Goal: Task Accomplishment & Management: Use online tool/utility

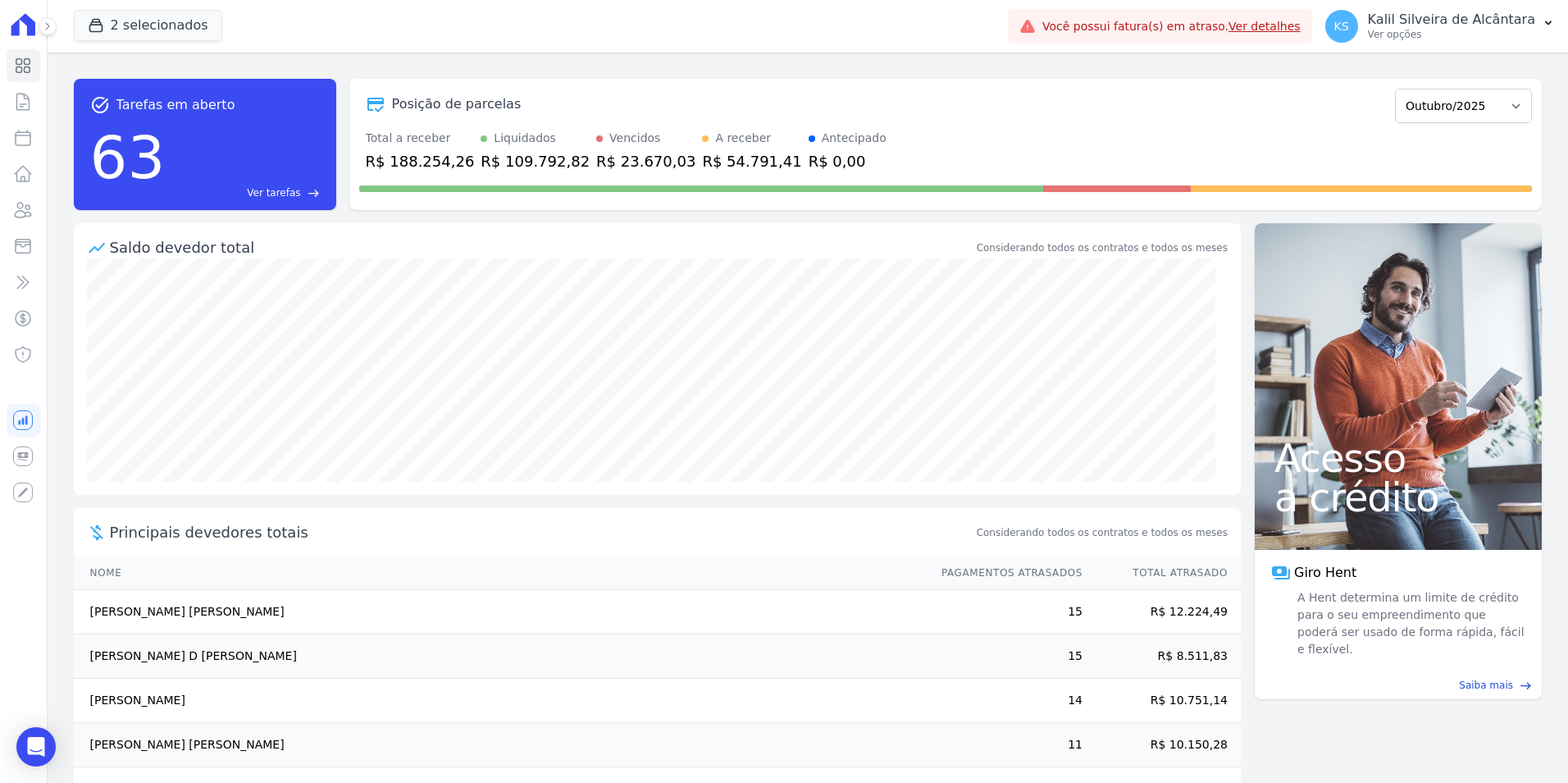
click at [104, 6] on div "2 selecionados Apice Incorporadora [GEOGRAPHIC_DATA] - Juros de Obra [GEOGRAPHI…" at bounding box center [537, 26] width 928 height 54
click at [112, 21] on button "2 selecionados" at bounding box center [148, 25] width 149 height 31
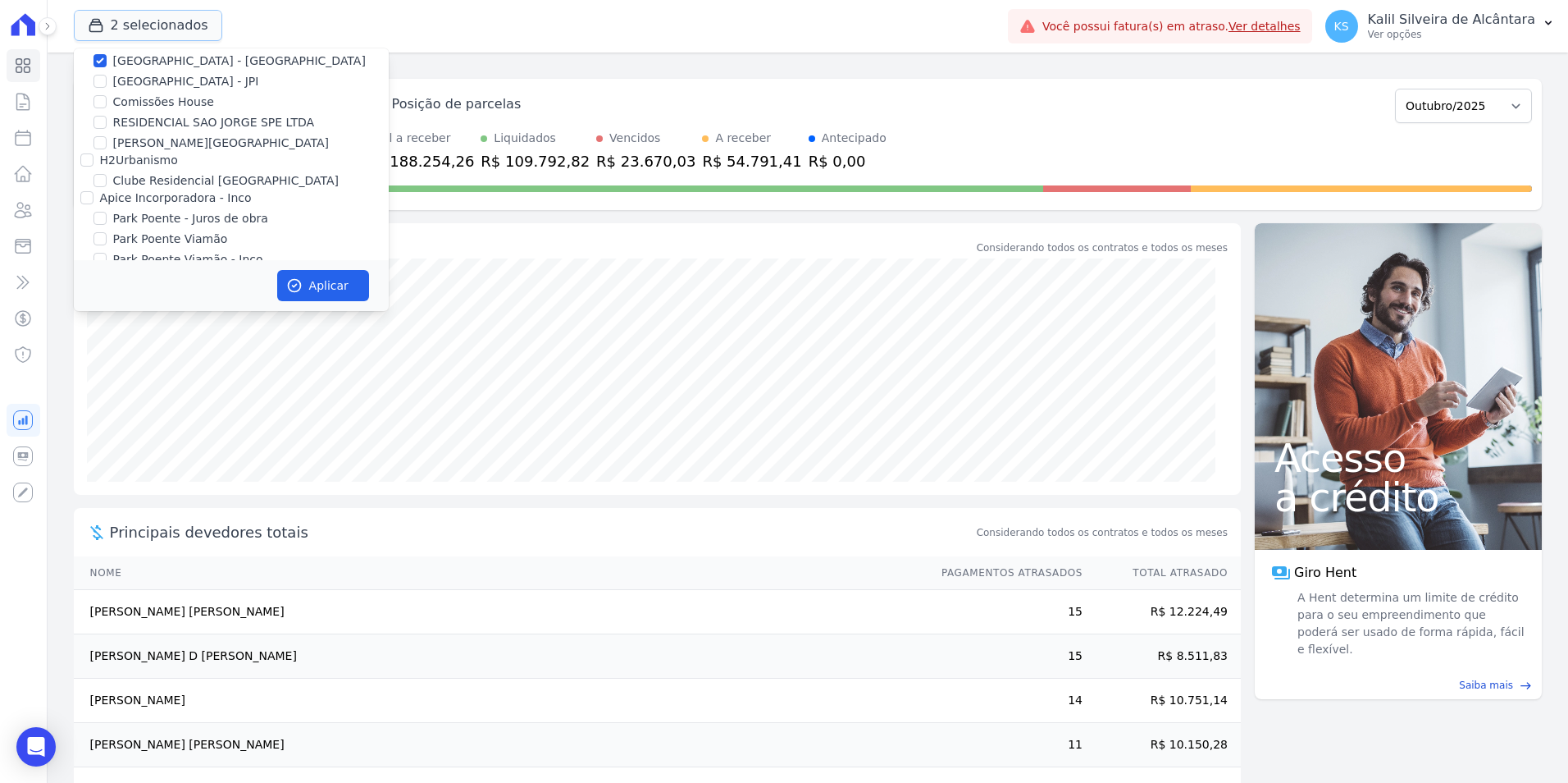
scroll to position [72, 0]
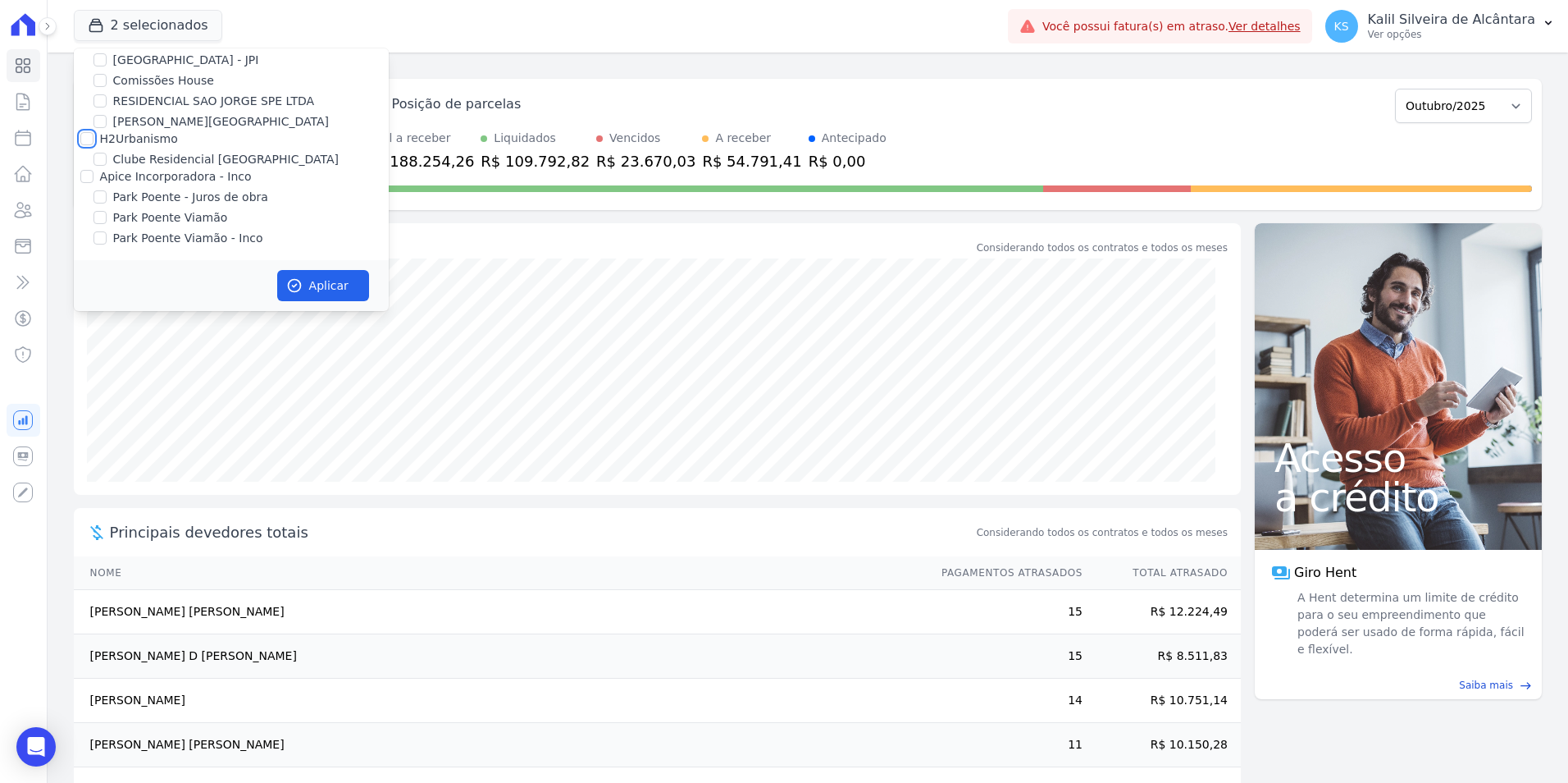
click at [81, 140] on input "H2Urbanismo" at bounding box center [87, 139] width 13 height 13
checkbox input "true"
click at [82, 169] on div at bounding box center [87, 177] width 13 height 16
click at [89, 182] on input "Apice Incorporadora - Inco" at bounding box center [87, 176] width 13 height 13
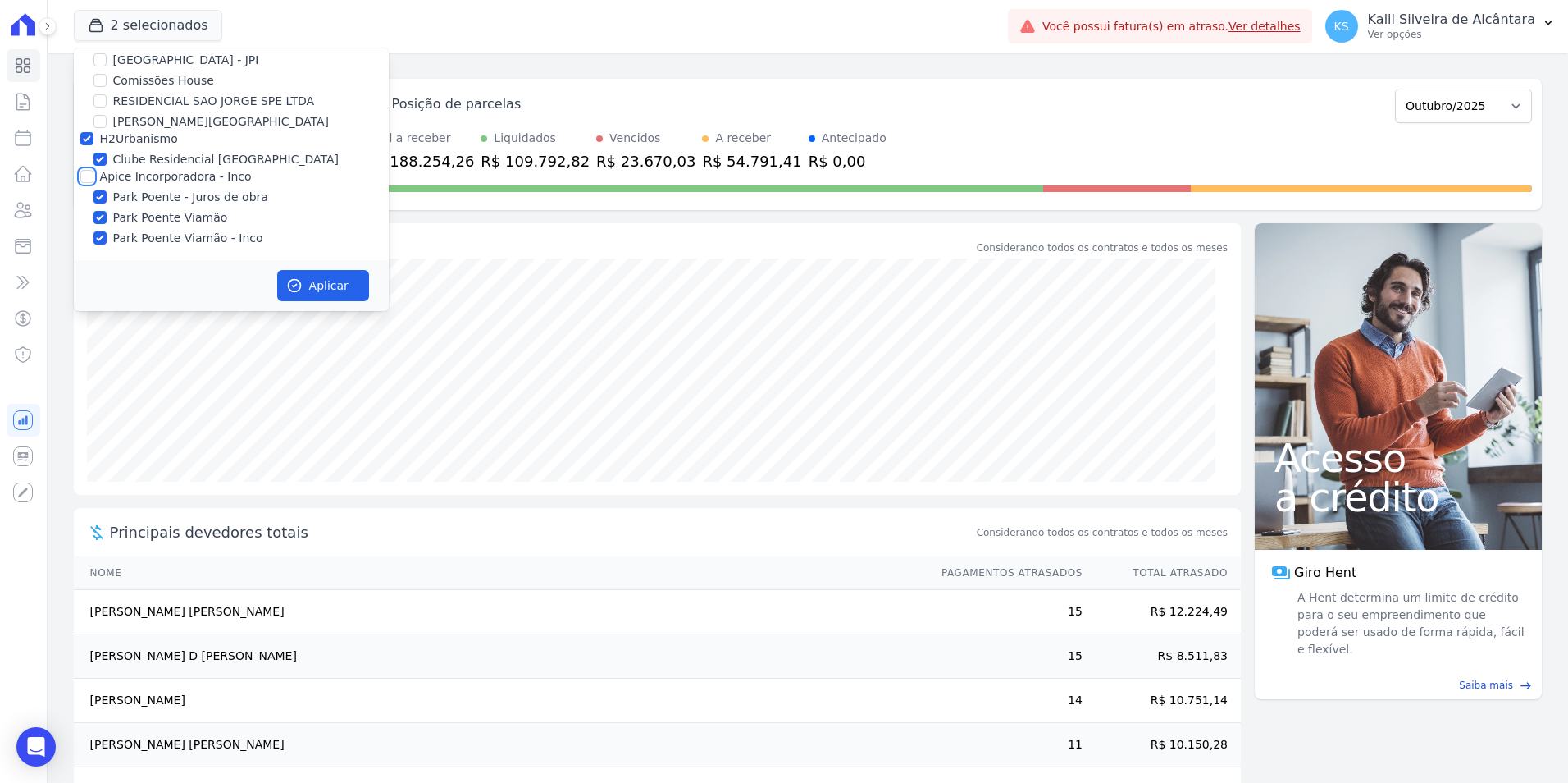
checkbox input "true"
click at [311, 282] on button "Aplicar" at bounding box center [322, 285] width 91 height 31
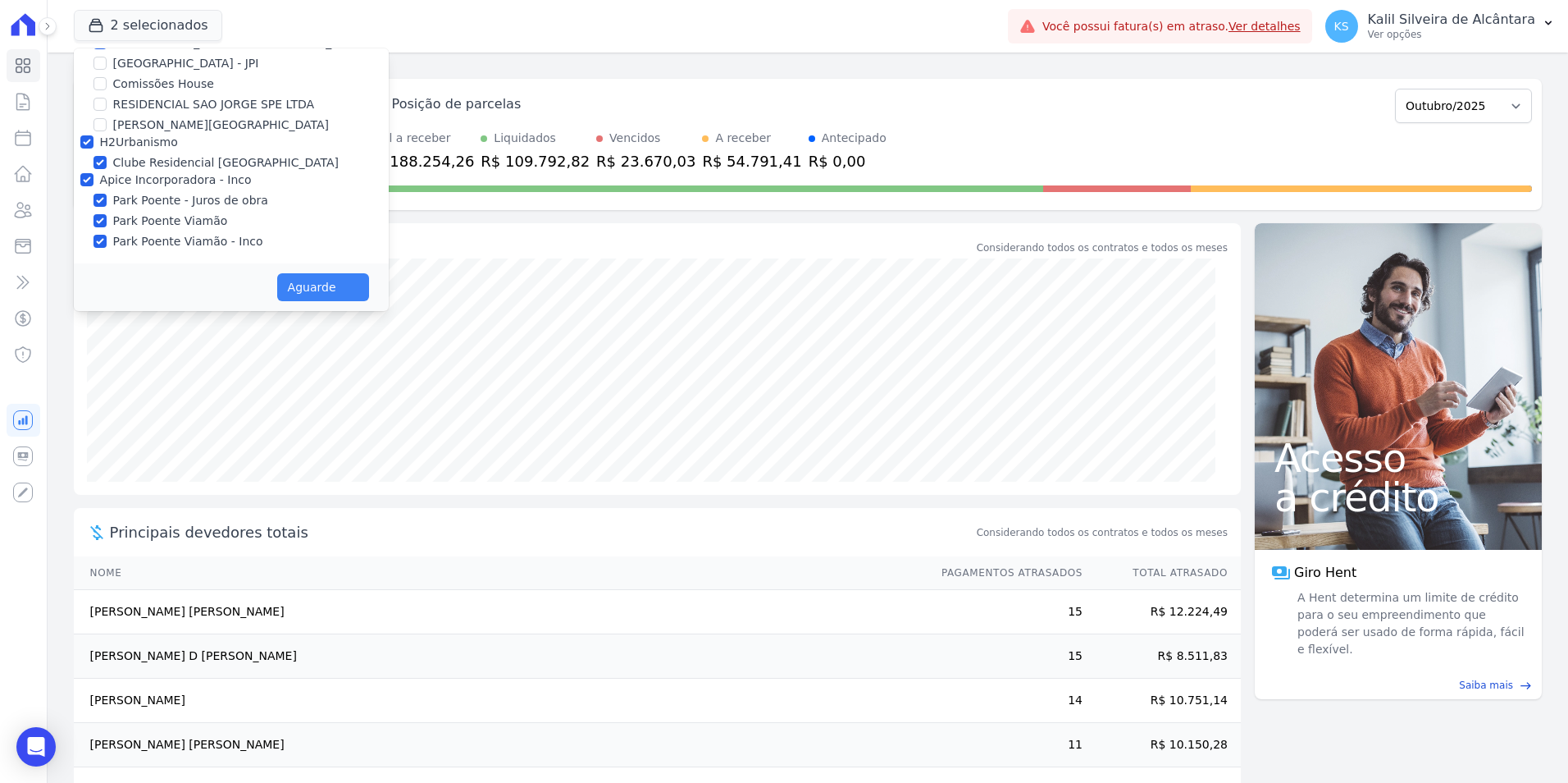
scroll to position [68, 0]
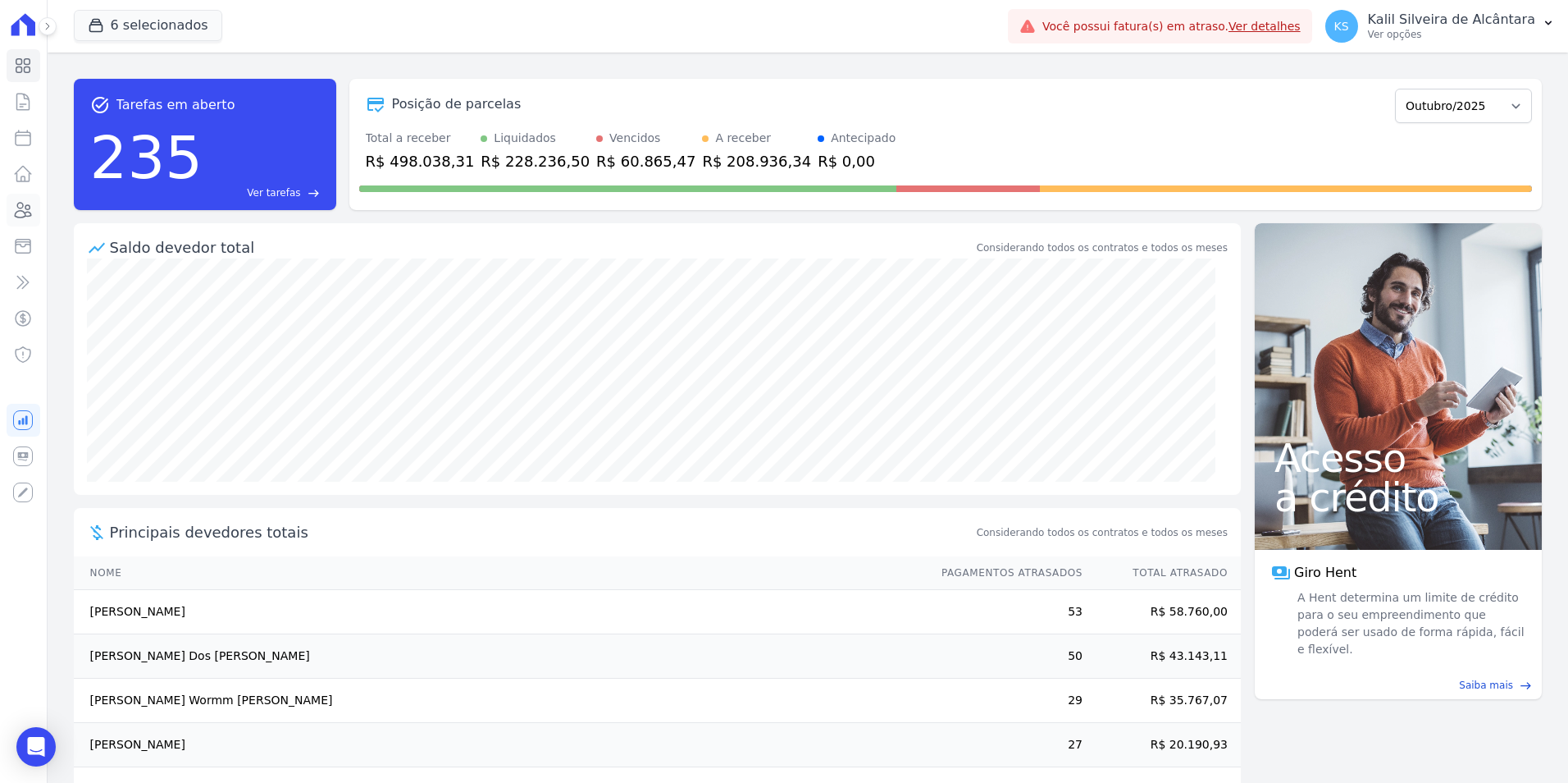
click at [23, 218] on icon at bounding box center [23, 210] width 20 height 20
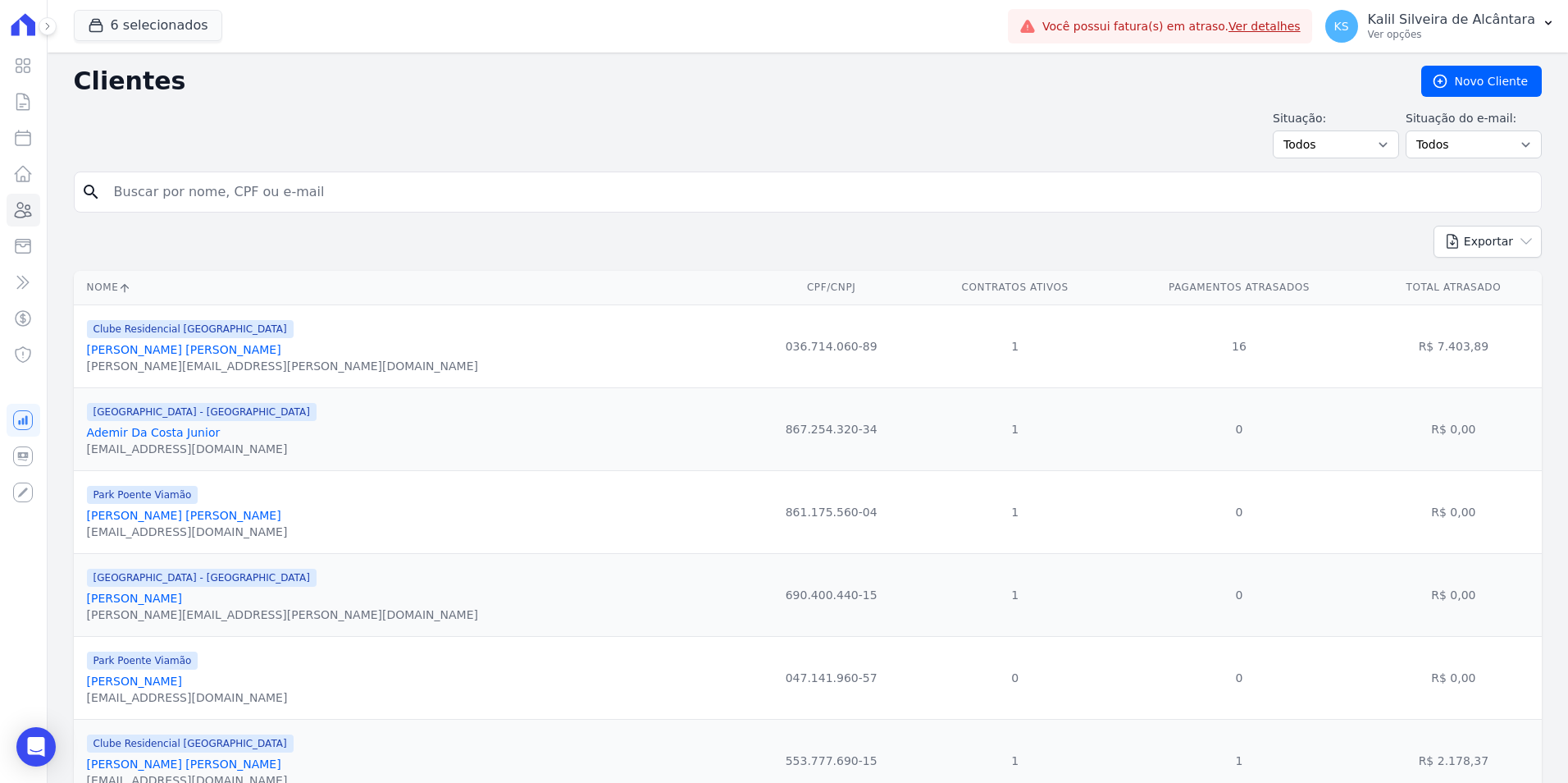
click at [221, 188] on input "search" at bounding box center [819, 192] width 1430 height 33
type input "gisele"
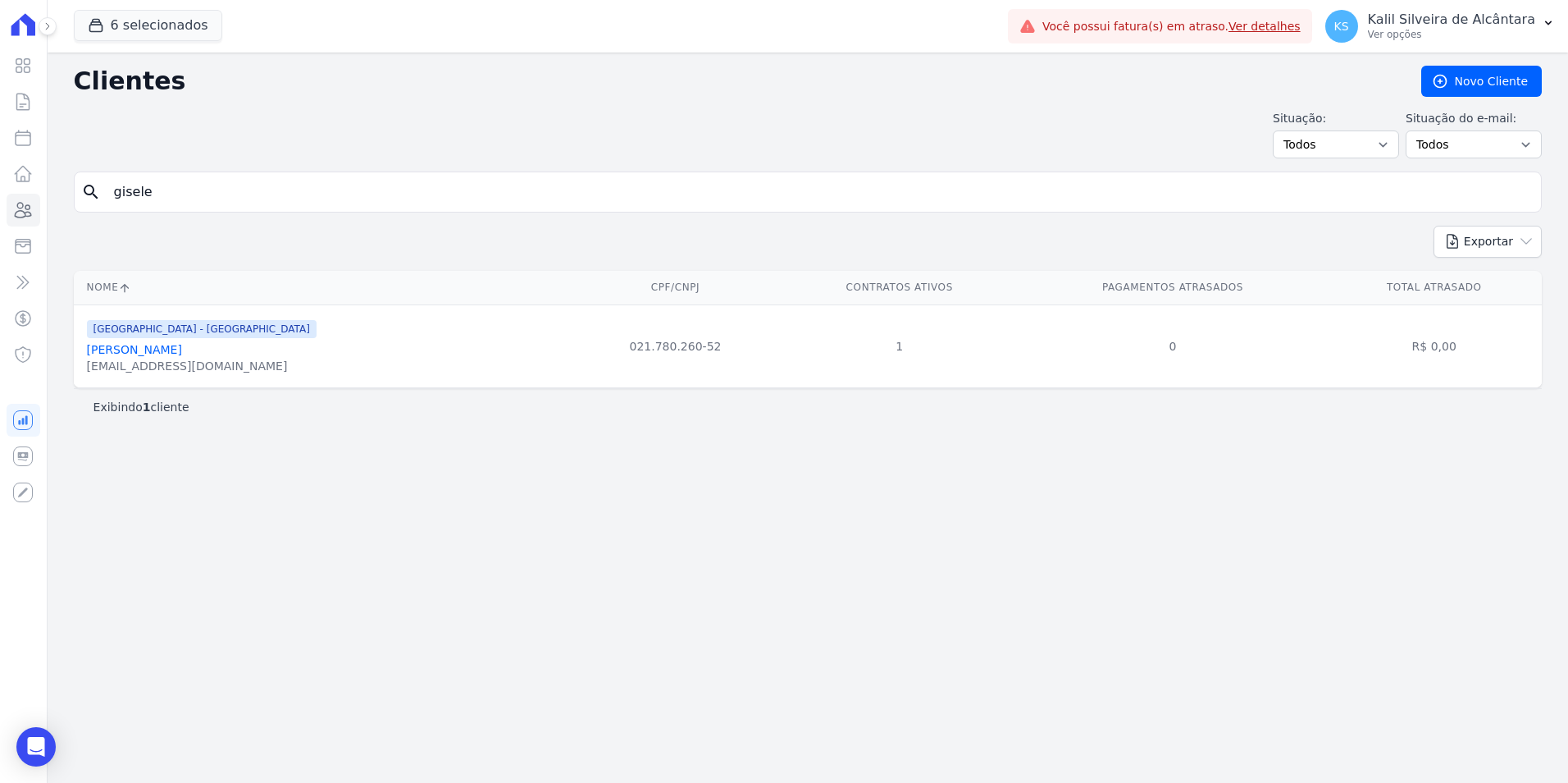
click at [151, 356] on link "Gisele Bernardes Fonseca" at bounding box center [134, 349] width 95 height 13
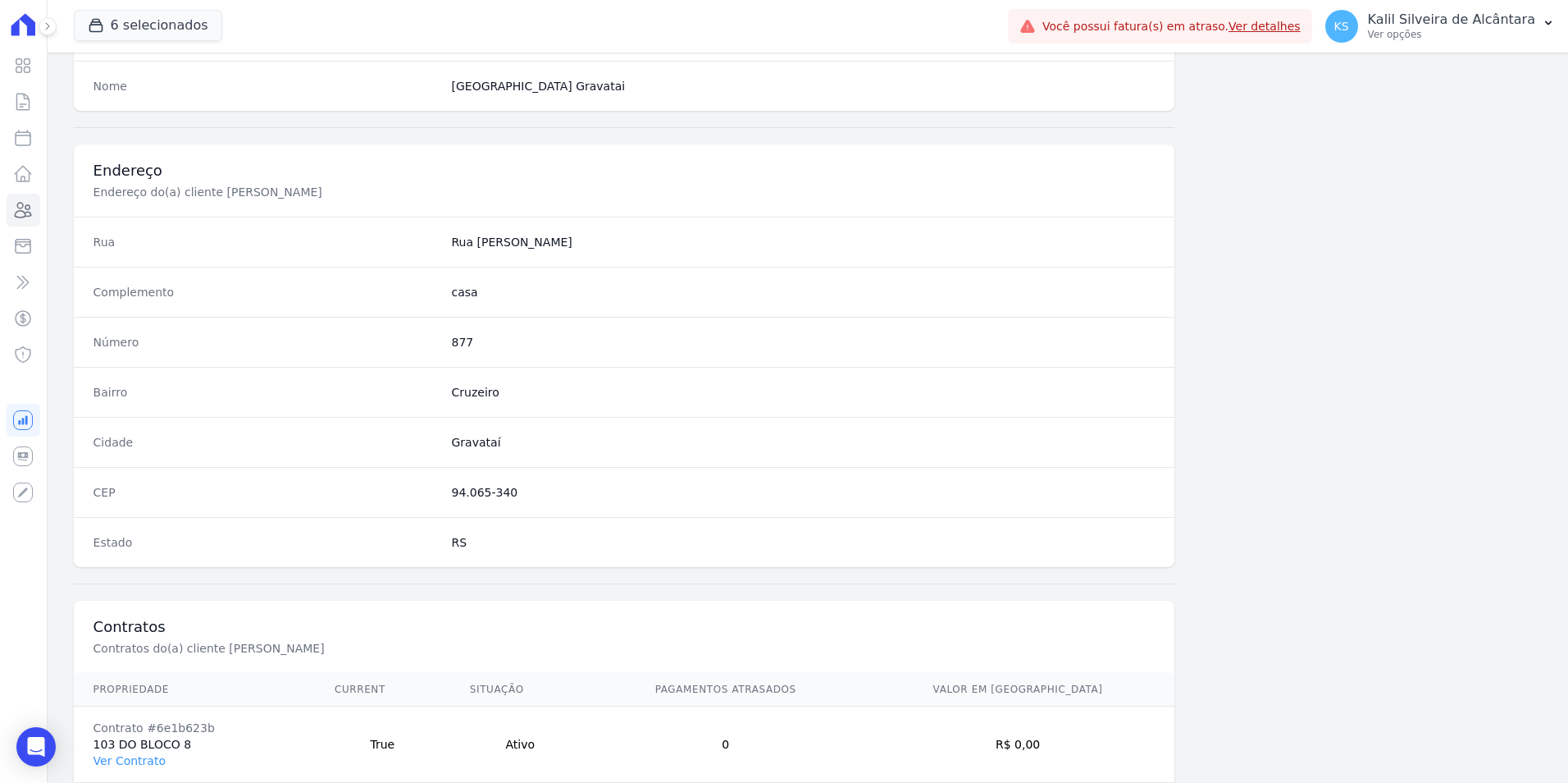
scroll to position [752, 0]
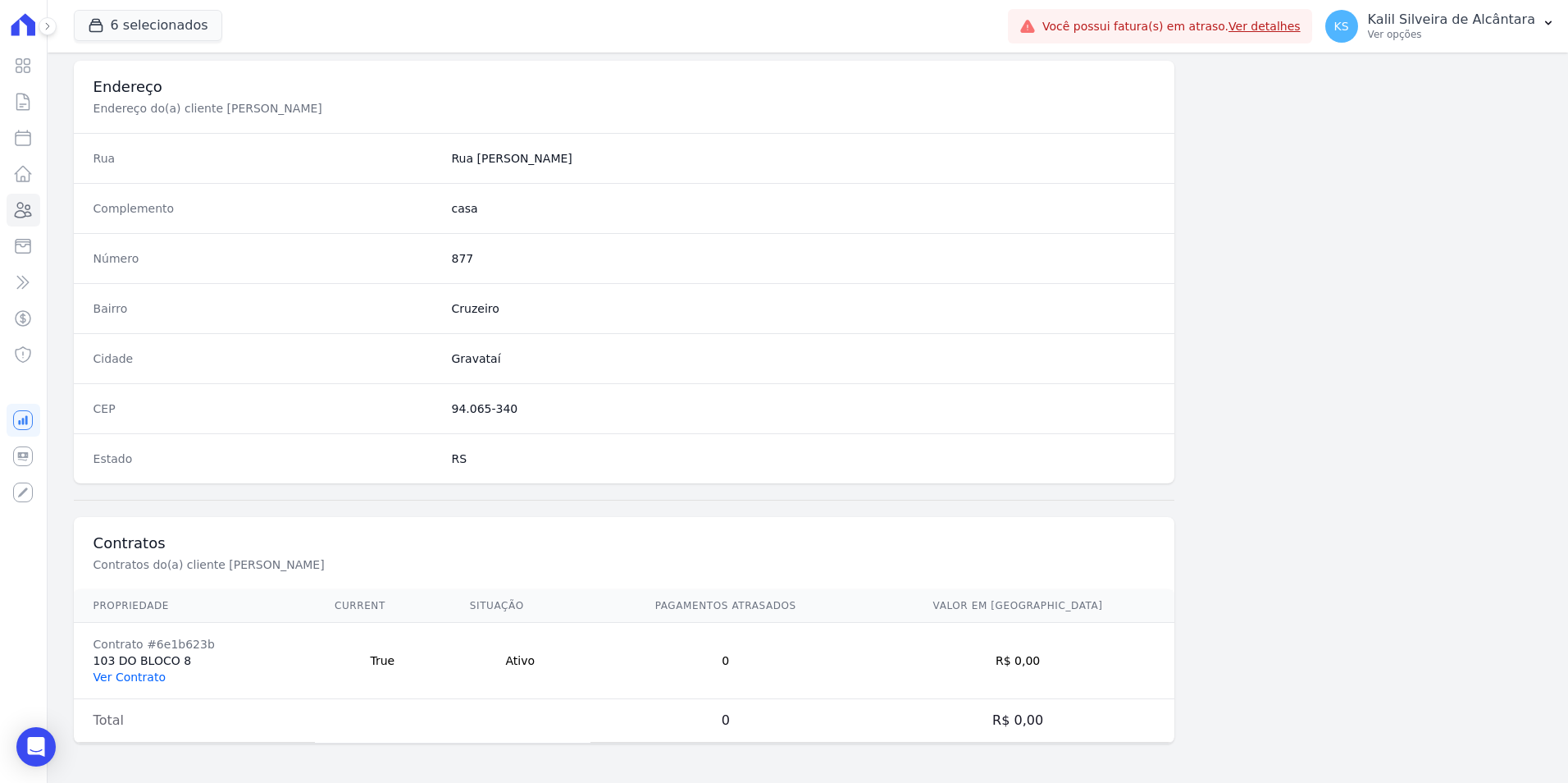
click at [143, 674] on link "Ver Contrato" at bounding box center [130, 677] width 72 height 13
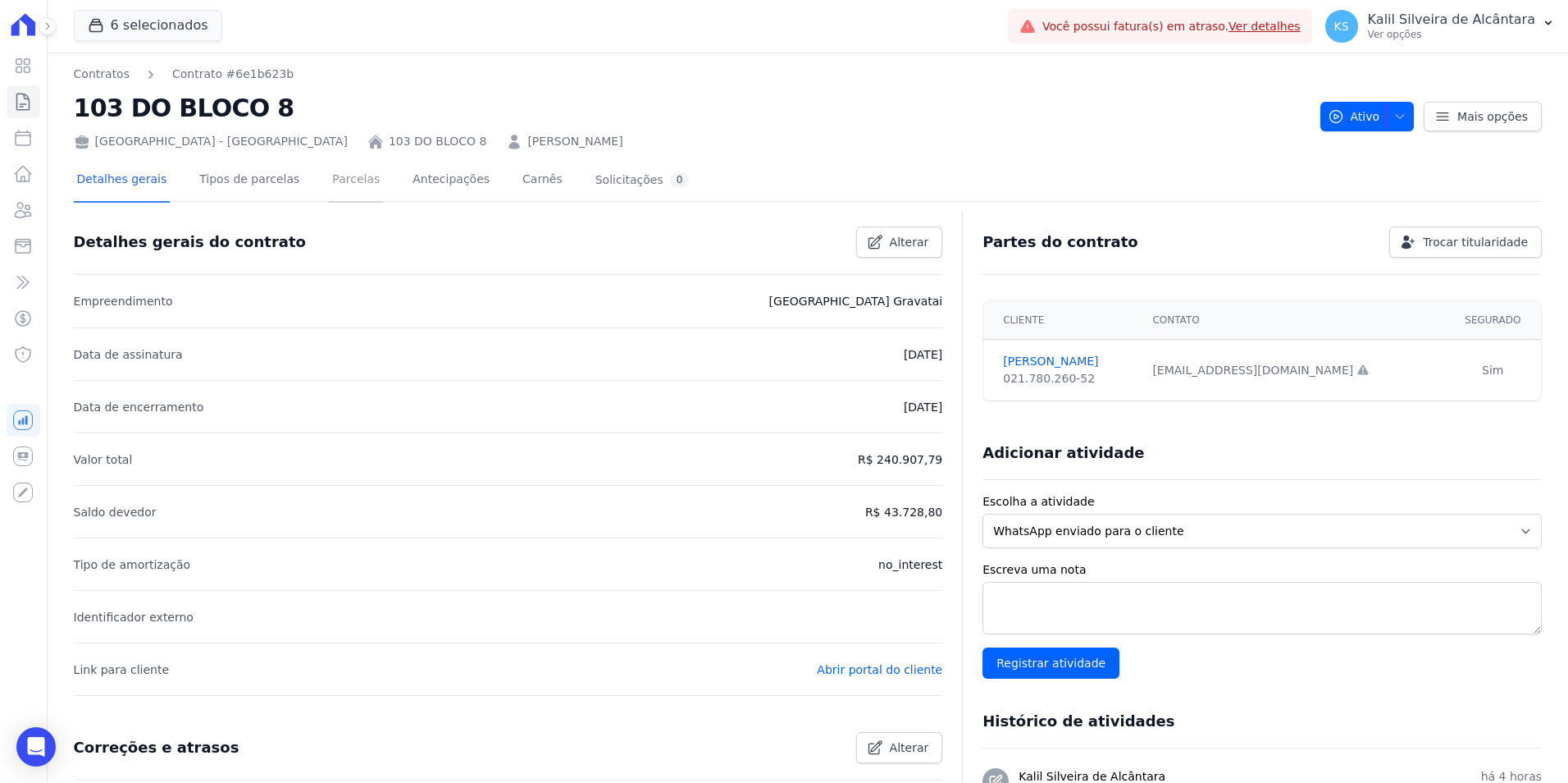
click at [329, 179] on link "Parcelas" at bounding box center [356, 181] width 54 height 44
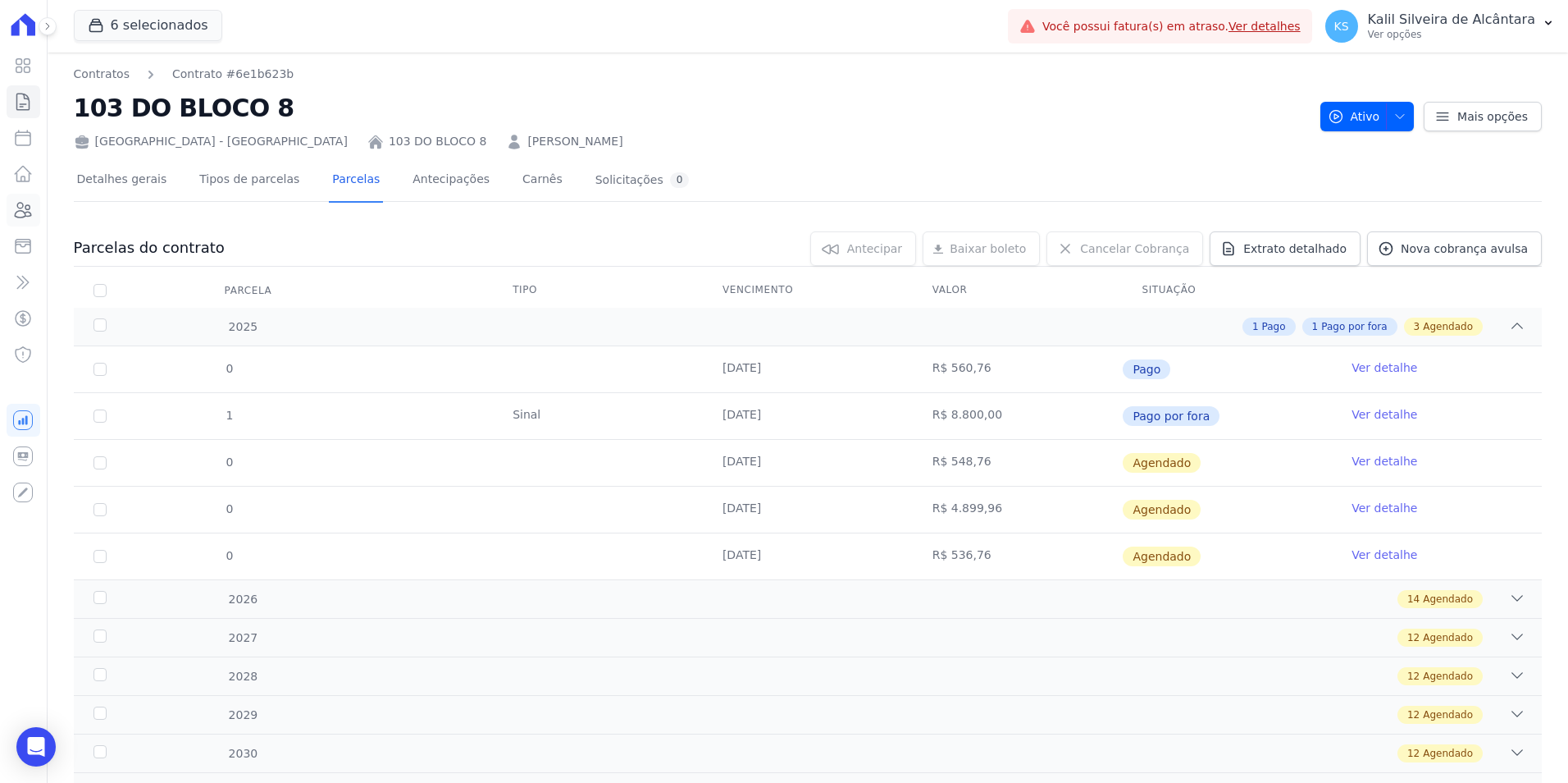
click at [30, 210] on icon at bounding box center [23, 210] width 20 height 20
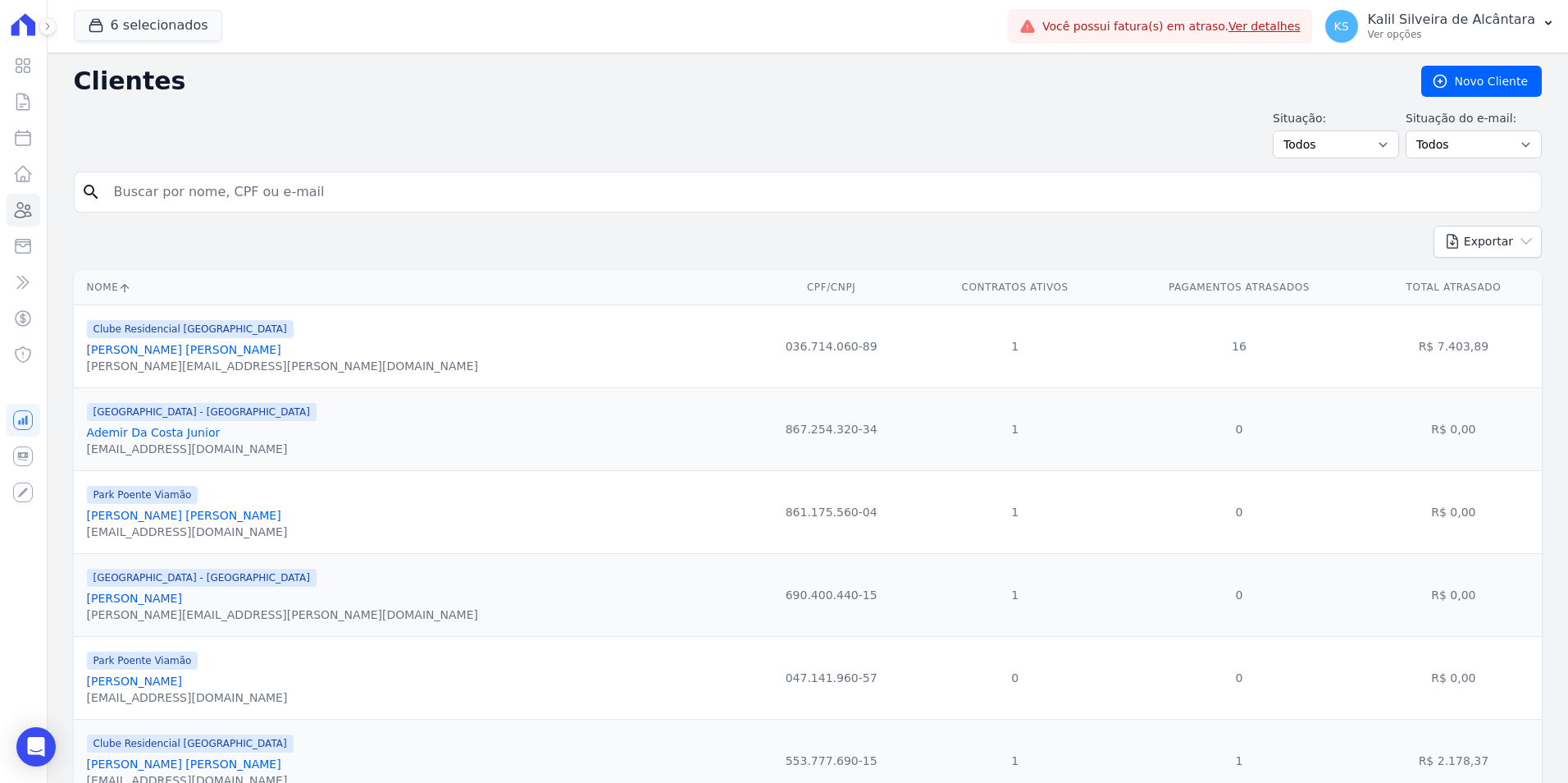
click at [120, 203] on input "search" at bounding box center [819, 192] width 1430 height 33
click at [28, 143] on icon at bounding box center [23, 138] width 20 height 20
click at [123, 30] on button "6 selecionados" at bounding box center [148, 25] width 149 height 31
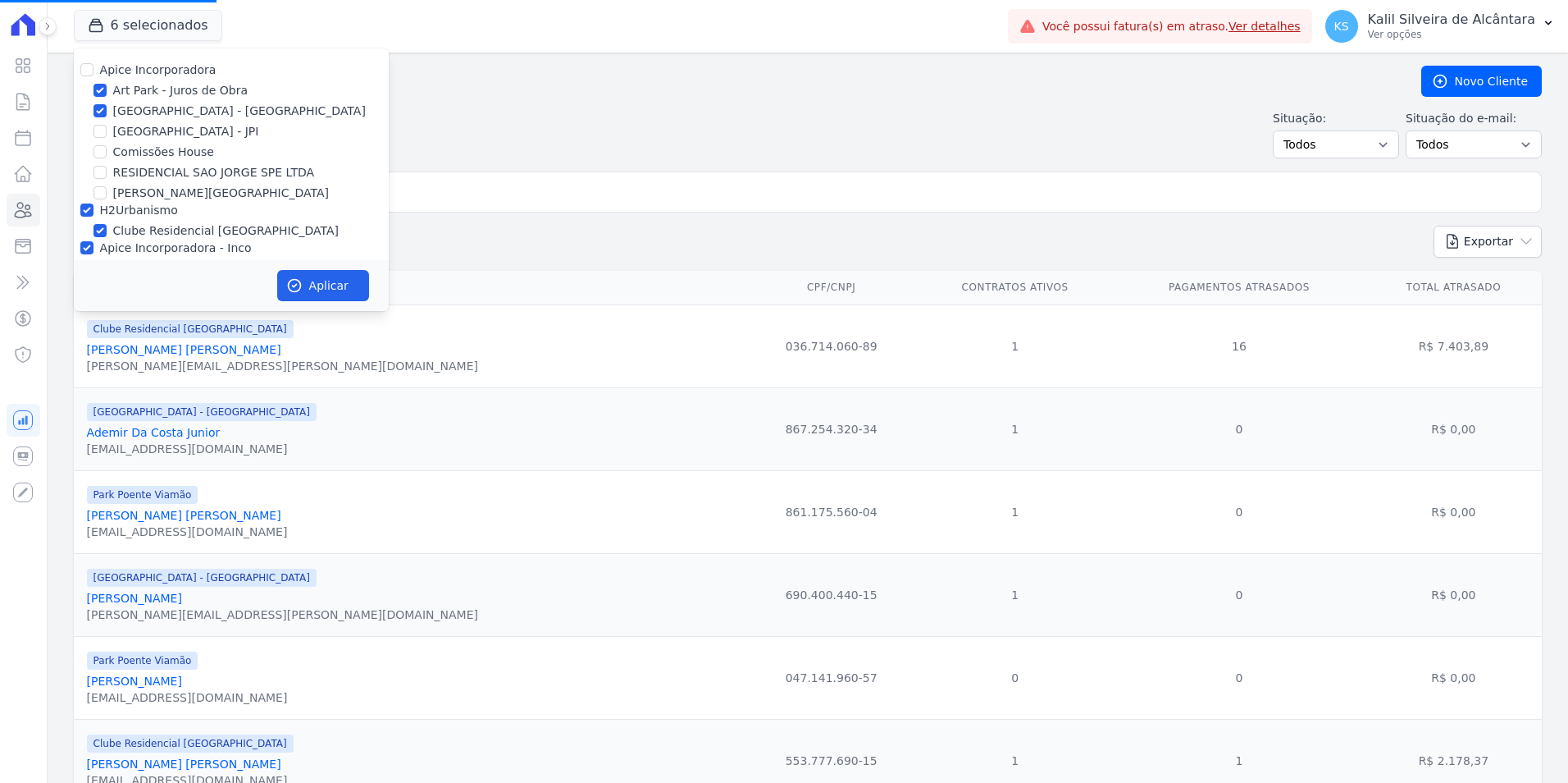
select select
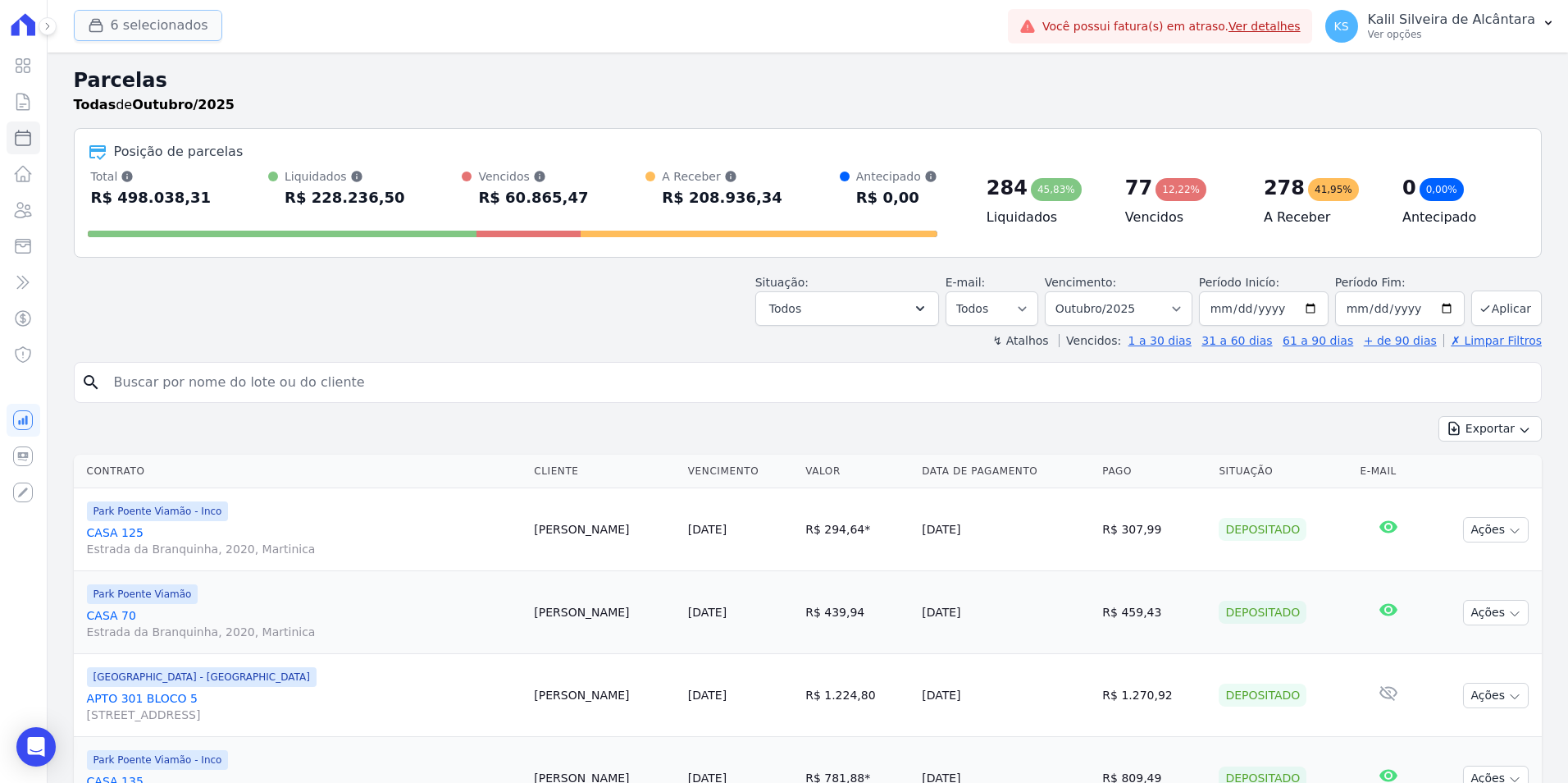
click at [117, 19] on button "6 selecionados" at bounding box center [148, 25] width 149 height 31
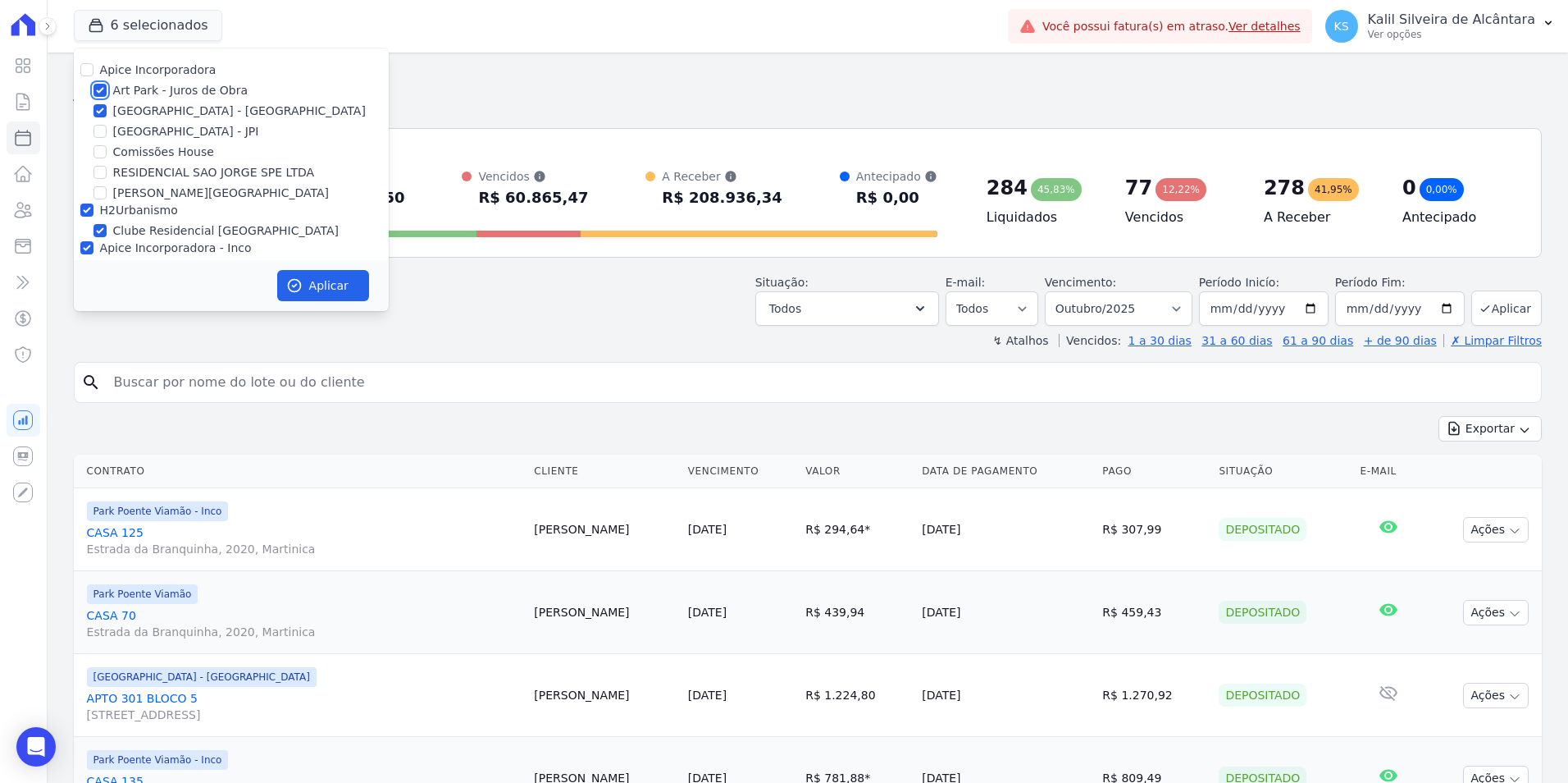
click at [100, 87] on input "Art Park - Juros de Obra" at bounding box center [100, 90] width 13 height 13
checkbox input "false"
click at [100, 108] on input "[GEOGRAPHIC_DATA] - [GEOGRAPHIC_DATA]" at bounding box center [100, 111] width 13 height 13
checkbox input "false"
click at [82, 208] on input "H2Urbanismo" at bounding box center [87, 209] width 13 height 13
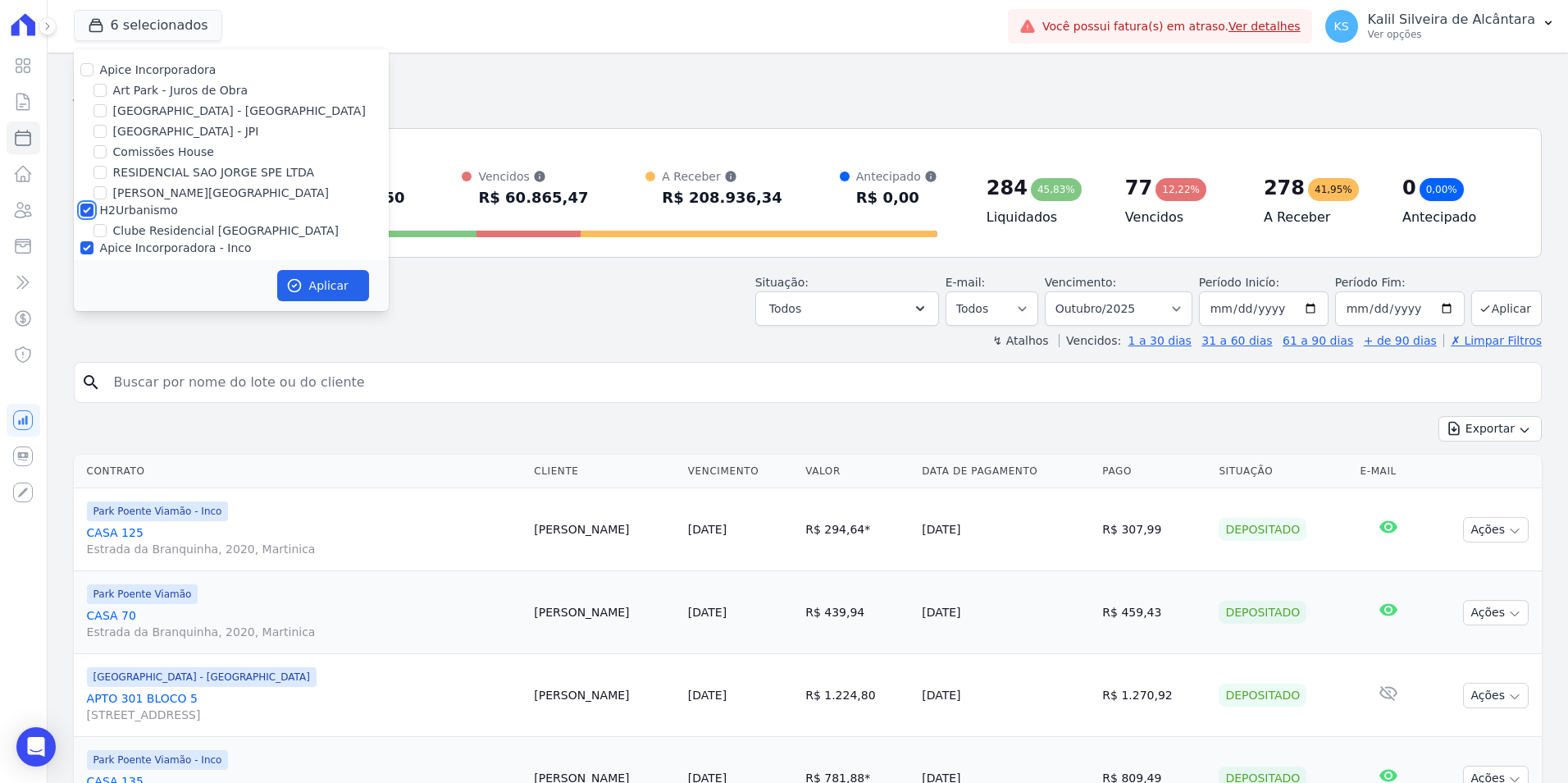
checkbox input "false"
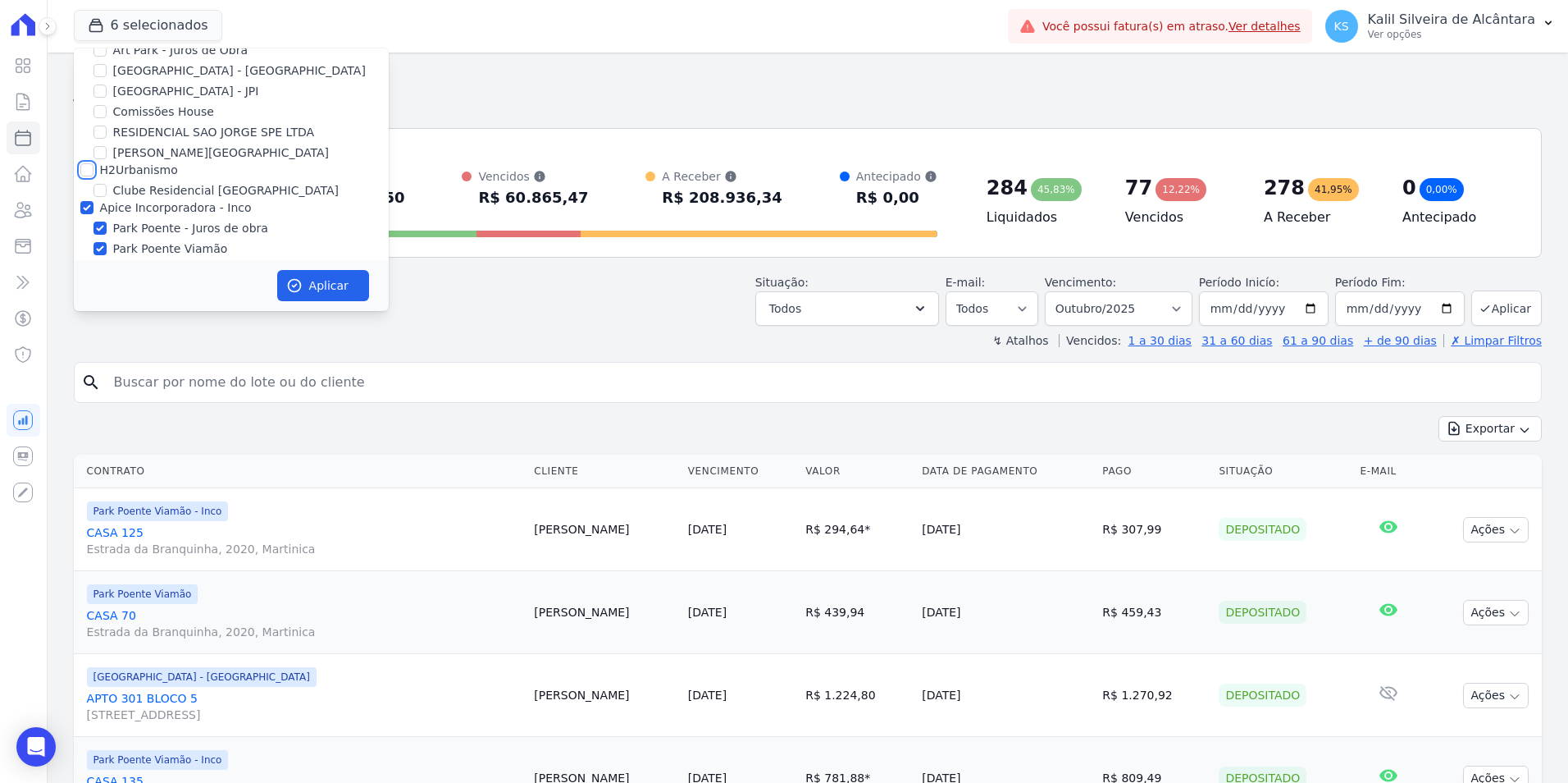
scroll to position [72, 0]
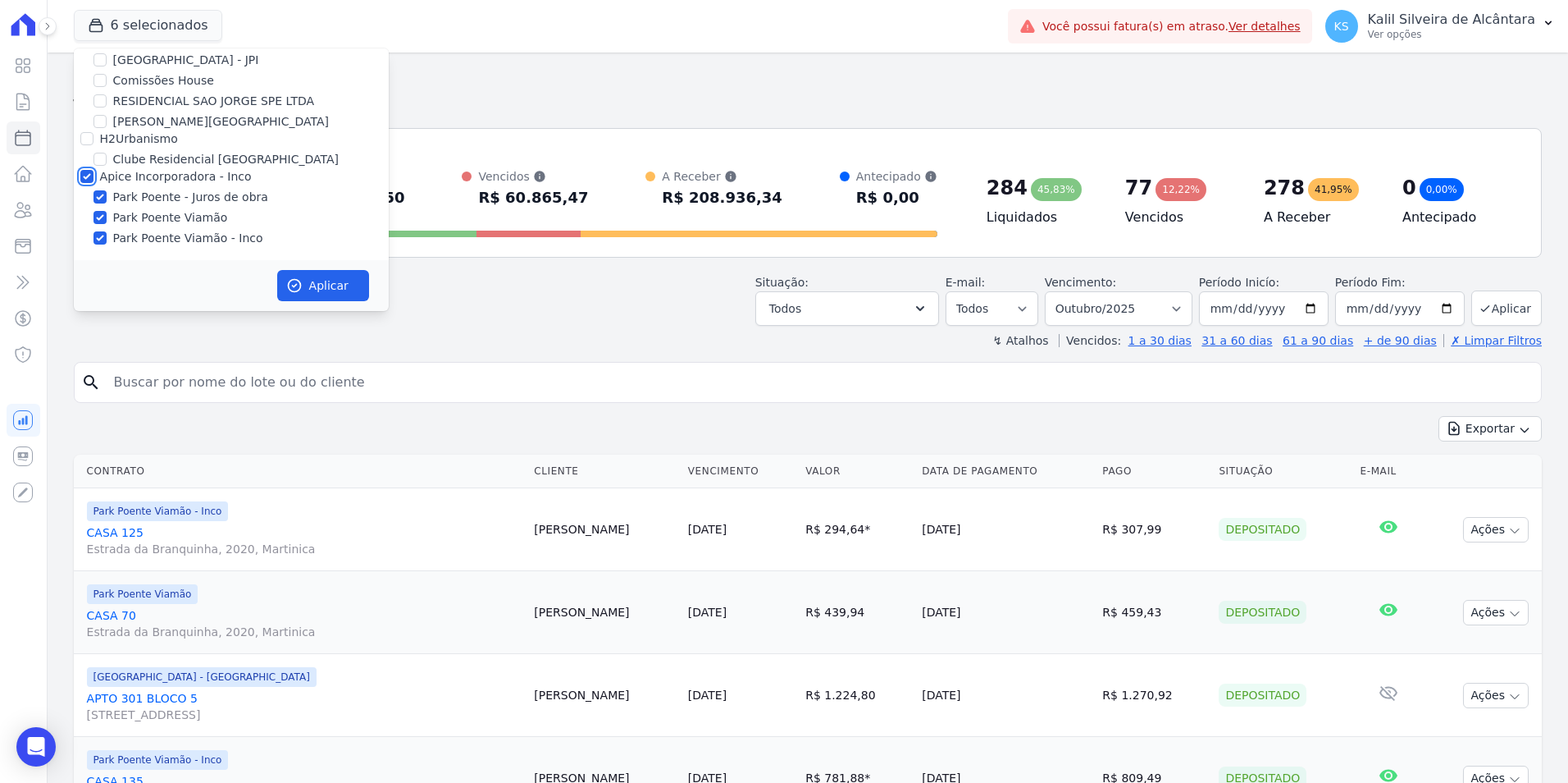
click at [89, 176] on input "Apice Incorporadora - Inco" at bounding box center [87, 176] width 13 height 13
checkbox input "false"
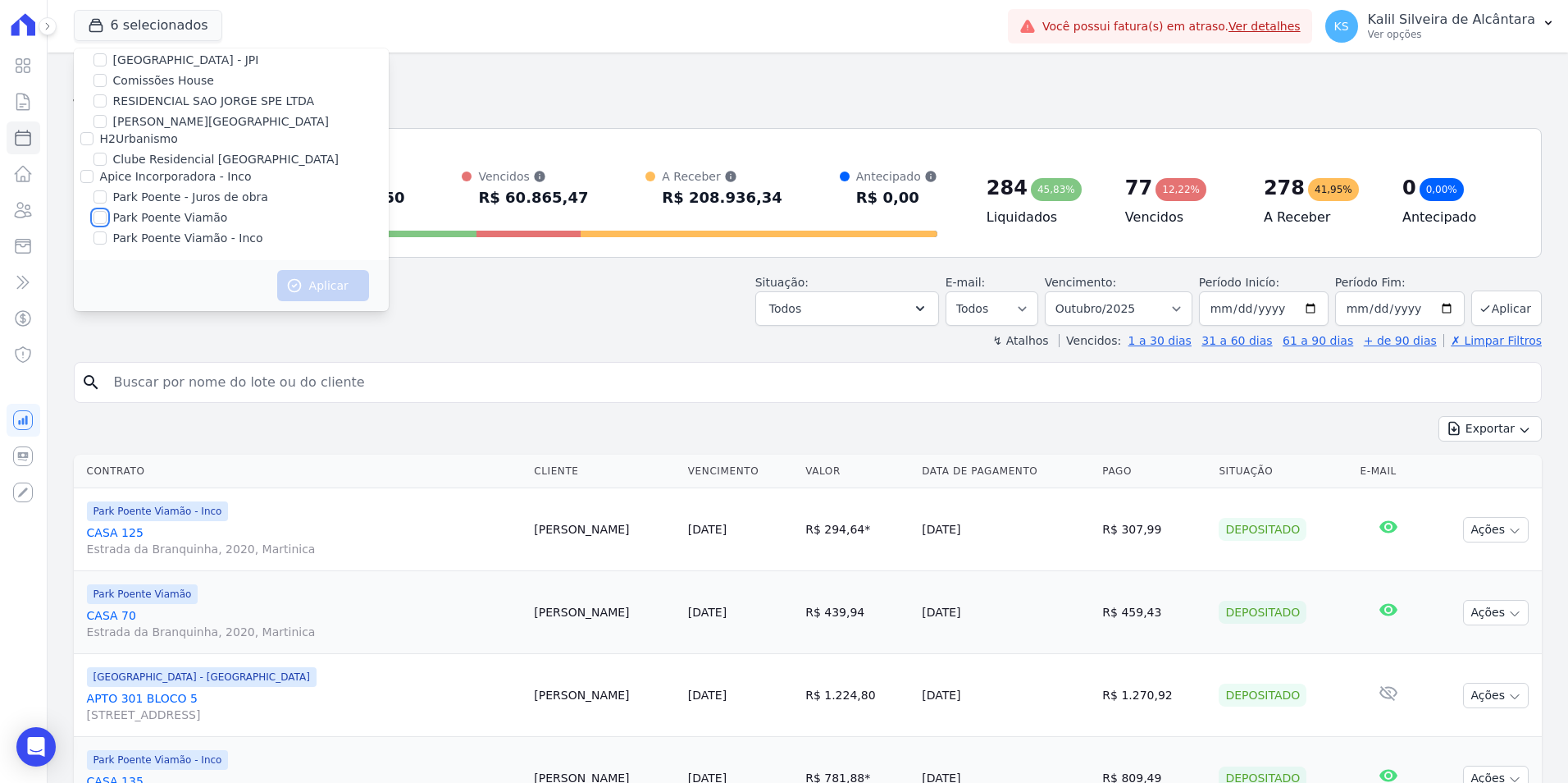
click at [101, 219] on input "Park Poente Viamão" at bounding box center [100, 218] width 13 height 13
checkbox input "true"
click at [100, 237] on input "Park Poente Viamão - Inco" at bounding box center [100, 237] width 13 height 13
checkbox input "true"
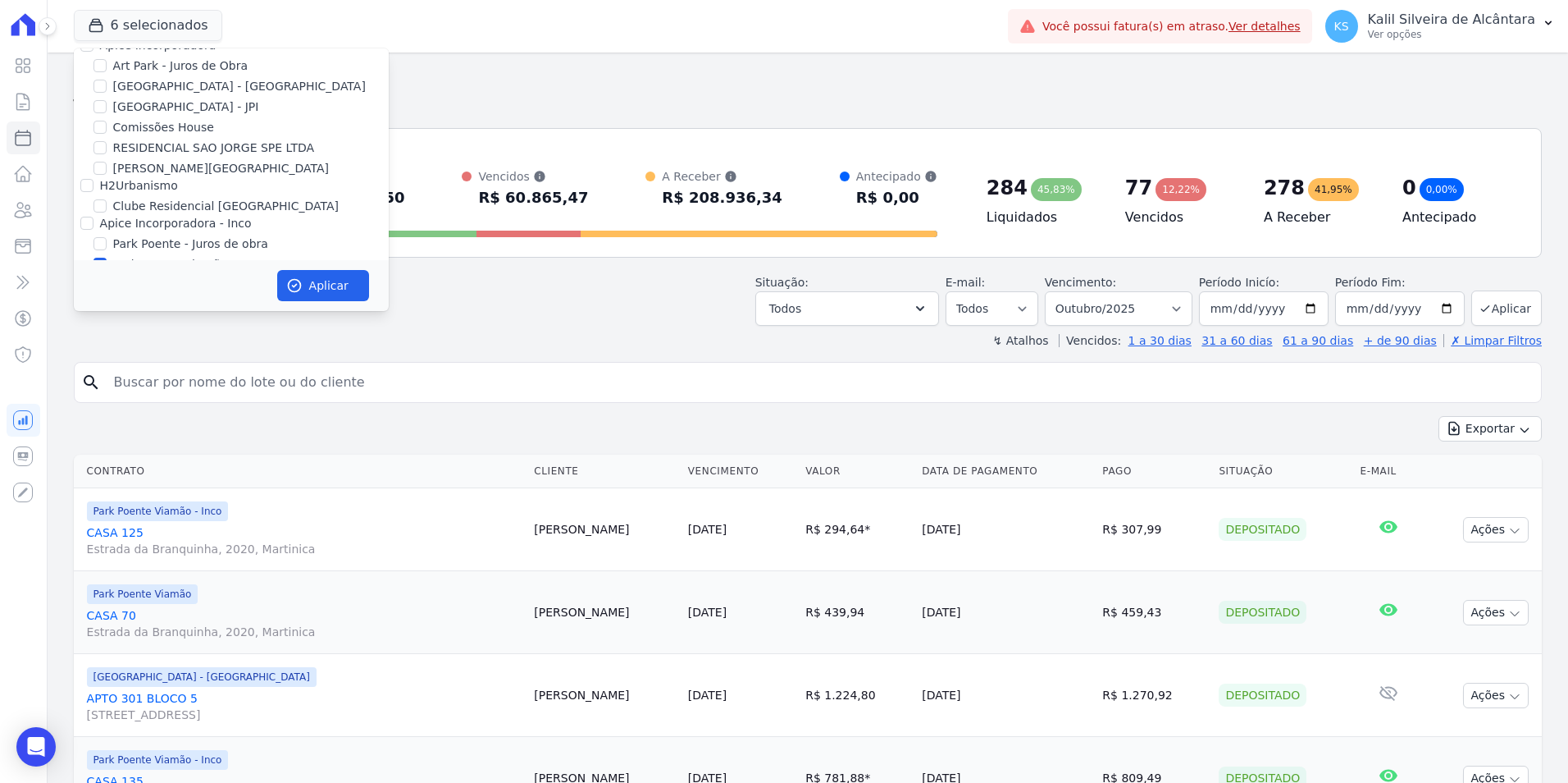
scroll to position [0, 0]
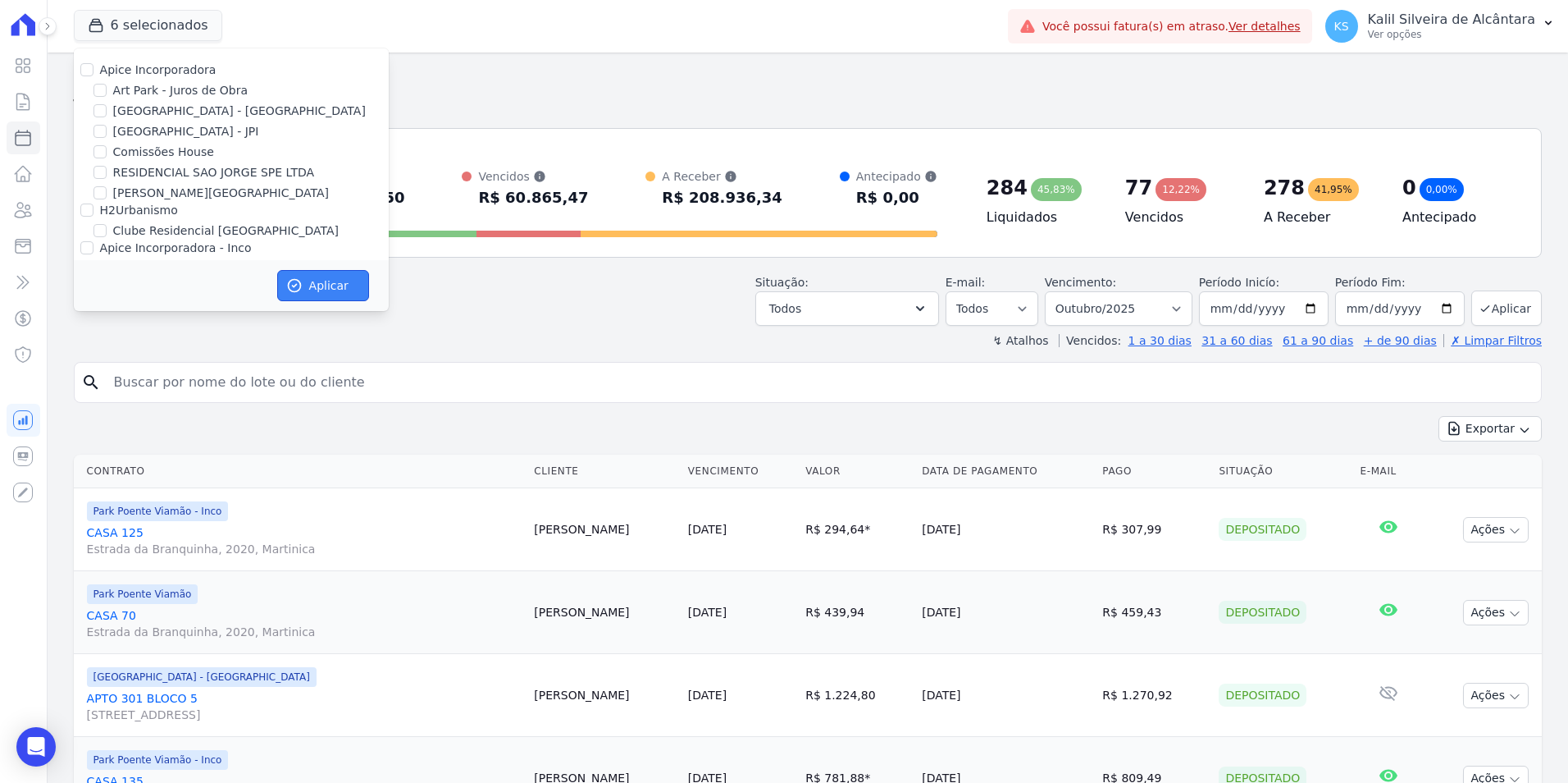
click at [317, 289] on button "Aplicar" at bounding box center [322, 285] width 91 height 31
select select
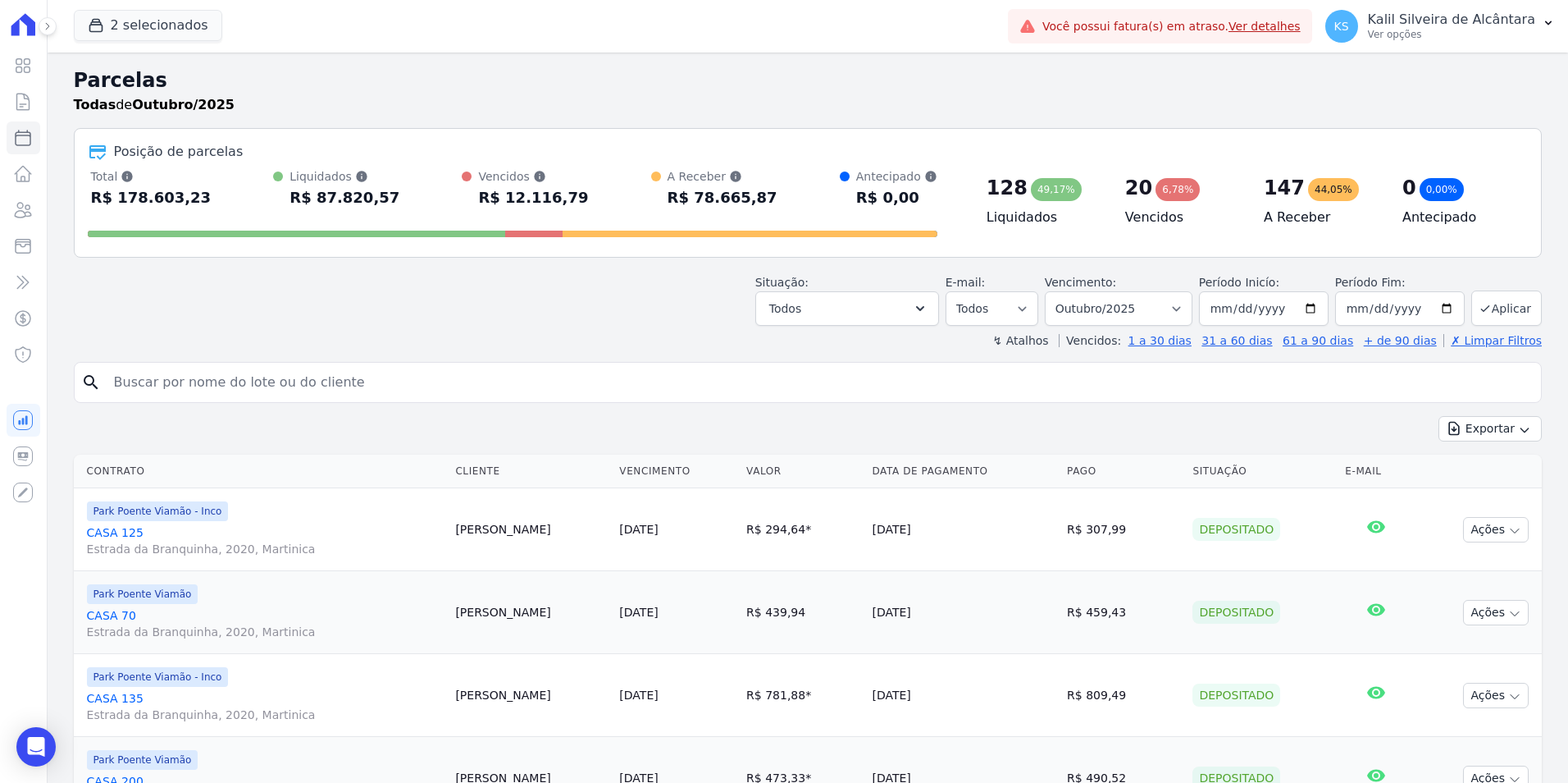
click at [267, 370] on input "search" at bounding box center [819, 382] width 1430 height 33
type input "x"
type input "casa 01"
select select
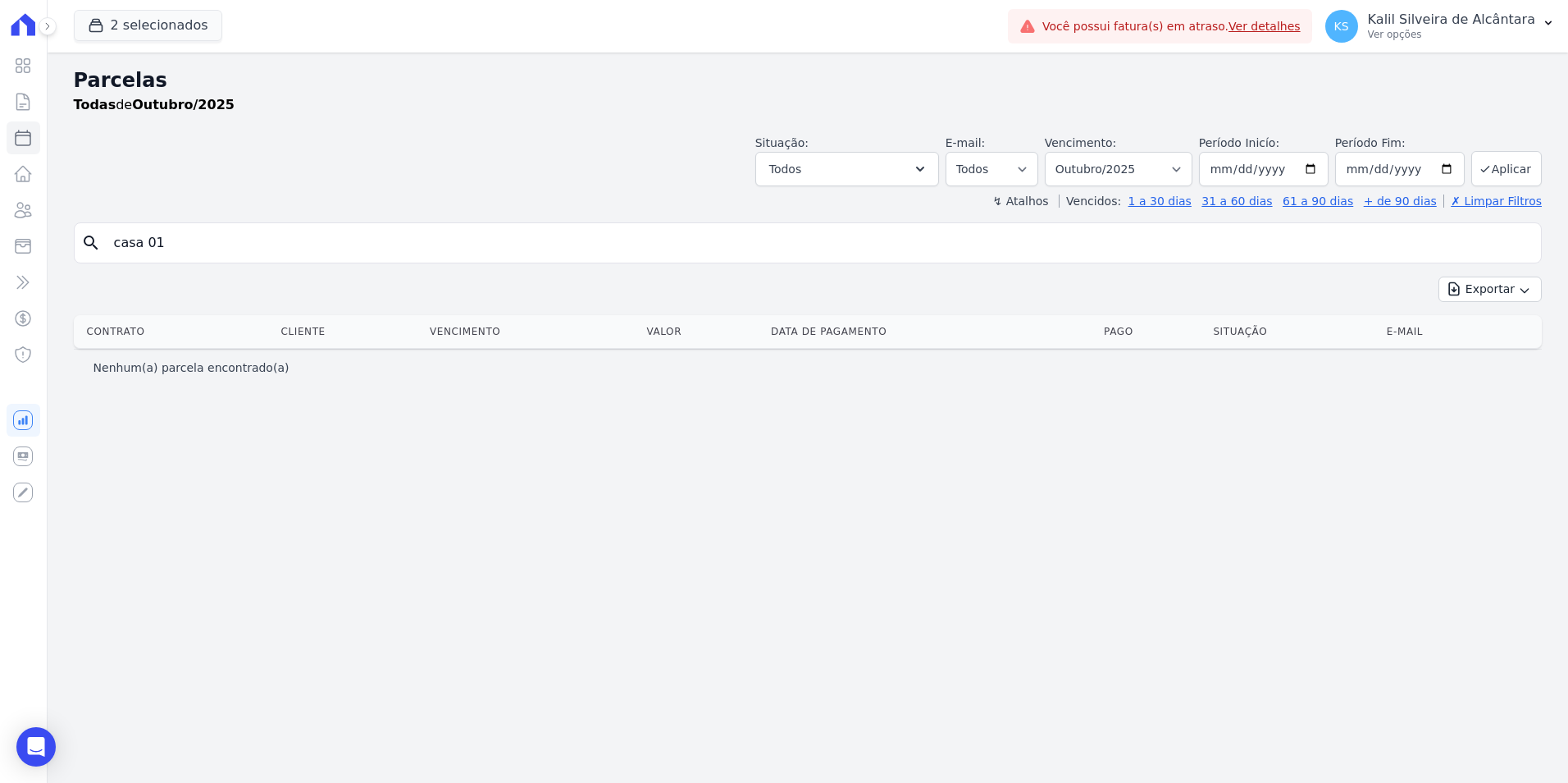
drag, startPoint x: 2, startPoint y: 250, endPoint x: -53, endPoint y: 266, distance: 57.3
click at [0, 266] on html "Visão Geral Contratos Parcelas Lotes Clientes Minha Carteira Transferências Cré…" at bounding box center [784, 392] width 1568 height 783
type input "01"
select select
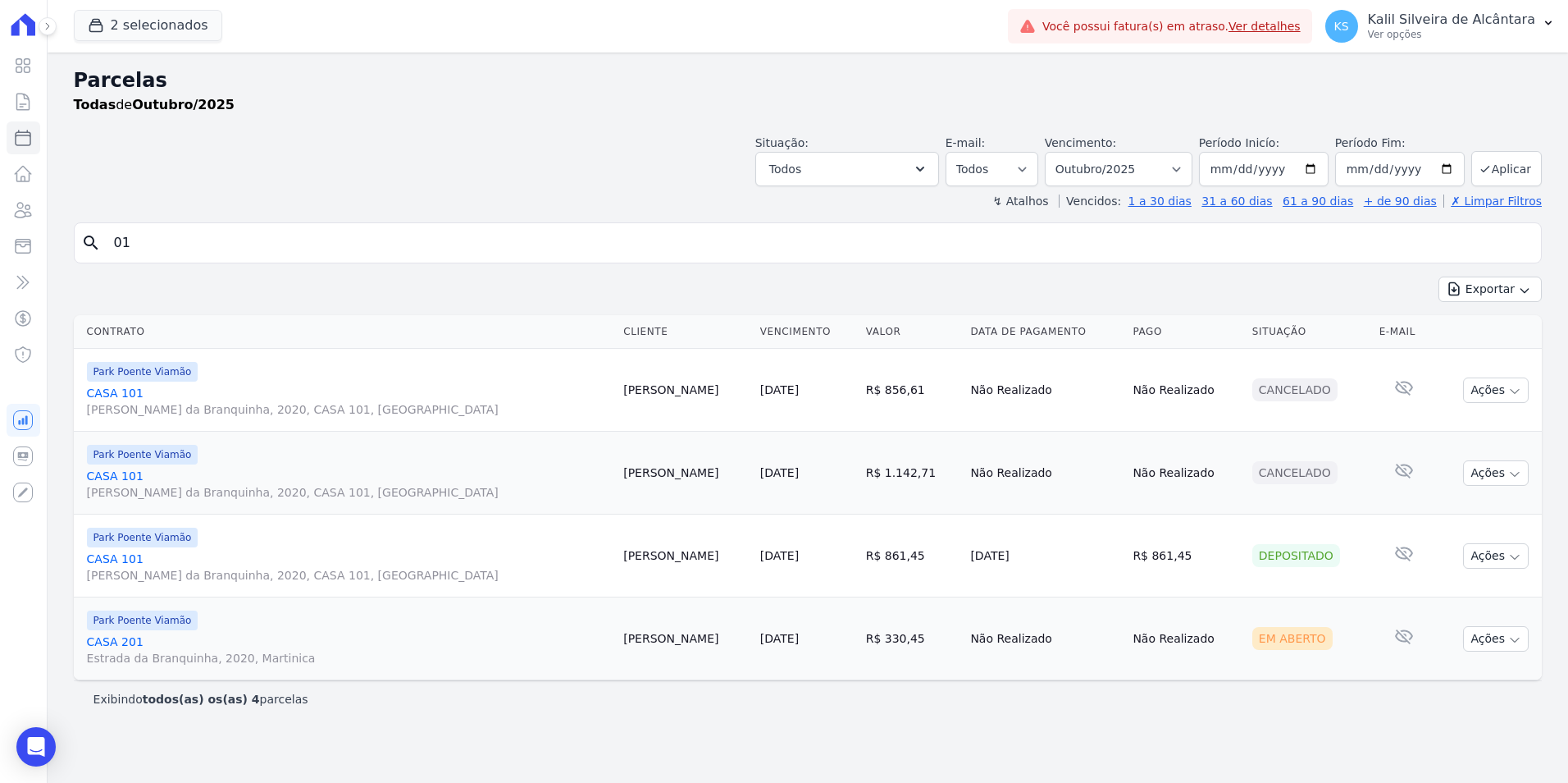
drag, startPoint x: 217, startPoint y: 247, endPoint x: 88, endPoint y: 264, distance: 130.1
click at [93, 262] on div "search 01" at bounding box center [807, 242] width 1467 height 41
type input "1"
select select
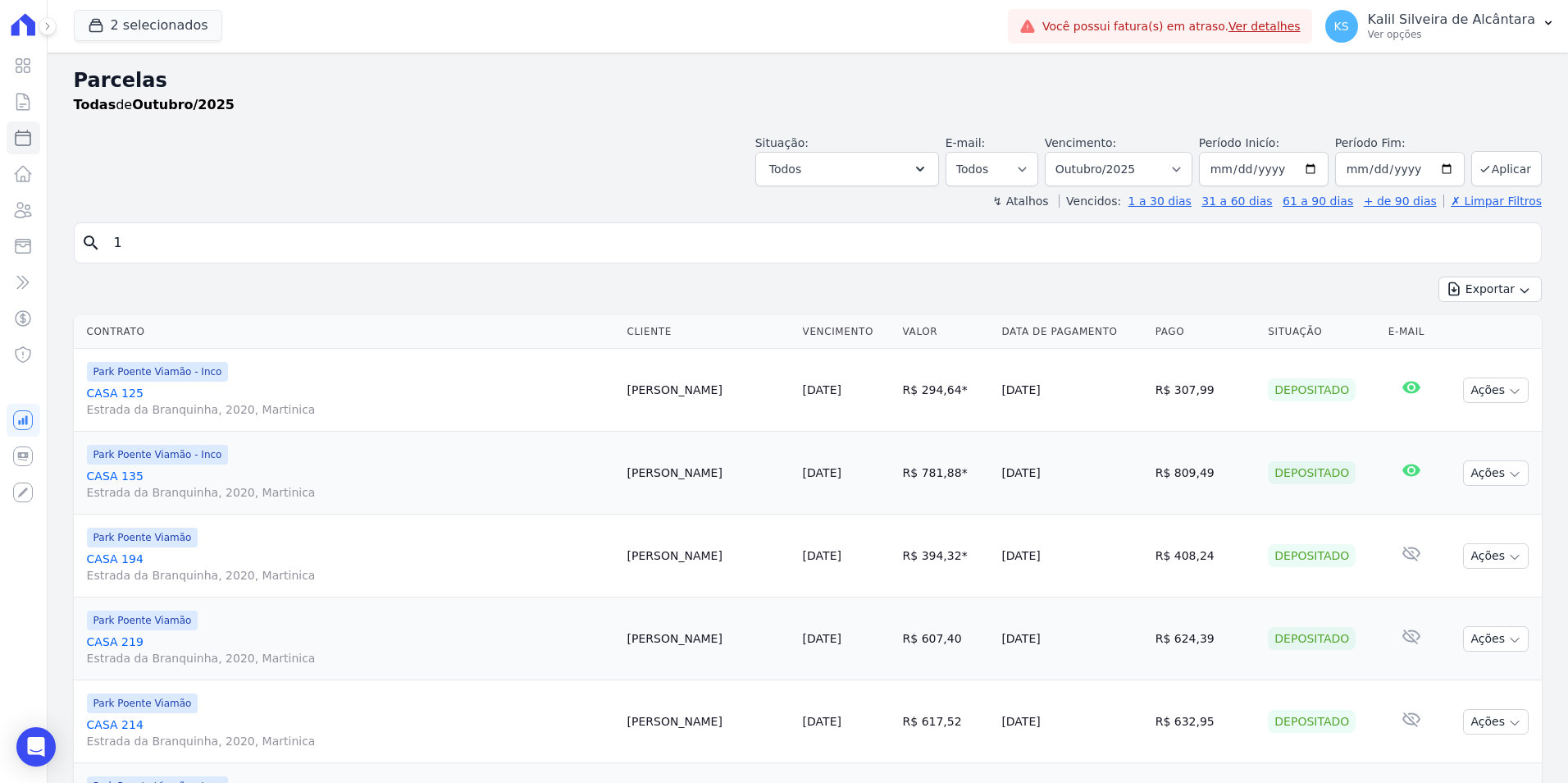
drag, startPoint x: 171, startPoint y: 238, endPoint x: 0, endPoint y: 270, distance: 174.0
type input "casa"
select select
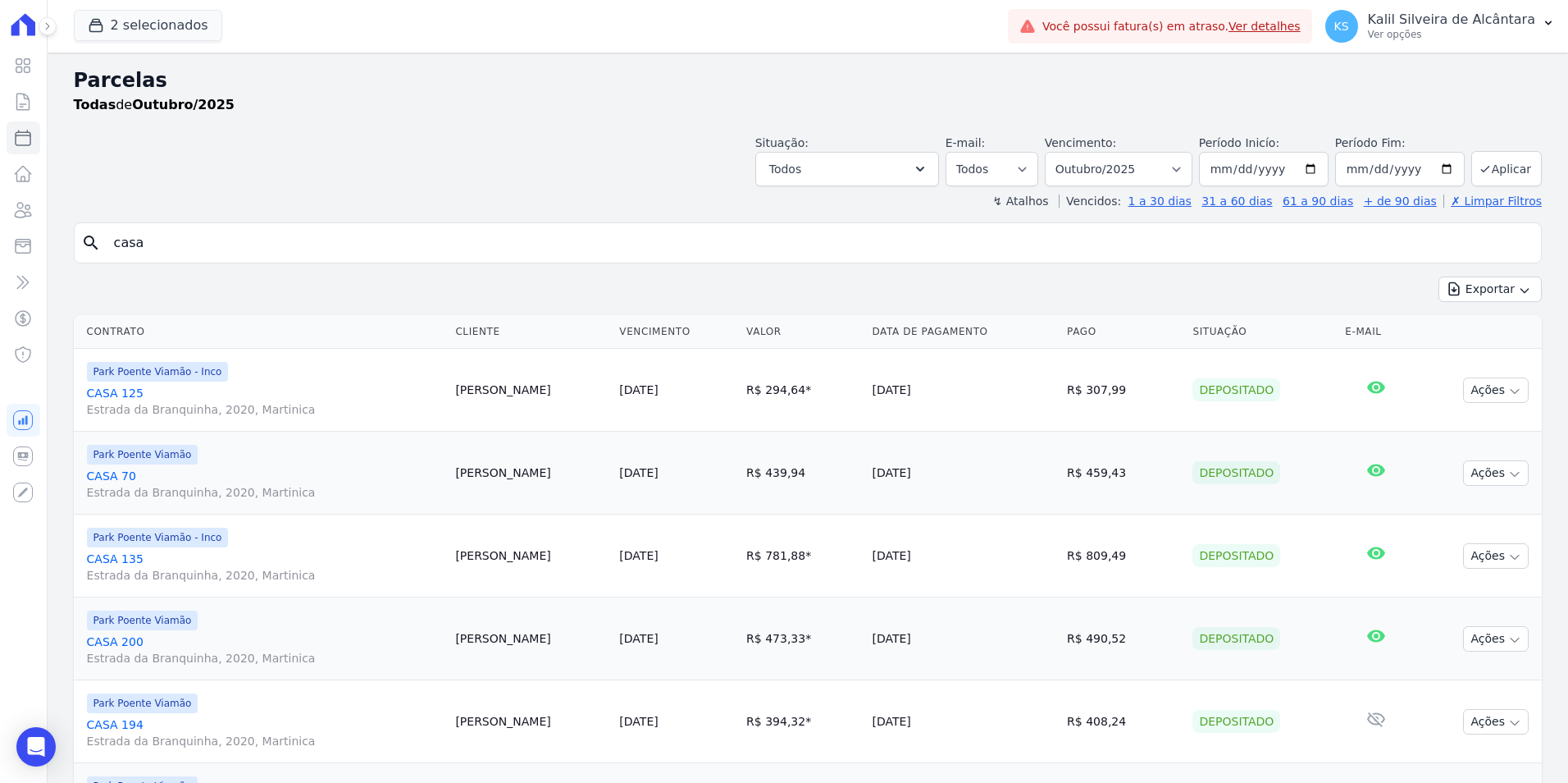
click at [195, 242] on input "casa" at bounding box center [819, 243] width 1430 height 33
type input "casa 1"
select select
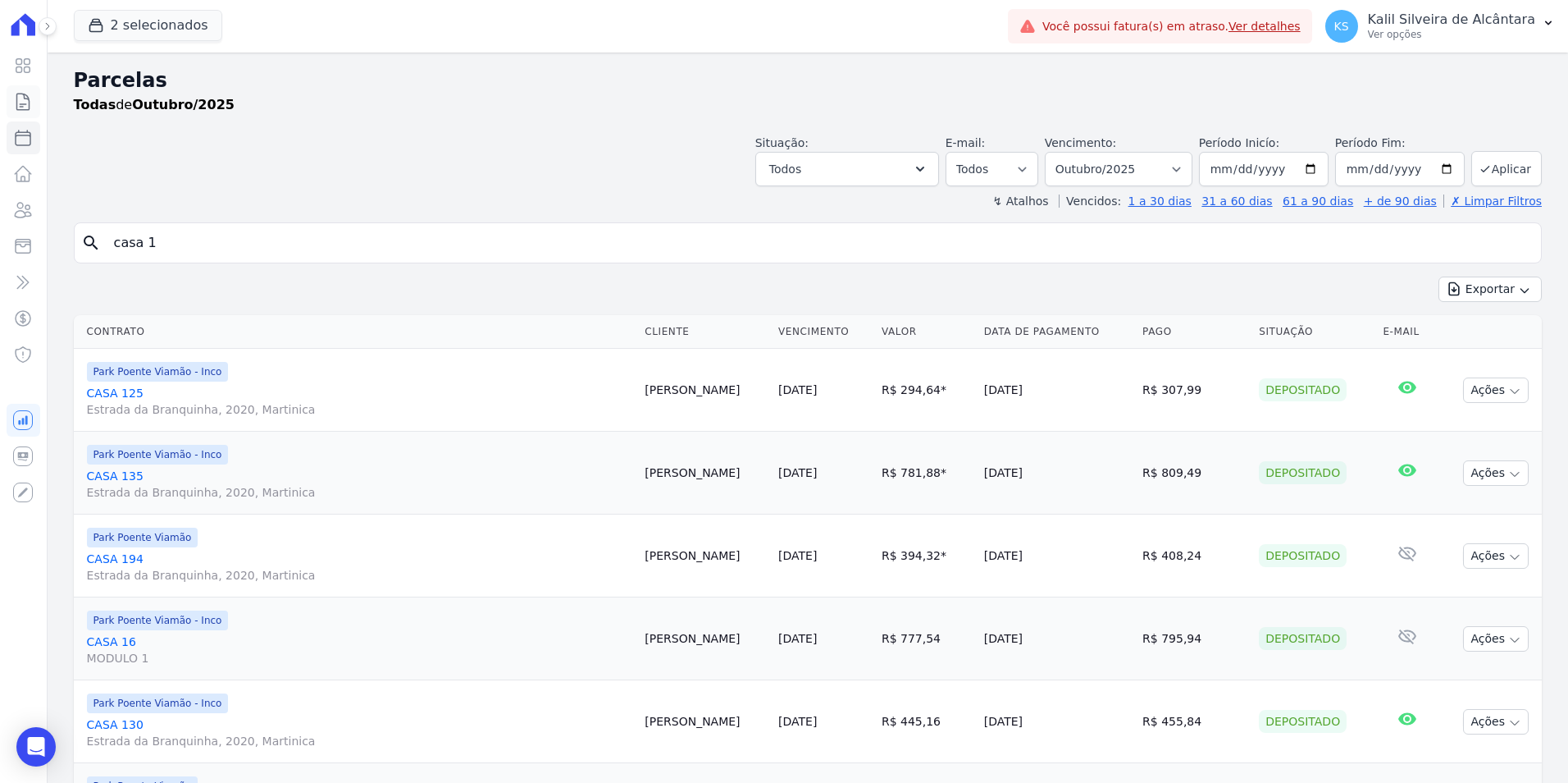
click at [14, 102] on icon at bounding box center [23, 102] width 20 height 20
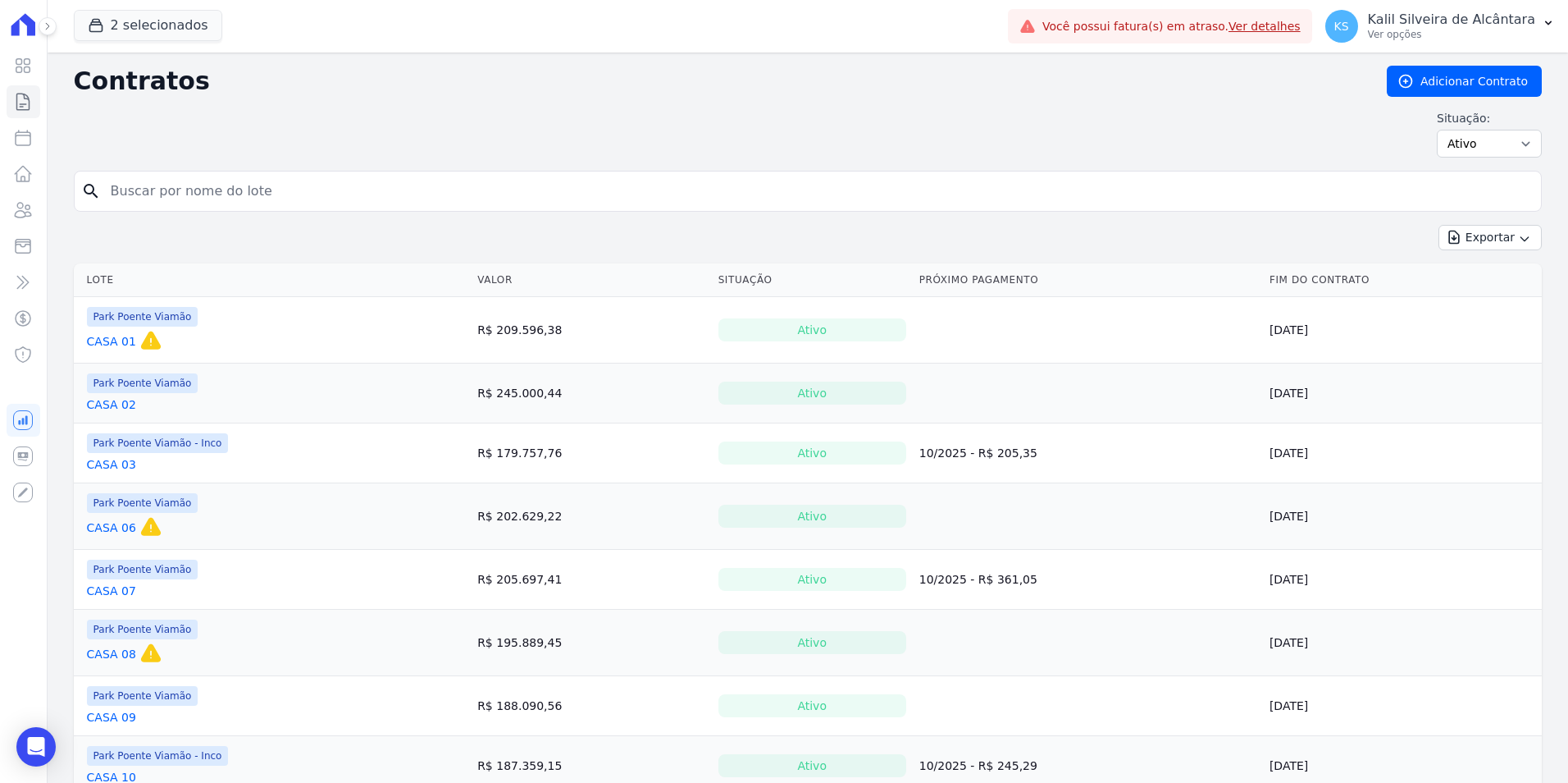
click at [224, 196] on input "search" at bounding box center [817, 191] width 1433 height 33
type input "casa 01"
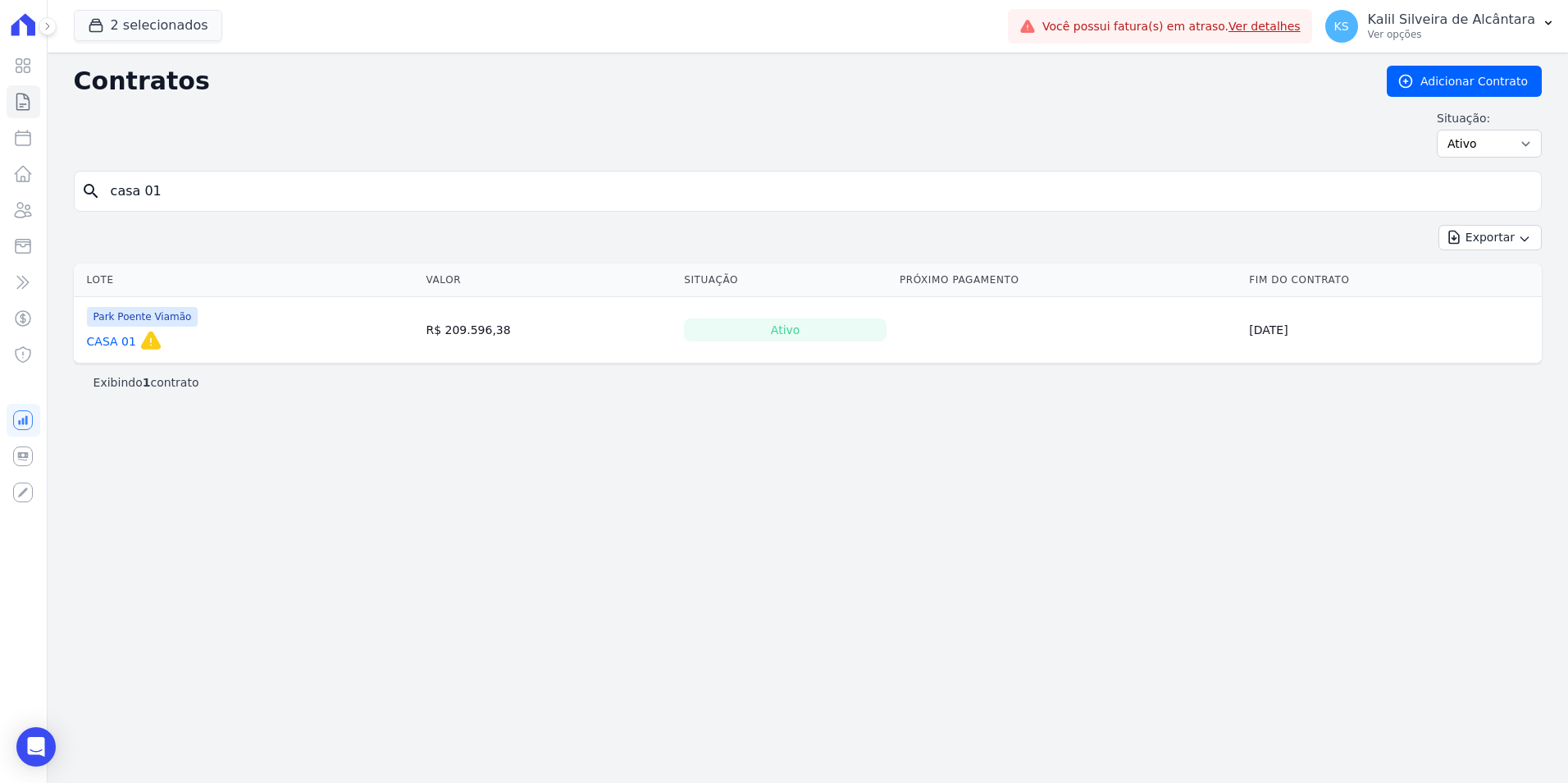
drag, startPoint x: 216, startPoint y: 195, endPoint x: 67, endPoint y: 179, distance: 149.9
click at [70, 179] on div "Contratos Adicionar Contrato Situação: Ativo Todos Pausado Distratado Rascunho …" at bounding box center [808, 418] width 1520 height 730
type input "casa 02"
click at [176, 192] on input "casa 02" at bounding box center [817, 191] width 1433 height 33
type input "casa 03"
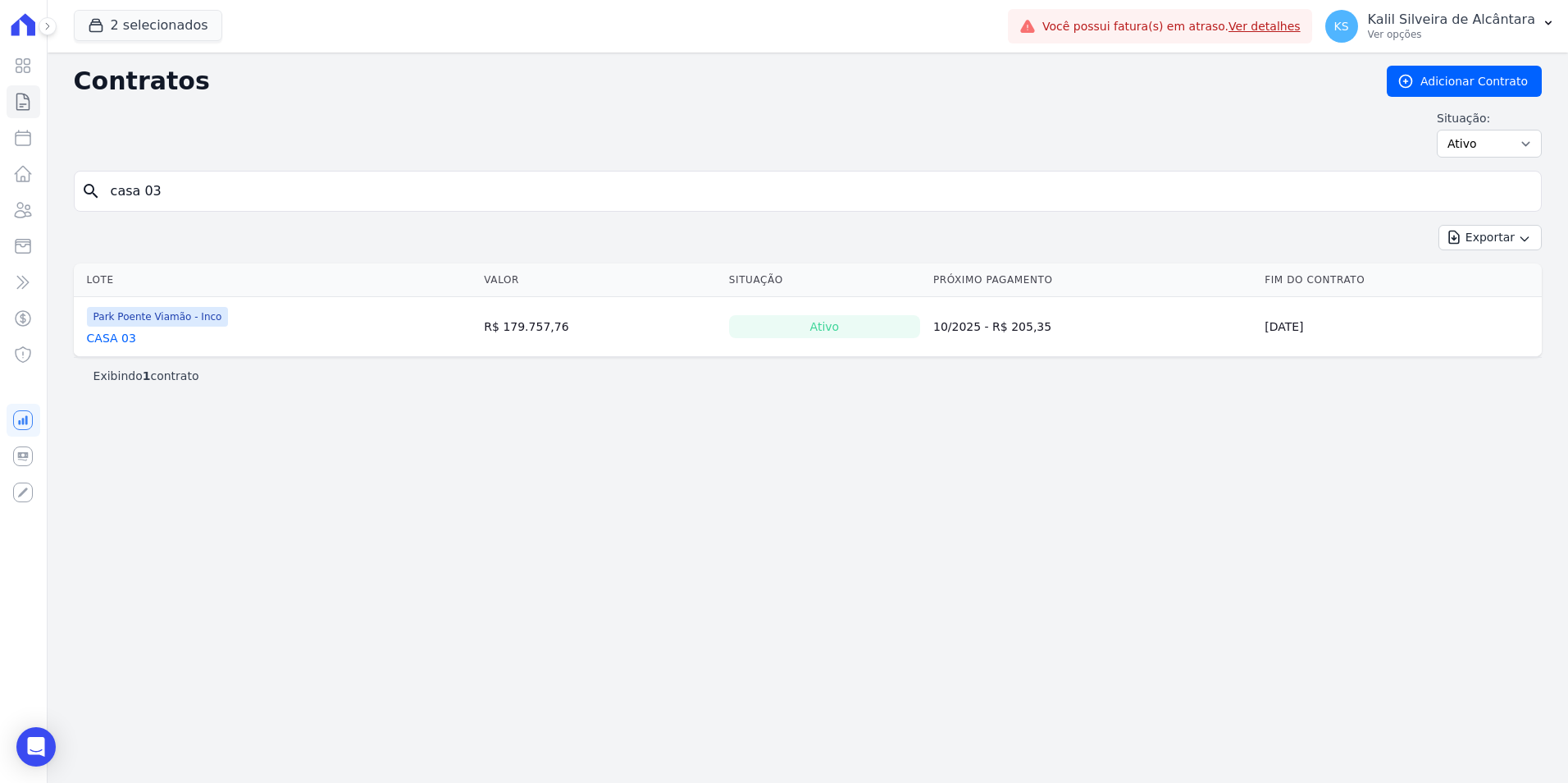
click at [176, 192] on input "casa 03" at bounding box center [817, 191] width 1433 height 33
type input "casa 04"
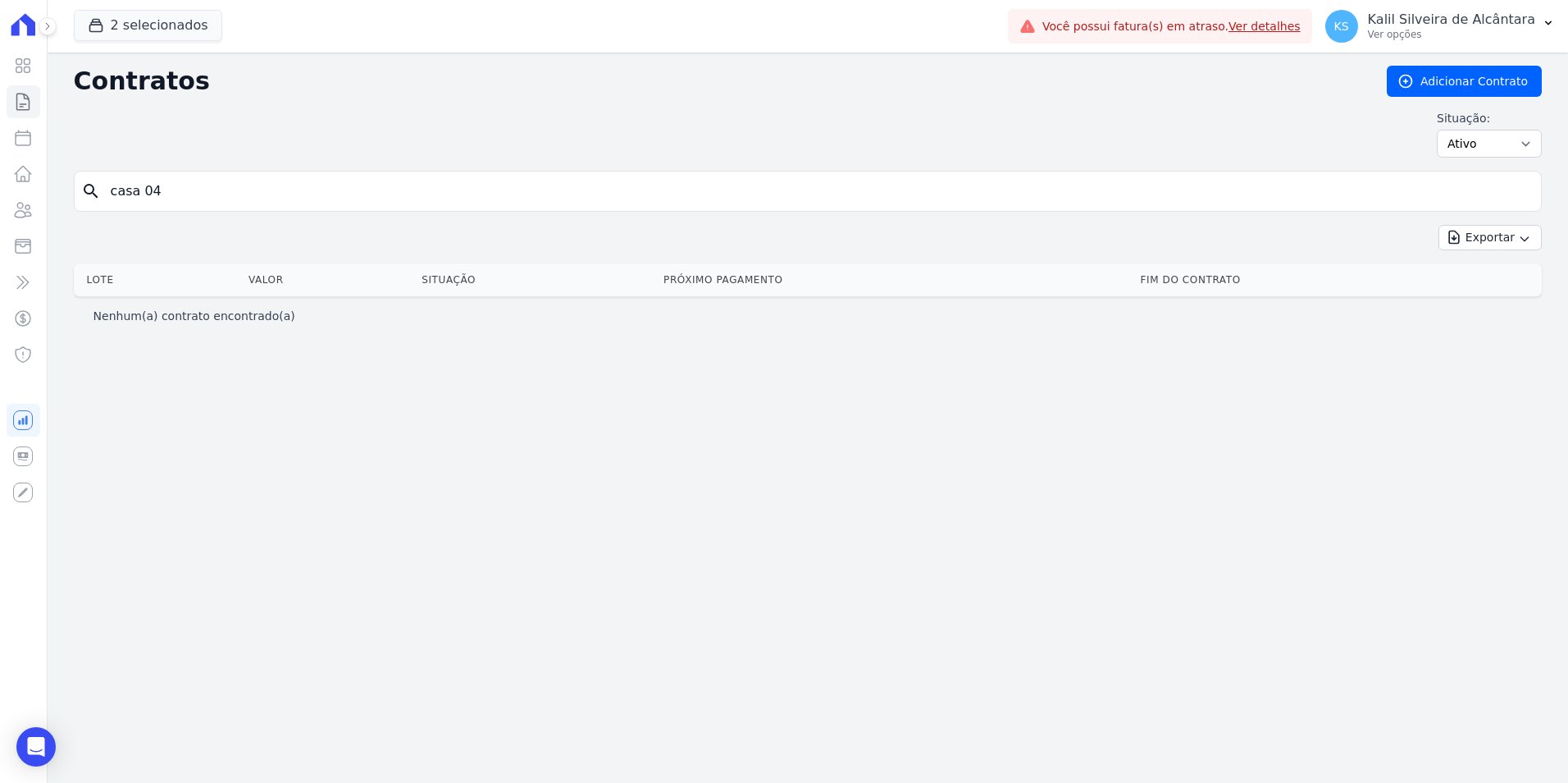
click at [176, 192] on input "casa 04" at bounding box center [817, 191] width 1433 height 33
type input "casa 05"
click at [176, 192] on input "casa 05" at bounding box center [817, 191] width 1433 height 33
type input "casa 06"
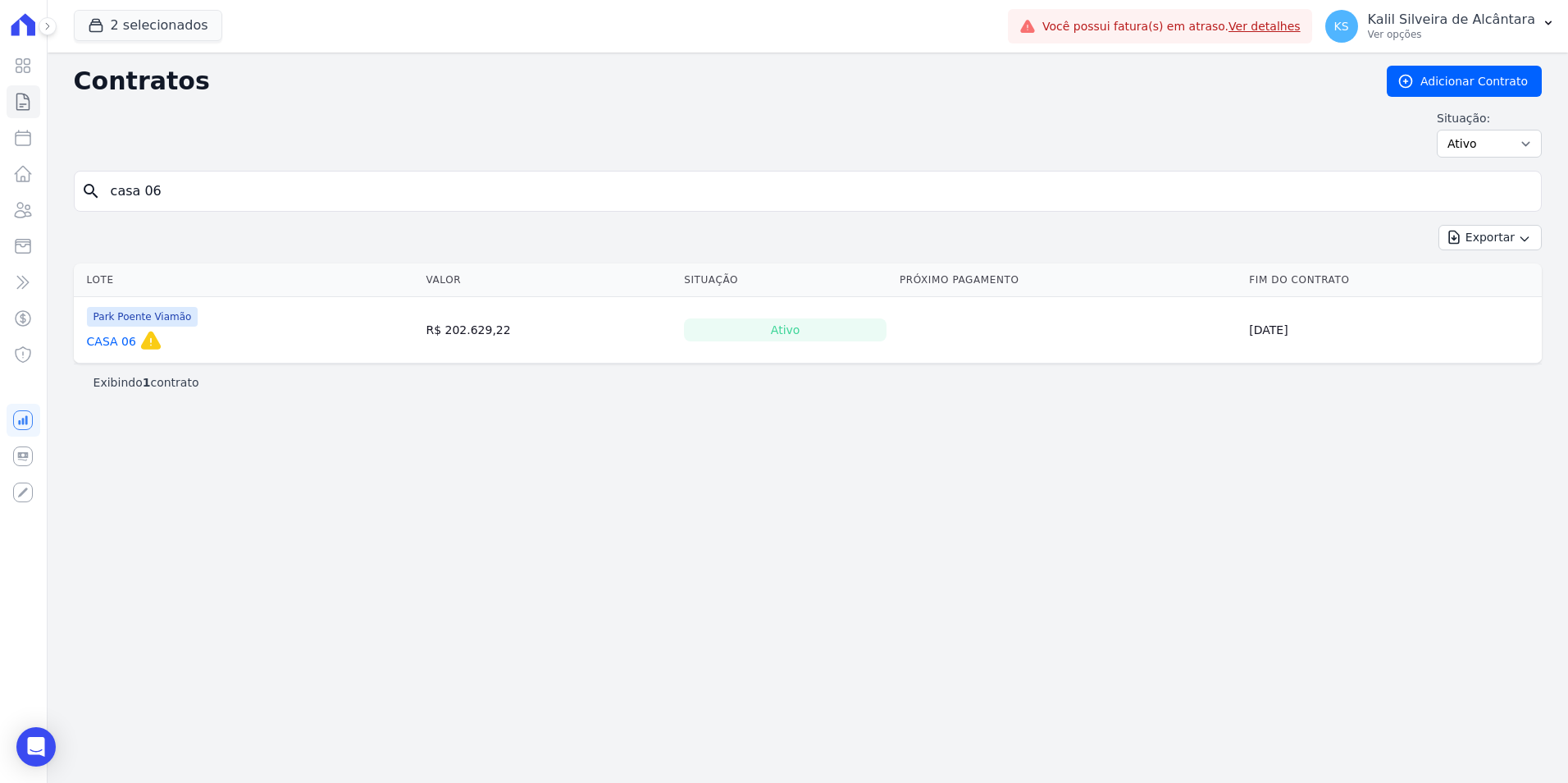
click at [176, 192] on input "casa 06" at bounding box center [817, 191] width 1433 height 33
type input "casa 07"
click at [177, 193] on input "casa 07" at bounding box center [817, 191] width 1433 height 33
type input "casa 08"
click at [5, 103] on div "Visão Geral Contratos Parcelas Lotes Clientes Minha Carteira Transferências Cré…" at bounding box center [24, 392] width 47 height 783
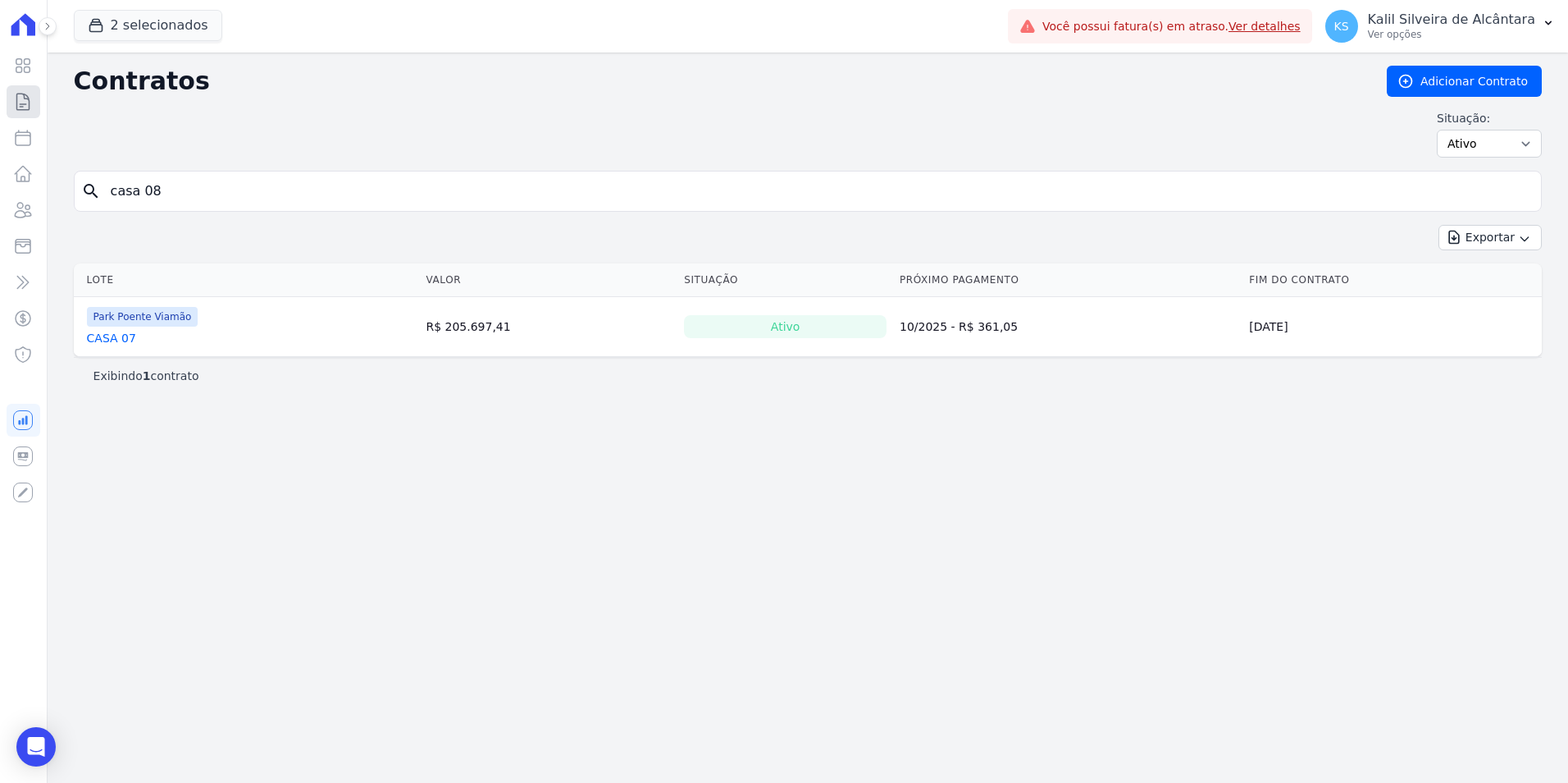
click at [20, 104] on icon at bounding box center [24, 102] width 13 height 16
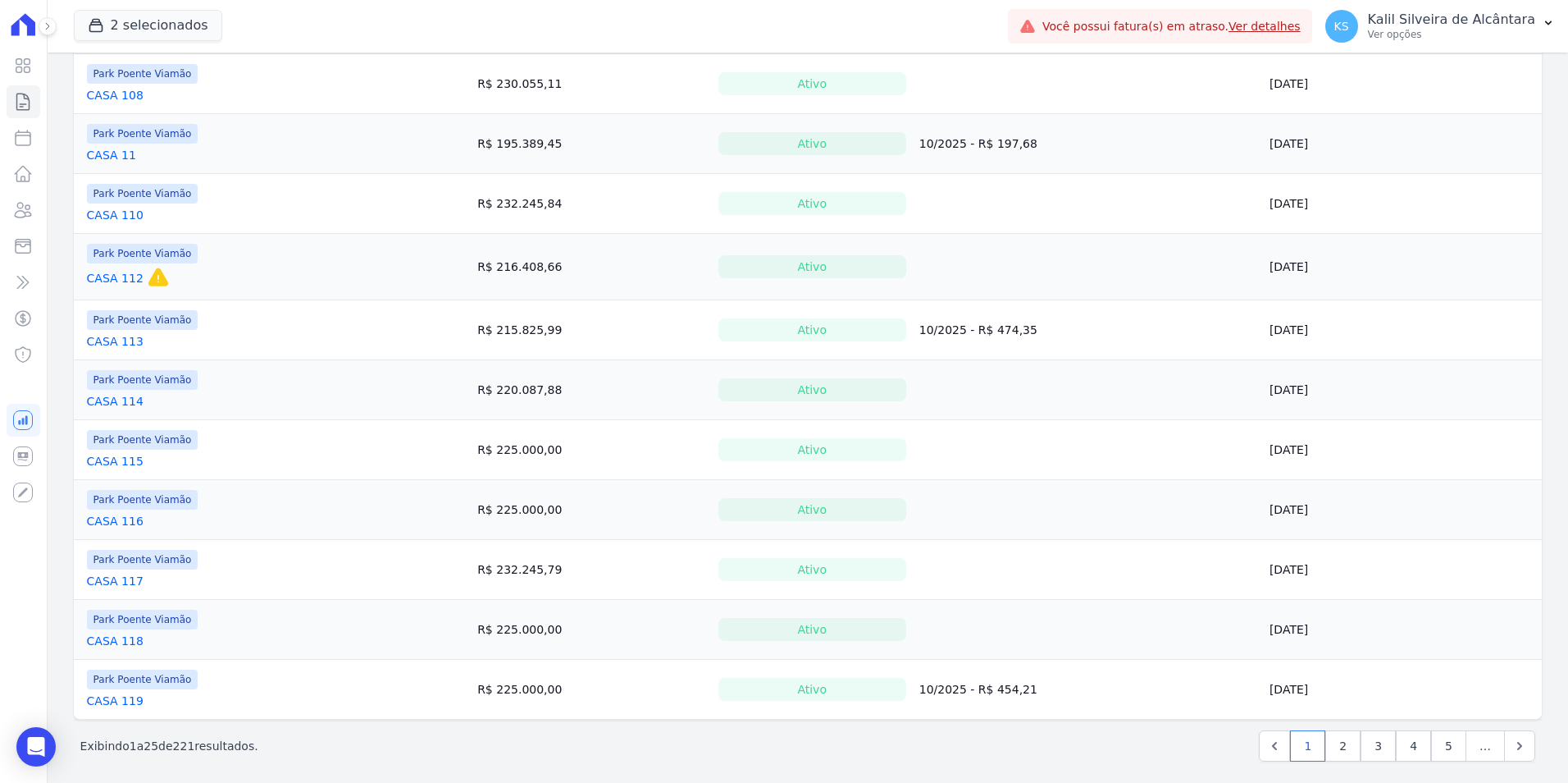
scroll to position [1109, 0]
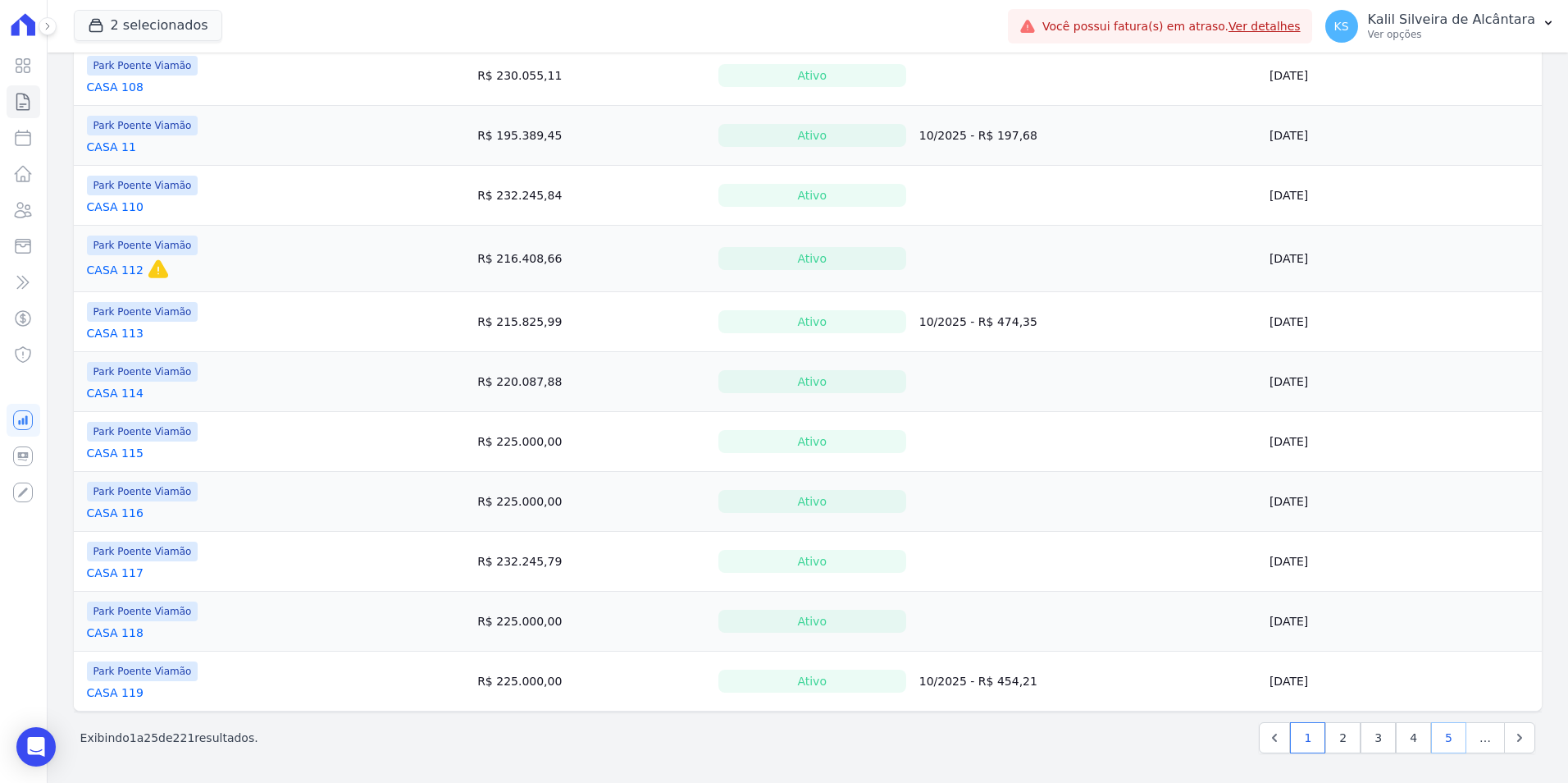
click at [1438, 733] on link "5" at bounding box center [1448, 738] width 35 height 31
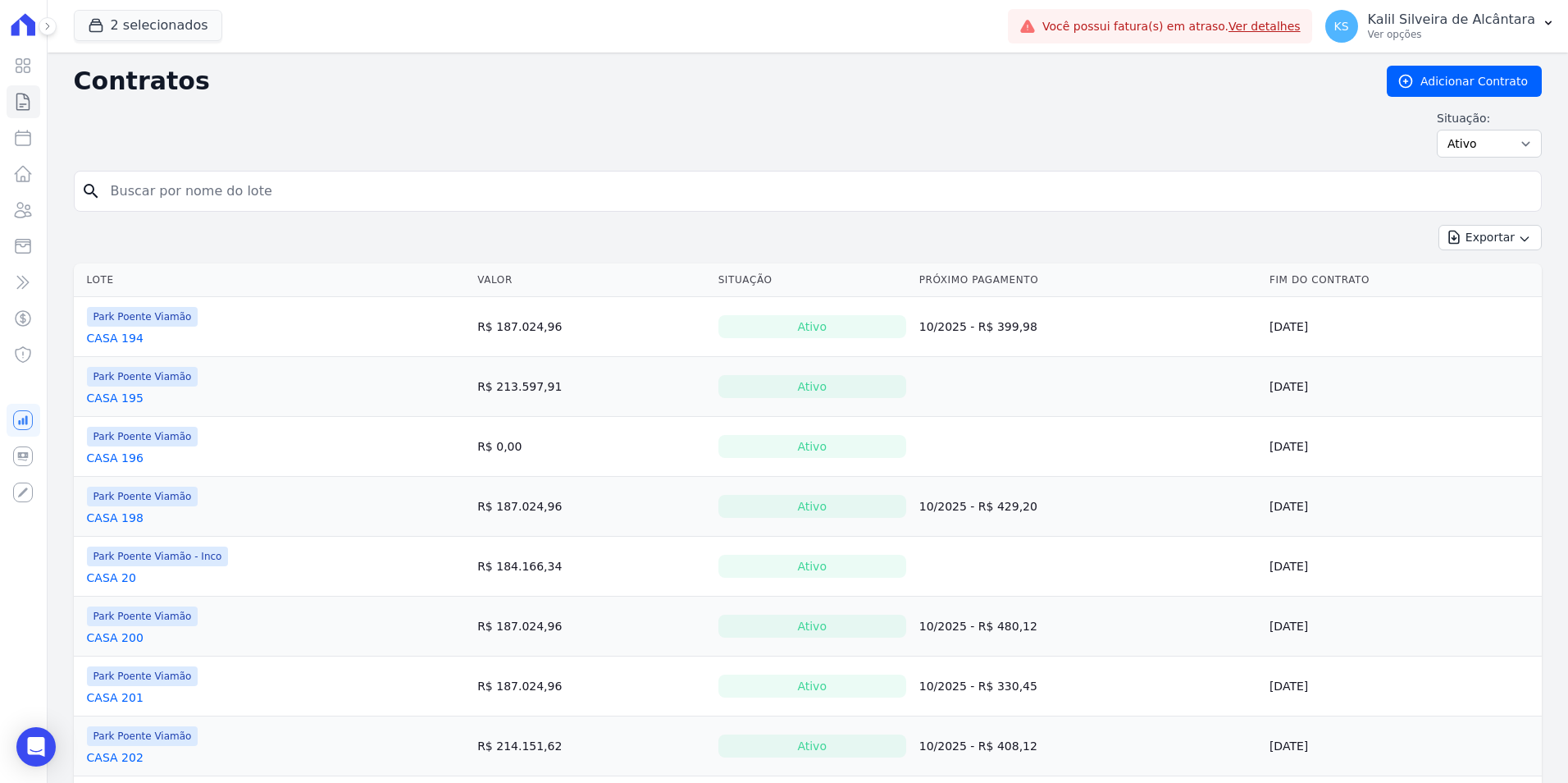
drag, startPoint x: 163, startPoint y: 577, endPoint x: 312, endPoint y: 593, distance: 149.9
click at [312, 593] on td "Park Poente Viamão - Inco CASA 20" at bounding box center [272, 566] width 398 height 59
click at [1508, 134] on select "Ativo Todos Pausado Distratado Rascunho Expirado Encerrado" at bounding box center [1489, 143] width 105 height 28
click at [1175, 135] on div "Situação: Ativo Todos Pausado Distratado Rascunho Expirado Encerrado" at bounding box center [807, 133] width 1467 height 48
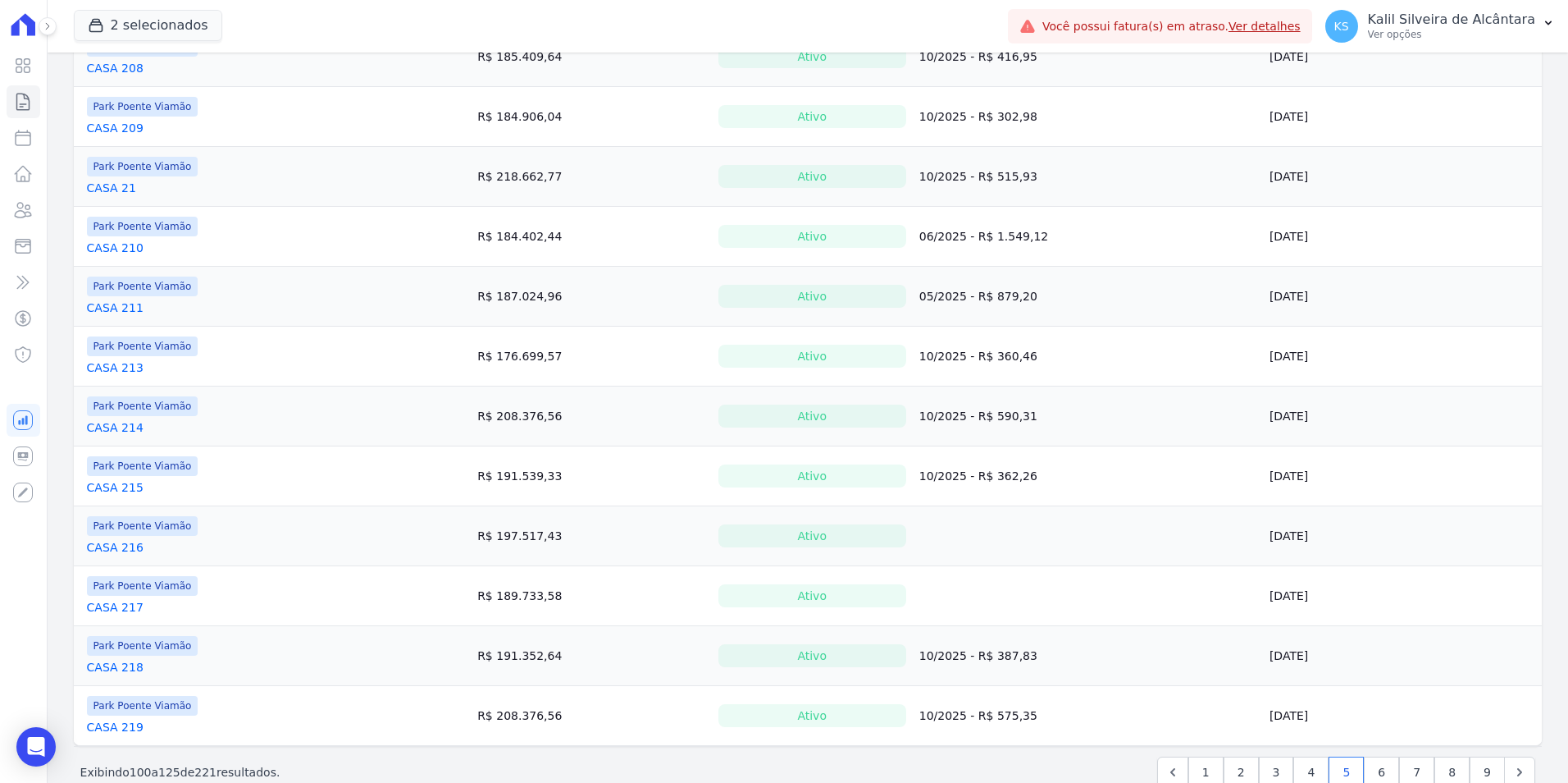
scroll to position [1083, 0]
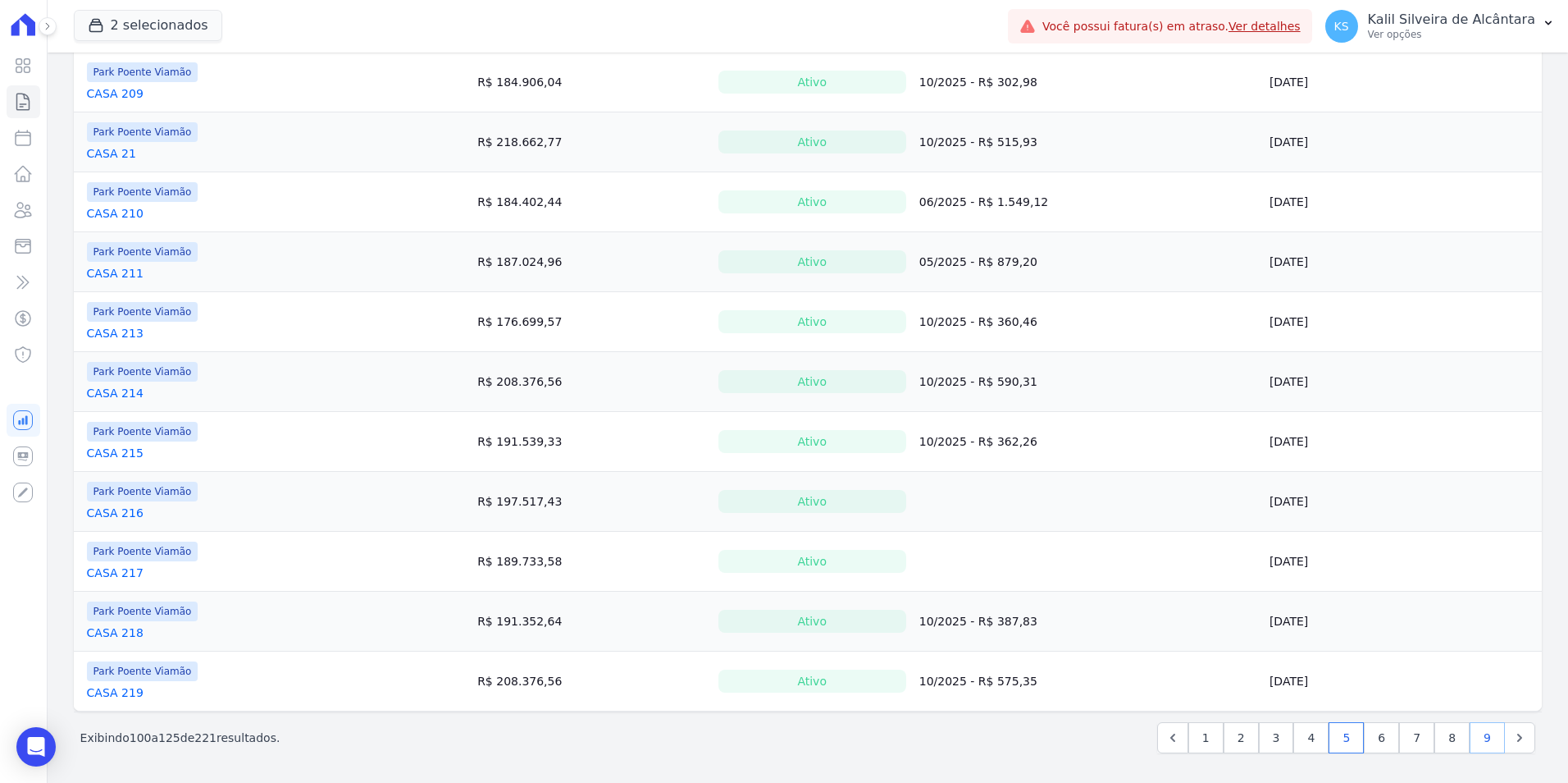
click at [1469, 740] on link "9" at bounding box center [1486, 738] width 35 height 31
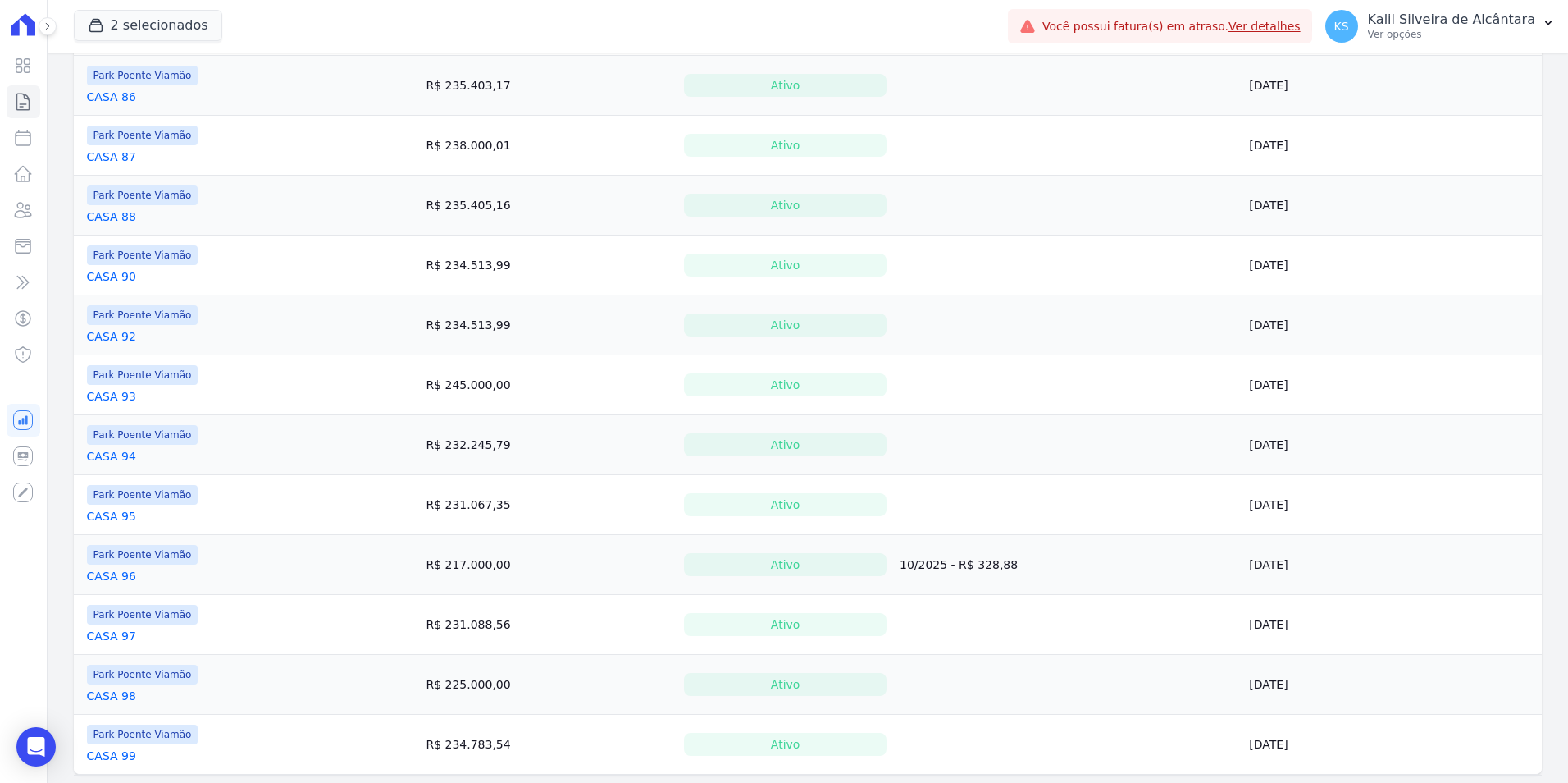
scroll to position [844, 0]
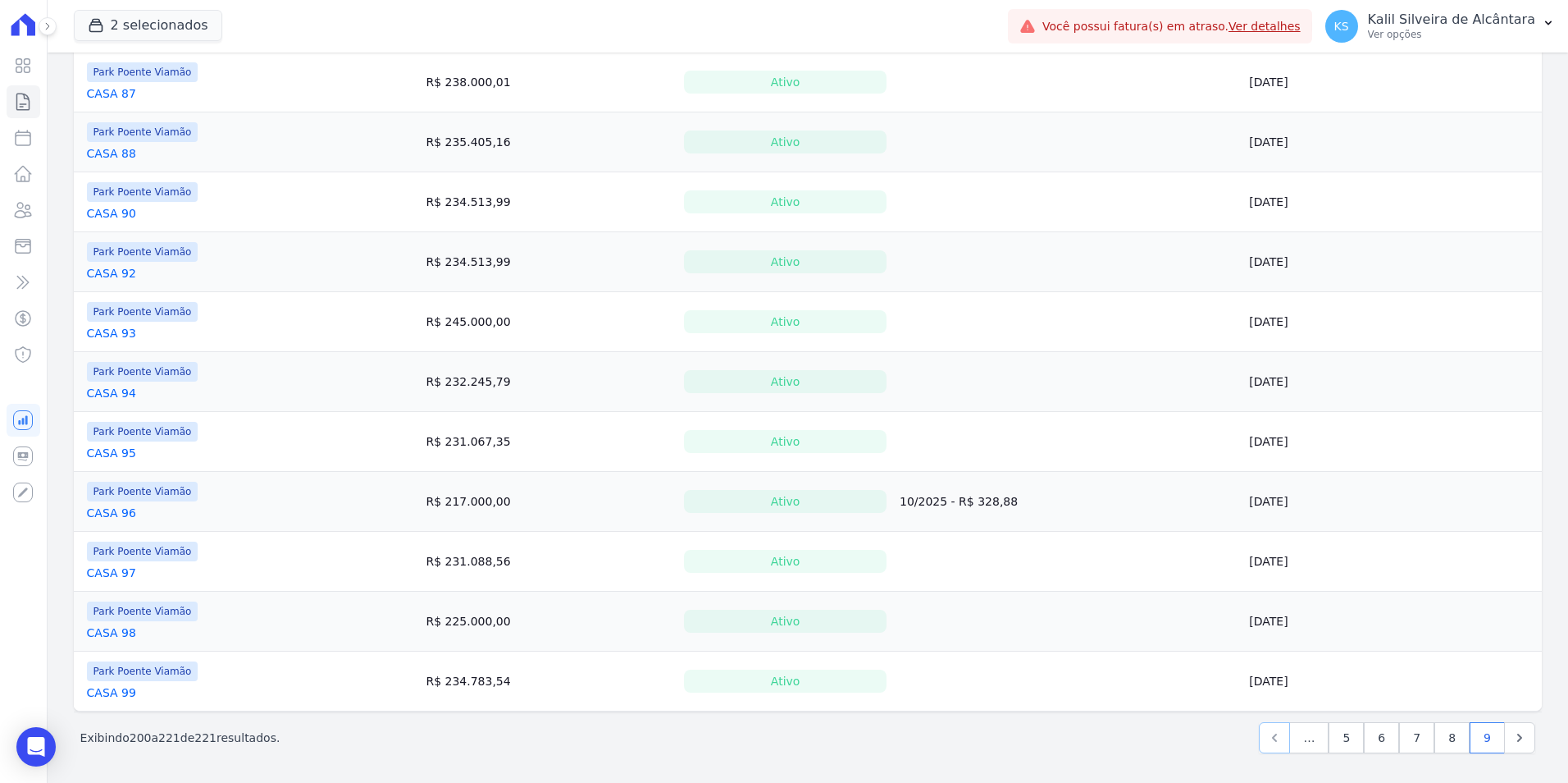
click at [1272, 730] on icon "Previous" at bounding box center [1275, 738] width 16 height 16
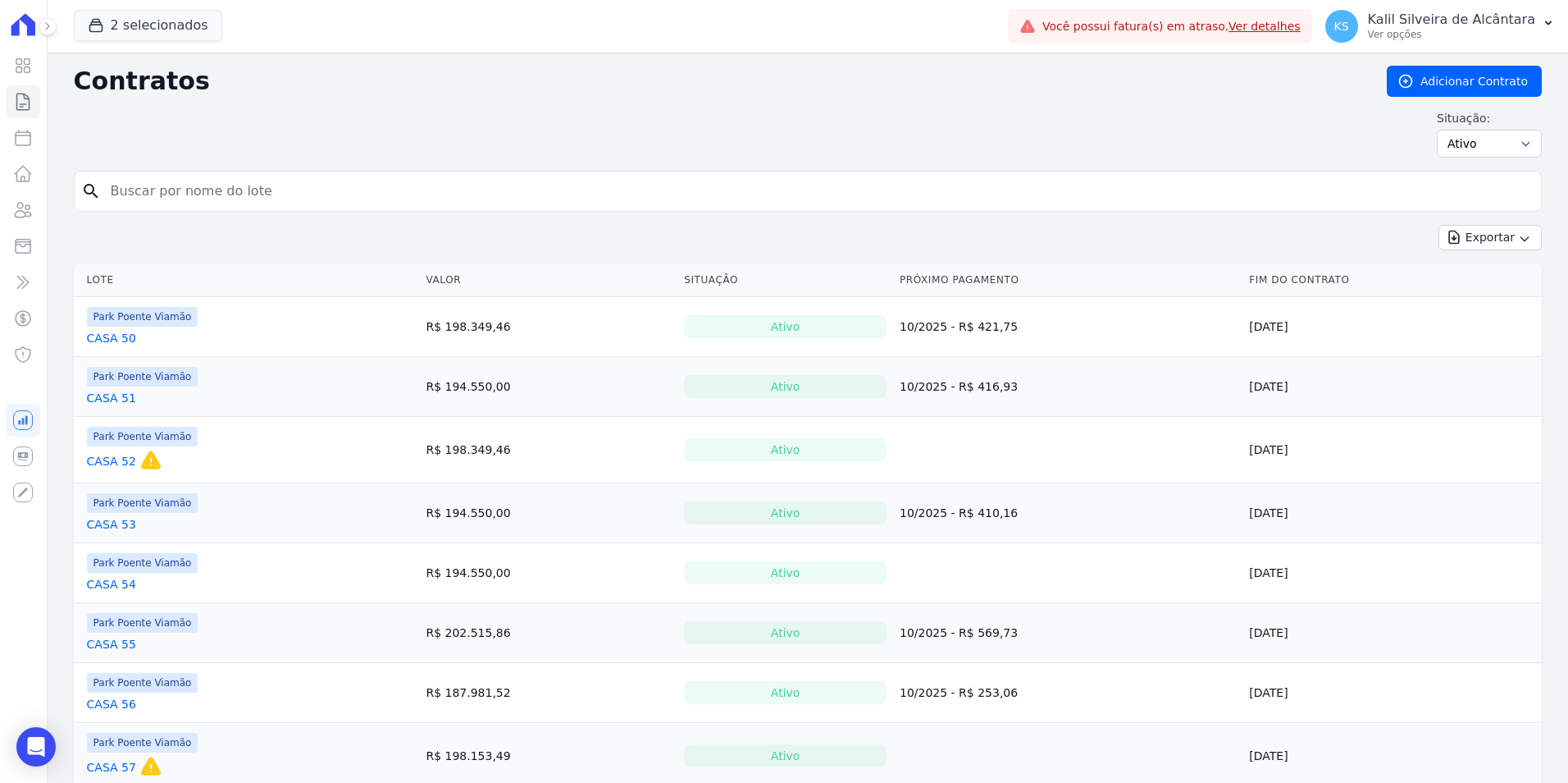
click at [1272, 730] on td "26/02/2025" at bounding box center [1391, 755] width 299 height 66
click at [262, 342] on td "Park Poente Viamão CASA 50" at bounding box center [246, 326] width 346 height 59
click at [164, 193] on input "search" at bounding box center [817, 191] width 1433 height 33
type input "casa 137"
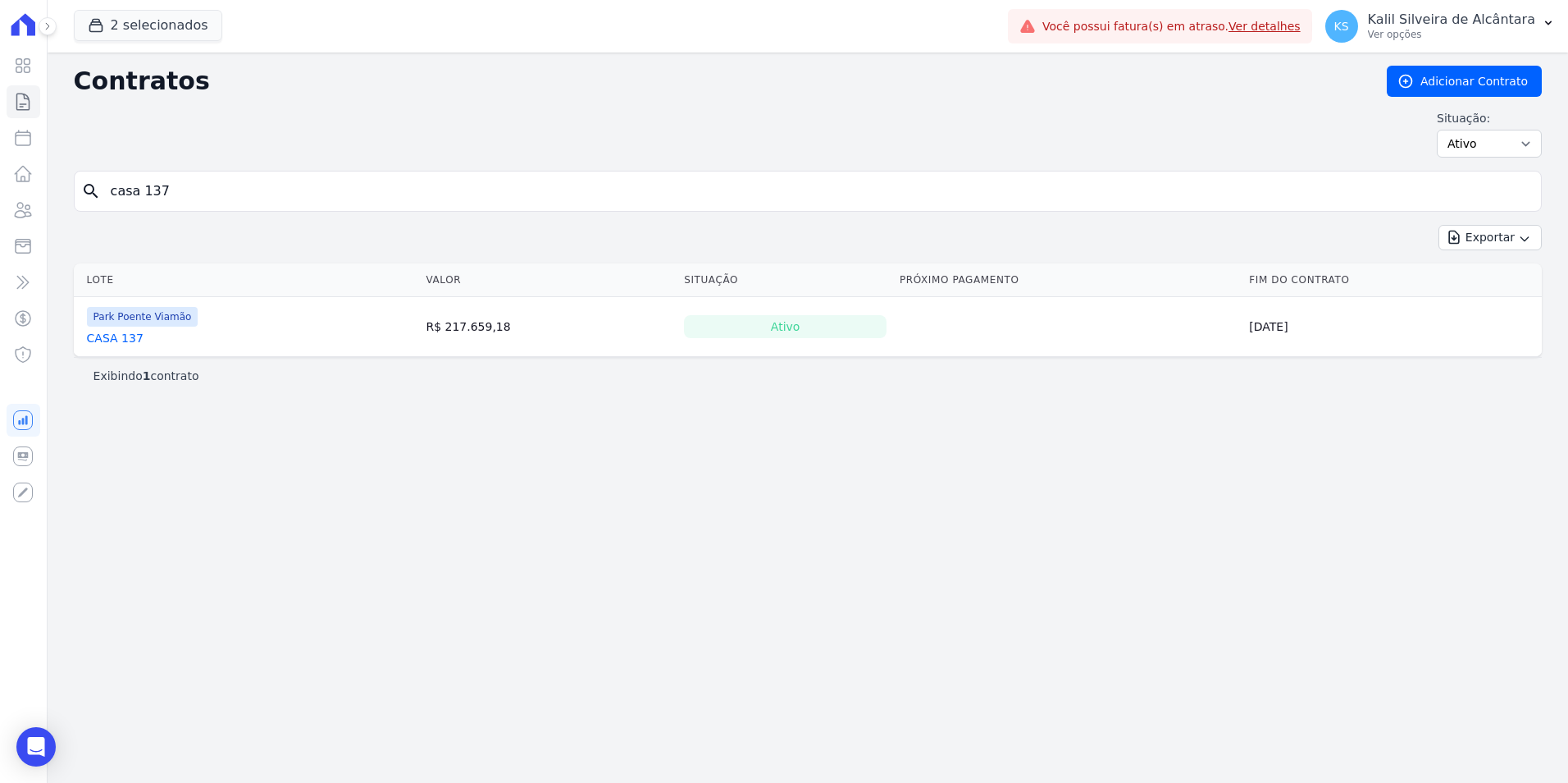
click at [252, 196] on input "casa 137" at bounding box center [817, 191] width 1433 height 33
type input "casa 01"
click at [252, 196] on input "casa 01" at bounding box center [817, 191] width 1433 height 33
type input "casa 02"
click at [252, 196] on input "casa 02" at bounding box center [817, 191] width 1433 height 33
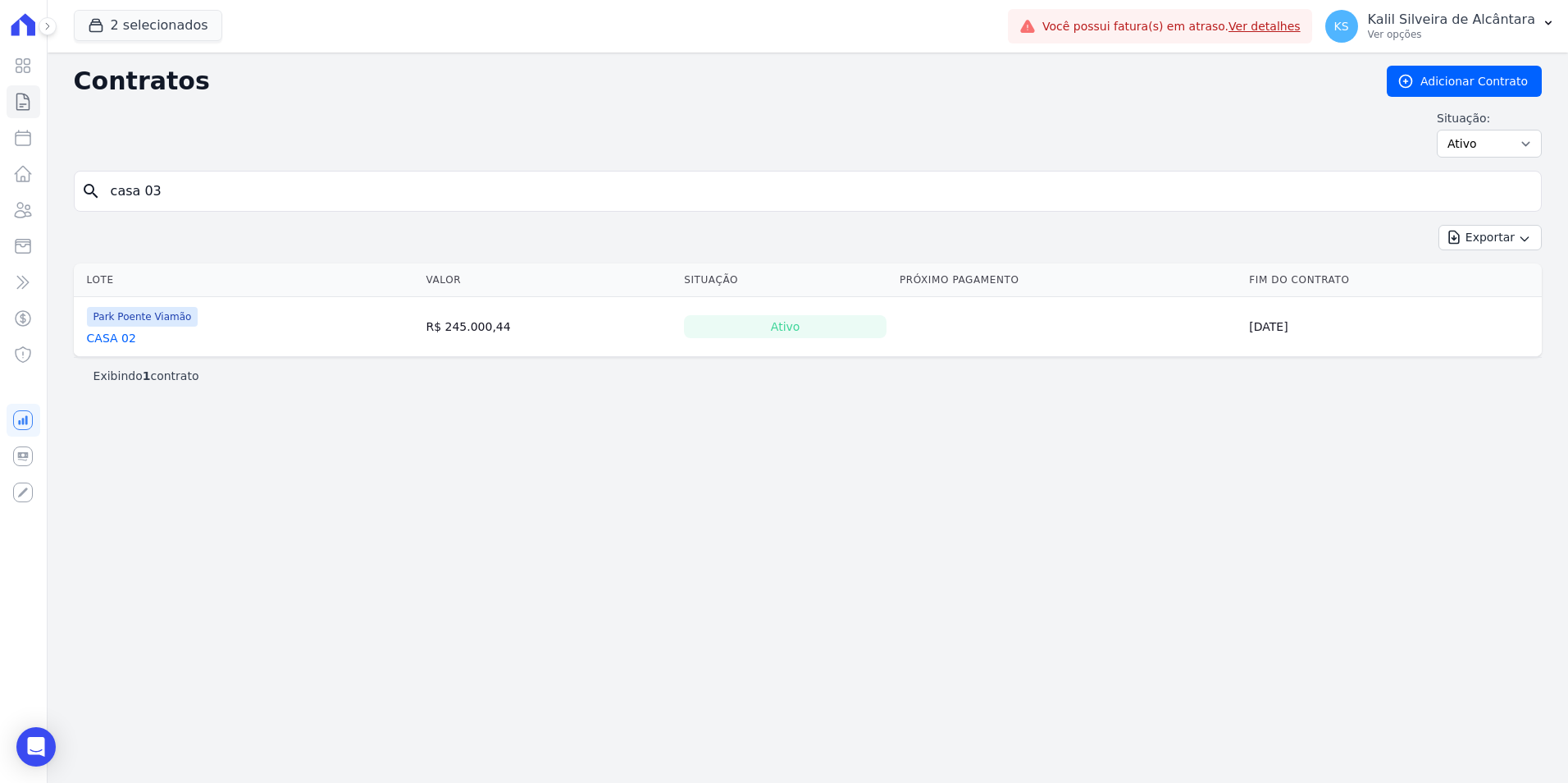
type input "casa 03"
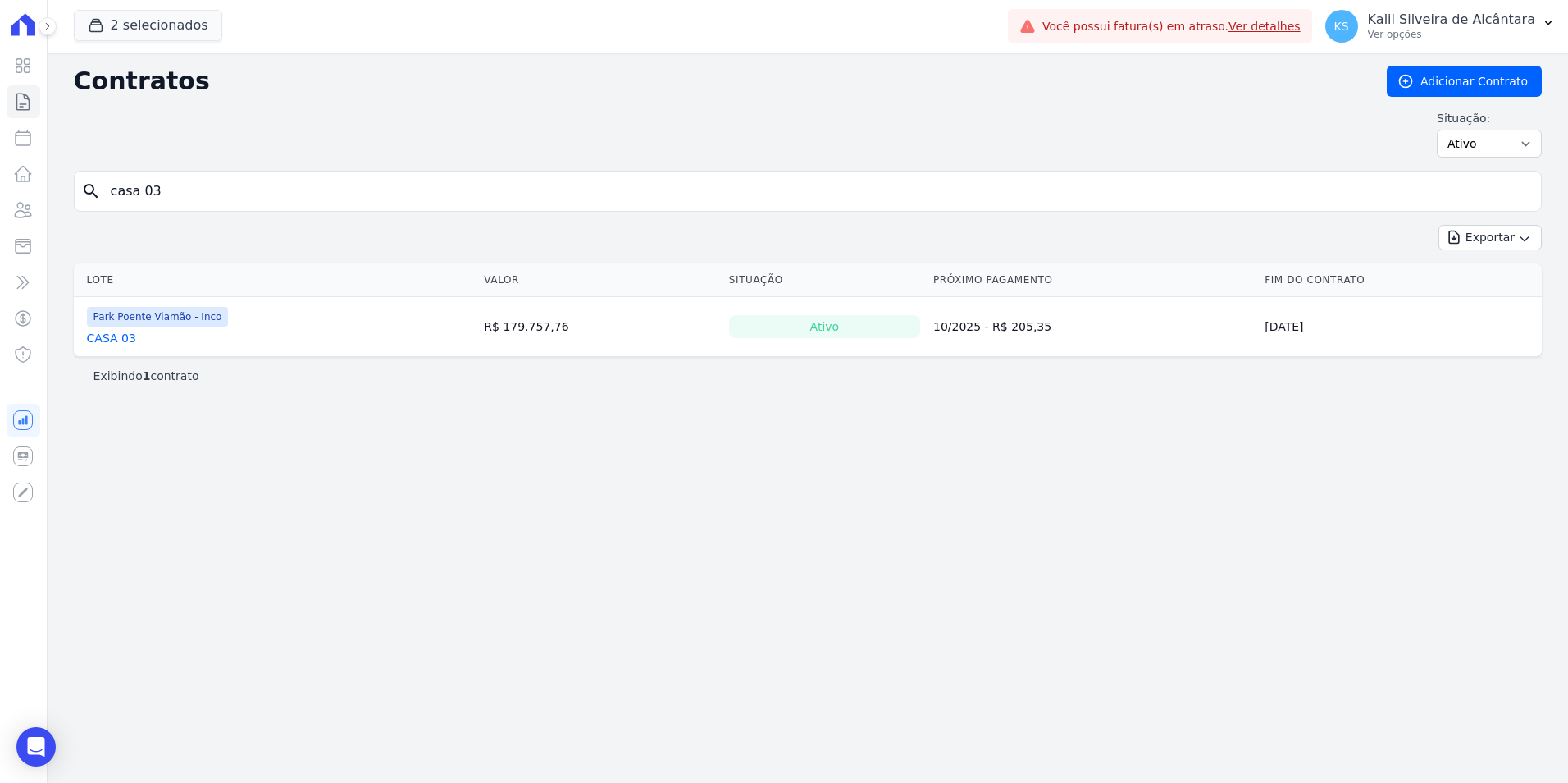
click at [252, 196] on input "casa 03" at bounding box center [817, 191] width 1433 height 33
type input "casa 04"
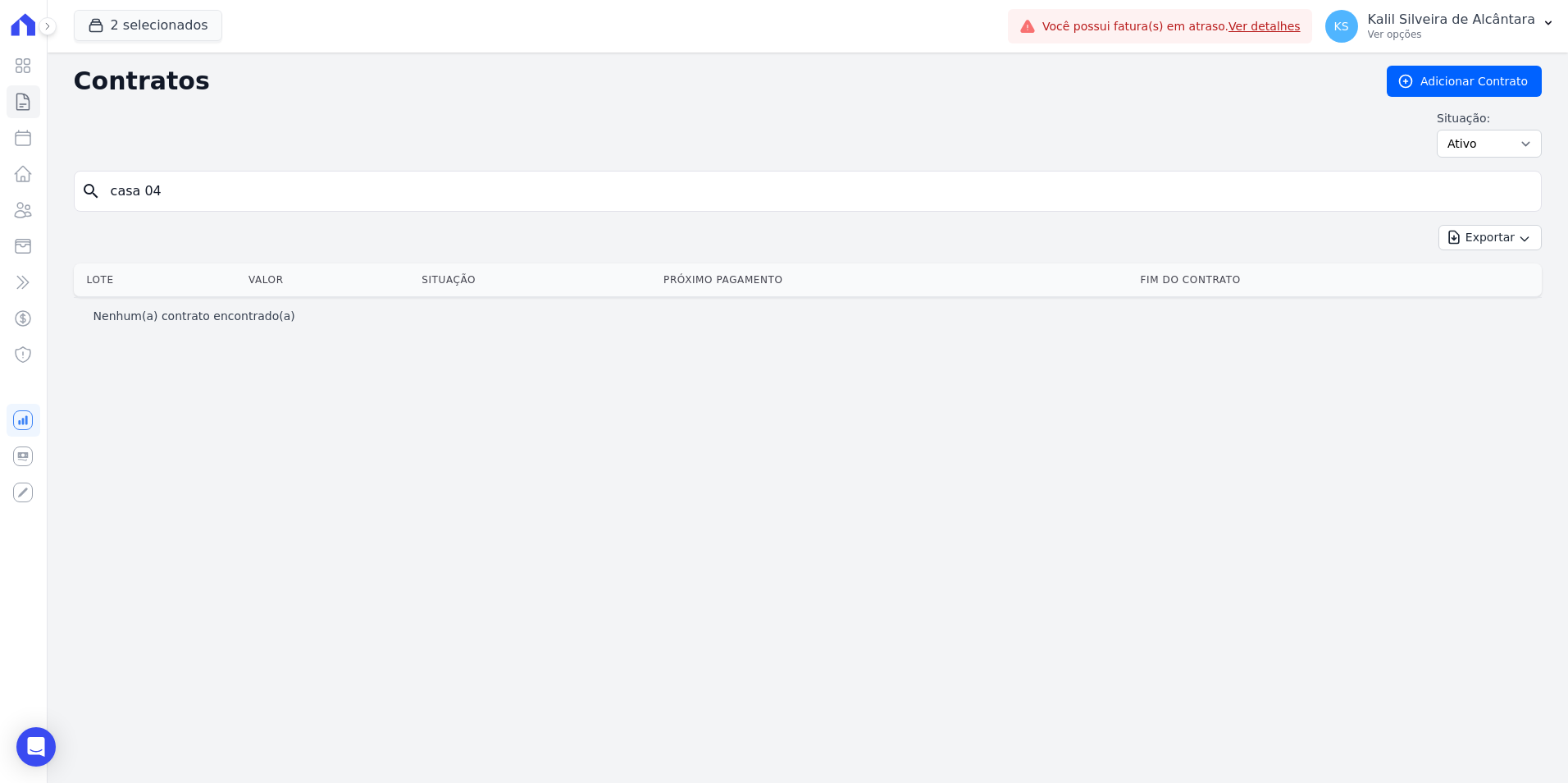
click at [252, 196] on input "casa 04" at bounding box center [817, 191] width 1433 height 33
type input "casa 05"
click at [252, 196] on input "casa 05" at bounding box center [817, 191] width 1433 height 33
type input "casa 06"
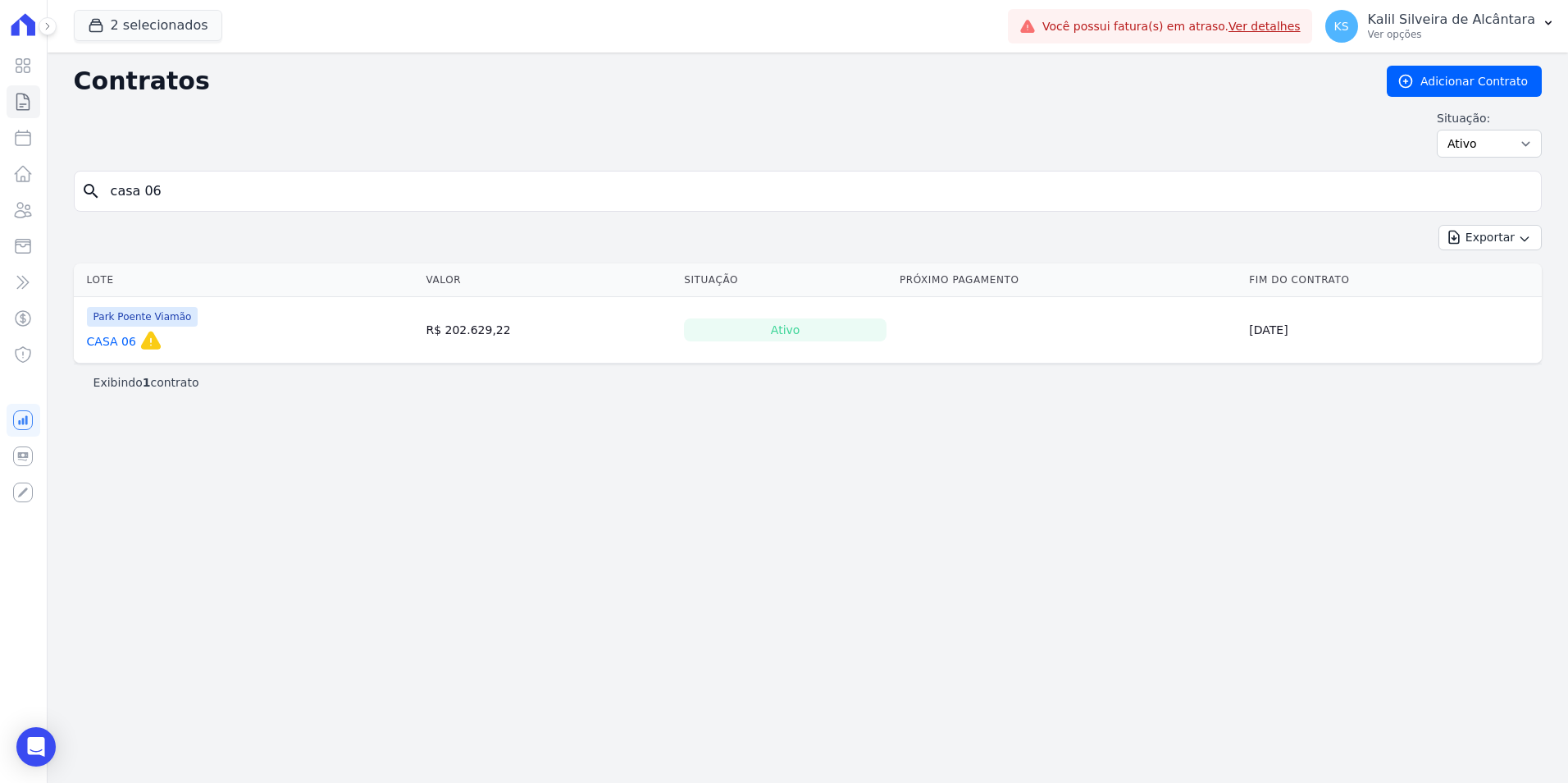
click at [252, 196] on input "casa 06" at bounding box center [817, 191] width 1433 height 33
type input "casa 07"
click at [252, 196] on input "casa 07" at bounding box center [817, 191] width 1433 height 33
type input "casa 08"
click at [252, 196] on input "casa 08" at bounding box center [817, 191] width 1433 height 33
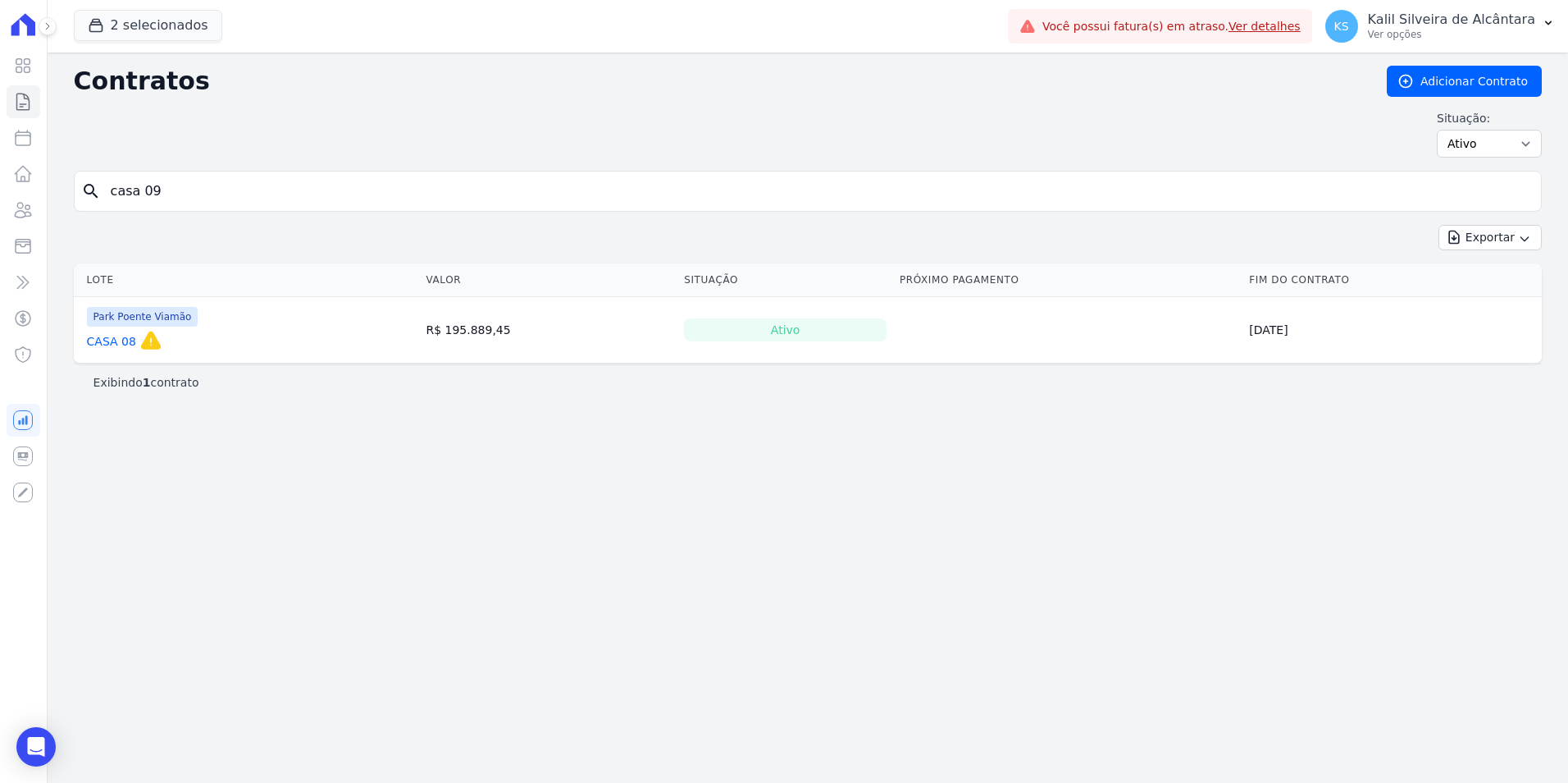
type input "casa 09"
type input "casa 10"
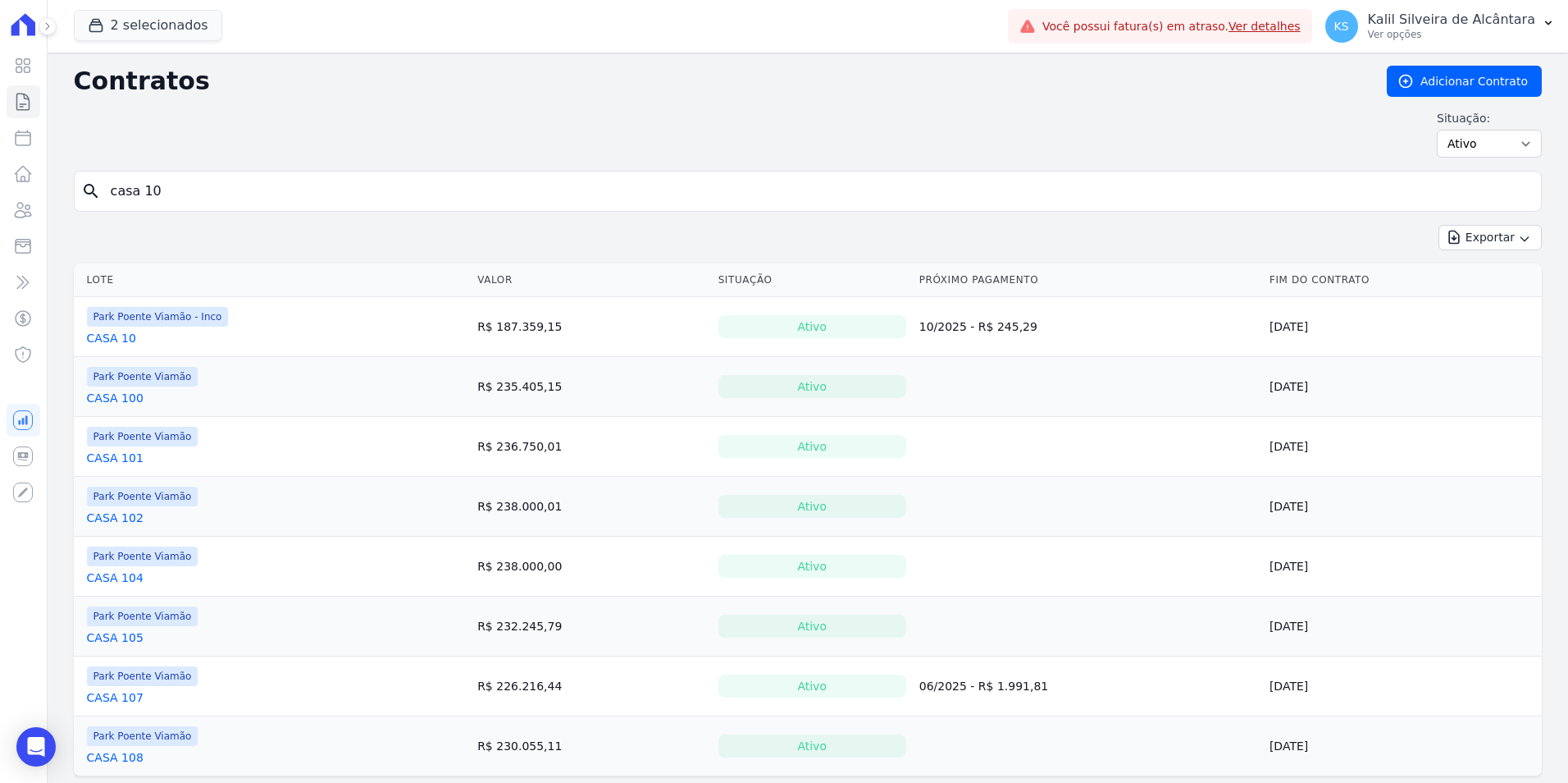
click at [252, 196] on input "casa 10" at bounding box center [817, 191] width 1433 height 33
type input "casa 111"
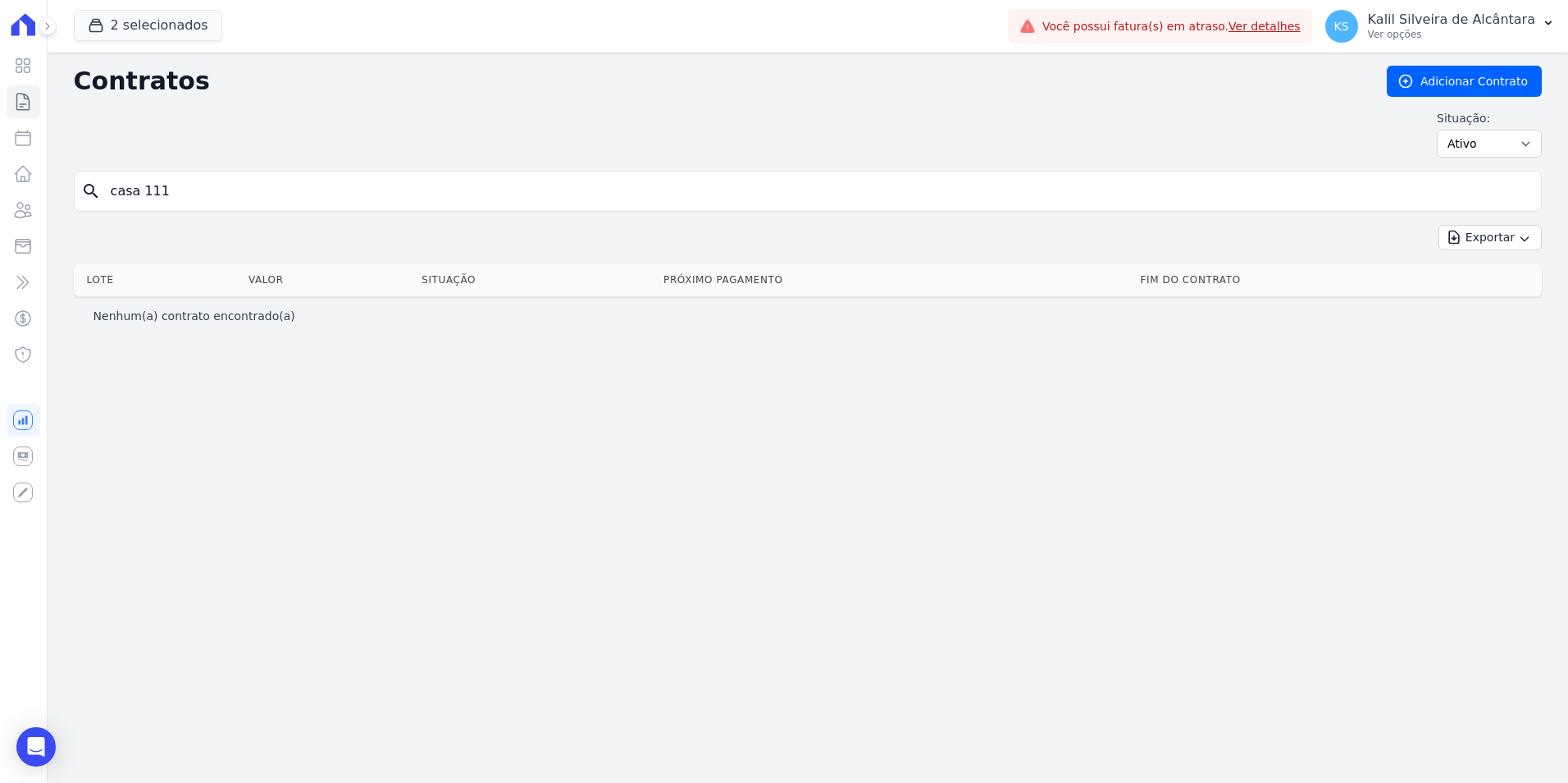
click at [182, 198] on input "casa 111" at bounding box center [817, 191] width 1433 height 33
type input "casa 11"
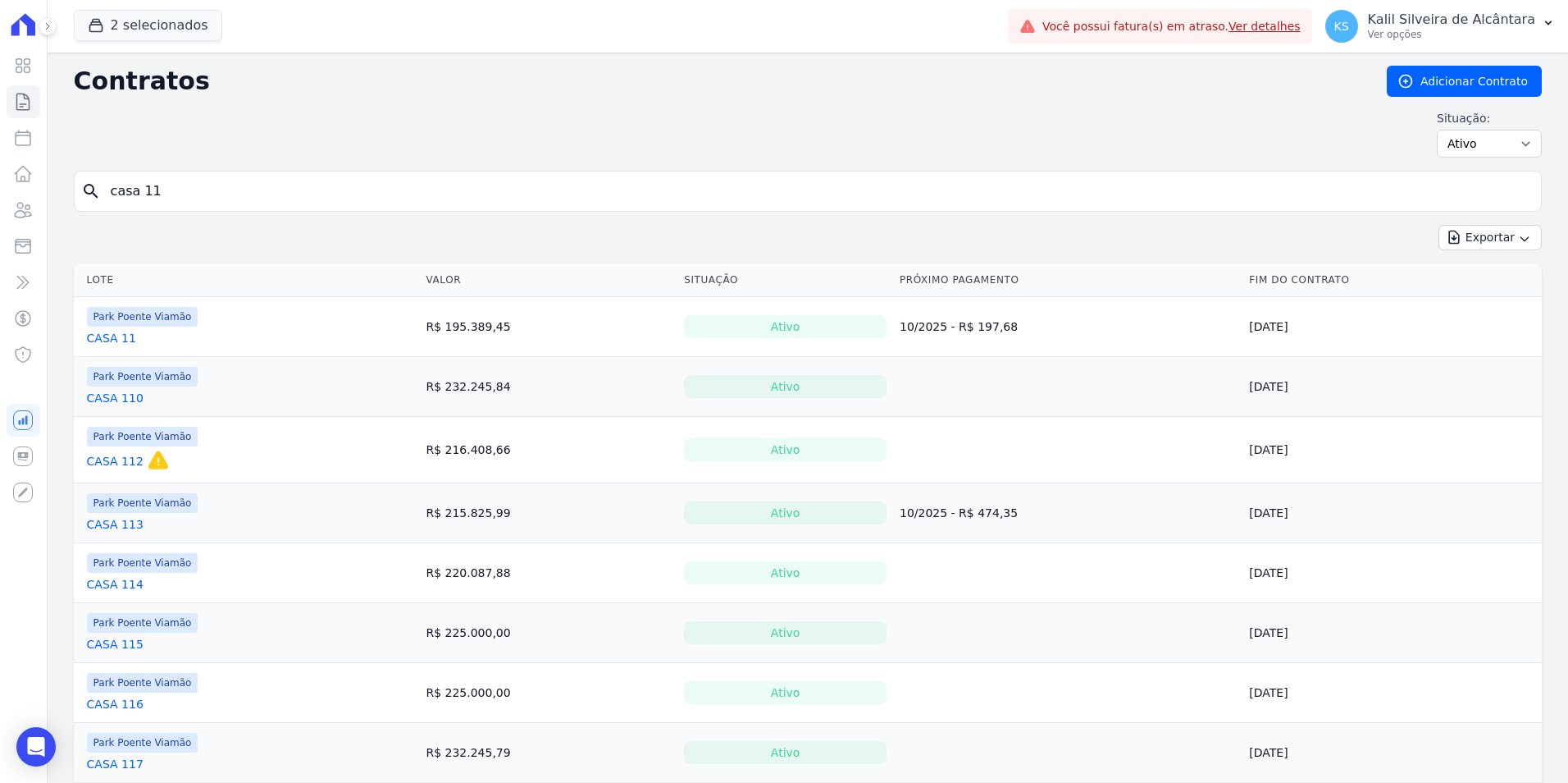
click at [182, 198] on input "casa 11" at bounding box center [817, 191] width 1433 height 33
type input "casa 12"
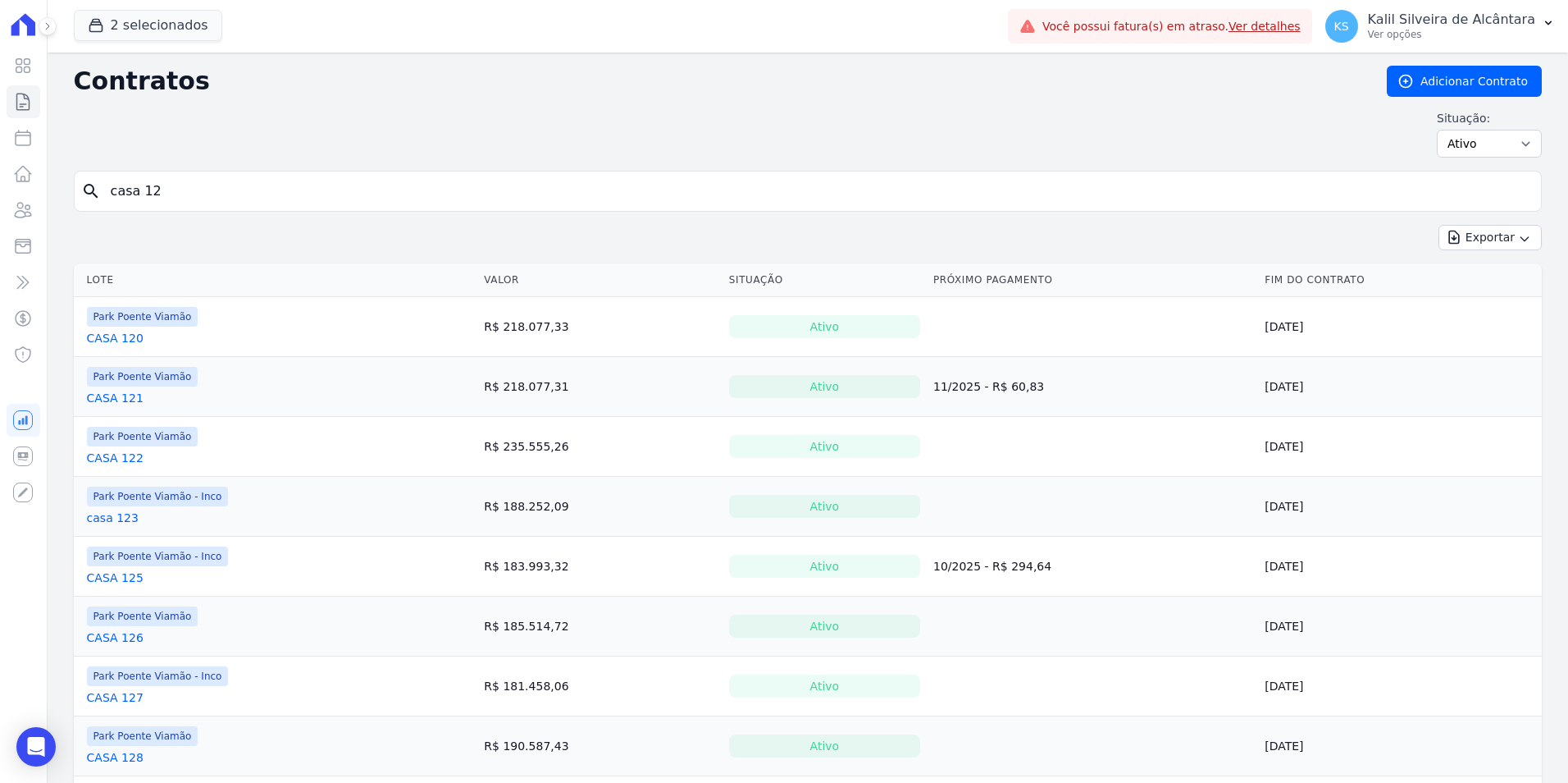
click at [178, 198] on input "casa 12" at bounding box center [817, 191] width 1433 height 33
type input "casa 13"
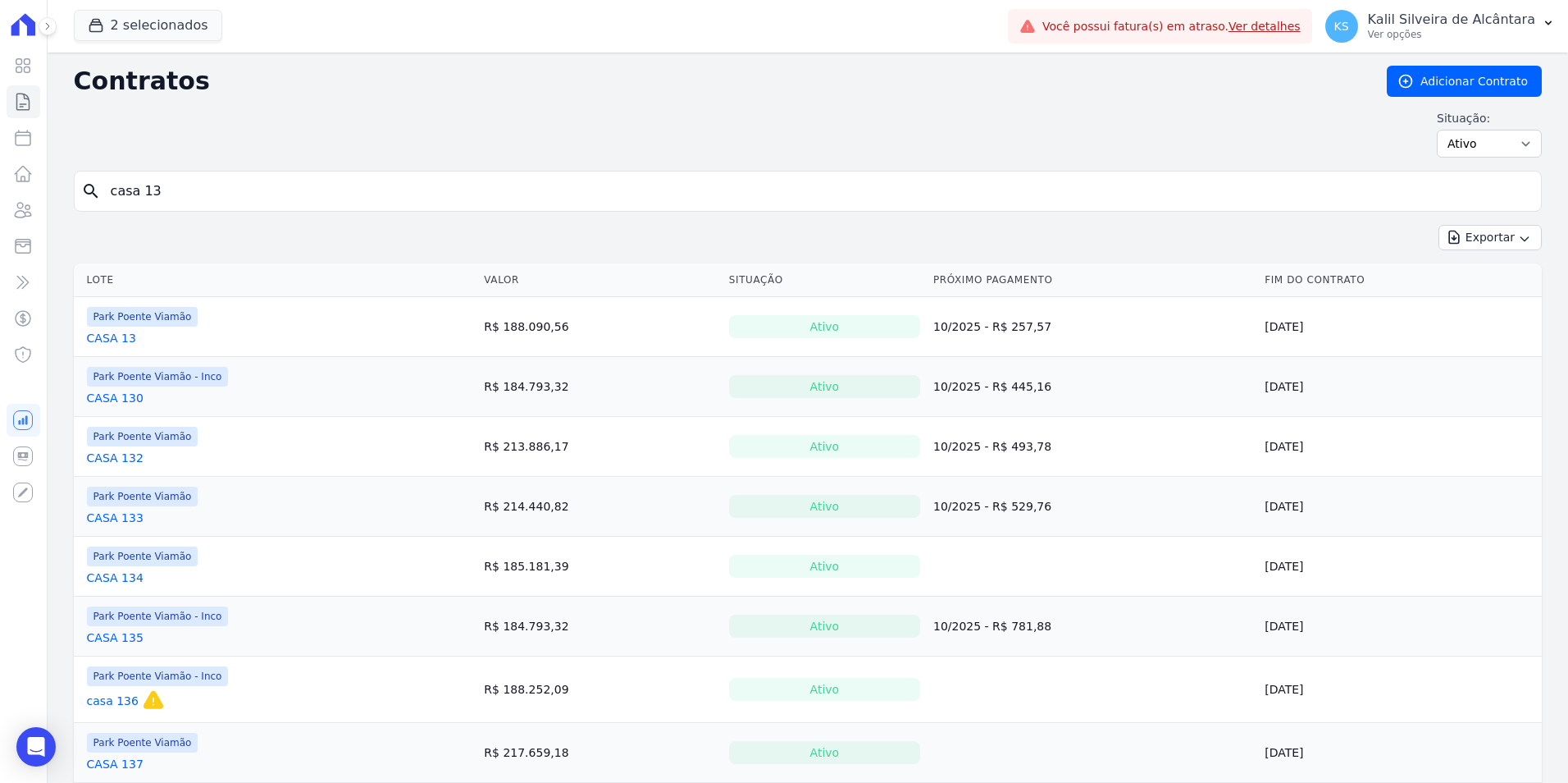
click at [178, 198] on input "casa 13" at bounding box center [817, 191] width 1433 height 33
click at [203, 193] on input "casa 13" at bounding box center [817, 191] width 1433 height 33
type input "casa 14"
click at [203, 192] on input "casa 14" at bounding box center [817, 191] width 1433 height 33
type input "casa 15"
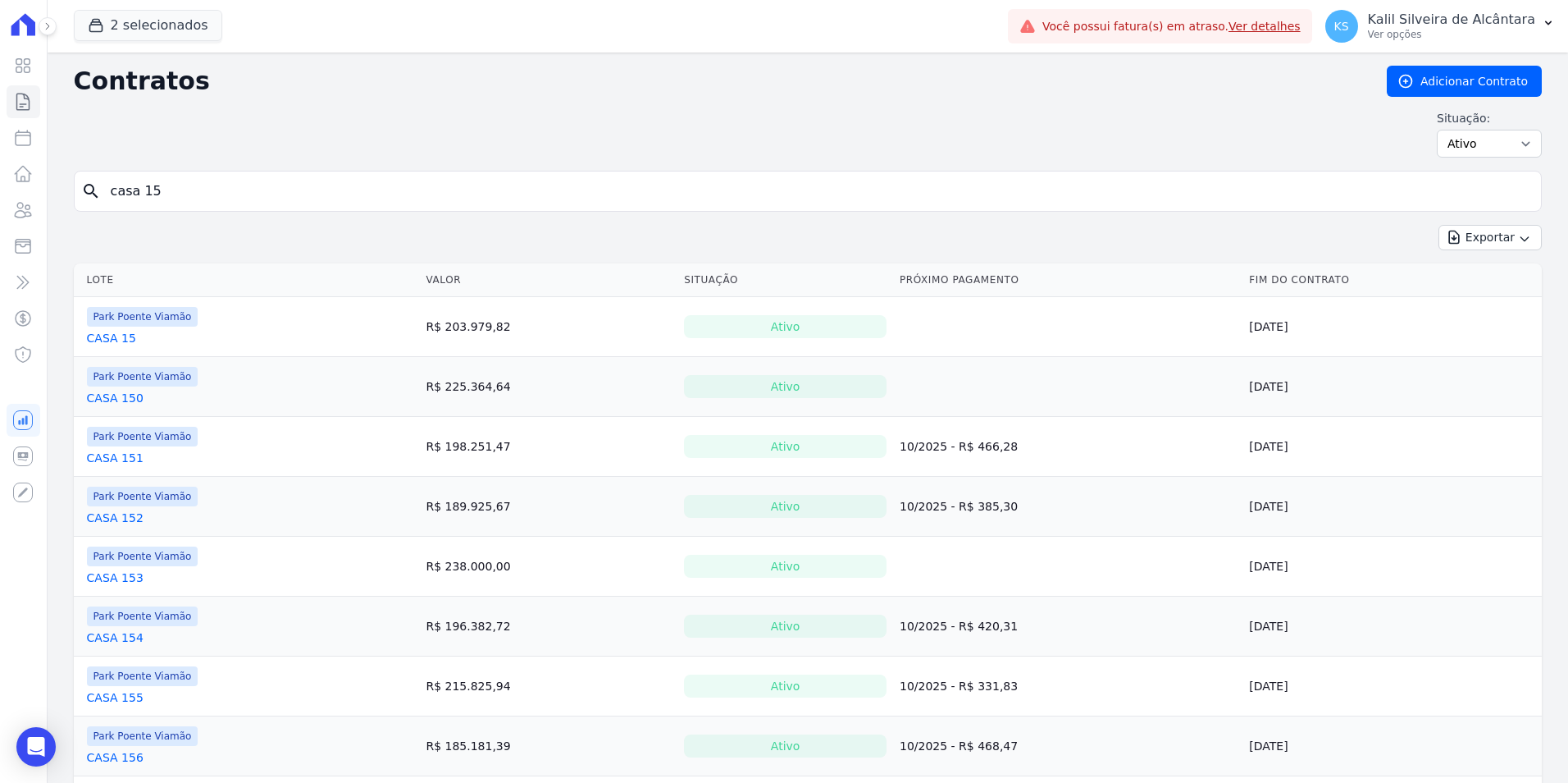
click at [203, 192] on input "casa 15" at bounding box center [817, 191] width 1433 height 33
type input "casa 16"
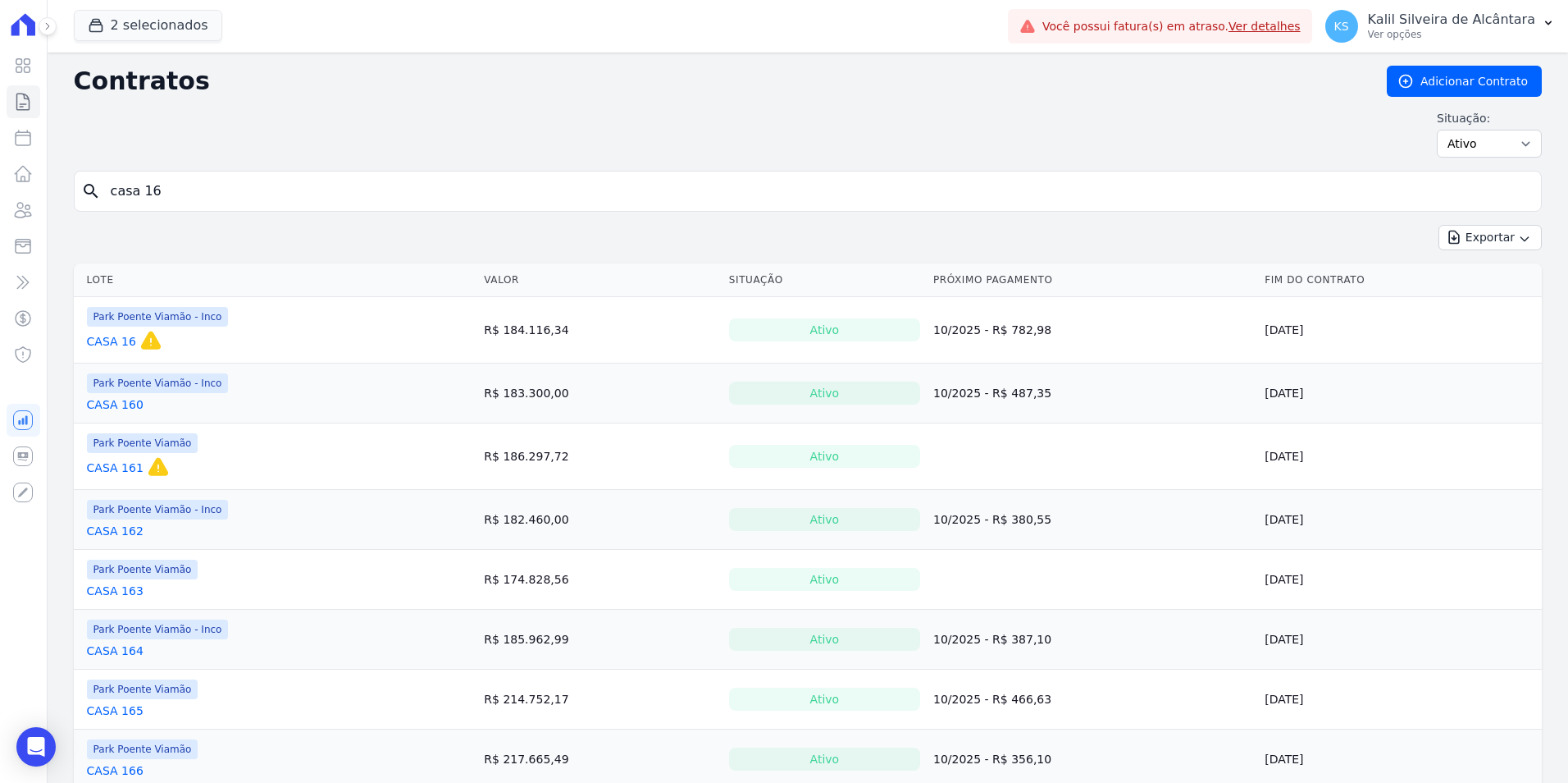
click at [185, 200] on input "casa 16" at bounding box center [817, 191] width 1433 height 33
type input "casa 17]"
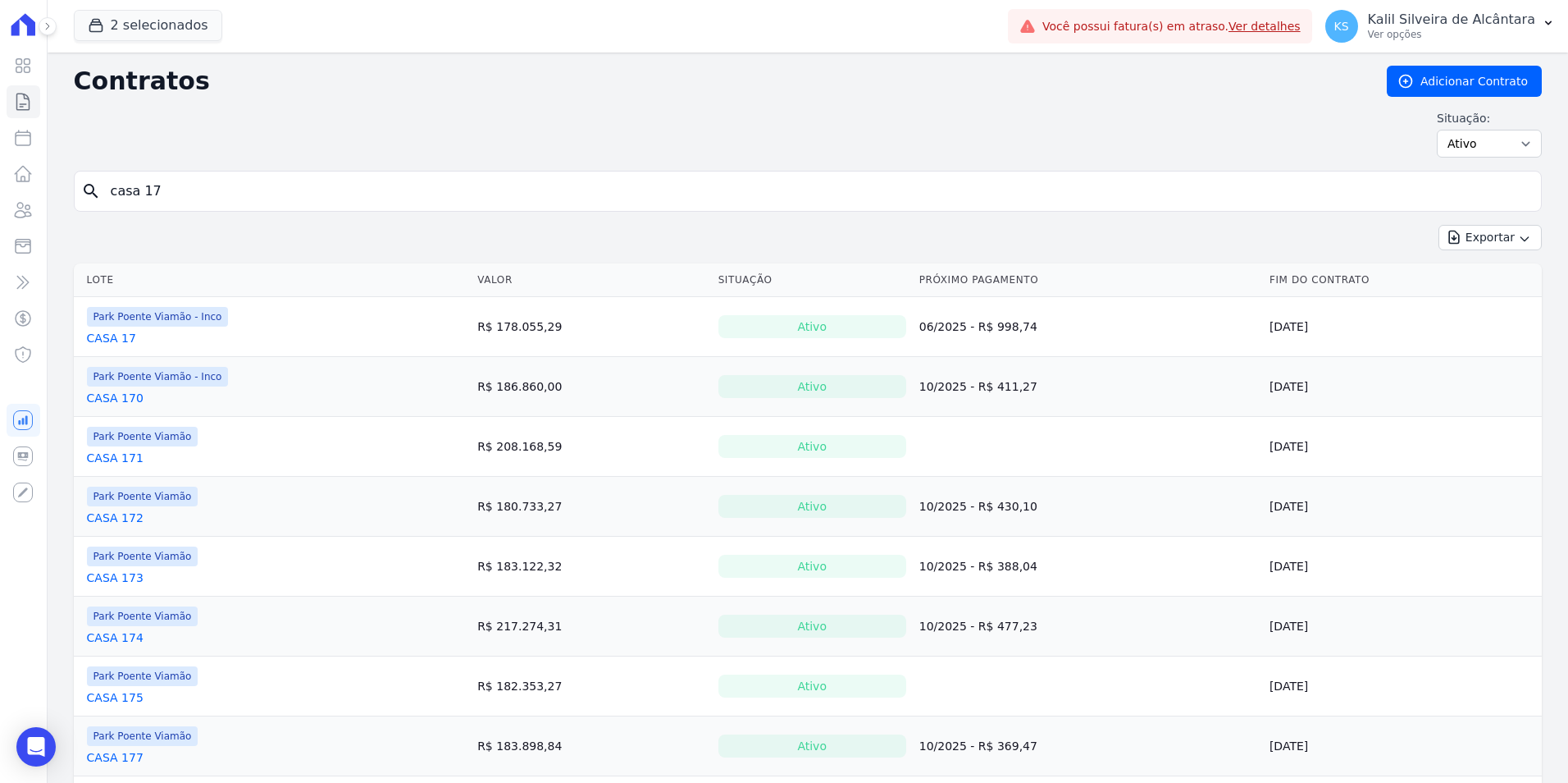
click at [185, 200] on input "casa 17" at bounding box center [817, 191] width 1433 height 33
type input "casa 18"
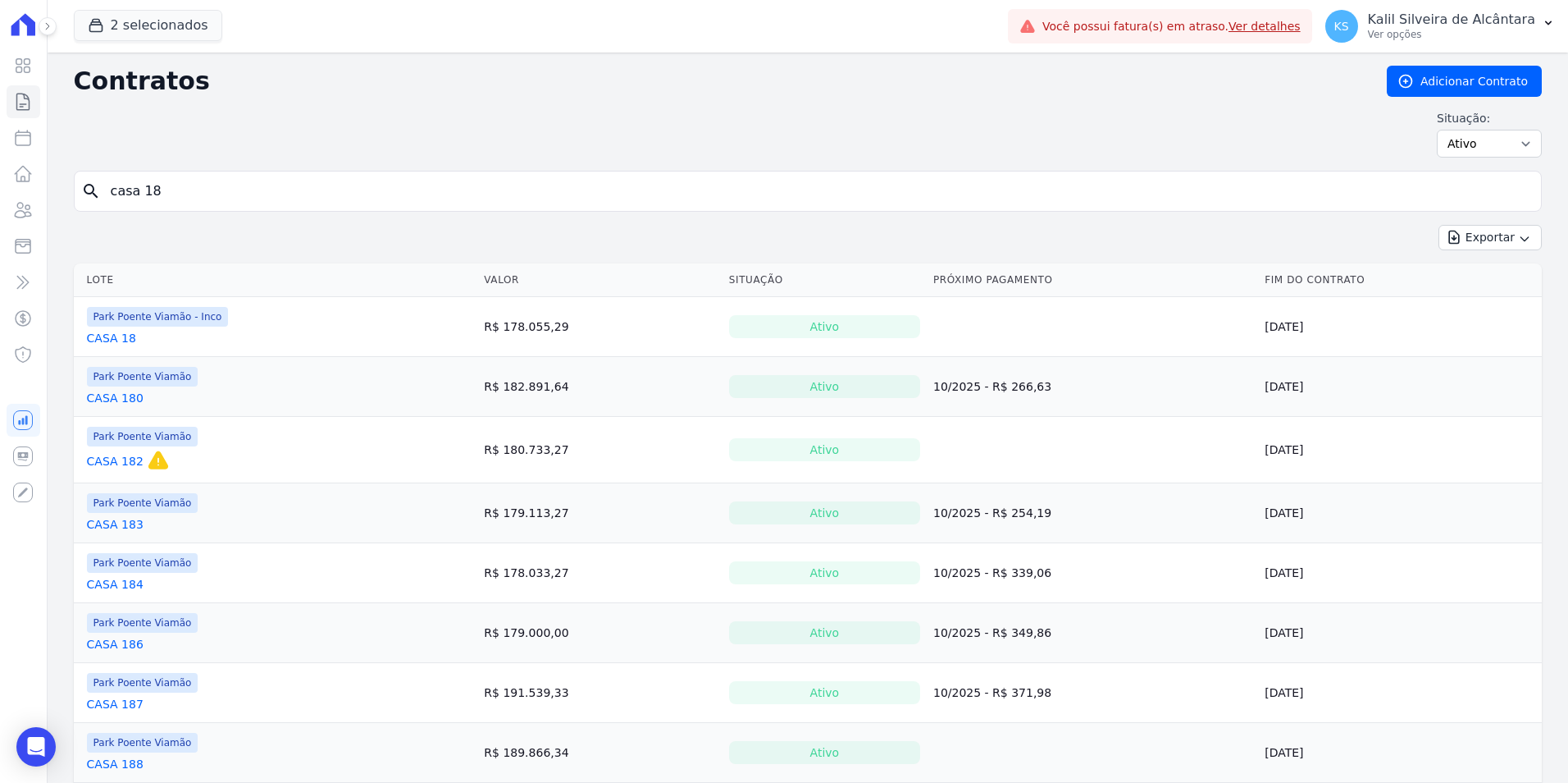
click at [185, 200] on input "casa 18" at bounding box center [817, 191] width 1433 height 33
click at [185, 200] on input "casa 19" at bounding box center [817, 191] width 1433 height 33
type input "casa 19"
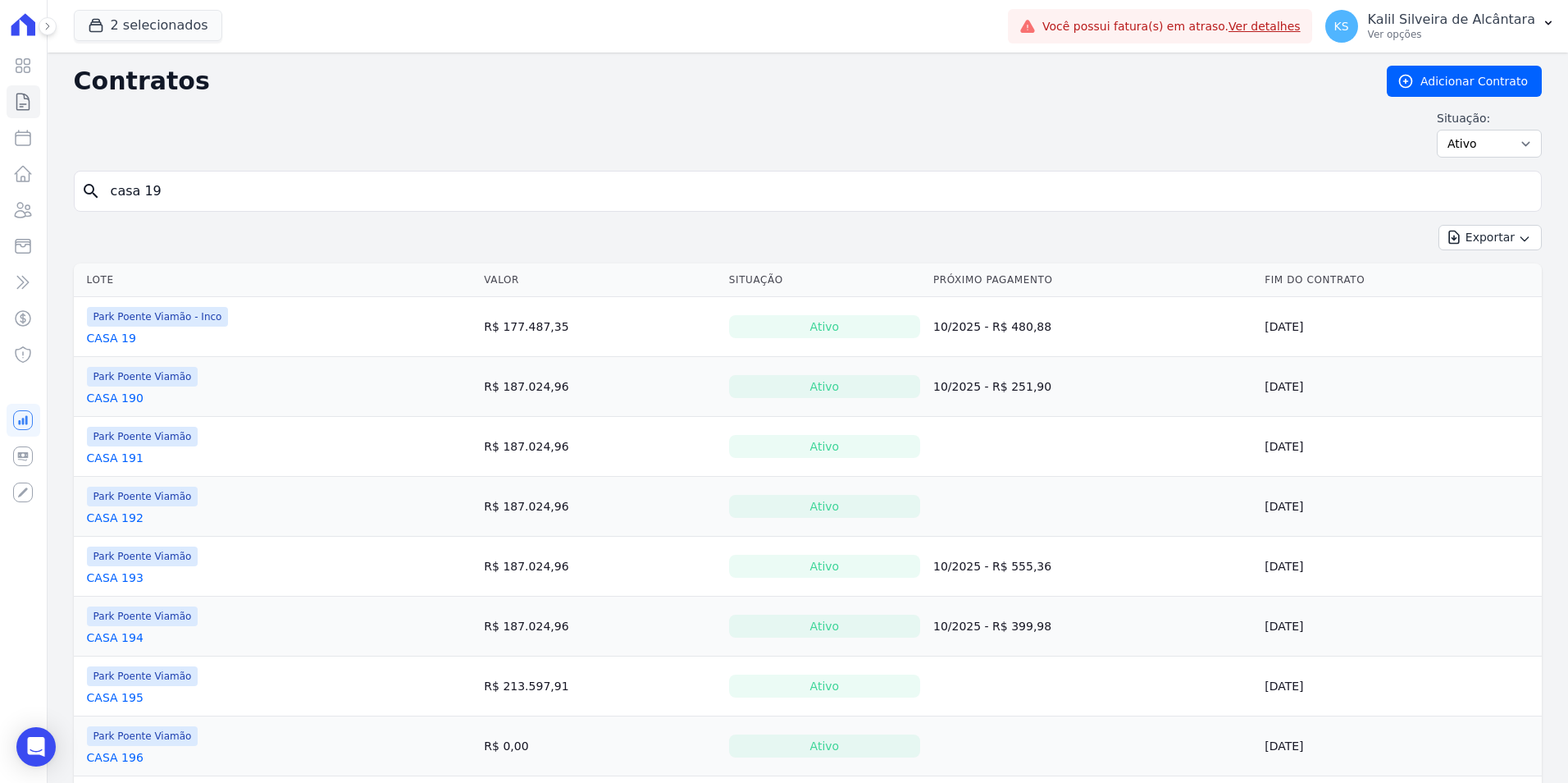
click at [188, 199] on input "casa 19" at bounding box center [817, 191] width 1433 height 33
type input "casa 20"
click at [184, 187] on input "casa 20" at bounding box center [817, 191] width 1433 height 33
type input "casa 21"
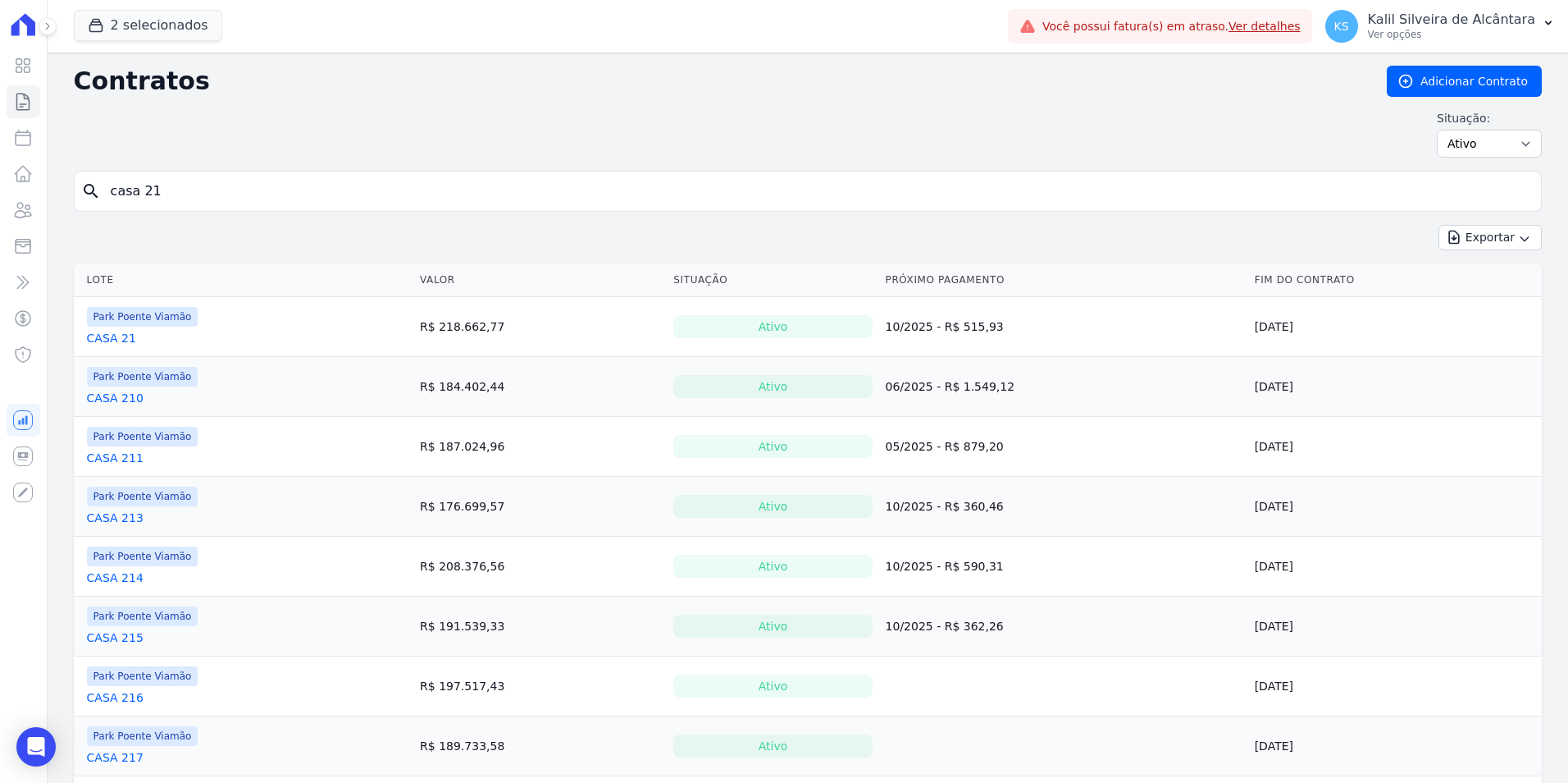
click at [188, 185] on input "casa 21" at bounding box center [817, 191] width 1433 height 33
type input "casa 22"
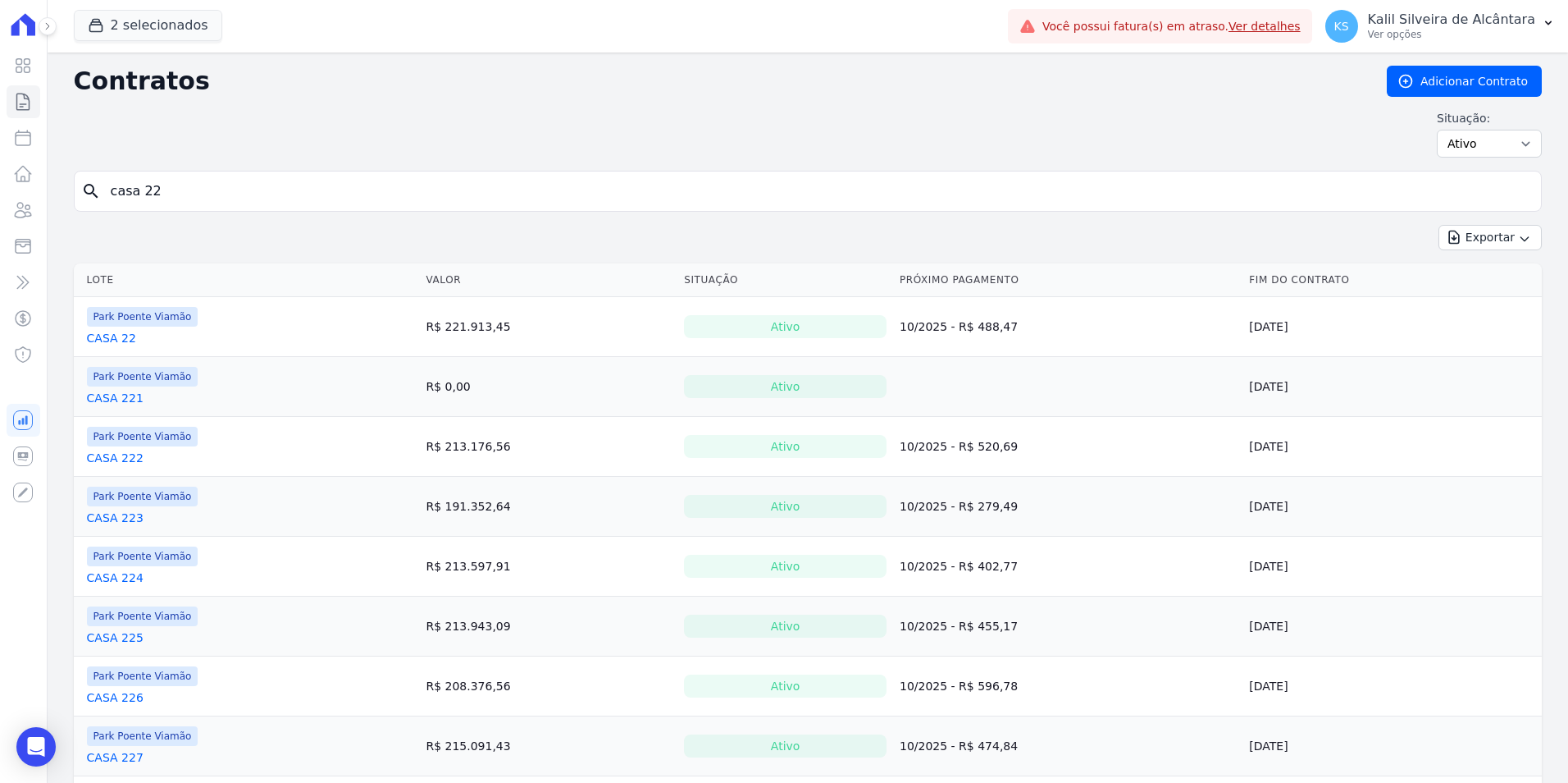
click at [188, 185] on input "casa 22" at bounding box center [817, 191] width 1433 height 33
type input "casa 23"
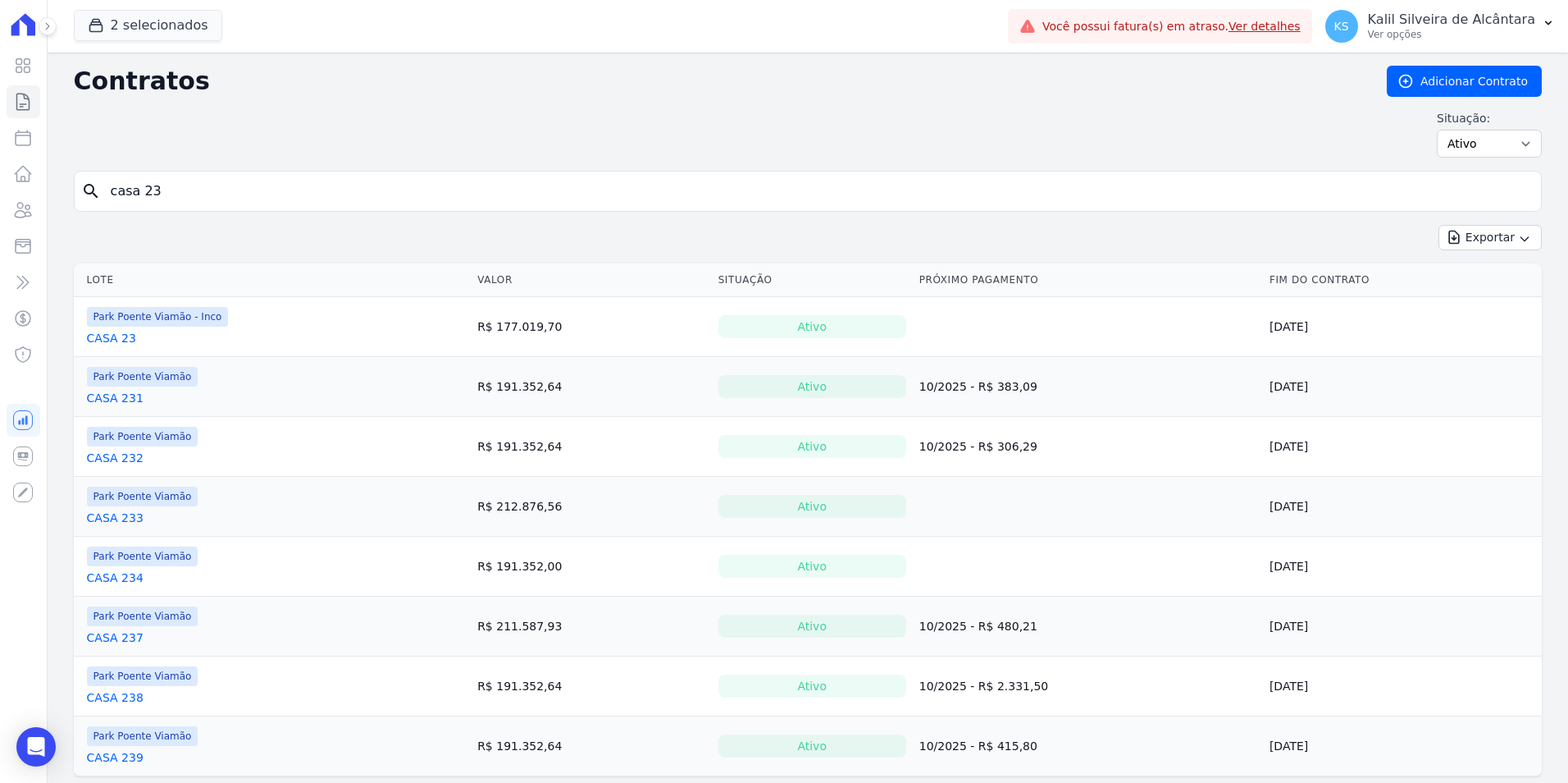
click at [188, 185] on input "casa 23" at bounding box center [817, 191] width 1433 height 33
type input "casa 24"
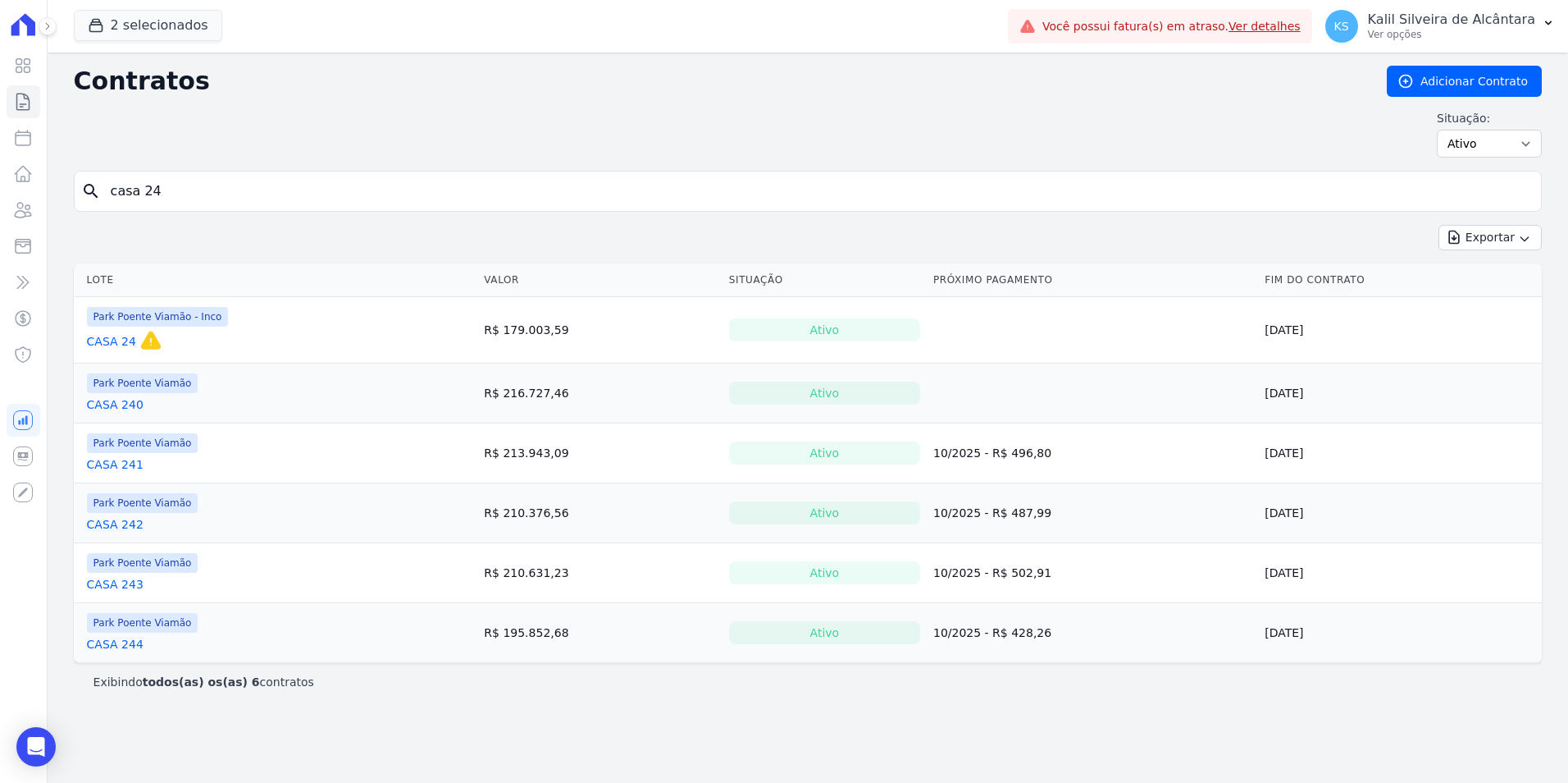
click at [188, 185] on input "casa 24" at bounding box center [817, 191] width 1433 height 33
click at [178, 201] on input "casa 24" at bounding box center [817, 191] width 1433 height 33
type input "casa 25"
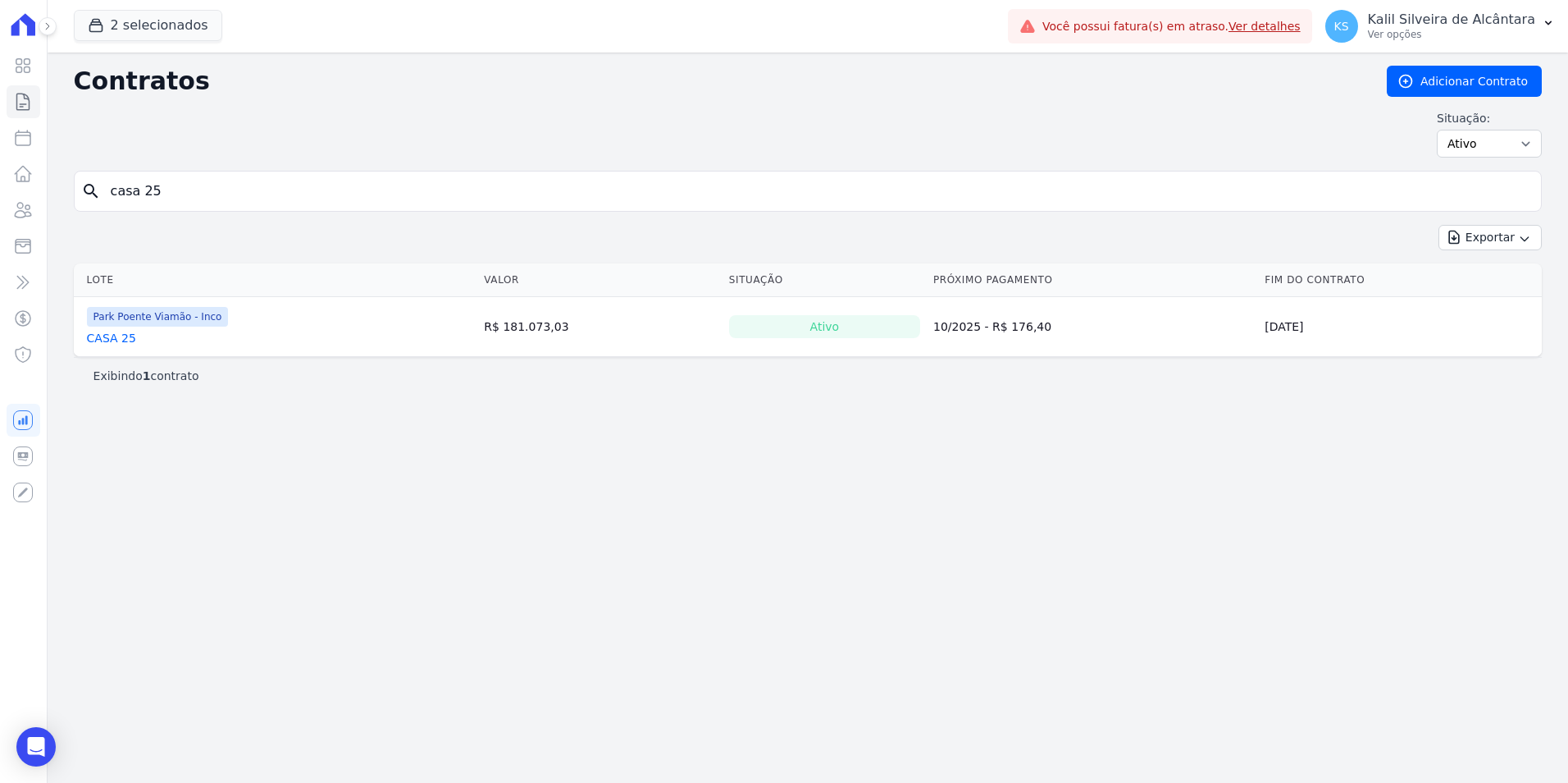
click at [206, 179] on input "casa 25" at bounding box center [817, 191] width 1433 height 33
type input "casa 26"
click at [206, 179] on input "casa 26" at bounding box center [817, 191] width 1433 height 33
type input "casa 27"
click at [206, 179] on input "casa 27" at bounding box center [817, 191] width 1433 height 33
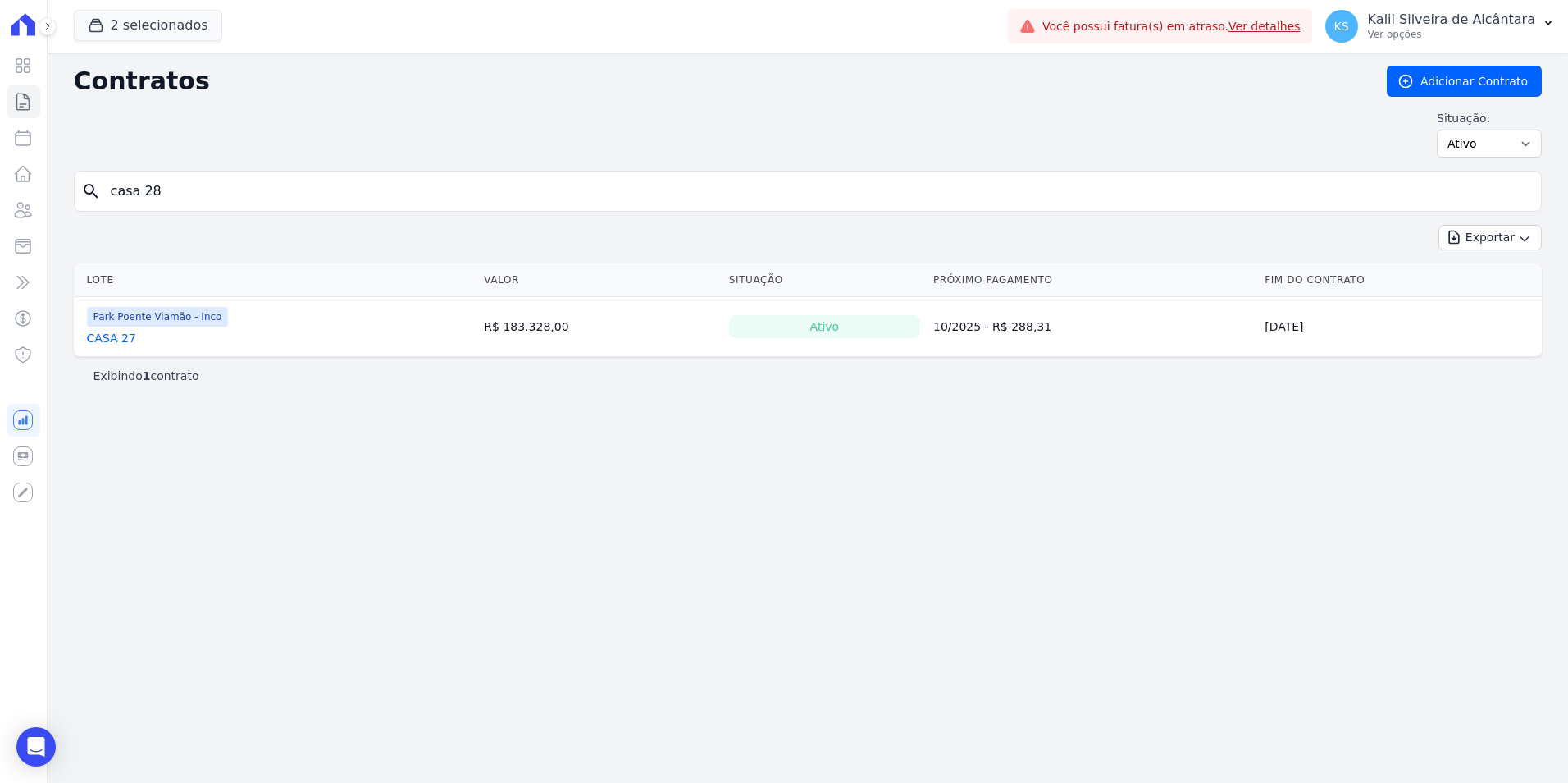
type input "casa 28"
click at [206, 179] on input "casa 28" at bounding box center [817, 191] width 1433 height 33
type input "casa 29"
click at [206, 179] on input "casa 29" at bounding box center [817, 191] width 1433 height 33
type input "casa 30"
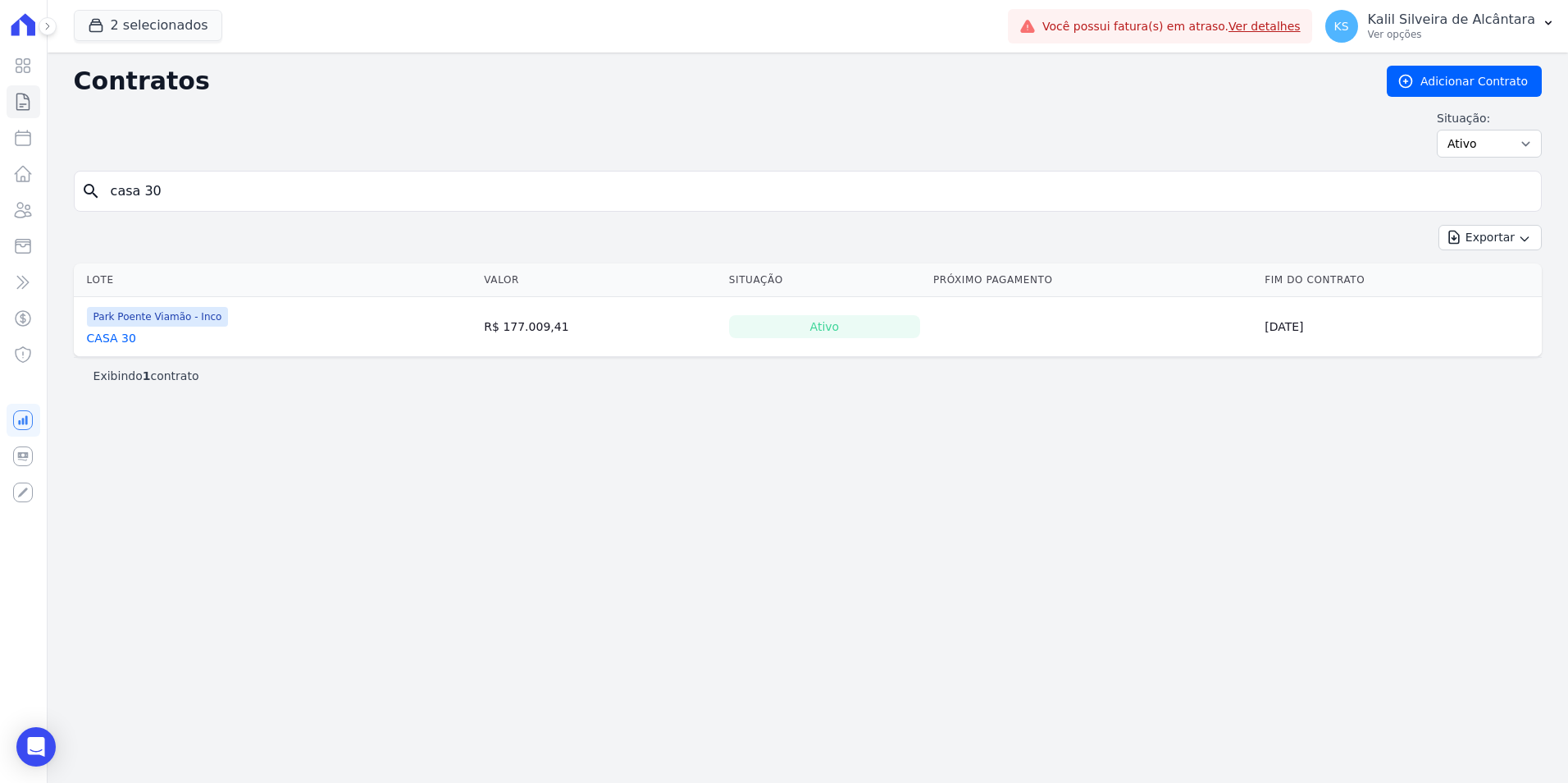
click at [190, 190] on input "casa 30" at bounding box center [817, 191] width 1433 height 33
type input "casa 31"
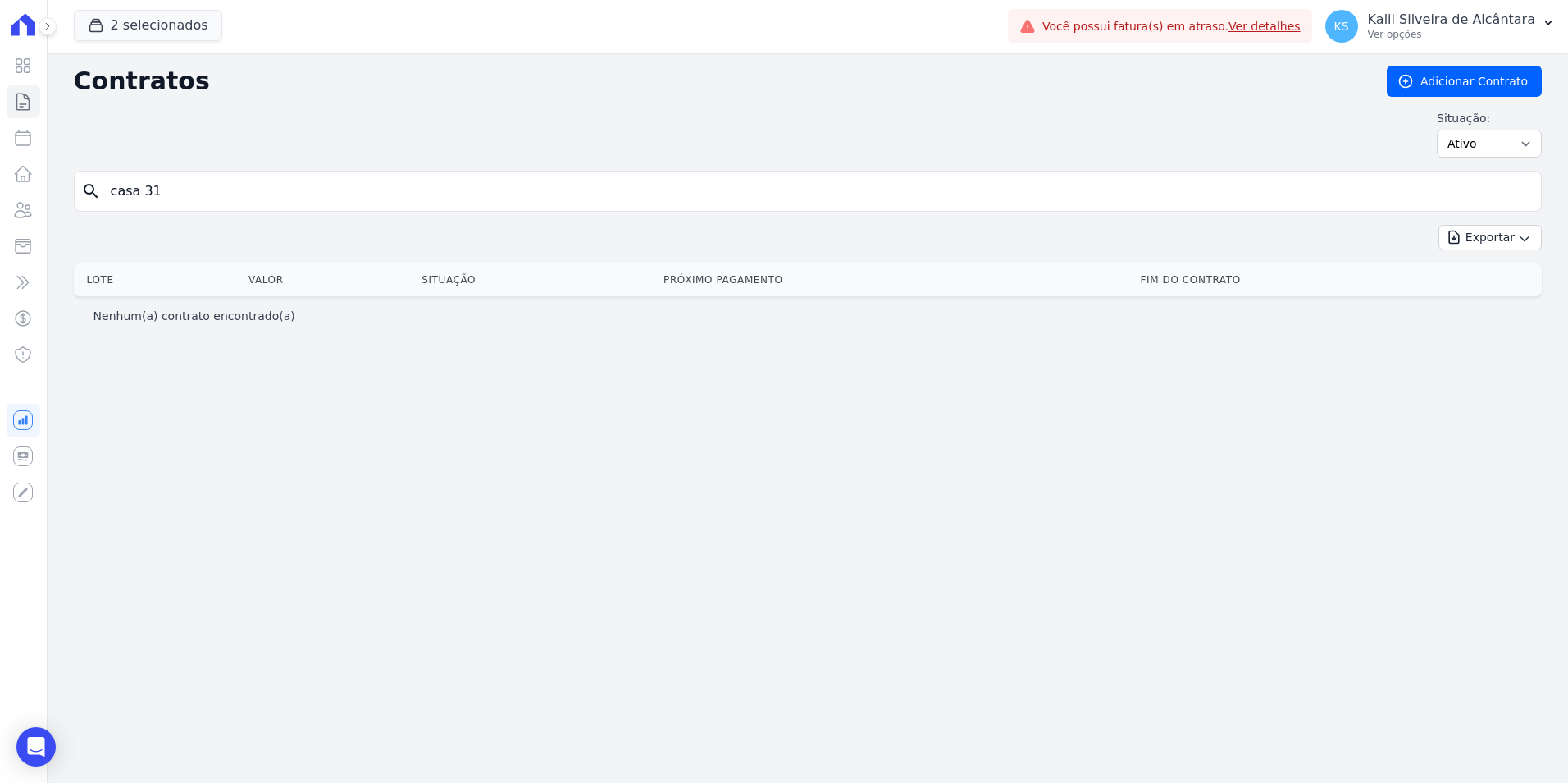
click at [190, 190] on input "casa 31" at bounding box center [817, 191] width 1433 height 33
type input "casa 32"
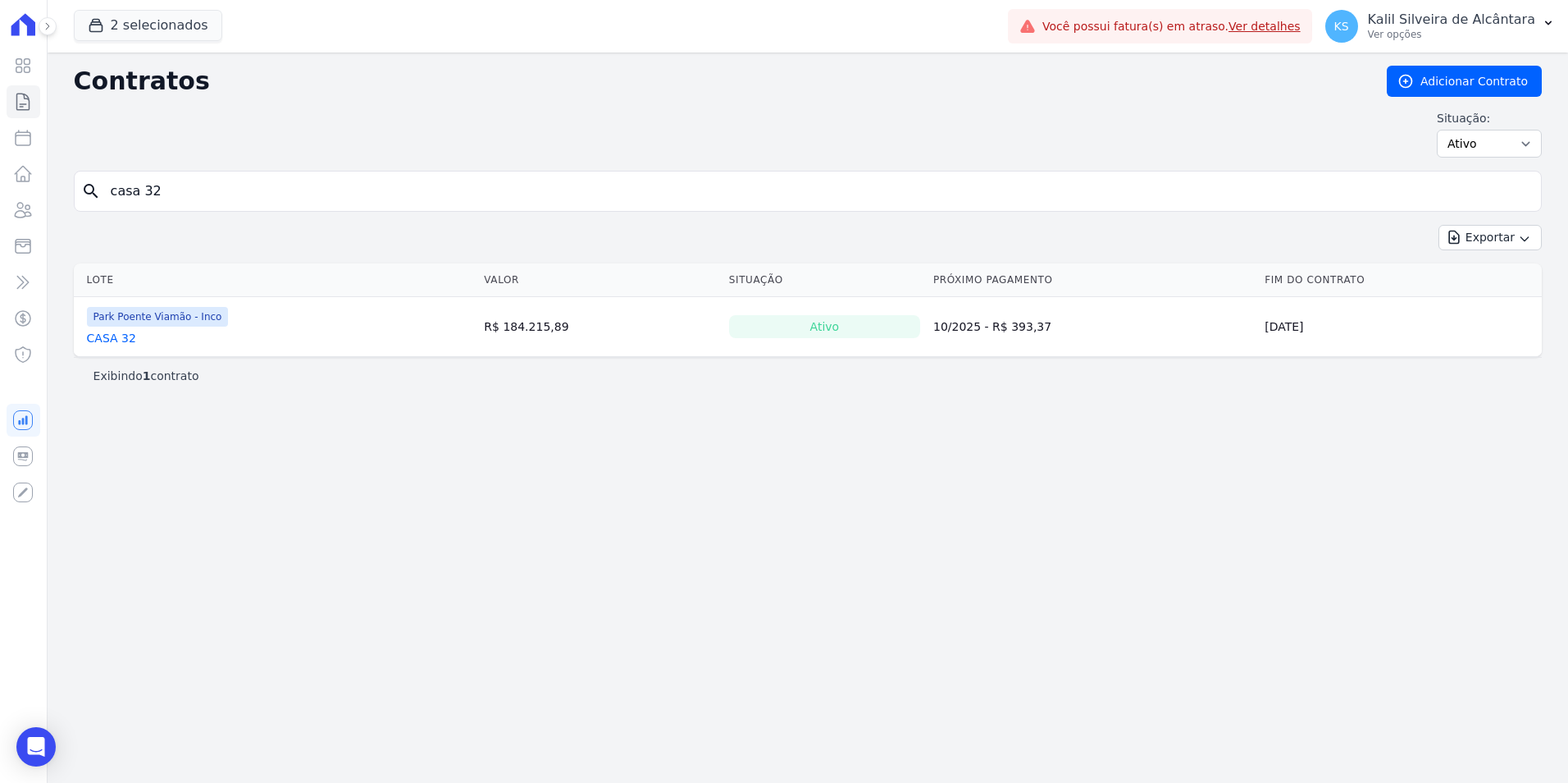
click at [190, 190] on input "casa 32" at bounding box center [817, 191] width 1433 height 33
type input "casa 33"
click at [190, 190] on input "casa 33" at bounding box center [817, 191] width 1433 height 33
type input "casa 34"
click at [190, 190] on input "casa 34" at bounding box center [817, 191] width 1433 height 33
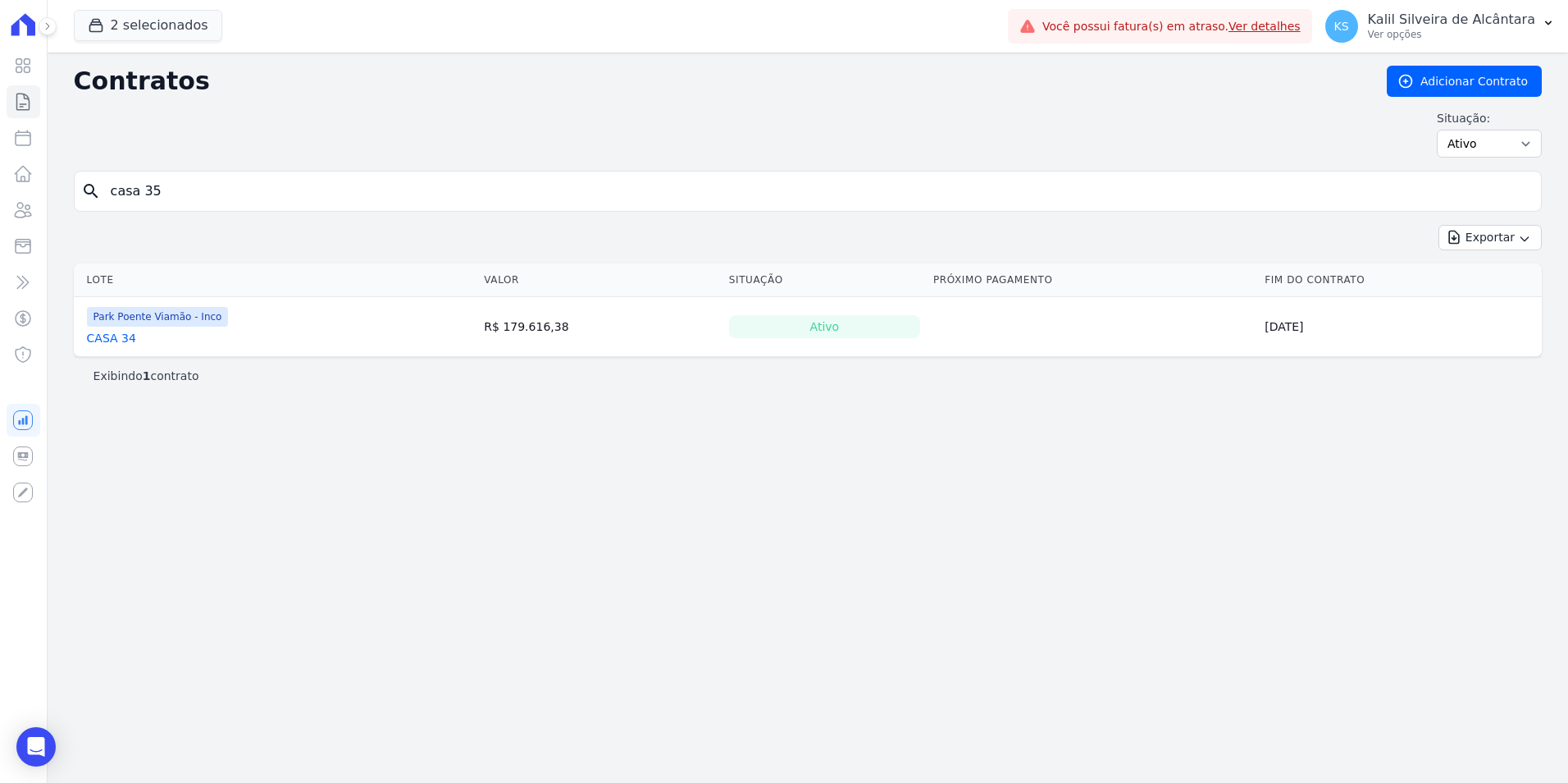
type input "casa 35"
click at [190, 190] on input "casa 35" at bounding box center [817, 191] width 1433 height 33
type input "casa 36"
click at [190, 190] on input "casa 36" at bounding box center [817, 191] width 1433 height 33
type input "casa 37"
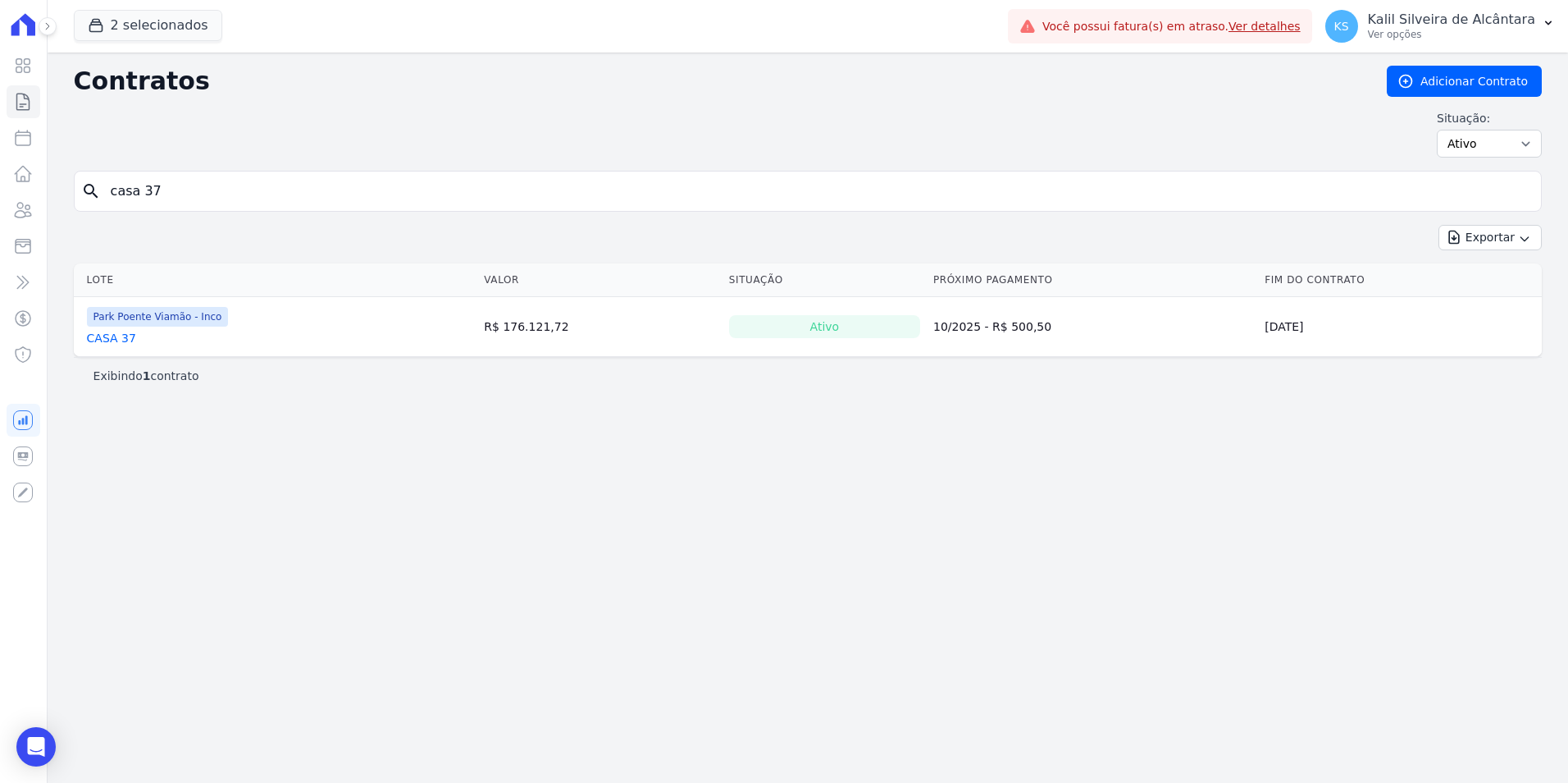
click at [190, 190] on input "casa 37" at bounding box center [817, 191] width 1433 height 33
type input "casa 36"
click at [190, 190] on input "casa 36" at bounding box center [817, 191] width 1433 height 33
type input "casa 8"
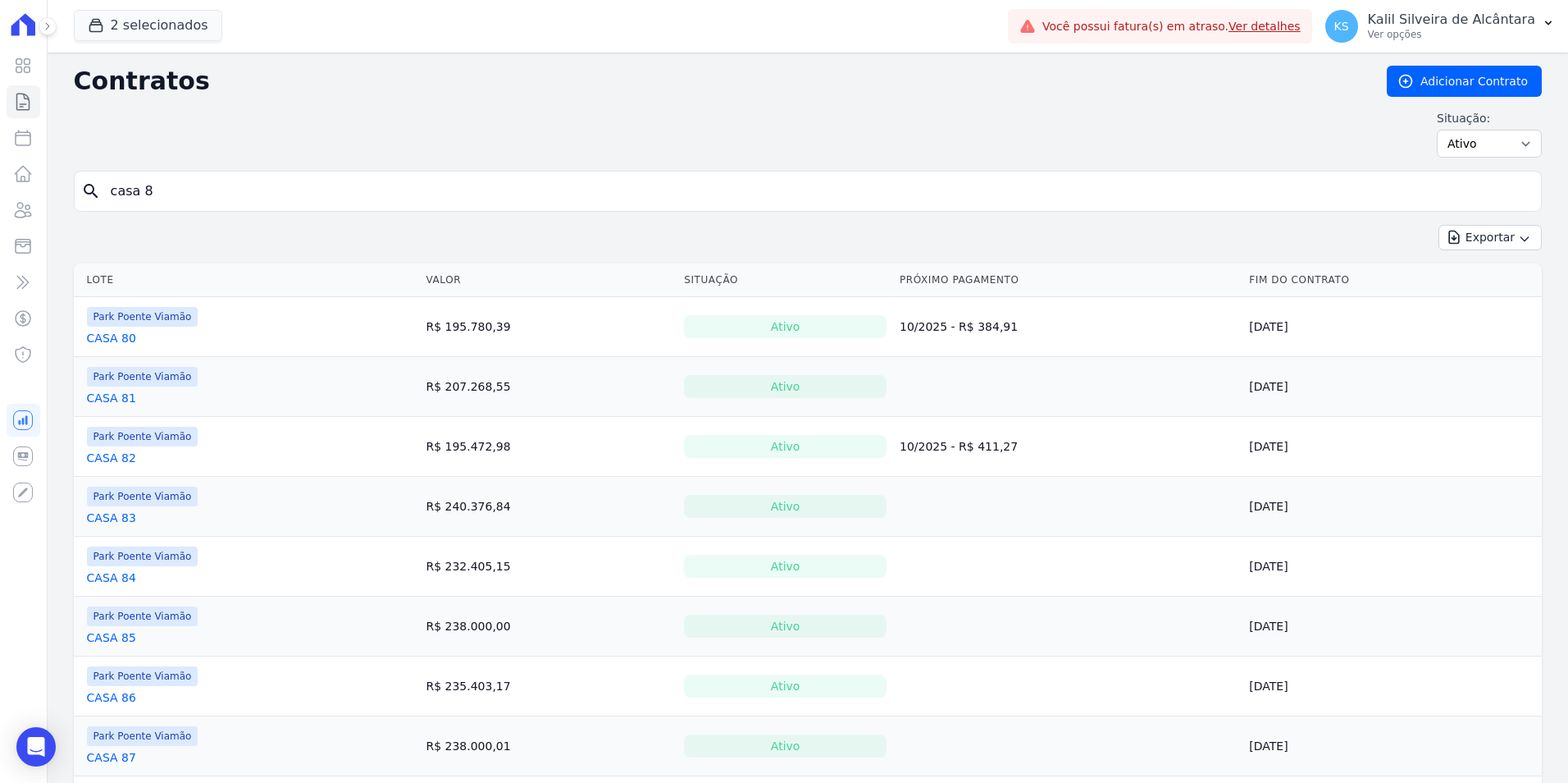
click at [565, 173] on div "search casa 8" at bounding box center [807, 190] width 1467 height 41
click at [456, 202] on input "casa 8" at bounding box center [817, 191] width 1433 height 33
type input "casa 38"
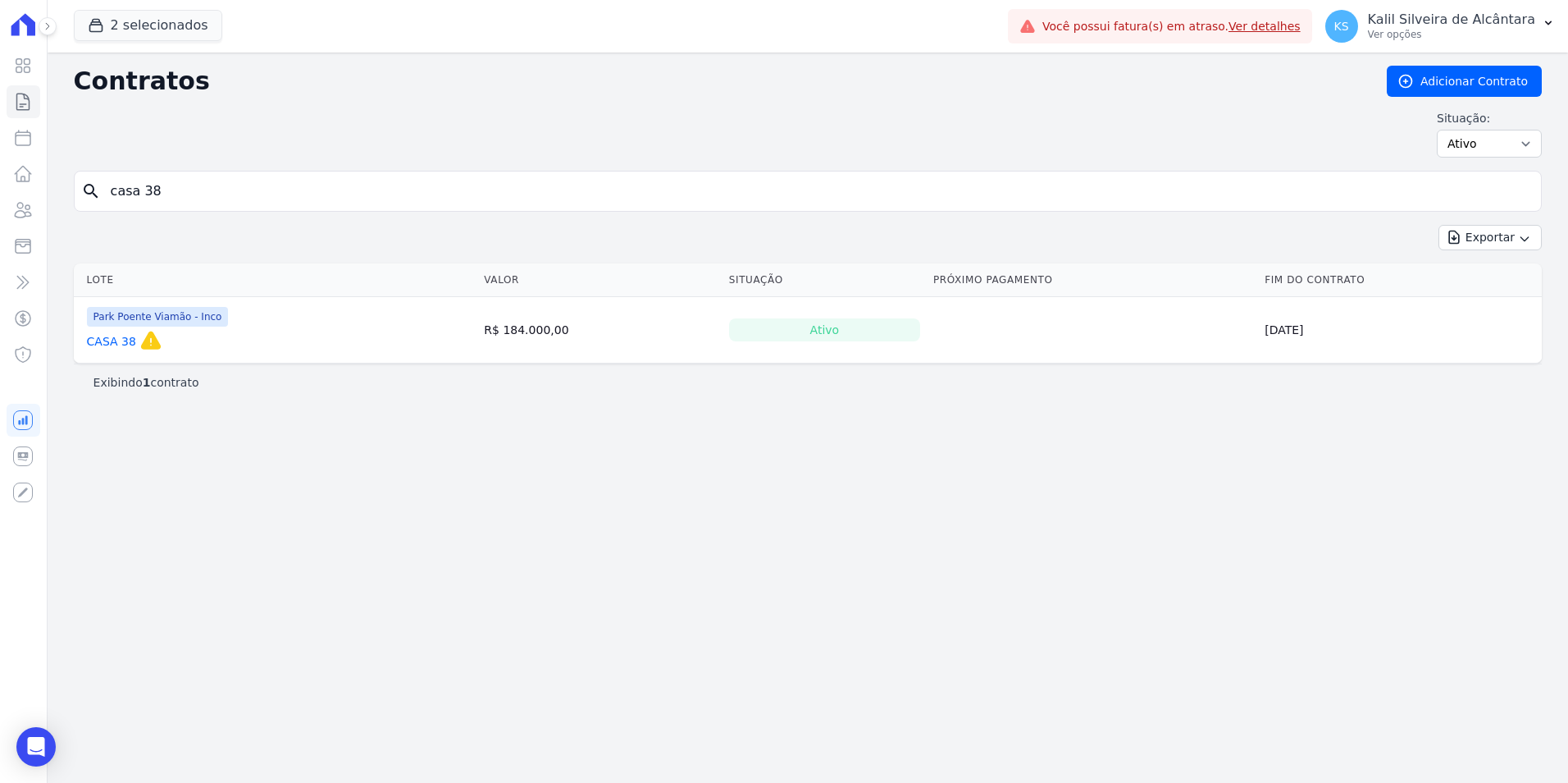
click at [402, 203] on input "casa 38" at bounding box center [817, 191] width 1433 height 33
type input "casa 39"
click at [308, 205] on input "casa 39" at bounding box center [817, 191] width 1433 height 33
type input "casa 40"
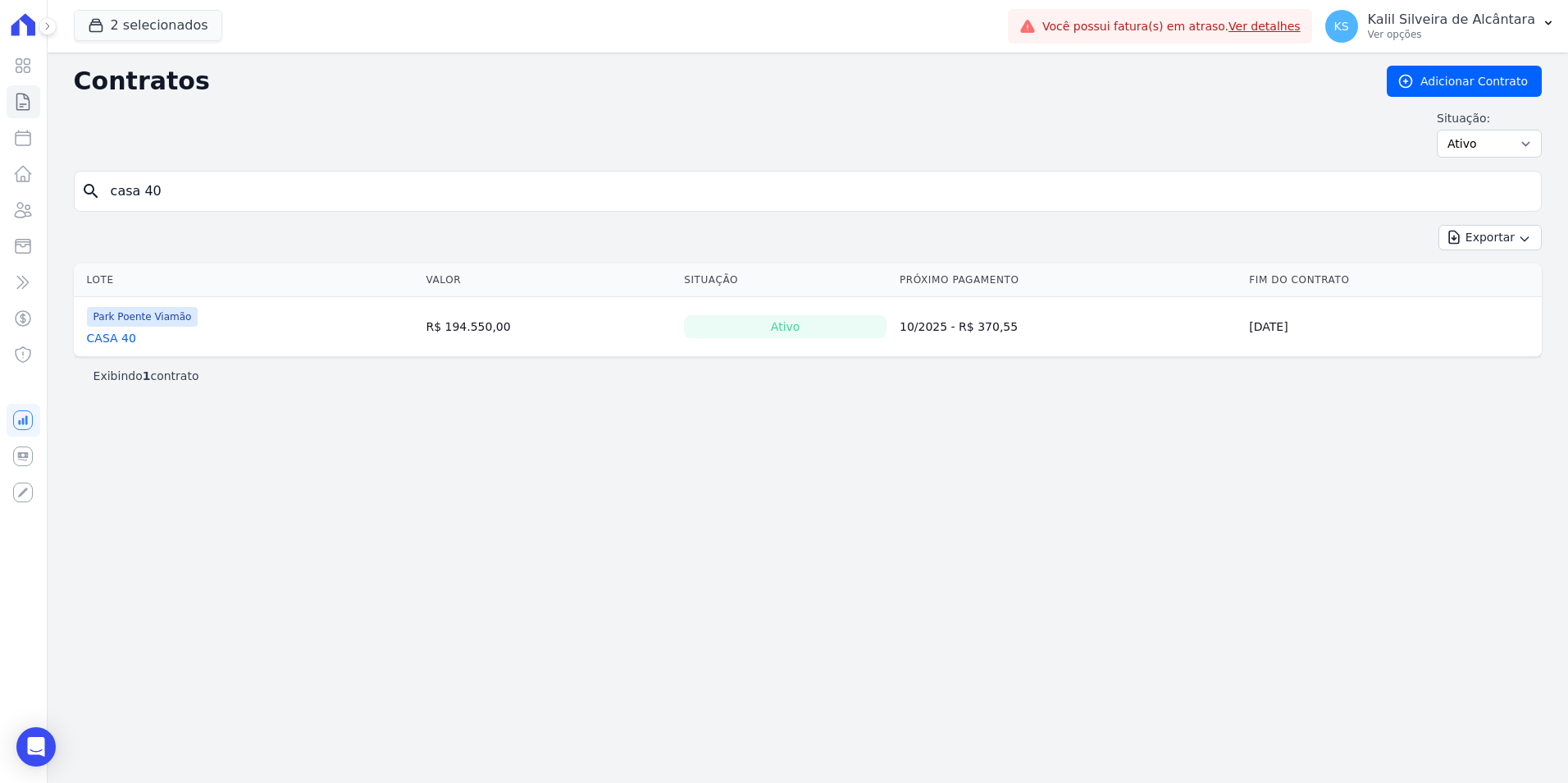
click at [308, 205] on input "casa 40" at bounding box center [817, 191] width 1433 height 33
type input "casa 41"
click at [313, 199] on input "casa 41" at bounding box center [817, 191] width 1433 height 33
type input "casa 42"
click at [256, 207] on input "casa 42" at bounding box center [817, 191] width 1433 height 33
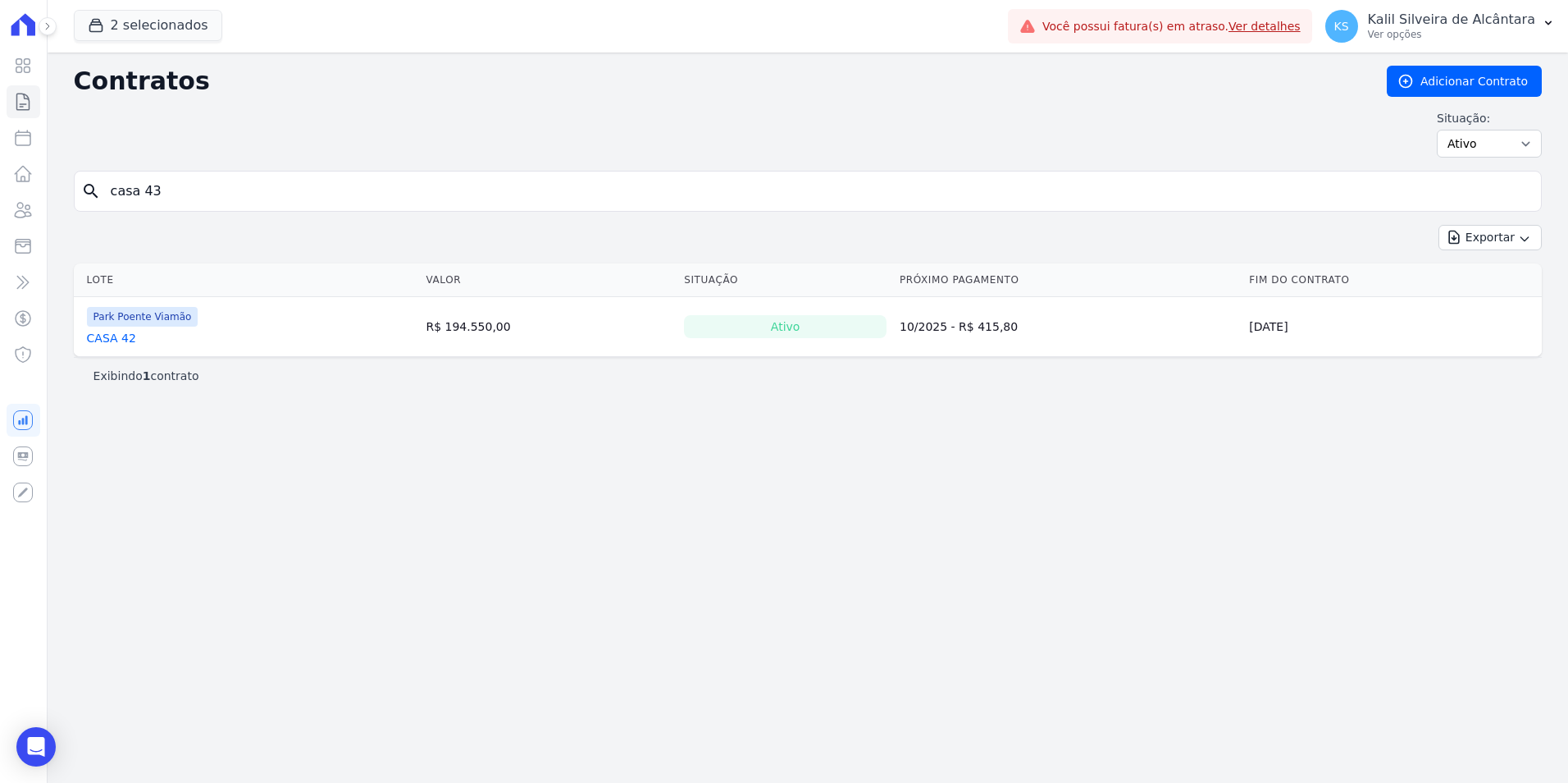
type input "casa 43"
click at [229, 196] on input "casa 43" at bounding box center [817, 191] width 1433 height 33
type input "casa 44"
click at [229, 196] on input "casa 44" at bounding box center [817, 191] width 1433 height 33
type input "casa 45"
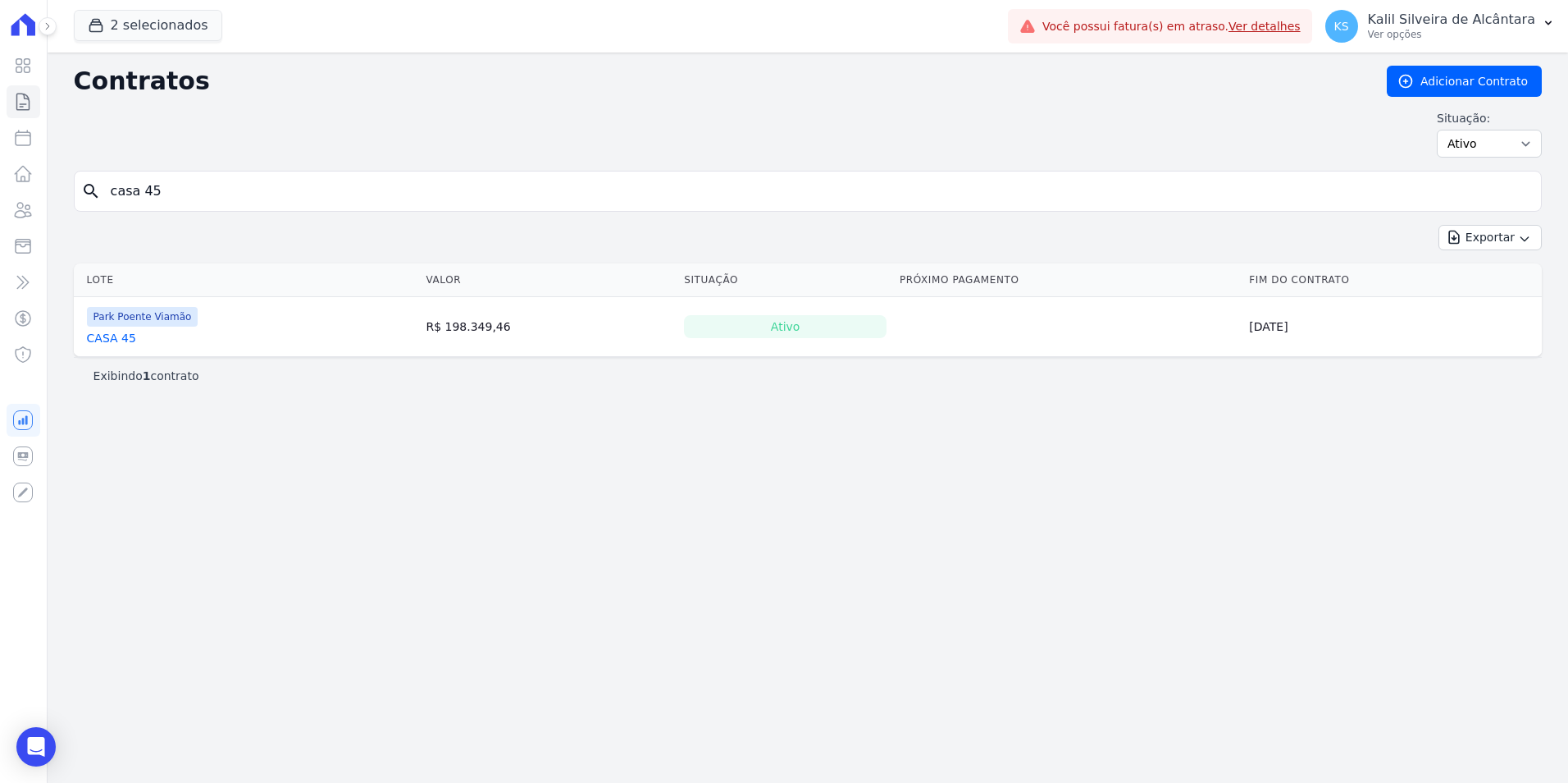
click at [229, 196] on input "casa 45" at bounding box center [817, 191] width 1433 height 33
type input "casa 46"
click at [227, 196] on input "casa 46" at bounding box center [817, 191] width 1433 height 33
type input "casa 47"
click at [227, 196] on input "casa 47" at bounding box center [817, 191] width 1433 height 33
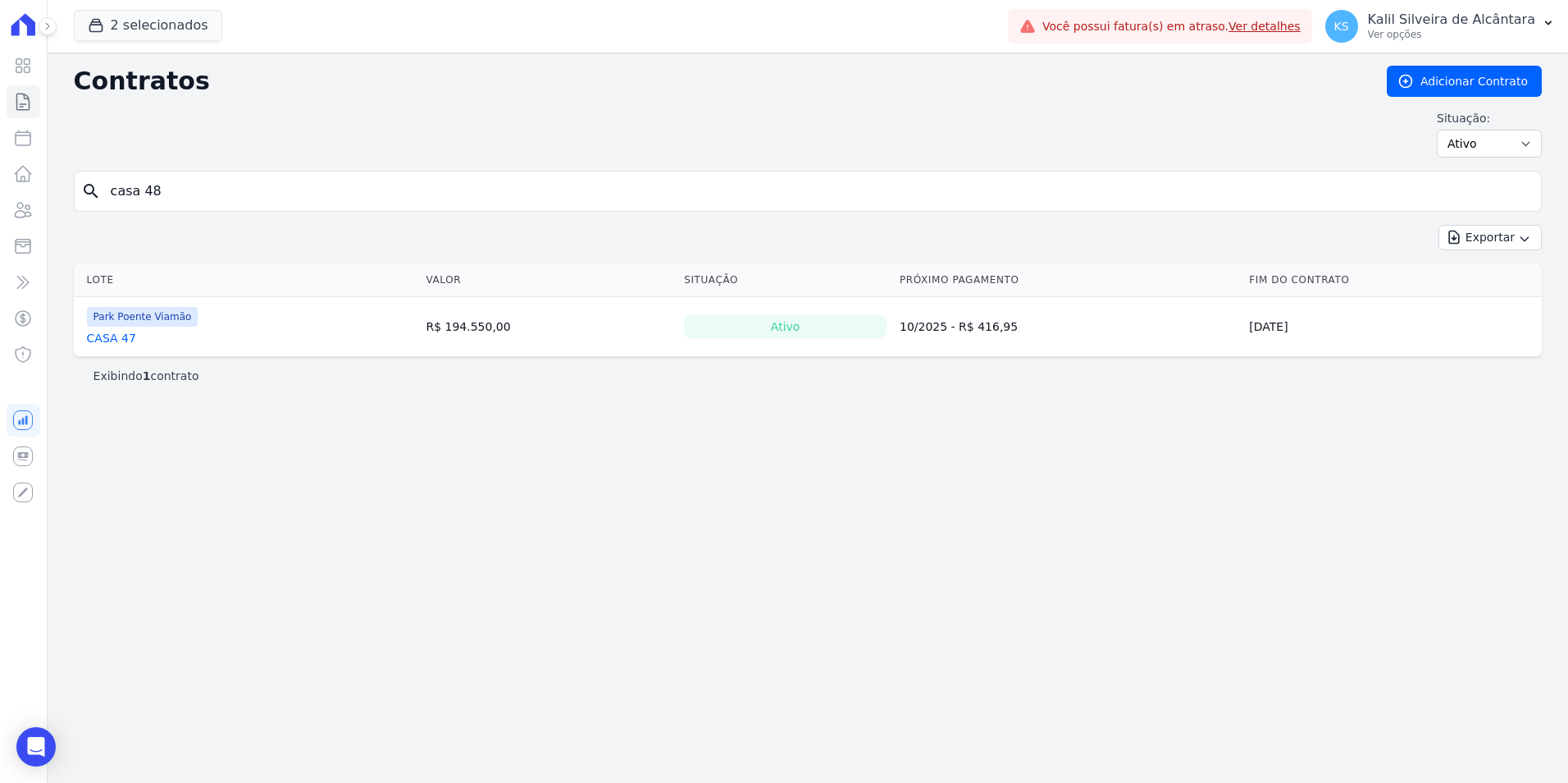
type input "casa 48"
click at [227, 196] on input "casa 48" at bounding box center [817, 191] width 1433 height 33
type input "casa 49"
click at [195, 197] on input "casa 49" at bounding box center [817, 191] width 1433 height 33
type input "casa 50"
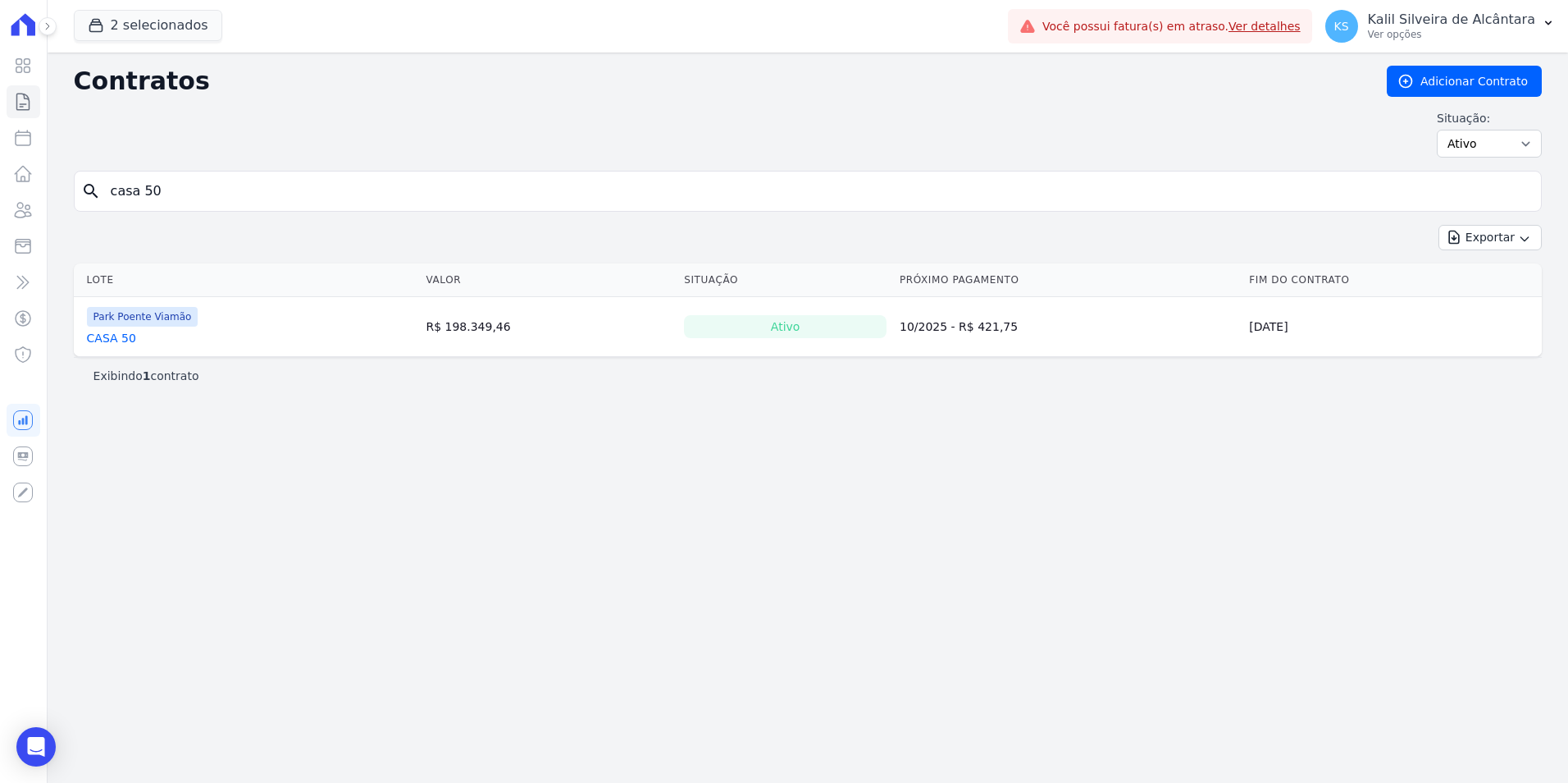
click at [139, 188] on input "casa 50" at bounding box center [817, 191] width 1433 height 33
click at [226, 197] on input "casa 50" at bounding box center [817, 191] width 1433 height 33
type input "casa 51"
click at [216, 187] on input "casa 51" at bounding box center [817, 191] width 1433 height 33
type input "casa 52"
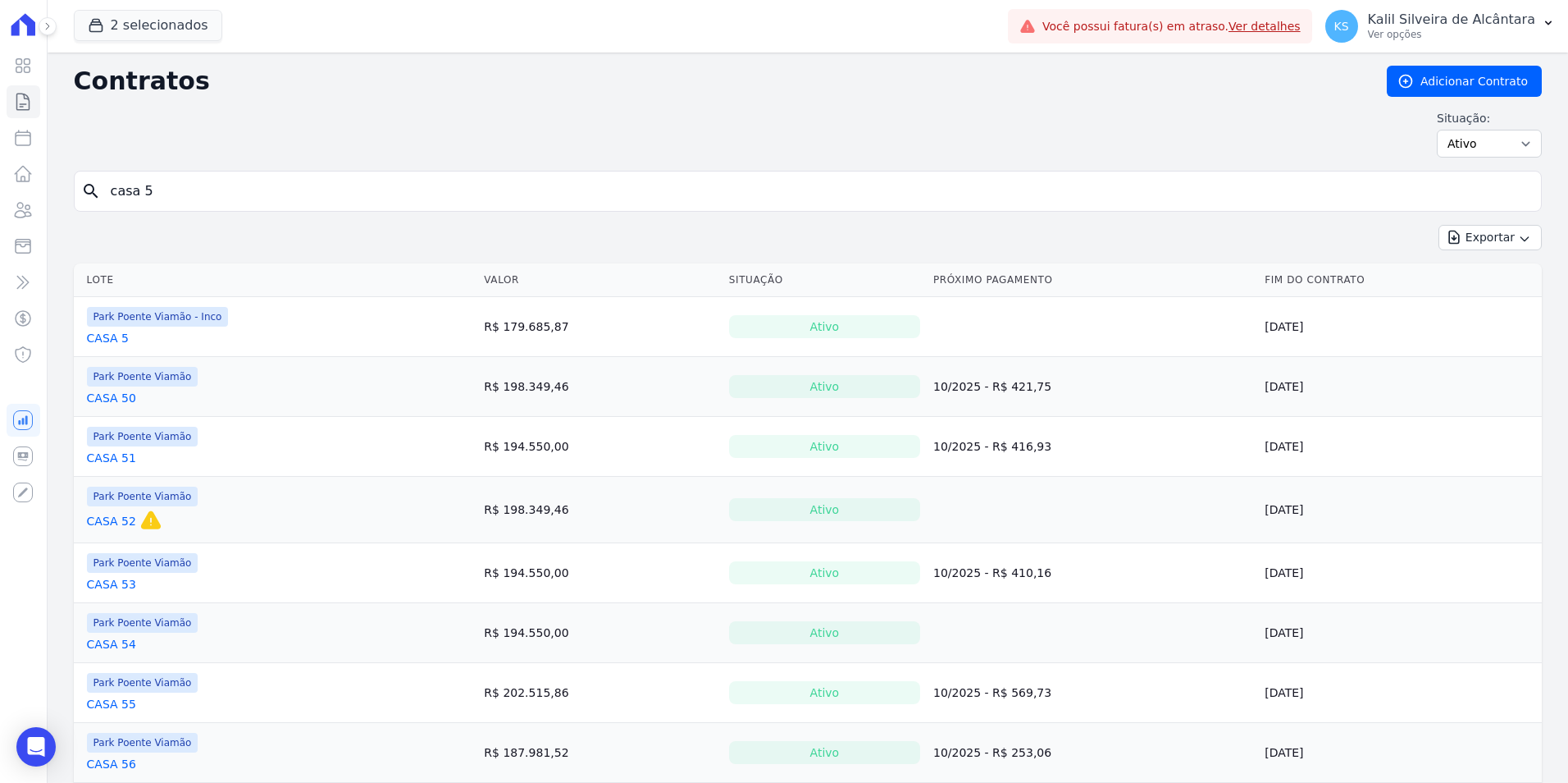
click at [351, 186] on input "casa 5" at bounding box center [817, 191] width 1433 height 33
type input "casa 52"
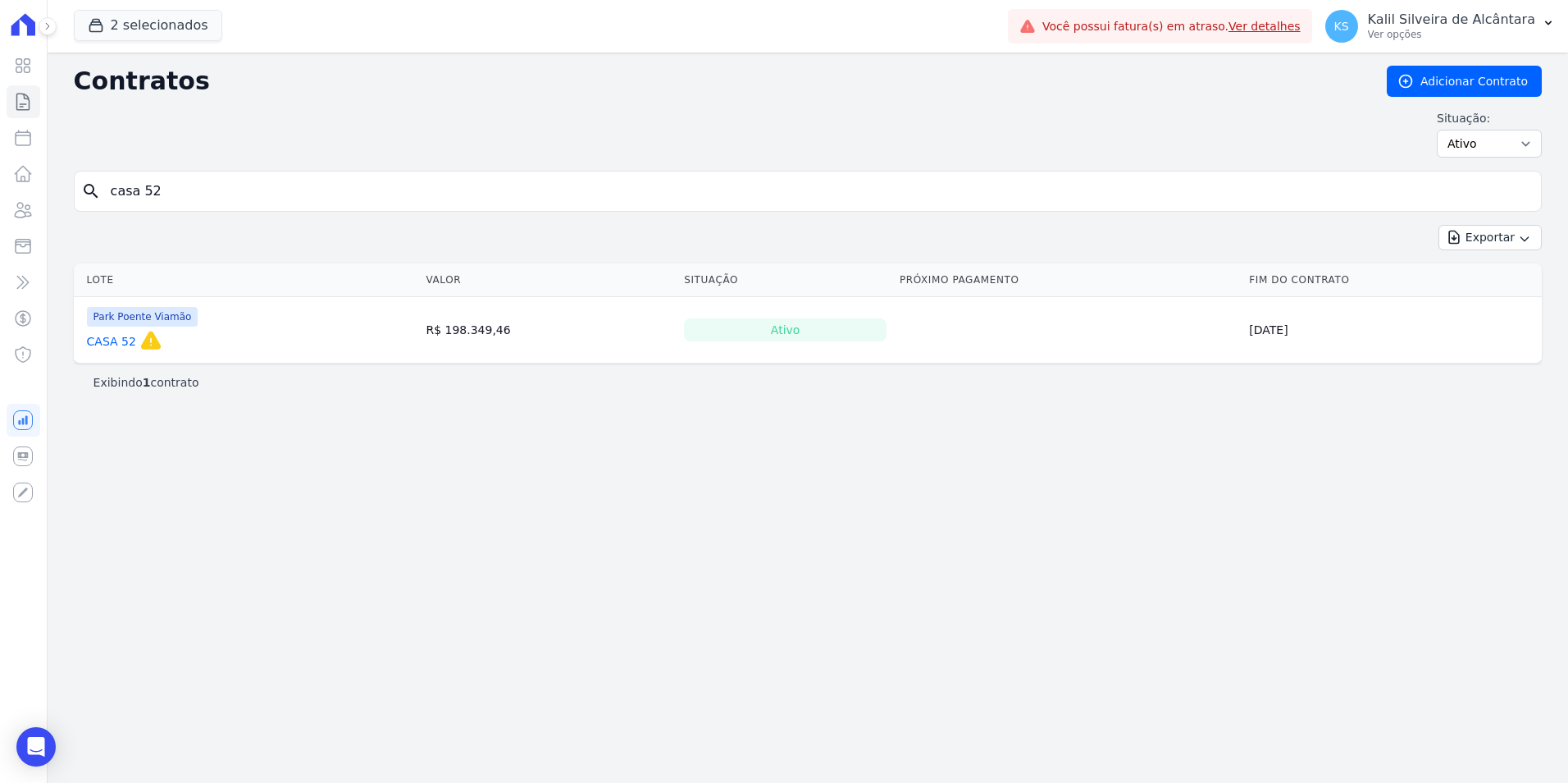
click at [253, 200] on input "casa 52" at bounding box center [817, 191] width 1433 height 33
type input "casa 53"
click at [249, 199] on input "casa 53" at bounding box center [817, 191] width 1433 height 33
type input "casa 54"
click at [290, 203] on input "casa 54" at bounding box center [817, 191] width 1433 height 33
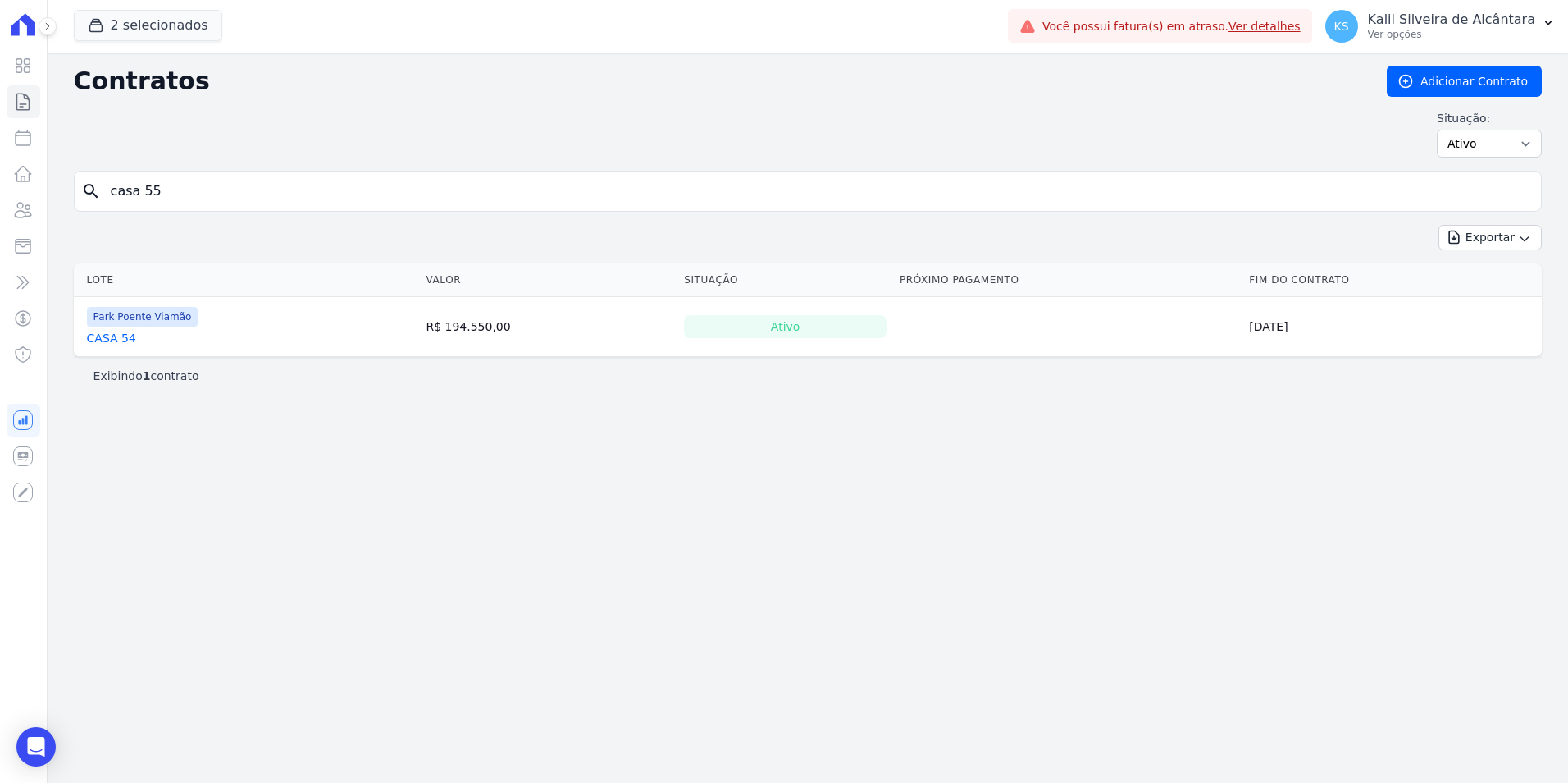
type input "casa 55"
click at [341, 176] on input "casa 55" at bounding box center [817, 191] width 1433 height 33
type input "casa 56"
click at [334, 188] on input "casa 56" at bounding box center [817, 191] width 1433 height 33
type input "casa 57"
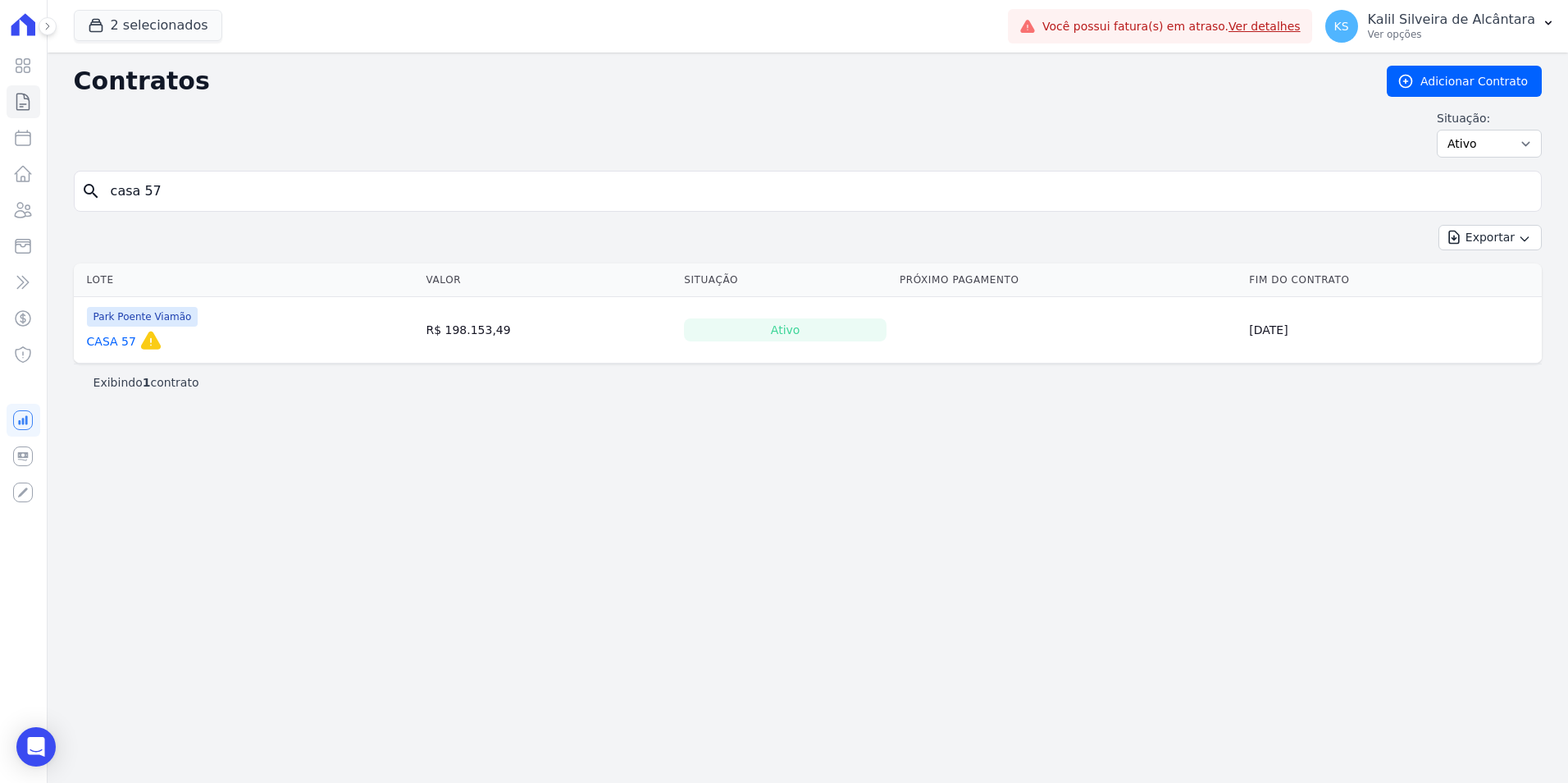
click at [435, 186] on input "casa 57" at bounding box center [817, 191] width 1433 height 33
type input "casa 58"
click at [419, 183] on input "casa 58" at bounding box center [817, 191] width 1433 height 33
type input "casa 59"
click at [293, 187] on input "casa 59" at bounding box center [817, 191] width 1433 height 33
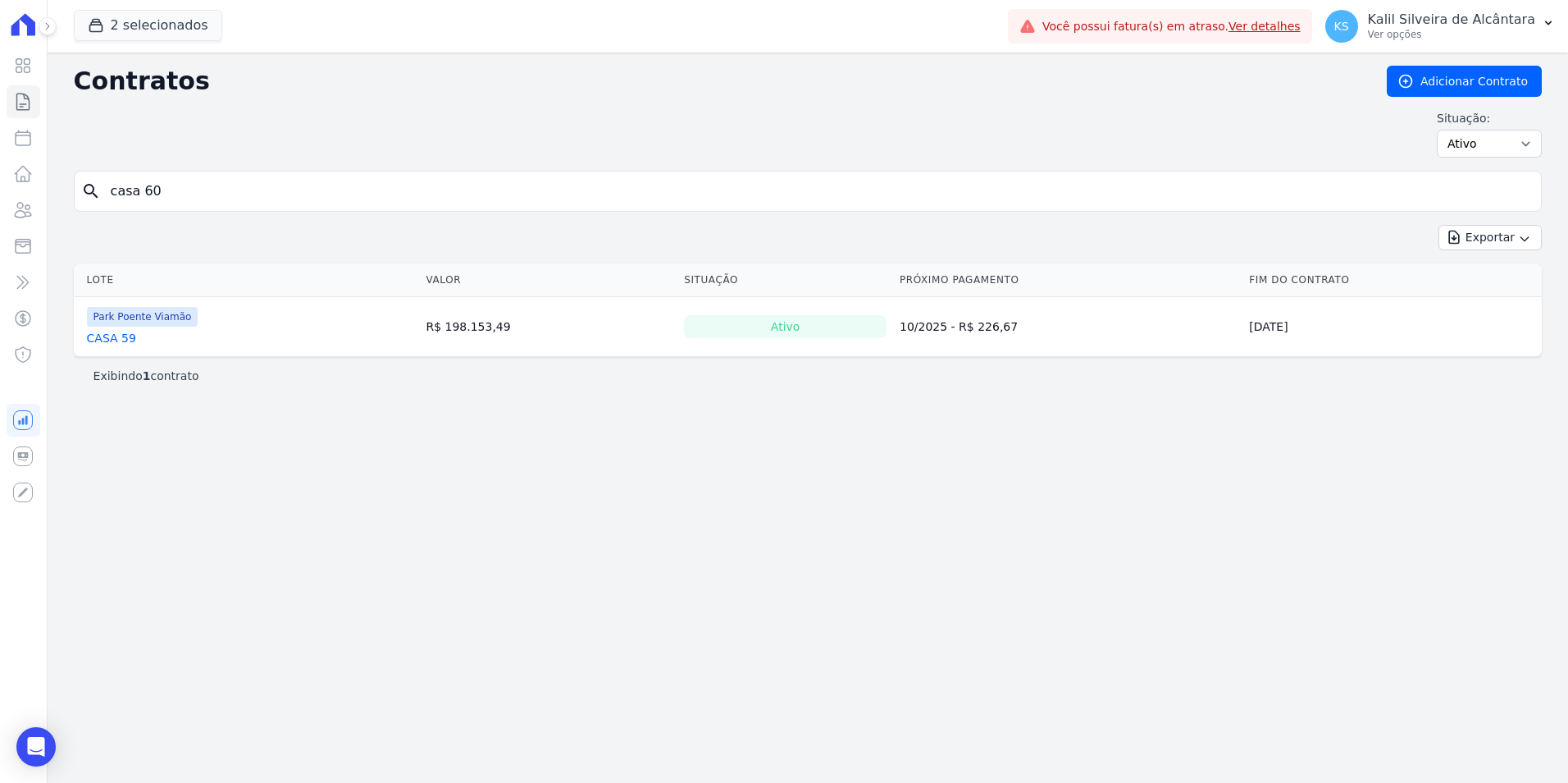
type input "casa 60"
click at [236, 195] on input "casa 60" at bounding box center [817, 191] width 1433 height 33
type input "casa 6"
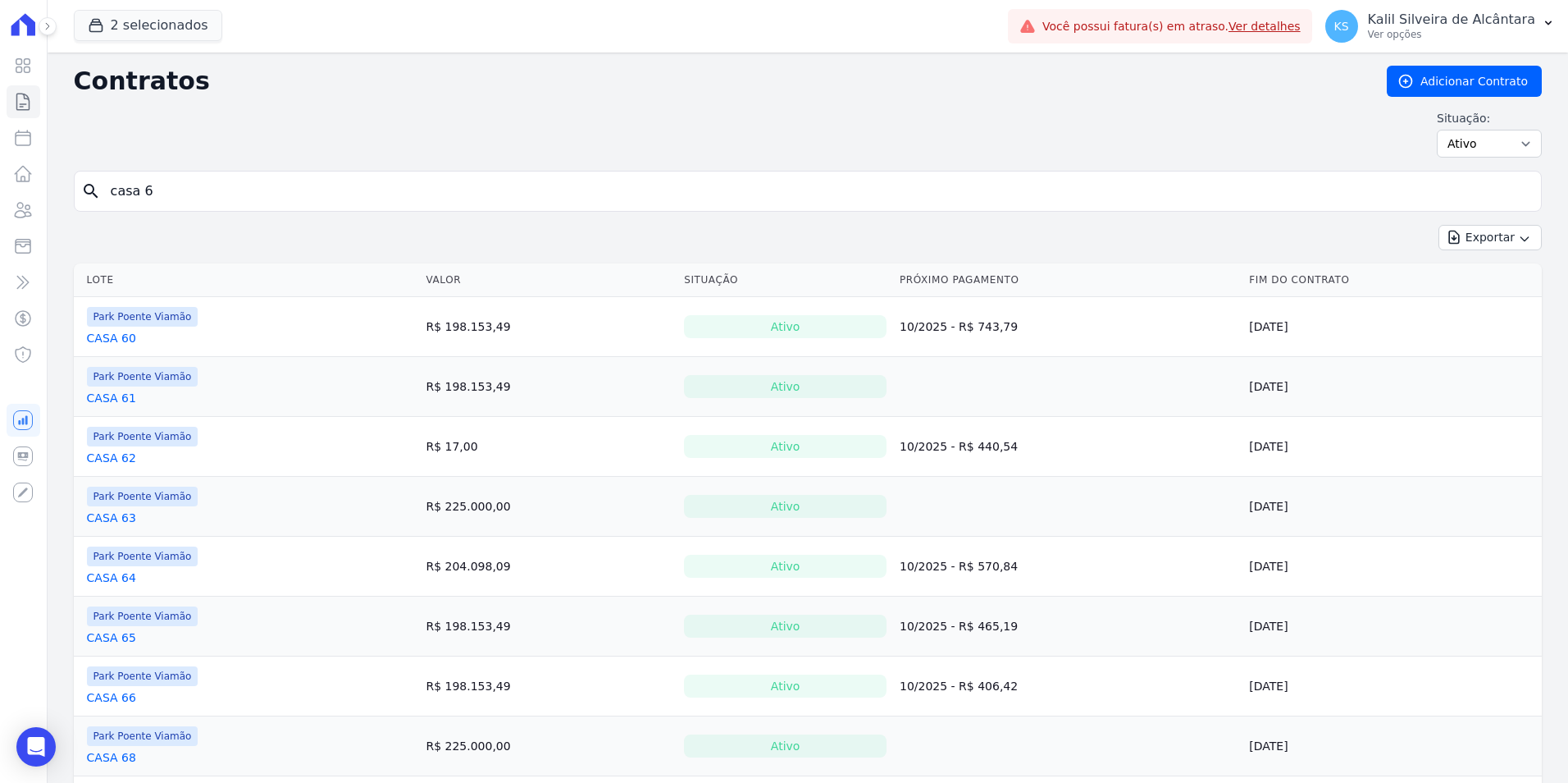
click at [233, 187] on input "casa 6" at bounding box center [817, 191] width 1433 height 33
click at [192, 198] on input "casa 6" at bounding box center [817, 191] width 1433 height 33
type input "casa 7"
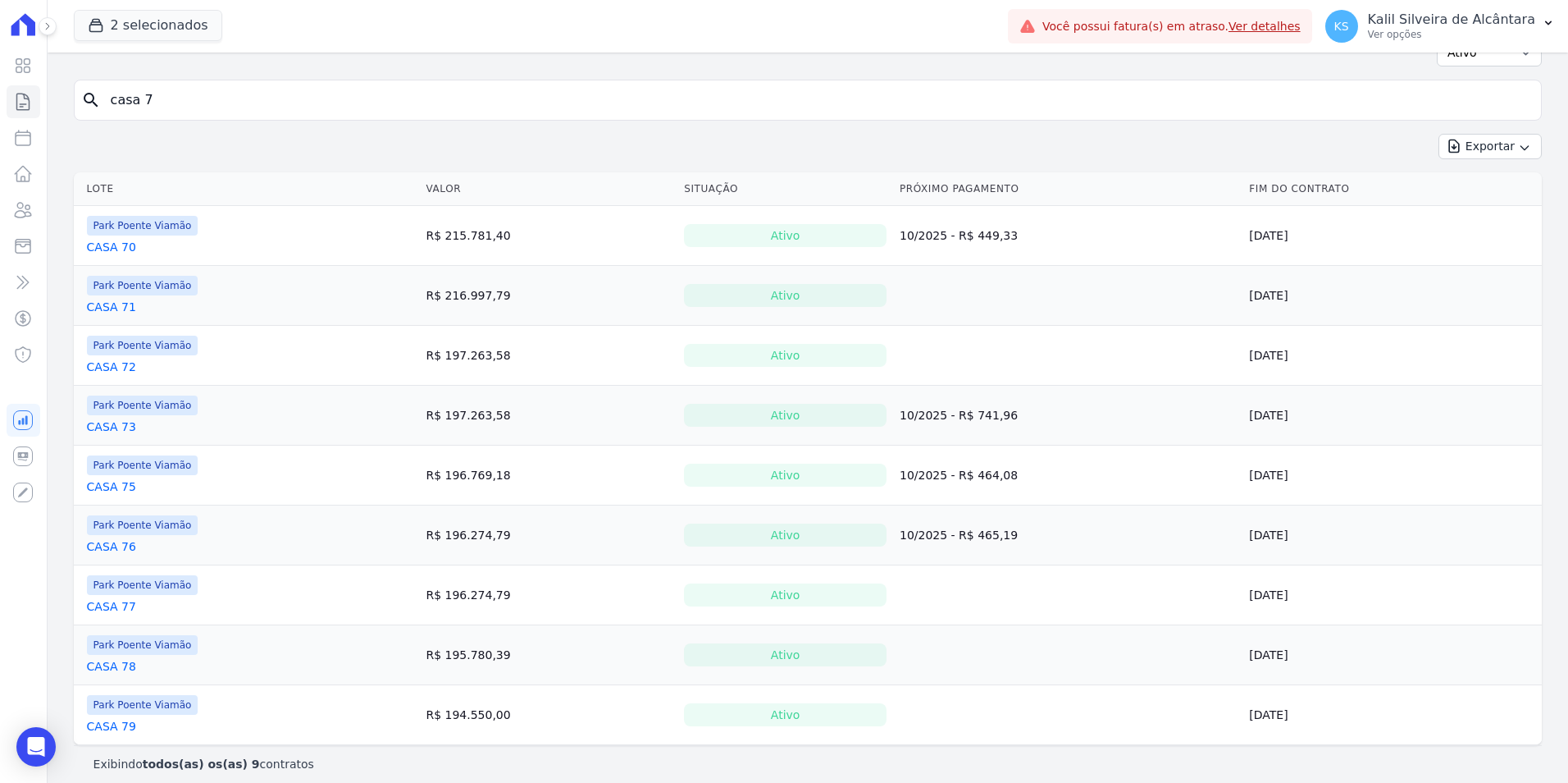
scroll to position [103, 0]
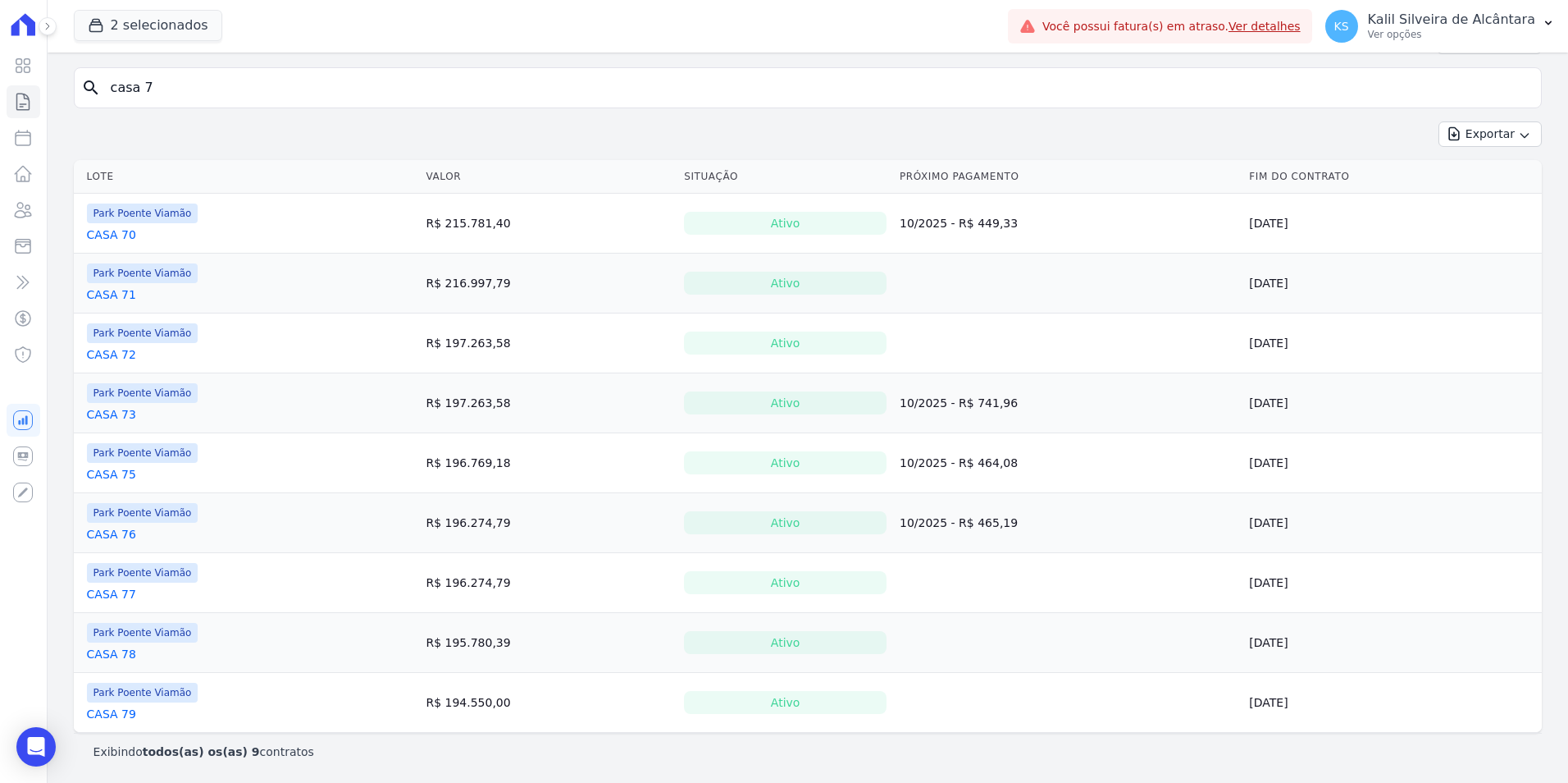
click at [168, 100] on input "casa 7" at bounding box center [817, 88] width 1433 height 33
type input "casa 8"
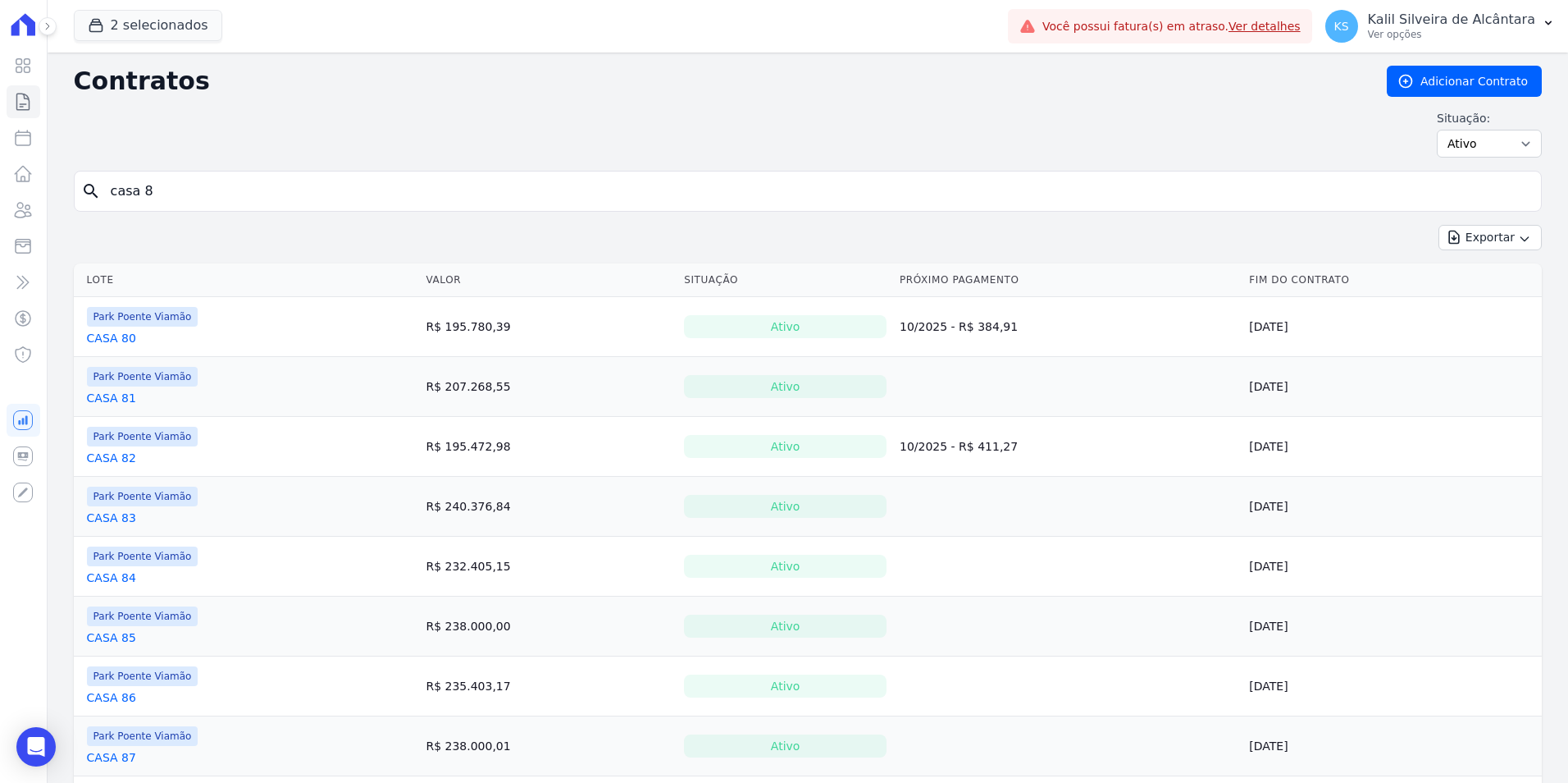
click at [179, 193] on input "casa 8" at bounding box center [817, 191] width 1433 height 33
type input "casa 9"
drag, startPoint x: 216, startPoint y: 171, endPoint x: 208, endPoint y: 178, distance: 10.6
click at [212, 175] on div "search casa 9" at bounding box center [807, 190] width 1467 height 41
click at [183, 198] on input "casa 9" at bounding box center [817, 191] width 1433 height 33
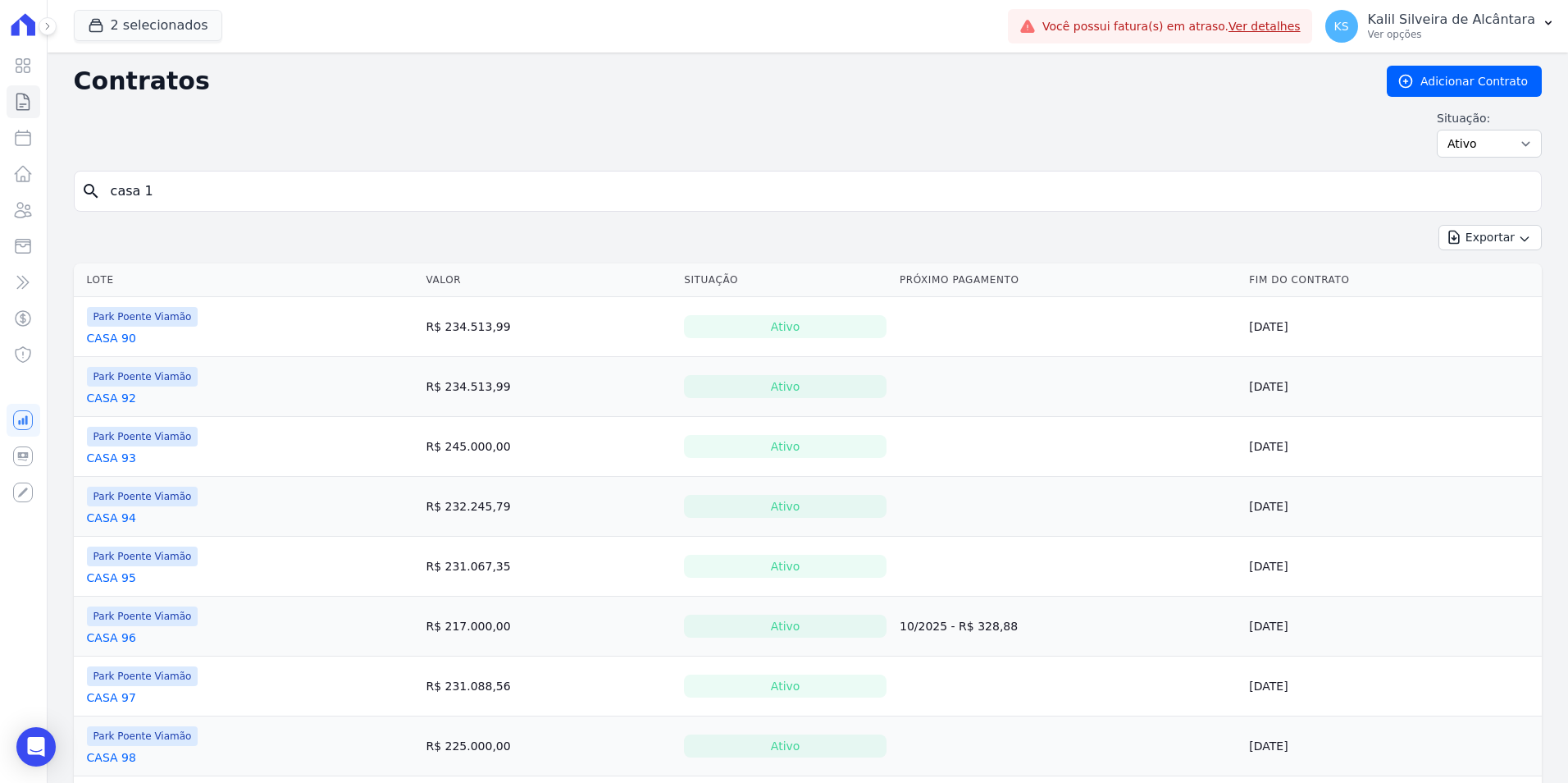
type input "casa 1"
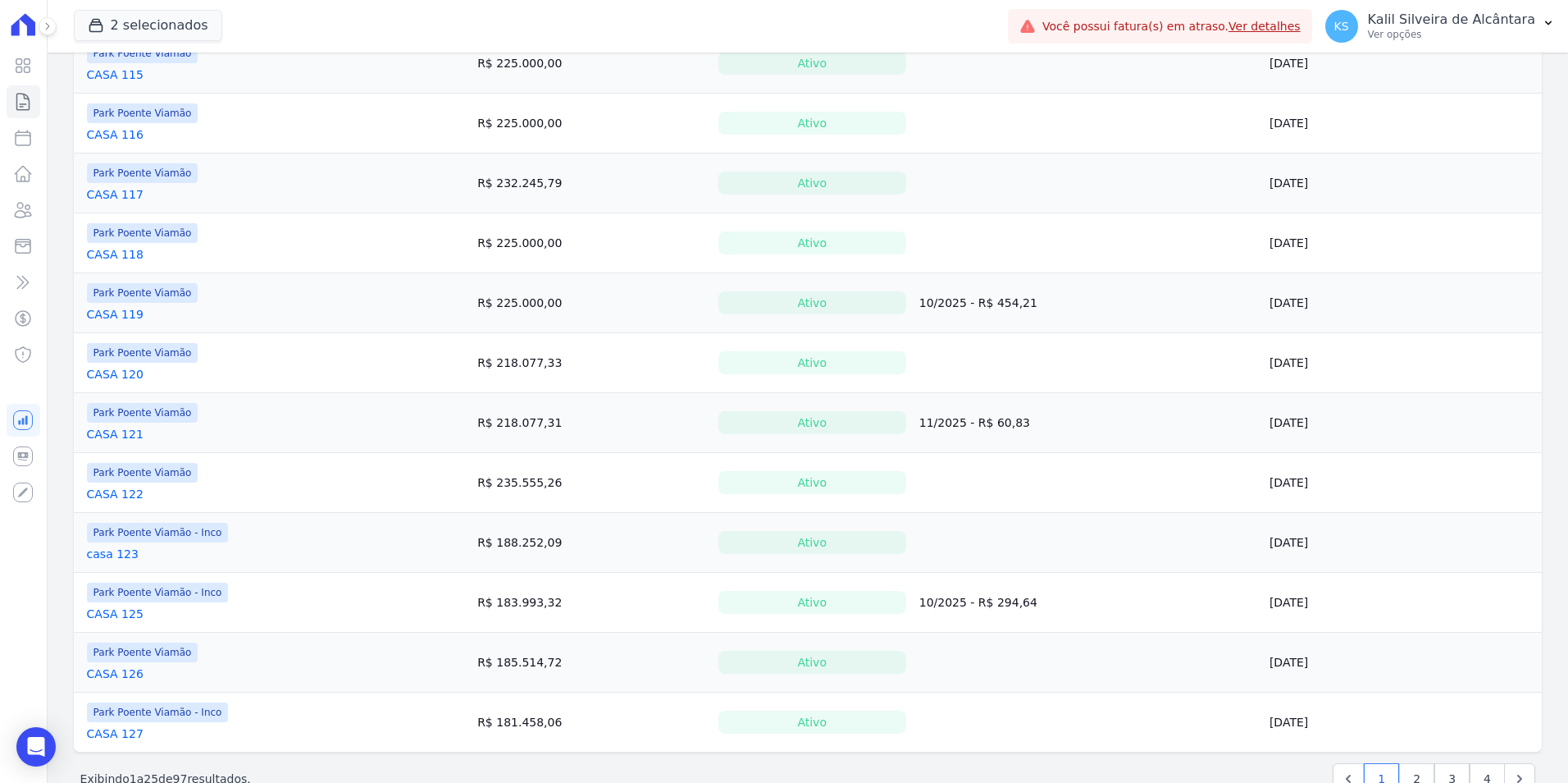
scroll to position [1089, 0]
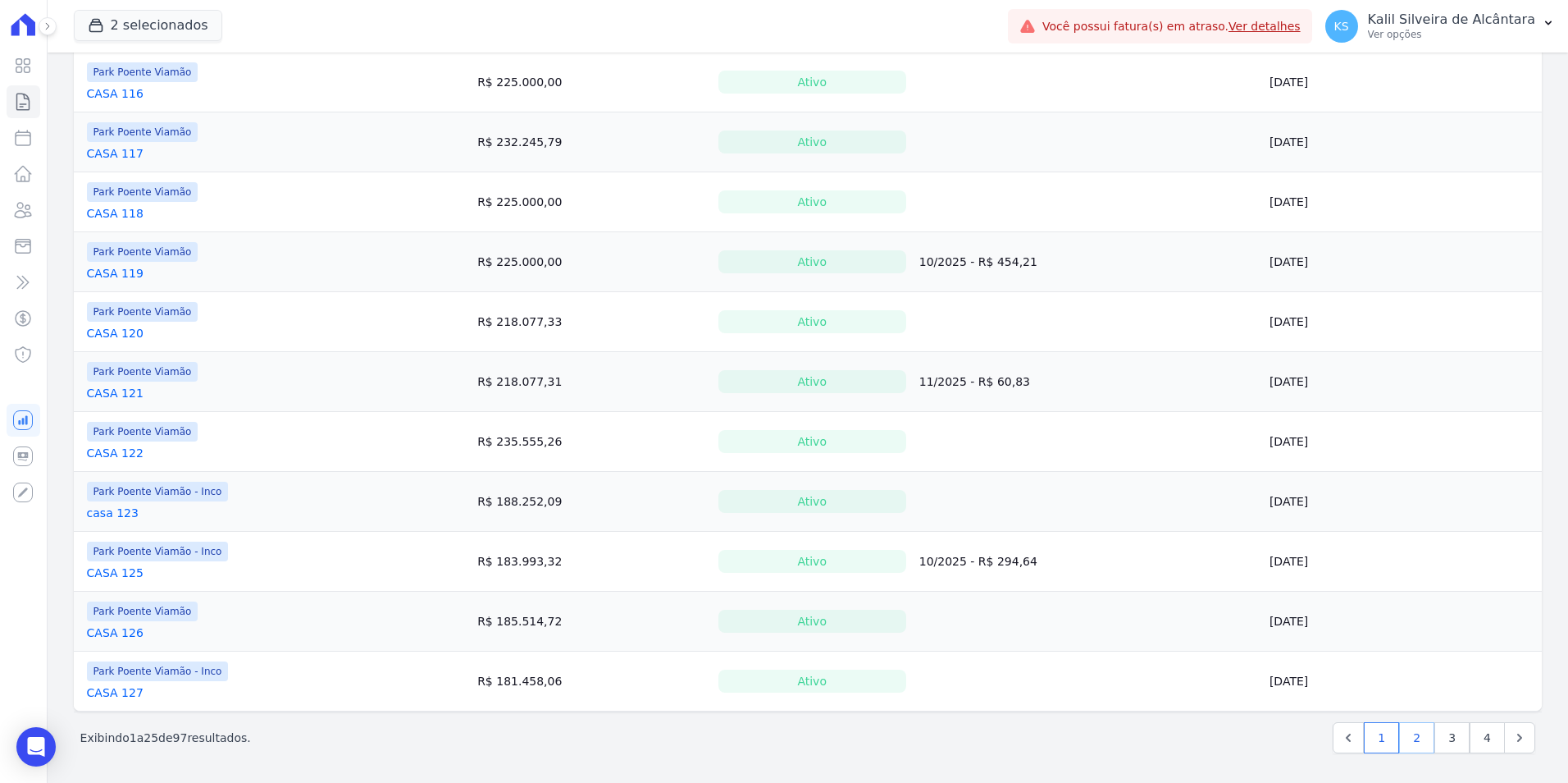
click at [1412, 739] on link "2" at bounding box center [1416, 738] width 35 height 31
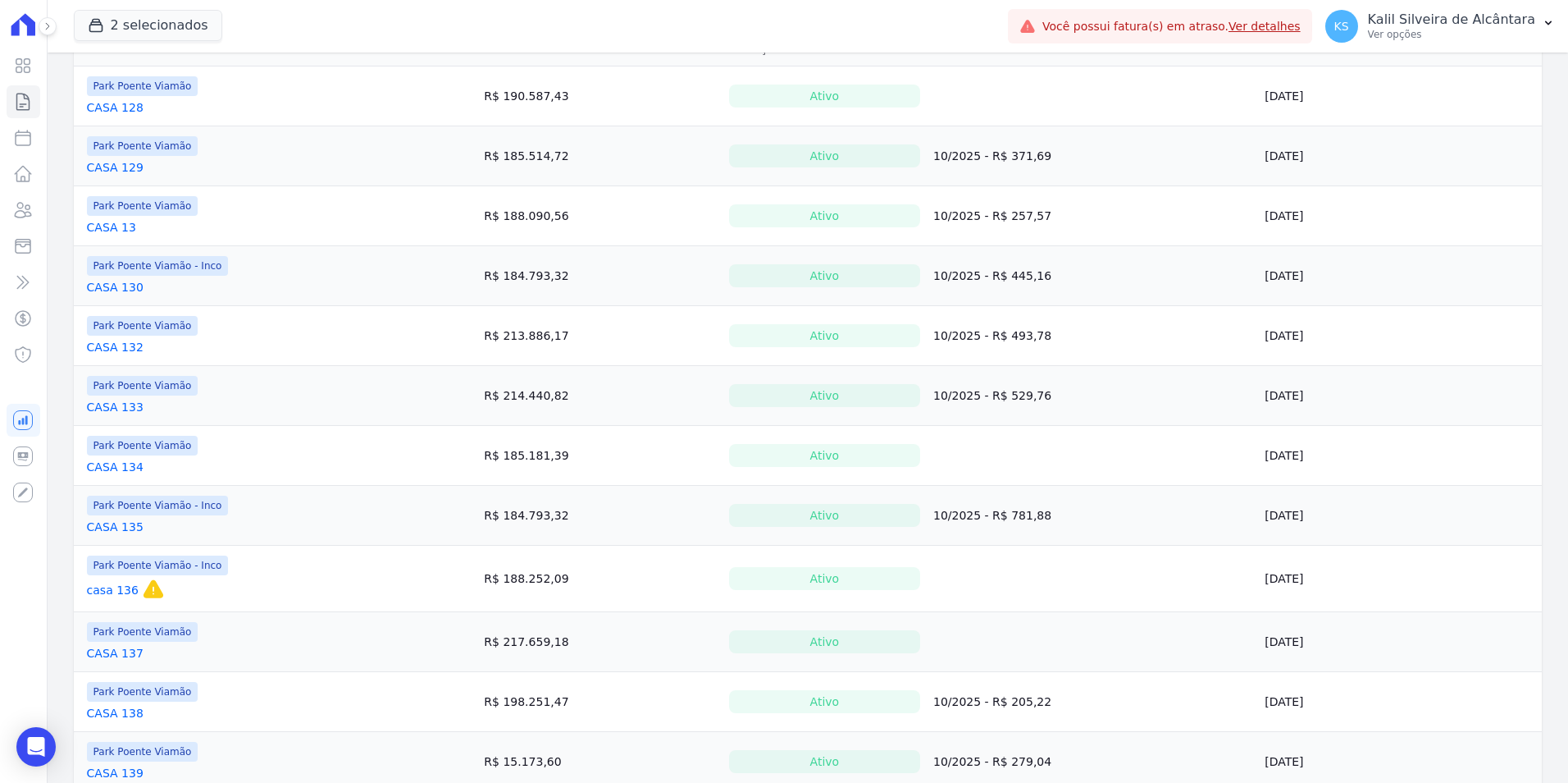
scroll to position [246, 0]
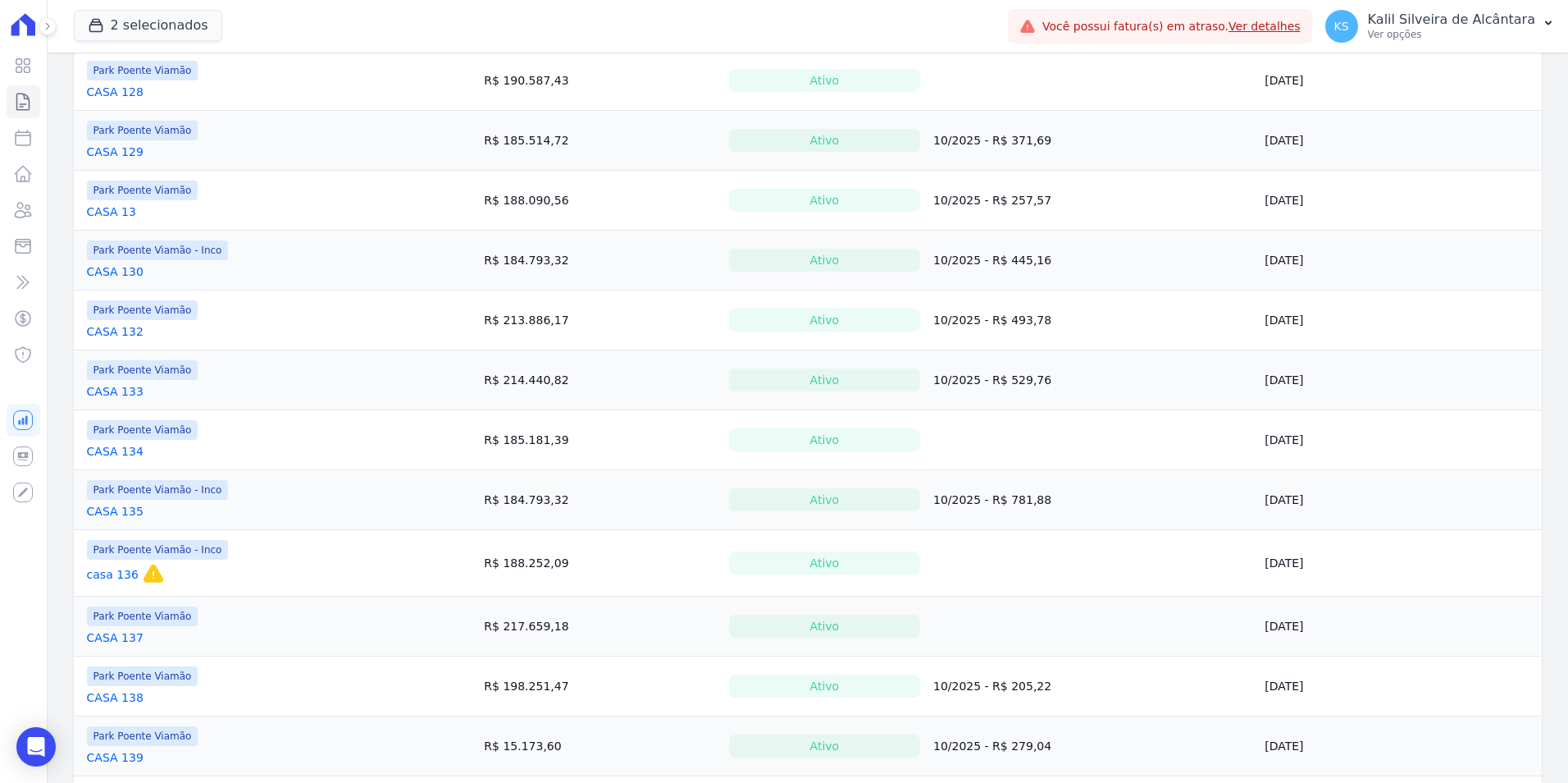
drag, startPoint x: 137, startPoint y: 221, endPoint x: 197, endPoint y: 215, distance: 60.3
click at [193, 215] on td "Park Poente Viamão CASA 13" at bounding box center [275, 199] width 404 height 59
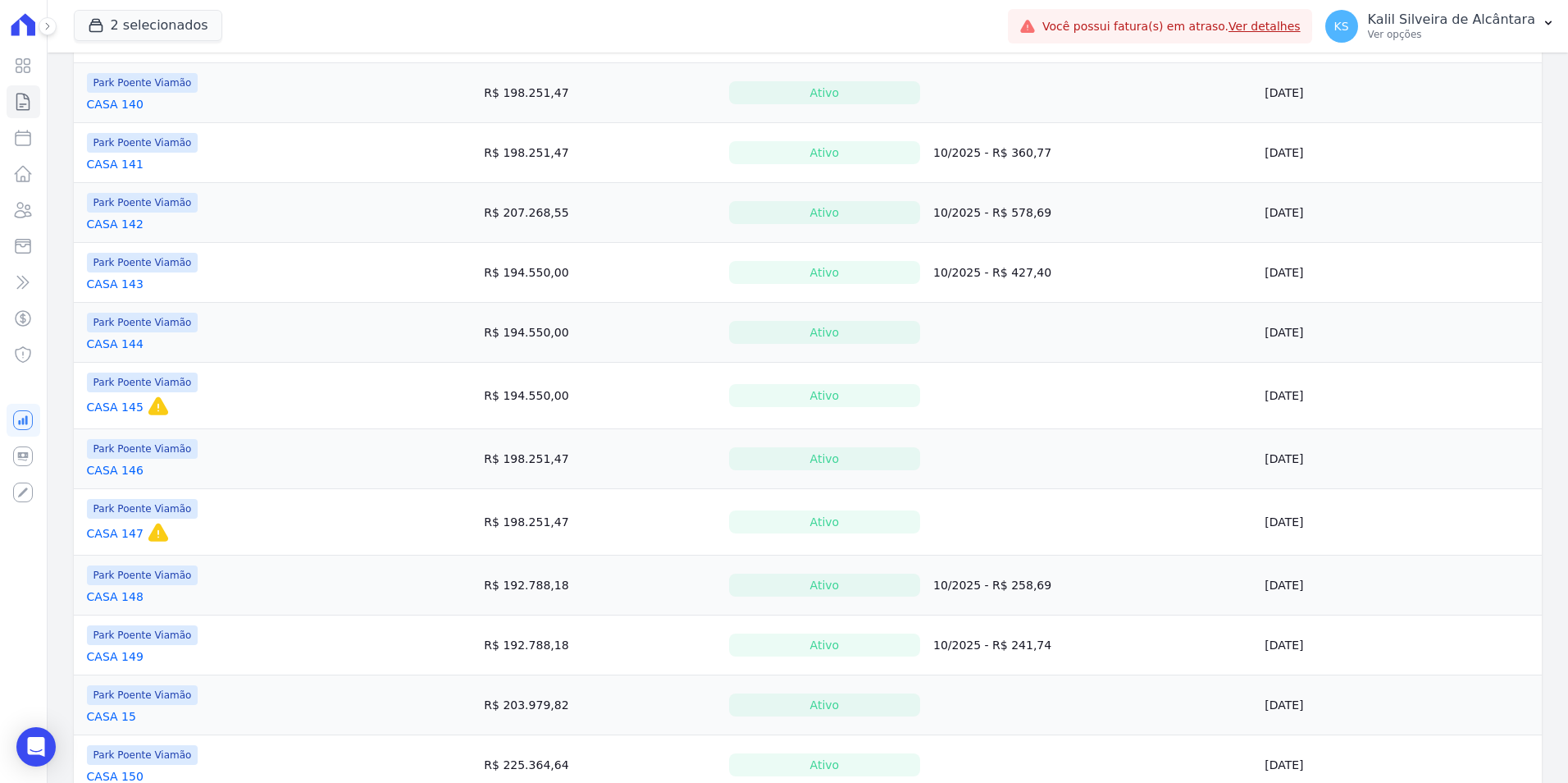
scroll to position [1103, 0]
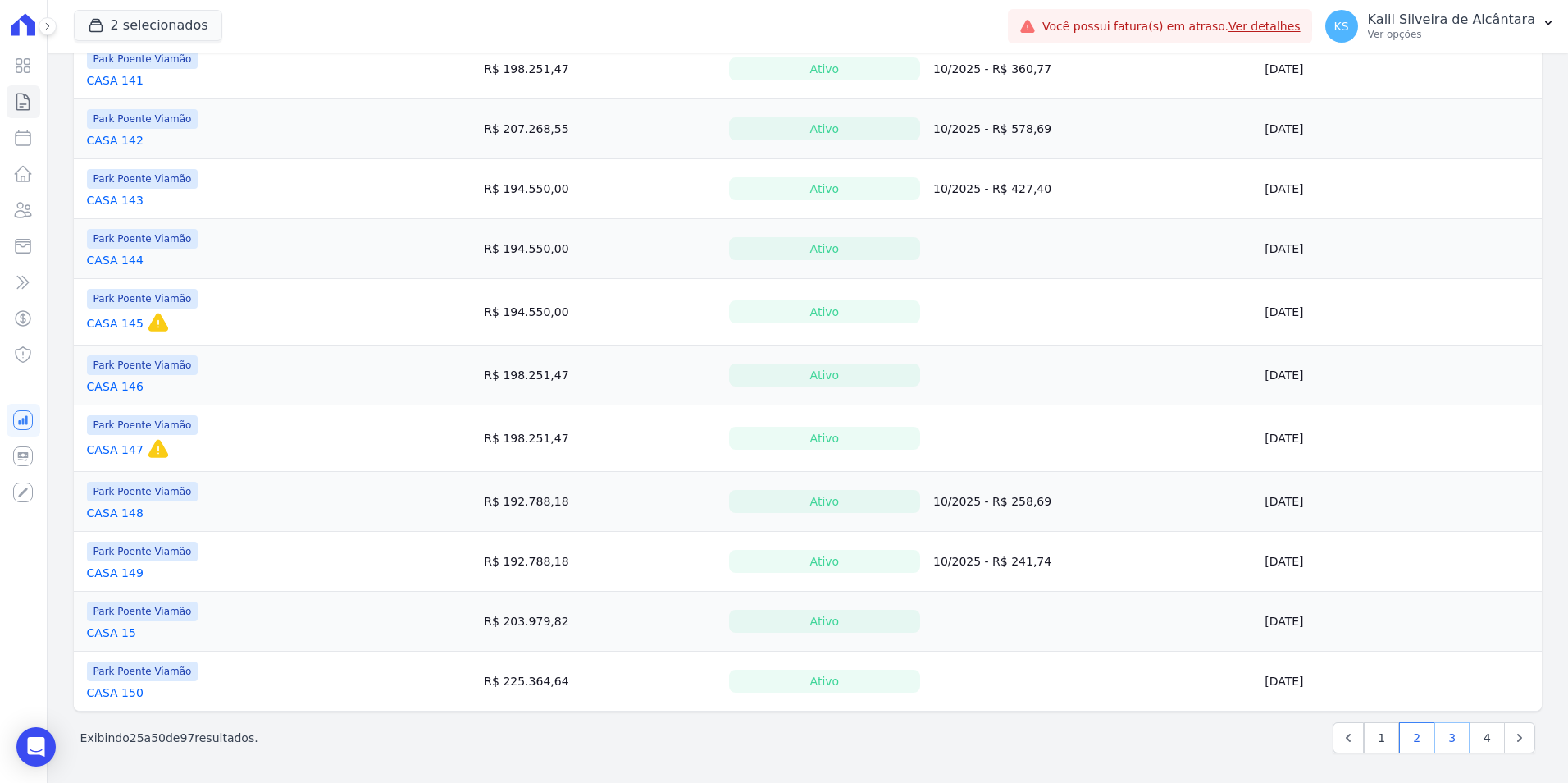
click at [1449, 739] on link "3" at bounding box center [1451, 738] width 35 height 31
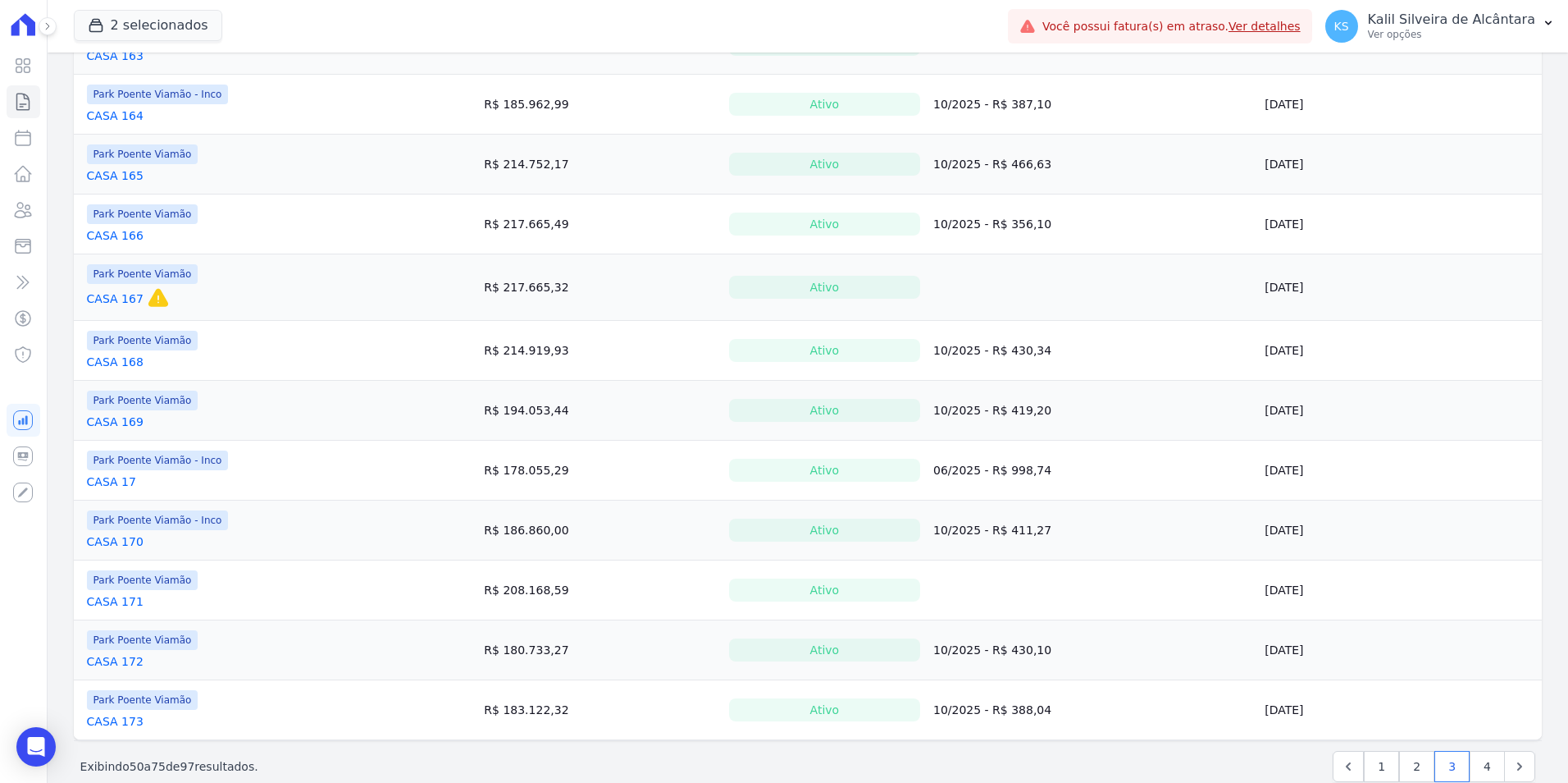
scroll to position [1109, 0]
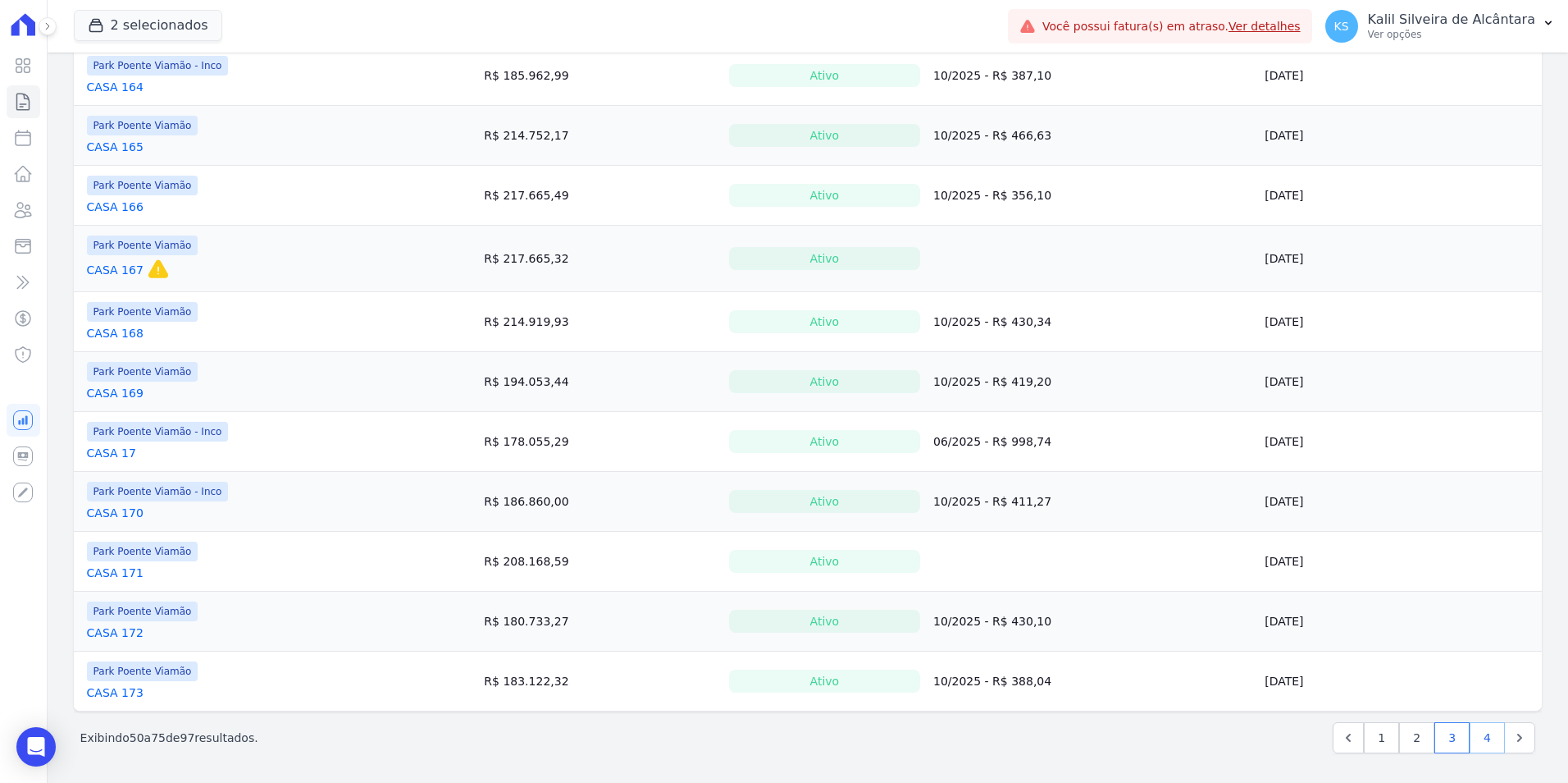
click at [1472, 736] on link "4" at bounding box center [1486, 738] width 35 height 31
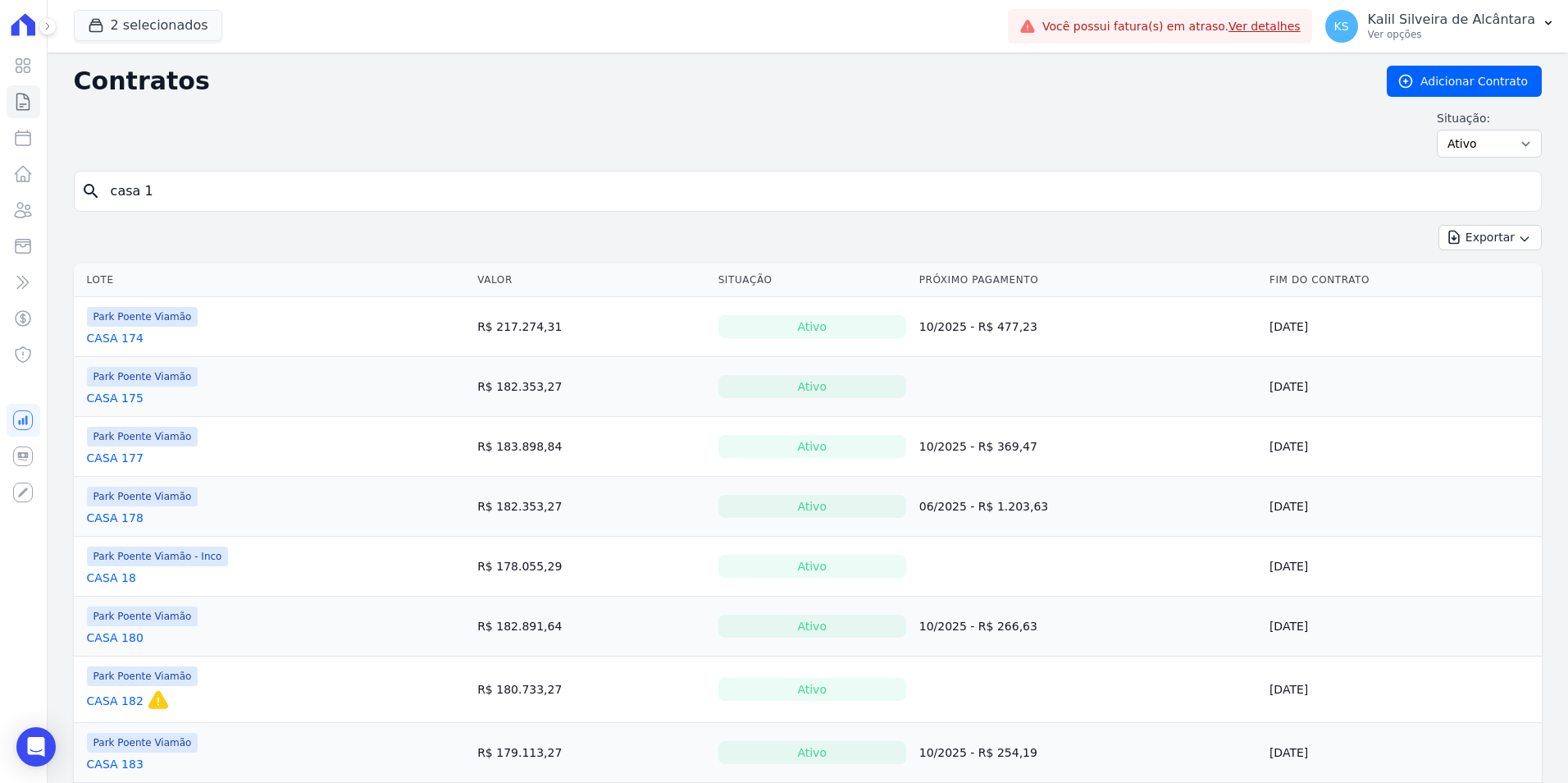
click at [159, 195] on input "casa 1" at bounding box center [817, 191] width 1433 height 33
type input "casa 2"
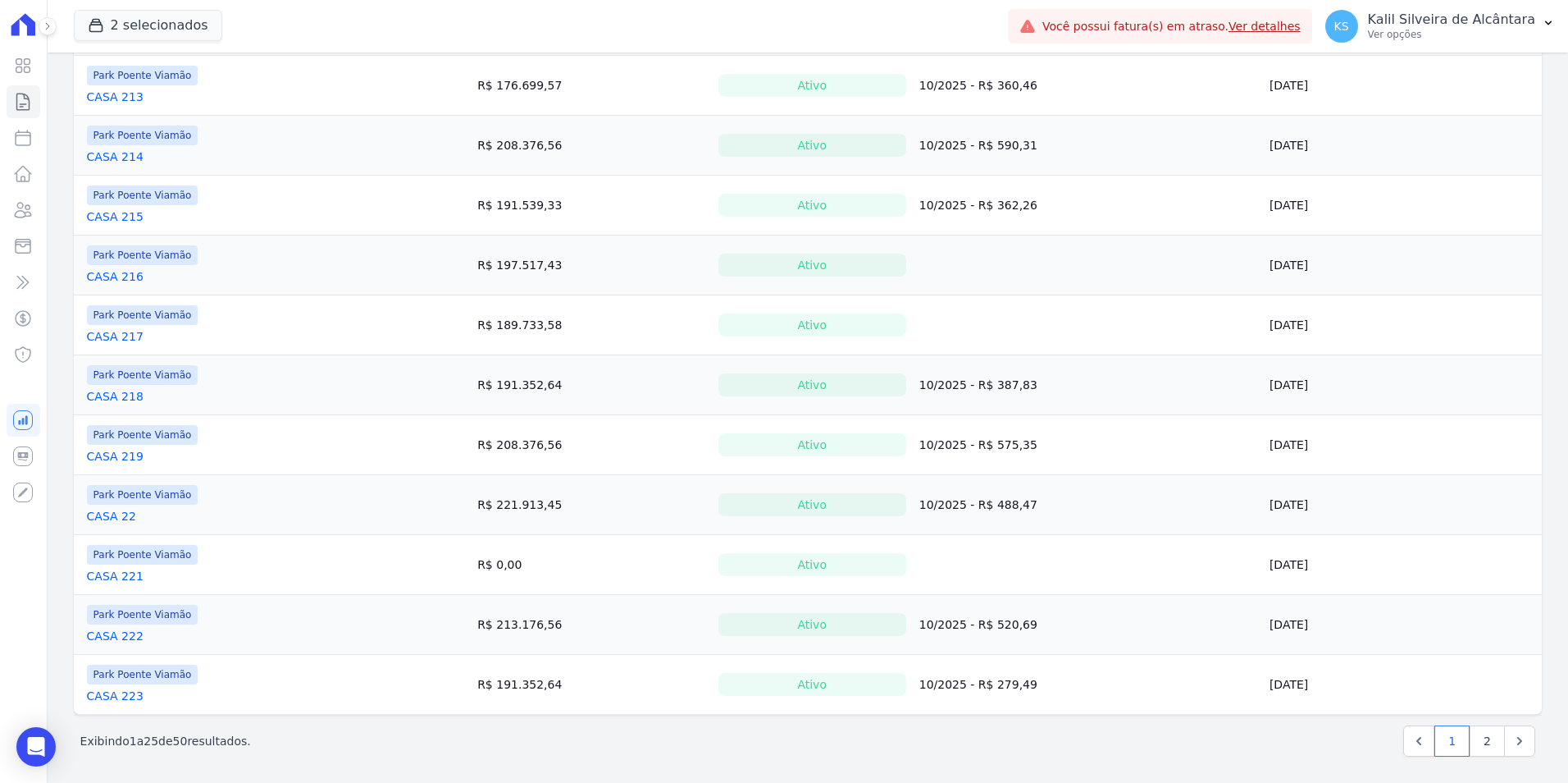
scroll to position [1083, 0]
click at [1472, 740] on link "2" at bounding box center [1486, 738] width 35 height 31
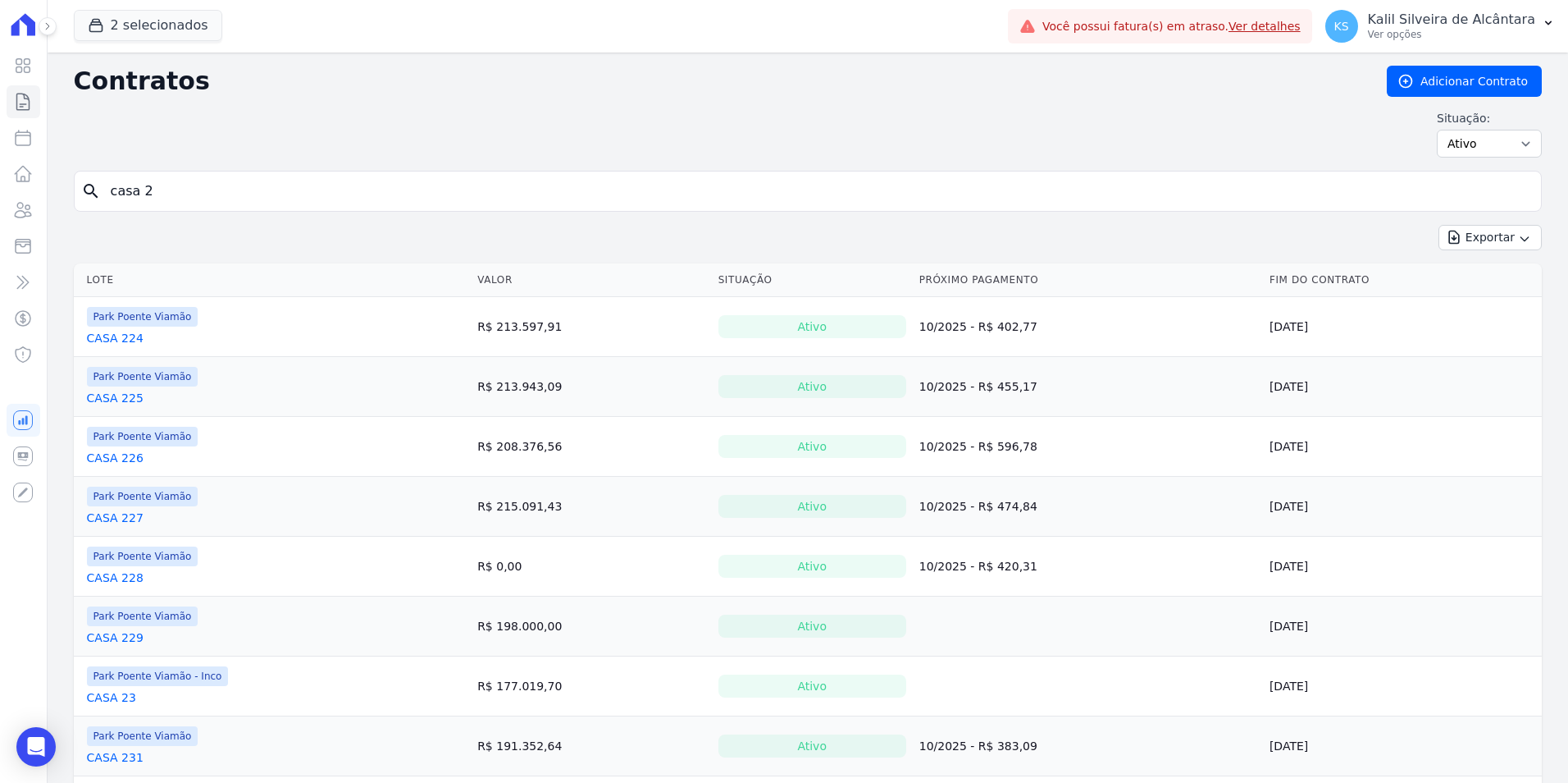
click at [198, 199] on input "casa 2" at bounding box center [817, 191] width 1433 height 33
type input "casa"
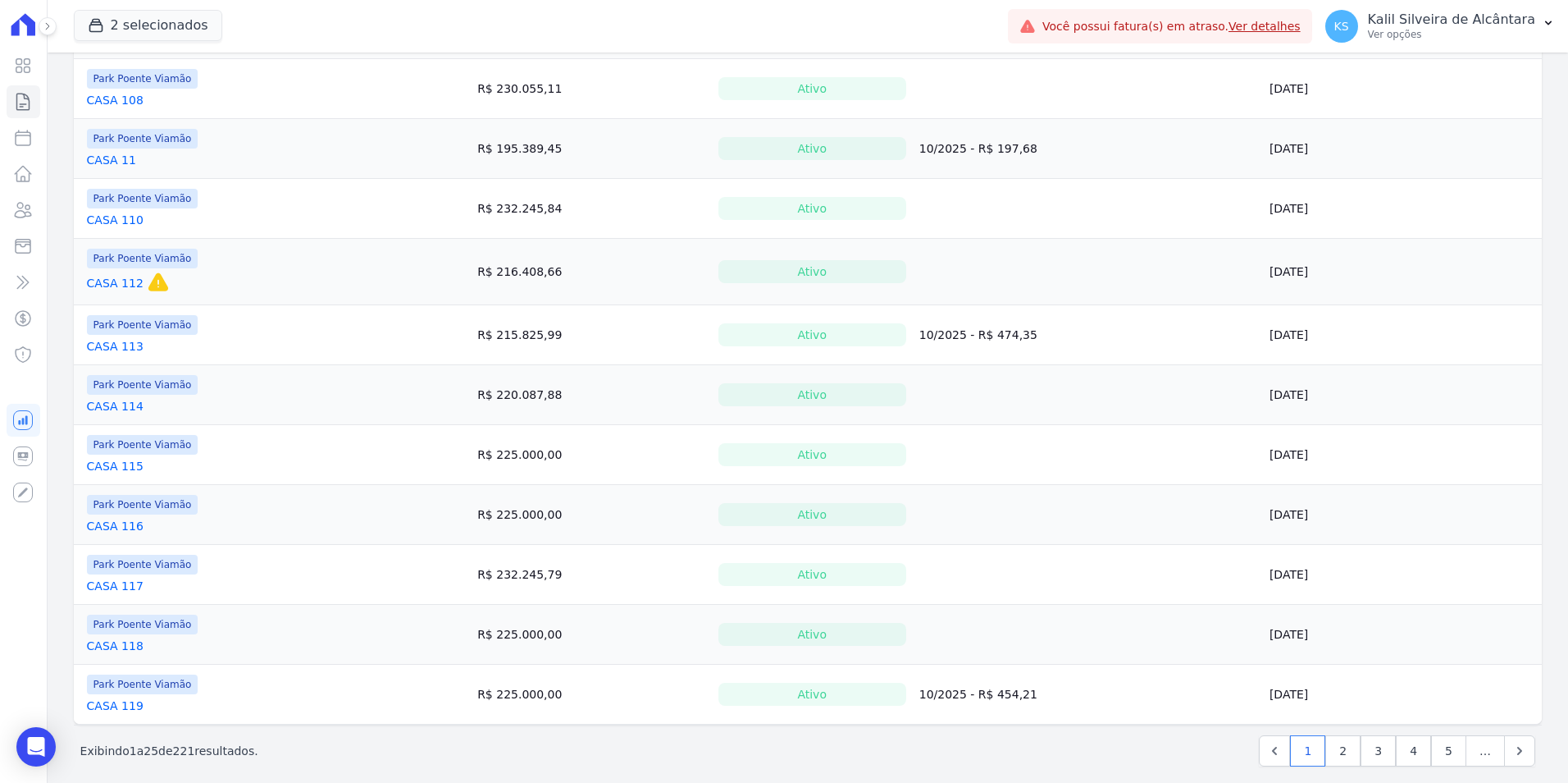
scroll to position [1109, 0]
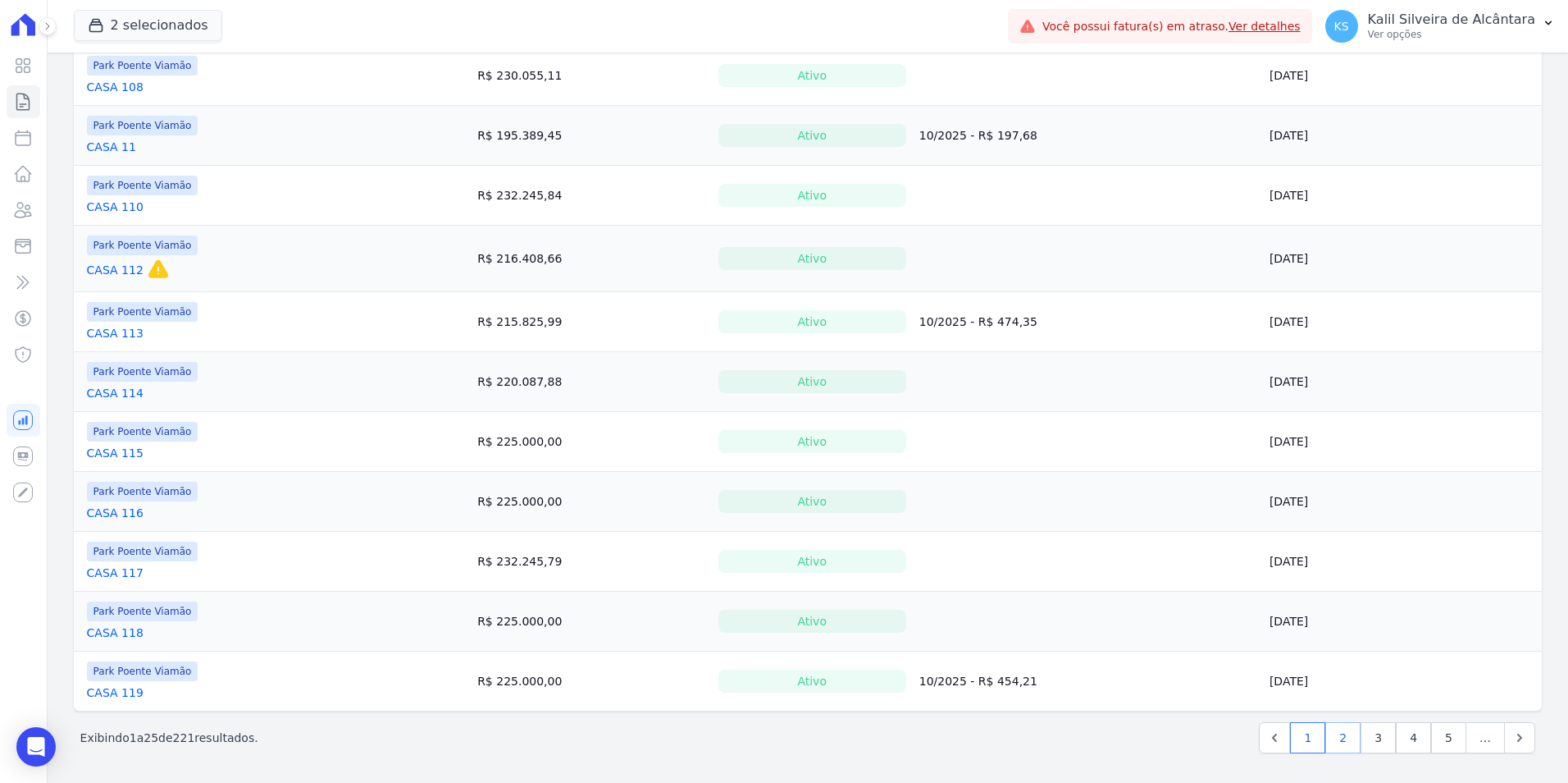
click at [1342, 741] on link "2" at bounding box center [1342, 738] width 35 height 31
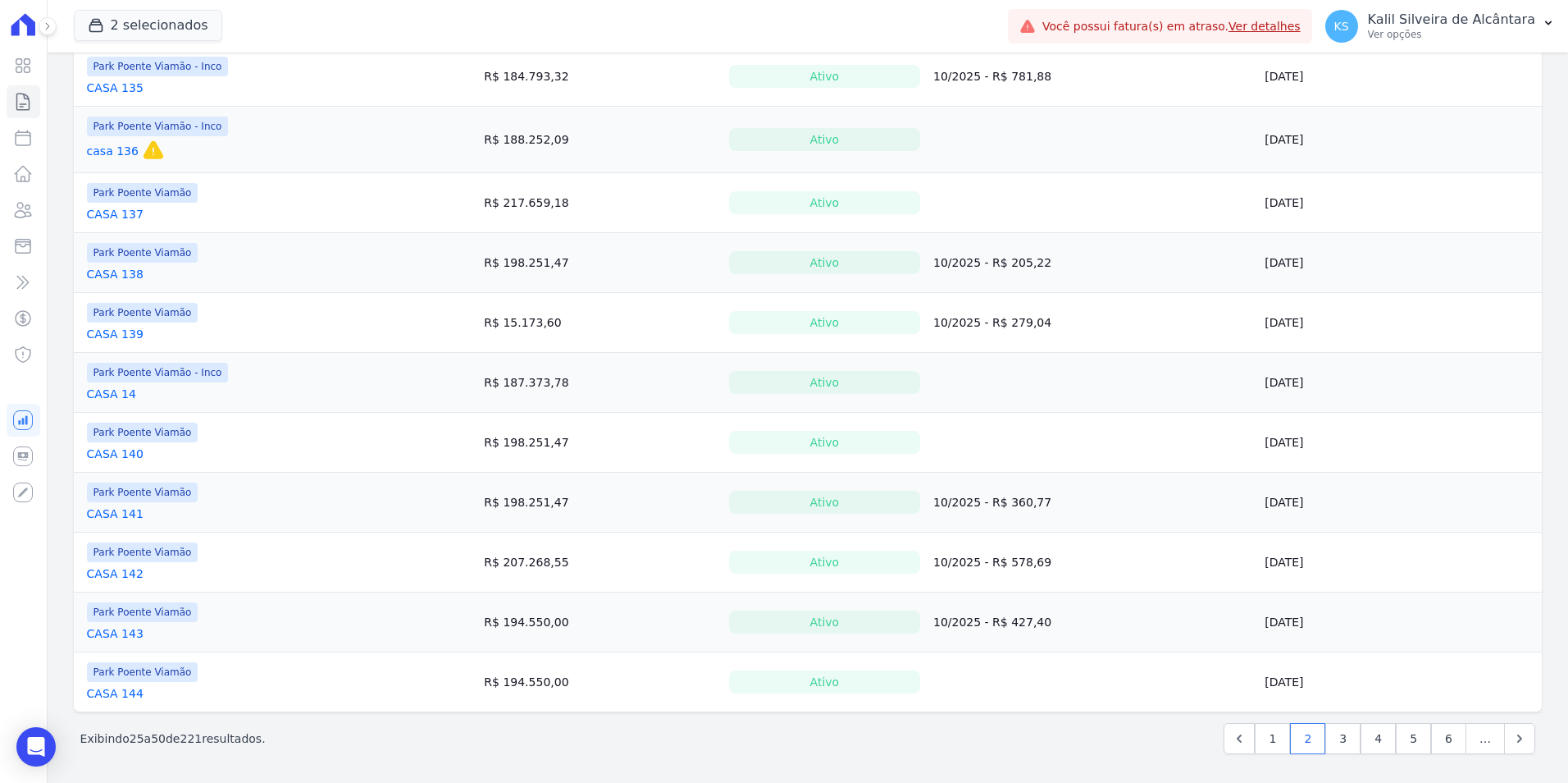
scroll to position [1089, 0]
click at [1328, 746] on link "3" at bounding box center [1342, 738] width 35 height 31
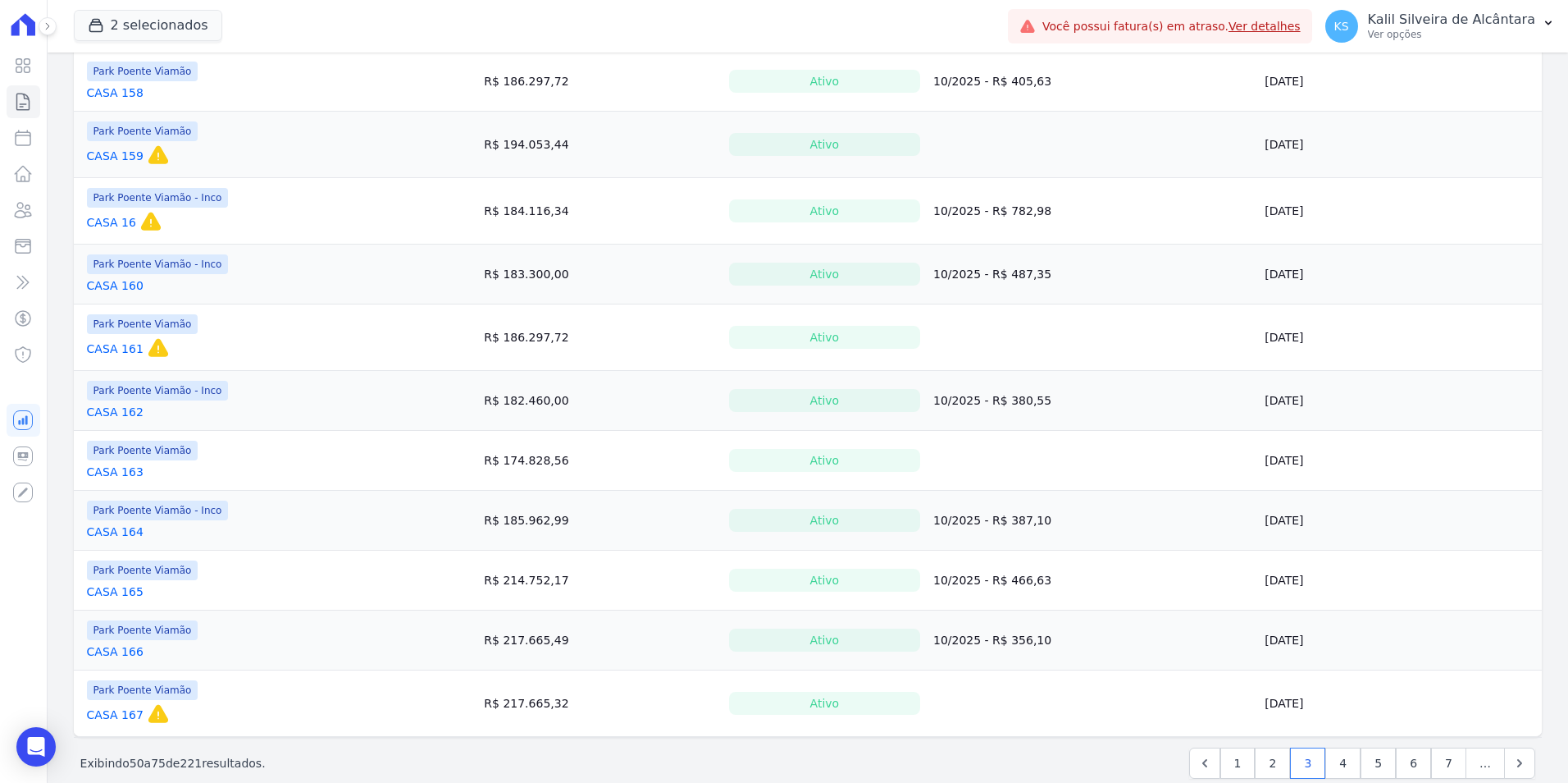
scroll to position [1122, 0]
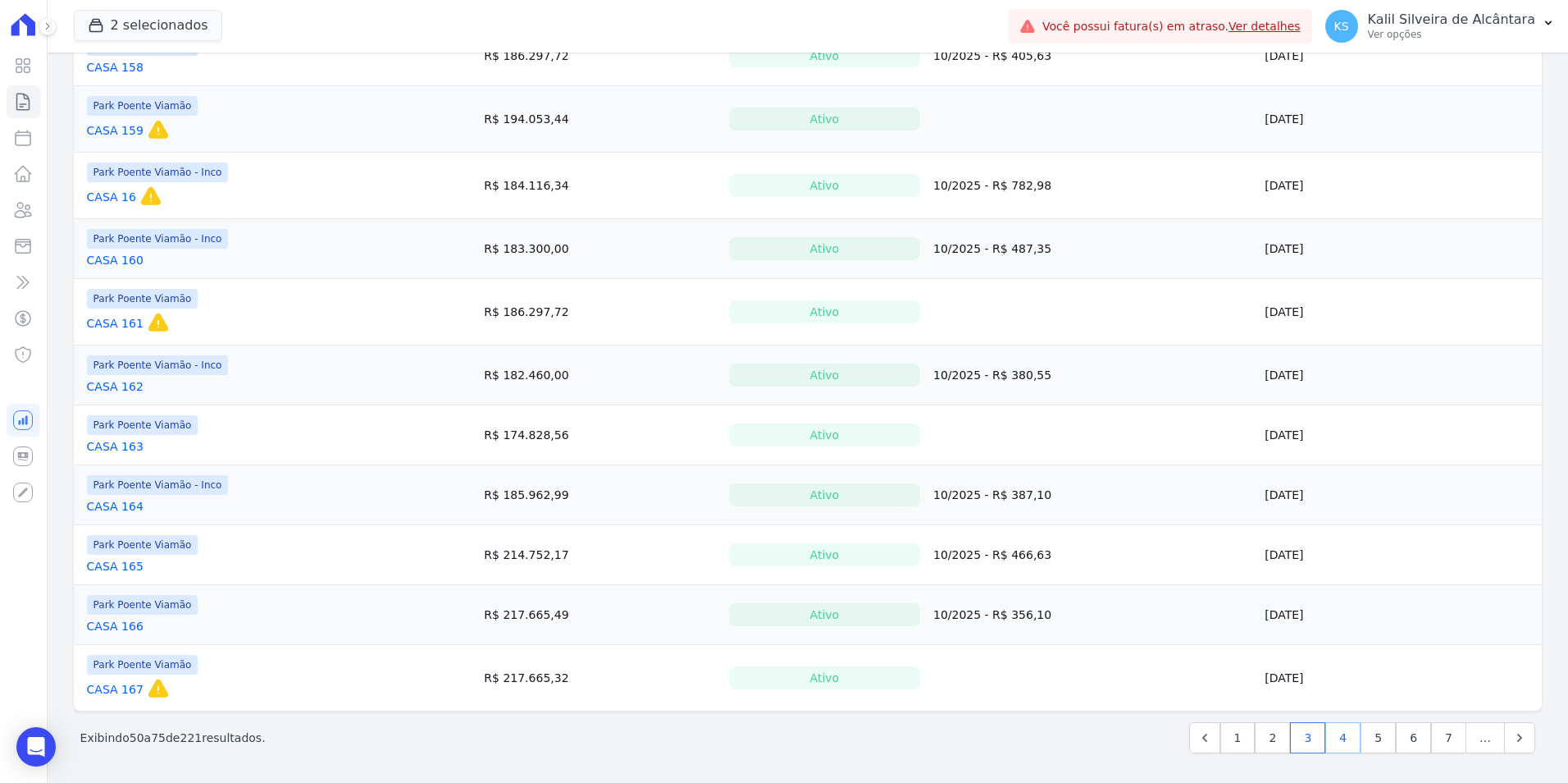
click at [1331, 740] on link "4" at bounding box center [1342, 738] width 35 height 31
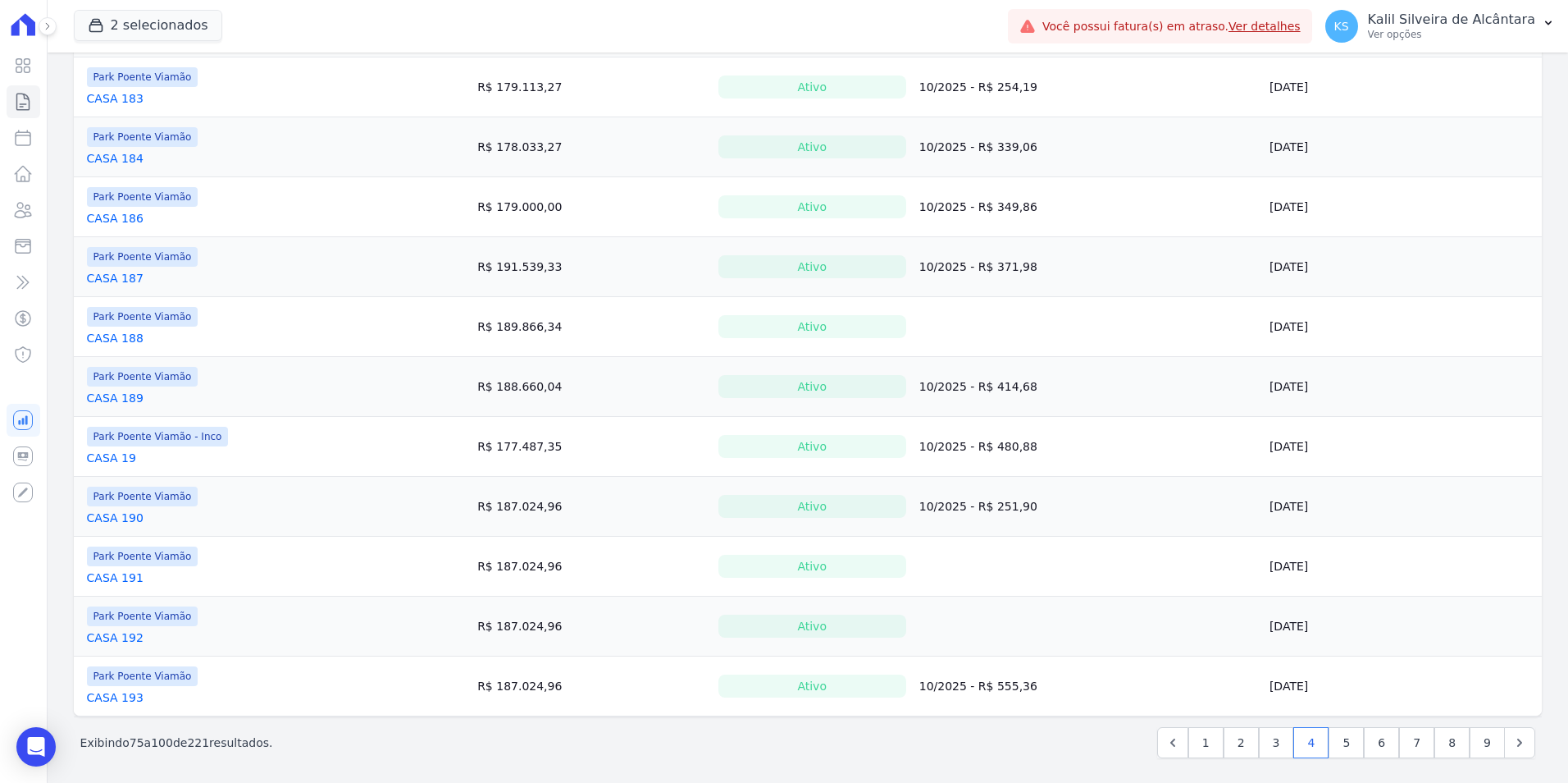
scroll to position [1089, 0]
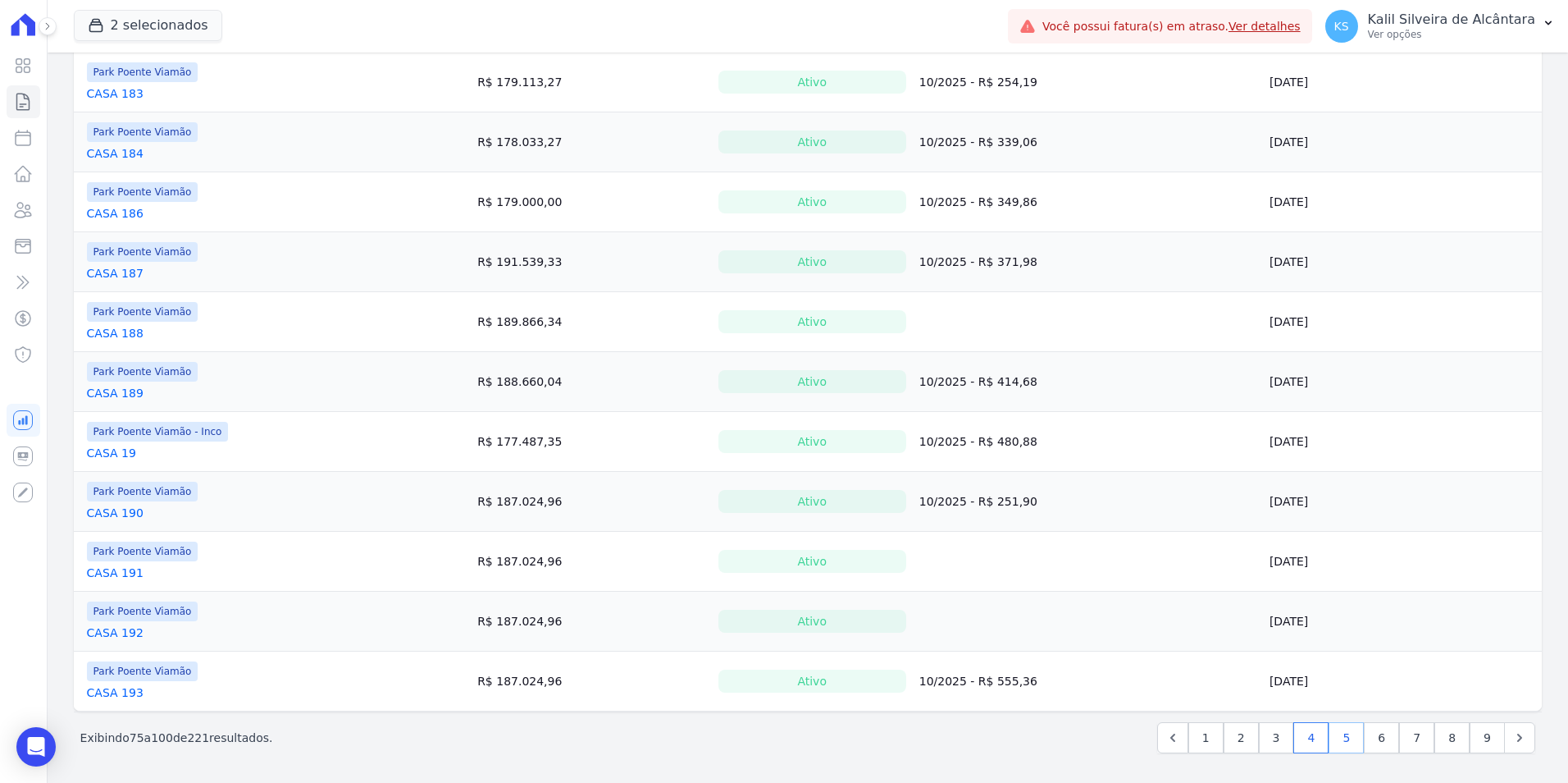
click at [1345, 741] on link "5" at bounding box center [1345, 738] width 35 height 31
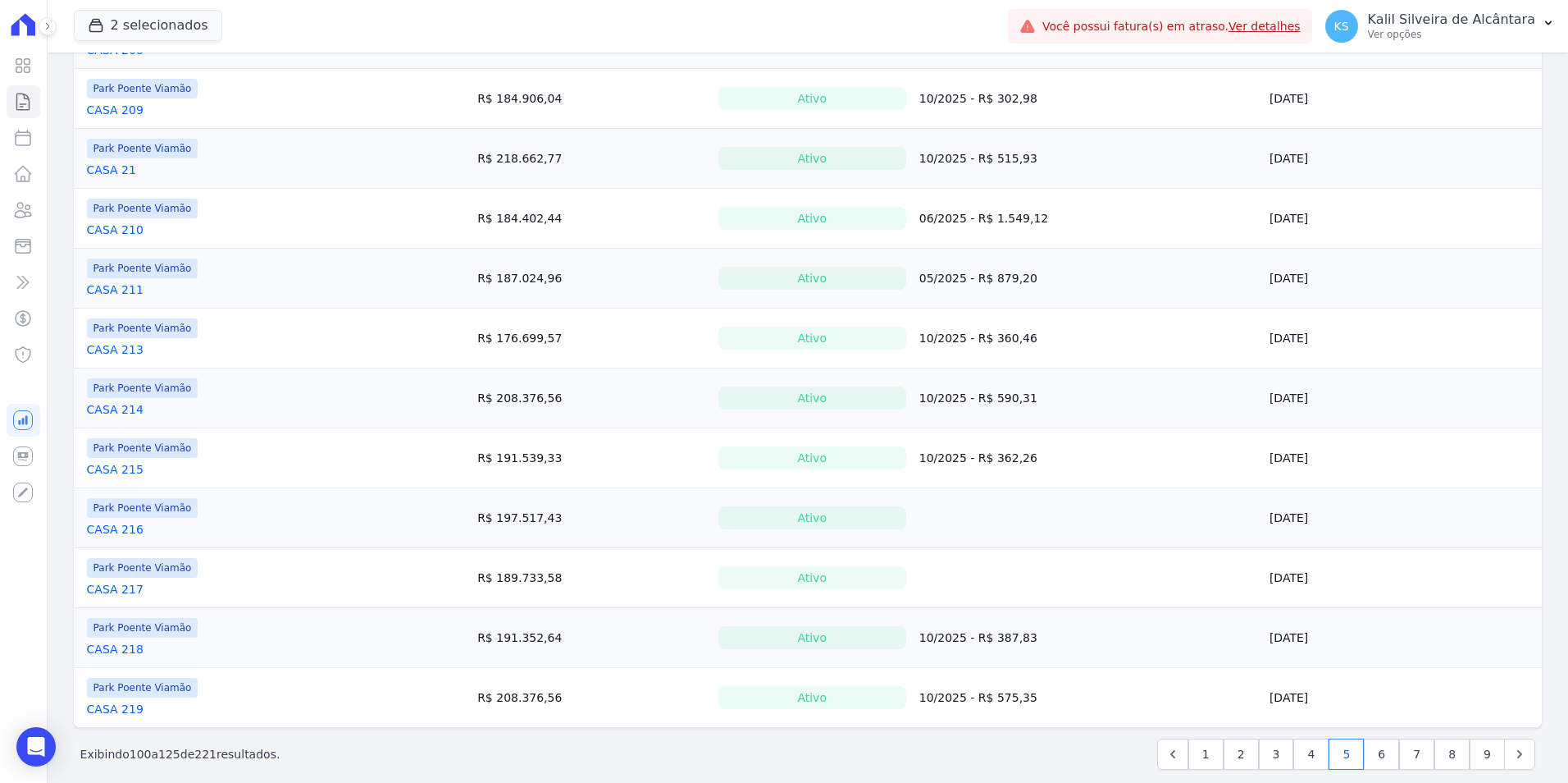
scroll to position [1083, 0]
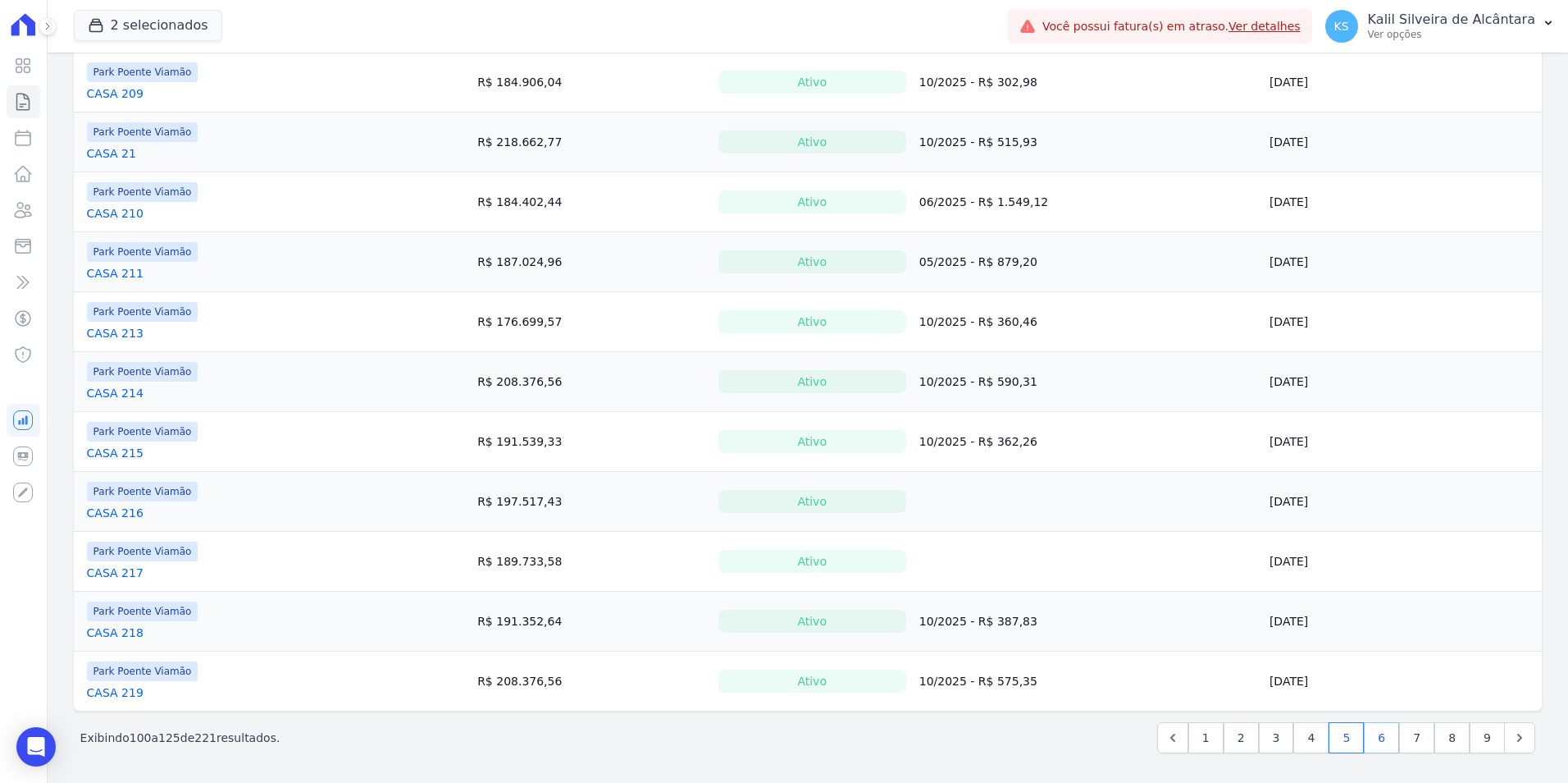
click at [1366, 736] on link "6" at bounding box center [1380, 738] width 35 height 31
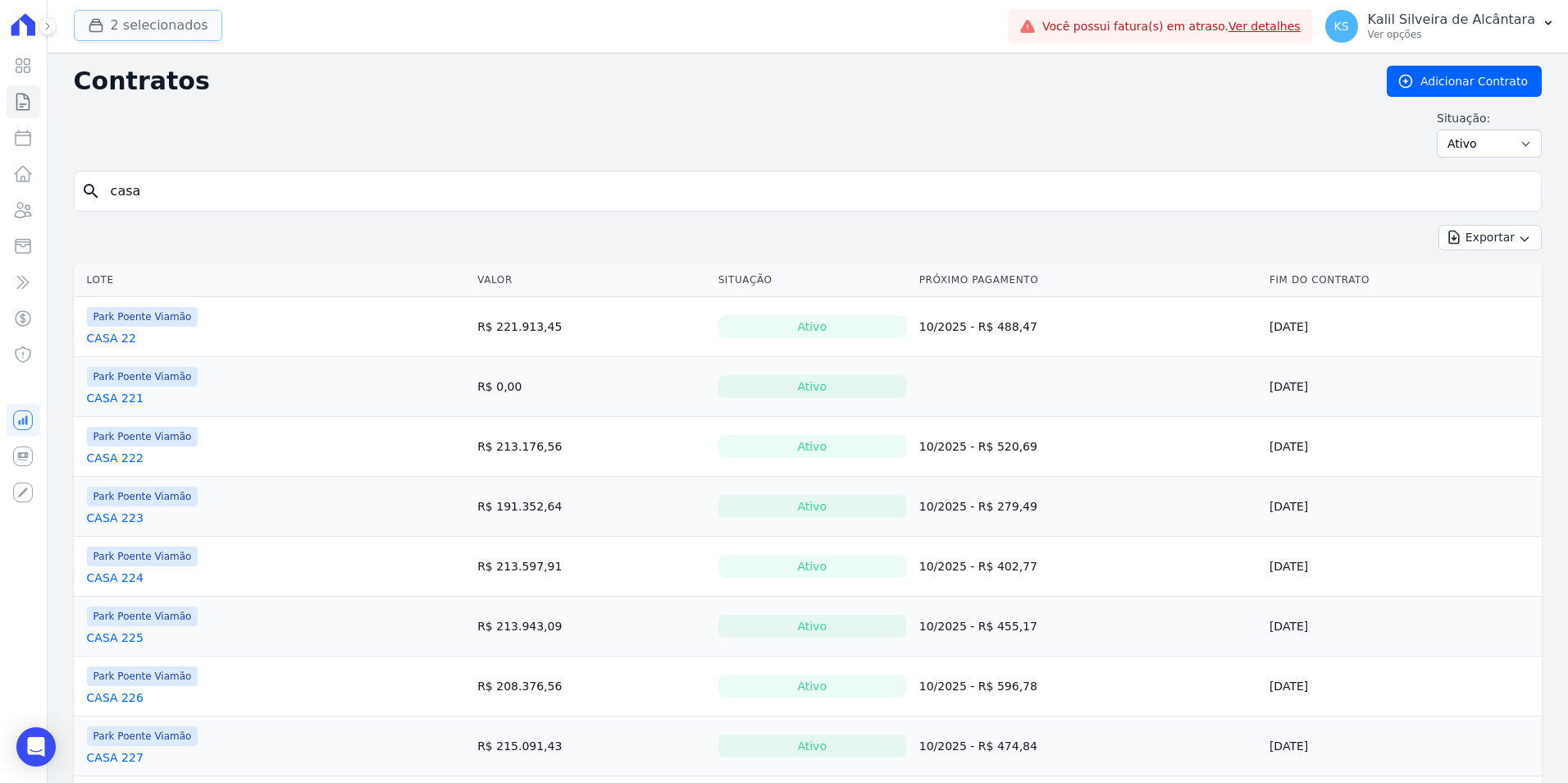
click at [149, 37] on button "2 selecionados" at bounding box center [148, 25] width 149 height 31
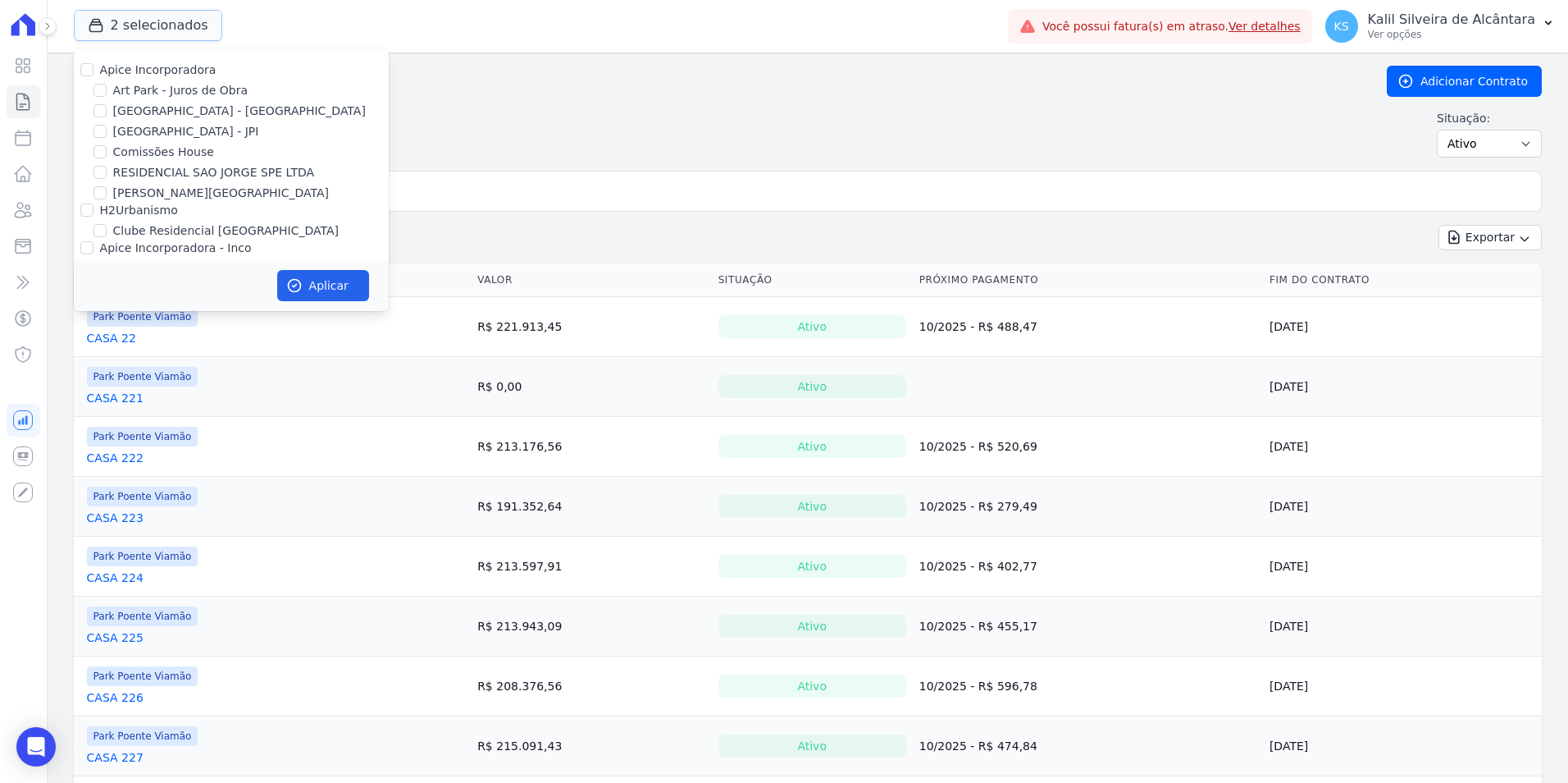
scroll to position [72, 0]
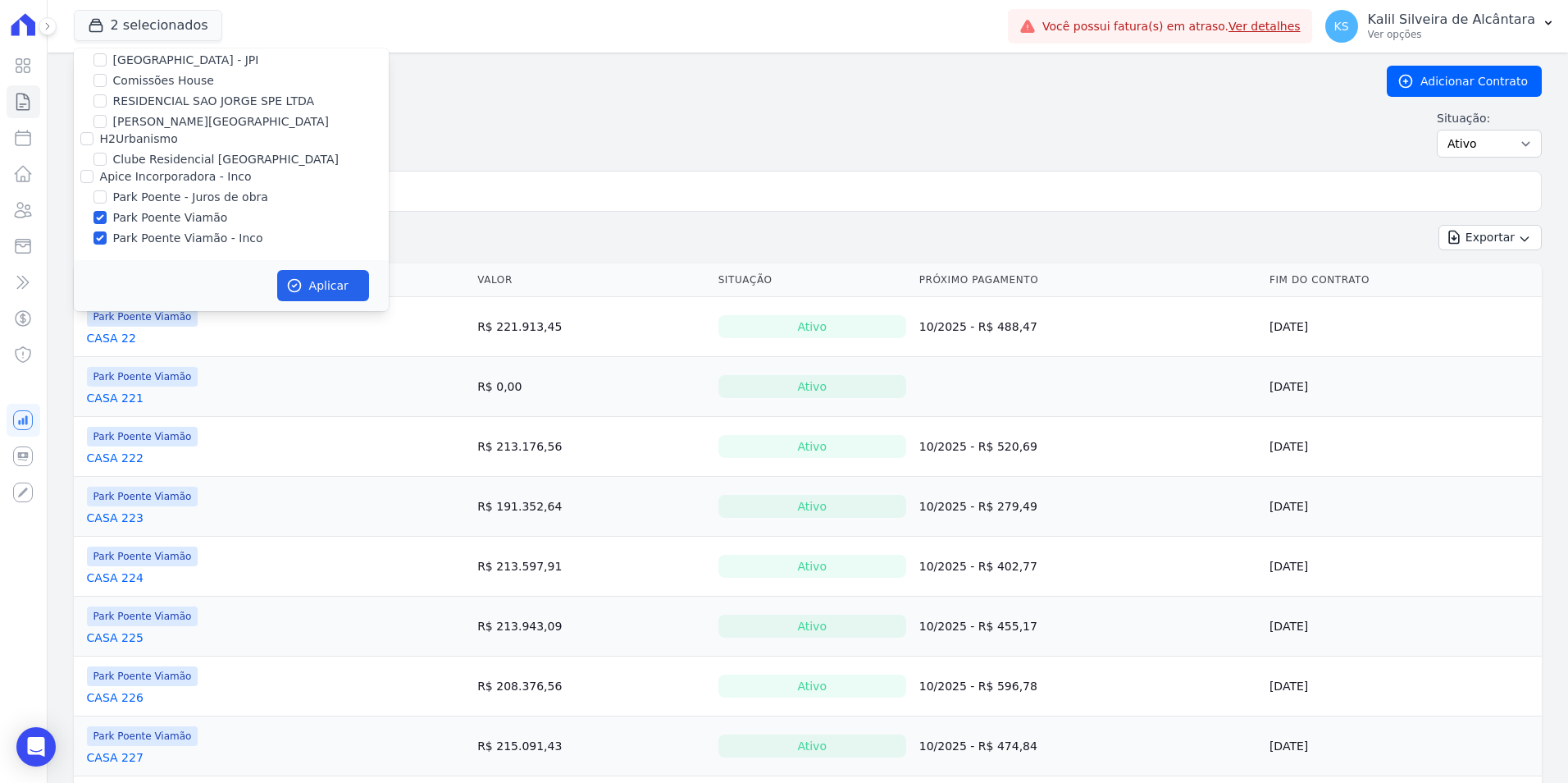
click at [92, 226] on div "Park Poente Viamão" at bounding box center [231, 218] width 315 height 17
click at [97, 217] on input "Park Poente Viamão" at bounding box center [100, 218] width 13 height 13
checkbox input "false"
click at [308, 280] on button "Aplicar" at bounding box center [322, 285] width 91 height 31
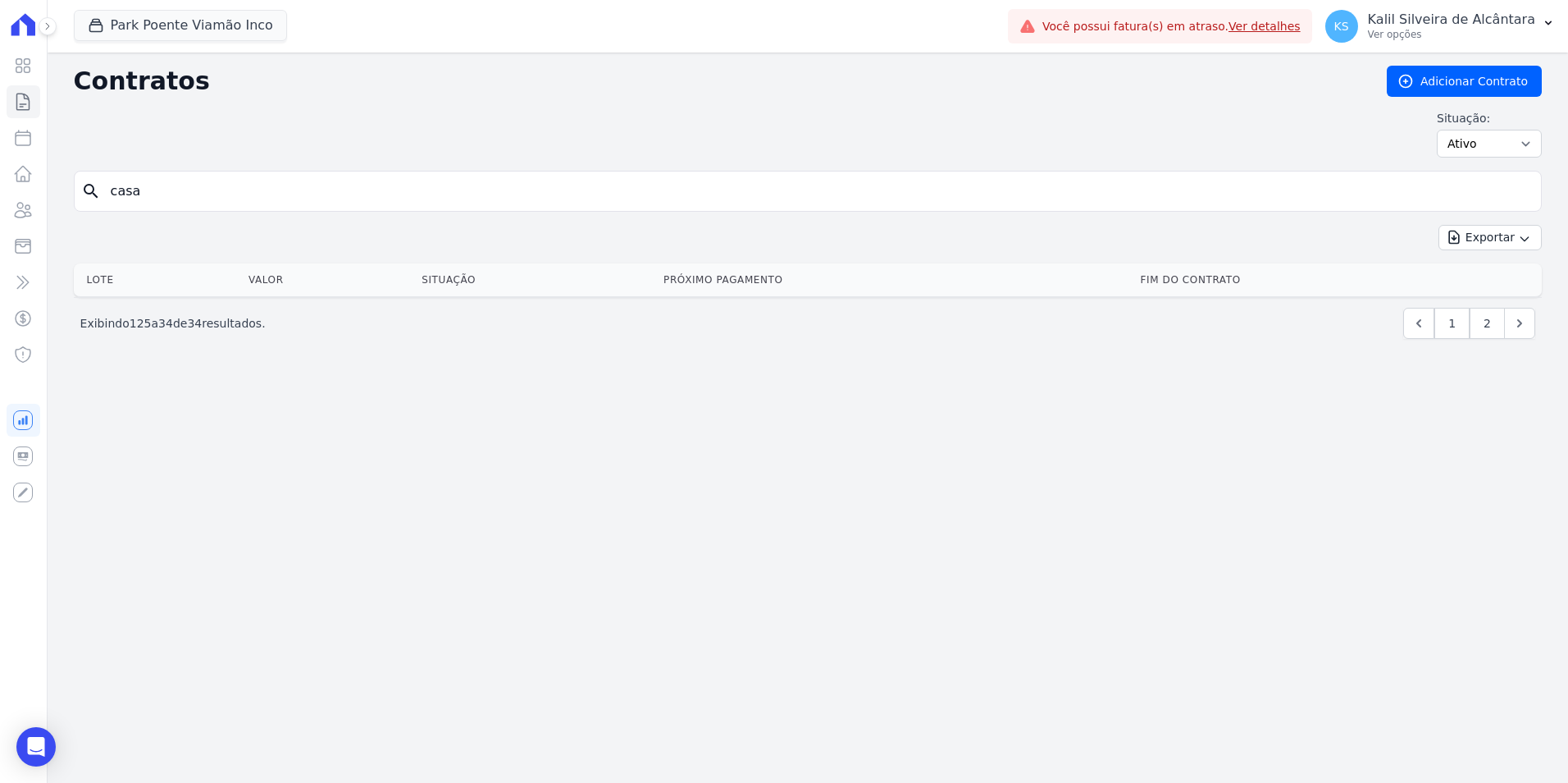
drag, startPoint x: 160, startPoint y: 200, endPoint x: 73, endPoint y: 196, distance: 87.1
click at [73, 196] on div "search casa" at bounding box center [807, 190] width 1467 height 41
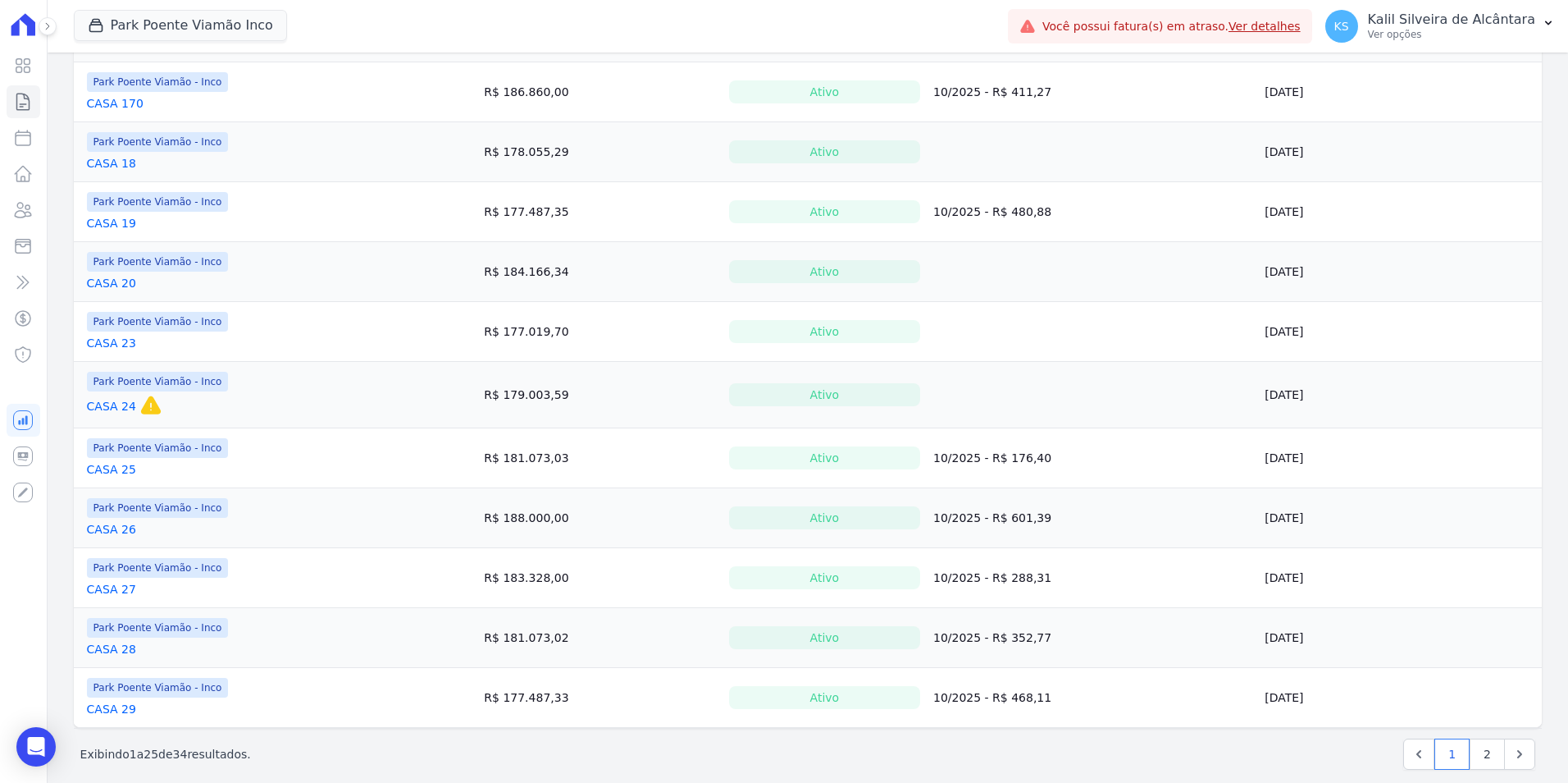
scroll to position [1103, 0]
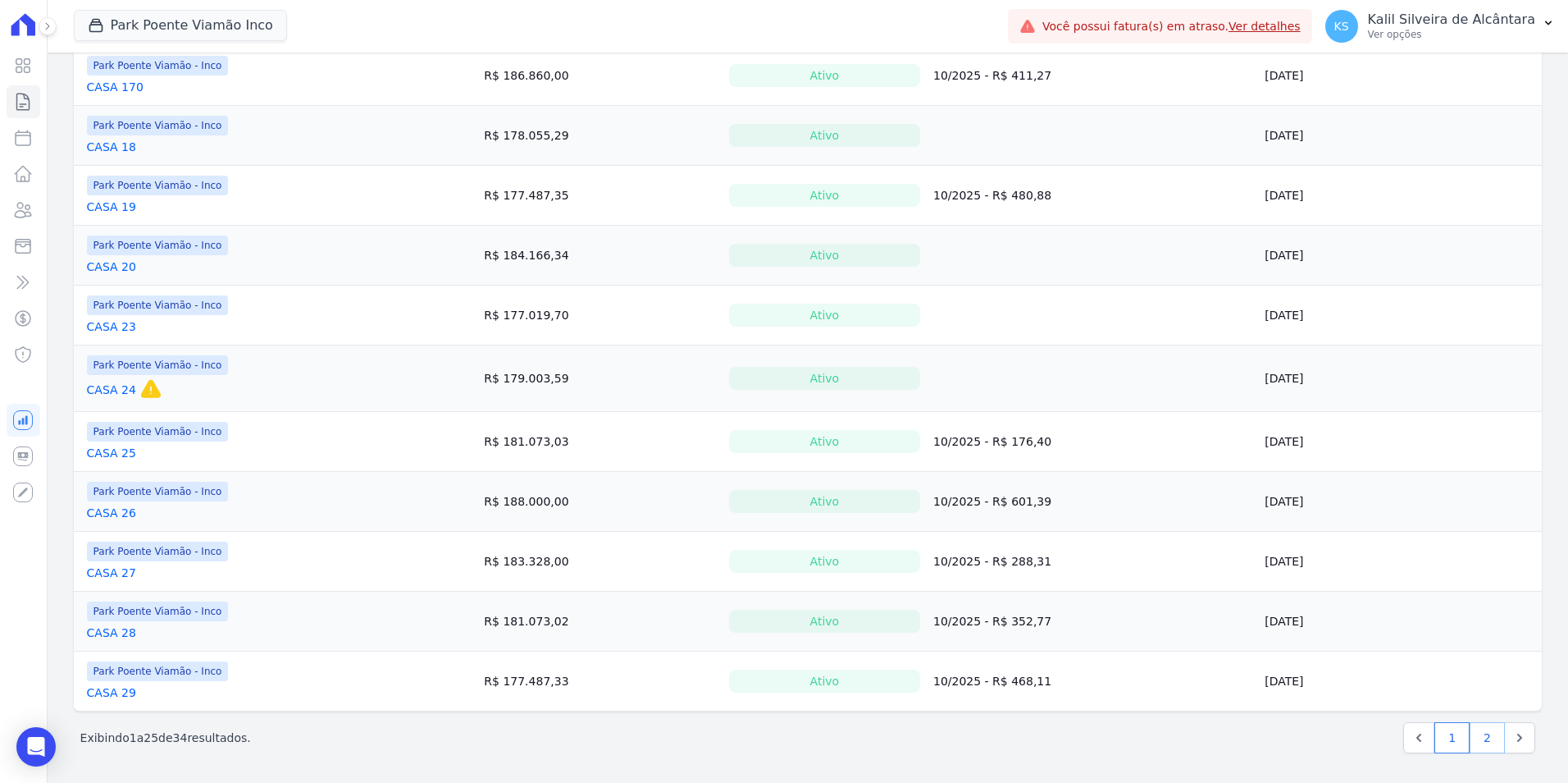
click at [1469, 736] on link "2" at bounding box center [1486, 738] width 35 height 31
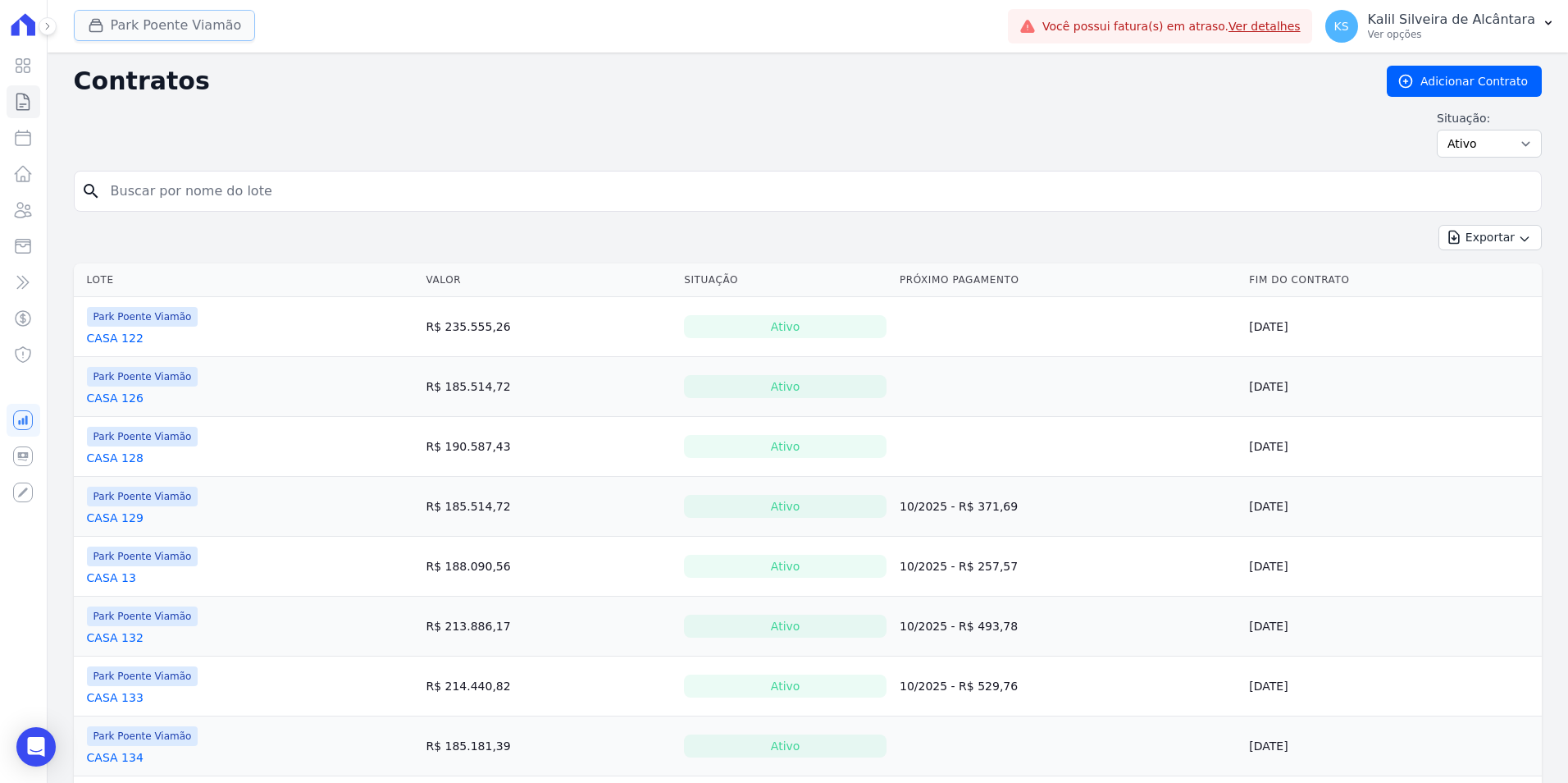
click at [177, 37] on button "Park Poente Viamão" at bounding box center [164, 25] width 182 height 31
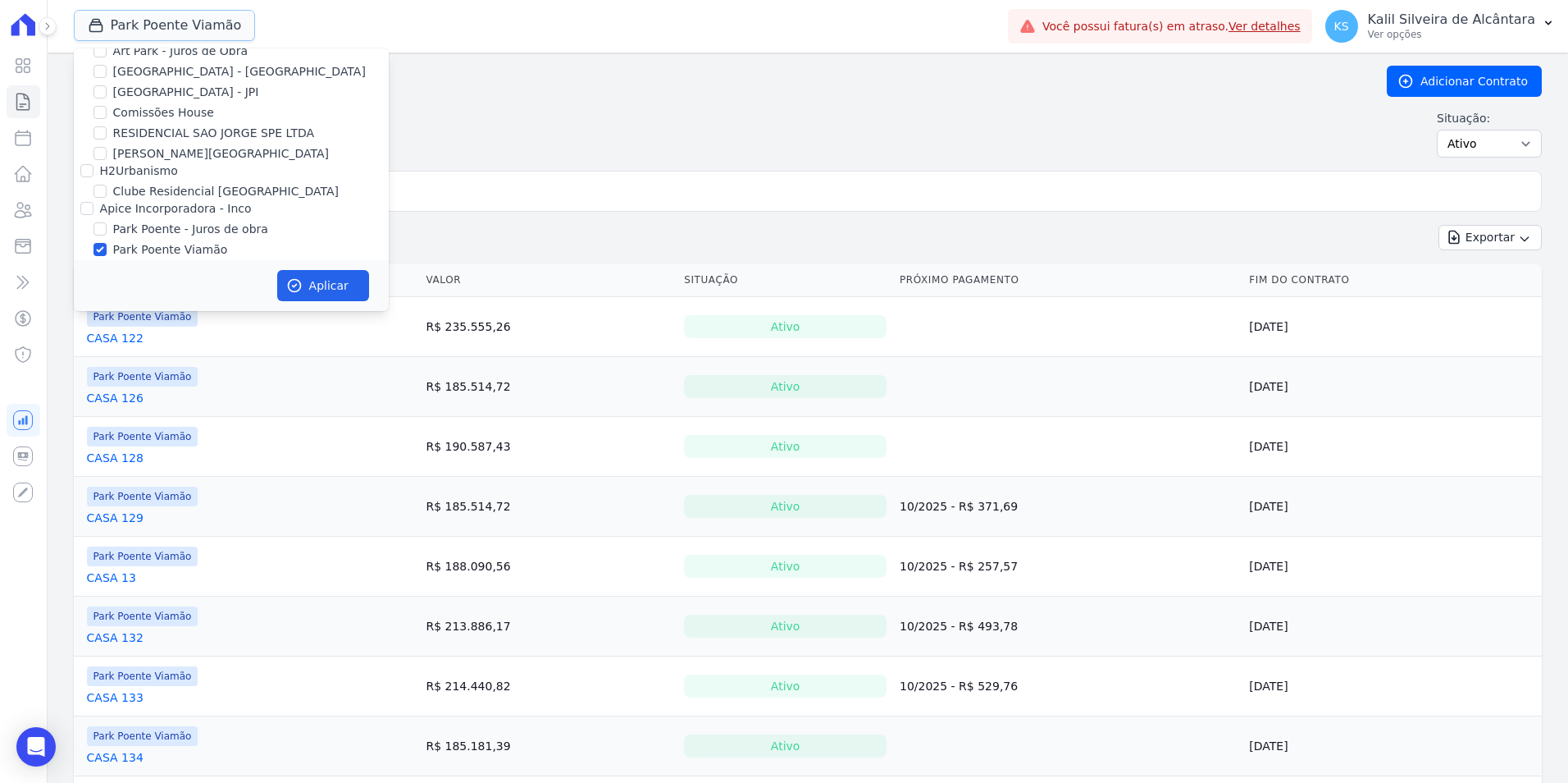
scroll to position [72, 0]
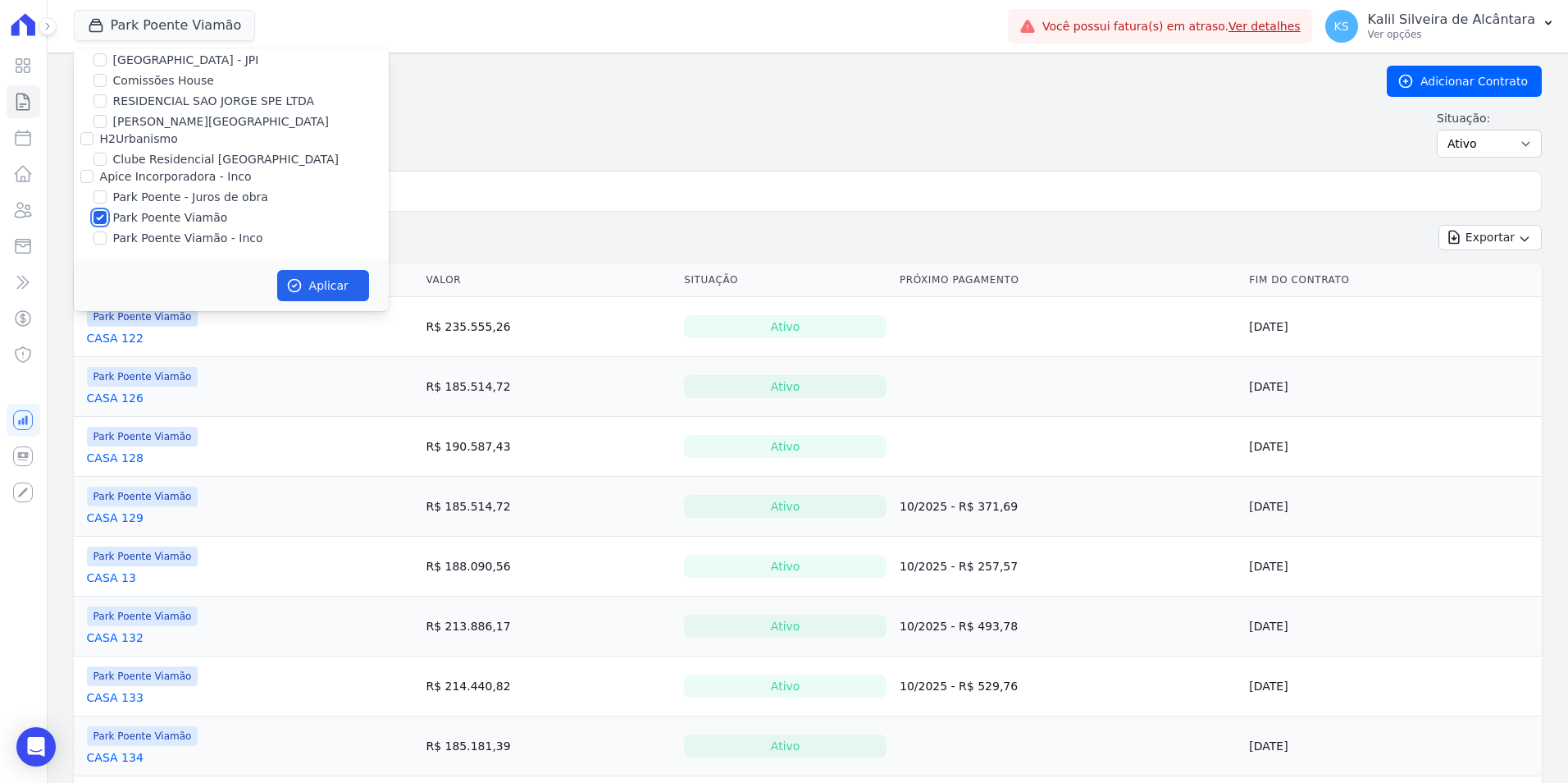
click at [101, 215] on input "Park Poente Viamão" at bounding box center [100, 218] width 13 height 13
checkbox input "false"
click at [100, 238] on input "Park Poente Viamão - Inco" at bounding box center [100, 237] width 13 height 13
checkbox input "true"
click at [301, 279] on icon "button" at bounding box center [294, 285] width 16 height 16
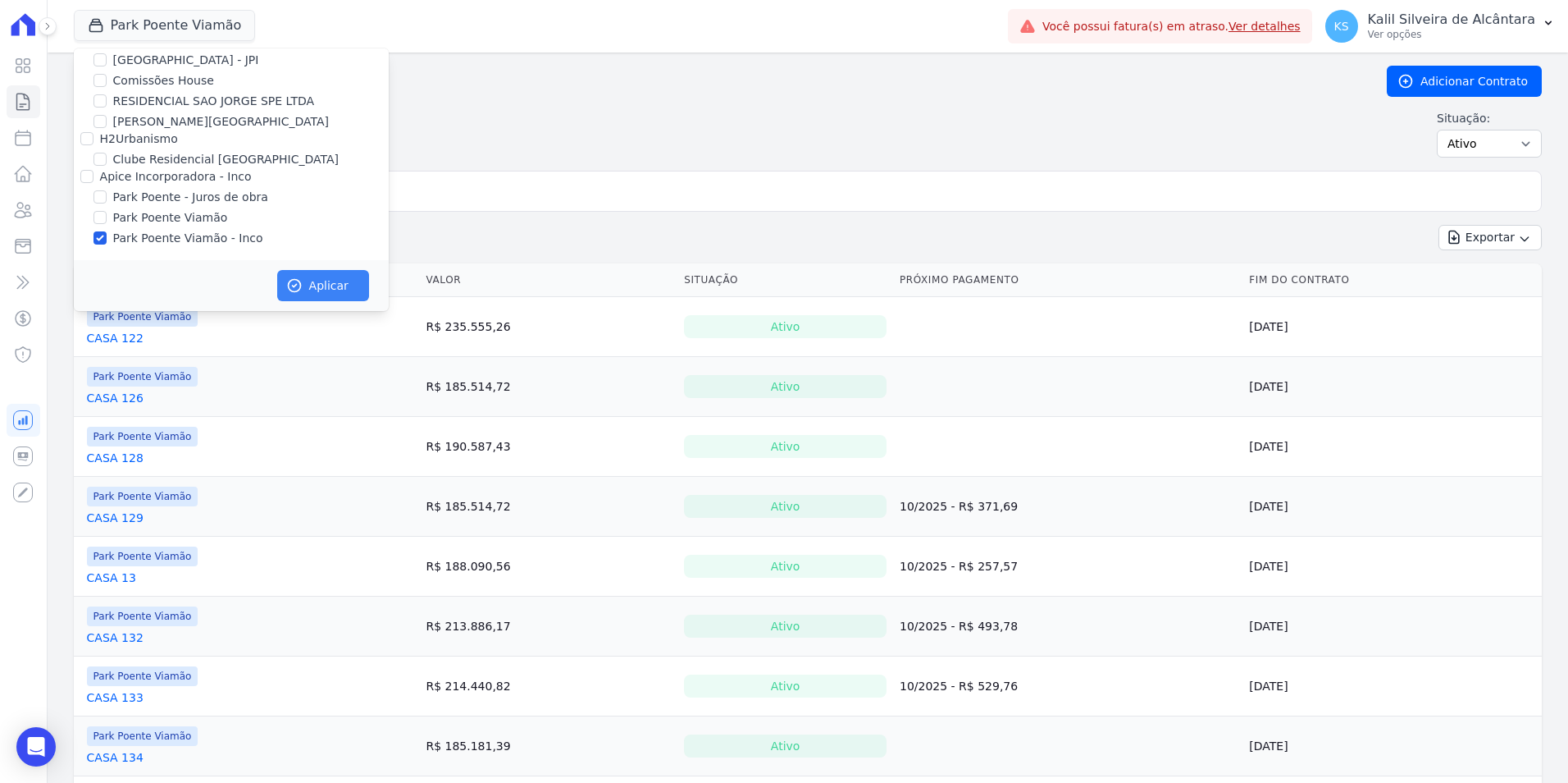
scroll to position [68, 0]
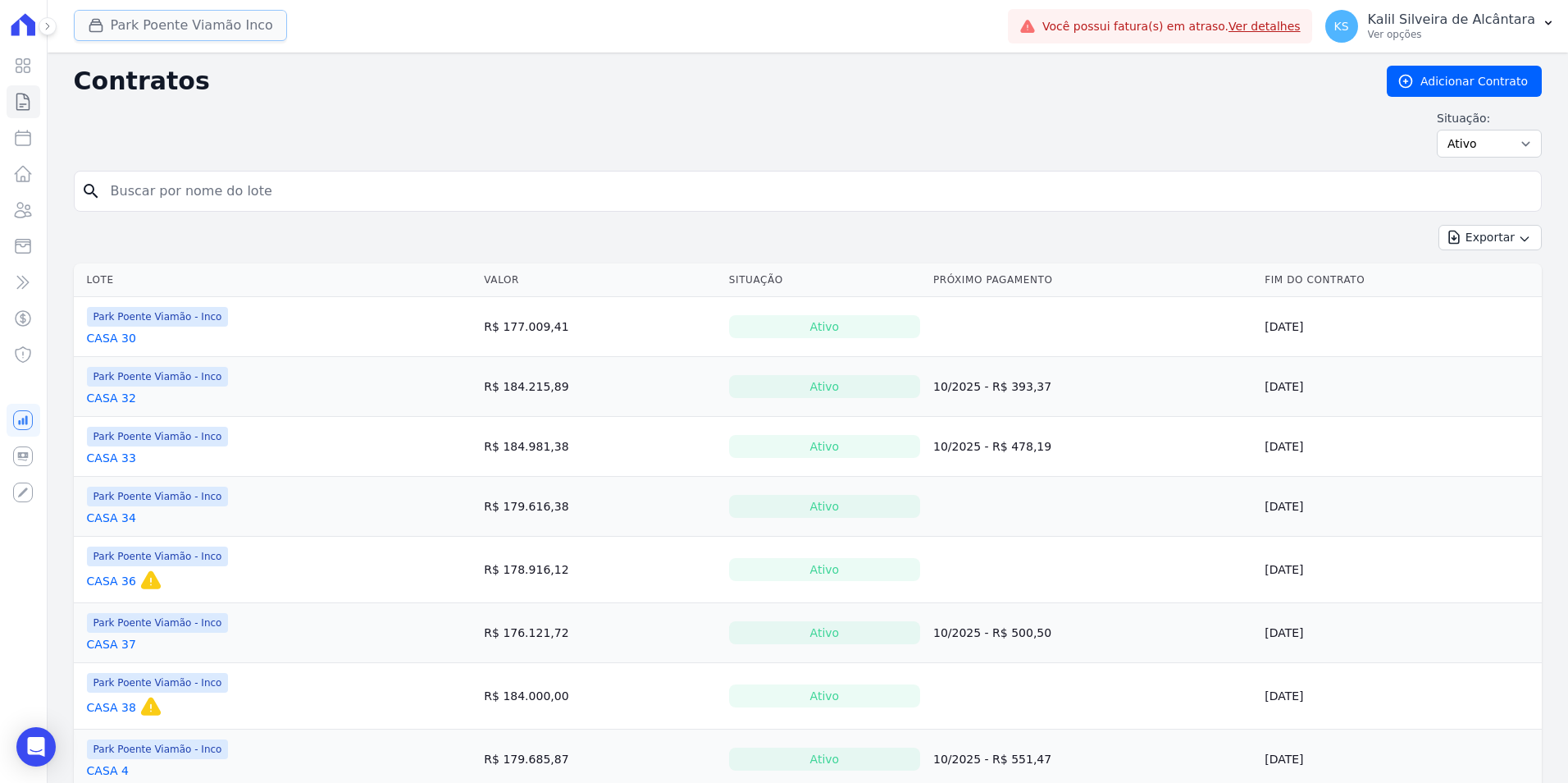
click at [188, 32] on button "Park Poente Viamão Inco" at bounding box center [179, 25] width 213 height 31
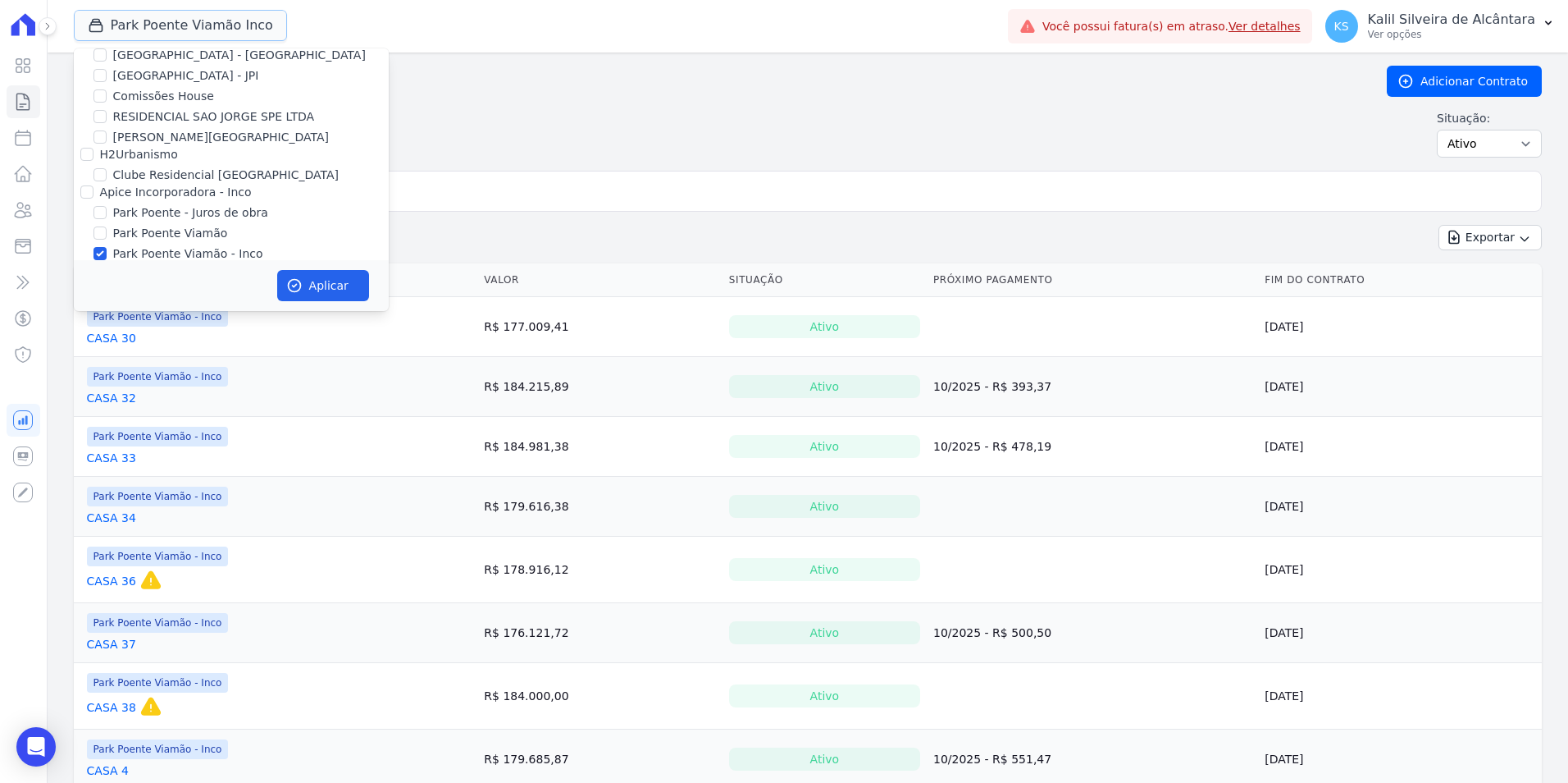
scroll to position [72, 0]
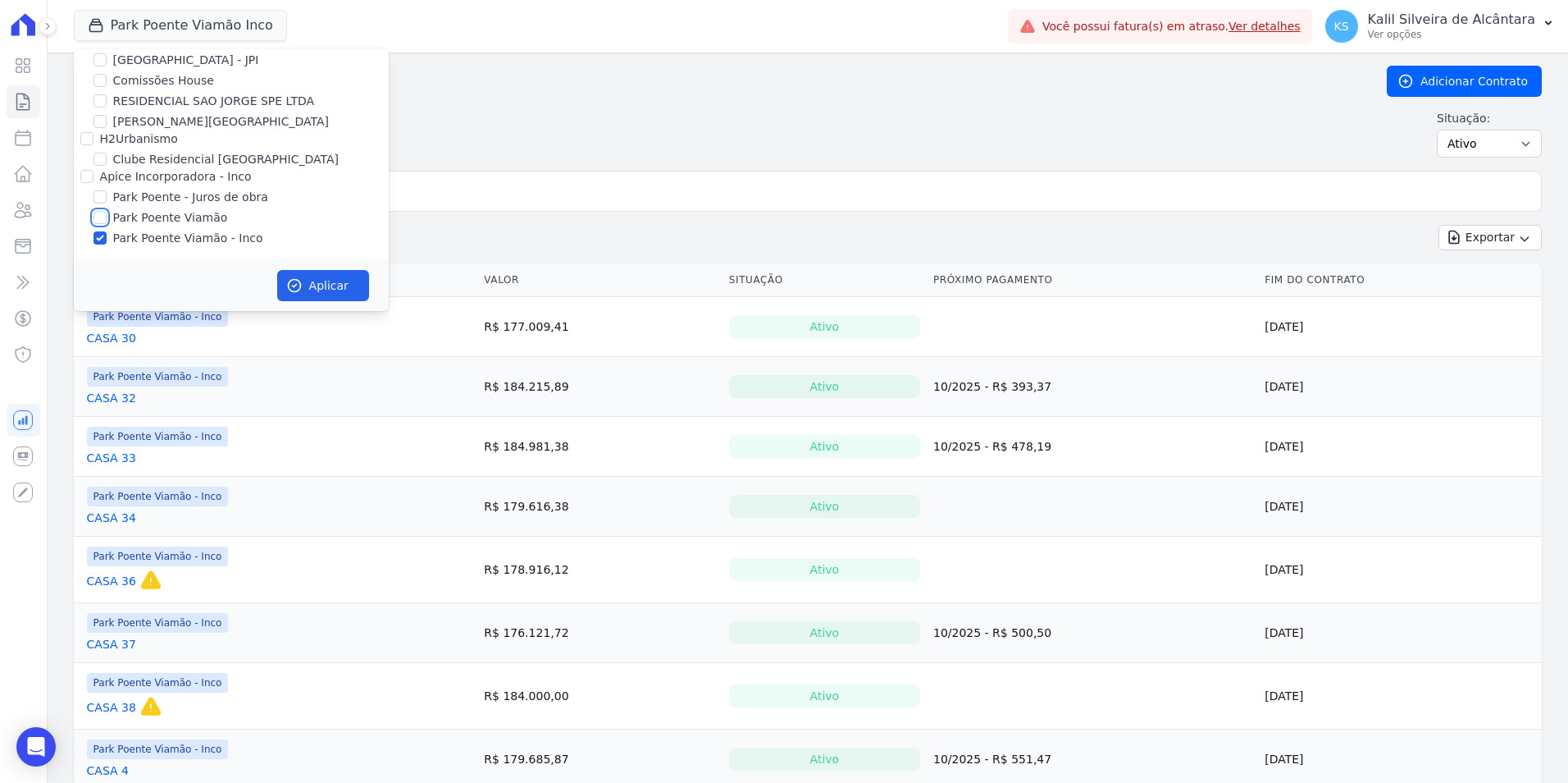
click at [100, 218] on input "Park Poente Viamão" at bounding box center [100, 218] width 13 height 13
checkbox input "true"
click at [324, 276] on button "Aplicar" at bounding box center [322, 285] width 91 height 31
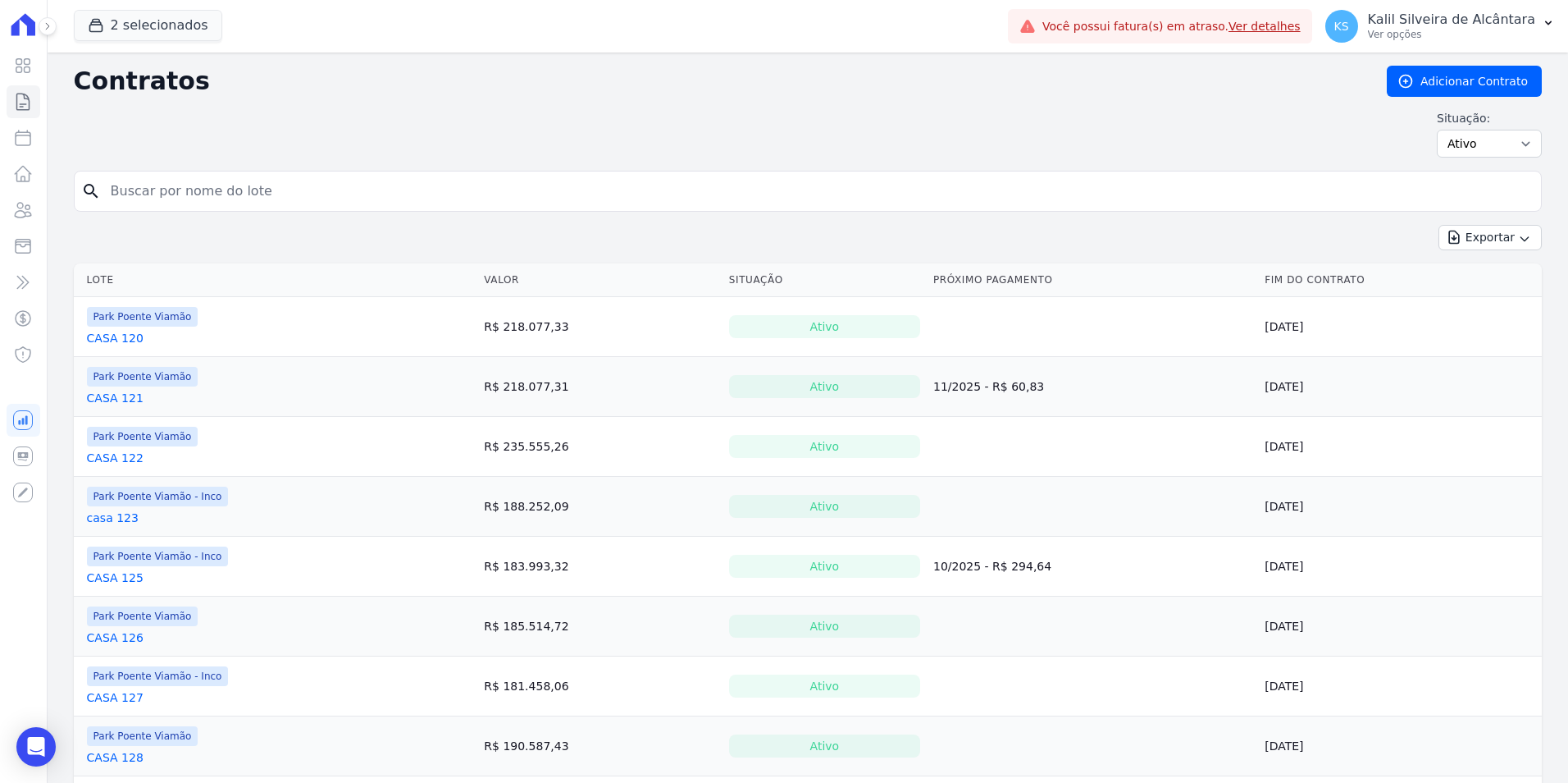
click at [141, 189] on input "search" at bounding box center [817, 191] width 1433 height 33
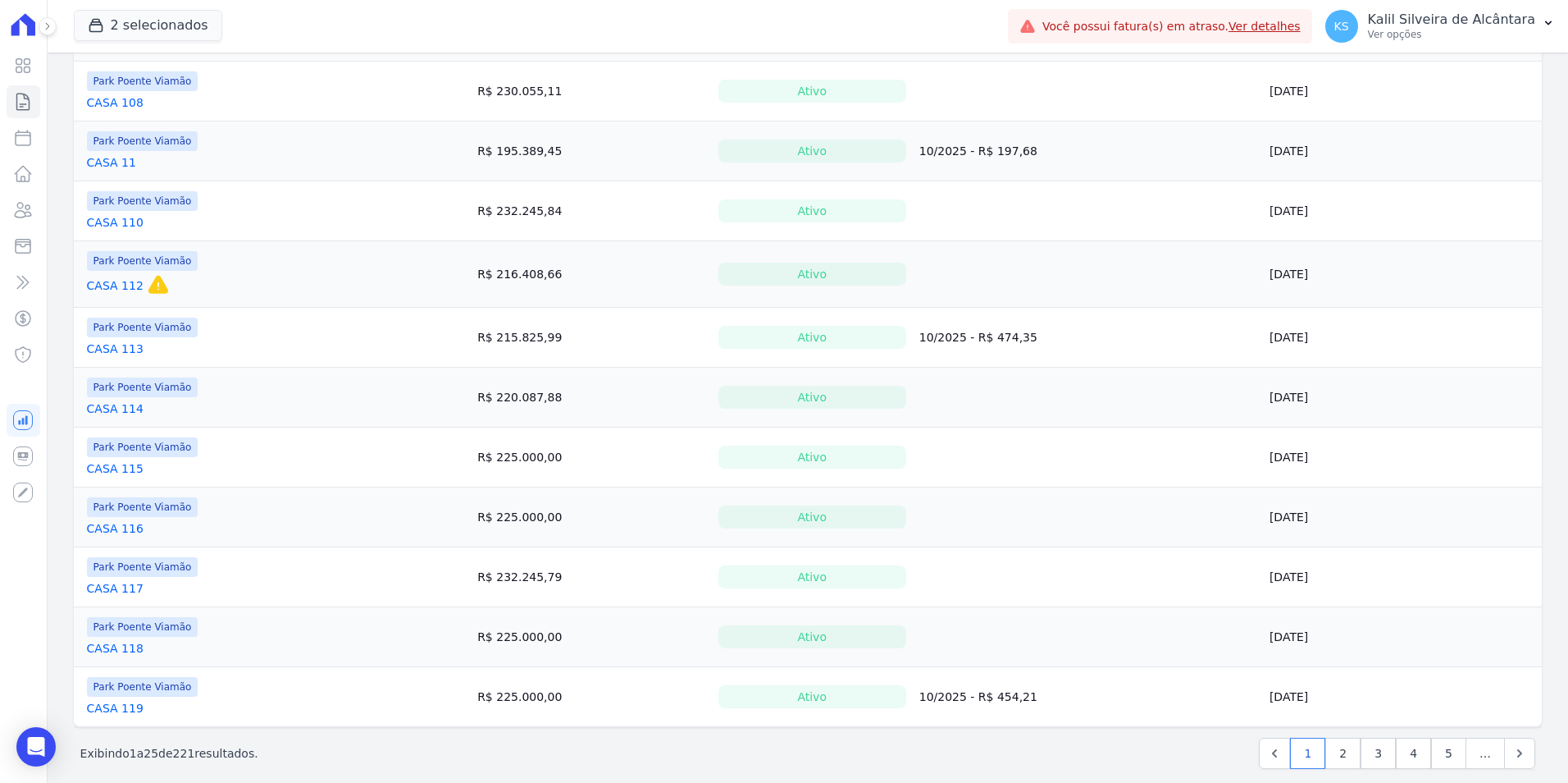
scroll to position [1109, 0]
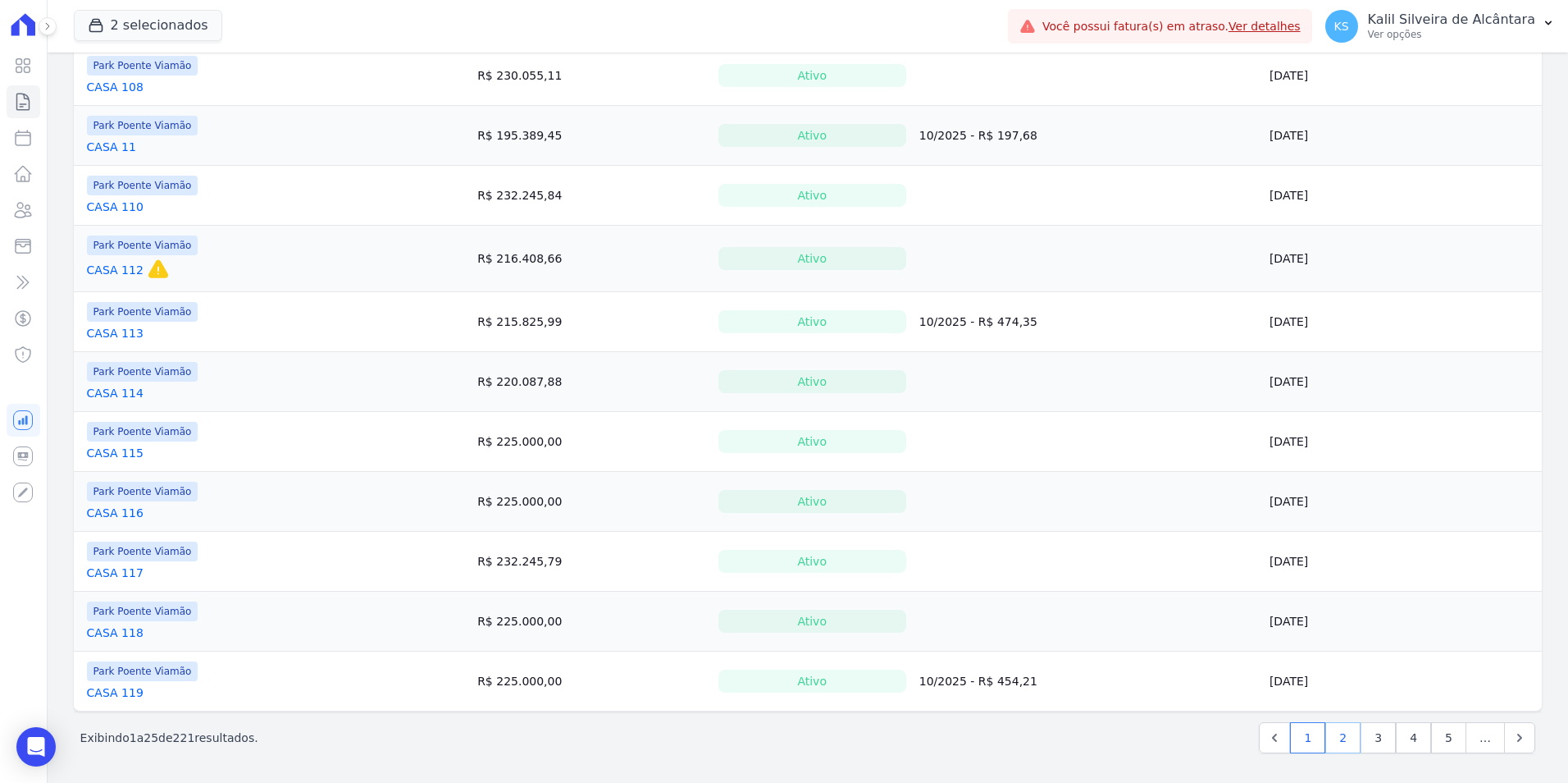
click at [1340, 743] on link "2" at bounding box center [1342, 738] width 35 height 31
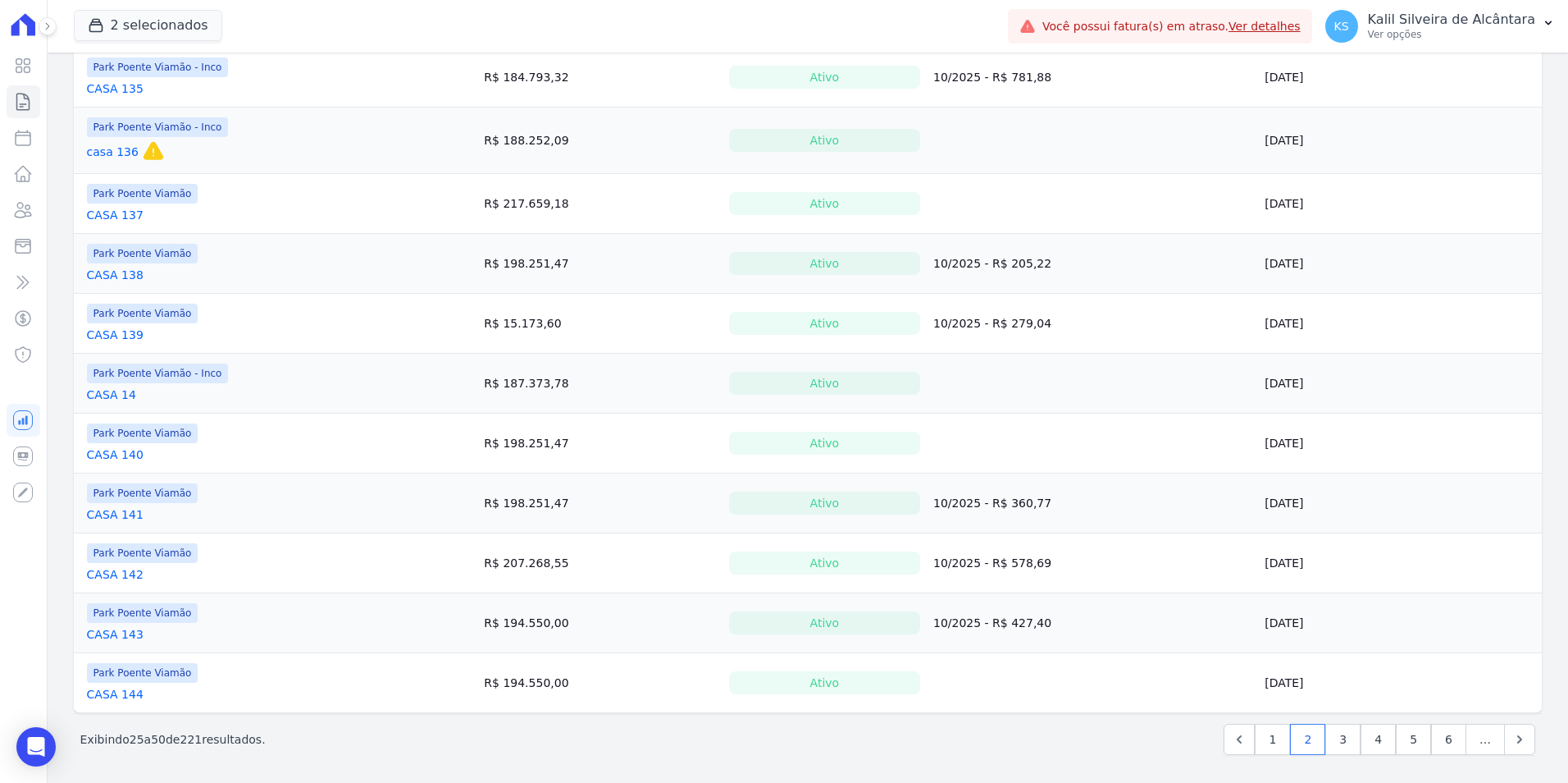
scroll to position [1089, 0]
click at [1338, 745] on link "3" at bounding box center [1342, 738] width 35 height 31
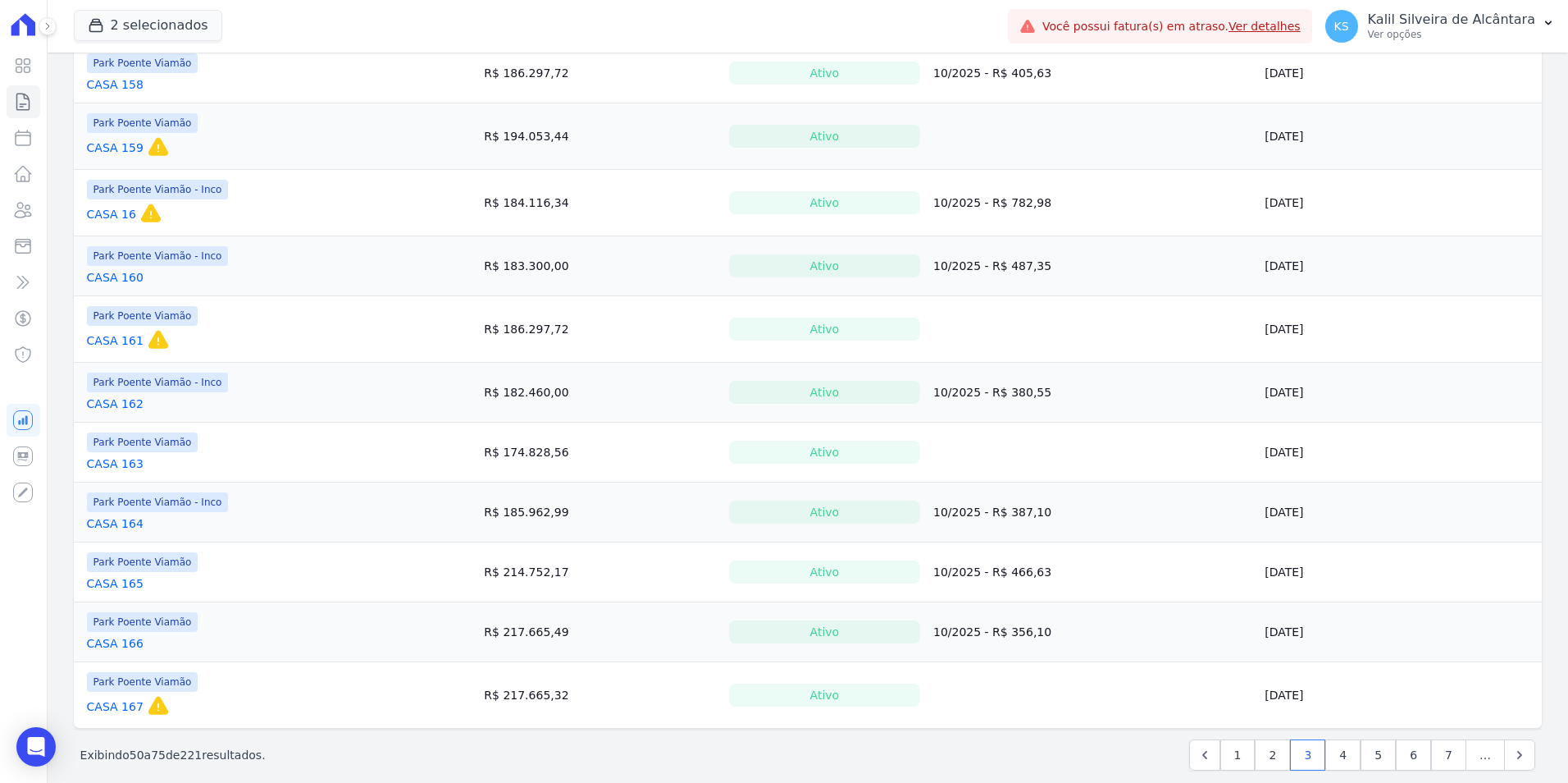
scroll to position [1122, 0]
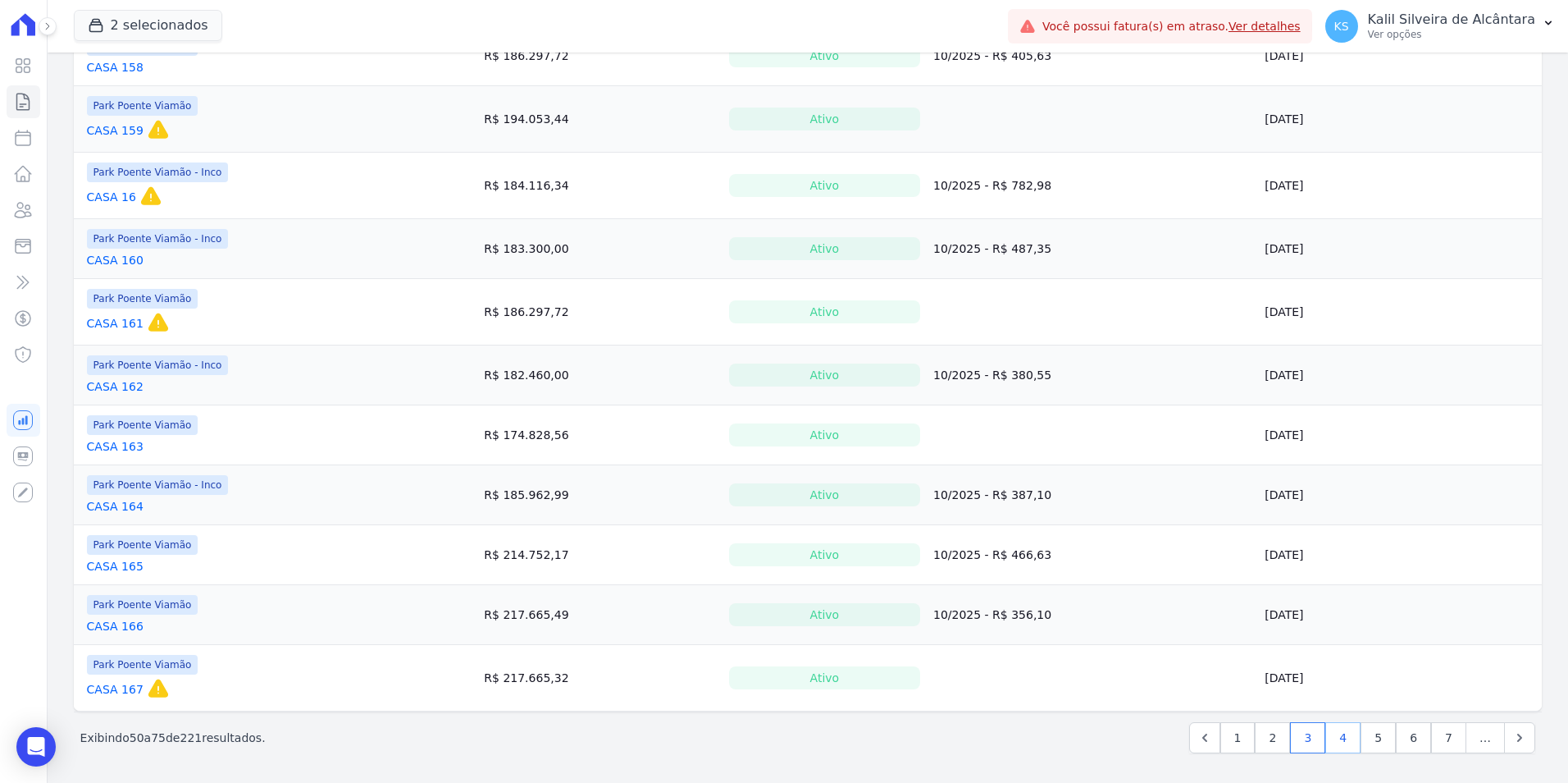
click at [1338, 739] on link "4" at bounding box center [1342, 738] width 35 height 31
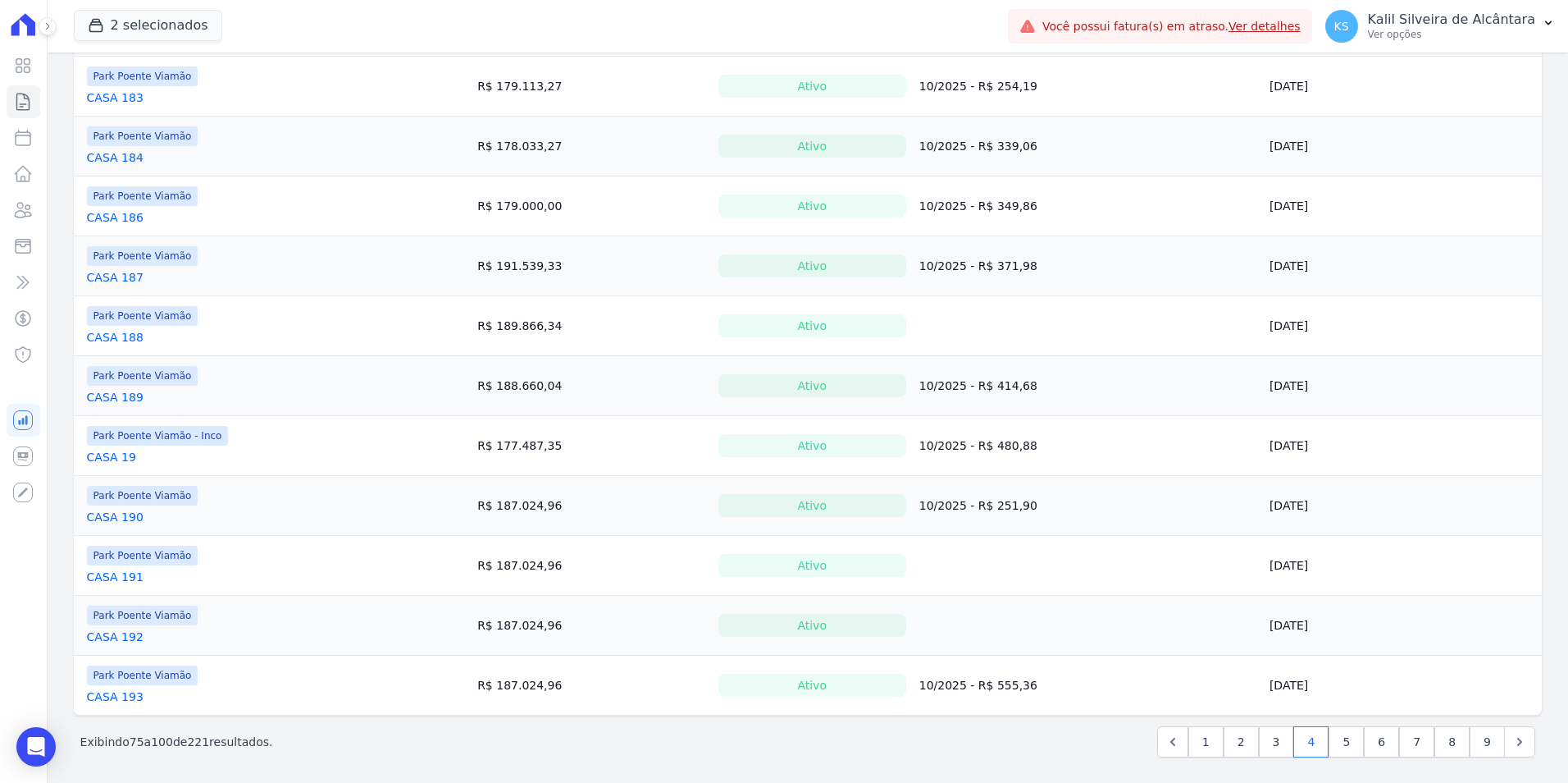
scroll to position [1089, 0]
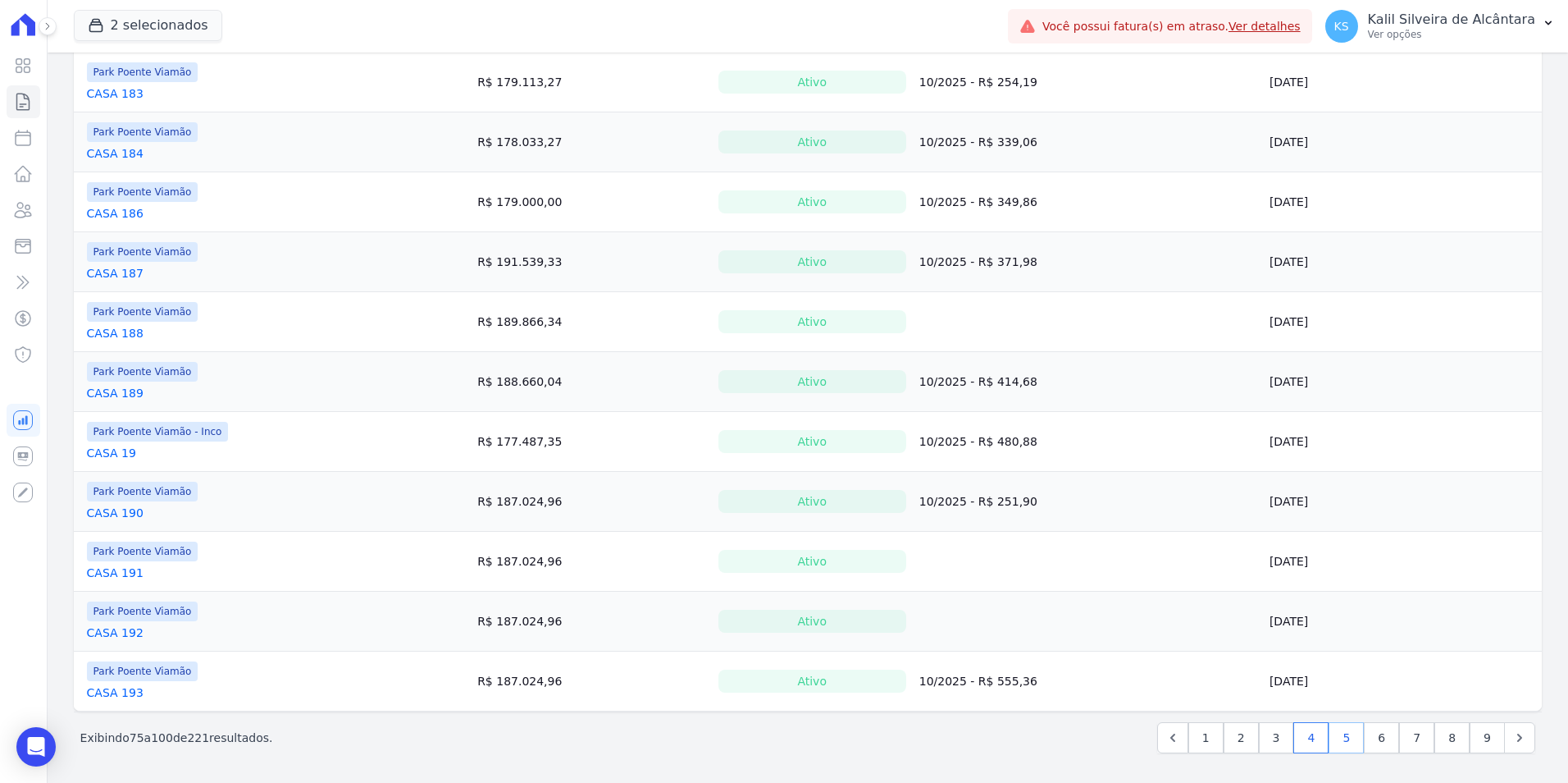
click at [1342, 740] on link "5" at bounding box center [1345, 738] width 35 height 31
click at [1378, 732] on link "6" at bounding box center [1380, 738] width 35 height 31
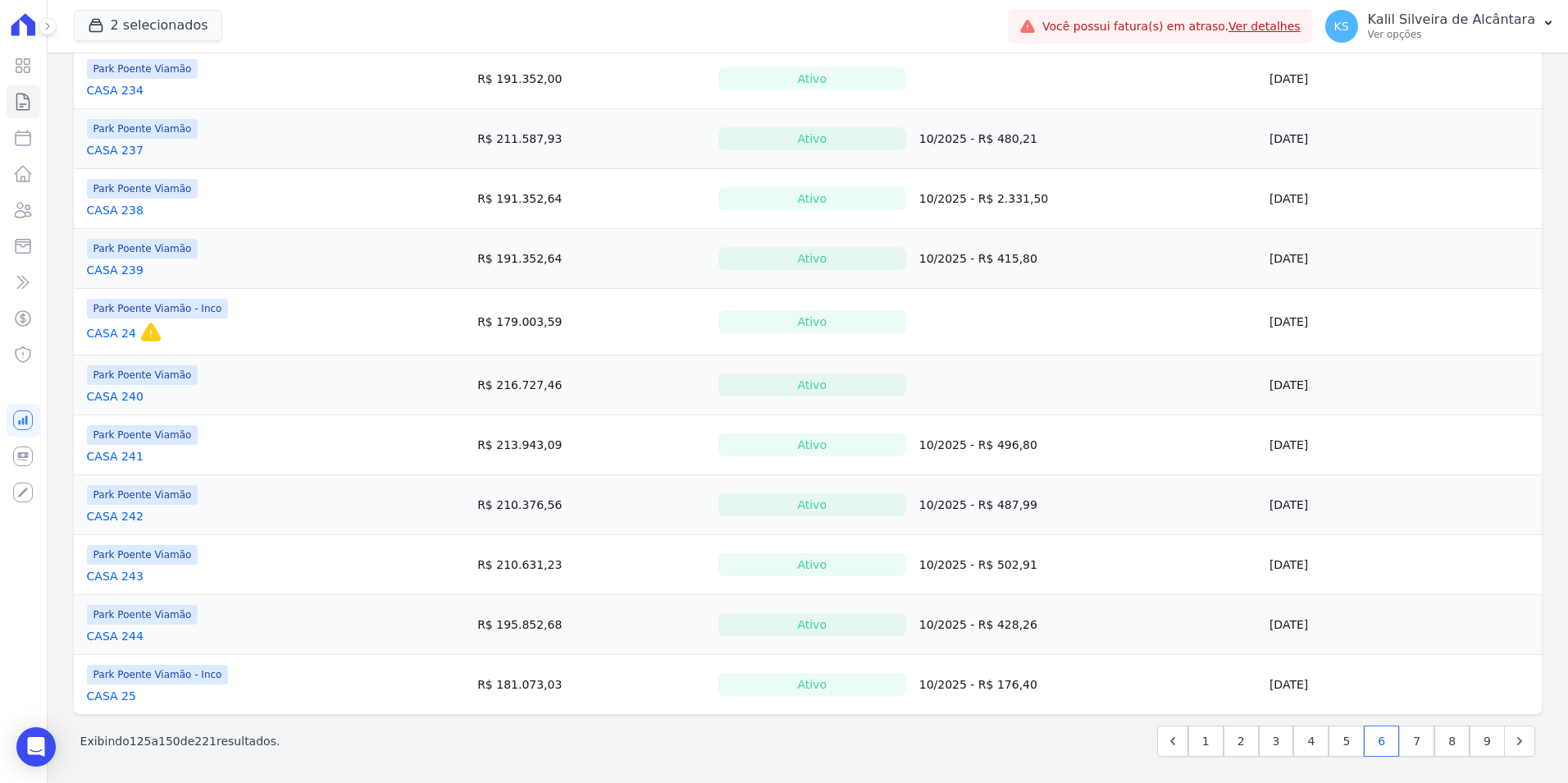
scroll to position [1089, 0]
click at [1412, 739] on link "7" at bounding box center [1416, 738] width 35 height 31
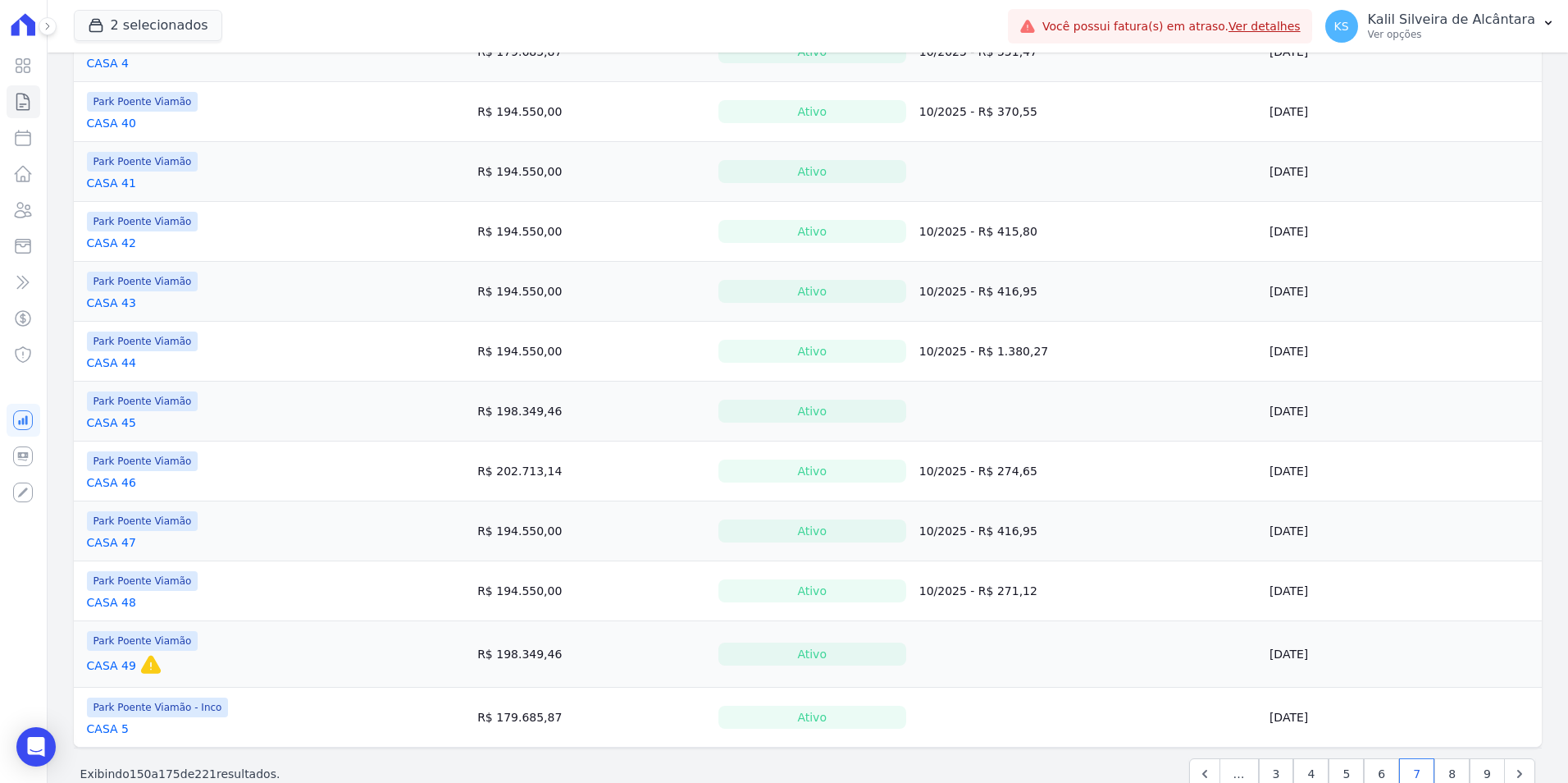
scroll to position [1103, 0]
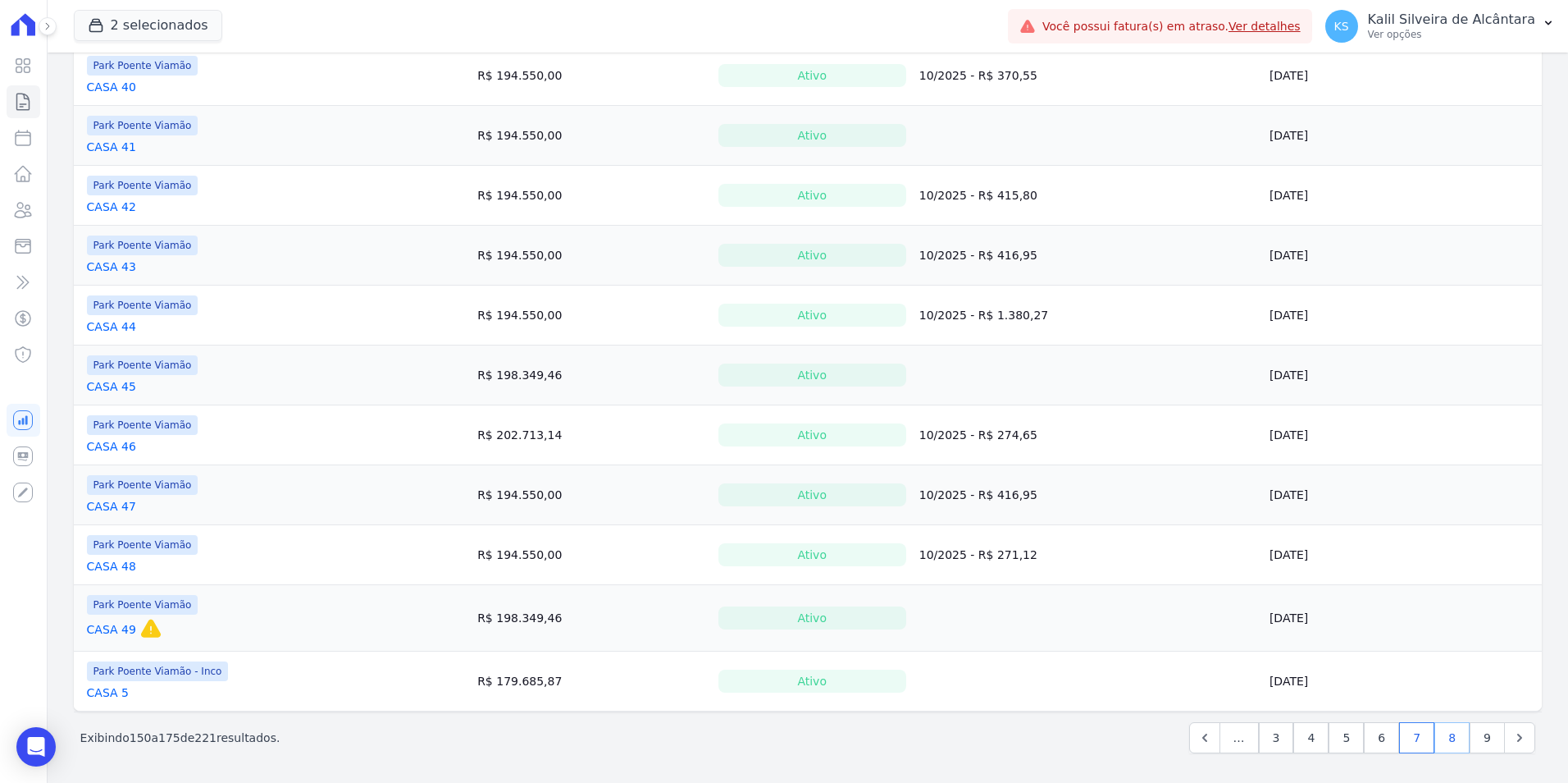
click at [1434, 736] on link "8" at bounding box center [1451, 738] width 35 height 31
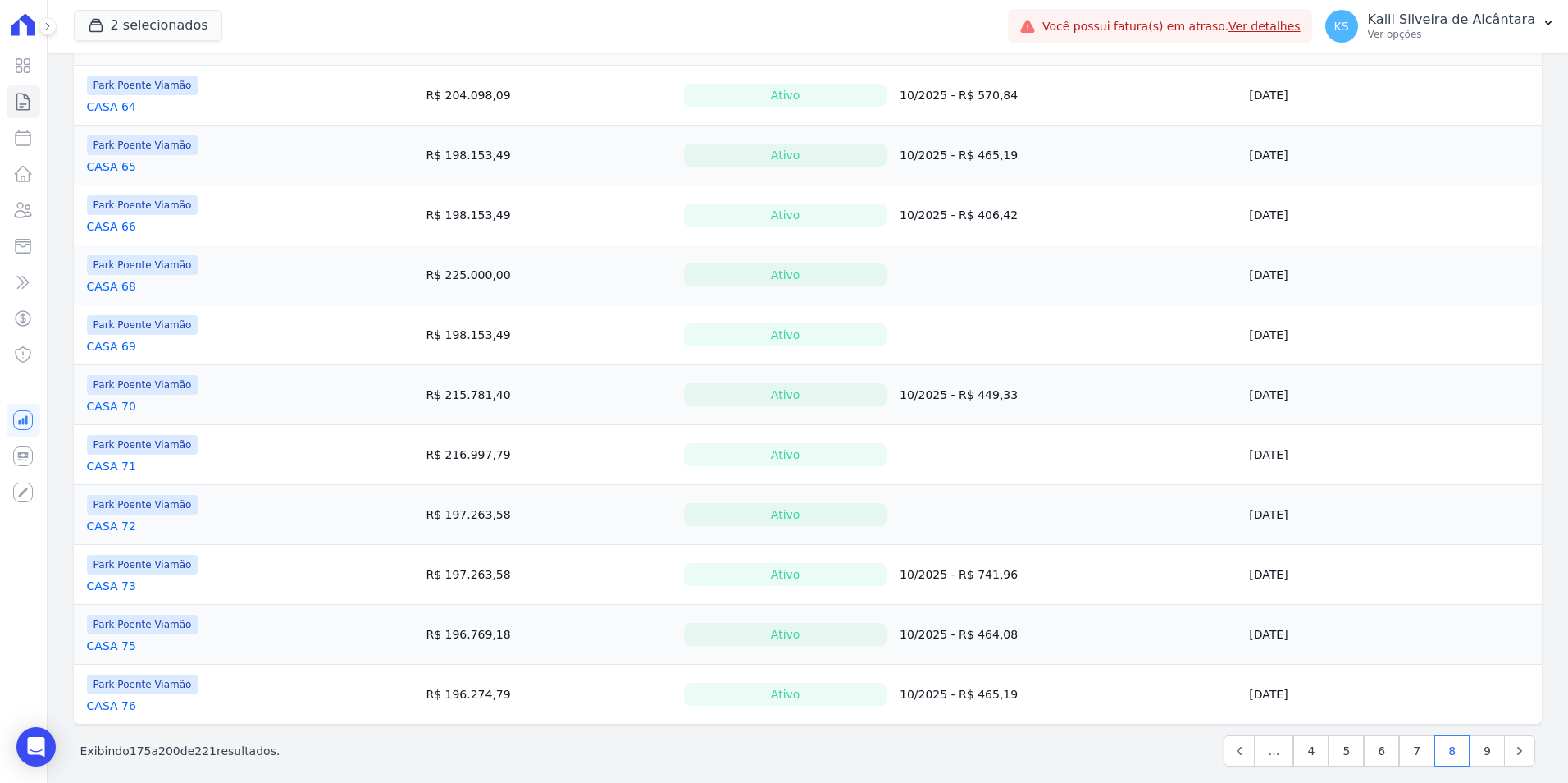
scroll to position [1096, 0]
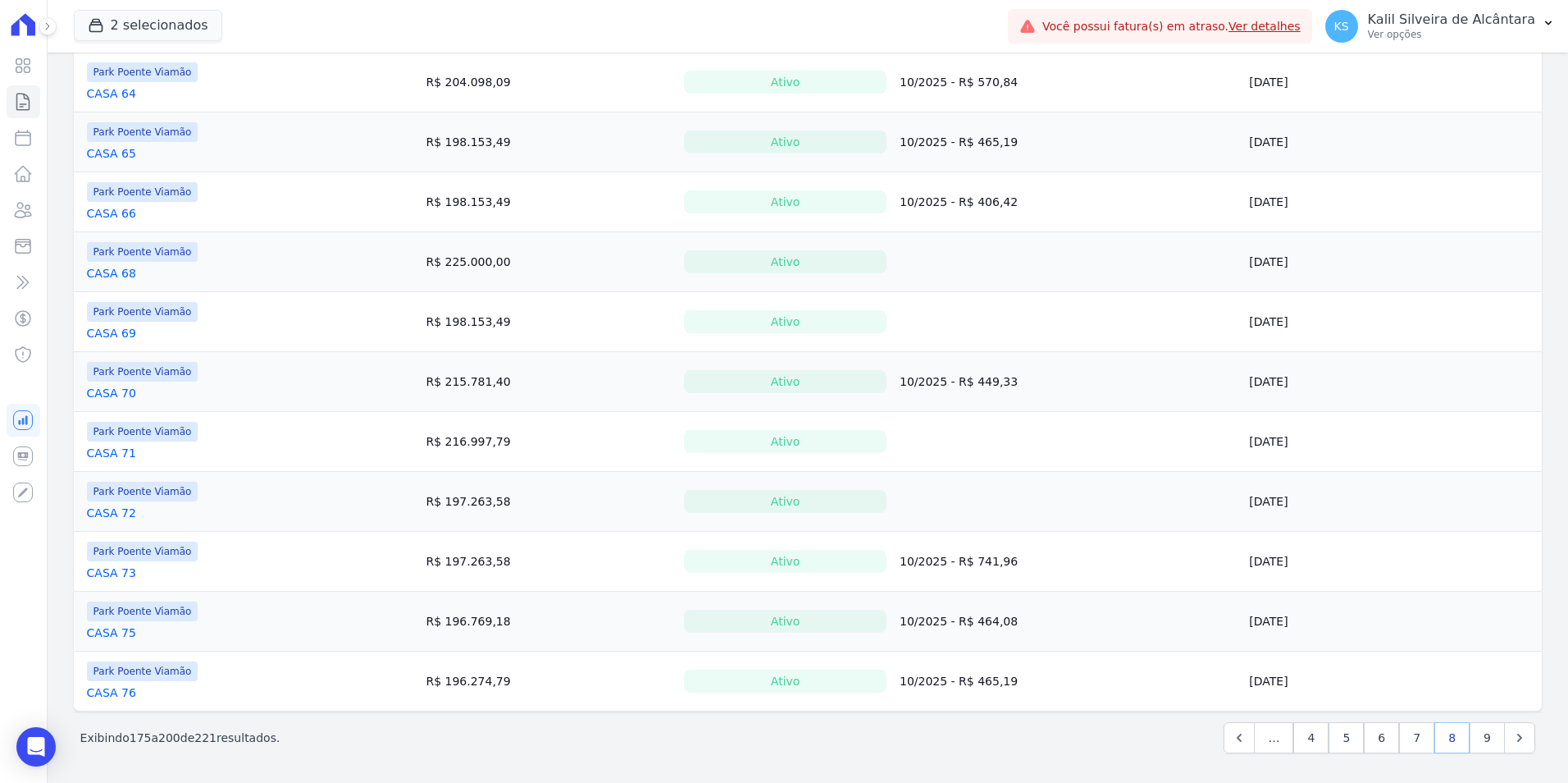
click at [1457, 742] on link "8" at bounding box center [1451, 738] width 35 height 31
click at [1469, 737] on link "9" at bounding box center [1486, 738] width 35 height 31
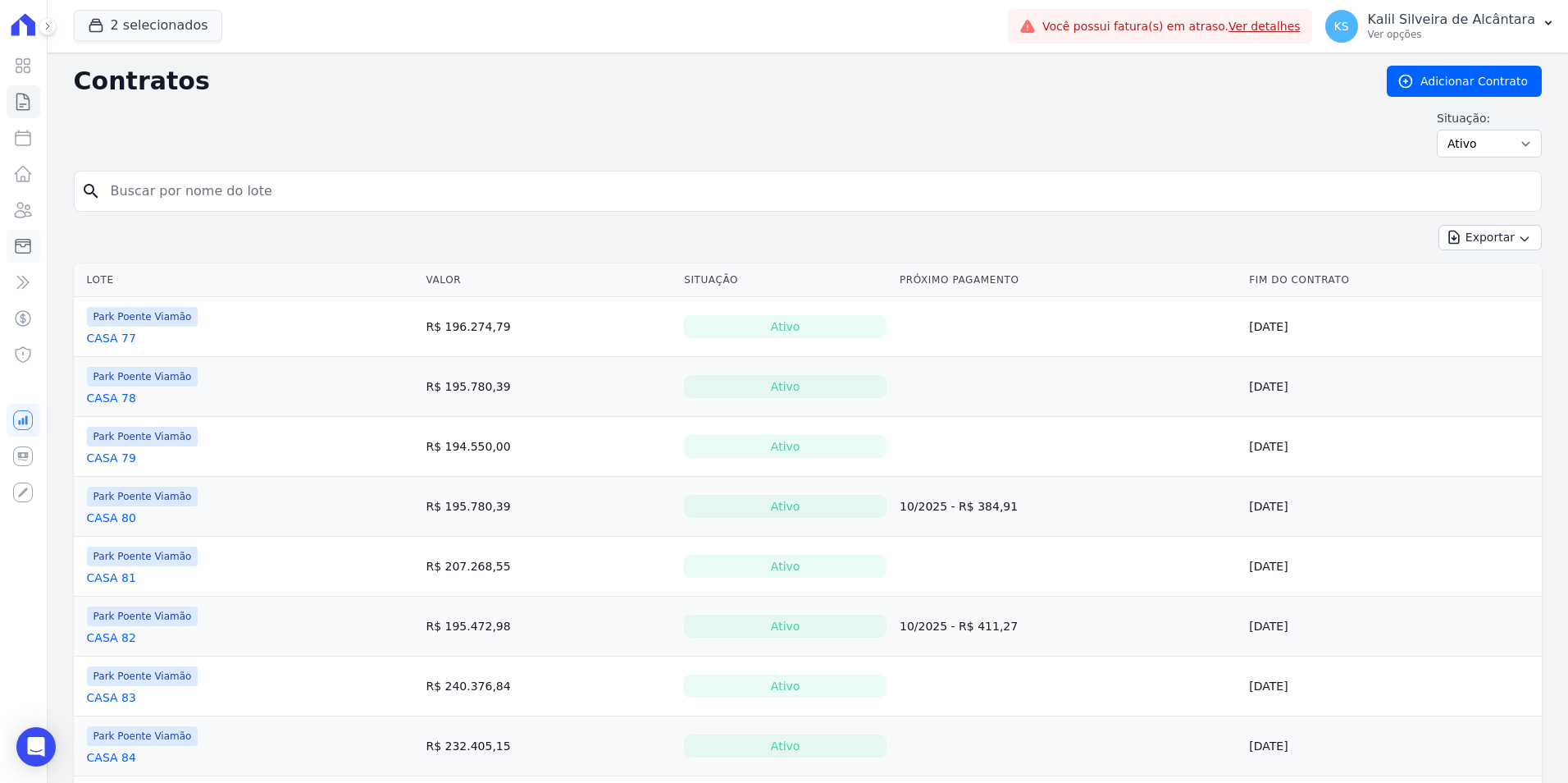
click at [24, 246] on icon at bounding box center [23, 246] width 14 height 14
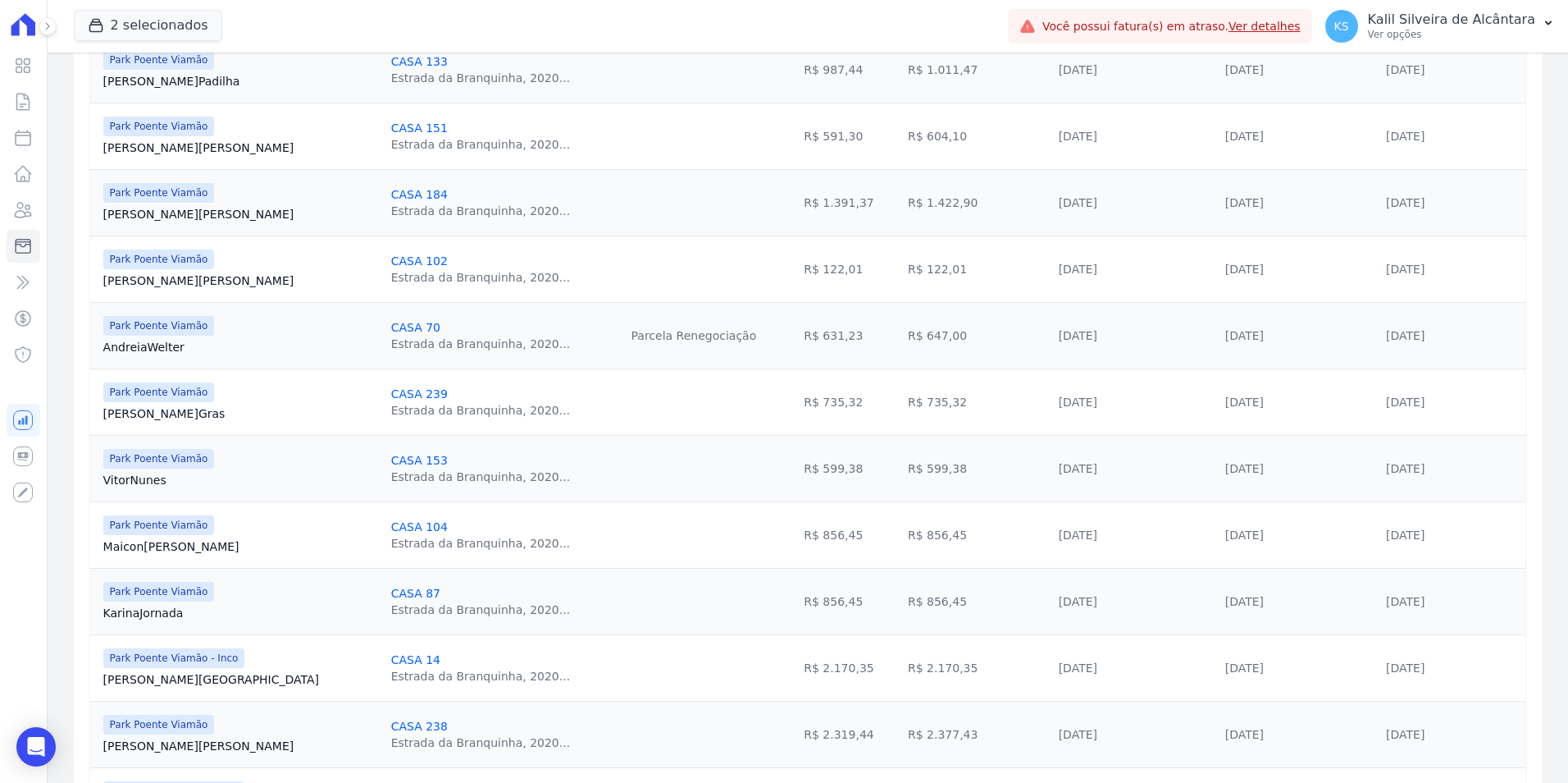
scroll to position [1417, 0]
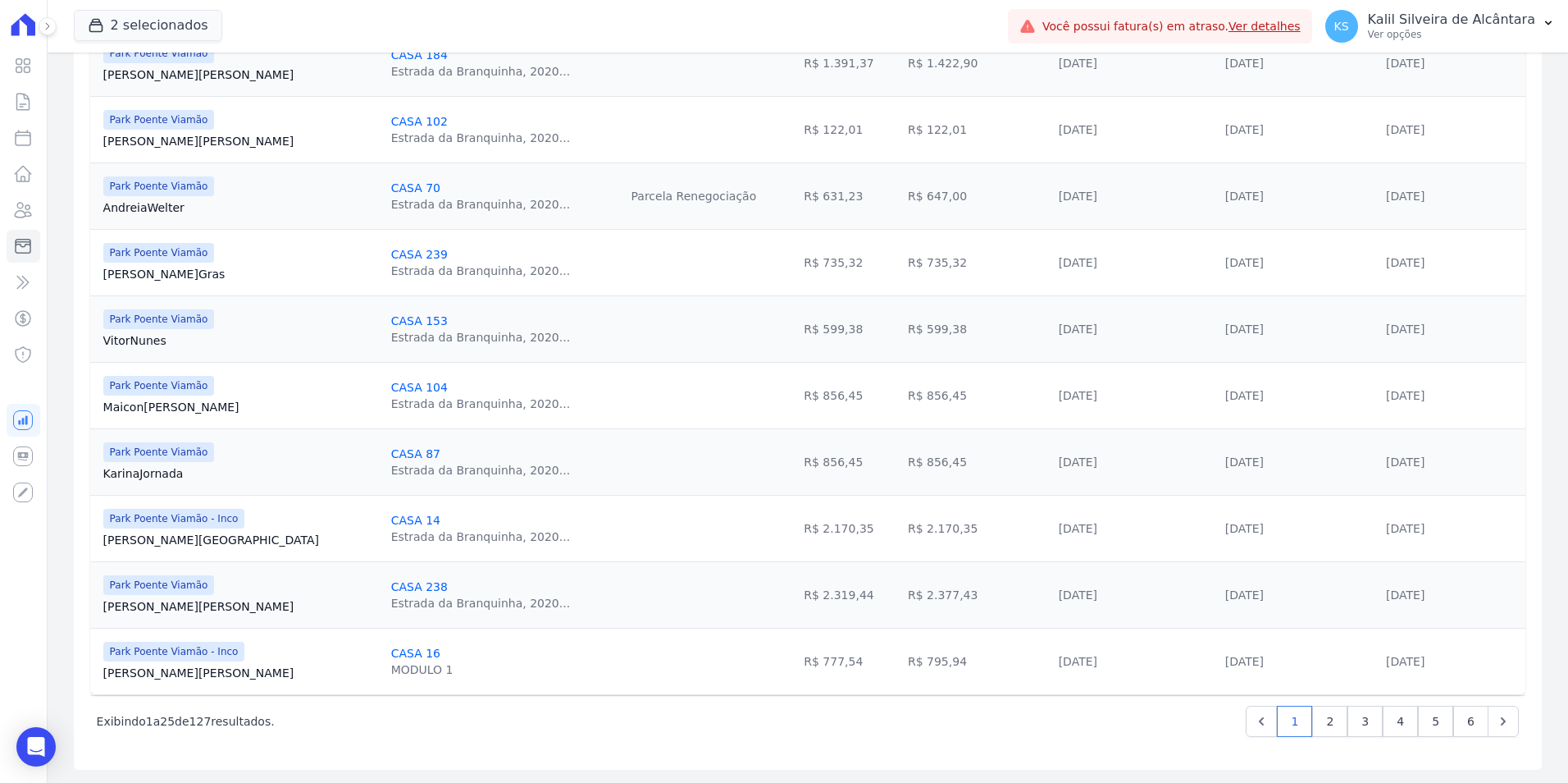
drag, startPoint x: 342, startPoint y: 719, endPoint x: 364, endPoint y: 719, distance: 22.0
click at [364, 719] on div "Exibindo 1 a 25 de 127 resultados. 1 2 3 4 5 6" at bounding box center [808, 720] width 1422 height 31
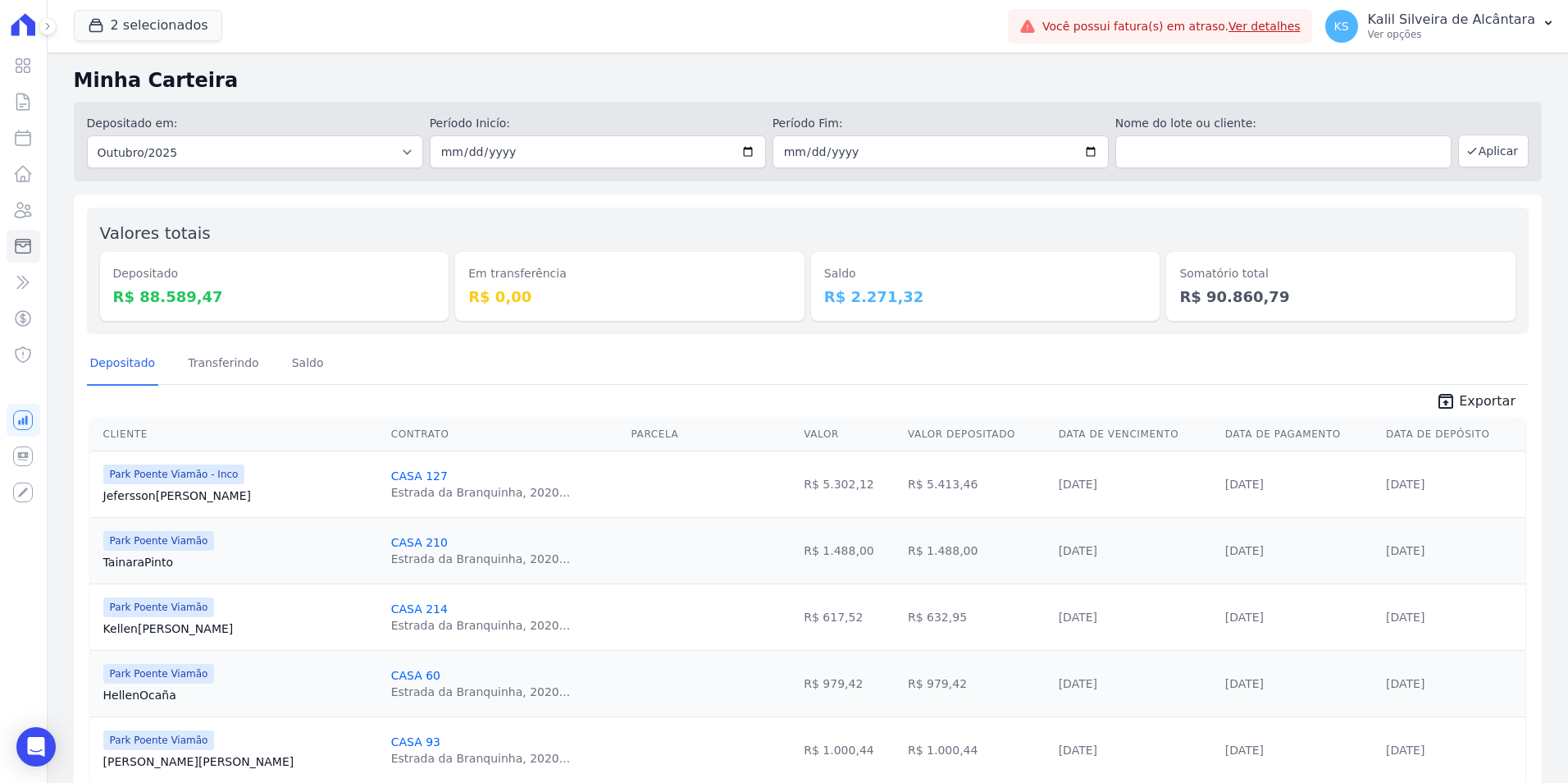
scroll to position [82, 0]
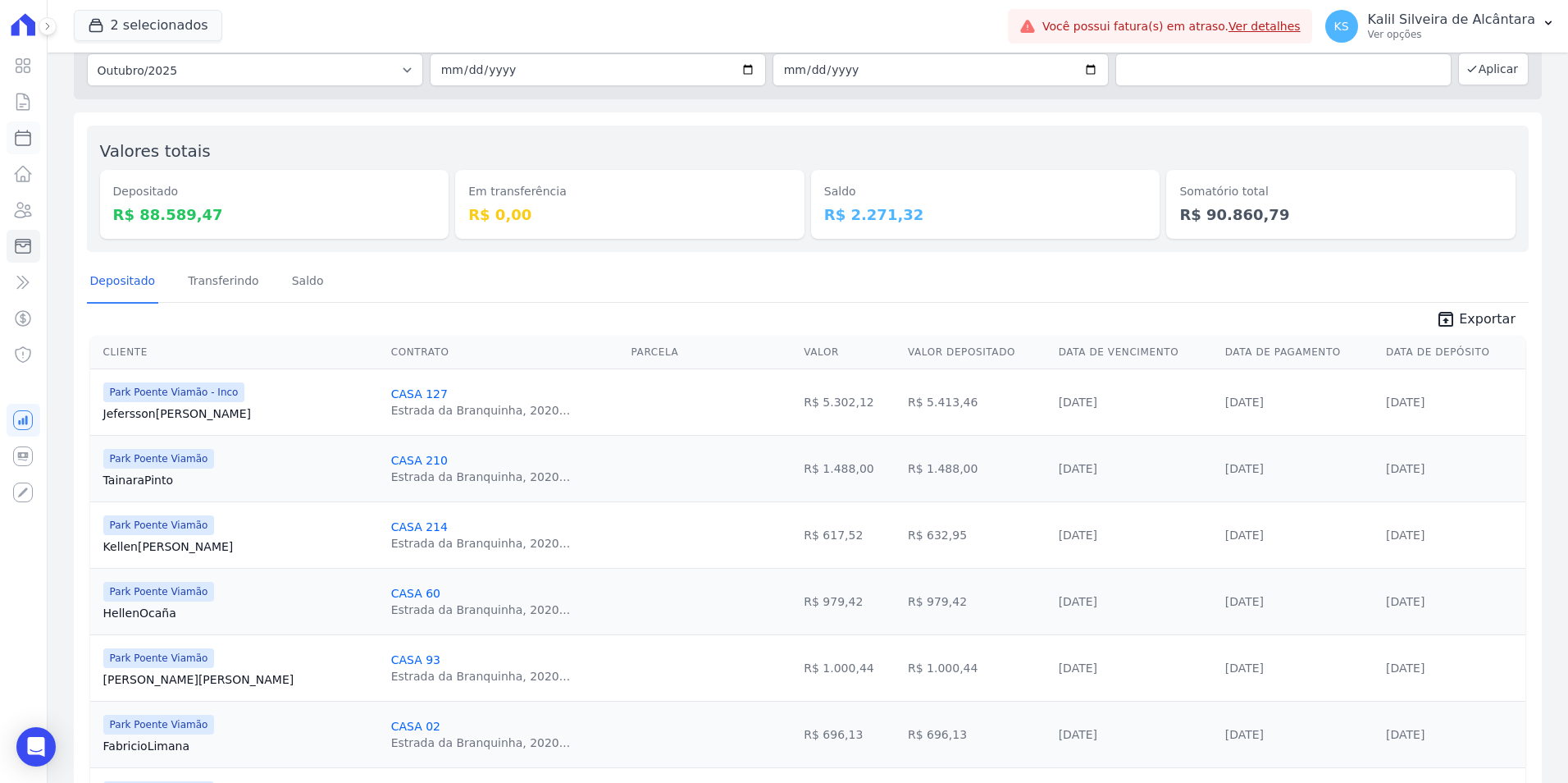
click at [30, 142] on icon at bounding box center [23, 138] width 14 height 14
select select
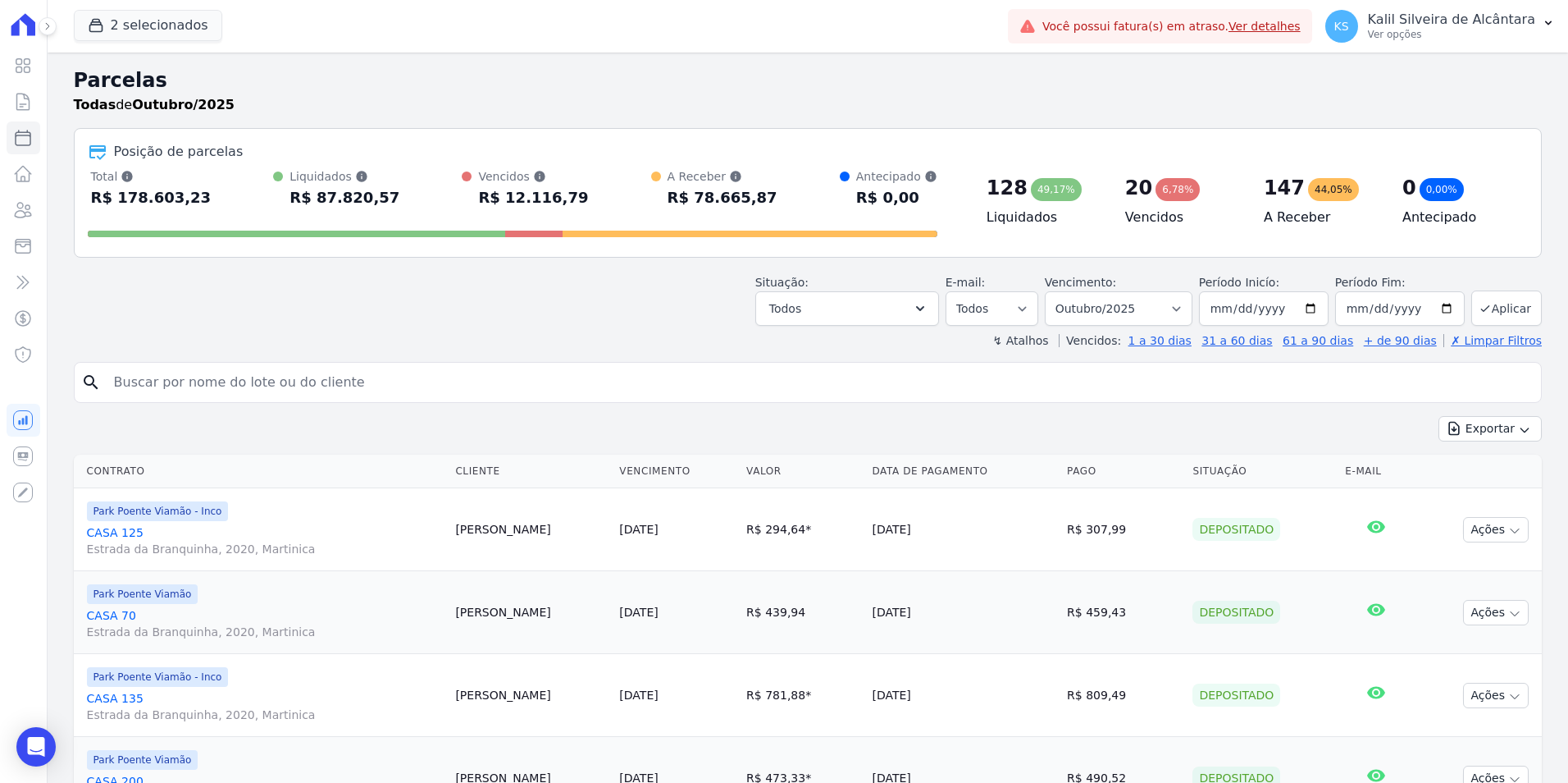
drag, startPoint x: 504, startPoint y: 204, endPoint x: 620, endPoint y: 203, distance: 116.0
click at [620, 203] on div "Total Soma das parcelas pagas, vencidas, em aberto e agendadas. Não considera p…" at bounding box center [513, 189] width 850 height 43
click at [334, 289] on div "Situação: Agendado Em Aberto Pago Processando Cancelado Vencido Transferindo De…" at bounding box center [807, 296] width 1467 height 58
click at [190, 34] on button "2 selecionados" at bounding box center [148, 25] width 149 height 31
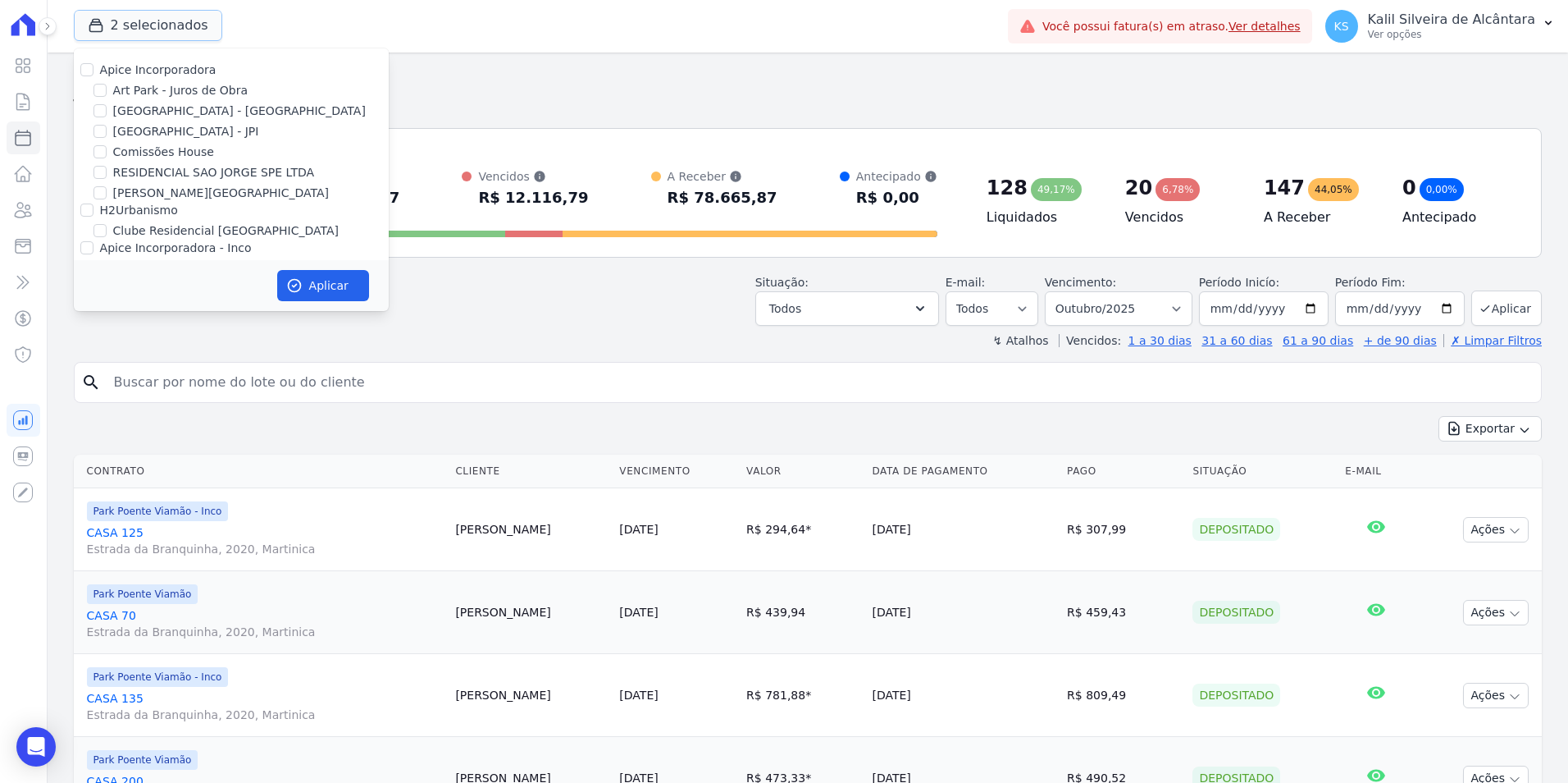
scroll to position [72, 0]
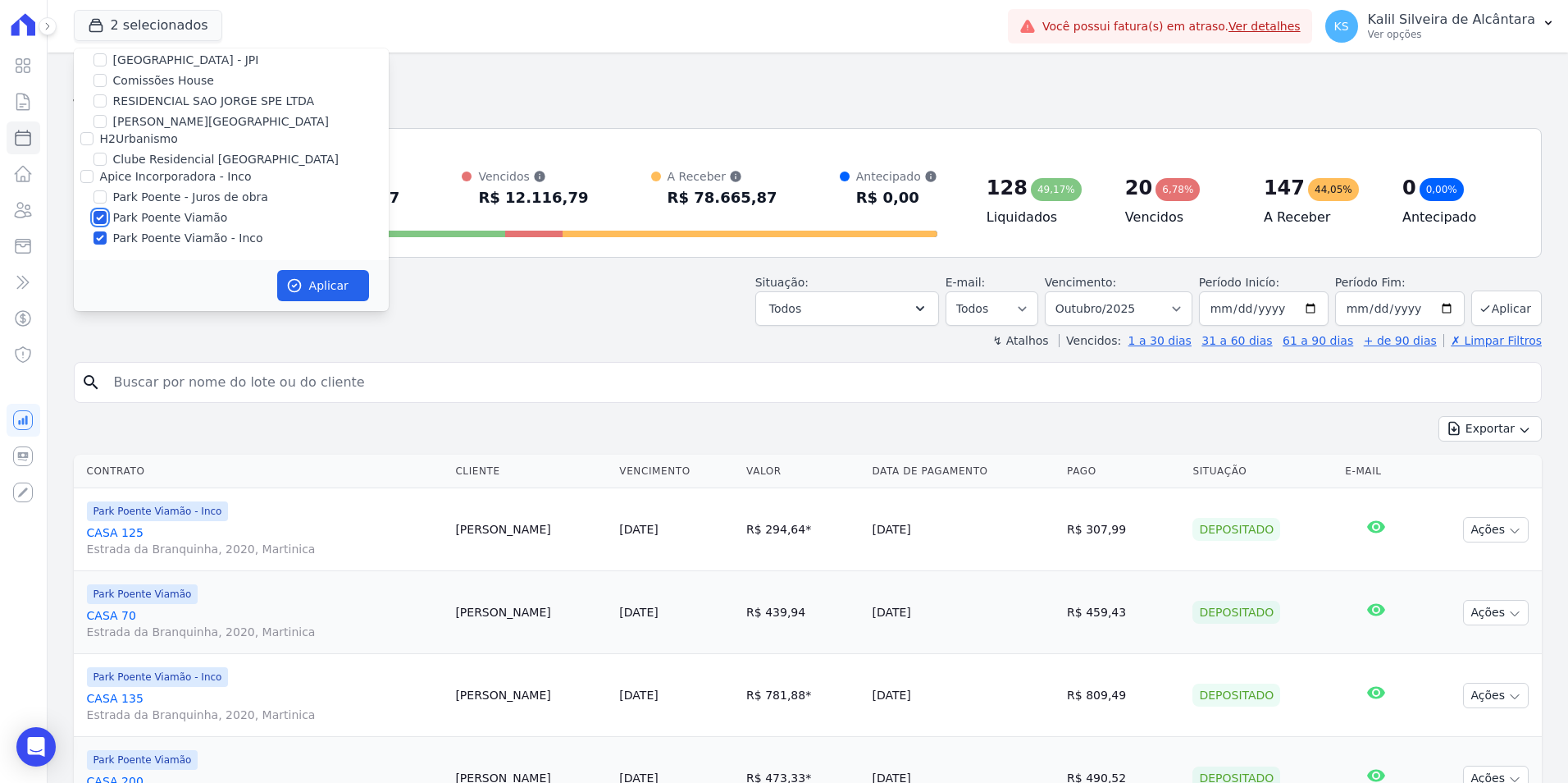
drag, startPoint x: 102, startPoint y: 221, endPoint x: 102, endPoint y: 232, distance: 11.0
click at [101, 222] on input "Park Poente Viamão" at bounding box center [100, 218] width 13 height 13
checkbox input "false"
click at [104, 237] on input "Park Poente Viamão - Inco" at bounding box center [100, 237] width 13 height 13
checkbox input "false"
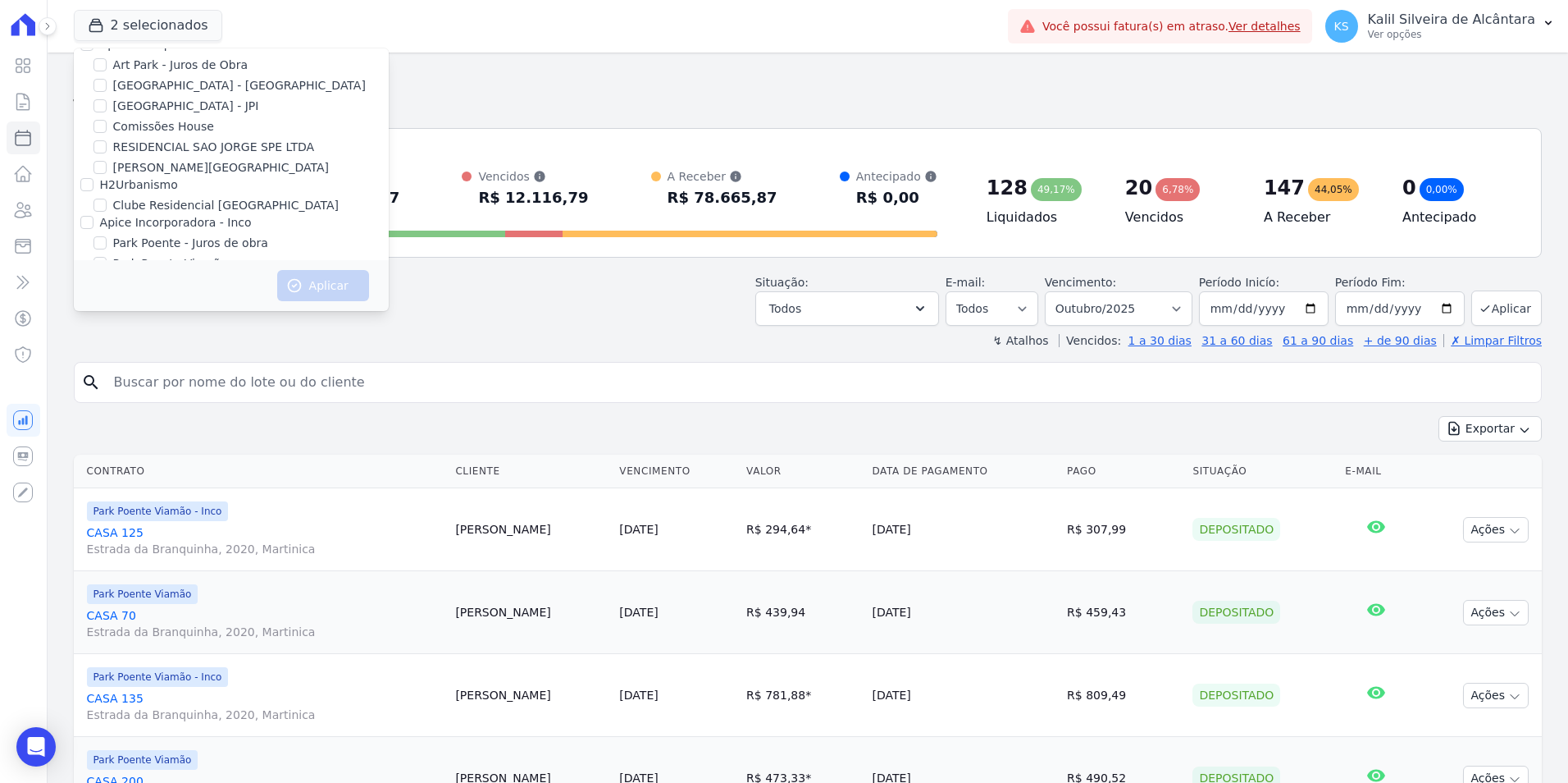
scroll to position [0, 0]
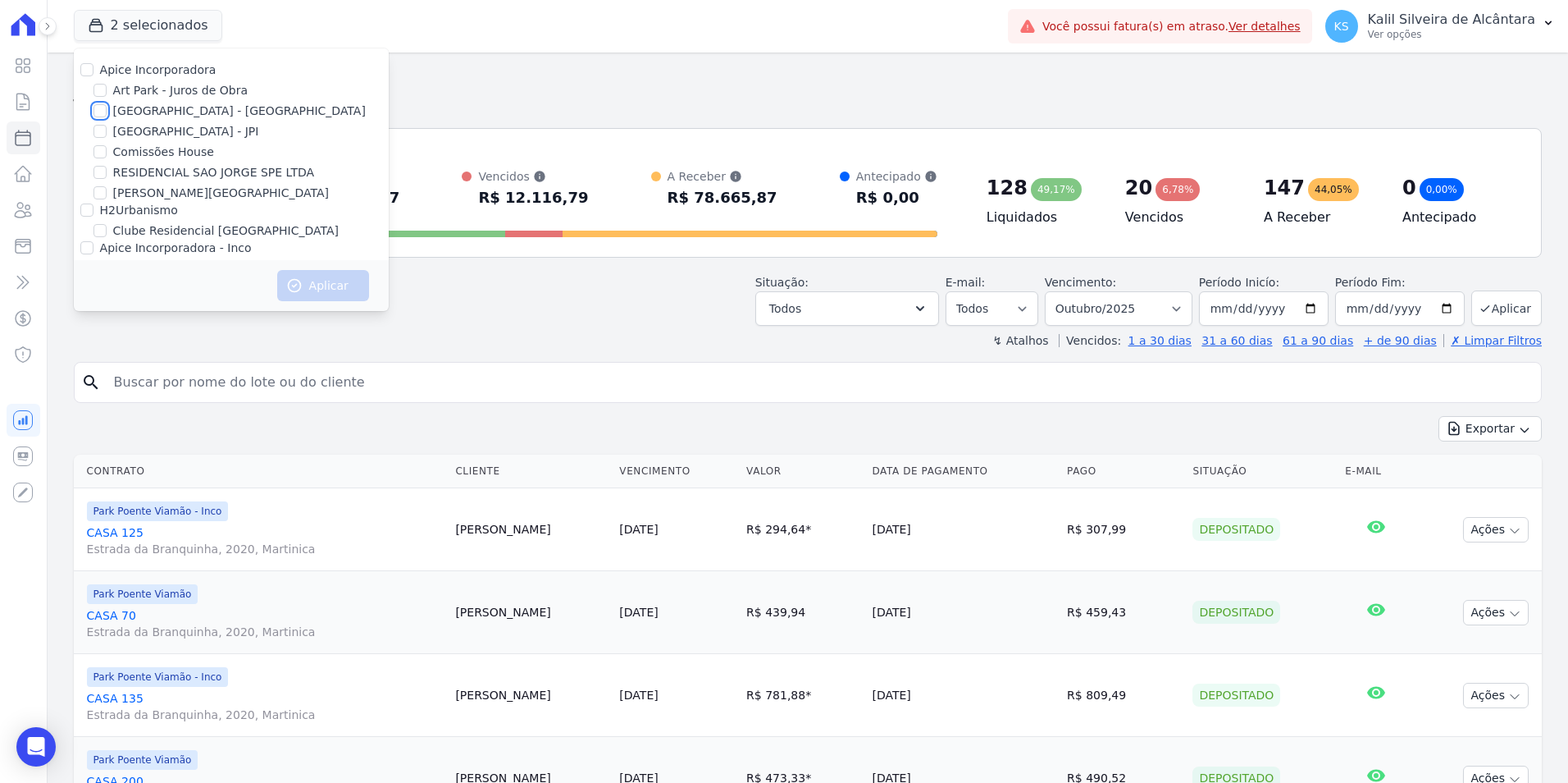
click at [97, 111] on input "[GEOGRAPHIC_DATA] - [GEOGRAPHIC_DATA]" at bounding box center [100, 111] width 13 height 13
checkbox input "true"
click at [329, 292] on button "Aplicar" at bounding box center [322, 285] width 91 height 31
select select
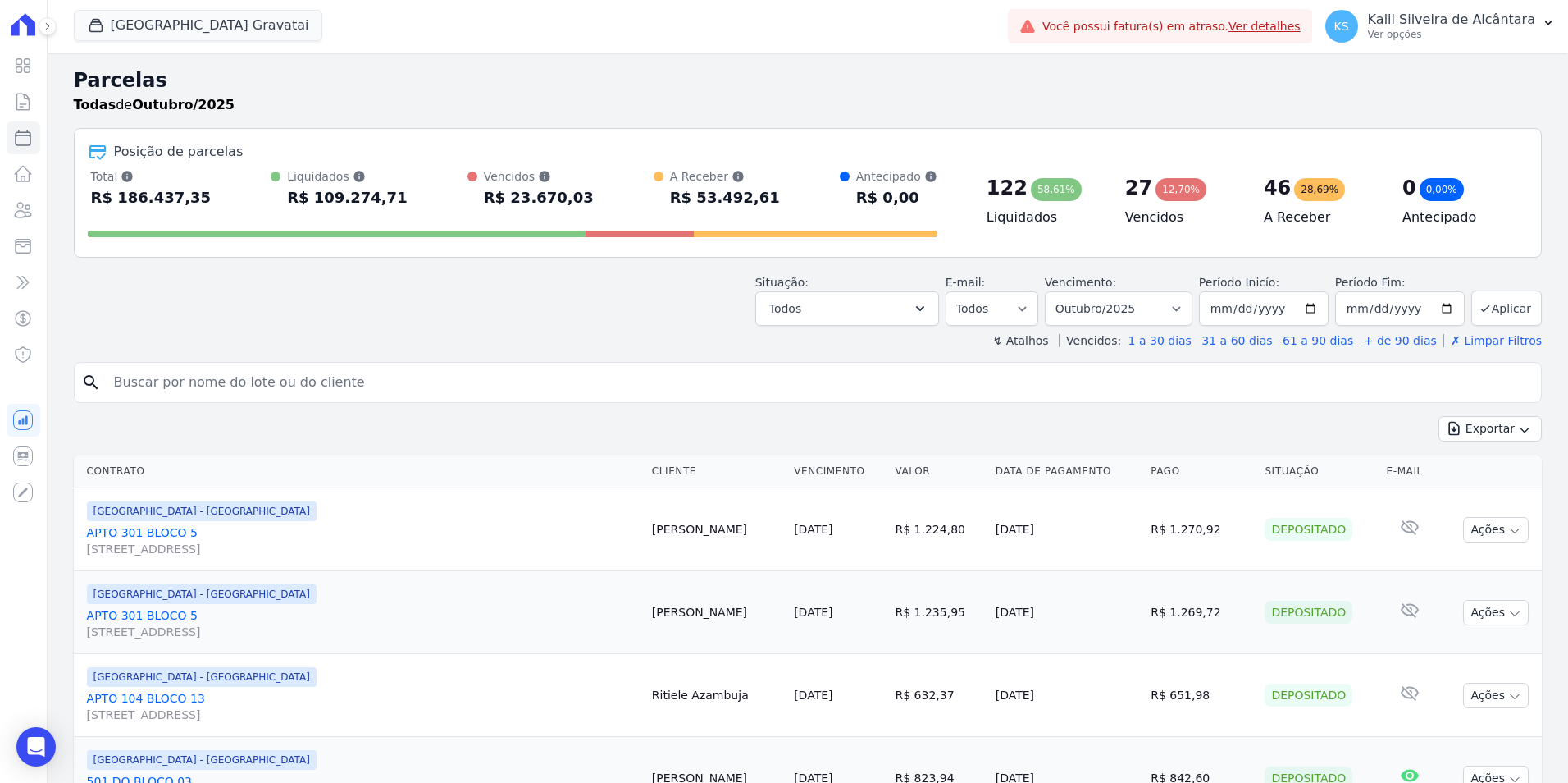
drag, startPoint x: 560, startPoint y: 210, endPoint x: 572, endPoint y: 209, distance: 12.0
click at [572, 209] on div "Total Soma das parcelas pagas, vencidas, em aberto e agendadas. Não considera p…" at bounding box center [513, 189] width 850 height 43
click at [846, 307] on button "Todos" at bounding box center [847, 308] width 184 height 34
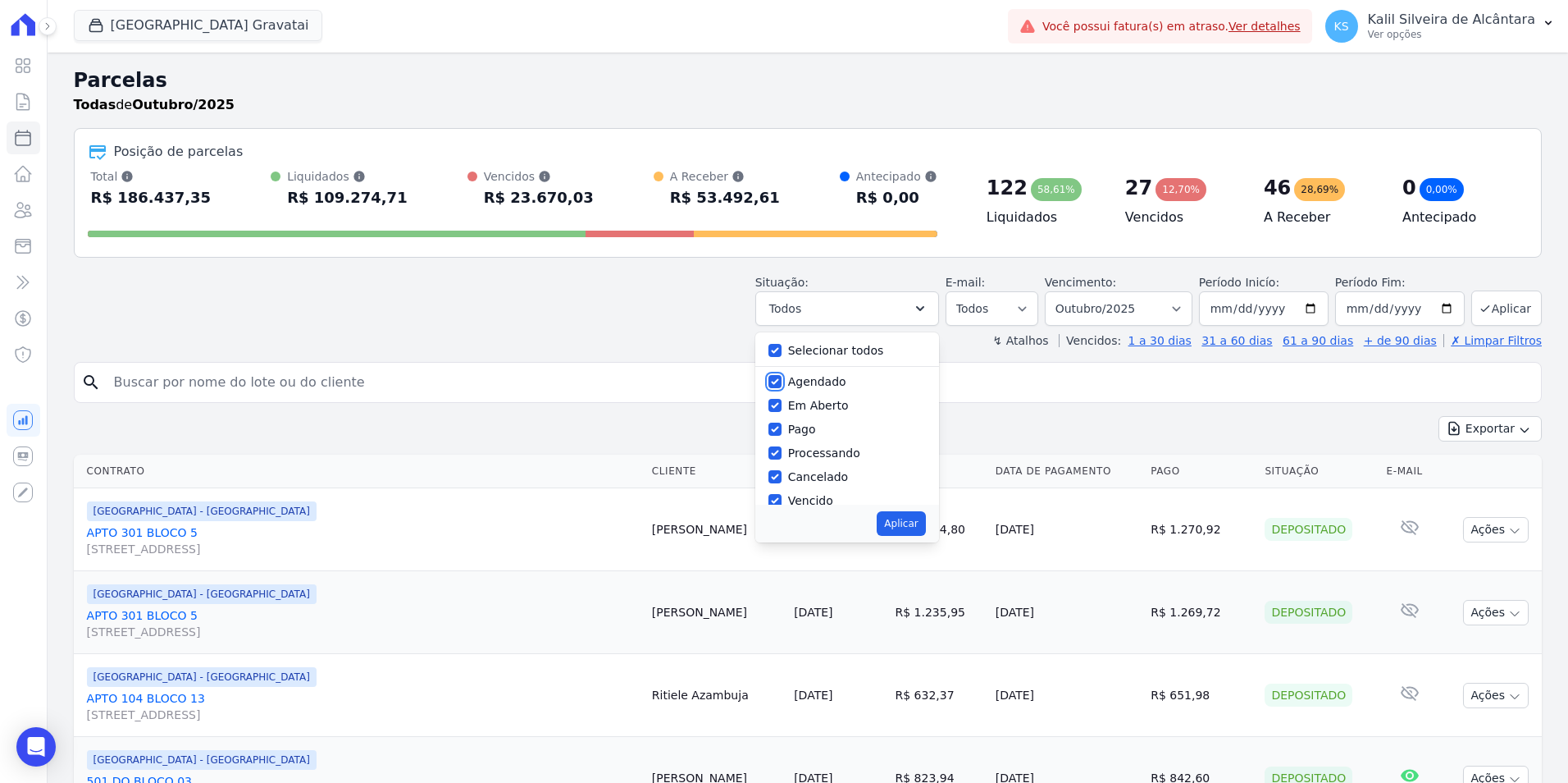
click at [782, 380] on input "Agendado" at bounding box center [774, 382] width 13 height 13
checkbox input "false"
click at [782, 404] on input "Em Aberto" at bounding box center [774, 405] width 13 height 13
checkbox input "false"
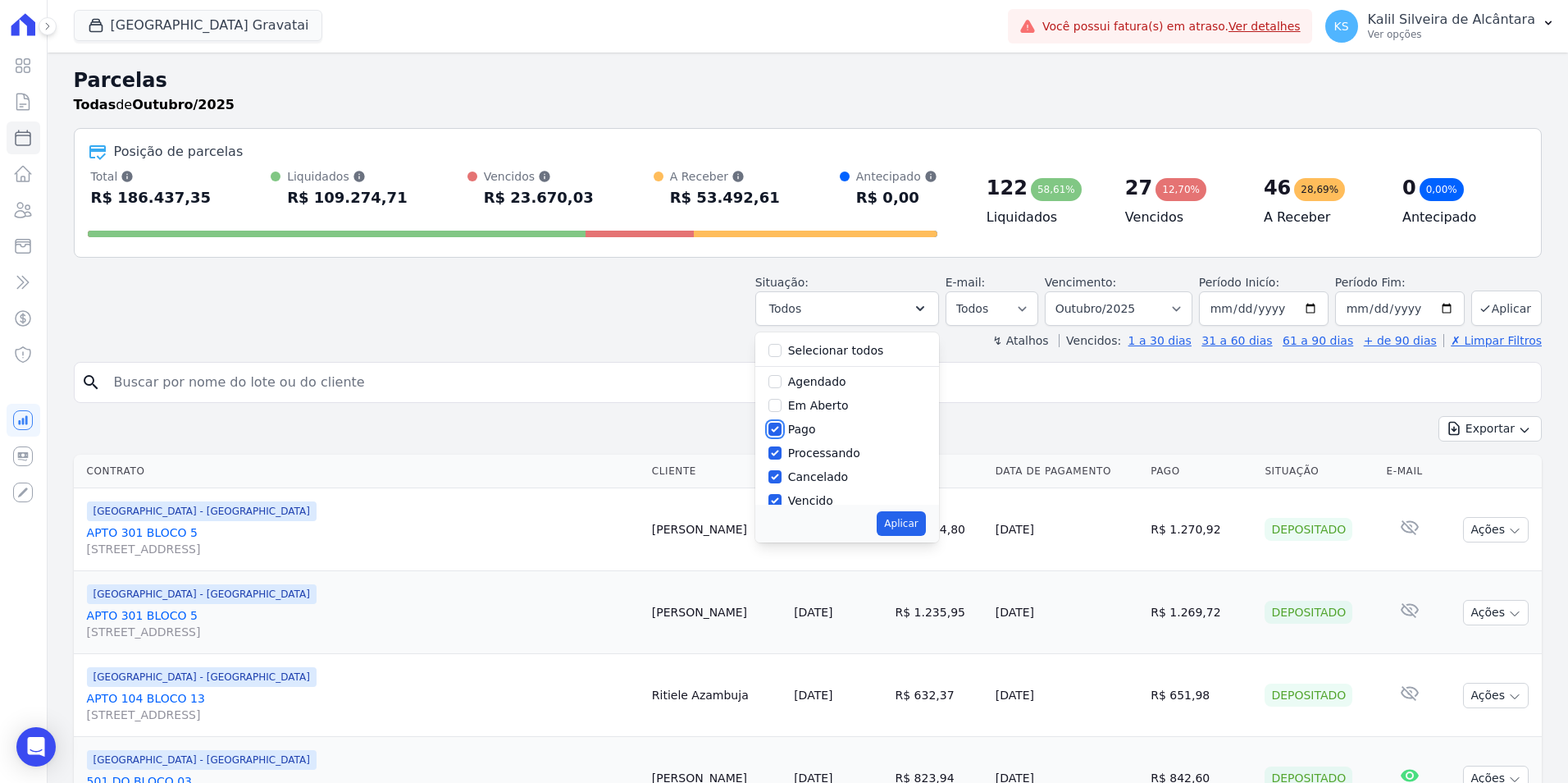
click at [782, 427] on input "Pago" at bounding box center [774, 429] width 13 height 13
checkbox input "false"
click at [782, 451] on input "Processando" at bounding box center [774, 452] width 13 height 13
checkbox input "false"
click at [782, 474] on input "Cancelado" at bounding box center [774, 477] width 13 height 13
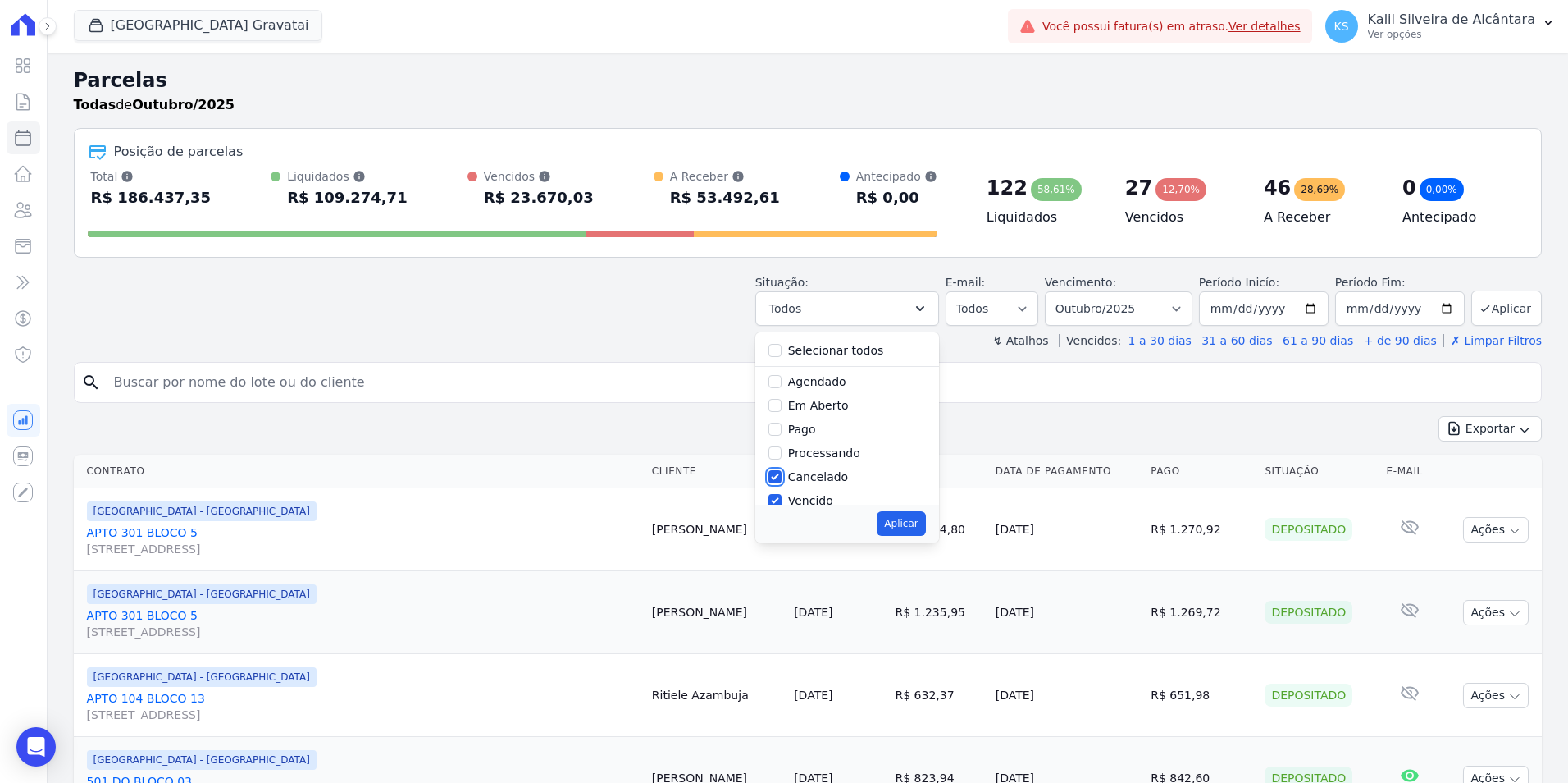
checkbox input "false"
click at [782, 412] on input "Transferindo" at bounding box center [774, 414] width 13 height 13
checkbox input "false"
click at [782, 436] on input "Depositado" at bounding box center [774, 438] width 13 height 13
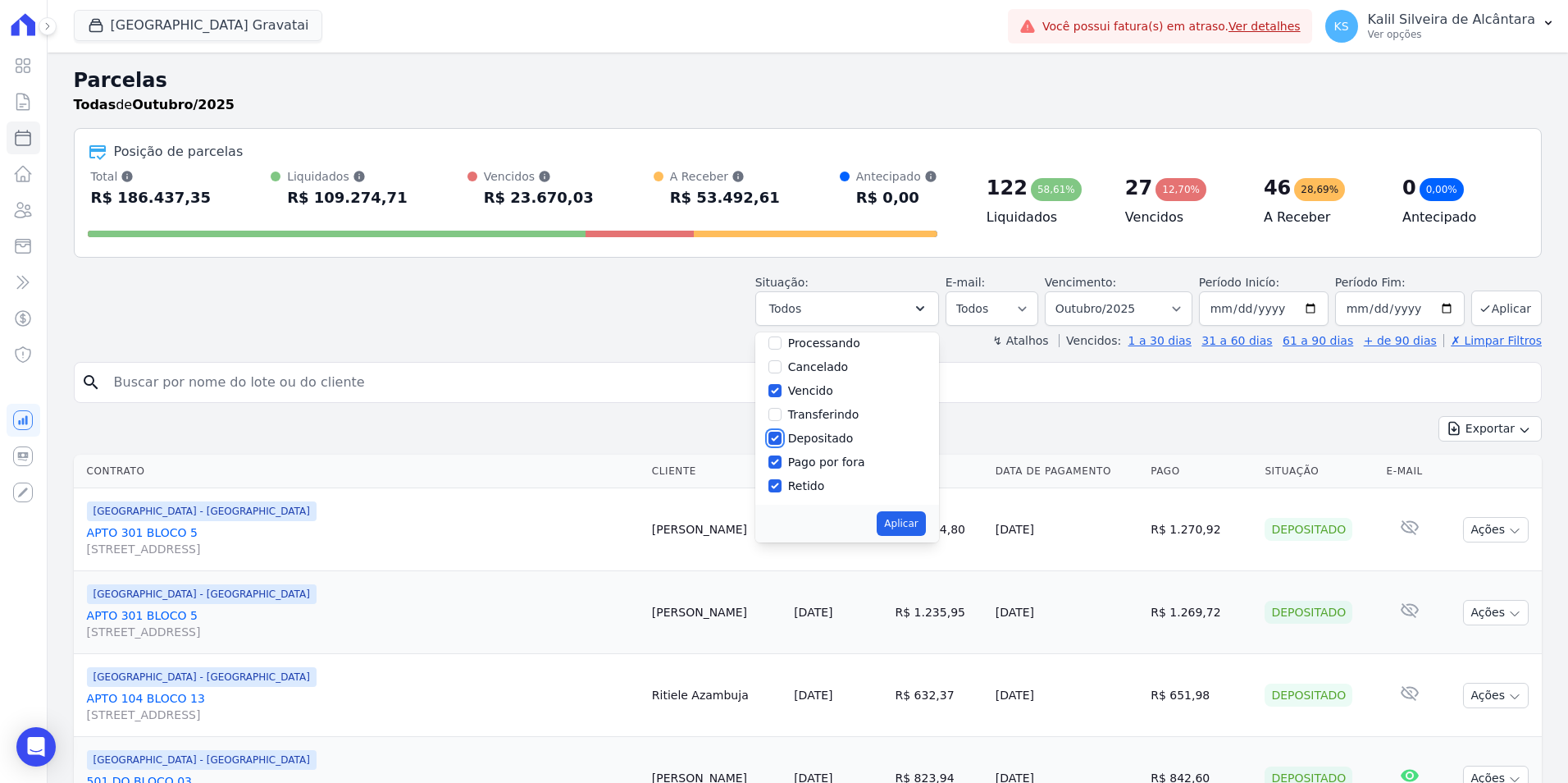
checkbox input "false"
click at [782, 466] on input "Pago por fora" at bounding box center [774, 461] width 13 height 13
checkbox input "false"
click at [794, 486] on div "Retido" at bounding box center [847, 486] width 158 height 24
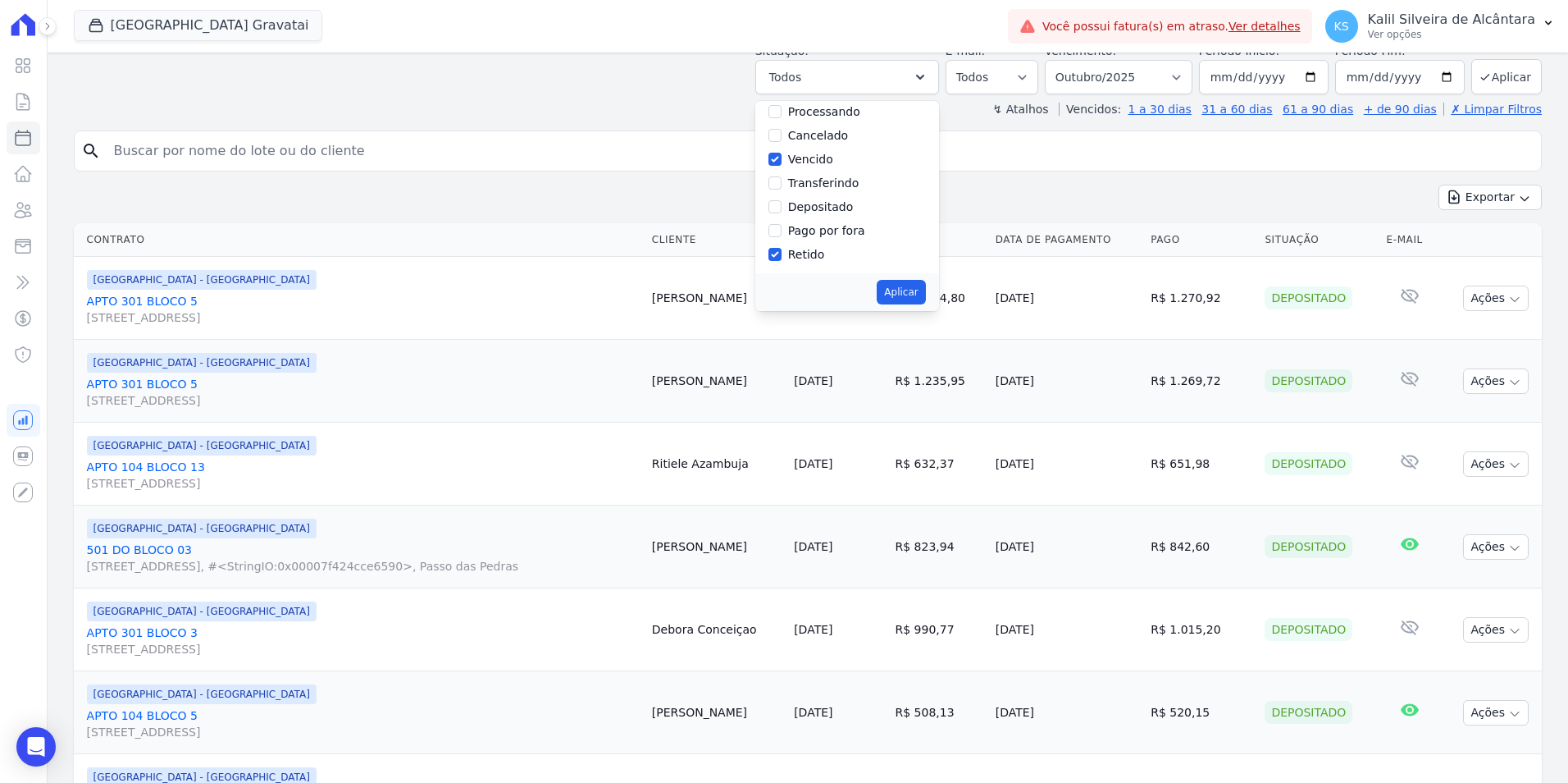
scroll to position [246, 0]
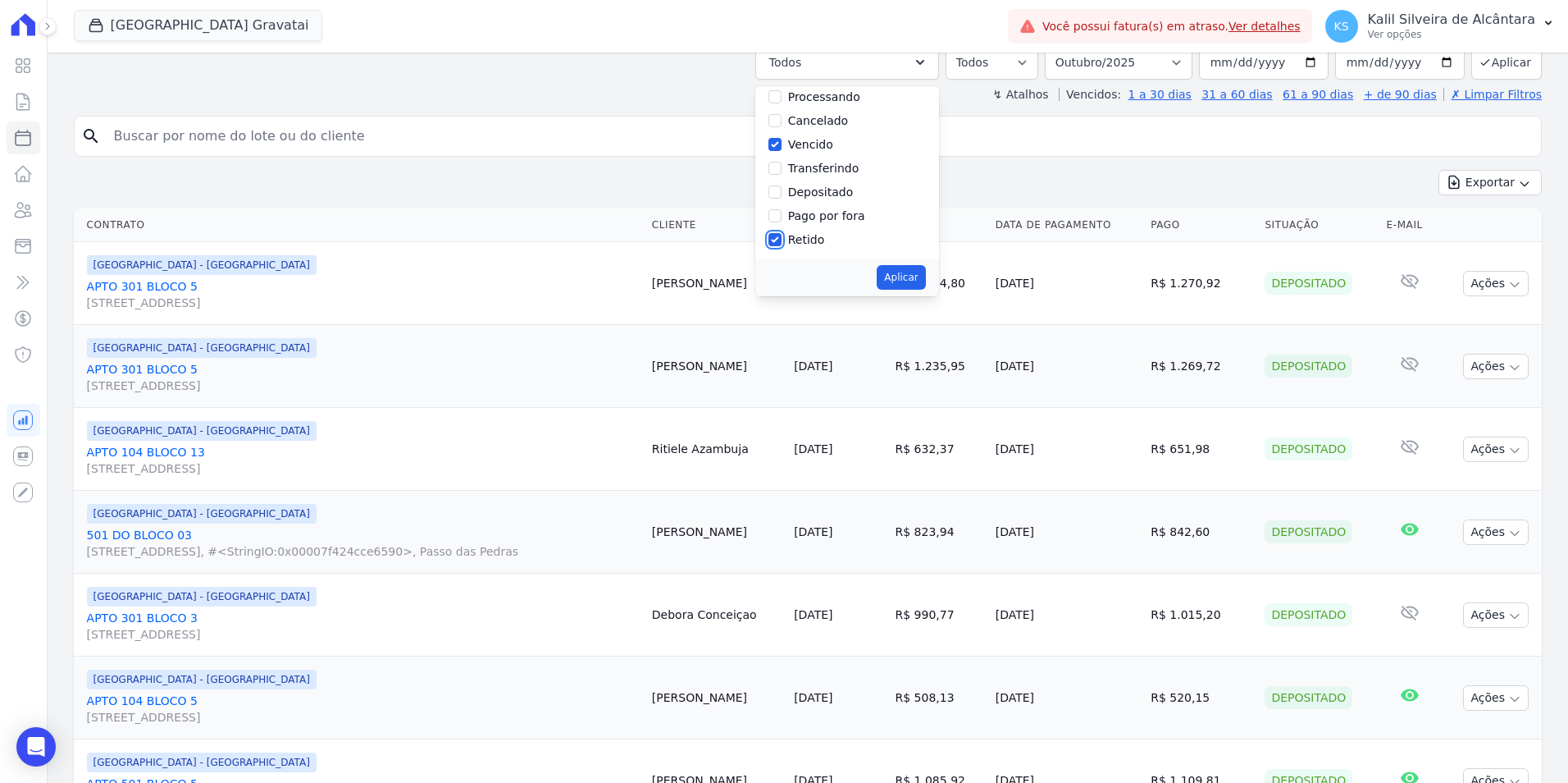
click at [782, 241] on input "Retido" at bounding box center [774, 239] width 13 height 13
checkbox input "false"
click at [907, 285] on button "Aplicar" at bounding box center [900, 276] width 48 height 24
select select "overdue"
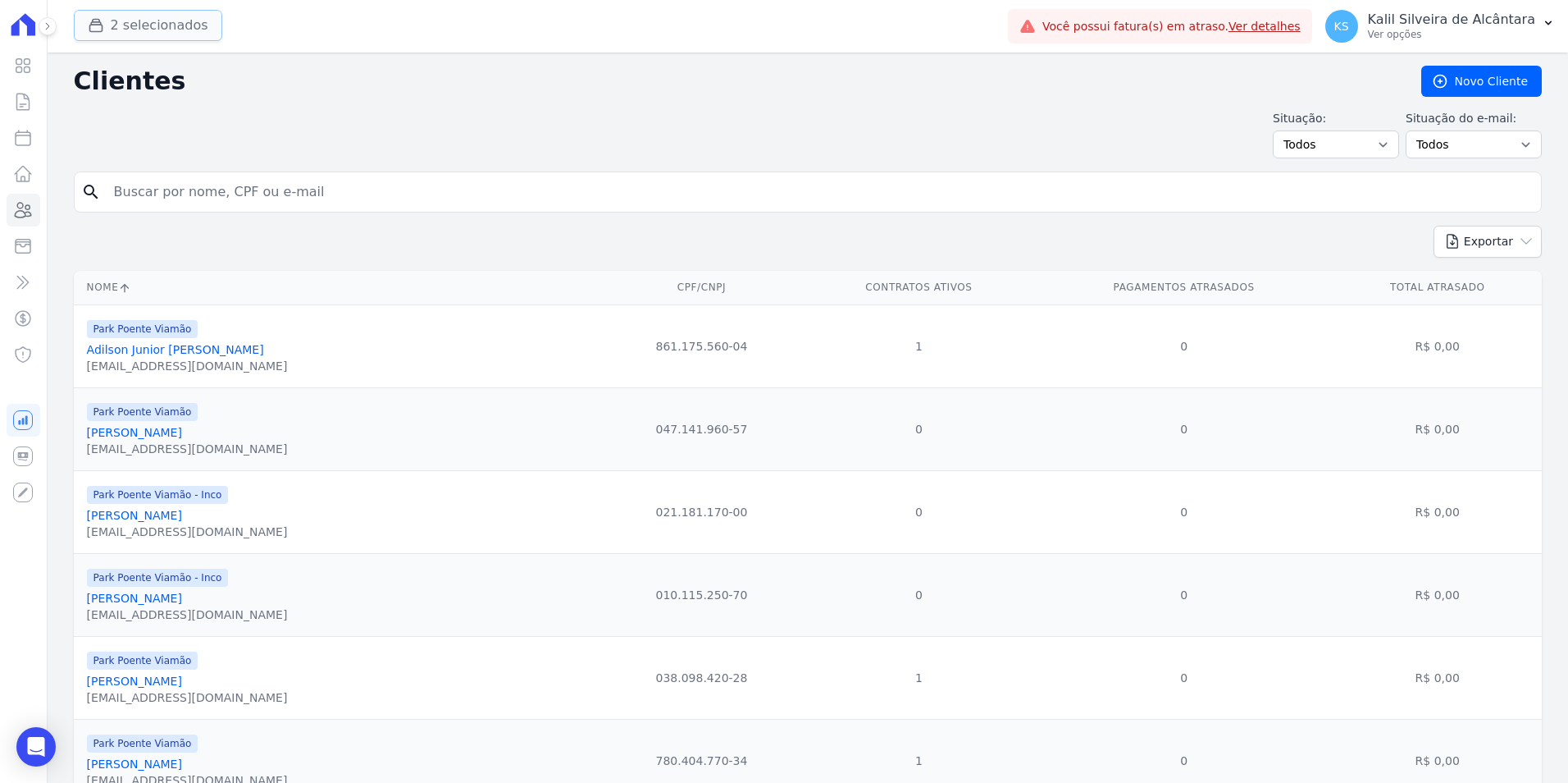
click at [138, 30] on button "2 selecionados" at bounding box center [148, 25] width 149 height 31
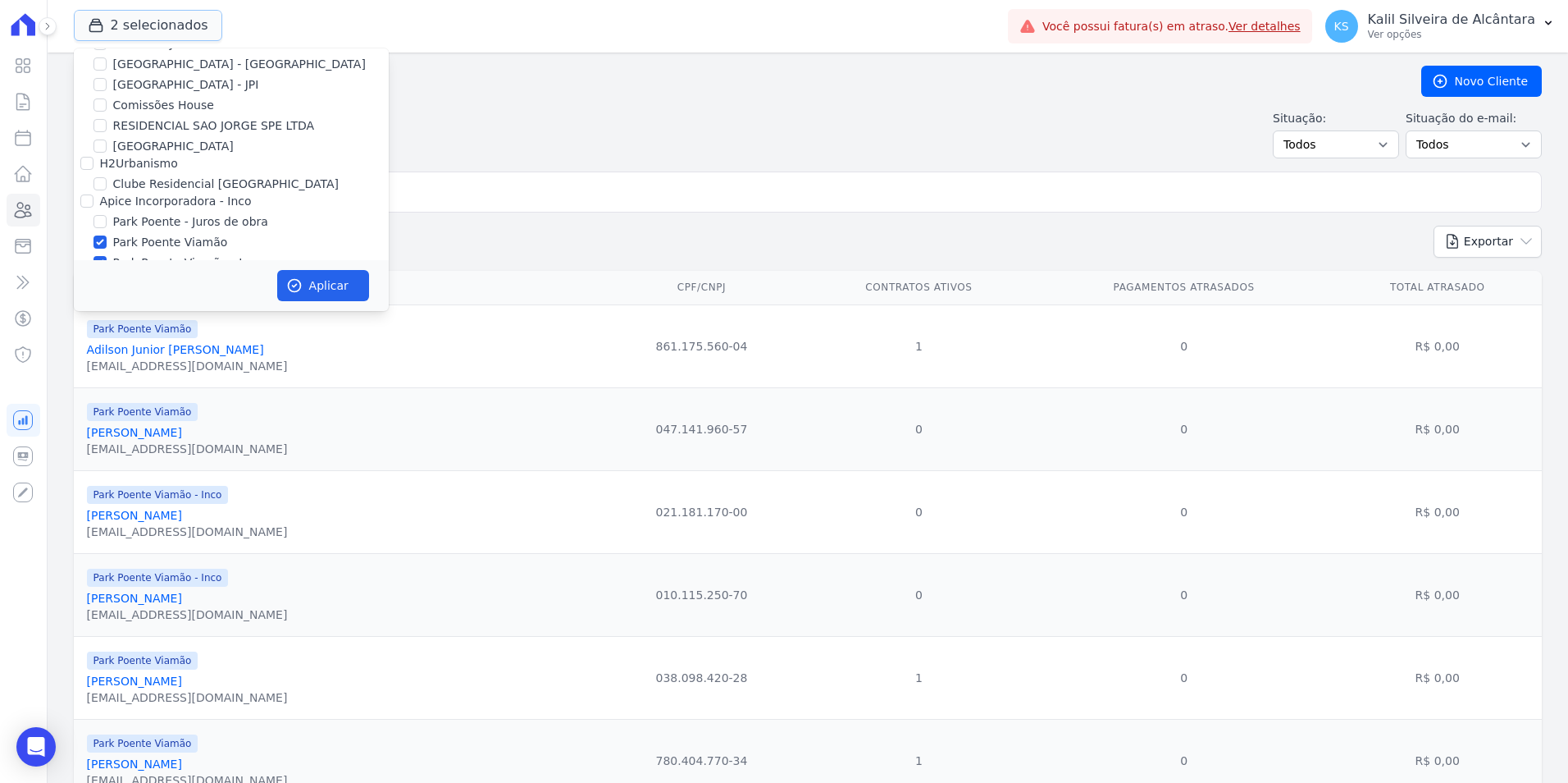
scroll to position [72, 0]
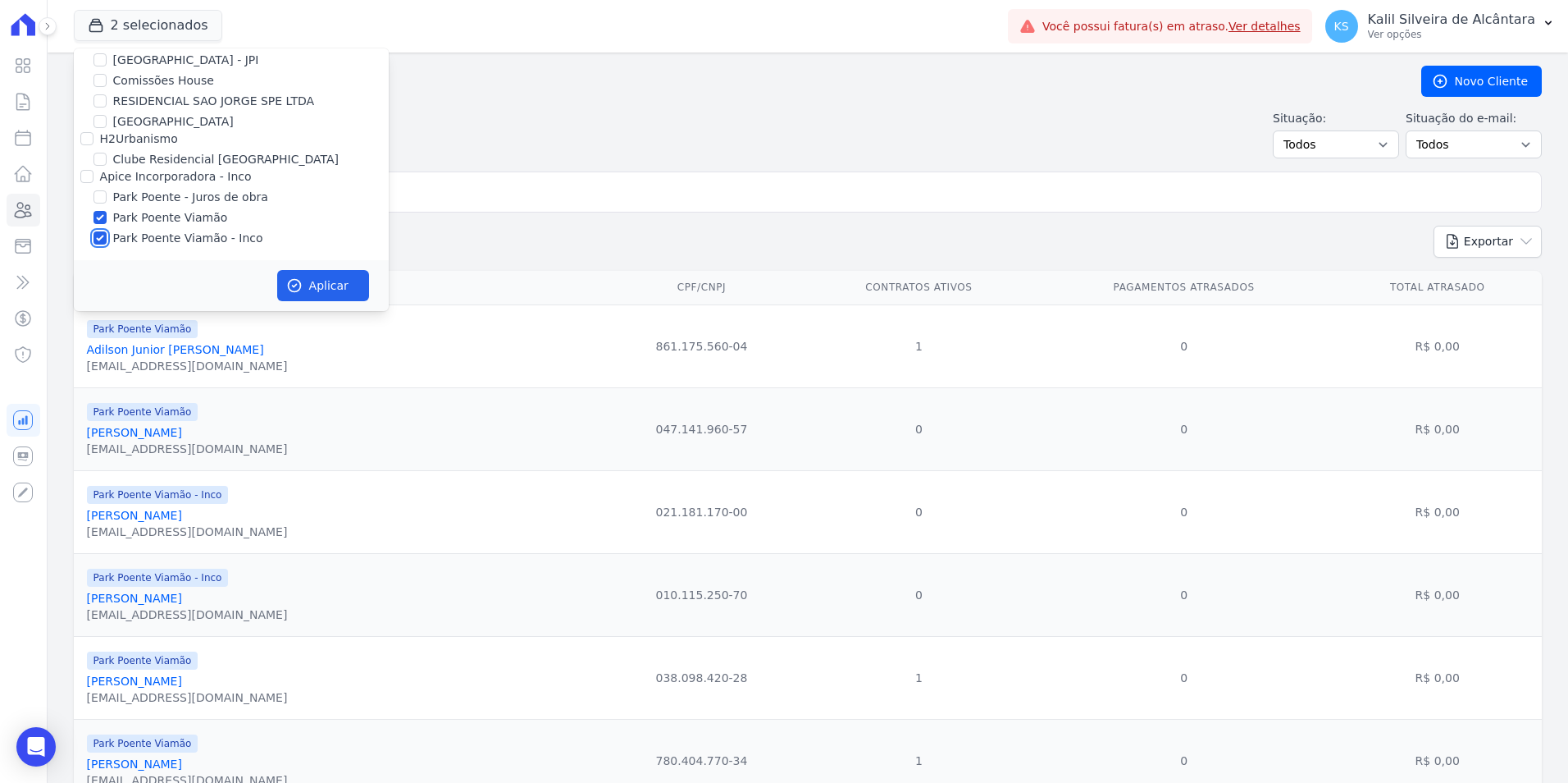
click at [97, 234] on input "Park Poente Viamão - Inco" at bounding box center [100, 237] width 13 height 13
checkbox input "false"
click at [334, 289] on button "Aplicar" at bounding box center [322, 285] width 91 height 31
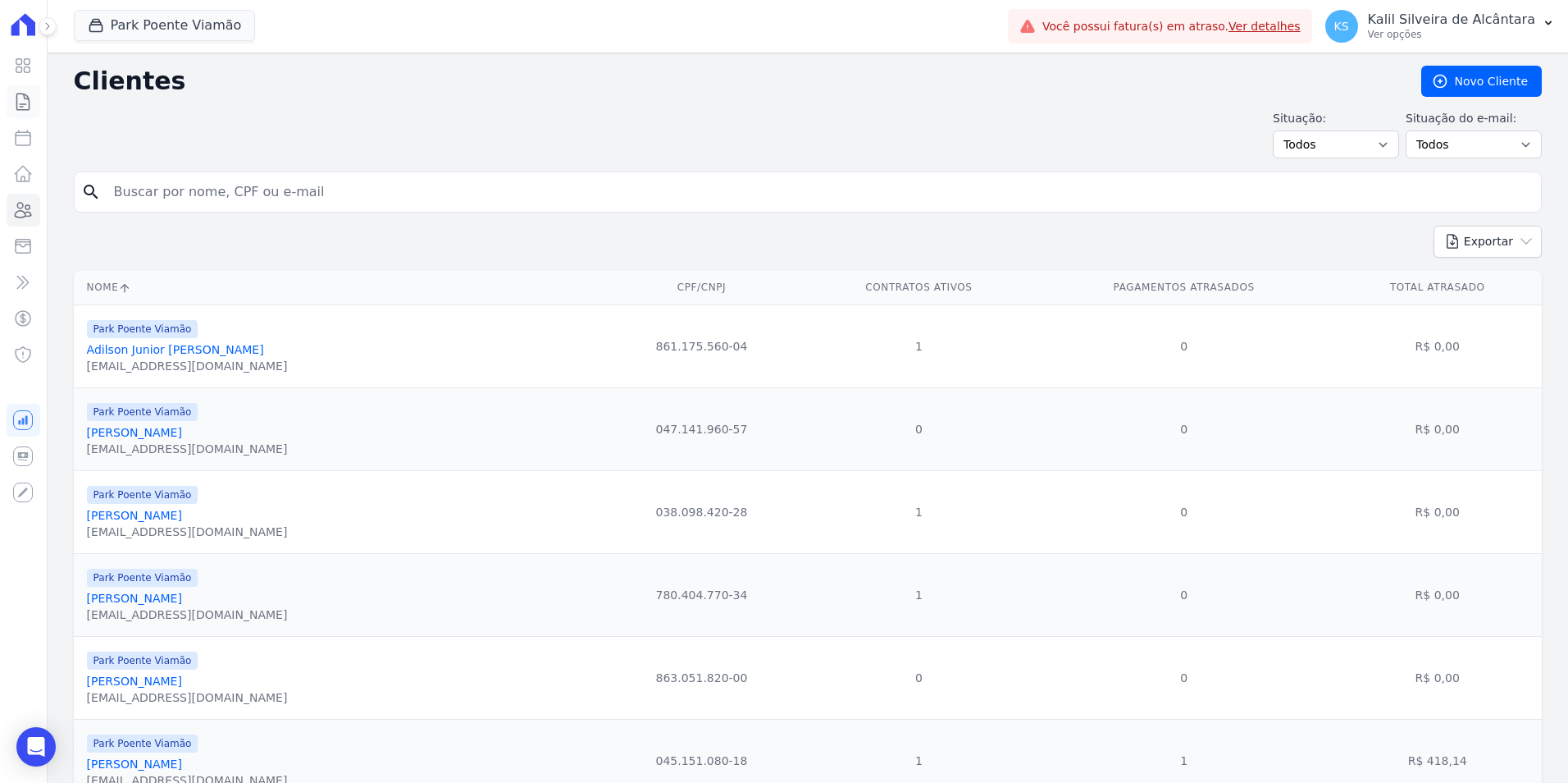
click at [23, 113] on link "Contratos" at bounding box center [23, 102] width 34 height 33
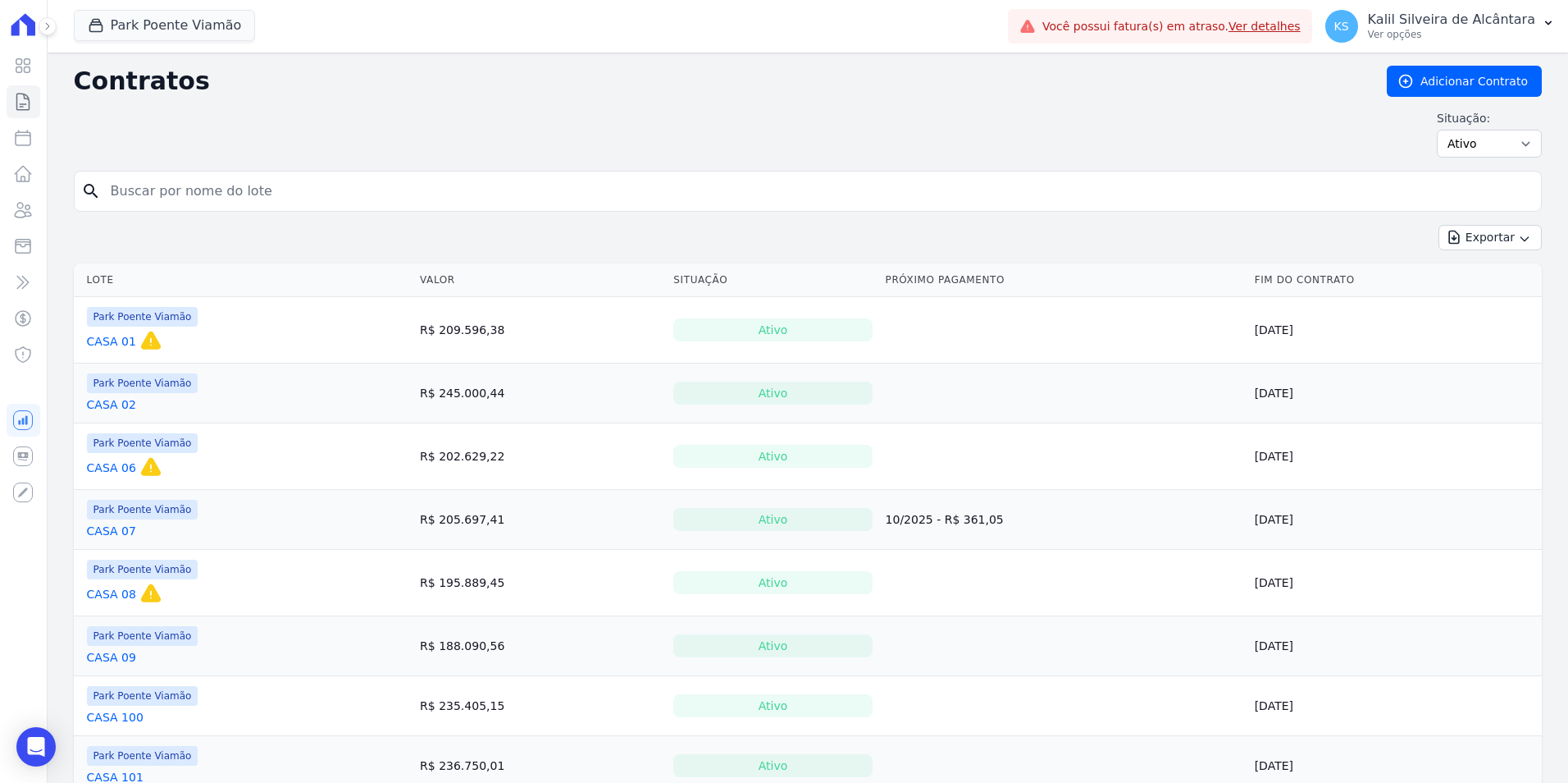
click at [163, 195] on input "search" at bounding box center [817, 191] width 1433 height 33
click at [197, 190] on input "search" at bounding box center [817, 191] width 1433 height 33
type input "c"
type input "123"
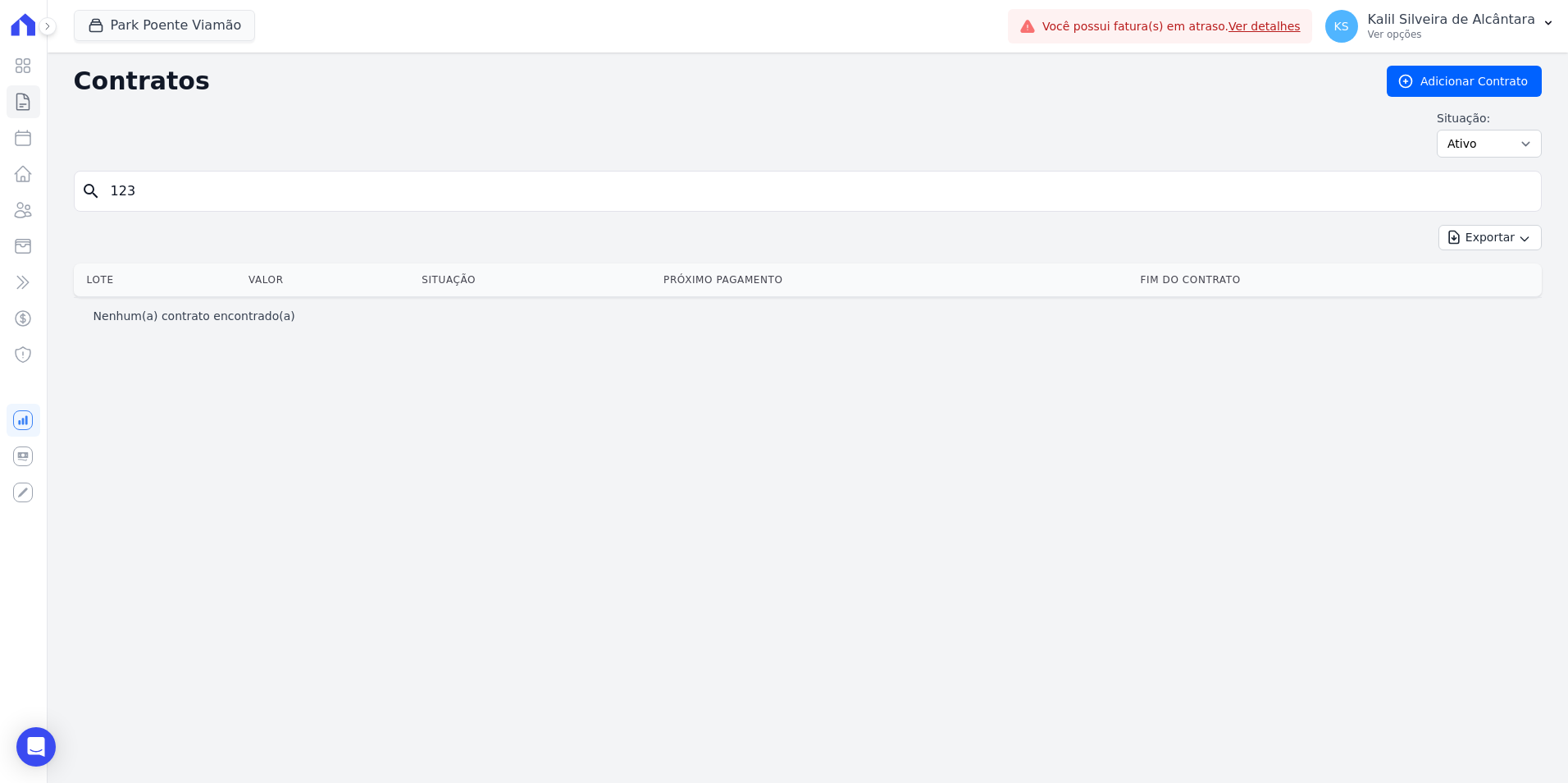
click at [216, 198] on input "123" at bounding box center [817, 191] width 1433 height 33
type input "1"
type input "125"
click at [216, 198] on input "125" at bounding box center [817, 191] width 1433 height 33
type input "1"
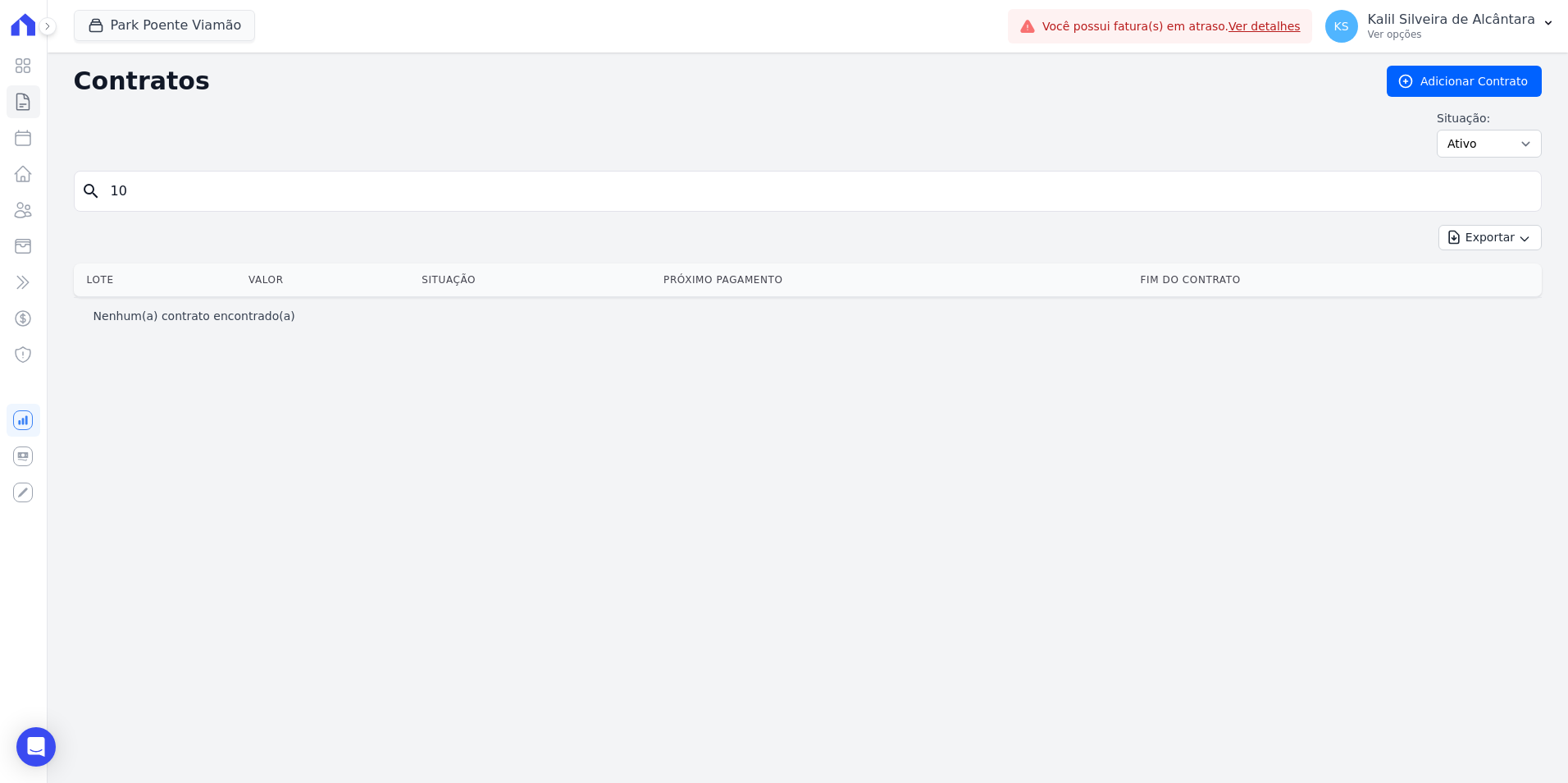
type input "10"
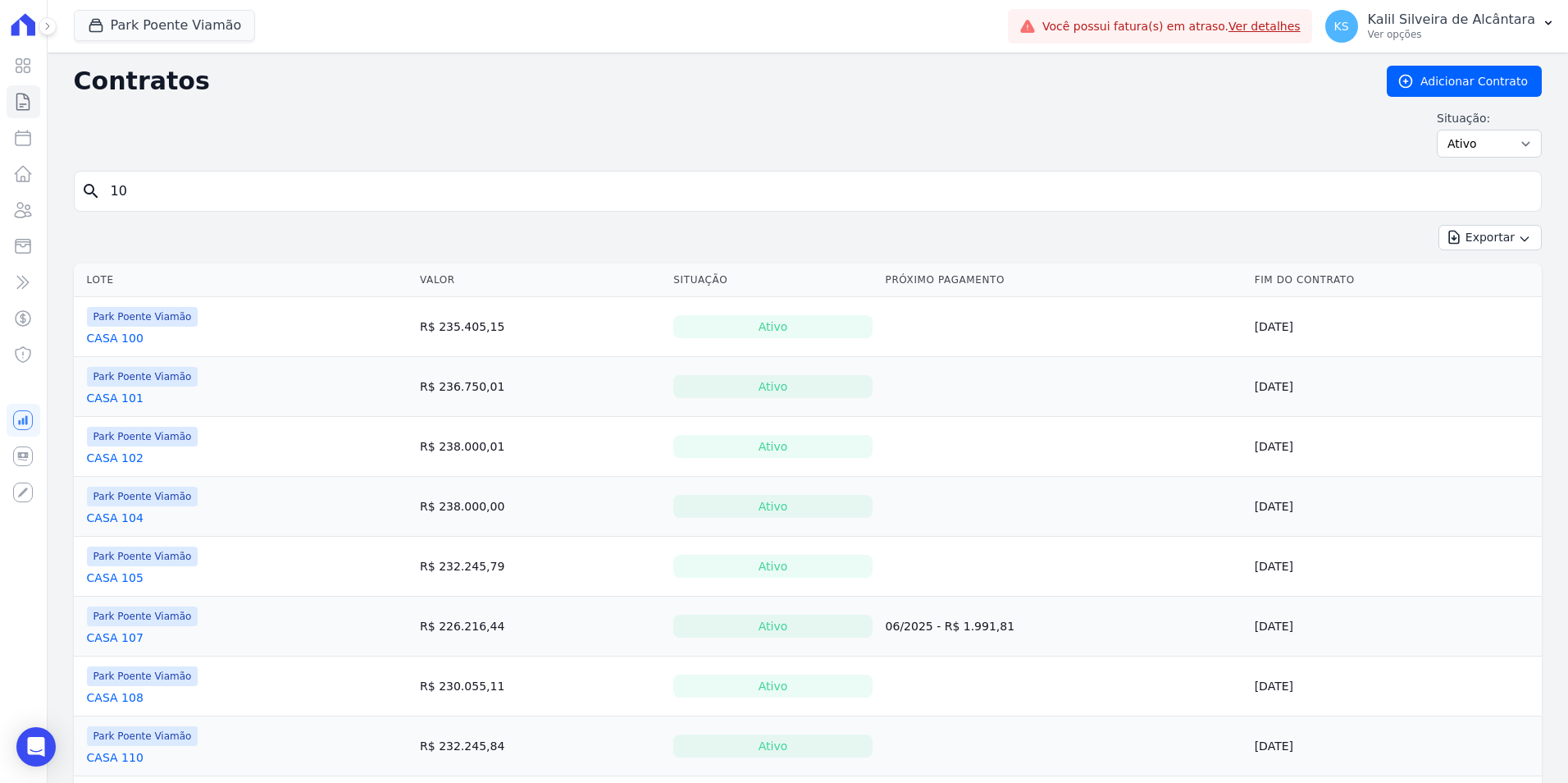
drag, startPoint x: 215, startPoint y: 198, endPoint x: -39, endPoint y: 196, distance: 254.0
click at [0, 196] on html "Visão Geral Contratos Parcelas Lotes Clientes Minha Carteira Transferências Cré…" at bounding box center [784, 392] width 1568 height 783
type input "130"
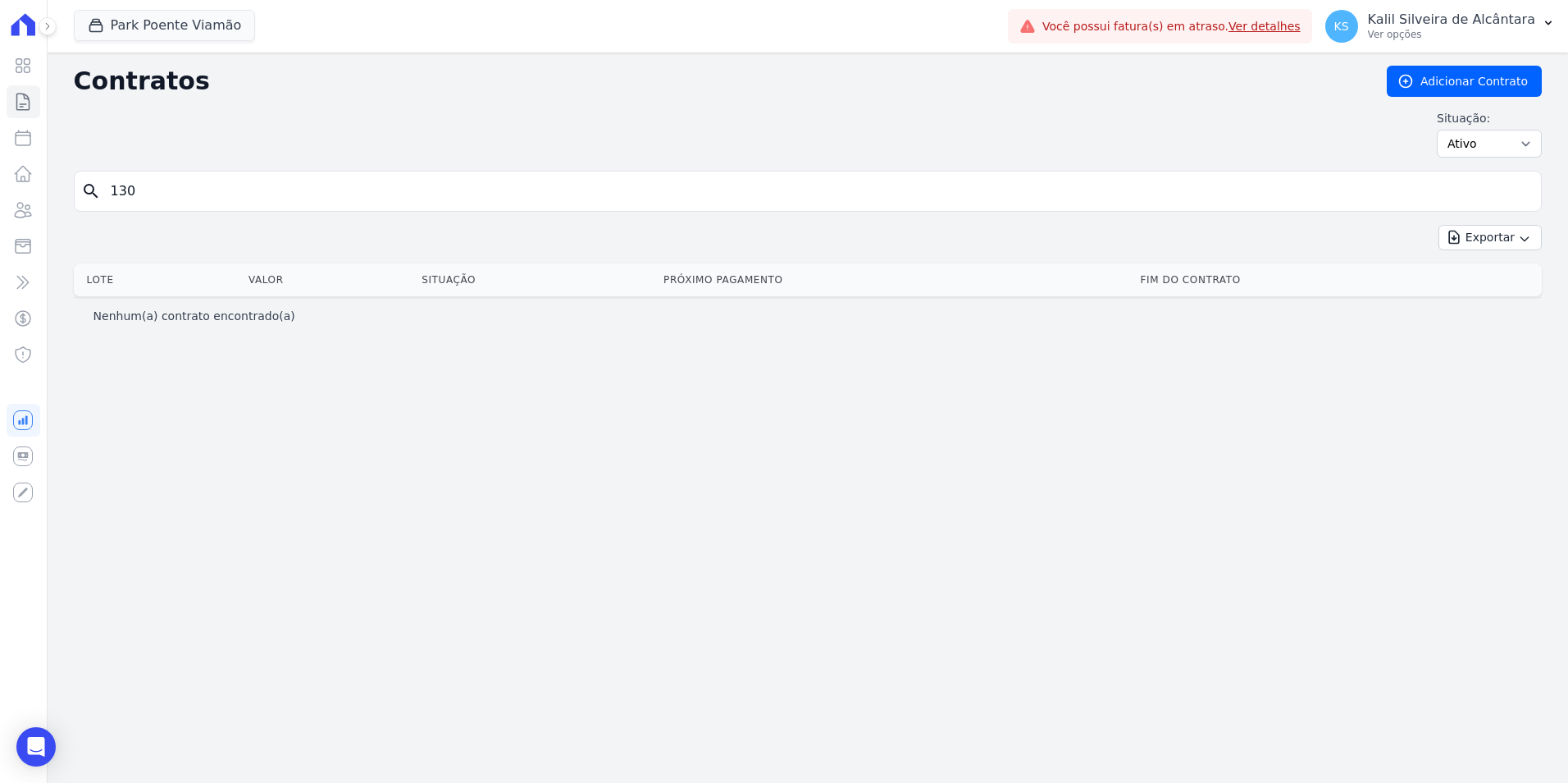
drag, startPoint x: 221, startPoint y: 175, endPoint x: 210, endPoint y: 186, distance: 15.6
click at [217, 178] on input "130" at bounding box center [817, 191] width 1433 height 33
click at [0, 190] on html "Visão Geral Contratos Parcelas Lotes Clientes Minha Carteira Transferências Cré…" at bounding box center [784, 392] width 1568 height 783
type input "135"
drag, startPoint x: 175, startPoint y: 185, endPoint x: 47, endPoint y: 186, distance: 128.0
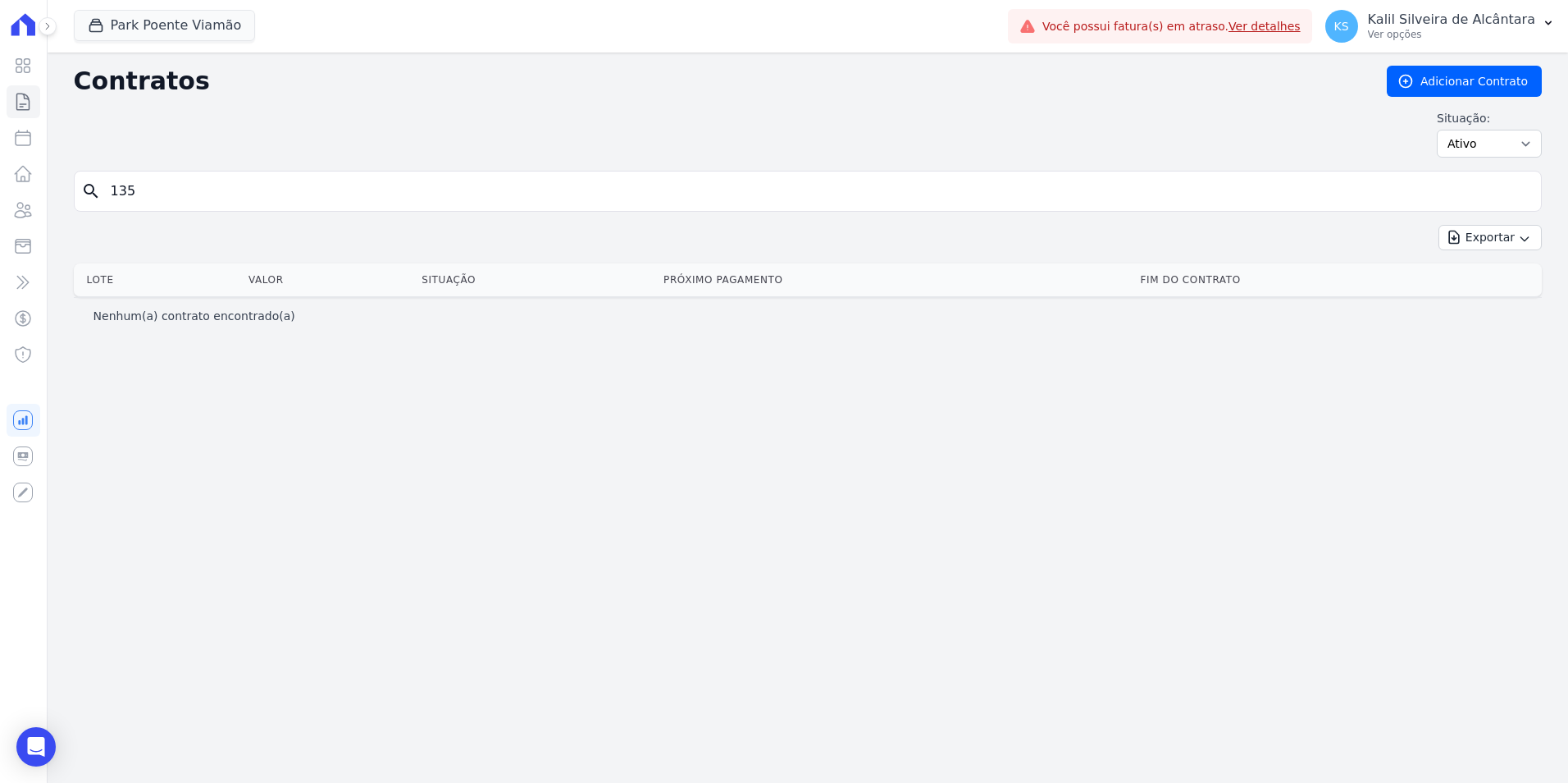
click at [57, 186] on div "Contratos Adicionar Contrato Situação: Ativo Todos Pausado Distratado Rascunho …" at bounding box center [808, 418] width 1520 height 730
type input "136"
click at [167, 188] on input "136" at bounding box center [817, 191] width 1433 height 33
drag, startPoint x: 159, startPoint y: 192, endPoint x: 10, endPoint y: 195, distance: 149.0
click at [10, 195] on div "Visão Geral Contratos Parcelas Lotes Clientes Minha Carteira Transferências Cré…" at bounding box center [784, 392] width 1568 height 783
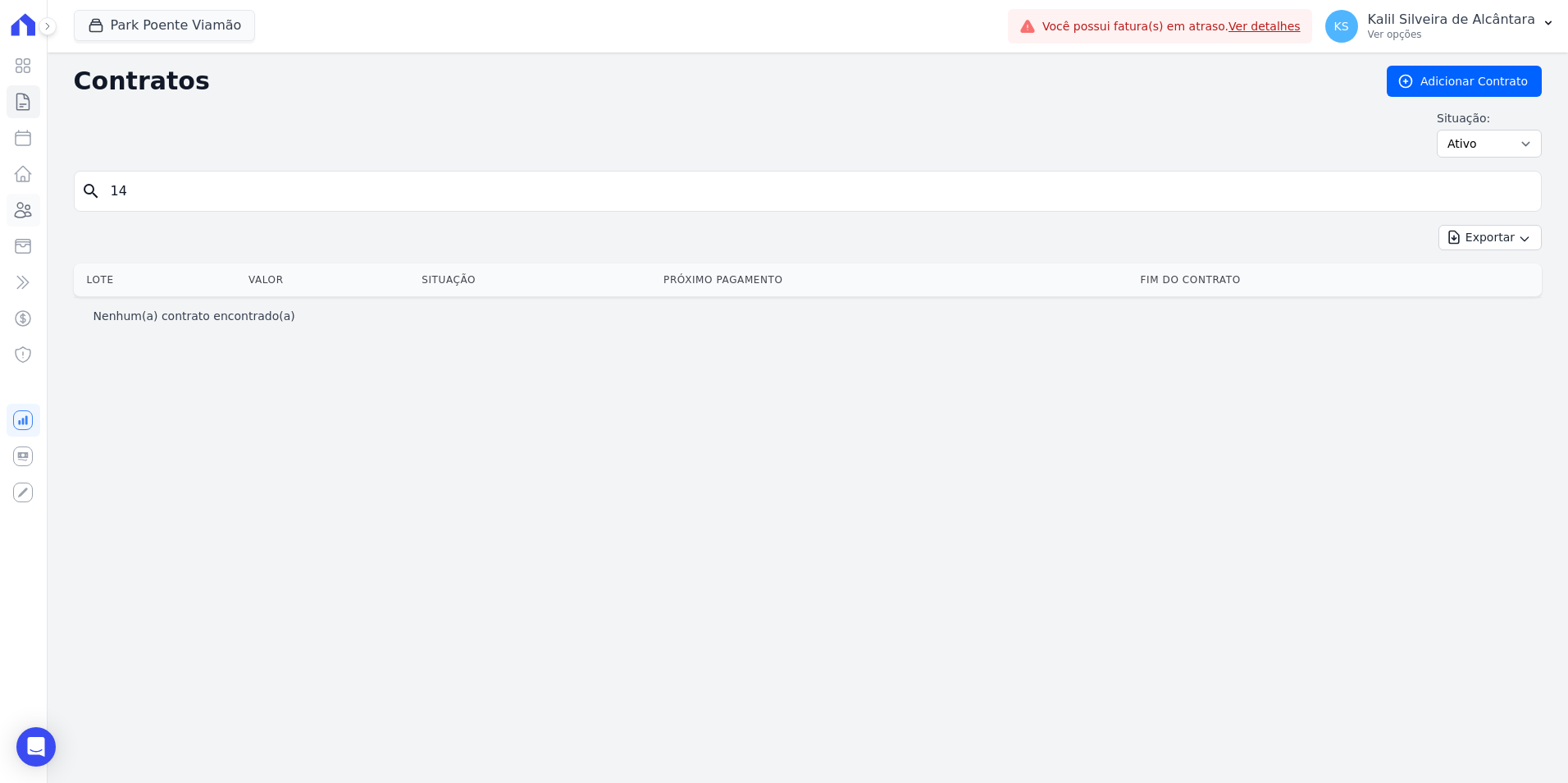
type input "14"
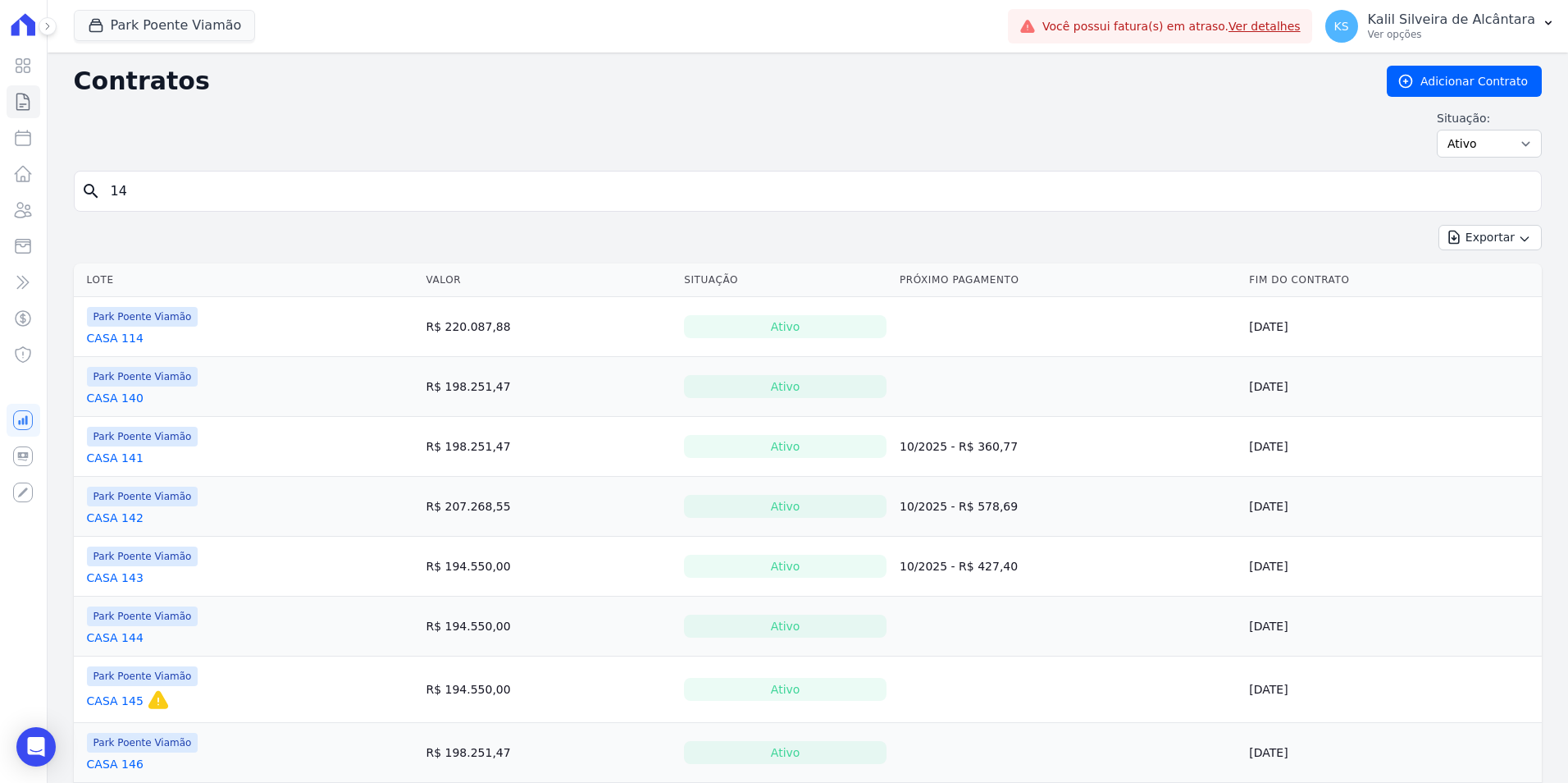
drag, startPoint x: 201, startPoint y: 189, endPoint x: 40, endPoint y: 192, distance: 161.0
click at [47, 192] on div "Visão Geral Contratos Parcelas Lotes Clientes Minha Carteira Transferências Cré…" at bounding box center [784, 392] width 1568 height 783
type input "16"
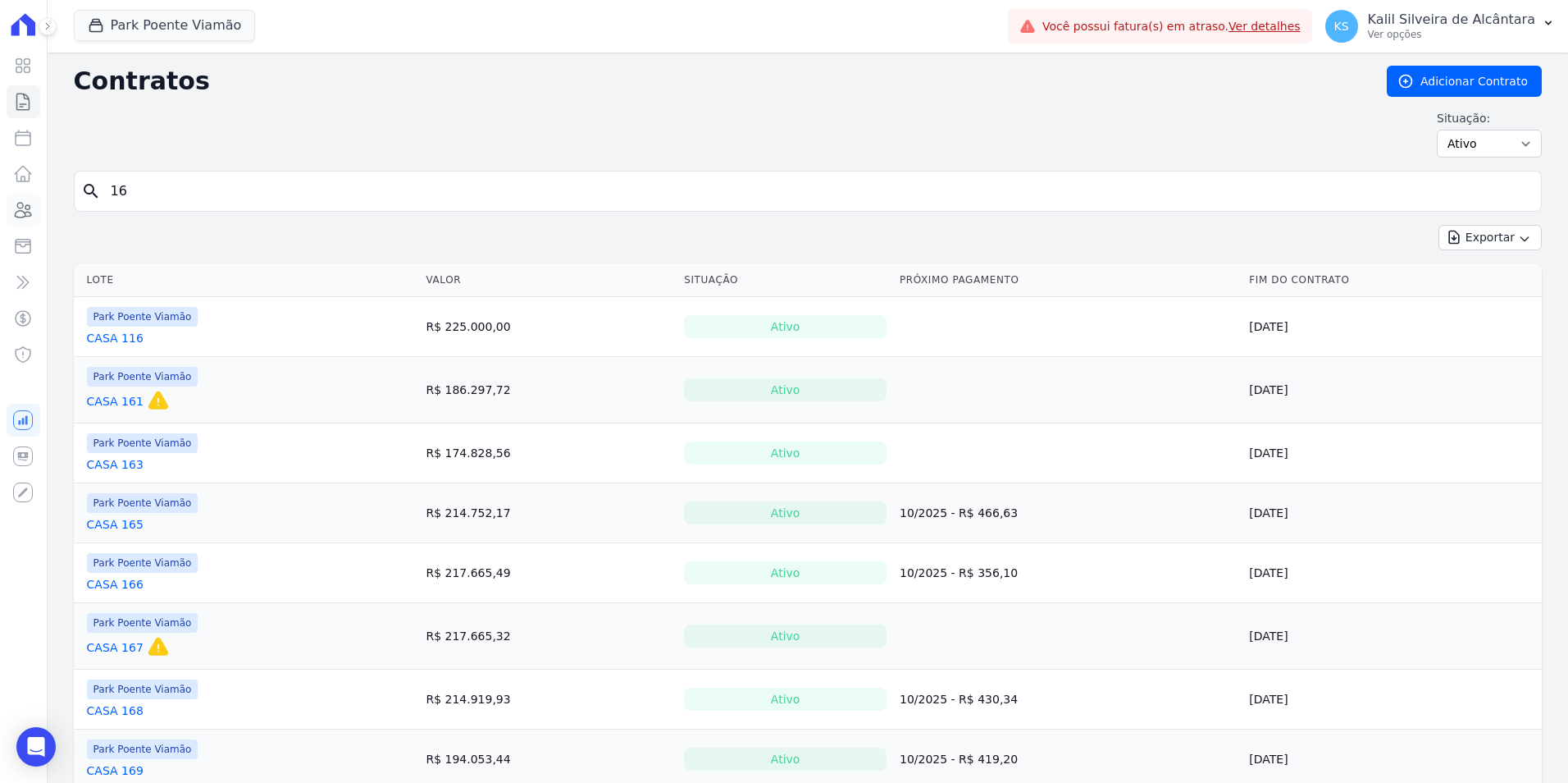
drag, startPoint x: 148, startPoint y: 203, endPoint x: 17, endPoint y: 208, distance: 131.1
click at [22, 207] on div "Visão Geral Contratos Parcelas Lotes Clientes Minha Carteira Transferências Cré…" at bounding box center [784, 392] width 1568 height 783
type input "160"
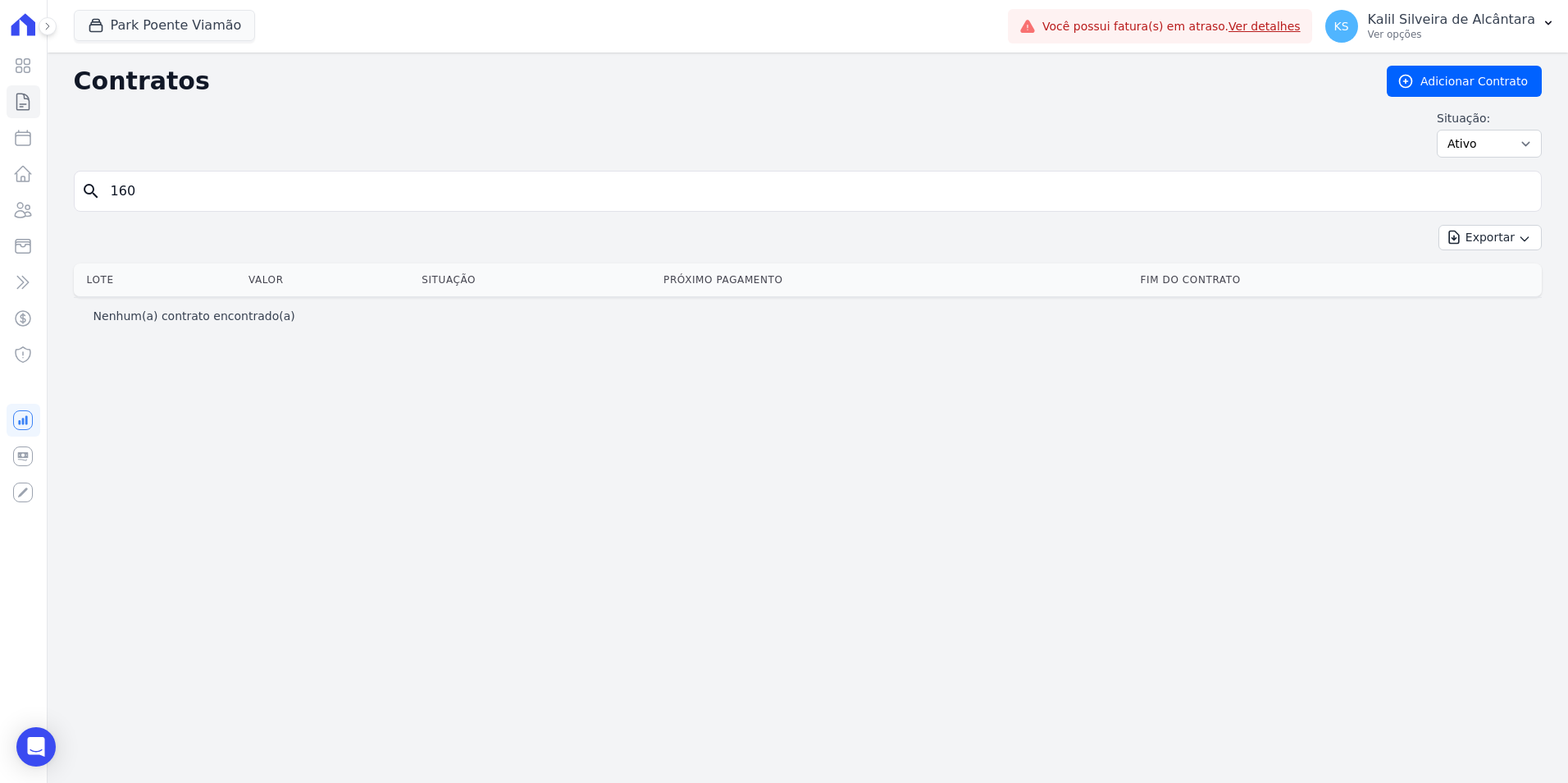
drag, startPoint x: 197, startPoint y: 198, endPoint x: 1, endPoint y: 198, distance: 196.0
click at [1, 198] on div "Visão Geral Contratos Parcelas Lotes Clientes Minha Carteira Transferências Cré…" at bounding box center [784, 392] width 1568 height 783
type input "162]"
click at [178, 186] on input "162" at bounding box center [817, 191] width 1433 height 33
click at [178, 185] on input "162" at bounding box center [817, 191] width 1433 height 33
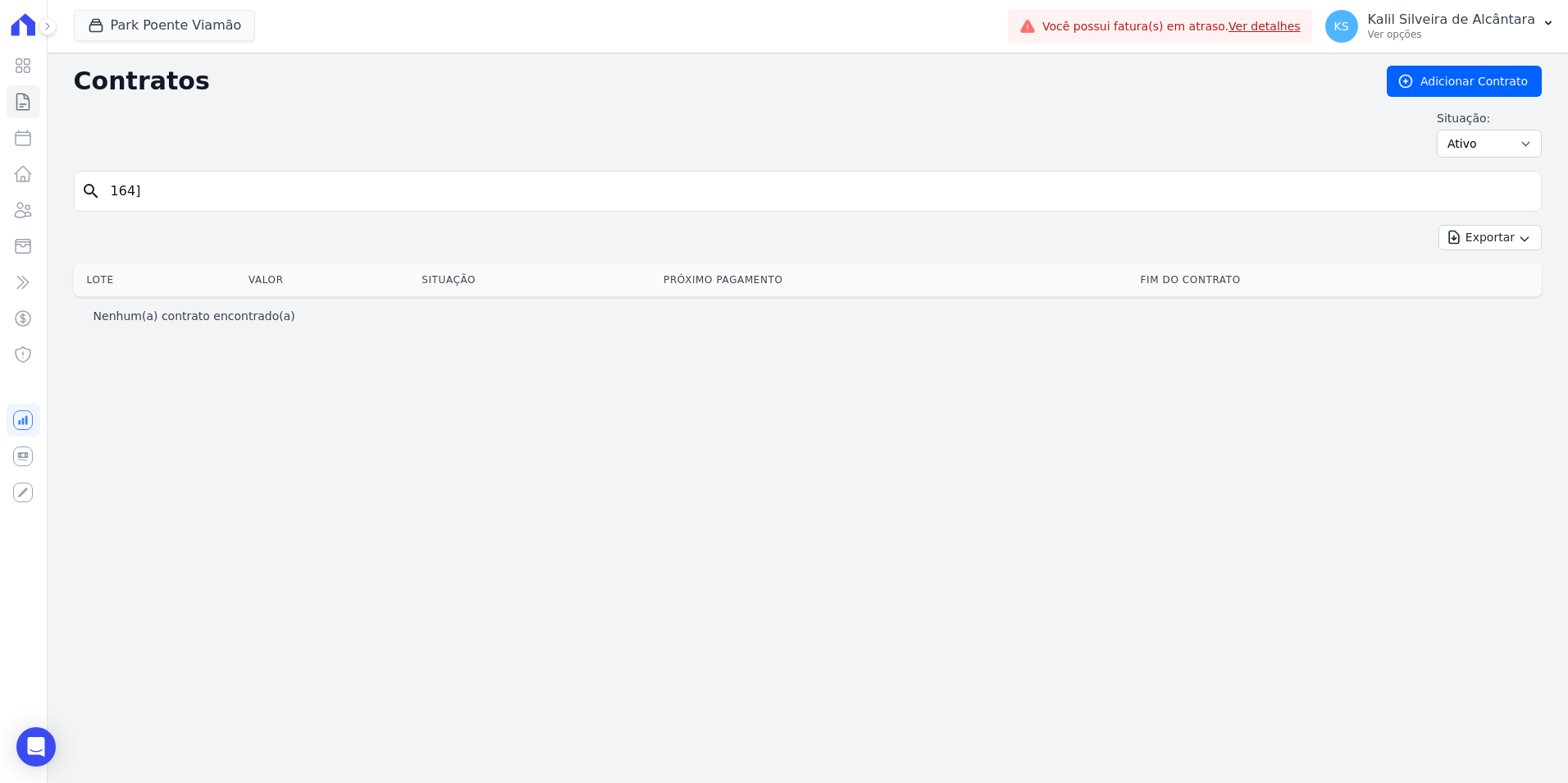
type input "164"
click at [178, 185] on input "164" at bounding box center [817, 191] width 1433 height 33
type input "1"
type input "17"
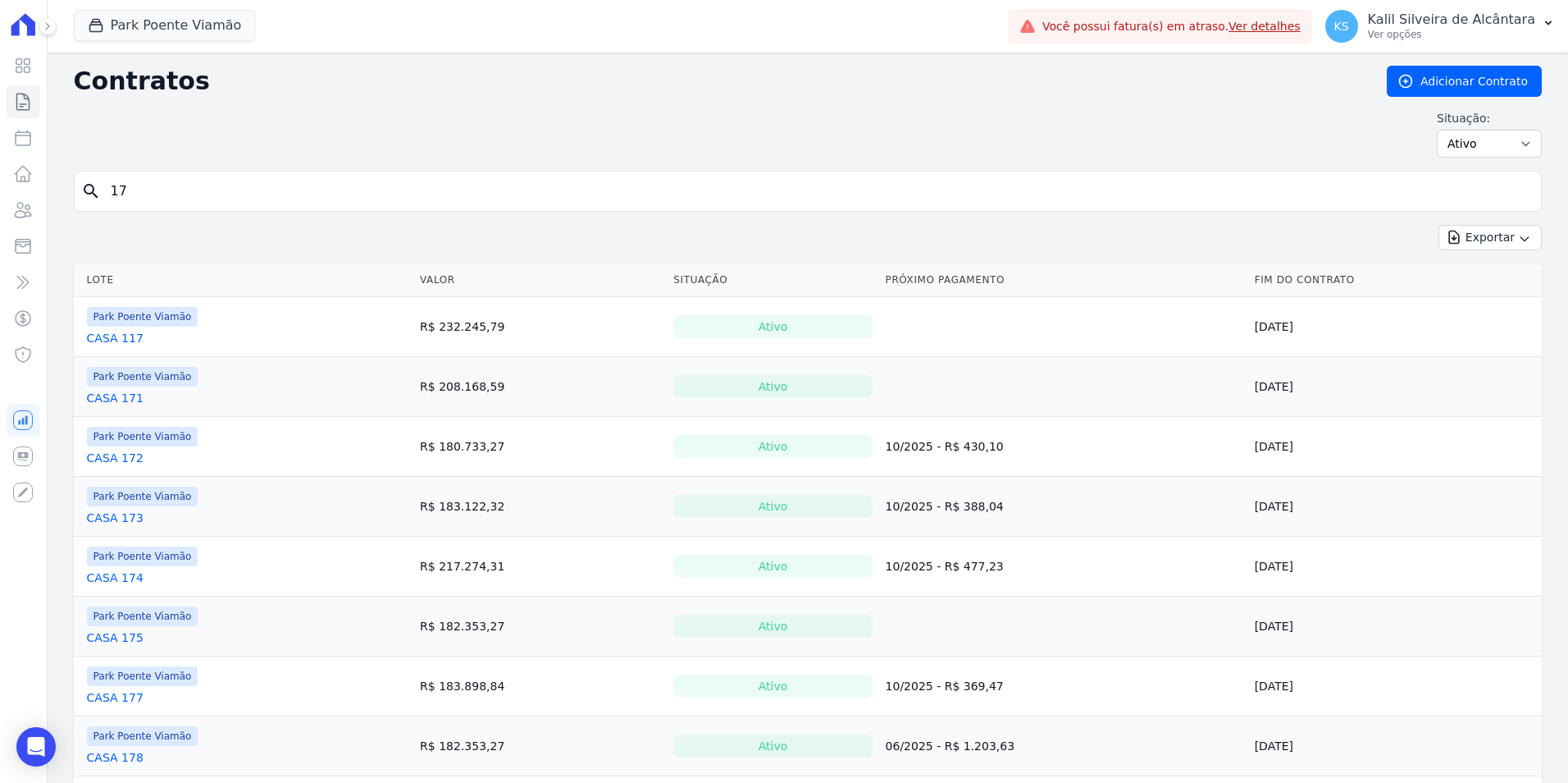
drag, startPoint x: 151, startPoint y: 198, endPoint x: -12, endPoint y: 190, distance: 163.2
click at [0, 190] on html "Visão Geral Contratos Parcelas Lotes Clientes Minha Carteira Transferências Cré…" at bounding box center [784, 392] width 1568 height 783
type input "18"
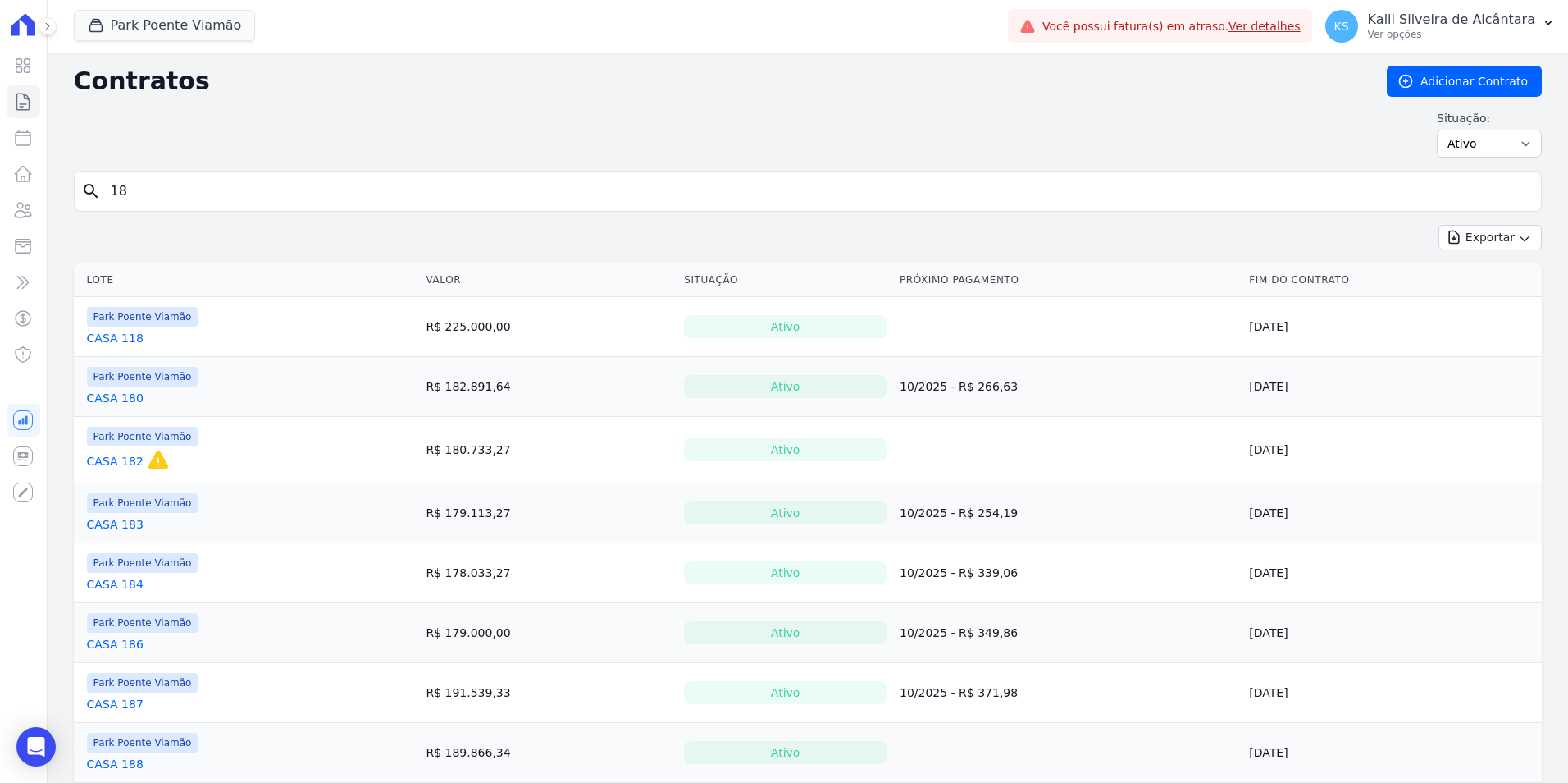
drag, startPoint x: 189, startPoint y: 167, endPoint x: 77, endPoint y: 171, distance: 112.1
click at [84, 171] on div "Contratos Adicionar Contrato Situação: Ativo Todos Pausado Distratado Rascunho …" at bounding box center [808, 502] width 1520 height 900
drag, startPoint x: 117, startPoint y: 208, endPoint x: 66, endPoint y: 214, distance: 51.4
click at [68, 213] on div "Contratos Adicionar Contrato Situação: Ativo Todos Pausado Distratado Rascunho …" at bounding box center [808, 502] width 1520 height 900
type input "19"
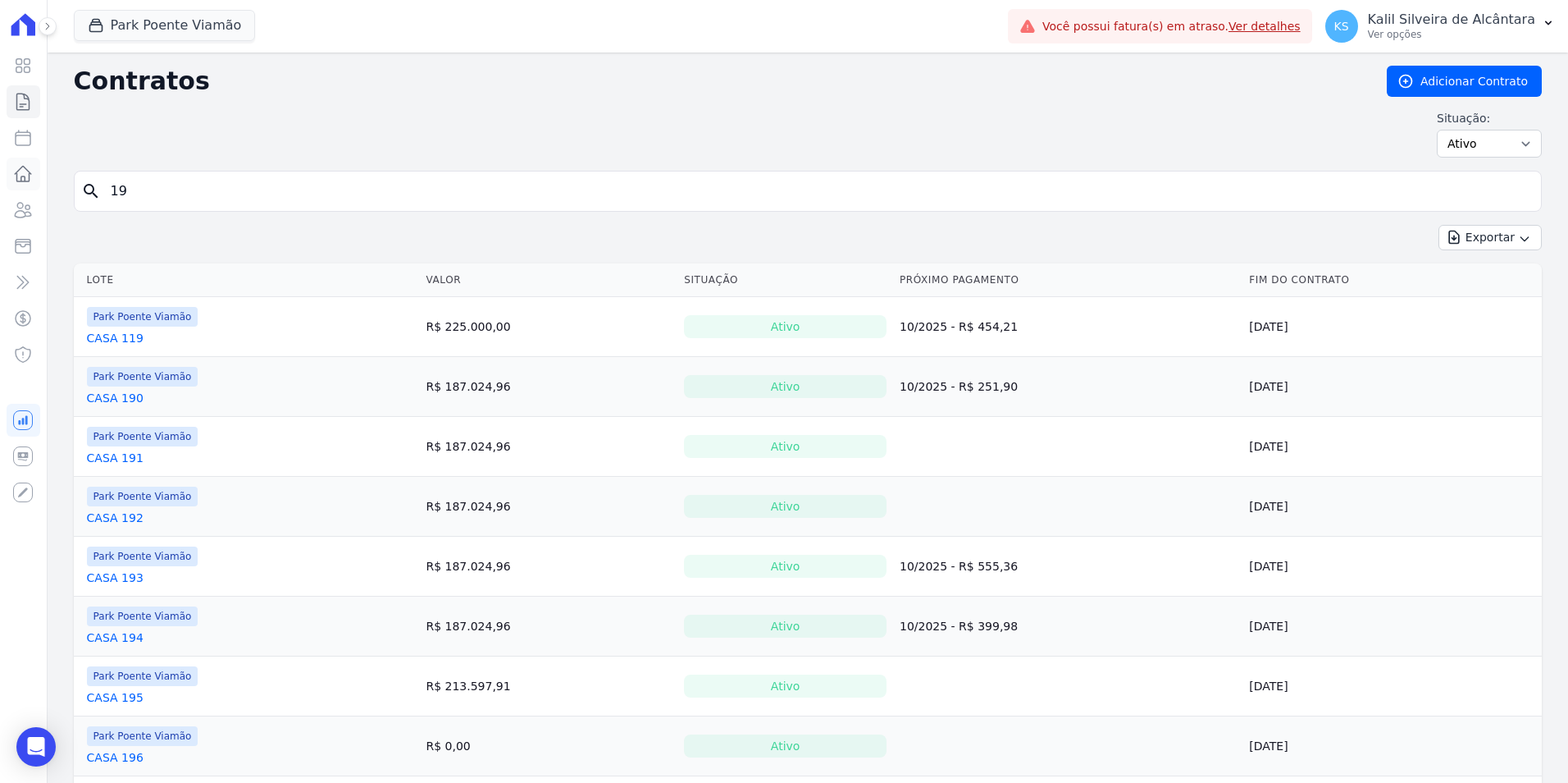
drag, startPoint x: 167, startPoint y: 190, endPoint x: 29, endPoint y: 176, distance: 138.7
click at [149, 191] on input "19" at bounding box center [817, 191] width 1433 height 33
type input "1920"
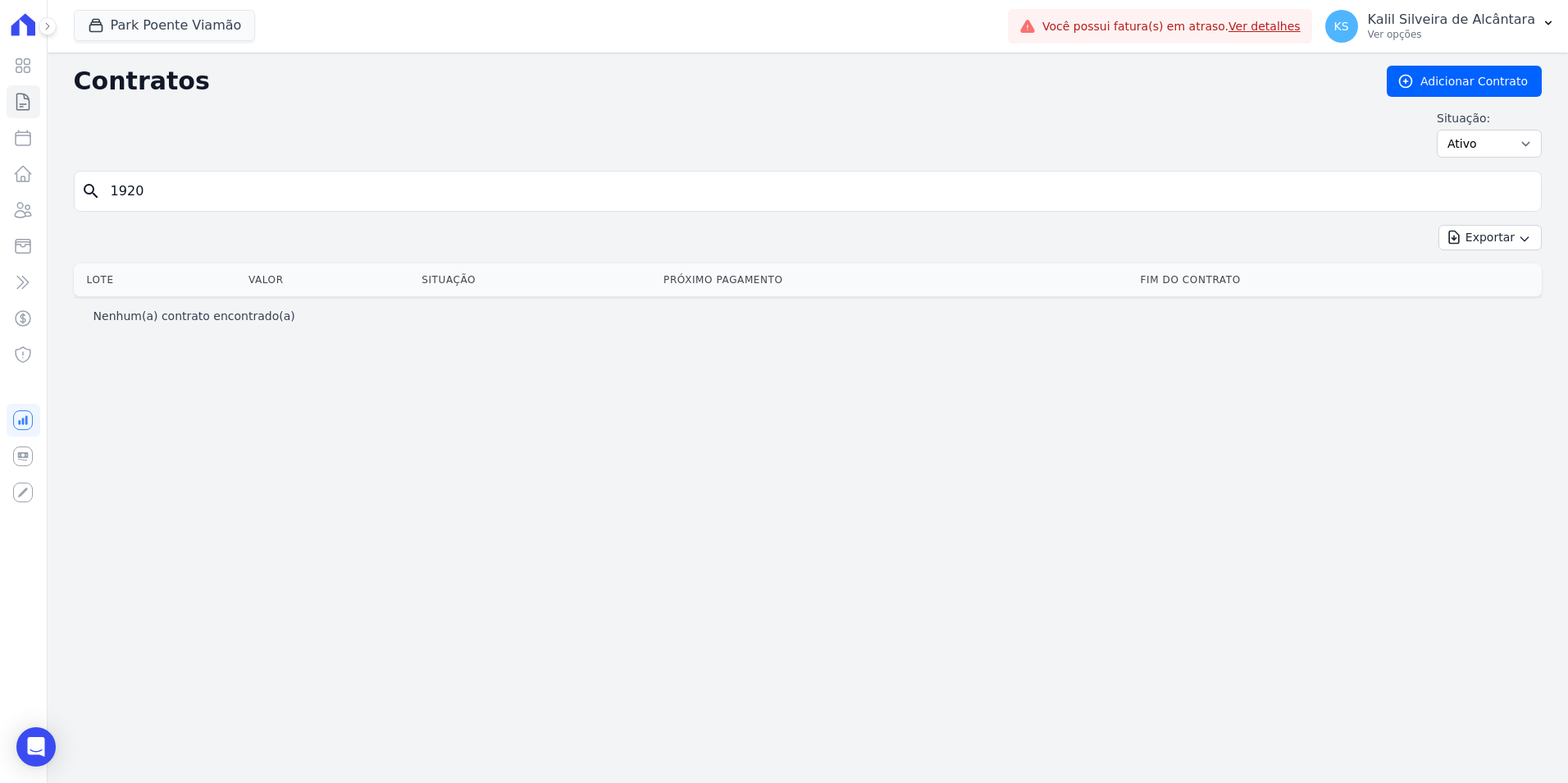
drag, startPoint x: 196, startPoint y: 189, endPoint x: -145, endPoint y: 179, distance: 341.1
click at [0, 179] on html "Visão Geral Contratos Parcelas Lotes Clientes Minha Carteira Transferências Cré…" at bounding box center [784, 392] width 1568 height 783
type input "20"
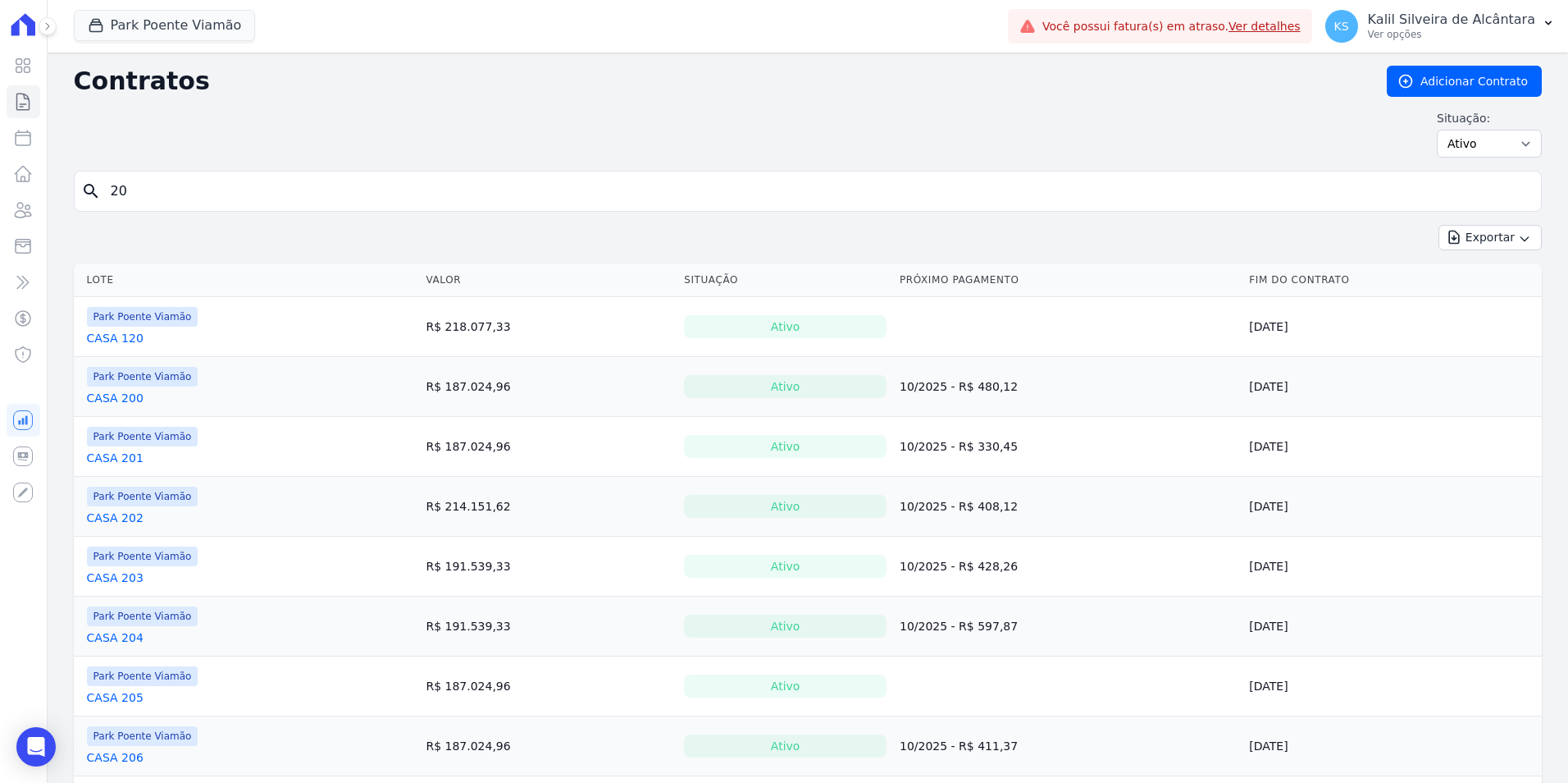
drag, startPoint x: 137, startPoint y: 192, endPoint x: 11, endPoint y: 193, distance: 126.0
click at [60, 193] on div "Contratos Adicionar Contrato Situação: Ativo Todos Pausado Distratado Rascunho …" at bounding box center [808, 529] width 1520 height 953
type input "23"
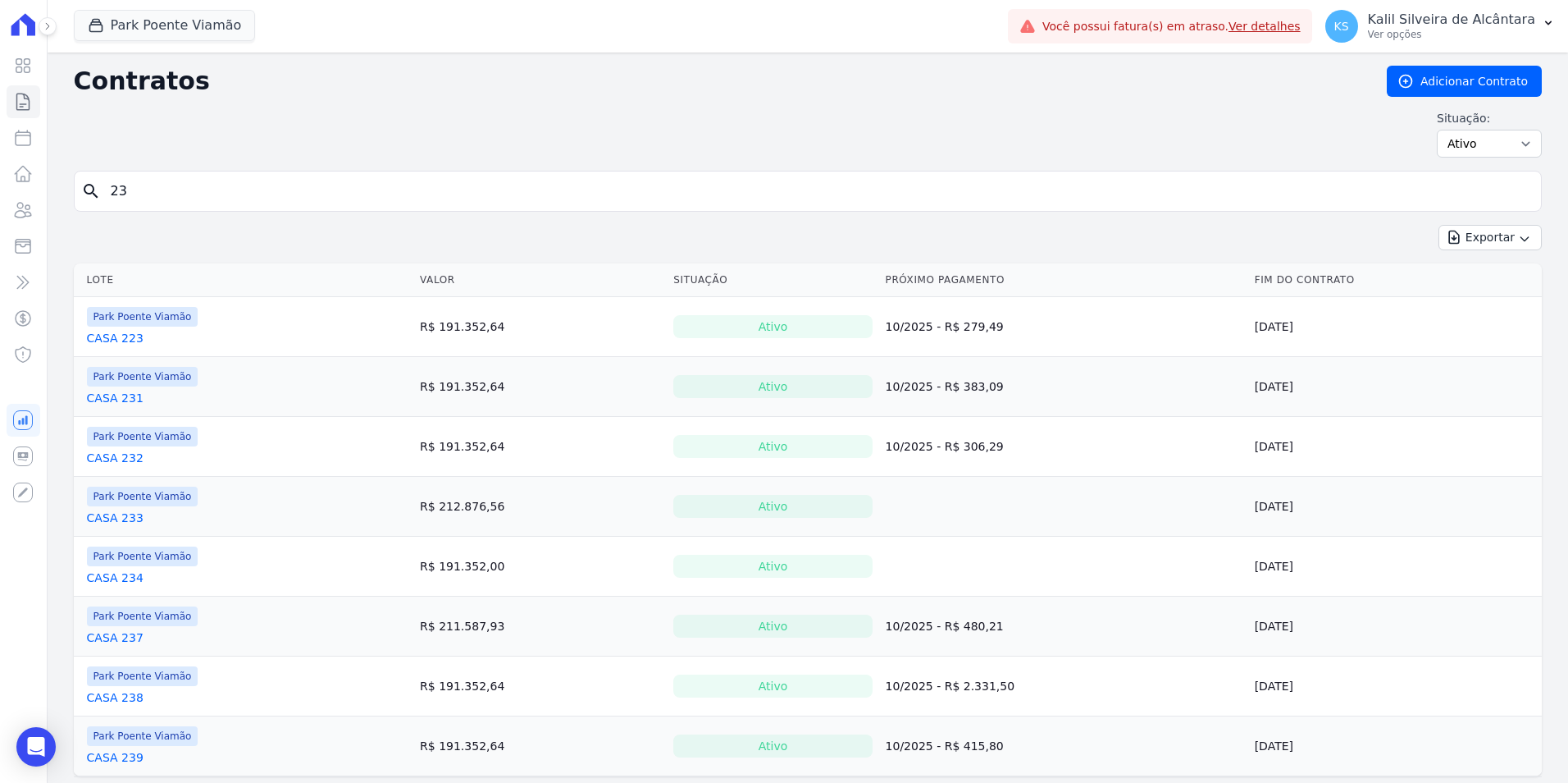
drag, startPoint x: 189, startPoint y: 178, endPoint x: -45, endPoint y: 186, distance: 234.1
click at [0, 186] on html "Visão Geral Contratos Parcelas Lotes Clientes Minha Carteira Transferências Cré…" at bounding box center [784, 392] width 1568 height 783
type input "24"
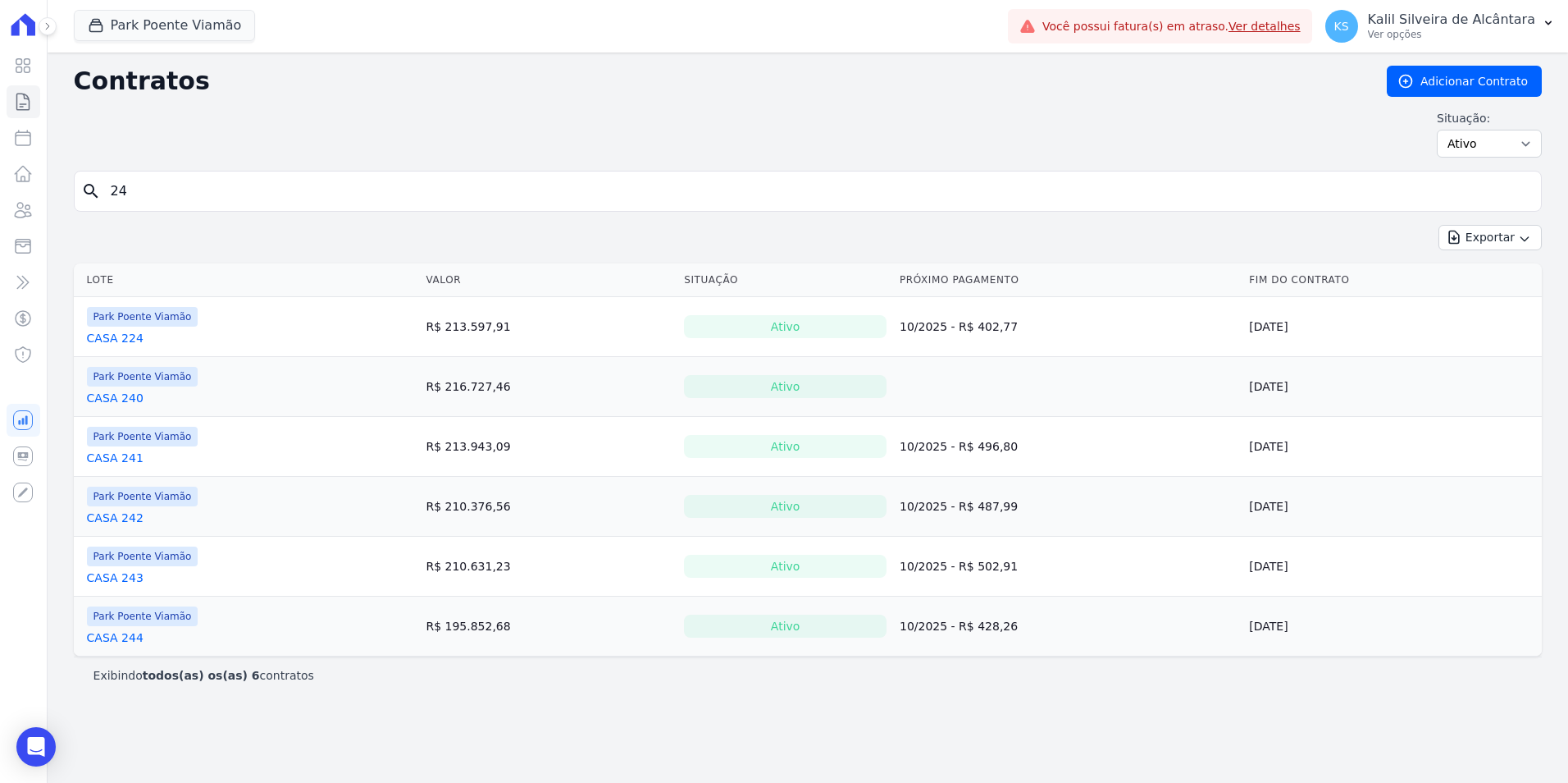
drag, startPoint x: 143, startPoint y: 204, endPoint x: 108, endPoint y: 215, distance: 36.7
click at [108, 215] on form "search 24" at bounding box center [807, 198] width 1467 height 54
type input ","
type input "25"
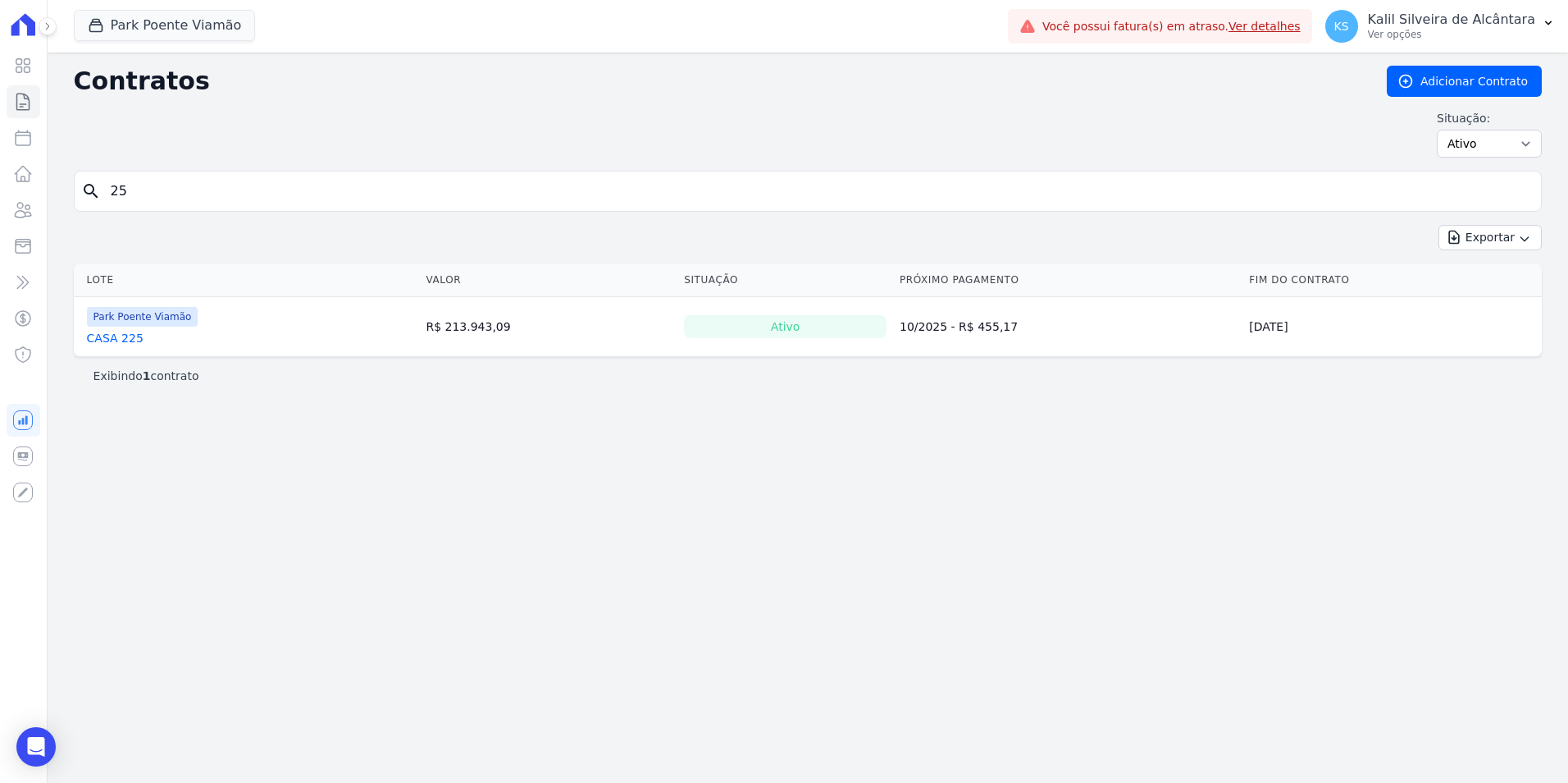
drag, startPoint x: 160, startPoint y: 195, endPoint x: -28, endPoint y: 198, distance: 188.0
click at [0, 198] on html "Visão Geral Contratos Parcelas Lotes Clientes Minha Carteira Transferências Cré…" at bounding box center [784, 392] width 1568 height 783
type input "26"
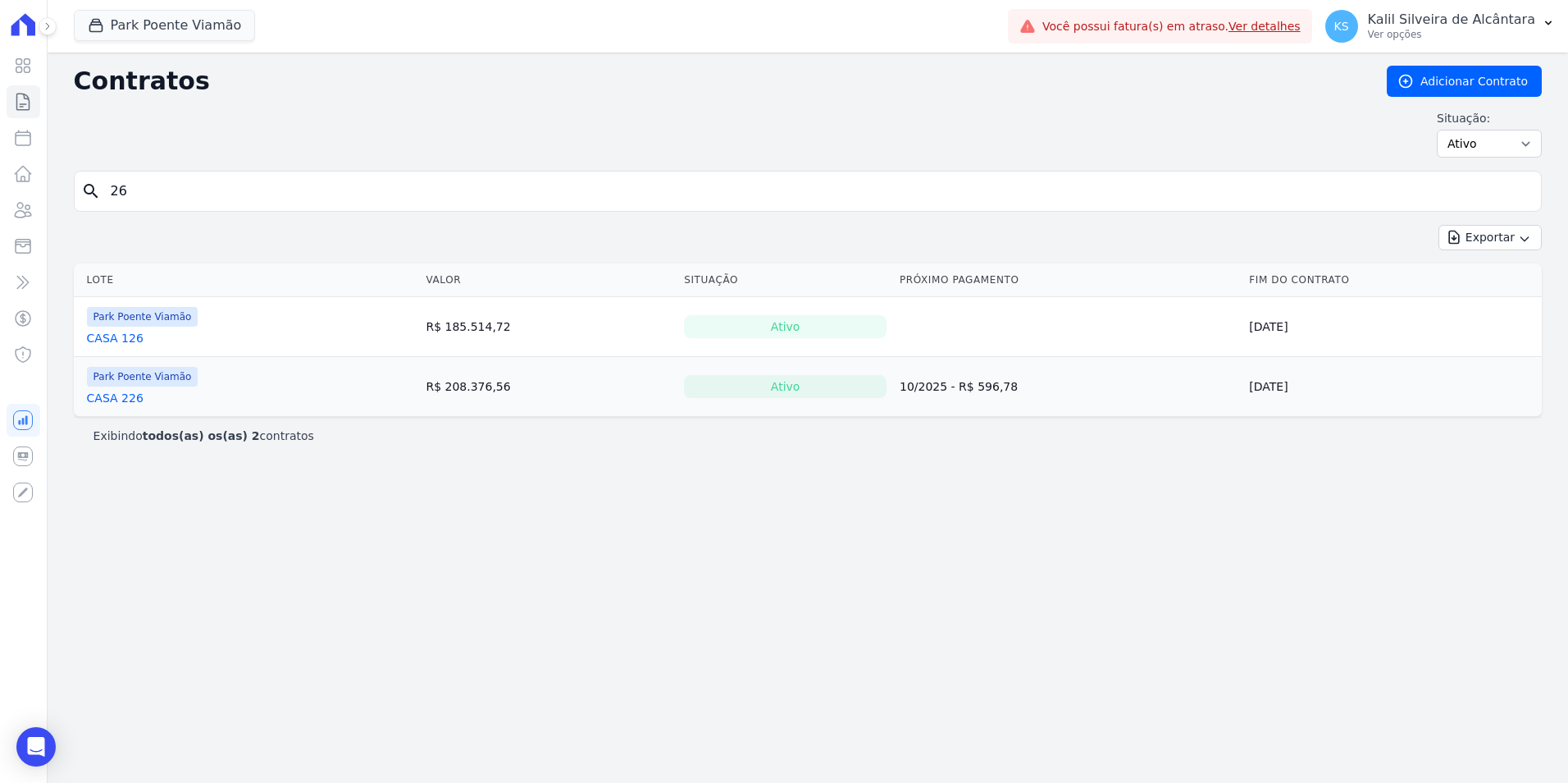
drag, startPoint x: 175, startPoint y: 188, endPoint x: 48, endPoint y: 187, distance: 127.0
click at [48, 187] on div "Contratos Adicionar Contrato Situação: Ativo Todos Pausado Distratado Rascunho …" at bounding box center [808, 418] width 1520 height 730
type input "27"
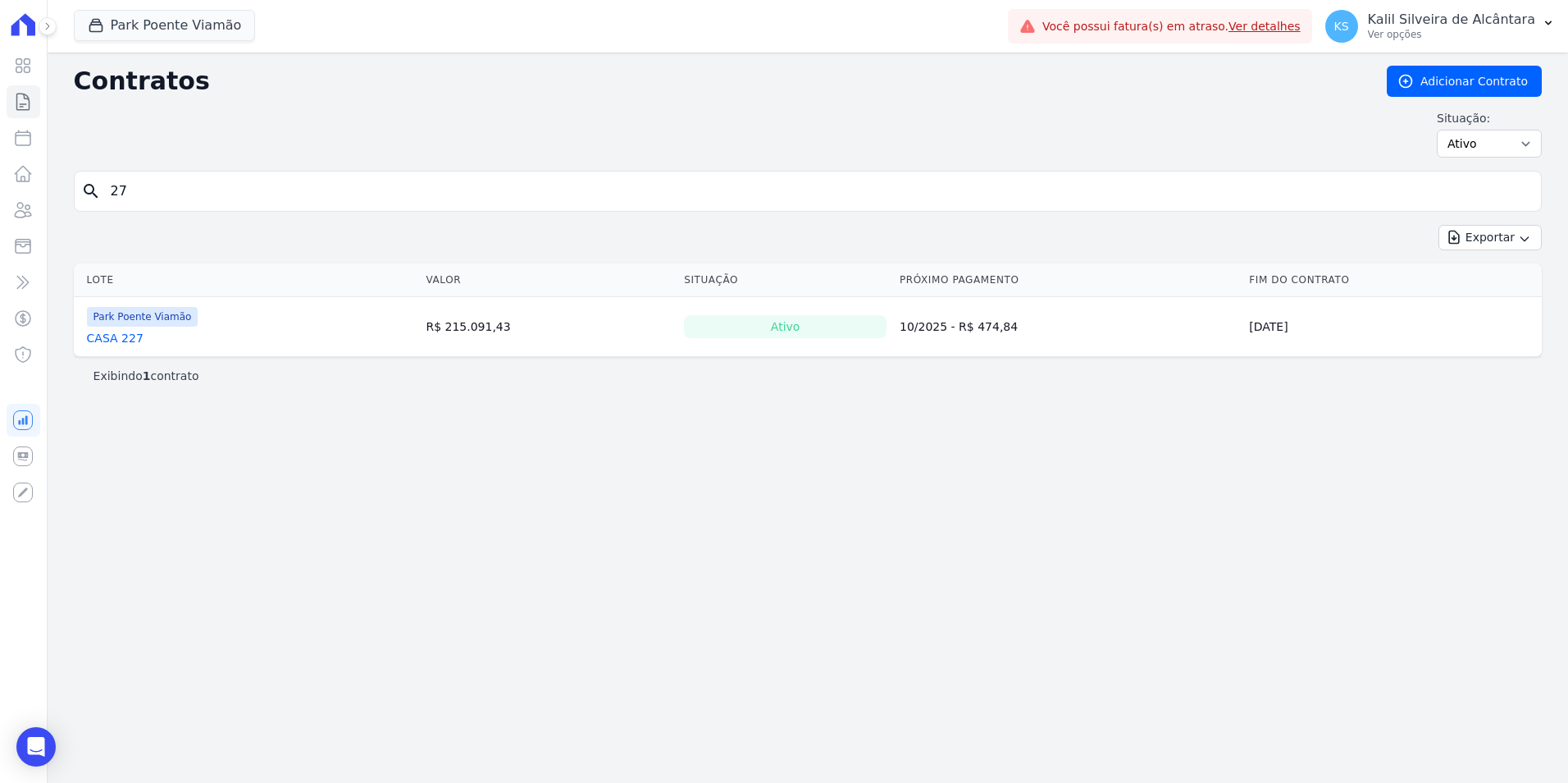
drag, startPoint x: 259, startPoint y: 194, endPoint x: -22, endPoint y: 194, distance: 281.0
click at [0, 194] on html "Visão Geral Contratos Parcelas Lotes Clientes Minha Carteira Transferências Cré…" at bounding box center [784, 392] width 1568 height 783
type input "8"
type input "28"
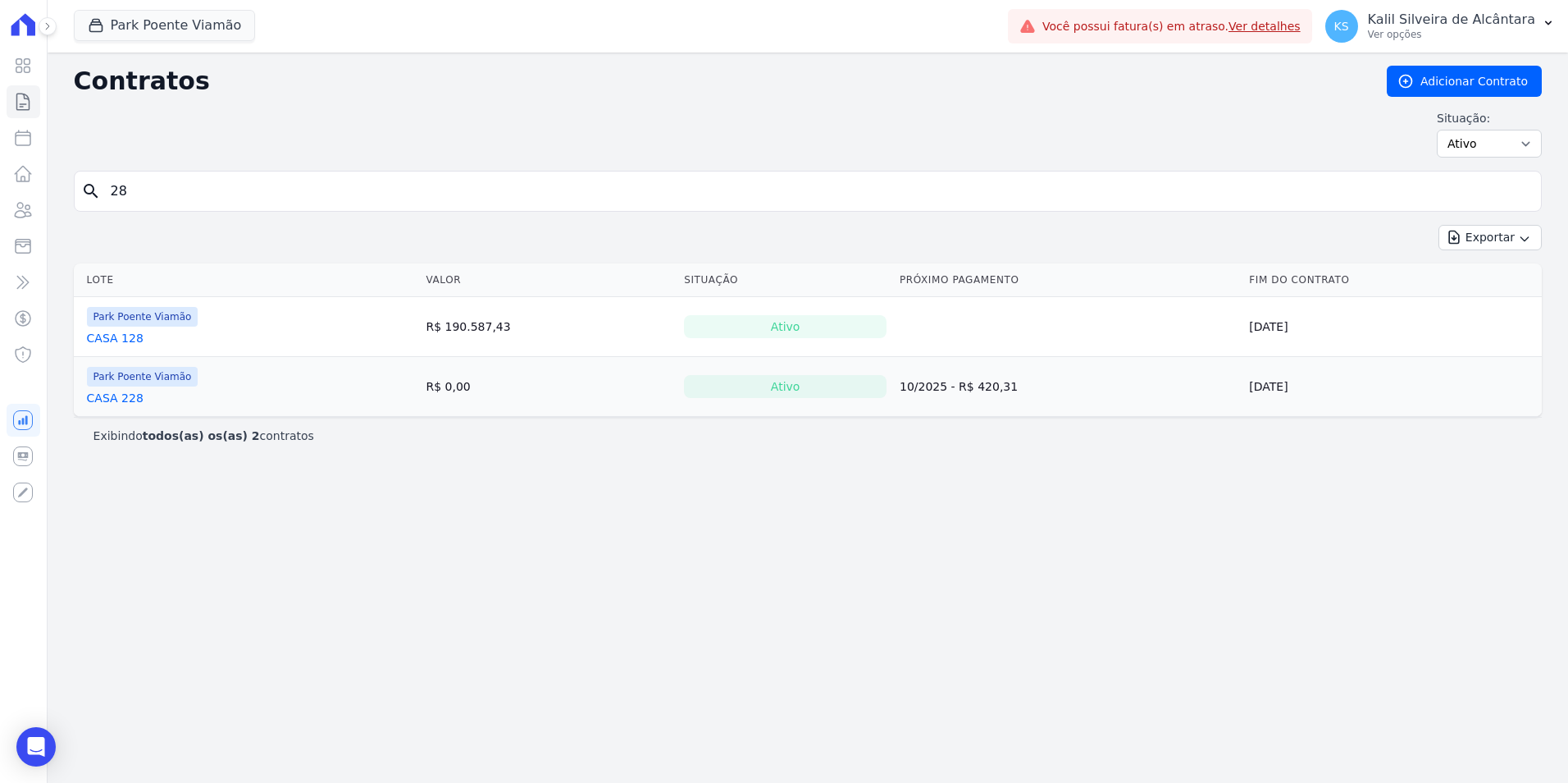
drag, startPoint x: 188, startPoint y: 180, endPoint x: -123, endPoint y: 208, distance: 312.3
click at [0, 208] on html "Visão Geral Contratos Parcelas Lotes Clientes Minha Carteira Transferências Cré…" at bounding box center [784, 392] width 1568 height 783
type input "29"
drag, startPoint x: 160, startPoint y: 179, endPoint x: 5, endPoint y: 218, distance: 159.8
click at [19, 215] on div "Visão Geral Contratos [GEOGRAPHIC_DATA] Lotes Clientes Minha Carteira Transferê…" at bounding box center [784, 392] width 1568 height 783
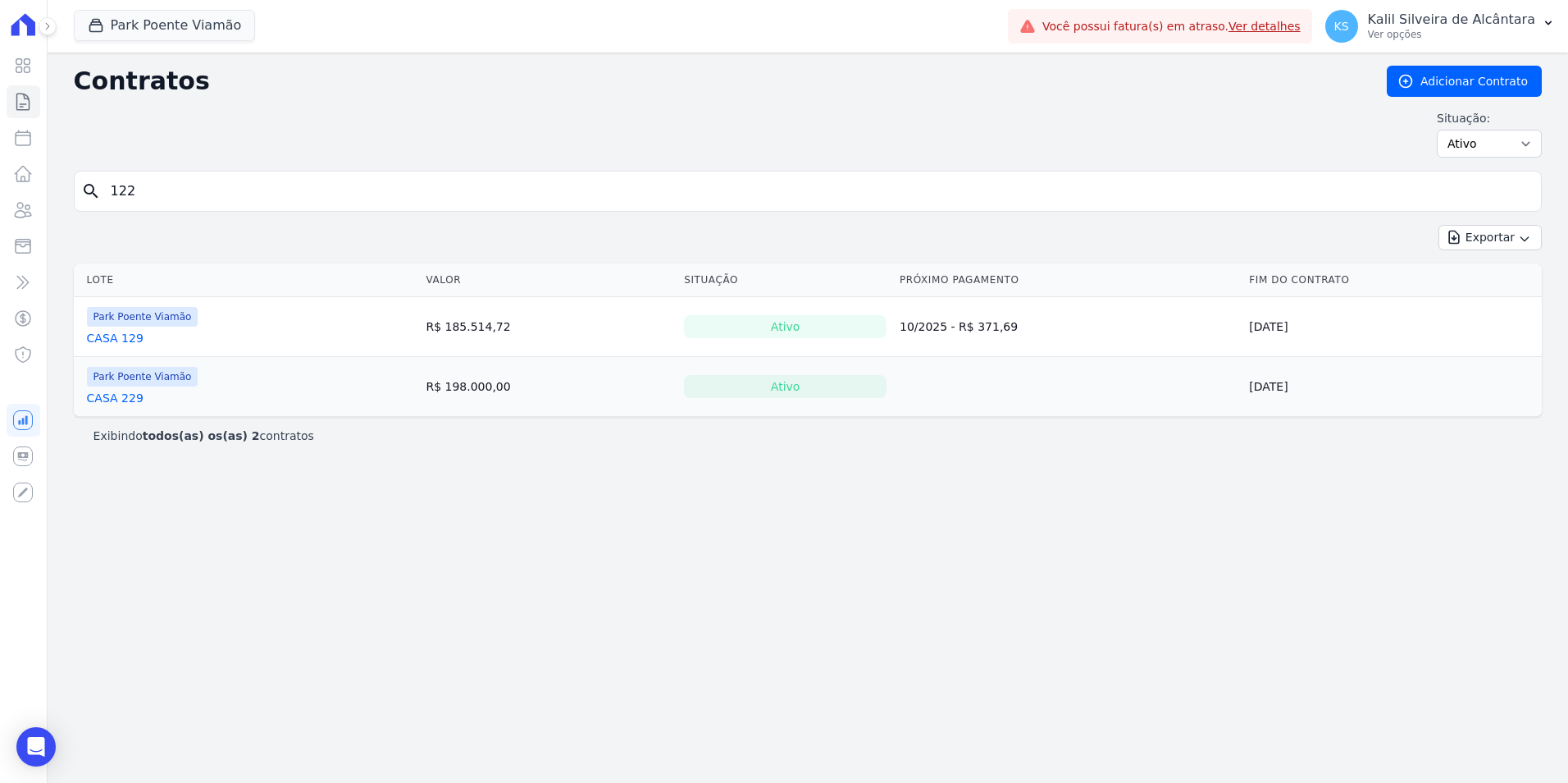
type input "122"
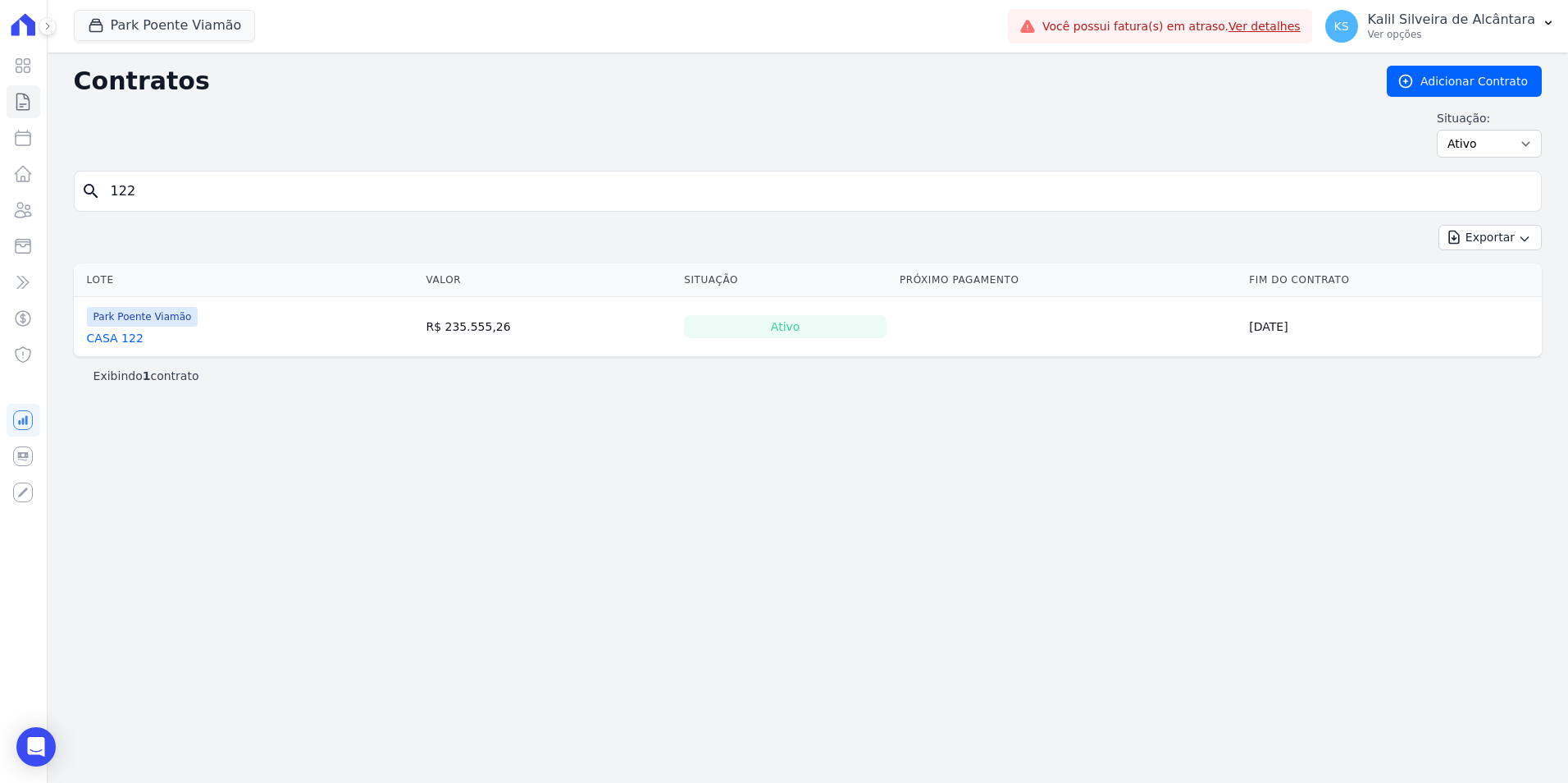
drag, startPoint x: 236, startPoint y: 180, endPoint x: -49, endPoint y: 186, distance: 285.1
click at [0, 186] on html "Visão Geral Contratos Parcelas Lotes Clientes Minha Carteira Transferências Cré…" at bounding box center [784, 392] width 1568 height 783
type input "126"
drag, startPoint x: 160, startPoint y: 202, endPoint x: 20, endPoint y: 202, distance: 140.0
click at [20, 202] on div "Visão Geral Contratos [GEOGRAPHIC_DATA] Lotes Clientes Minha Carteira Transferê…" at bounding box center [784, 392] width 1568 height 783
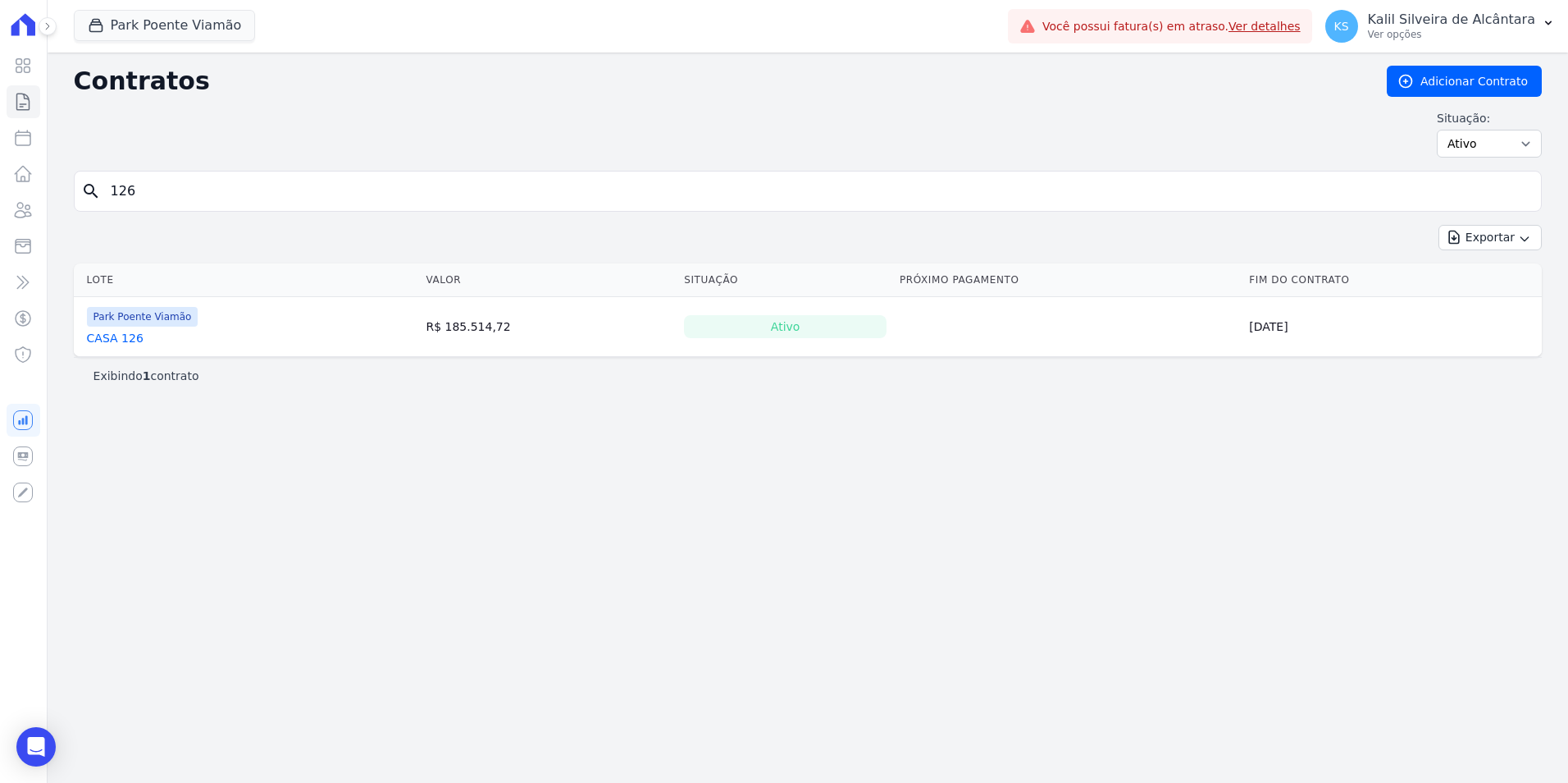
click at [293, 205] on input "126" at bounding box center [817, 191] width 1433 height 33
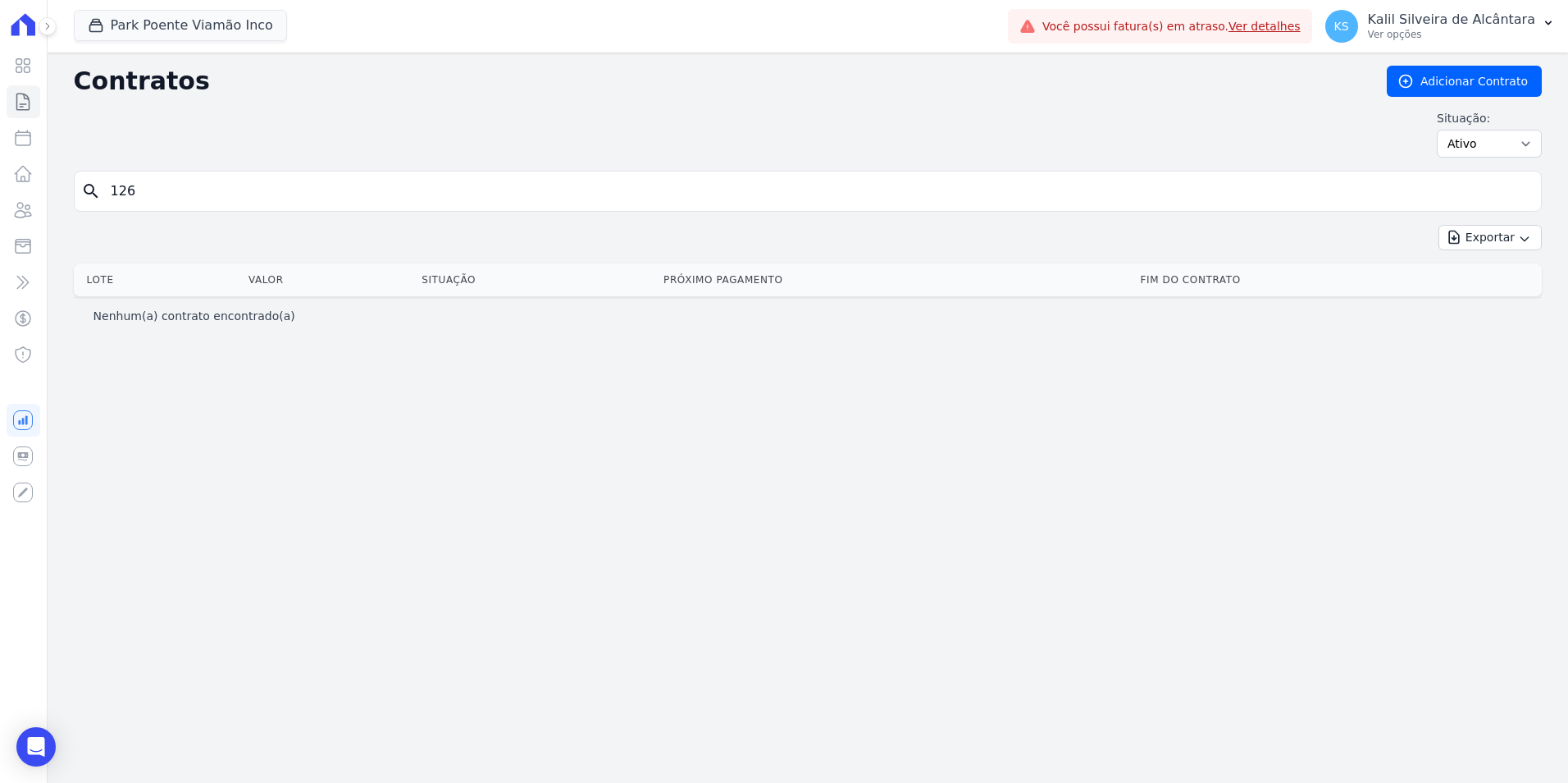
drag, startPoint x: 231, startPoint y: 180, endPoint x: -13, endPoint y: 181, distance: 244.0
click at [0, 181] on html "Visão Geral Contratos Parcelas Lotes Clientes Minha Carteira Transferências Cré…" at bounding box center [784, 392] width 1568 height 783
click at [204, 22] on button "Park Poente Viamão Inco" at bounding box center [179, 25] width 213 height 31
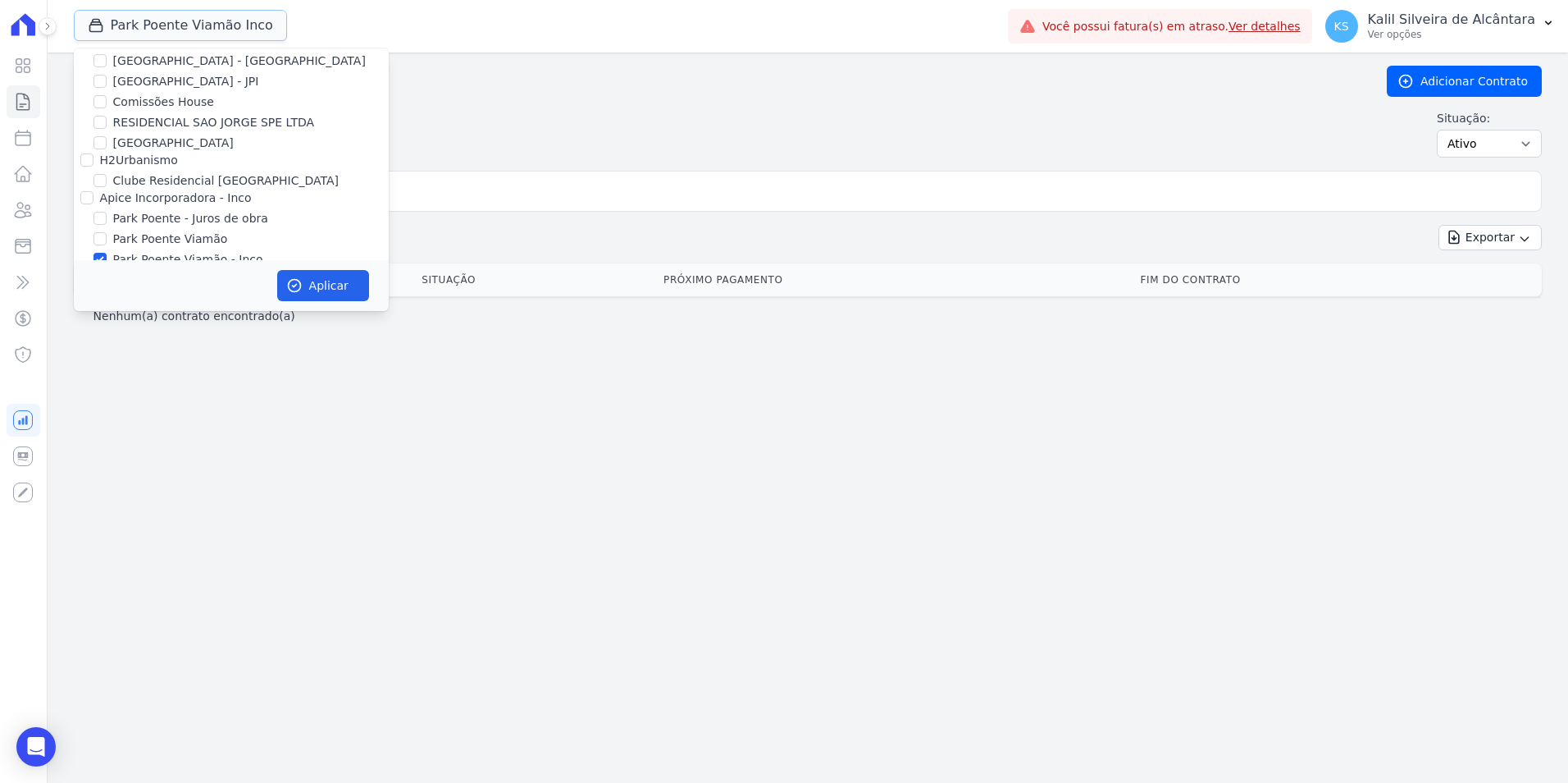
scroll to position [72, 0]
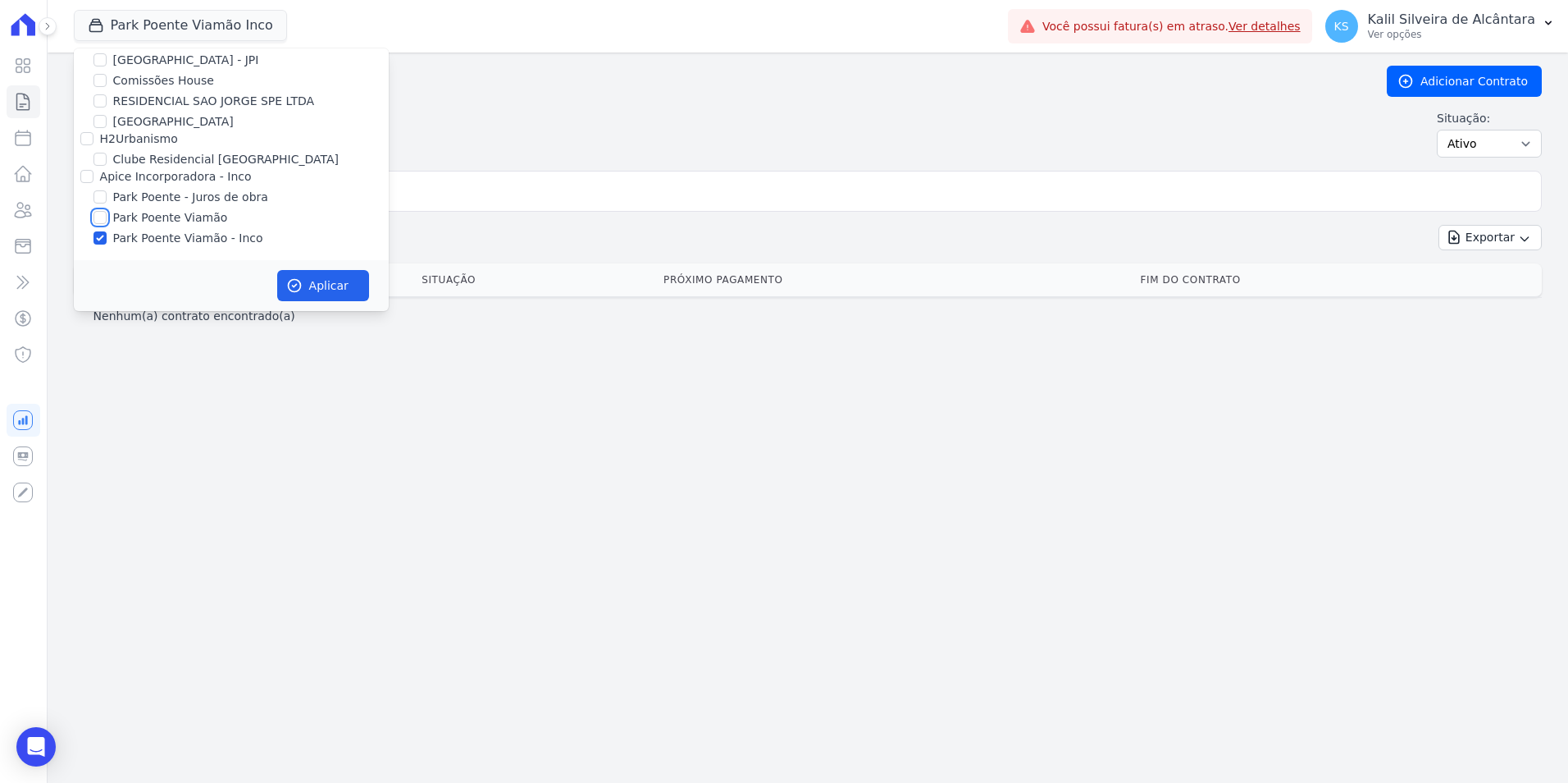
click at [103, 216] on input "Park Poente Viamão" at bounding box center [100, 218] width 13 height 13
checkbox input "true"
click at [342, 283] on button "Aplicar" at bounding box center [322, 285] width 91 height 31
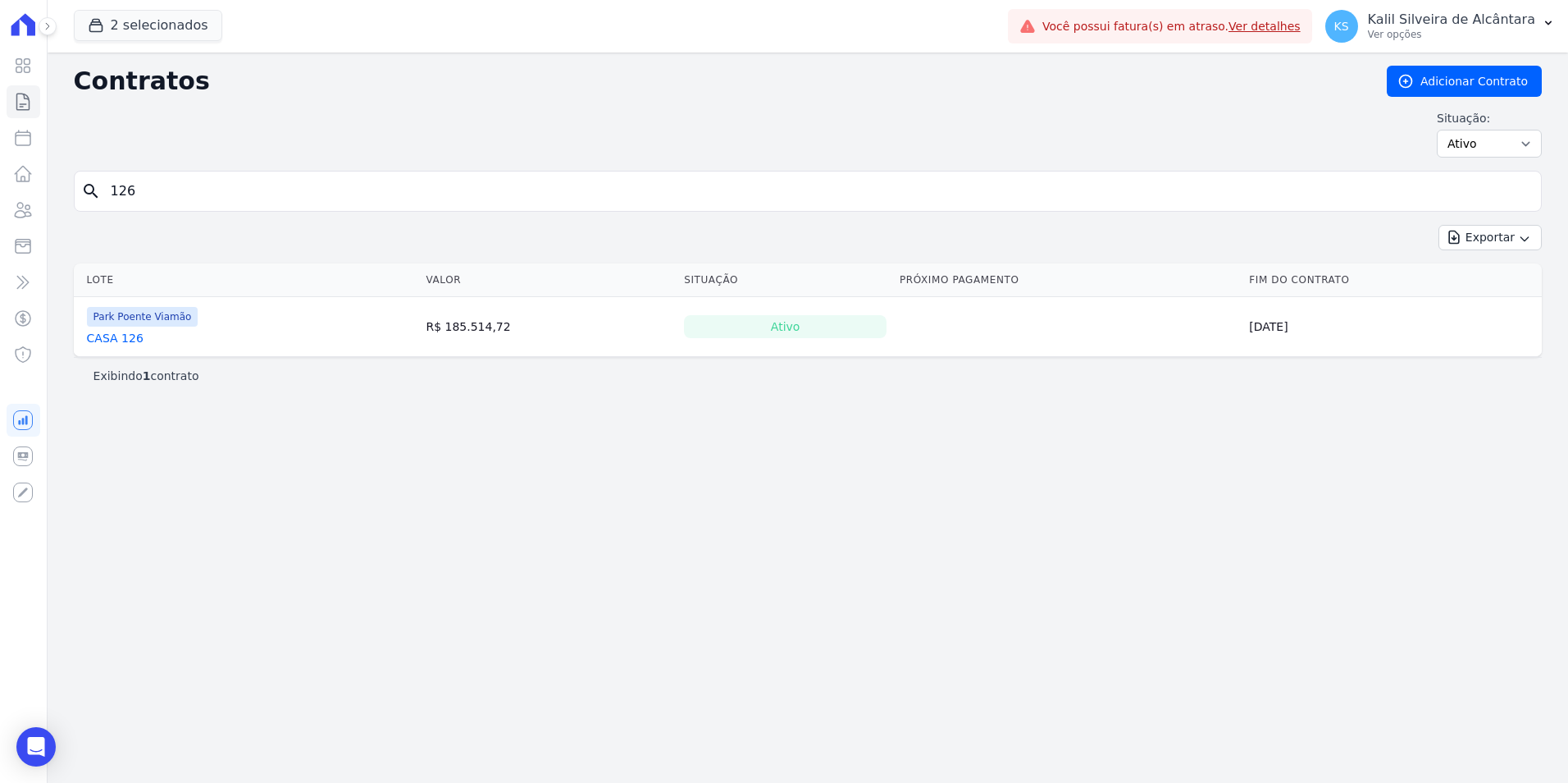
drag, startPoint x: 158, startPoint y: 186, endPoint x: 73, endPoint y: 197, distance: 85.7
click at [77, 197] on div "search 126" at bounding box center [807, 190] width 1467 height 41
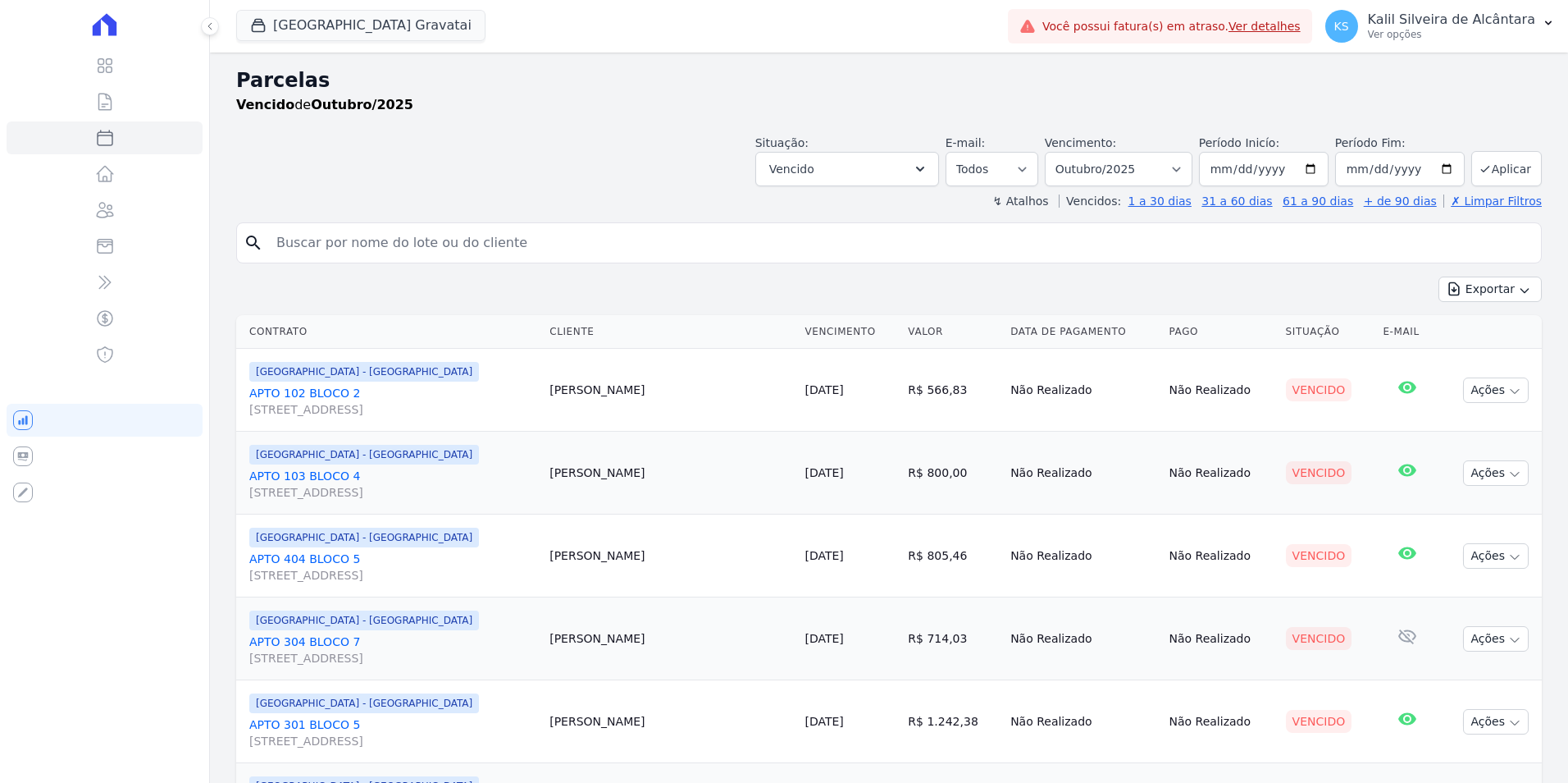
select select
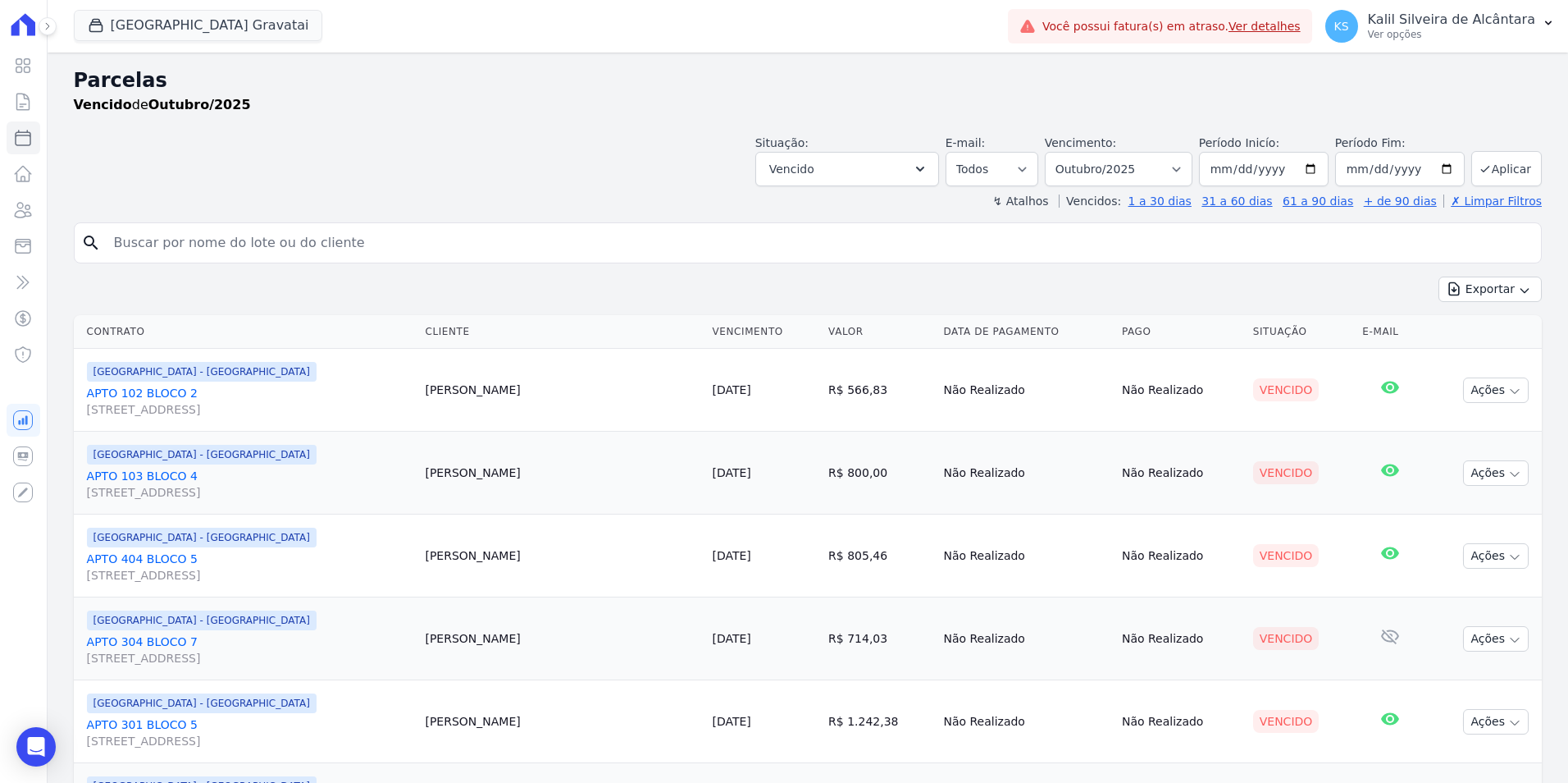
click at [187, 235] on input "search" at bounding box center [819, 243] width 1430 height 33
drag, startPoint x: 596, startPoint y: 471, endPoint x: 519, endPoint y: 493, distance: 80.1
click at [519, 493] on tr "Arty Park - Gravatai APTO 103 BLOCO 4 Rua Nova York, 120, Passo das Pedras Gabr…" at bounding box center [807, 472] width 1467 height 82
drag, startPoint x: 525, startPoint y: 567, endPoint x: 592, endPoint y: 562, distance: 67.2
click at [592, 562] on tr "Arty Park - Gravatai APTO 404 BLOCO 5 Rua Nova York, 120, Passo das Pedras Jose…" at bounding box center [807, 556] width 1467 height 82
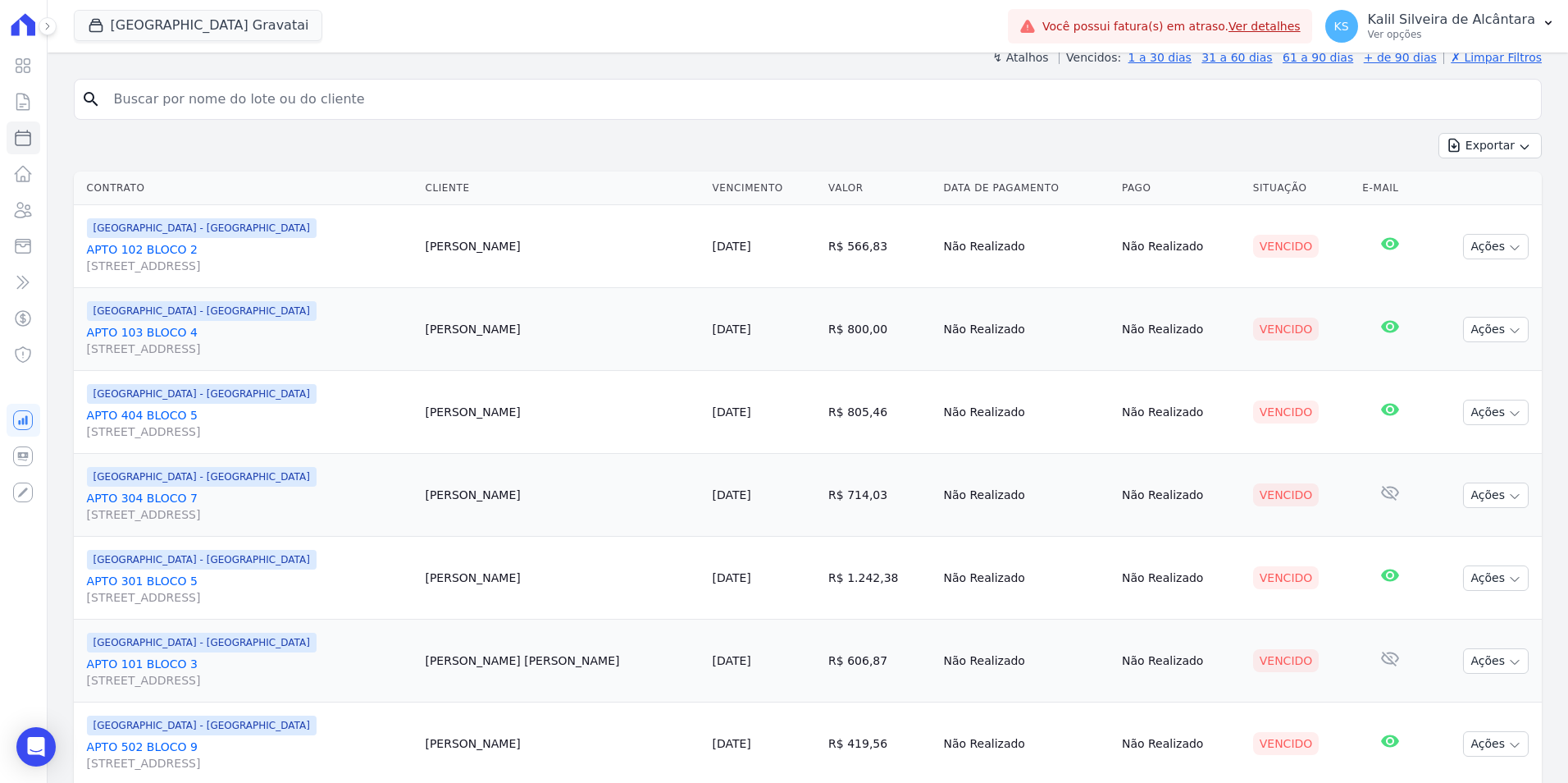
scroll to position [164, 0]
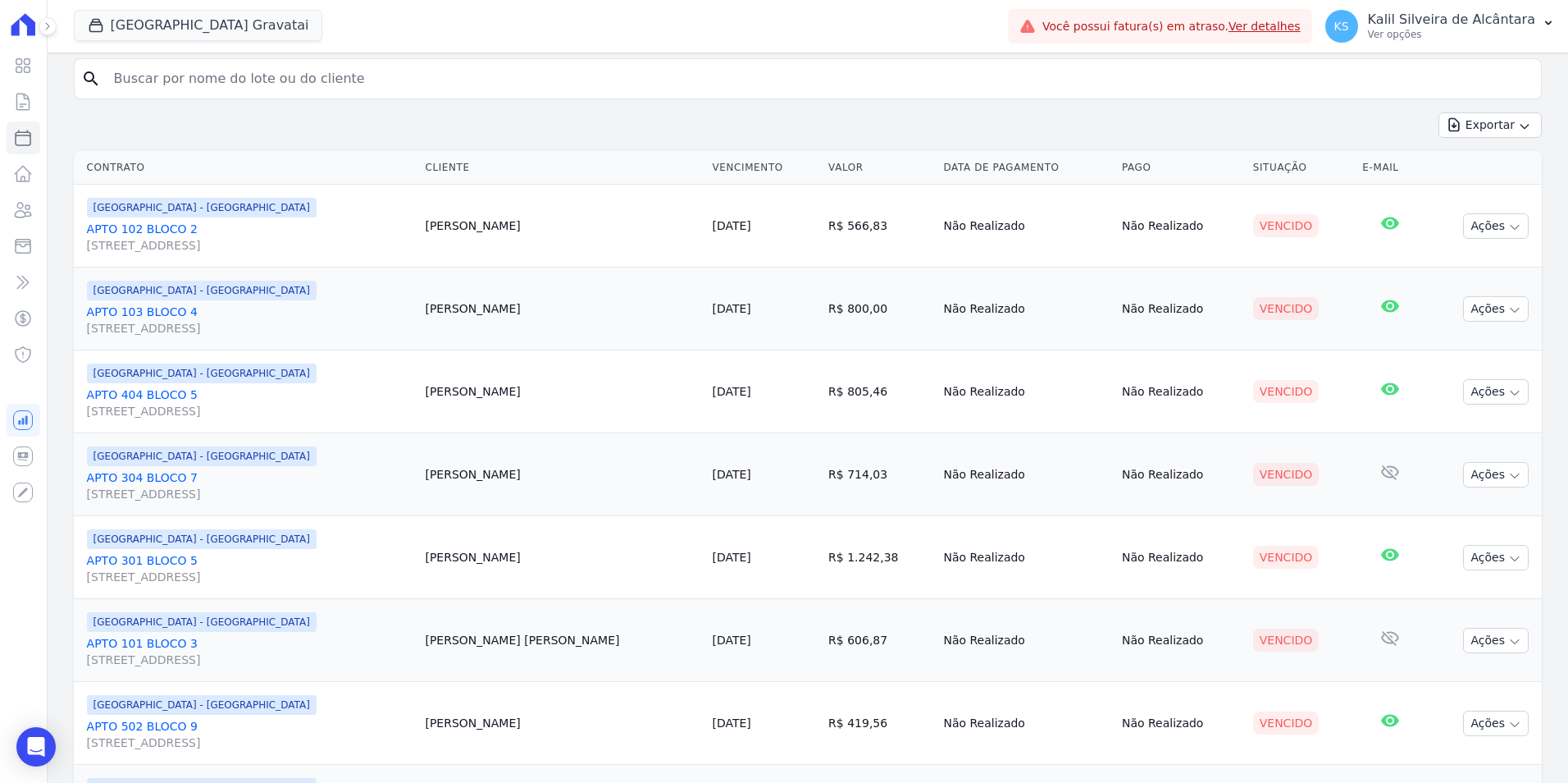
click at [534, 478] on td "Julio Silva" at bounding box center [562, 474] width 287 height 82
drag, startPoint x: 620, startPoint y: 566, endPoint x: 528, endPoint y: 567, distance: 92.0
click at [528, 567] on tr "Arty Park - Gravatai APTO 301 BLOCO 5 Rua Nova York, 120, Passo das Pedras Mair…" at bounding box center [807, 556] width 1467 height 82
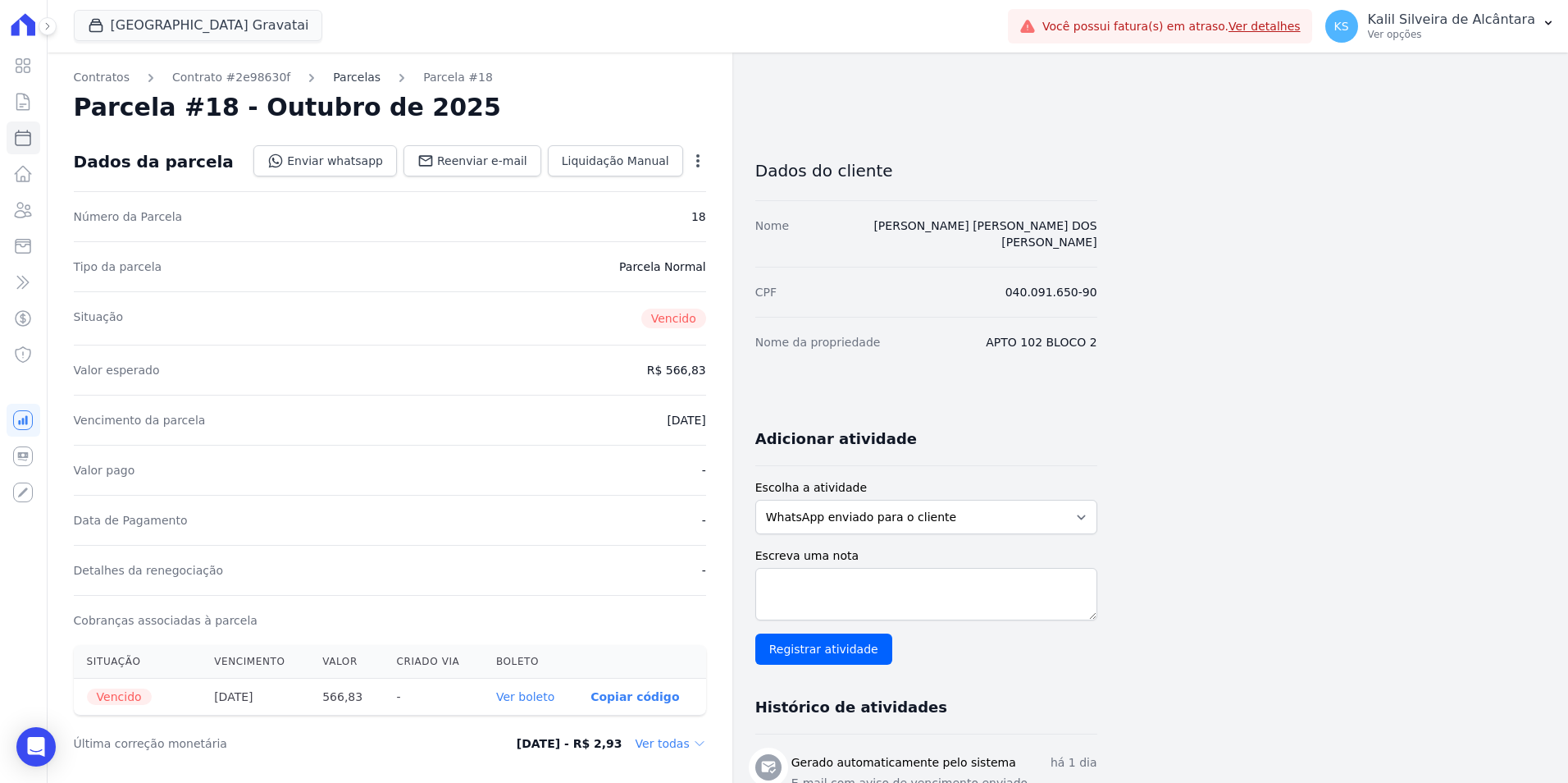
click at [333, 81] on link "Parcelas" at bounding box center [357, 77] width 48 height 17
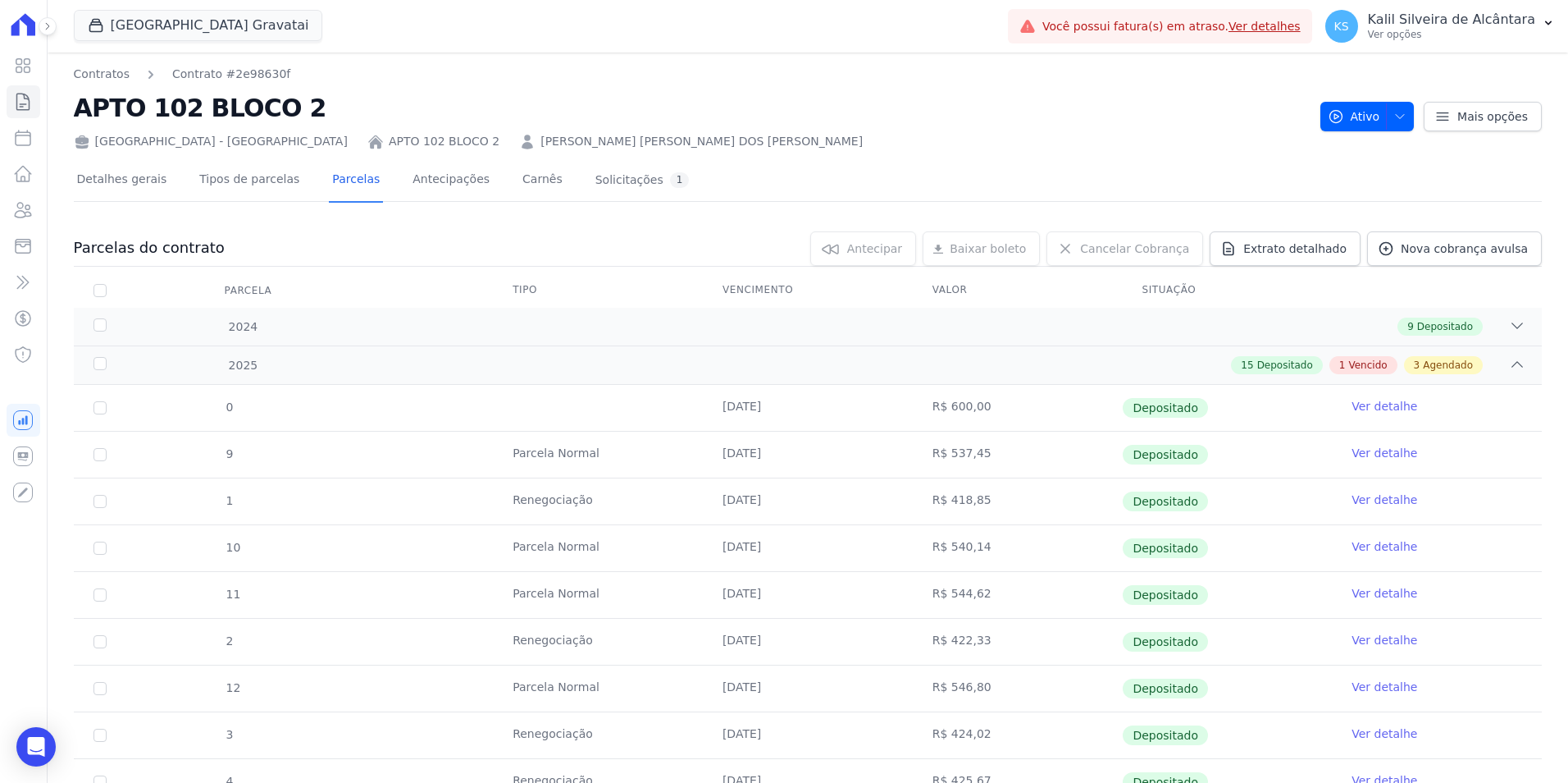
click at [541, 143] on link "JULIA ELISABETH DOS SANTOS CORREA" at bounding box center [702, 141] width 322 height 17
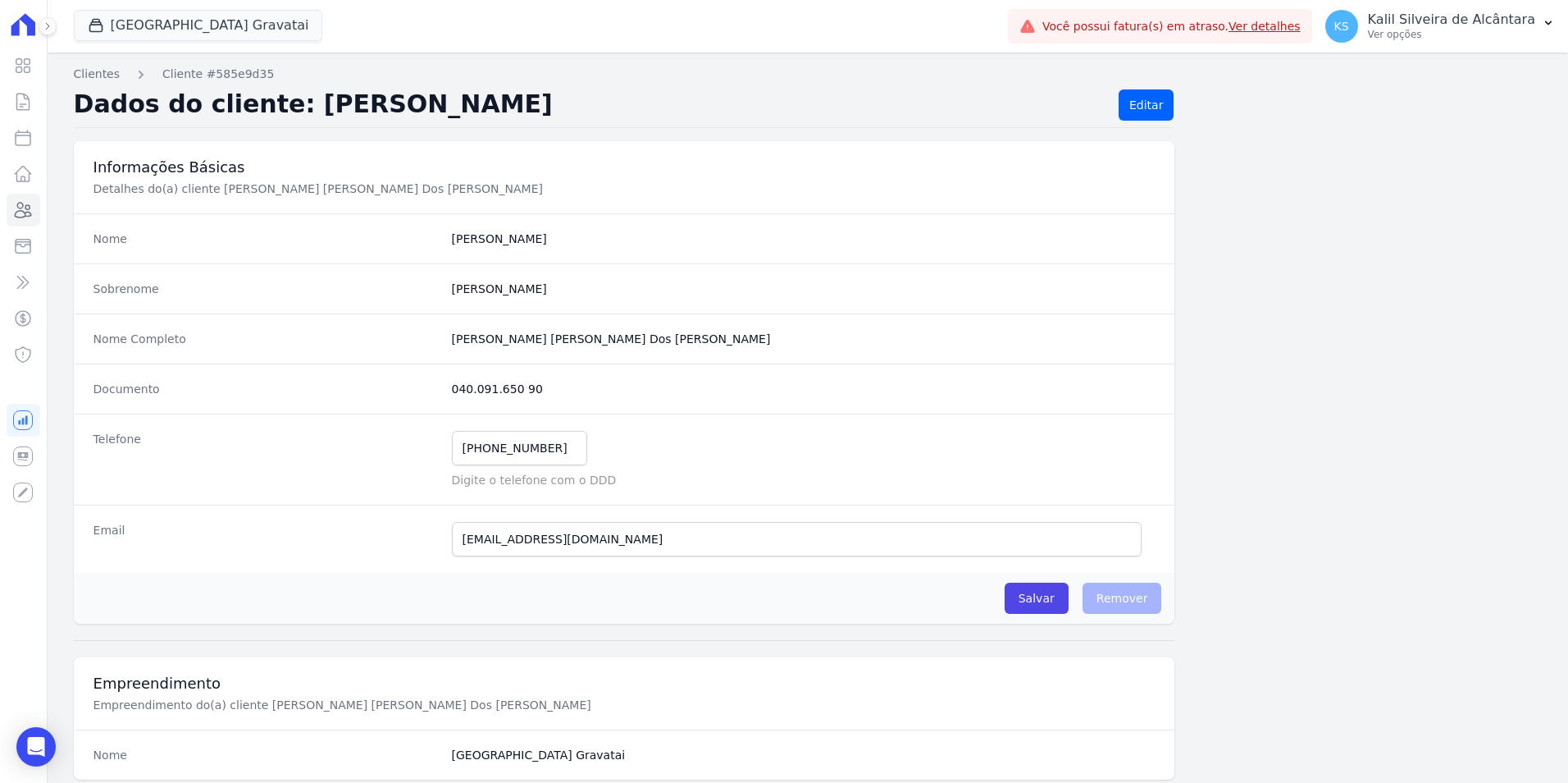
drag, startPoint x: 623, startPoint y: 338, endPoint x: 439, endPoint y: 343, distance: 184.1
click at [439, 343] on div "Nome Completo Julia Elisabeth Dos Santos Correa" at bounding box center [624, 338] width 1101 height 50
copy div "Julia Elisabeth Dos Santos Correa"
drag, startPoint x: 341, startPoint y: 392, endPoint x: 338, endPoint y: 335, distance: 57.1
click at [341, 386] on dt "Documento" at bounding box center [265, 389] width 345 height 16
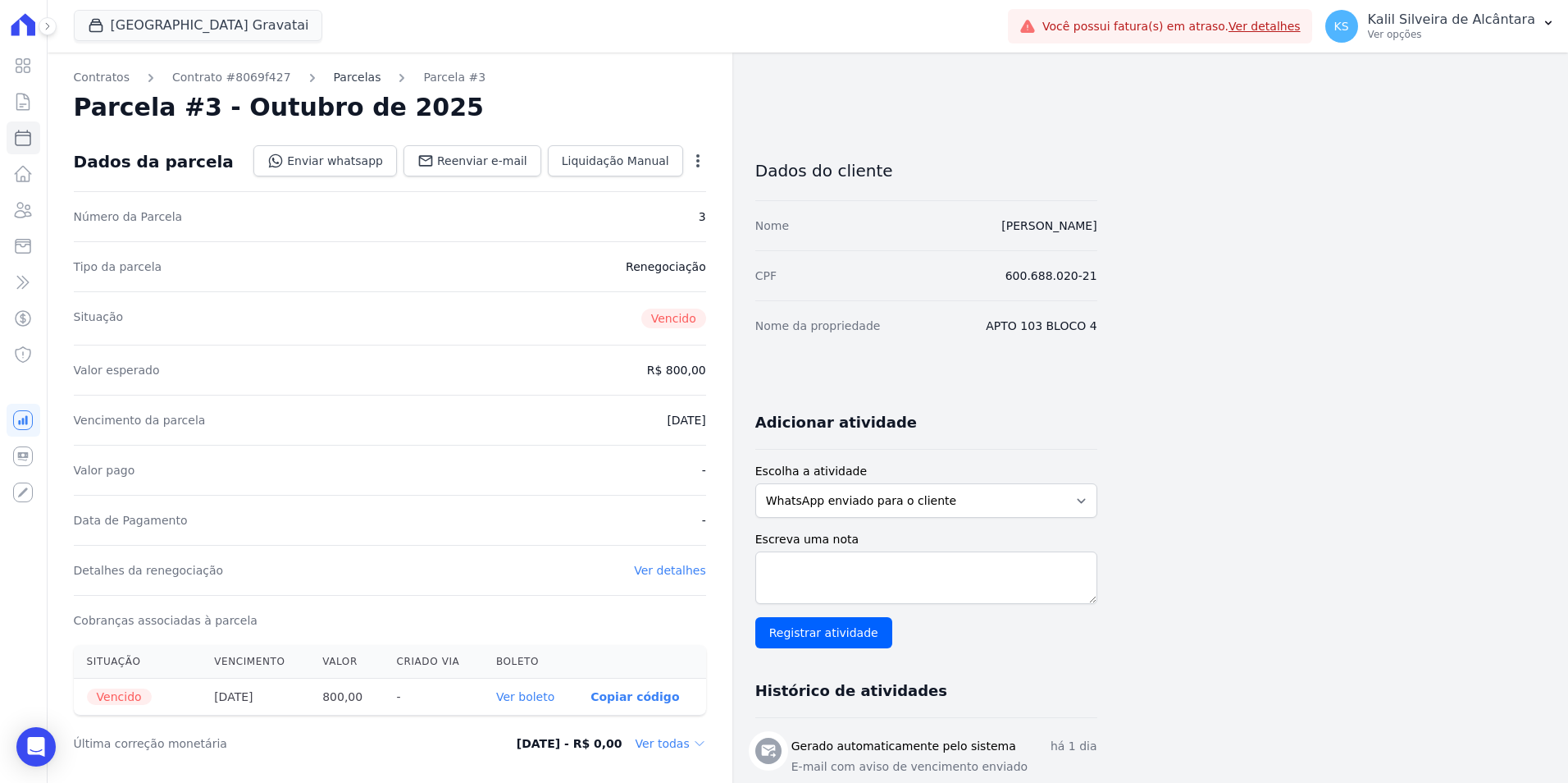
click at [338, 73] on link "Parcelas" at bounding box center [357, 77] width 48 height 17
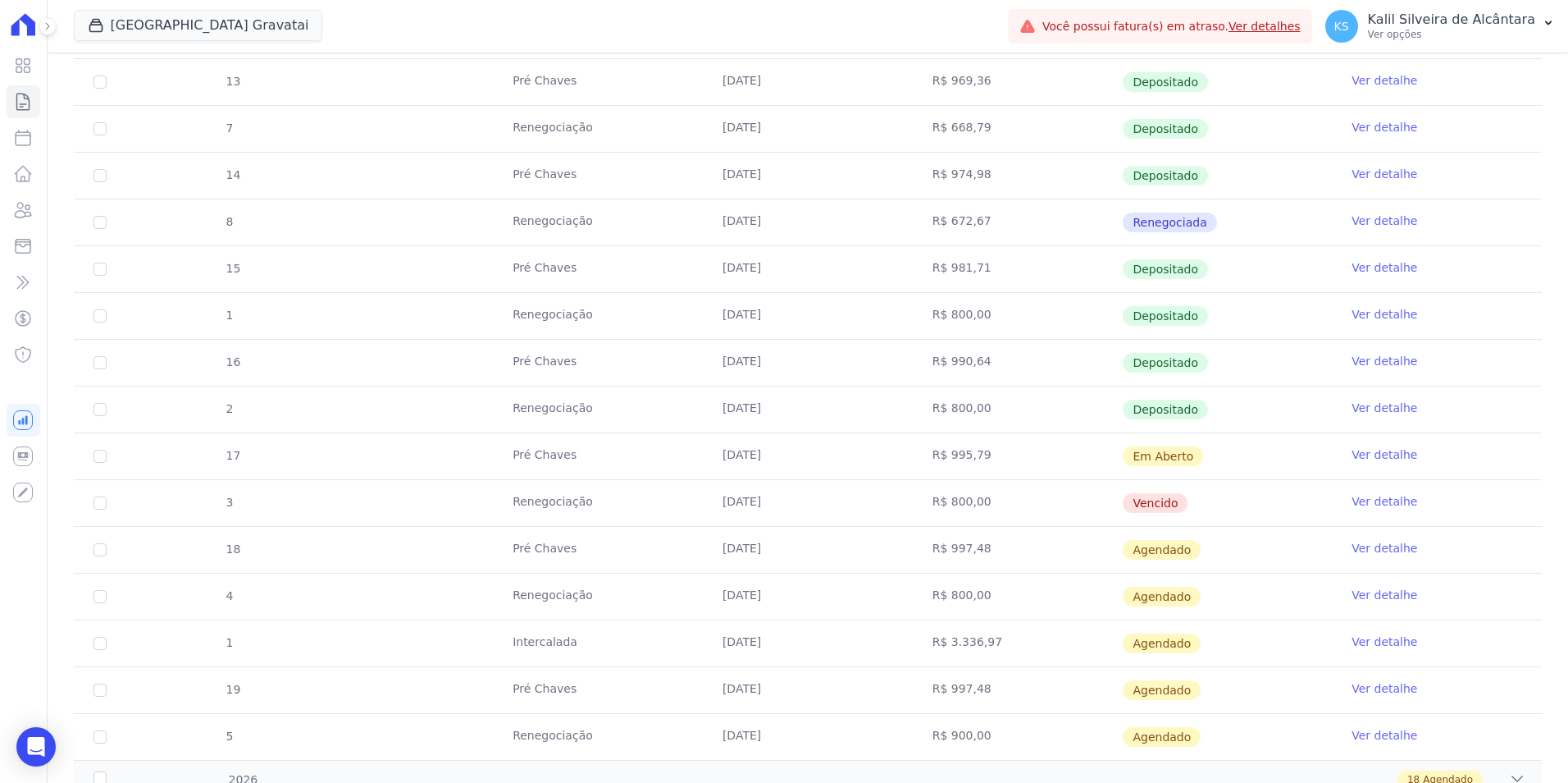
scroll to position [1067, 0]
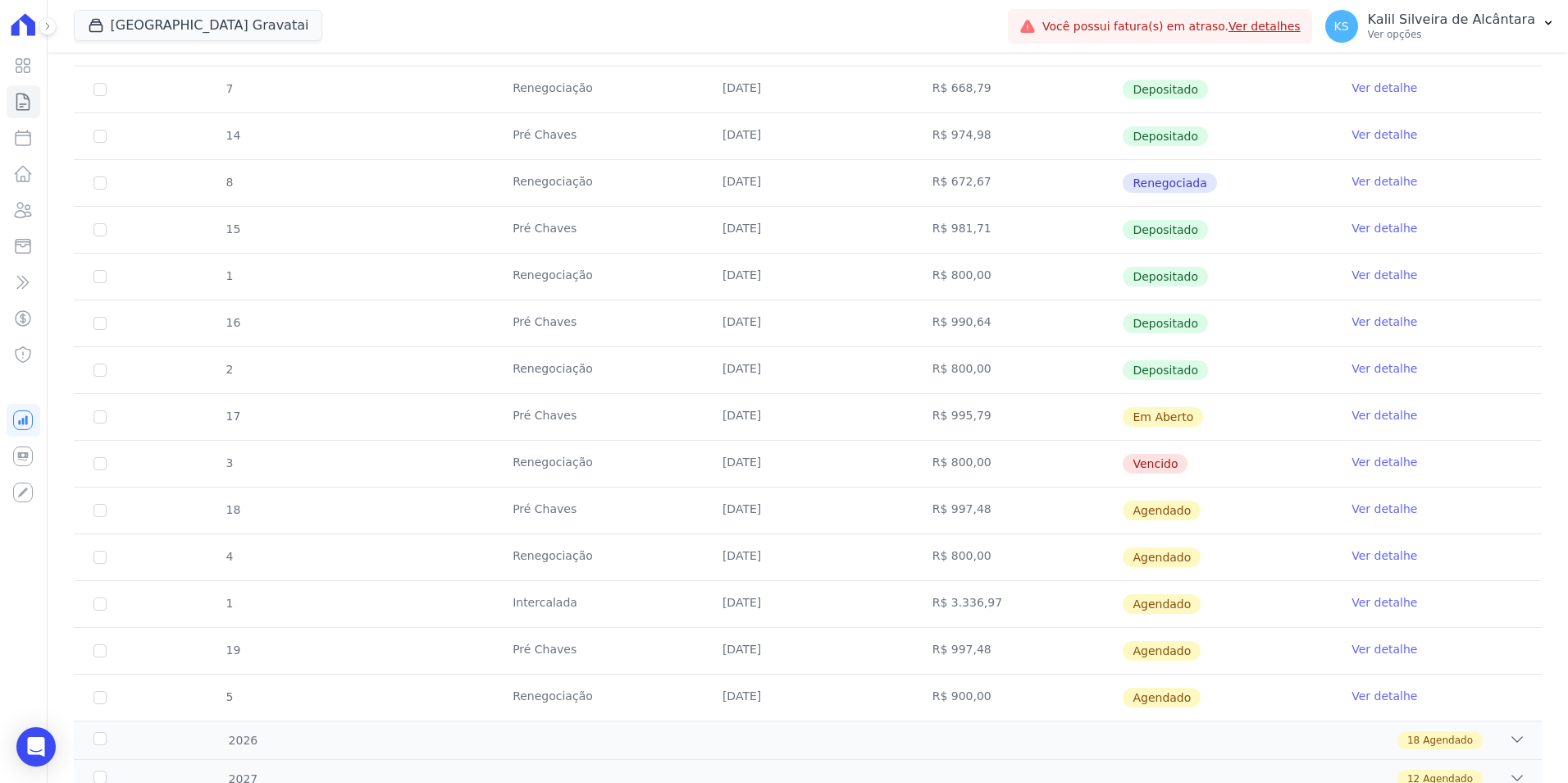
drag, startPoint x: 812, startPoint y: 475, endPoint x: 577, endPoint y: 474, distance: 235.0
click at [577, 474] on tr "3 Renegociação [DATE] R$ 800,00 [GEOGRAPHIC_DATA] Ver detalhe" at bounding box center [807, 463] width 1467 height 47
drag, startPoint x: 577, startPoint y: 474, endPoint x: 449, endPoint y: 498, distance: 130.2
click at [449, 498] on tr "18 Pré [PERSON_NAME] [DATE] R$ 997,48 [GEOGRAPHIC_DATA] Ver detalhe" at bounding box center [807, 510] width 1467 height 47
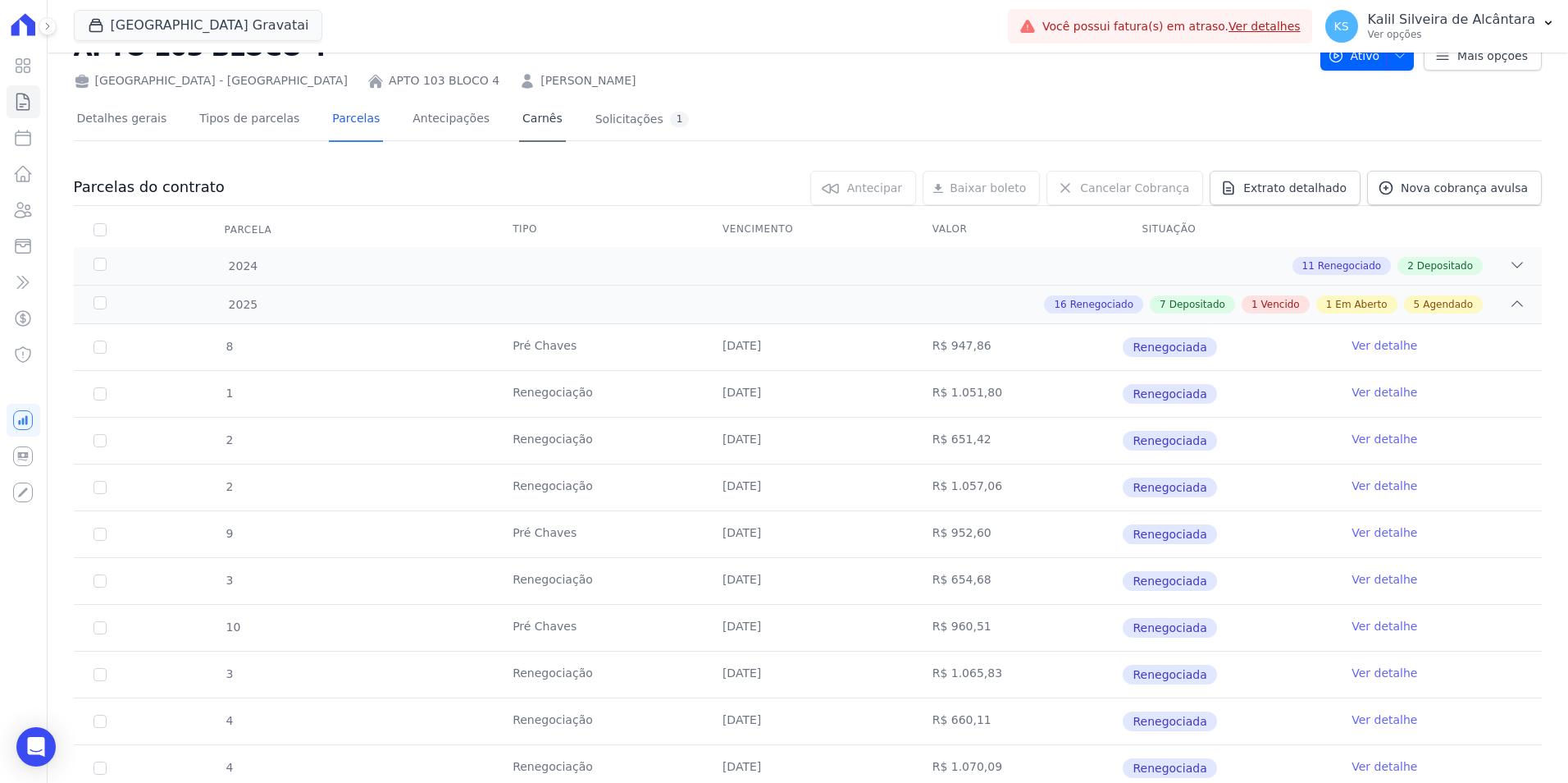
scroll to position [0, 0]
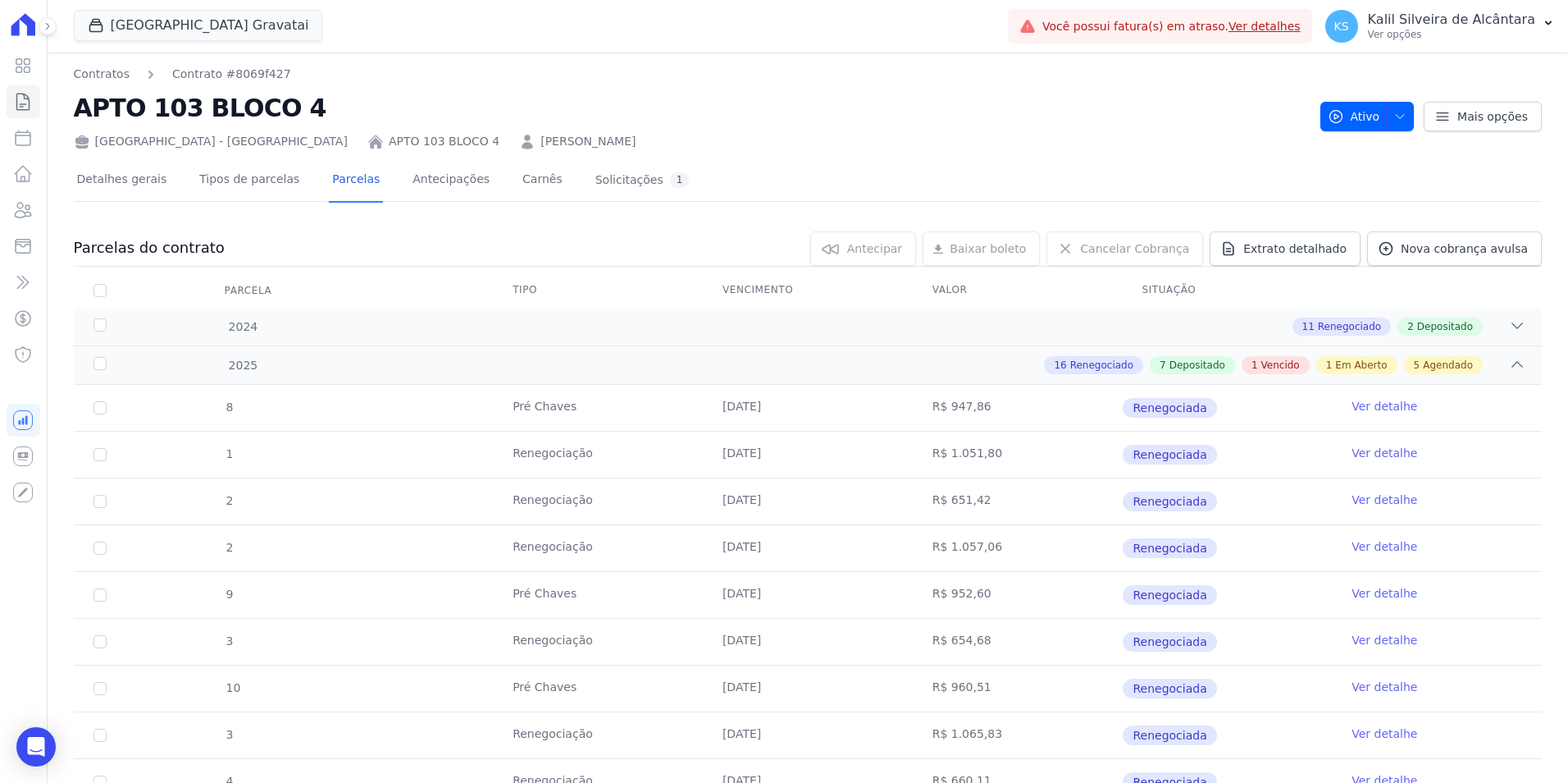
click at [541, 143] on link "[PERSON_NAME]" at bounding box center [588, 141] width 95 height 17
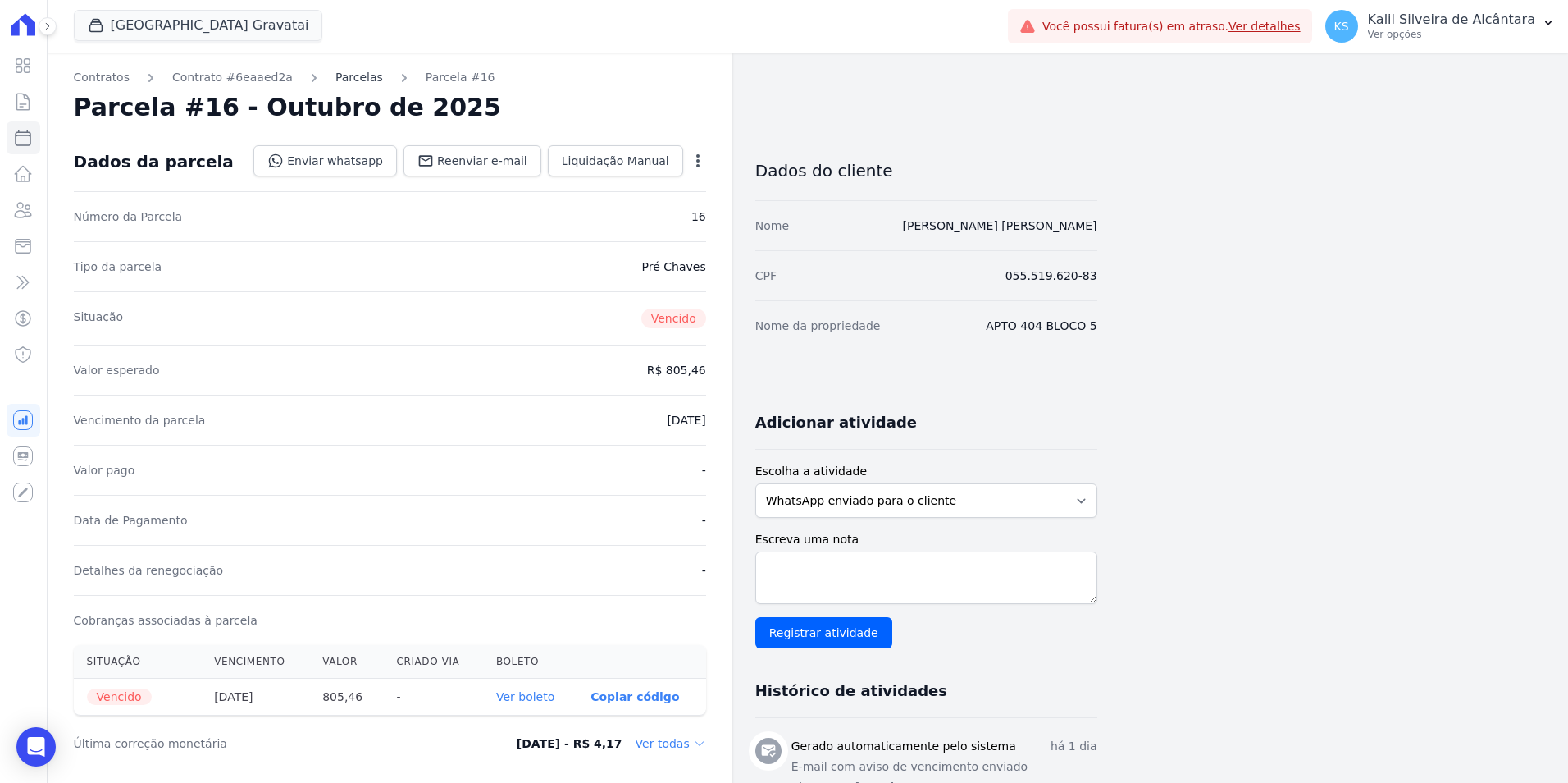
click at [348, 80] on link "Parcelas" at bounding box center [359, 77] width 48 height 17
click at [347, 75] on link "Parcelas" at bounding box center [360, 77] width 48 height 17
click at [336, 84] on link "Parcelas" at bounding box center [360, 77] width 48 height 17
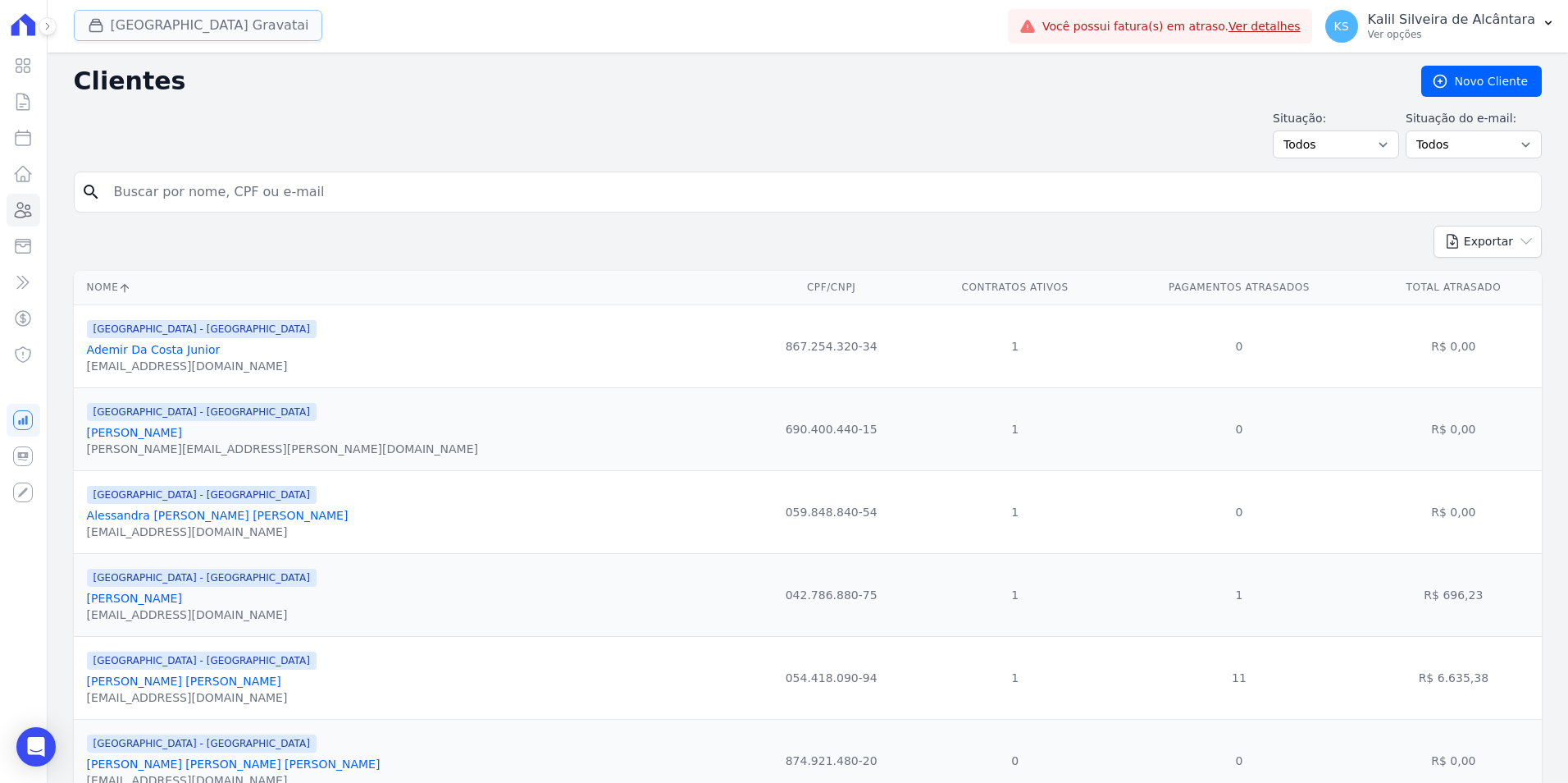
click at [181, 35] on button "Arty Park Gravatai" at bounding box center [197, 25] width 249 height 31
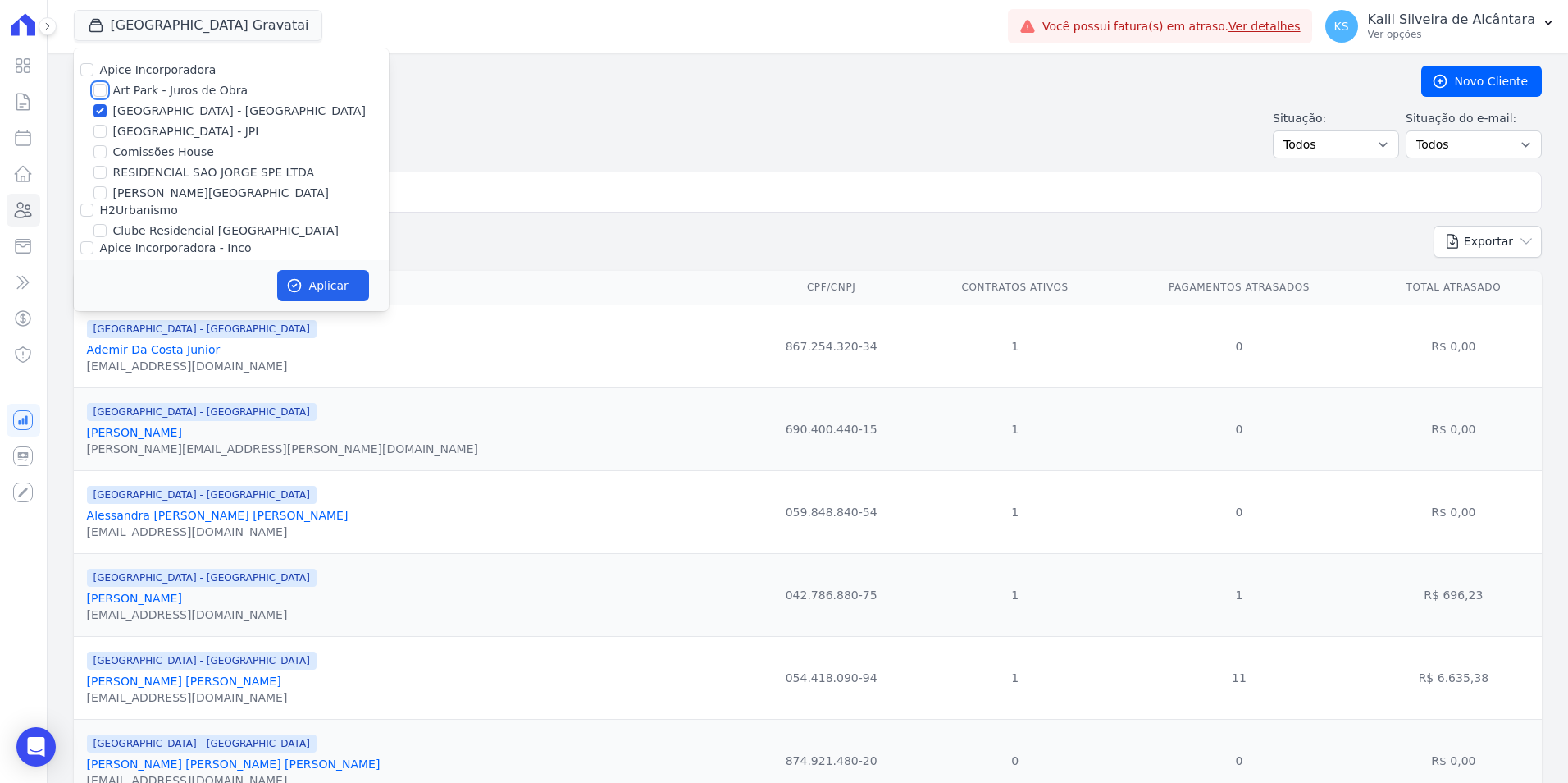
click at [106, 93] on input "Art Park - Juros de Obra" at bounding box center [100, 90] width 13 height 13
checkbox input "true"
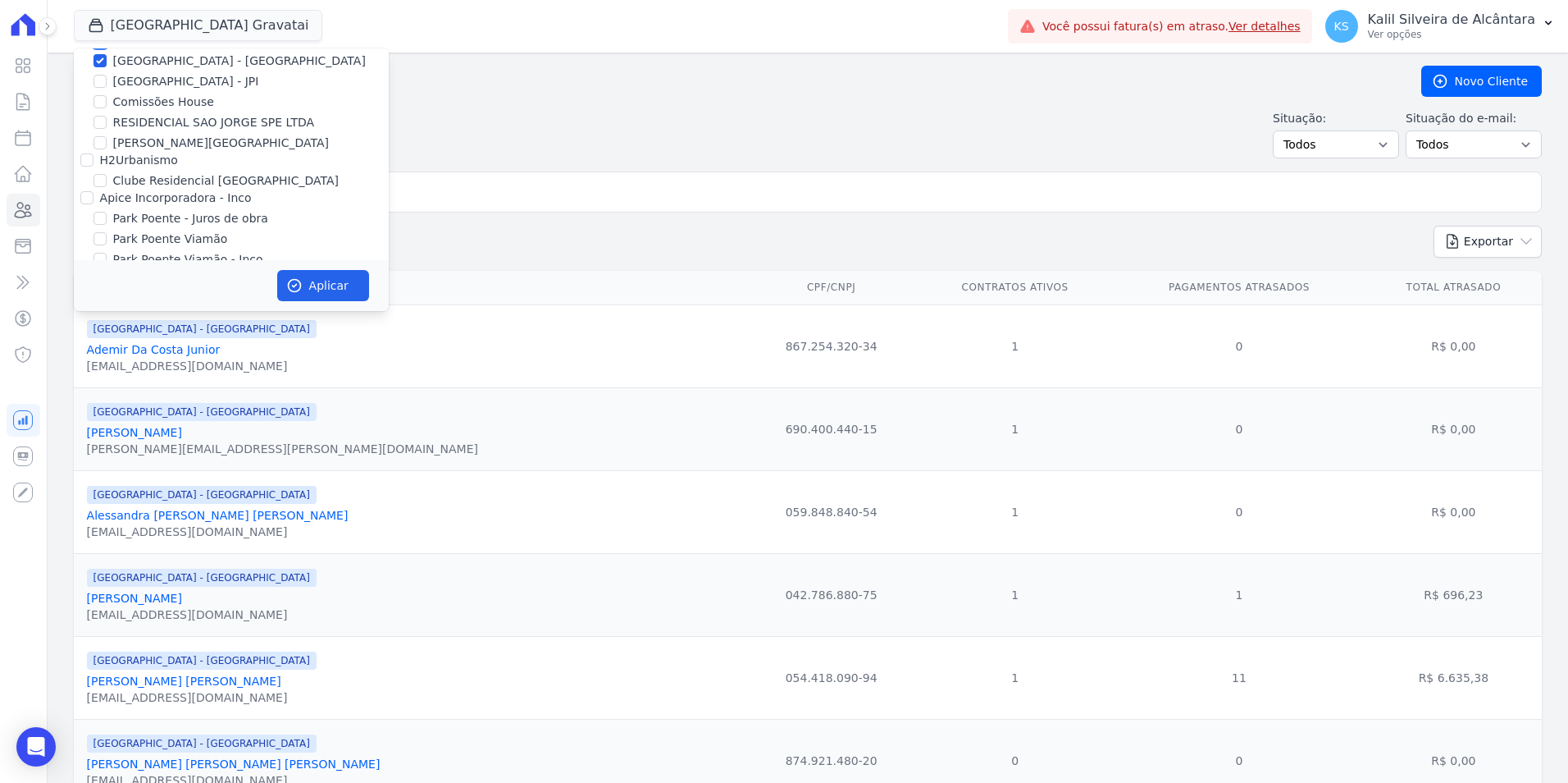
scroll to position [72, 0]
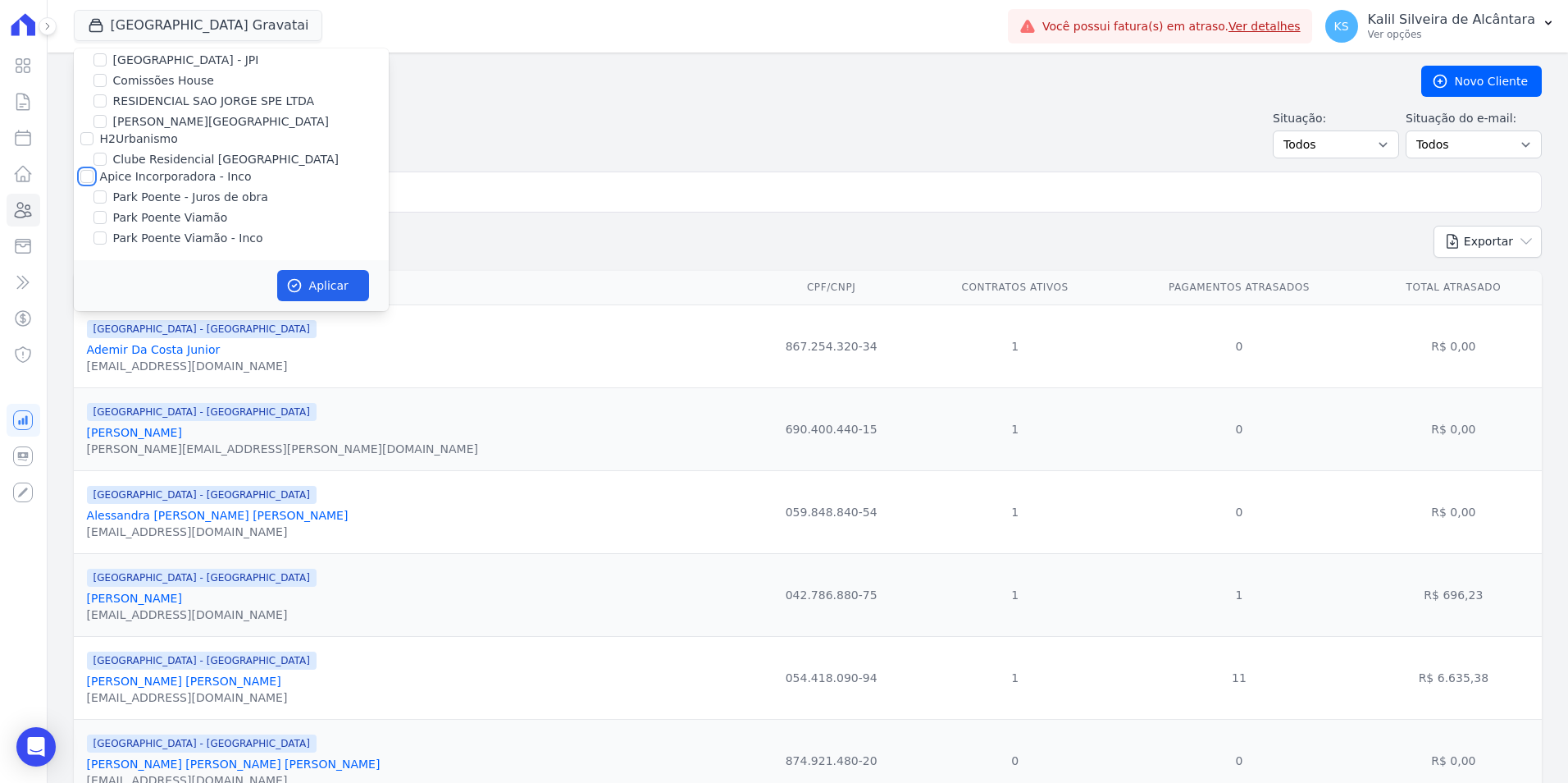
click at [85, 182] on input "Apice Incorporadora - Inco" at bounding box center [87, 176] width 13 height 13
checkbox input "true"
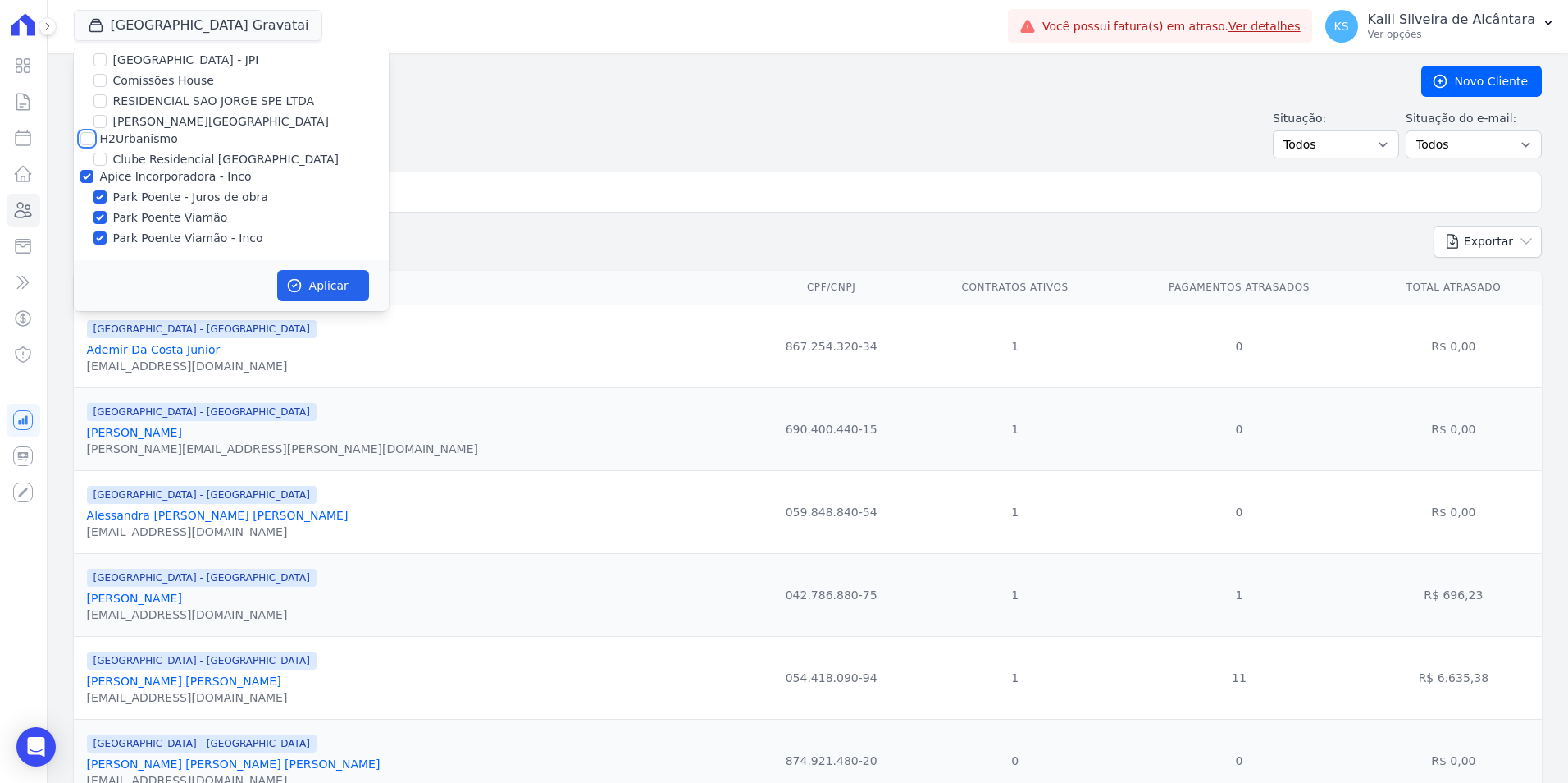
click at [87, 140] on input "H2Urbanismo" at bounding box center [87, 139] width 13 height 13
checkbox input "true"
click at [298, 290] on icon "button" at bounding box center [294, 285] width 16 height 16
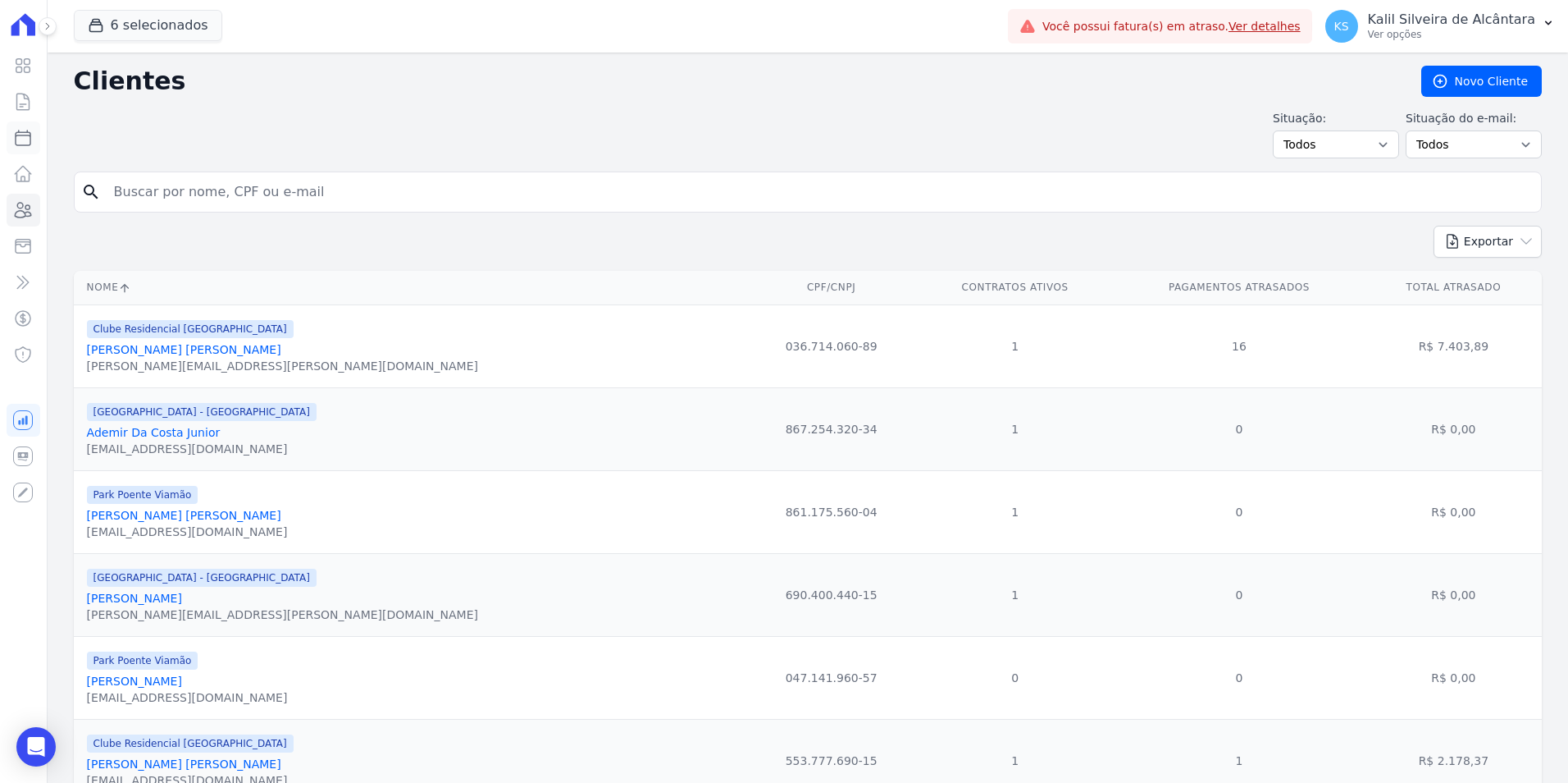
click at [24, 144] on icon at bounding box center [23, 138] width 20 height 20
click at [24, 135] on icon at bounding box center [23, 138] width 14 height 14
select select
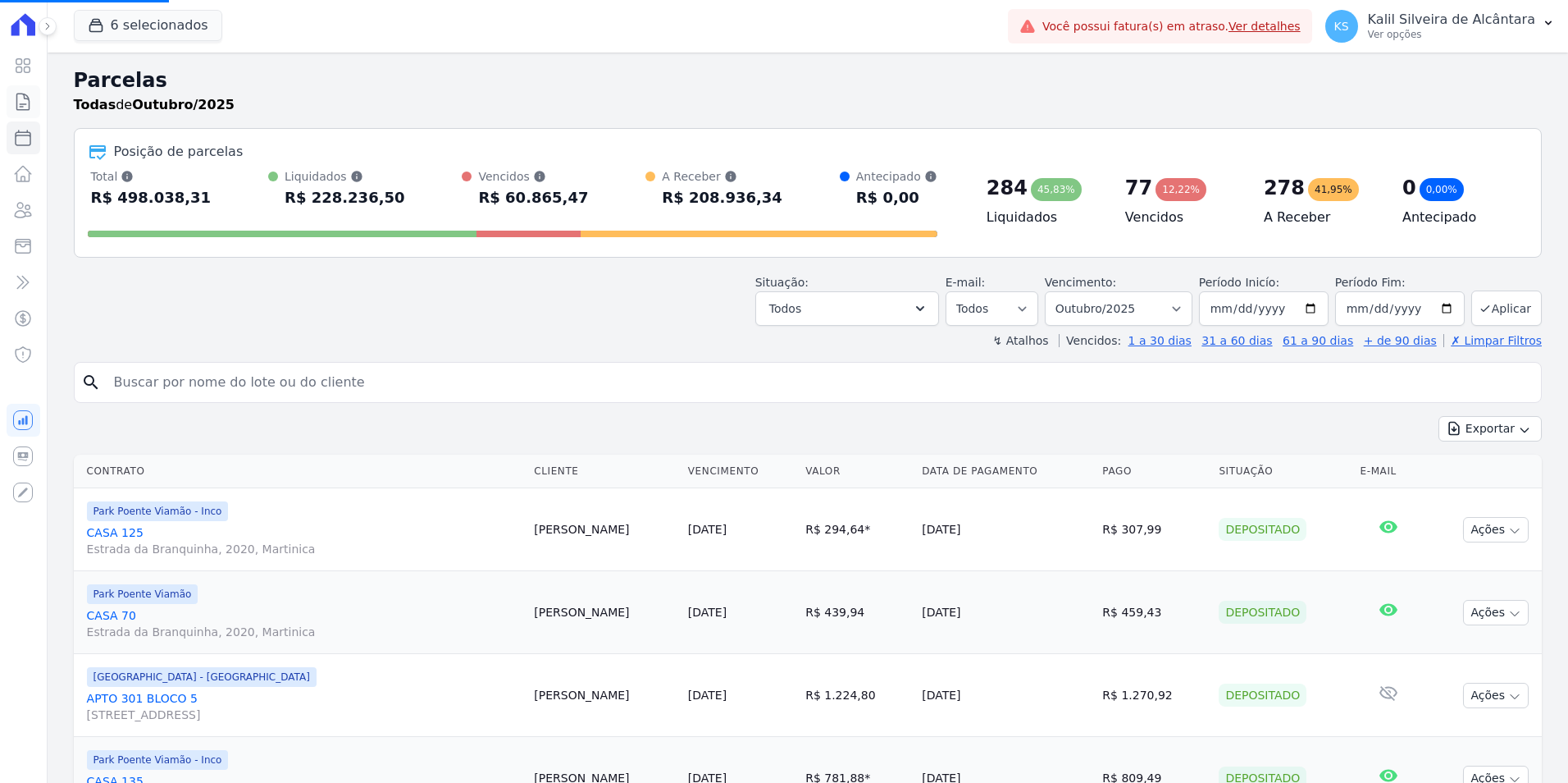
click at [21, 105] on icon at bounding box center [23, 102] width 20 height 20
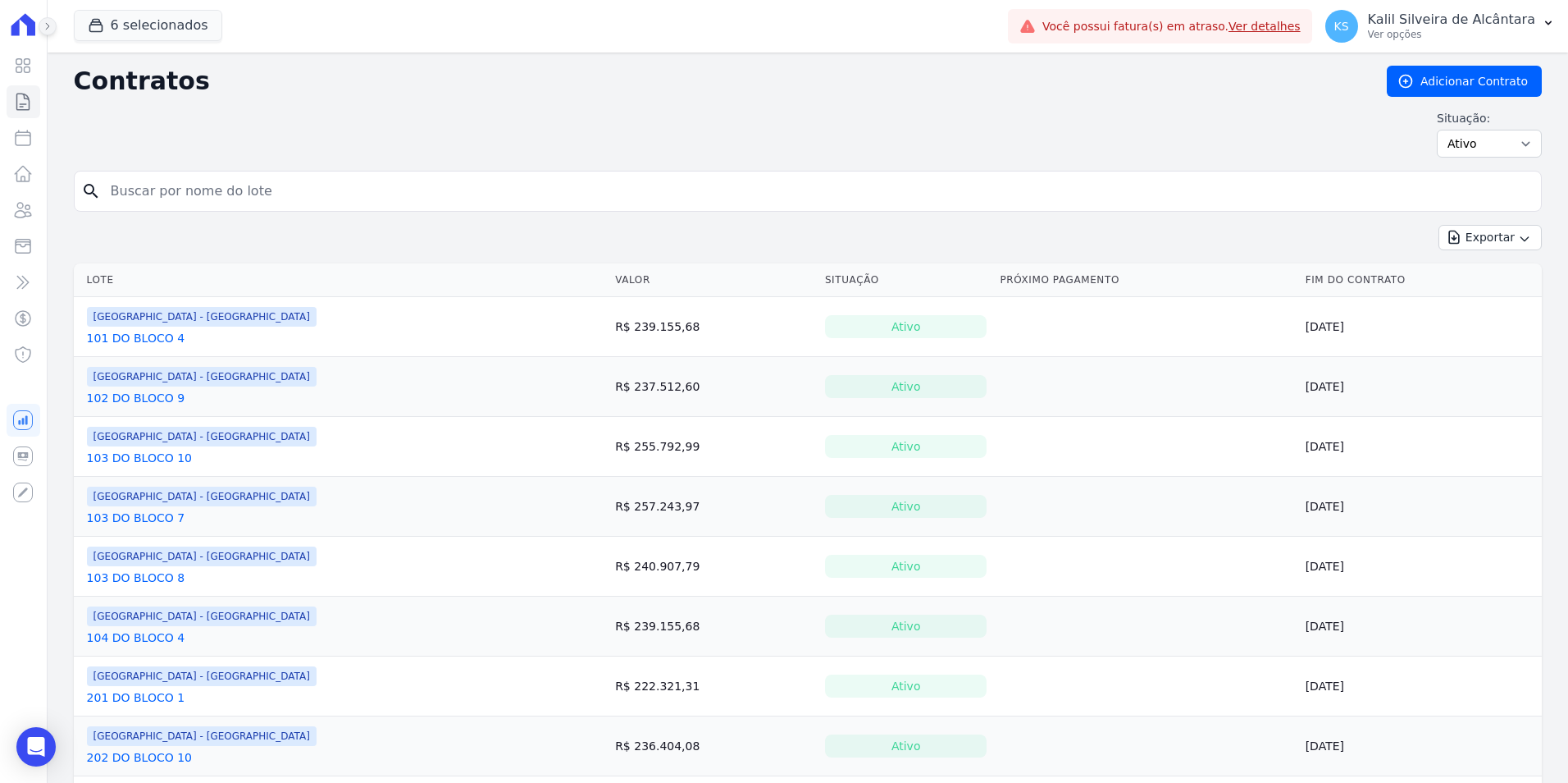
click at [46, 30] on icon at bounding box center [47, 26] width 10 height 10
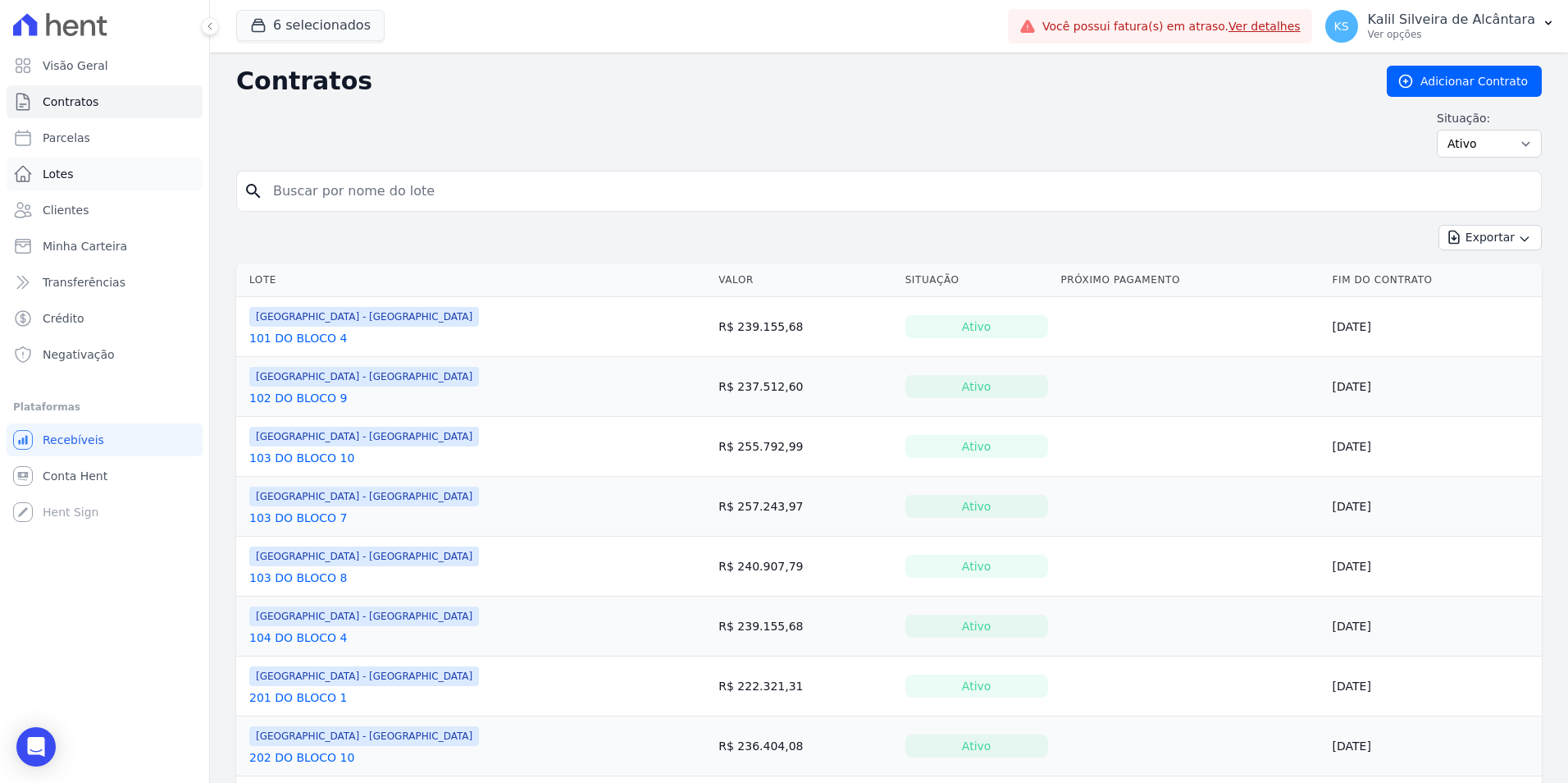
click at [67, 173] on span "Lotes" at bounding box center [58, 174] width 31 height 16
select select
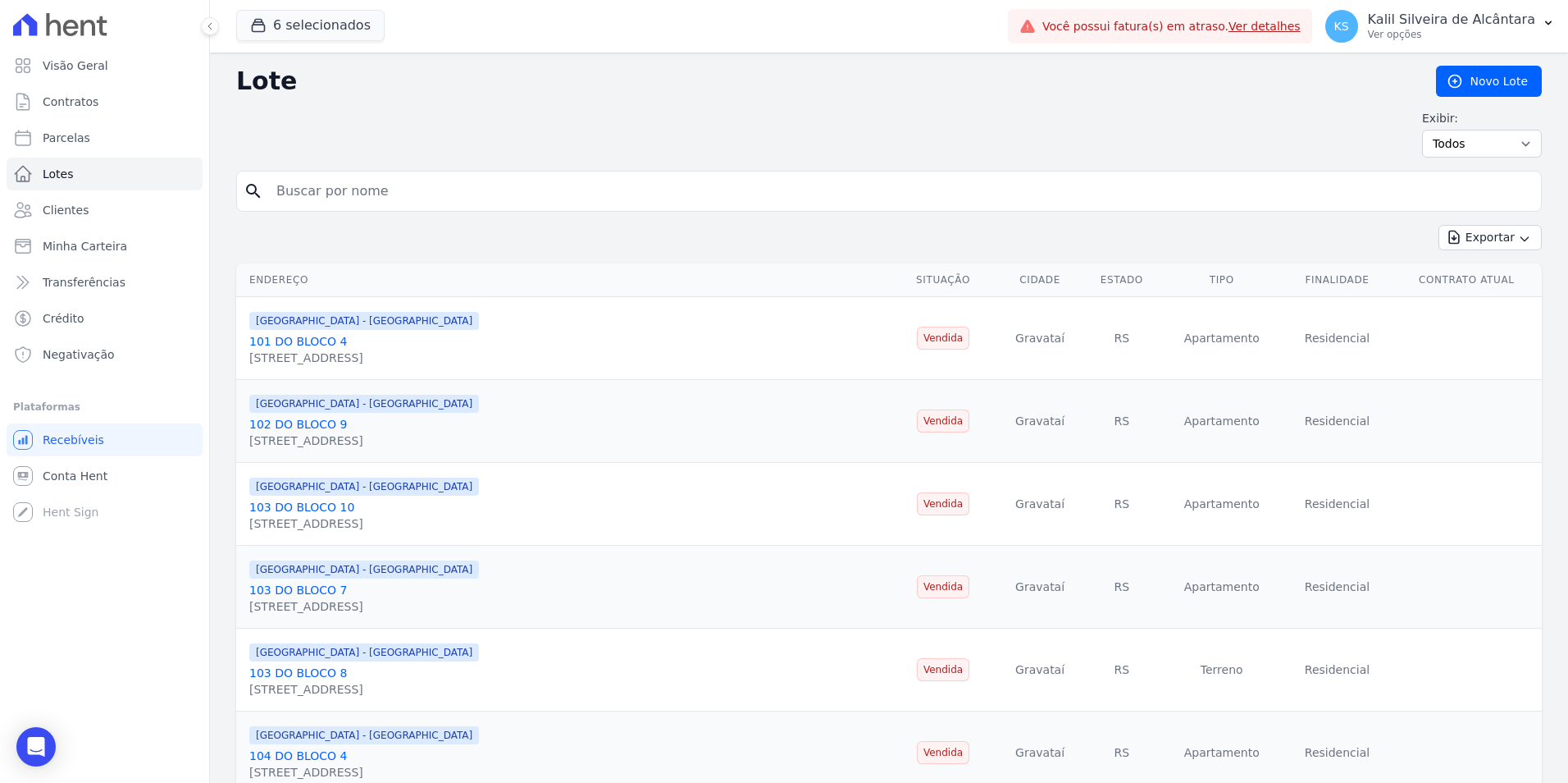
click at [292, 209] on div "search" at bounding box center [889, 190] width 1305 height 41
click at [302, 199] on input "search" at bounding box center [899, 191] width 1267 height 33
type input "197"
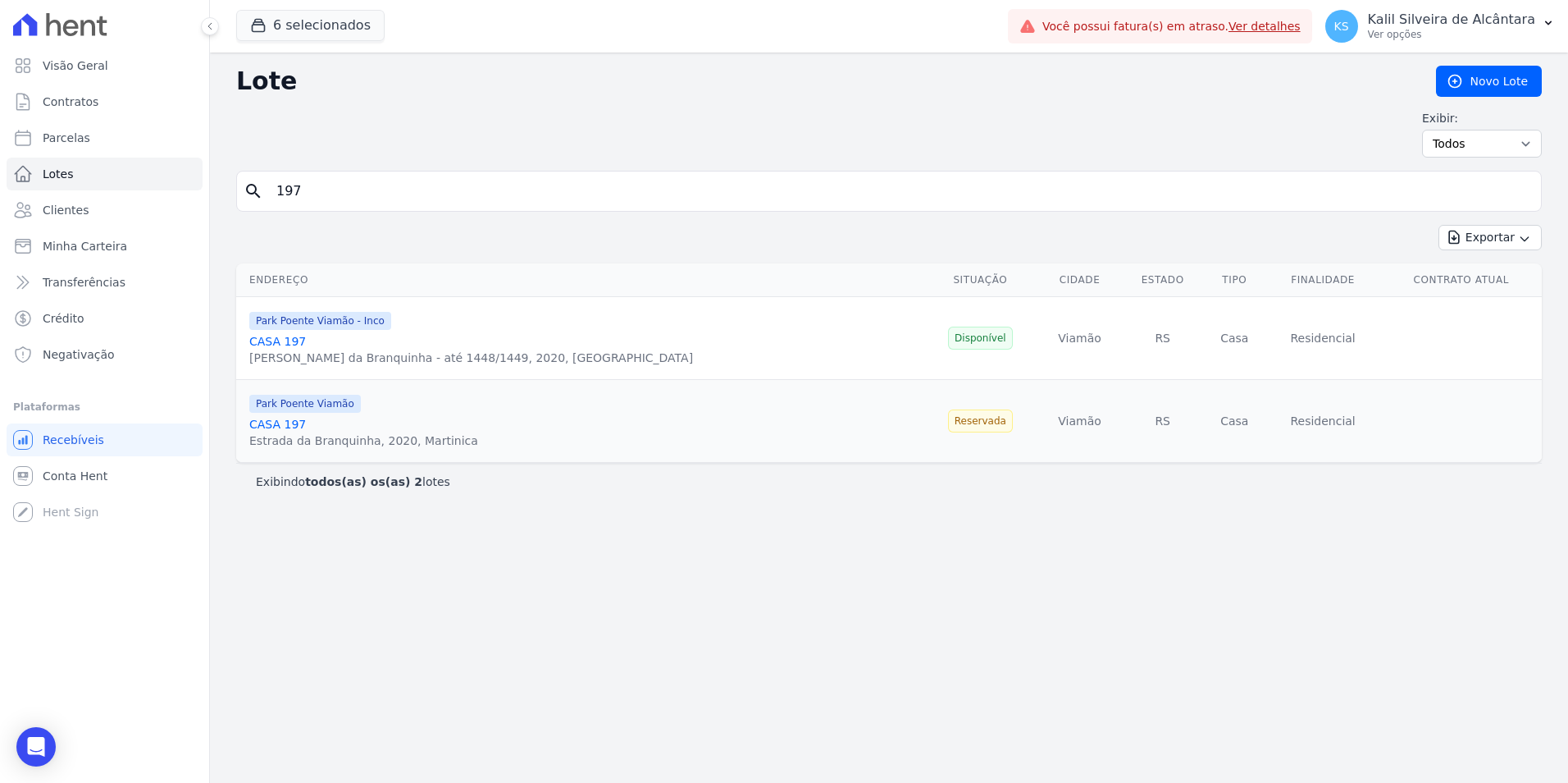
drag, startPoint x: 477, startPoint y: 437, endPoint x: 497, endPoint y: 432, distance: 20.6
click at [497, 432] on div "Park Poente Viamão CASA 197 Estrada da Branquinha, 2020, Martinica" at bounding box center [582, 421] width 667 height 56
click at [334, 22] on button "6 selecionados" at bounding box center [311, 25] width 149 height 31
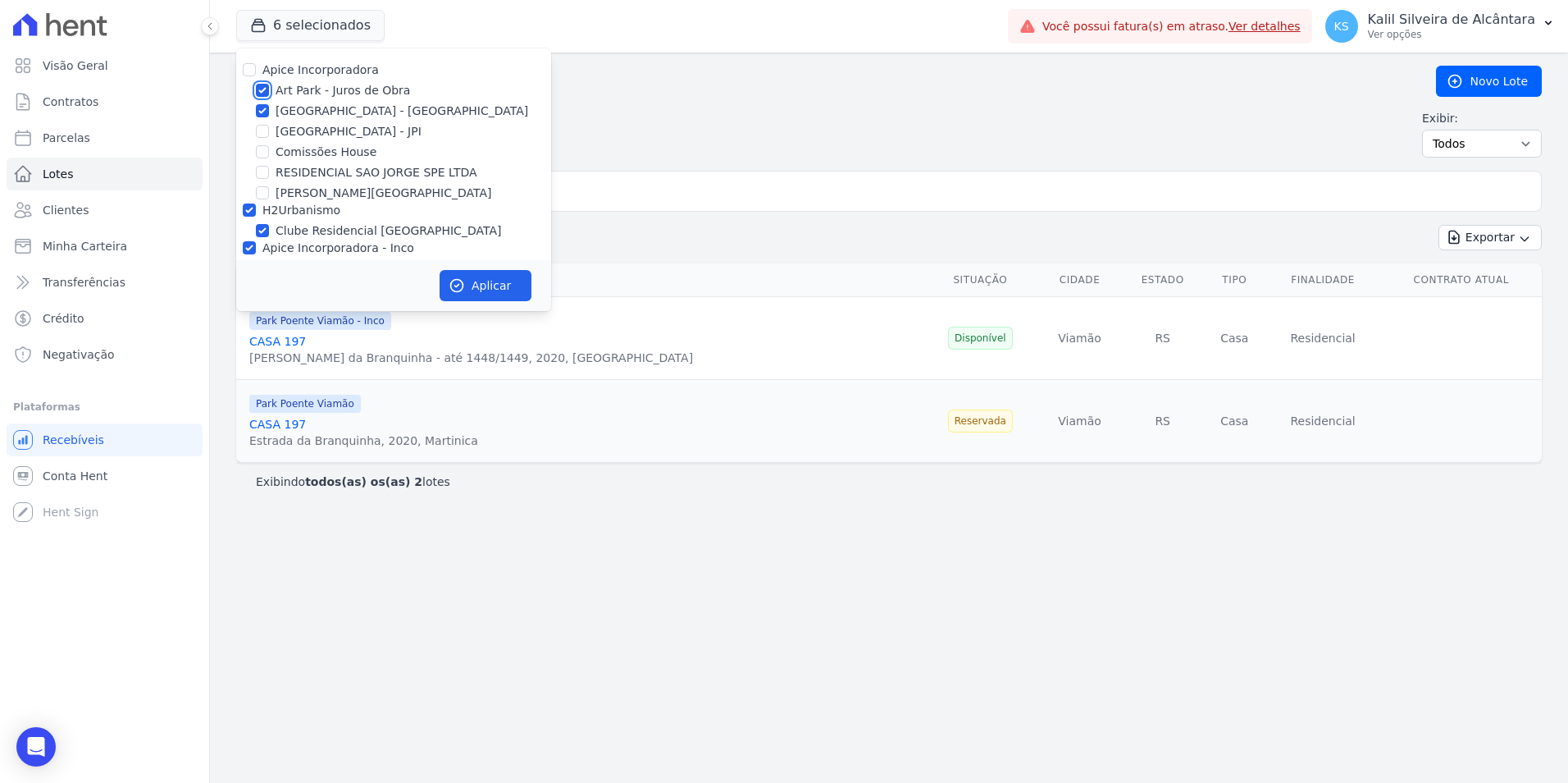
click at [267, 89] on input "Art Park - Juros de Obra" at bounding box center [262, 90] width 13 height 13
checkbox input "false"
click at [255, 111] on div "[GEOGRAPHIC_DATA] - [GEOGRAPHIC_DATA]" at bounding box center [394, 111] width 315 height 17
click at [261, 111] on input "[GEOGRAPHIC_DATA] - [GEOGRAPHIC_DATA]" at bounding box center [262, 111] width 13 height 13
checkbox input "false"
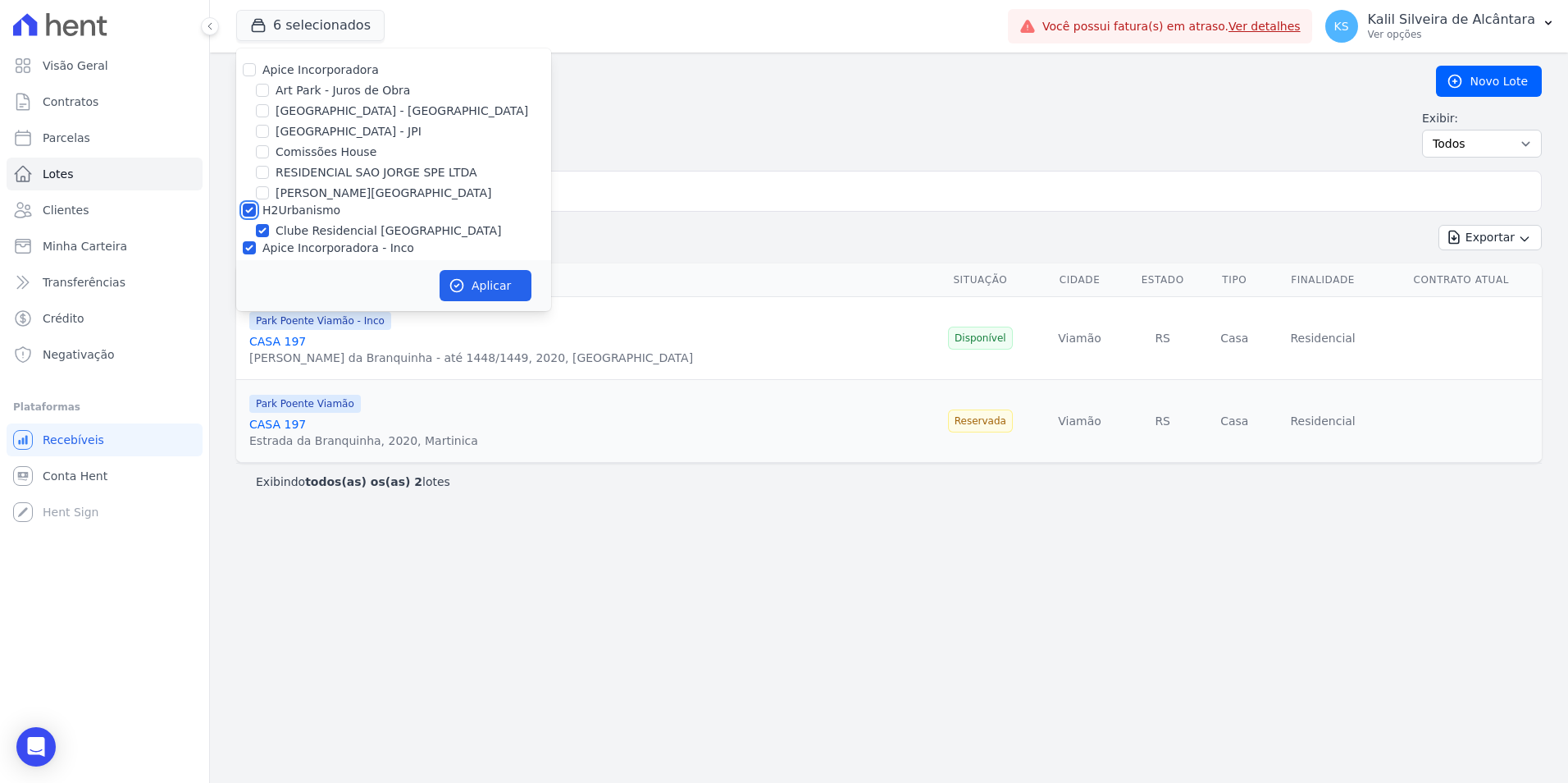
click at [246, 211] on input "H2Urbanismo" at bounding box center [249, 209] width 13 height 13
checkbox input "false"
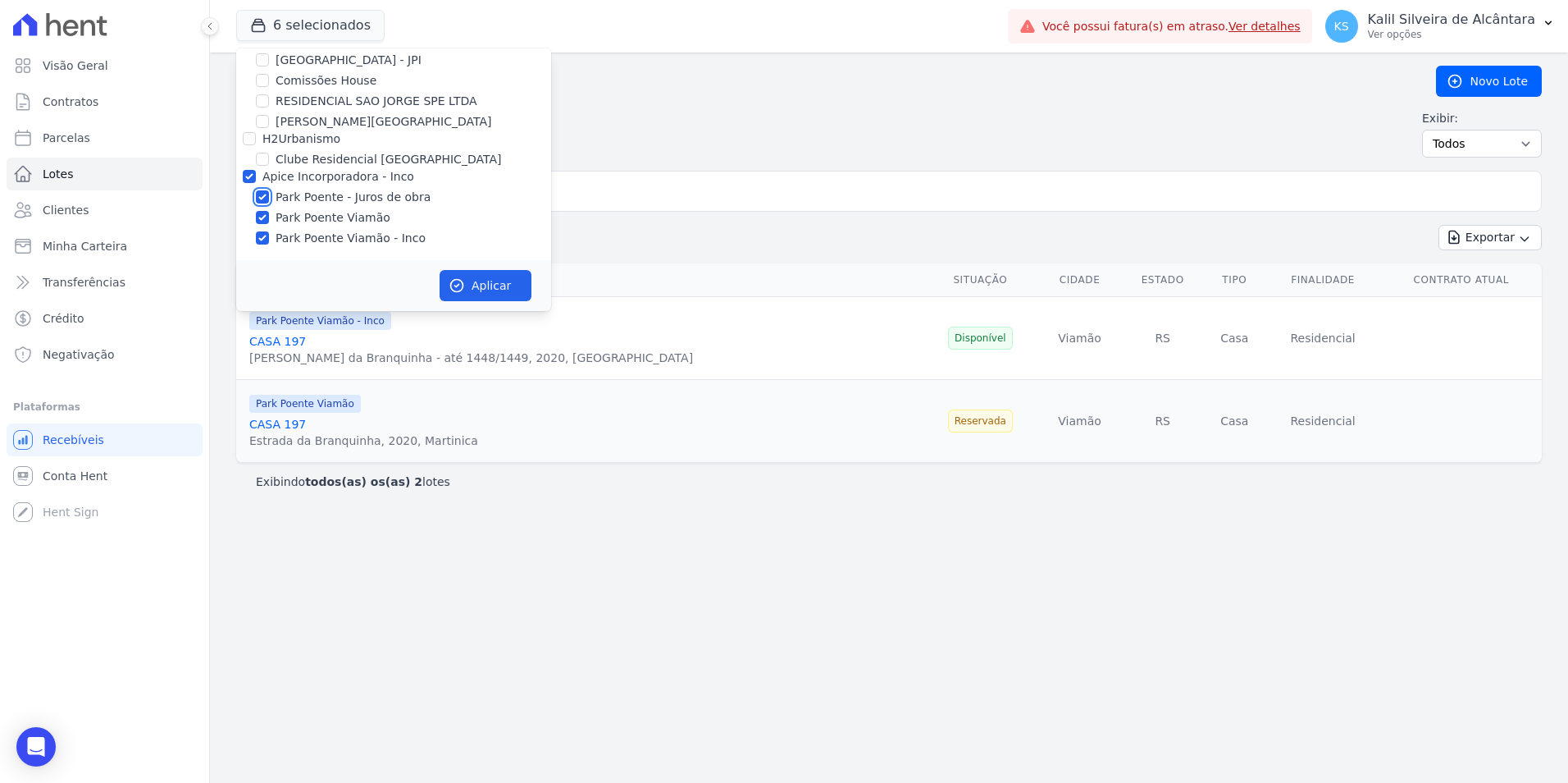
click at [262, 192] on input "Park Poente - Juros de obra" at bounding box center [262, 197] width 13 height 13
checkbox input "false"
click at [472, 273] on button "Aplicar" at bounding box center [485, 285] width 91 height 31
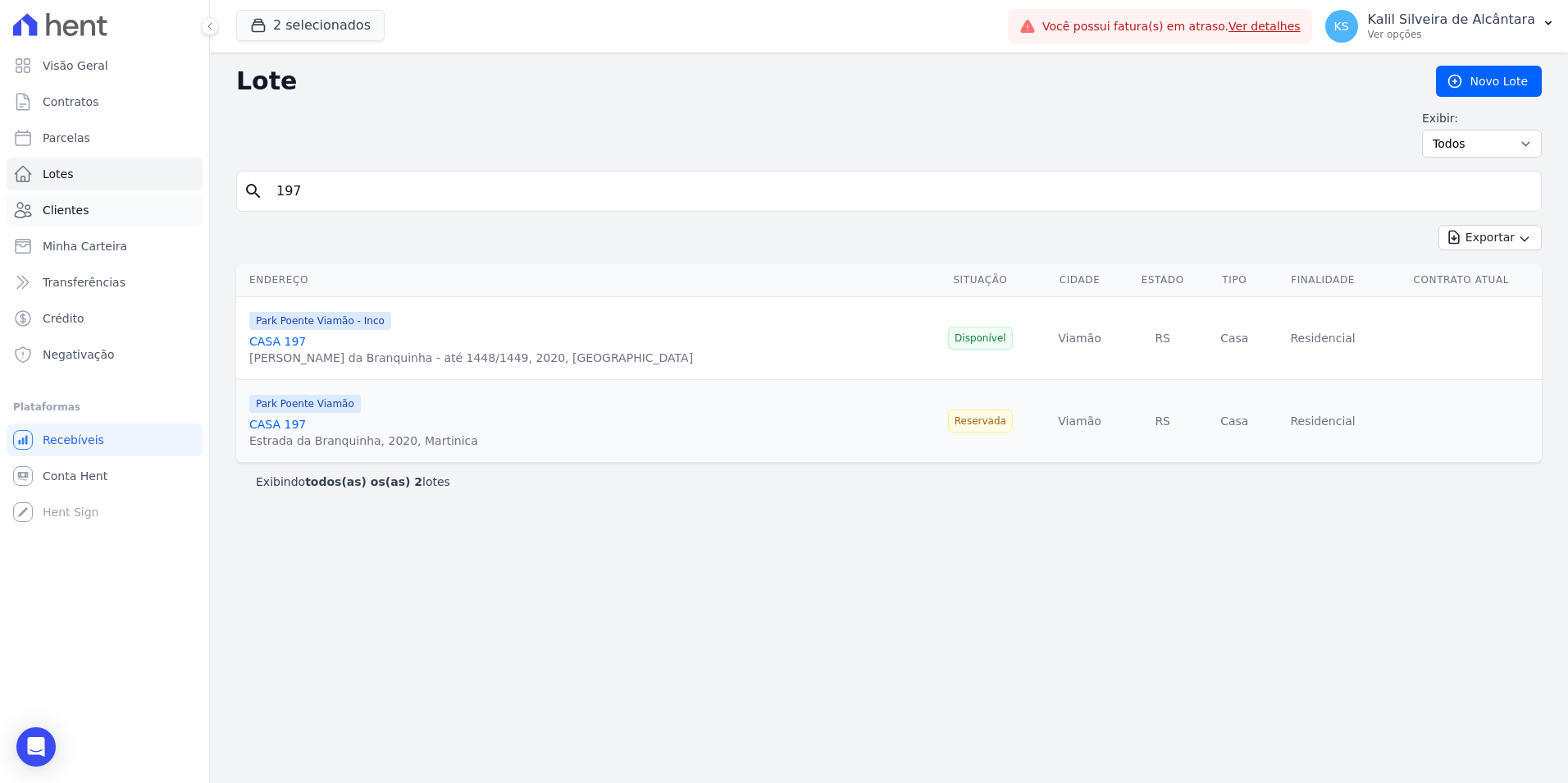
drag, startPoint x: 366, startPoint y: 182, endPoint x: 186, endPoint y: 197, distance: 180.6
click at [255, 194] on div "search 197" at bounding box center [889, 190] width 1305 height 41
drag, startPoint x: 310, startPoint y: 195, endPoint x: 231, endPoint y: 195, distance: 79.0
click at [231, 195] on div "Lote Novo Lote Exibir: Todos Disponíveis Vendidas Reservadas Indisponíveis sear…" at bounding box center [889, 418] width 1358 height 730
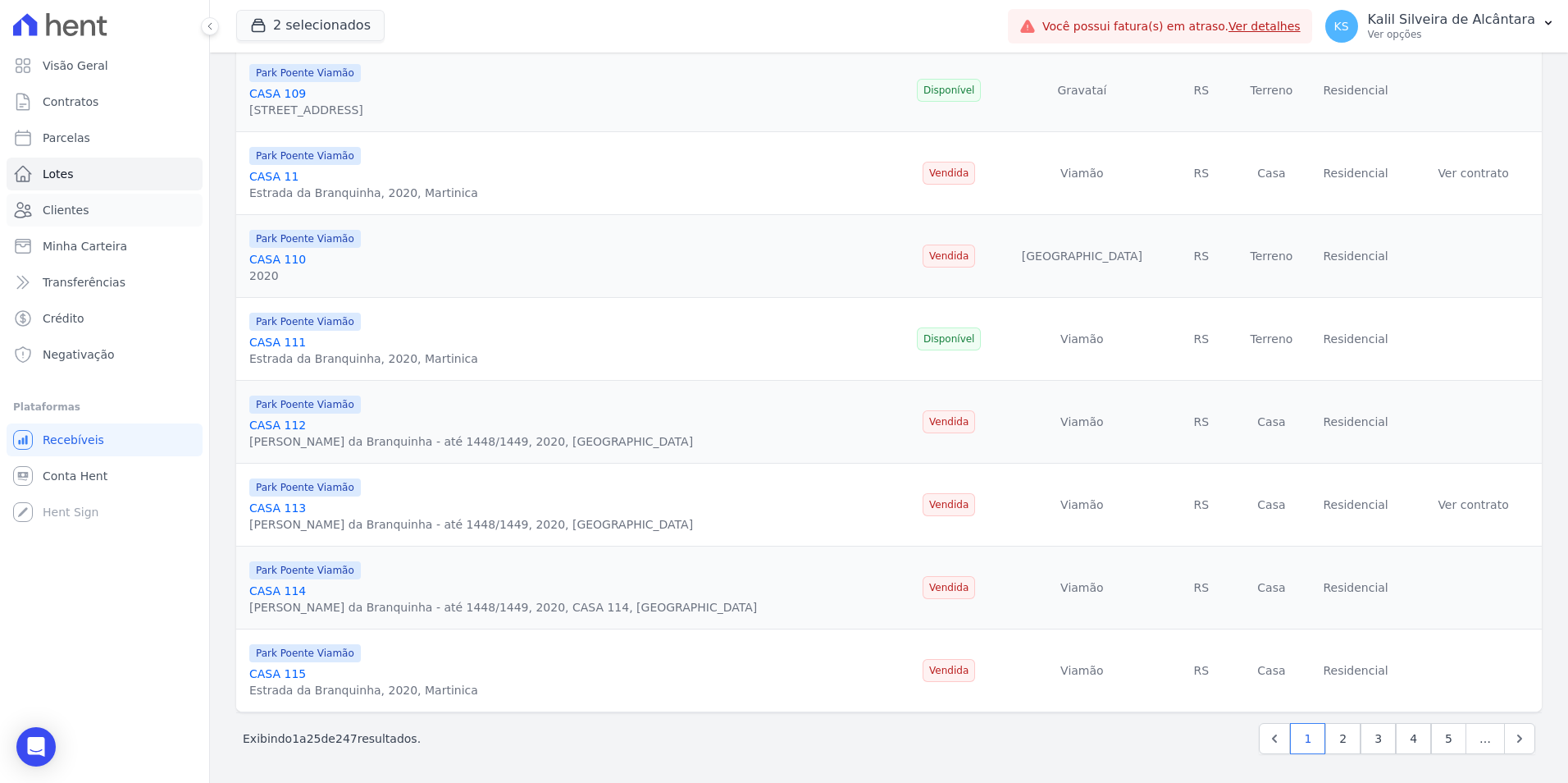
scroll to position [1658, 0]
click at [1334, 747] on link "2" at bounding box center [1342, 738] width 35 height 31
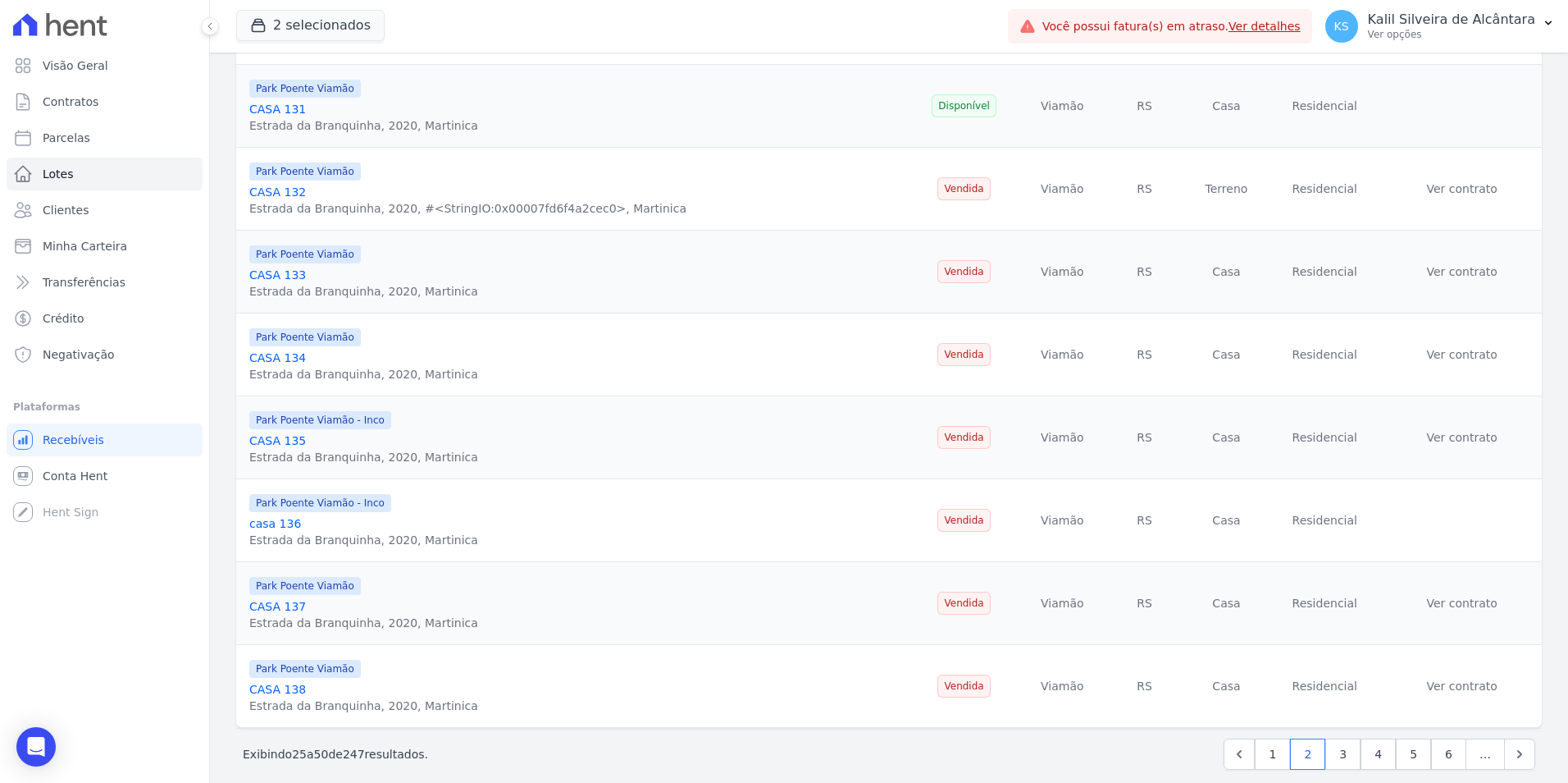
scroll to position [1658, 0]
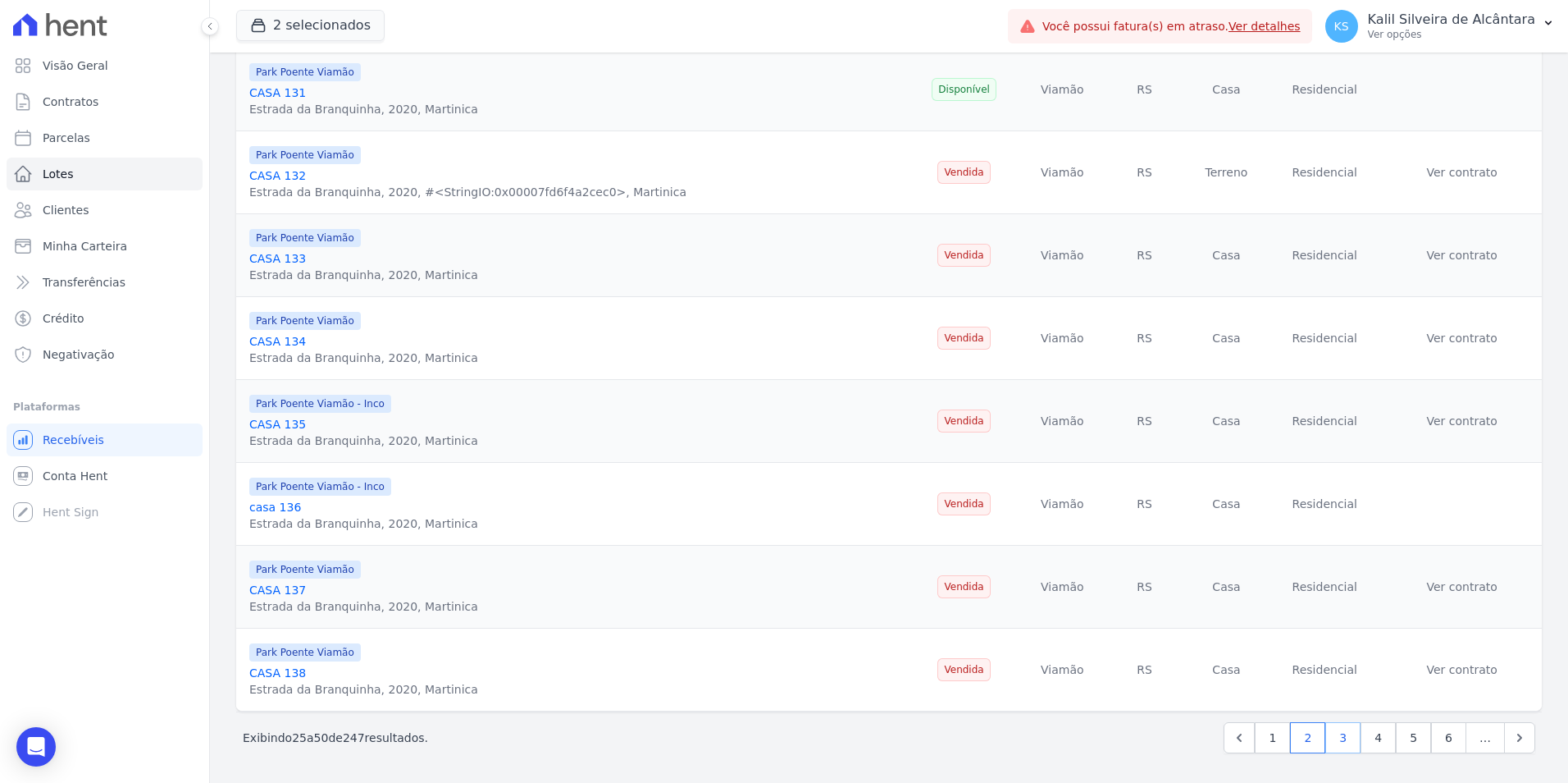
click at [1337, 743] on link "3" at bounding box center [1342, 738] width 35 height 31
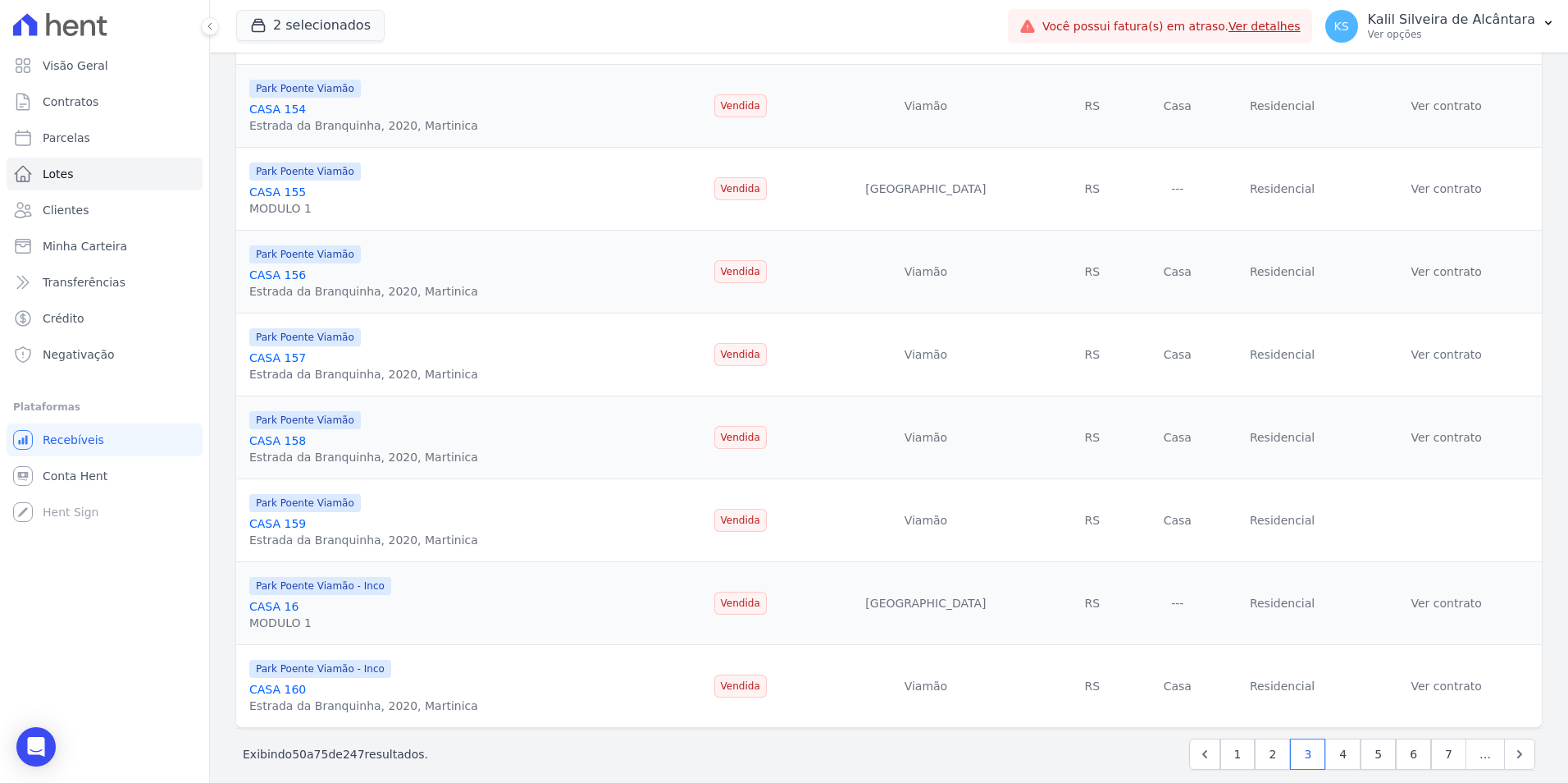
scroll to position [1658, 0]
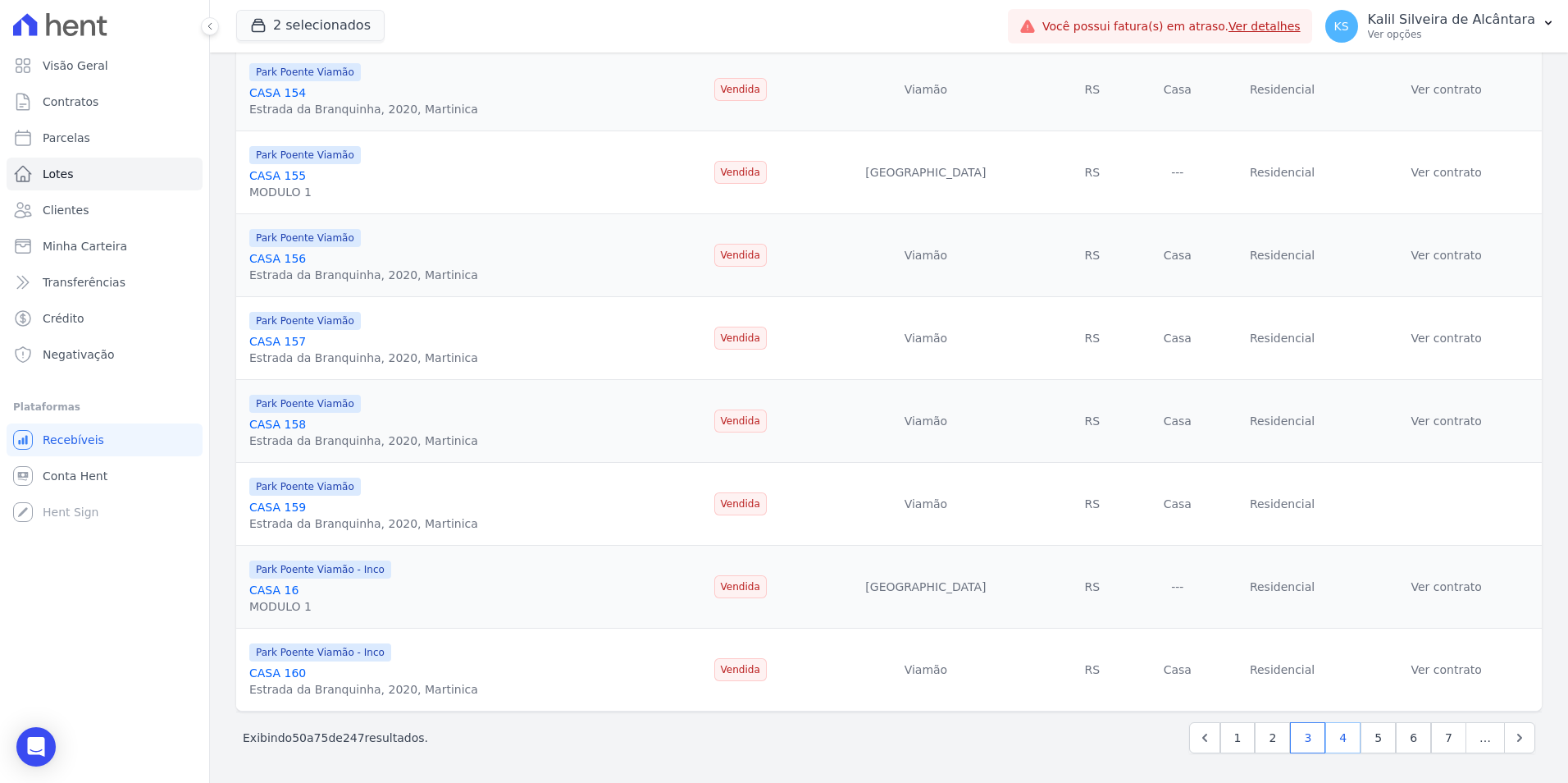
click at [1328, 736] on link "4" at bounding box center [1342, 738] width 35 height 31
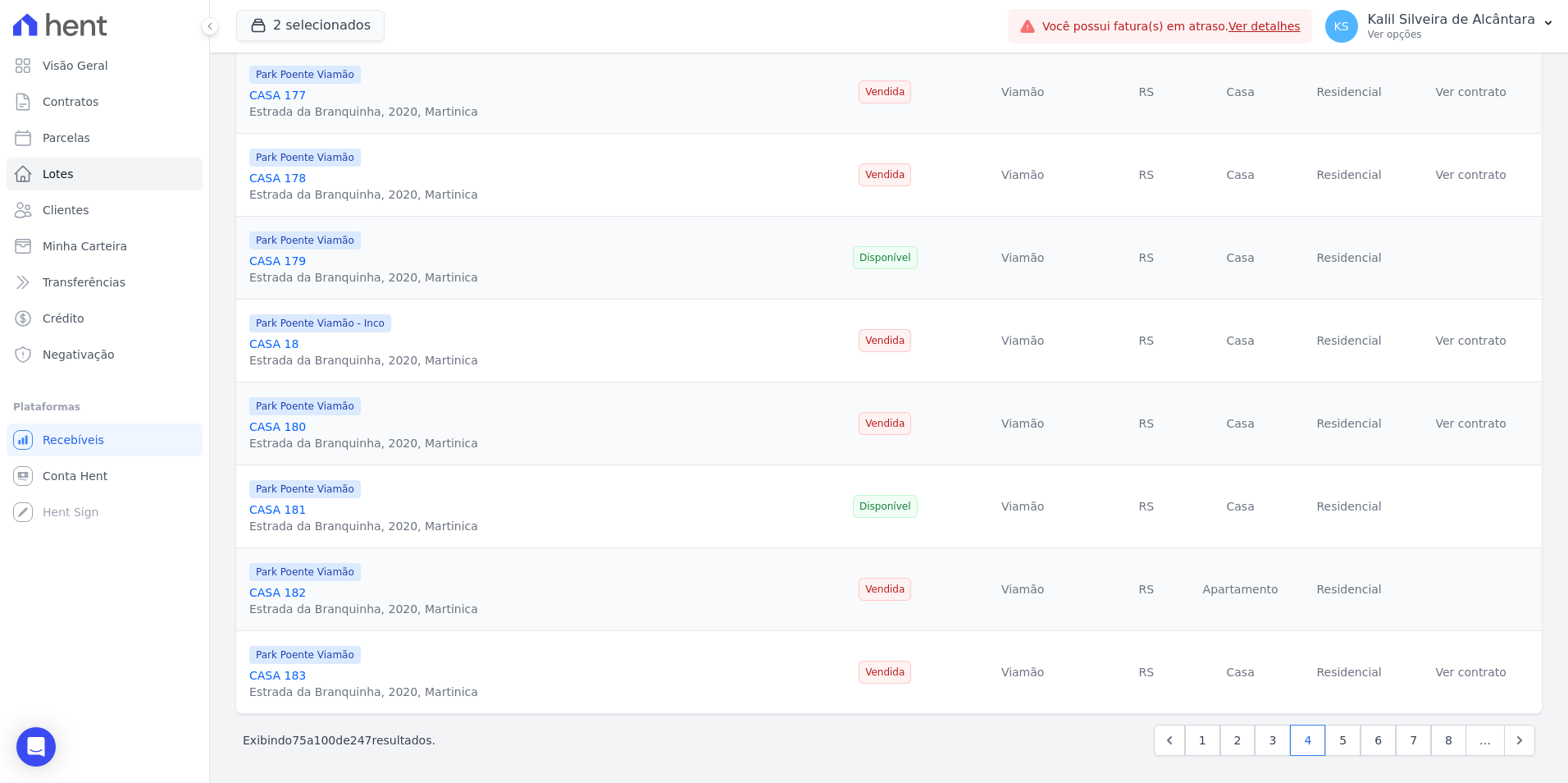
scroll to position [1658, 0]
click at [1332, 735] on link "5" at bounding box center [1342, 738] width 35 height 31
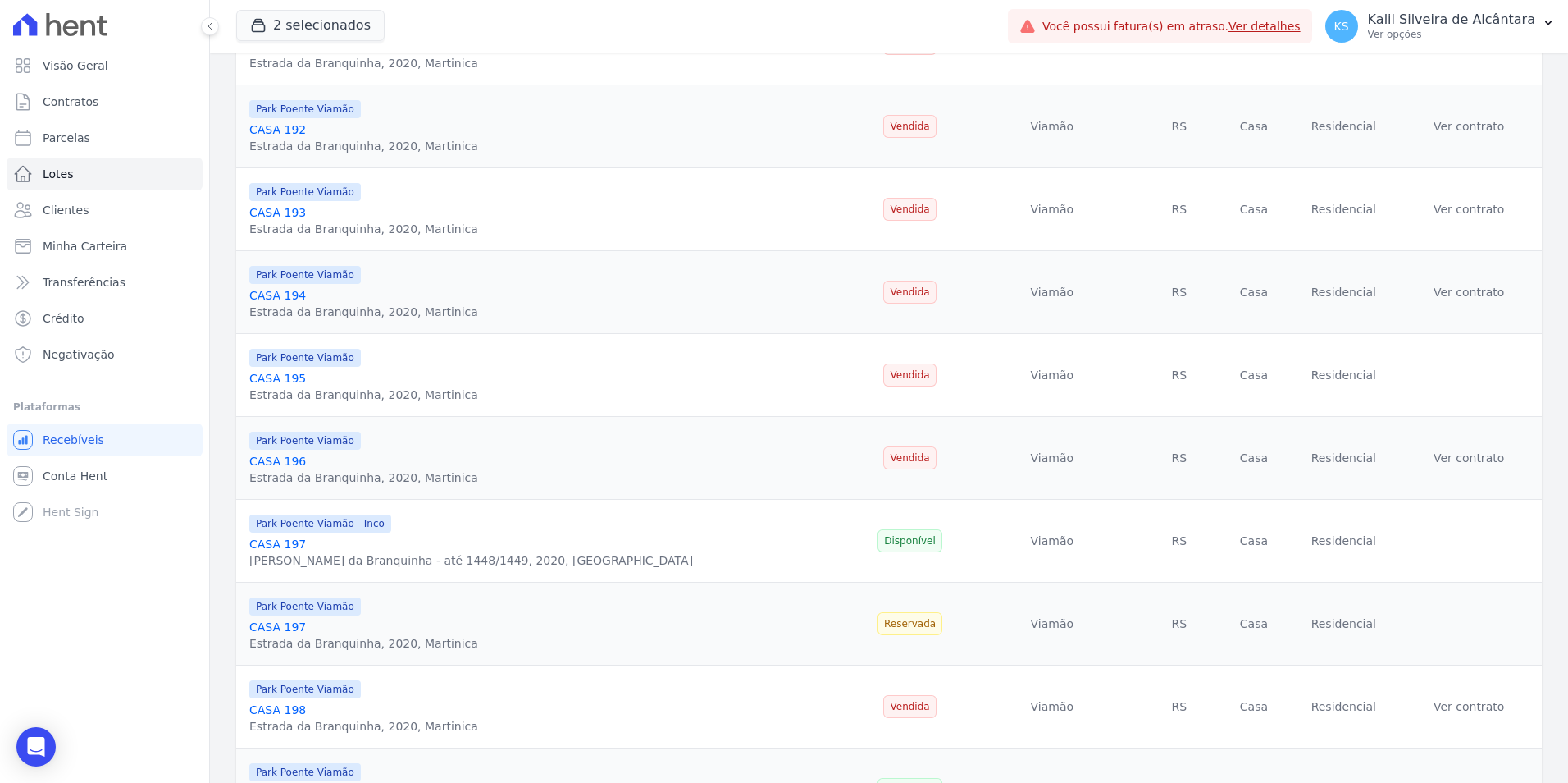
scroll to position [984, 0]
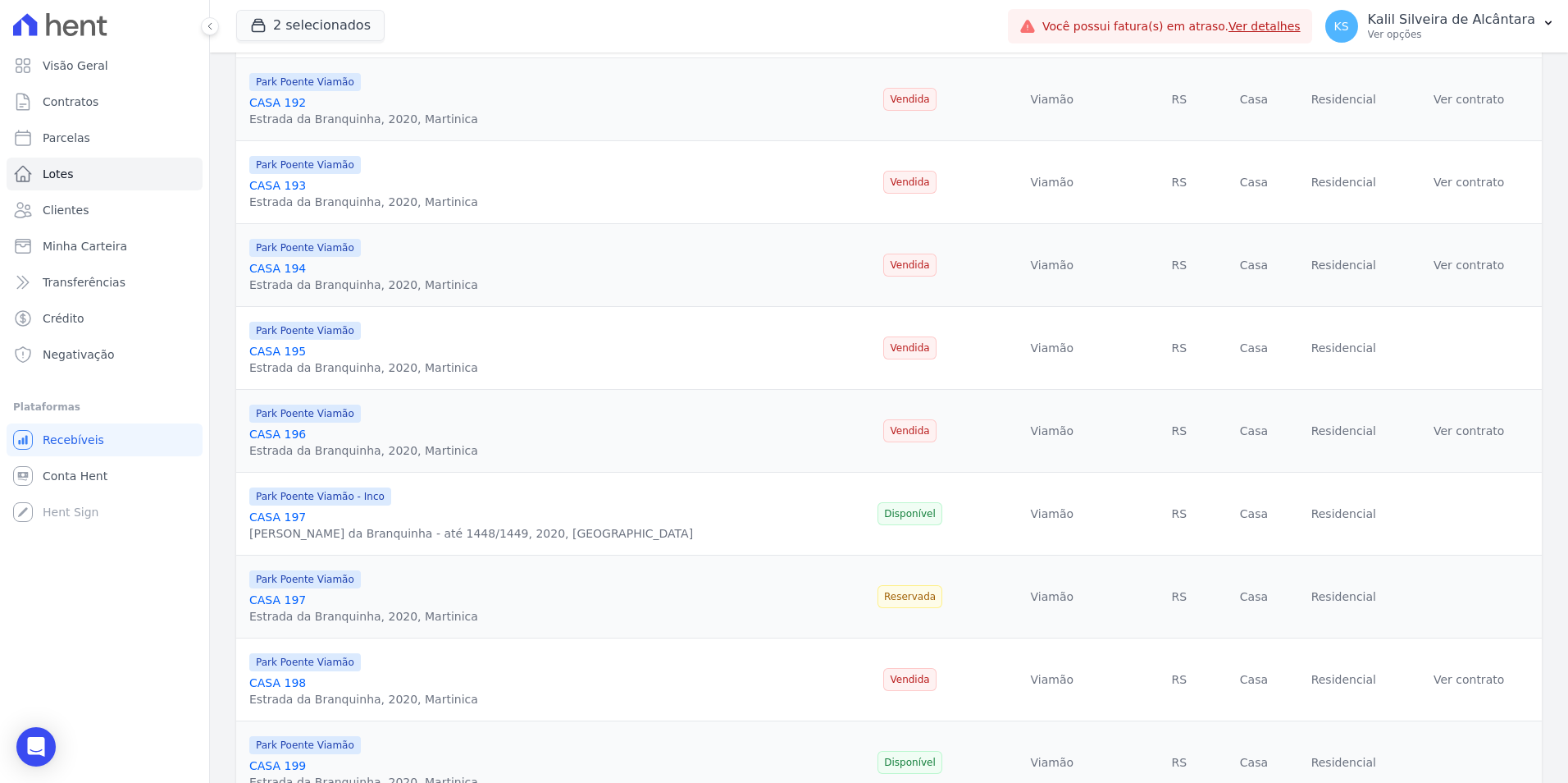
drag, startPoint x: 180, startPoint y: 621, endPoint x: 220, endPoint y: 632, distance: 41.5
click at [180, 621] on div "Visão Geral Contratos Parcelas Lotes Clientes Minha Carteira Transferências Cré…" at bounding box center [104, 392] width 209 height 783
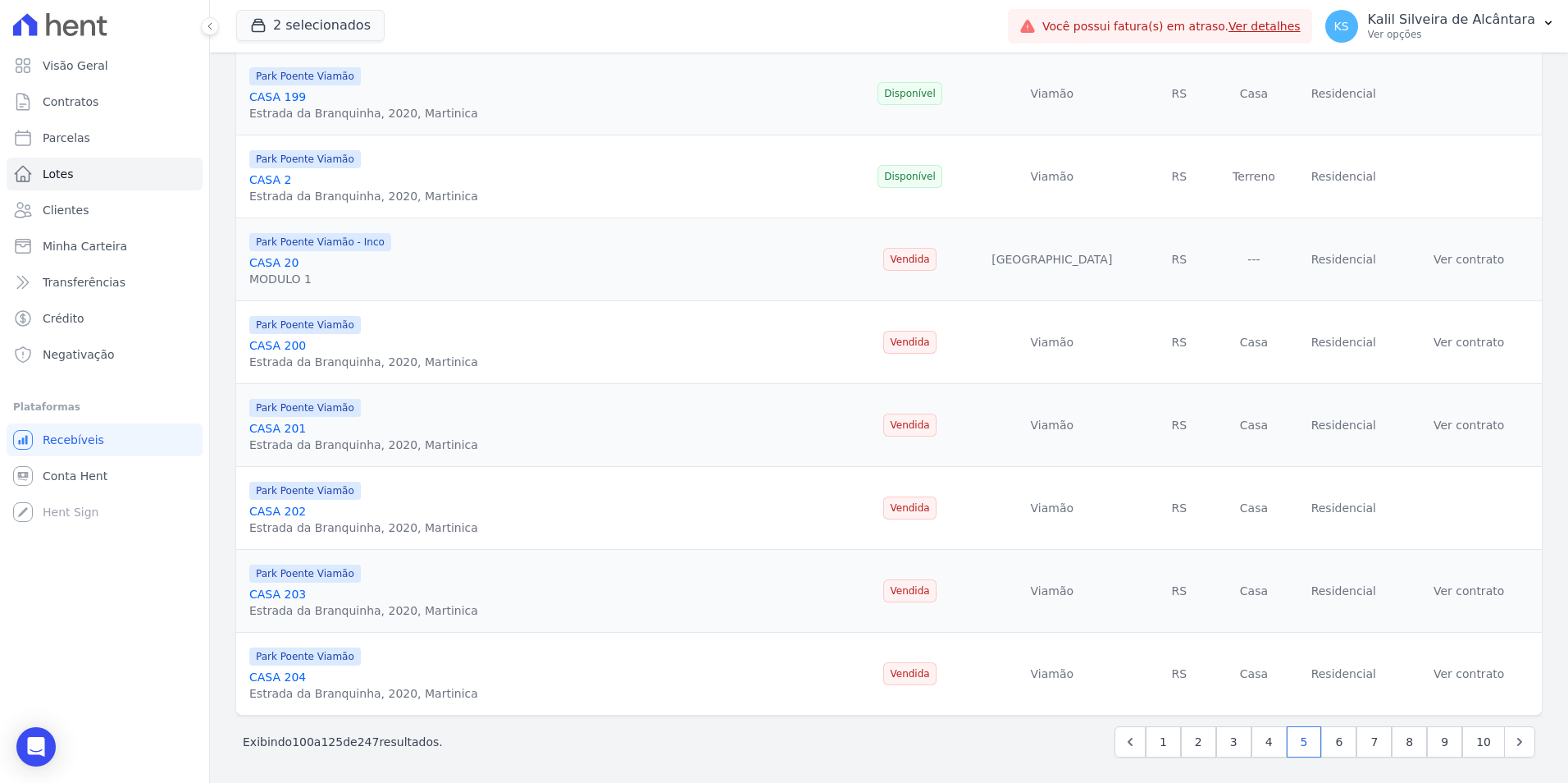
scroll to position [1658, 0]
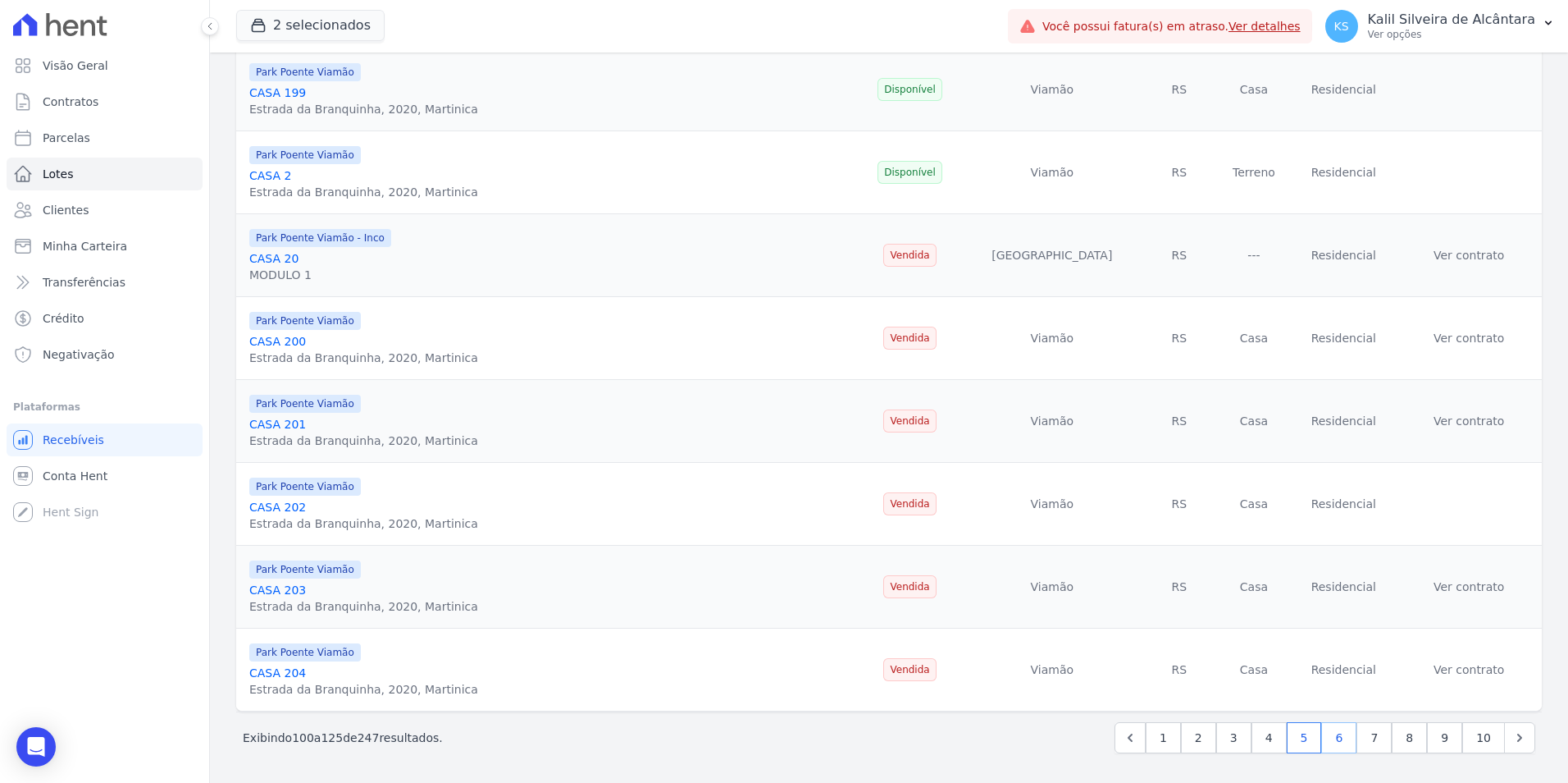
click at [1331, 746] on link "6" at bounding box center [1338, 738] width 35 height 31
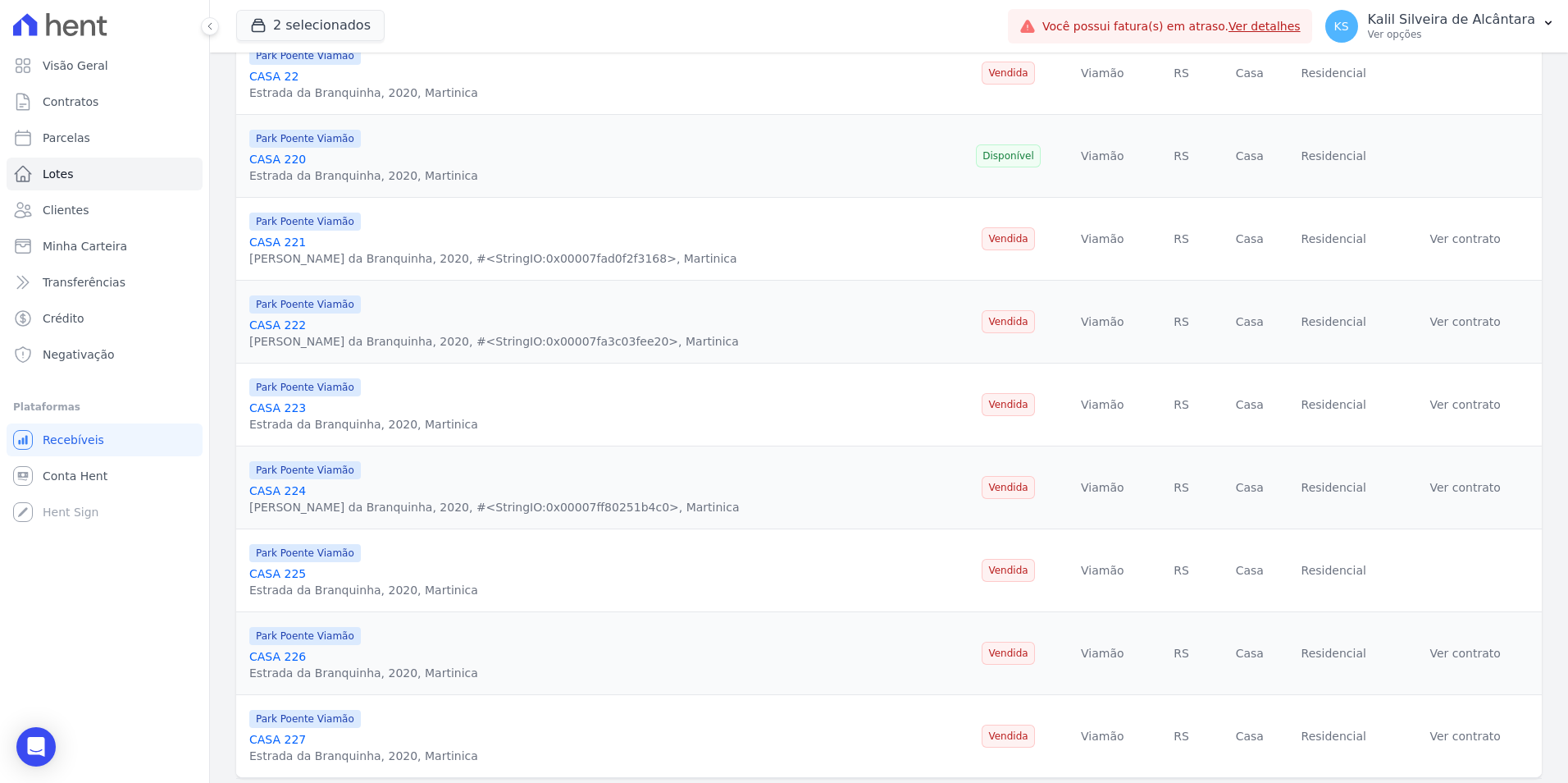
scroll to position [1658, 0]
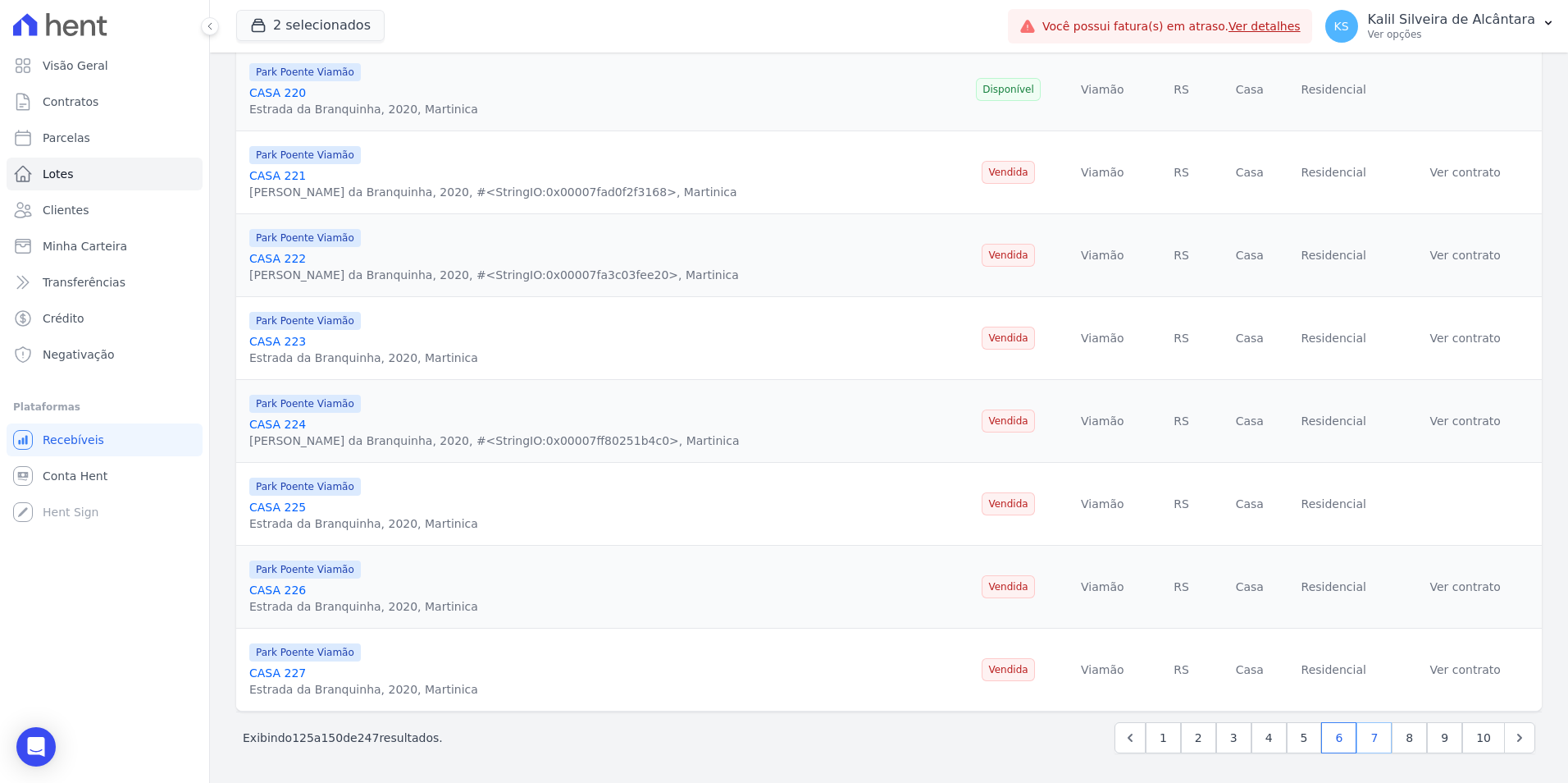
click at [1371, 737] on link "7" at bounding box center [1373, 738] width 35 height 31
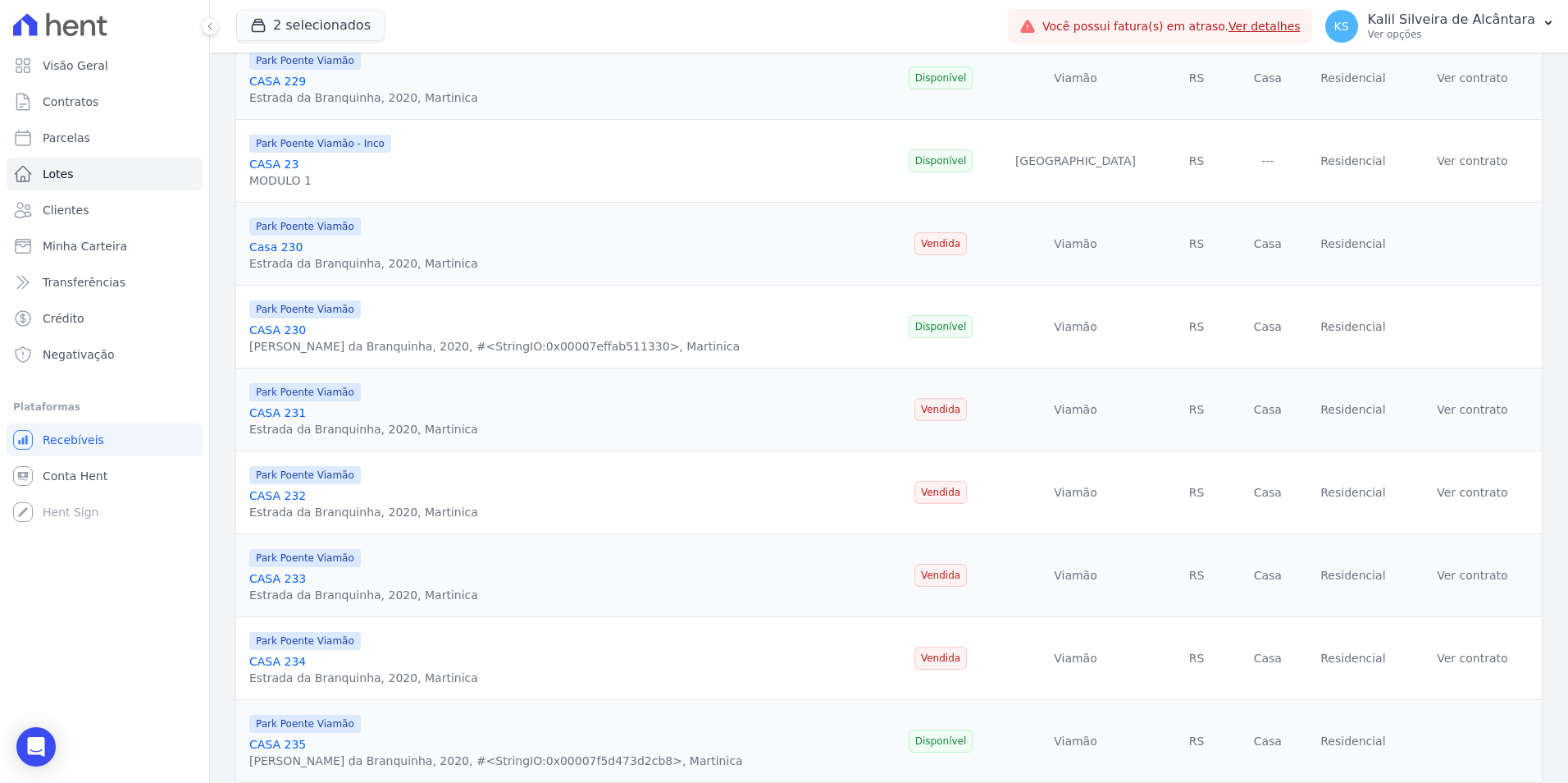
scroll to position [411, 0]
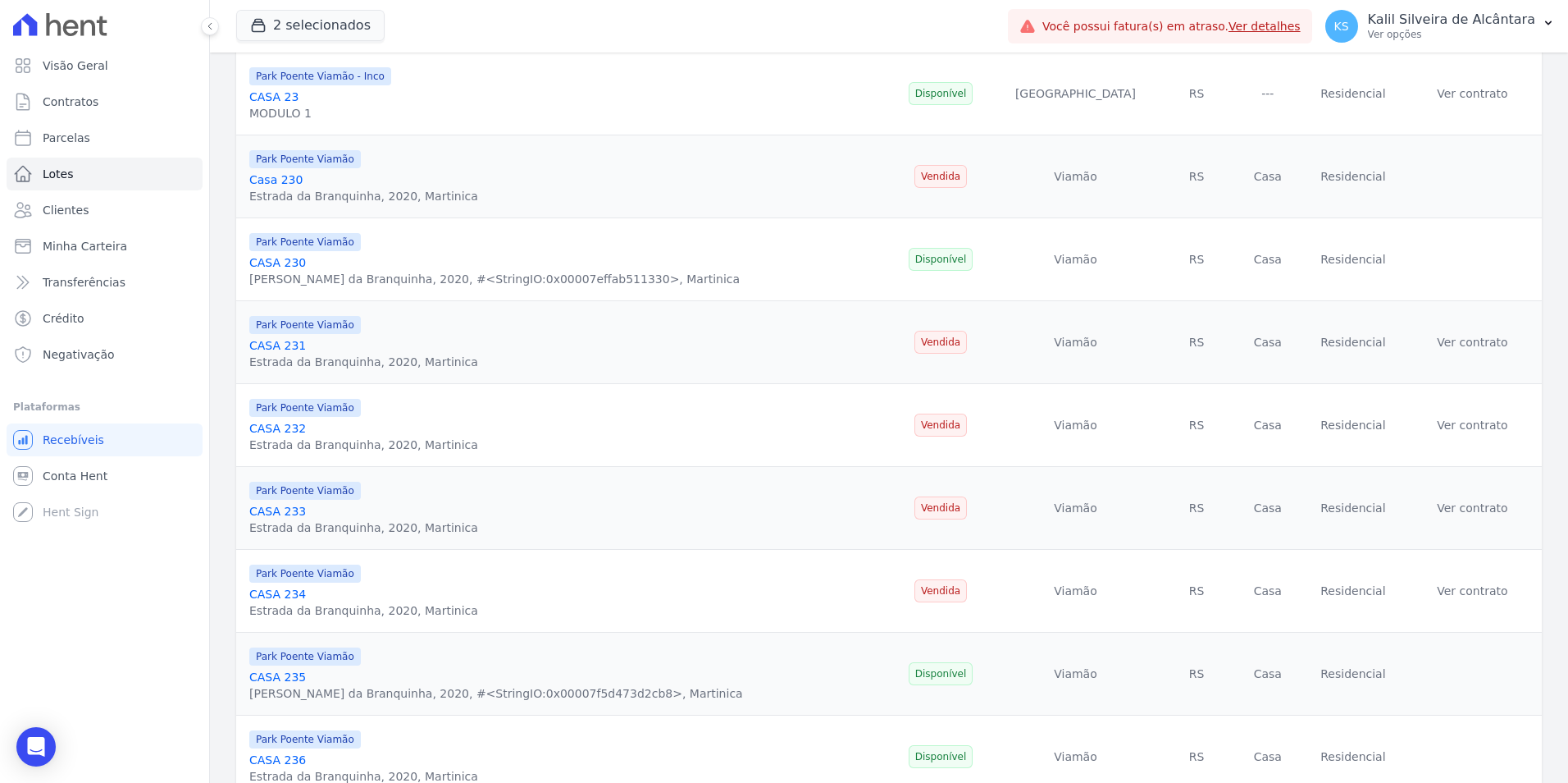
click at [208, 394] on div "Visão Geral Contratos Parcelas Lotes Clientes Minha Carteira Transferências Cré…" at bounding box center [104, 392] width 209 height 783
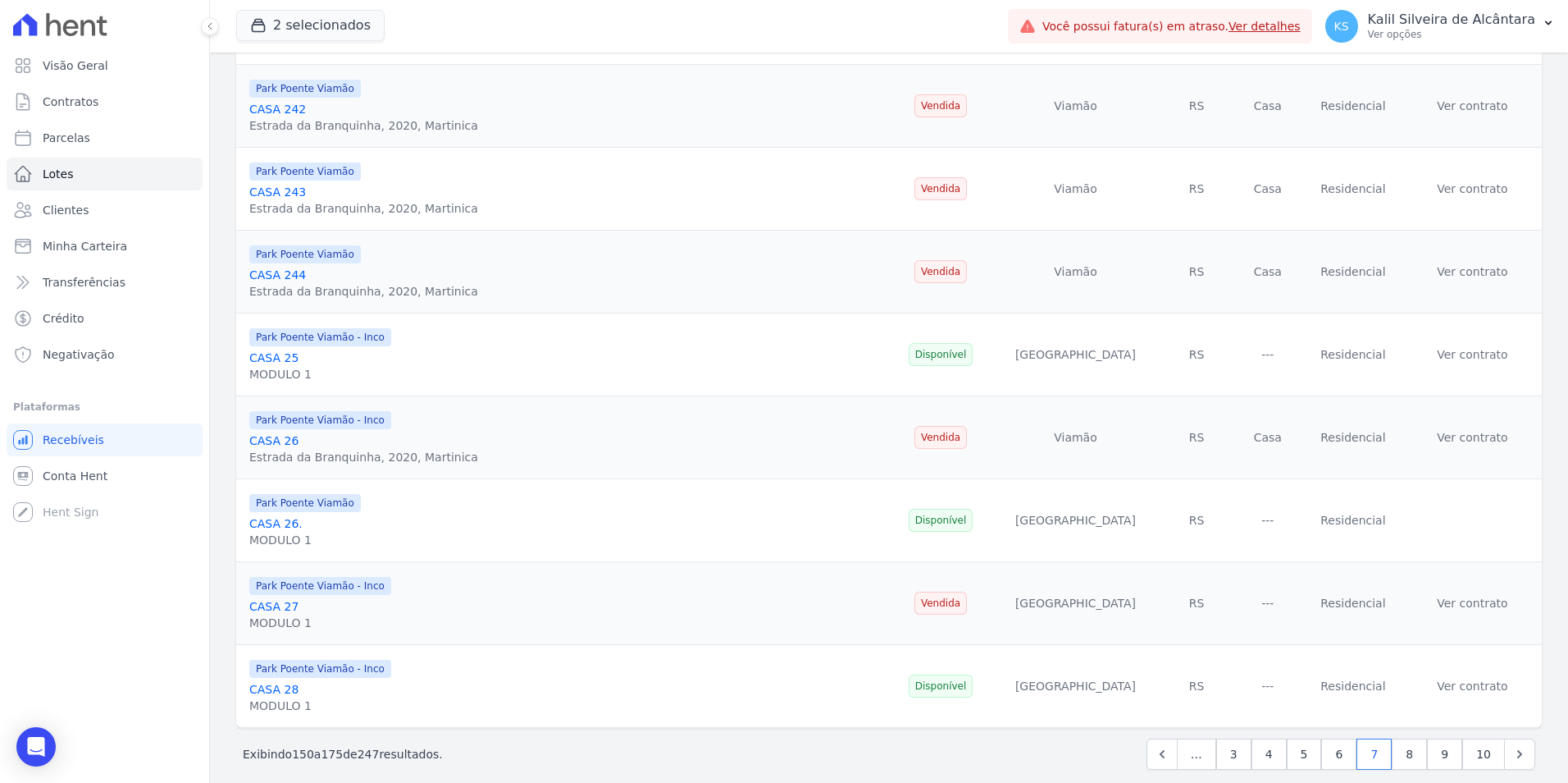
scroll to position [1658, 0]
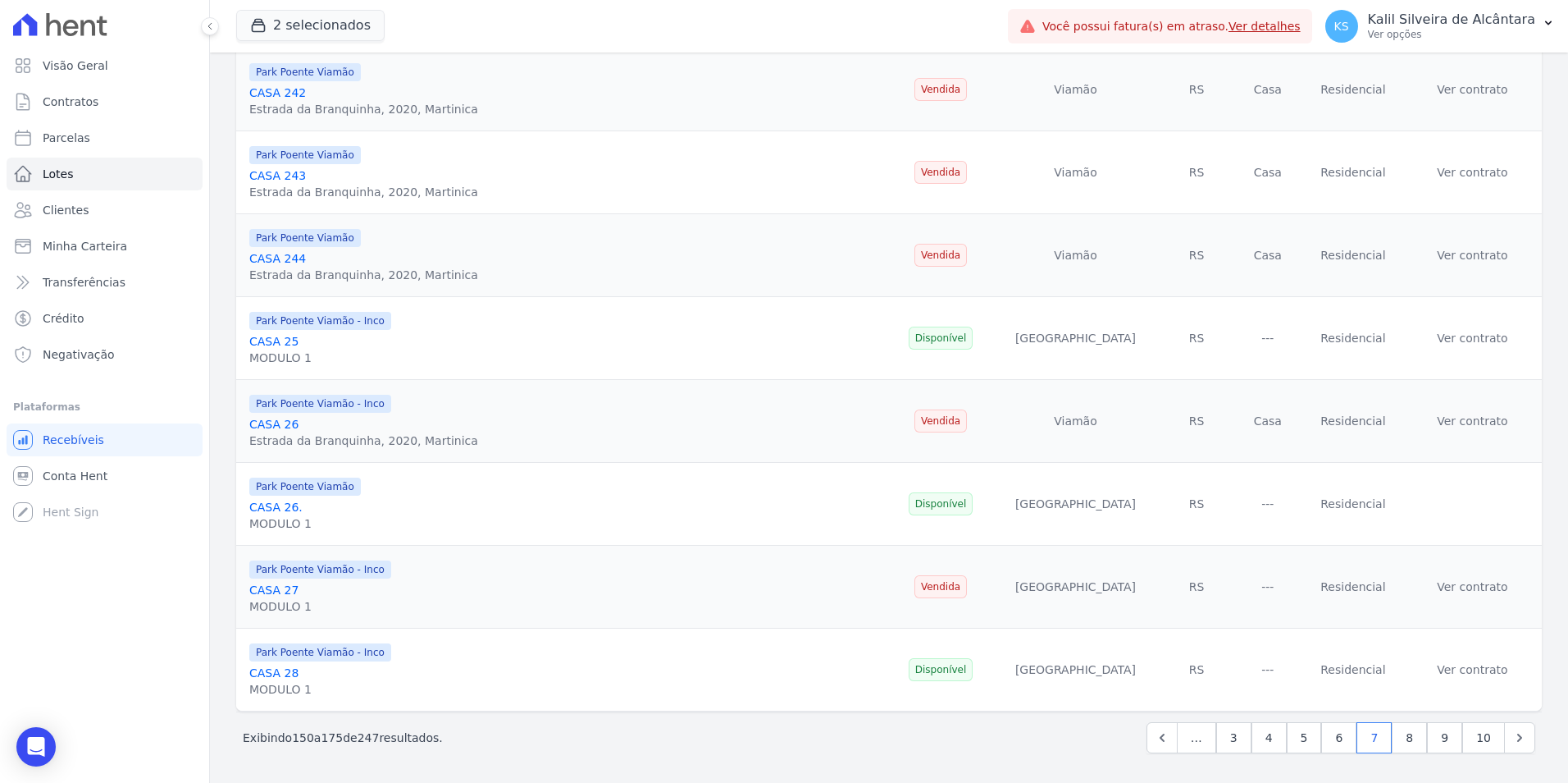
click at [186, 585] on div "Visão Geral Contratos Parcelas Lotes Clientes Minha Carteira Transferências Cré…" at bounding box center [104, 392] width 209 height 783
click at [1401, 740] on link "8" at bounding box center [1409, 738] width 35 height 31
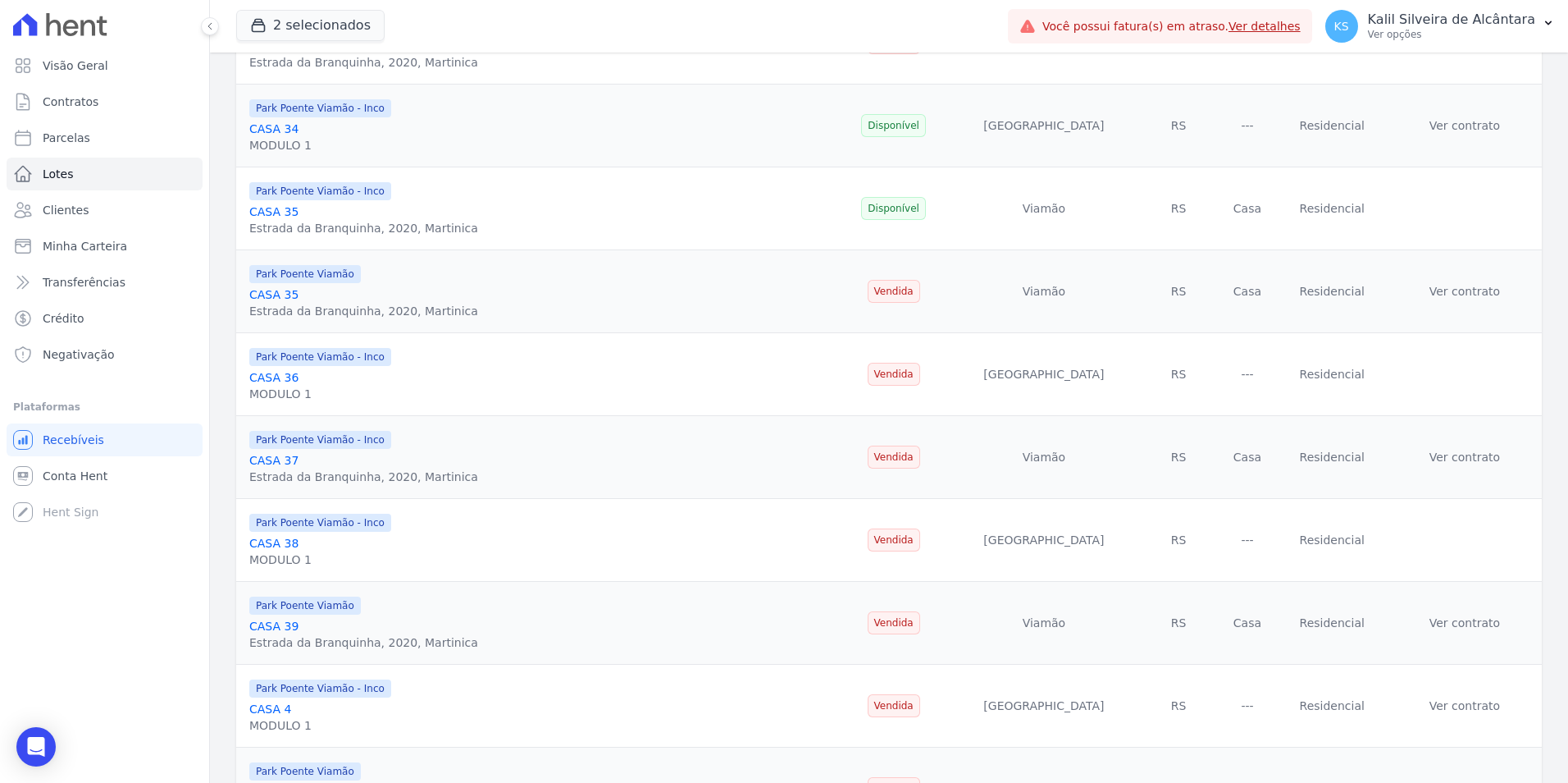
scroll to position [656, 0]
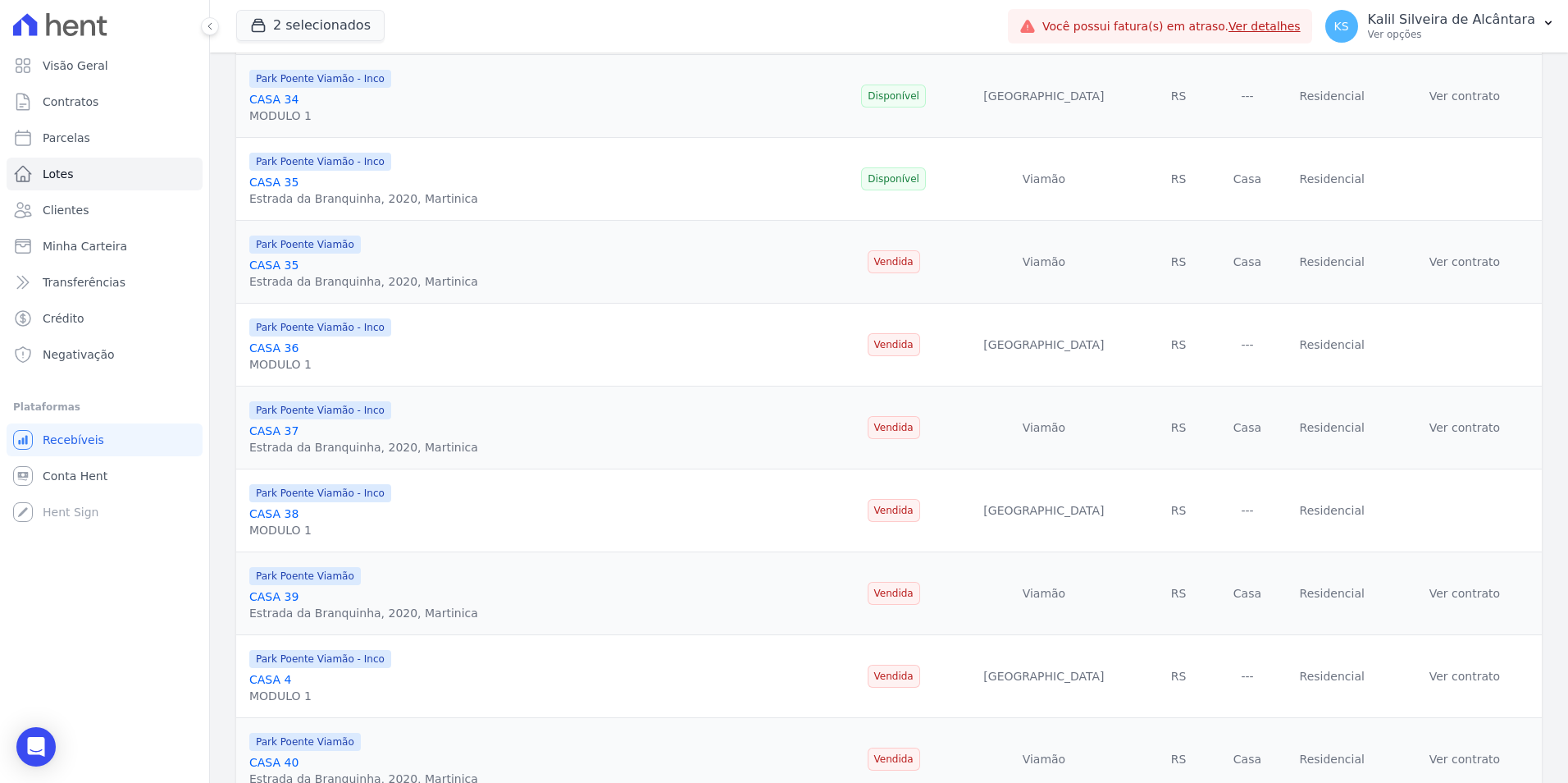
drag, startPoint x: 168, startPoint y: 591, endPoint x: 206, endPoint y: 575, distance: 41.2
click at [168, 591] on div "Visão Geral Contratos Parcelas Lotes Clientes Minha Carteira Transferências Cré…" at bounding box center [104, 392] width 209 height 783
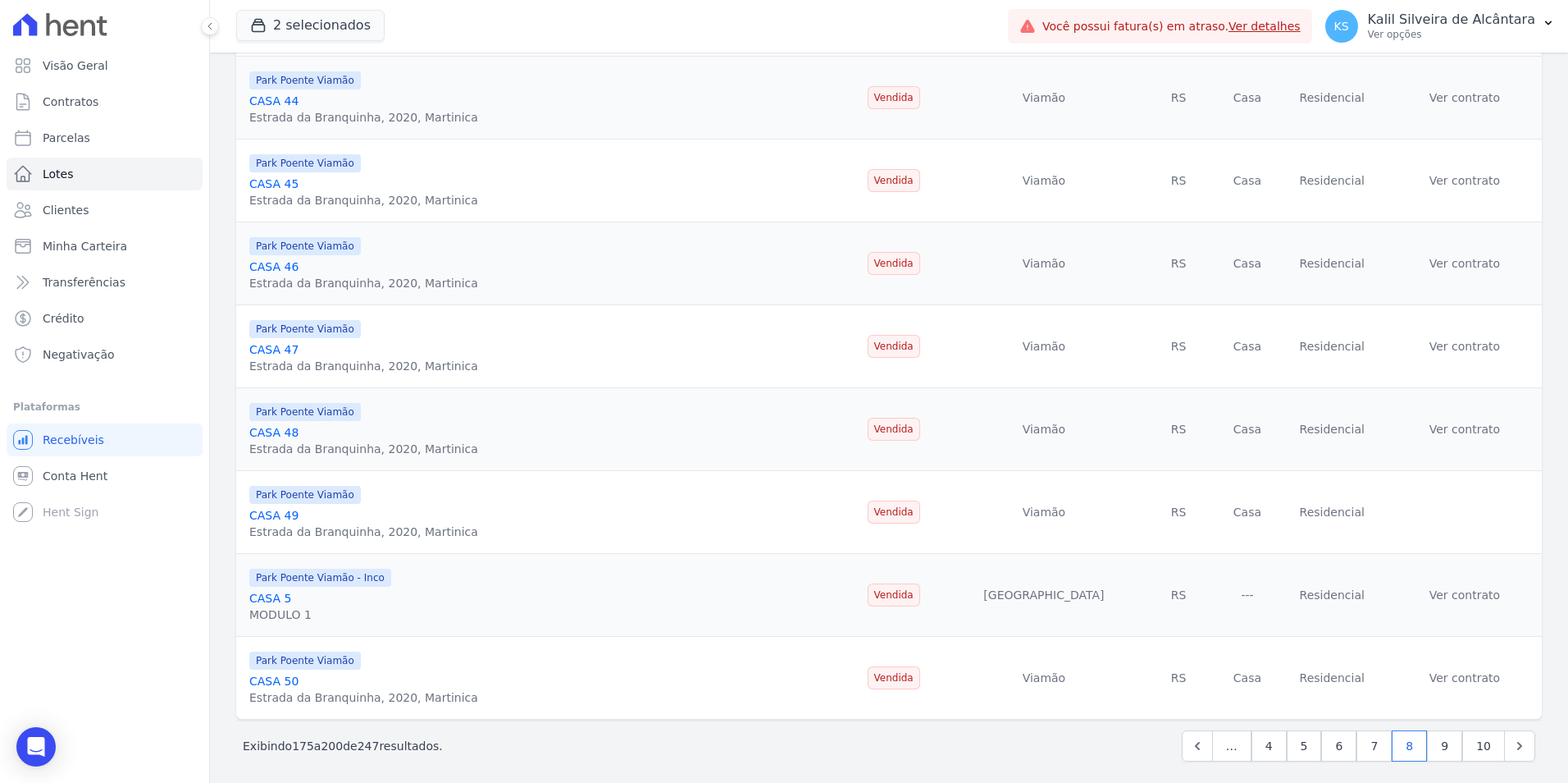
scroll to position [1658, 0]
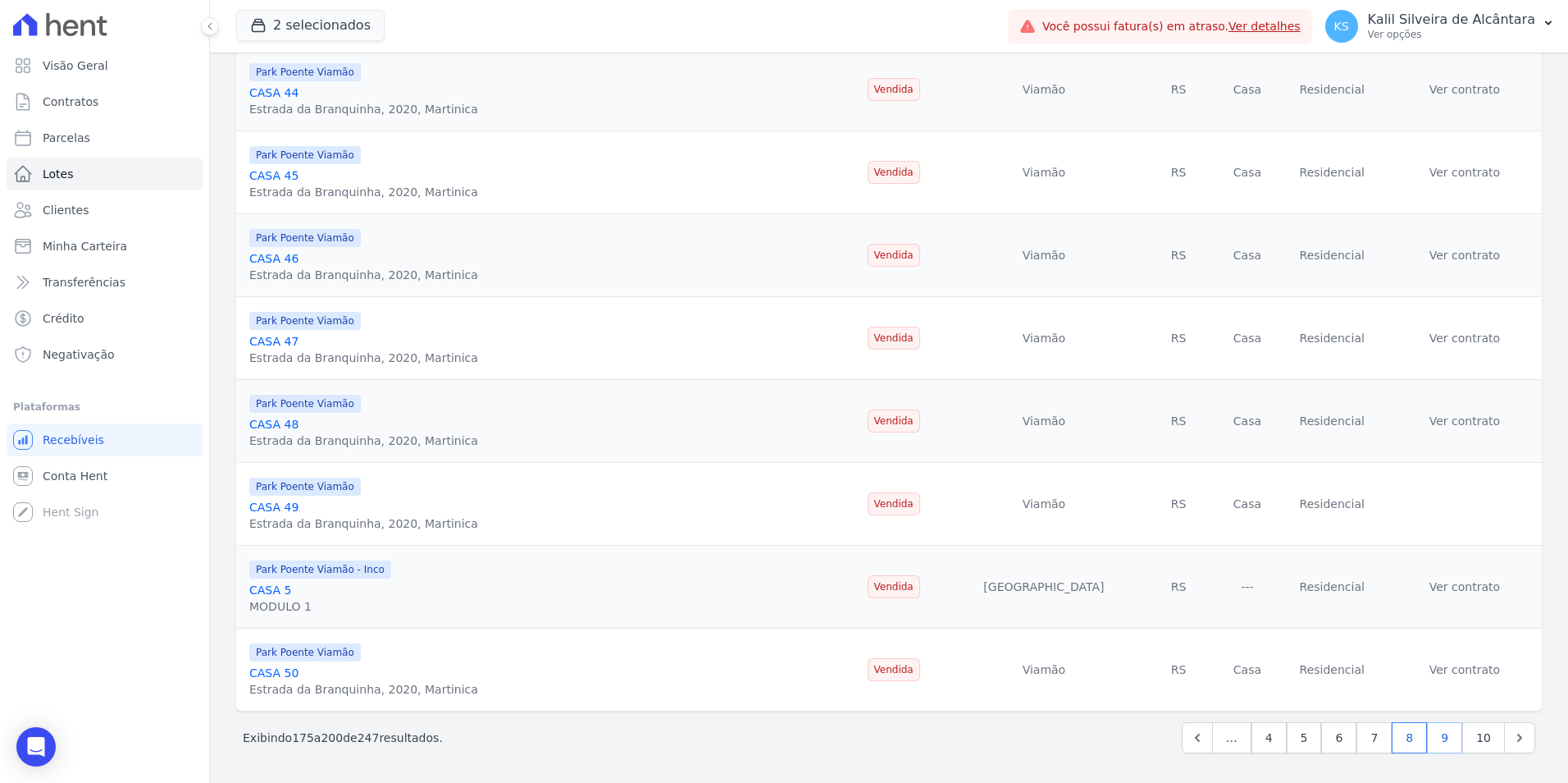
click at [1435, 742] on link "9" at bounding box center [1444, 738] width 35 height 31
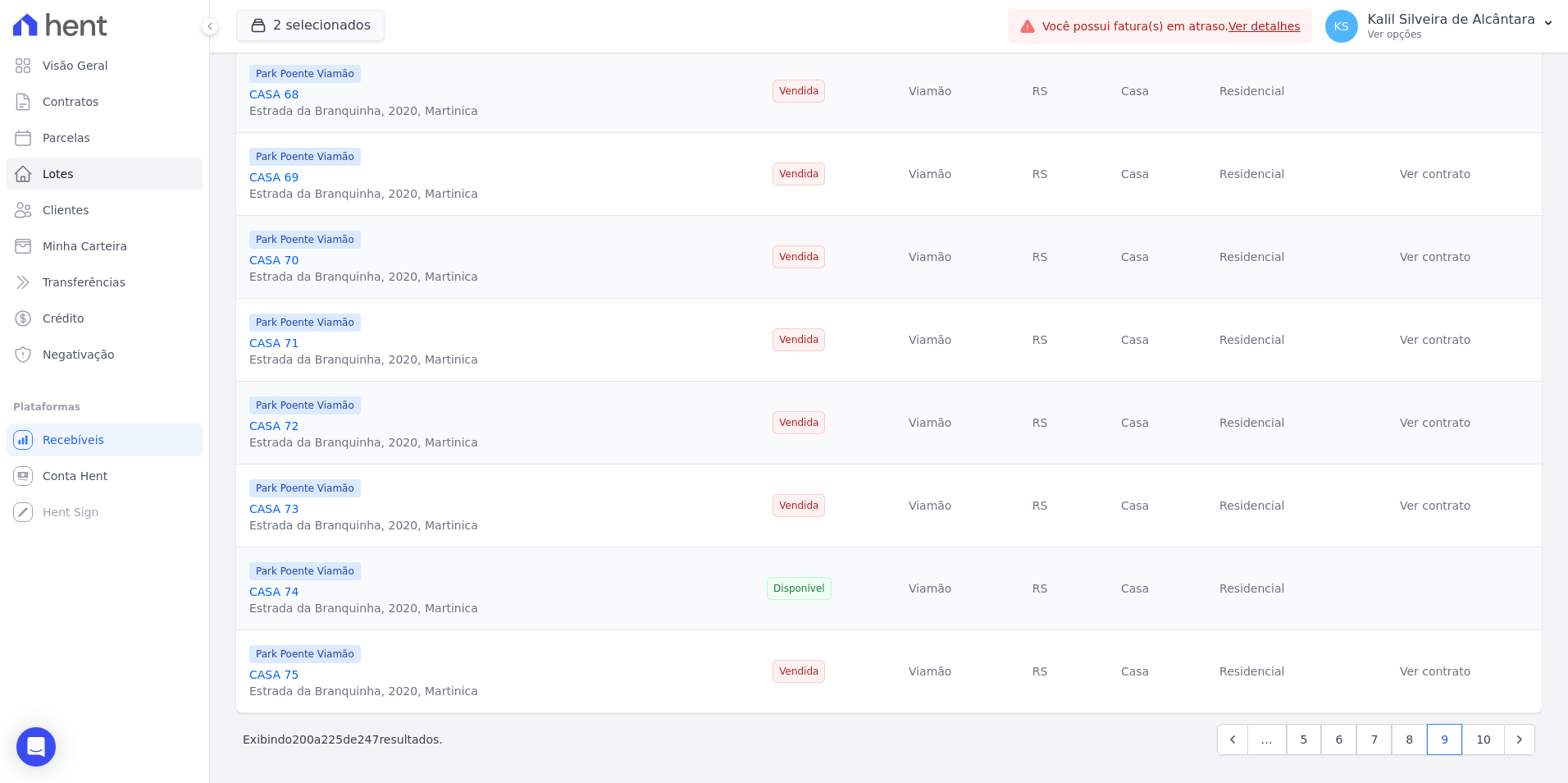
scroll to position [1658, 0]
click at [1471, 733] on link "10" at bounding box center [1483, 738] width 43 height 31
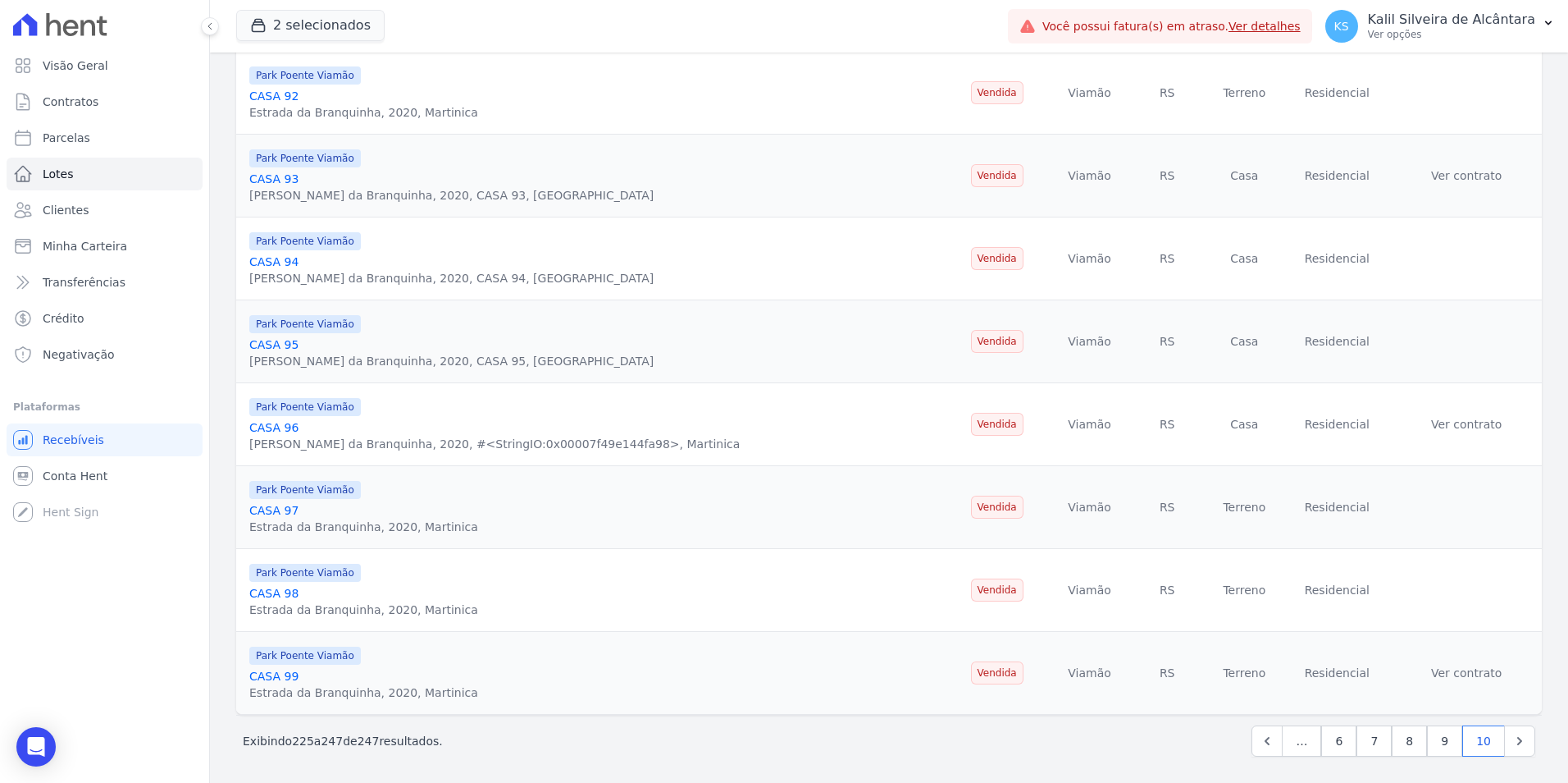
scroll to position [1408, 0]
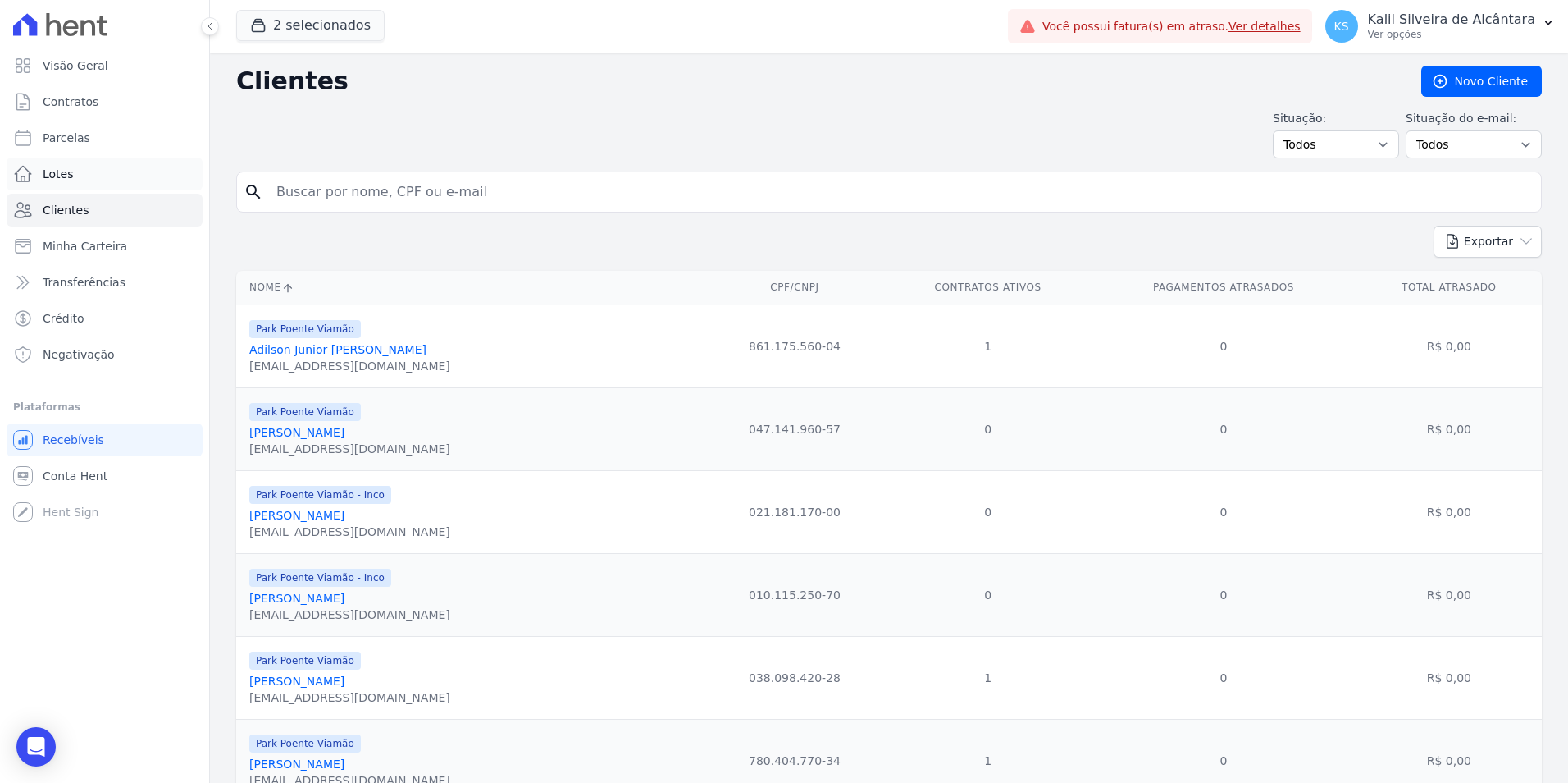
click at [78, 171] on link "Lotes" at bounding box center [104, 174] width 196 height 33
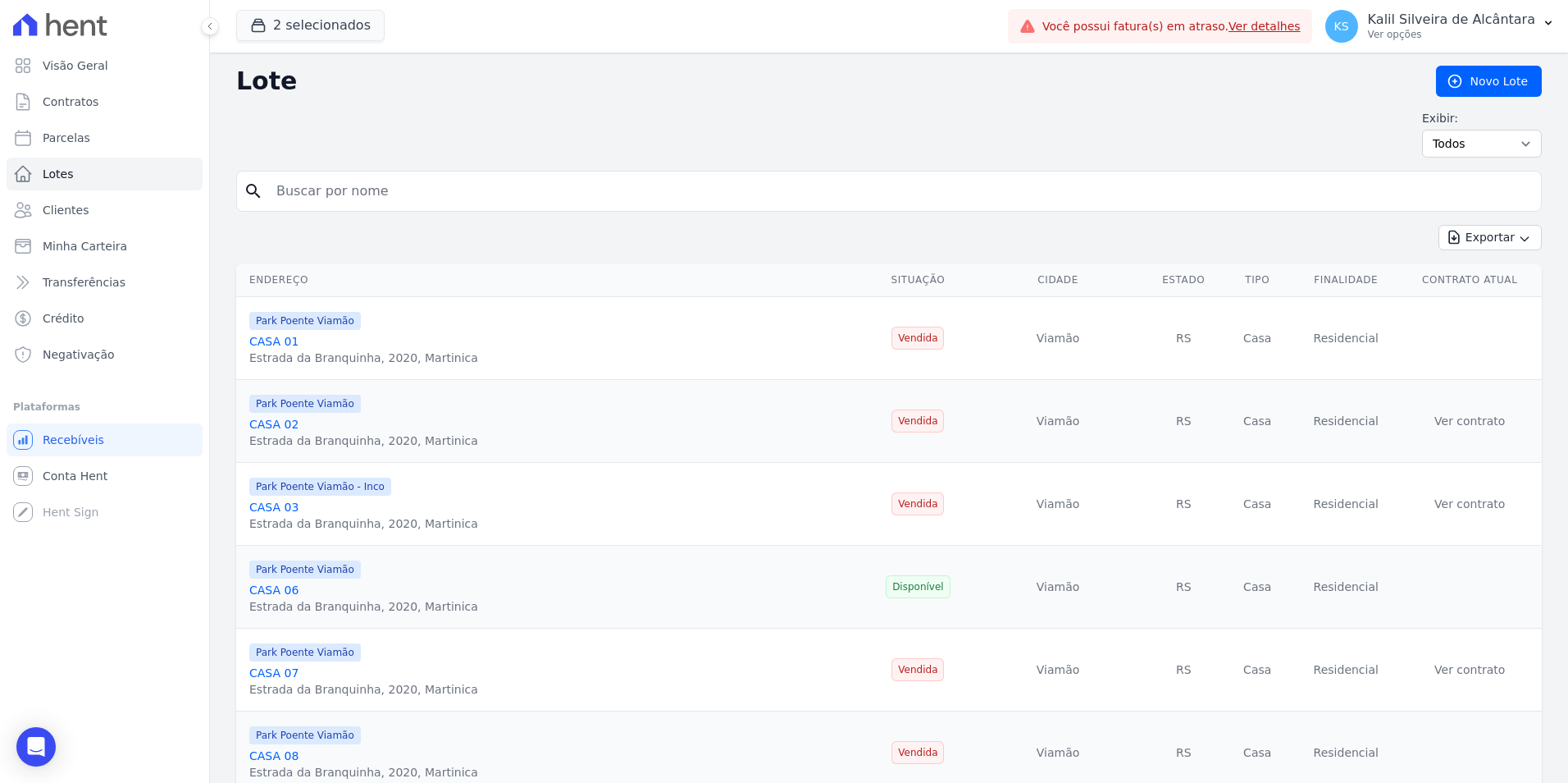
drag, startPoint x: 404, startPoint y: 194, endPoint x: 394, endPoint y: 195, distance: 10.0
click at [404, 195] on input "search" at bounding box center [899, 191] width 1267 height 33
paste input "CASA 197"
type input "CASA 197"
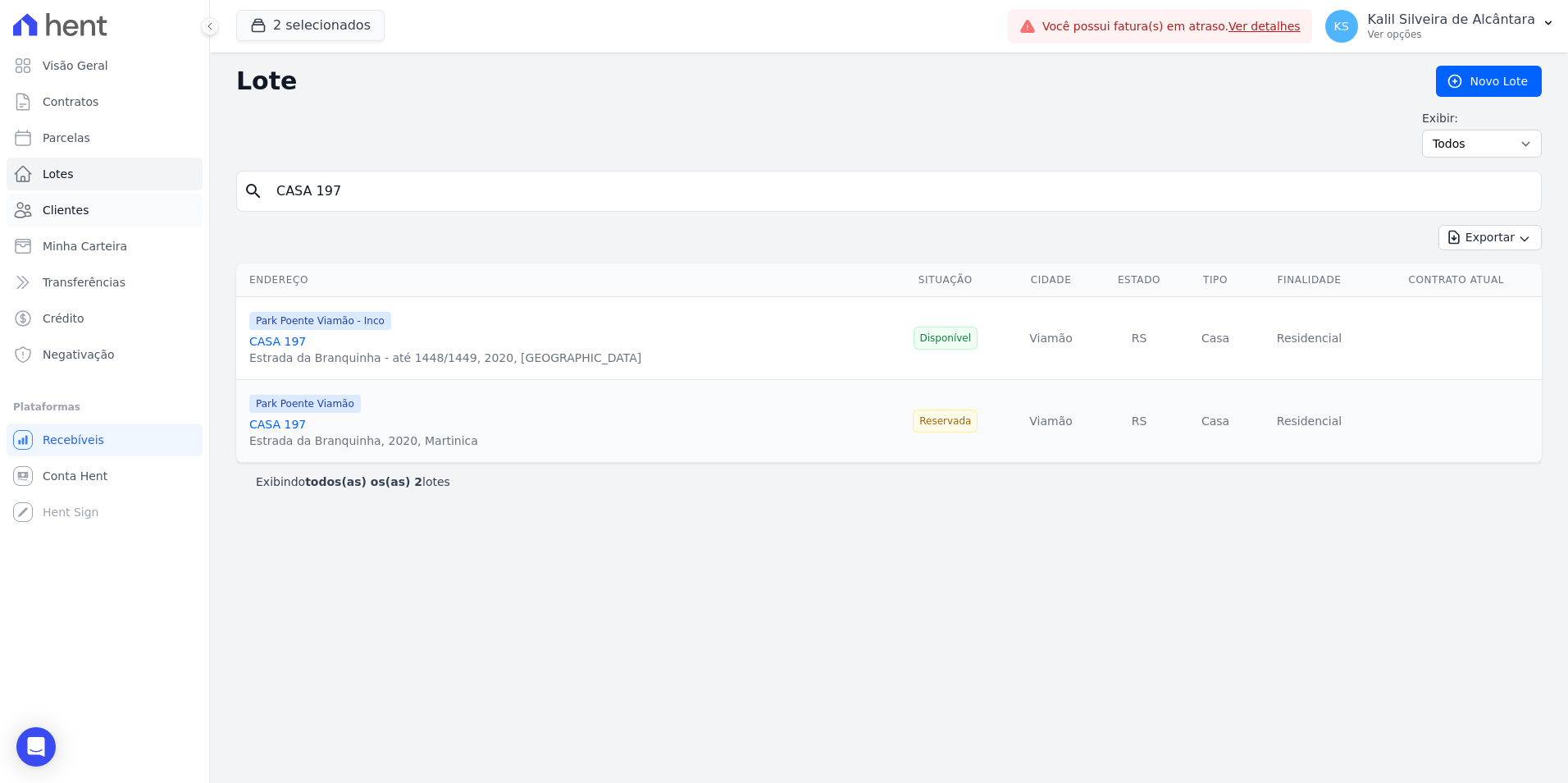
drag, startPoint x: 372, startPoint y: 194, endPoint x: 20, endPoint y: 200, distance: 352.1
click at [182, 189] on div "Visão Geral Contratos [GEOGRAPHIC_DATA] Lotes Clientes Minha Carteira Transferê…" at bounding box center [784, 392] width 1568 height 783
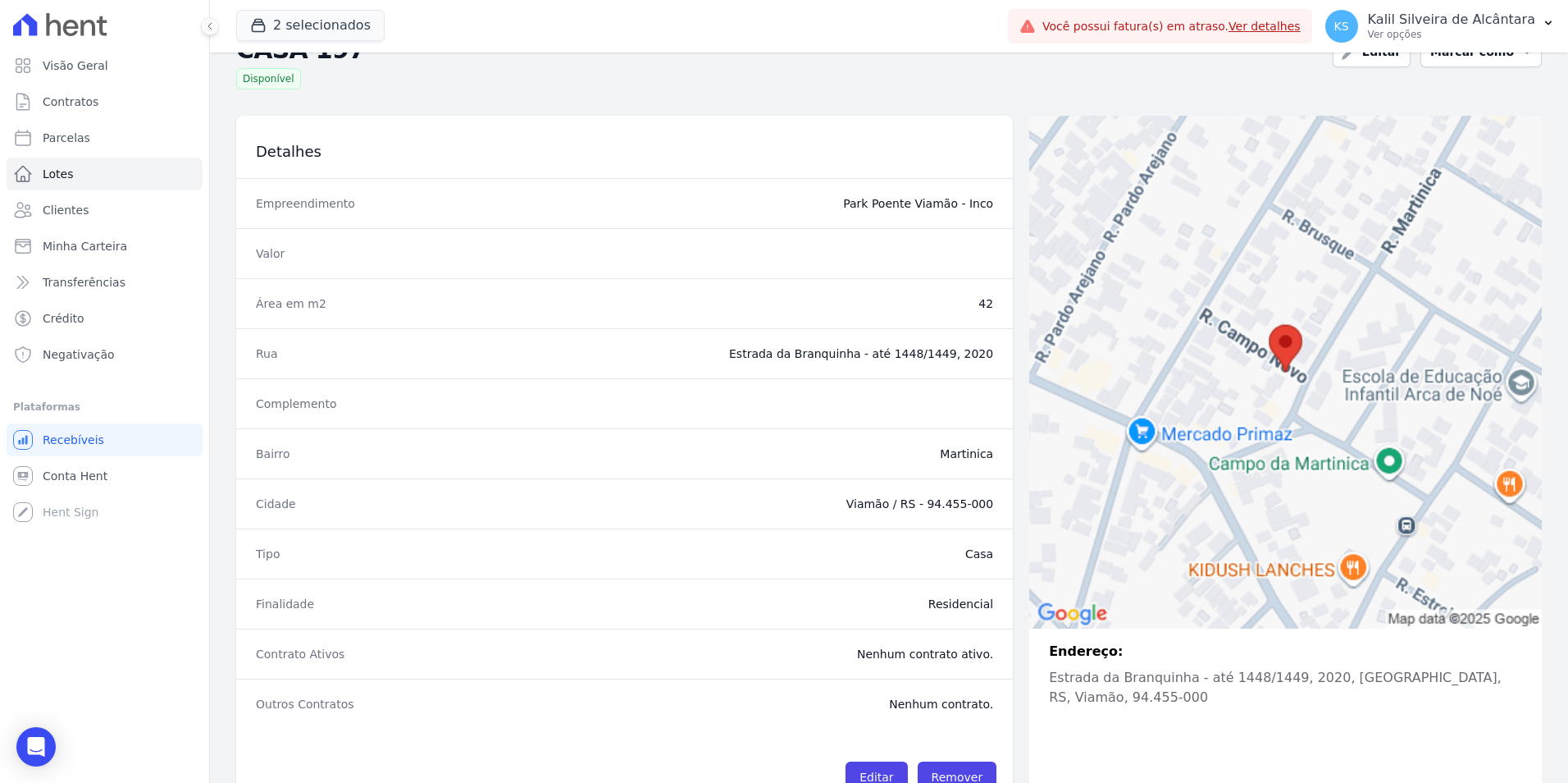
scroll to position [103, 0]
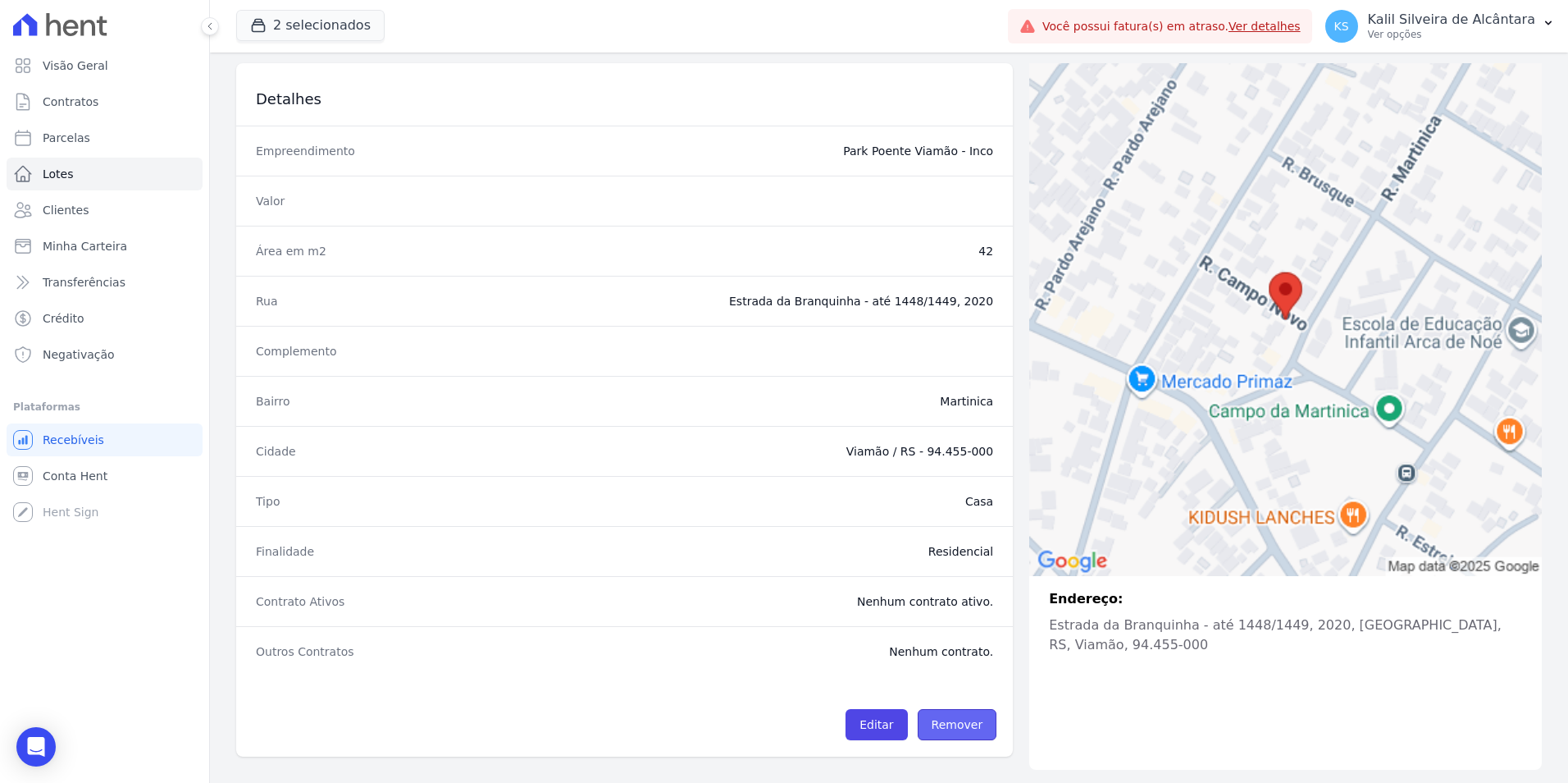
click at [952, 712] on link "Remover" at bounding box center [957, 724] width 80 height 31
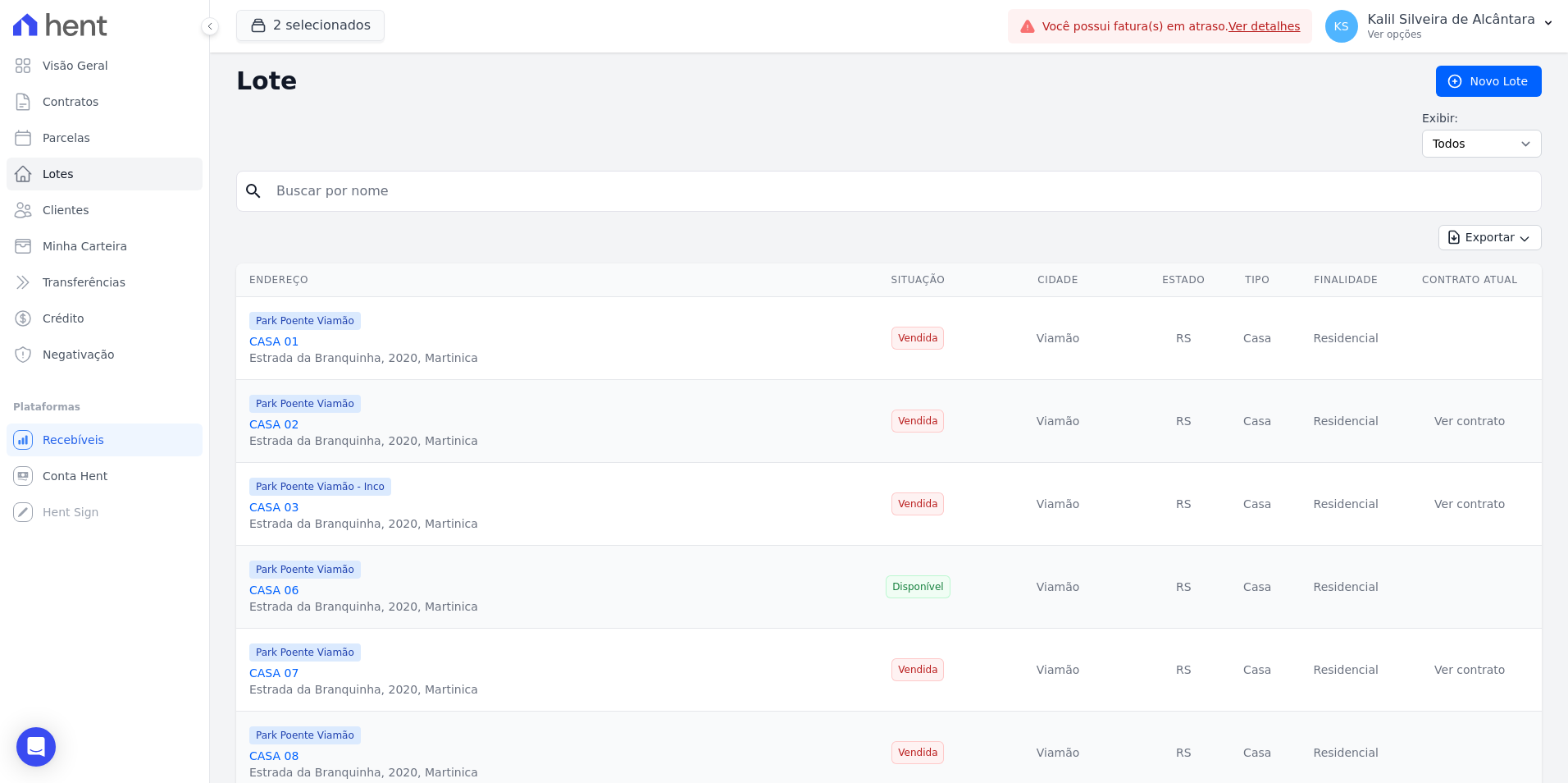
click at [475, 195] on input "search" at bounding box center [899, 191] width 1267 height 33
paste input "CASA 230"
type input "CASA 230"
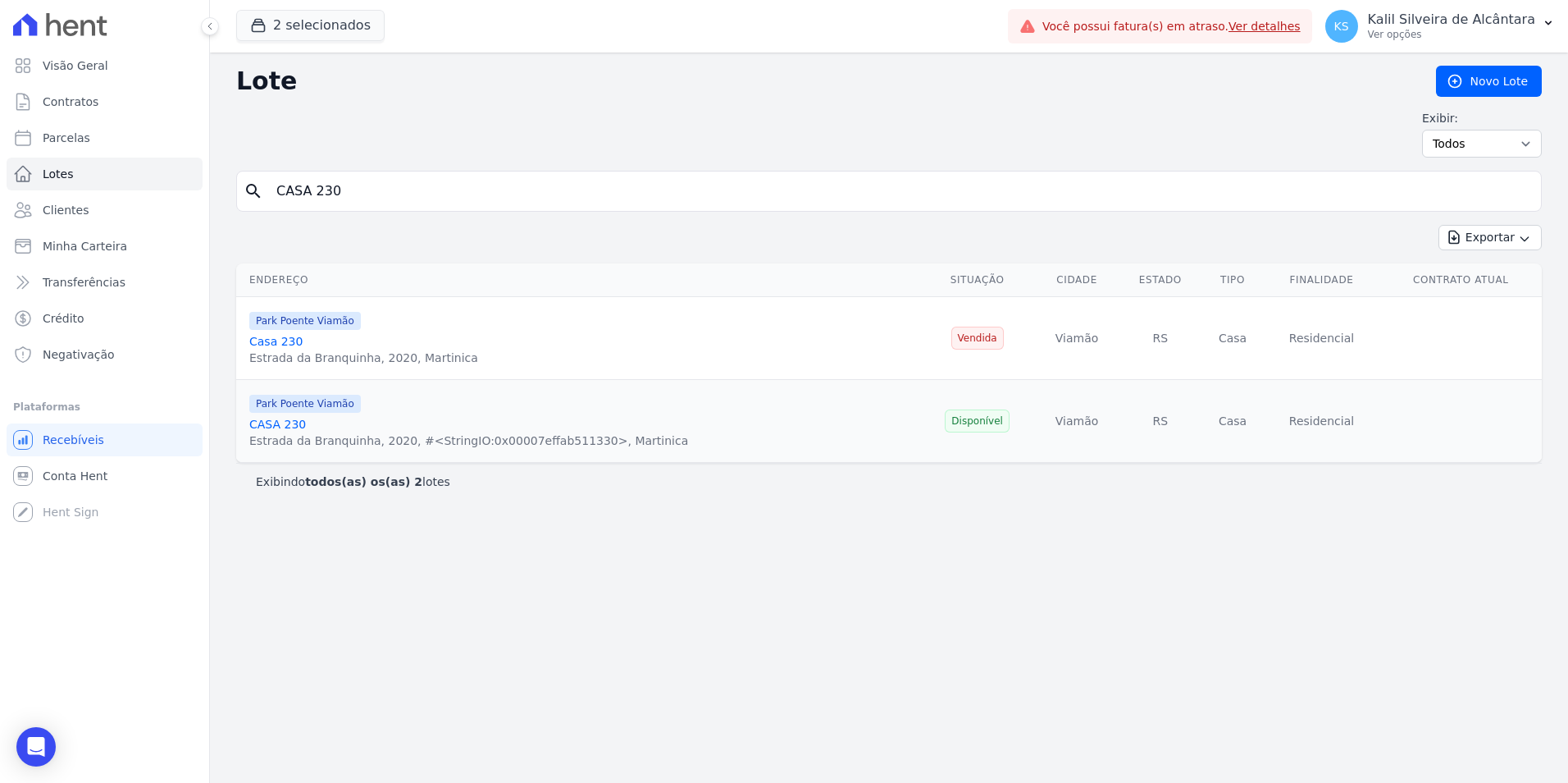
drag, startPoint x: 284, startPoint y: 342, endPoint x: 284, endPoint y: 369, distance: 27.0
drag, startPoint x: 359, startPoint y: 188, endPoint x: 122, endPoint y: 191, distance: 237.0
click at [123, 190] on div "Visão Geral Contratos [GEOGRAPHIC_DATA] Lotes Clientes Minha Carteira Transferê…" at bounding box center [784, 392] width 1568 height 783
paste input "6"
type input "CASA 26"
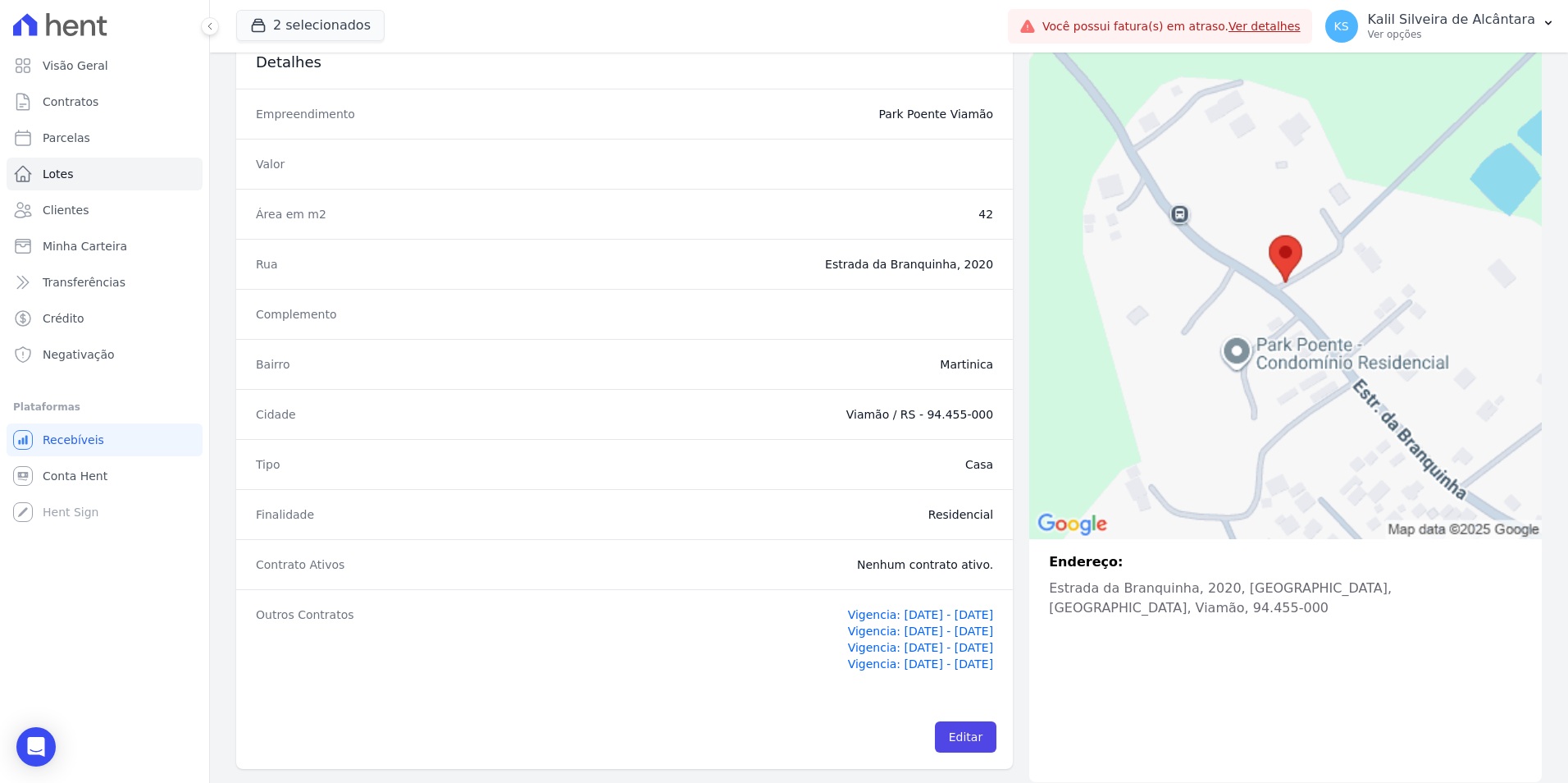
scroll to position [152, 0]
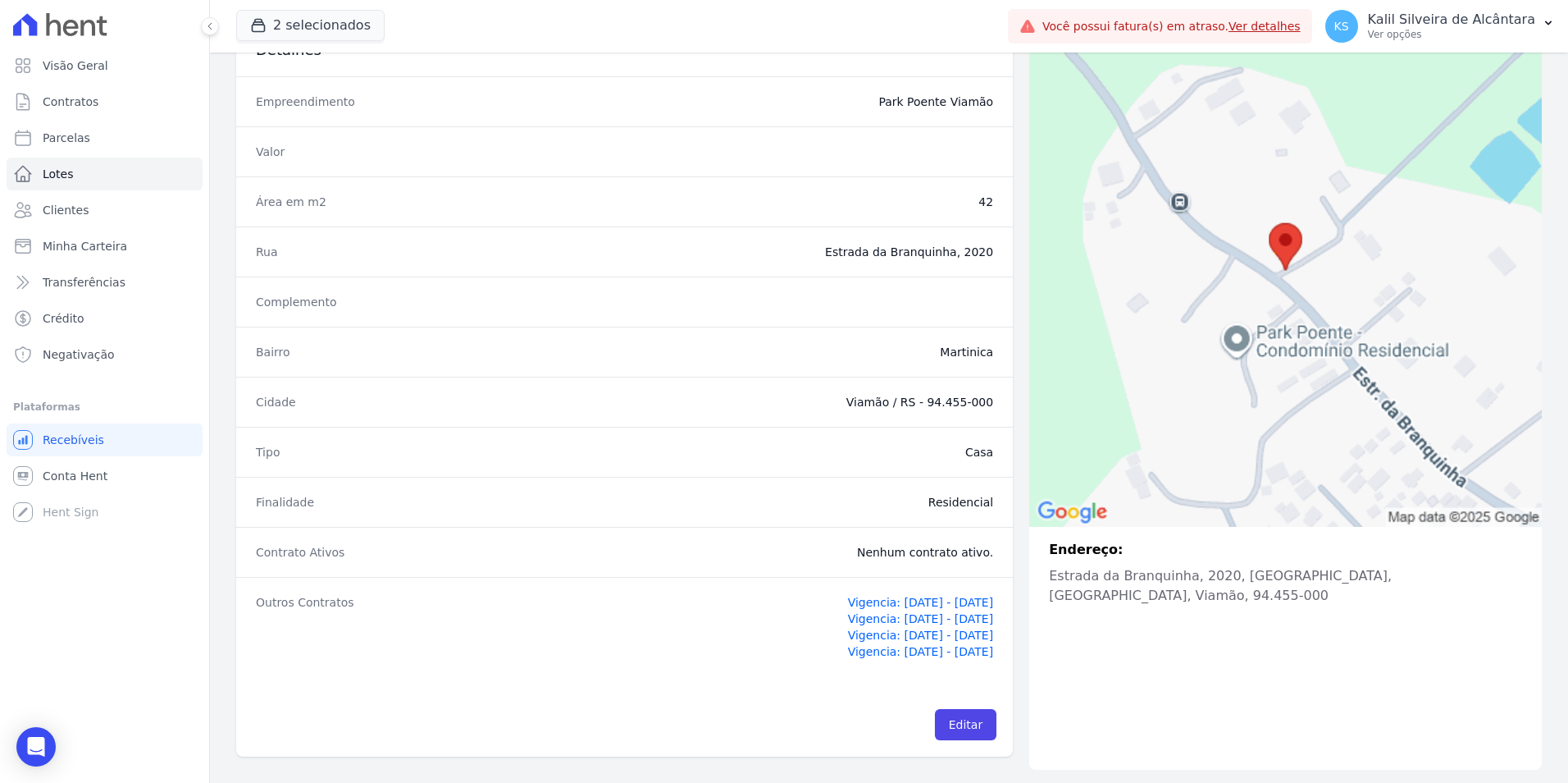
click at [885, 619] on span "Vigencia: 22/03/2024 - 25/11/2028" at bounding box center [920, 618] width 146 height 13
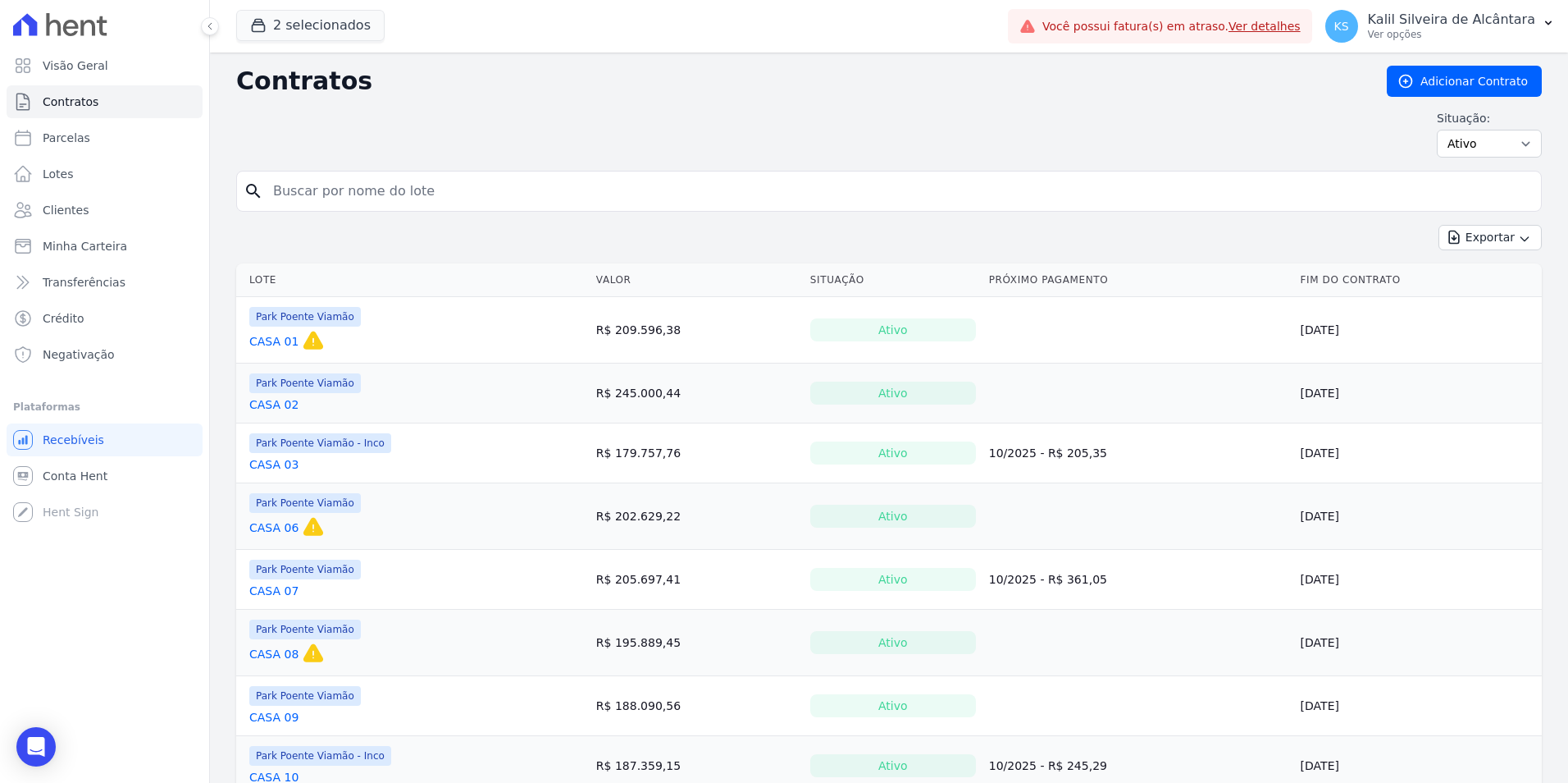
click at [339, 194] on input "search" at bounding box center [899, 191] width 1271 height 33
paste input "CASA 197"
type input "CASA 197"
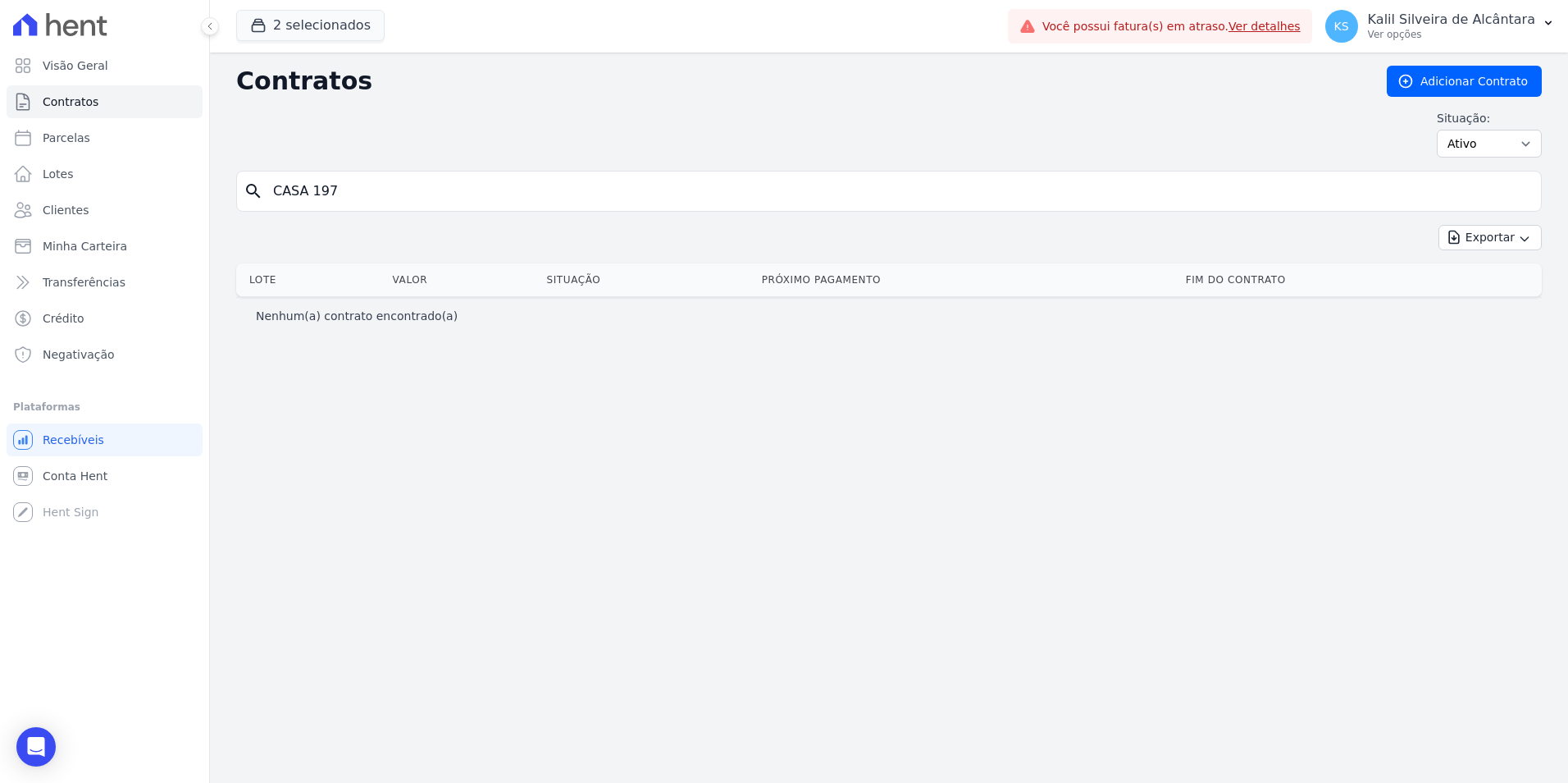
click at [279, 195] on input "CASA 197" at bounding box center [899, 191] width 1271 height 33
click at [273, 191] on input "CASA 197" at bounding box center [899, 191] width 1271 height 33
click at [82, 218] on span "Clientes" at bounding box center [65, 210] width 46 height 16
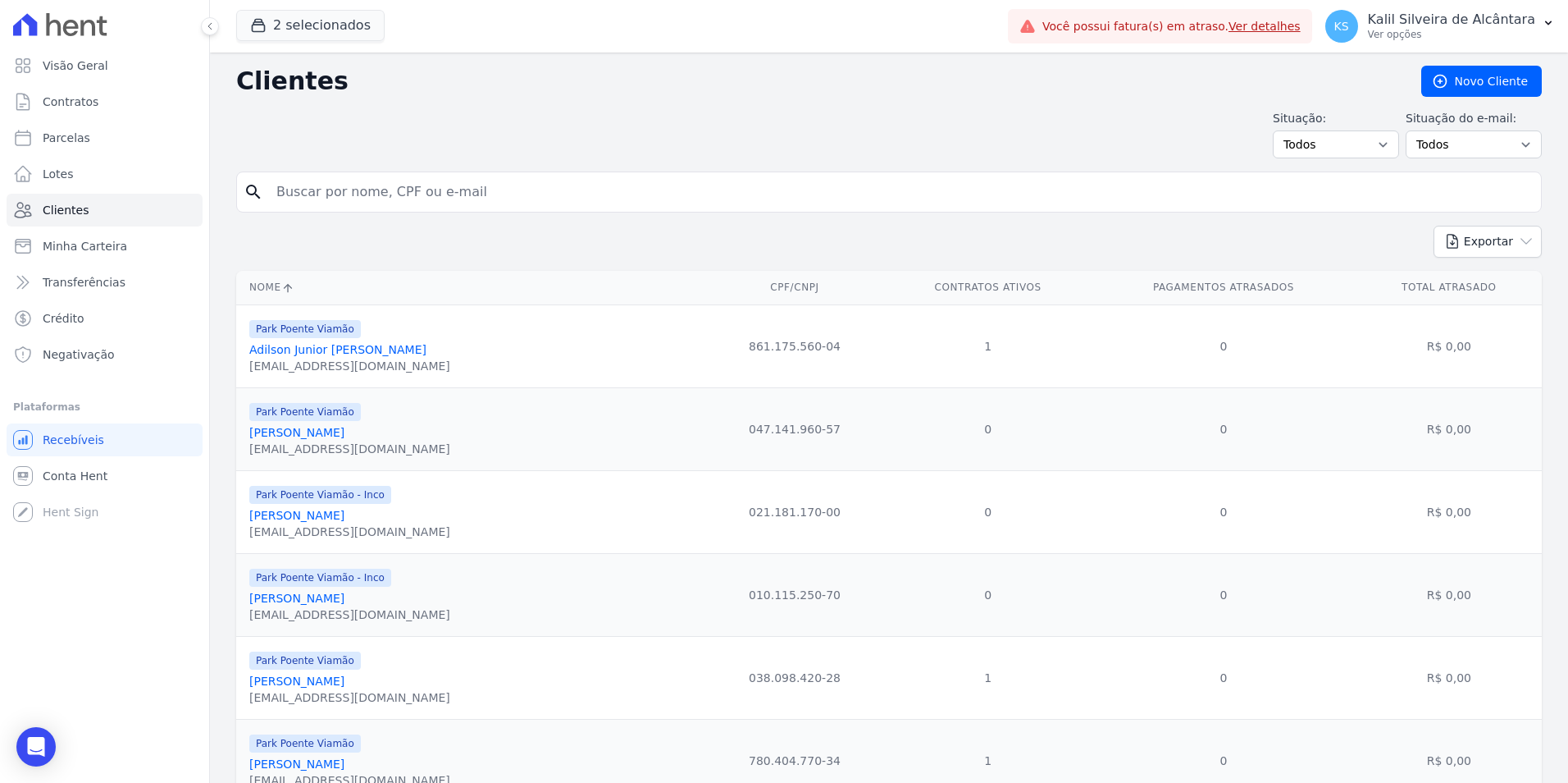
click at [357, 200] on input "search" at bounding box center [899, 192] width 1267 height 33
paste input "[PERSON_NAME]"
type input "E"
type input "CASA 197"
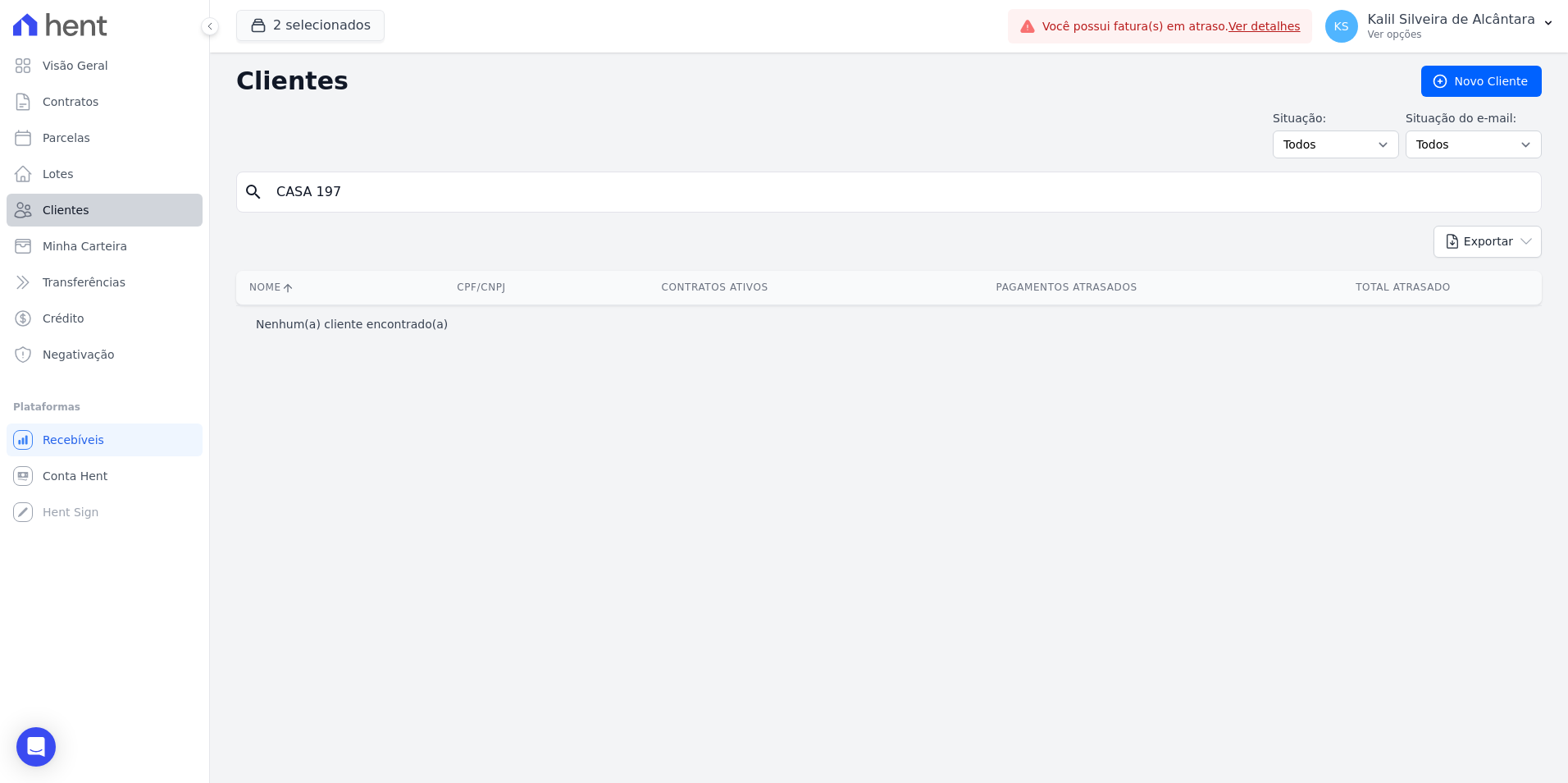
click at [198, 219] on div "Visão Geral Contratos [GEOGRAPHIC_DATA] Lotes Clientes Minha Carteira Transferê…" at bounding box center [784, 392] width 1568 height 783
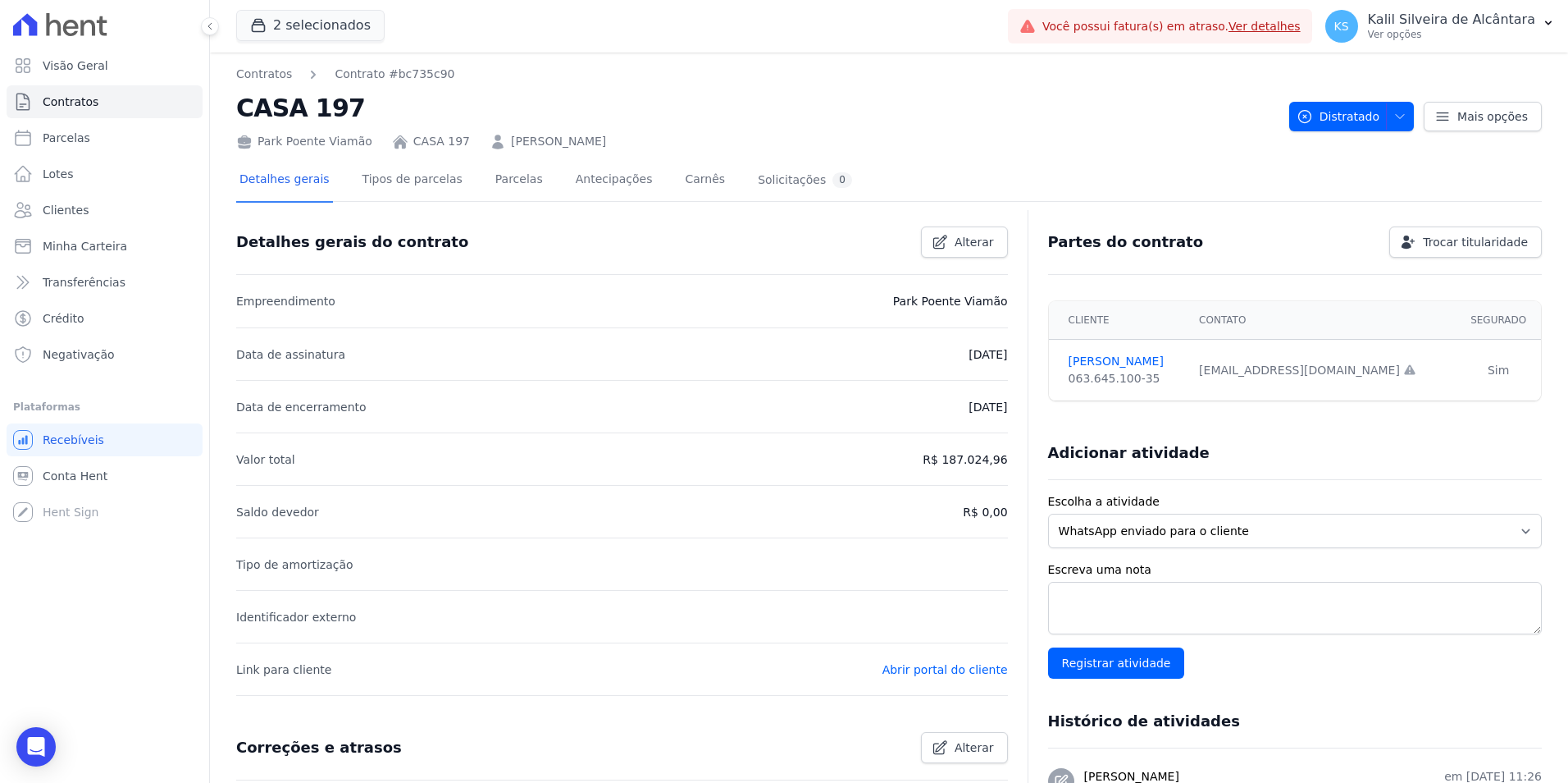
click at [588, 137] on link "[PERSON_NAME]" at bounding box center [558, 141] width 95 height 17
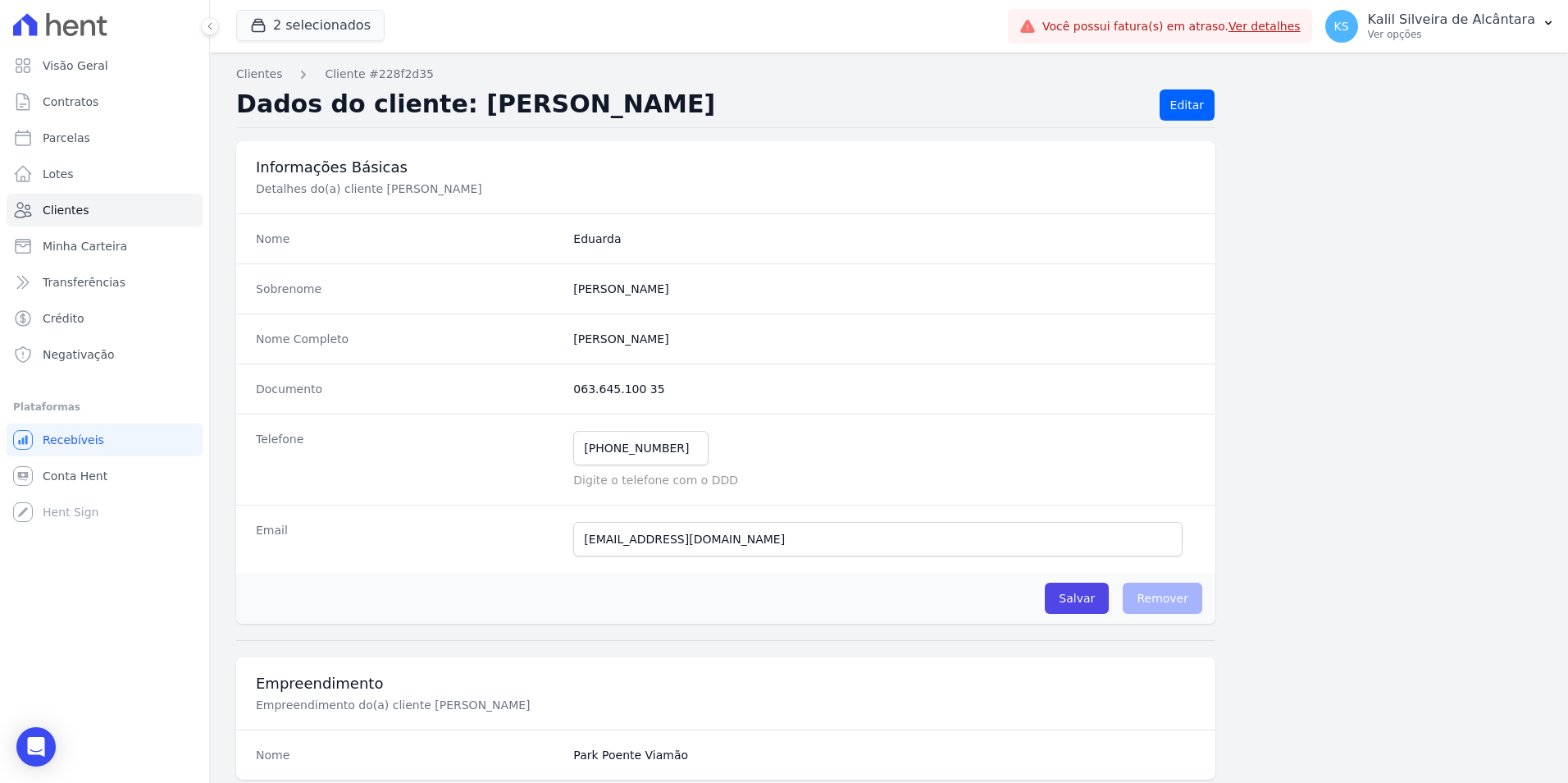
drag, startPoint x: 696, startPoint y: 341, endPoint x: 566, endPoint y: 343, distance: 130.0
click at [566, 343] on div "Nome Completo Eduarda Silva Da Rocha" at bounding box center [726, 338] width 979 height 50
copy completo "Eduarda Silva Da Rocha"
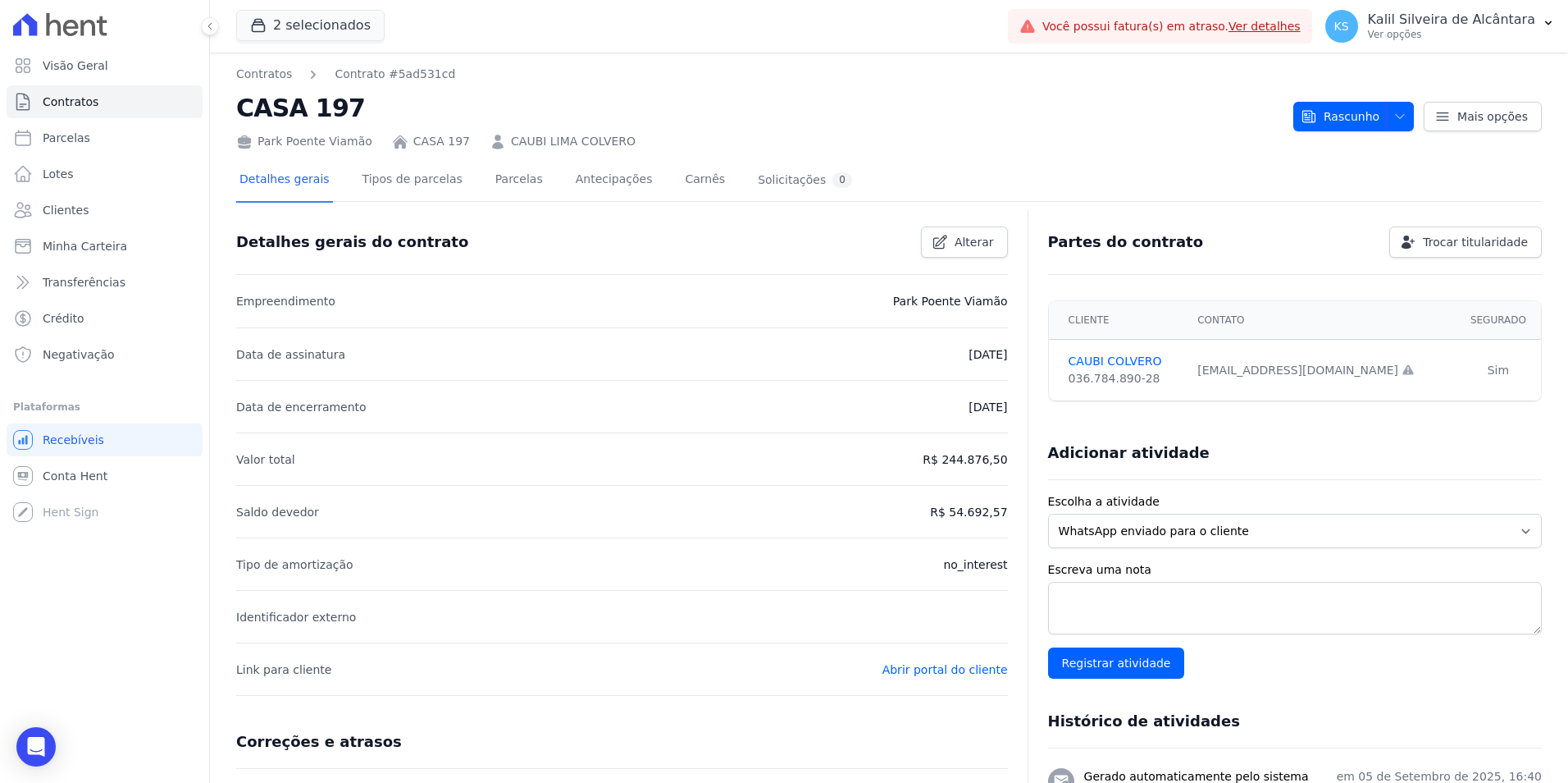
click at [467, 190] on div "Detalhes gerais Tipos de parcelas [GEOGRAPHIC_DATA] Antecipações [PERSON_NAME] …" at bounding box center [545, 181] width 619 height 44
click at [492, 179] on link "Parcelas" at bounding box center [519, 181] width 54 height 44
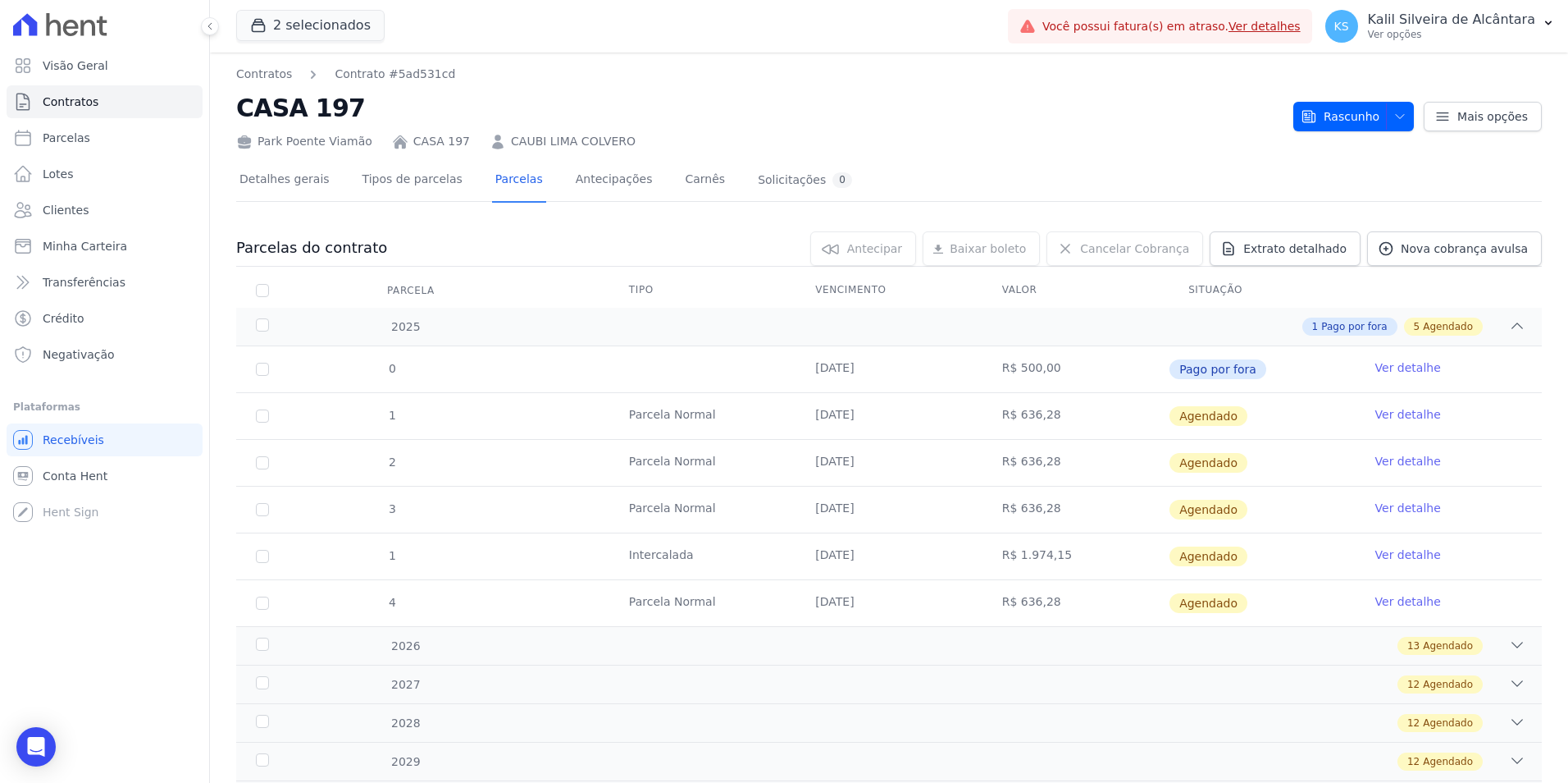
drag, startPoint x: 861, startPoint y: 420, endPoint x: 765, endPoint y: 420, distance: 96.0
click at [765, 420] on tr "1 Parcela Normal 10/09/2025 R$ 636,28 Agendado Ver detalhe" at bounding box center [889, 416] width 1305 height 47
drag, startPoint x: 765, startPoint y: 420, endPoint x: 954, endPoint y: 426, distance: 189.1
click at [954, 426] on td "10/09/2025" at bounding box center [888, 416] width 186 height 46
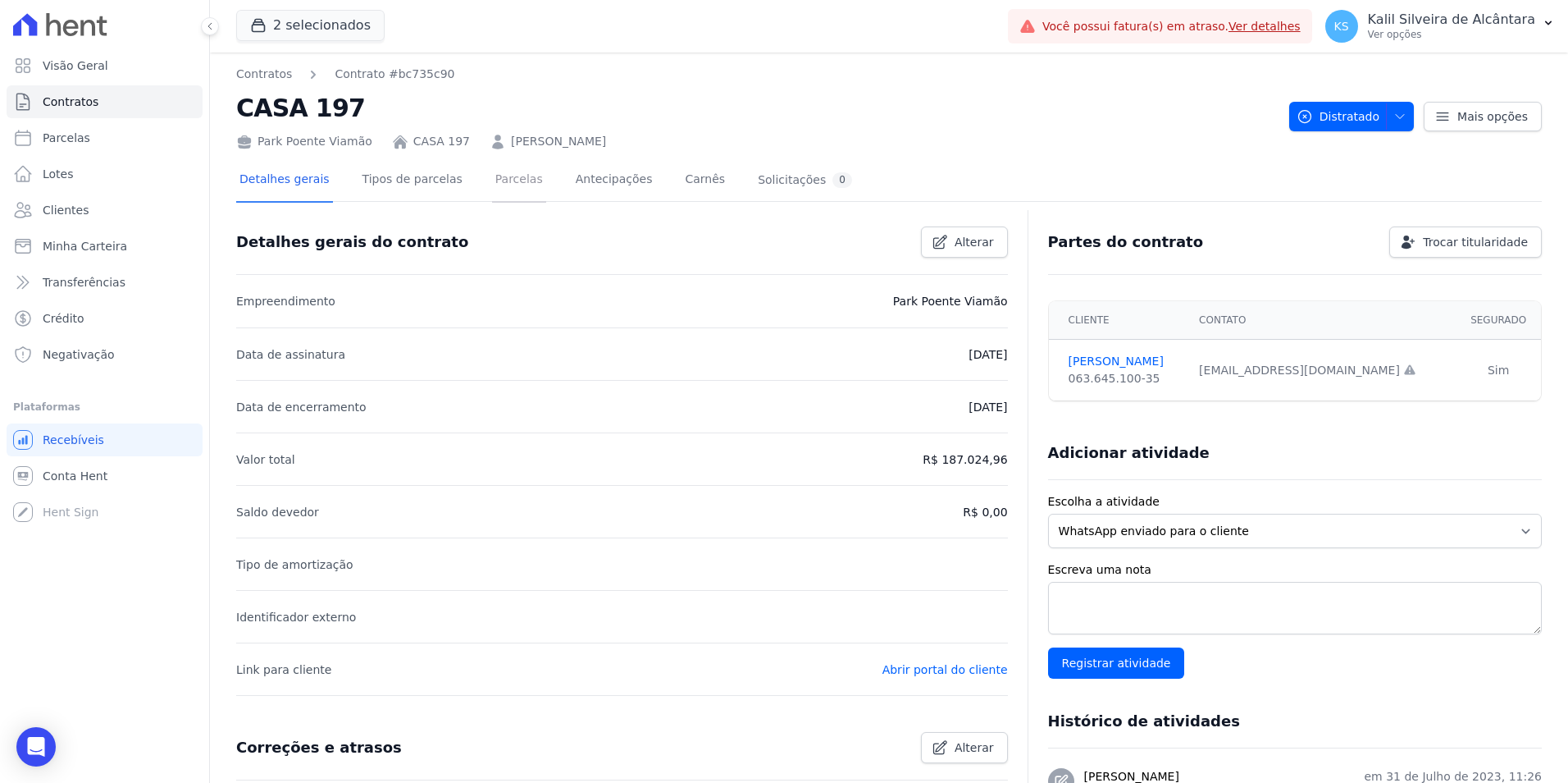
click at [511, 177] on link "Parcelas" at bounding box center [519, 181] width 54 height 44
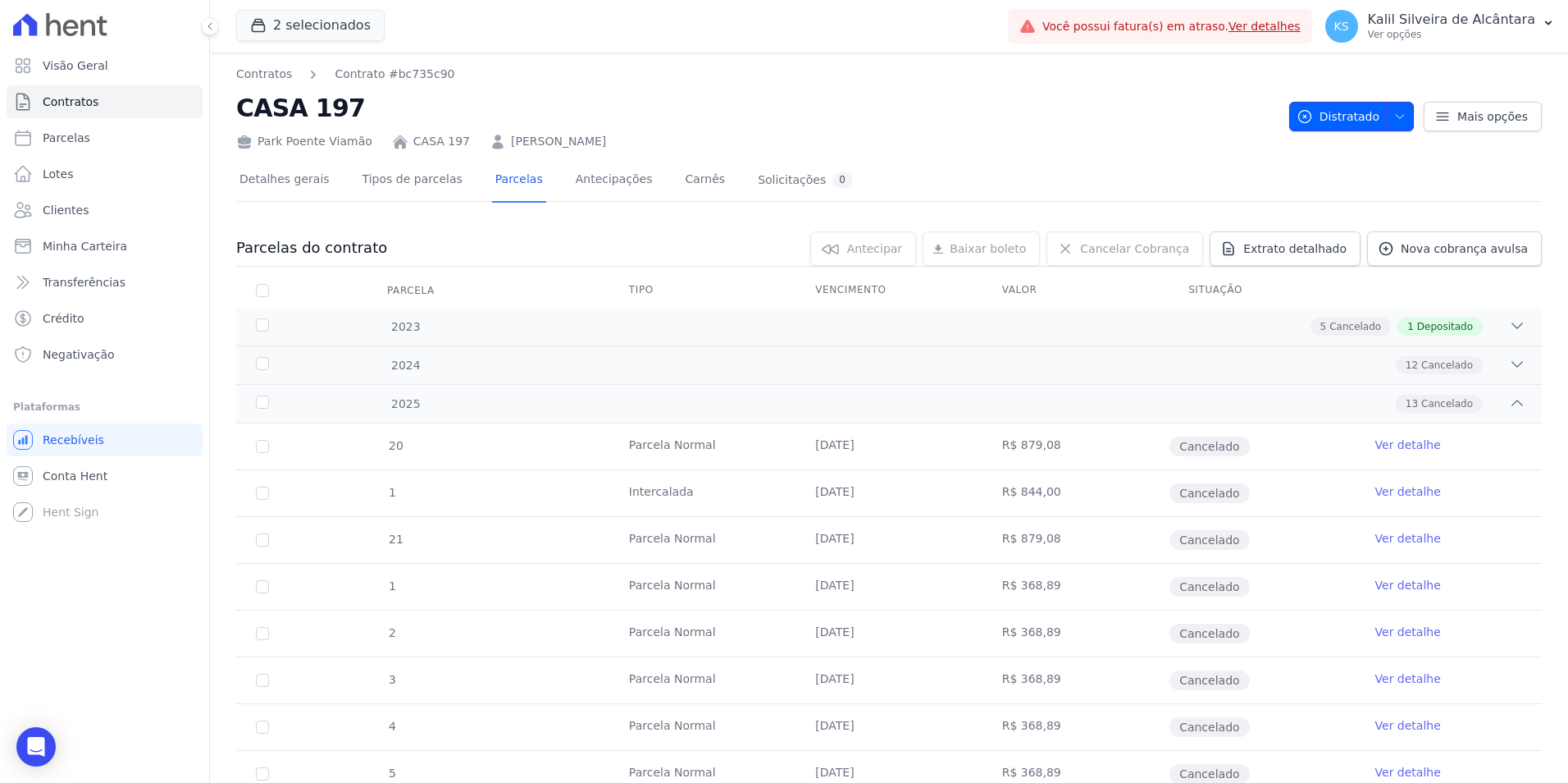
click at [1397, 116] on icon "button" at bounding box center [1400, 116] width 13 height 13
click at [1482, 122] on span "Mais opções" at bounding box center [1493, 116] width 71 height 16
click at [1482, 120] on span "Mais opções" at bounding box center [1493, 116] width 71 height 16
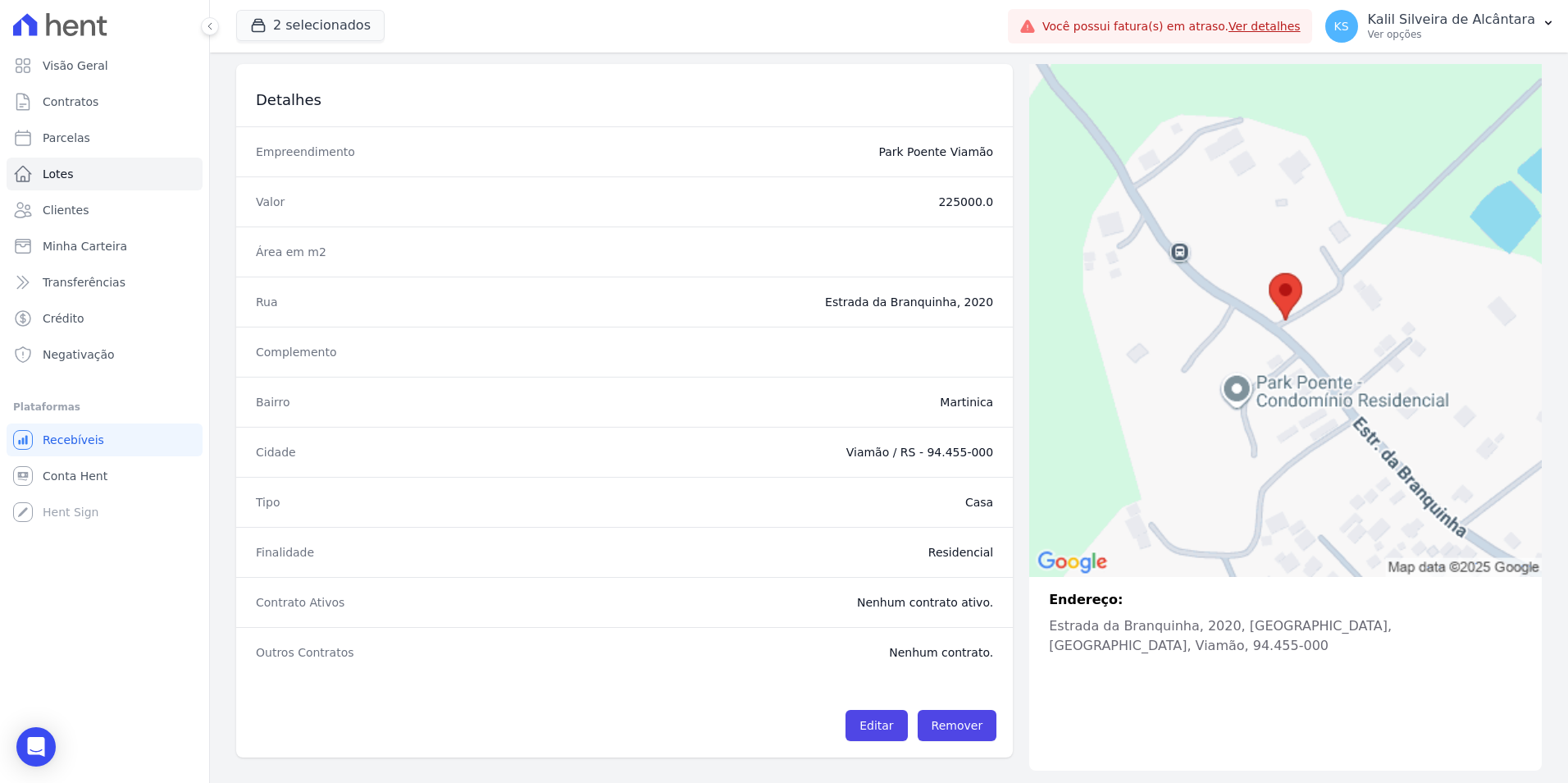
scroll to position [103, 0]
click at [958, 729] on link "Remover" at bounding box center [957, 724] width 80 height 31
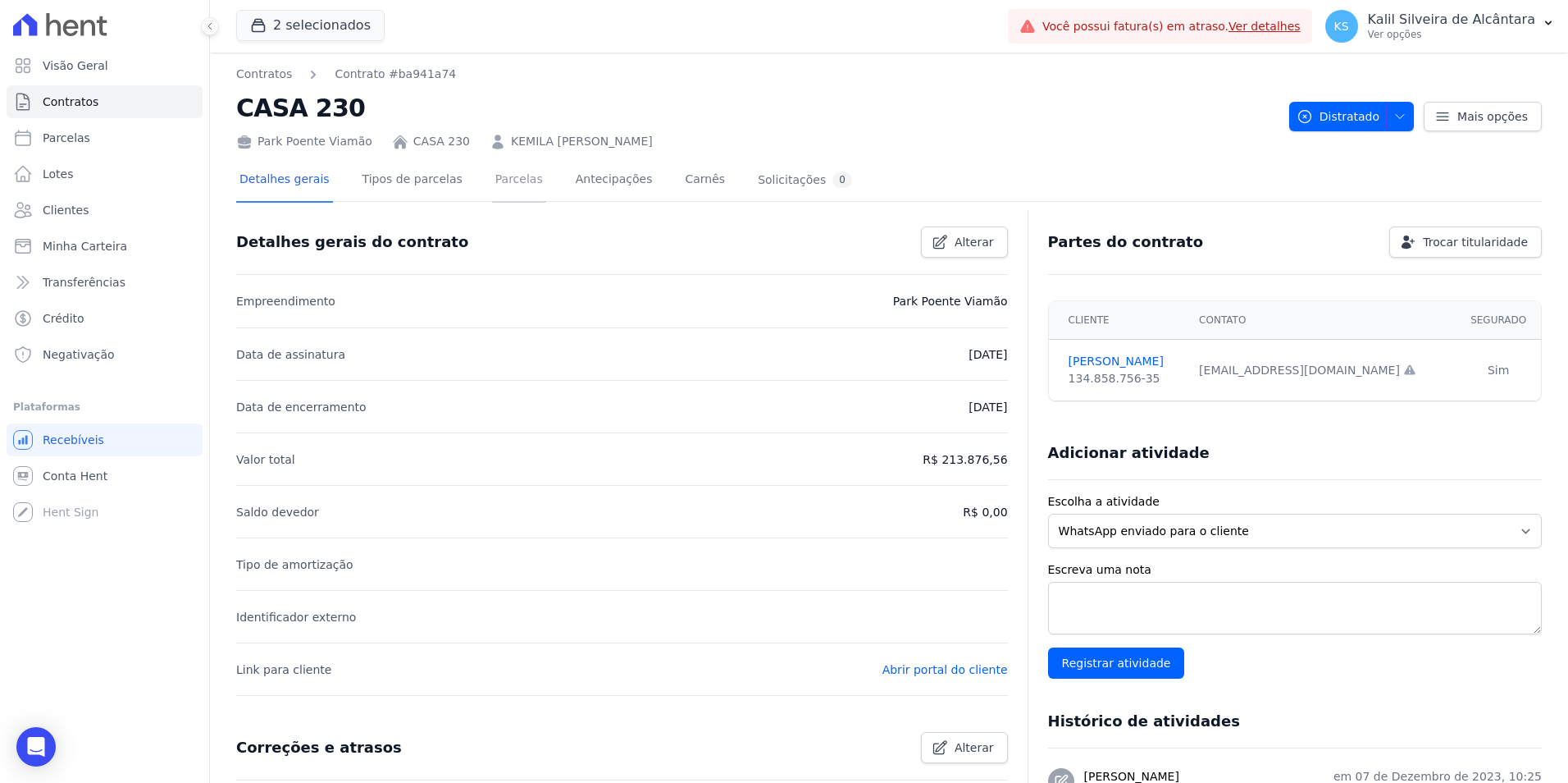
click at [502, 187] on link "Parcelas" at bounding box center [519, 181] width 54 height 44
click at [500, 180] on link "Parcelas" at bounding box center [519, 181] width 54 height 44
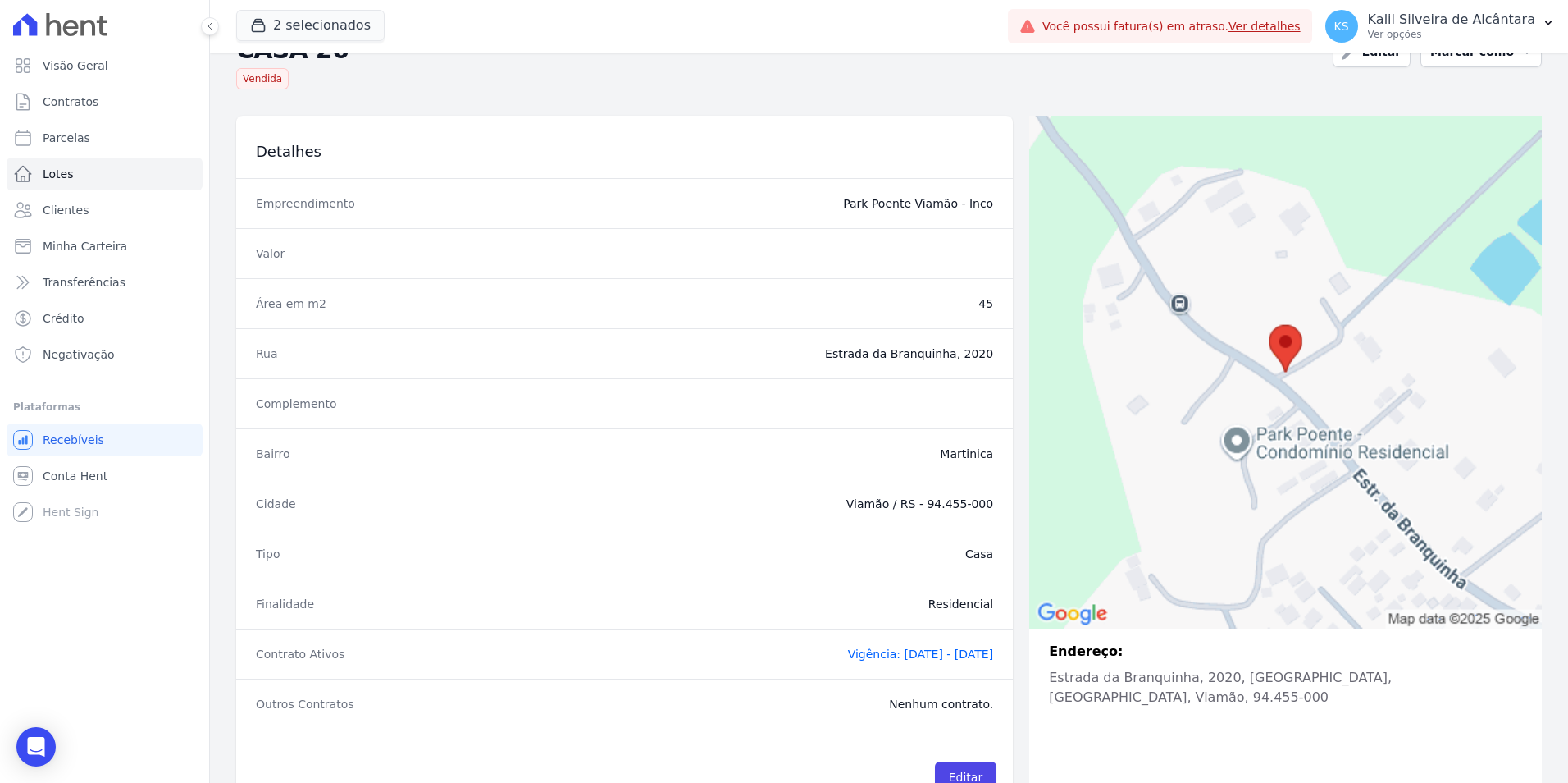
scroll to position [103, 0]
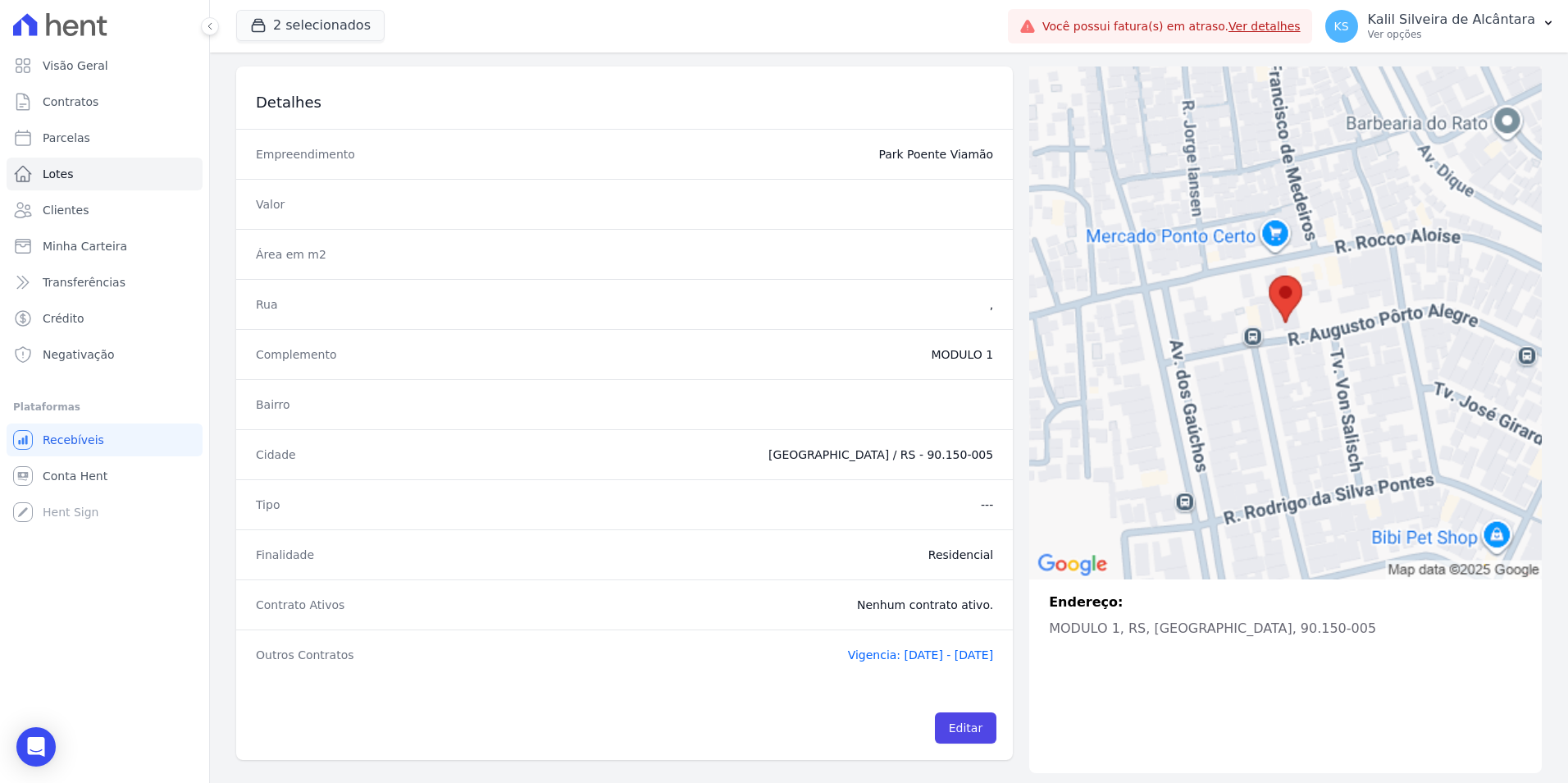
scroll to position [103, 0]
click at [963, 716] on link "Editar" at bounding box center [966, 724] width 62 height 31
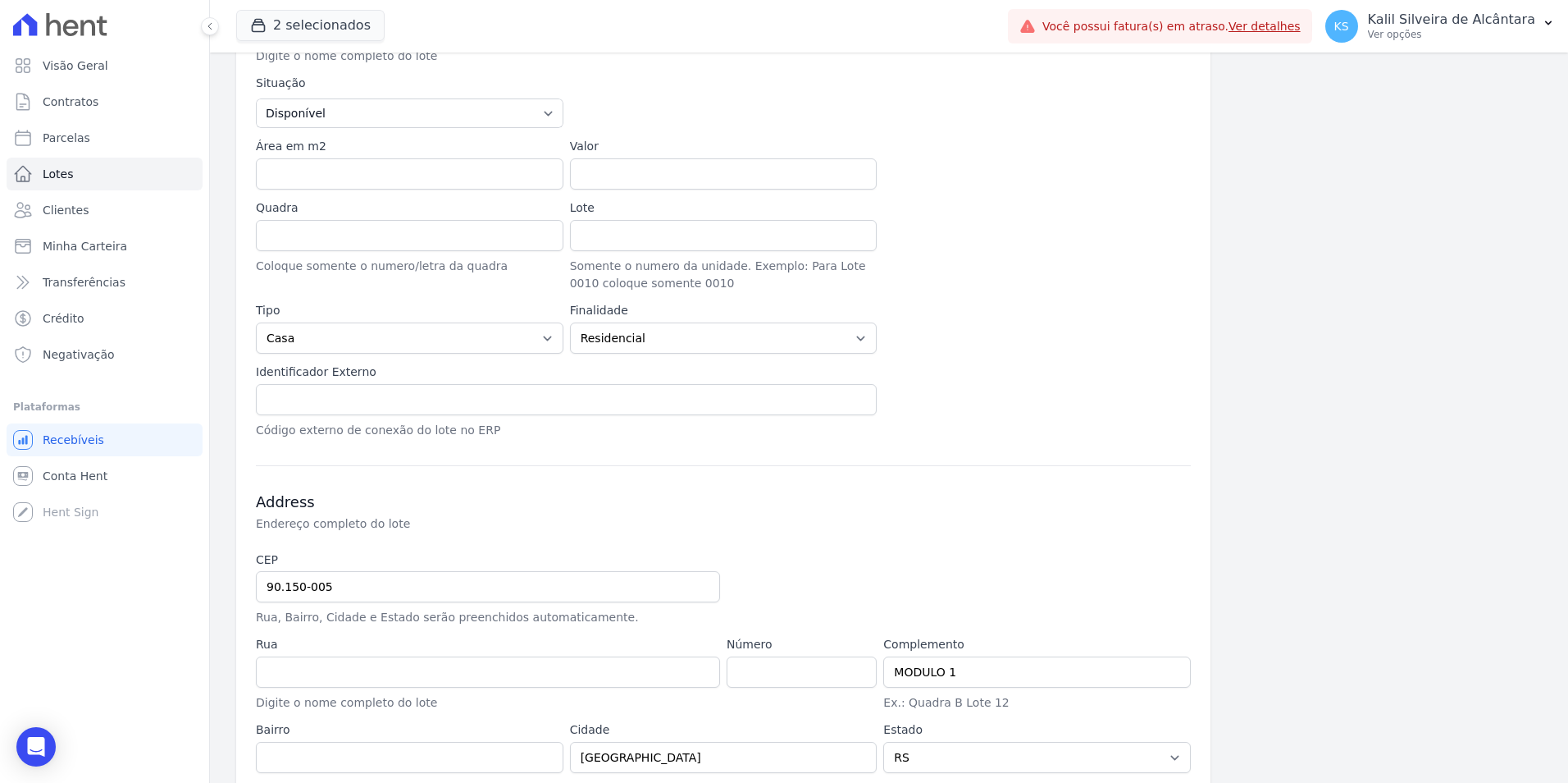
scroll to position [360, 0]
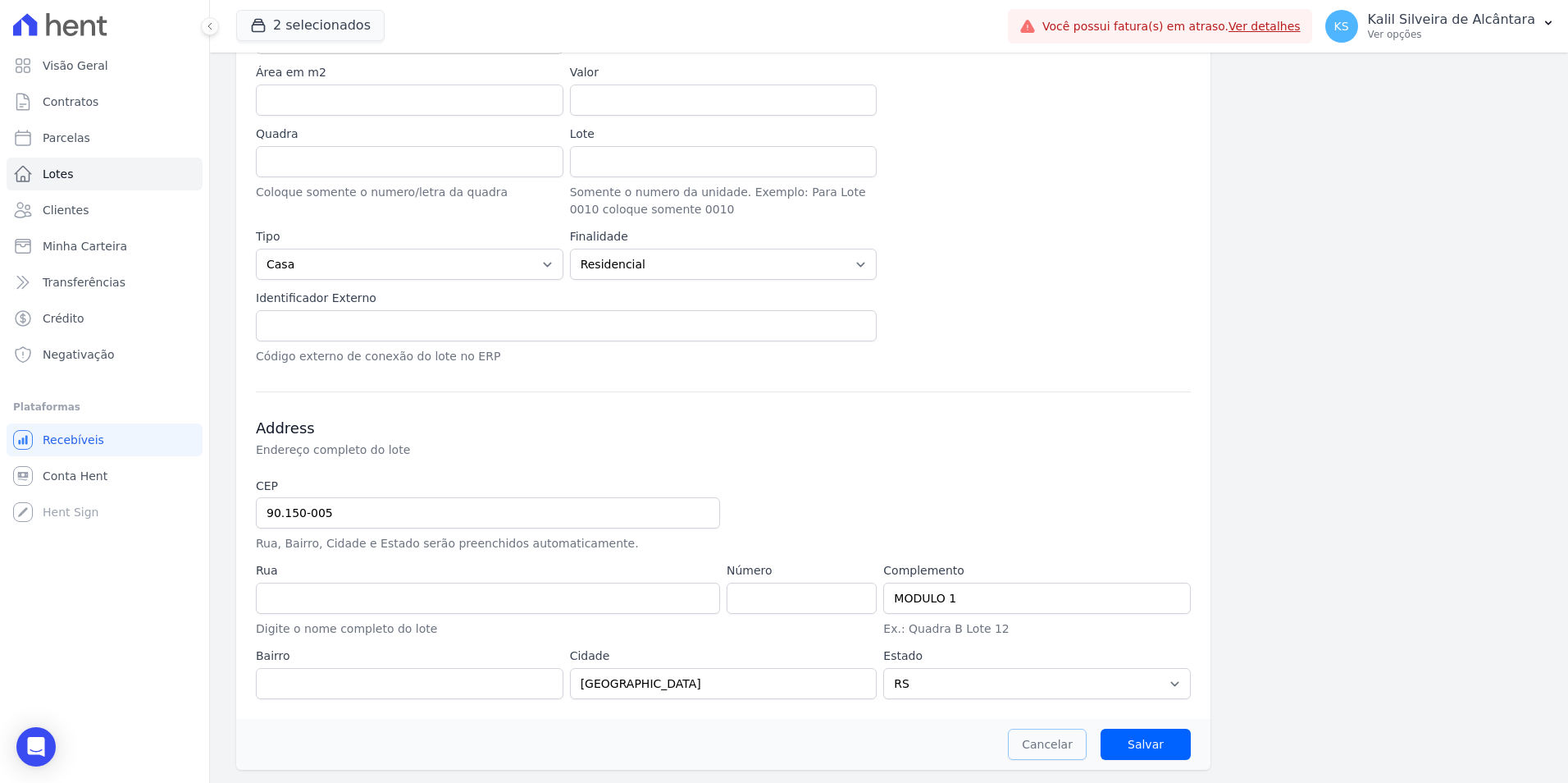
click at [1043, 757] on link "Cancelar" at bounding box center [1047, 744] width 79 height 31
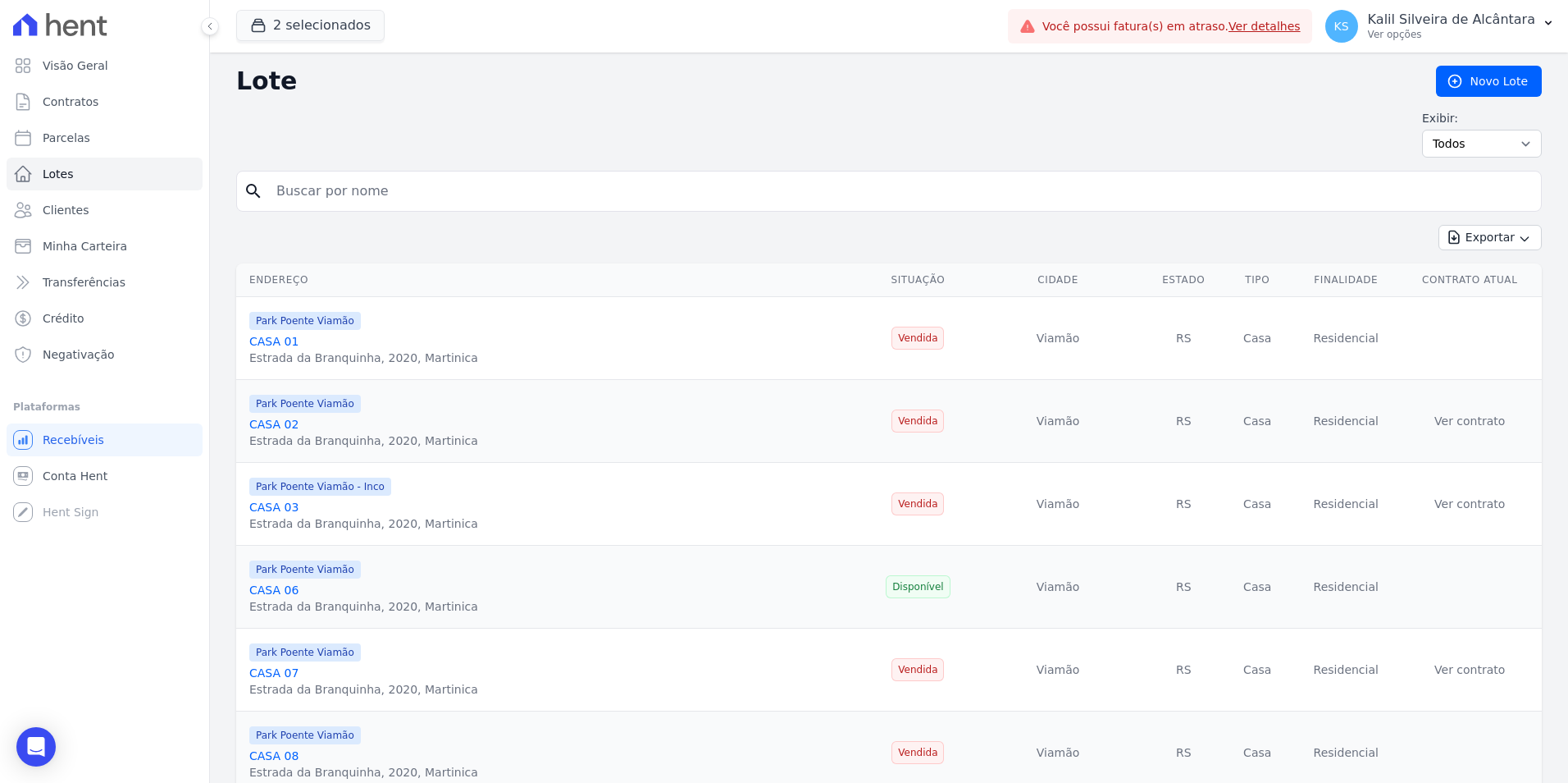
click at [534, 197] on input "search" at bounding box center [899, 191] width 1267 height 33
paste input "CASA 26"
type input "CASA 26"
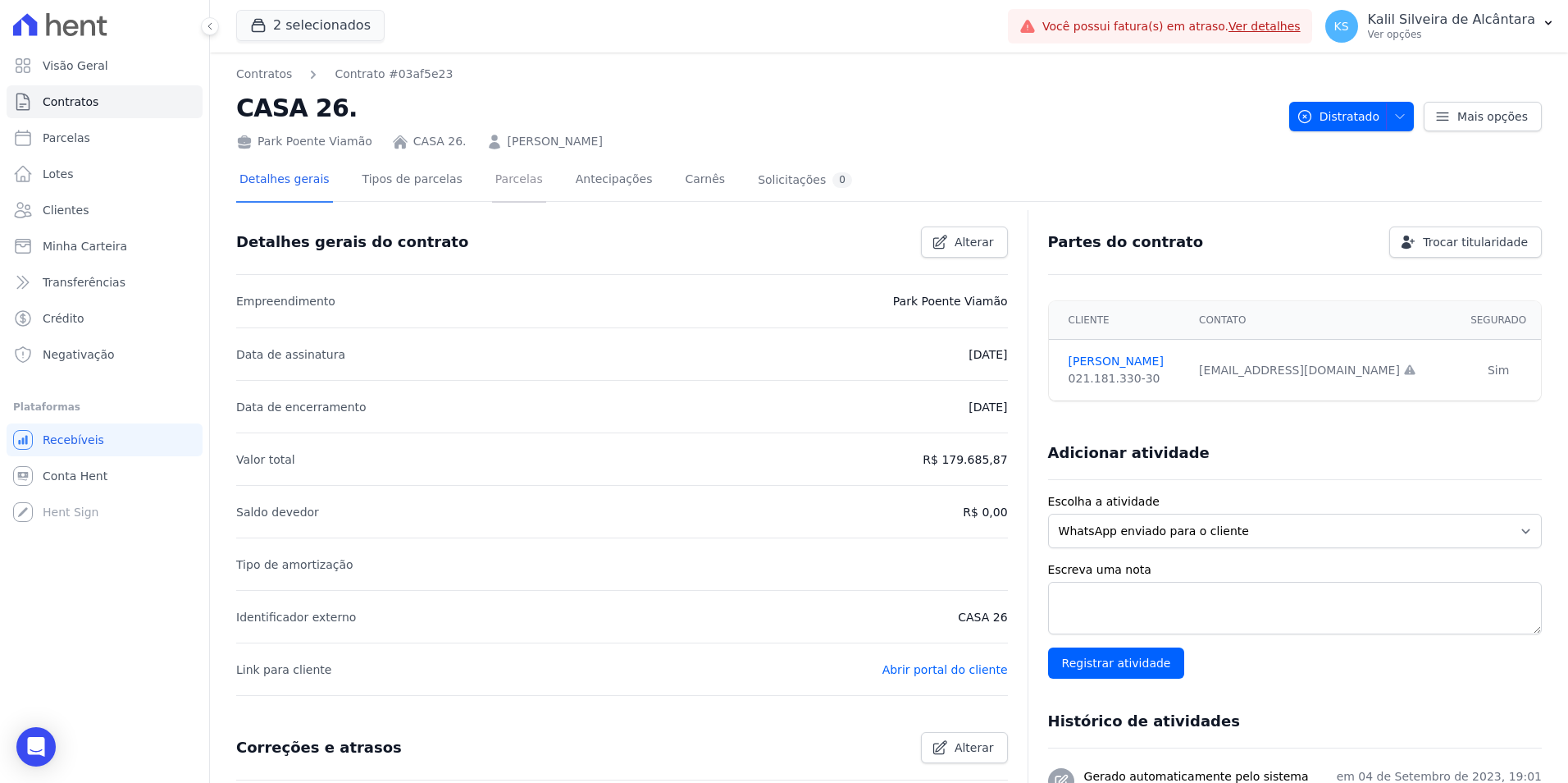
click at [492, 184] on link "Parcelas" at bounding box center [519, 181] width 54 height 44
click at [496, 190] on link "Parcelas" at bounding box center [519, 181] width 54 height 44
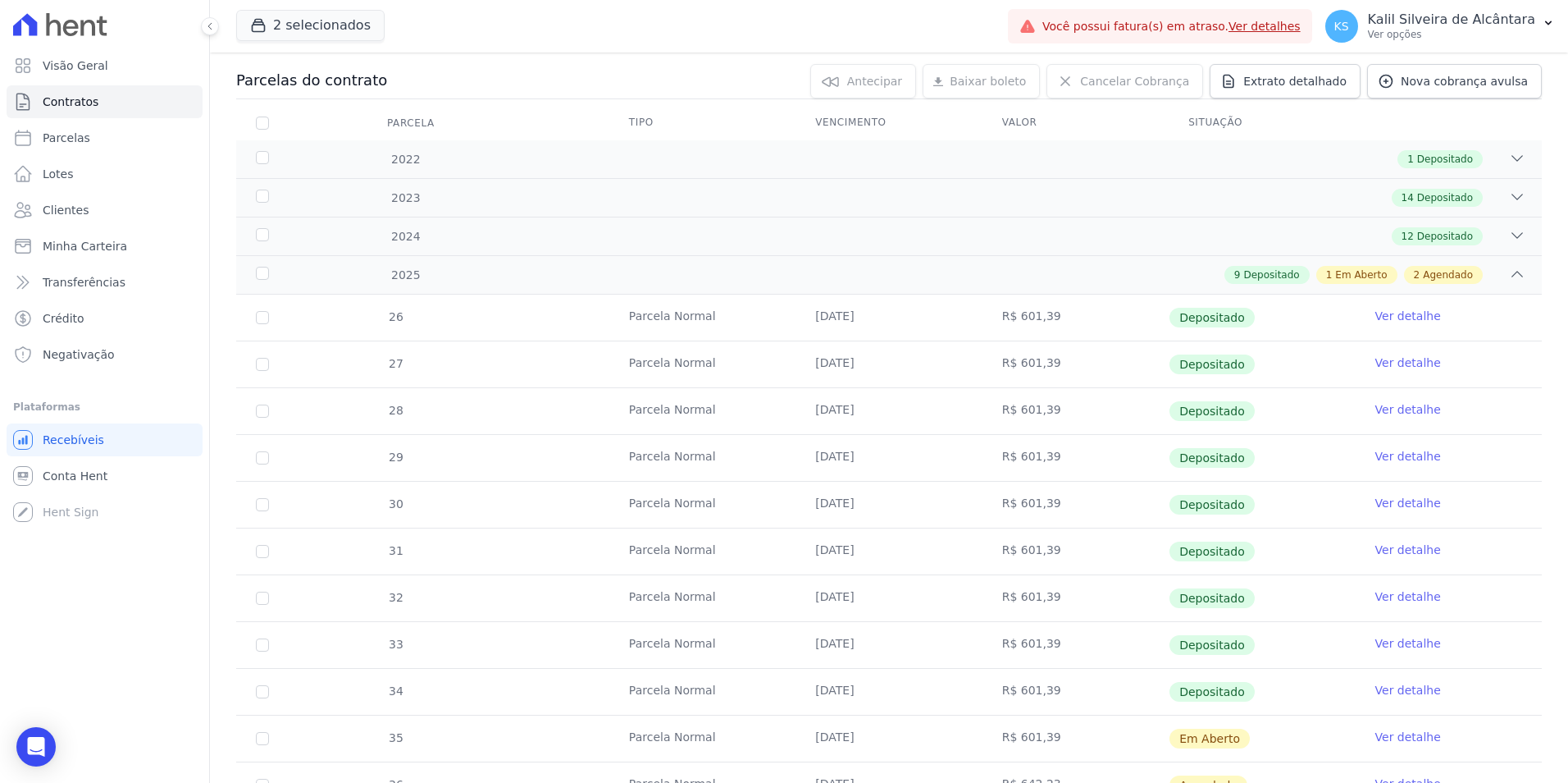
scroll to position [327, 0]
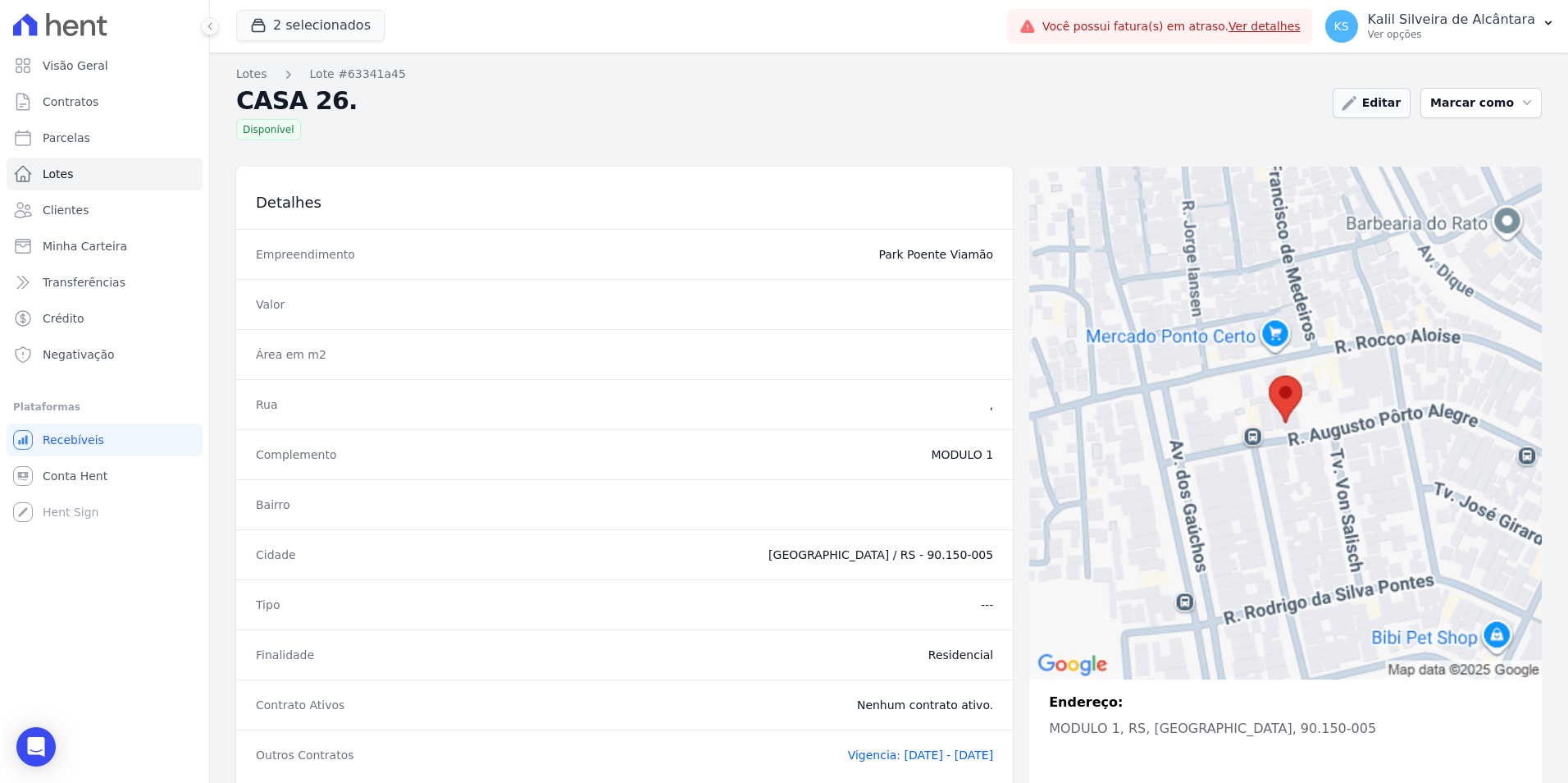
click at [1376, 92] on link "Editar" at bounding box center [1371, 102] width 78 height 30
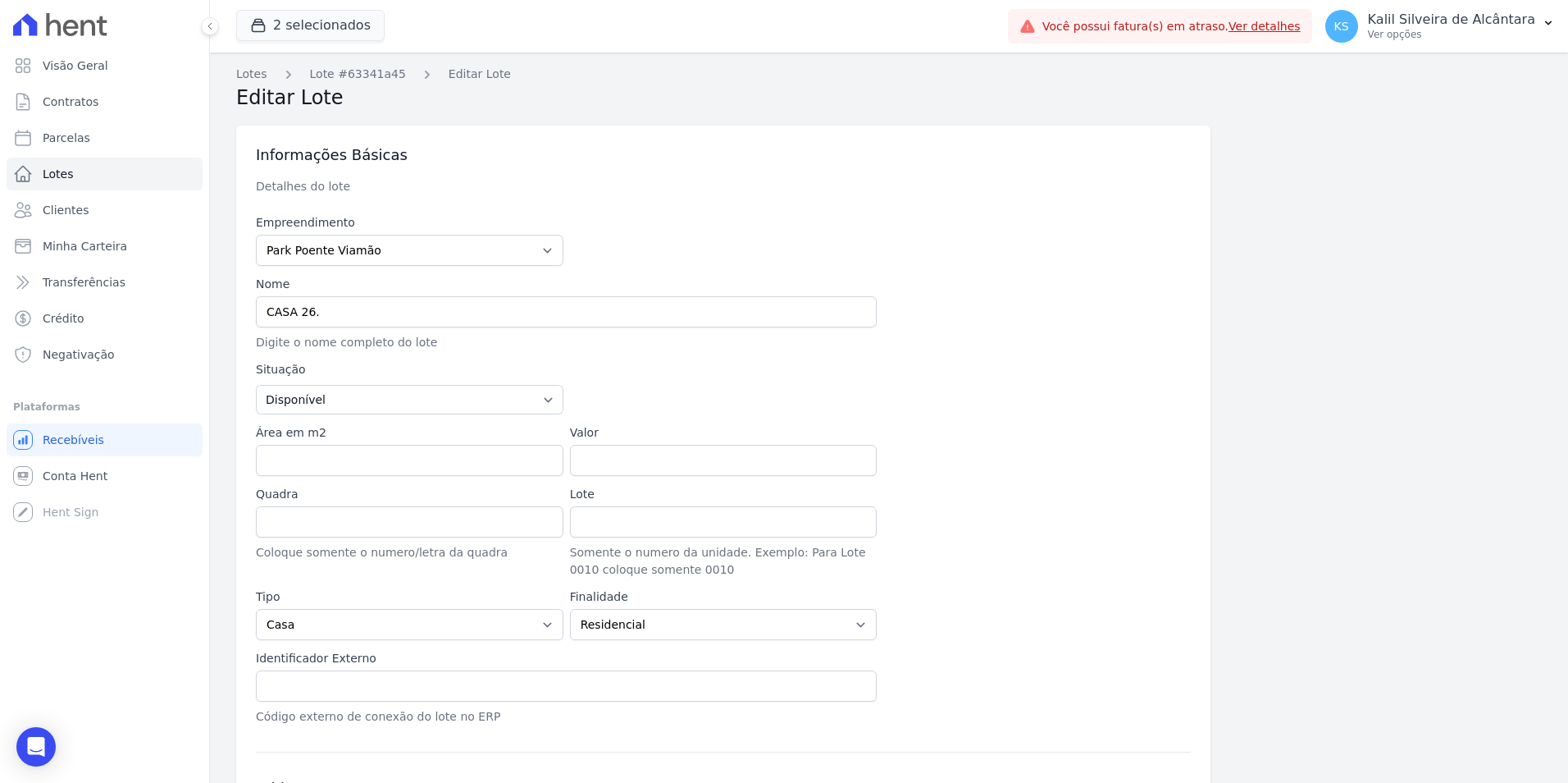
scroll to position [360, 0]
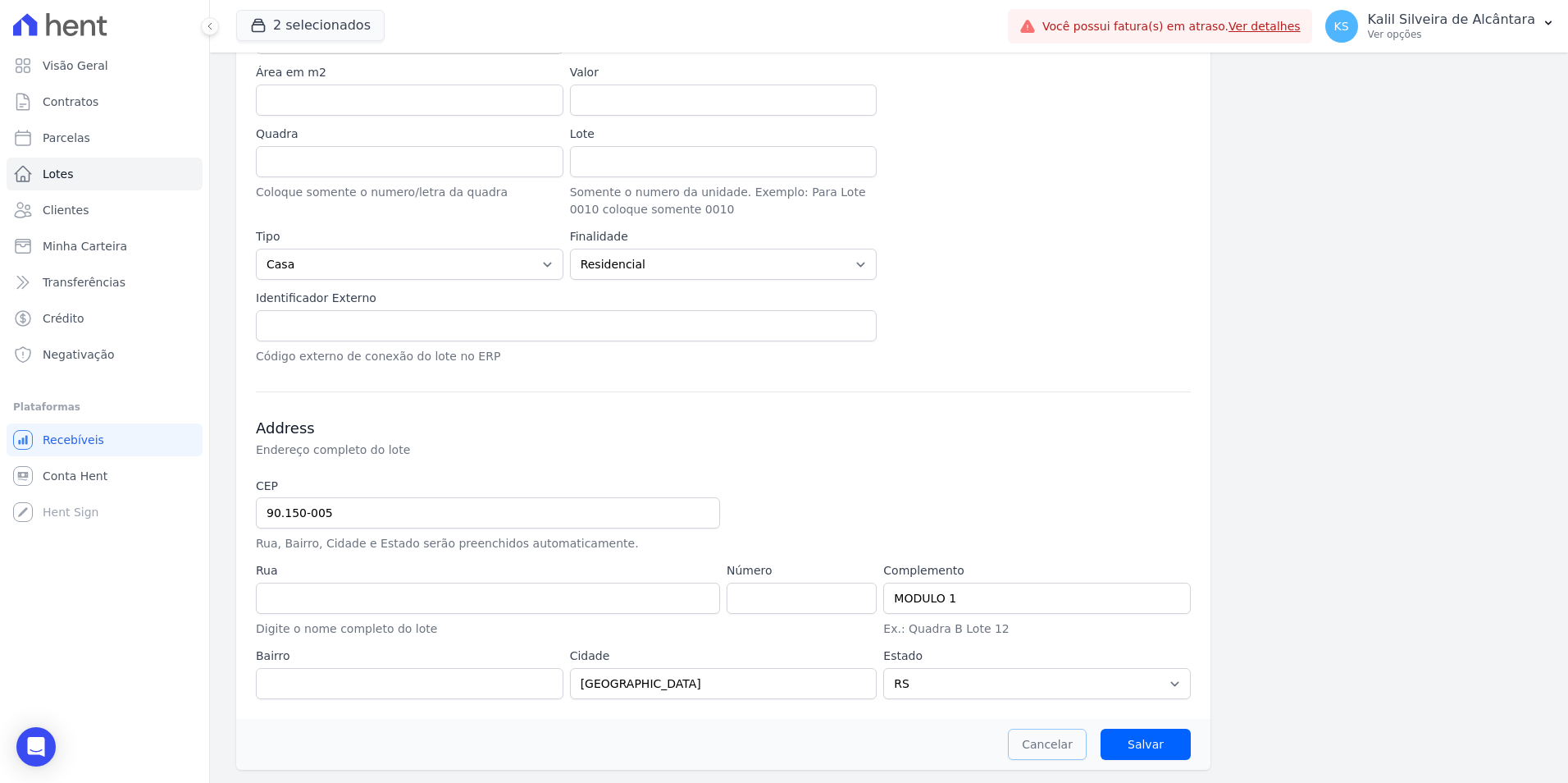
click at [1058, 743] on link "Cancelar" at bounding box center [1047, 744] width 79 height 31
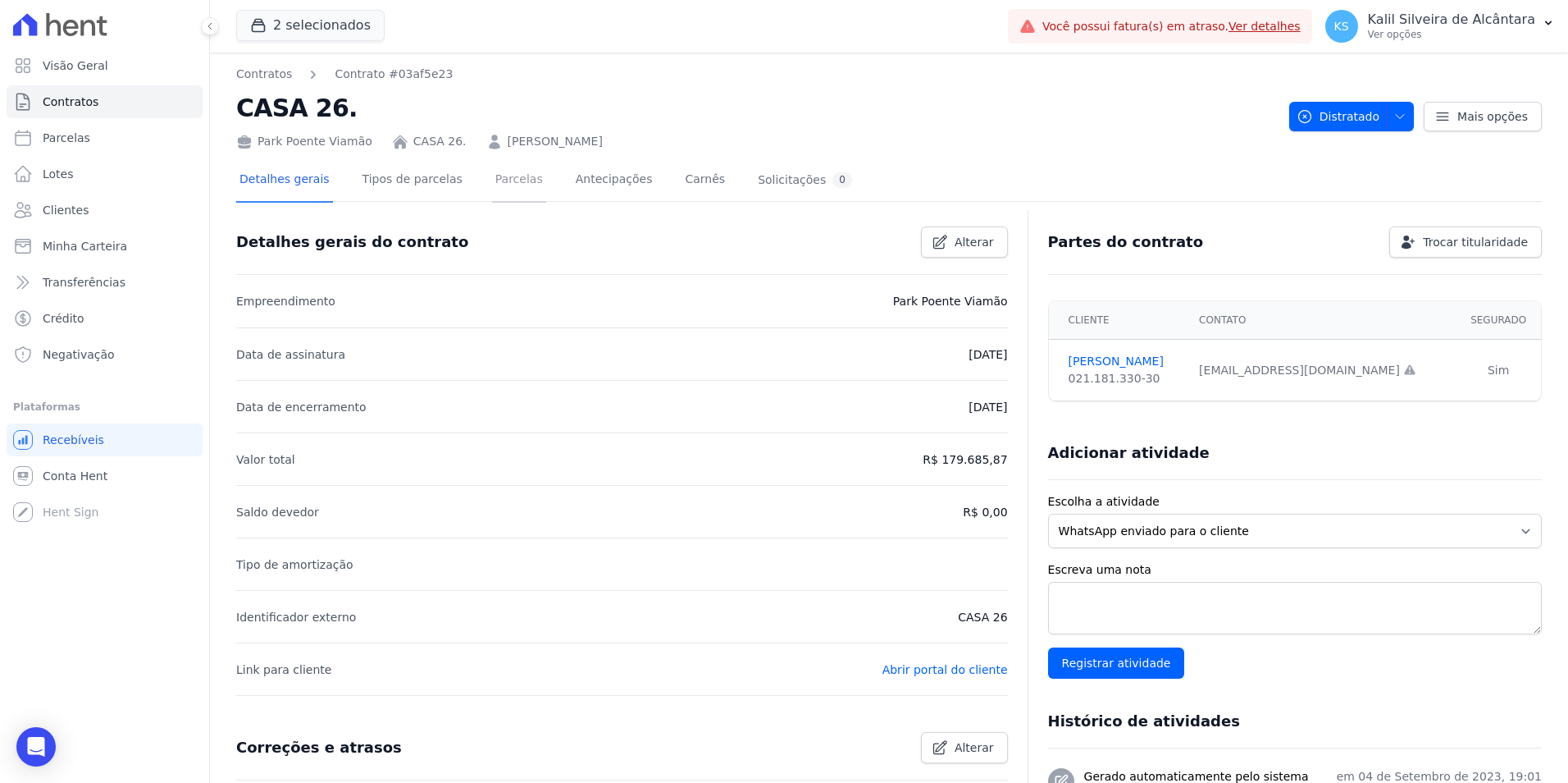
click at [494, 182] on link "Parcelas" at bounding box center [519, 181] width 54 height 44
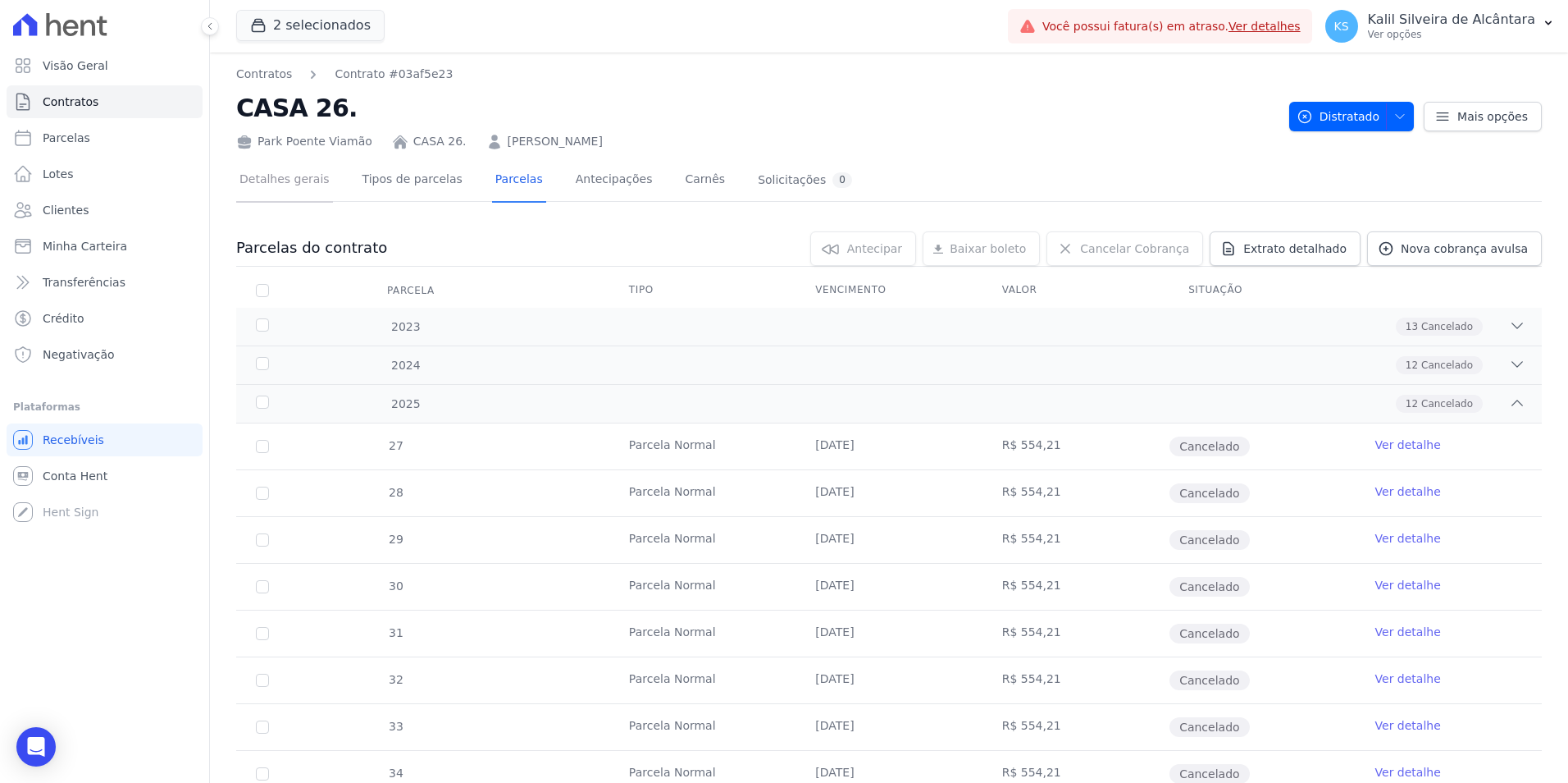
click at [319, 183] on link "Detalhes gerais" at bounding box center [284, 181] width 97 height 44
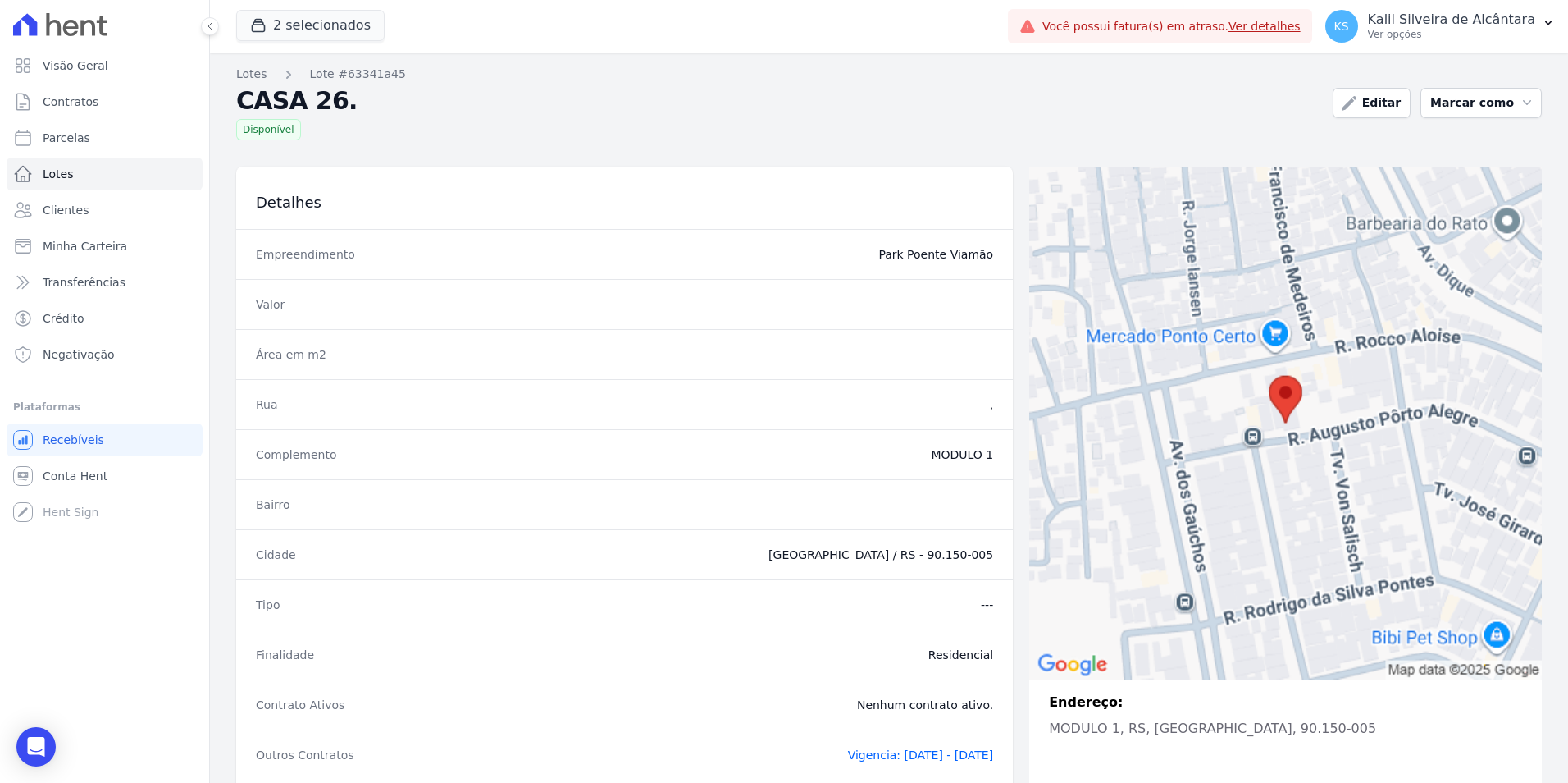
scroll to position [103, 0]
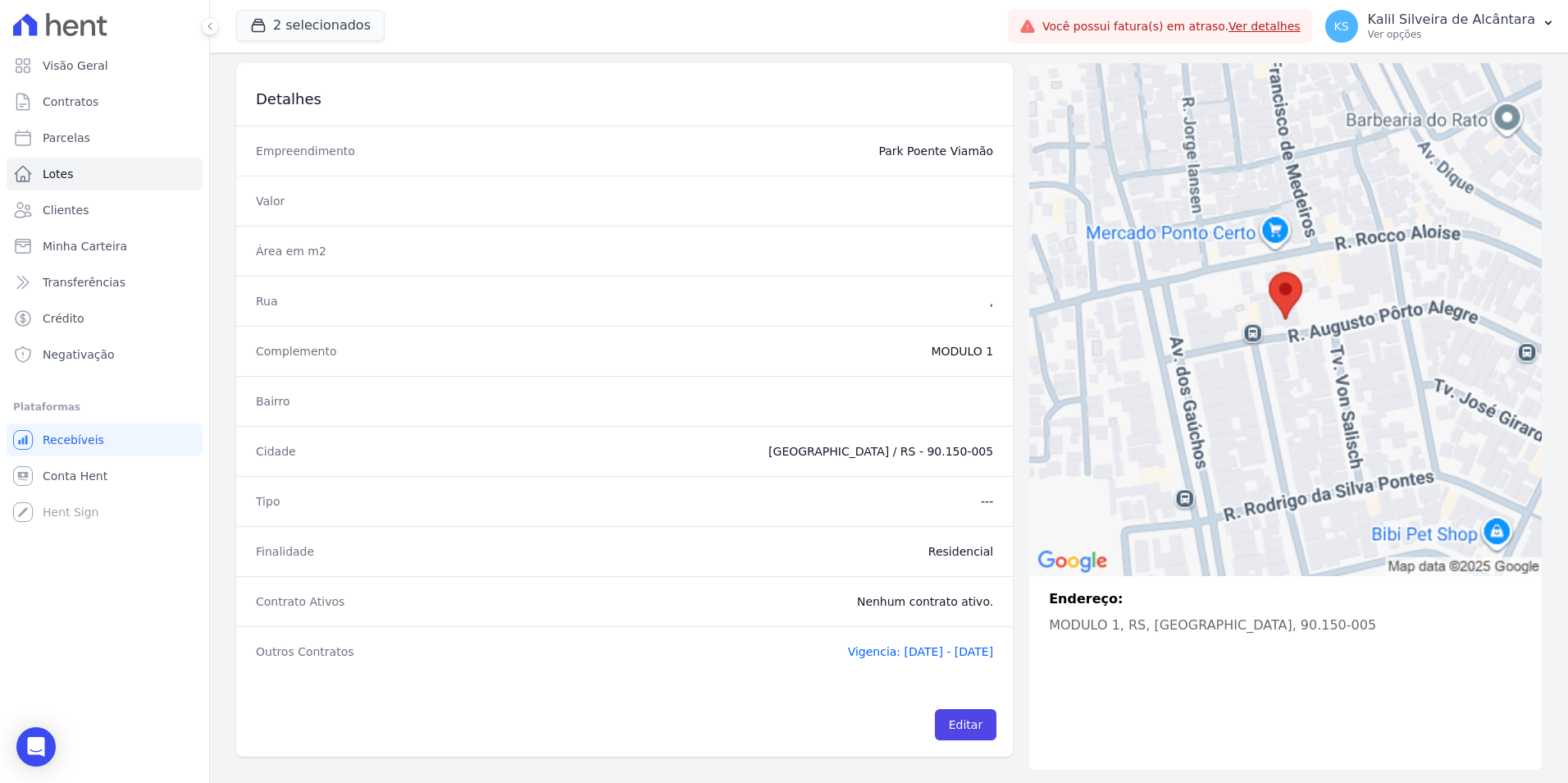
click at [920, 655] on span "Vigencia: [DATE] - [DATE]" at bounding box center [920, 651] width 146 height 13
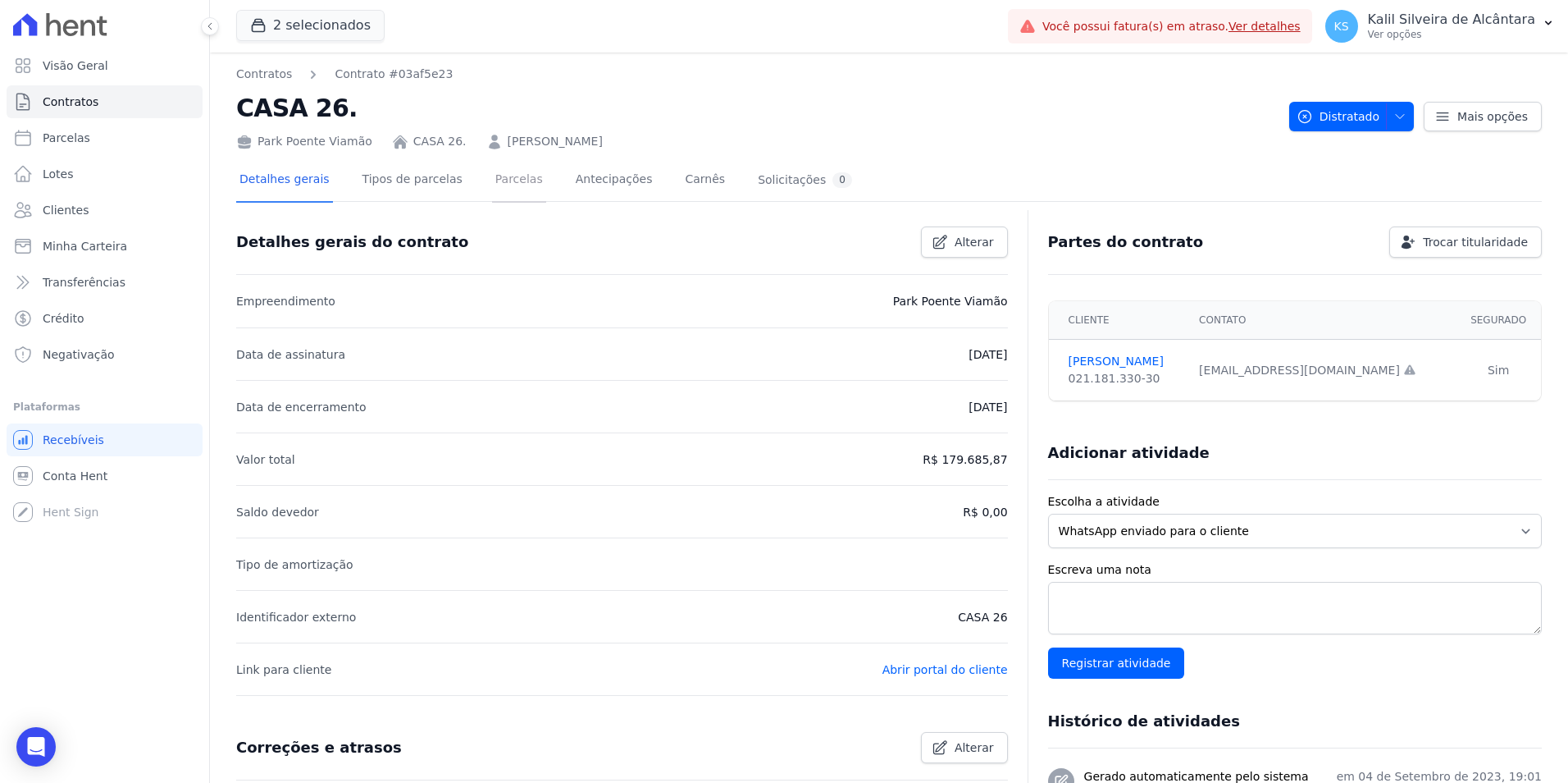
click at [506, 186] on link "Parcelas" at bounding box center [519, 181] width 54 height 44
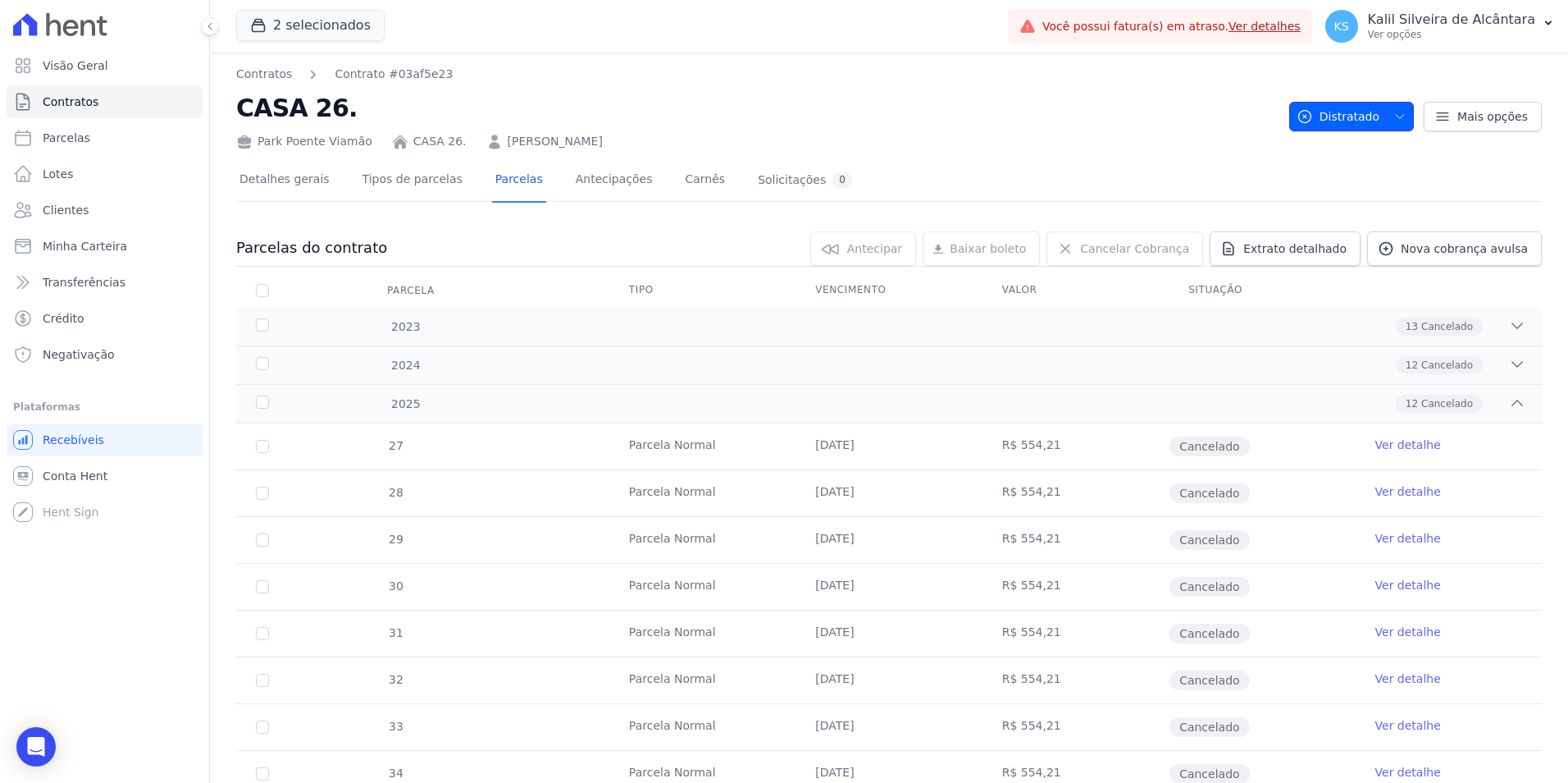
click at [1386, 117] on span "button" at bounding box center [1396, 116] width 21 height 26
drag, startPoint x: 985, startPoint y: 149, endPoint x: 856, endPoint y: 147, distance: 129.0
click at [984, 148] on div "Park Poente Viamão CASA 26. LUIZA TRINDADE DE CARVALHO" at bounding box center [756, 138] width 1040 height 24
click at [255, 190] on link "Detalhes gerais" at bounding box center [284, 181] width 97 height 44
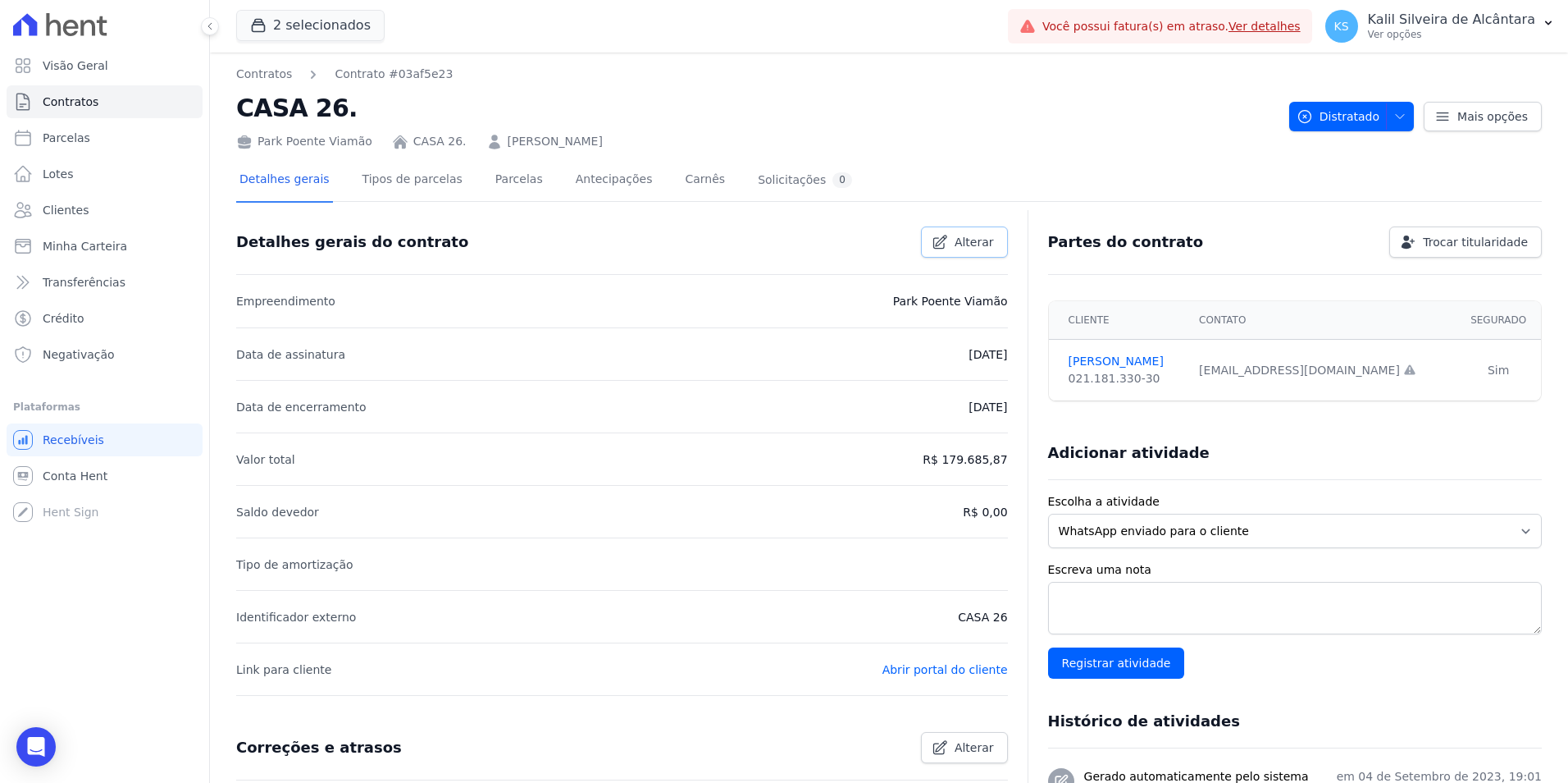
click at [967, 256] on link "Alterar" at bounding box center [965, 242] width 87 height 31
click at [853, 249] on link "Cancelar" at bounding box center [868, 242] width 99 height 31
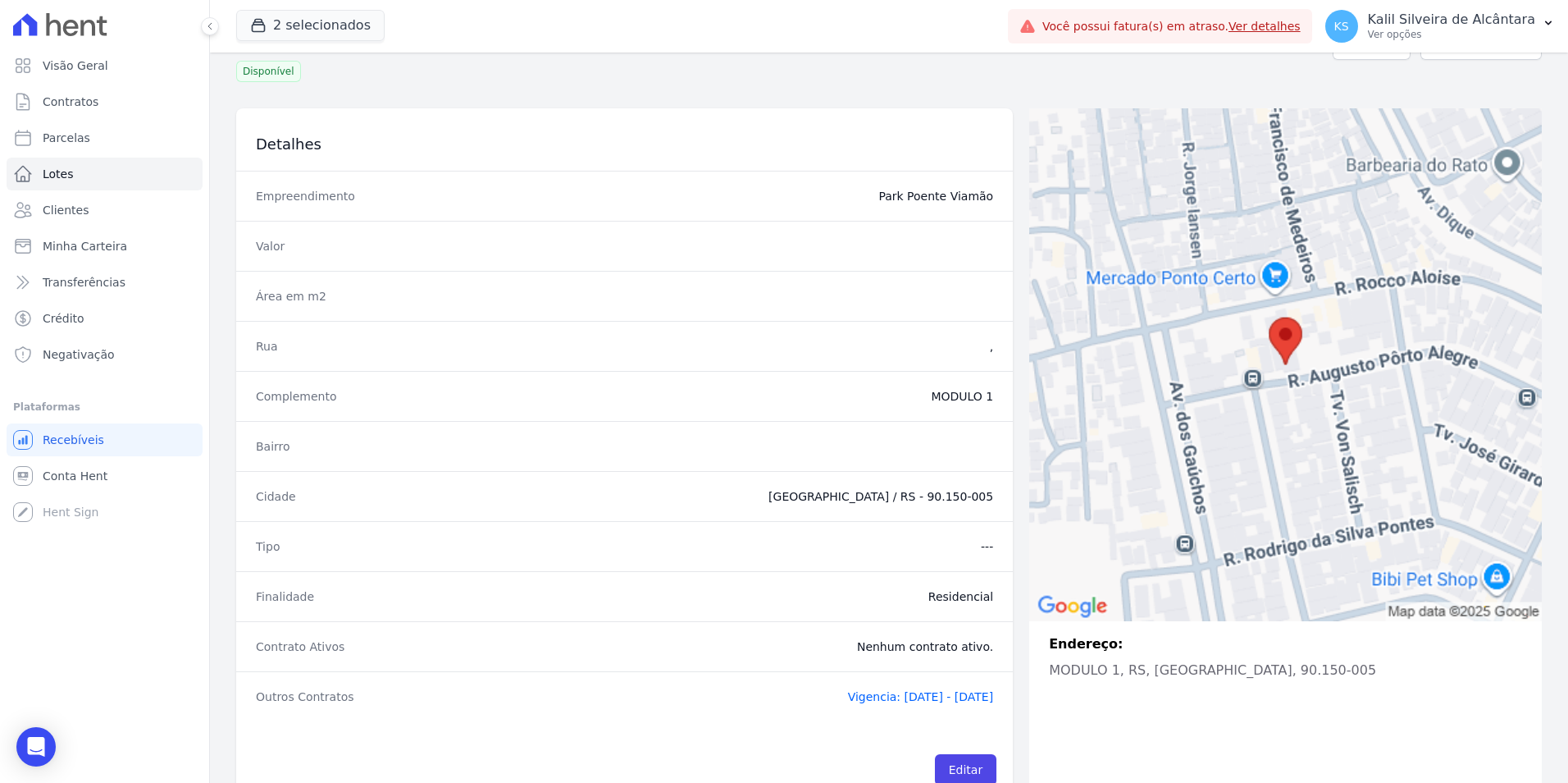
scroll to position [103, 0]
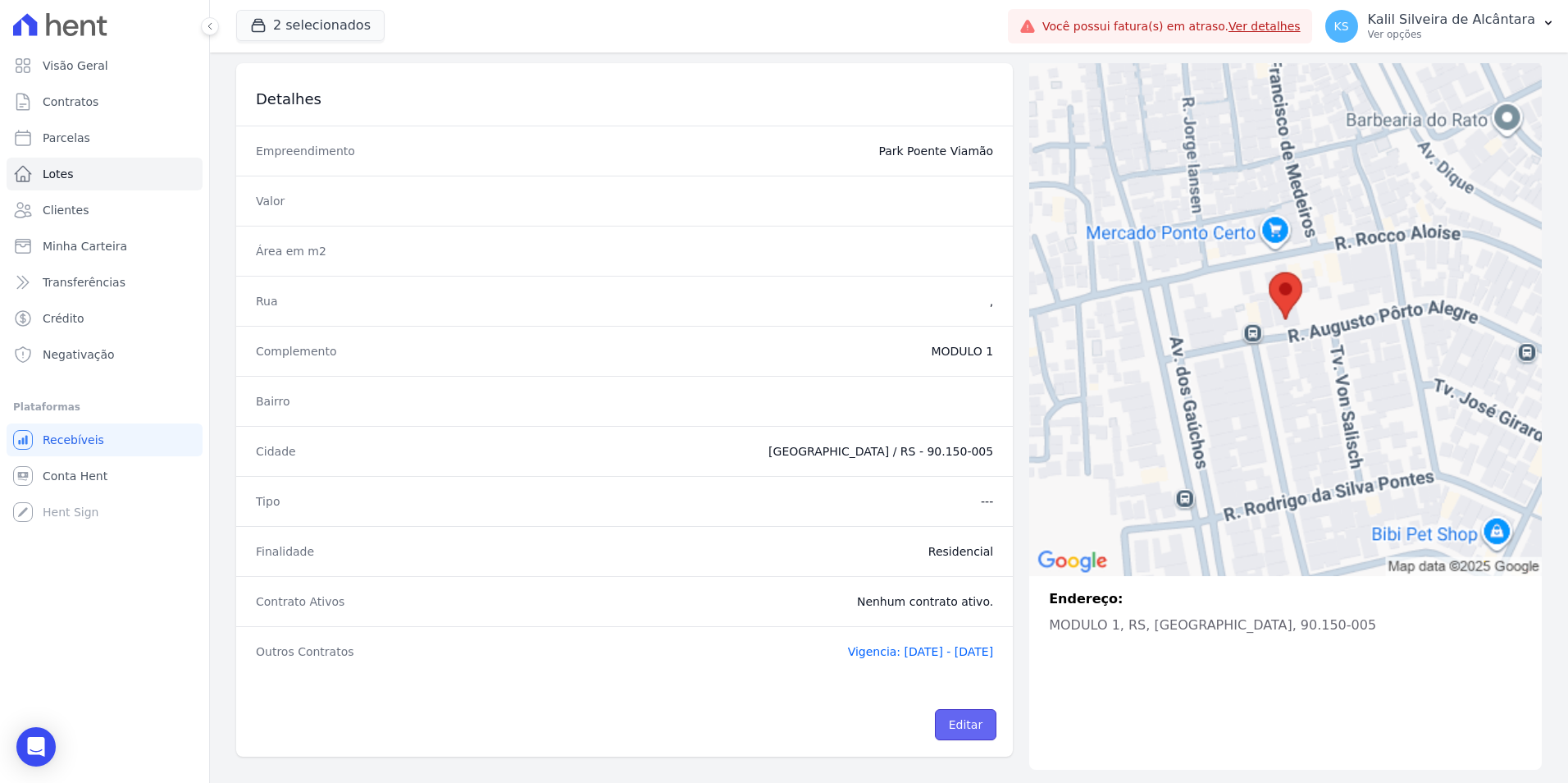
click at [969, 720] on link "Editar" at bounding box center [966, 724] width 62 height 31
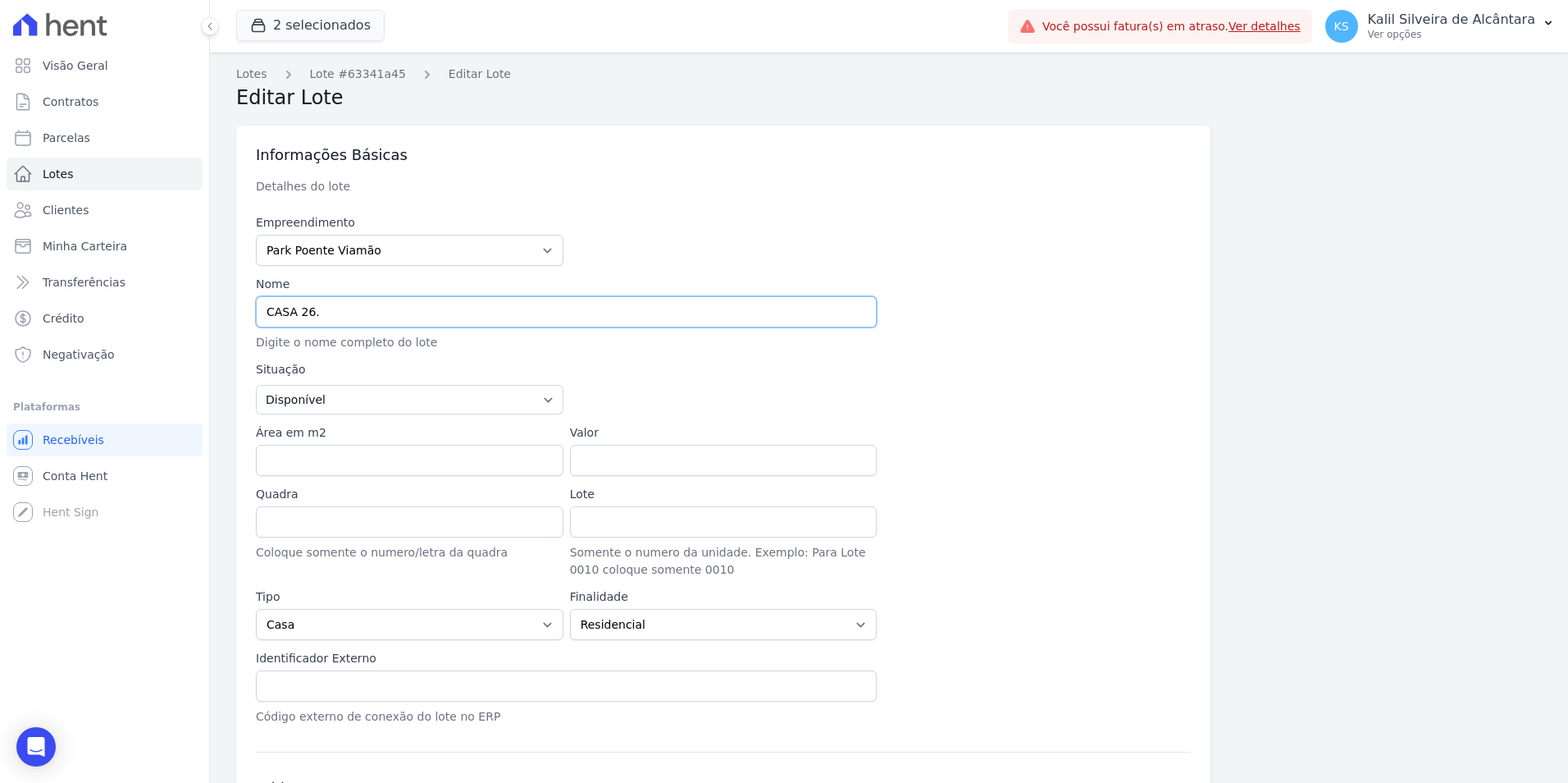
click at [332, 303] on input "CASA 26." at bounding box center [565, 312] width 620 height 31
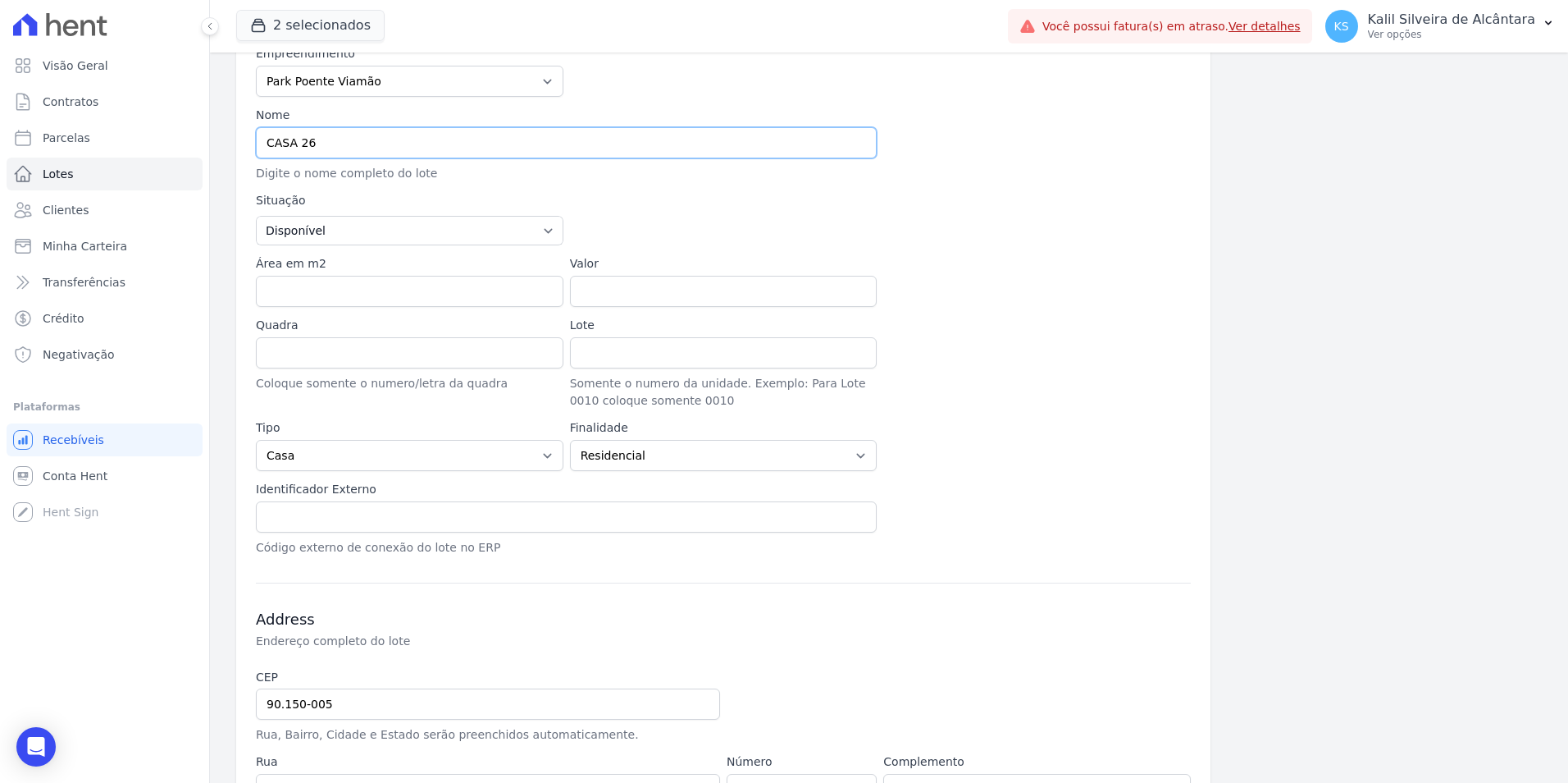
scroll to position [360, 0]
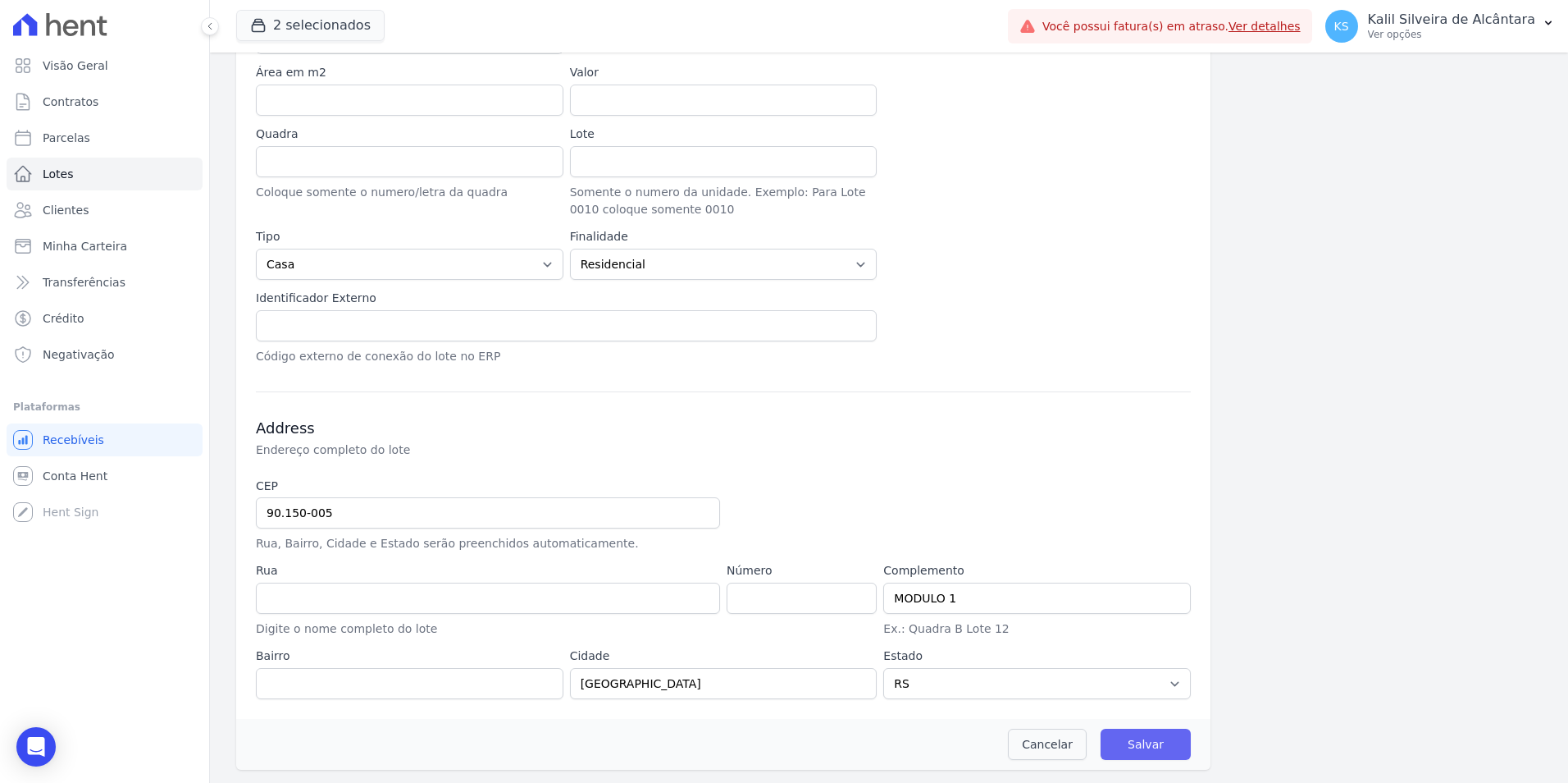
type input "CASA 26"
click at [1140, 740] on input "Salvar" at bounding box center [1146, 744] width 91 height 31
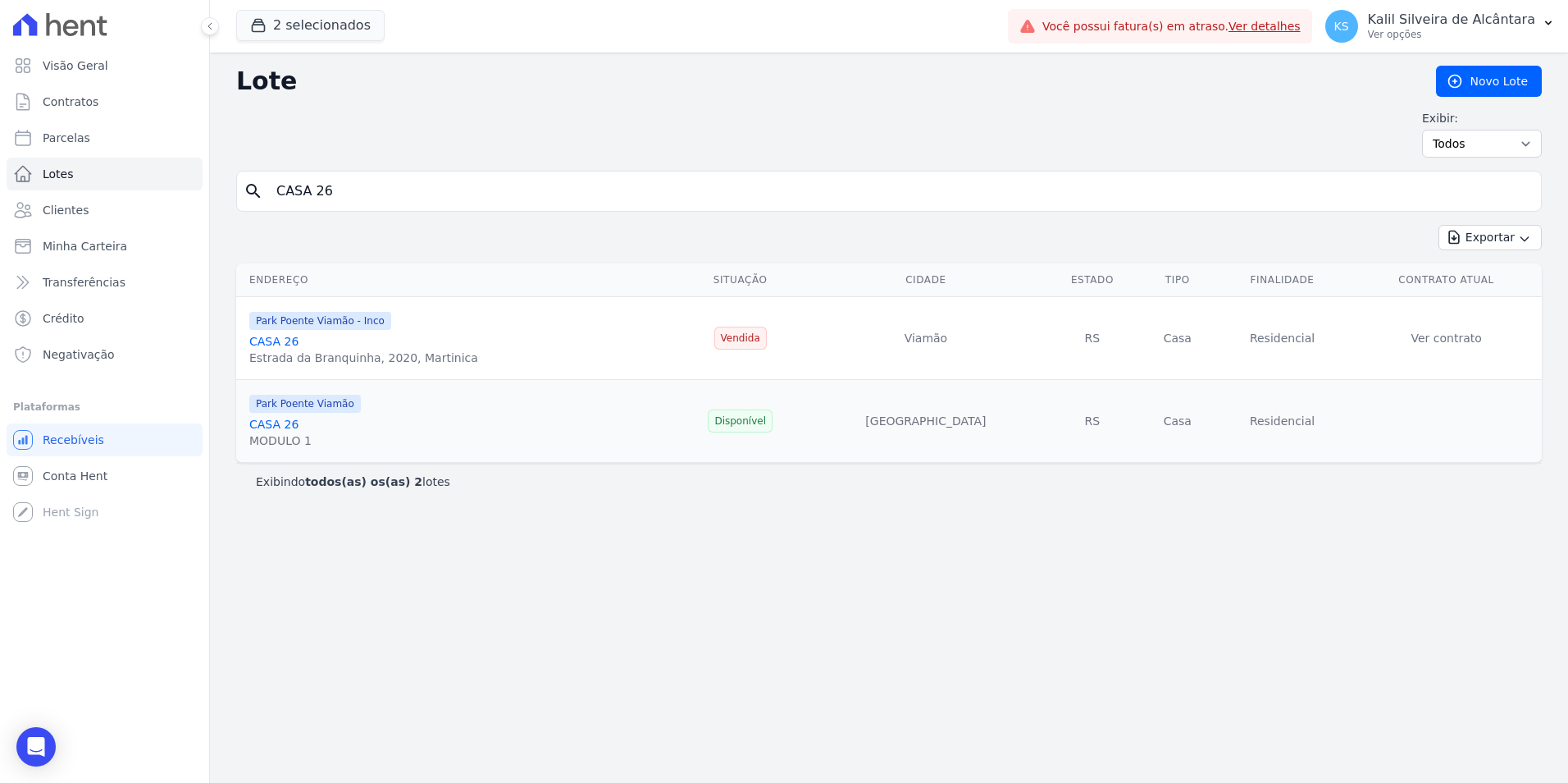
click at [273, 420] on link "CASA 26" at bounding box center [274, 424] width 49 height 13
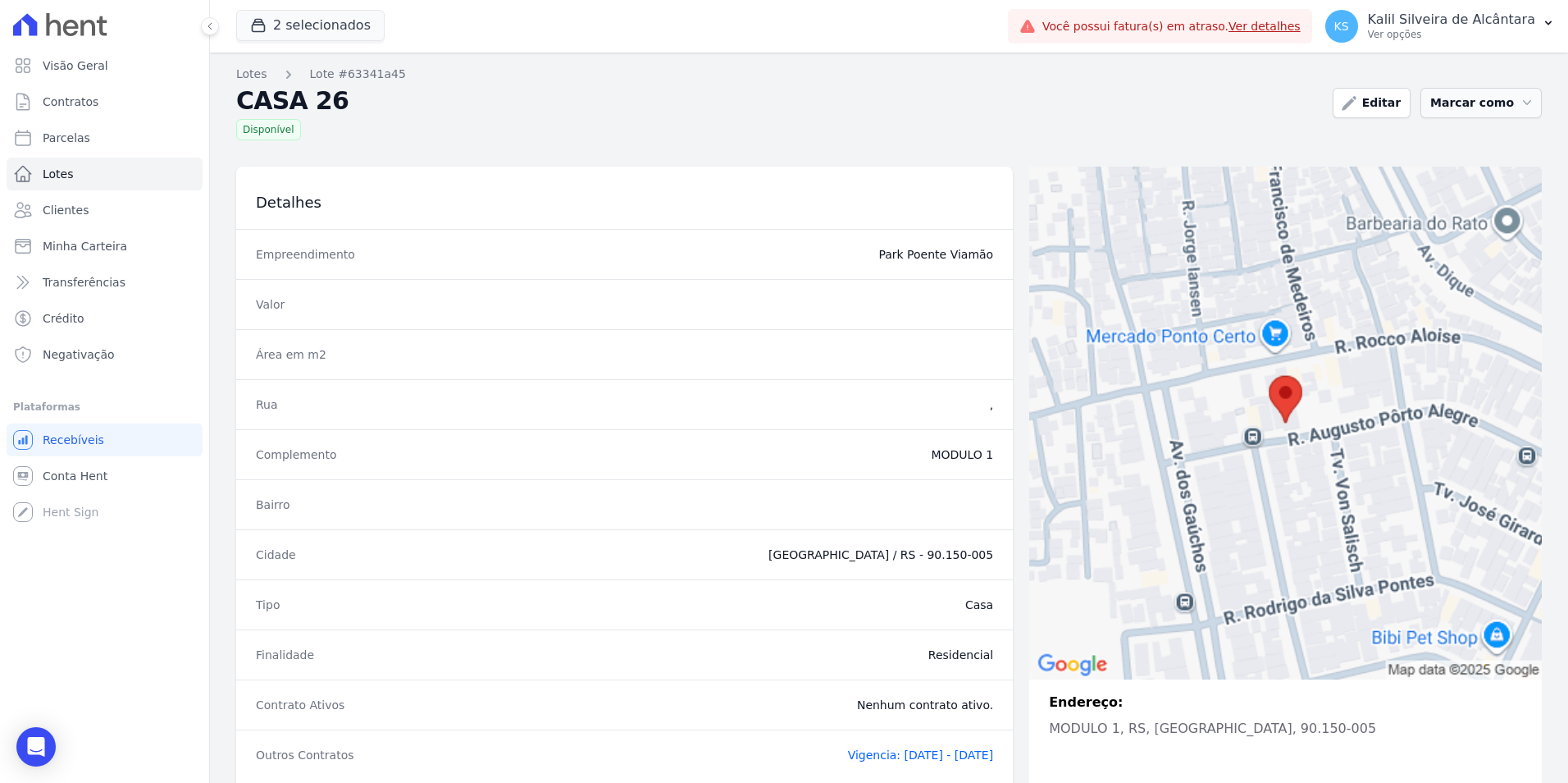
click at [1504, 98] on button "Marcar como" at bounding box center [1481, 102] width 121 height 30
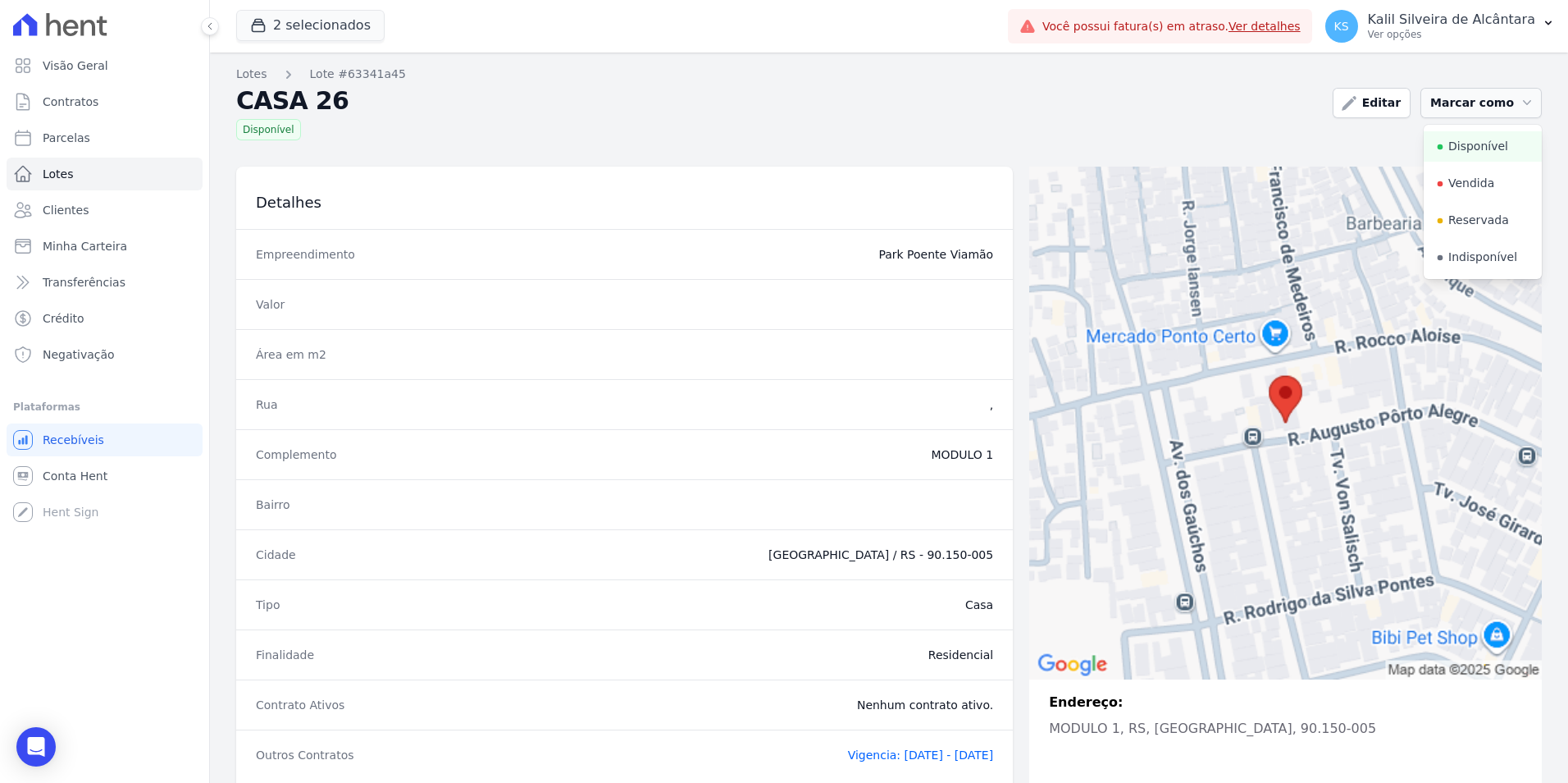
click at [1504, 98] on button "Marcar como" at bounding box center [1481, 102] width 121 height 30
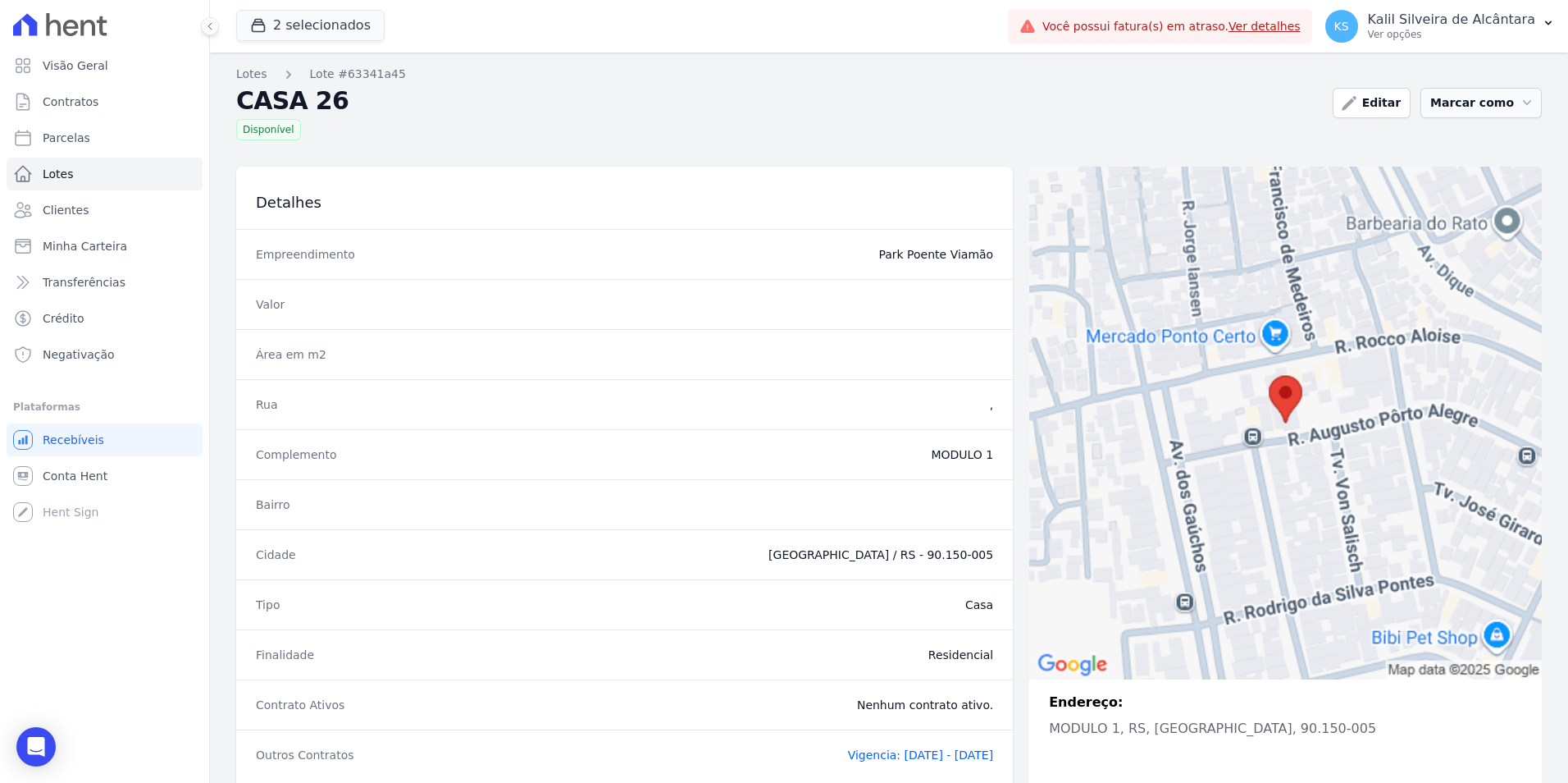
click at [1504, 98] on button "Marcar como" at bounding box center [1481, 102] width 121 height 30
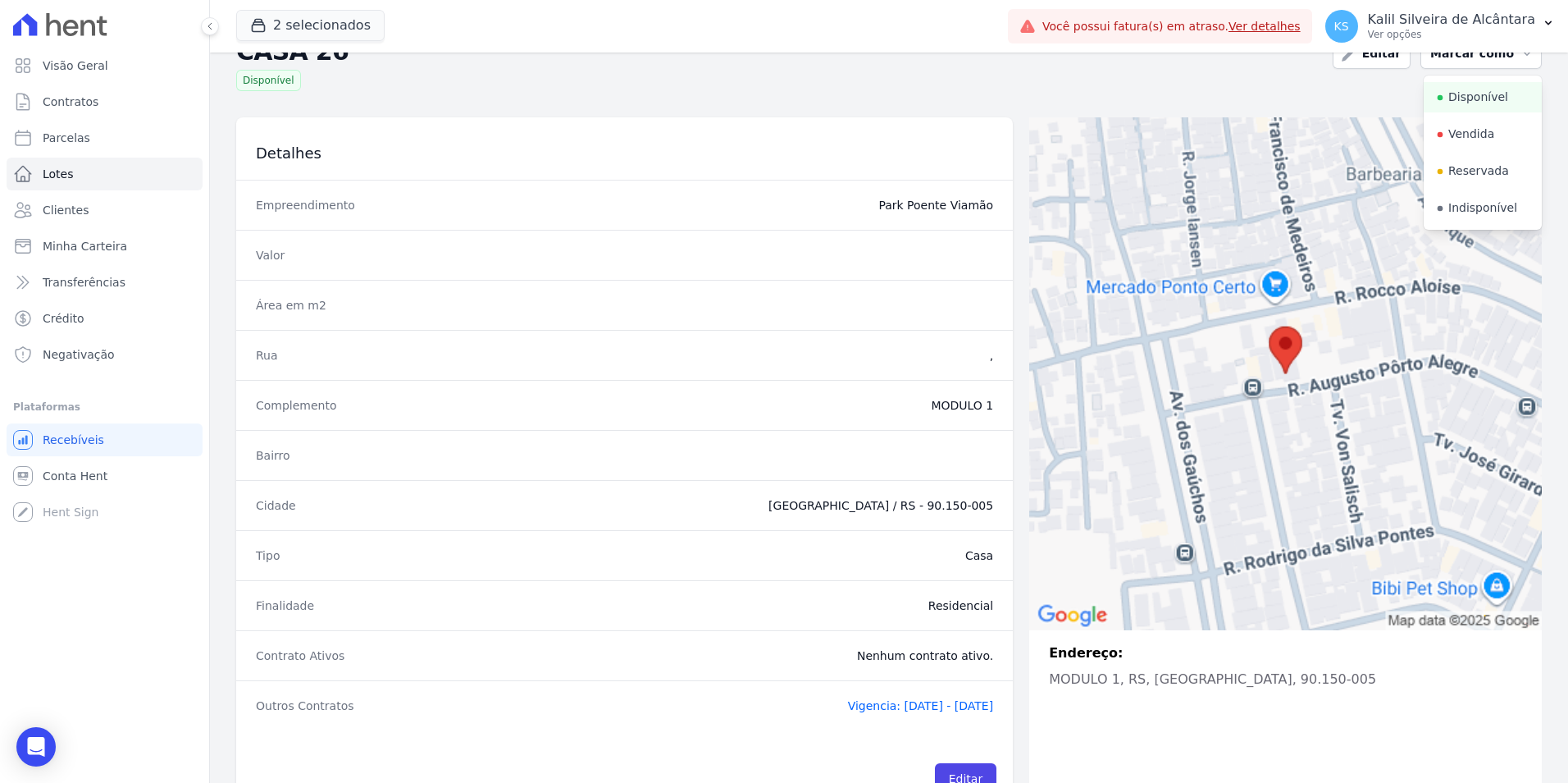
scroll to position [103, 0]
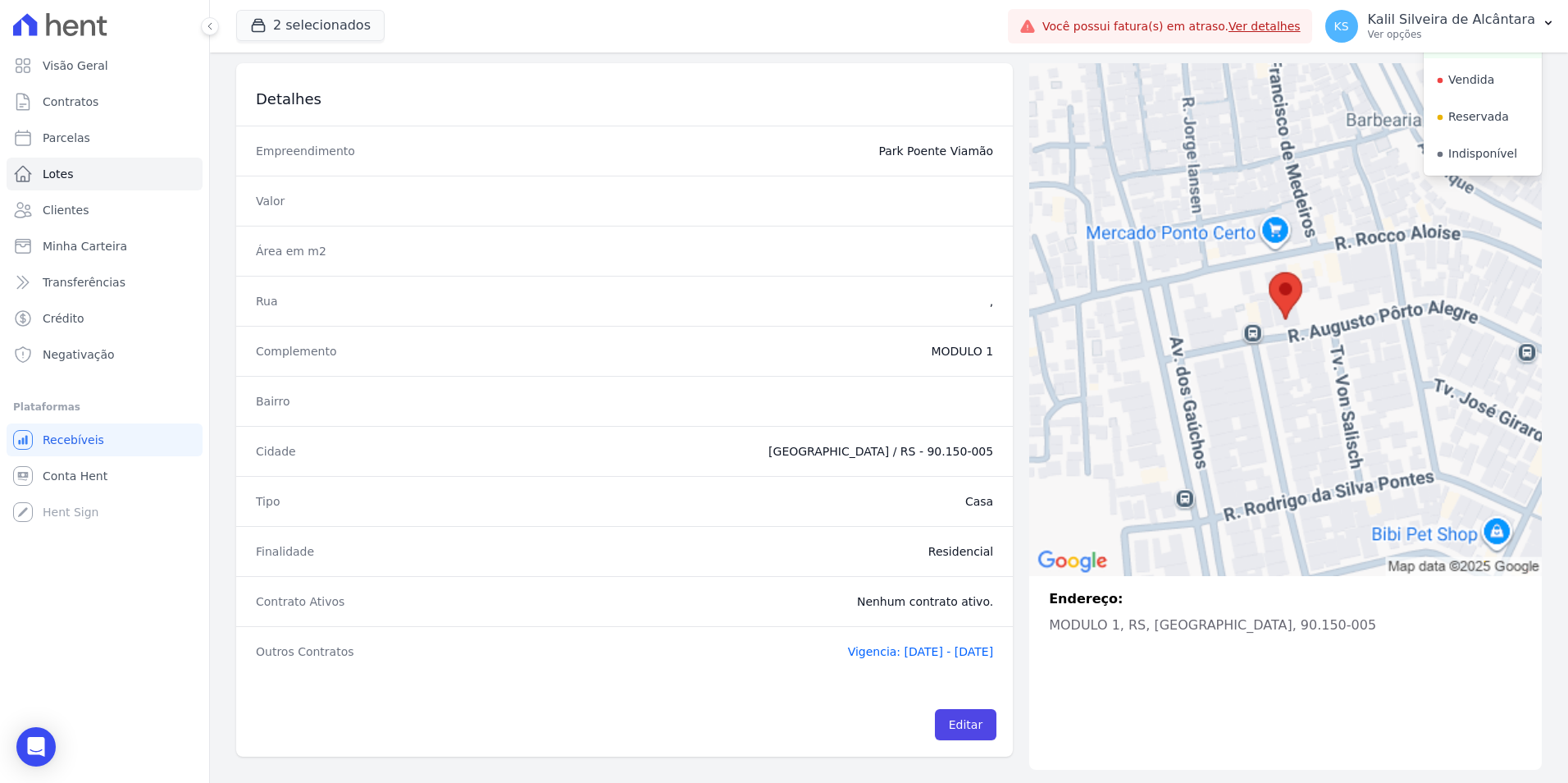
drag, startPoint x: 699, startPoint y: 314, endPoint x: 848, endPoint y: 314, distance: 149.0
click at [726, 314] on div "Rua ," at bounding box center [624, 300] width 776 height 50
drag, startPoint x: 1323, startPoint y: 613, endPoint x: 1034, endPoint y: 610, distance: 289.0
click at [1034, 610] on div "Endereço: MODULO 1, RS, Porto Alegre, 90.150-005" at bounding box center [1285, 612] width 513 height 72
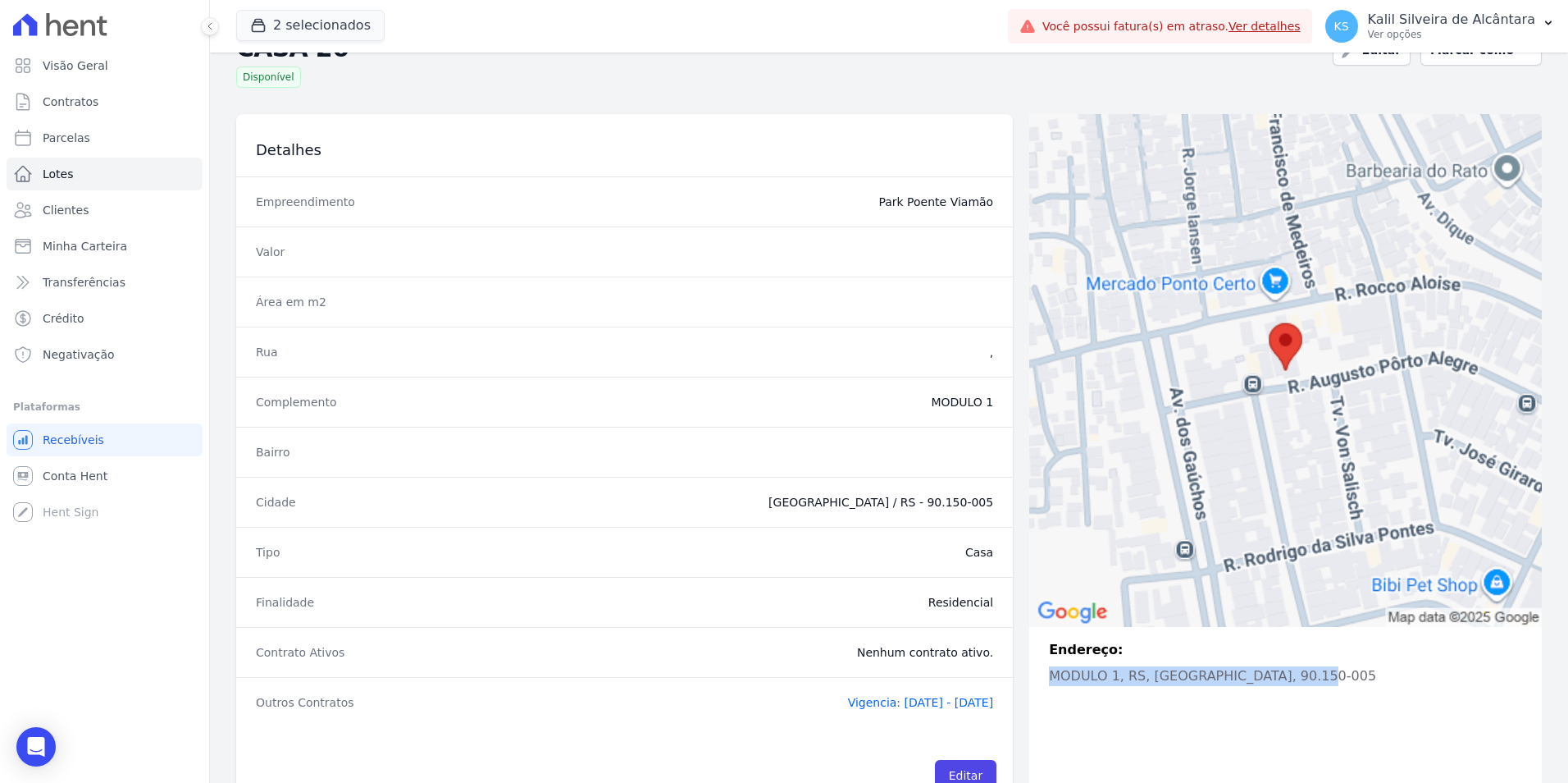
scroll to position [0, 0]
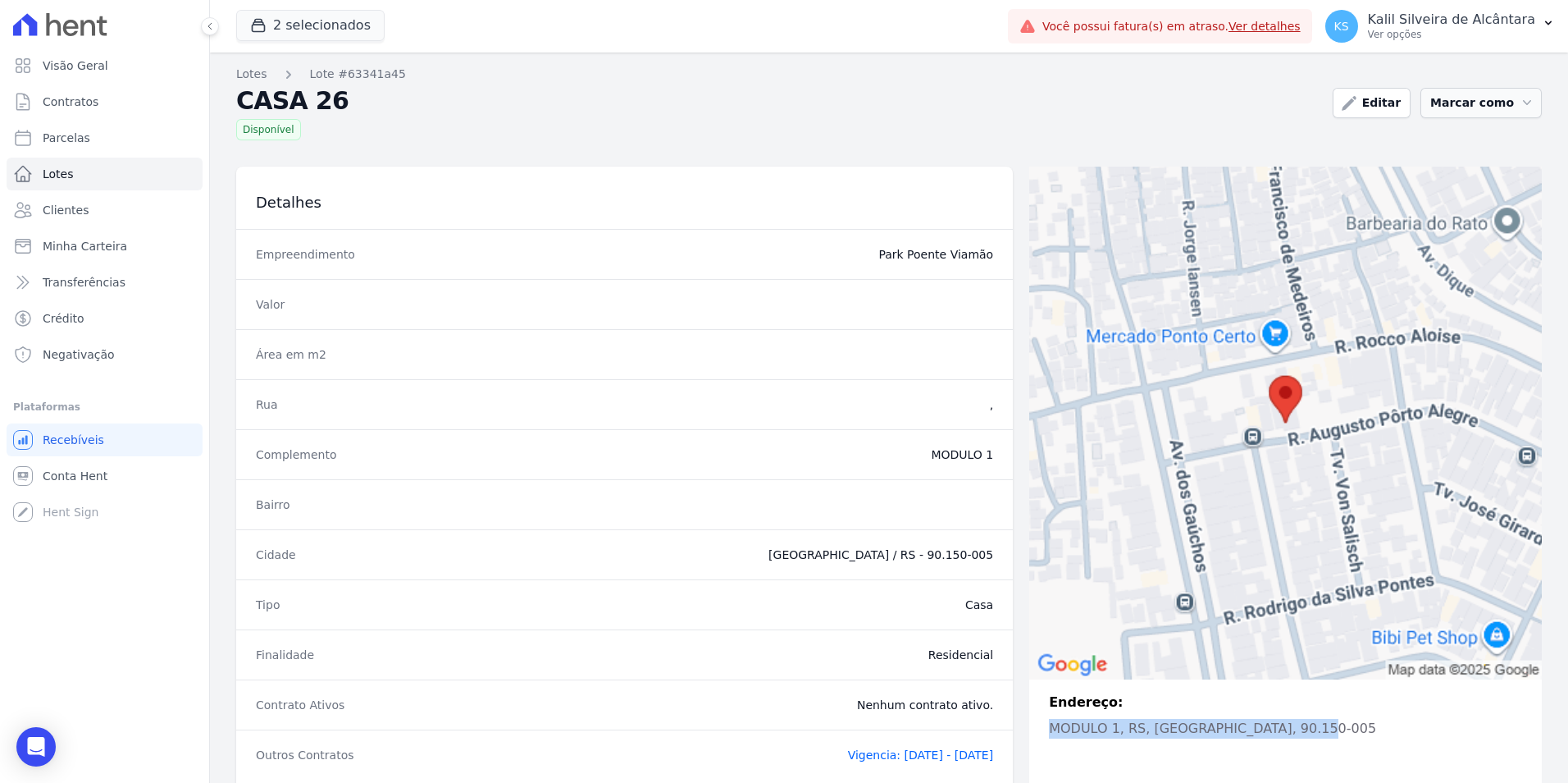
click at [1460, 111] on button "Marcar como" at bounding box center [1481, 102] width 121 height 30
drag, startPoint x: 1460, startPoint y: 111, endPoint x: 1380, endPoint y: 108, distance: 80.1
click at [1437, 110] on button "Marcar como" at bounding box center [1481, 102] width 121 height 30
click at [1380, 108] on link "Editar" at bounding box center [1371, 102] width 78 height 30
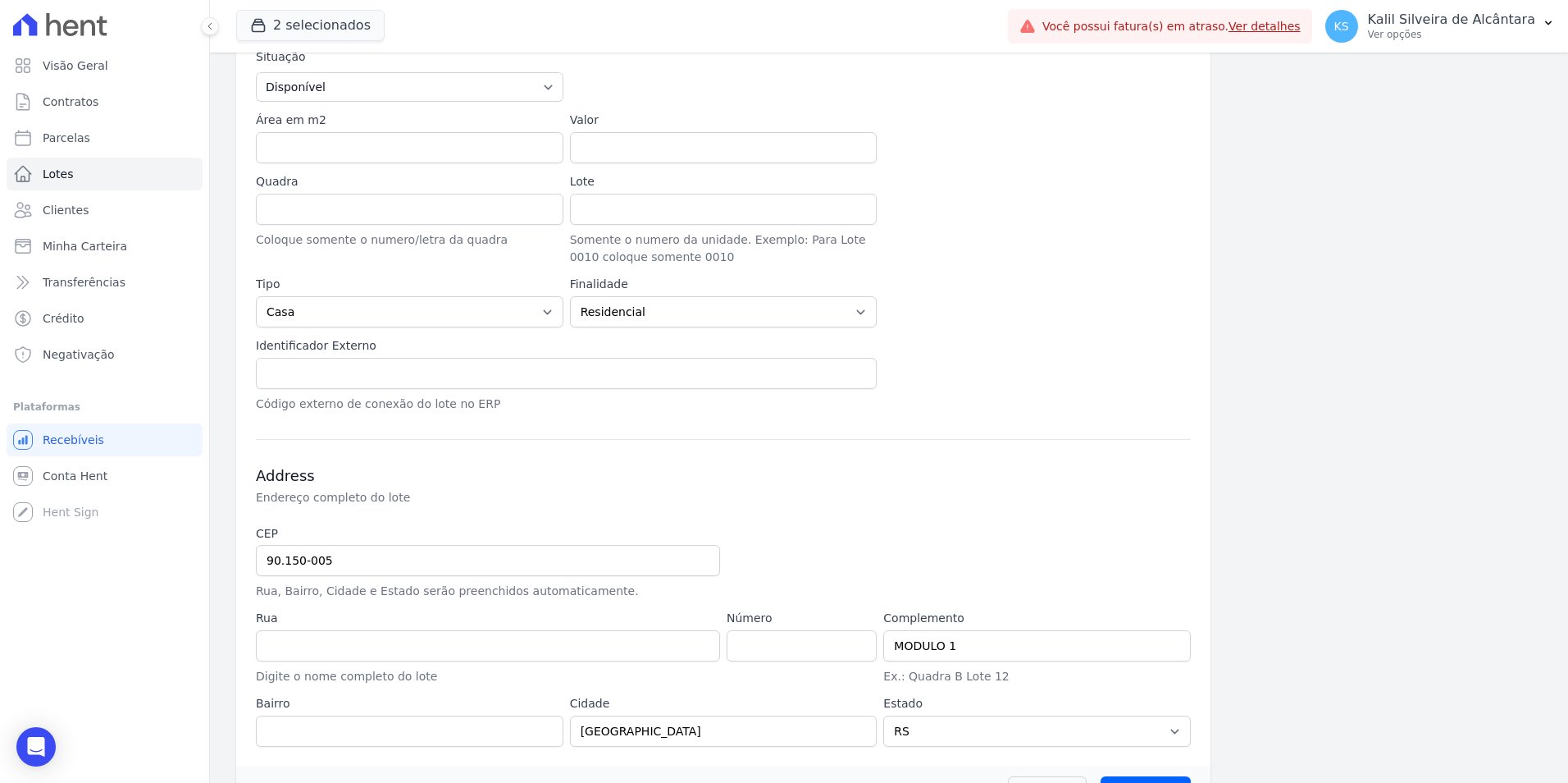
scroll to position [360, 0]
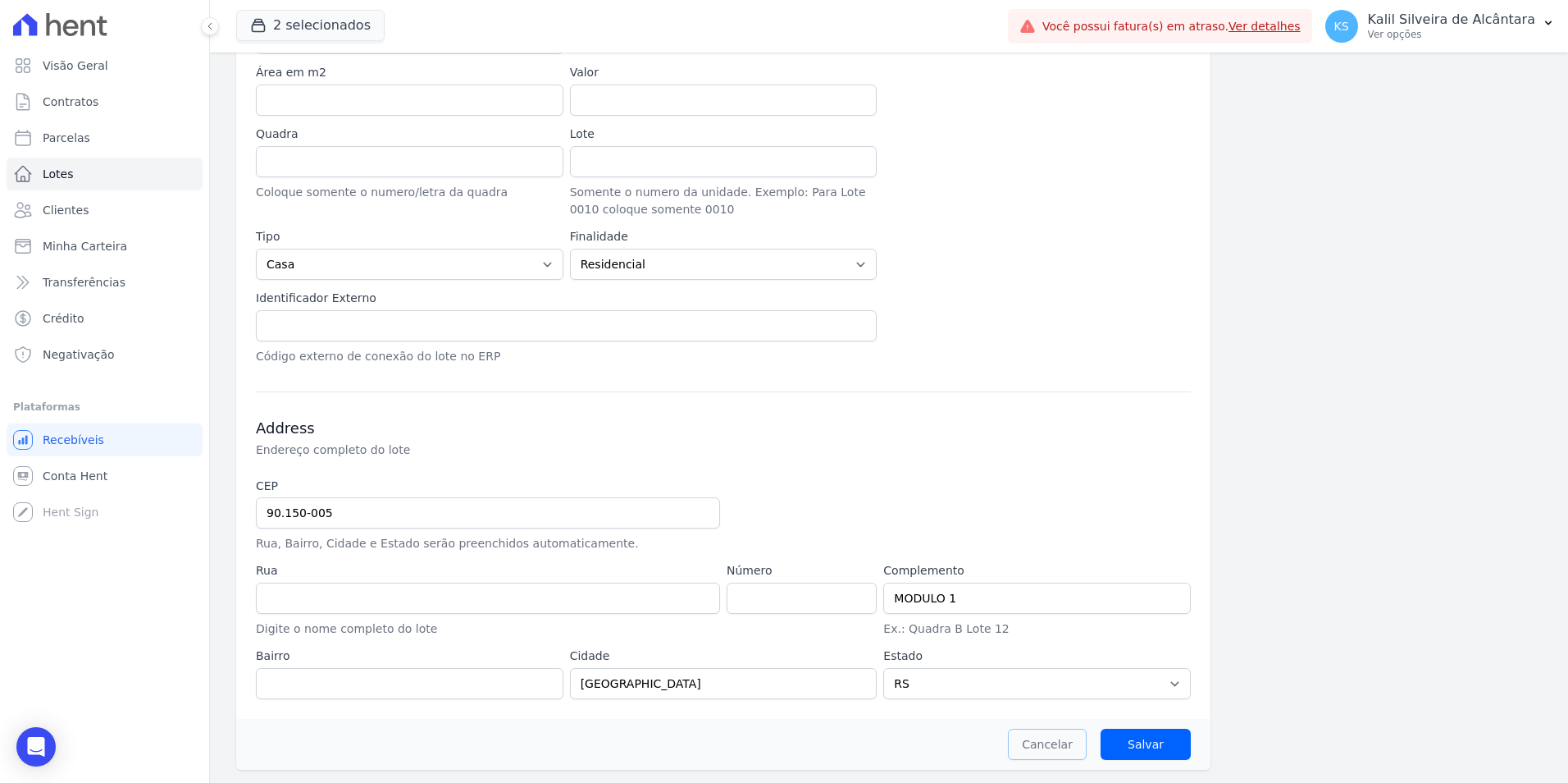
click at [1064, 749] on link "Cancelar" at bounding box center [1047, 744] width 79 height 31
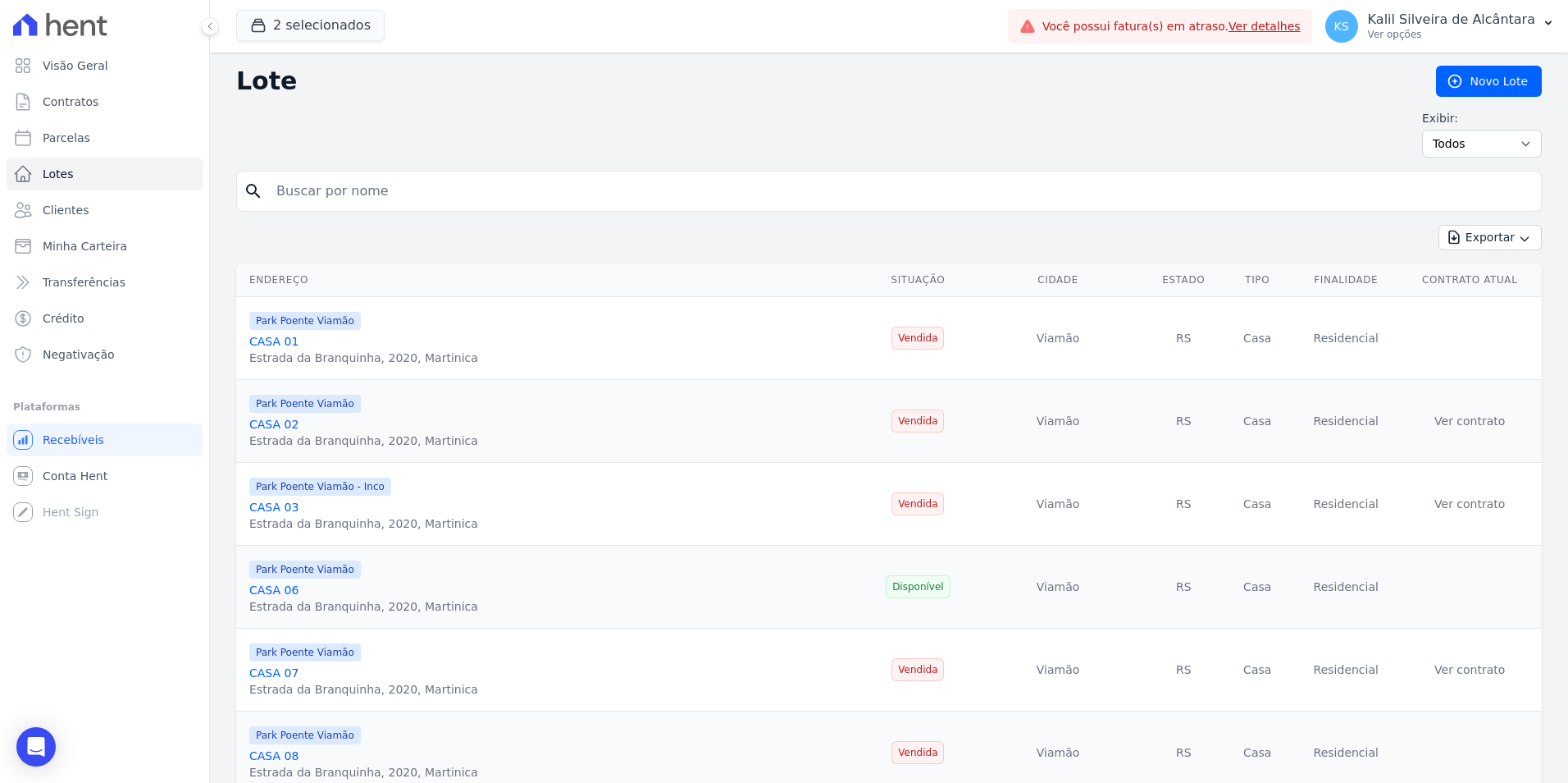
click at [341, 207] on input "search" at bounding box center [899, 191] width 1267 height 33
type input "CASA 26"
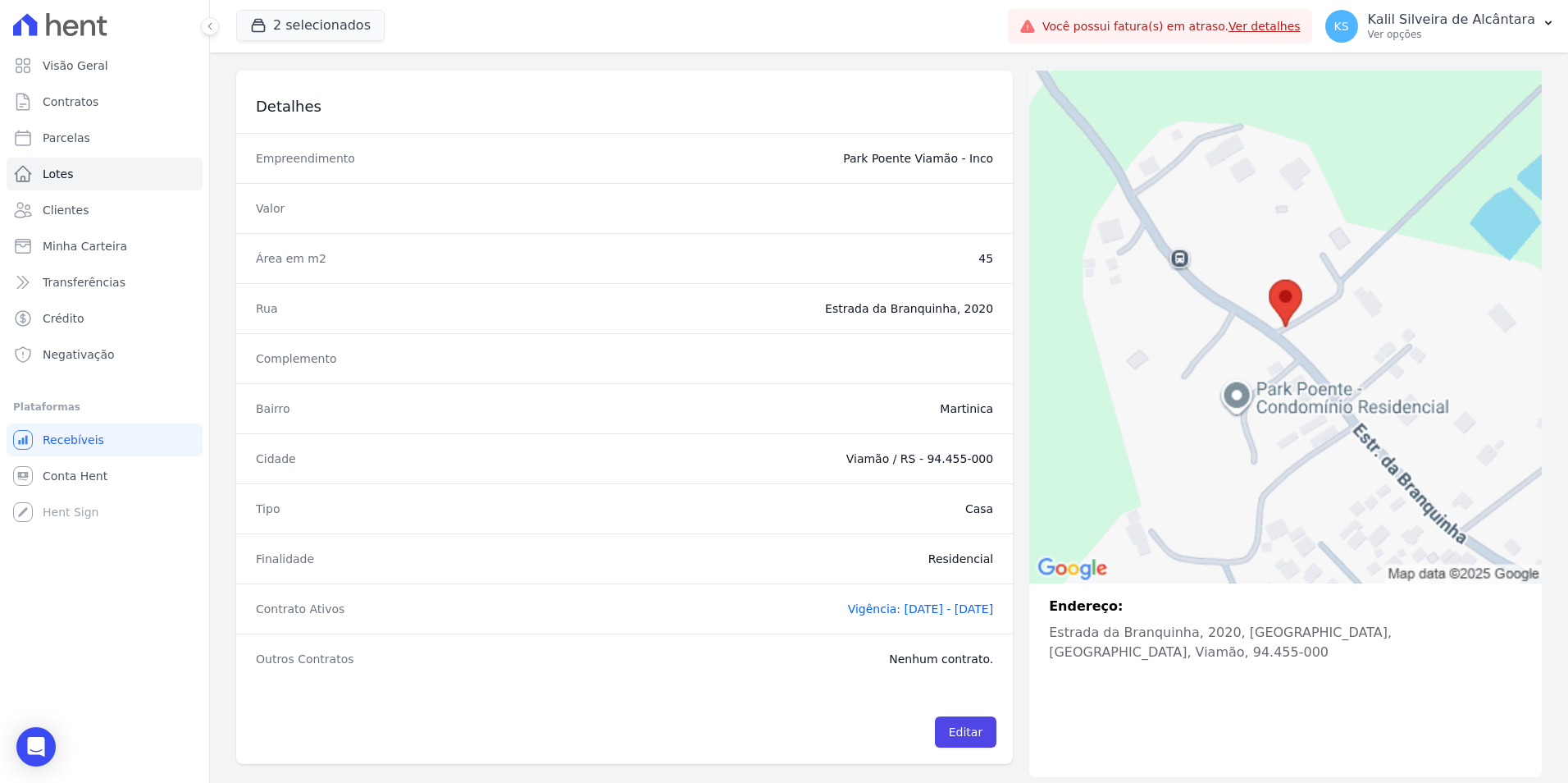
scroll to position [103, 0]
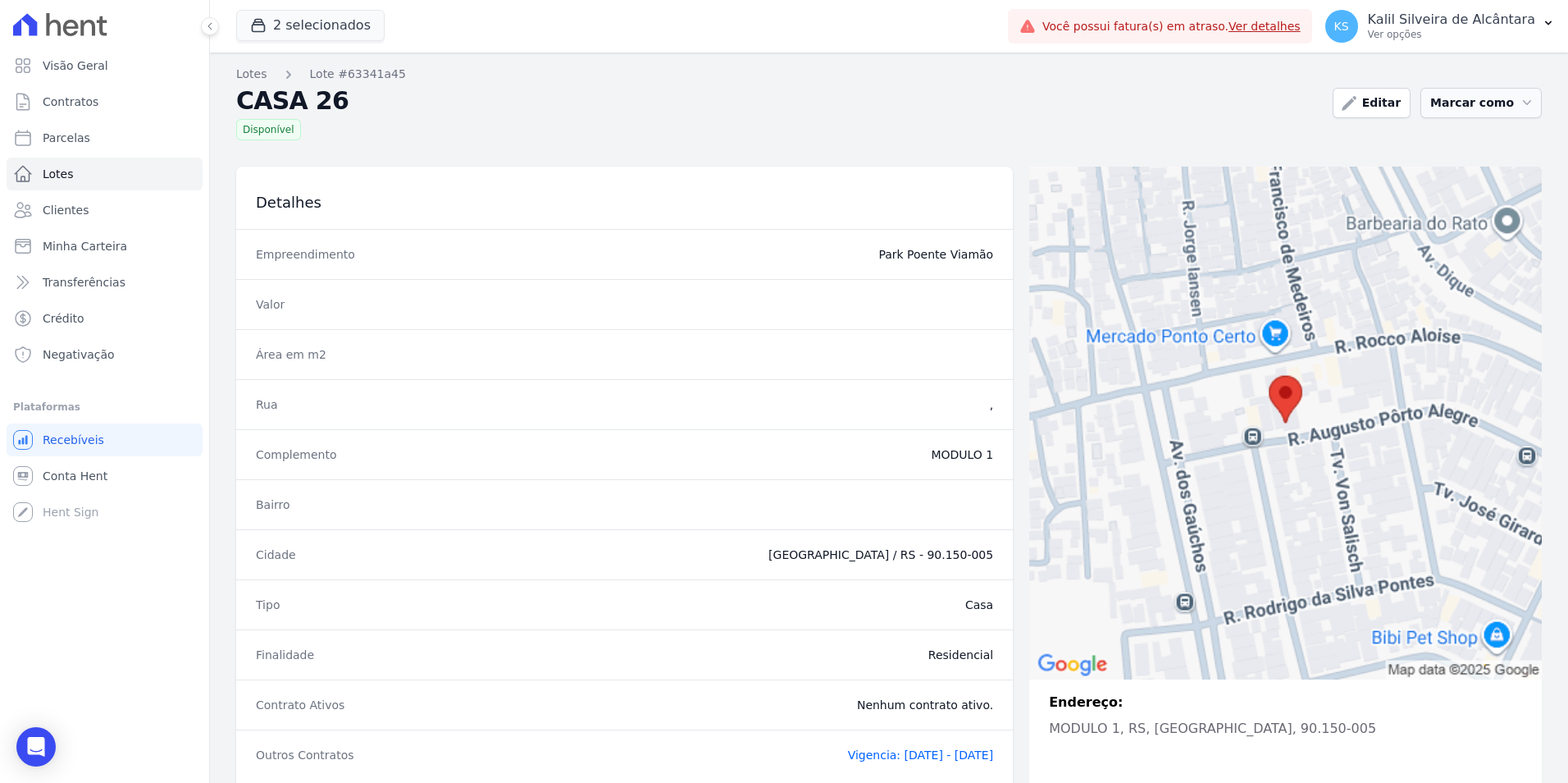
click at [1518, 109] on icon "button" at bounding box center [1526, 102] width 16 height 16
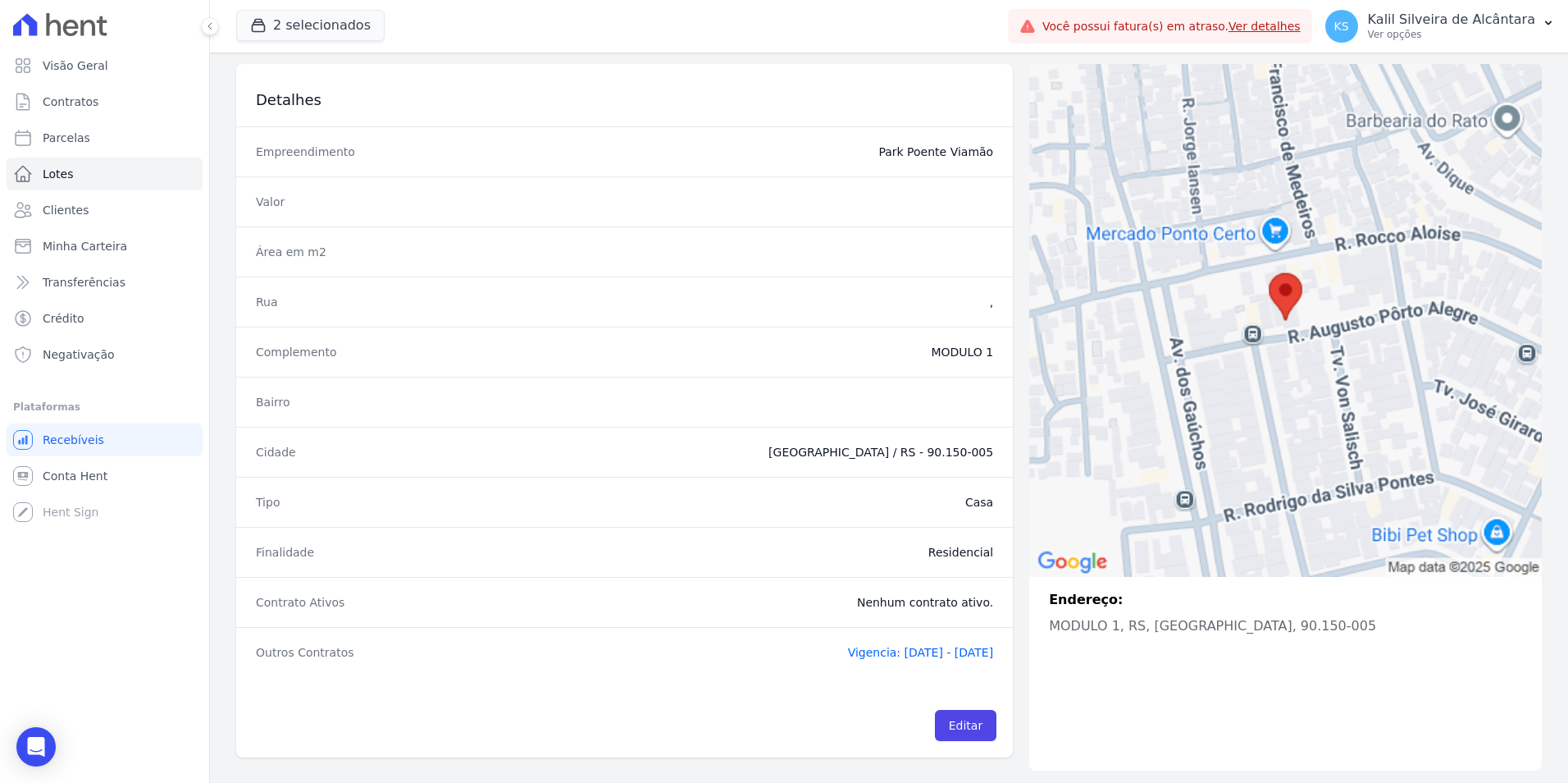
scroll to position [103, 0]
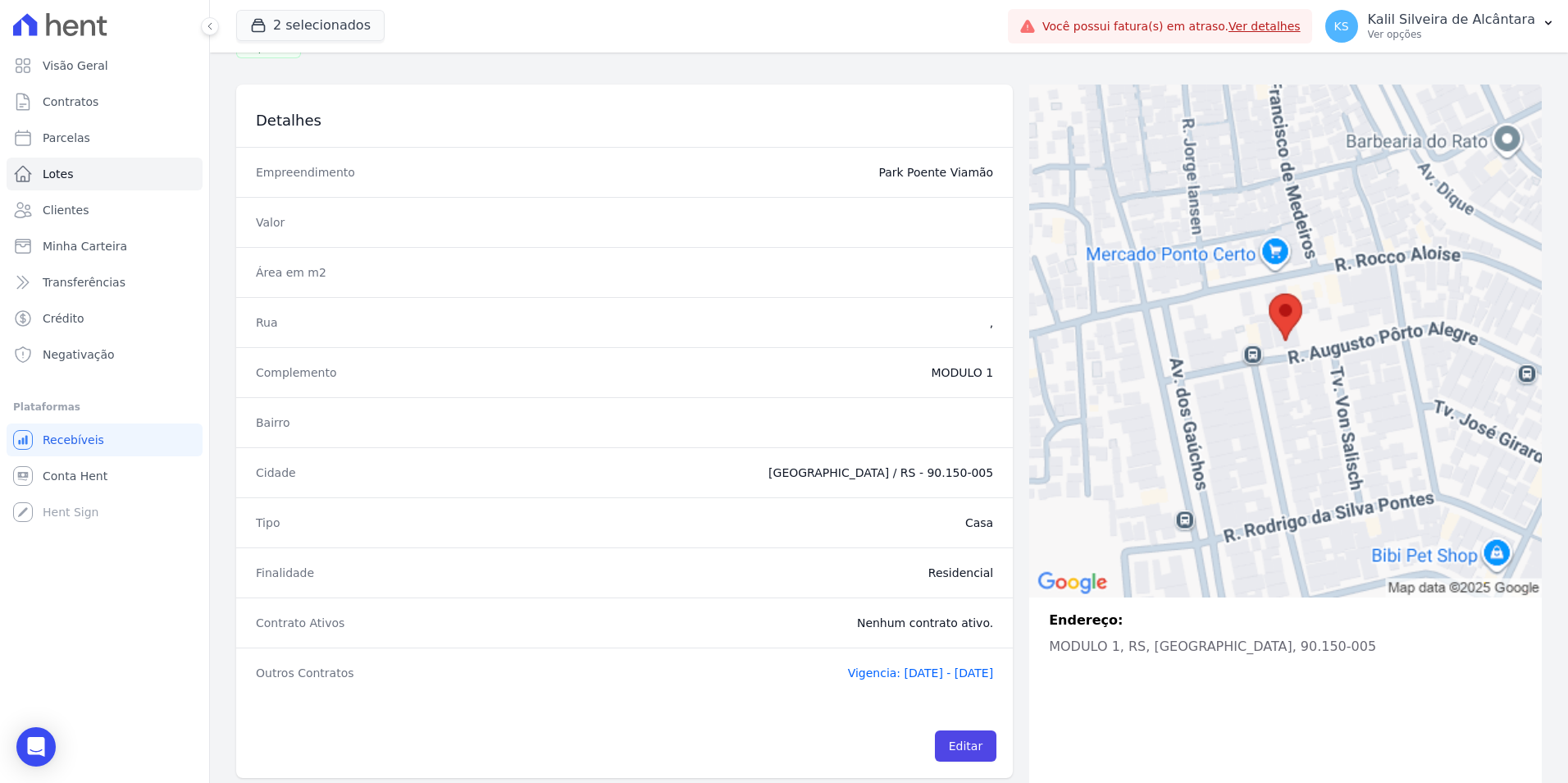
scroll to position [103, 0]
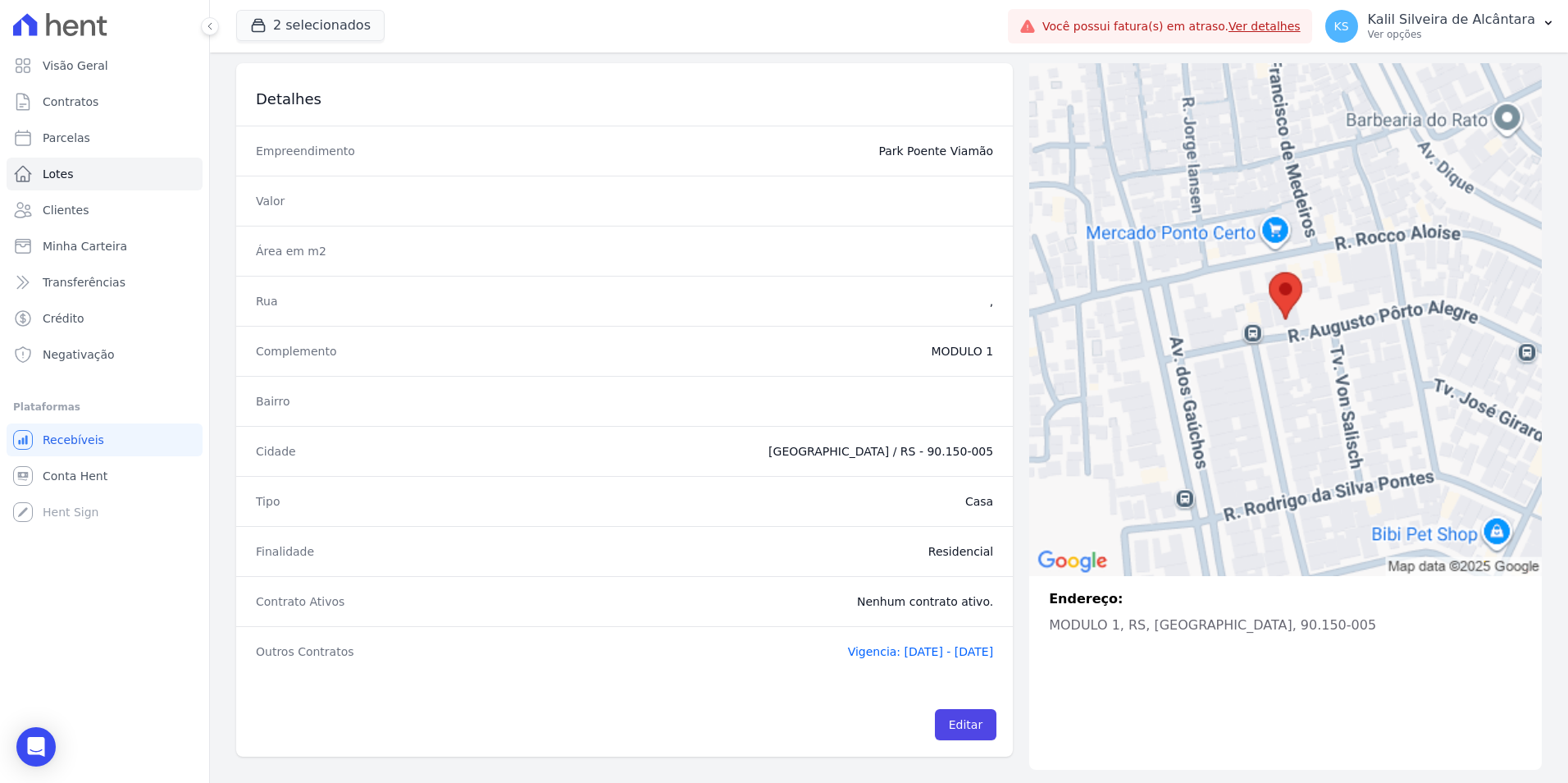
click at [851, 647] on span "Vigencia: [DATE] - [DATE]" at bounding box center [920, 651] width 146 height 13
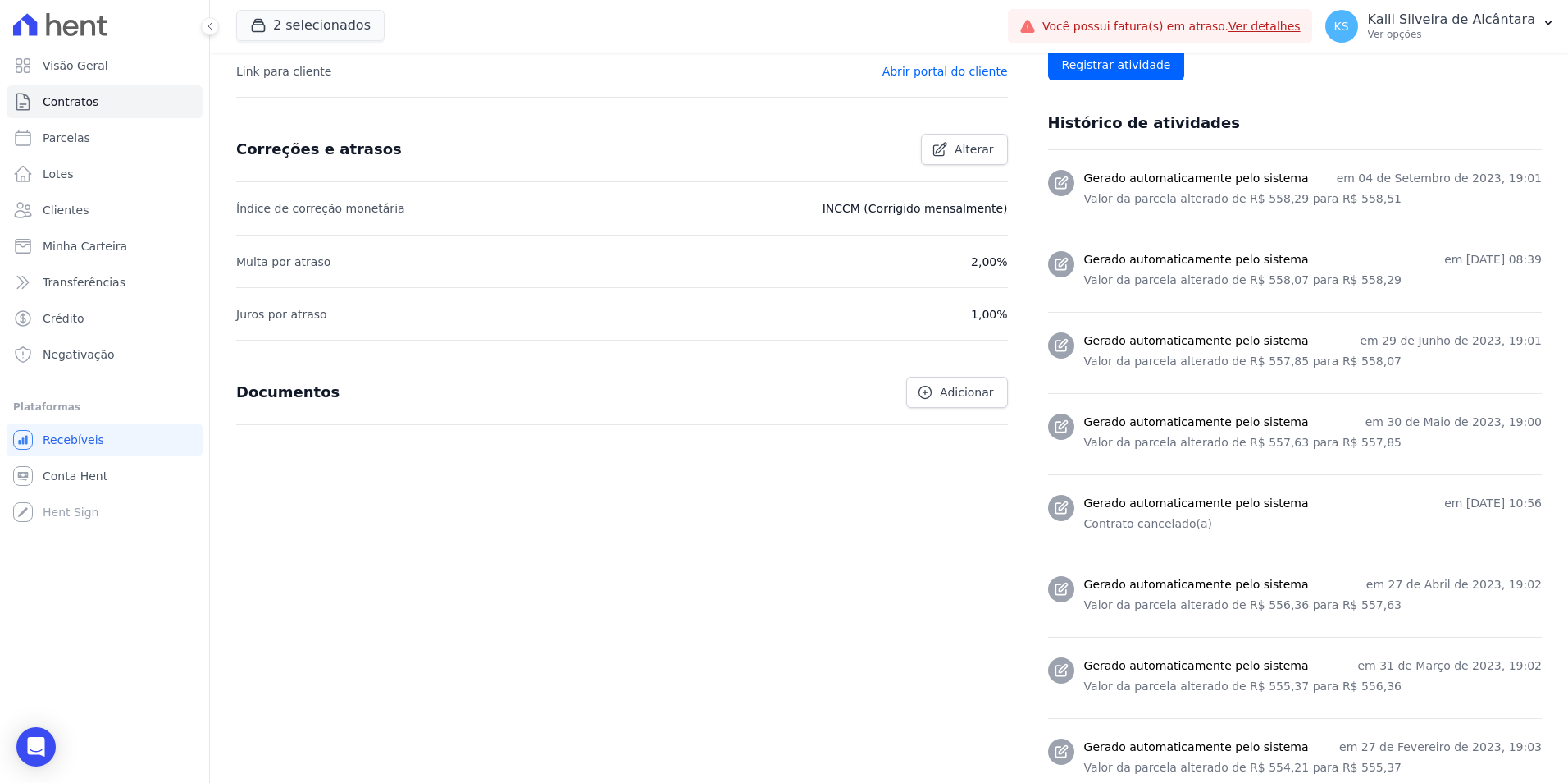
scroll to position [578, 0]
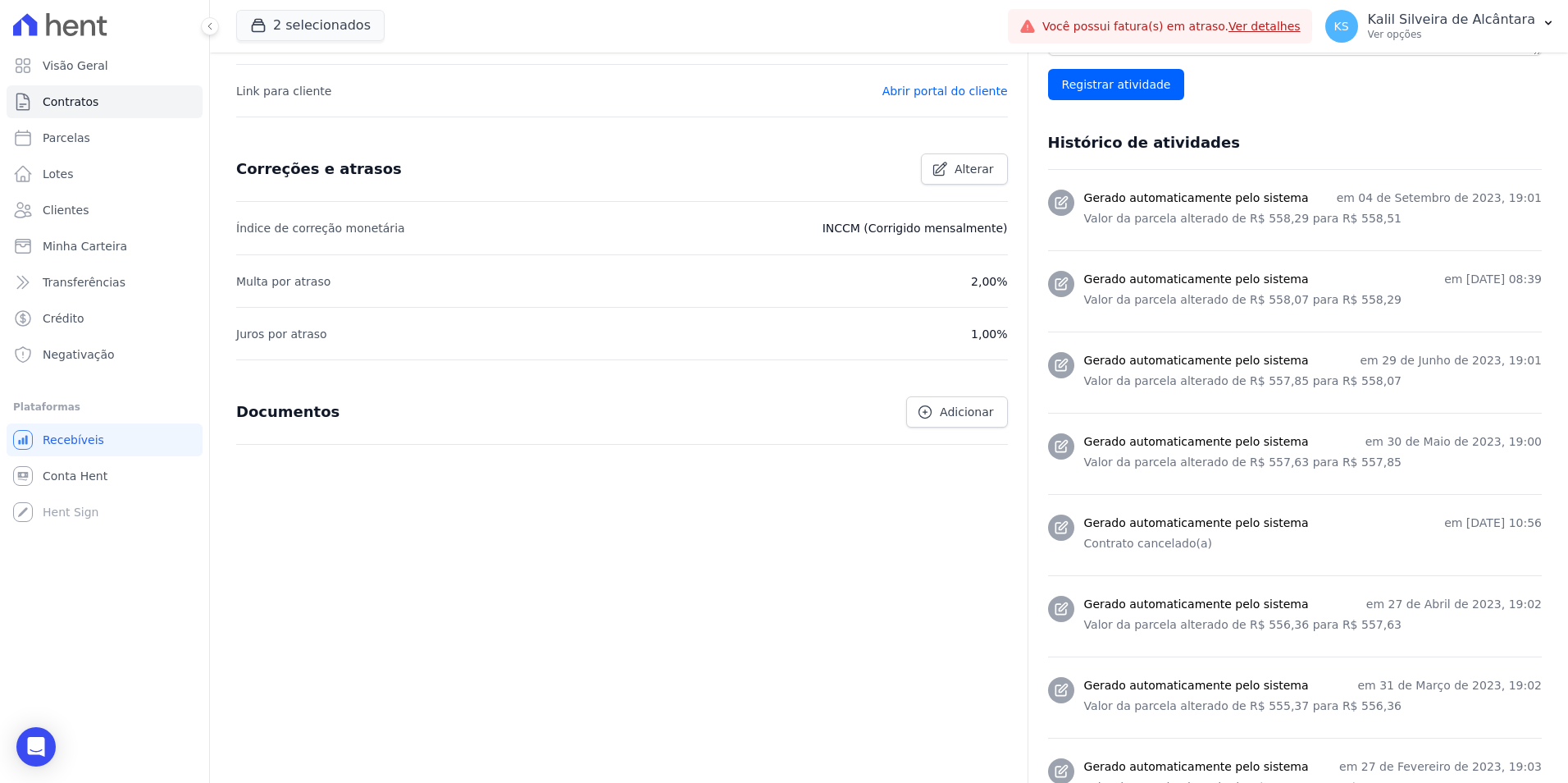
drag, startPoint x: 601, startPoint y: 227, endPoint x: 460, endPoint y: 257, distance: 144.2
click at [460, 257] on li "Multa por atraso 2,00%" at bounding box center [622, 281] width 772 height 53
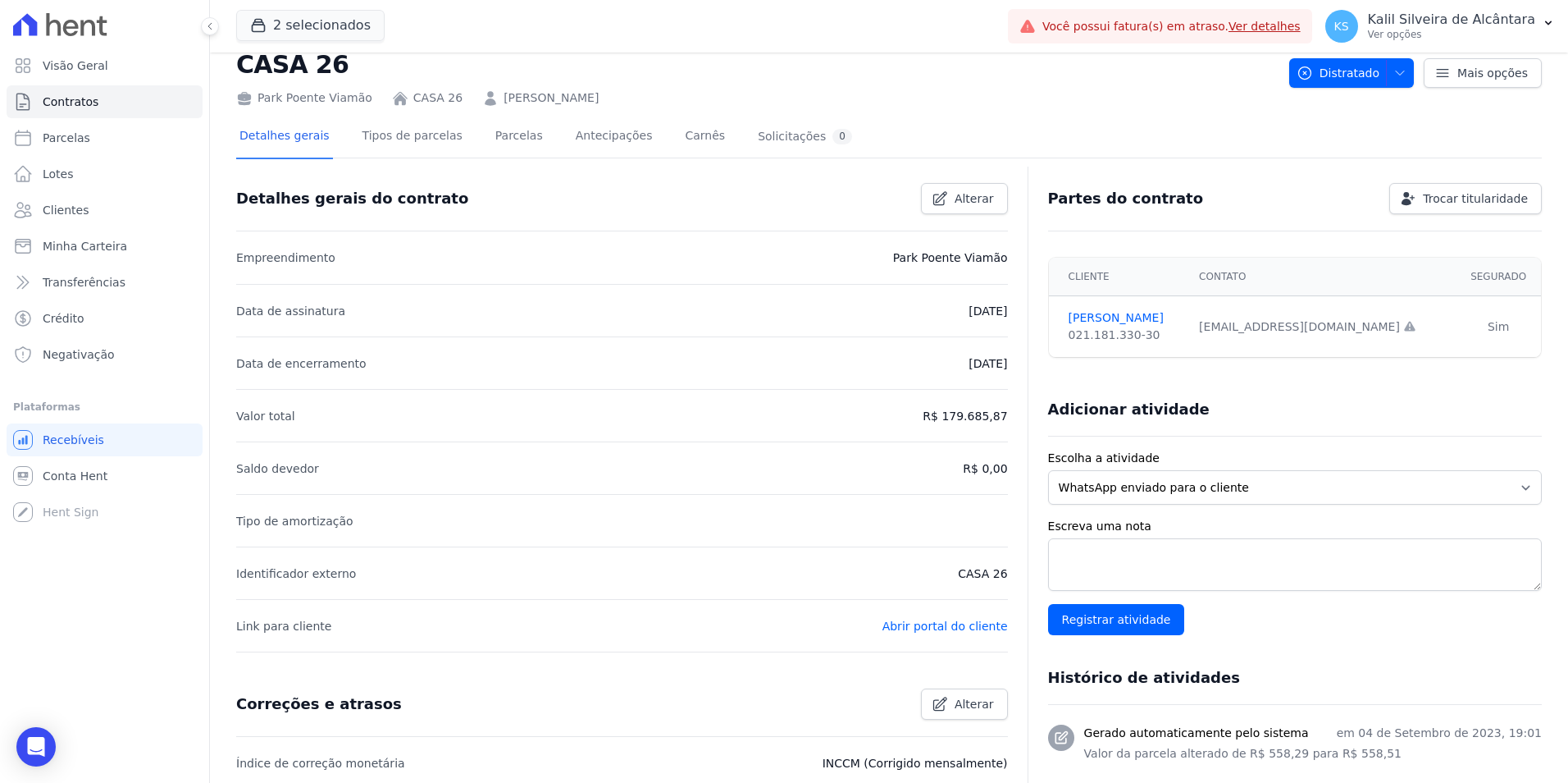
scroll to position [0, 0]
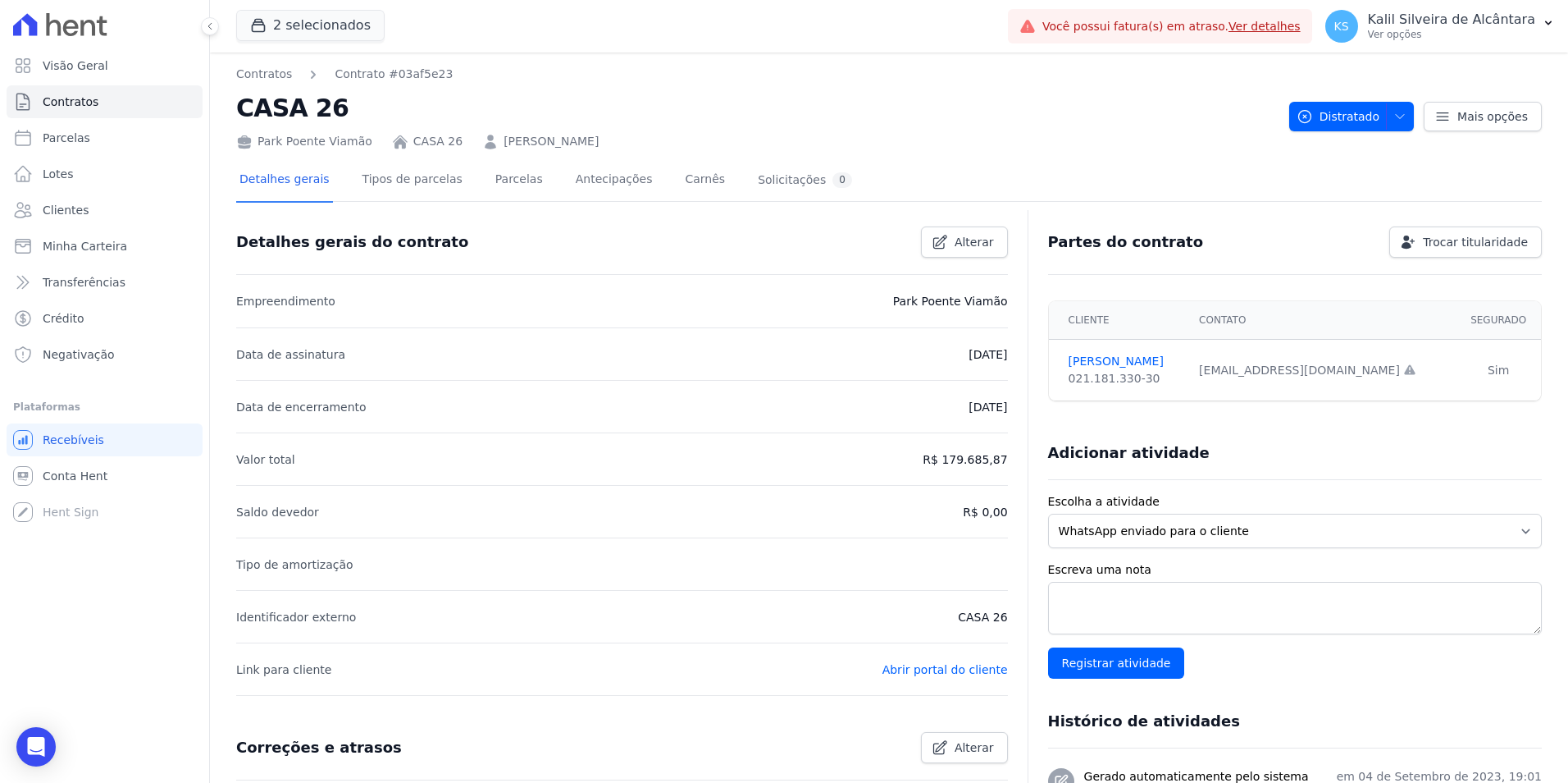
click at [428, 138] on link "CASA 26" at bounding box center [438, 141] width 49 height 17
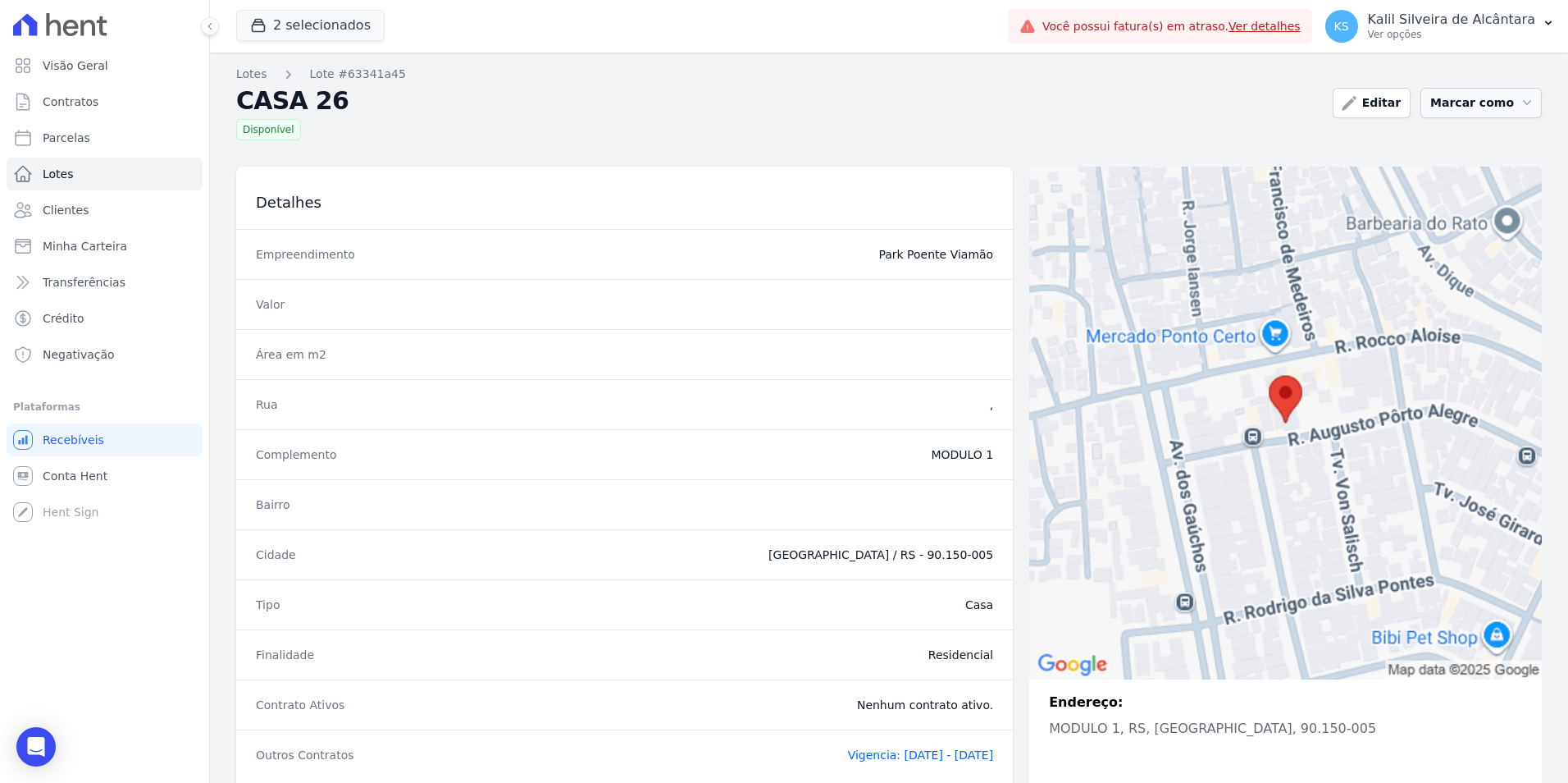
click at [1489, 103] on button "Marcar como" at bounding box center [1481, 102] width 121 height 30
click at [1469, 192] on link "Vendida" at bounding box center [1482, 183] width 118 height 30
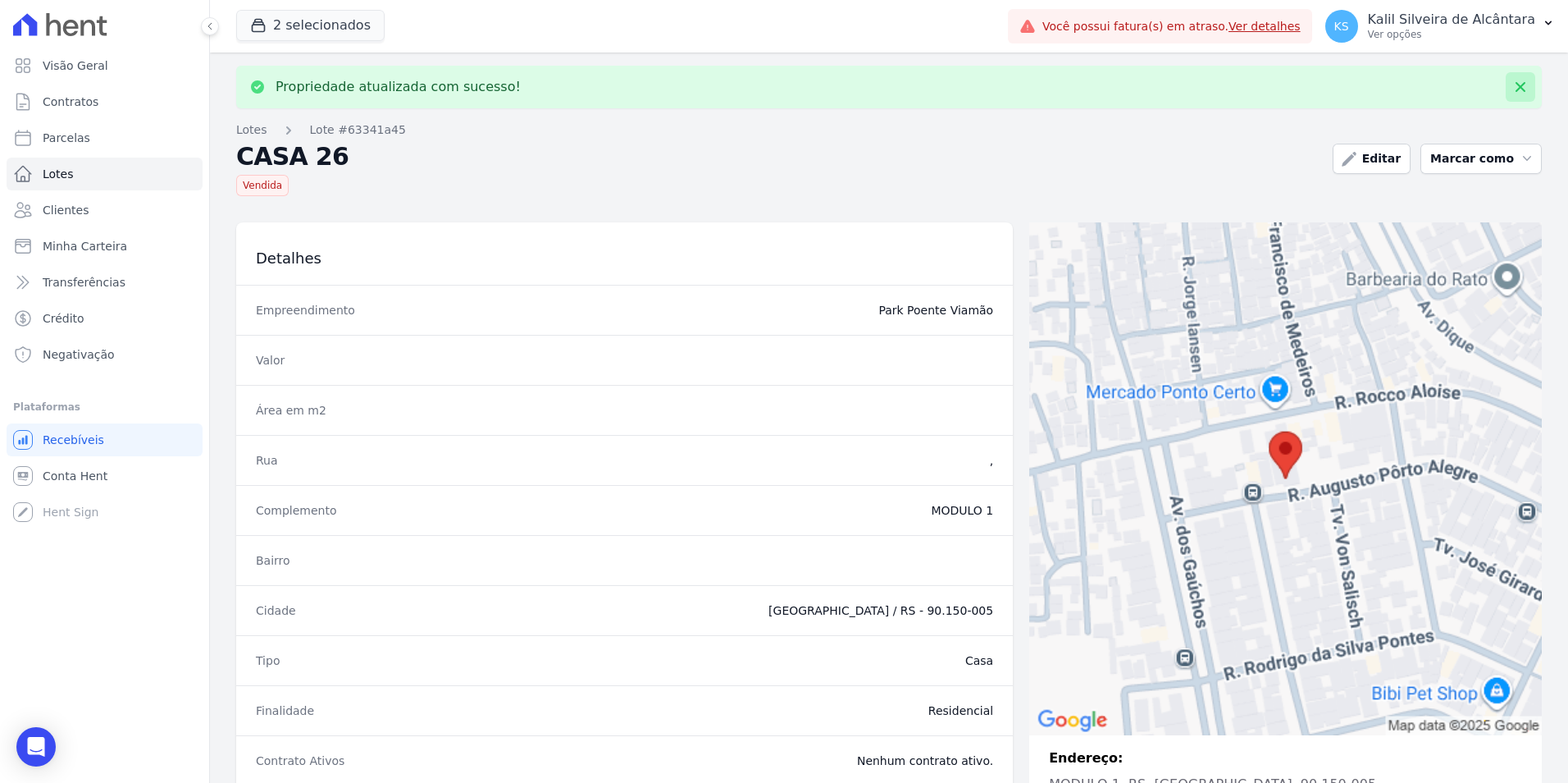
click at [1512, 80] on icon at bounding box center [1520, 87] width 16 height 16
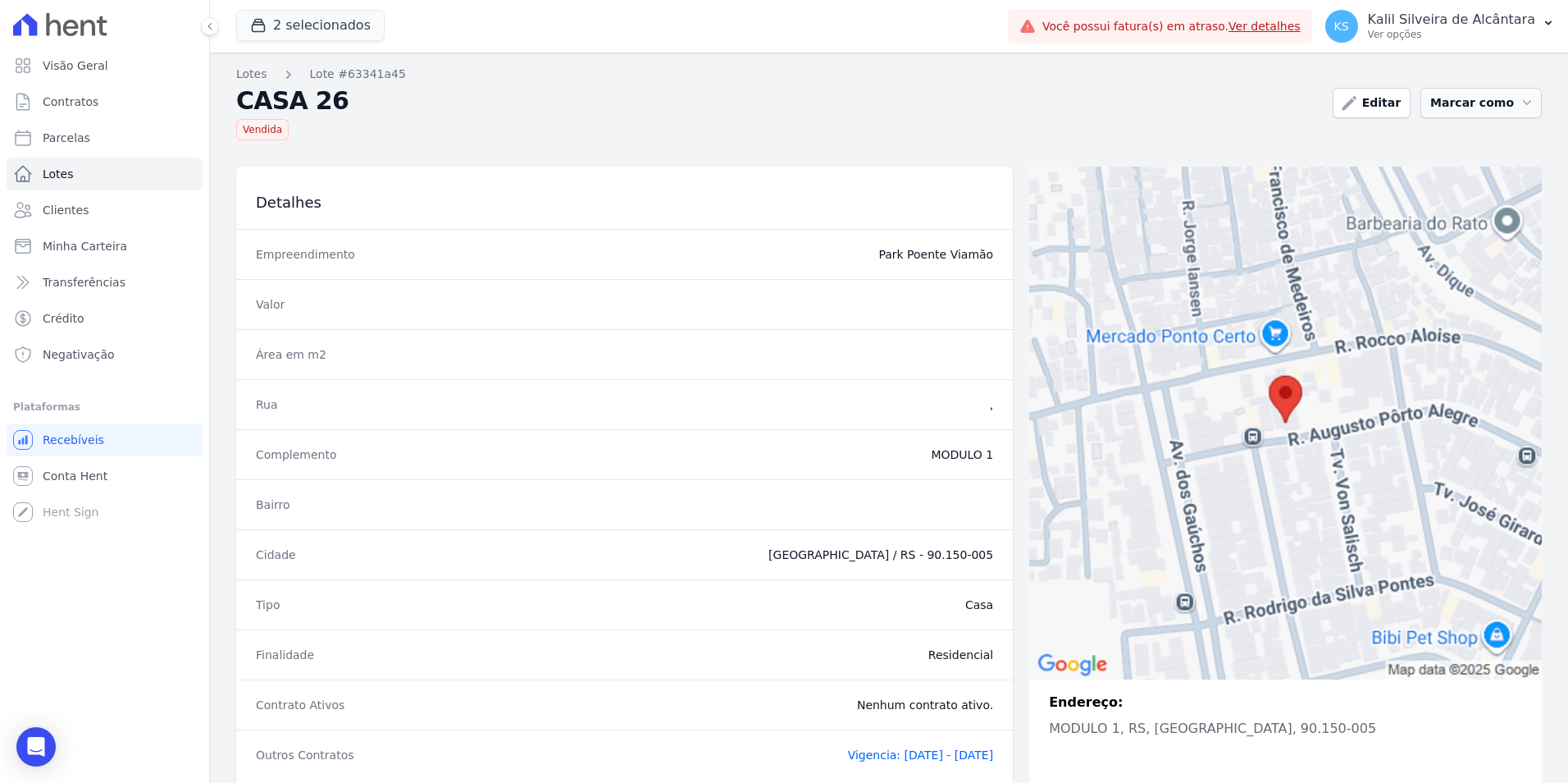
click at [1483, 104] on button "Marcar como" at bounding box center [1481, 102] width 121 height 30
click at [1461, 247] on link "Indisponível" at bounding box center [1482, 256] width 118 height 30
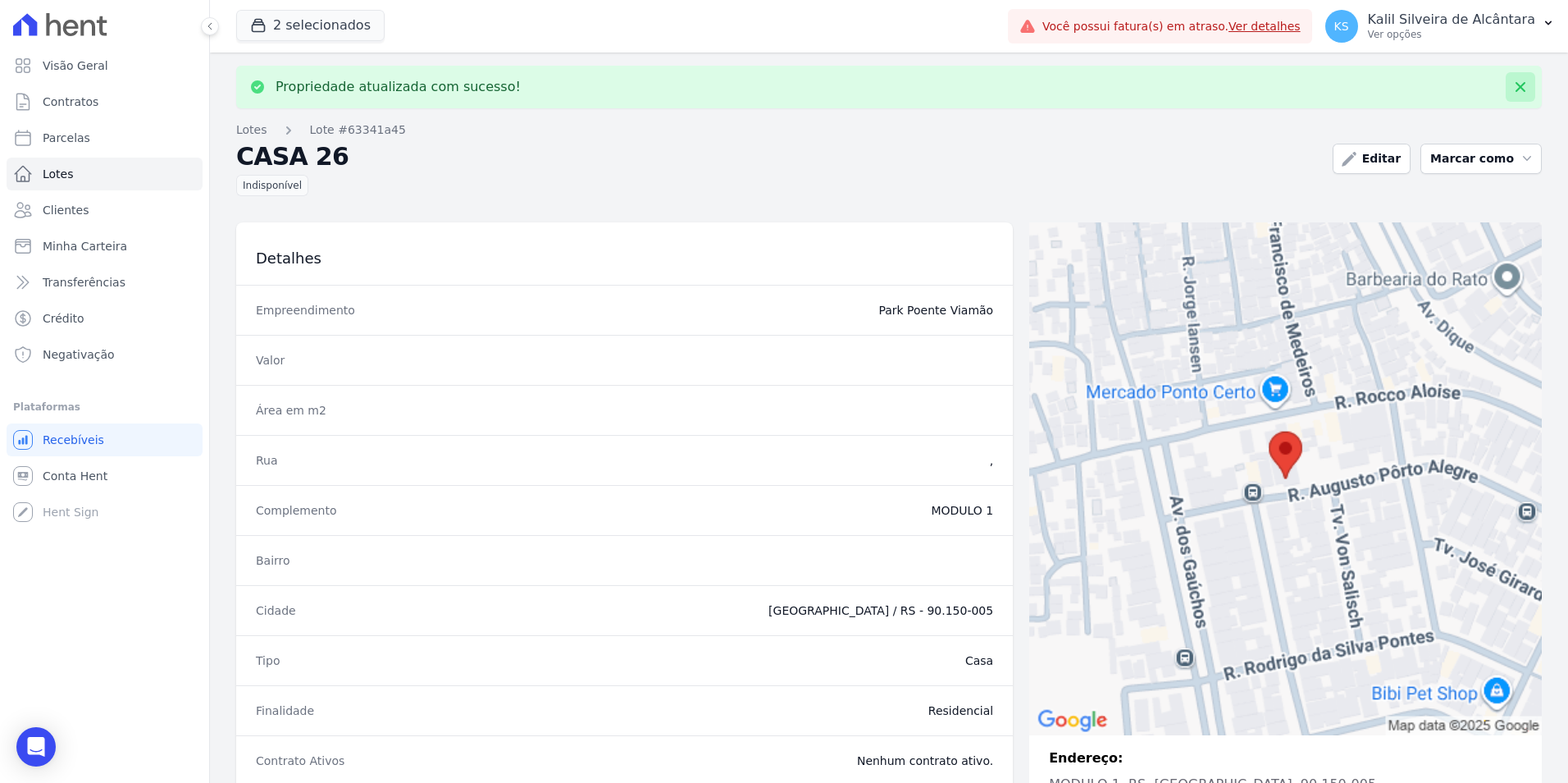
click at [1514, 83] on icon at bounding box center [1520, 87] width 16 height 16
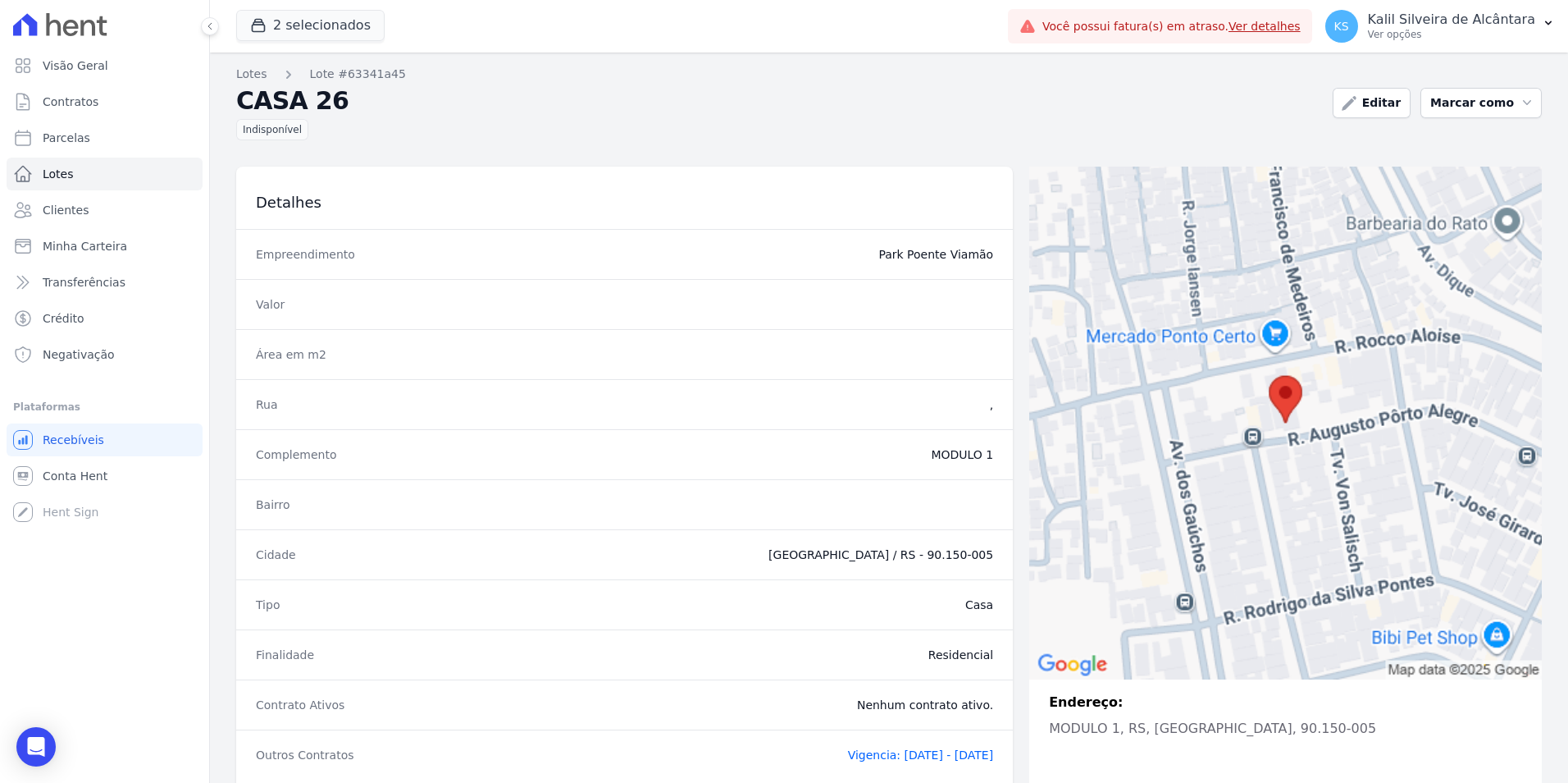
click at [1549, 73] on div "Lotes Lote #63341a45 CASA 26 Indisponível Editar Marcar como Disponível [GEOGRA…" at bounding box center [889, 469] width 1358 height 834
click at [1518, 105] on icon "button" at bounding box center [1526, 102] width 16 height 16
click at [1443, 152] on link "Disponível" at bounding box center [1482, 146] width 118 height 30
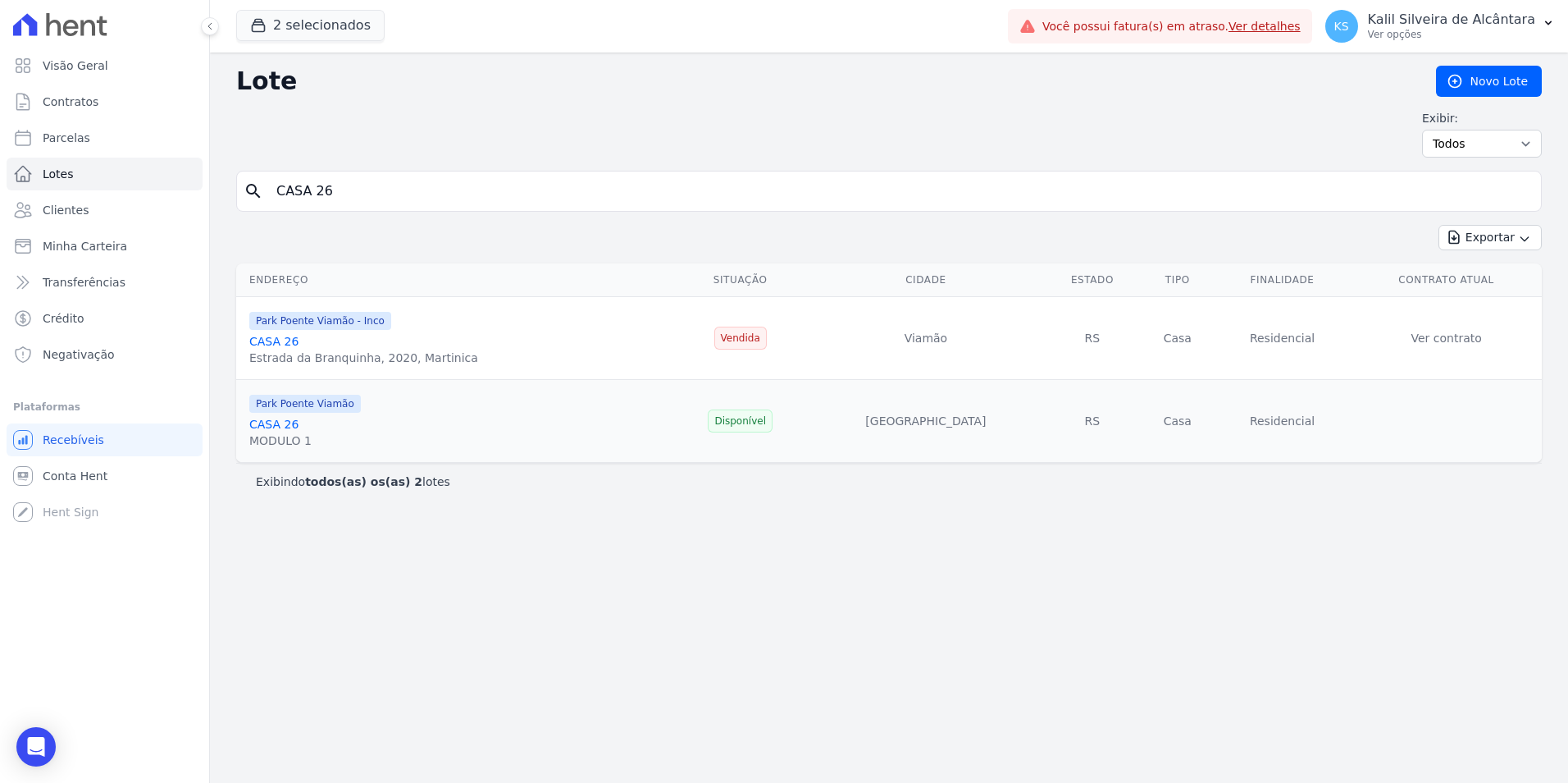
click at [281, 195] on div "search CASA 26" at bounding box center [889, 190] width 1305 height 41
drag, startPoint x: 349, startPoint y: 191, endPoint x: 231, endPoint y: 212, distance: 119.9
click at [246, 212] on form "search CASA 26" at bounding box center [889, 198] width 1305 height 54
paste input "197"
type input "CASA 197"
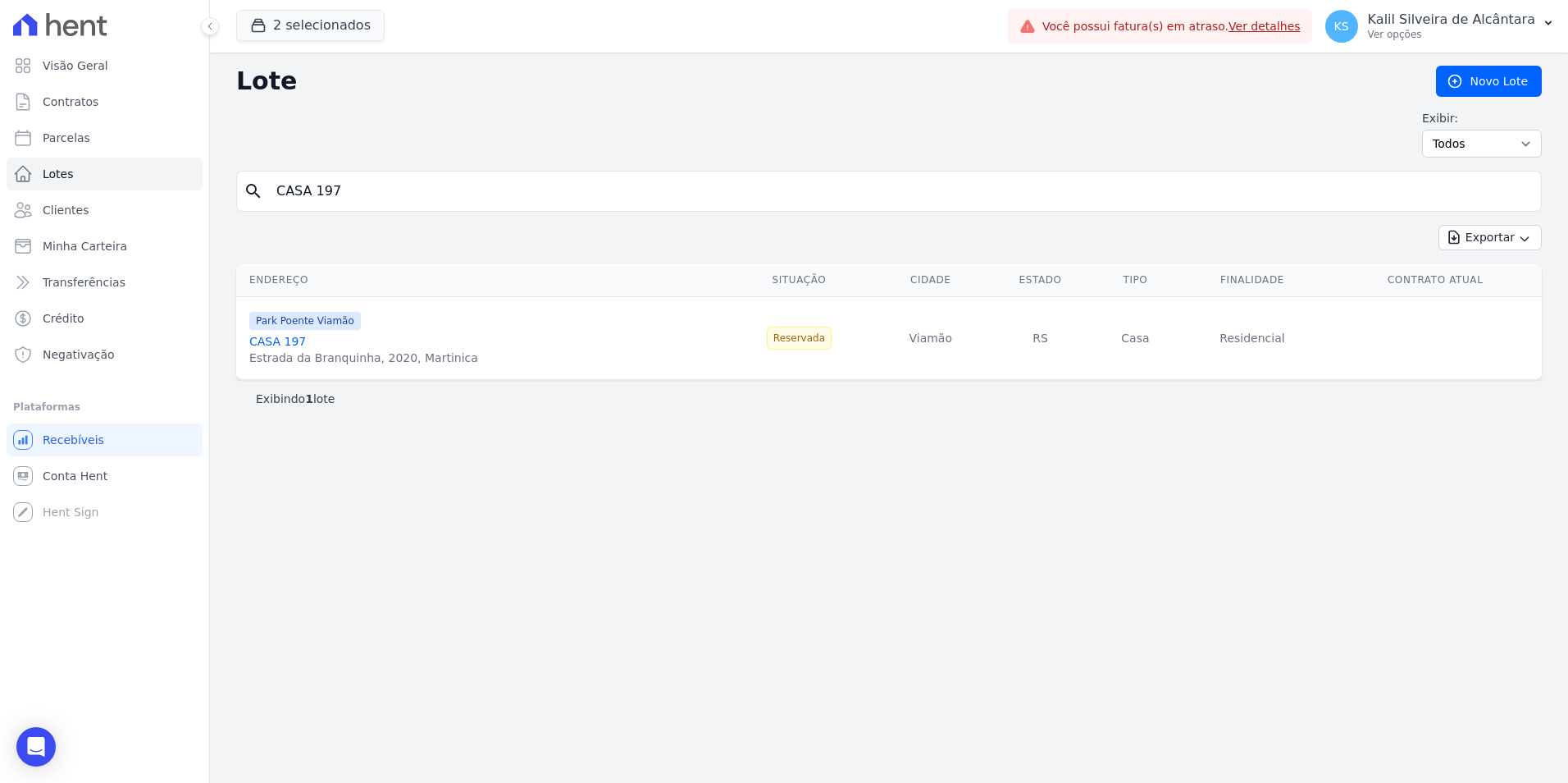
drag, startPoint x: 376, startPoint y: 178, endPoint x: 253, endPoint y: 196, distance: 124.3
click at [256, 195] on div "search CASA 197" at bounding box center [889, 190] width 1305 height 41
paste input "230"
type input "CASA 230"
drag, startPoint x: 360, startPoint y: 195, endPoint x: 239, endPoint y: 198, distance: 121.0
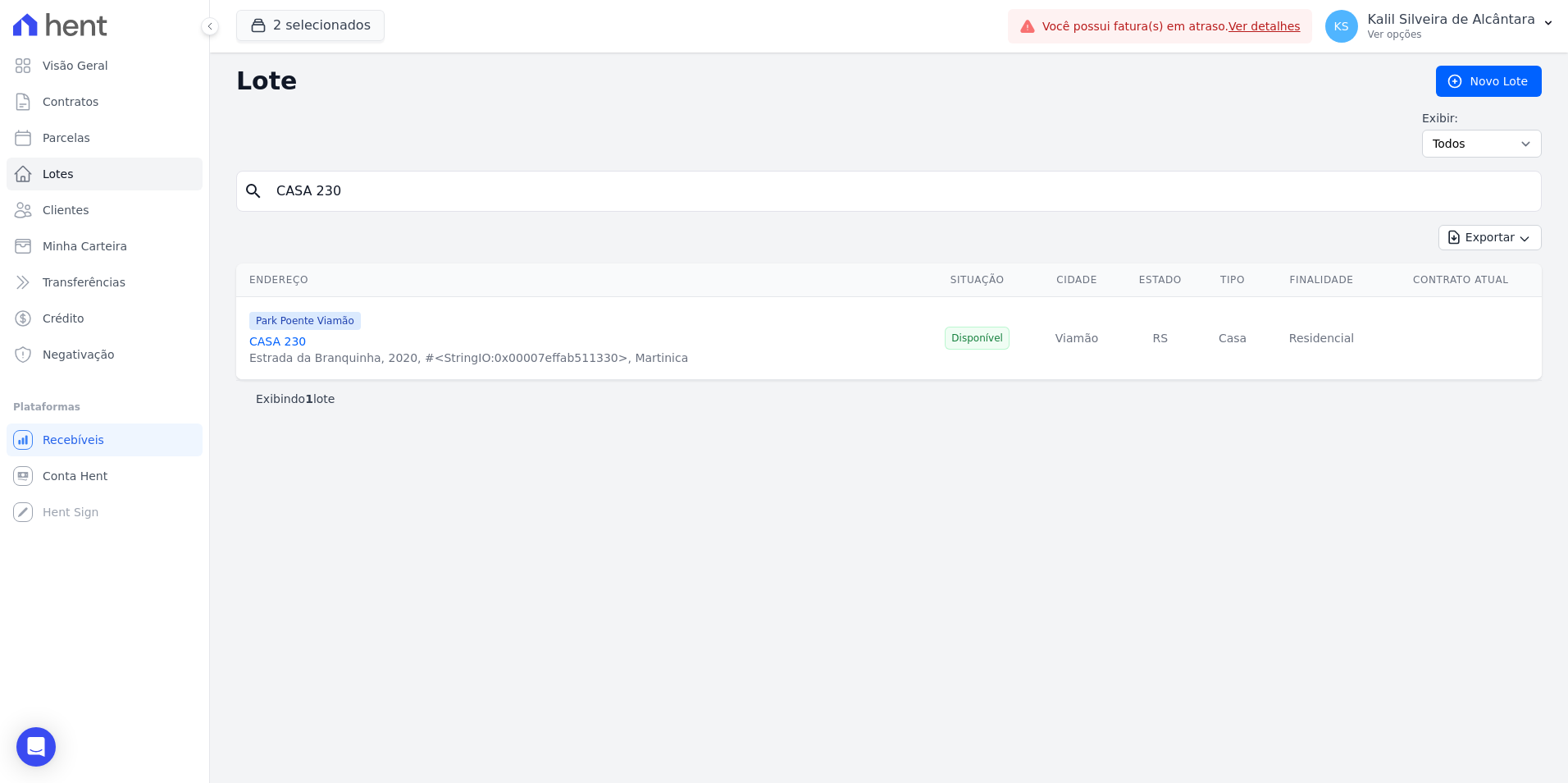
click at [239, 198] on div "search CASA 230" at bounding box center [889, 190] width 1305 height 41
paste input "6"
type input "CASA 26"
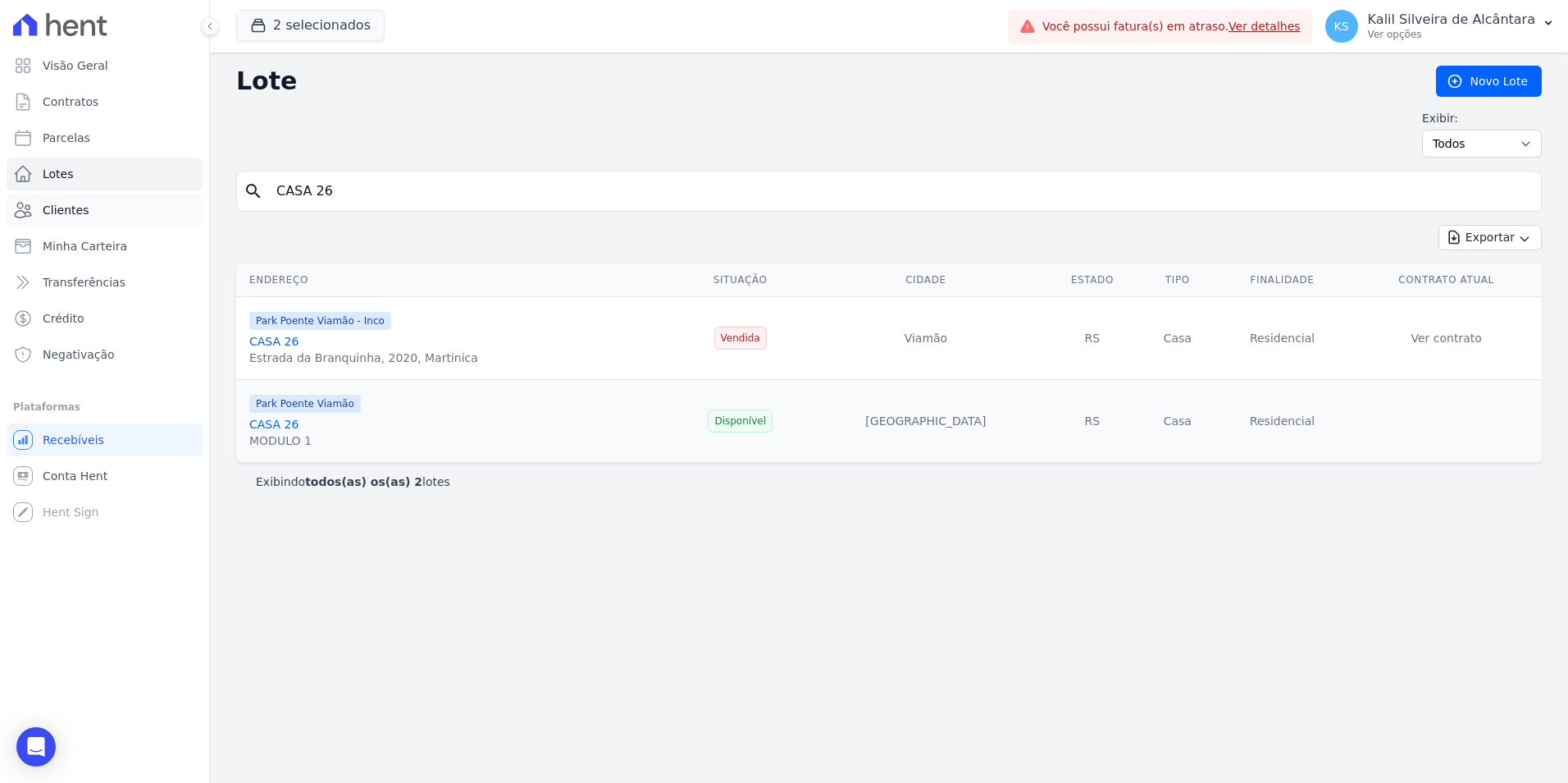
drag, startPoint x: 392, startPoint y: 196, endPoint x: 165, endPoint y: 200, distance: 227.0
click at [198, 196] on div "Visão Geral Contratos Parcelas Lotes Clientes Minha Carteira Transferências Cré…" at bounding box center [784, 392] width 1568 height 783
paste input "35"
type input "CASA 35"
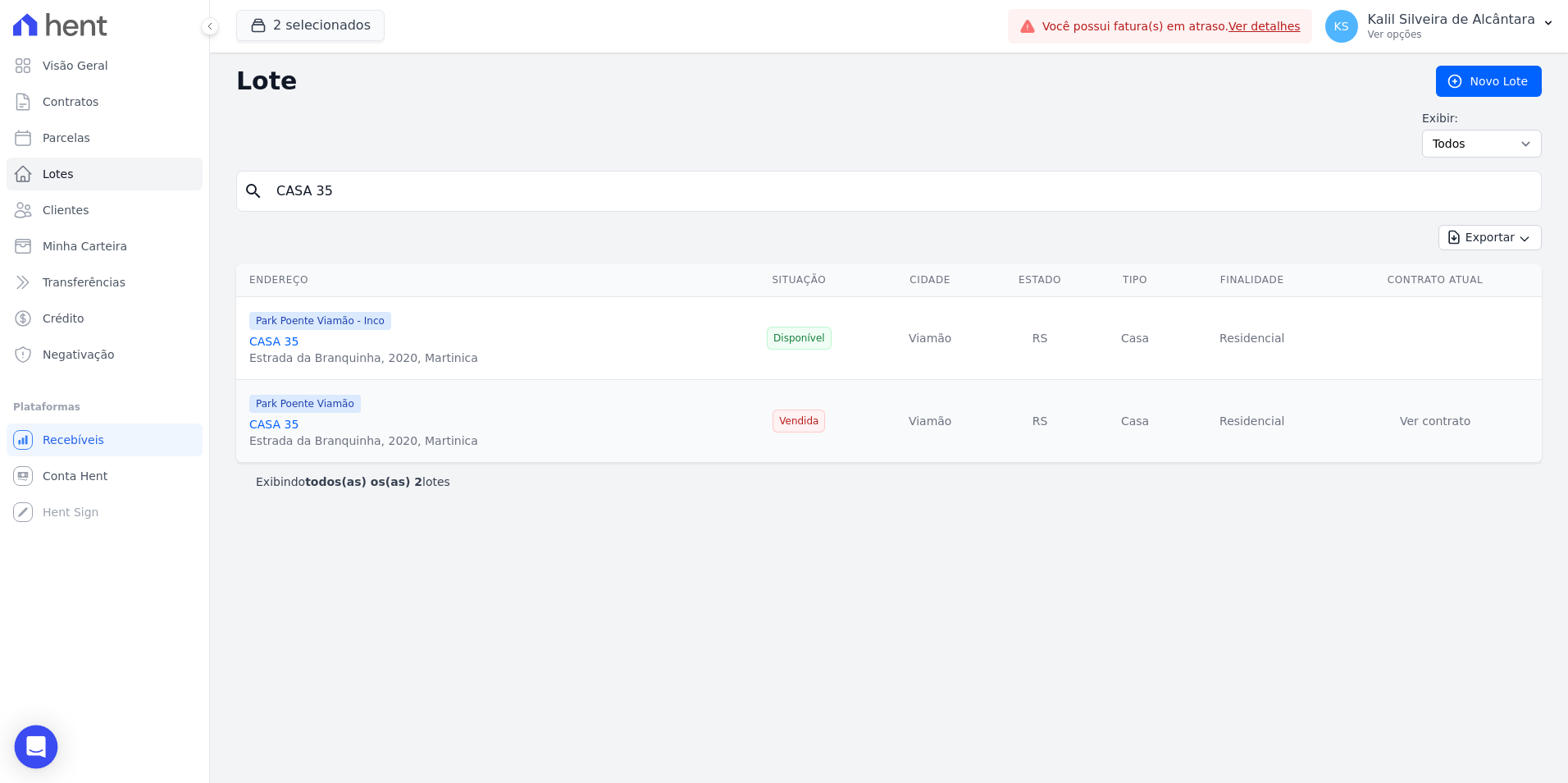
click at [35, 748] on icon "Open Intercom Messenger" at bounding box center [35, 747] width 19 height 22
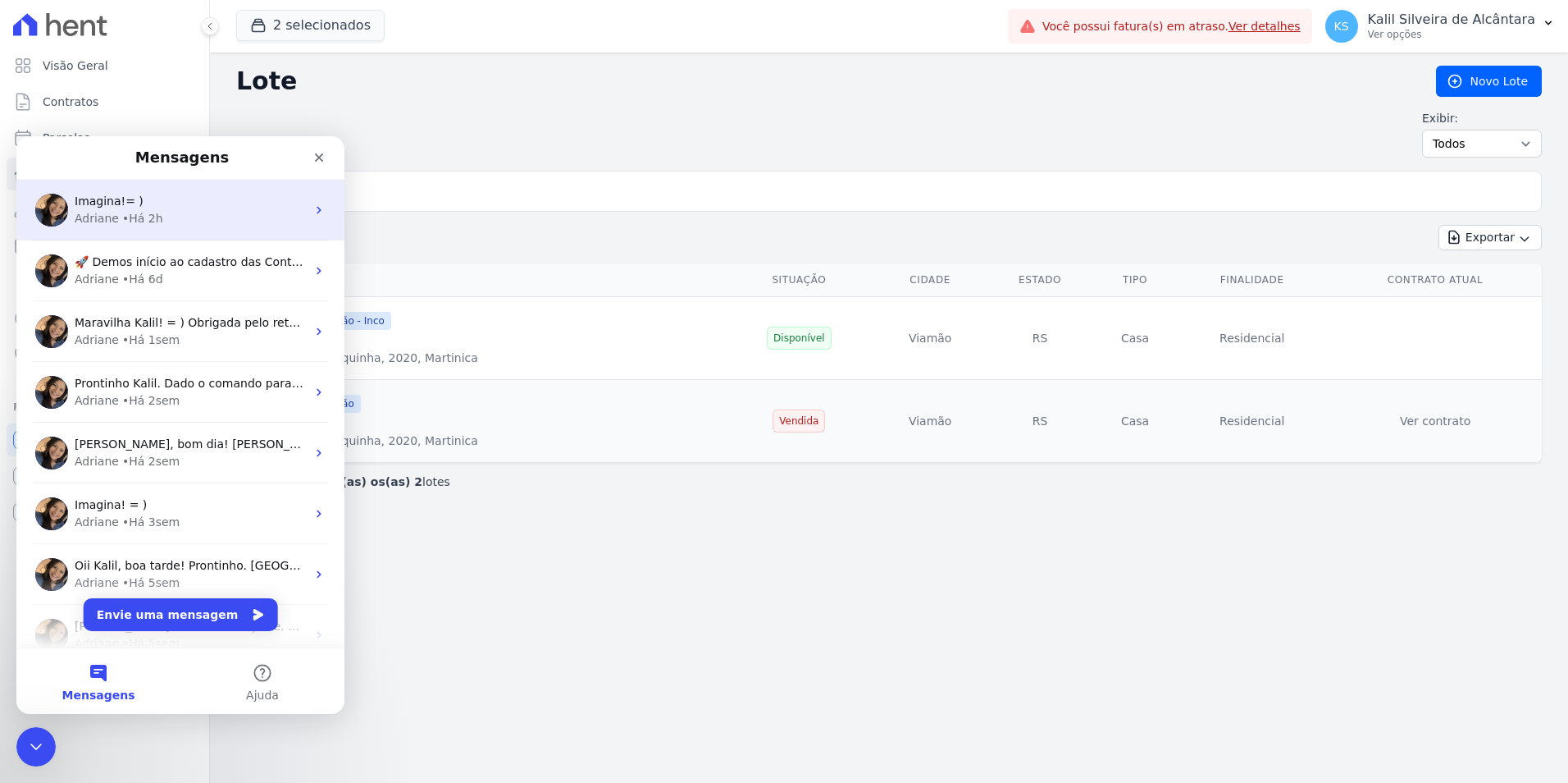
click at [174, 216] on div "Adriane • Há 2h" at bounding box center [189, 218] width 231 height 17
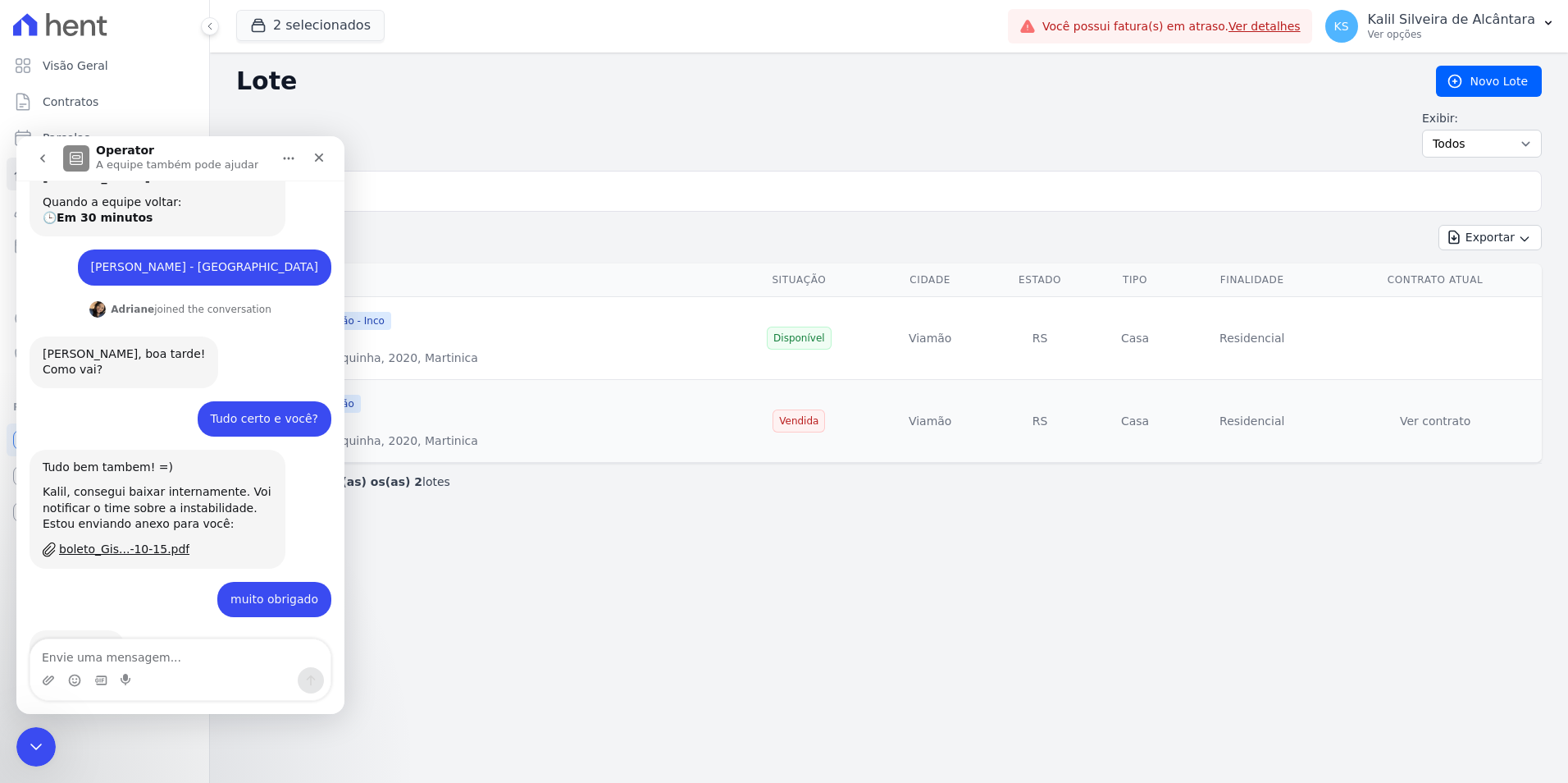
scroll to position [215, 0]
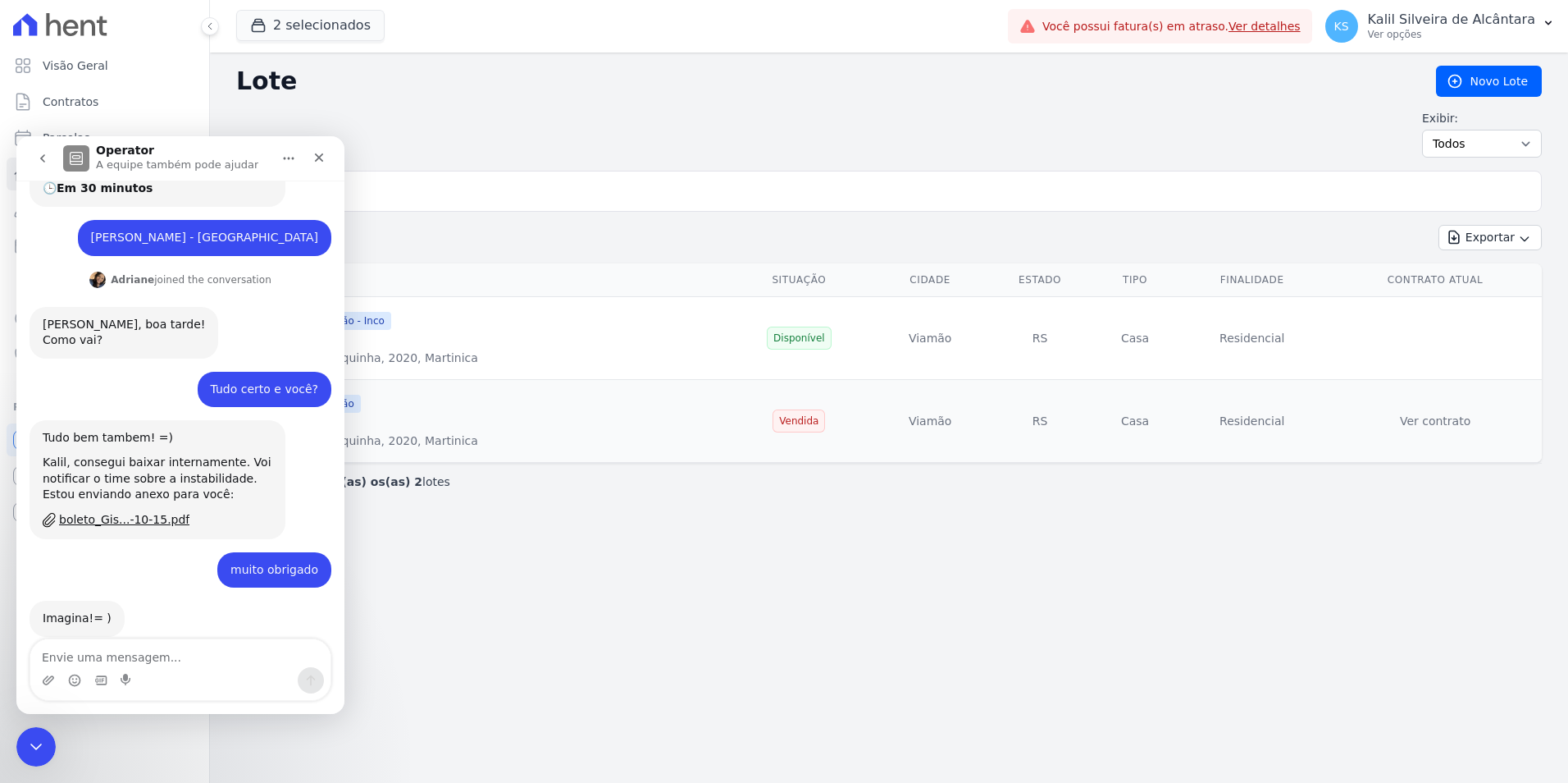
click at [141, 653] on textarea "Envie uma mensagem..." at bounding box center [179, 652] width 300 height 28
type textarea "b"
type textarea "Boa tarde"
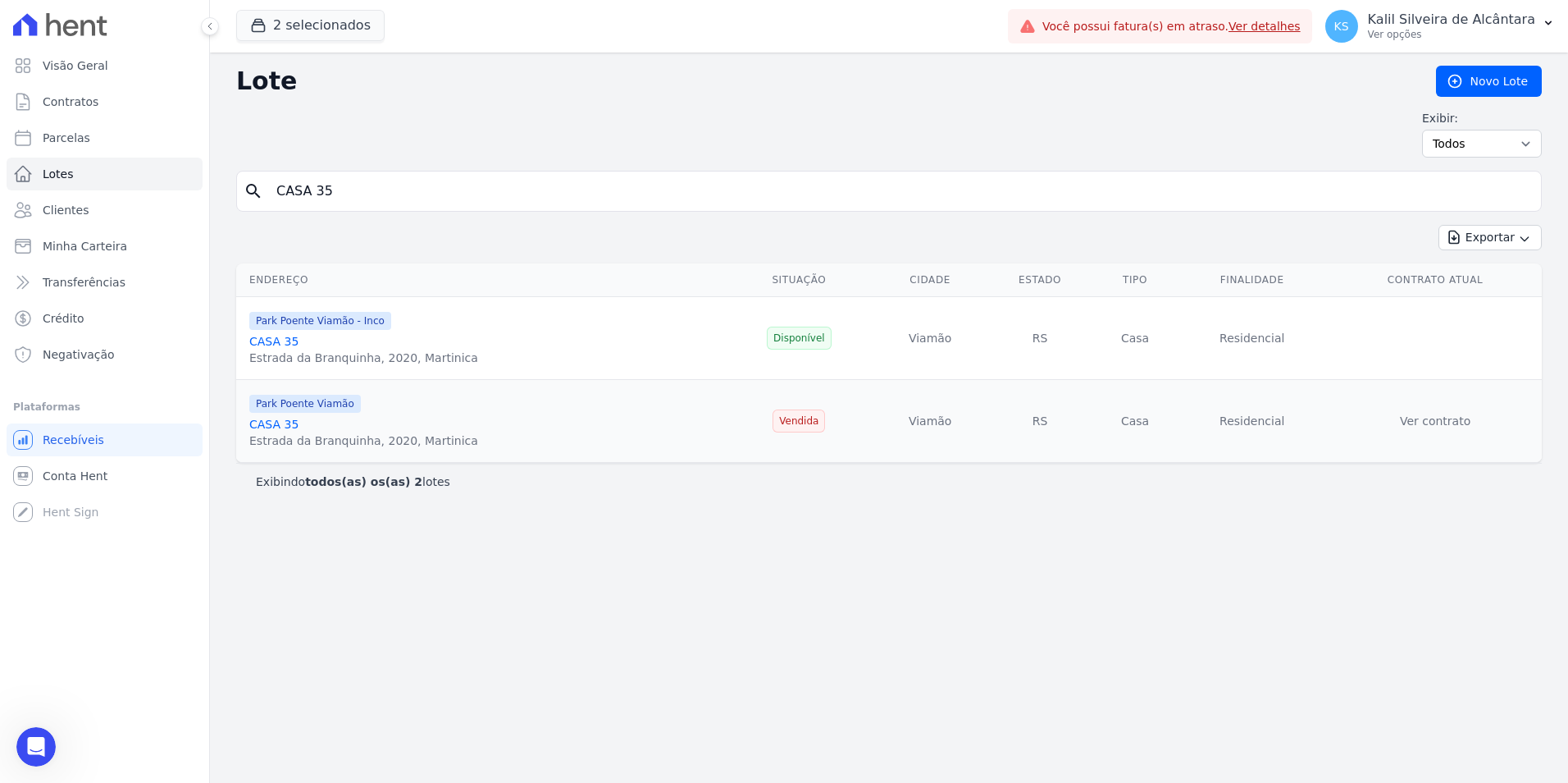
scroll to position [264, 0]
click at [1342, 339] on td at bounding box center [1434, 338] width 213 height 82
click at [1445, 332] on td at bounding box center [1434, 338] width 213 height 82
drag, startPoint x: 1296, startPoint y: 349, endPoint x: 410, endPoint y: 357, distance: 886.0
click at [410, 357] on tr "Park Poente Viamão - Inco CASA 35 Estrada da Branquinha, 2020, Martinica Dispon…" at bounding box center [889, 338] width 1305 height 82
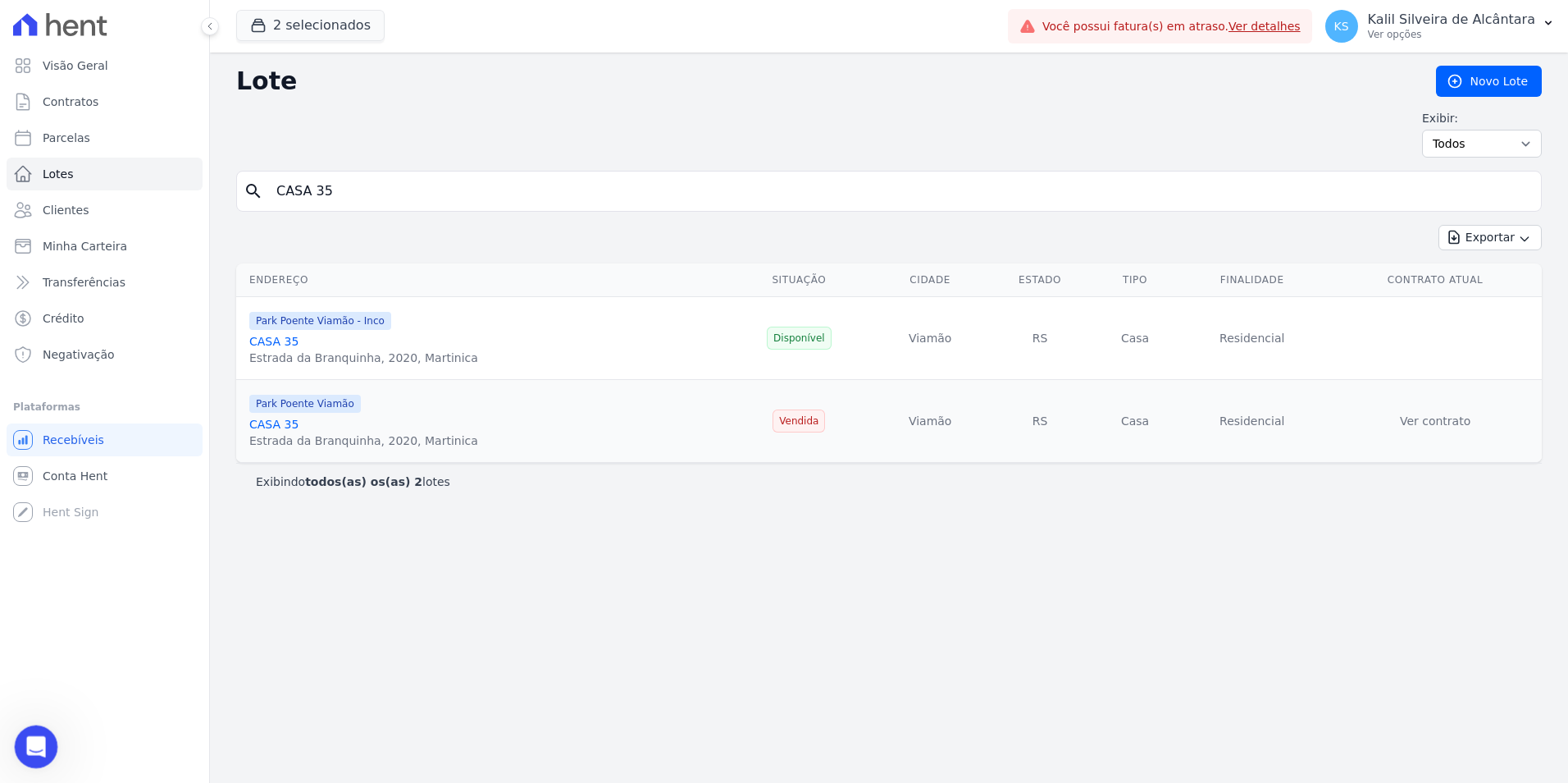
click at [45, 734] on div "Abertura do Messenger da Intercom" at bounding box center [34, 744] width 54 height 54
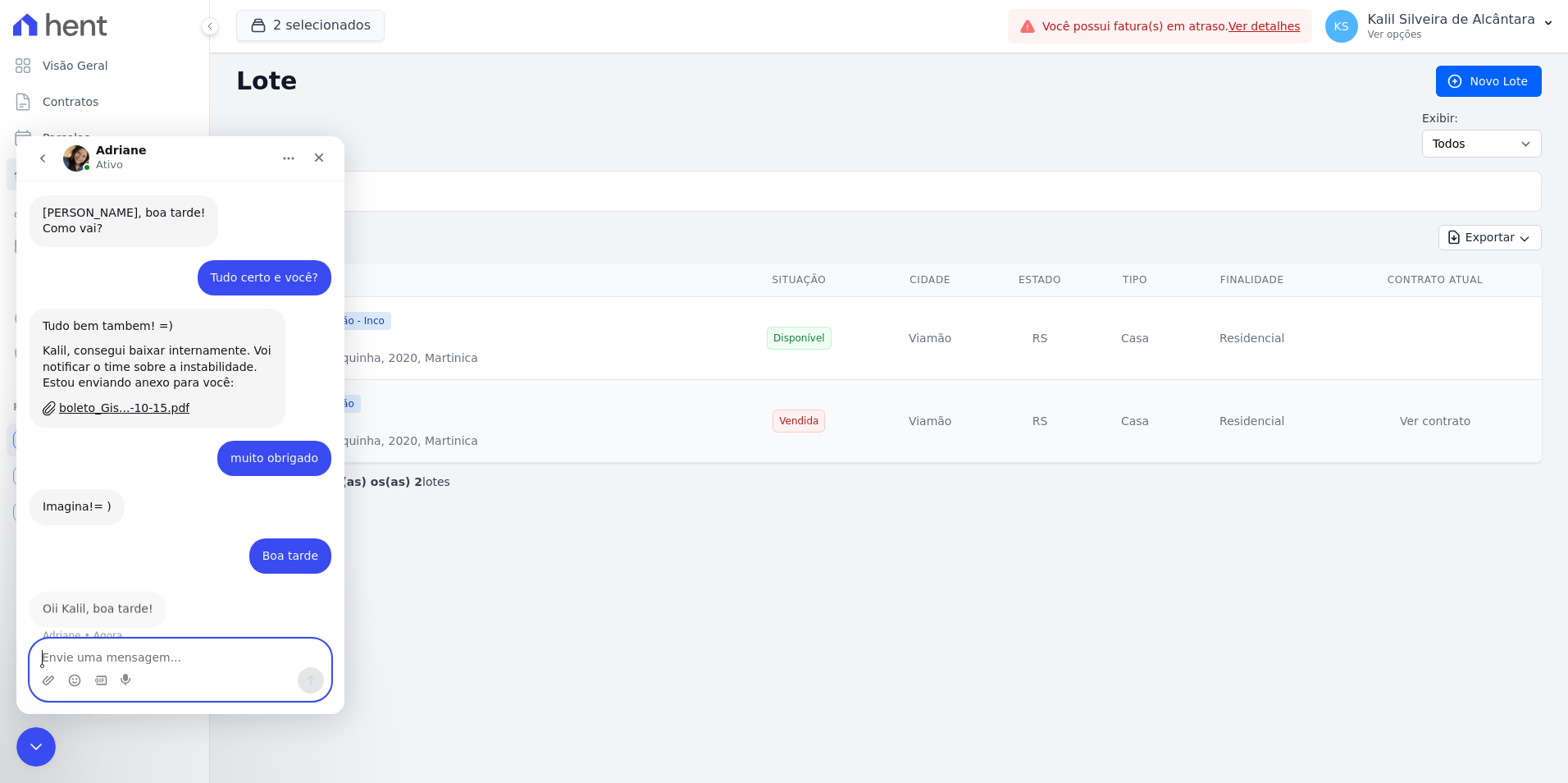
scroll to position [313, 0]
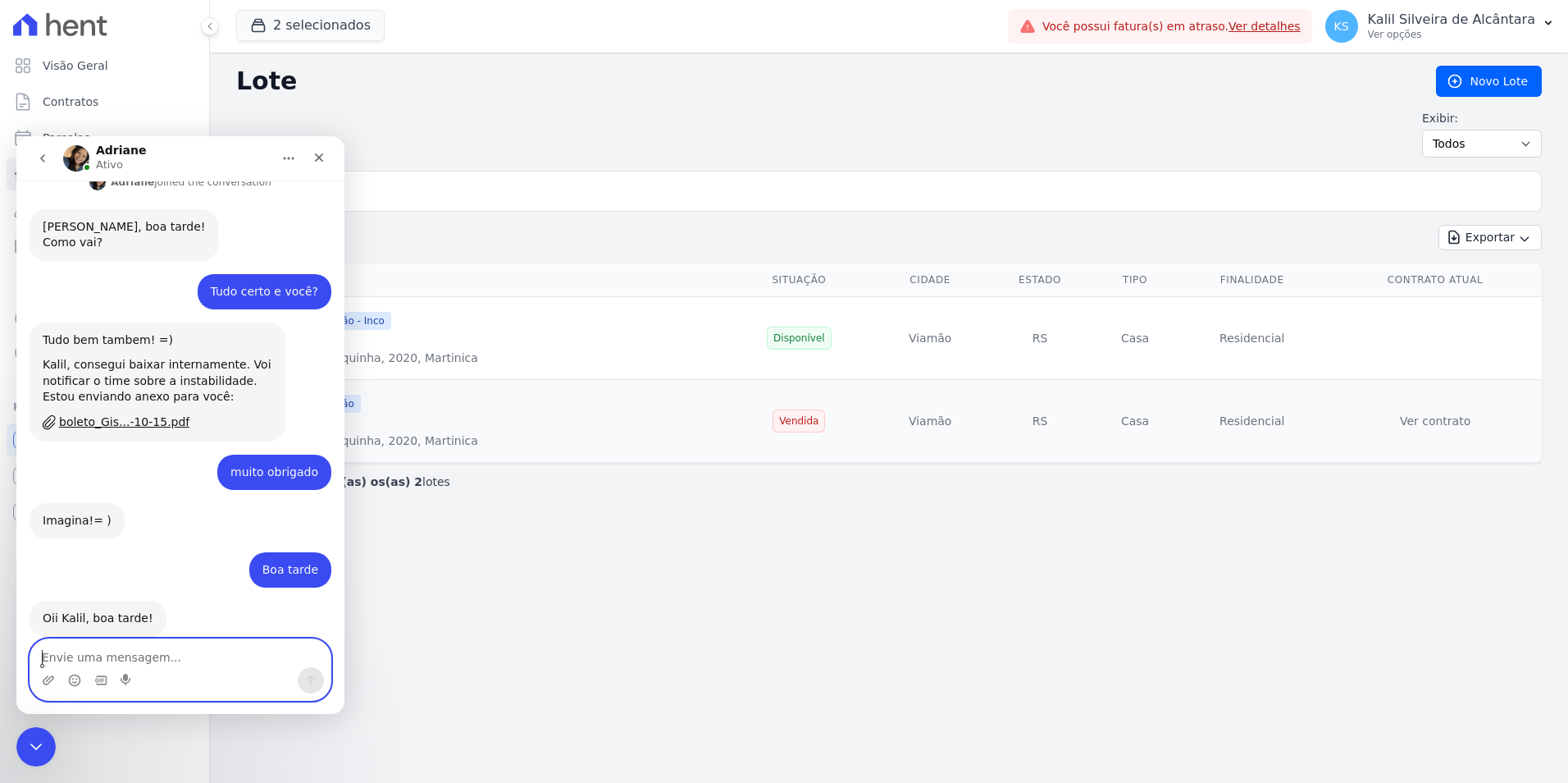
click at [138, 659] on textarea "Envie uma mensagem..." at bounding box center [179, 652] width 300 height 28
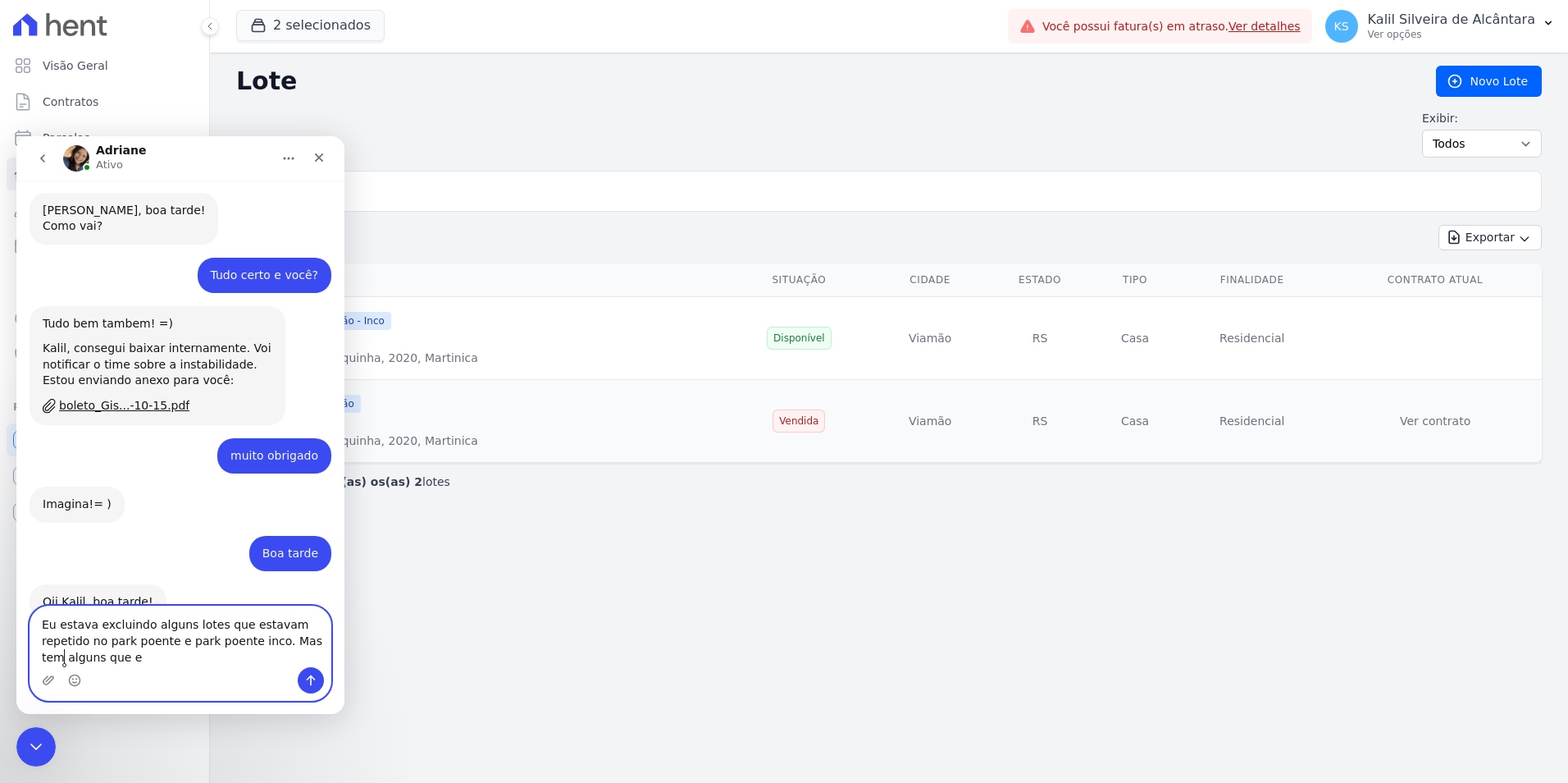
scroll to position [345, 0]
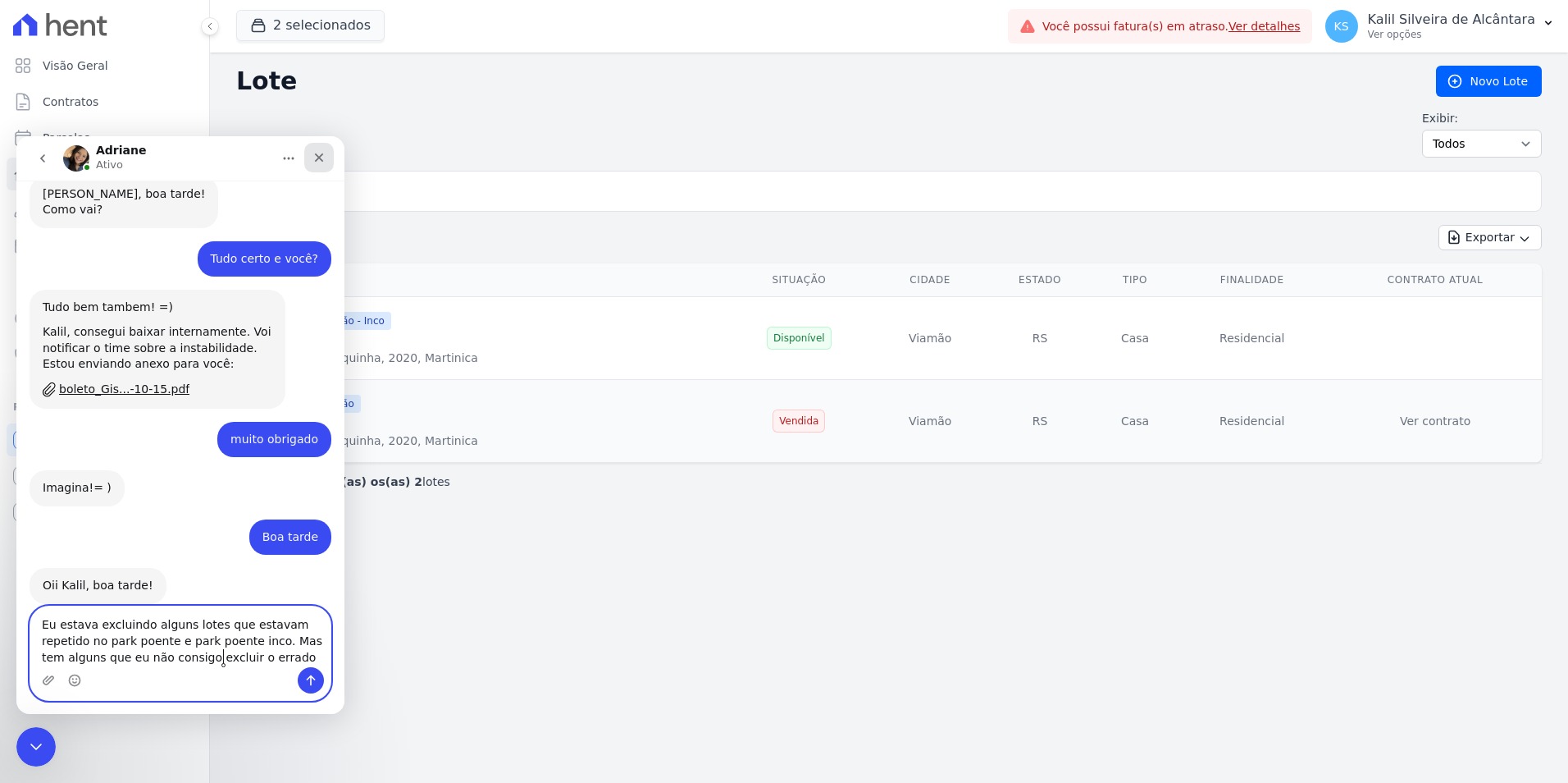
type textarea "Eu estava excluindo alguns lotes que estavam repetido no park poente e park poe…"
click at [318, 156] on icon "Fechar" at bounding box center [320, 158] width 9 height 9
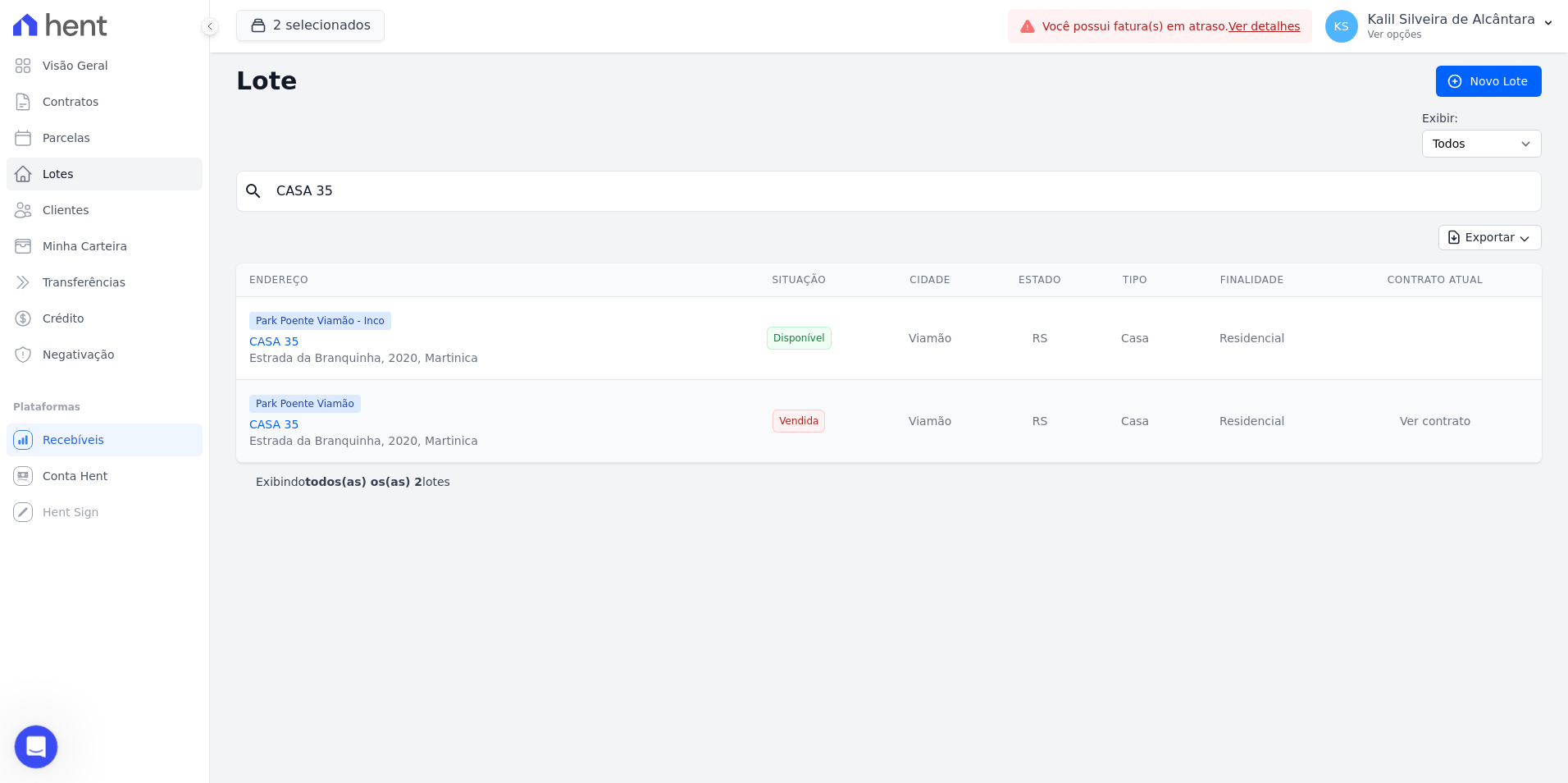
drag, startPoint x: 29, startPoint y: 740, endPoint x: 145, endPoint y: 1441, distance: 710.5
click at [29, 740] on icon "Abertura do Messenger da Intercom" at bounding box center [34, 745] width 27 height 27
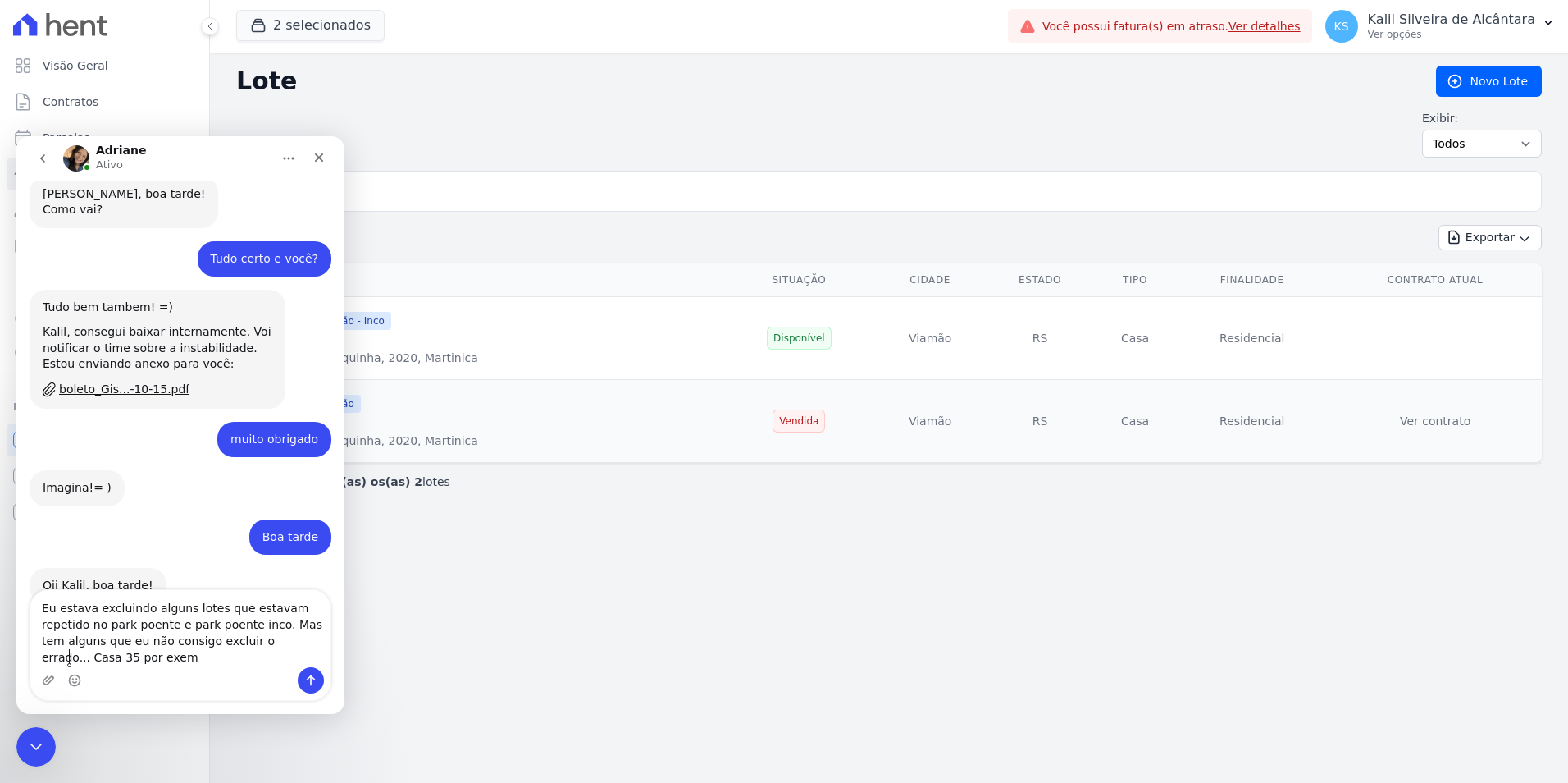
scroll to position [362, 0]
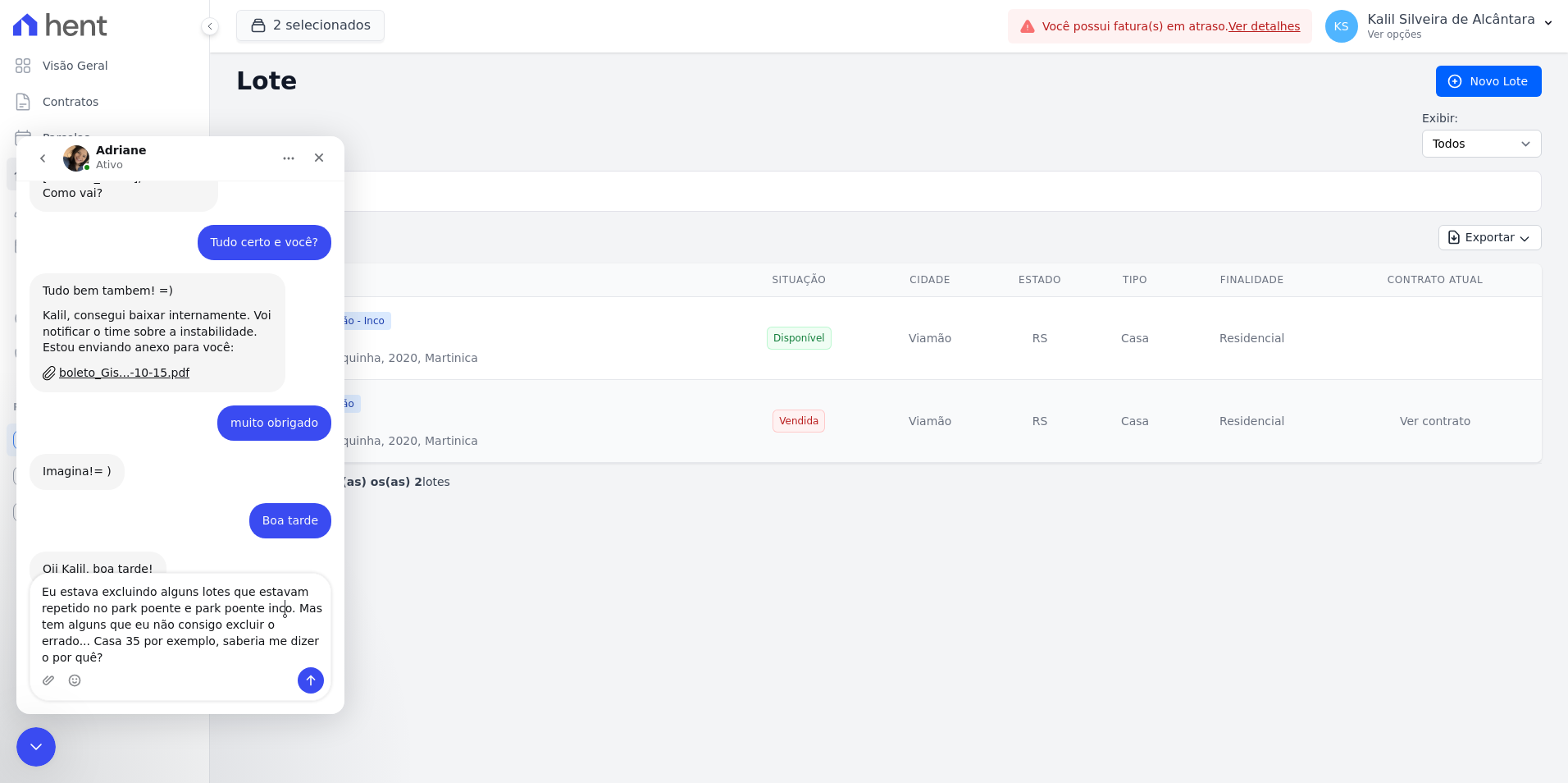
click at [288, 611] on textarea "Eu estava excluindo alguns lotes que estavam repetido no park poente e park poe…" at bounding box center [179, 620] width 300 height 93
click at [16, 136] on lt-span "estavam repetido s" at bounding box center [16, 136] width 0 height 0
click at [287, 649] on textarea "Eu estava excluindo alguns lotes que estavam repetidos no park poente e park po…" at bounding box center [179, 620] width 300 height 93
click at [287, 636] on textarea "Eu estava excluindo alguns lotes que estavam repetidos no park poente e park po…" at bounding box center [179, 620] width 300 height 93
click at [16, 136] on lt-span "35 , por exemplo" at bounding box center [16, 136] width 0 height 0
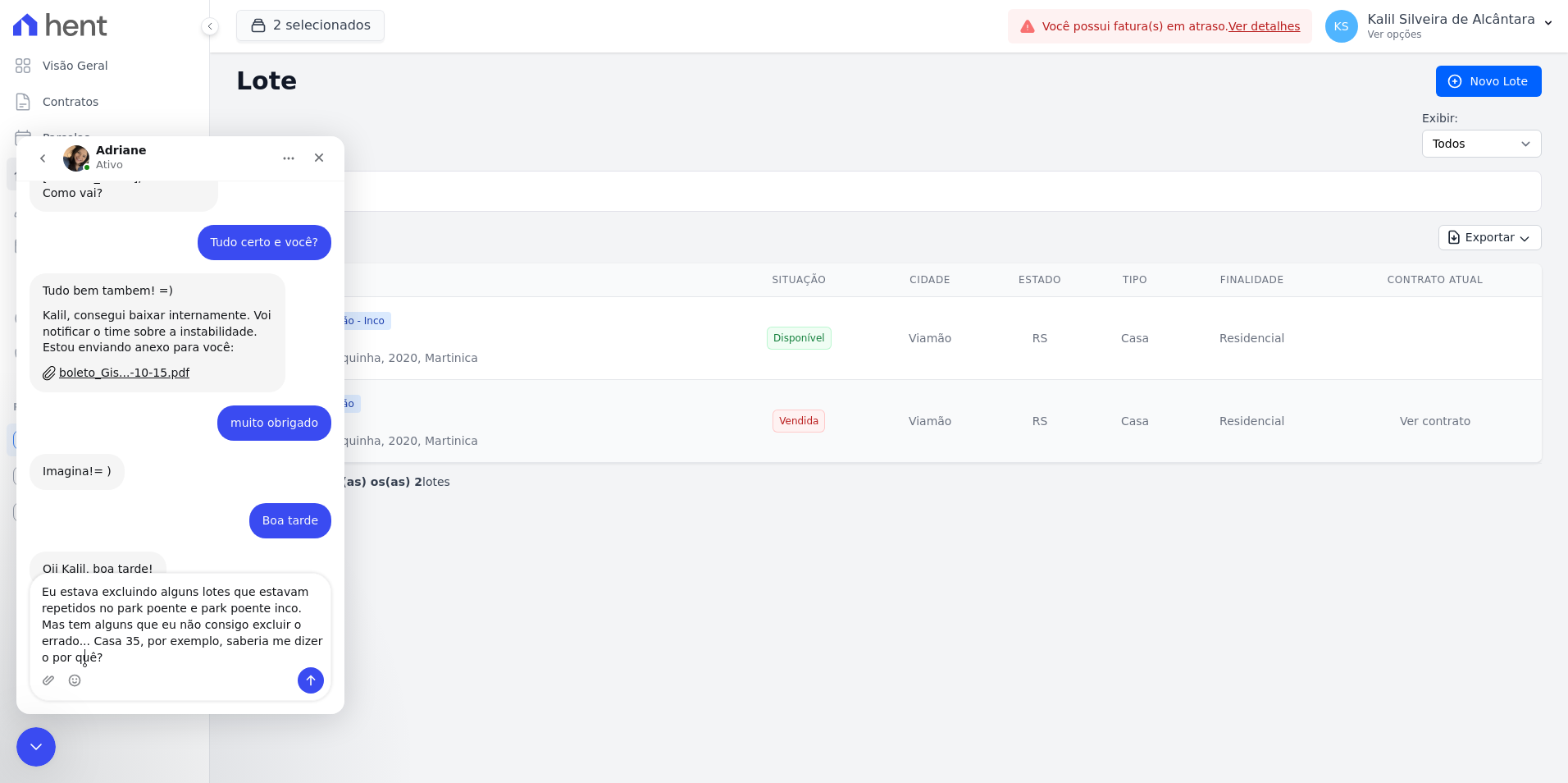
click at [77, 663] on textarea "Eu estava excluindo alguns lotes que estavam repetidos no park poente e park po…" at bounding box center [179, 620] width 300 height 93
click at [142, 662] on textarea "Eu estava excluindo alguns lotes que estavam repetidos no park poente e park po…" at bounding box center [179, 620] width 300 height 93
click at [169, 656] on textarea "Eu estava excluindo alguns lotes que estavam repetidos no park poente e park po…" at bounding box center [179, 620] width 300 height 93
click at [211, 657] on textarea "Eu estava excluindo alguns lotes que estavam repetidos no park poente e park po…" at bounding box center [179, 620] width 300 height 93
click at [16, 136] on lt-em "porquê" at bounding box center [16, 136] width 0 height 0
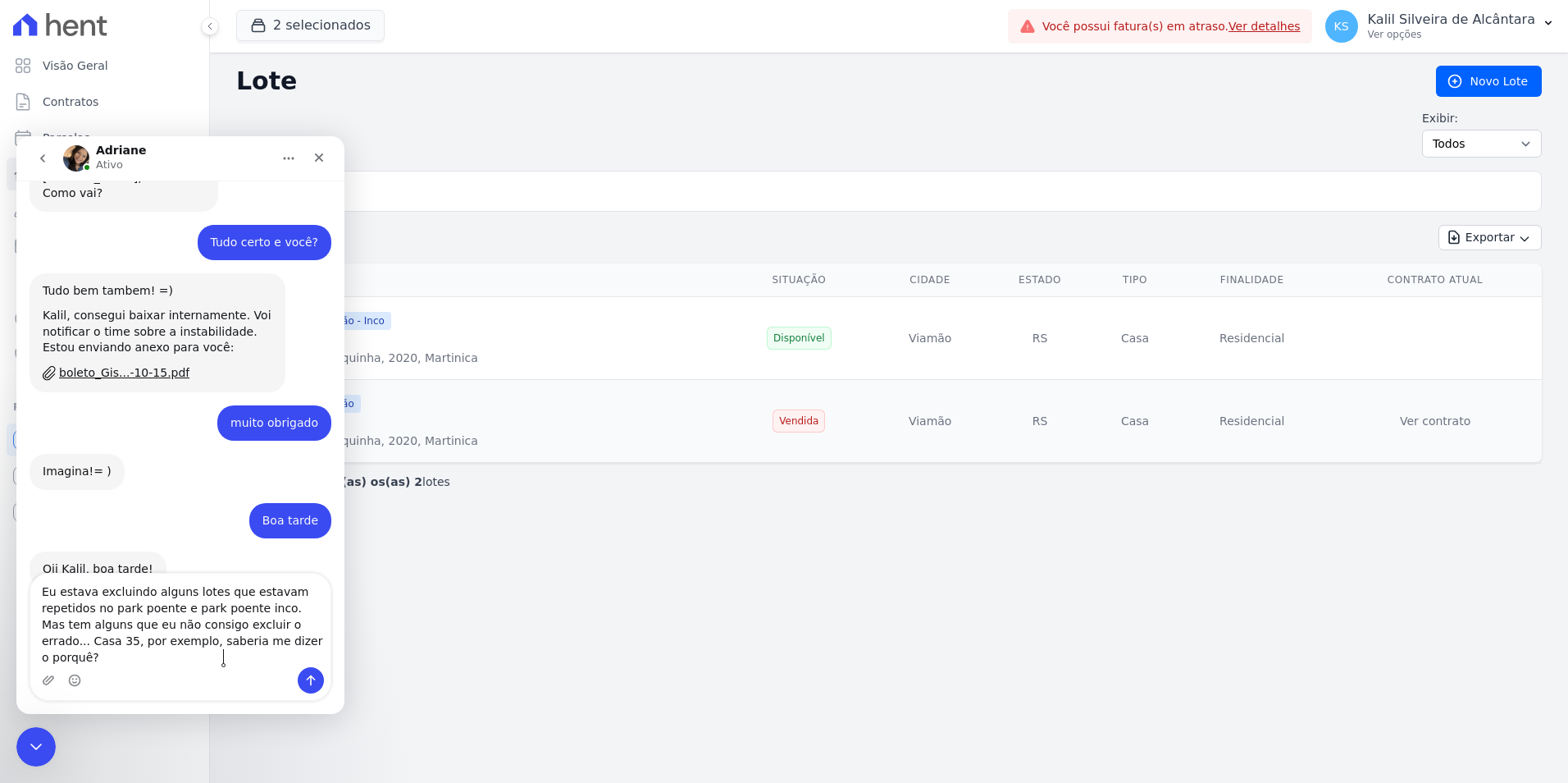
click at [230, 660] on textarea "Eu estava excluindo alguns lotes que estavam repetidos no park poente e park po…" at bounding box center [179, 620] width 300 height 93
click at [203, 664] on textarea "Eu estava excluindo alguns lotes que estavam repetidos no park poente e park po…" at bounding box center [179, 620] width 300 height 93
click at [208, 643] on textarea "Eu estava excluindo alguns lotes que estavam repetidos no park poente e park po…" at bounding box center [179, 620] width 300 height 93
click at [212, 666] on textarea "Eu estava excluindo alguns lotes que estavam repetidos no park poente e park po…" at bounding box center [179, 620] width 300 height 93
click at [216, 658] on textarea "Eu estava excluindo alguns lotes que estavam repetidos no park poente e park po…" at bounding box center [179, 620] width 300 height 93
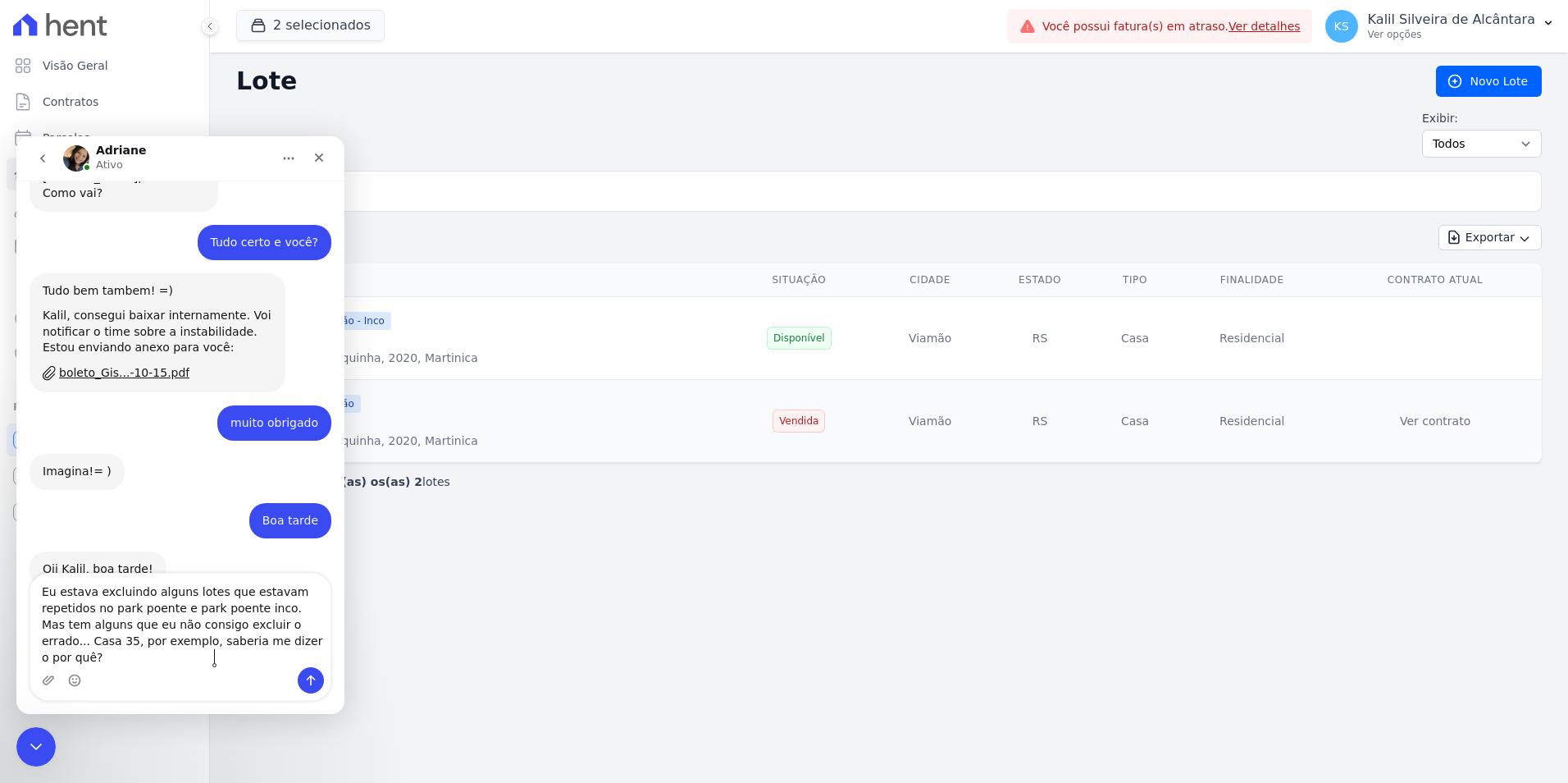
click at [16, 136] on lt-em "porquê" at bounding box center [16, 136] width 0 height 0
type textarea "Eu estava excluindo alguns lotes que estavam repetidos no park poente e park po…"
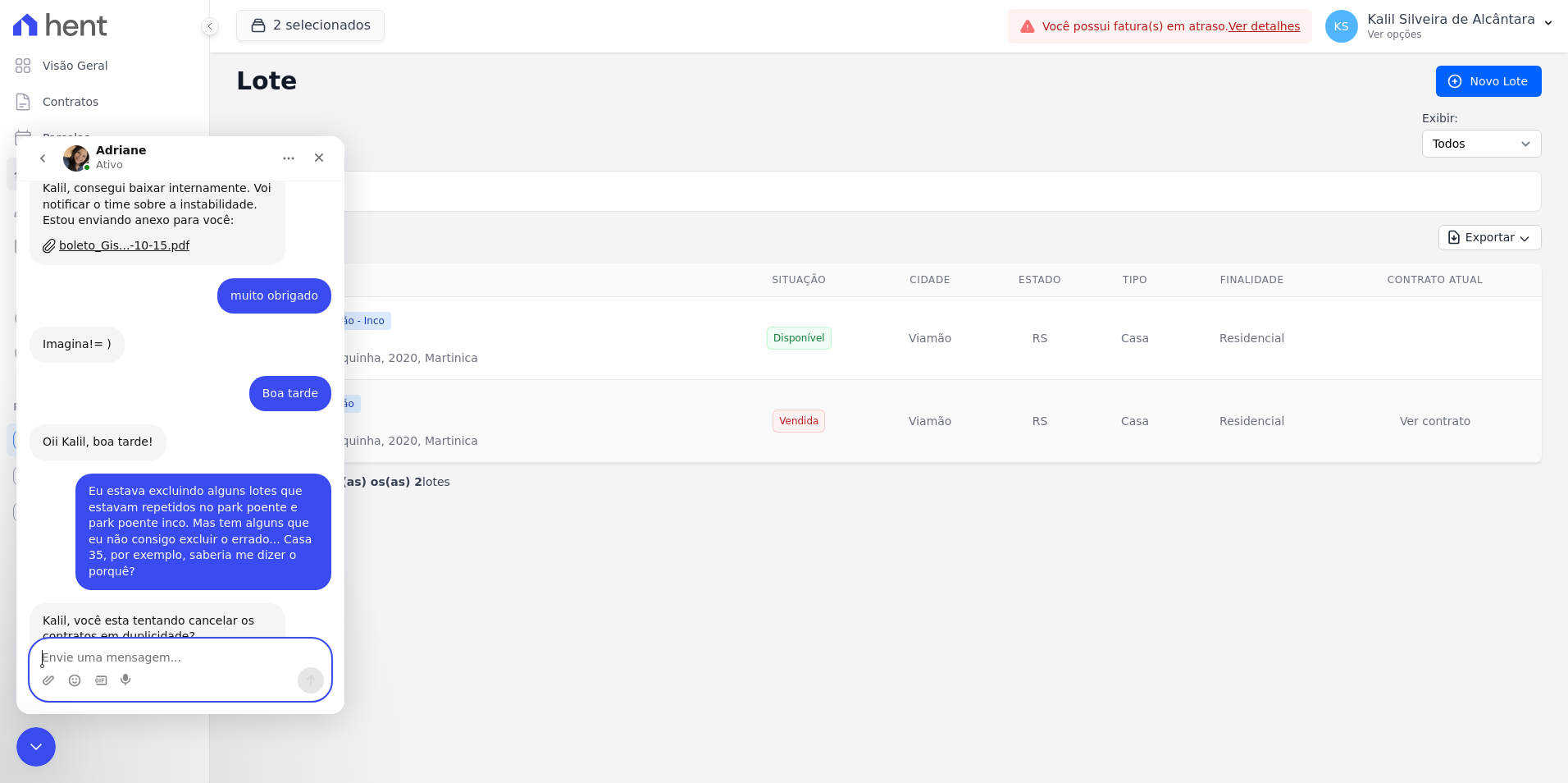
scroll to position [547, 0]
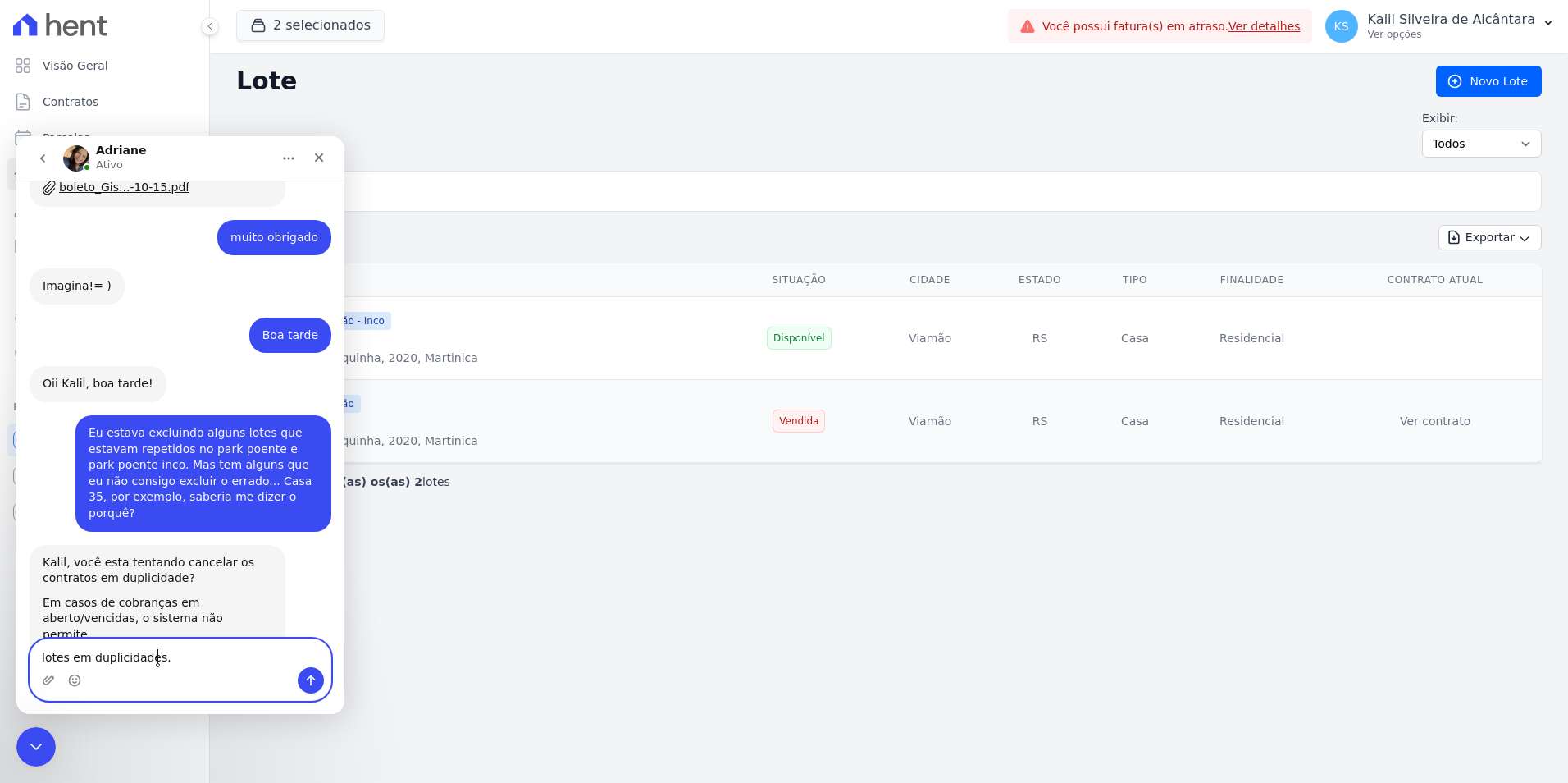
click at [207, 653] on textarea "lotes em duplicidades." at bounding box center [179, 652] width 300 height 28
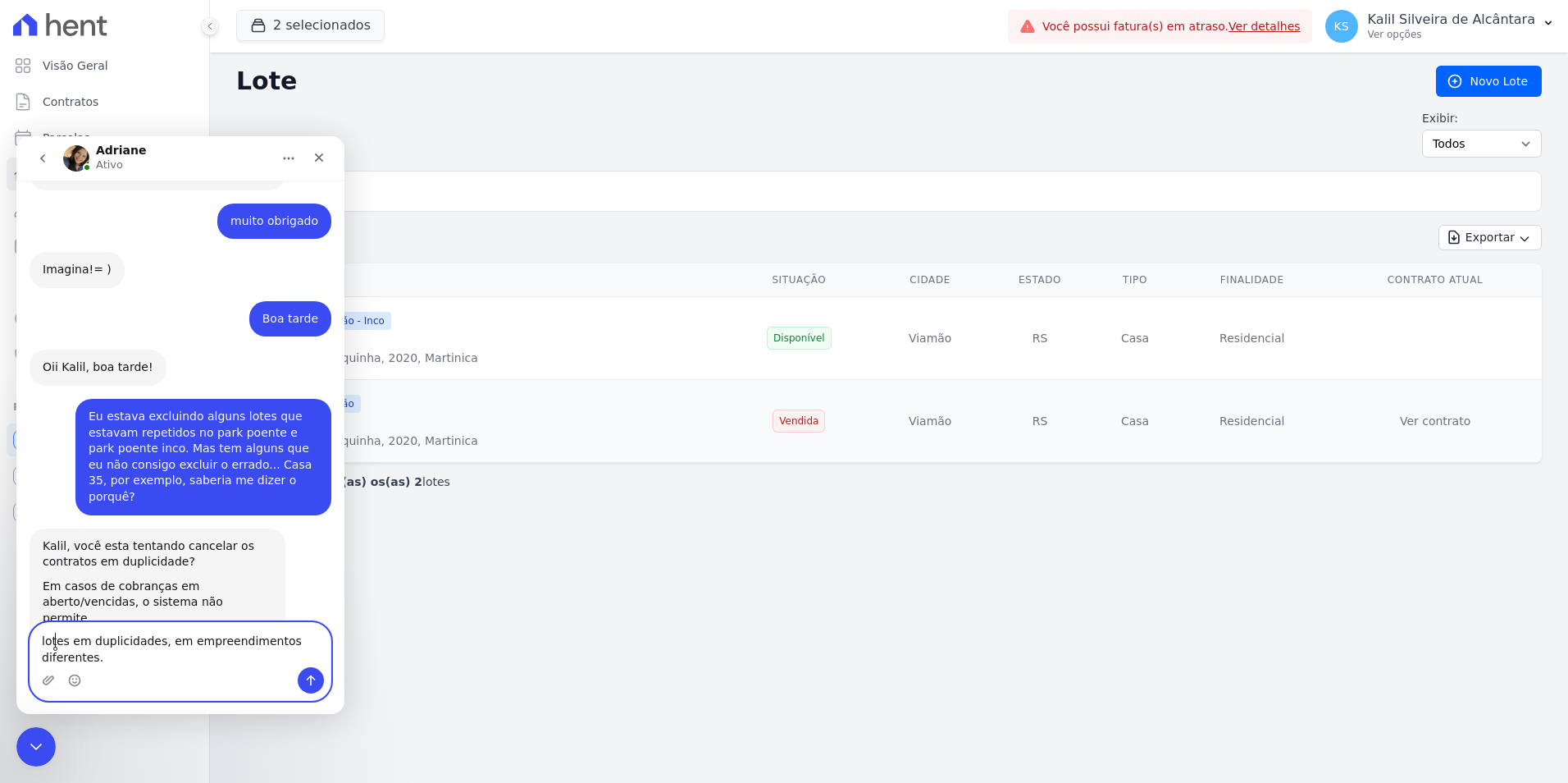
click at [53, 644] on textarea "lotes em duplicidades, em empreendimentos diferentes." at bounding box center [179, 644] width 300 height 44
click at [57, 642] on textarea "lotes em duplicidades, em empreendimentos diferentes." at bounding box center [179, 644] width 300 height 44
click at [57, 647] on lpop-circle at bounding box center [55, 648] width 5 height 5
click at [57, 643] on textarea "lotes em duplicidades, em empreendimentos diferentes." at bounding box center [179, 644] width 300 height 44
click at [16, 136] on lt-div "L otes Ignorar" at bounding box center [16, 136] width 0 height 0
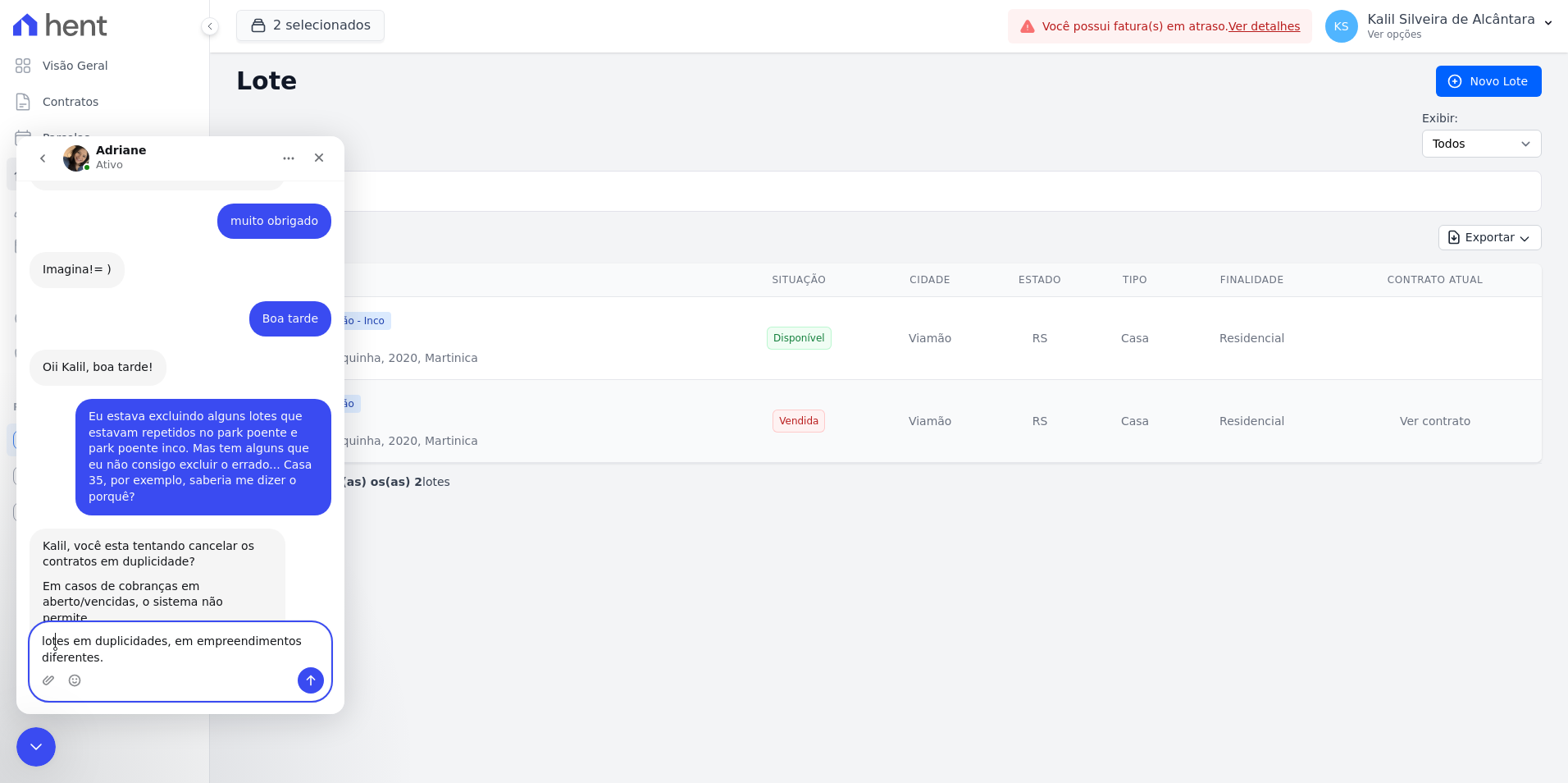
click at [16, 136] on lt-span "L otes" at bounding box center [16, 136] width 0 height 0
click at [130, 652] on textarea "Lotes em duplicidades, em empreendimentos diferentes." at bounding box center [179, 644] width 300 height 44
drag, startPoint x: 100, startPoint y: 662, endPoint x: 132, endPoint y: 637, distance: 40.6
click at [132, 637] on body "Adriane Ativo Bom dia! Tem um boleto que não consigo baixar por nada. Sabe me d…" at bounding box center [180, 424] width 328 height 577
drag, startPoint x: 161, startPoint y: 645, endPoint x: 135, endPoint y: 663, distance: 31.6
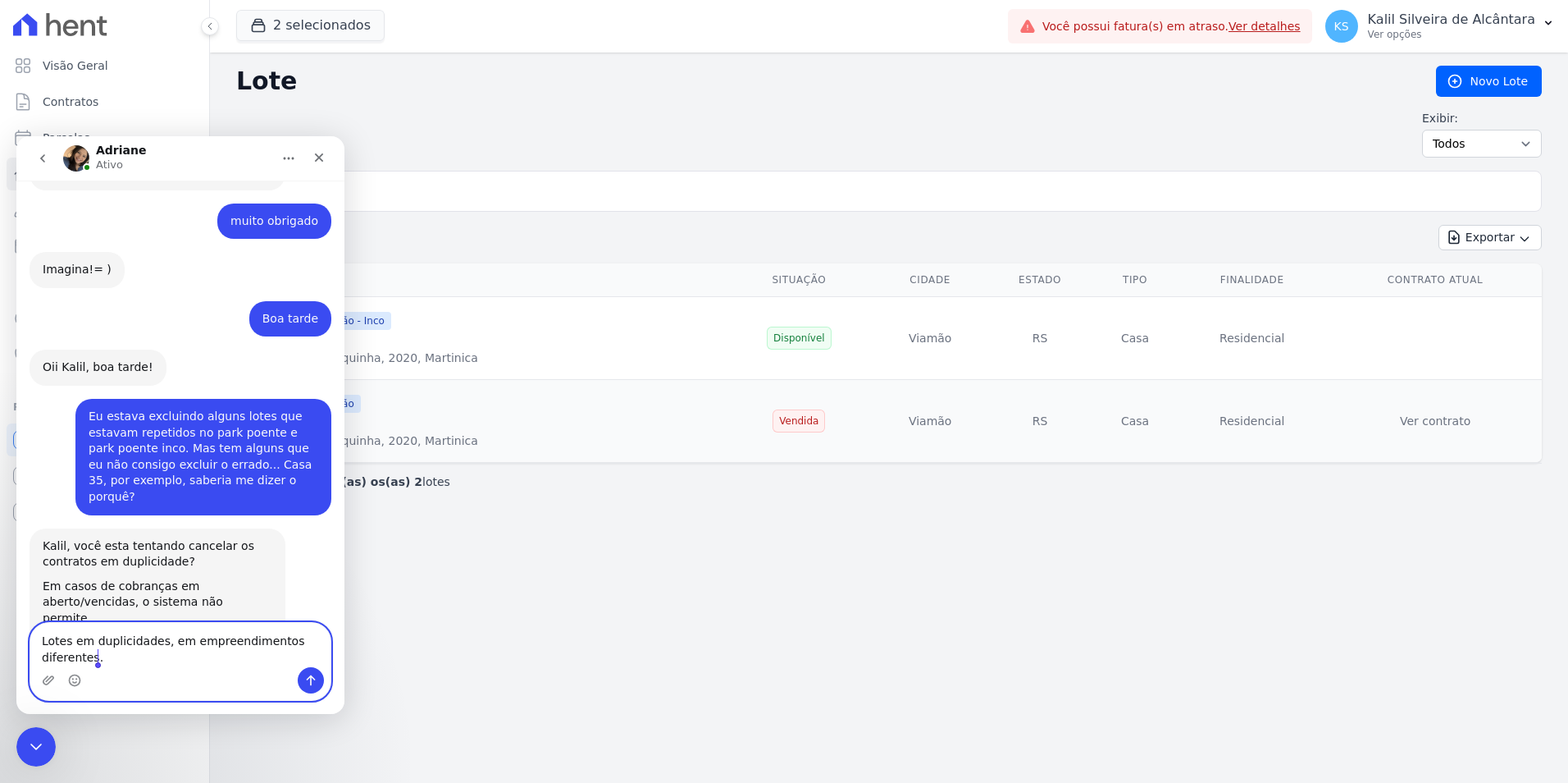
click at [135, 663] on textarea "Lotes em duplicidades, em empreendimentos diferentes." at bounding box center [179, 644] width 300 height 44
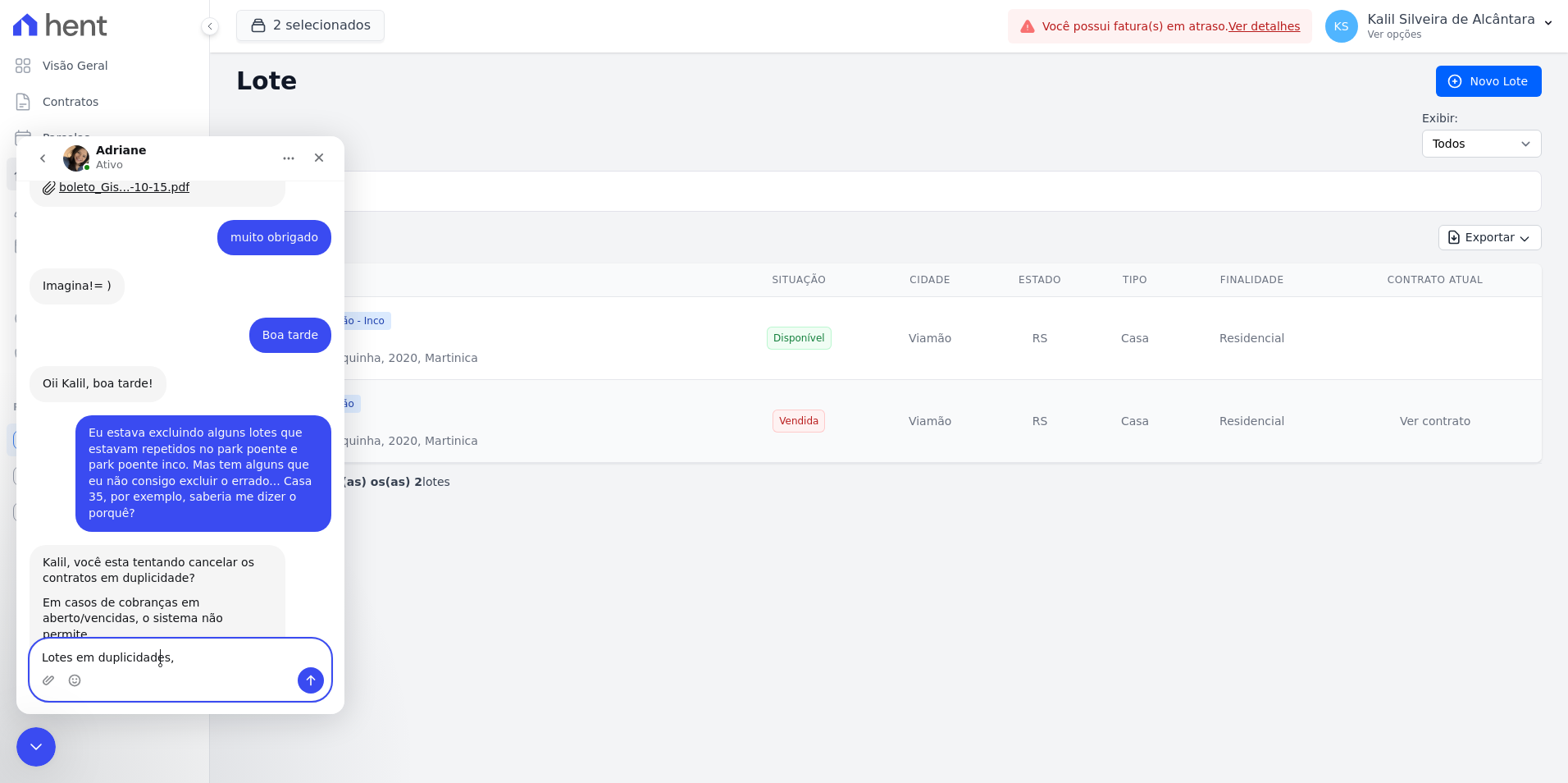
type textarea "Lotes em duplicidades,"
drag, startPoint x: 371, startPoint y: 313, endPoint x: 315, endPoint y: 160, distance: 162.9
click at [315, 160] on icon "Fechar" at bounding box center [319, 158] width 13 height 13
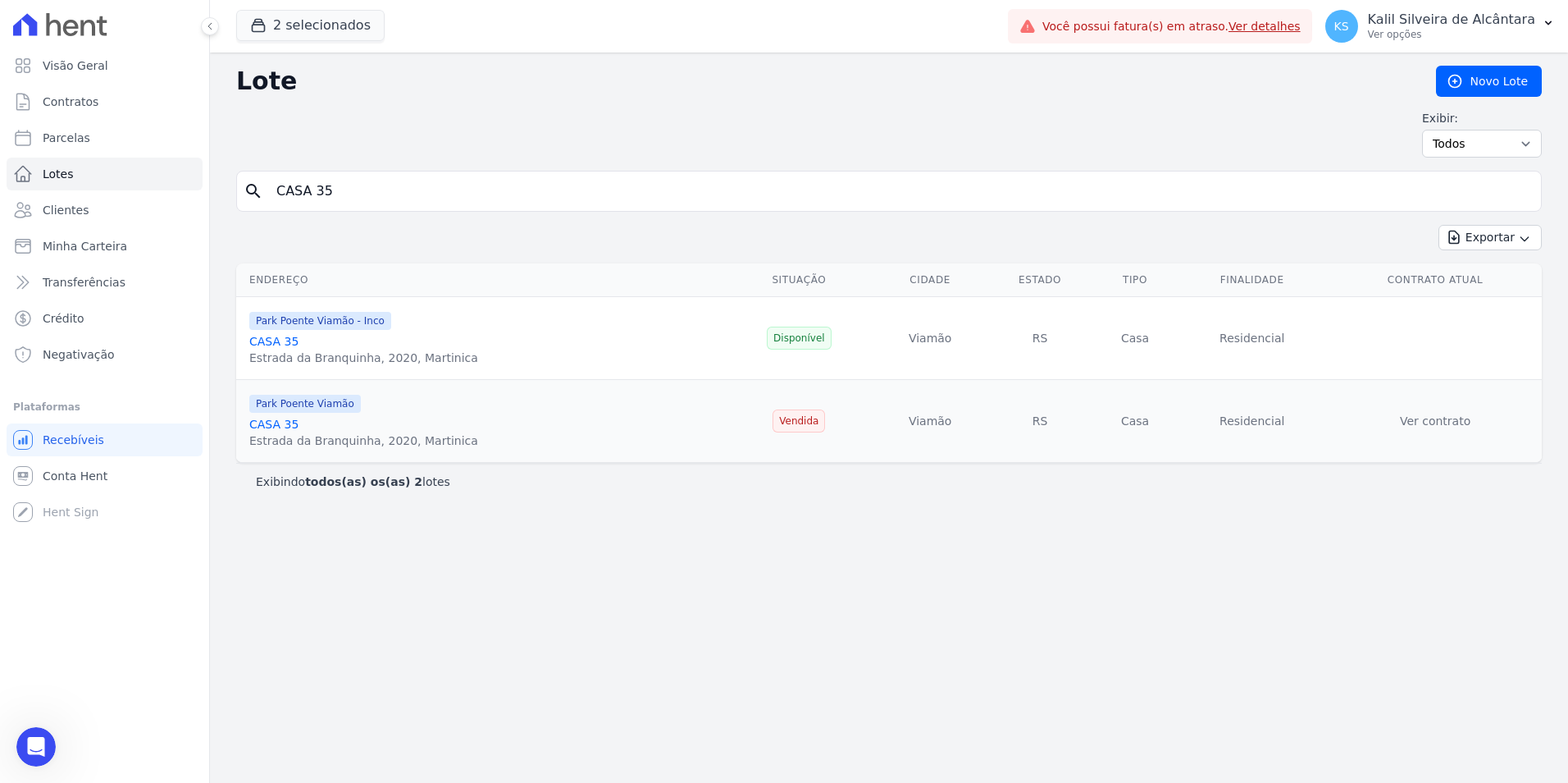
drag, startPoint x: 482, startPoint y: 180, endPoint x: 0, endPoint y: 220, distance: 483.7
click at [26, 219] on div "Visão Geral Contratos Parcelas Lotes Clientes Minha Carteira Transferências Cré…" at bounding box center [784, 392] width 1568 height 783
type input "CASA 26"
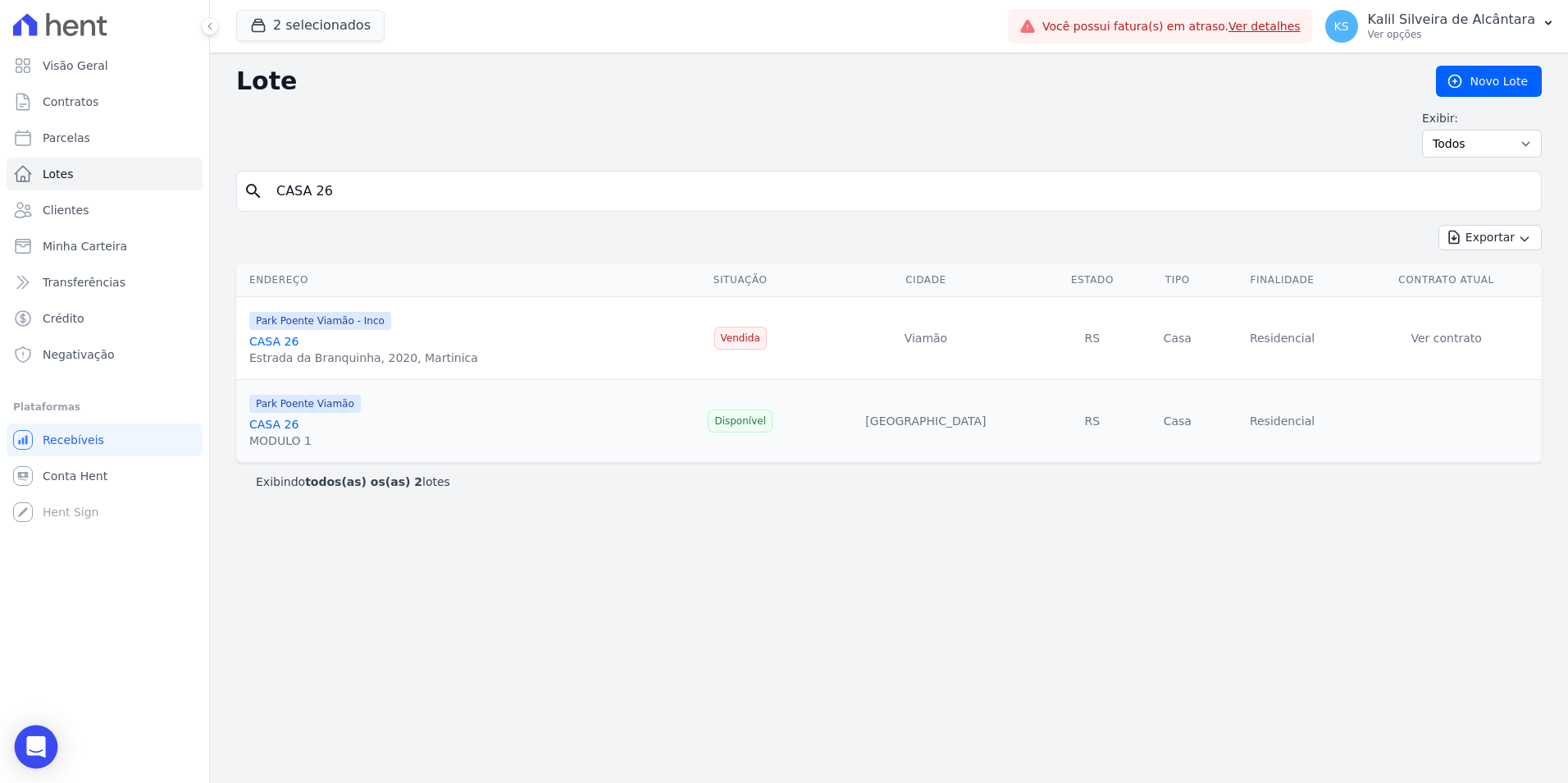
click at [50, 752] on div "Open Intercom Messenger" at bounding box center [36, 747] width 43 height 44
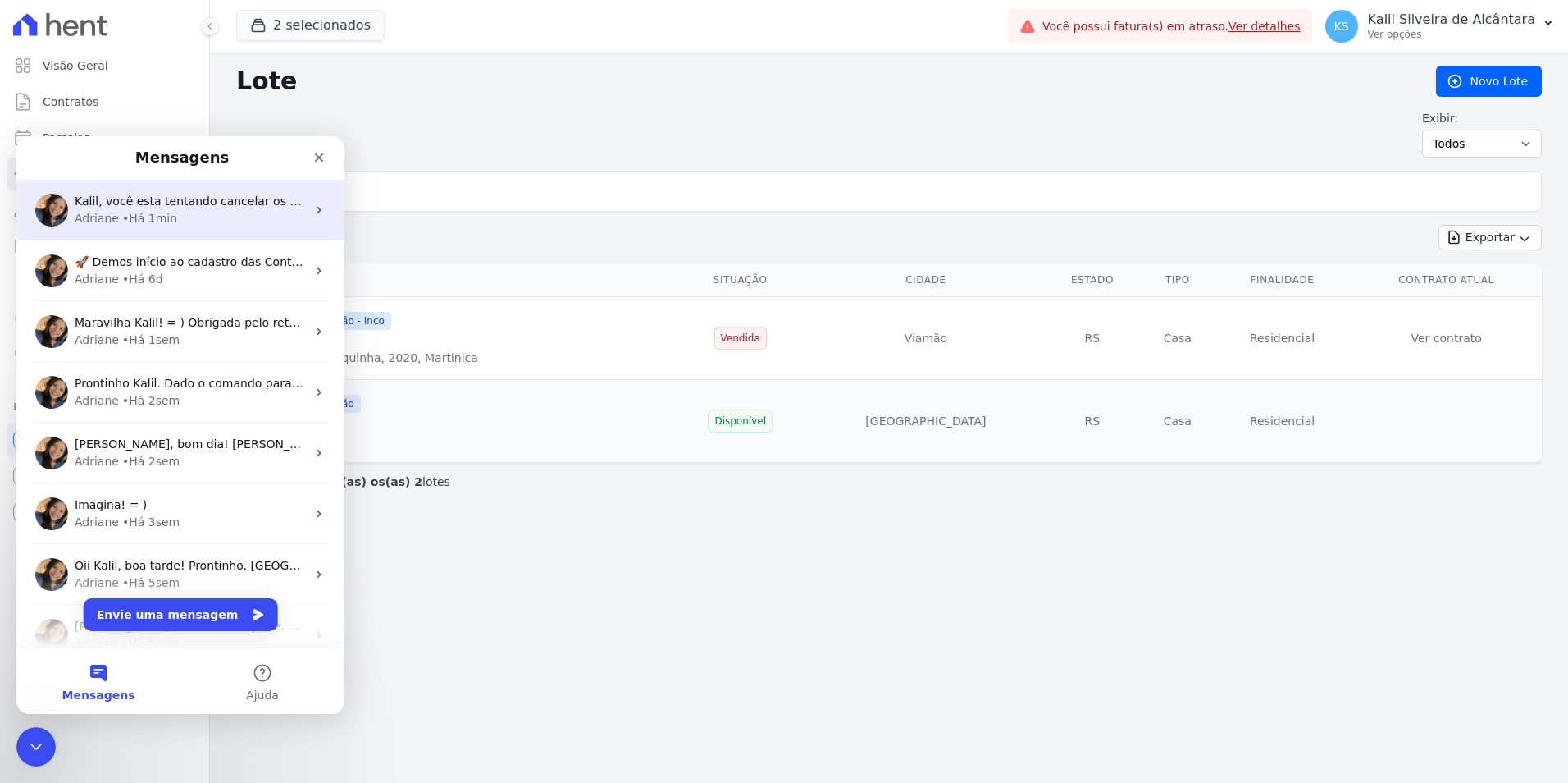
click at [122, 220] on div "• Há 1min" at bounding box center [149, 218] width 55 height 17
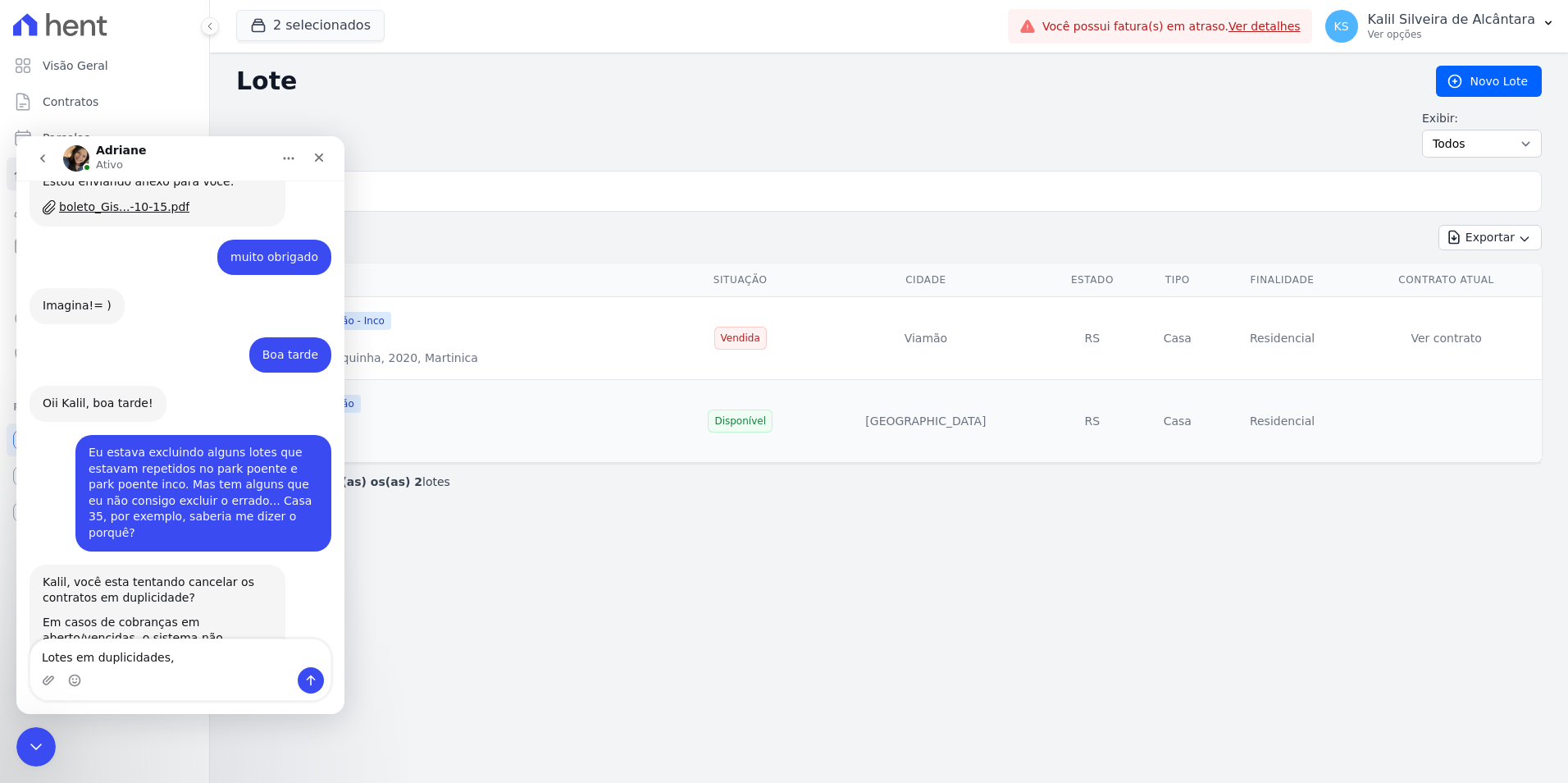
scroll to position [547, 0]
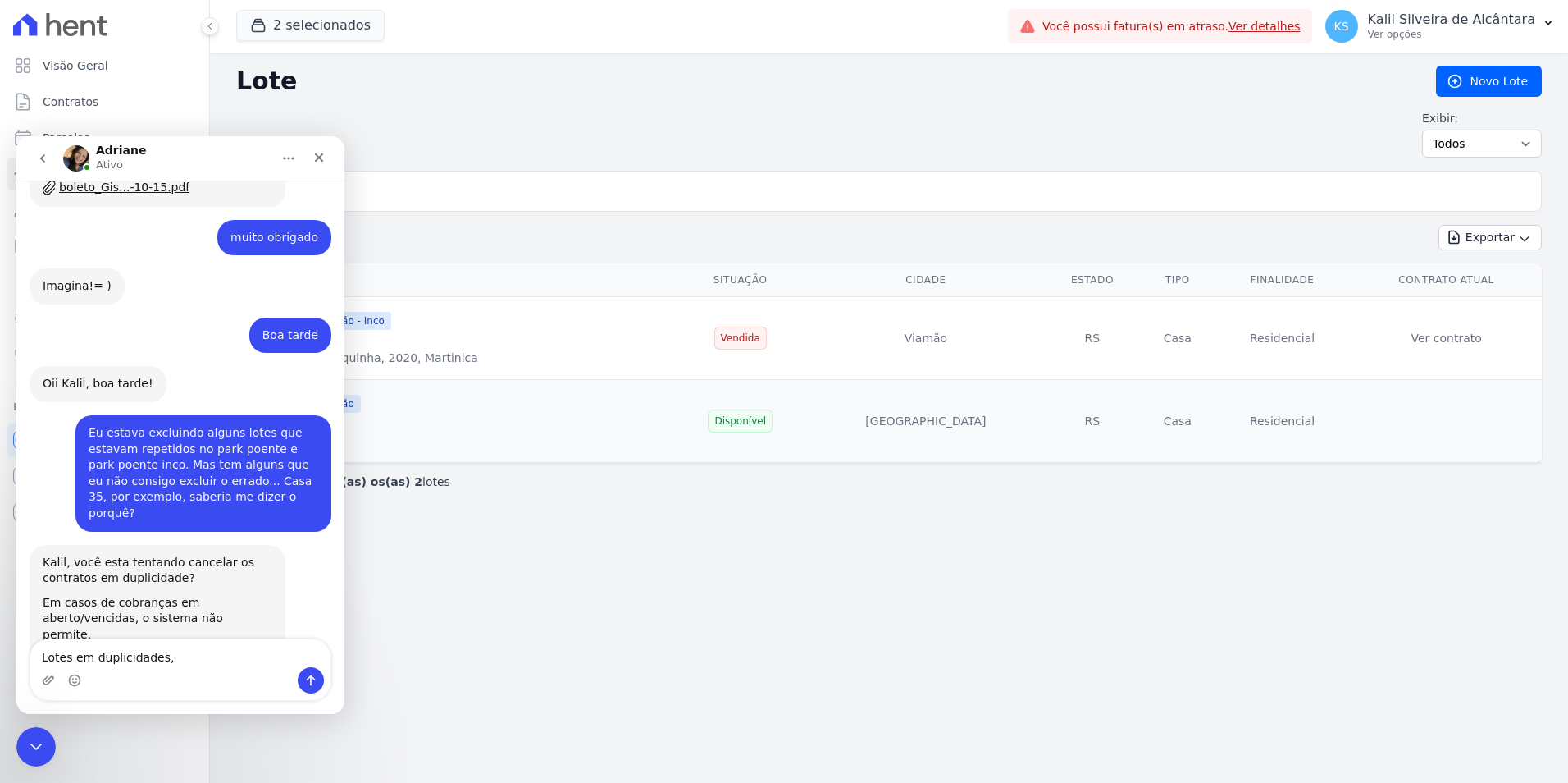
click at [207, 658] on textarea "Lotes em duplicidades," at bounding box center [179, 652] width 300 height 28
type textarea "Lotes em duplicidades"
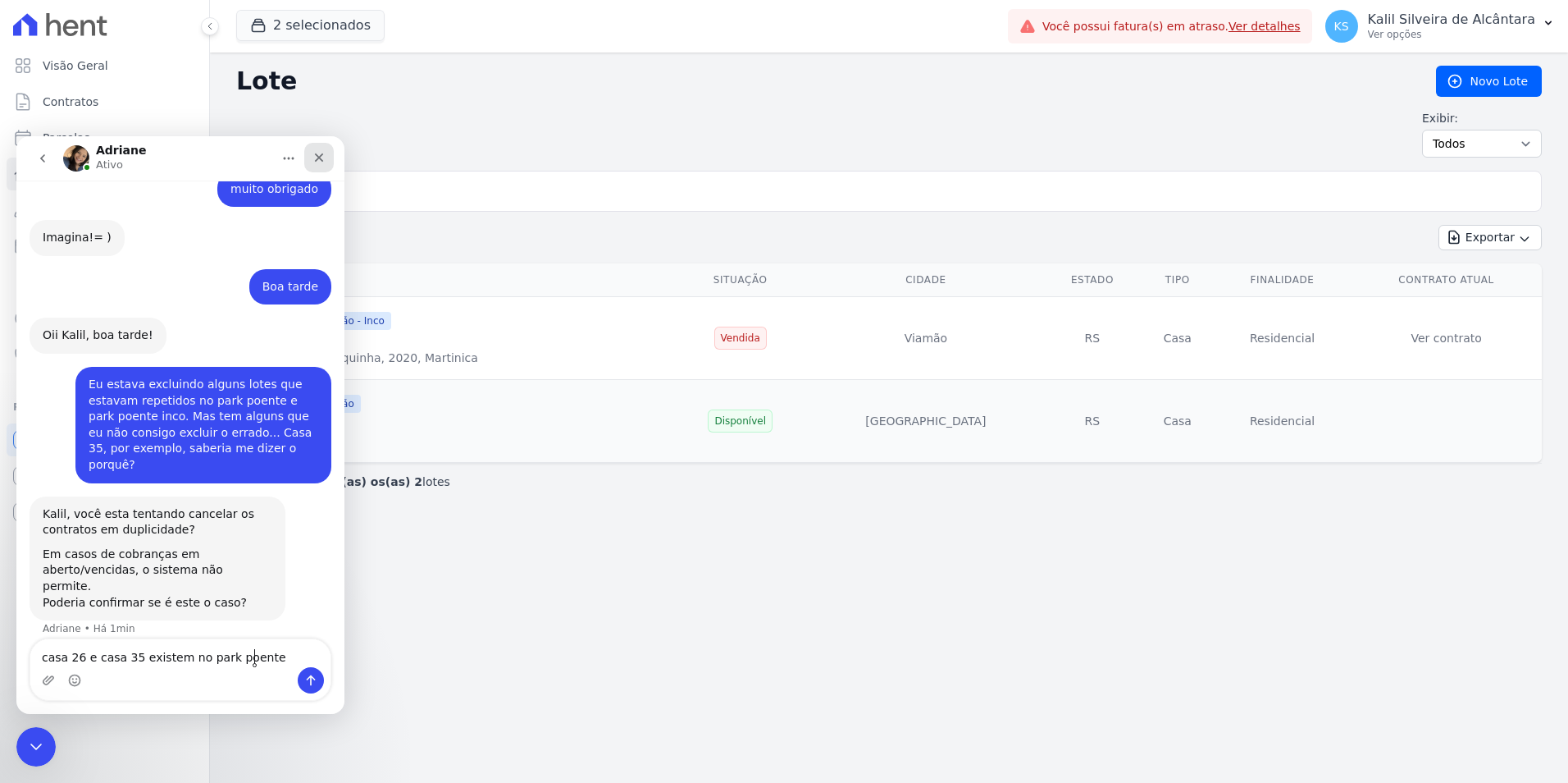
type textarea "casa 26 e casa 35 existem no park poente"
click at [322, 148] on div "Fechar" at bounding box center [319, 158] width 30 height 30
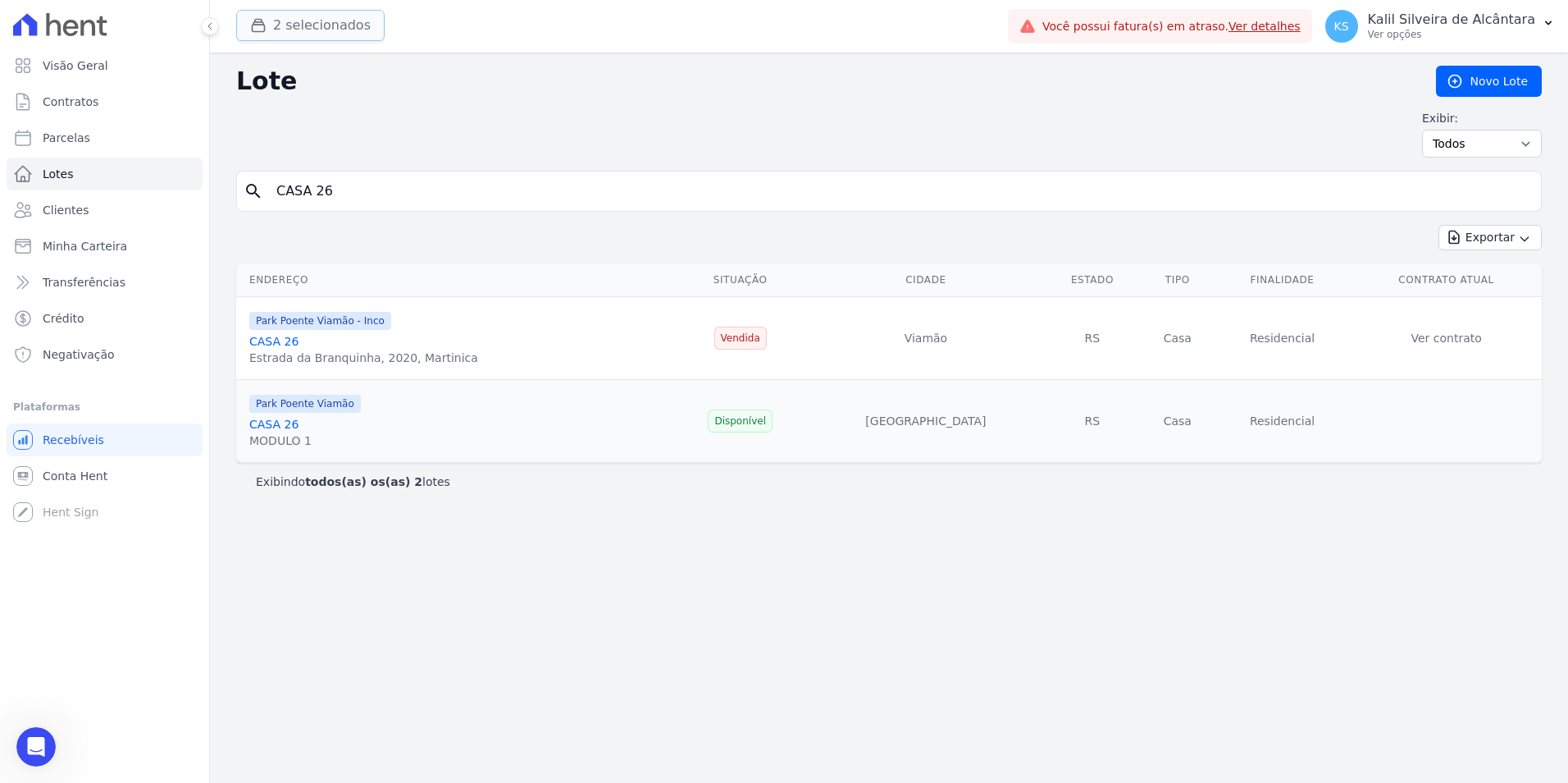
click at [311, 24] on button "2 selecionados" at bounding box center [311, 25] width 149 height 31
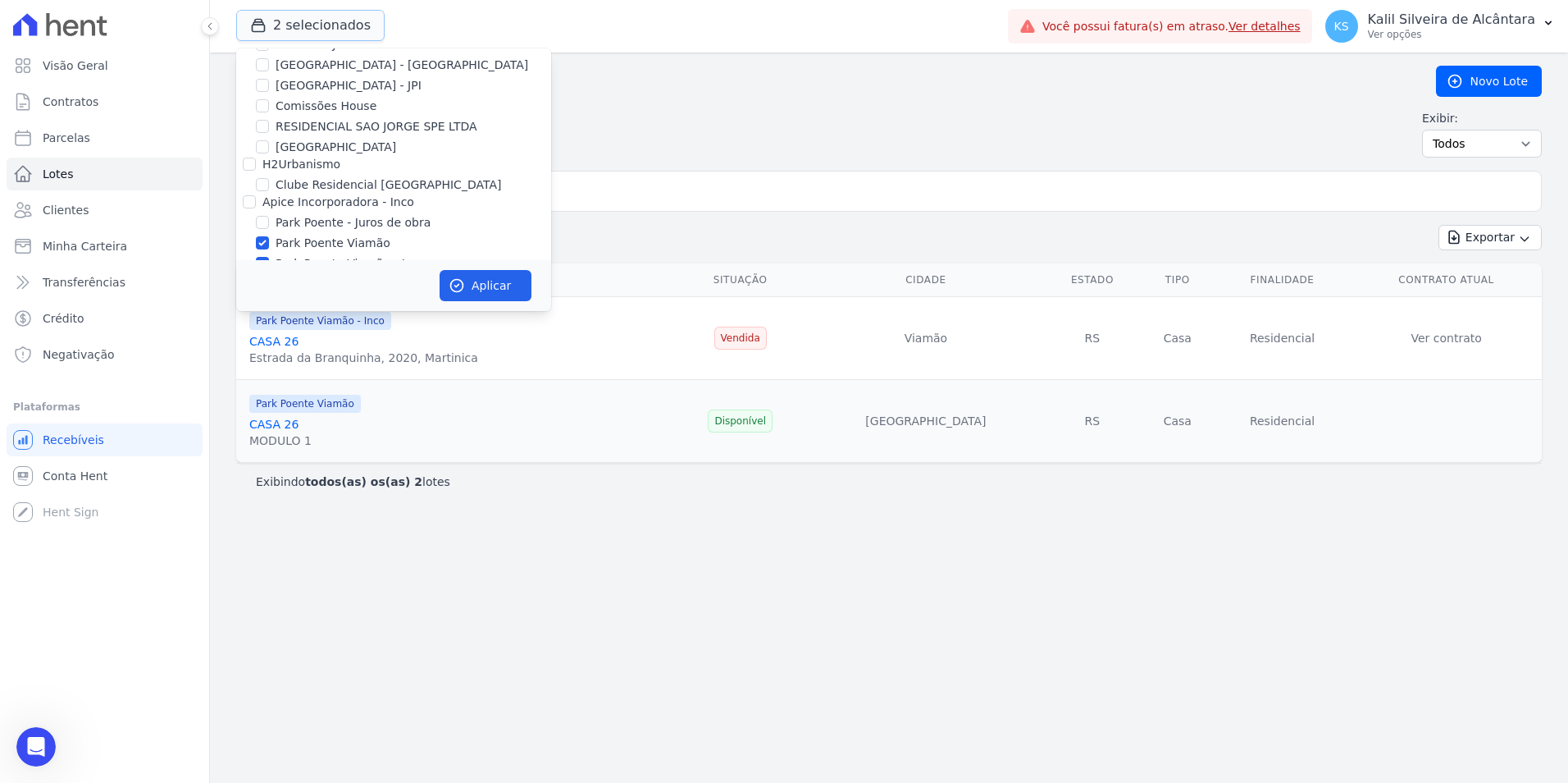
scroll to position [72, 0]
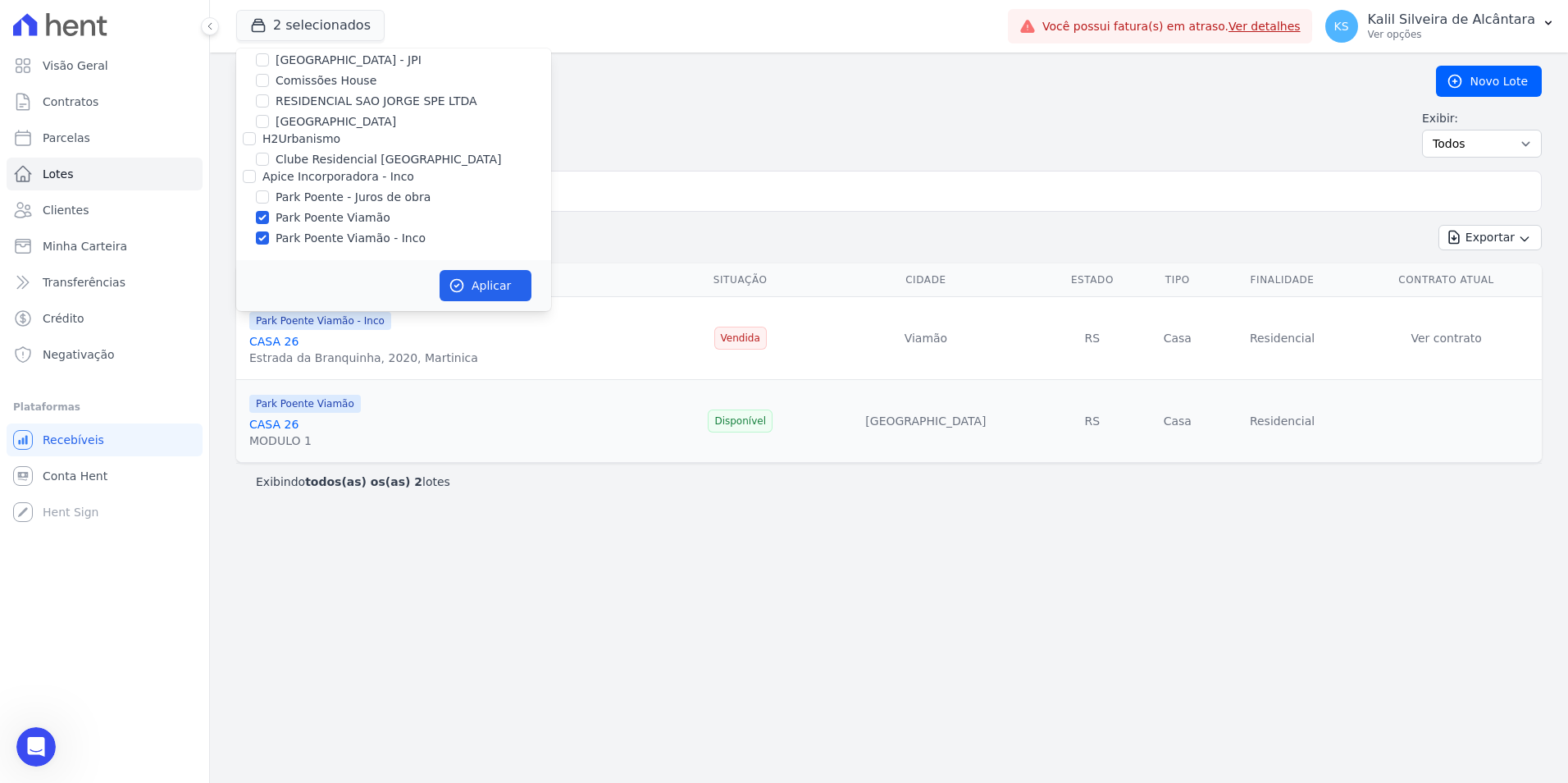
click at [48, 720] on div "Visão Geral Contratos Parcelas Lotes Clientes Minha Carteira Transferências Cré…" at bounding box center [104, 392] width 209 height 783
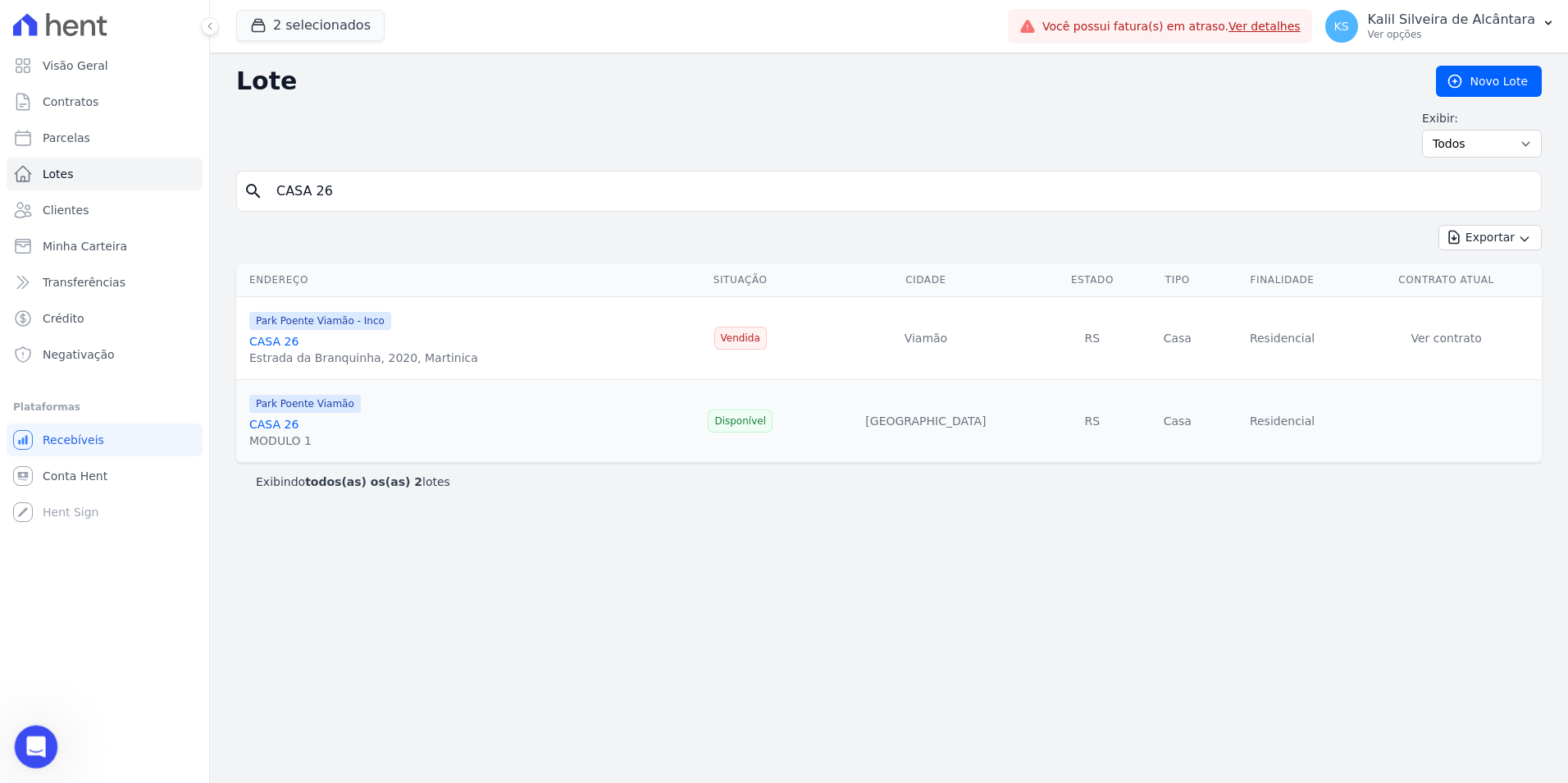
click at [30, 731] on icon "Abertura do Messenger da Intercom" at bounding box center [34, 745] width 27 height 27
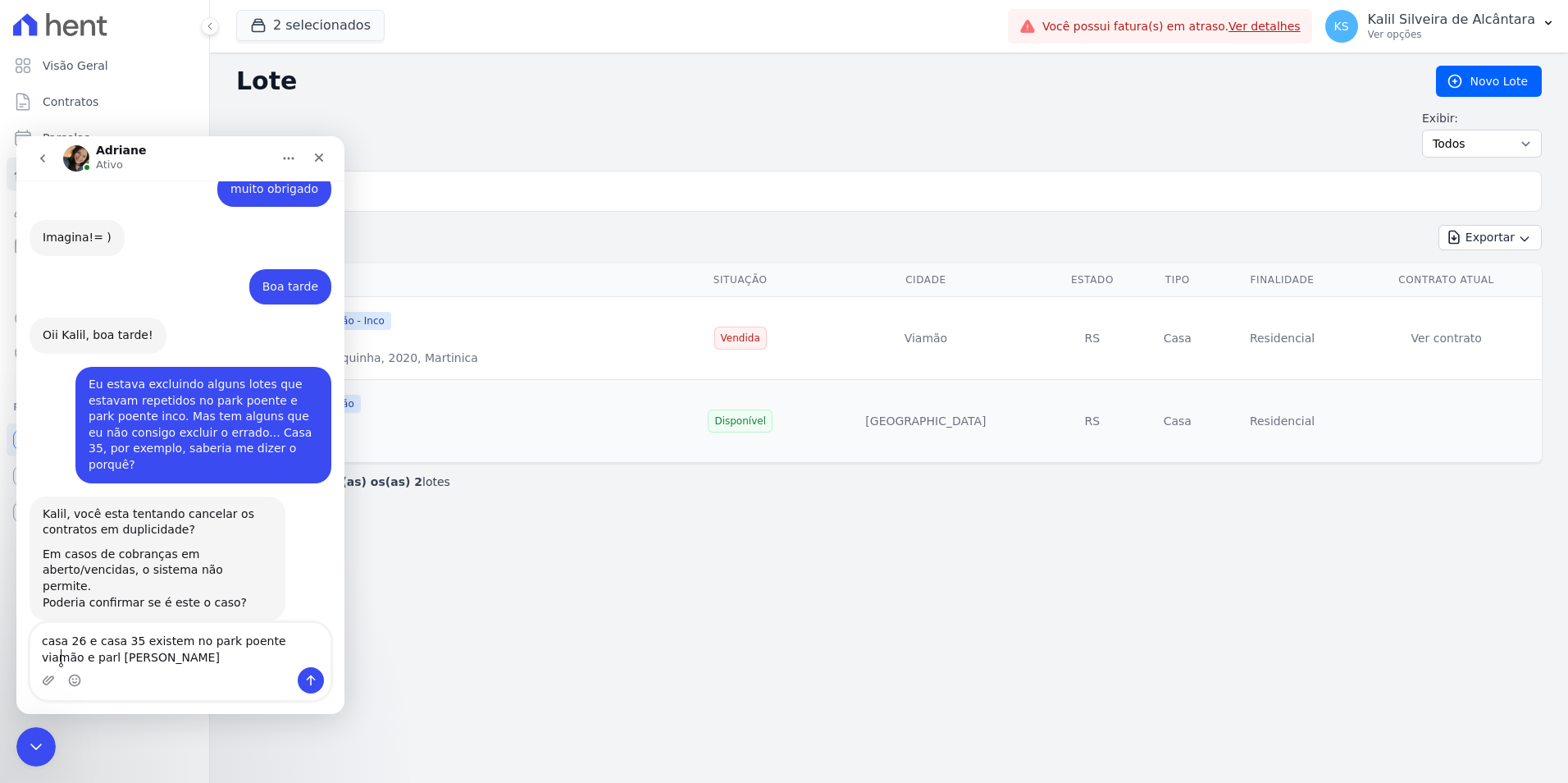
scroll to position [612, 0]
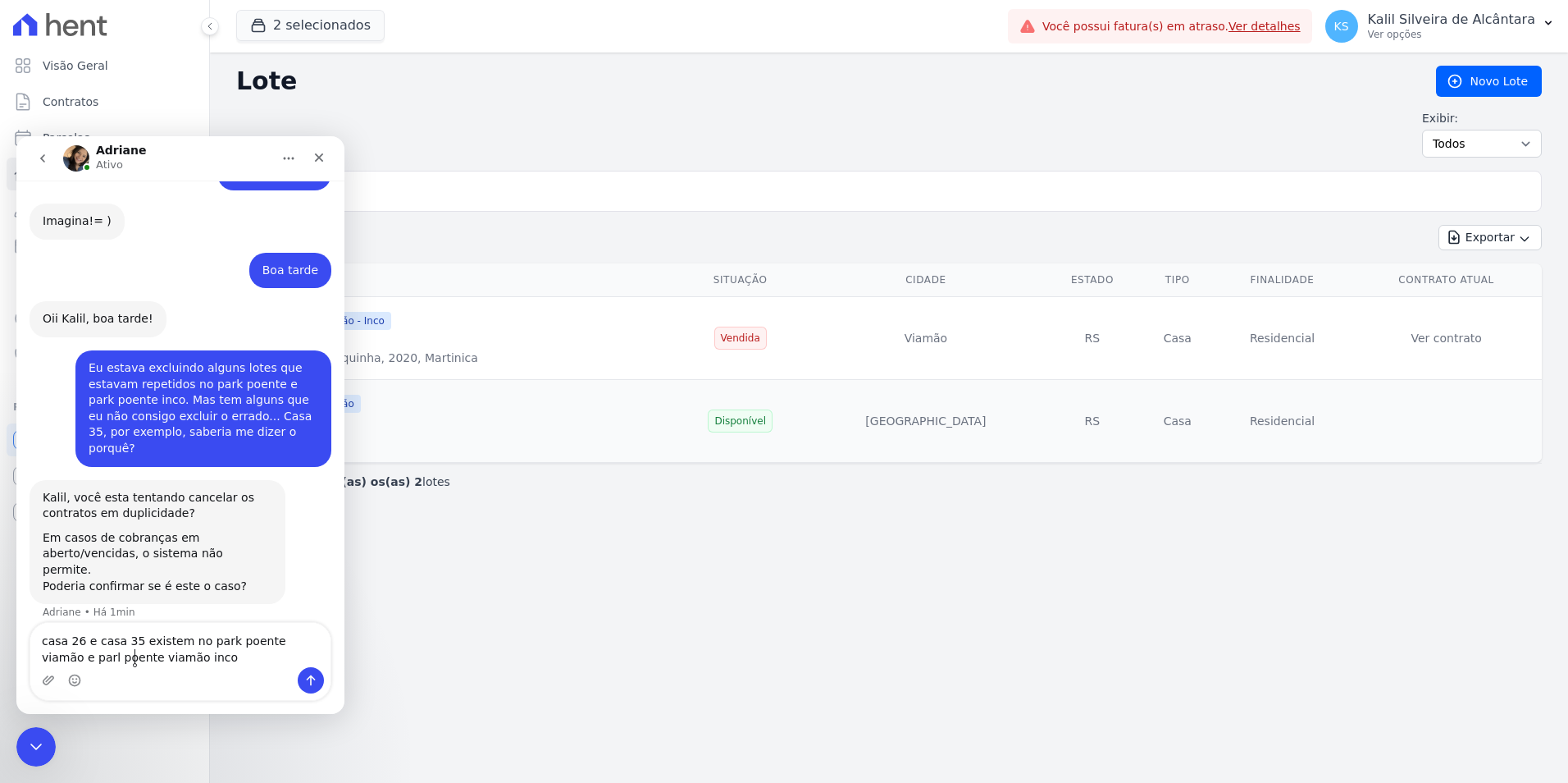
type textarea "casa 26 e casa 35 existem no park poente viamão e parl poente viamão inco"
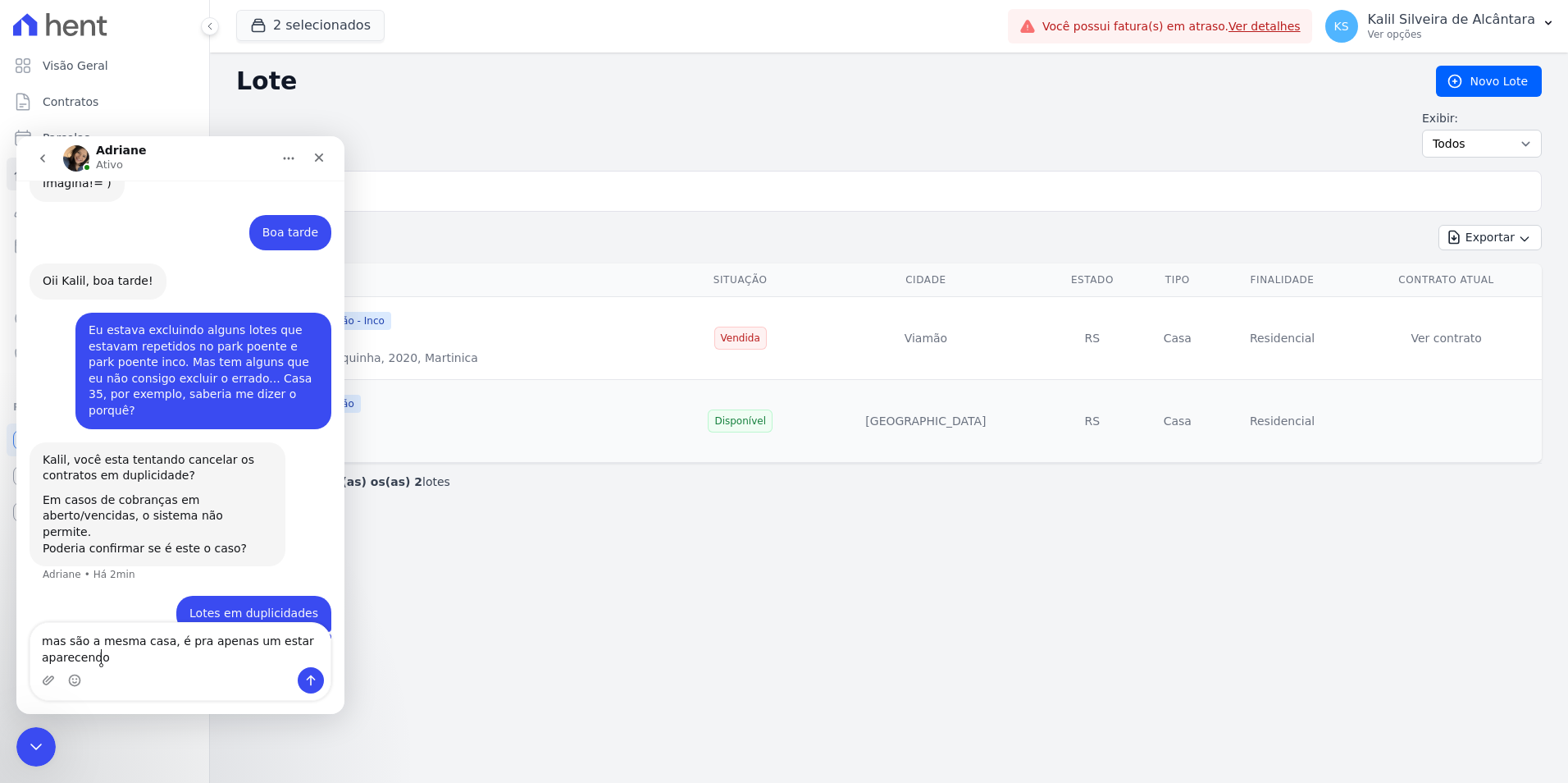
scroll to position [666, 0]
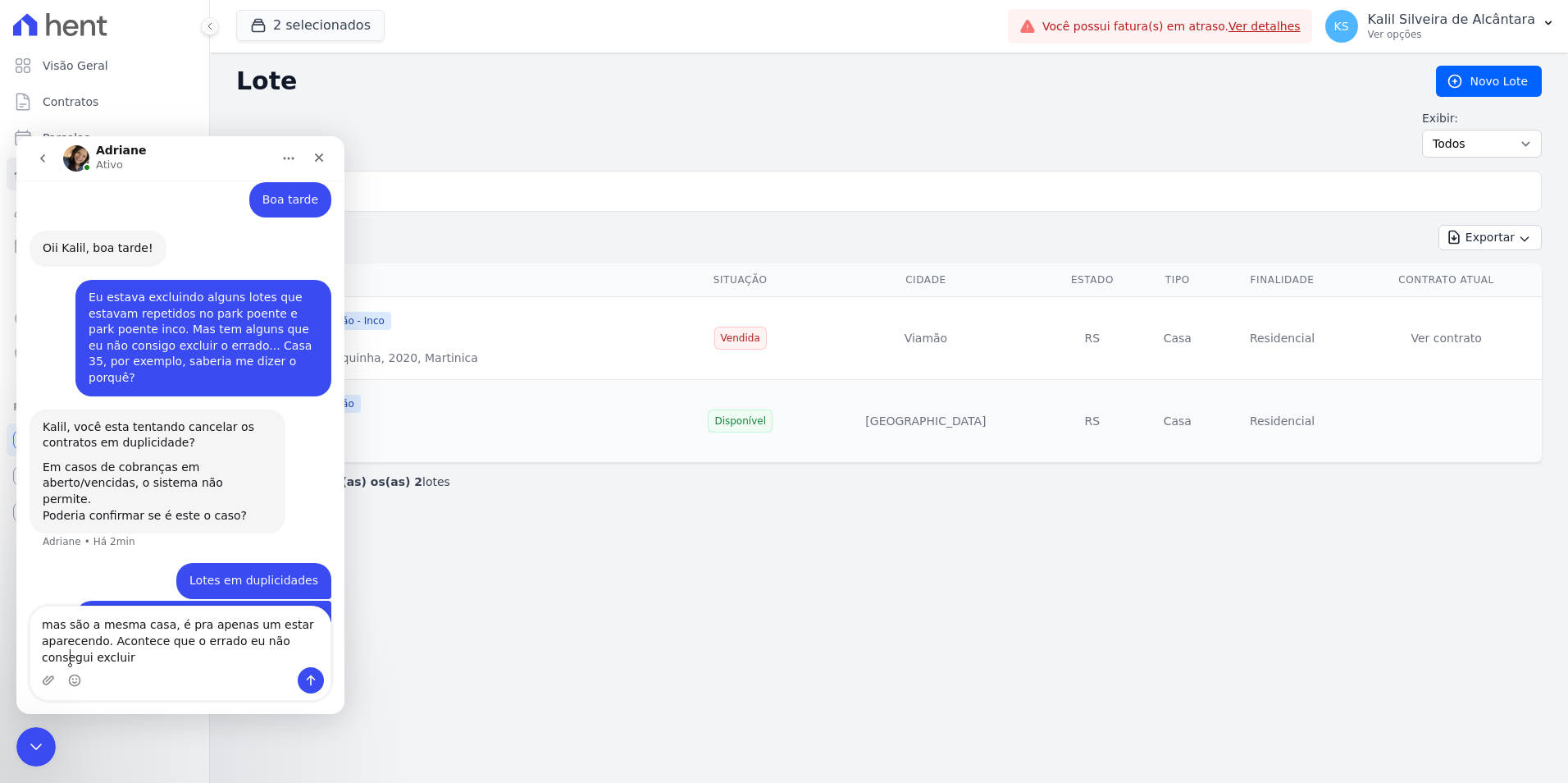
type textarea "mas são a mesma casa, é pra apenas um estar aparecendo. Acontece que o errado e…"
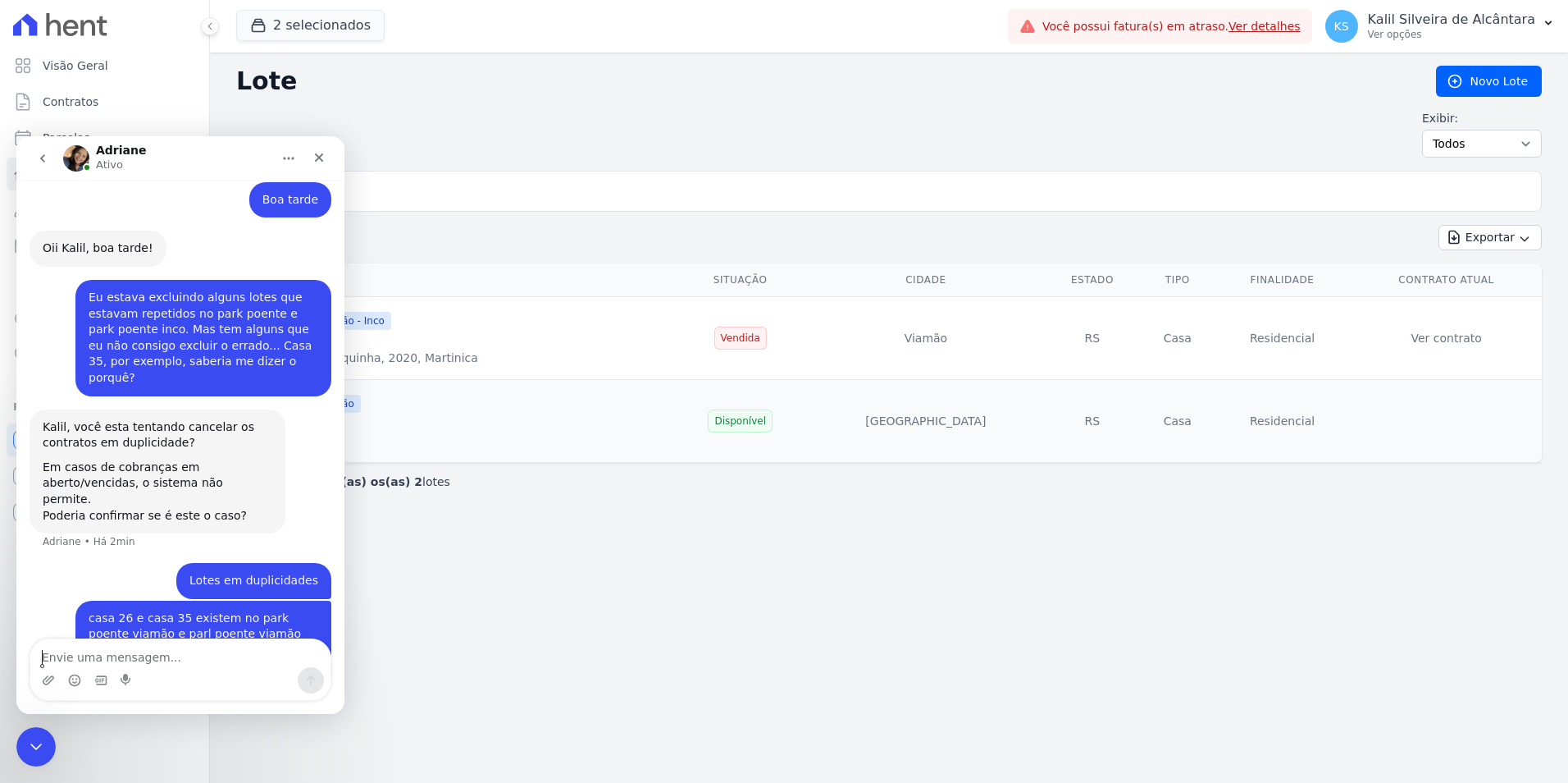
scroll to position [719, 0]
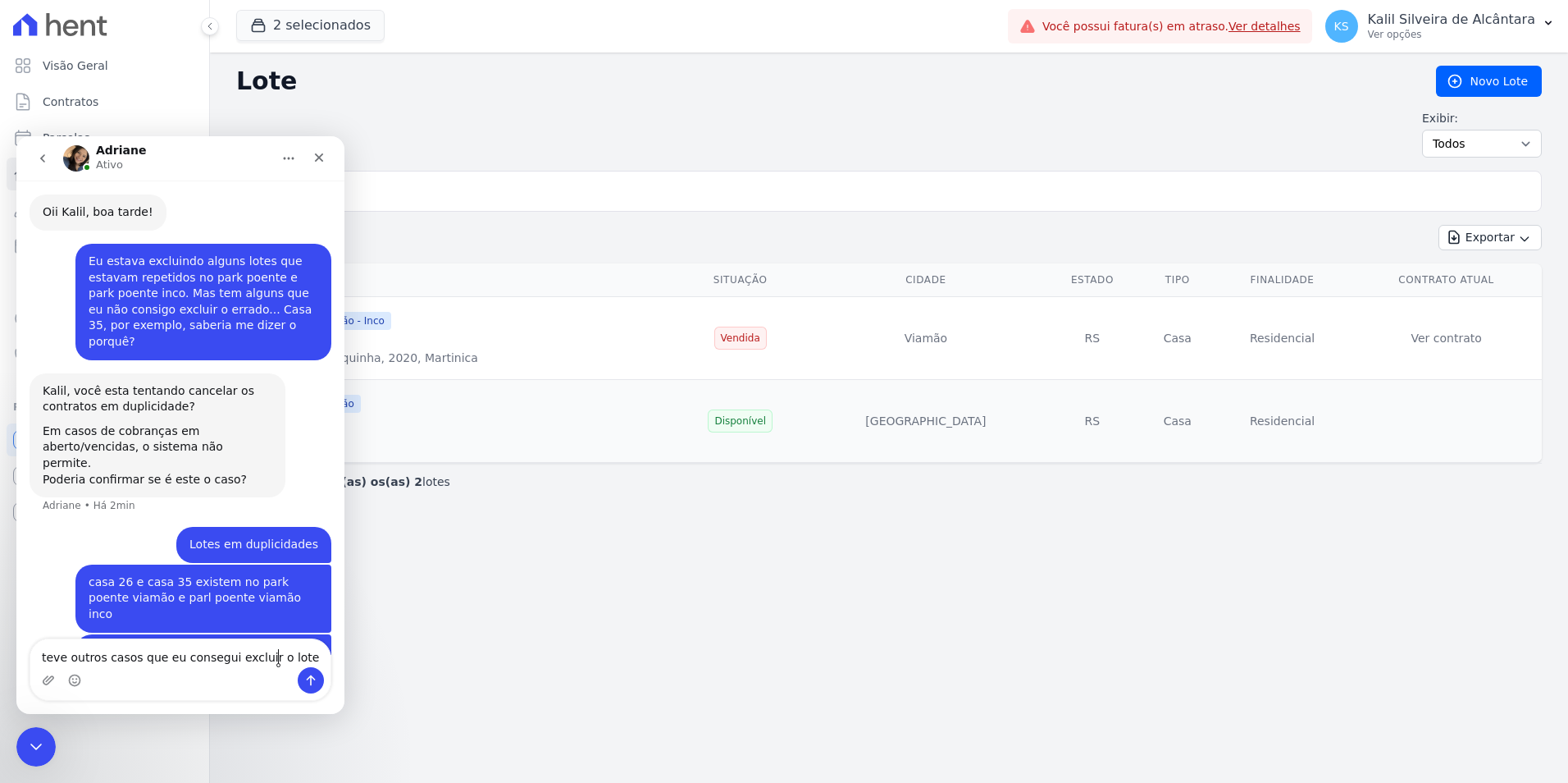
type textarea "teve outros casos que eu consegui excluir o lote"
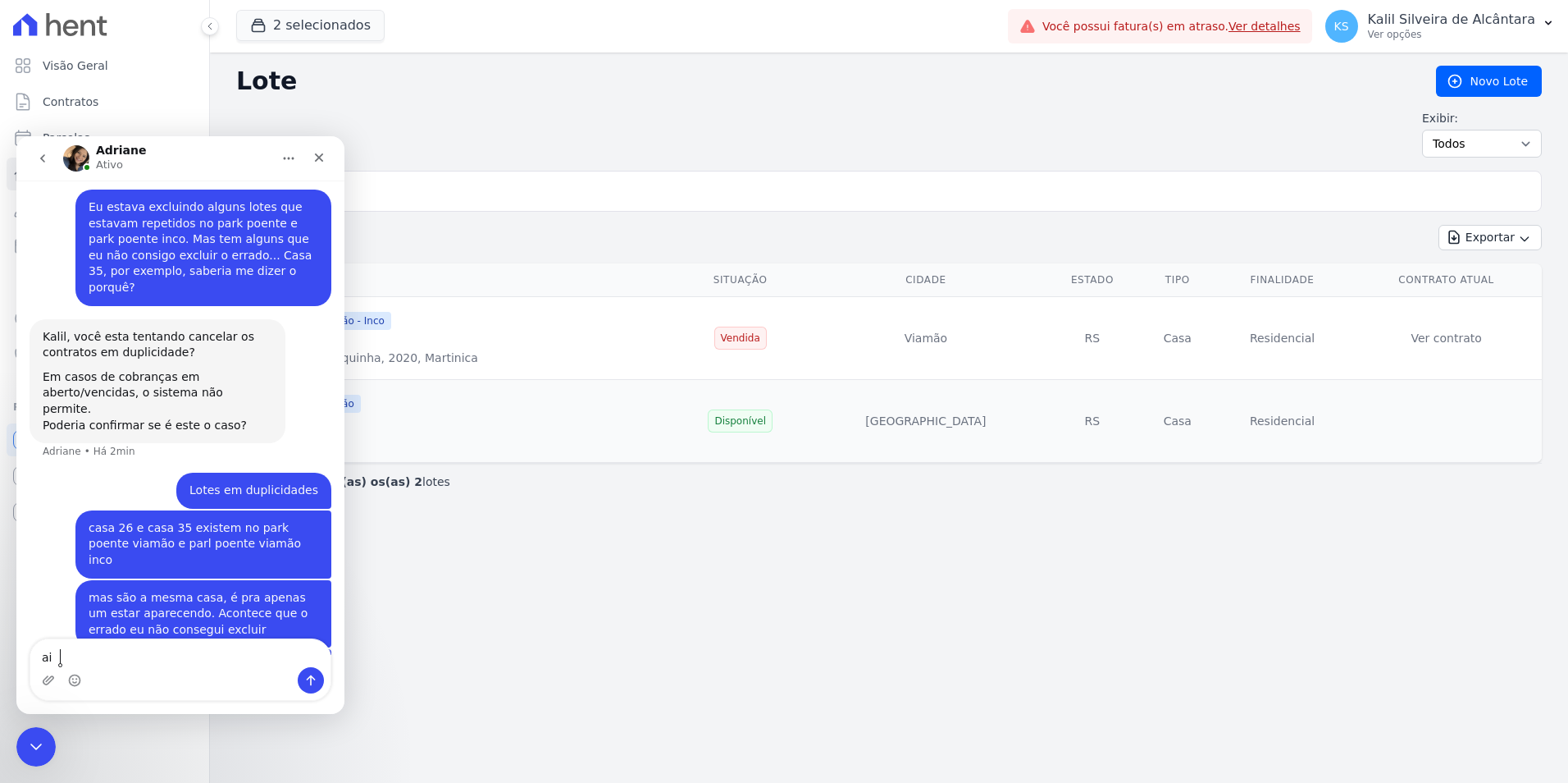
type textarea "a"
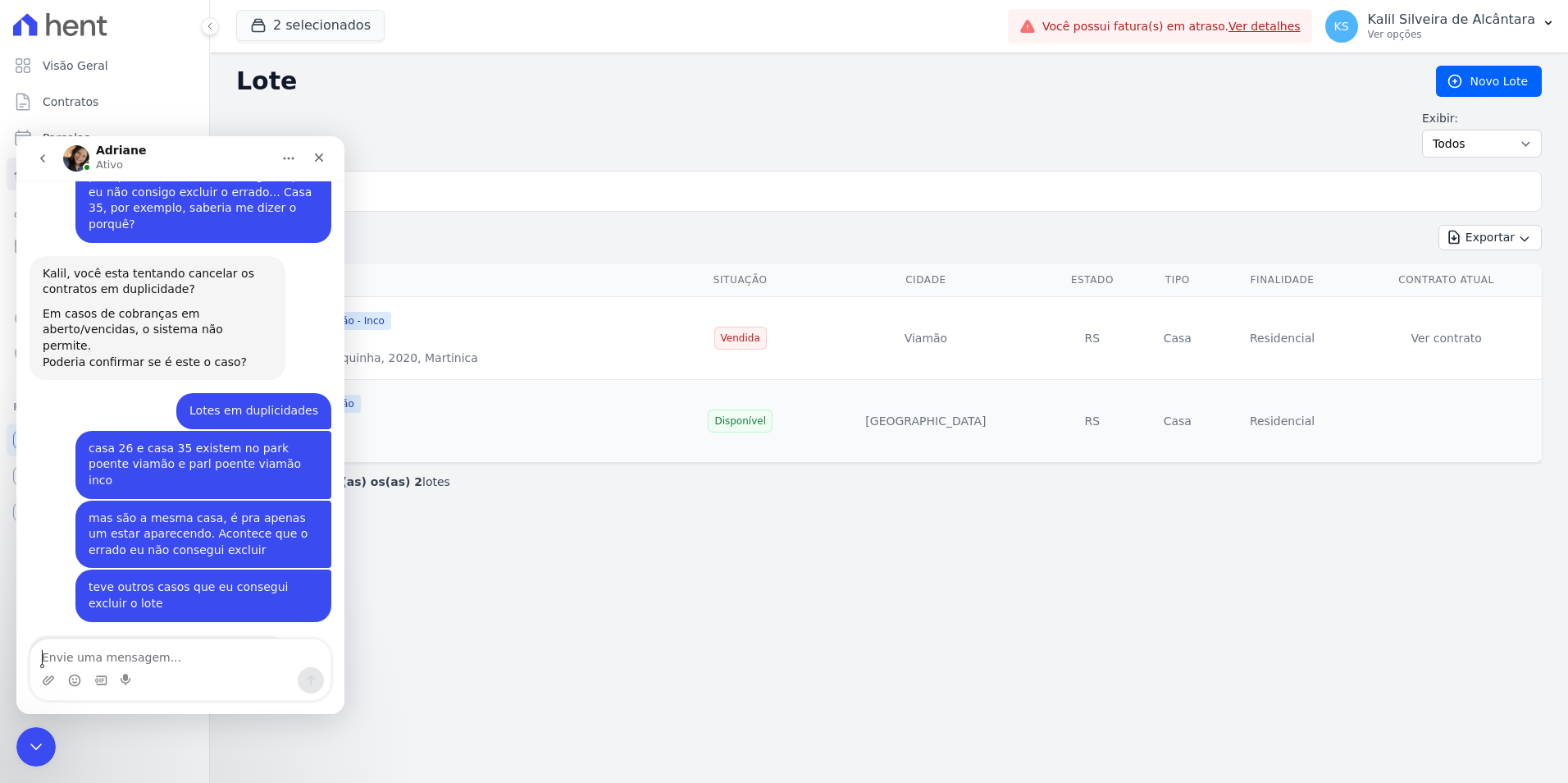
scroll to position [837, 0]
click at [316, 157] on icon "Fechar" at bounding box center [319, 158] width 13 height 13
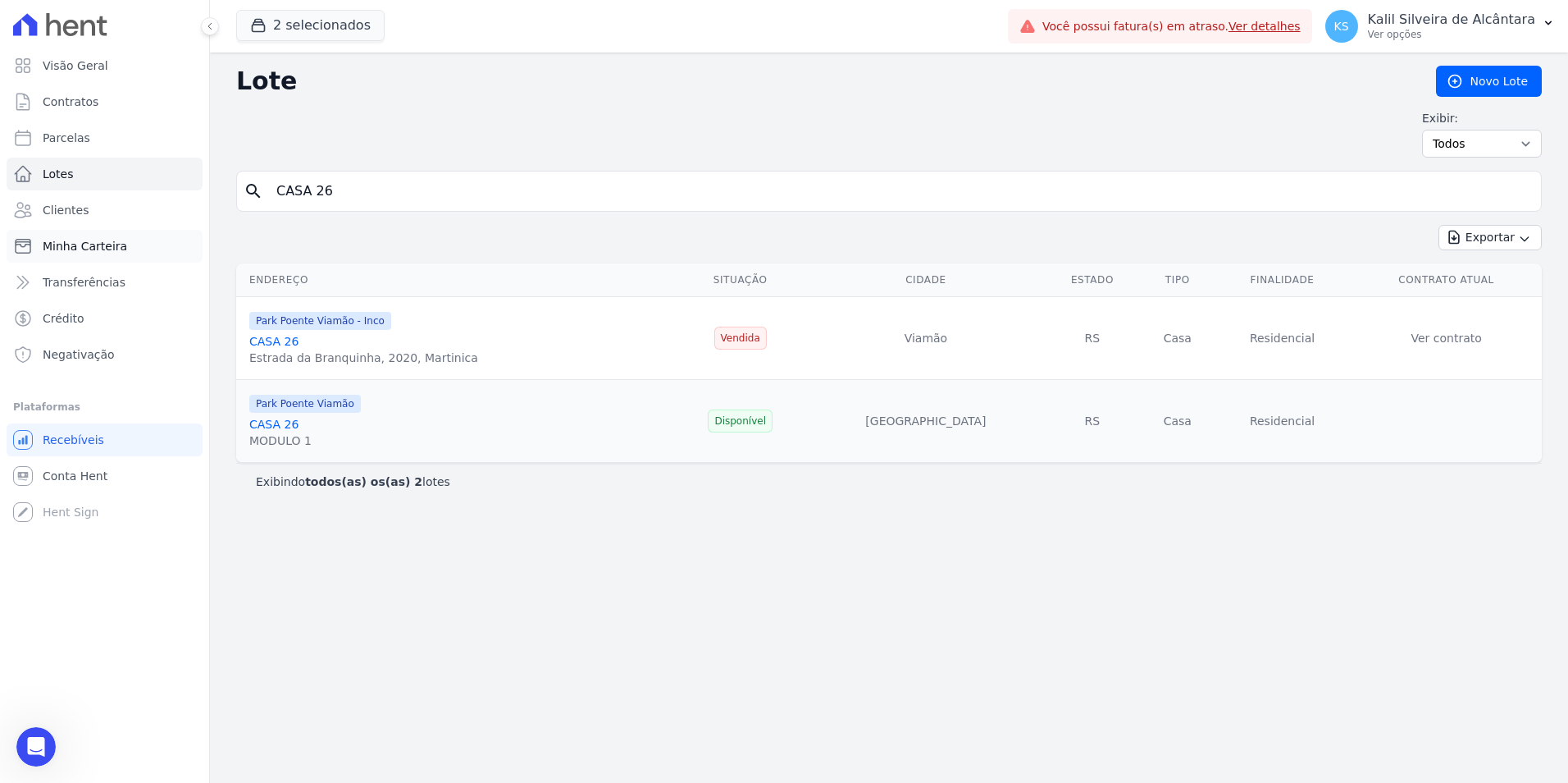
drag, startPoint x: 438, startPoint y: 197, endPoint x: 35, endPoint y: 245, distance: 405.8
click at [94, 227] on div "Visão Geral Contratos Parcelas Lotes Clientes Minha Carteira Transferências Cré…" at bounding box center [784, 392] width 1568 height 783
click at [562, 245] on div "Exportar Exportar PDF Exportar CSV" at bounding box center [889, 244] width 1305 height 39
drag, startPoint x: 394, startPoint y: 202, endPoint x: 109, endPoint y: 195, distance: 285.1
click at [141, 190] on div "Visão Geral Contratos Parcelas Lotes Clientes Minha Carteira Transferências Cré…" at bounding box center [784, 392] width 1568 height 783
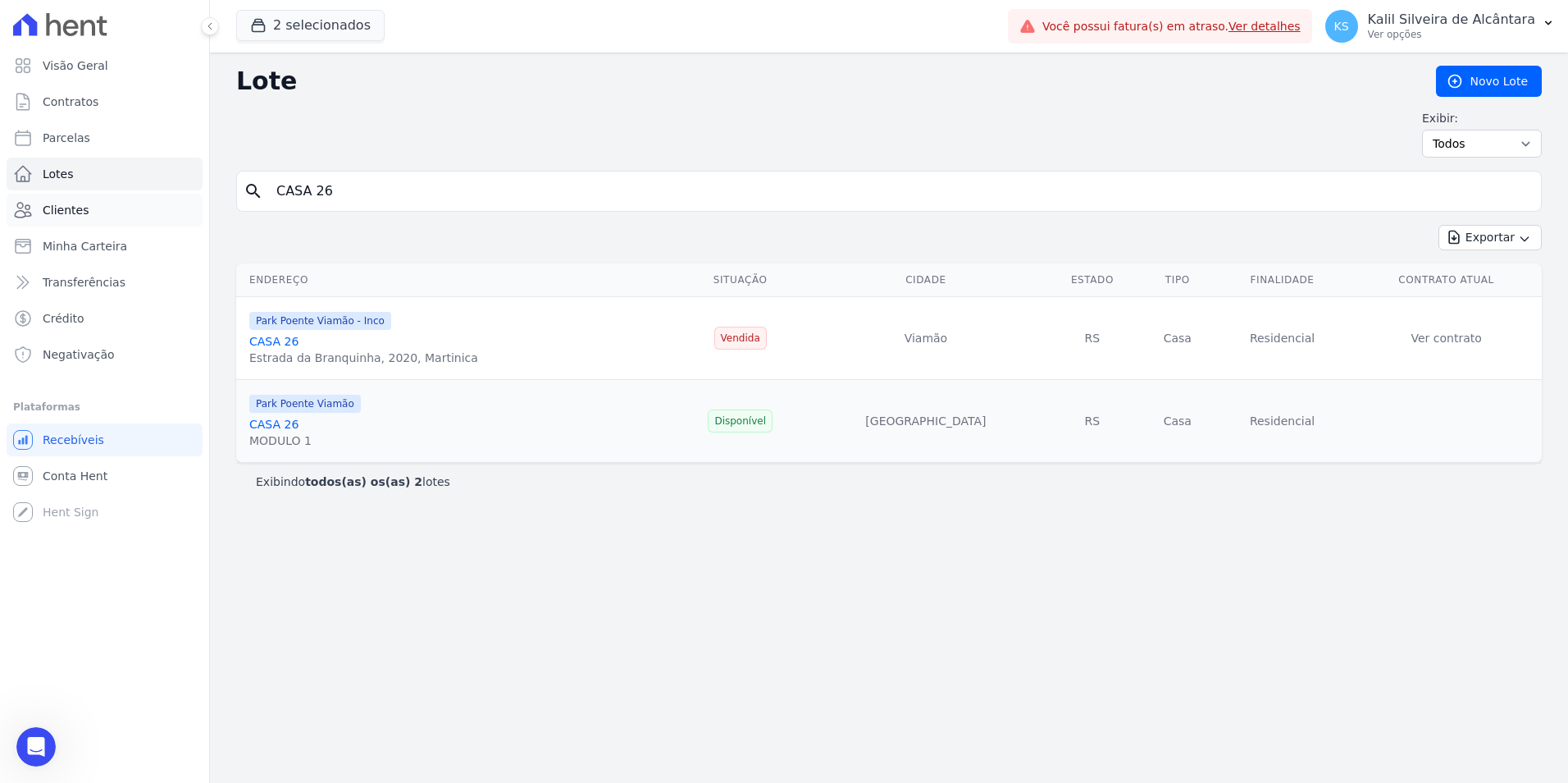
paste input "197"
type input "CASA 197"
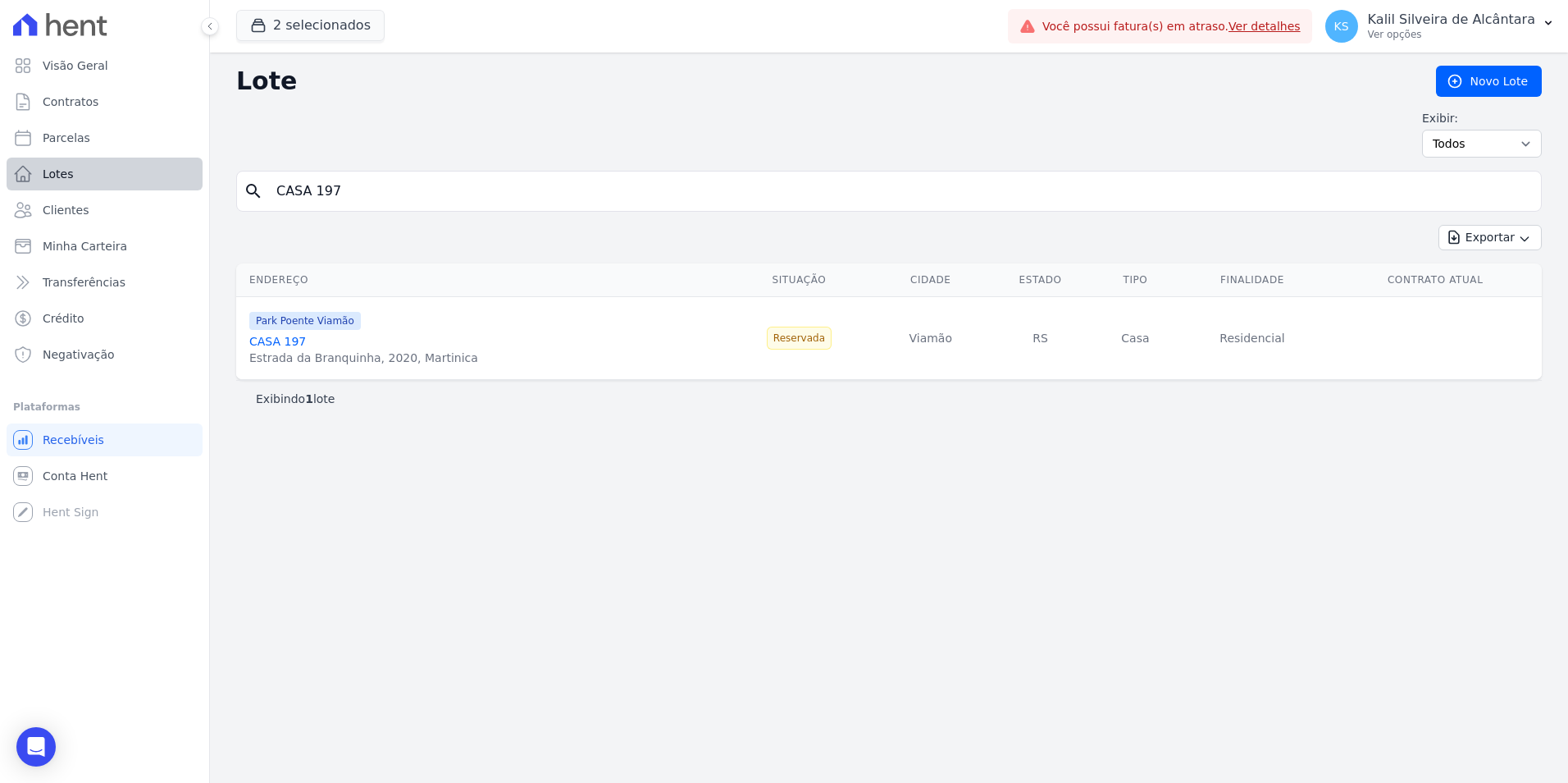
drag, startPoint x: 368, startPoint y: 184, endPoint x: 139, endPoint y: 188, distance: 229.0
click at [139, 188] on div "Visão Geral Contratos Parcelas Lotes Clientes Minha Carteira Transferências Cré…" at bounding box center [784, 392] width 1568 height 783
paste input "230"
type input "CASA 230"
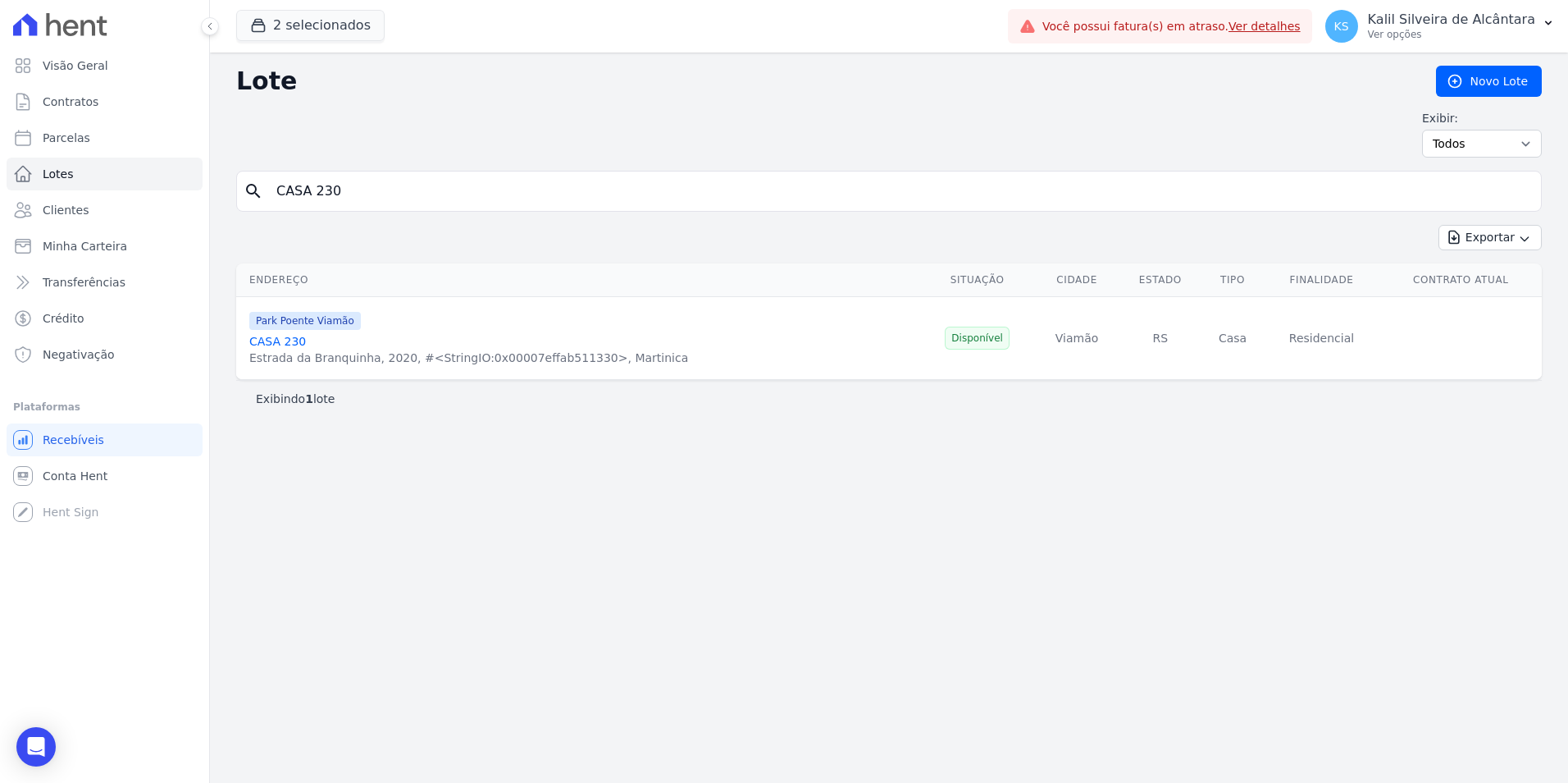
drag, startPoint x: 346, startPoint y: 335, endPoint x: 215, endPoint y: 335, distance: 131.0
click at [215, 335] on div "Endereço Situação Cidade Estado Tipo Finalidade Contrato Atual Park Poente Viam…" at bounding box center [889, 321] width 1358 height 130
drag, startPoint x: 215, startPoint y: 335, endPoint x: 697, endPoint y: 433, distance: 491.9
click at [697, 433] on div "Lote Novo Lote Exibir: Todos Disponíveis Vendidas Reservadas Indisponíveis sear…" at bounding box center [889, 418] width 1358 height 730
drag, startPoint x: 438, startPoint y: 182, endPoint x: 0, endPoint y: 249, distance: 443.1
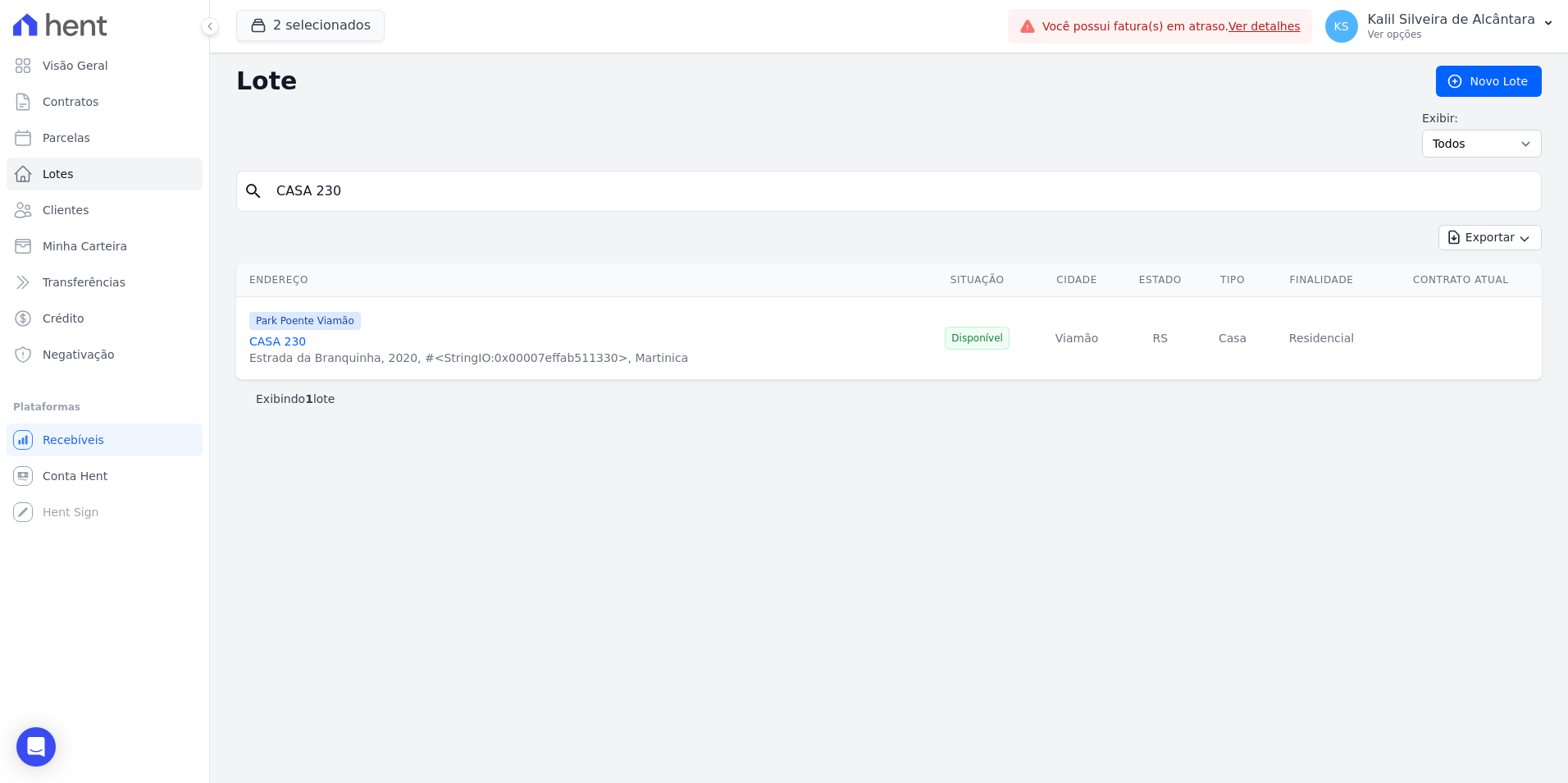
click at [172, 224] on div "Visão Geral Contratos Parcelas Lotes Clientes Minha Carteira Transferências Cré…" at bounding box center [784, 392] width 1568 height 783
click at [473, 181] on input "search" at bounding box center [899, 191] width 1267 height 33
paste input "CASA 26"
type input "CASA 26"
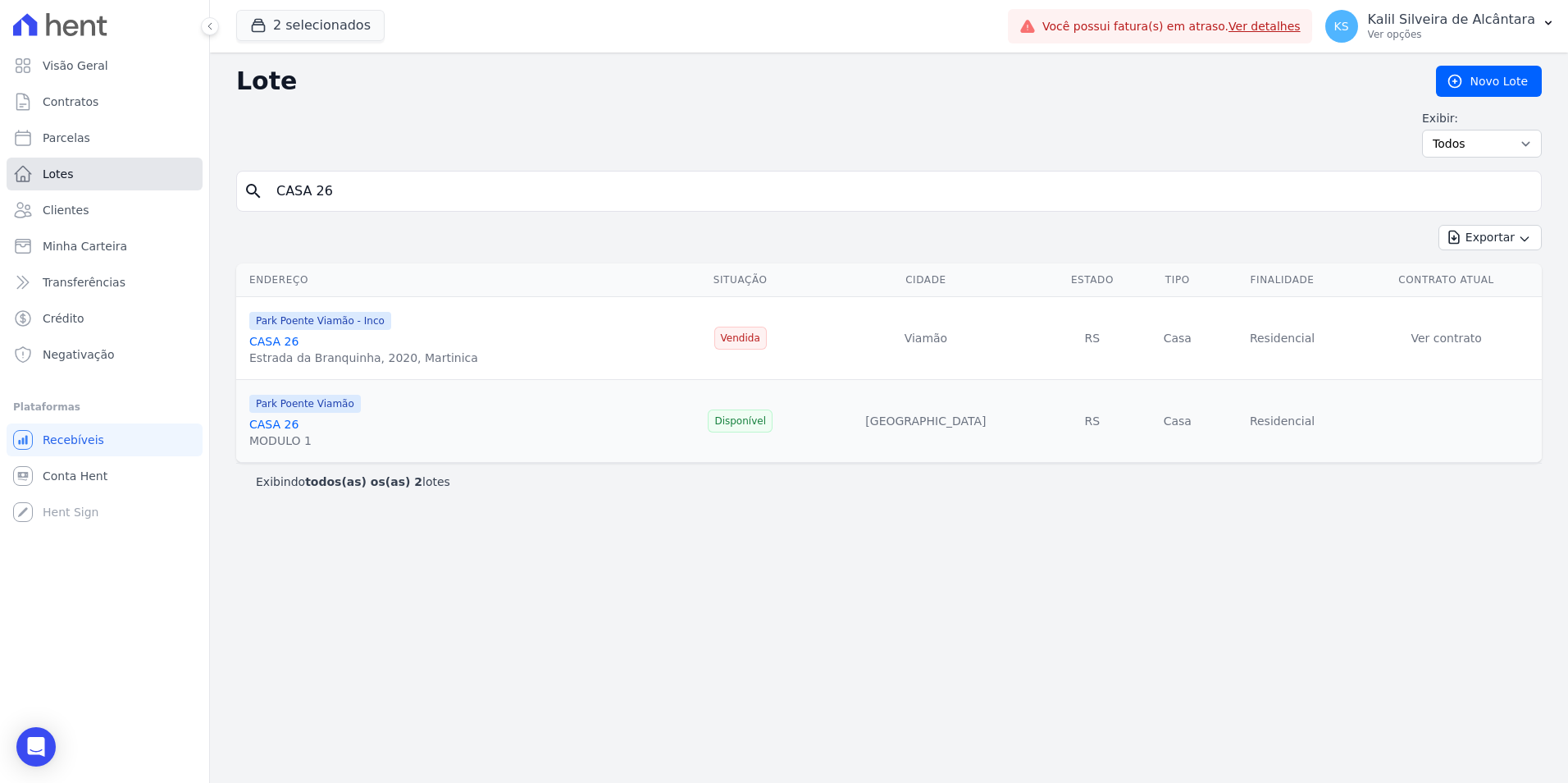
click at [91, 162] on link "Lotes" at bounding box center [104, 174] width 196 height 33
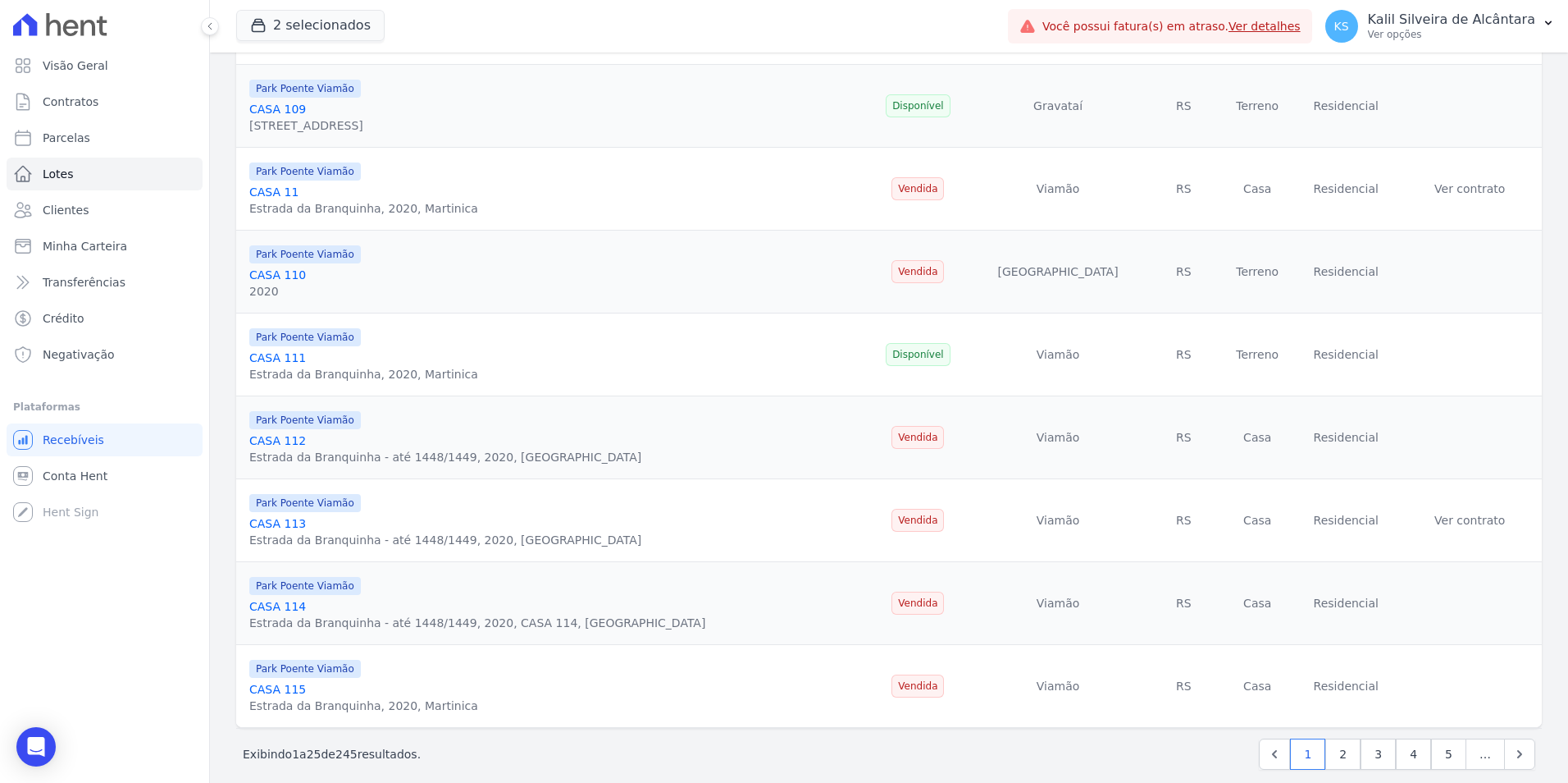
scroll to position [1658, 0]
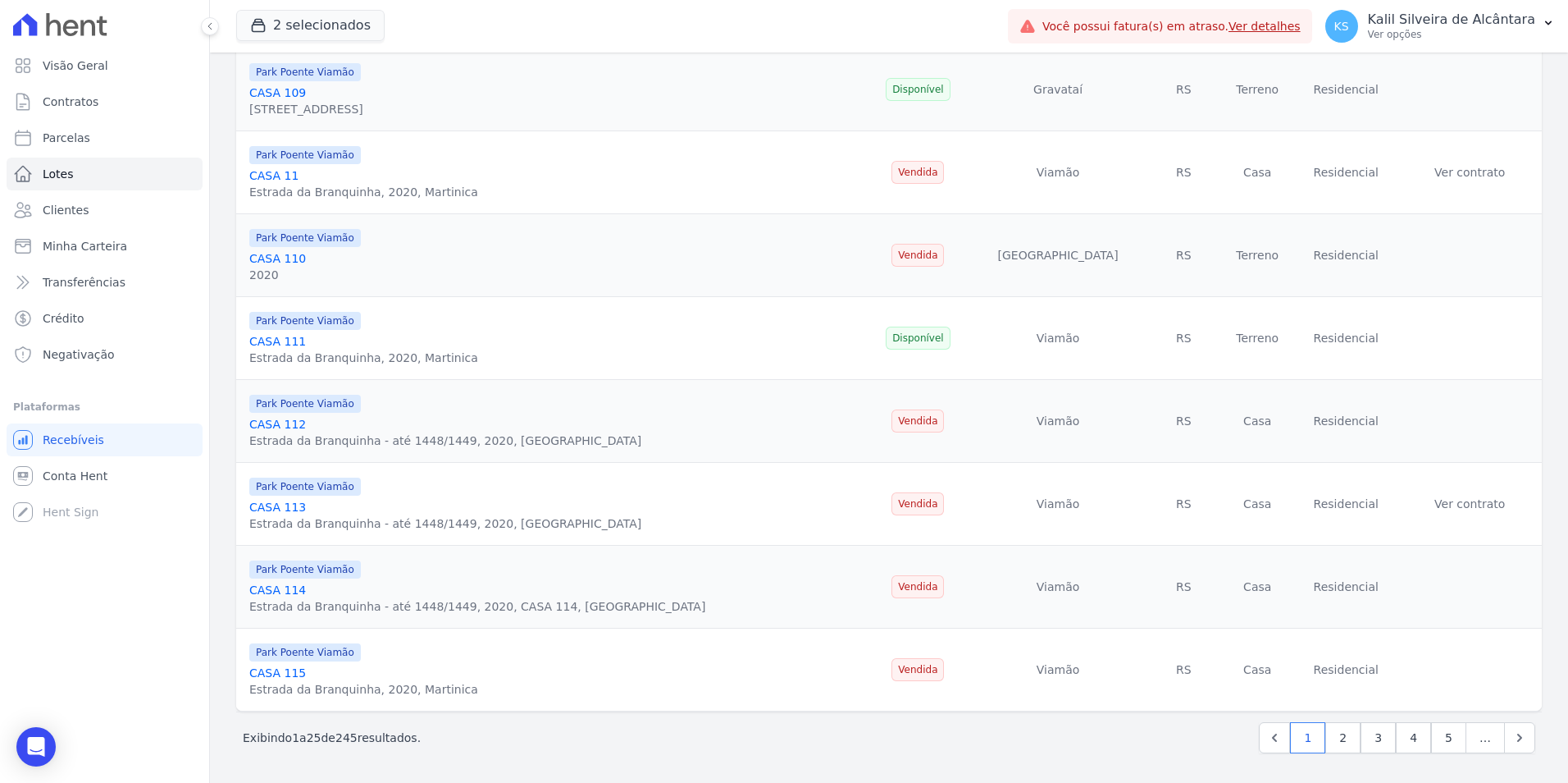
drag, startPoint x: 422, startPoint y: 738, endPoint x: 385, endPoint y: 739, distance: 37.0
click at [385, 739] on div "Exibindo 1 a 25 de 245 resultados. 1 2 3 4 5 …" at bounding box center [889, 738] width 1293 height 31
drag, startPoint x: 385, startPoint y: 739, endPoint x: 367, endPoint y: 730, distance: 20.1
click at [367, 730] on p "Exibindo 1 a 25 de 245 resultados." at bounding box center [332, 738] width 178 height 16
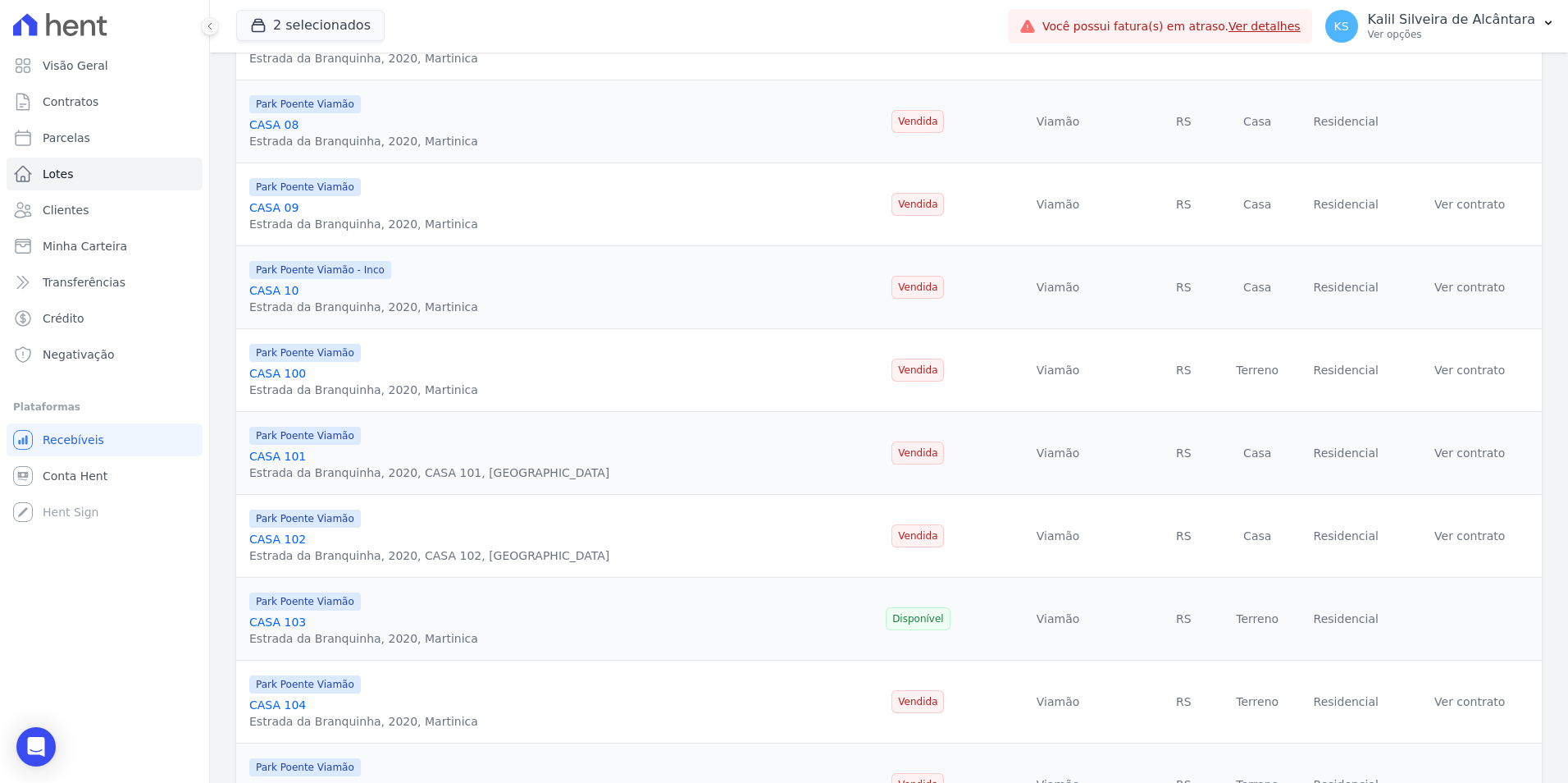
scroll to position [508, 0]
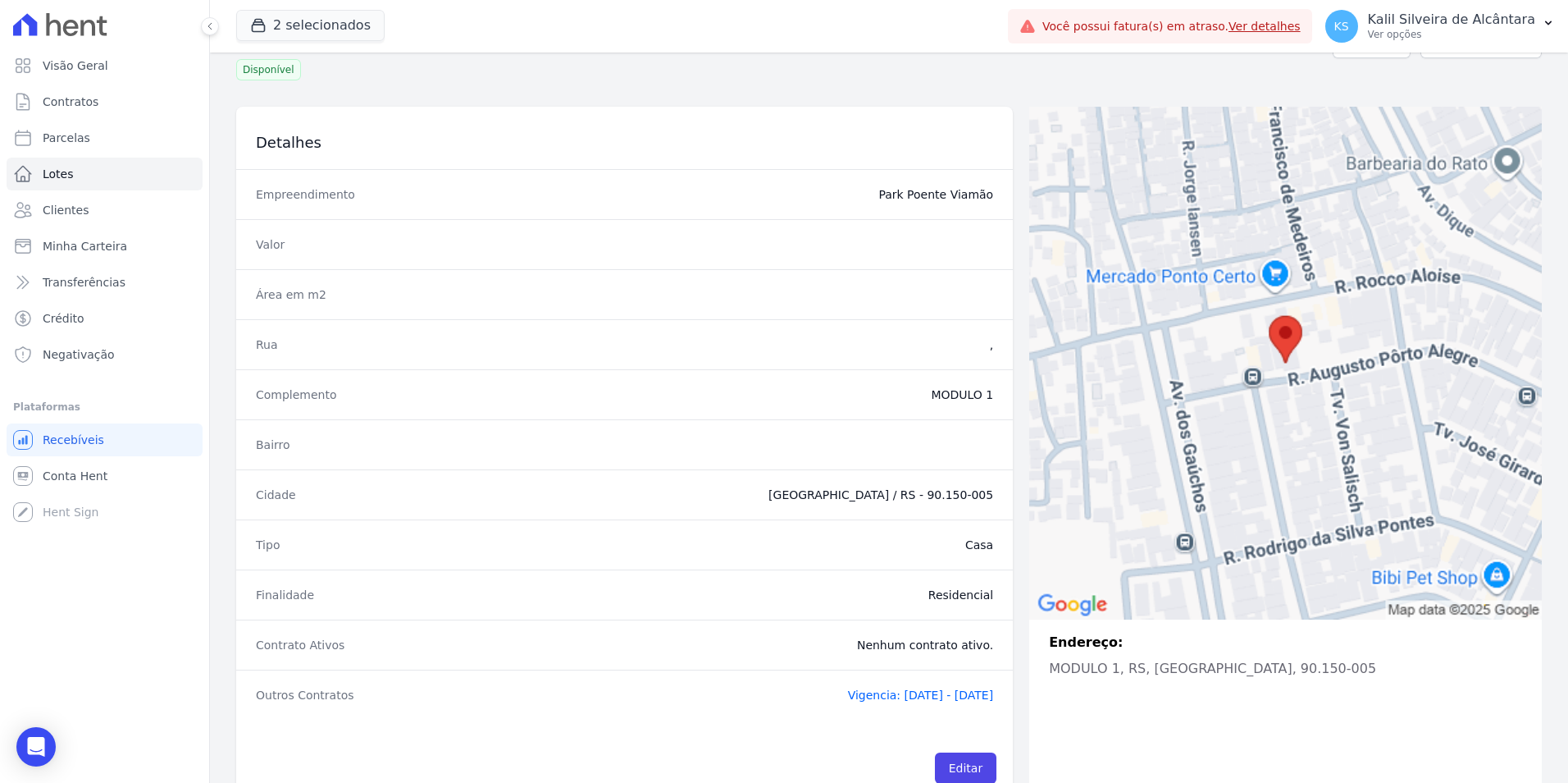
scroll to position [103, 0]
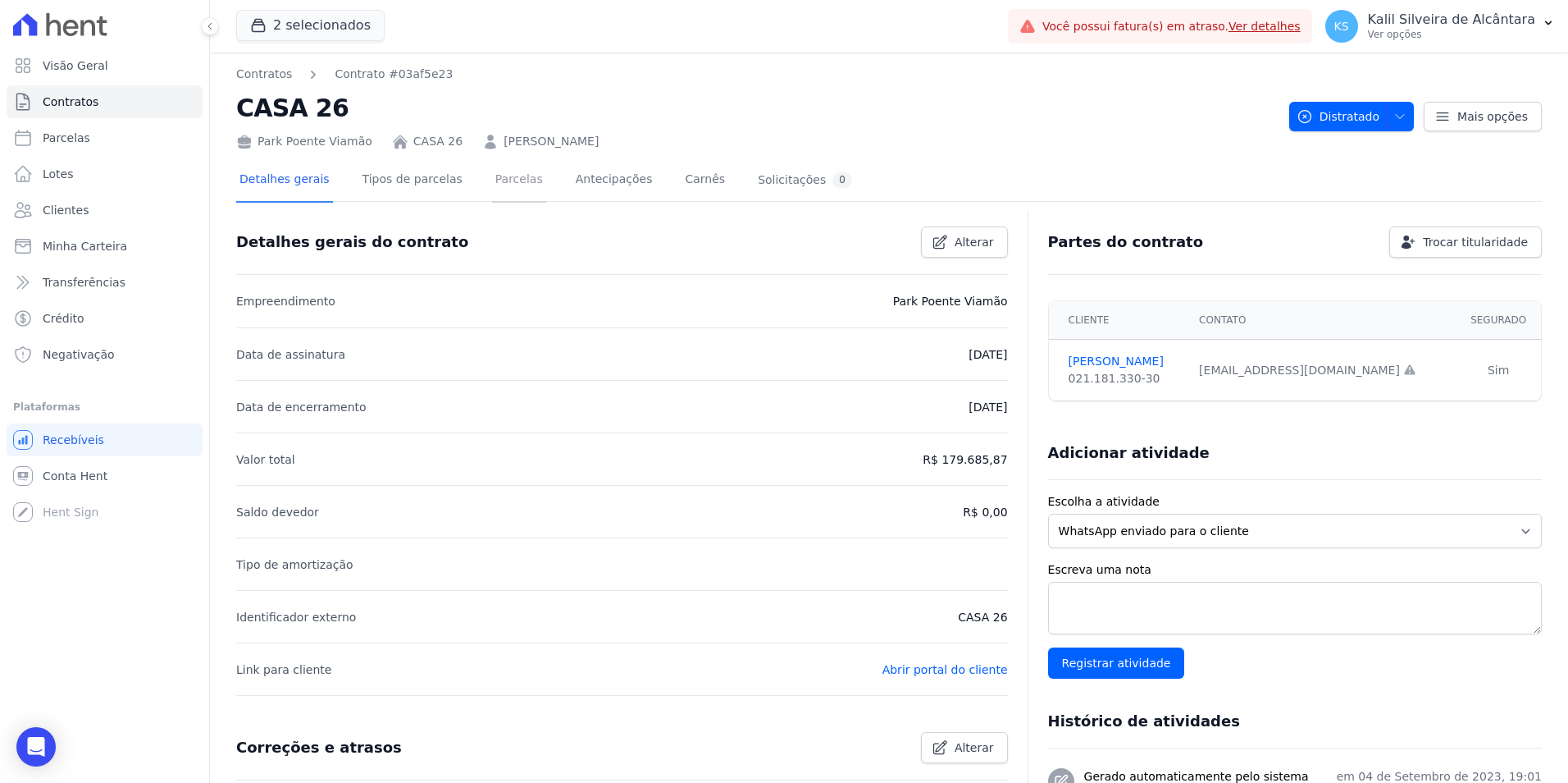
click at [497, 186] on link "Parcelas" at bounding box center [519, 181] width 54 height 44
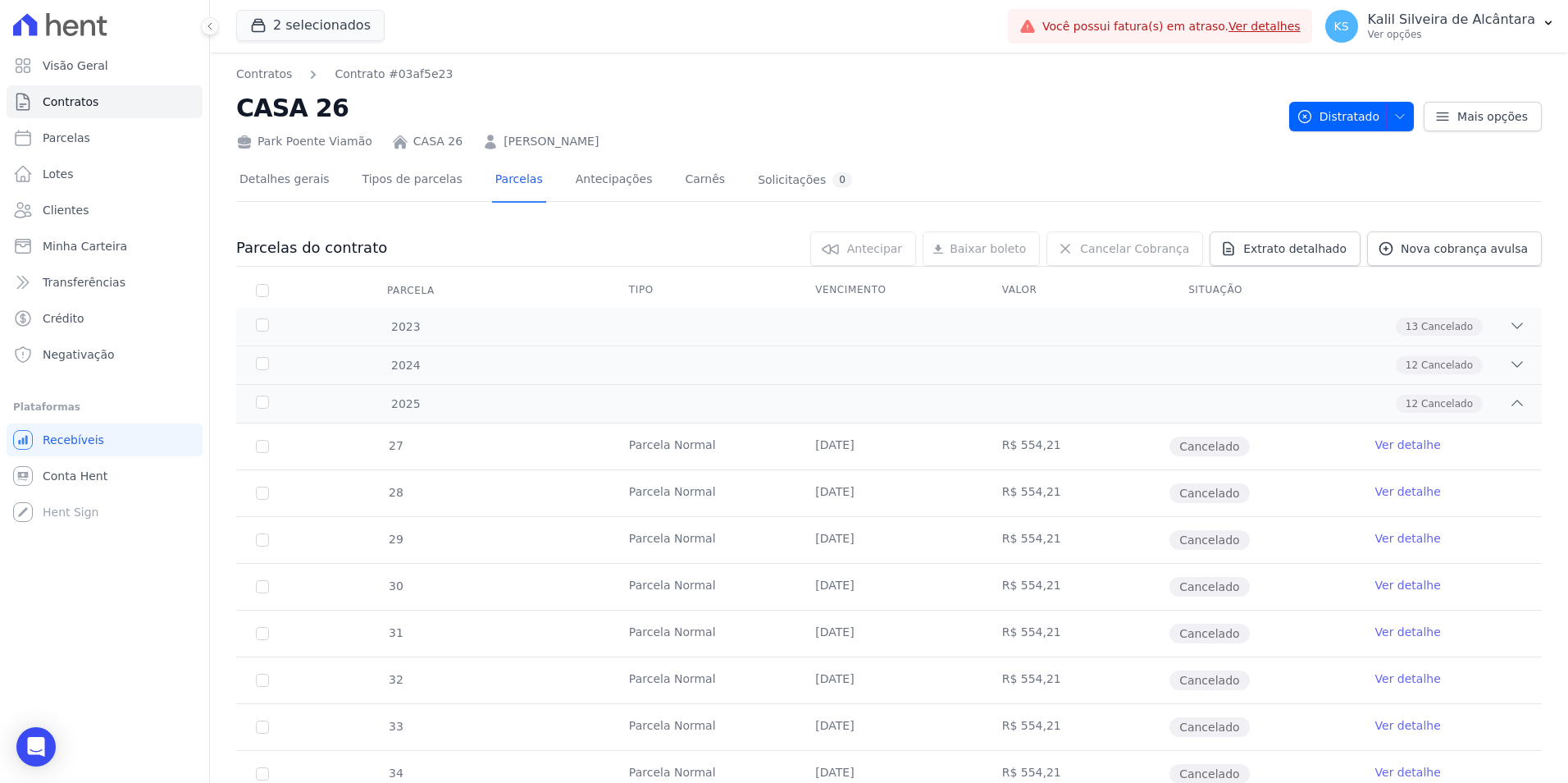
click at [269, 290] on th "Parcela" at bounding box center [263, 290] width 53 height 34
click at [261, 290] on input "checkbox" at bounding box center [262, 290] width 13 height 13
click at [261, 291] on input "checkbox" at bounding box center [262, 290] width 13 height 13
checkbox input "false"
click at [1386, 108] on span "button" at bounding box center [1396, 116] width 21 height 26
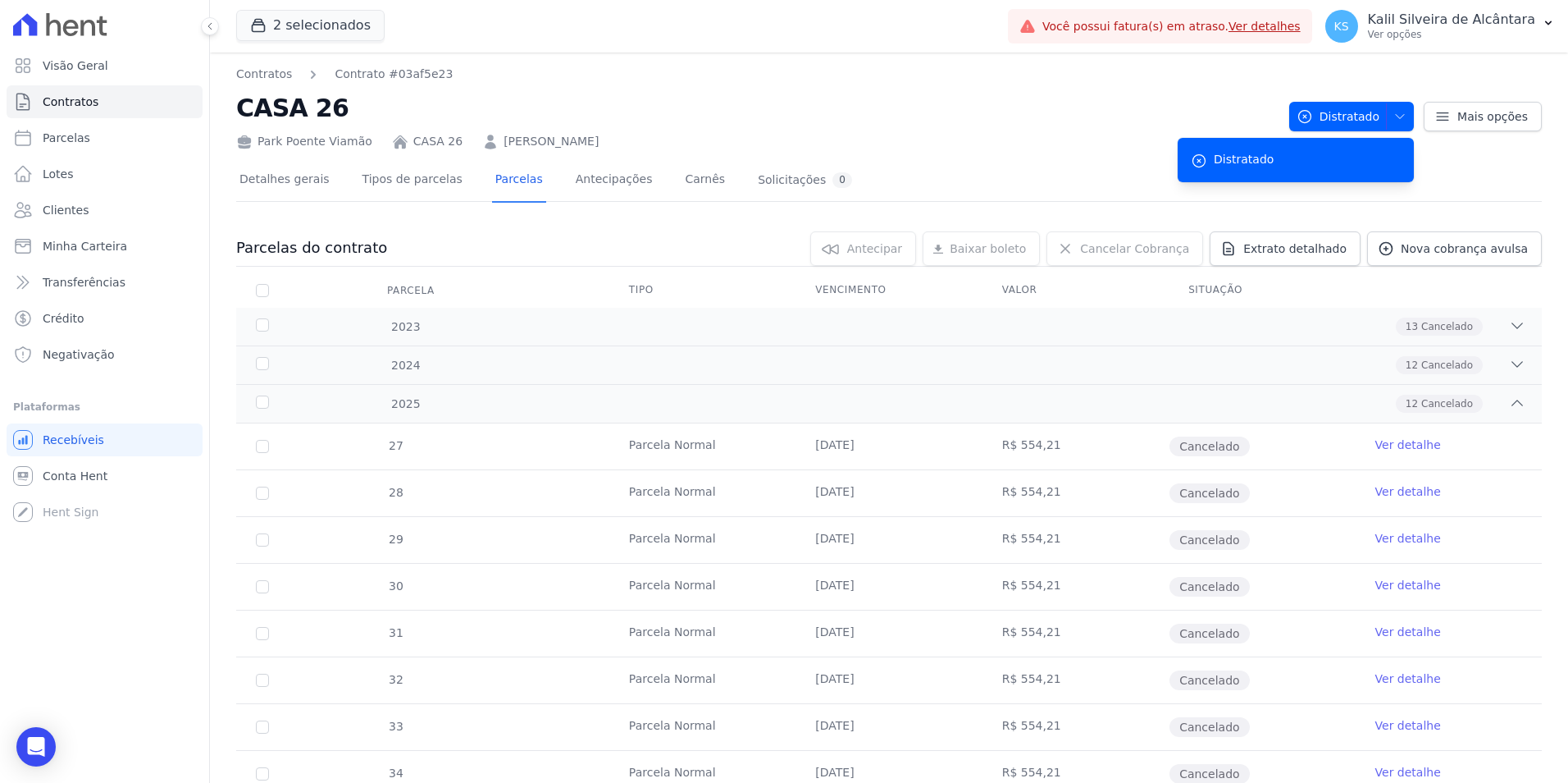
click at [1256, 164] on span "Distratado" at bounding box center [1244, 160] width 60 height 17
click at [1486, 106] on link "Mais opções" at bounding box center [1482, 116] width 118 height 30
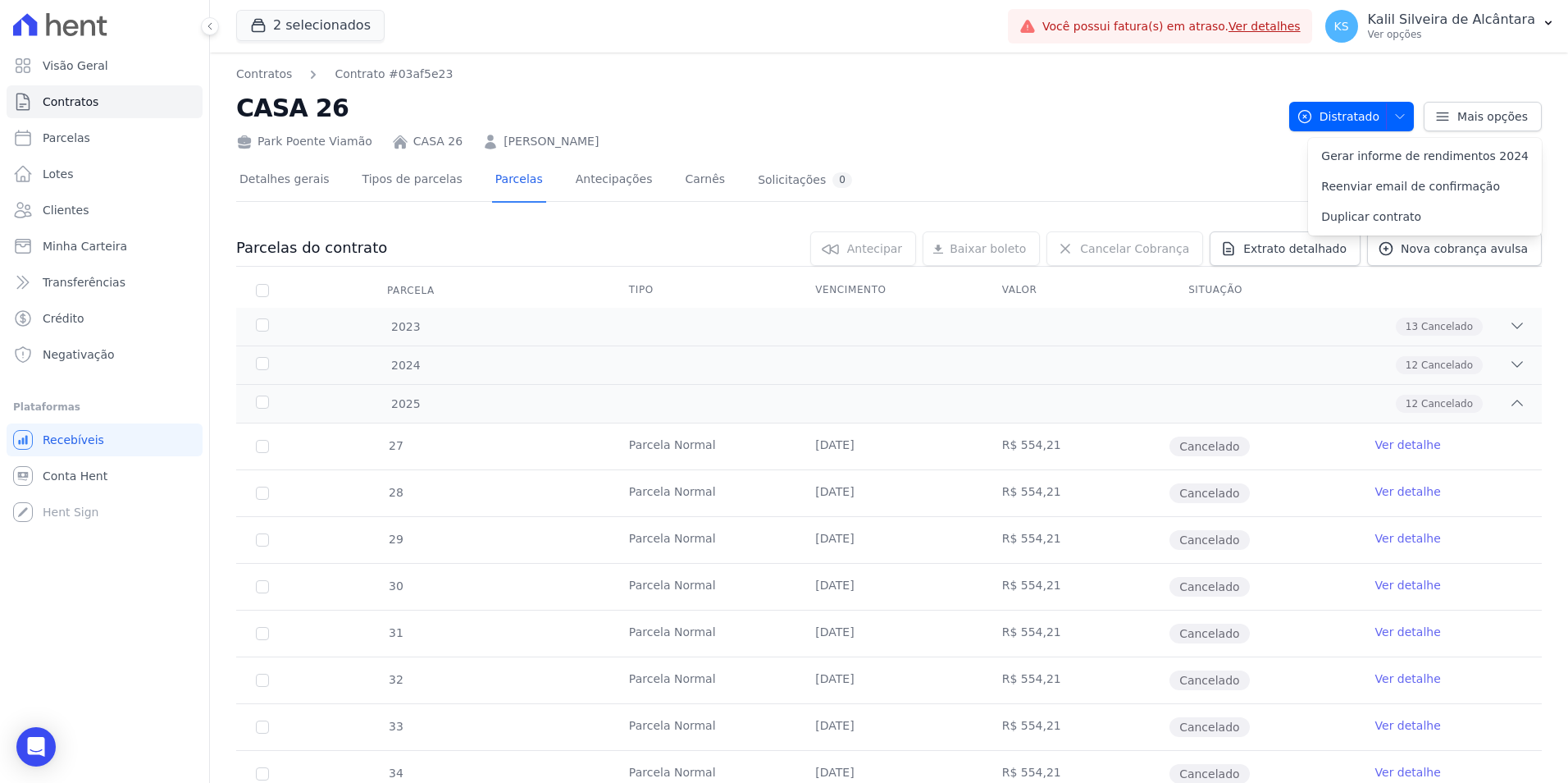
click at [1084, 150] on div "Park Poente Viamão CASA 26 LUIZA TRINDADE DE CARVALHO" at bounding box center [756, 138] width 1040 height 24
click at [304, 188] on link "Detalhes gerais" at bounding box center [284, 181] width 97 height 44
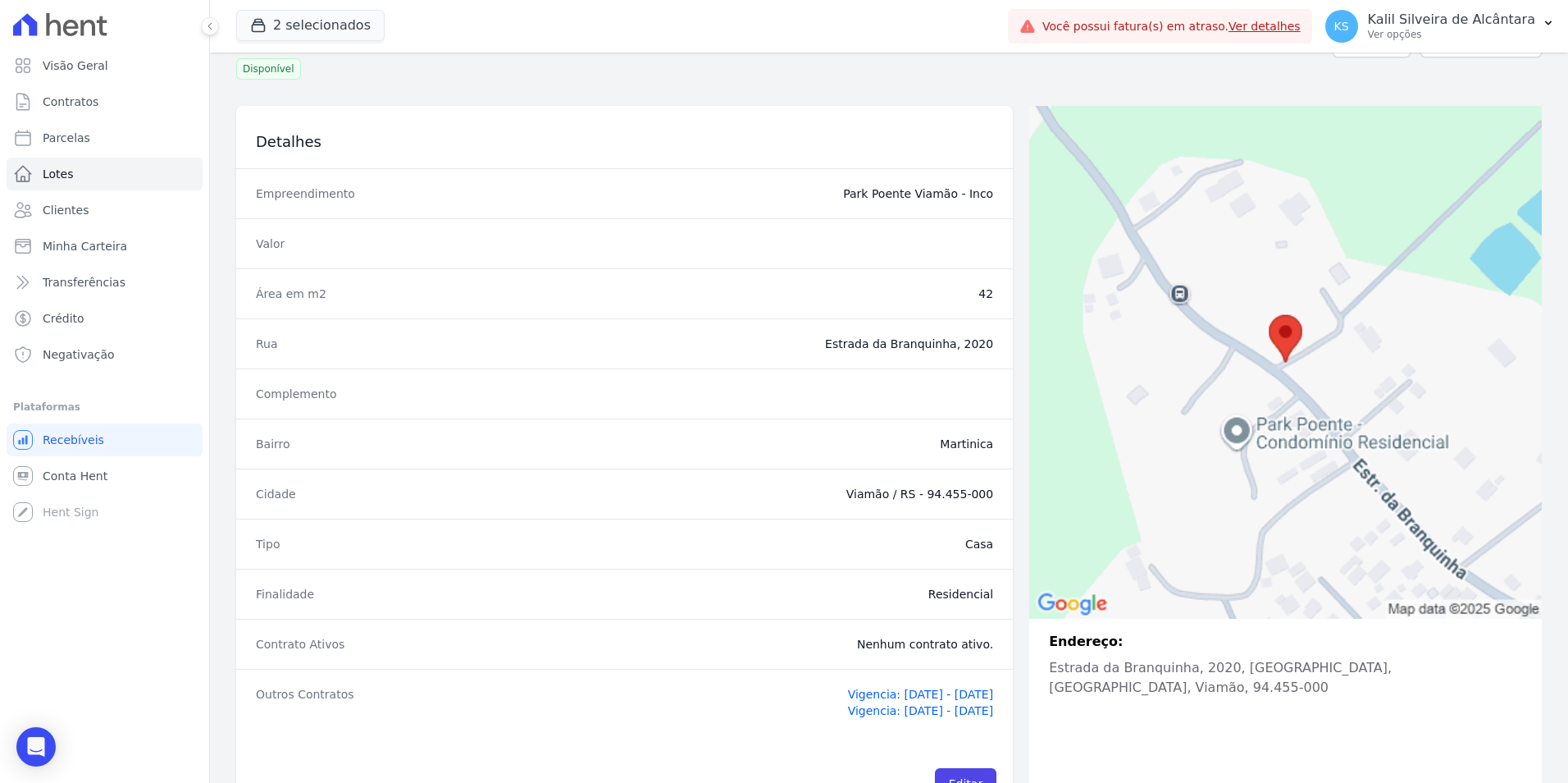
scroll to position [120, 0]
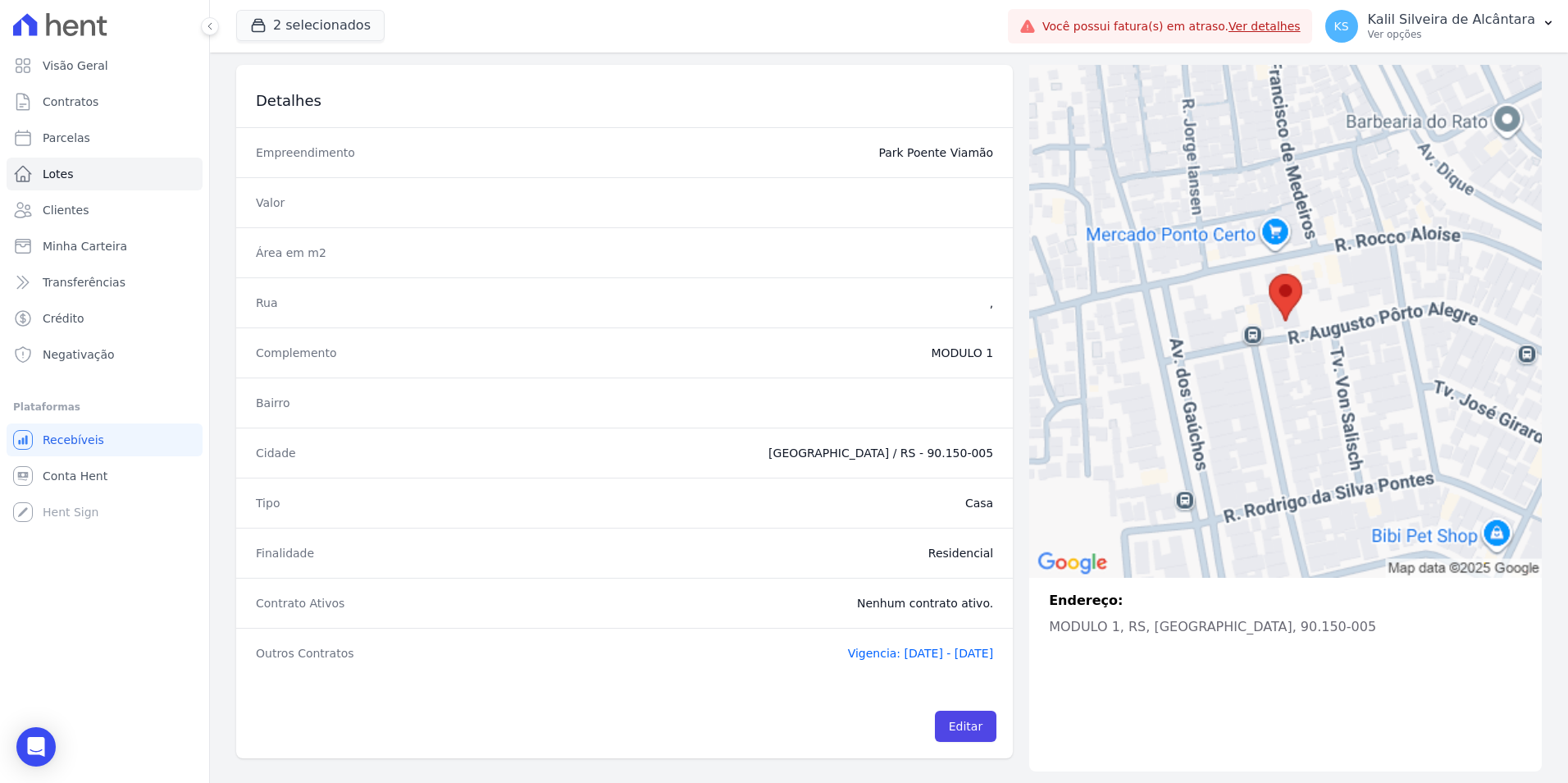
scroll to position [103, 0]
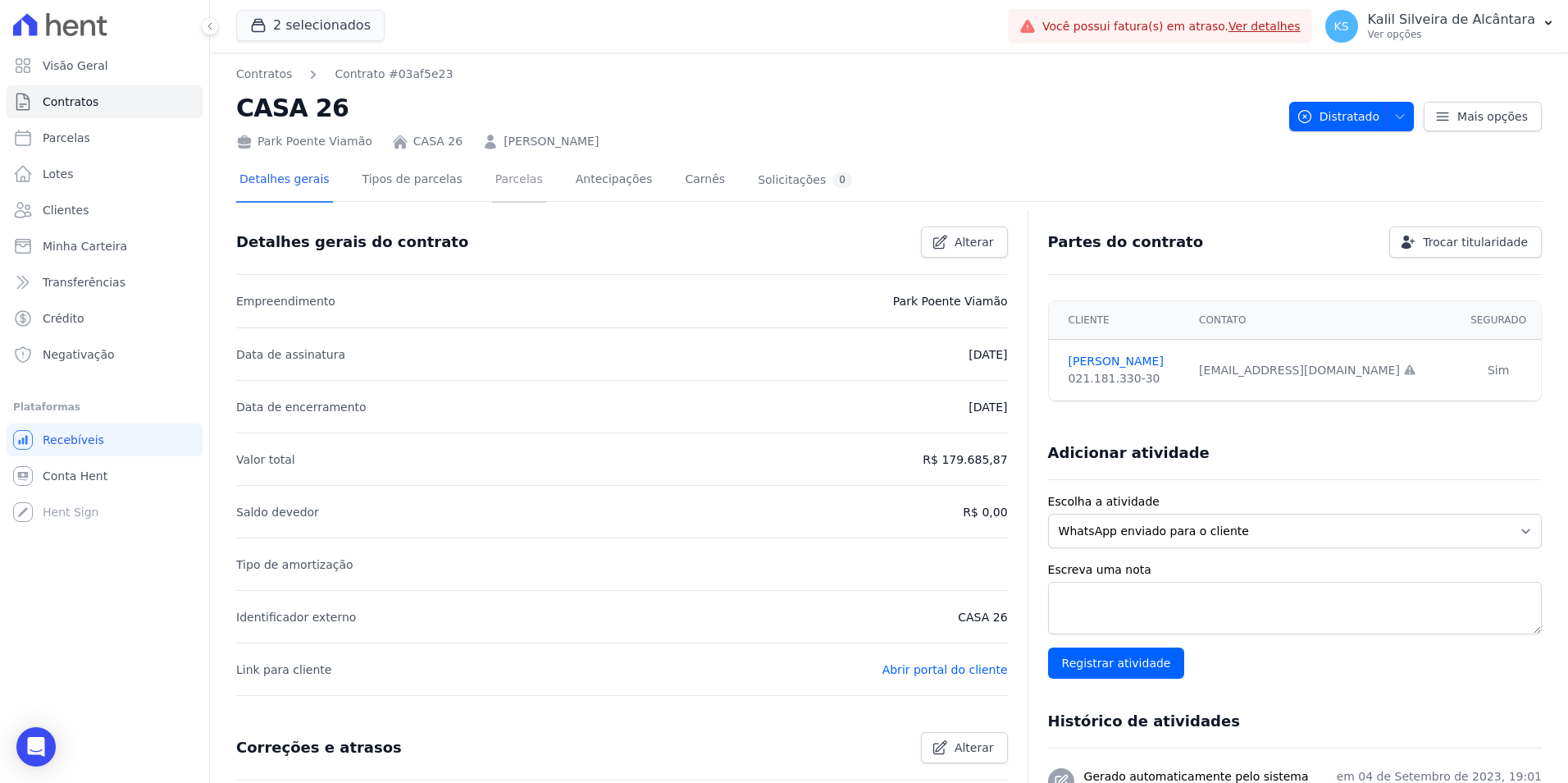
click at [500, 174] on link "Parcelas" at bounding box center [519, 181] width 54 height 44
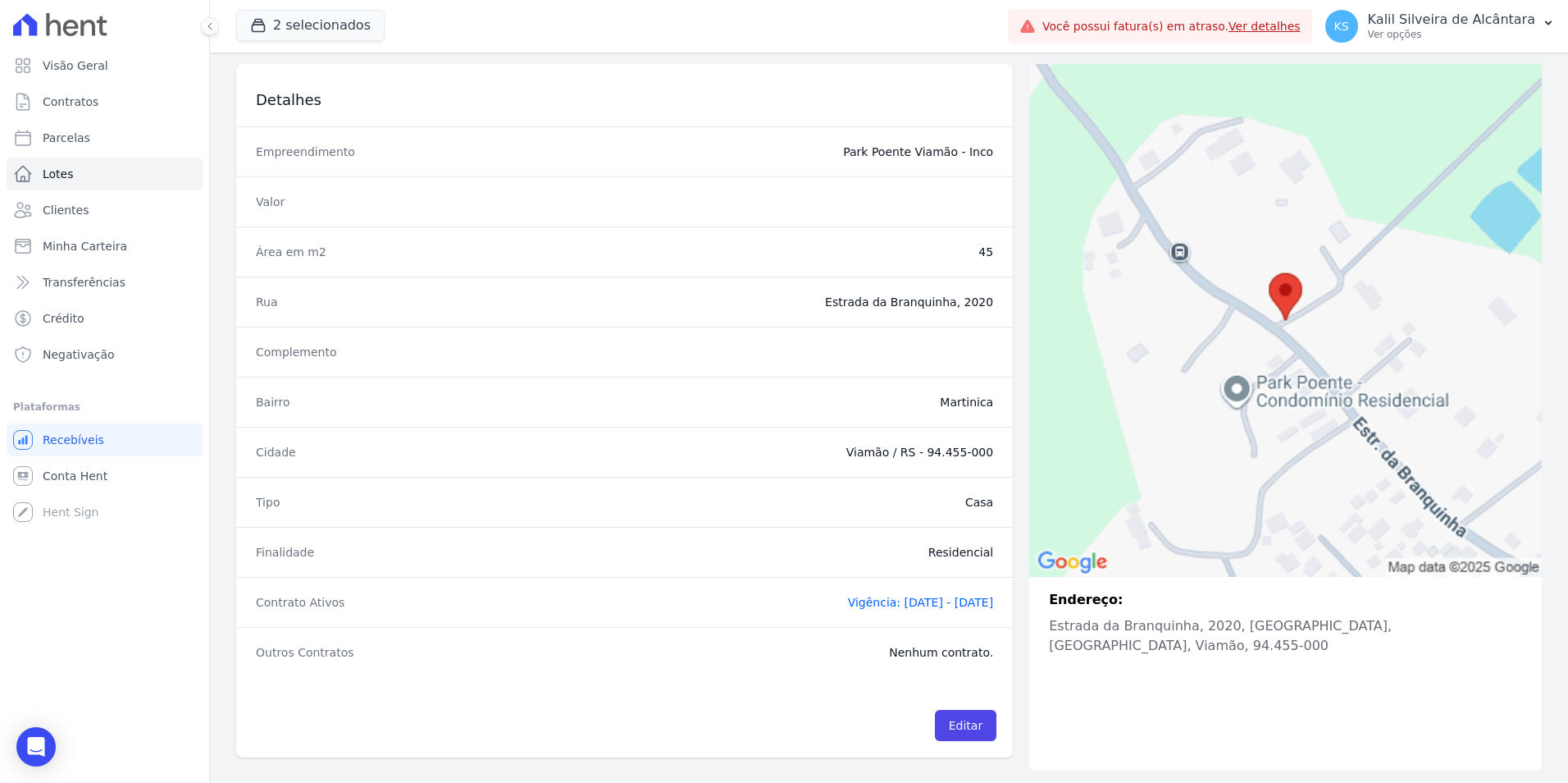
scroll to position [103, 0]
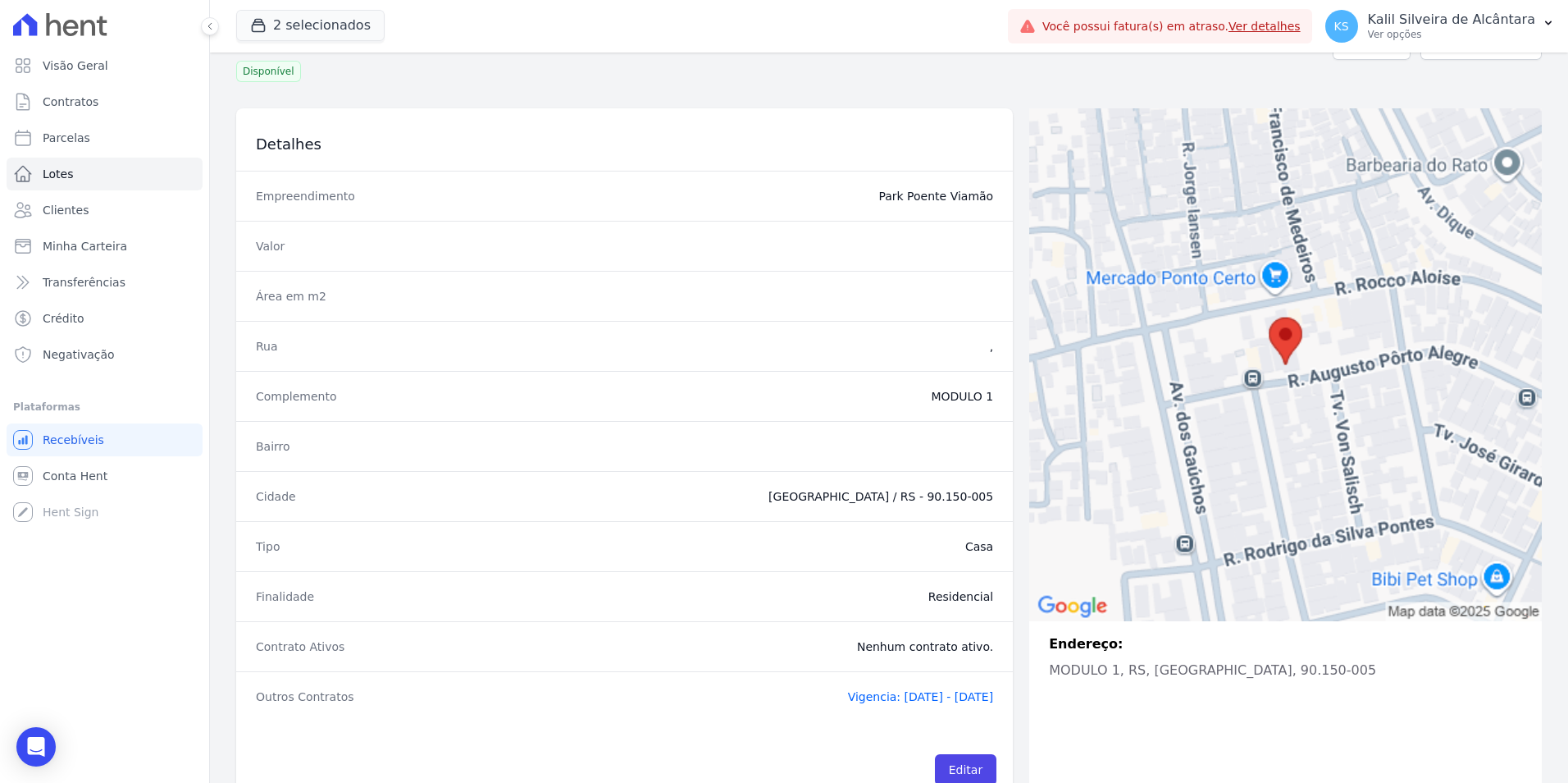
scroll to position [103, 0]
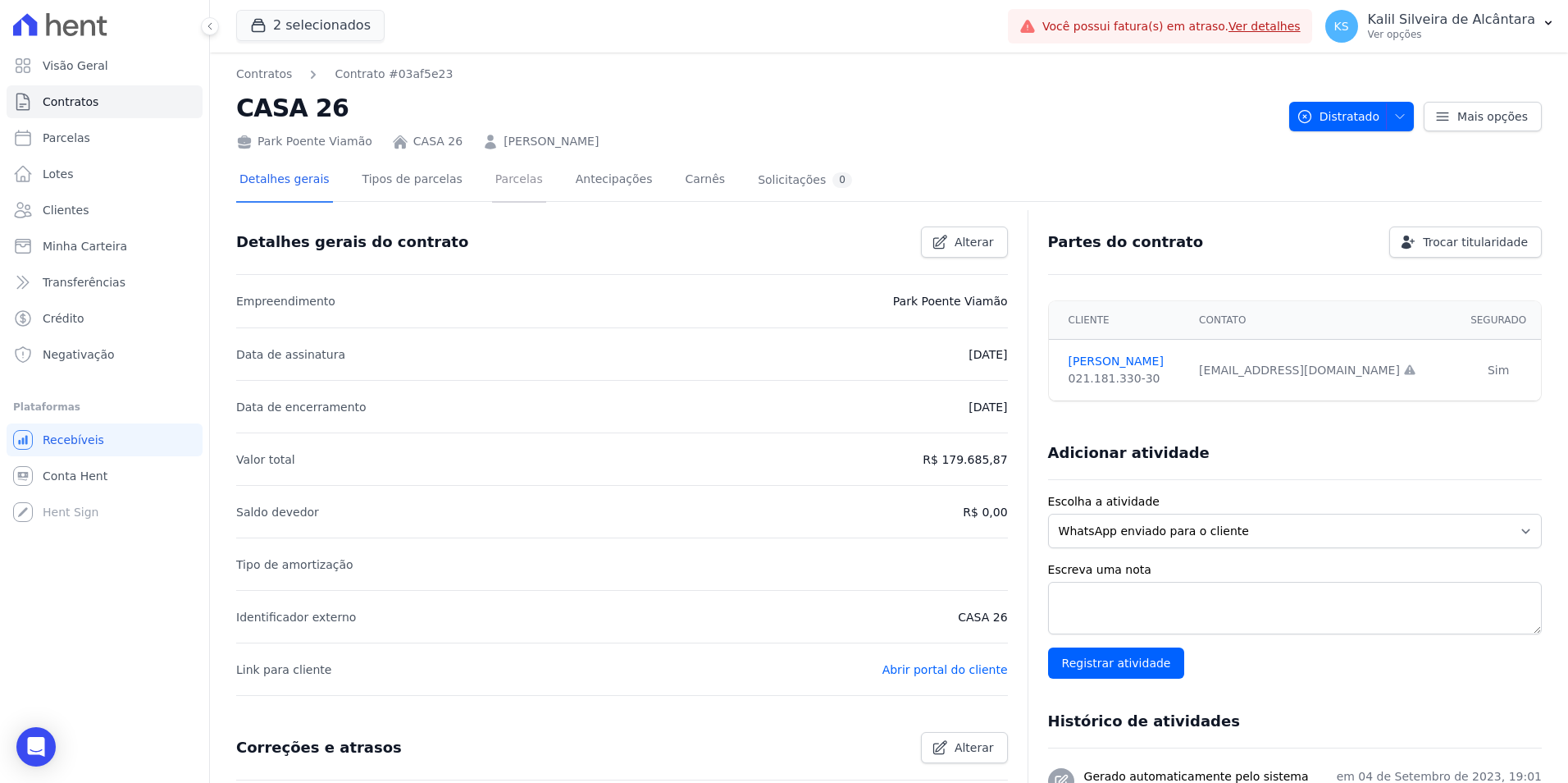
click at [492, 182] on link "Parcelas" at bounding box center [519, 181] width 54 height 44
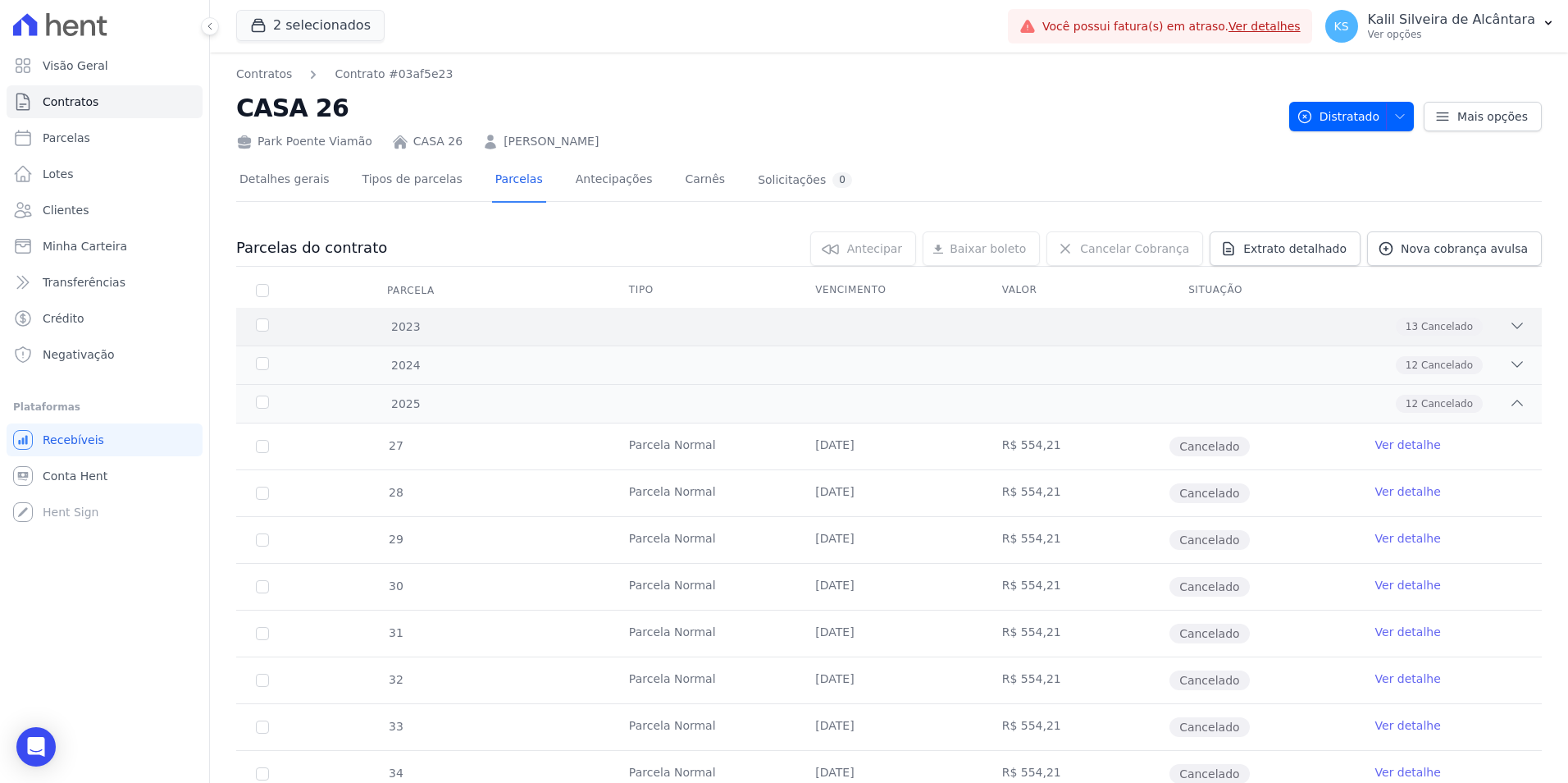
click at [437, 312] on div "2023 13 Cancelado" at bounding box center [889, 326] width 1305 height 38
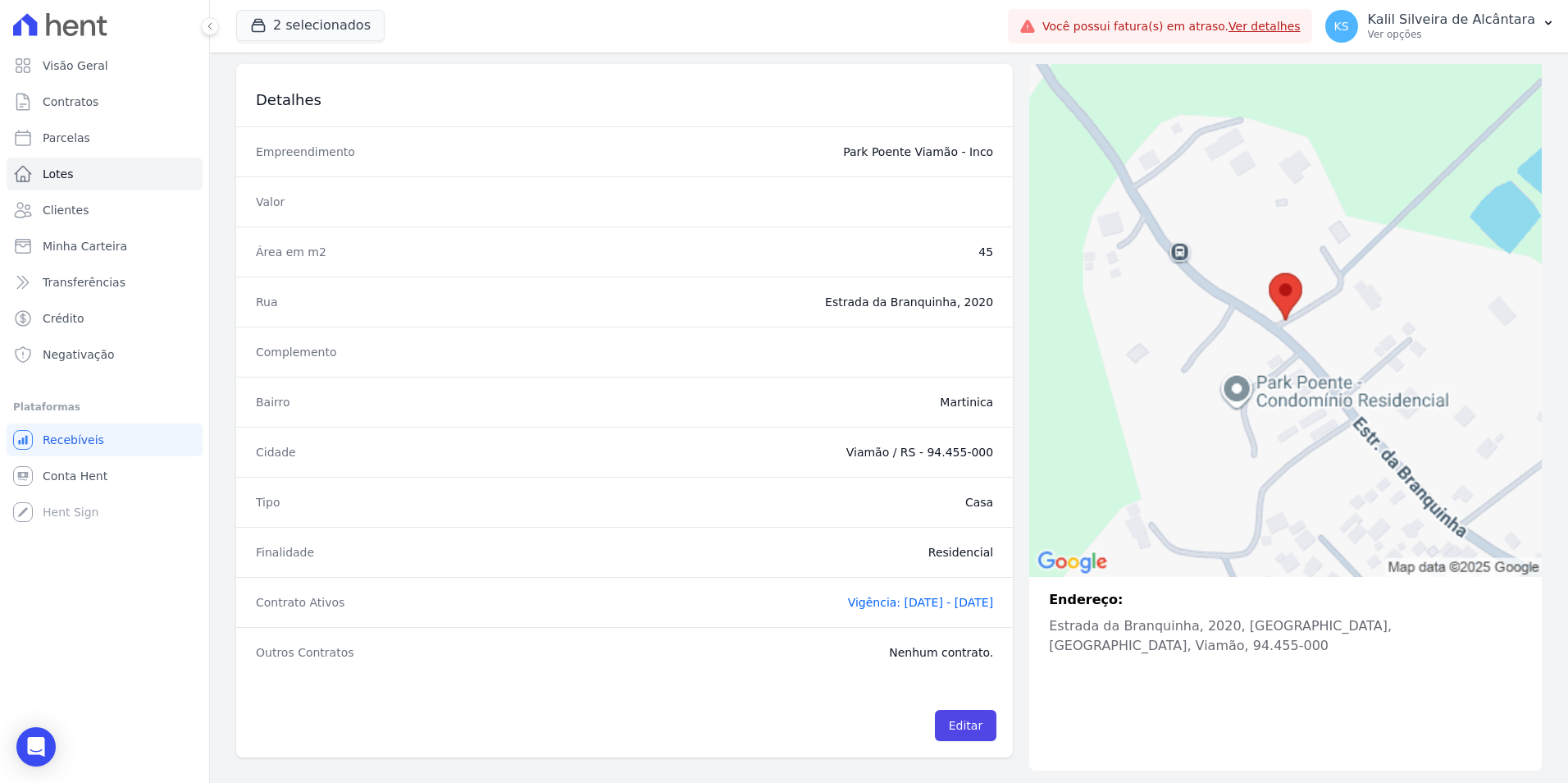
scroll to position [103, 0]
click at [826, 587] on div "Contrato Ativos Vigência: 03/11/2022 - 25/10/2026" at bounding box center [624, 600] width 776 height 50
click at [848, 596] on span "Vigência: 03/11/2022 - 25/10/2026" at bounding box center [920, 601] width 146 height 13
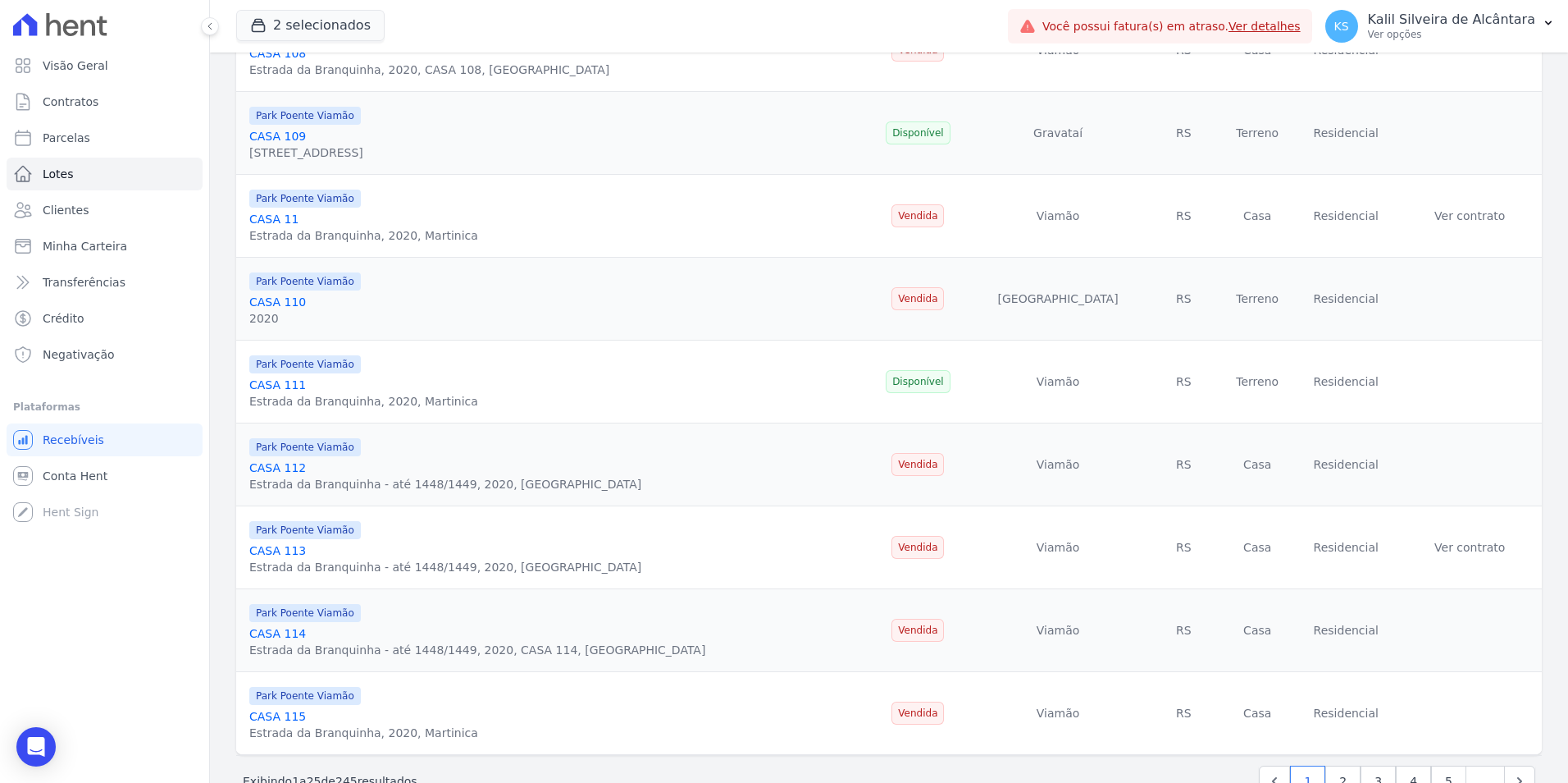
scroll to position [1658, 0]
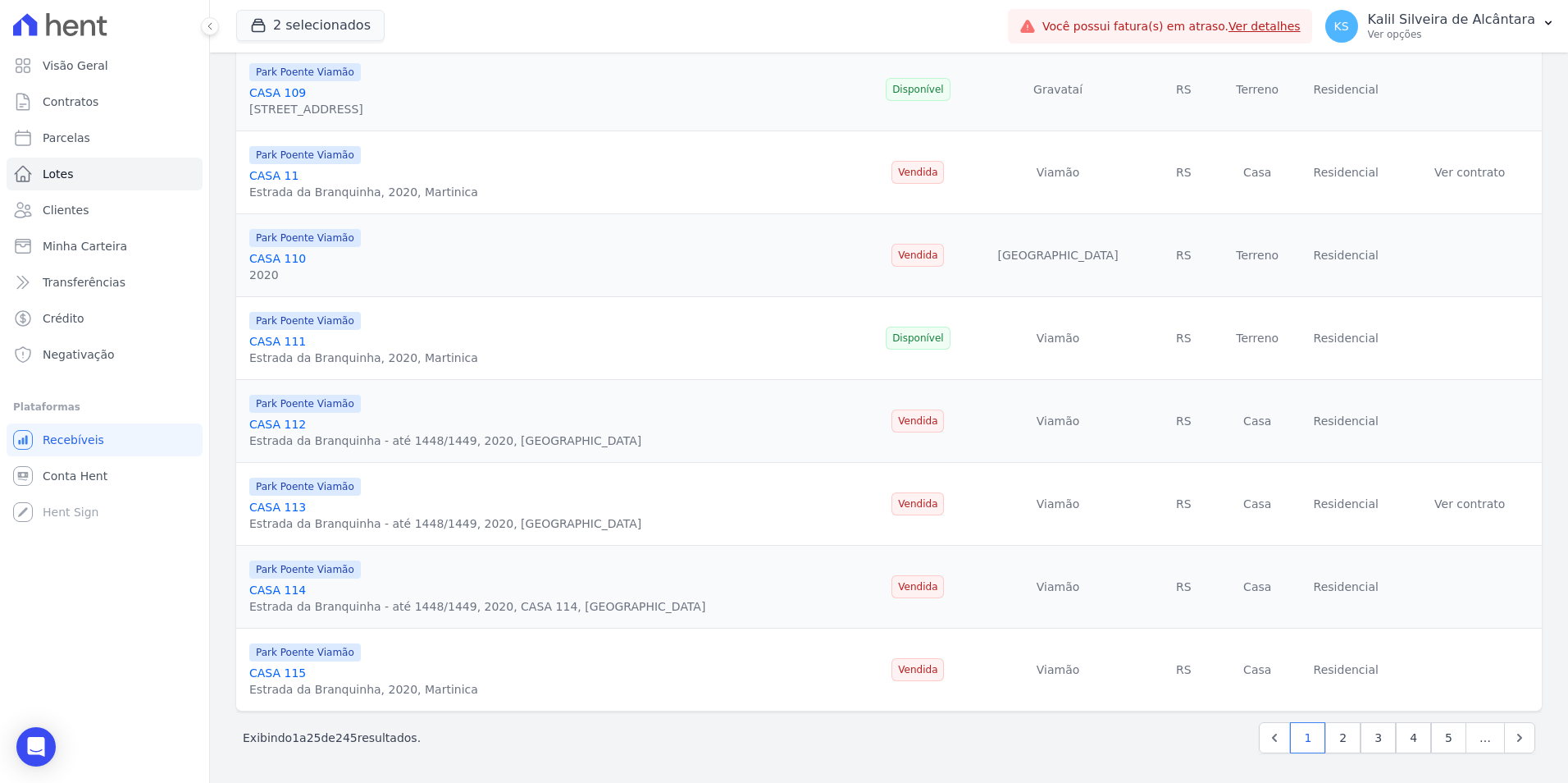
drag, startPoint x: 367, startPoint y: 740, endPoint x: 290, endPoint y: 740, distance: 77.0
click at [290, 740] on div "Exibindo 1 a 25 de 245 resultados. 1 2 3 4 5 …" at bounding box center [889, 738] width 1293 height 31
drag, startPoint x: 290, startPoint y: 740, endPoint x: 447, endPoint y: 739, distance: 157.0
click at [447, 739] on div "Exibindo 1 a 25 de 245 resultados. 1 2 3 4 5 …" at bounding box center [889, 738] width 1293 height 31
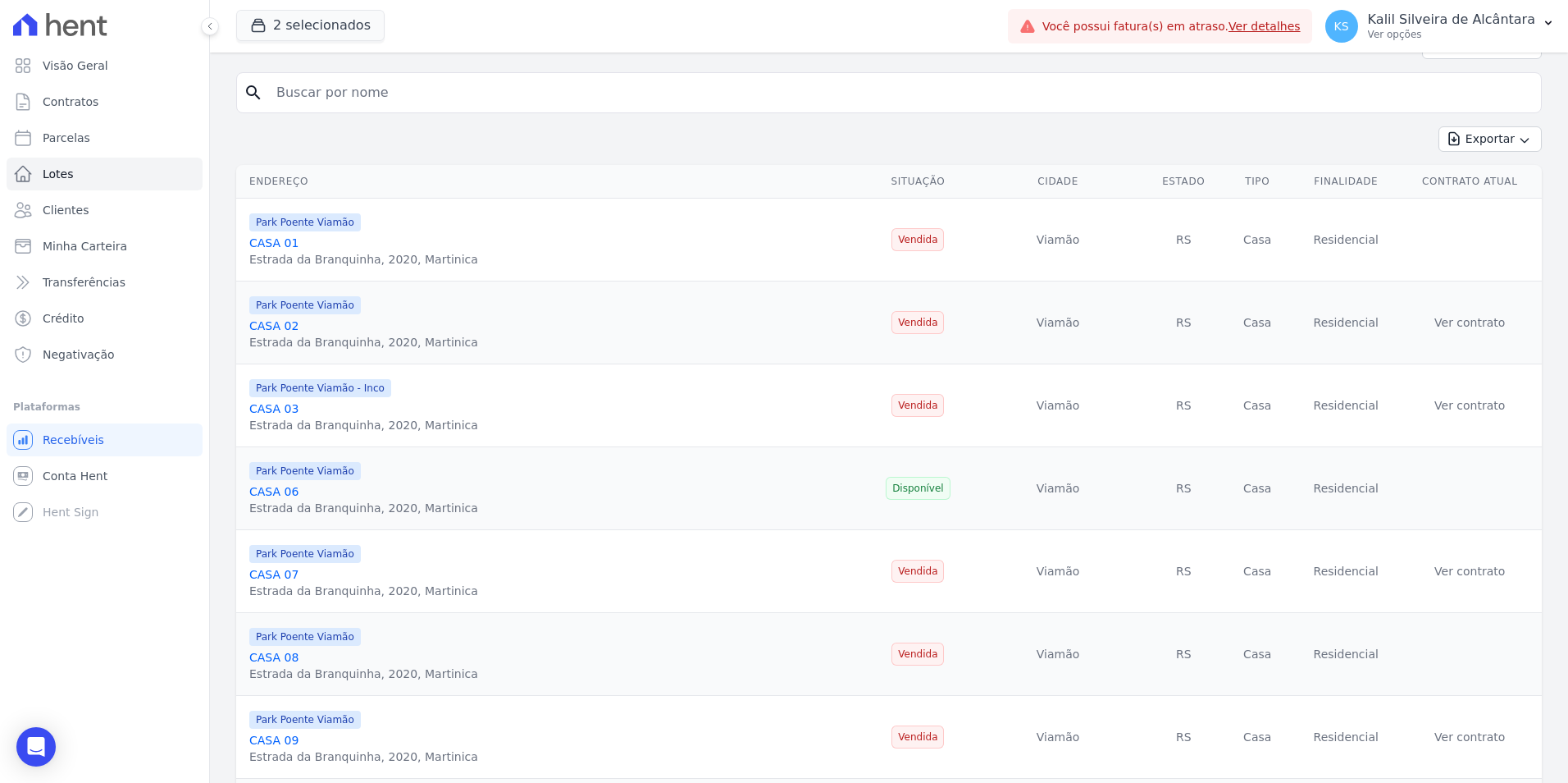
scroll to position [0, 0]
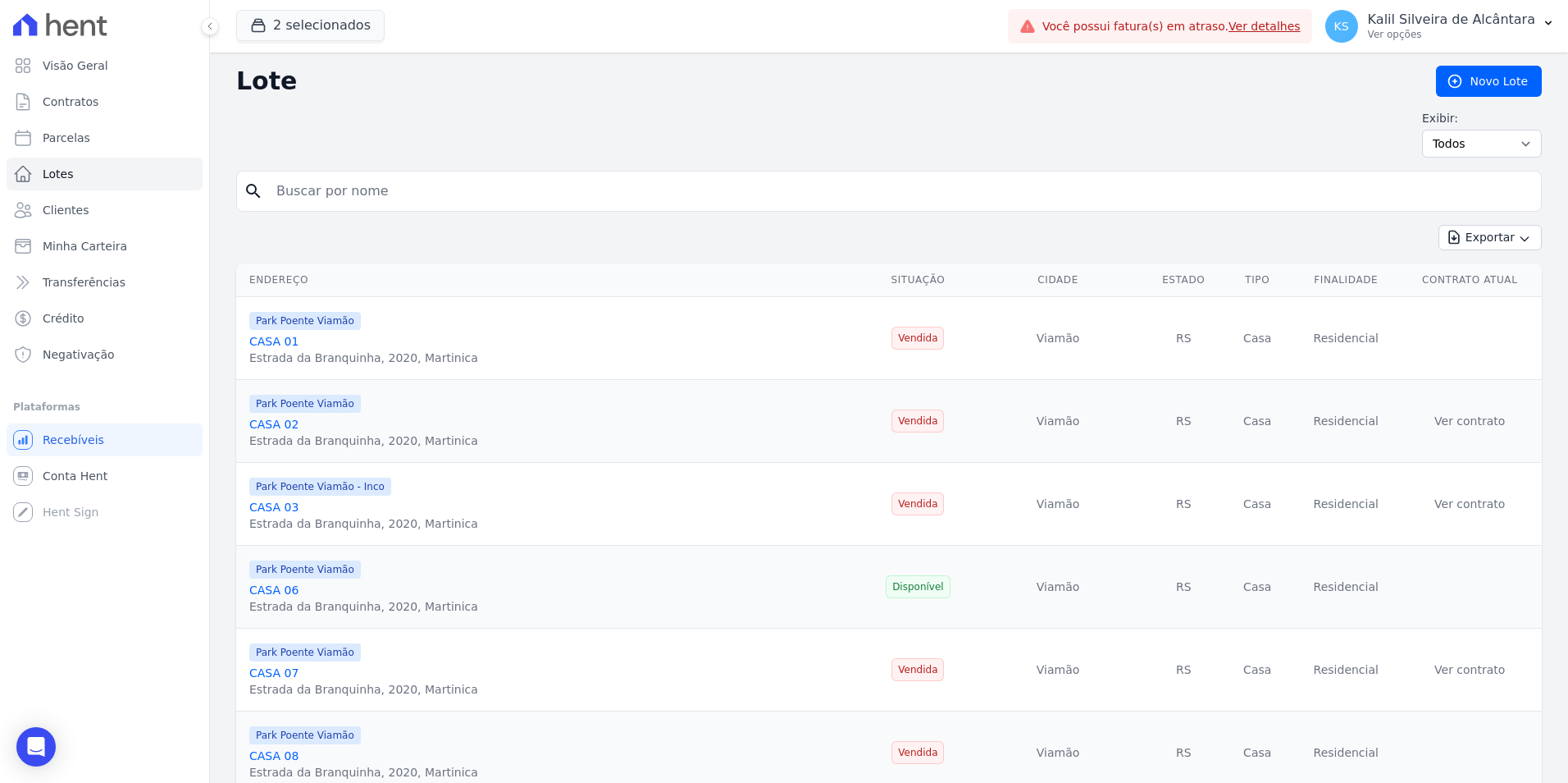
click at [399, 190] on input "search" at bounding box center [899, 191] width 1267 height 33
paste input "CASA 26"
type input "CASA 26"
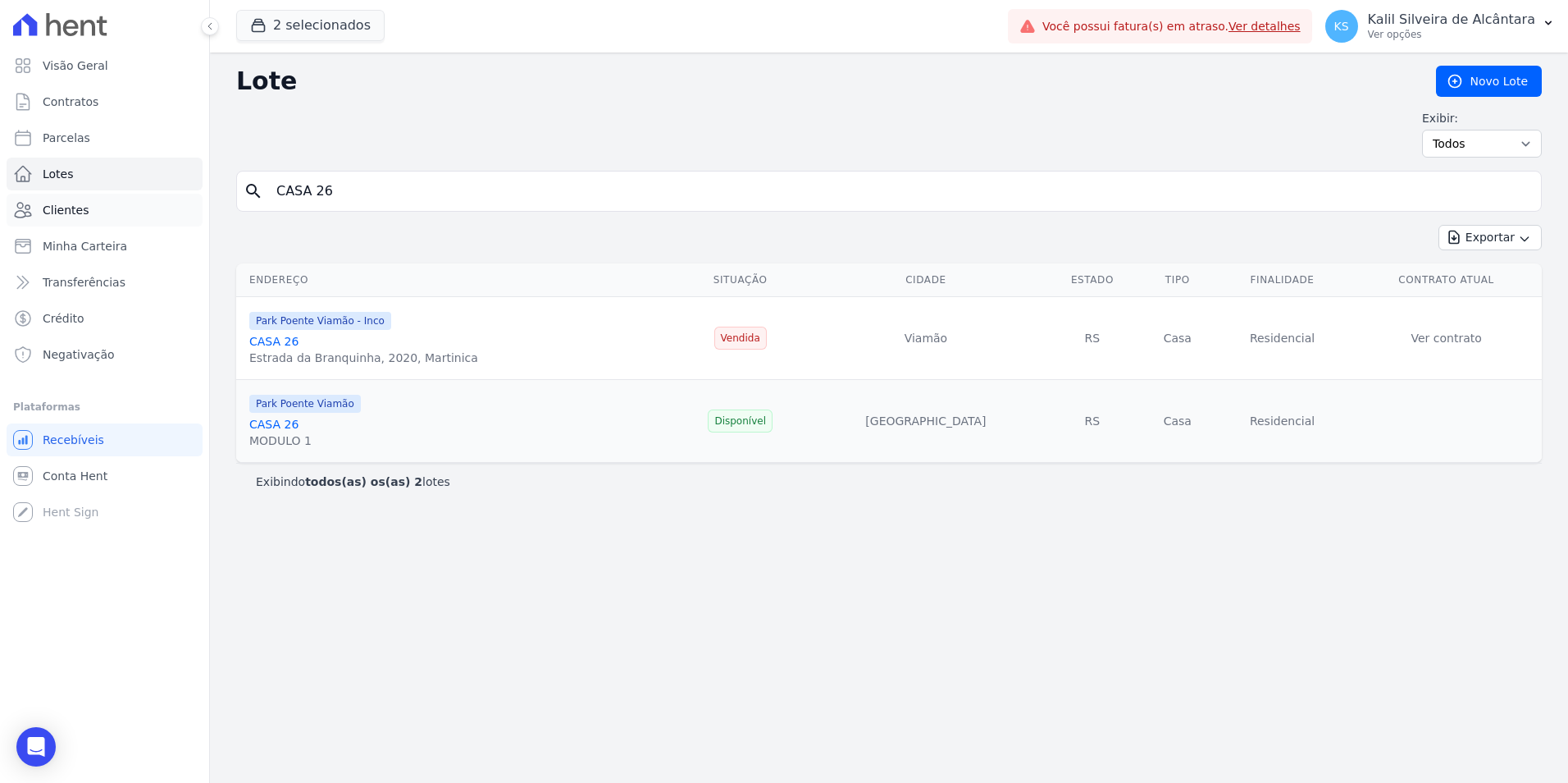
drag, startPoint x: 337, startPoint y: 184, endPoint x: 106, endPoint y: 212, distance: 232.7
click at [111, 212] on div "Visão Geral Contratos [GEOGRAPHIC_DATA] Lotes Clientes Minha Carteira Transferê…" at bounding box center [784, 392] width 1568 height 783
paste input "35"
type input "CASA 35"
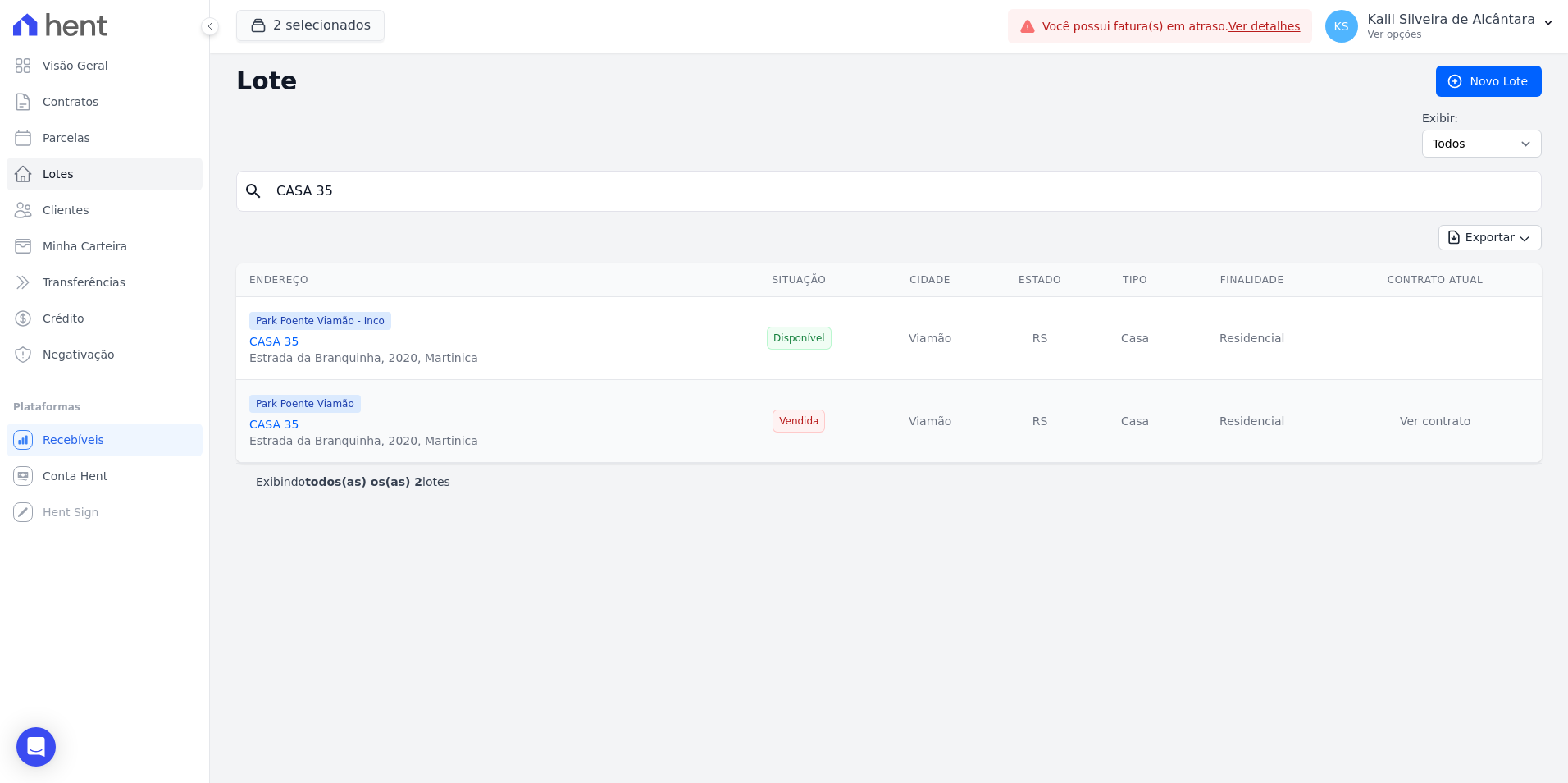
click at [333, 188] on input "CASA 35" at bounding box center [899, 191] width 1267 height 33
click at [112, 166] on link "Lotes" at bounding box center [104, 174] width 196 height 33
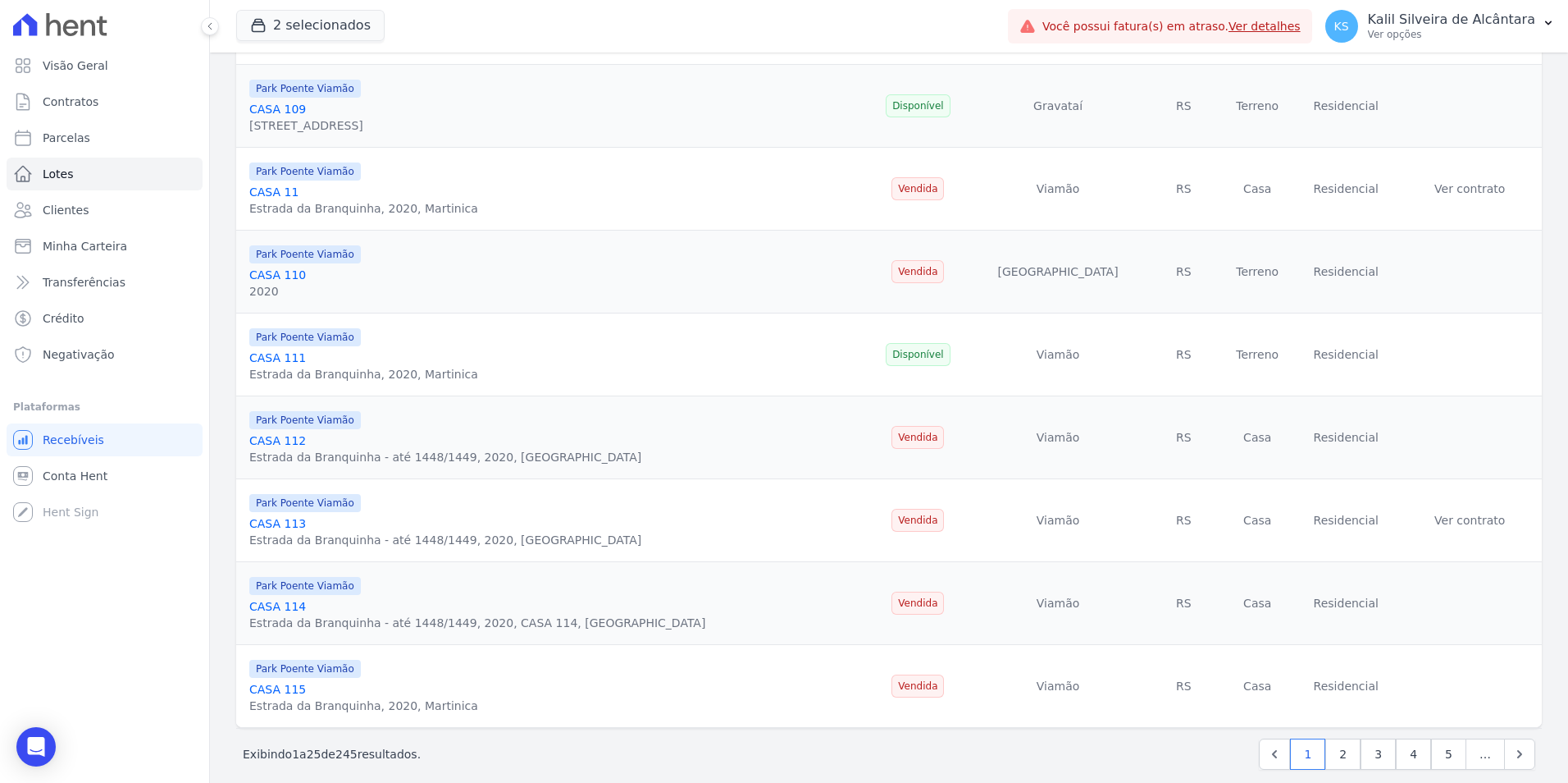
scroll to position [1658, 0]
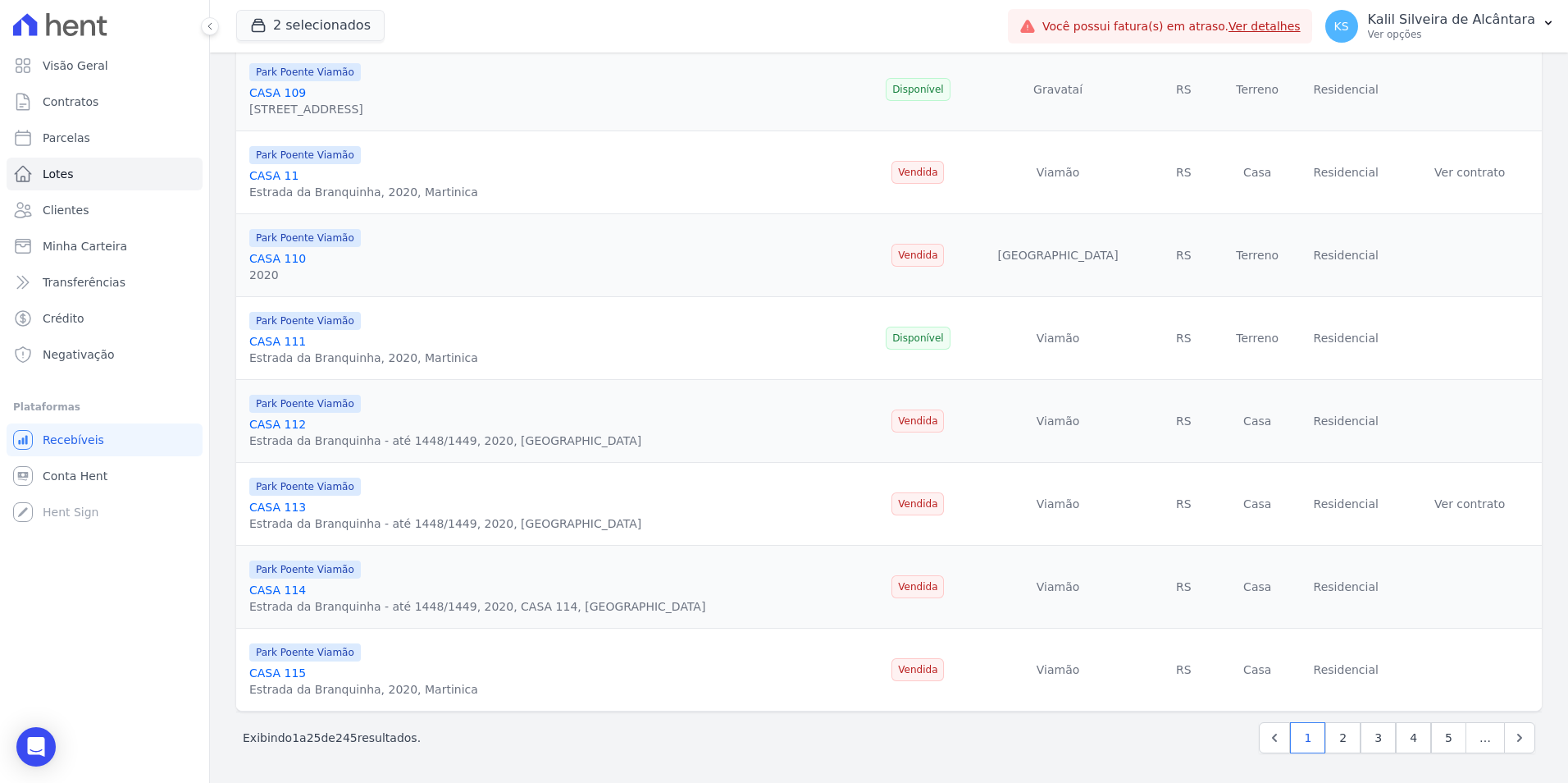
drag, startPoint x: 305, startPoint y: 732, endPoint x: 333, endPoint y: 732, distance: 28.0
click at [333, 732] on p "Exibindo 1 a 25 de 245 resultados." at bounding box center [332, 738] width 178 height 16
drag, startPoint x: 333, startPoint y: 732, endPoint x: 365, endPoint y: 734, distance: 32.1
click at [365, 734] on p "Exibindo 1 a 25 de 245 resultados." at bounding box center [332, 738] width 178 height 16
drag, startPoint x: 422, startPoint y: 739, endPoint x: 284, endPoint y: 755, distance: 138.9
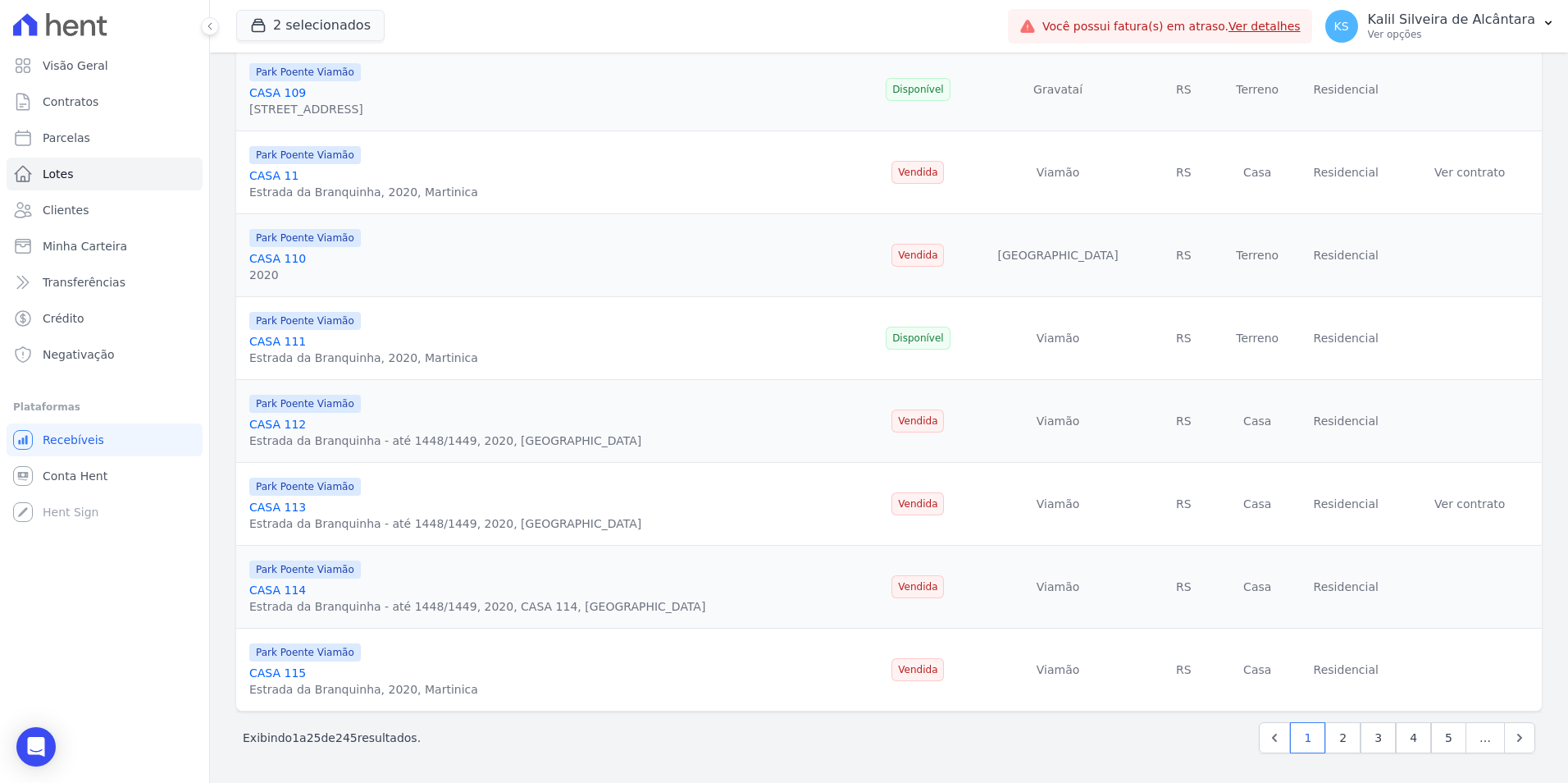
click at [284, 755] on div "Próximo › Exibindo 1 a 25 de 245 resultados. 1 2 3 4 5 …" at bounding box center [889, 737] width 1305 height 52
drag, startPoint x: 284, startPoint y: 755, endPoint x: 497, endPoint y: 724, distance: 215.2
click at [497, 724] on div "Exibindo 1 a 25 de 245 resultados. 1 2 3 4 5 …" at bounding box center [889, 738] width 1293 height 31
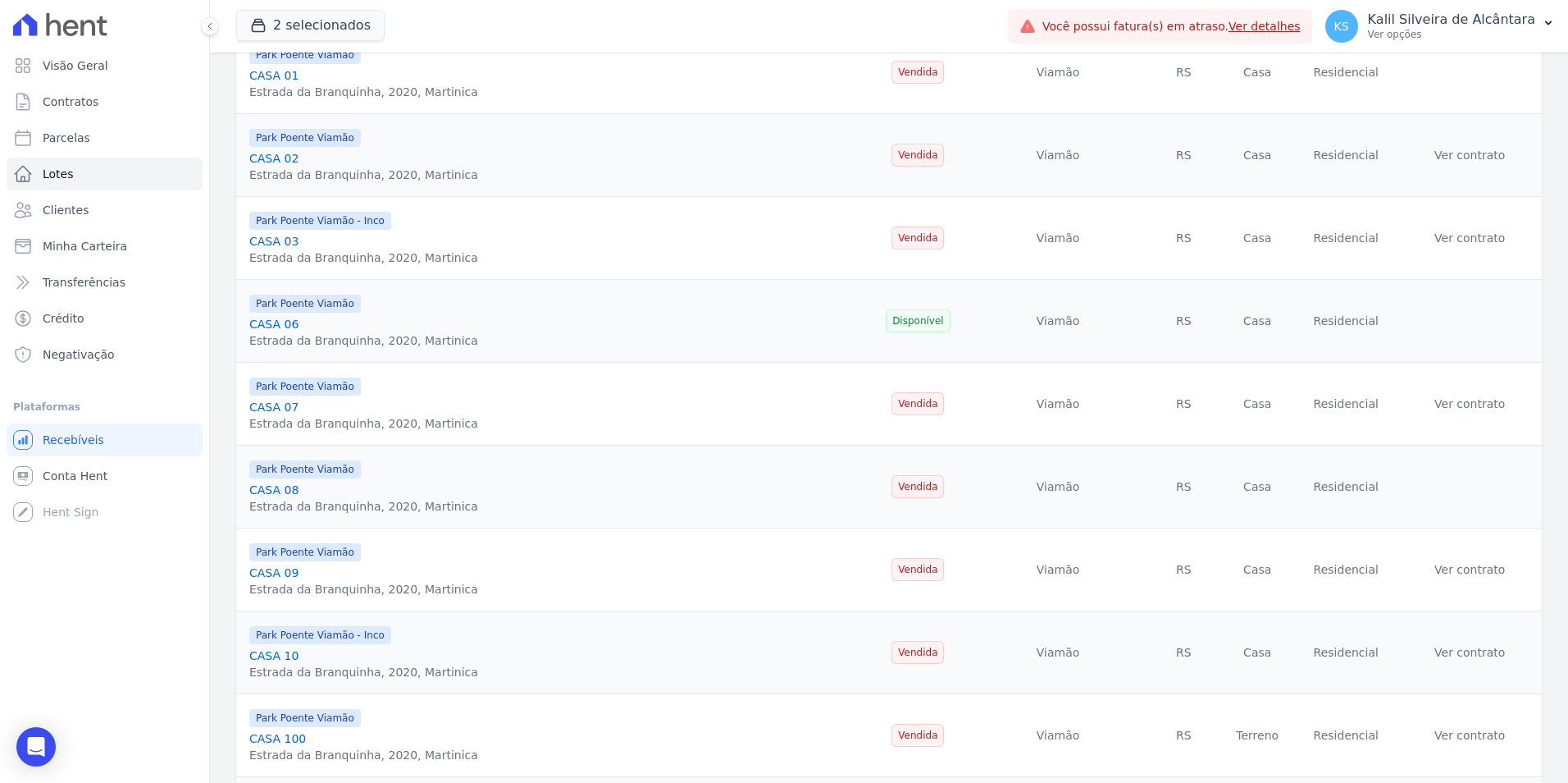
scroll to position [0, 0]
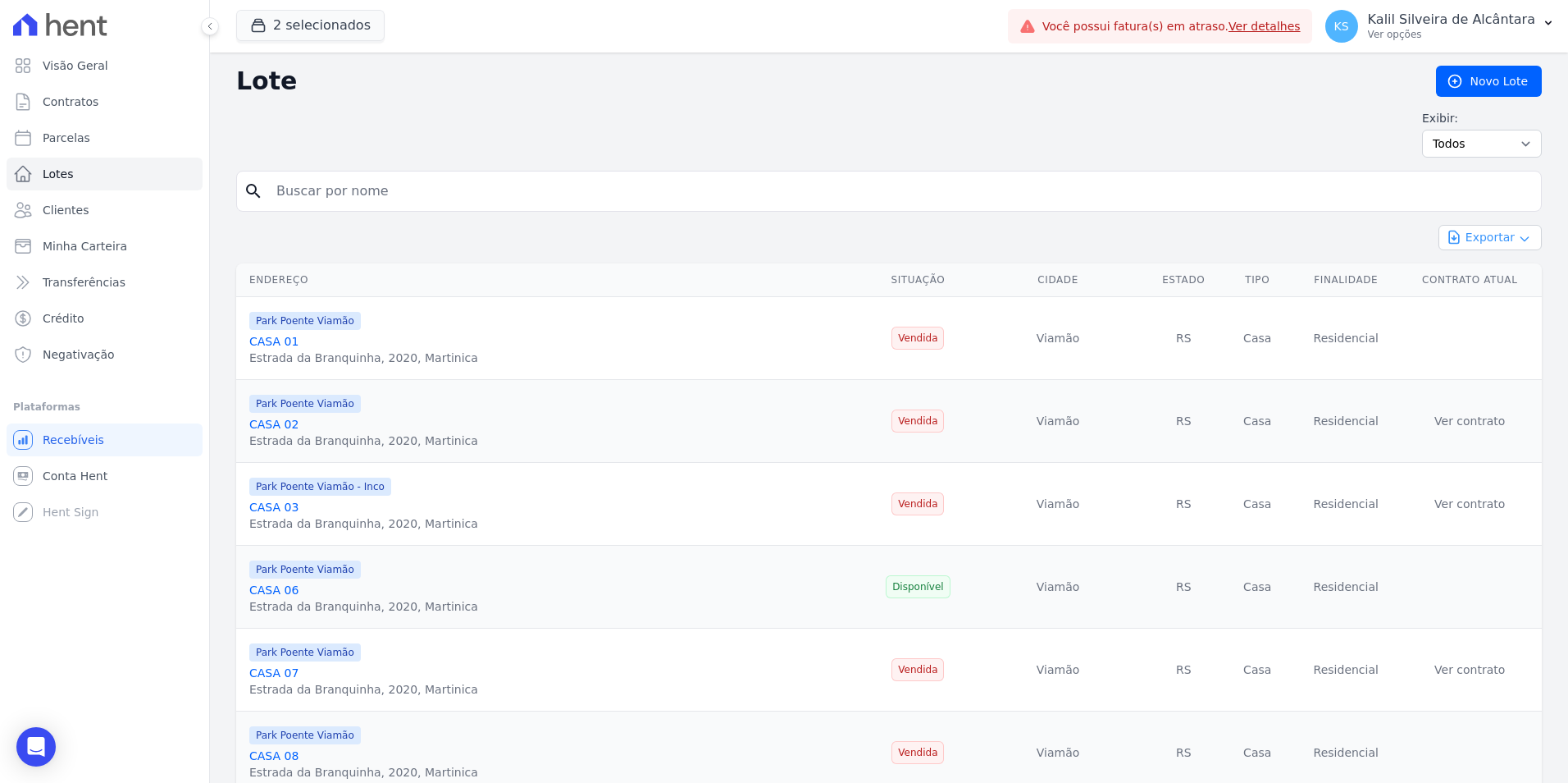
click at [1489, 233] on button "Exportar" at bounding box center [1490, 237] width 103 height 25
click at [1492, 299] on span "Exportar CSV" at bounding box center [1488, 304] width 87 height 16
click at [327, 179] on input "search" at bounding box center [899, 191] width 1267 height 33
type input "casa 26"
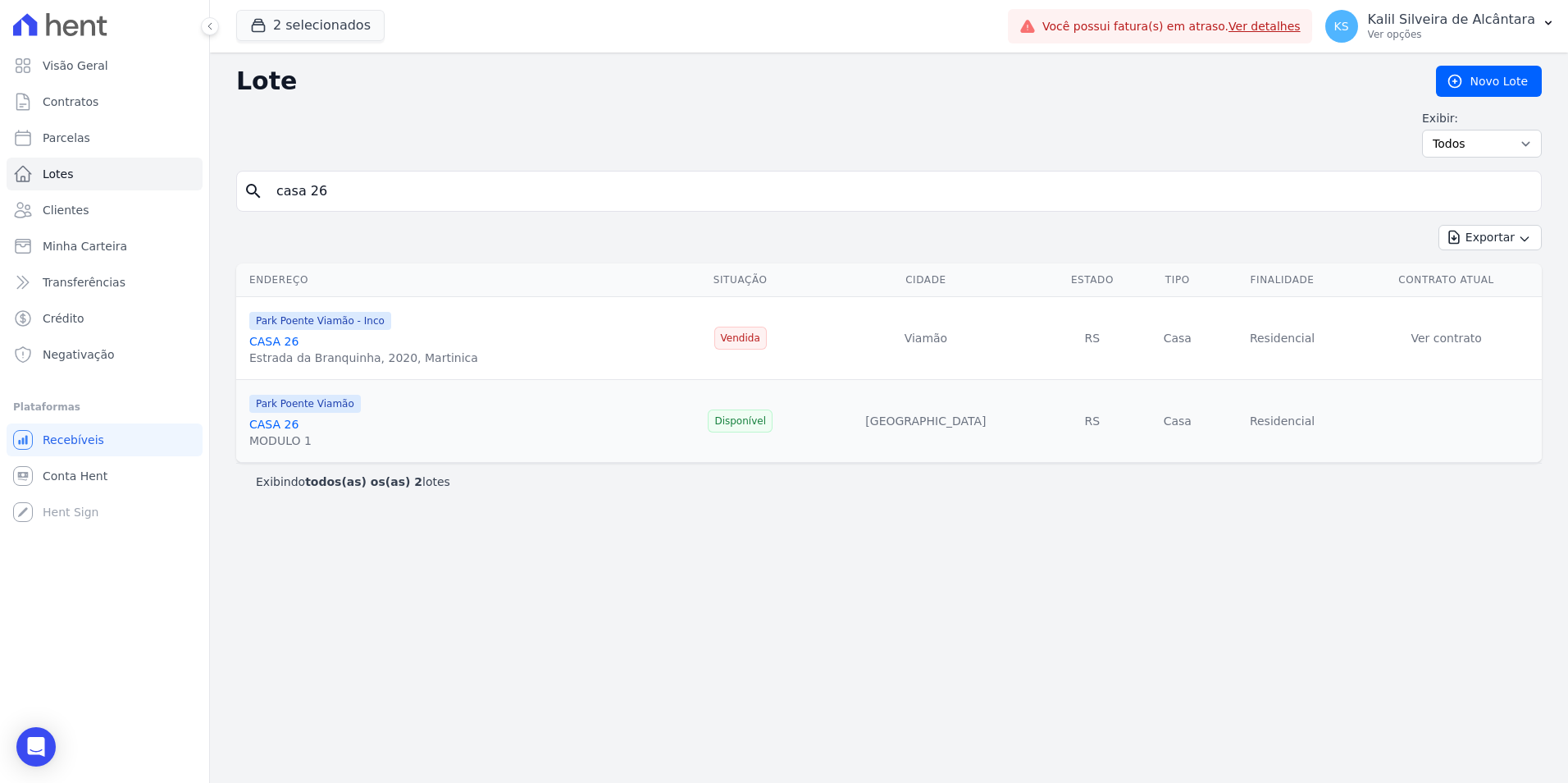
click at [491, 334] on tr "Park Poente Viamão - Inco CASA 26 Estrada da Branquinha, 2020, Martinica Vendid…" at bounding box center [889, 338] width 1305 height 82
drag, startPoint x: 368, startPoint y: 420, endPoint x: 246, endPoint y: 428, distance: 122.3
click at [246, 428] on td "Park Poente Viamão CASA 26 MODULO 1" at bounding box center [455, 420] width 437 height 82
drag, startPoint x: 246, startPoint y: 428, endPoint x: 364, endPoint y: 421, distance: 118.2
click at [364, 421] on div "Park Poente Viamão CASA 26 MODULO 1" at bounding box center [457, 421] width 417 height 56
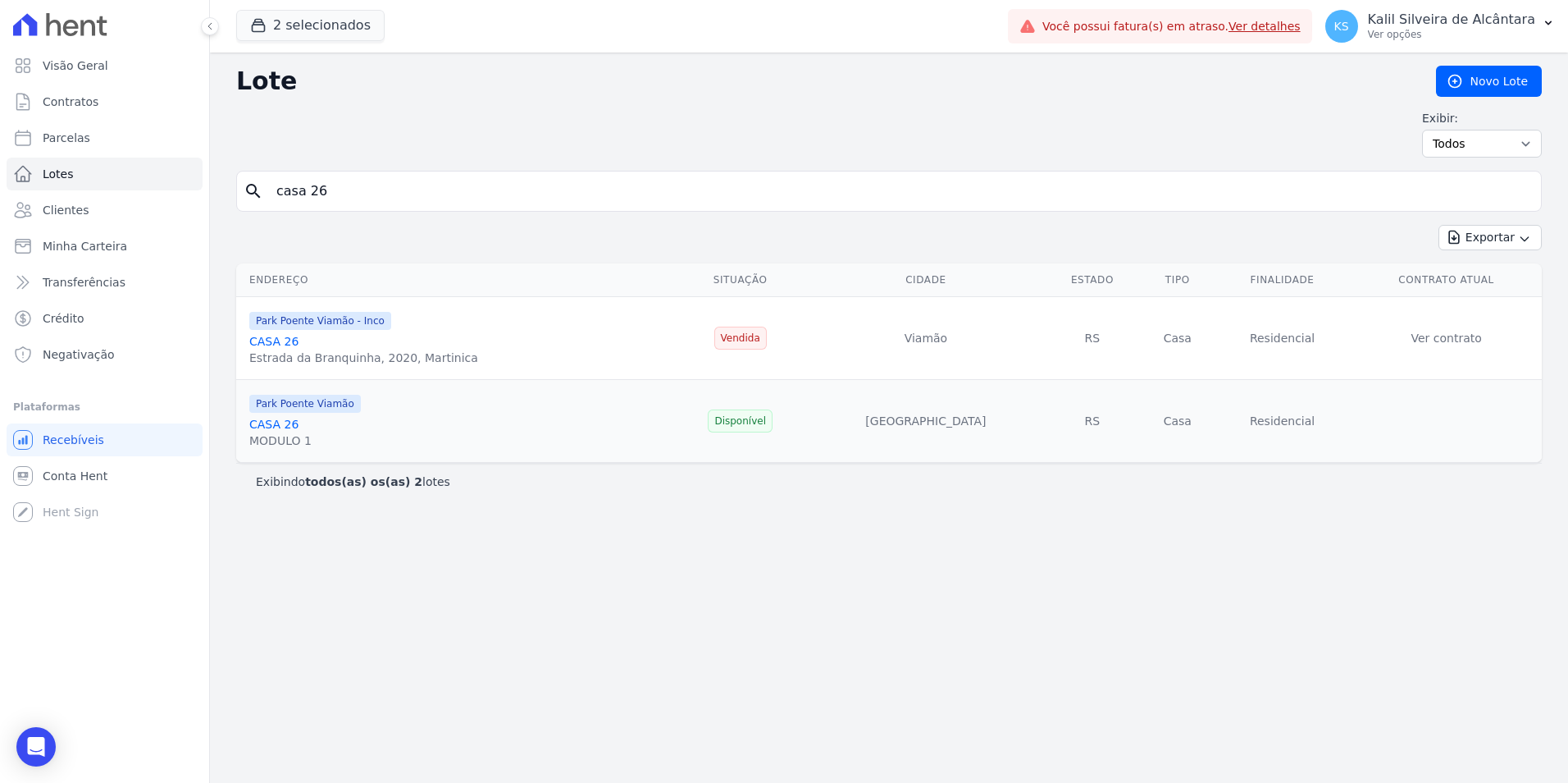
click at [341, 196] on input "casa 26" at bounding box center [899, 191] width 1267 height 33
type input "c"
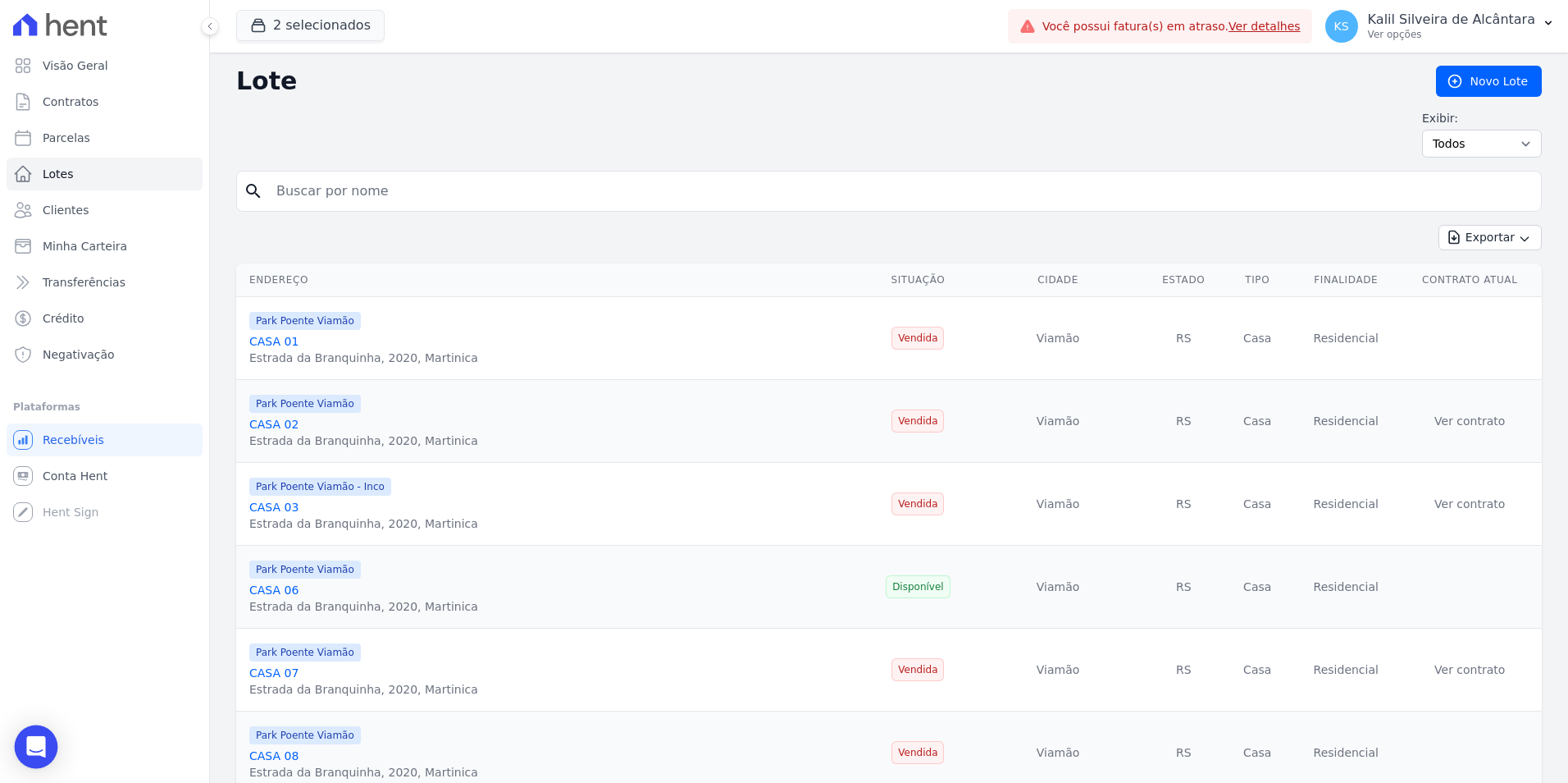
click at [36, 752] on icon "Open Intercom Messenger" at bounding box center [36, 747] width 22 height 22
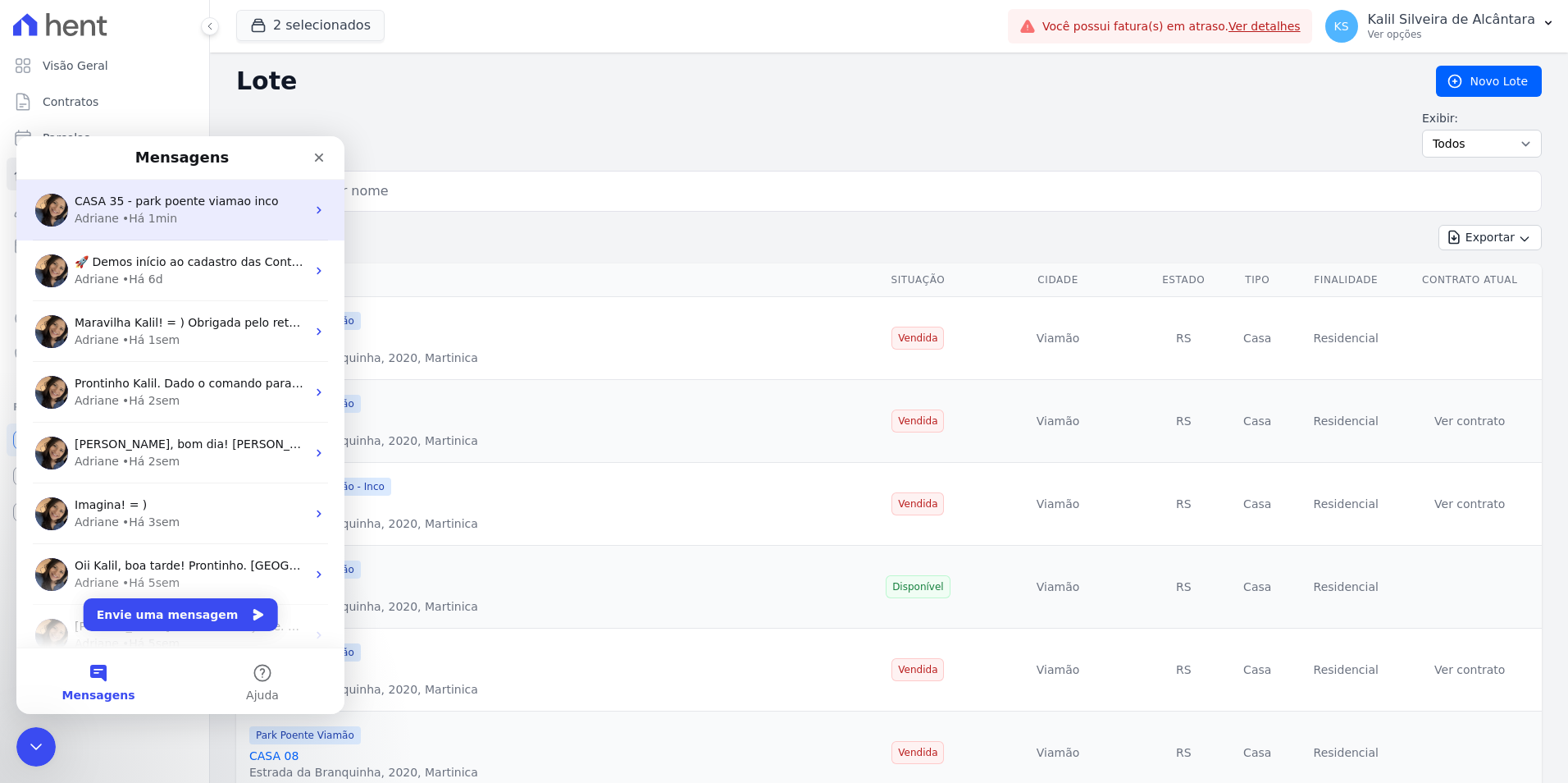
click at [153, 236] on div "CASA 35 - park poente viamao inco Adriane • Há 1min" at bounding box center [180, 209] width 328 height 61
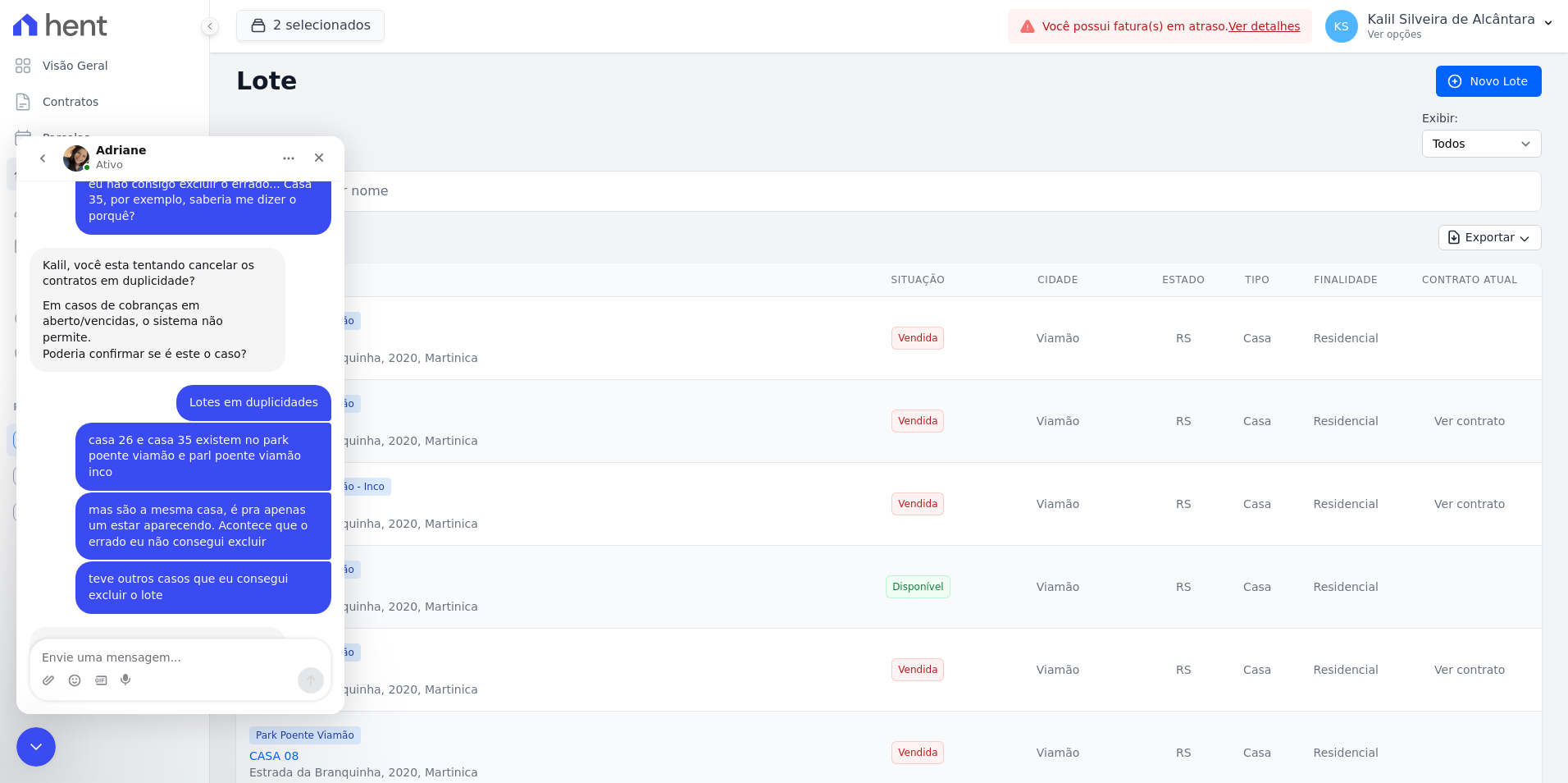
scroll to position [923, 0]
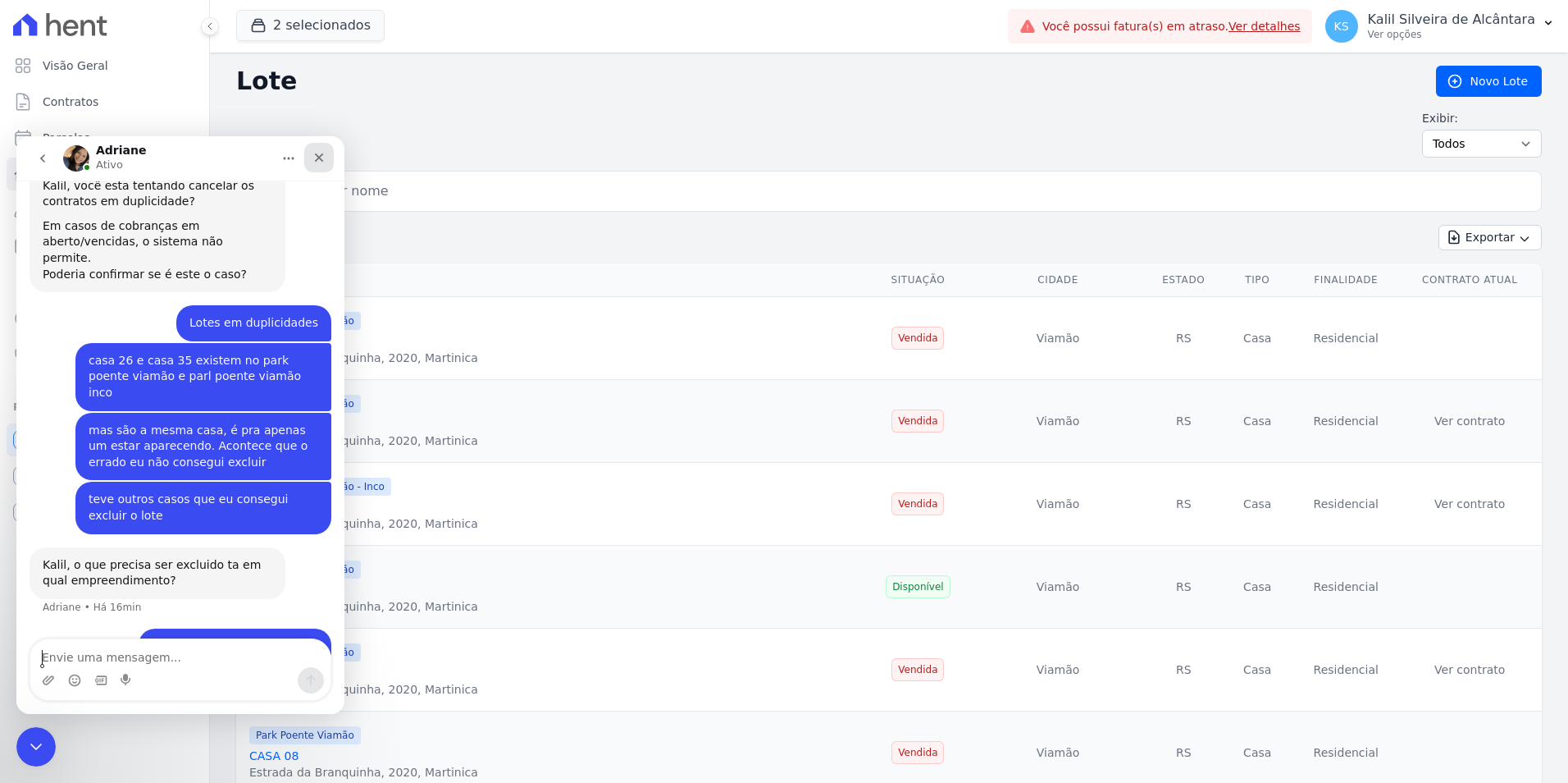
click at [322, 166] on div "Fechar" at bounding box center [319, 158] width 30 height 30
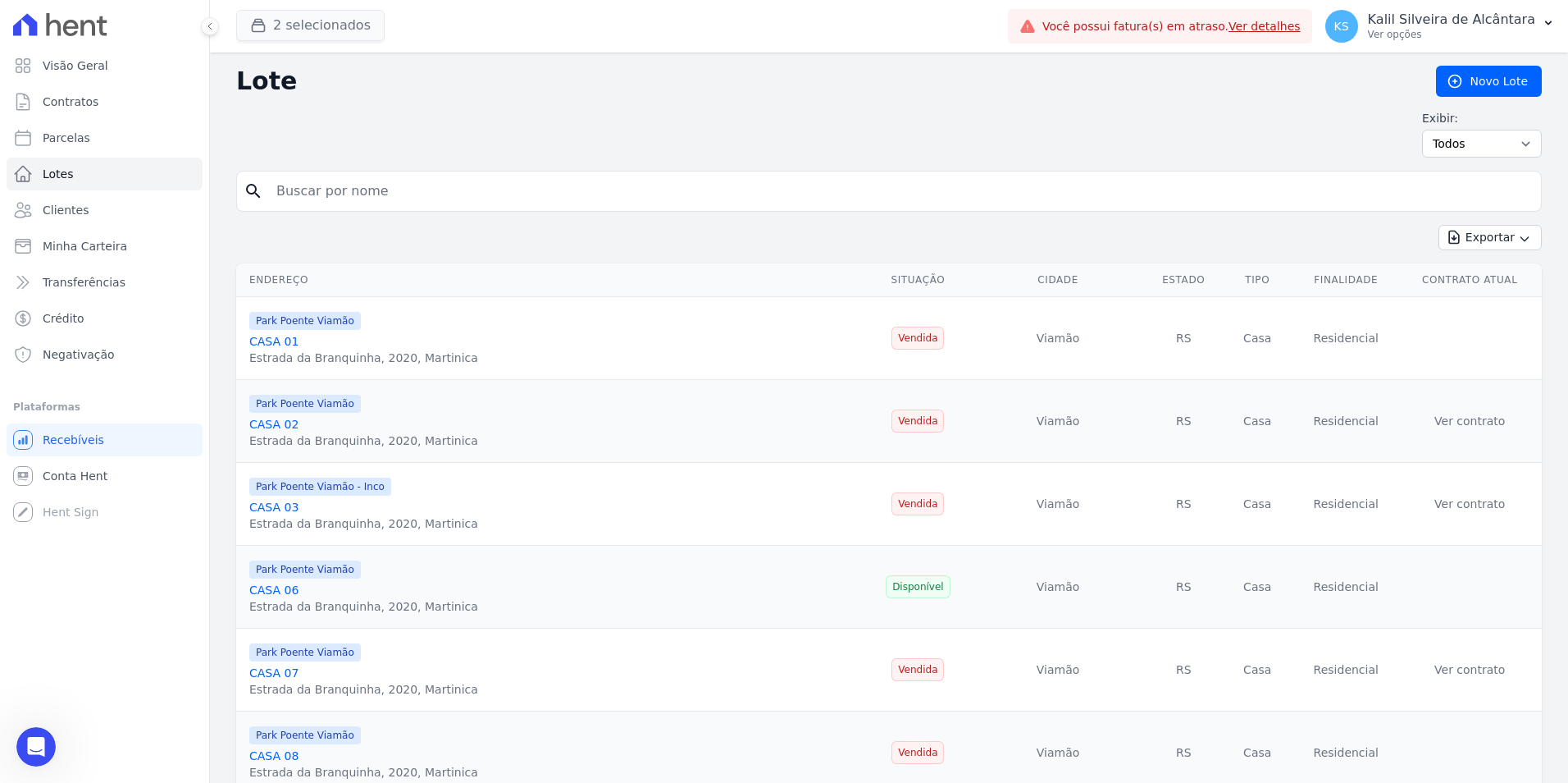
scroll to position [0, 0]
click at [298, 18] on button "2 selecionados" at bounding box center [311, 25] width 149 height 31
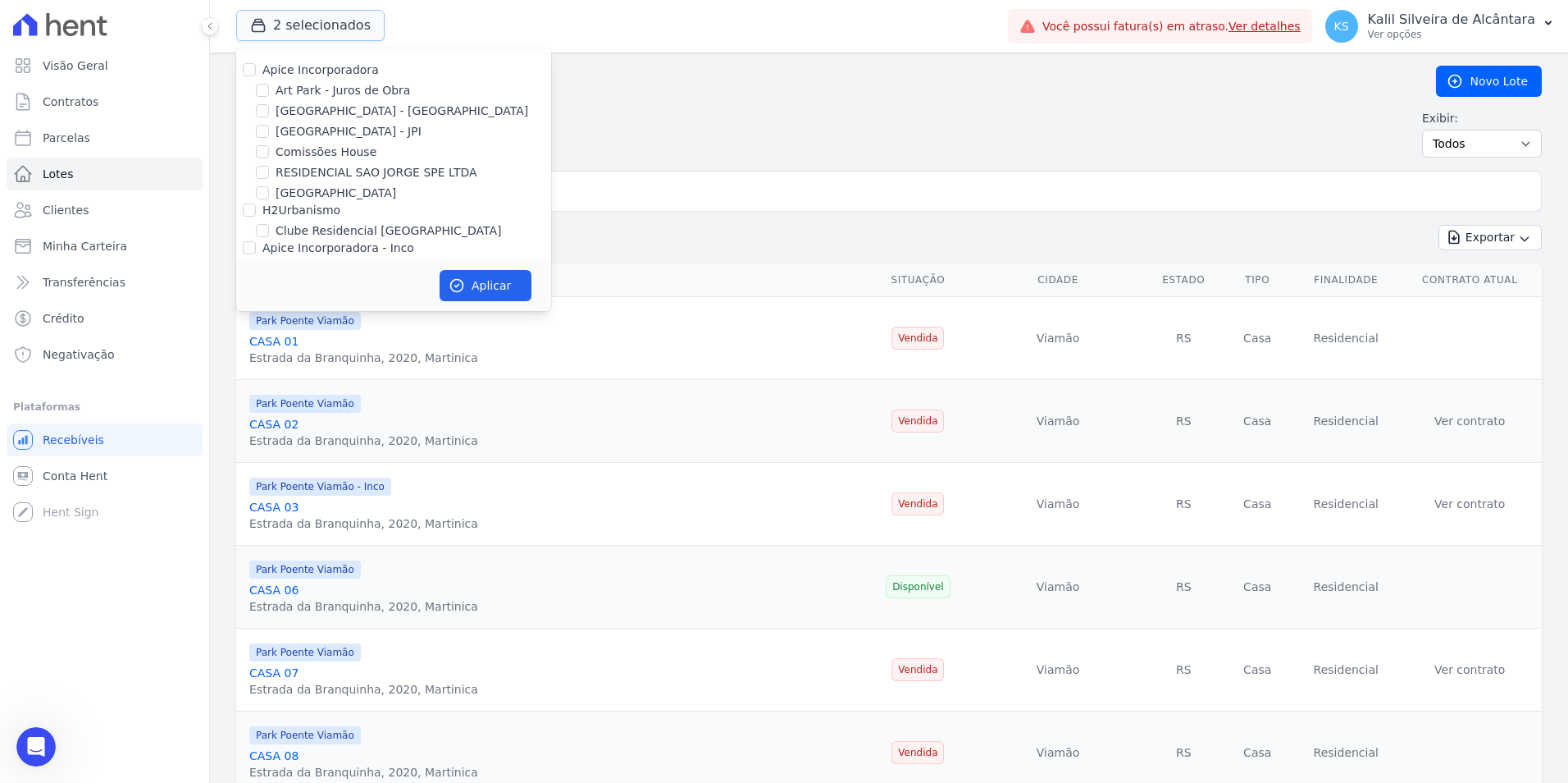
scroll to position [923, 0]
click at [253, 69] on input "Apice Incorporadora" at bounding box center [249, 70] width 13 height 13
checkbox input "true"
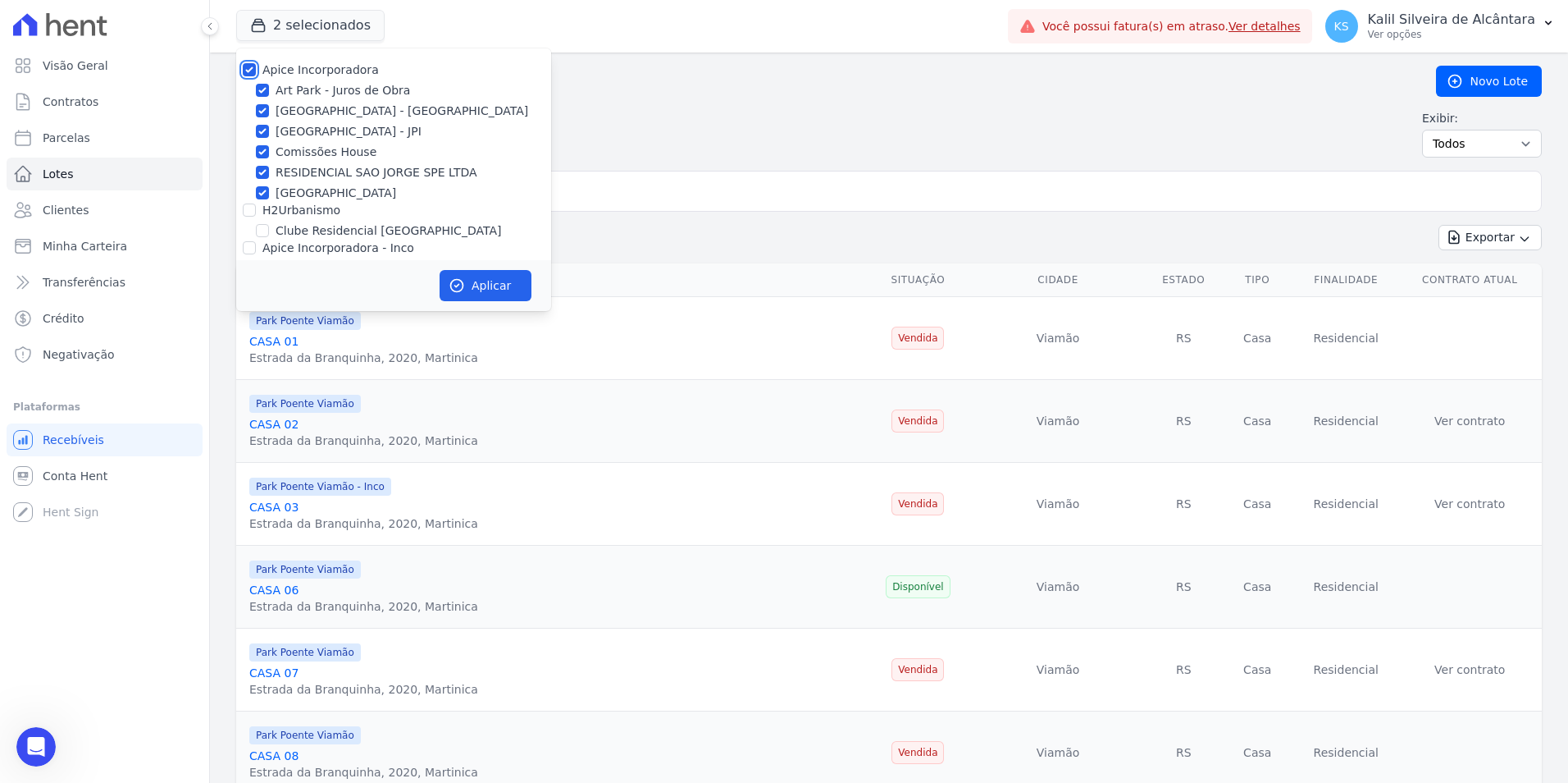
checkbox input "true"
click at [265, 134] on input "[GEOGRAPHIC_DATA] - JPI" at bounding box center [262, 131] width 13 height 13
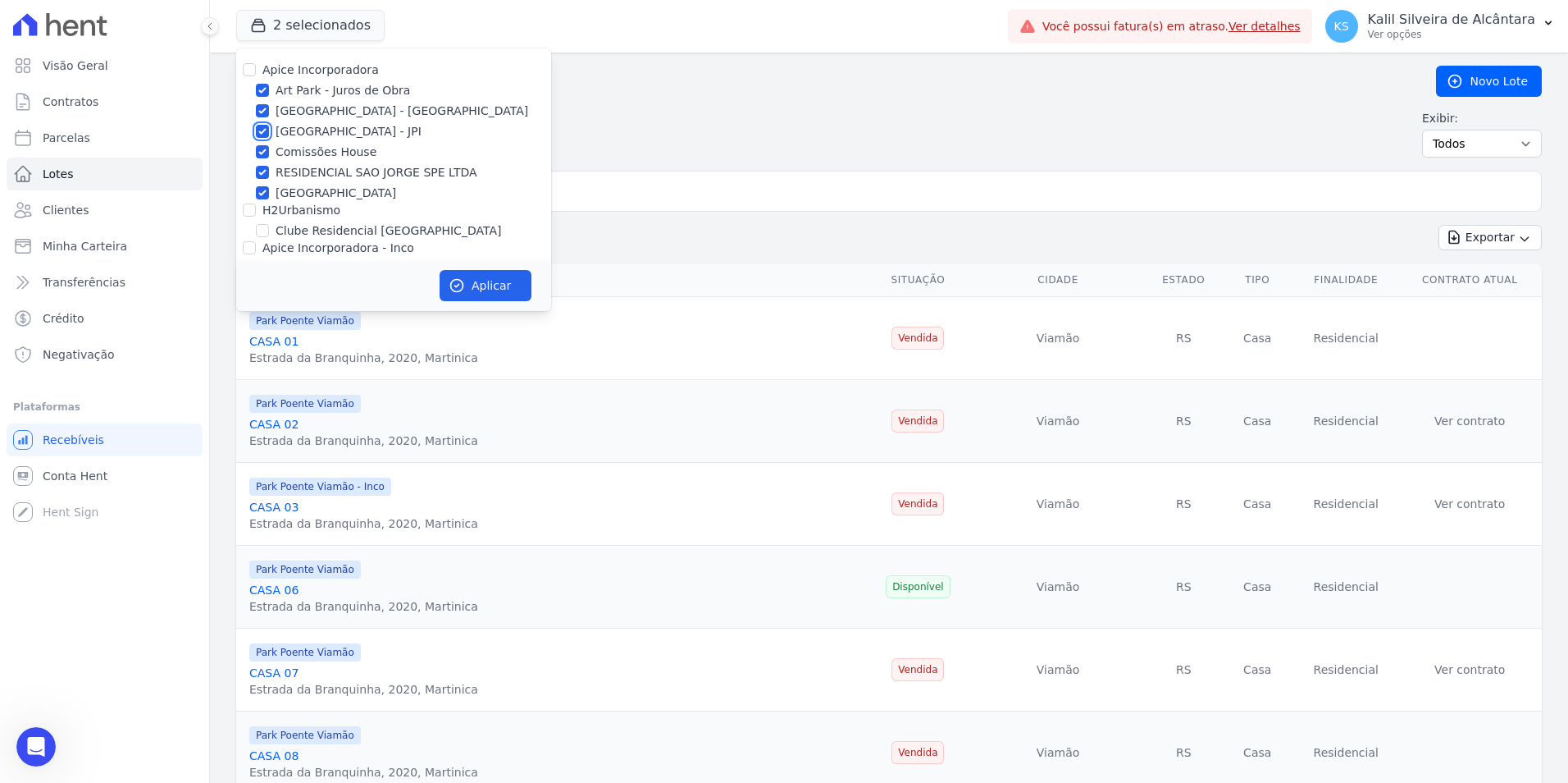
checkbox input "false"
drag, startPoint x: 262, startPoint y: 151, endPoint x: 255, endPoint y: 163, distance: 13.9
click at [262, 151] on input "Comissões House" at bounding box center [262, 151] width 13 height 13
checkbox input "false"
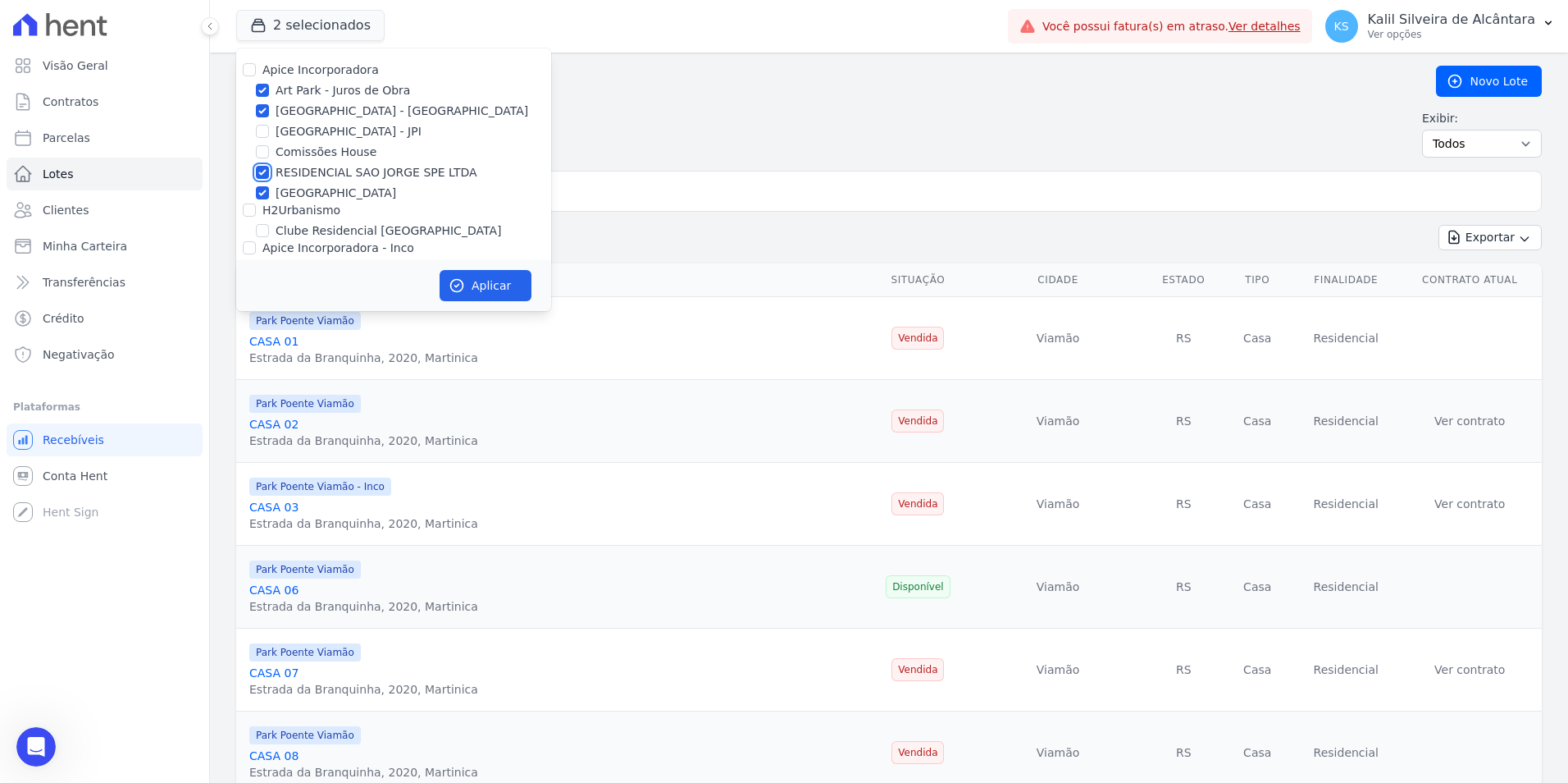
click at [263, 177] on input "RESIDENCIAL SAO JORGE SPE LTDA" at bounding box center [262, 172] width 13 height 13
checkbox input "false"
click at [255, 200] on div at bounding box center [262, 193] width 13 height 16
click at [261, 198] on input "[GEOGRAPHIC_DATA]" at bounding box center [262, 192] width 13 height 13
checkbox input "false"
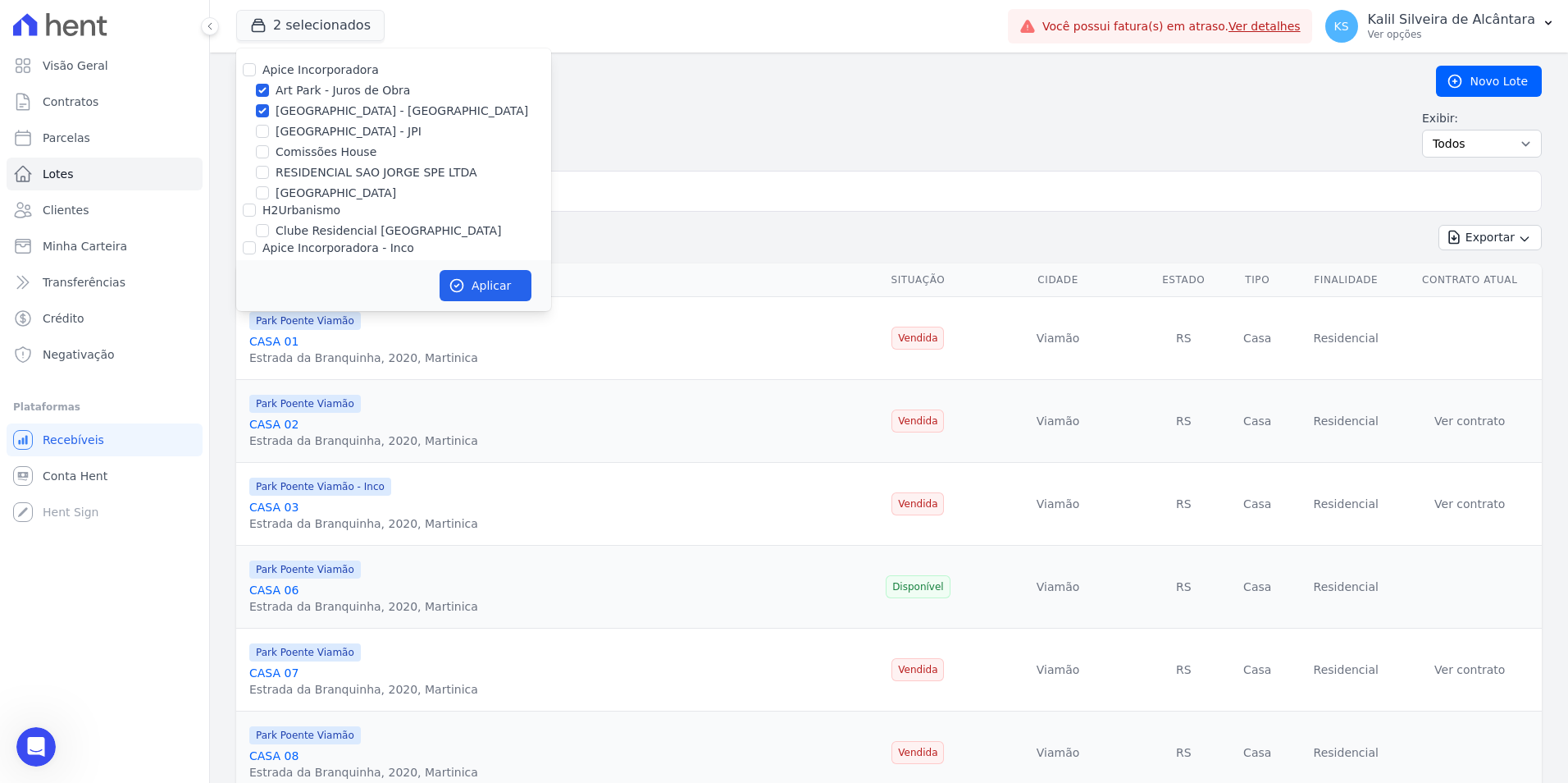
click at [240, 208] on div "H2Urbanismo" at bounding box center [394, 210] width 315 height 17
click at [245, 211] on input "H2Urbanismo" at bounding box center [249, 209] width 13 height 13
checkbox input "true"
click at [244, 250] on input "Apice Incorporadora - Inco" at bounding box center [249, 247] width 13 height 13
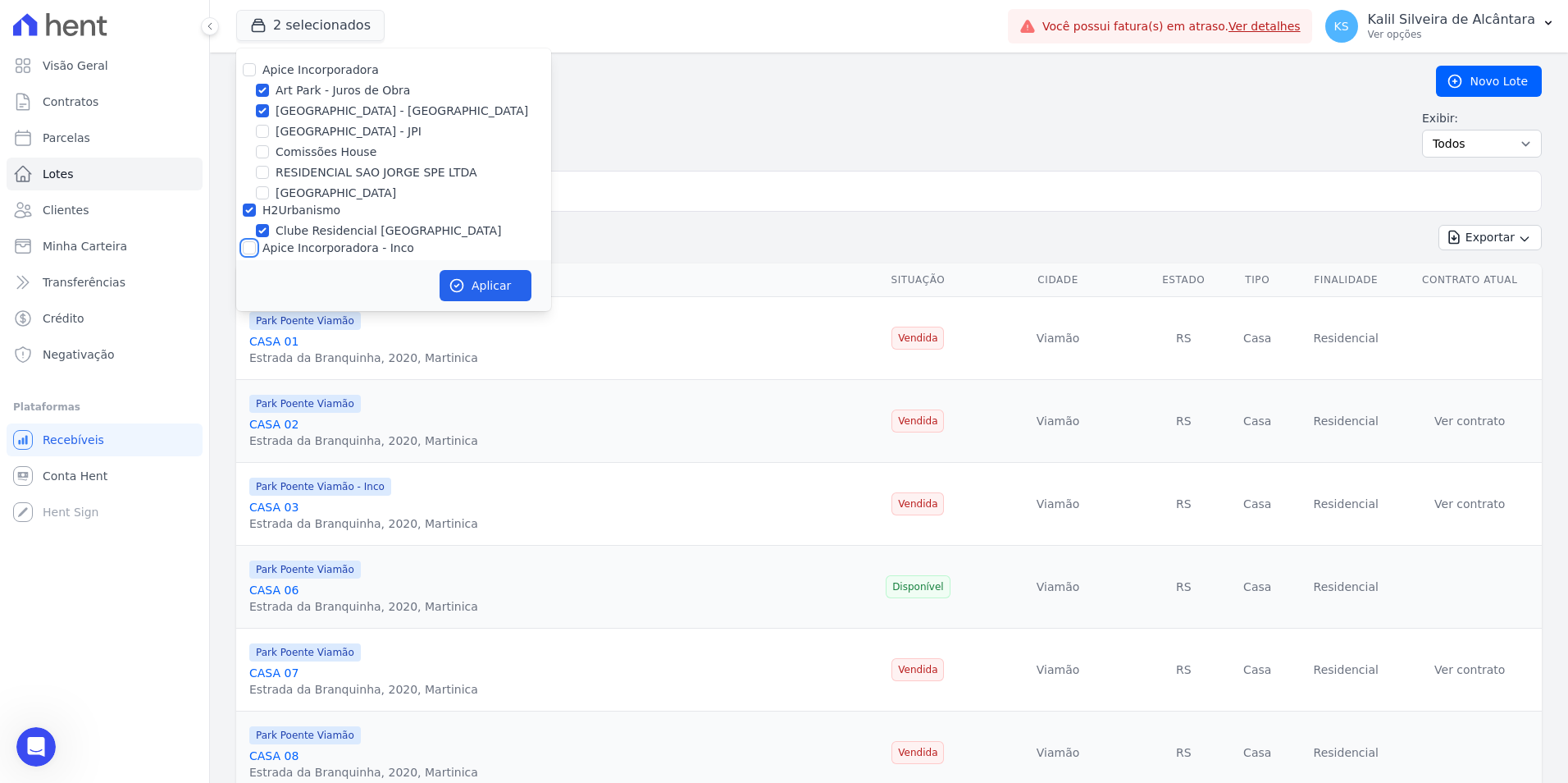
checkbox input "true"
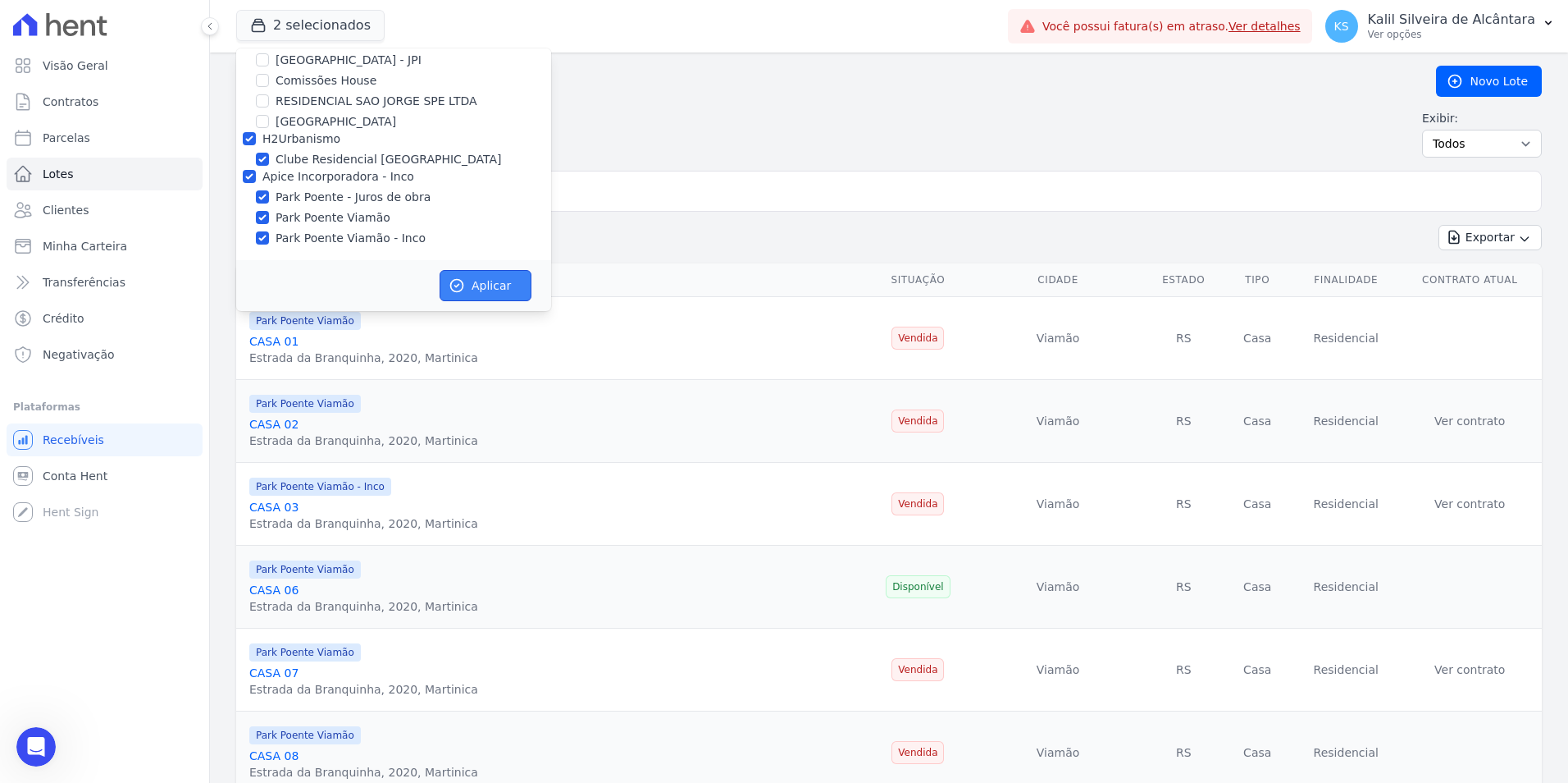
click at [502, 287] on button "Aplicar" at bounding box center [485, 285] width 91 height 31
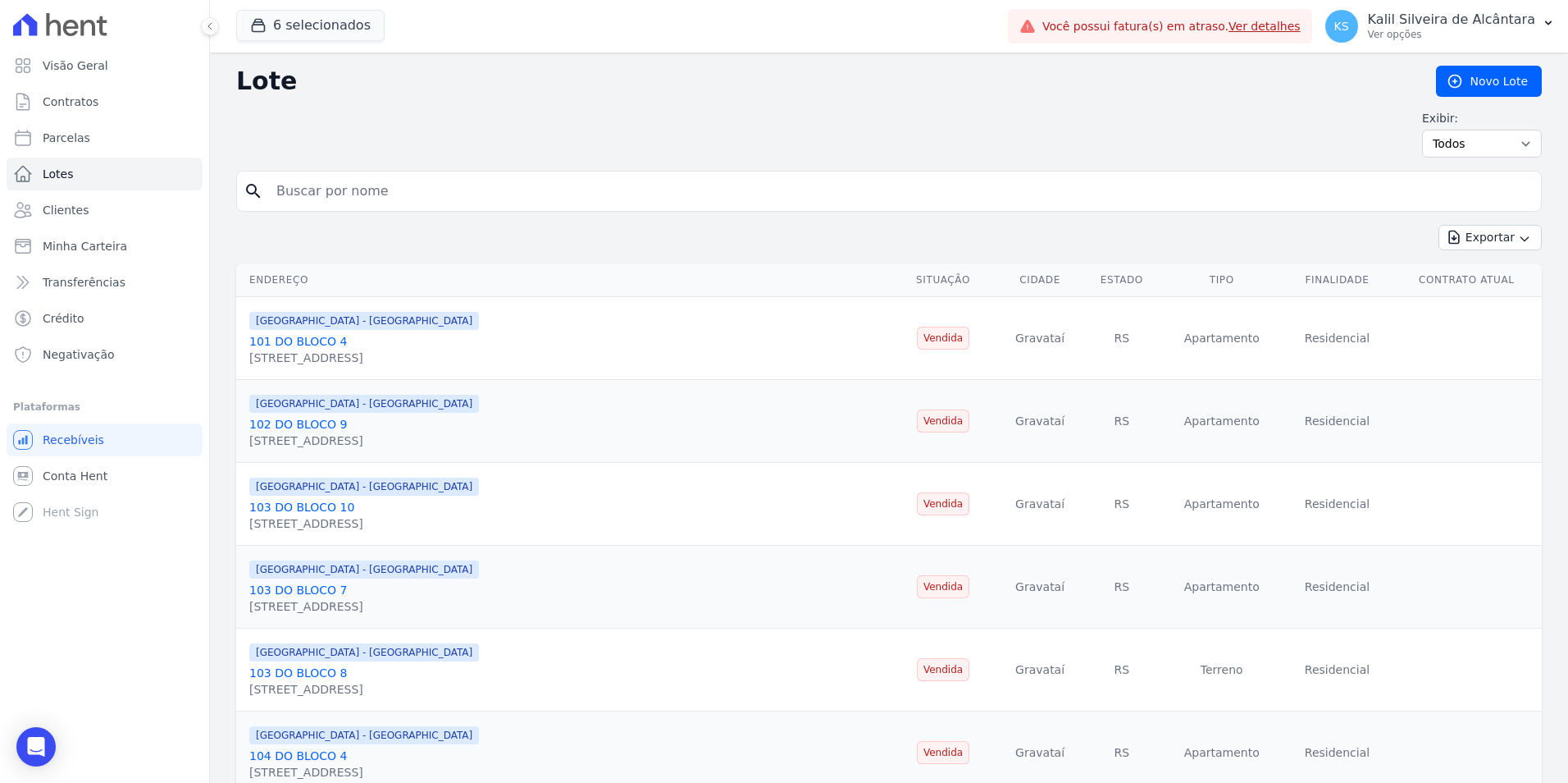
click at [300, 186] on input "search" at bounding box center [899, 191] width 1267 height 33
type input "gabriel ouri"
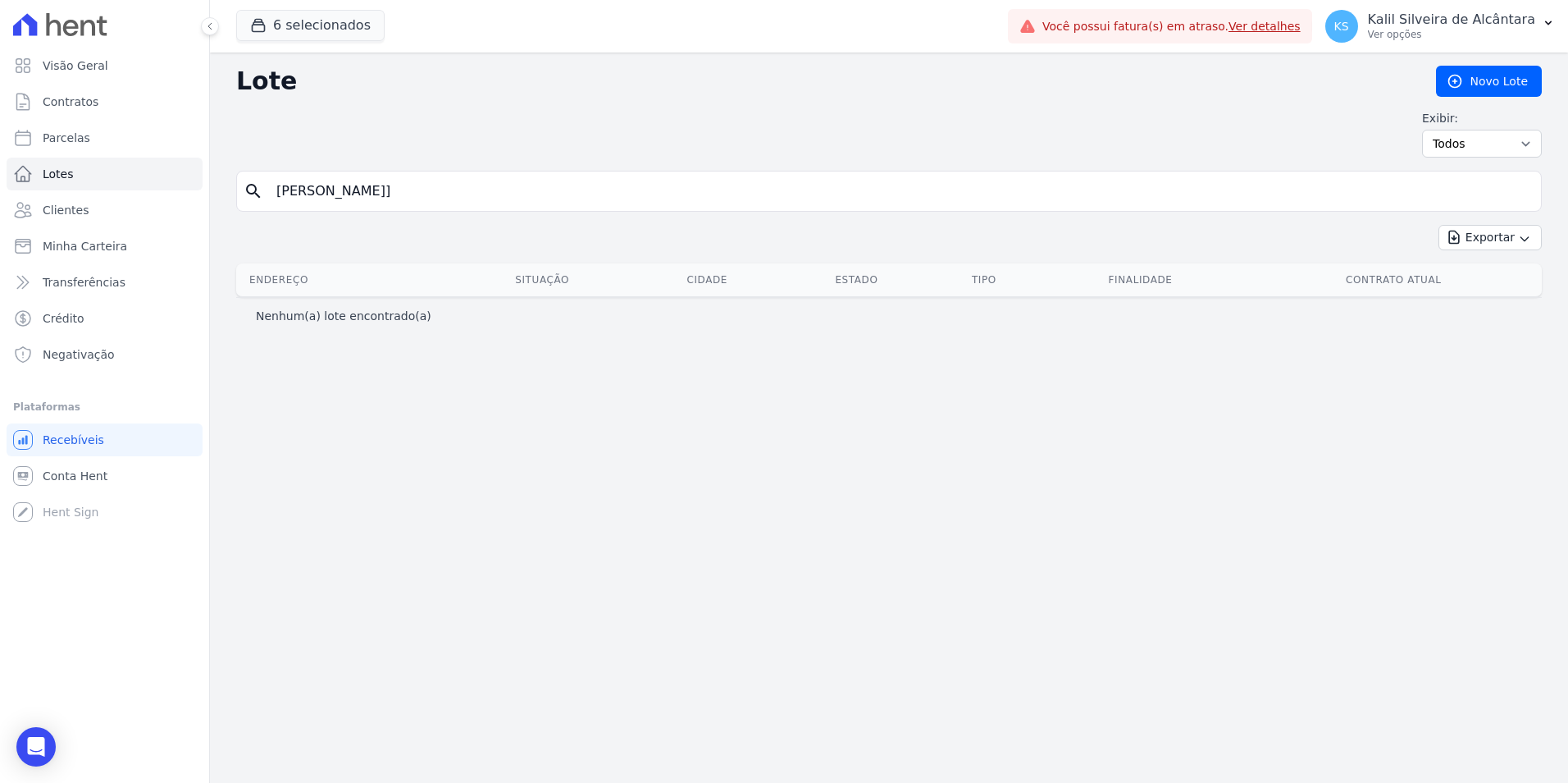
click at [380, 182] on input "gabriel ouri]" at bounding box center [899, 191] width 1267 height 33
type input "gabriel ouri"
drag, startPoint x: 359, startPoint y: 195, endPoint x: 139, endPoint y: 223, distance: 221.8
click at [139, 223] on div "Visão Geral Contratos Parcelas Lotes Clientes Minha Carteira Transferências Cré…" at bounding box center [784, 392] width 1568 height 783
type input "GABRIEL"
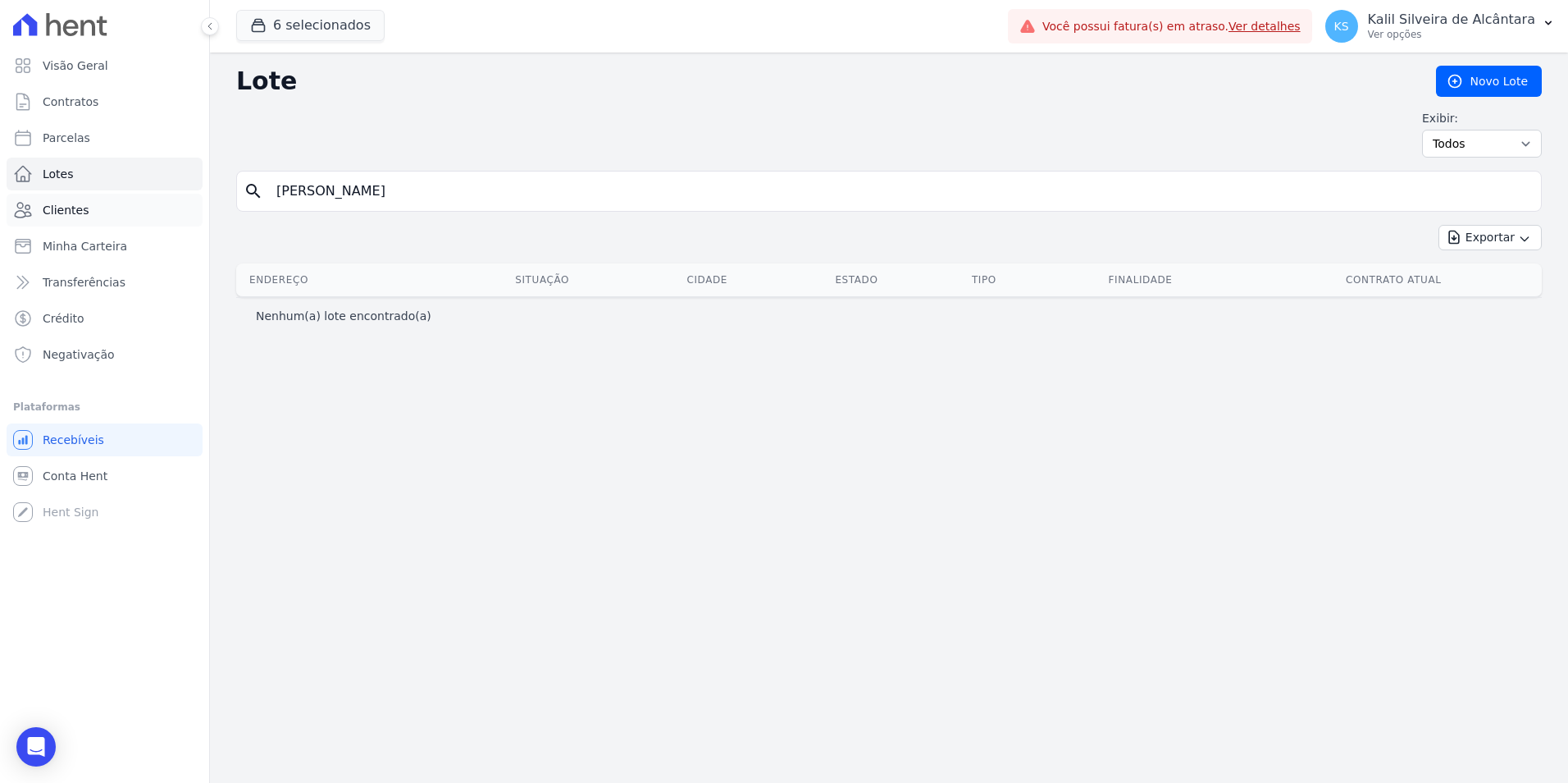
click at [84, 208] on link "Clientes" at bounding box center [104, 210] width 196 height 33
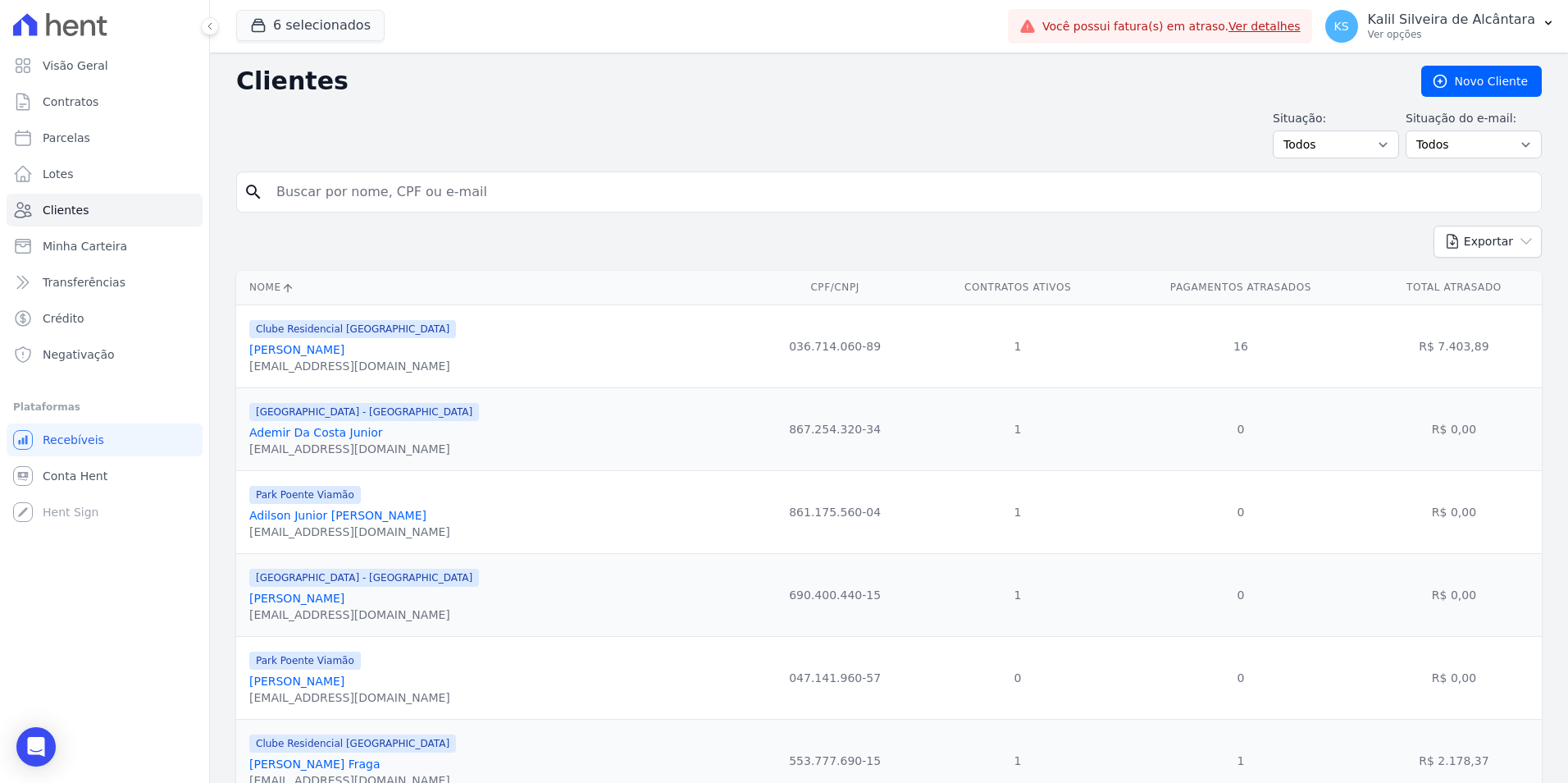
click at [293, 195] on input "search" at bounding box center [899, 192] width 1267 height 33
type input "GABRIEL OUR"
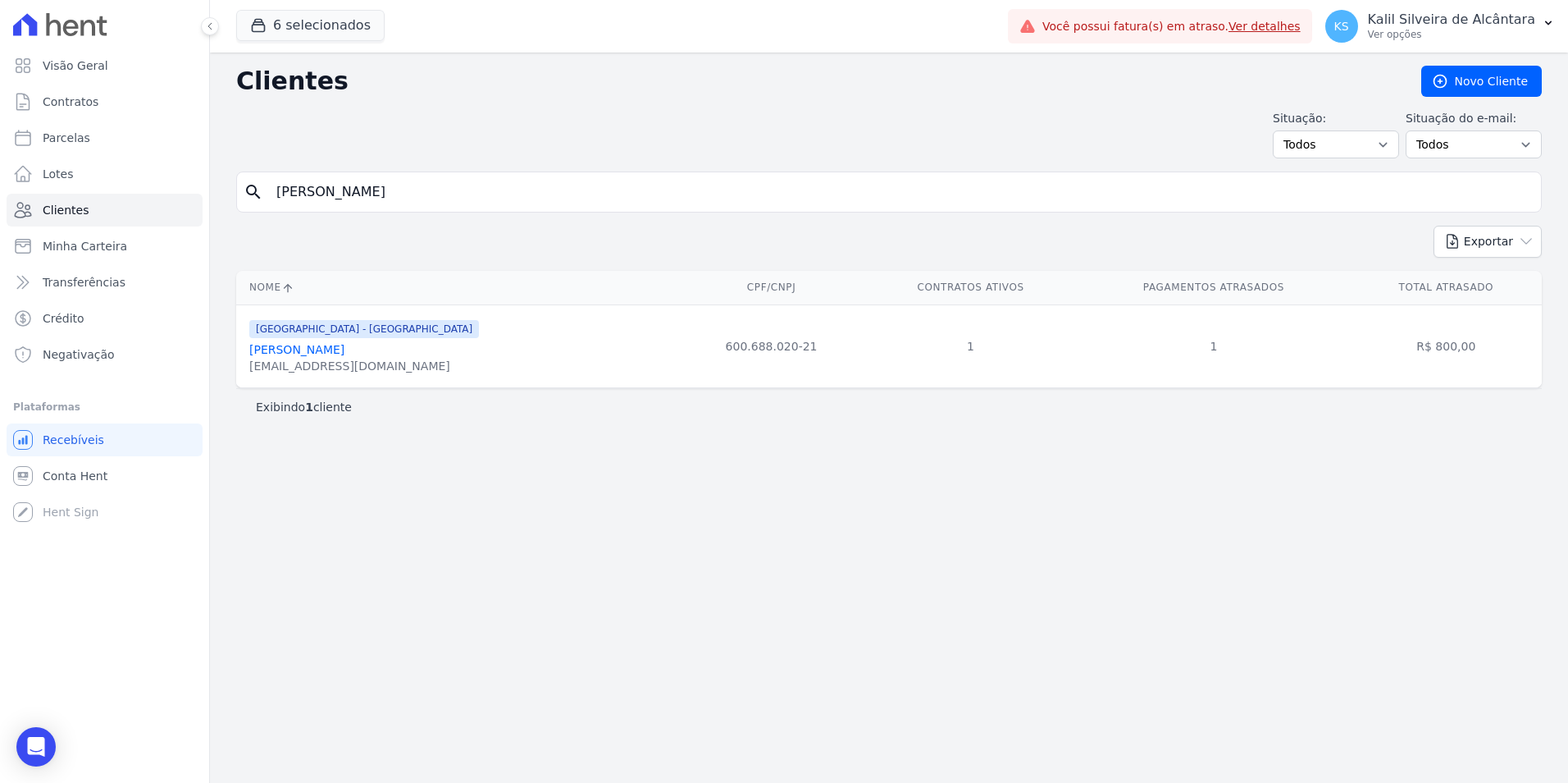
click at [315, 356] on link "Gabriel Ourique Pereira" at bounding box center [296, 349] width 95 height 13
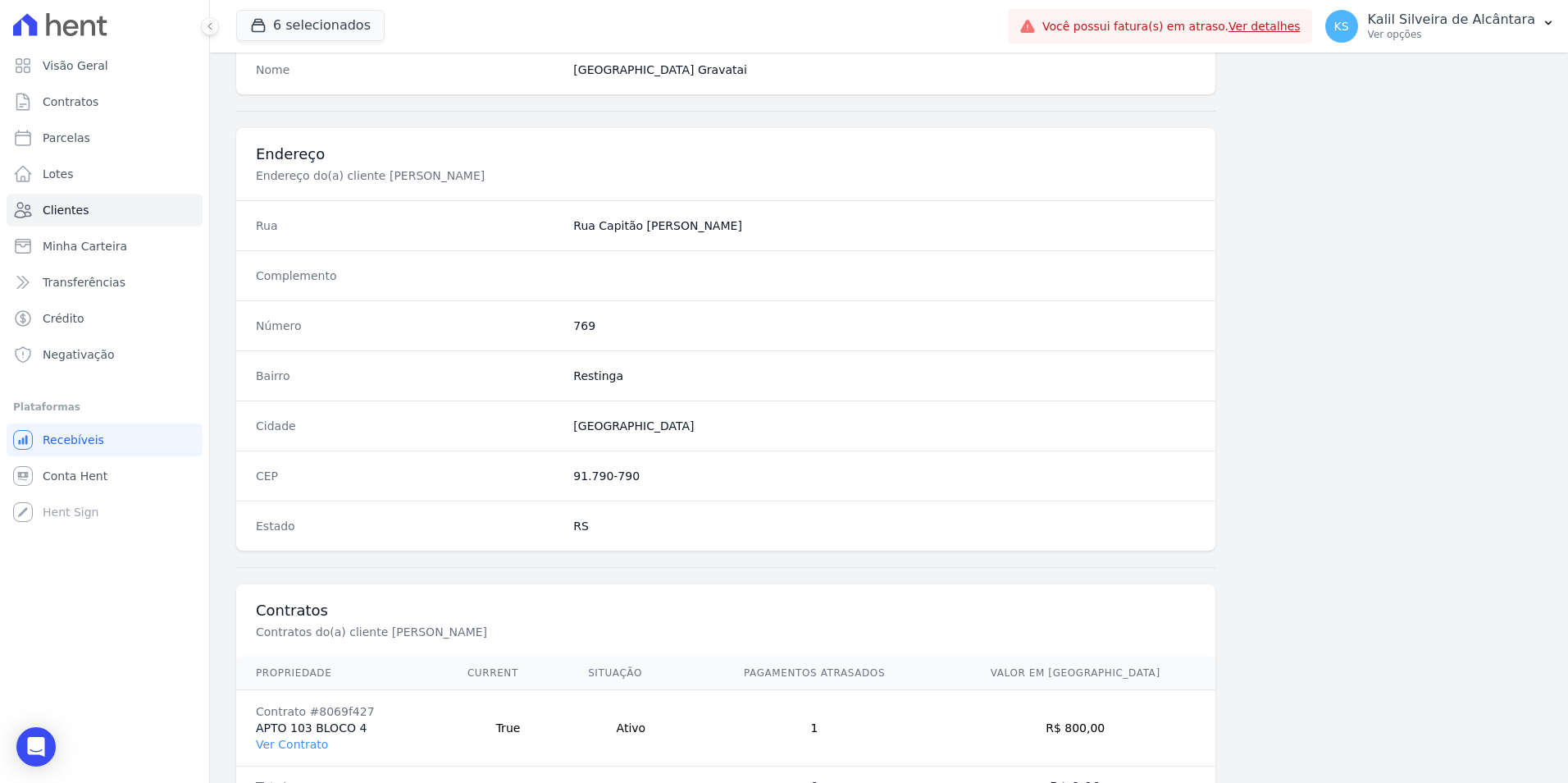
scroll to position [752, 0]
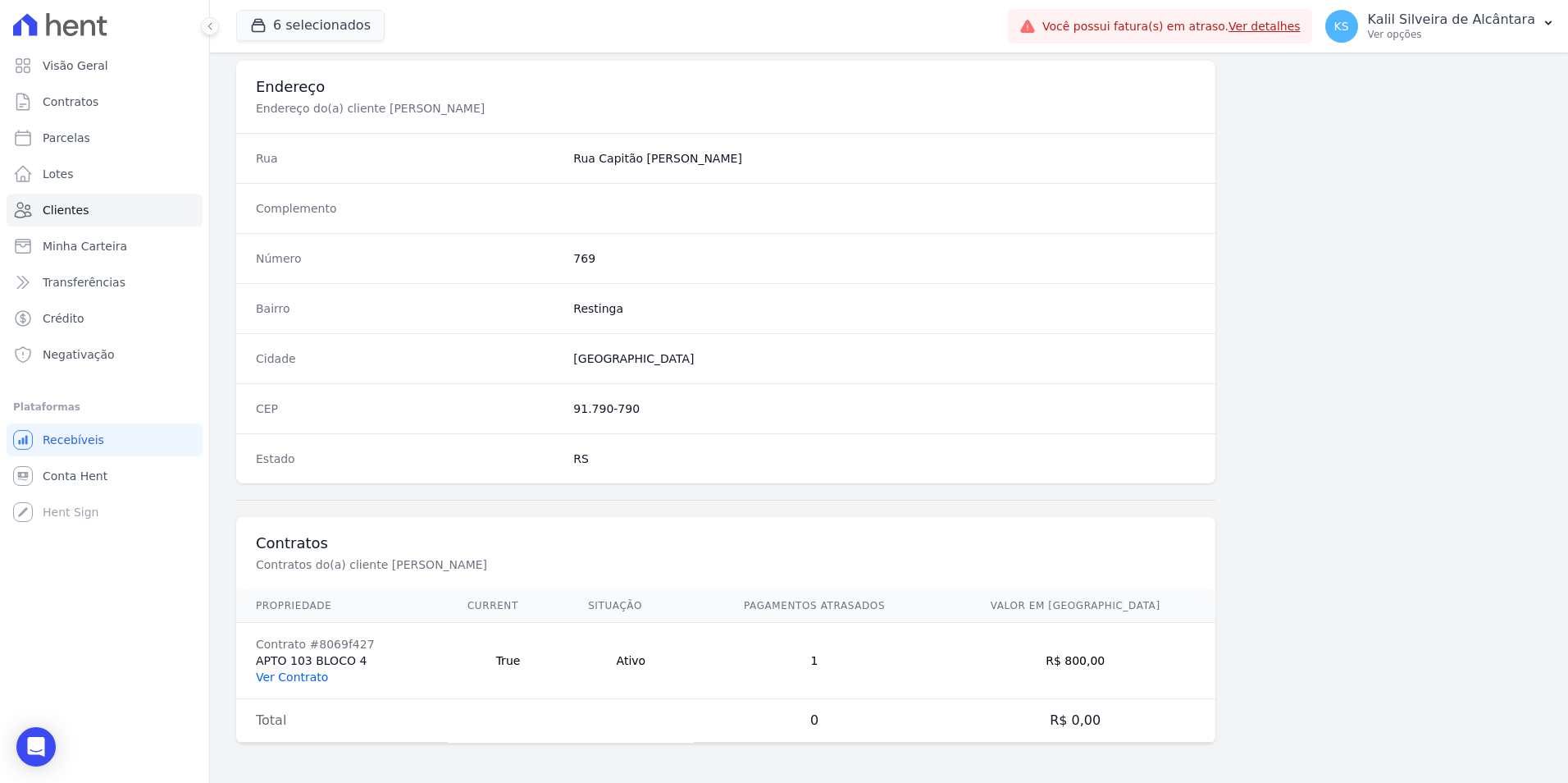
click at [297, 671] on link "Ver Contrato" at bounding box center [292, 677] width 72 height 13
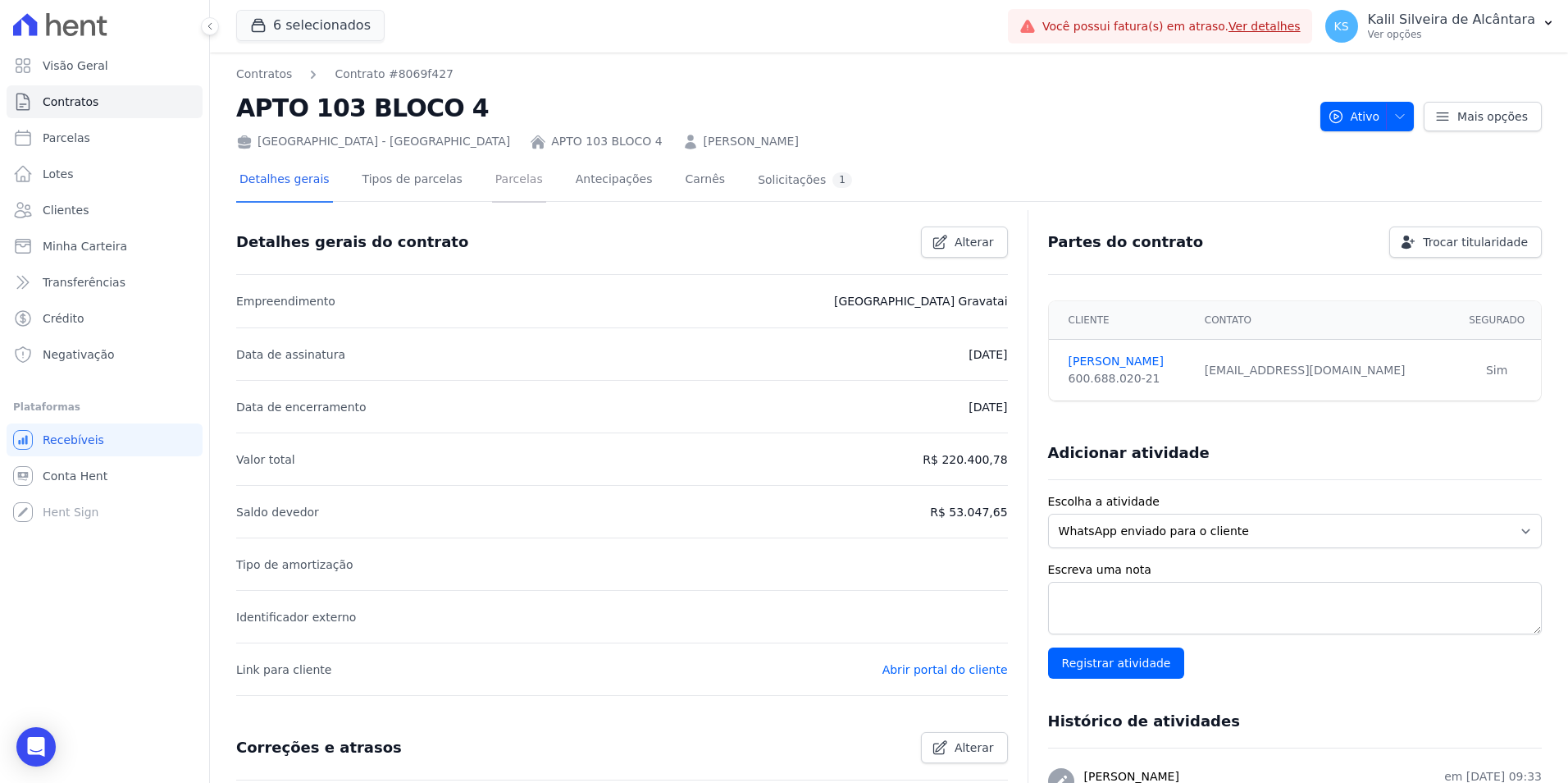
click at [492, 176] on link "Parcelas" at bounding box center [519, 181] width 54 height 44
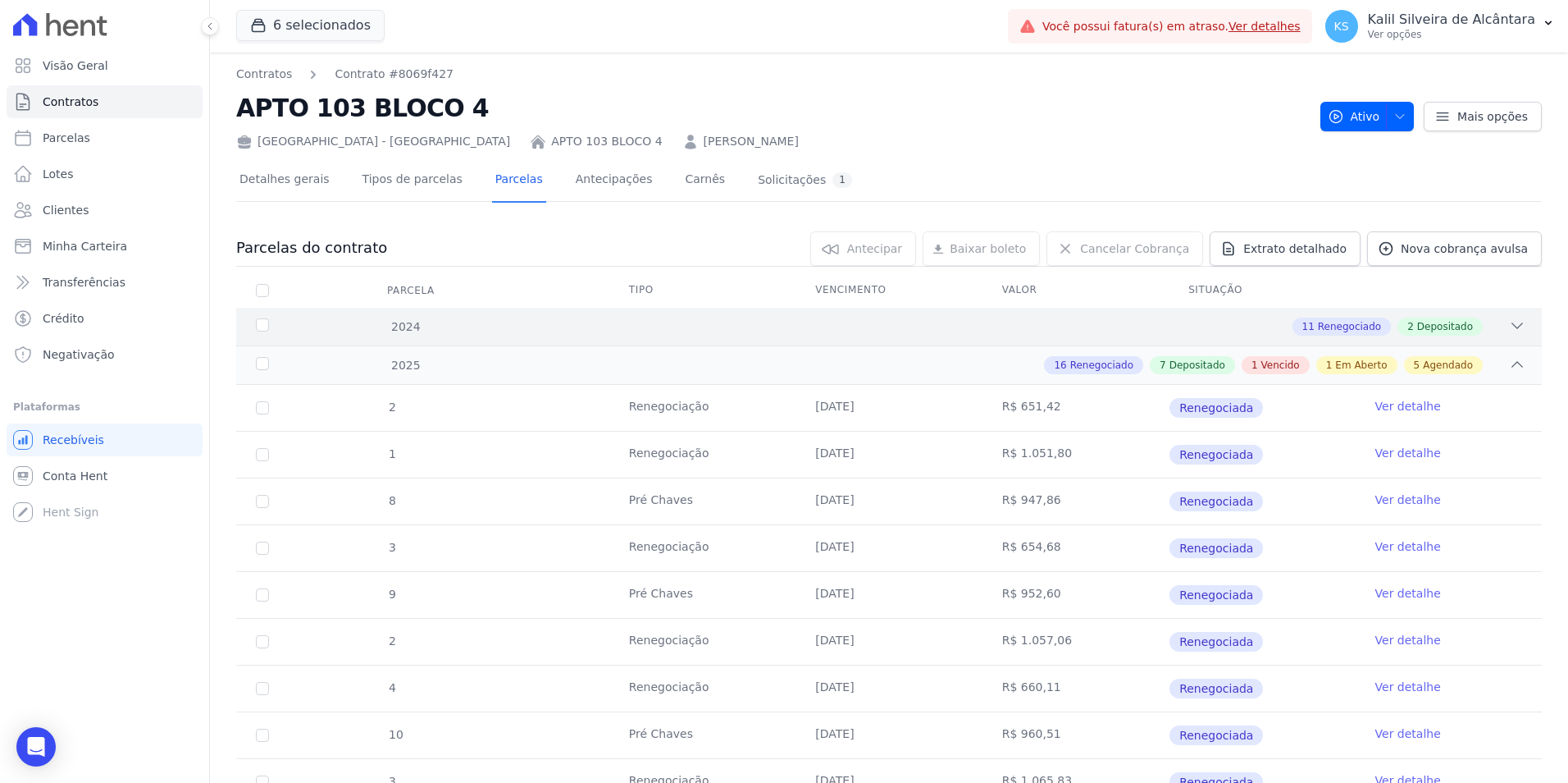
click at [1171, 337] on div "2024 11 Renegociado 2 Depositado" at bounding box center [889, 326] width 1305 height 38
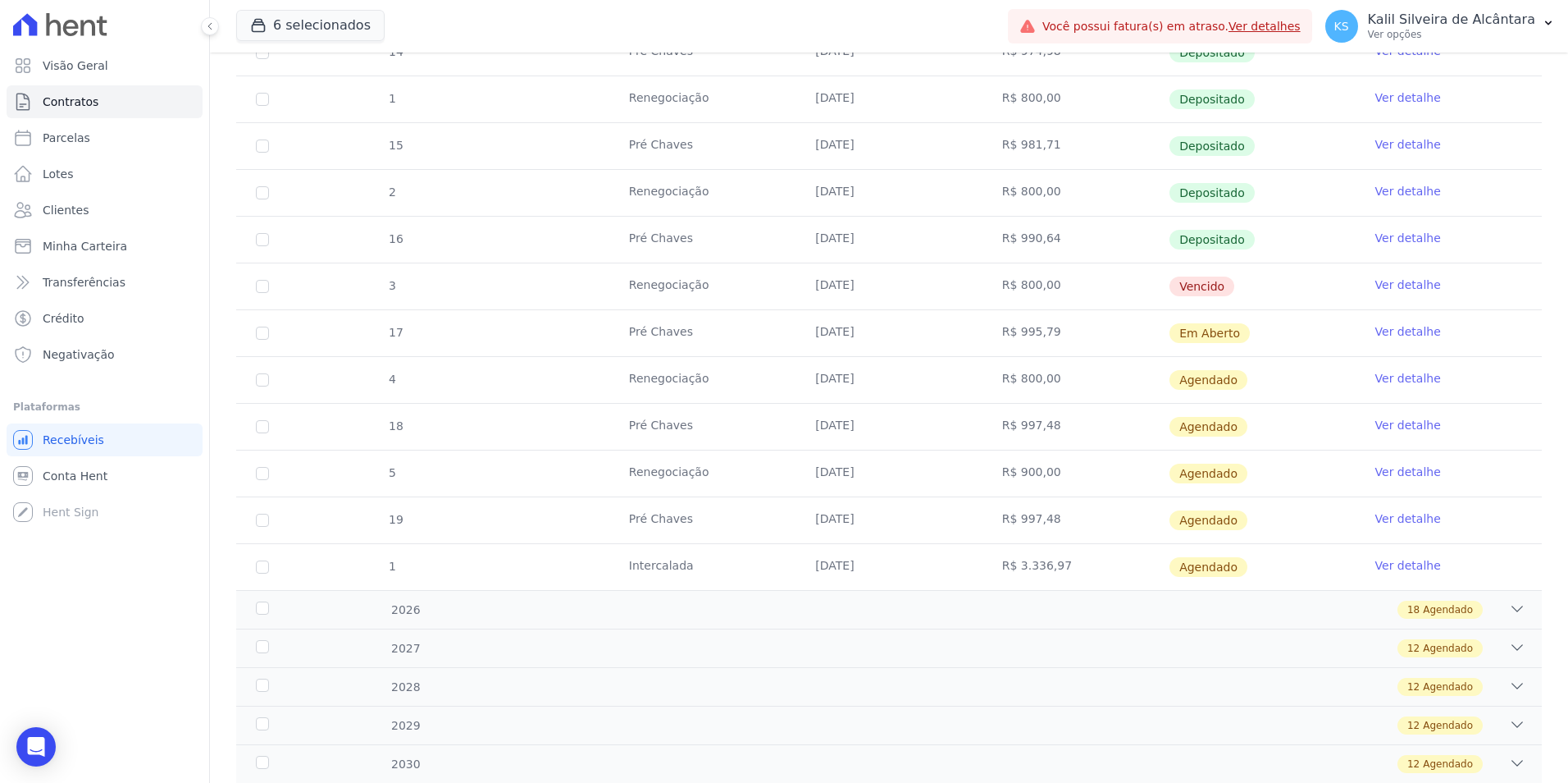
scroll to position [1854, 0]
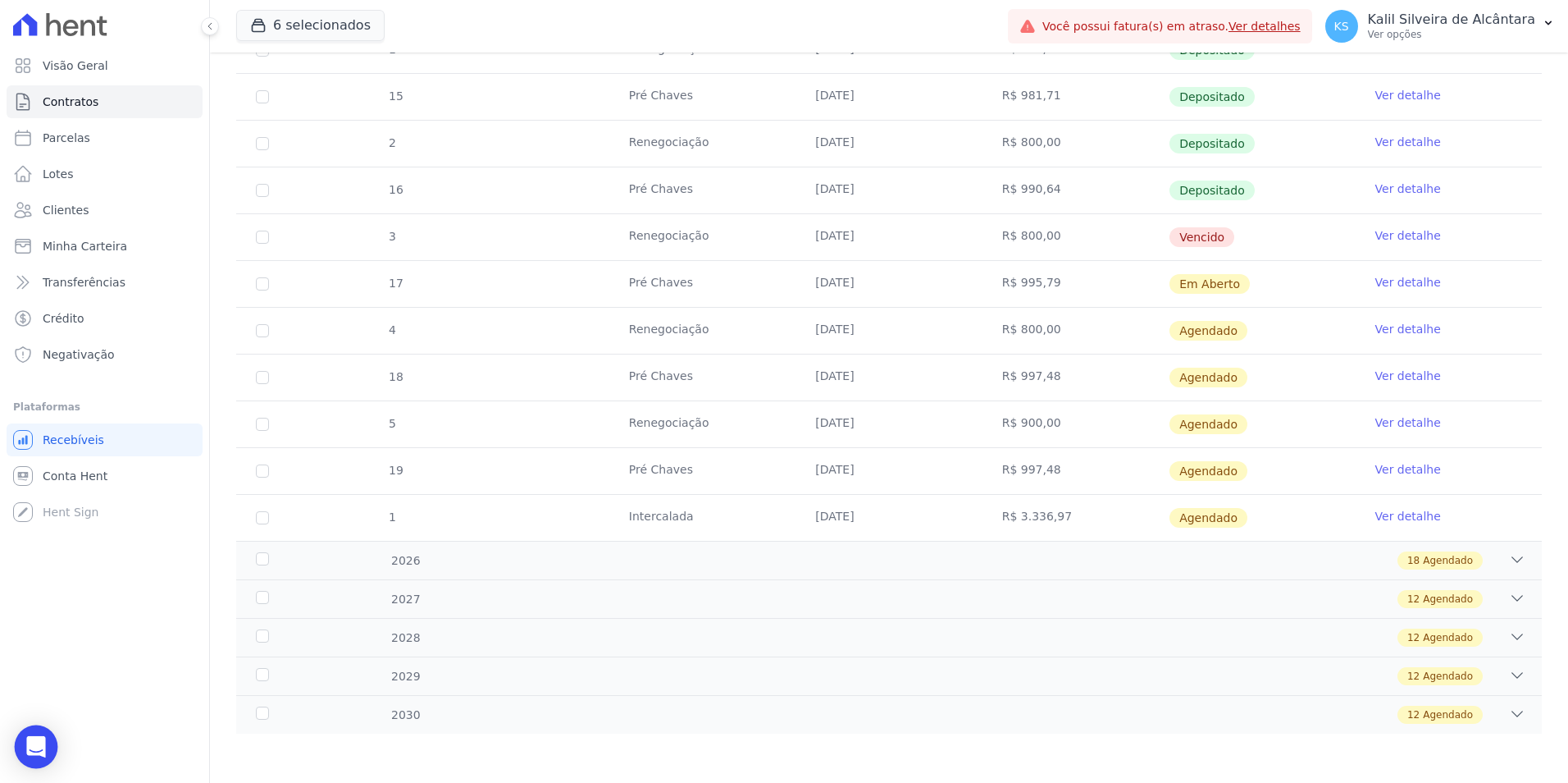
click at [48, 749] on div "Open Intercom Messenger" at bounding box center [36, 747] width 43 height 44
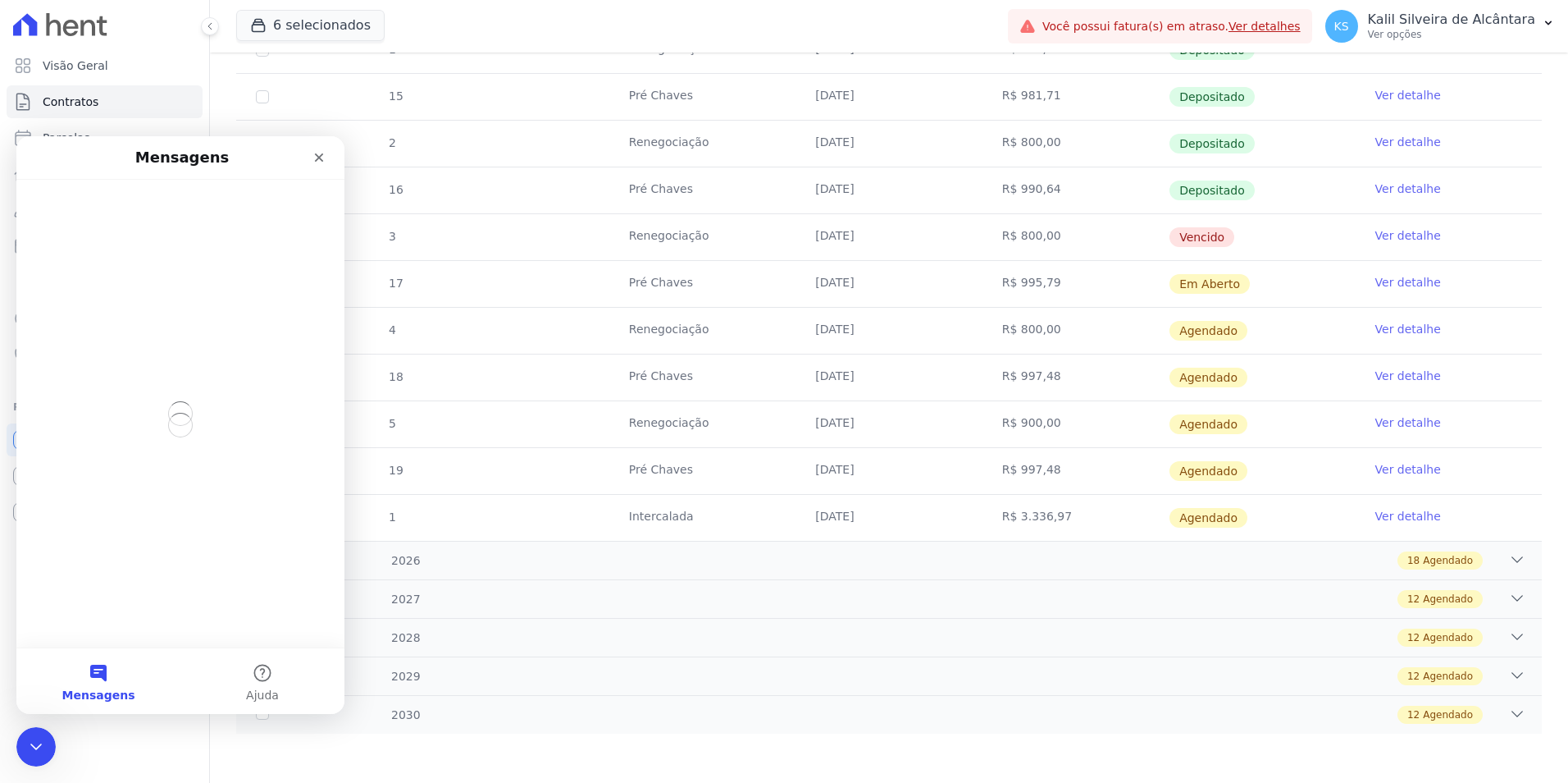
scroll to position [0, 0]
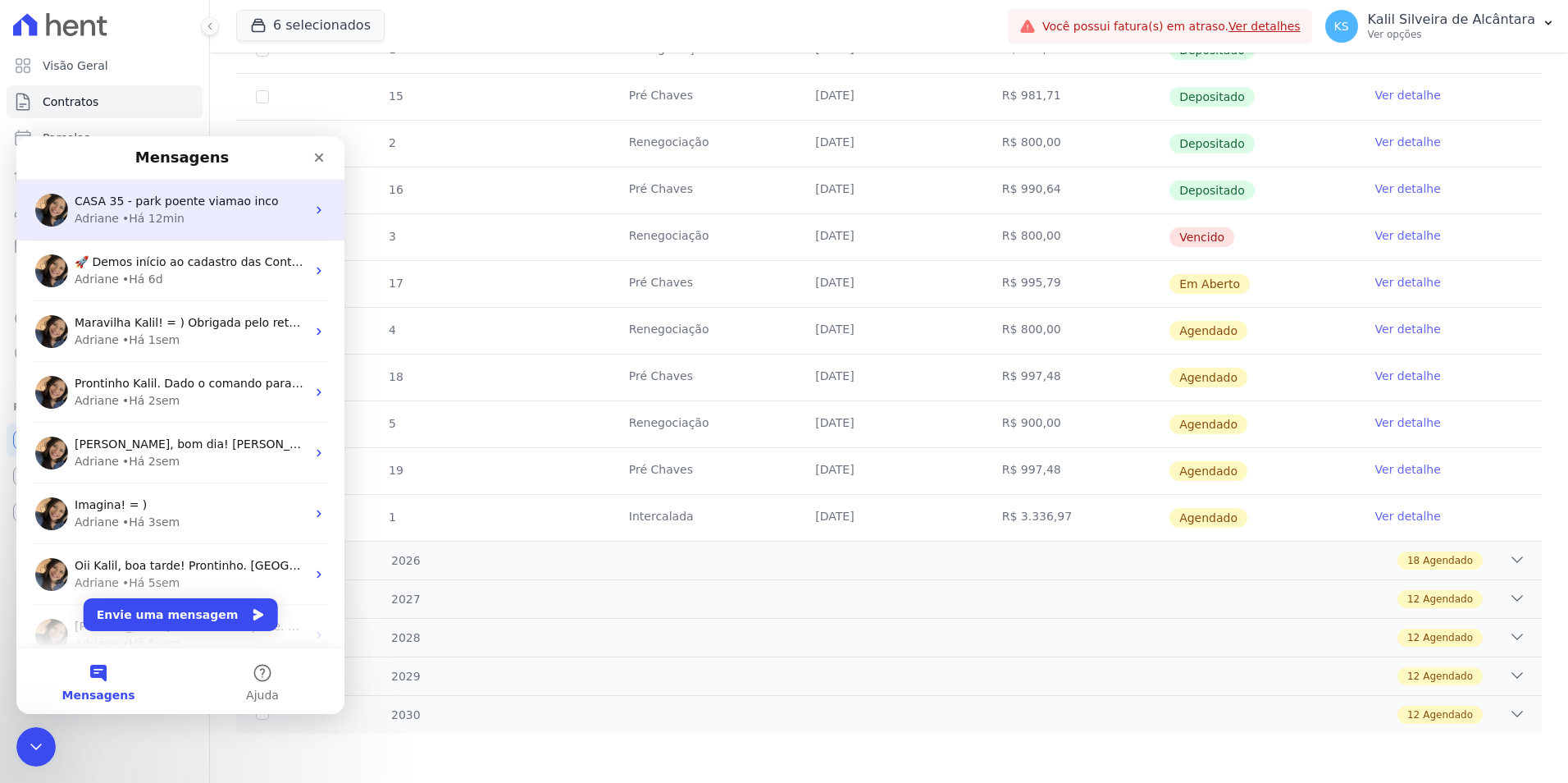
click at [156, 221] on div "• Há 12min" at bounding box center [153, 218] width 63 height 17
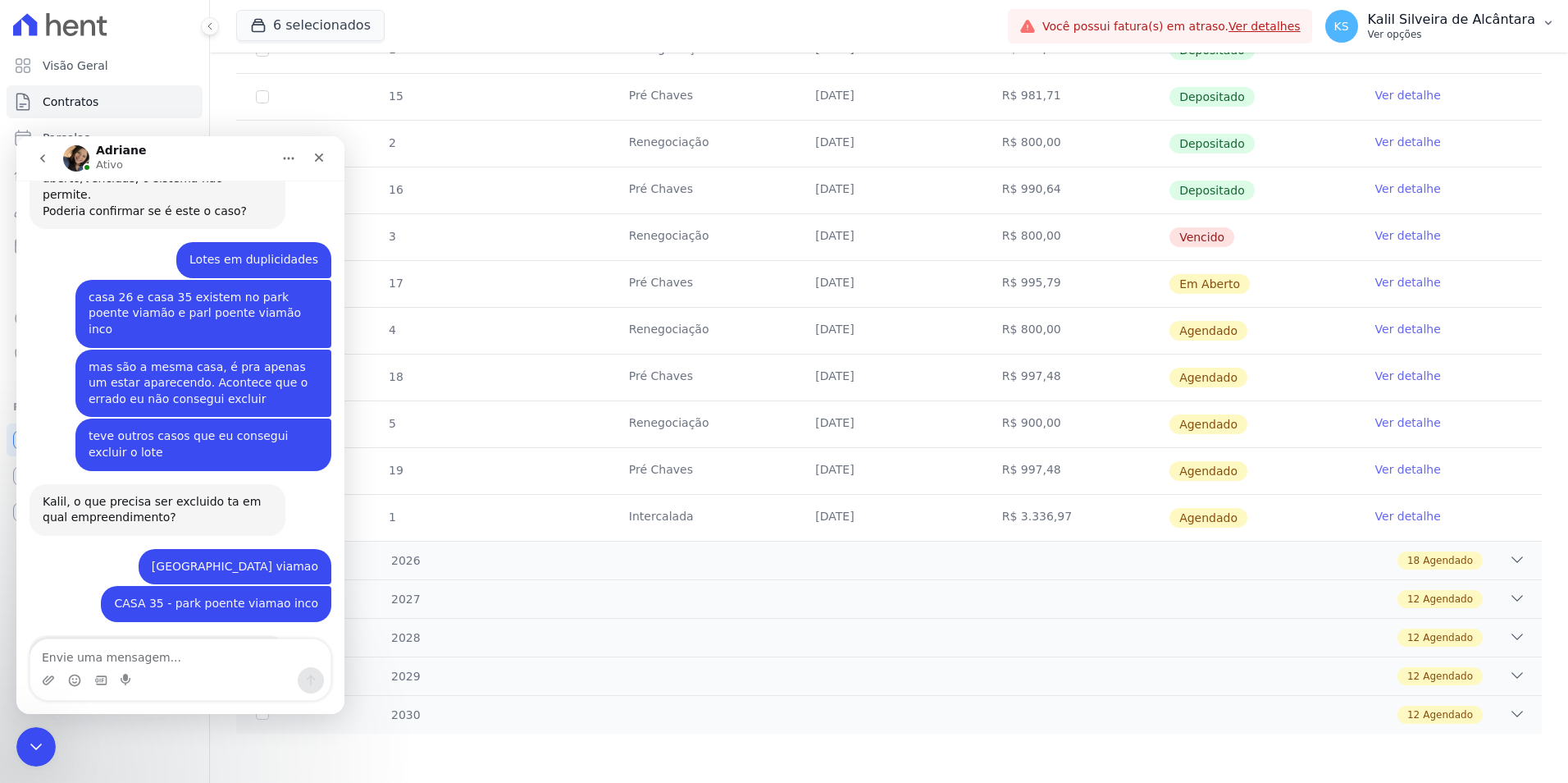
scroll to position [1043, 0]
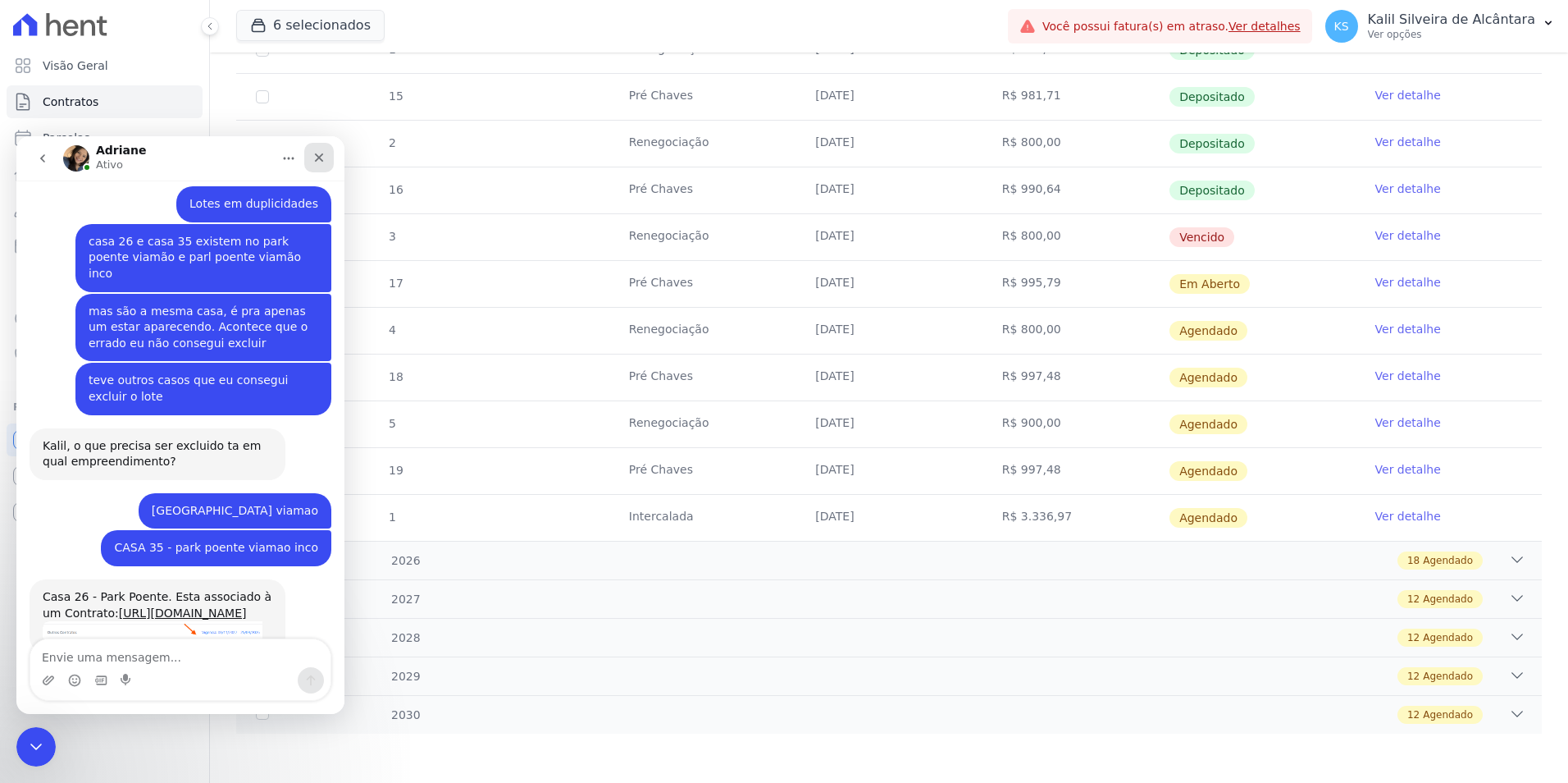
click at [314, 169] on div "Fechar" at bounding box center [319, 158] width 30 height 30
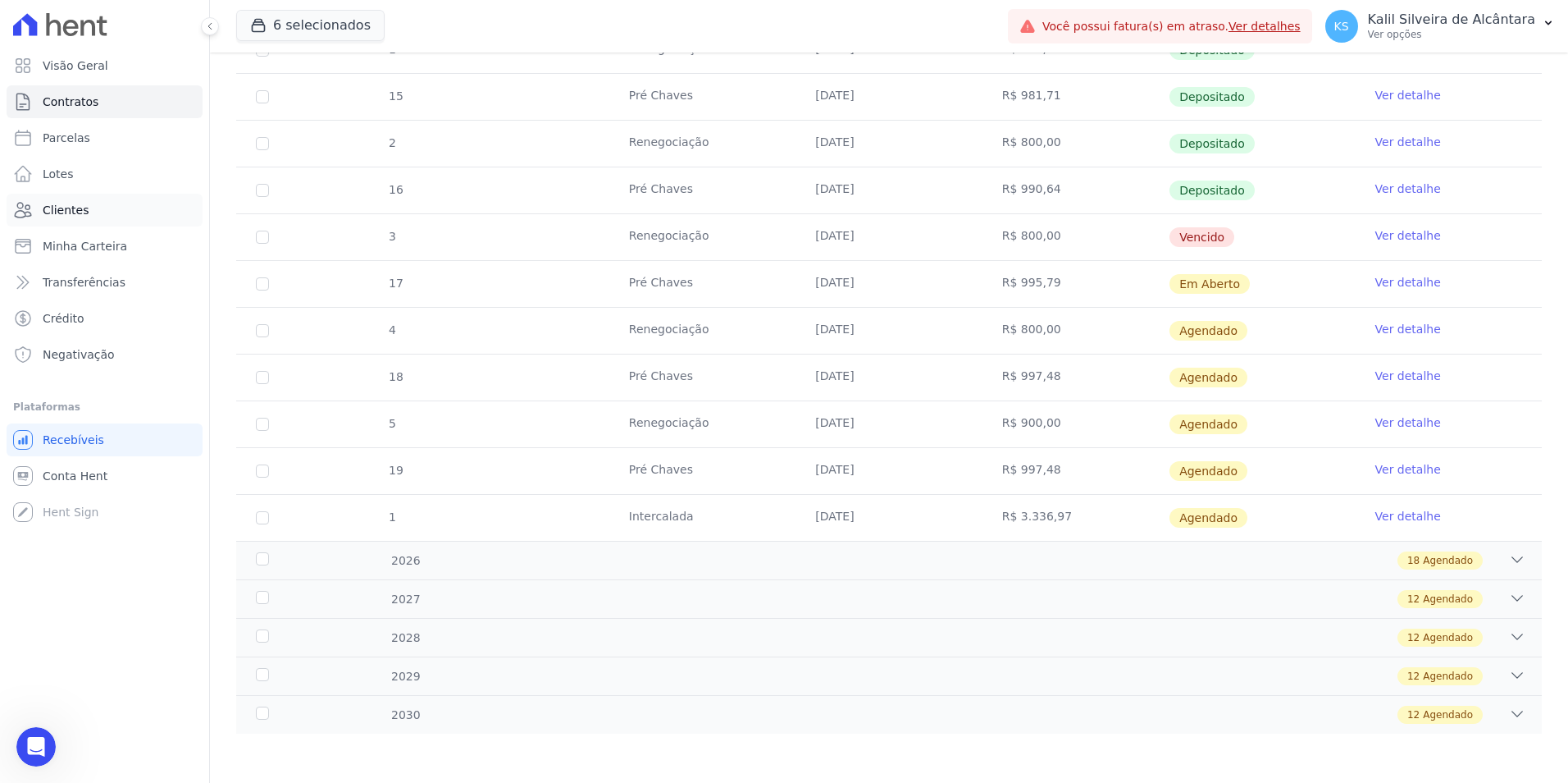
click at [89, 208] on link "Clientes" at bounding box center [104, 210] width 196 height 33
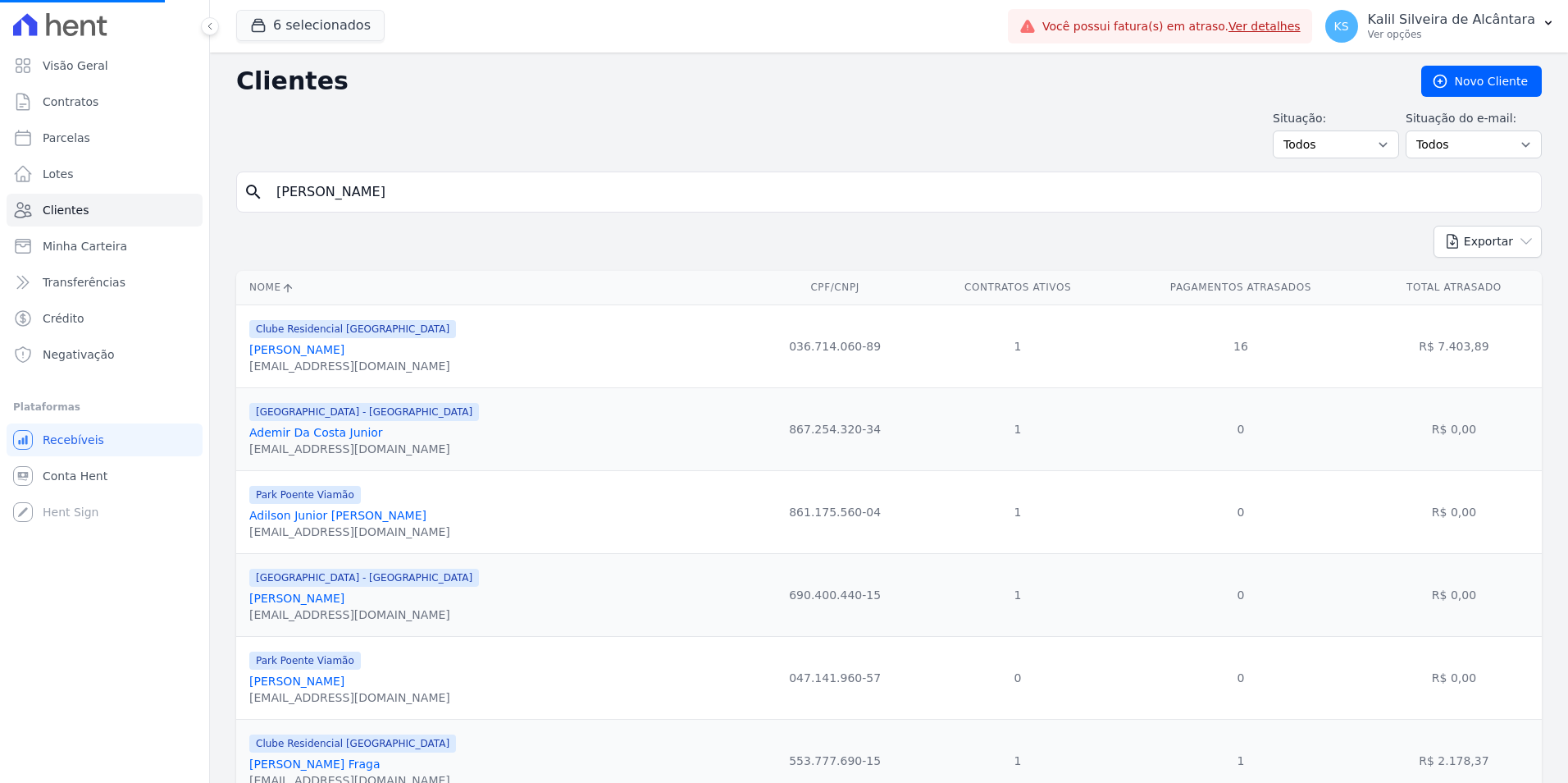
drag, startPoint x: 216, startPoint y: 30, endPoint x: 412, endPoint y: 186, distance: 250.5
click at [215, 30] on button at bounding box center [210, 26] width 18 height 18
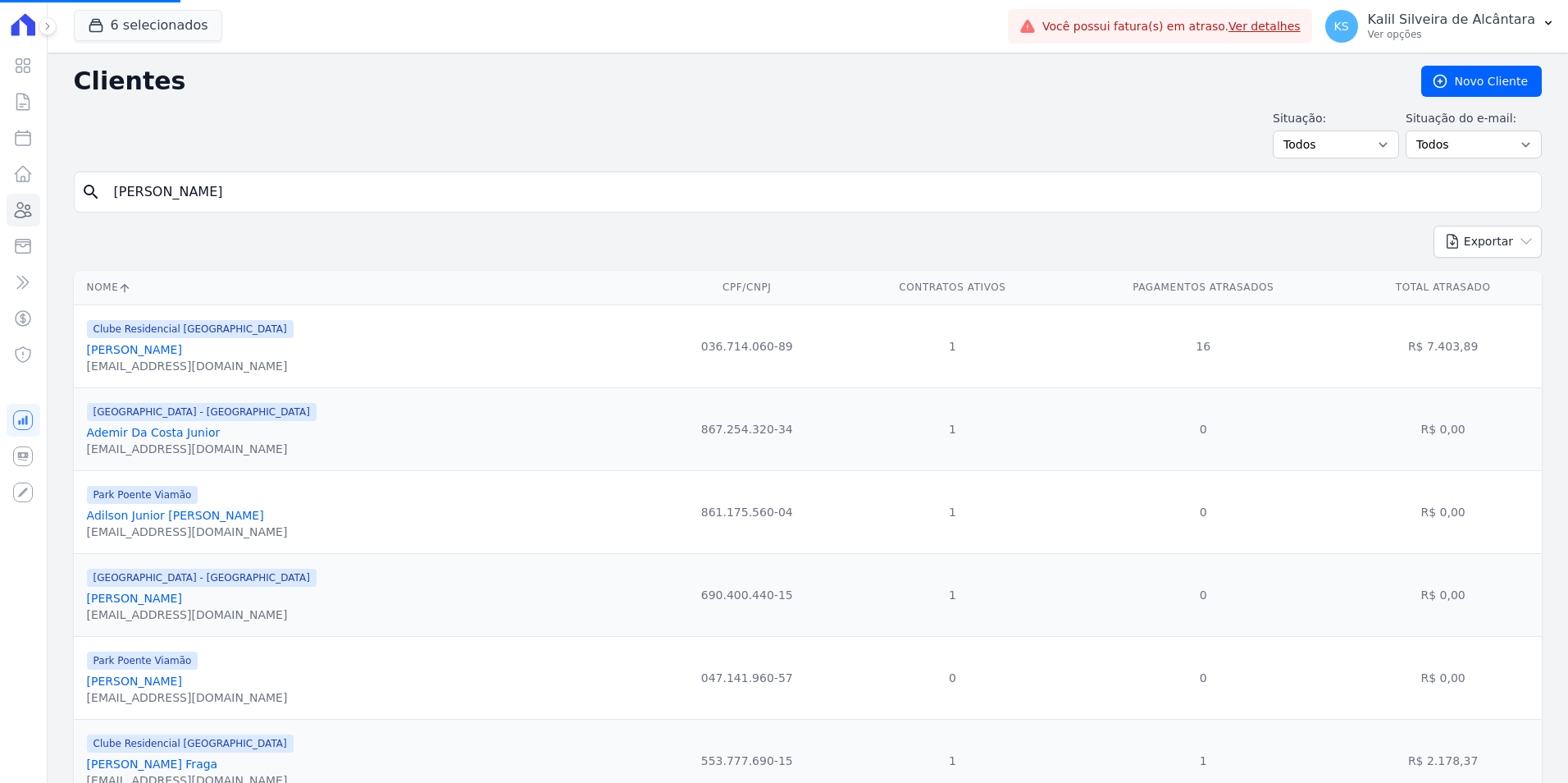
drag, startPoint x: 386, startPoint y: 198, endPoint x: 0, endPoint y: 195, distance: 386.0
click at [73, 193] on div "search GABRIEL OUR" at bounding box center [807, 191] width 1467 height 41
paste input "Eduardo Brum"
type input "Eduardo Brum"
click at [261, 192] on input "search" at bounding box center [819, 192] width 1430 height 33
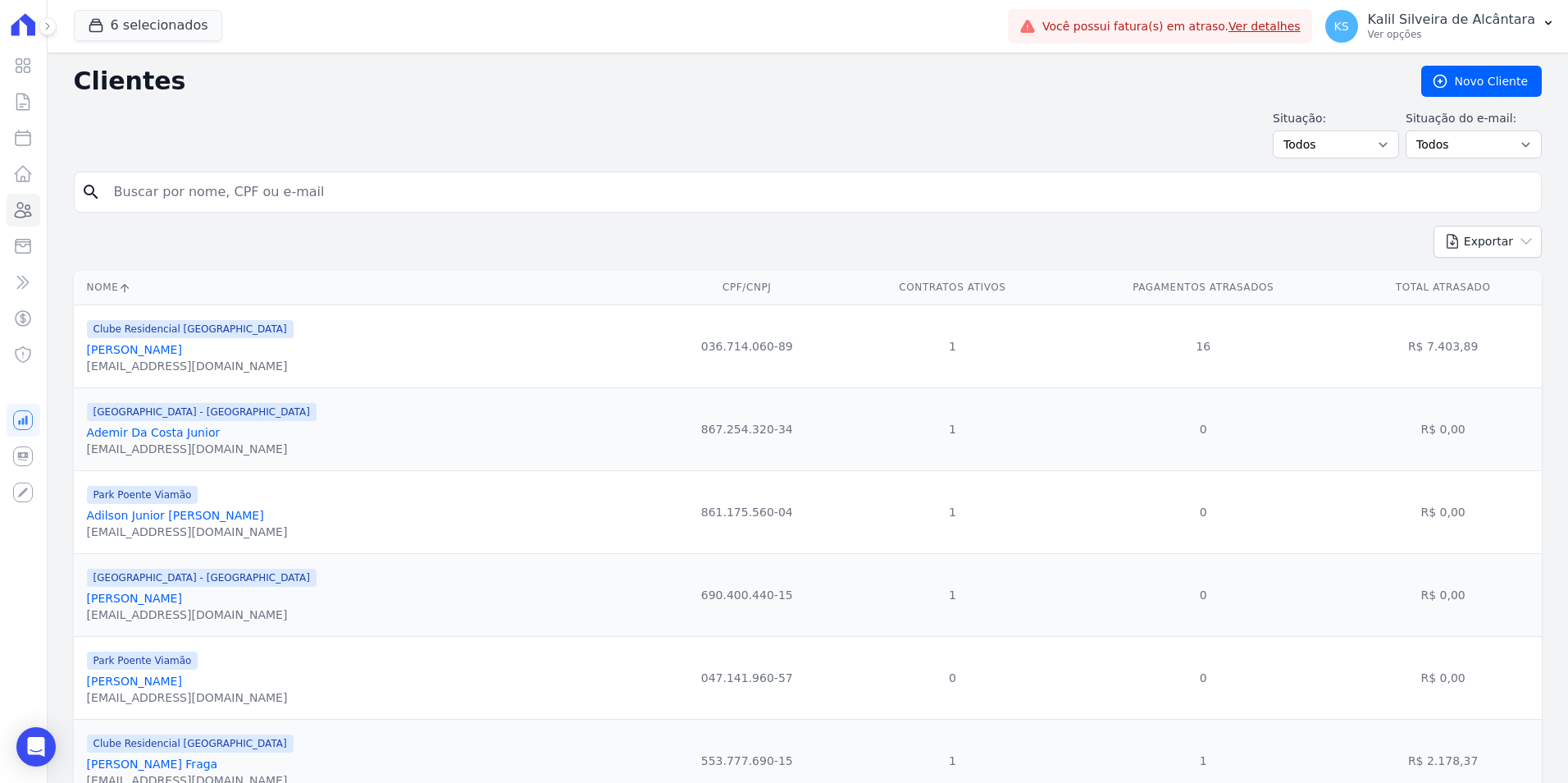
paste input "Eduardo Brum"
type input "Eduardo Brum"
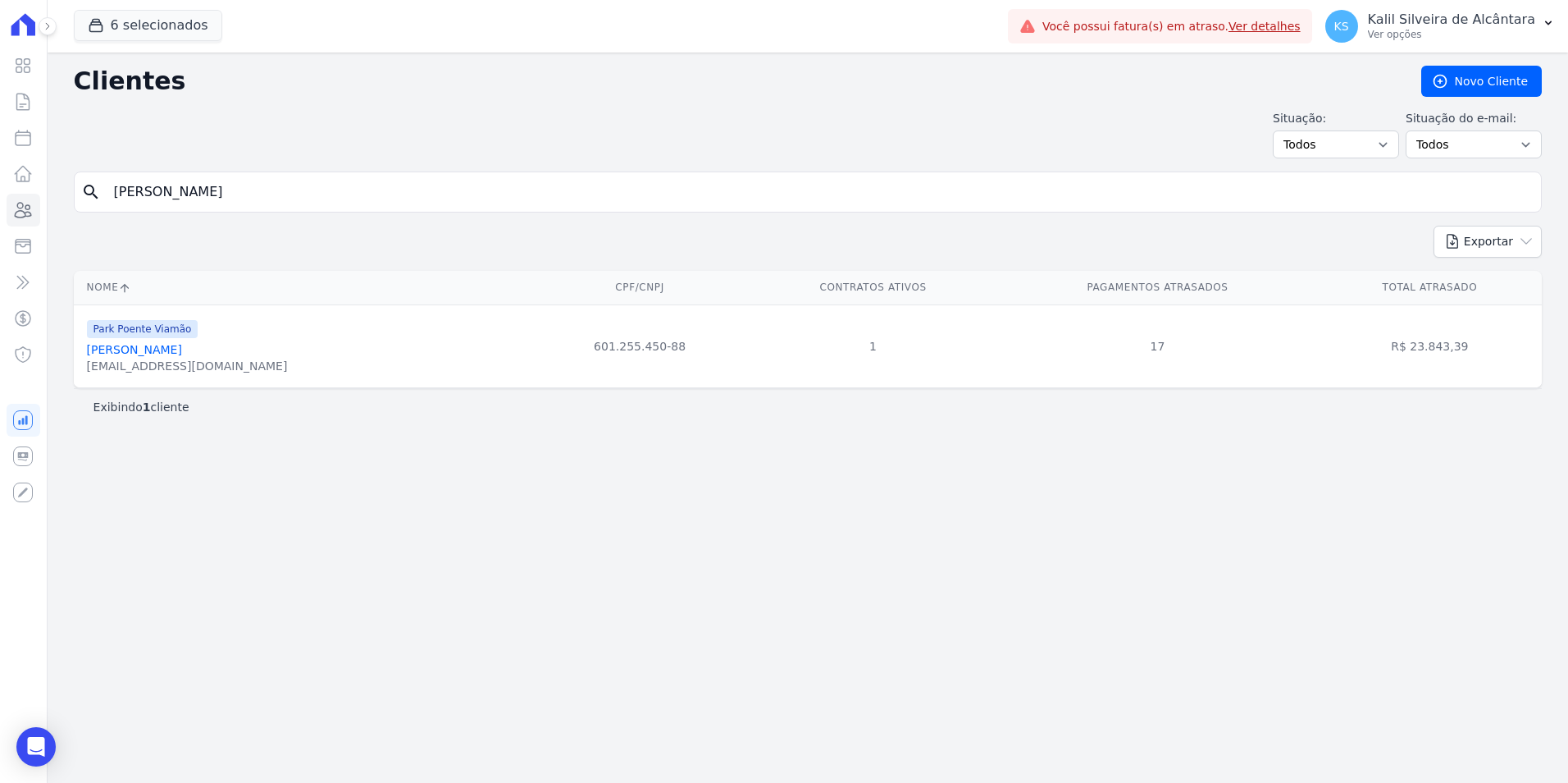
click at [143, 354] on link "Eduardo Brum" at bounding box center [134, 349] width 95 height 13
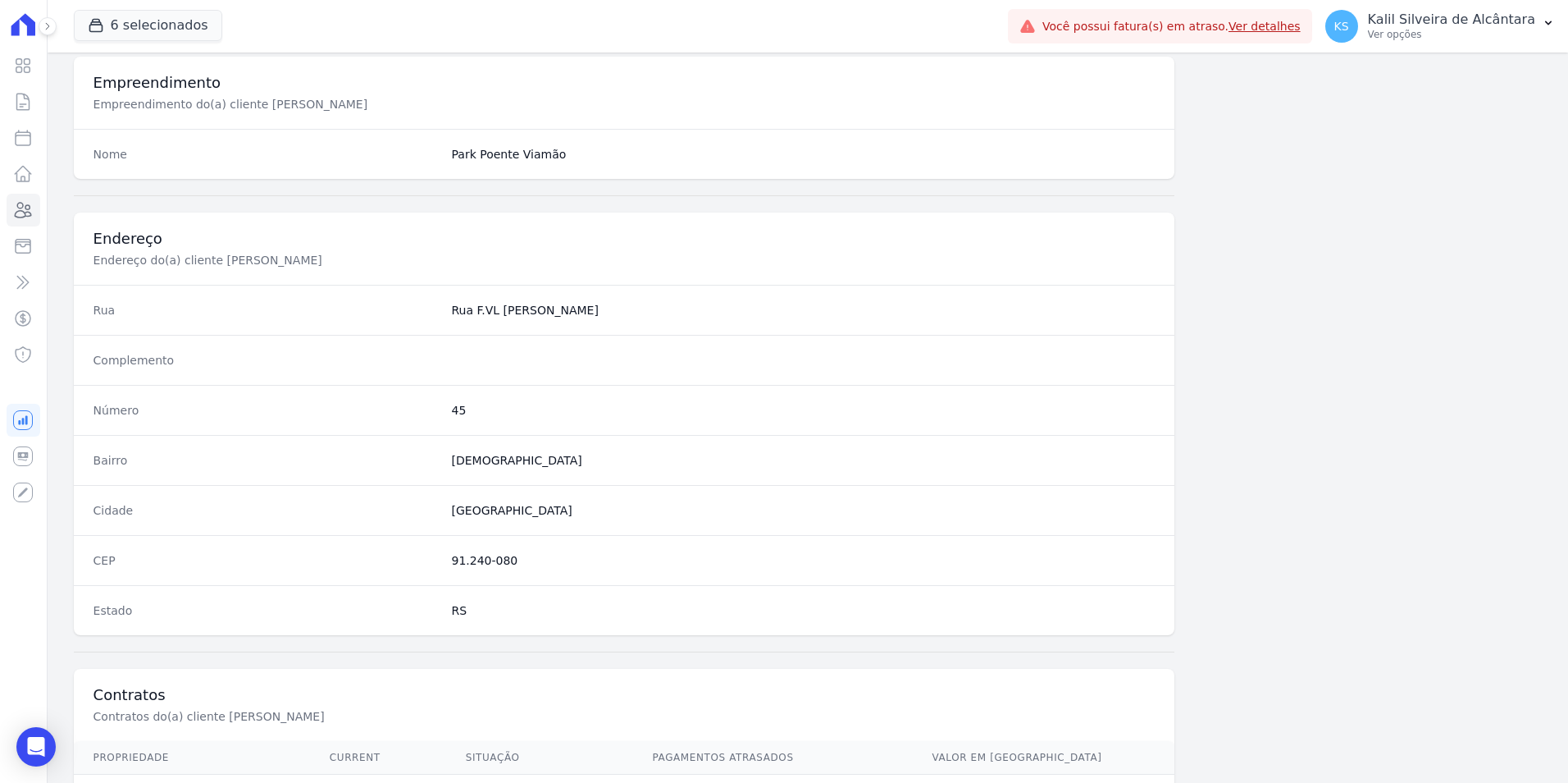
scroll to position [752, 0]
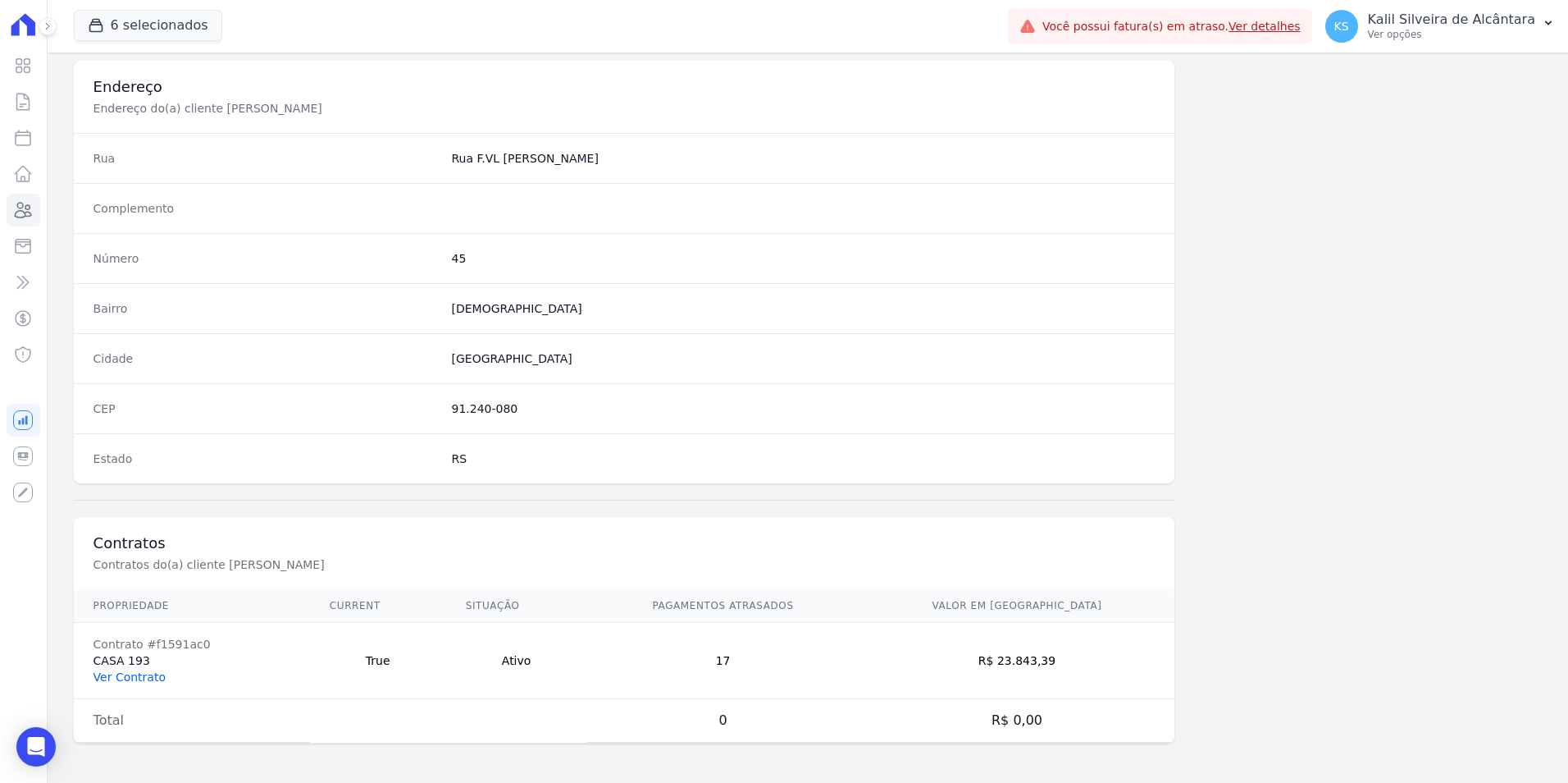
click at [134, 672] on link "Ver Contrato" at bounding box center [130, 677] width 72 height 13
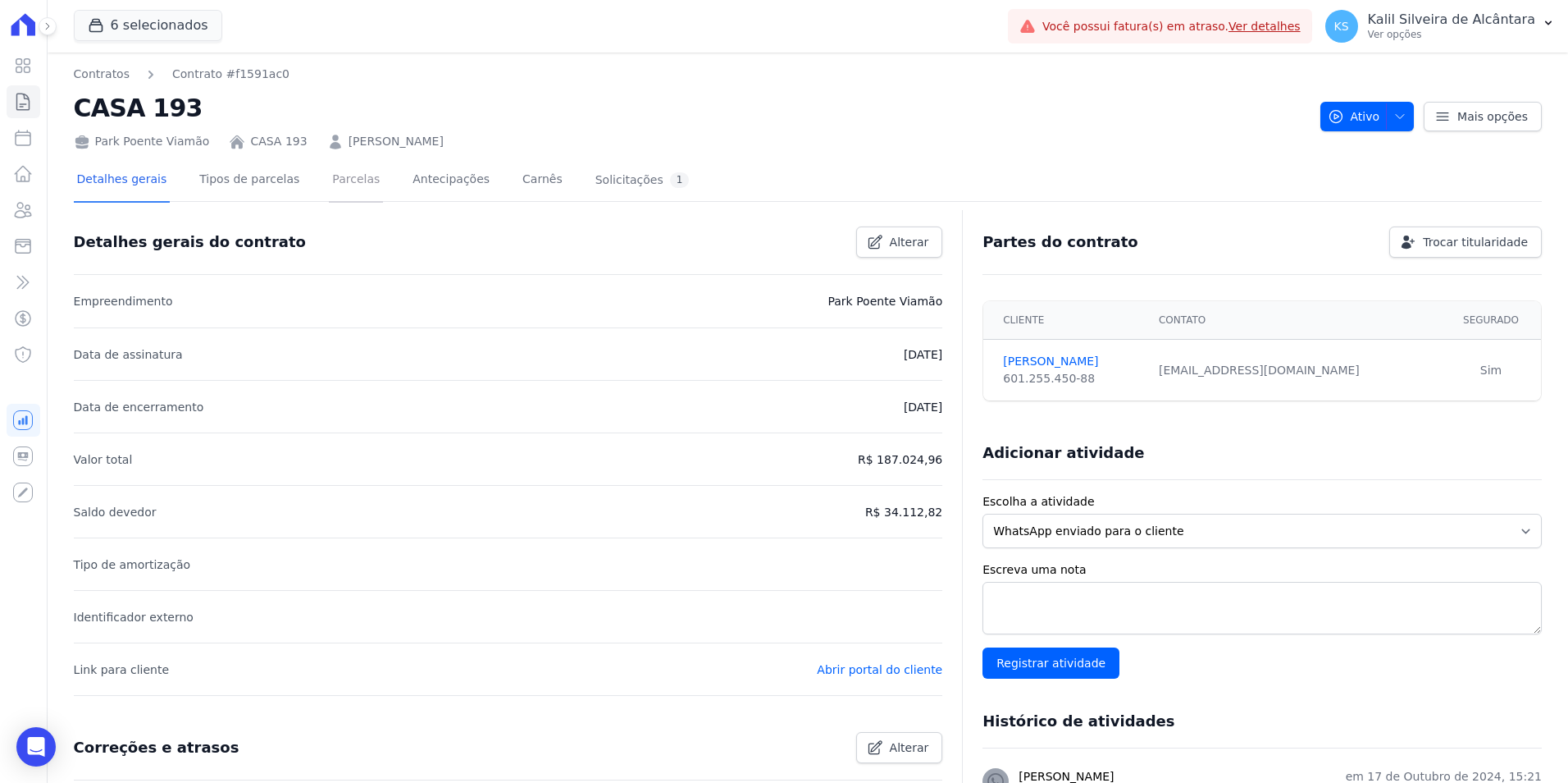
click at [348, 178] on link "Parcelas" at bounding box center [356, 181] width 54 height 44
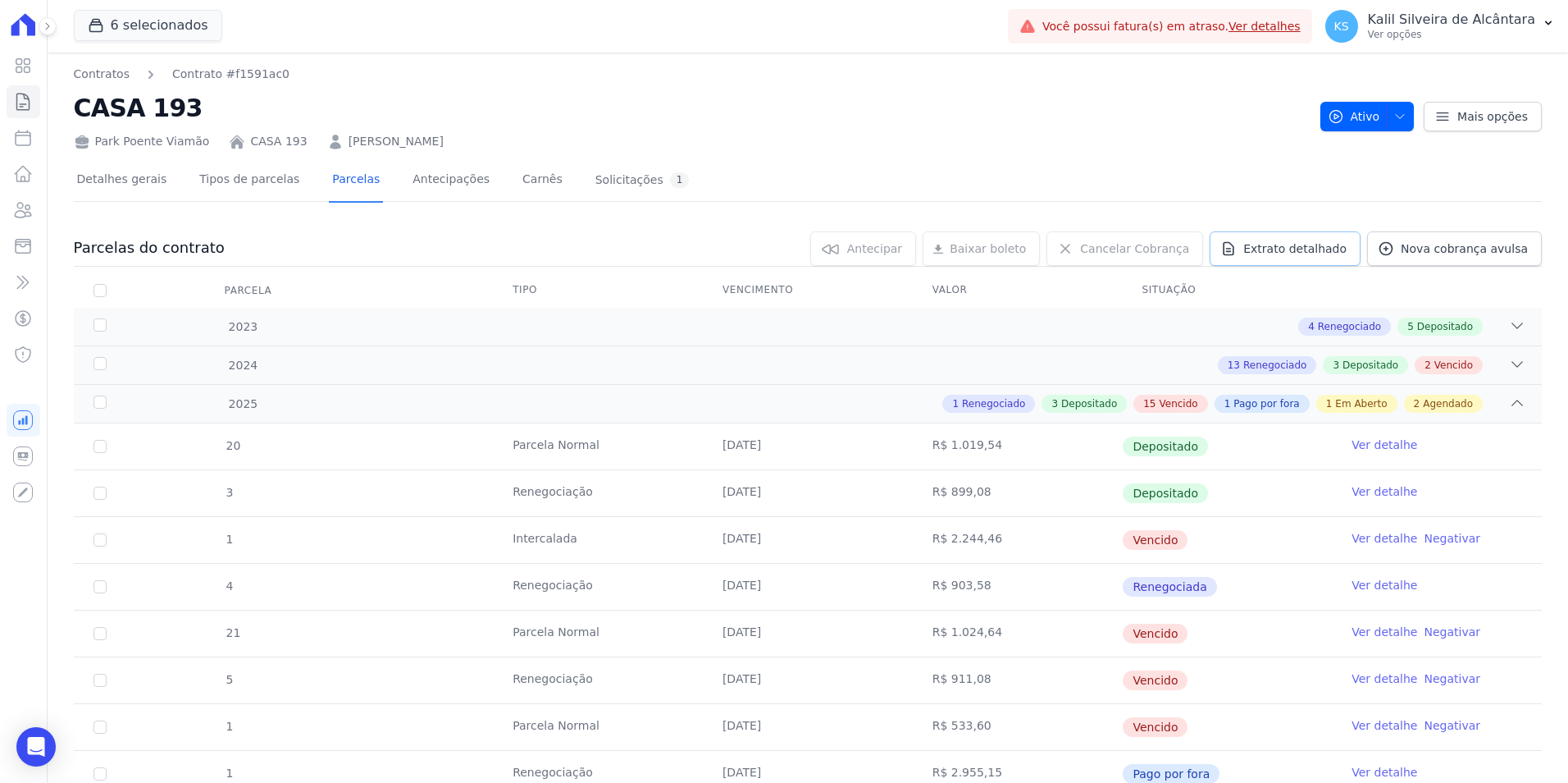
click at [1328, 261] on link "Extrato detalhado" at bounding box center [1284, 248] width 151 height 34
click at [1521, 251] on span "Exportar PDF" at bounding box center [1515, 249] width 86 height 16
click at [22, 212] on icon at bounding box center [23, 210] width 20 height 20
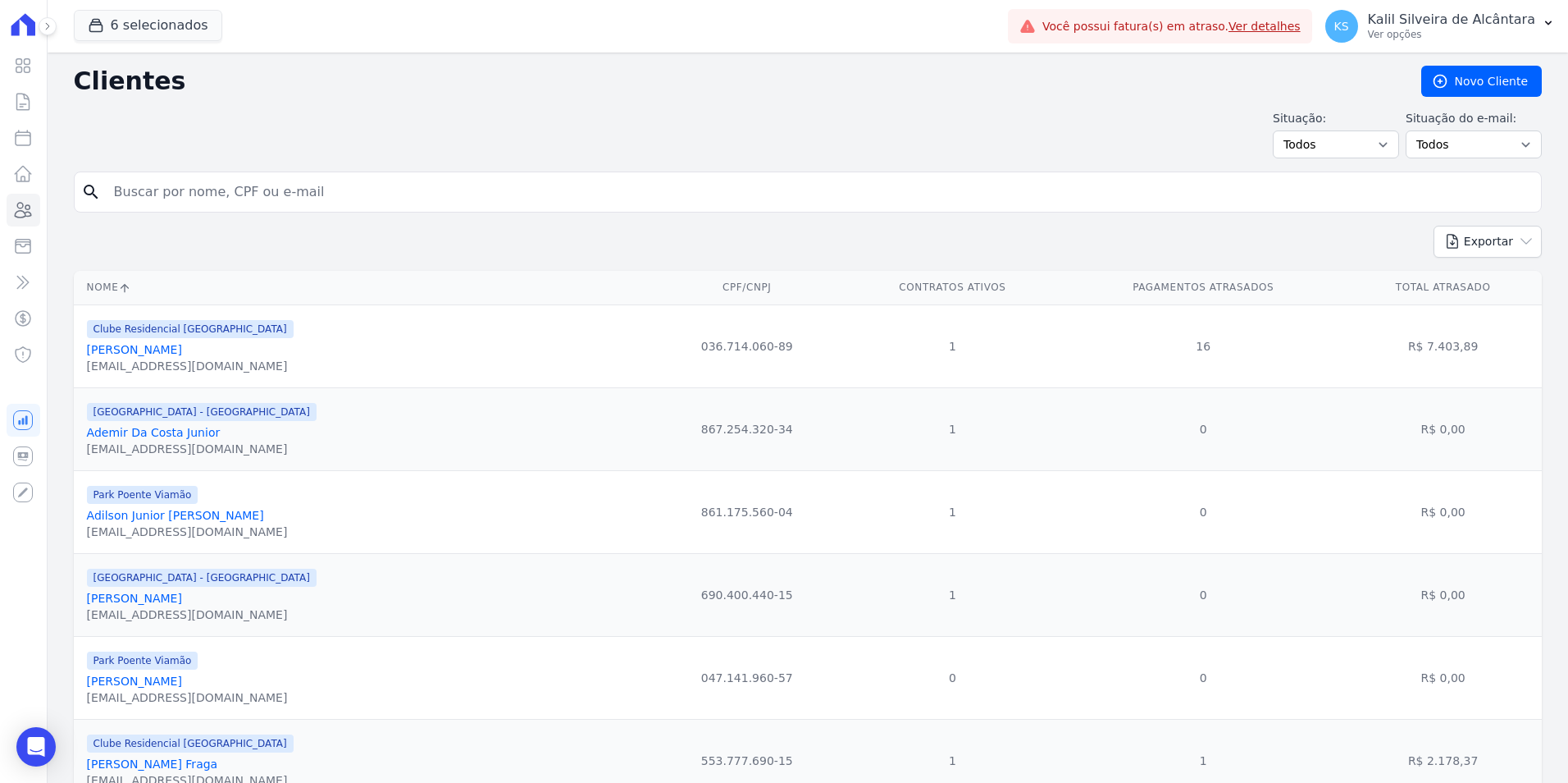
click at [193, 190] on input "search" at bounding box center [819, 192] width 1430 height 33
paste input "[PERSON_NAME]"
type input "[PERSON_NAME]"
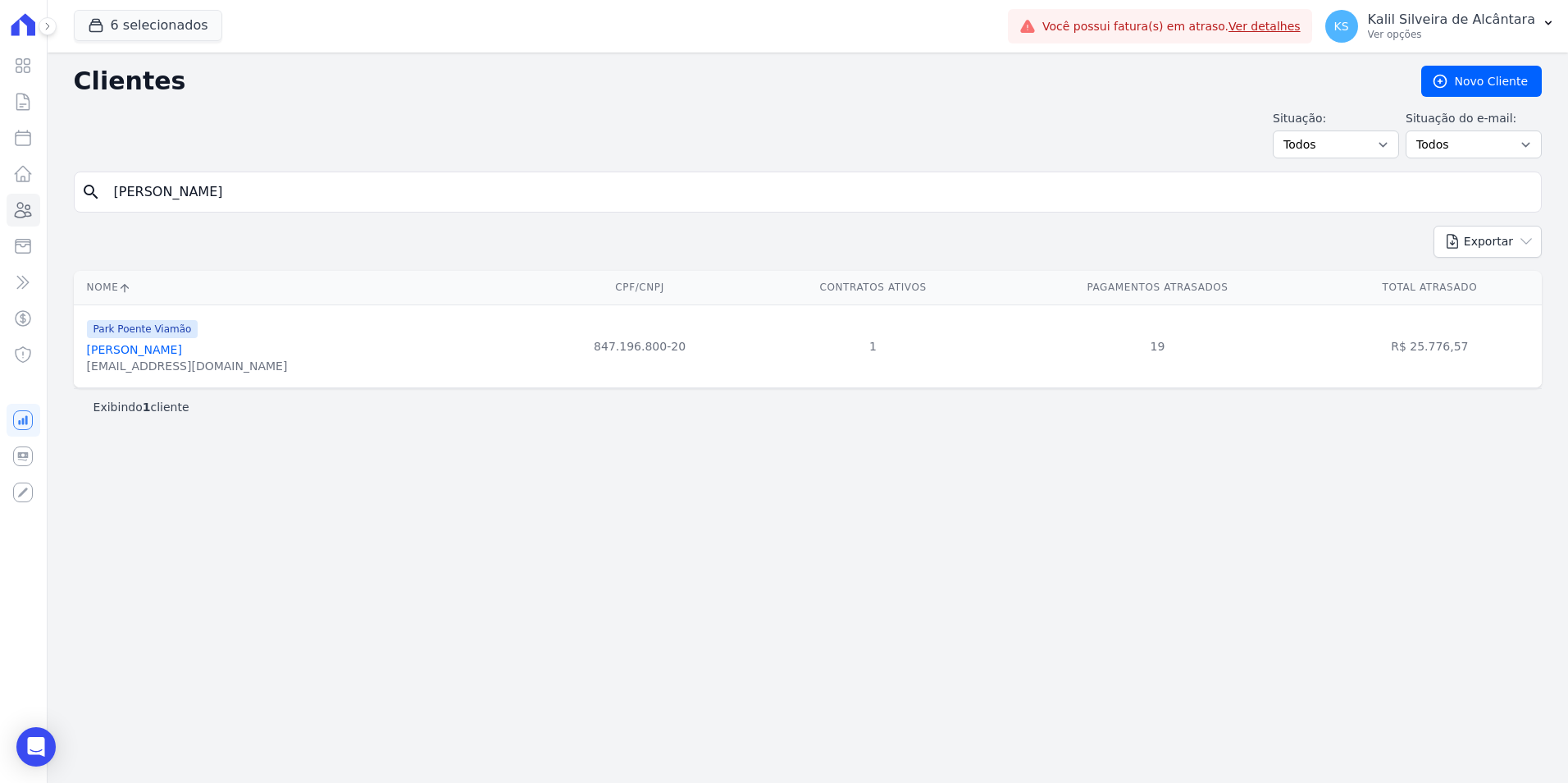
click at [178, 349] on link "[PERSON_NAME]" at bounding box center [134, 349] width 95 height 13
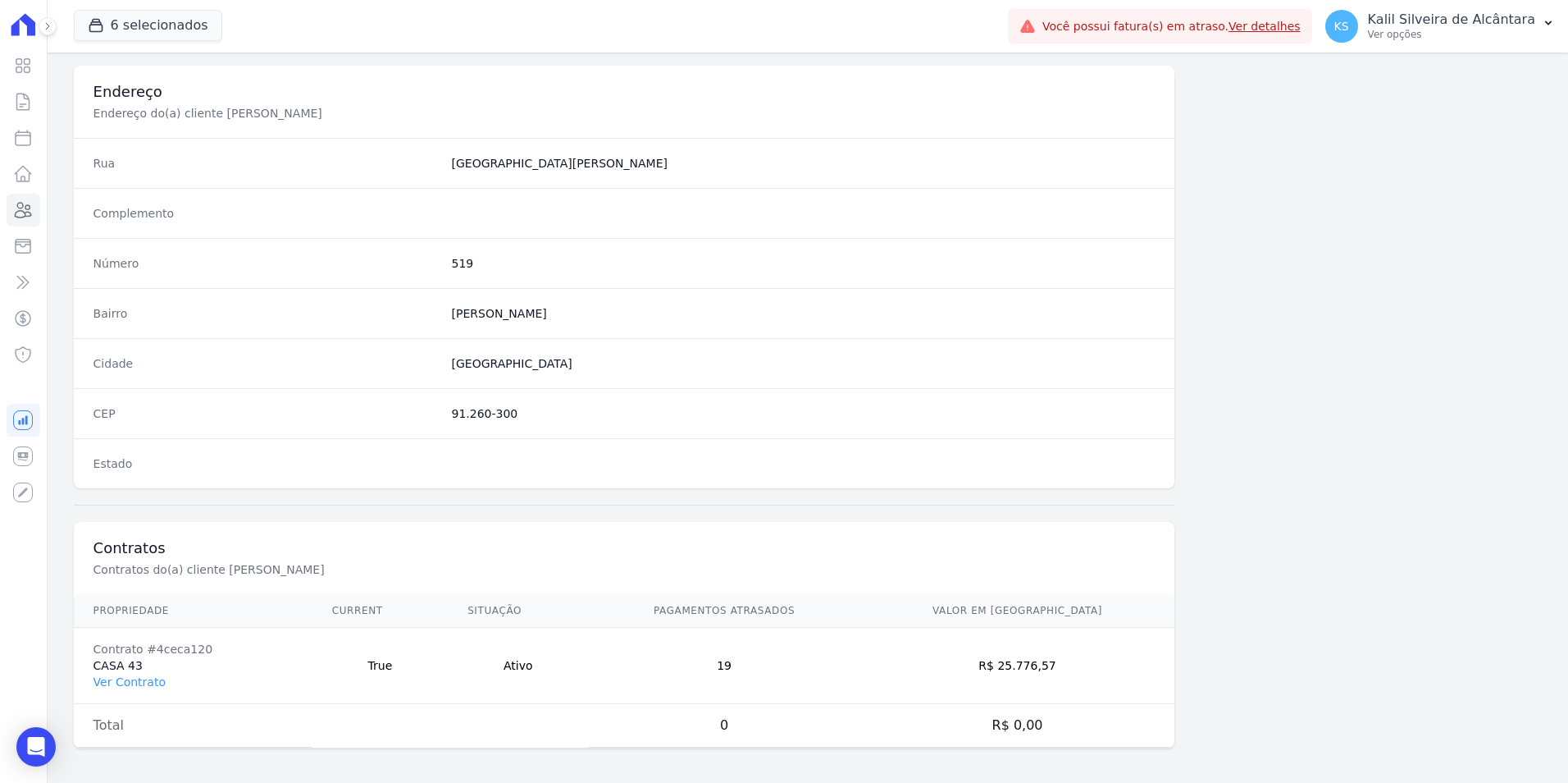
scroll to position [752, 0]
click at [101, 680] on link "Ver Contrato" at bounding box center [130, 677] width 72 height 13
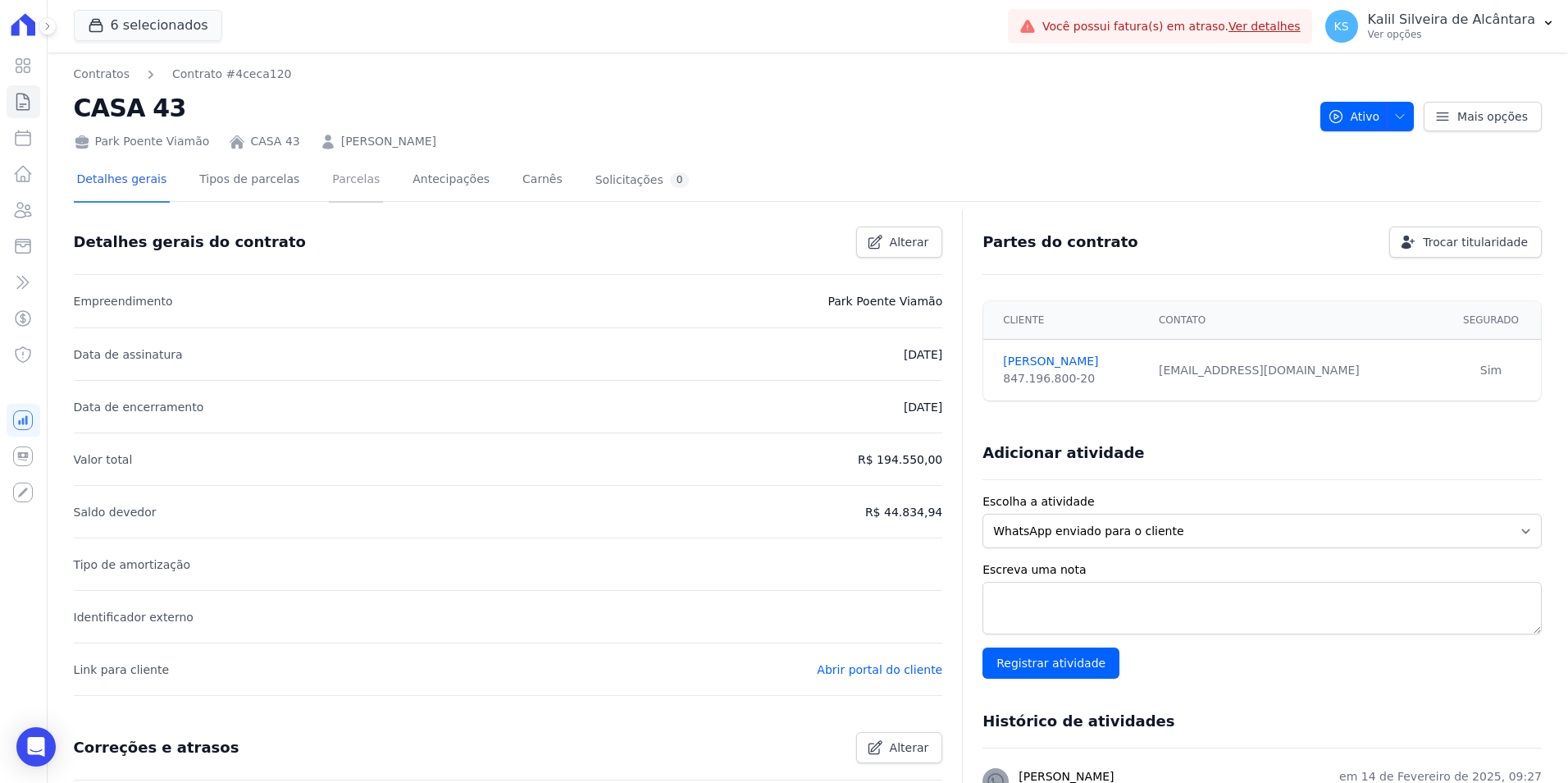
click at [350, 183] on link "Parcelas" at bounding box center [356, 181] width 54 height 44
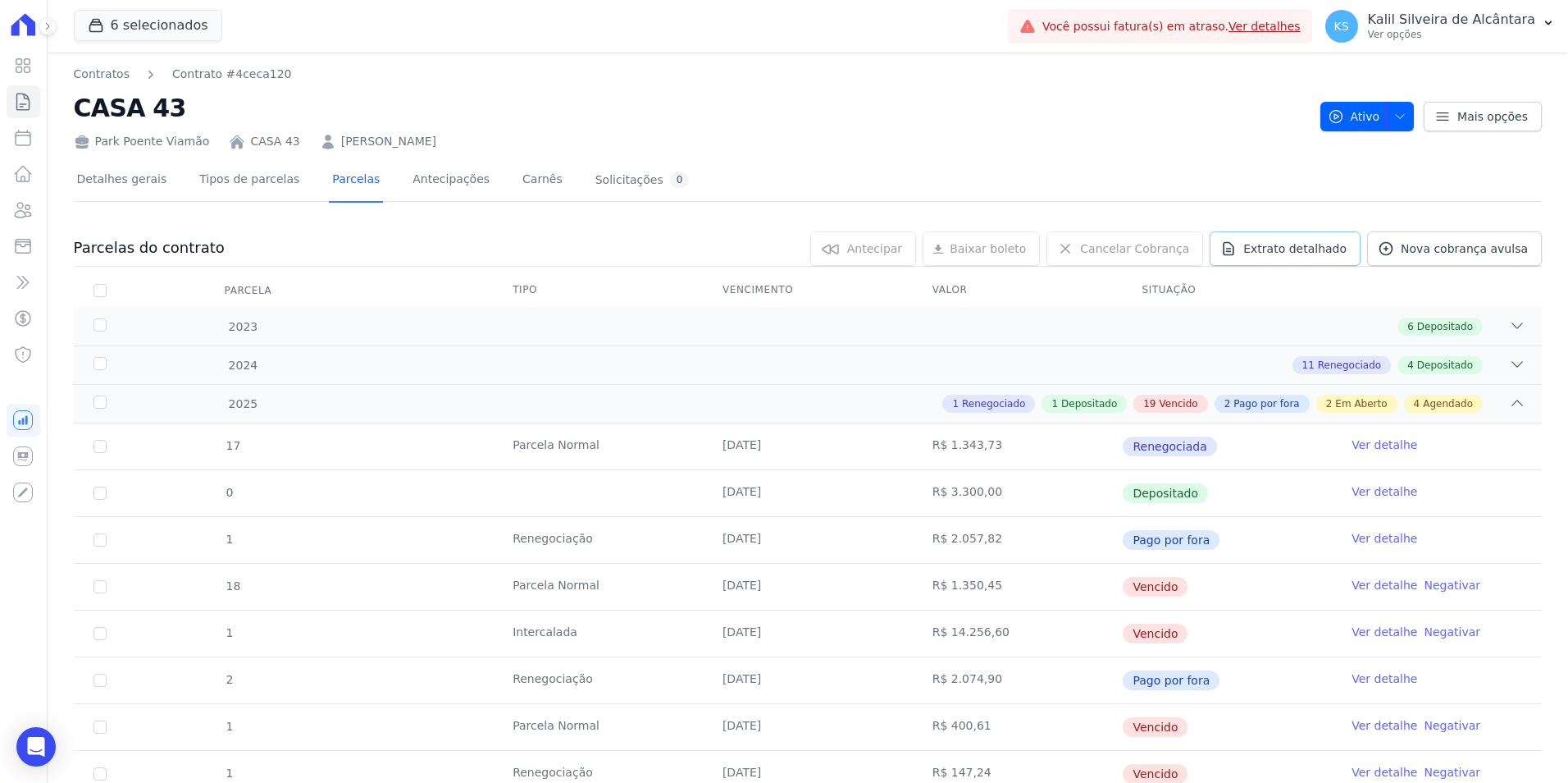
click at [1273, 245] on span "Extrato detalhado" at bounding box center [1294, 248] width 103 height 16
click at [1478, 254] on span "Exportar PDF" at bounding box center [1515, 249] width 86 height 16
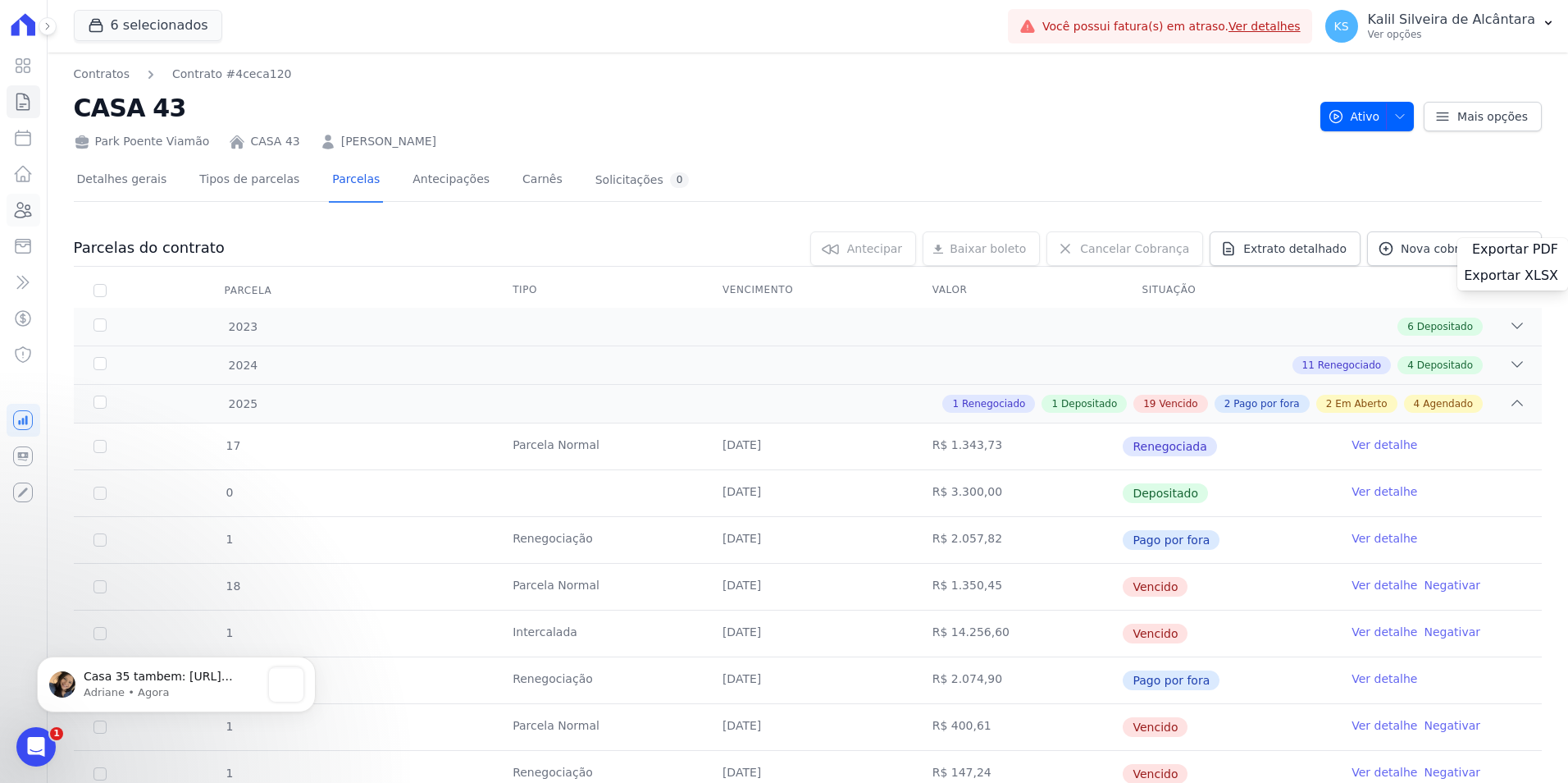
click at [27, 200] on icon at bounding box center [23, 210] width 20 height 20
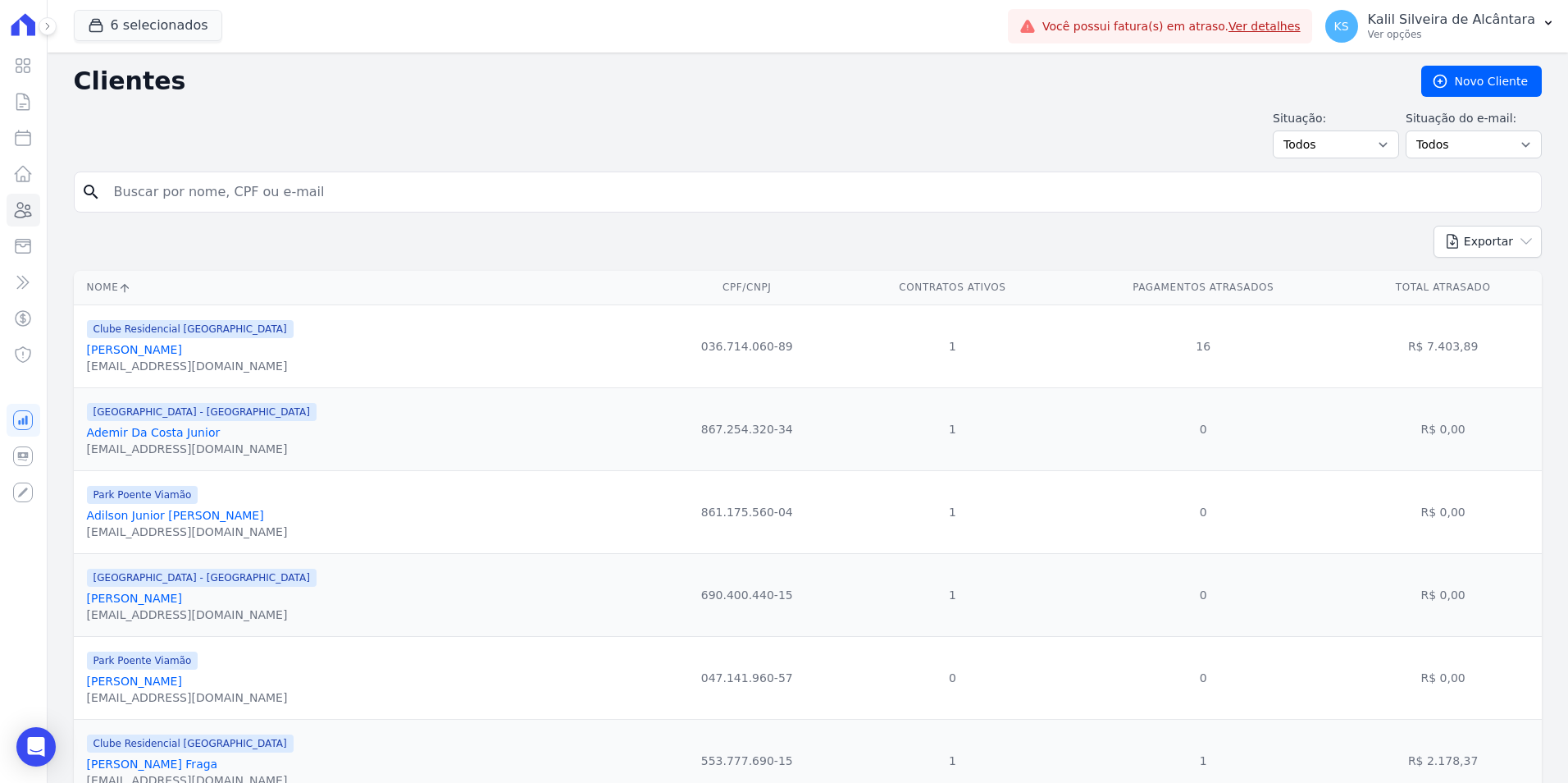
drag, startPoint x: 415, startPoint y: 217, endPoint x: 408, endPoint y: 206, distance: 13.0
click at [415, 217] on form "search" at bounding box center [807, 198] width 1467 height 54
paste input "Brenda"
click at [397, 195] on input "Brenda" at bounding box center [819, 192] width 1430 height 33
type input "Brenda arruda"
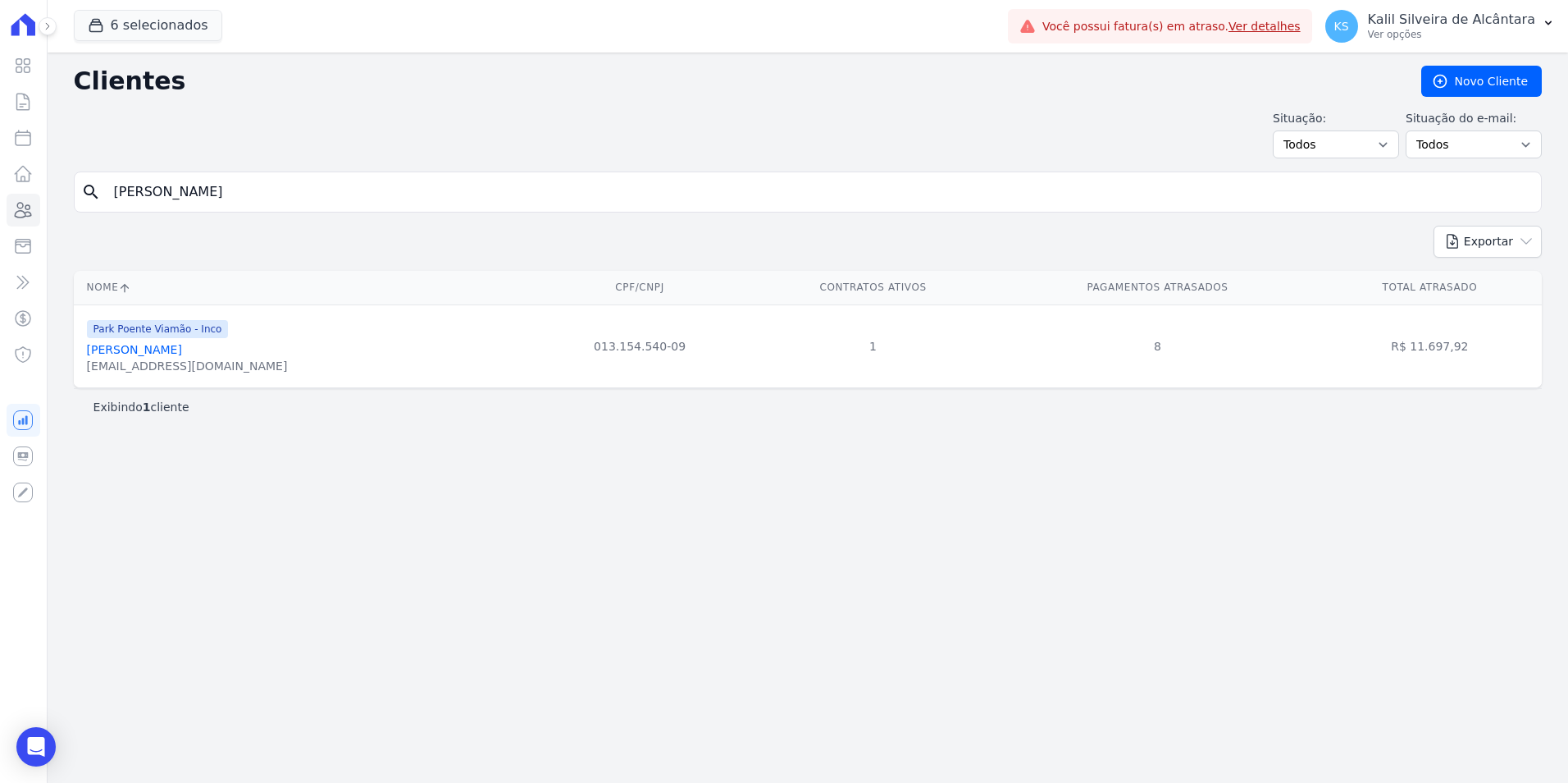
click at [151, 351] on link "[PERSON_NAME]" at bounding box center [134, 349] width 95 height 13
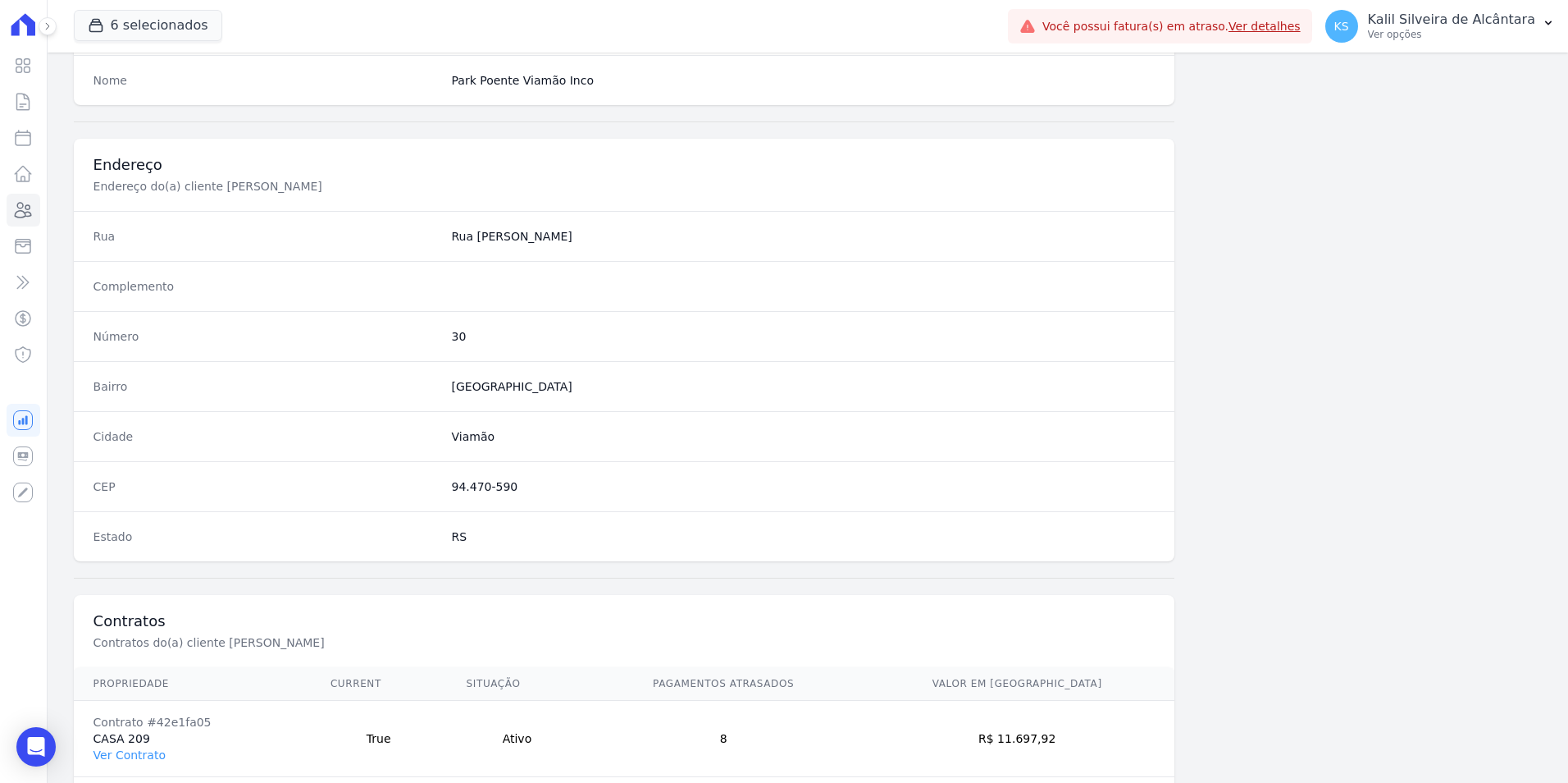
scroll to position [752, 0]
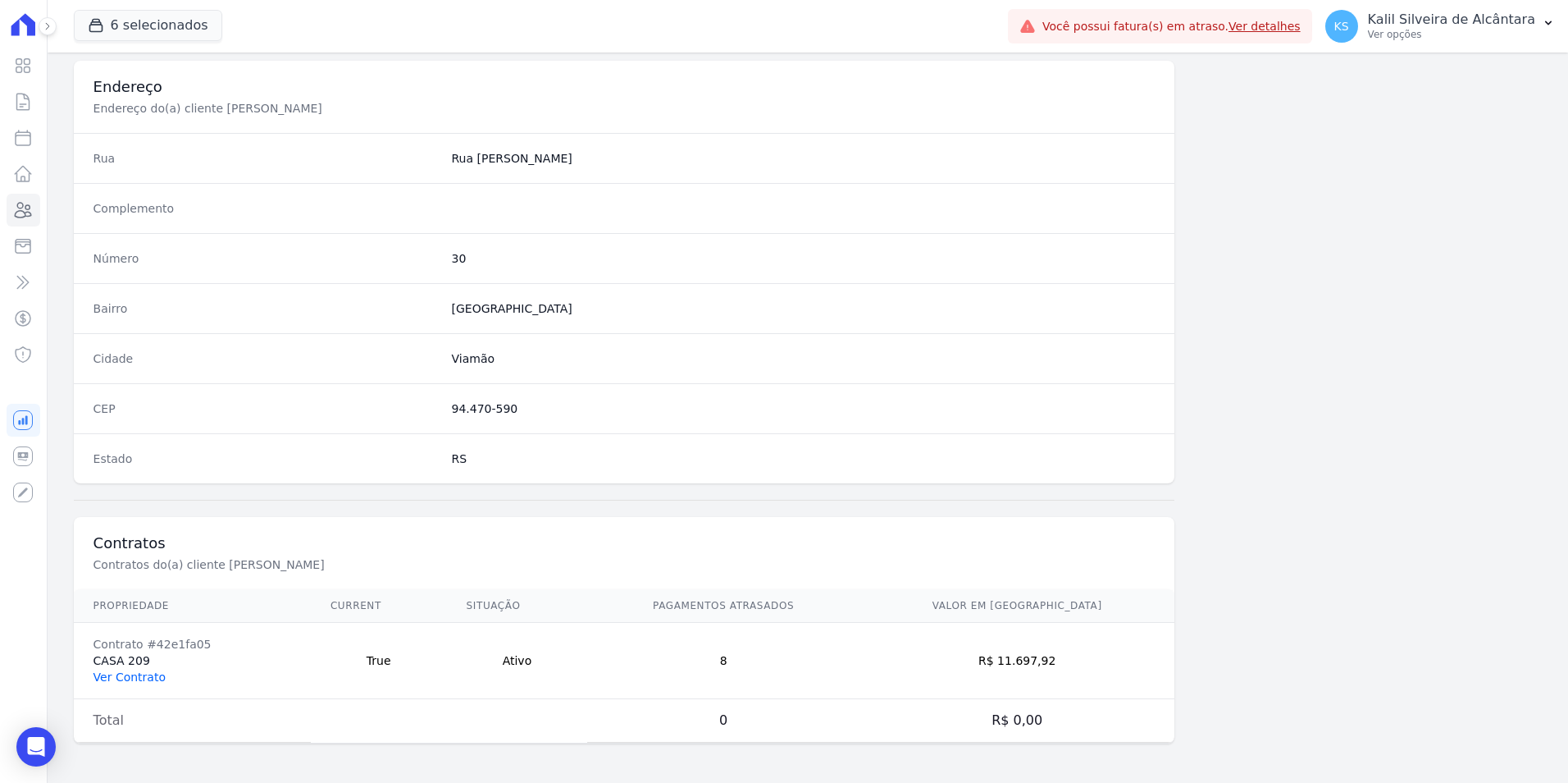
click at [141, 671] on link "Ver Contrato" at bounding box center [130, 677] width 72 height 13
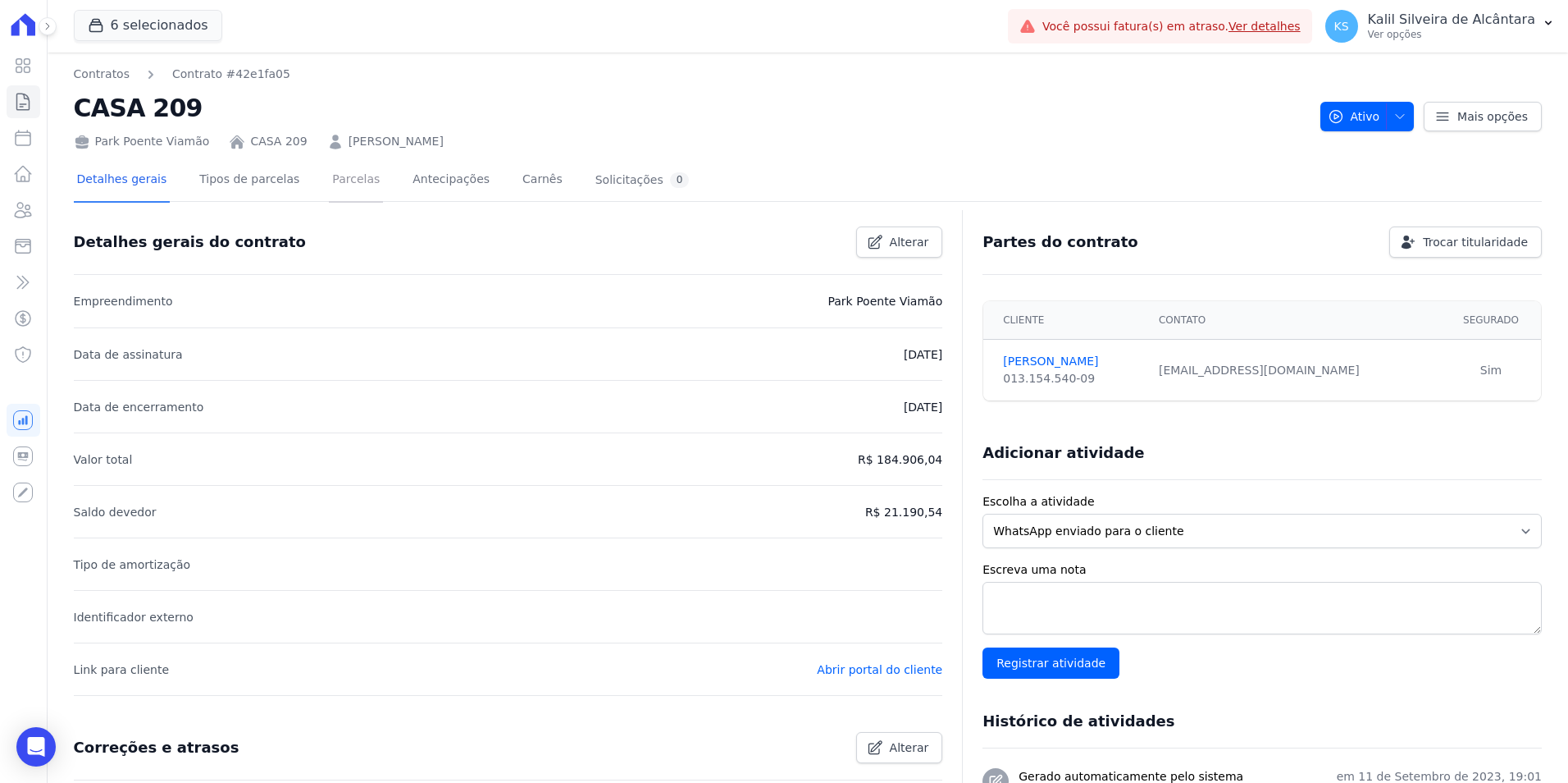
click at [338, 181] on link "Parcelas" at bounding box center [356, 181] width 54 height 44
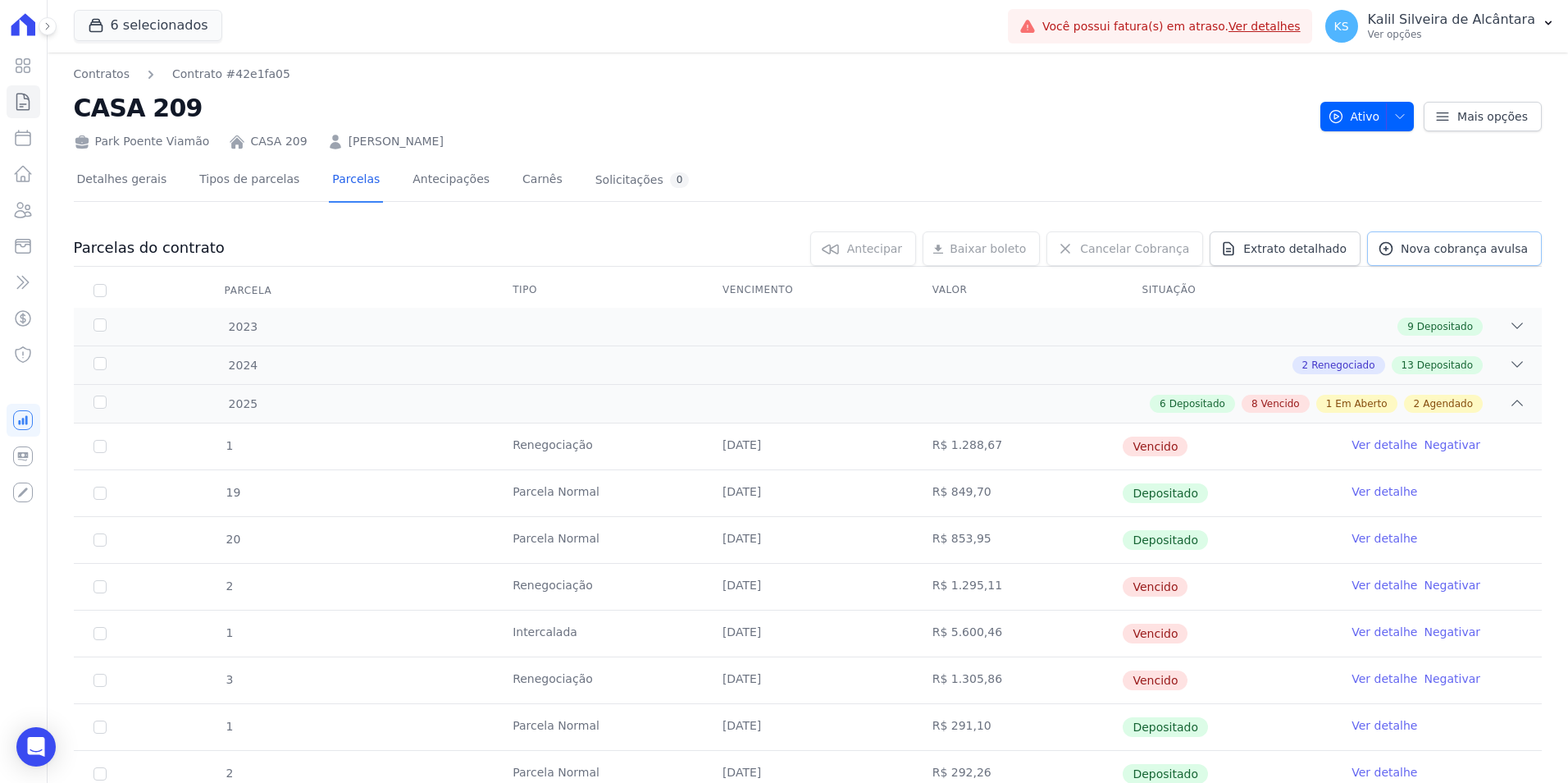
click at [1514, 261] on link "Nova cobrança avulsa" at bounding box center [1454, 248] width 175 height 34
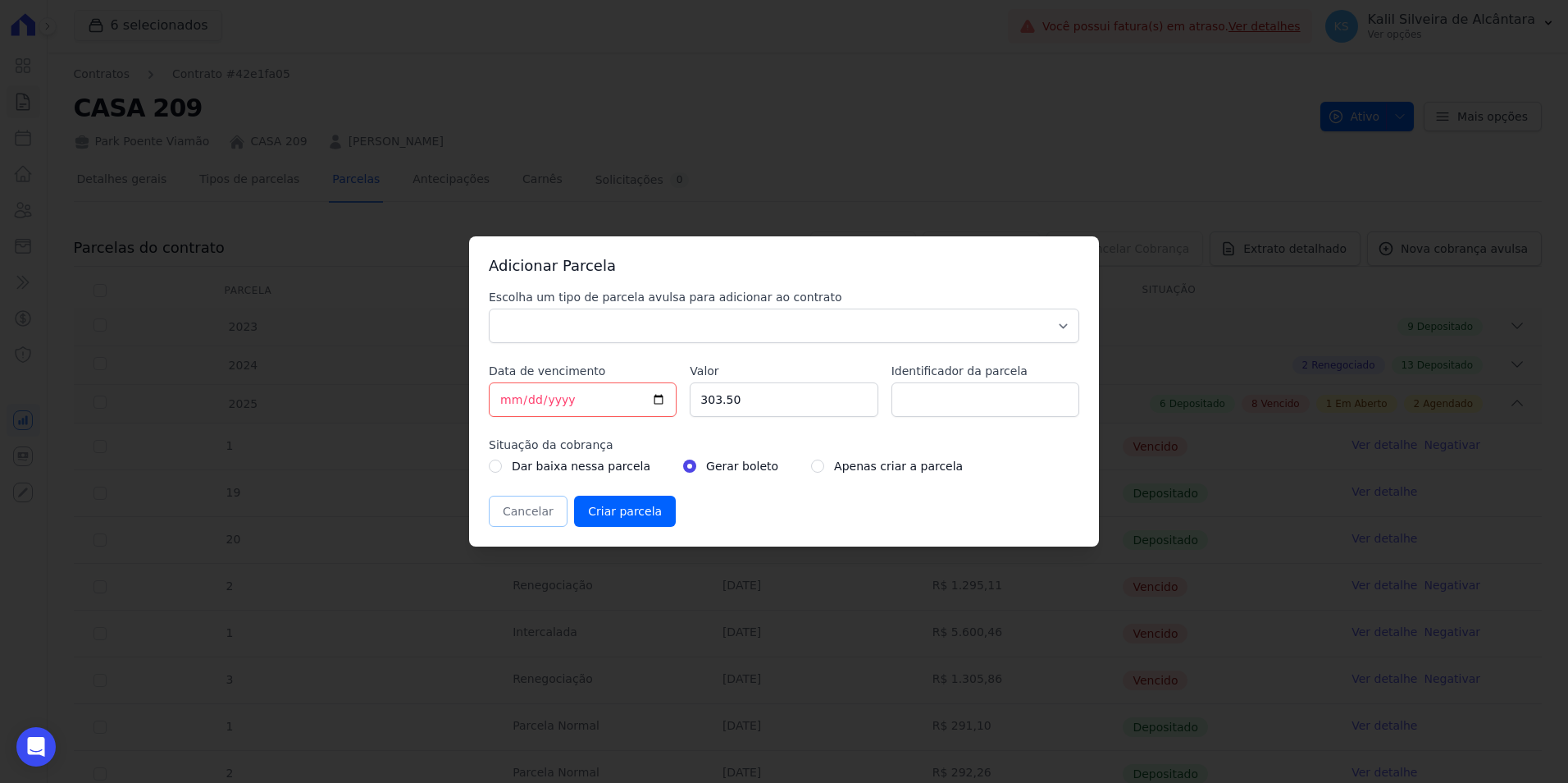
click at [524, 508] on button "Cancelar" at bounding box center [528, 511] width 79 height 31
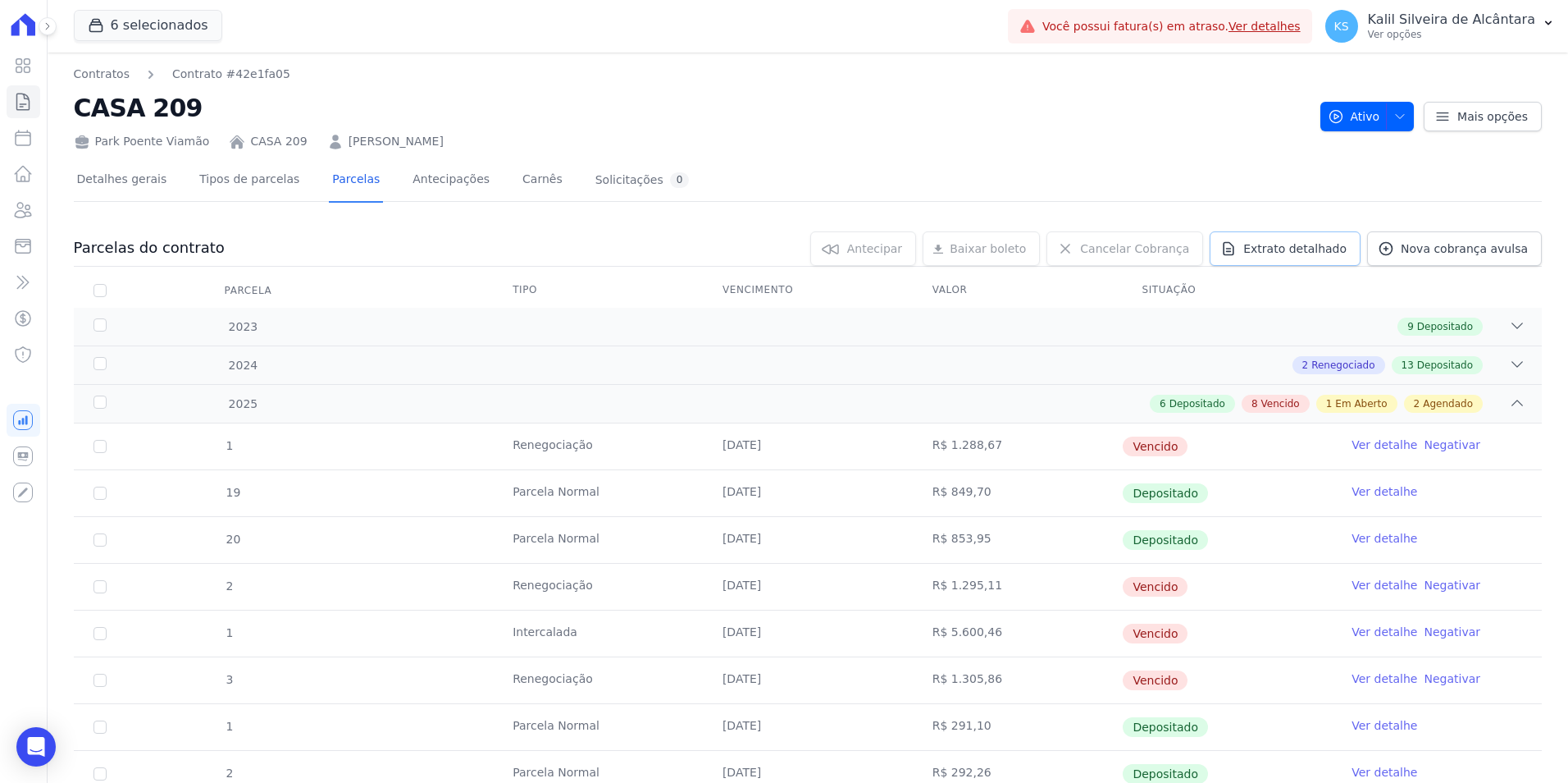
click at [1274, 247] on span "Extrato detalhado" at bounding box center [1294, 248] width 103 height 16
click at [1504, 255] on span "Exportar PDF" at bounding box center [1515, 249] width 86 height 16
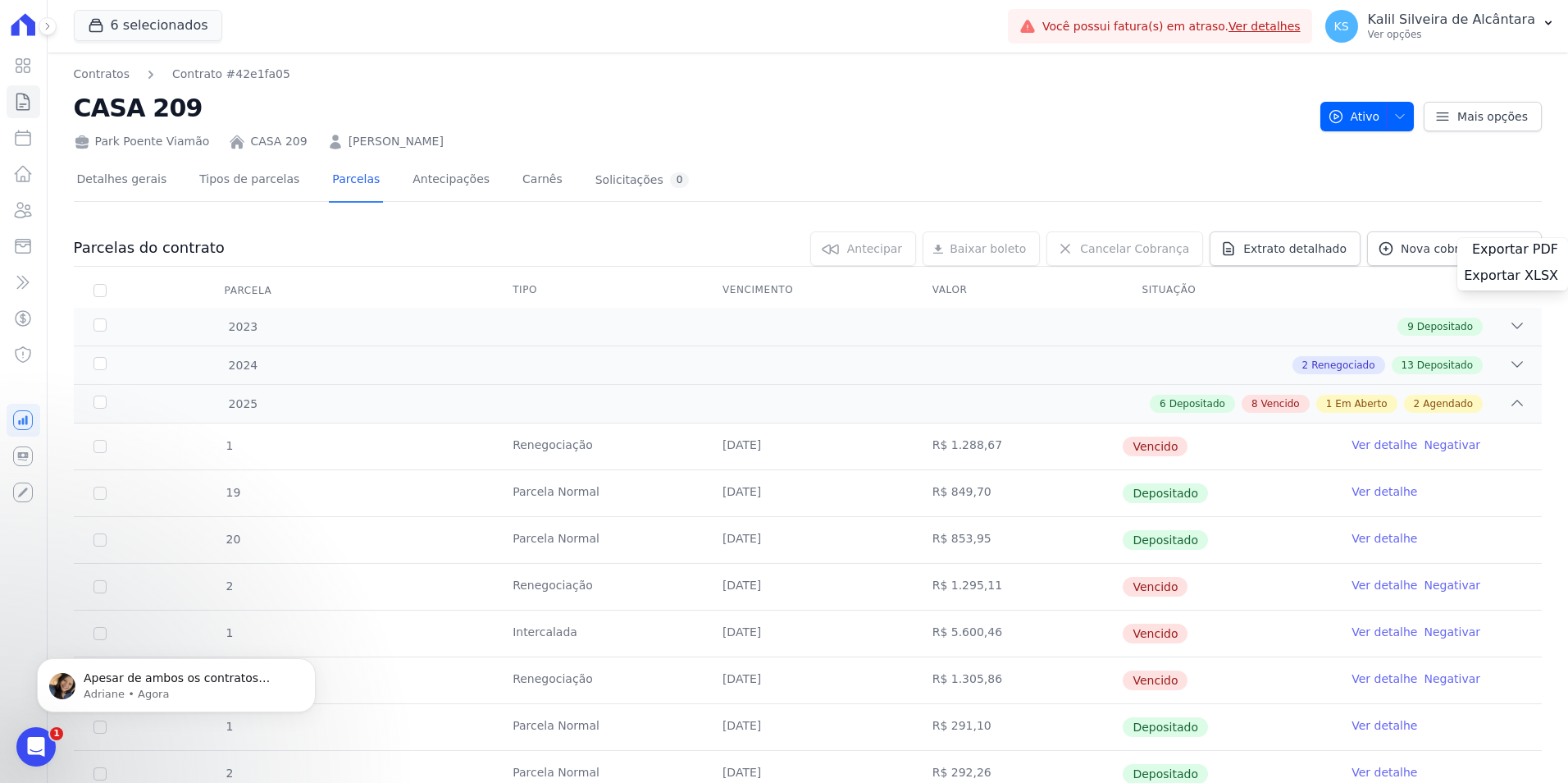
click at [919, 142] on div "Park Poente Viamão CASA 209 BRENDA ARRUDA FREITAS" at bounding box center [689, 138] width 1233 height 24
click at [34, 741] on icon "Abertura do Messenger da Intercom" at bounding box center [34, 745] width 27 height 27
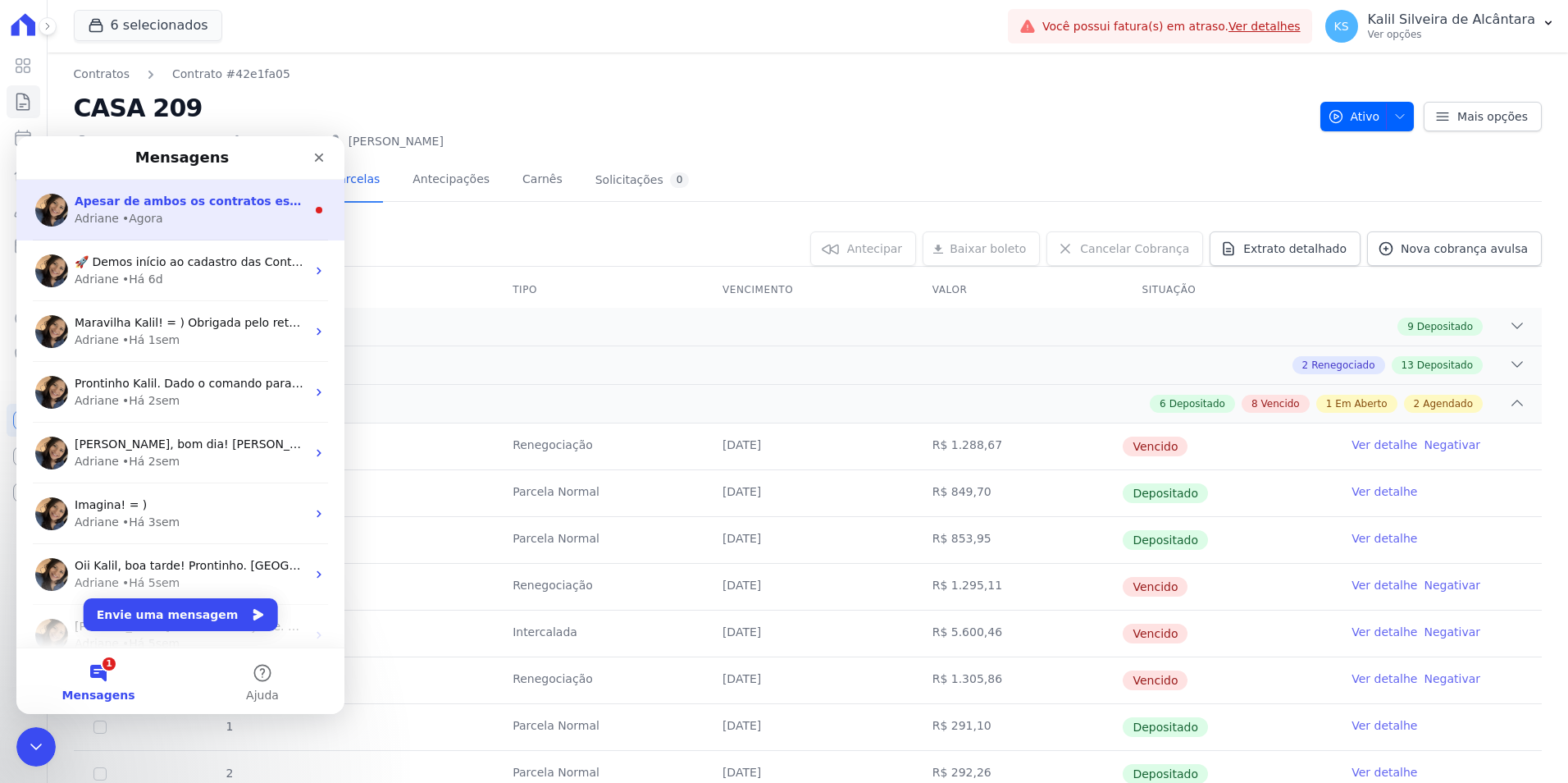
click at [146, 220] on div "• Agora" at bounding box center [142, 218] width 41 height 17
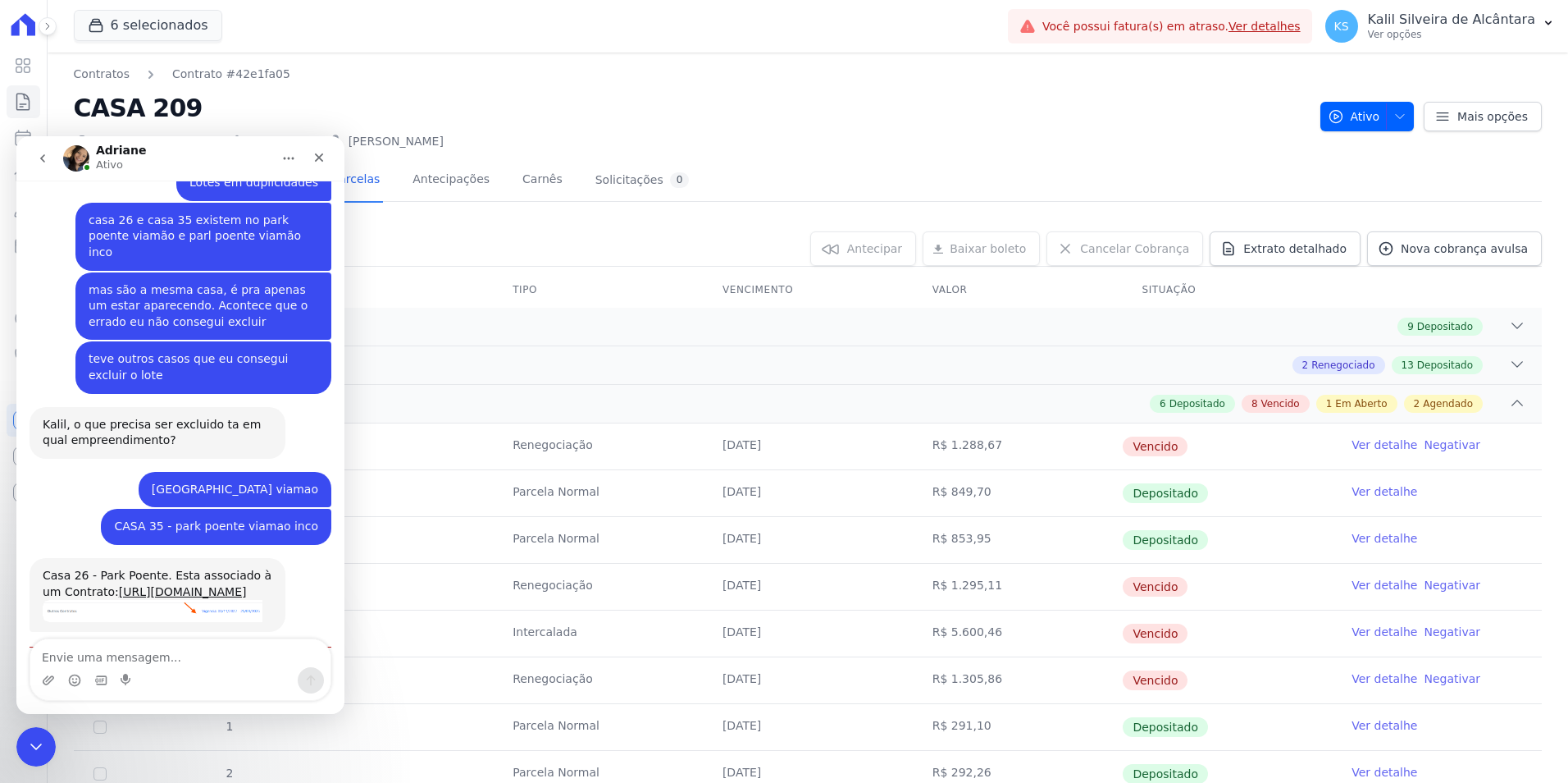
scroll to position [1270, 0]
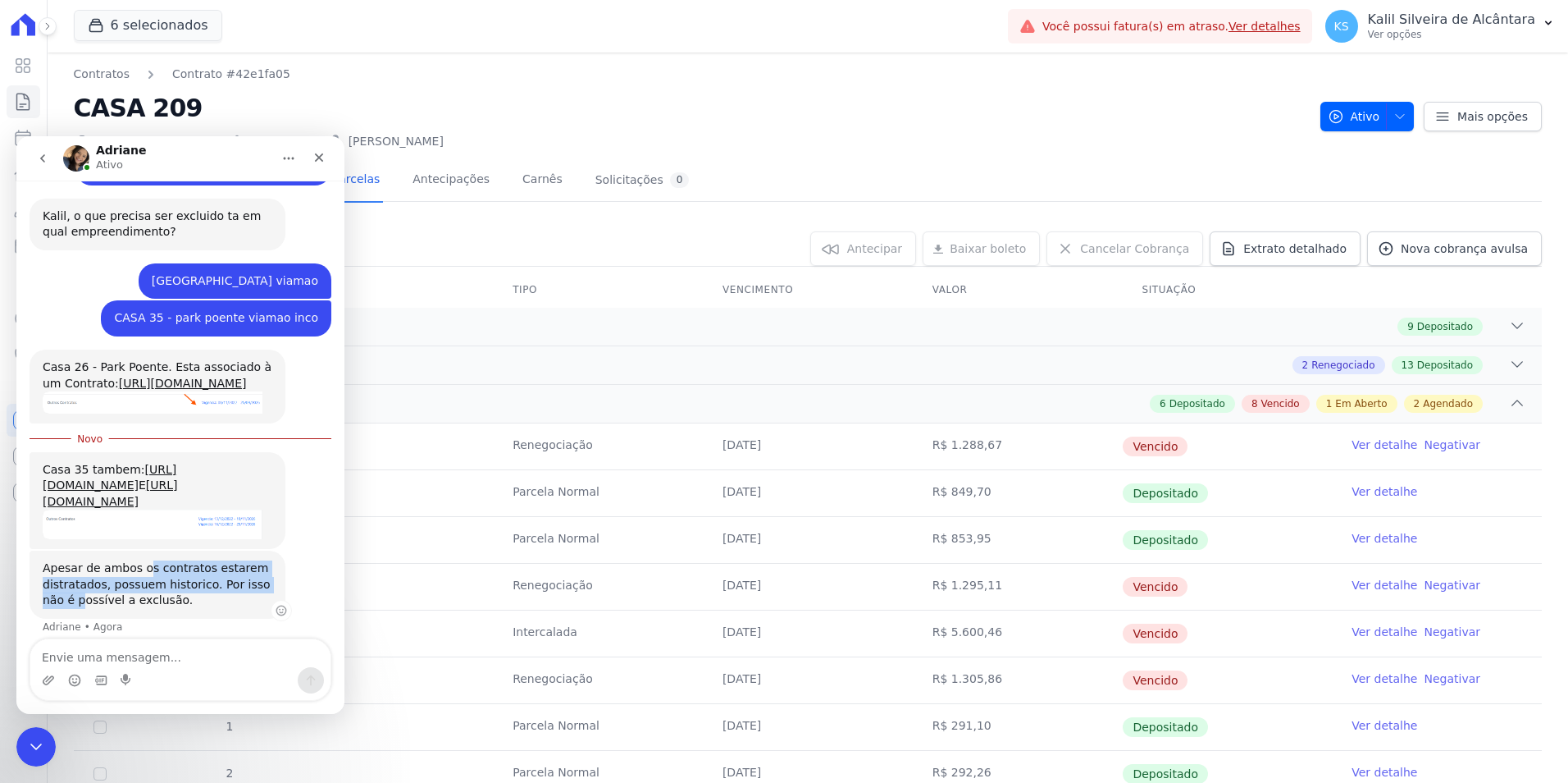
drag, startPoint x: 61, startPoint y: 577, endPoint x: 137, endPoint y: 557, distance: 78.6
click at [137, 560] on div "Apesar de ambos os contratos estarem distratados, possuem historico. Por isso n…" at bounding box center [157, 584] width 229 height 48
drag, startPoint x: 137, startPoint y: 557, endPoint x: 168, endPoint y: 584, distance: 41.1
click at [168, 584] on div "Apesar de ambos os contratos estarem distratados, possuem historico. Por isso n…" at bounding box center [157, 584] width 229 height 48
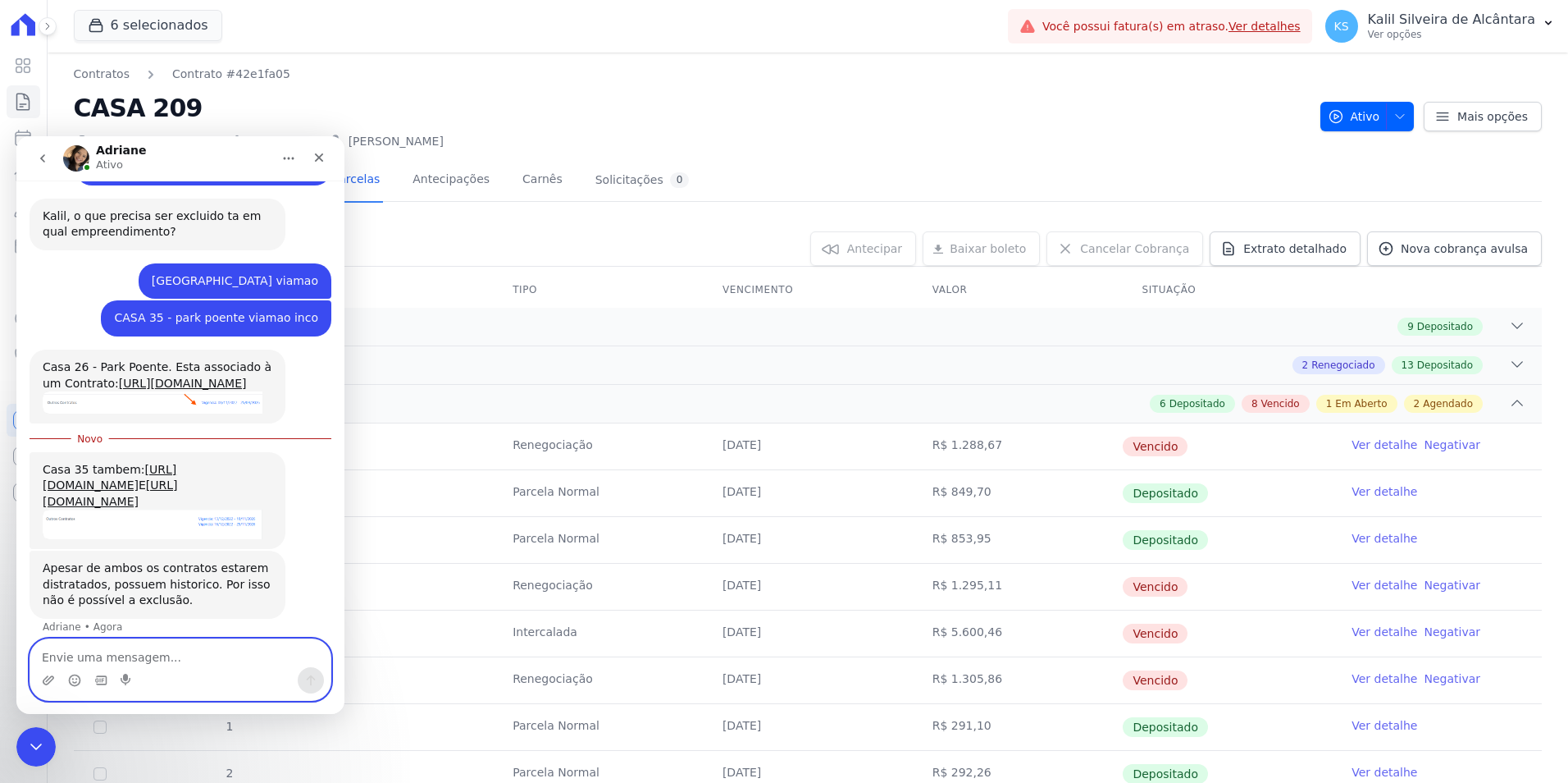
click at [138, 651] on textarea "Envie uma mensagem..." at bounding box center [179, 652] width 300 height 28
type textarea "ok obg"
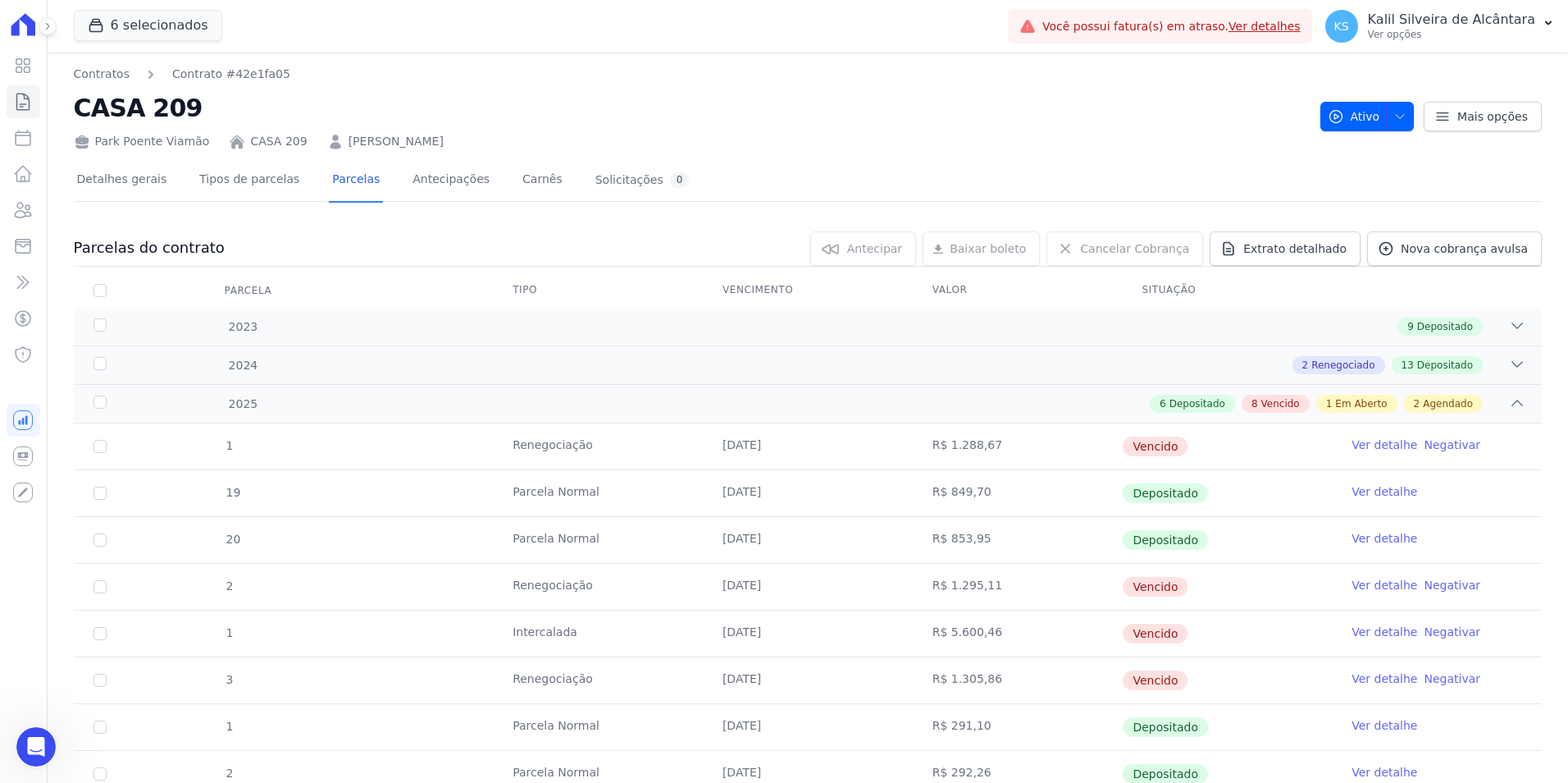
scroll to position [1292, 0]
click at [46, 748] on div "Abertura do Messenger da Intercom" at bounding box center [34, 744] width 54 height 54
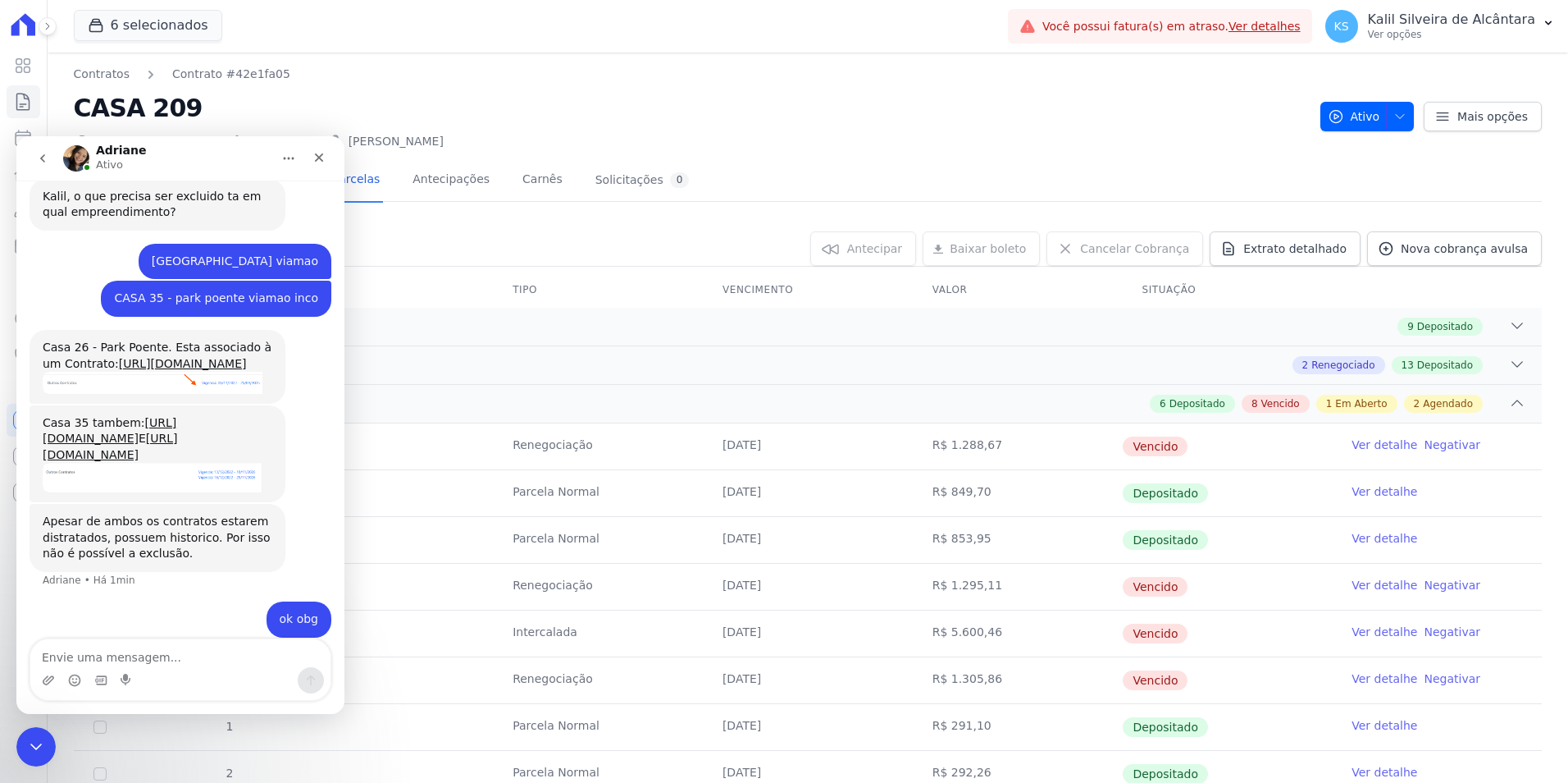
click at [93, 657] on textarea "Envie uma mensagem..." at bounding box center [179, 652] width 300 height 28
type textarea "e se remover o cliente?"
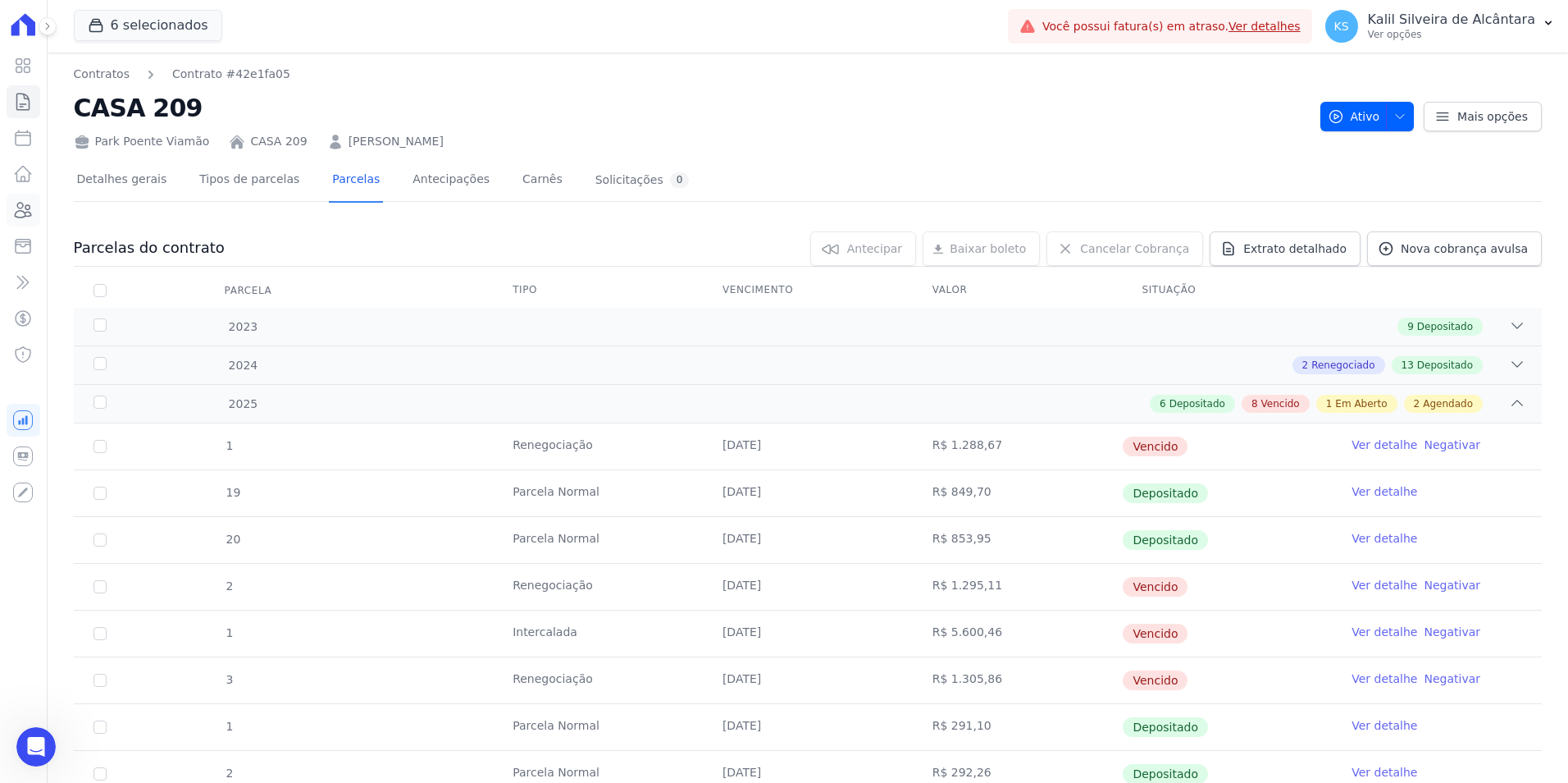
click at [17, 213] on icon at bounding box center [23, 210] width 20 height 20
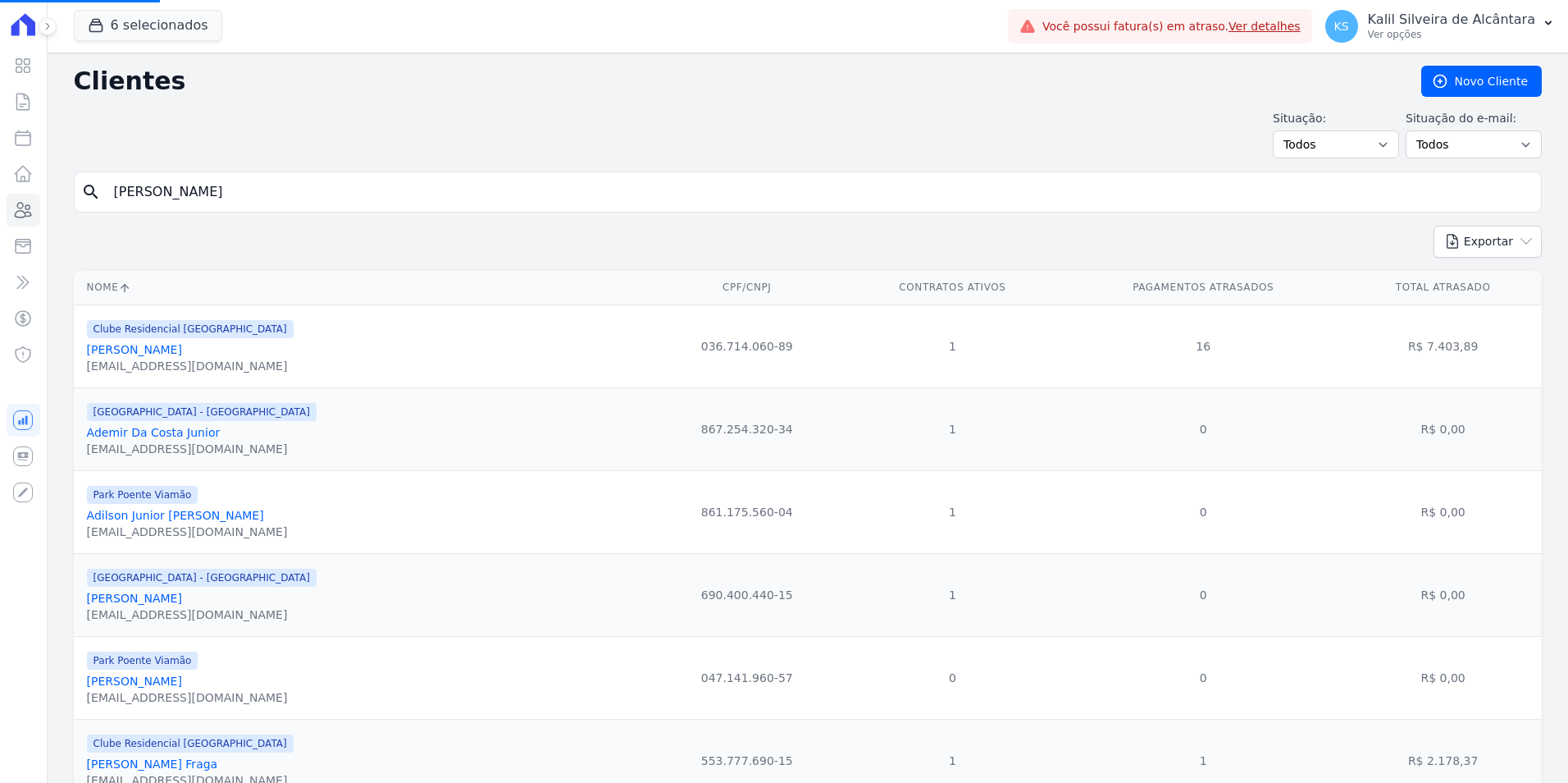
drag, startPoint x: 229, startPoint y: 189, endPoint x: 78, endPoint y: 205, distance: 151.8
click at [126, 198] on input "Brenda arruda" at bounding box center [819, 192] width 1430 height 33
click at [133, 186] on input "search" at bounding box center [819, 192] width 1430 height 33
type input "geisson ouri"
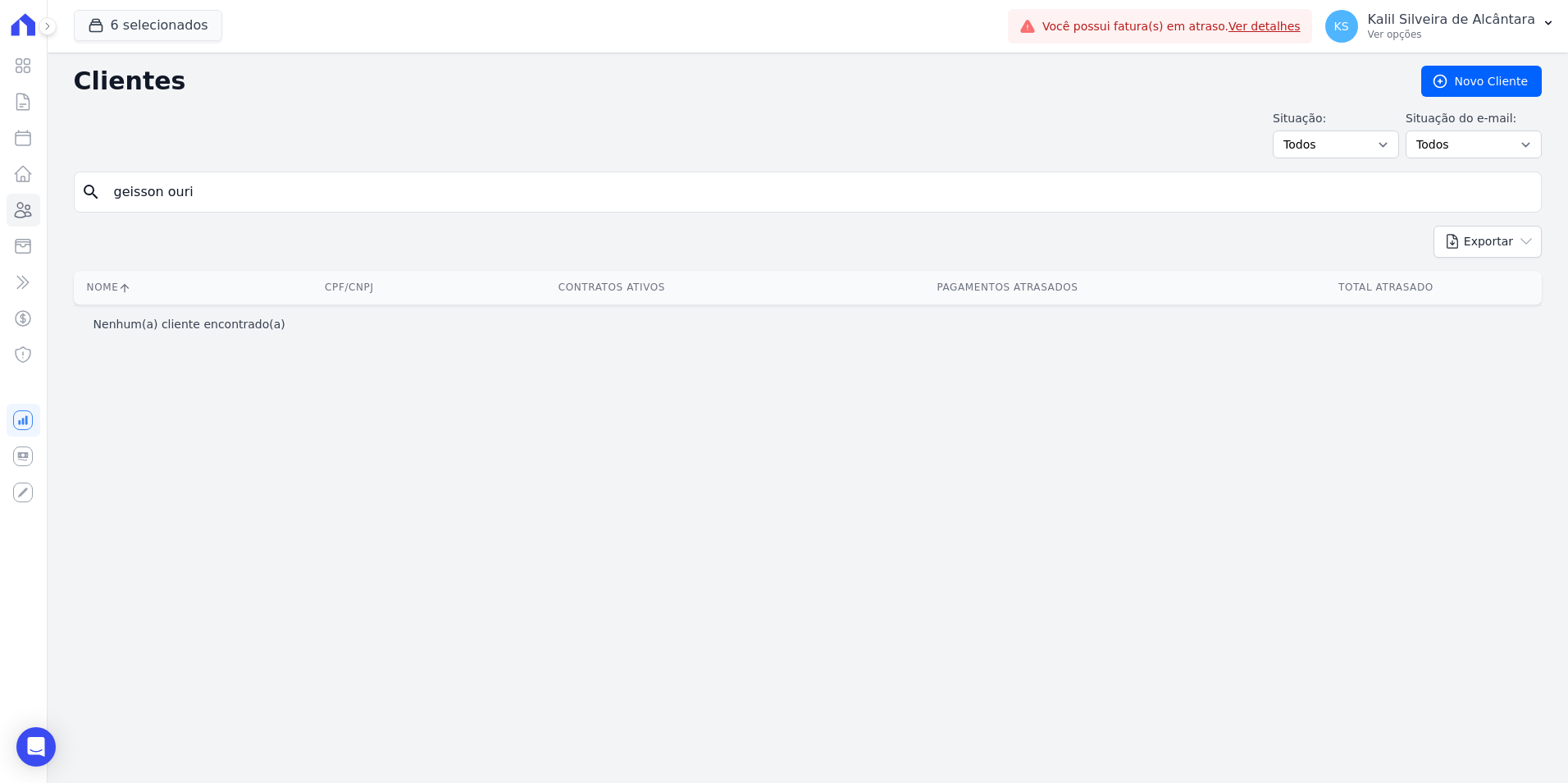
drag, startPoint x: 242, startPoint y: 203, endPoint x: 0, endPoint y: 223, distance: 242.8
click at [0, 225] on html "Visão Geral Contratos Parcelas Lotes Clientes Minha Carteira Transferências Cré…" at bounding box center [784, 392] width 1568 height 783
type input "geisson"
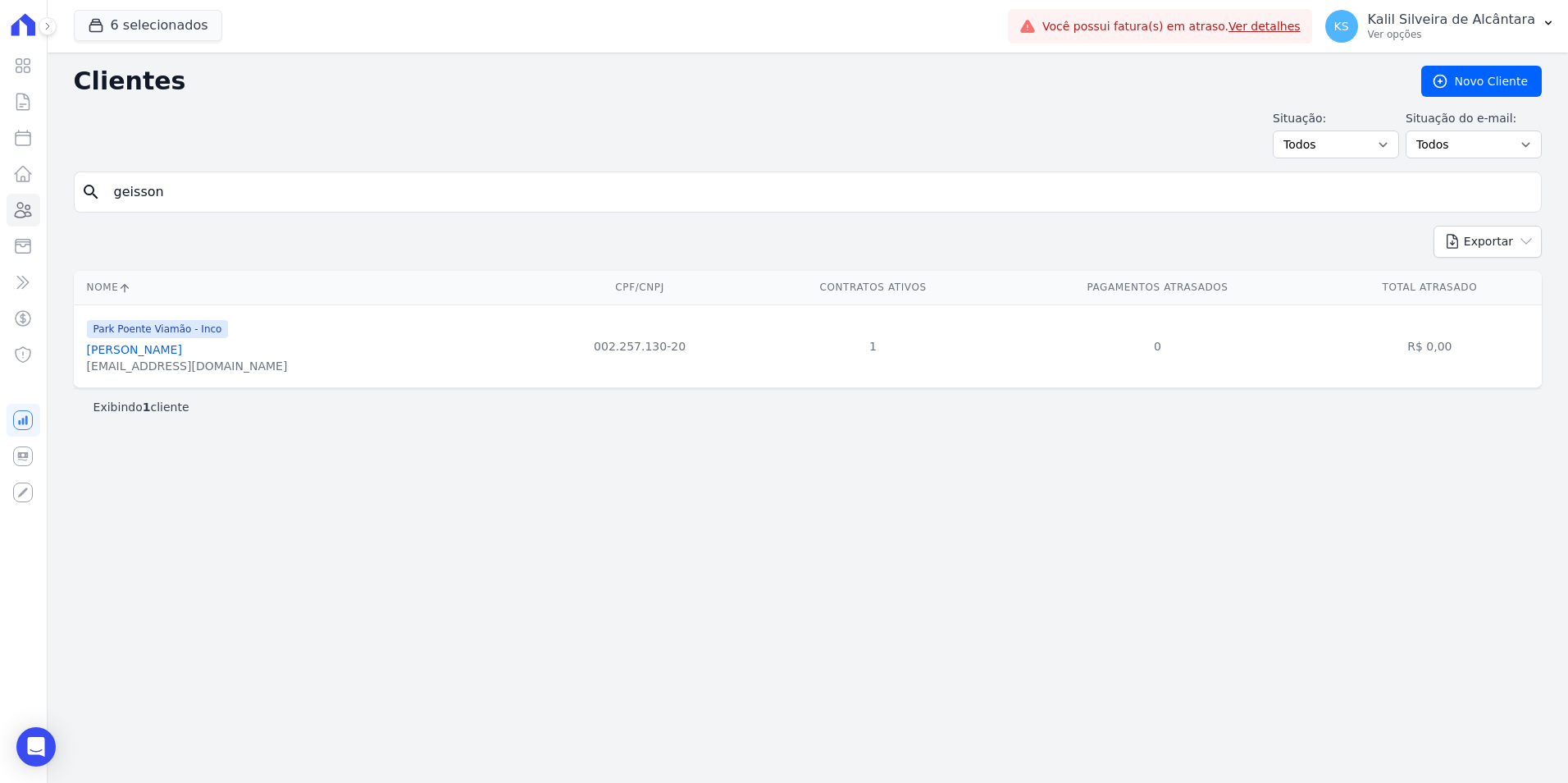
click at [182, 356] on link "Geisson Guimaraes Alves" at bounding box center [134, 349] width 95 height 13
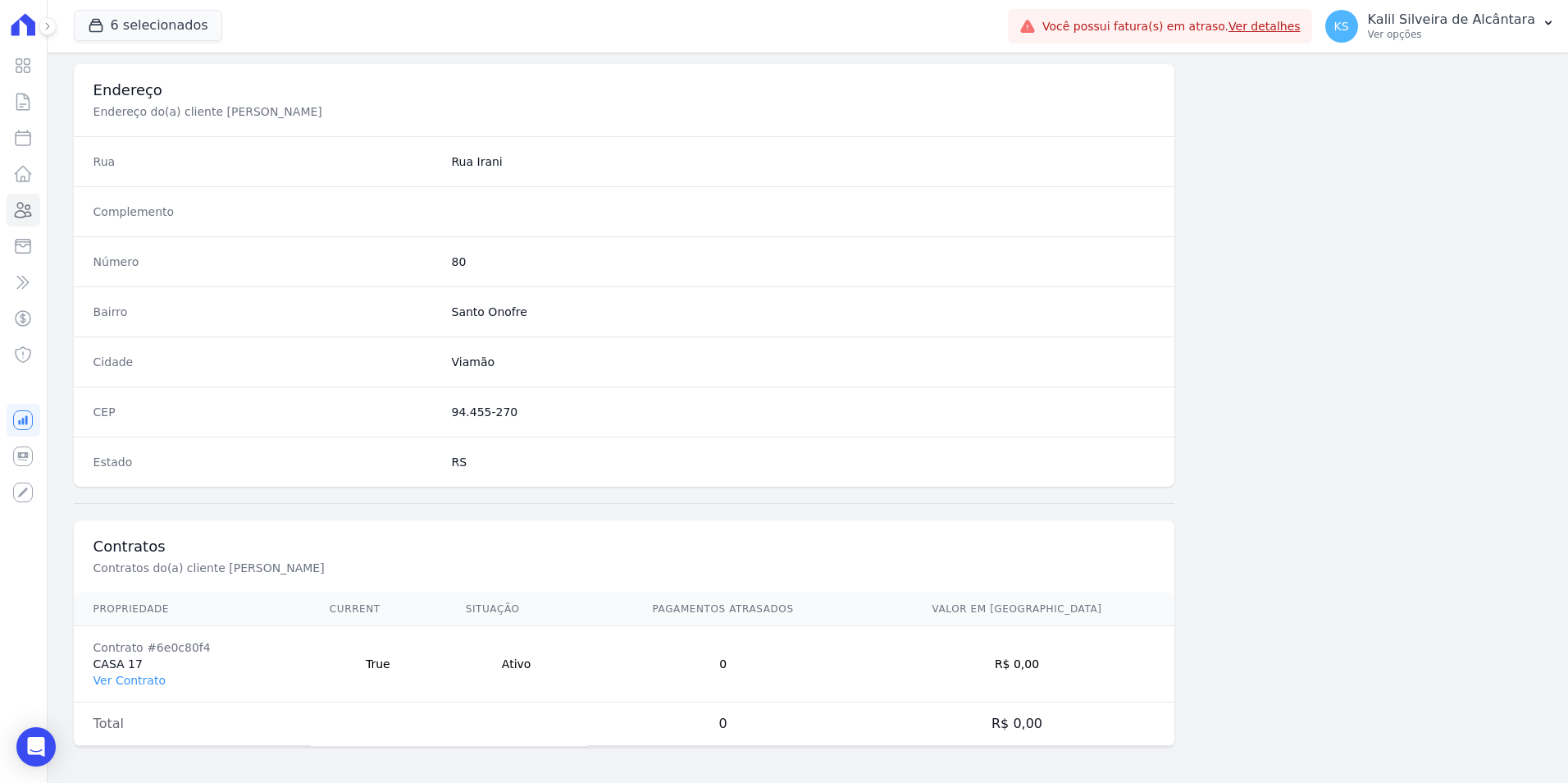
scroll to position [752, 0]
click at [131, 680] on link "Ver Contrato" at bounding box center [130, 677] width 72 height 13
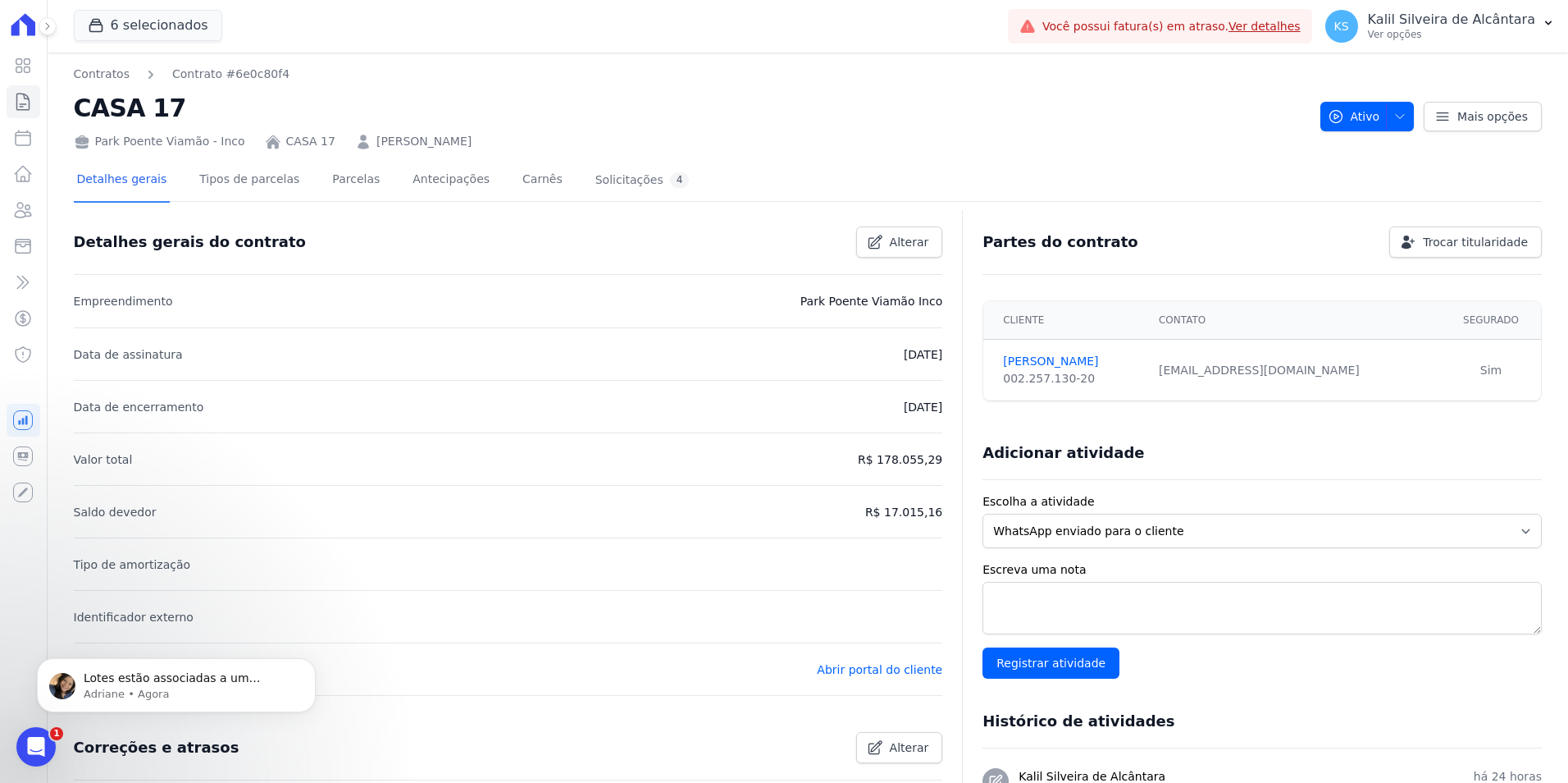
click at [306, 168] on div "Detalhes gerais Tipos de parcelas Parcelas Antecipações Carnês Solicitações 4" at bounding box center [382, 181] width 619 height 44
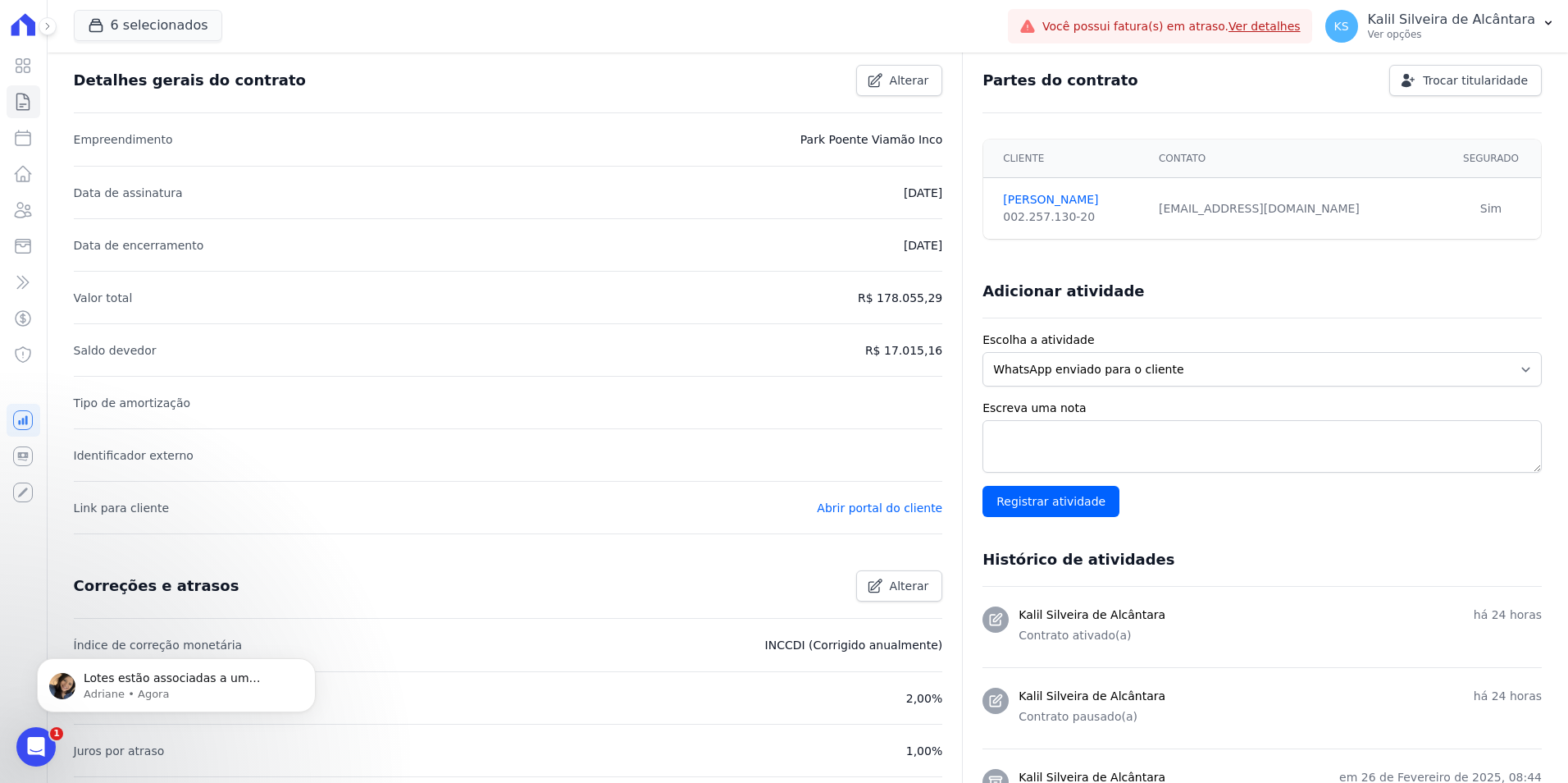
scroll to position [411, 0]
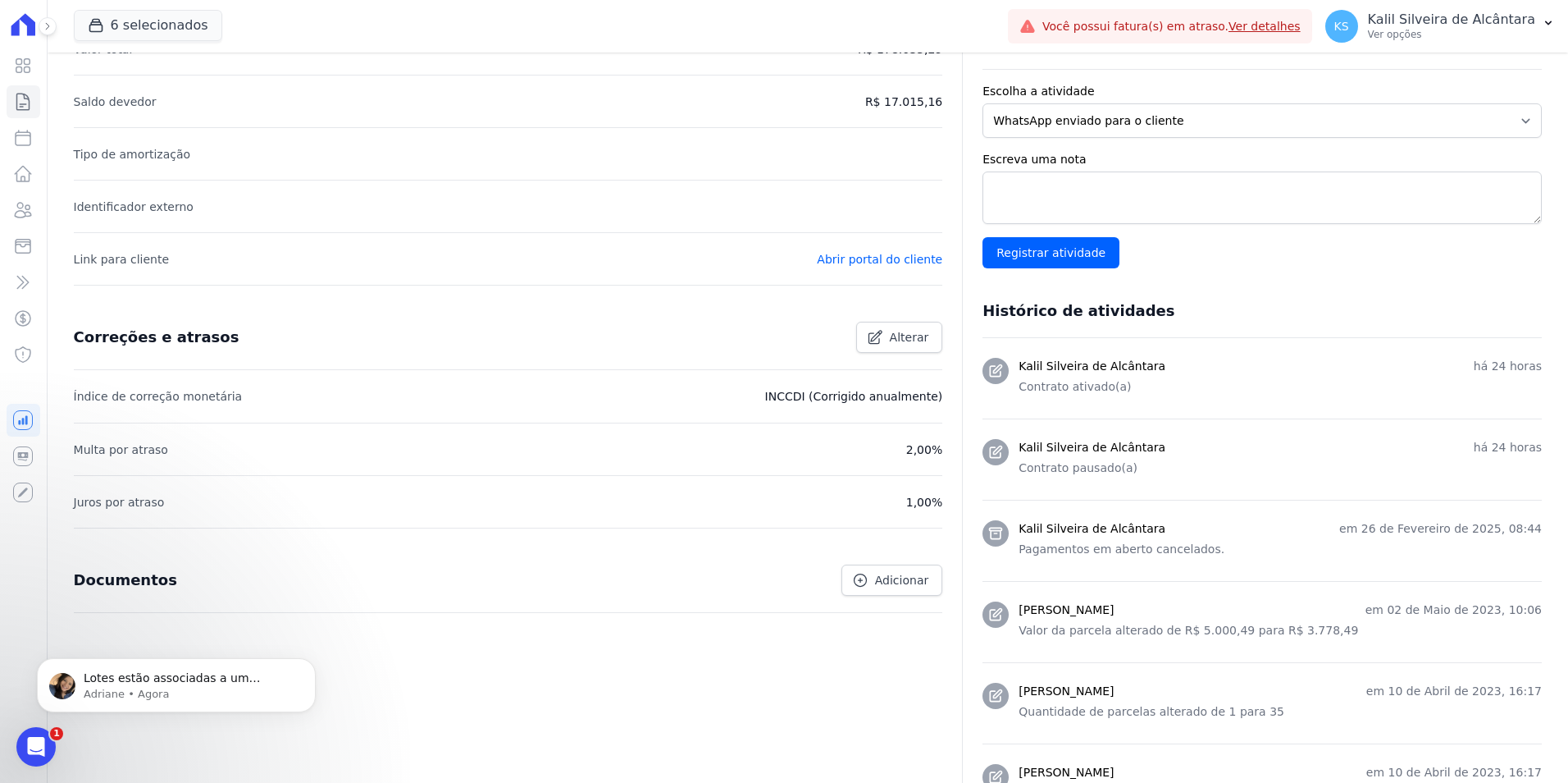
click at [868, 274] on li "Link para cliente Abrir portal do cliente" at bounding box center [508, 258] width 870 height 53
click at [873, 264] on link "Abrir portal do cliente" at bounding box center [880, 259] width 125 height 13
click at [43, 739] on icon "Abertura do Messenger da Intercom" at bounding box center [34, 745] width 27 height 27
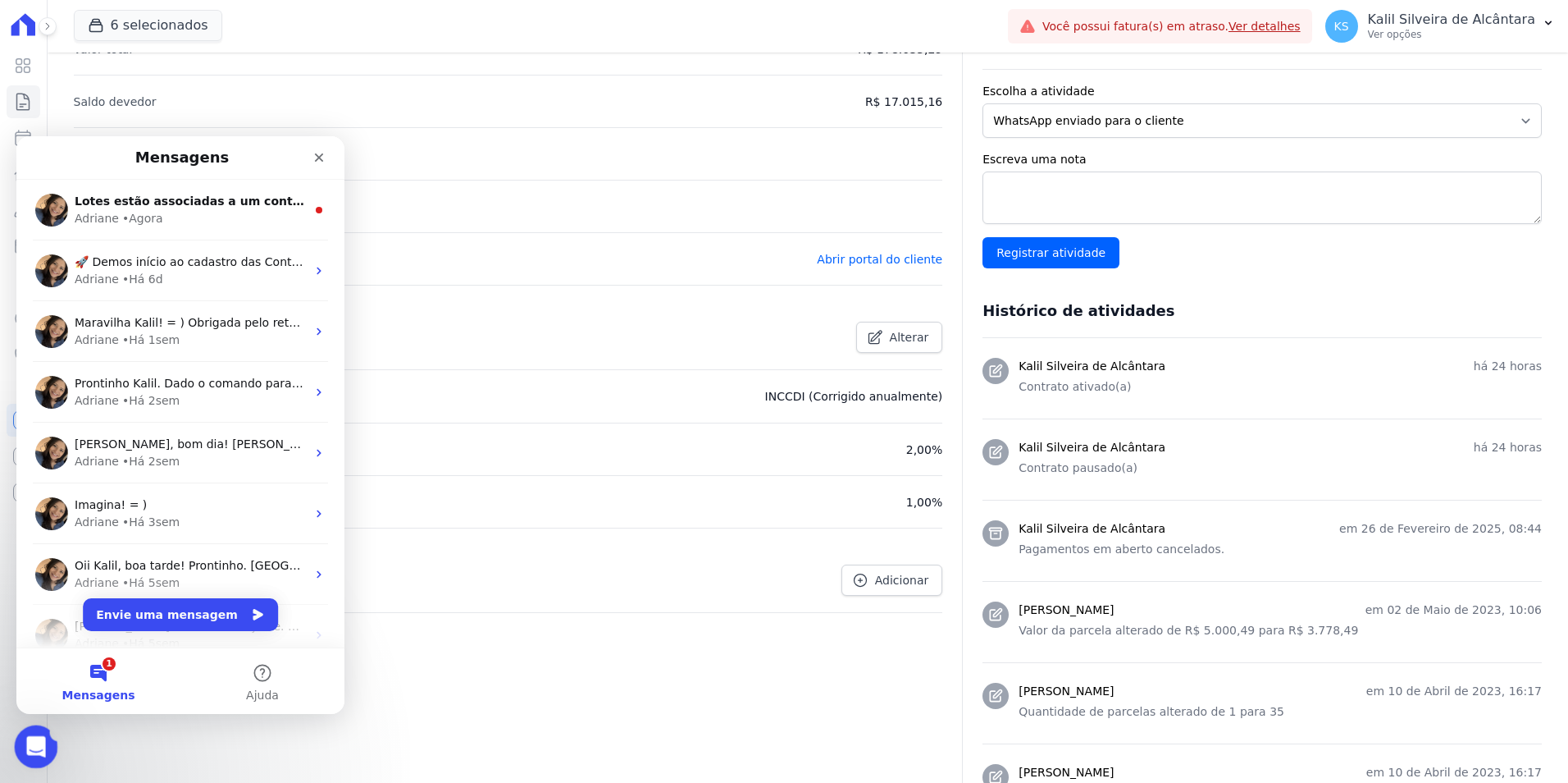
scroll to position [0, 0]
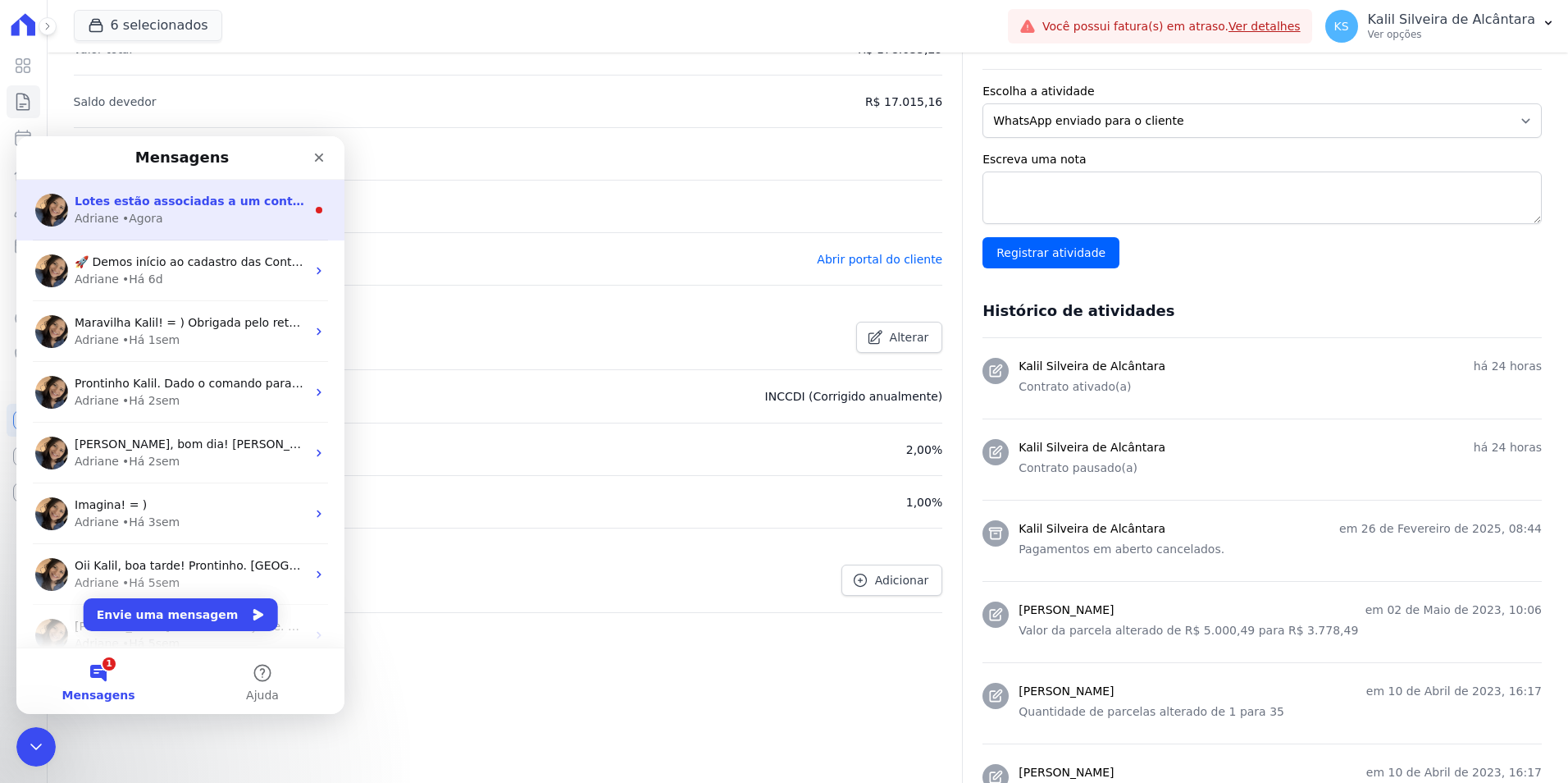
click at [152, 221] on div "• Agora" at bounding box center [142, 218] width 41 height 17
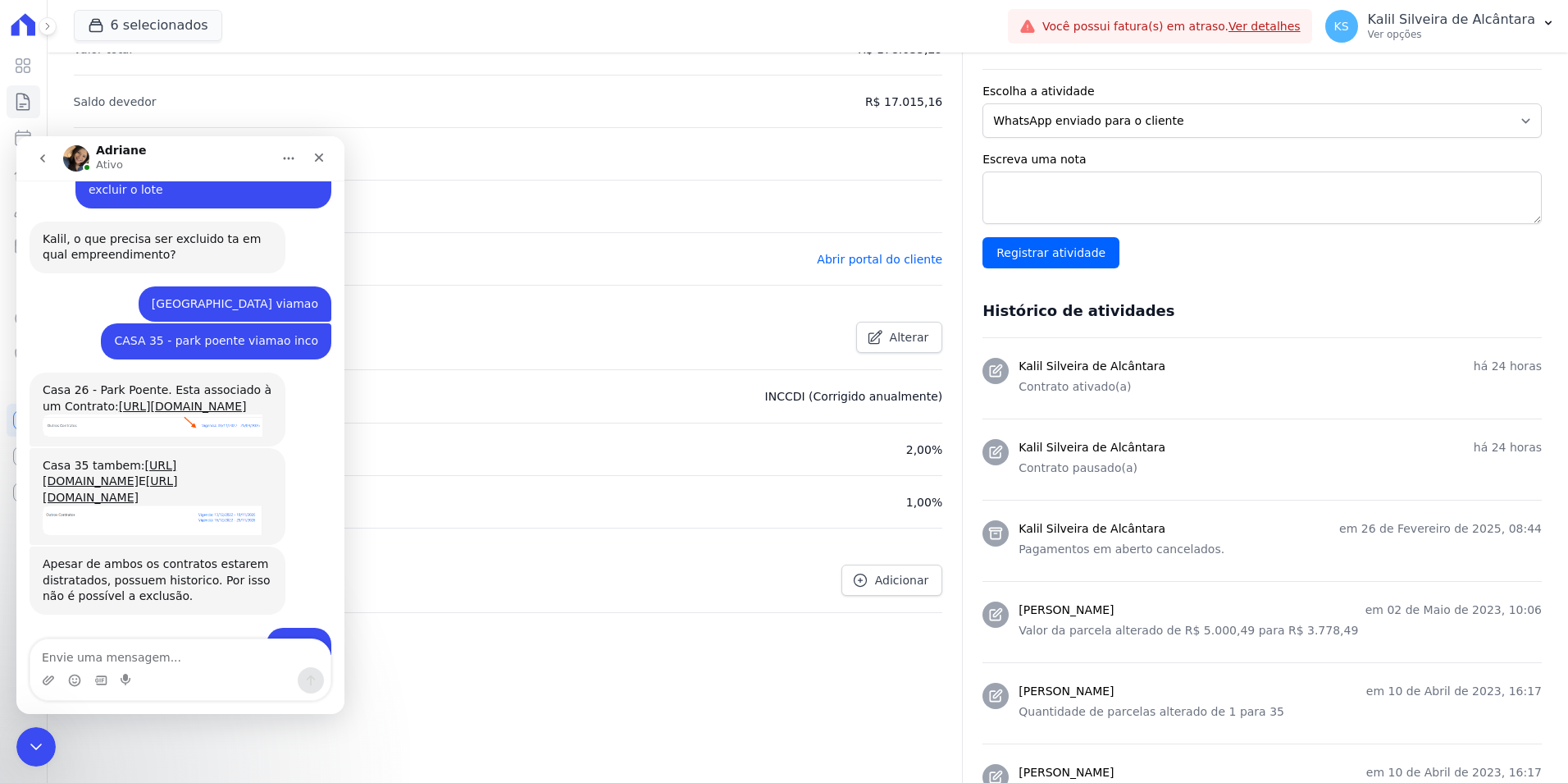
scroll to position [1437, 0]
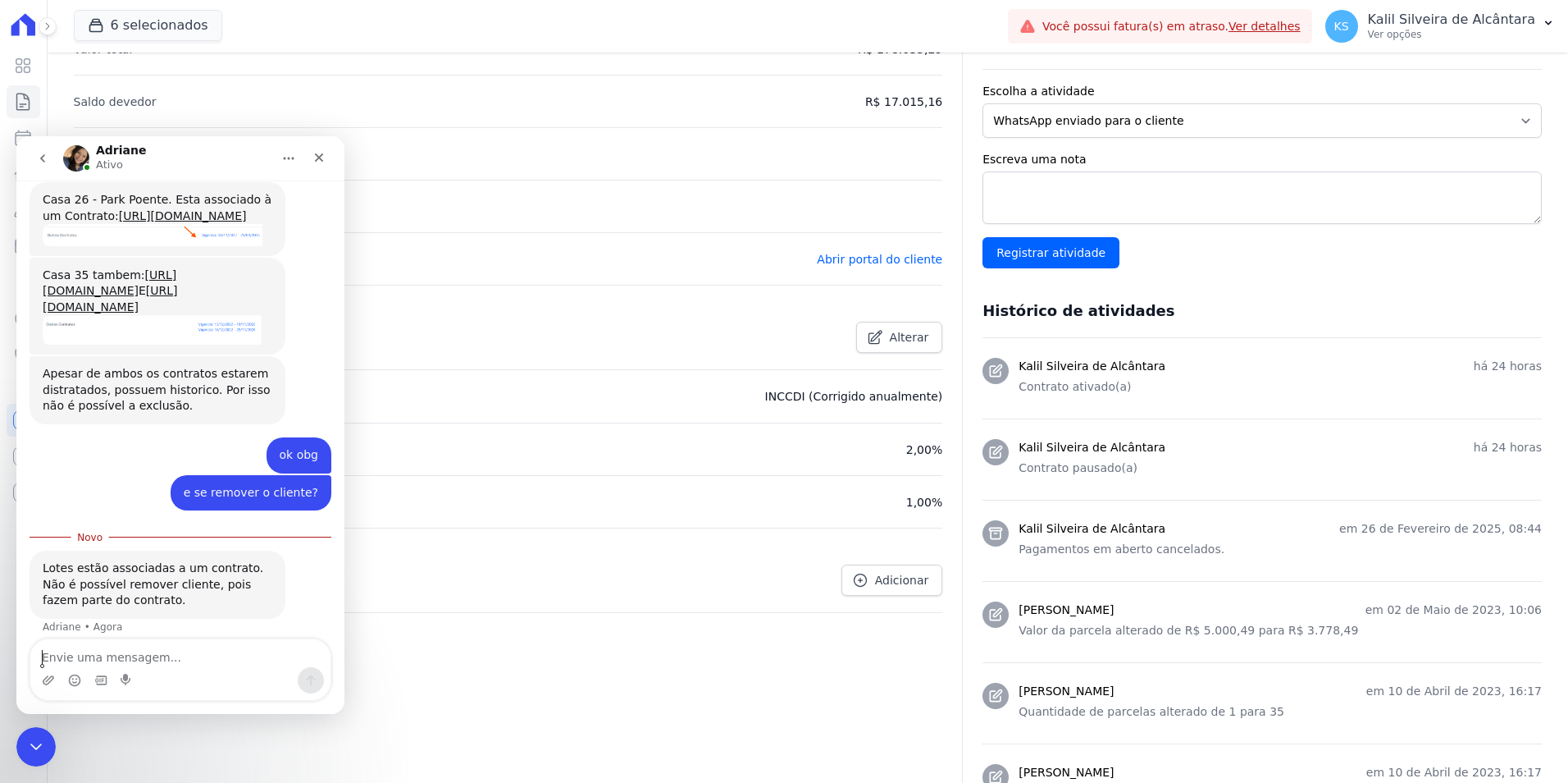
click at [143, 645] on textarea "Envie uma mensagem..." at bounding box center [179, 652] width 300 height 28
click at [141, 647] on textarea "Envie uma mensagem..." at bounding box center [179, 652] width 300 height 28
type textarea "ok"
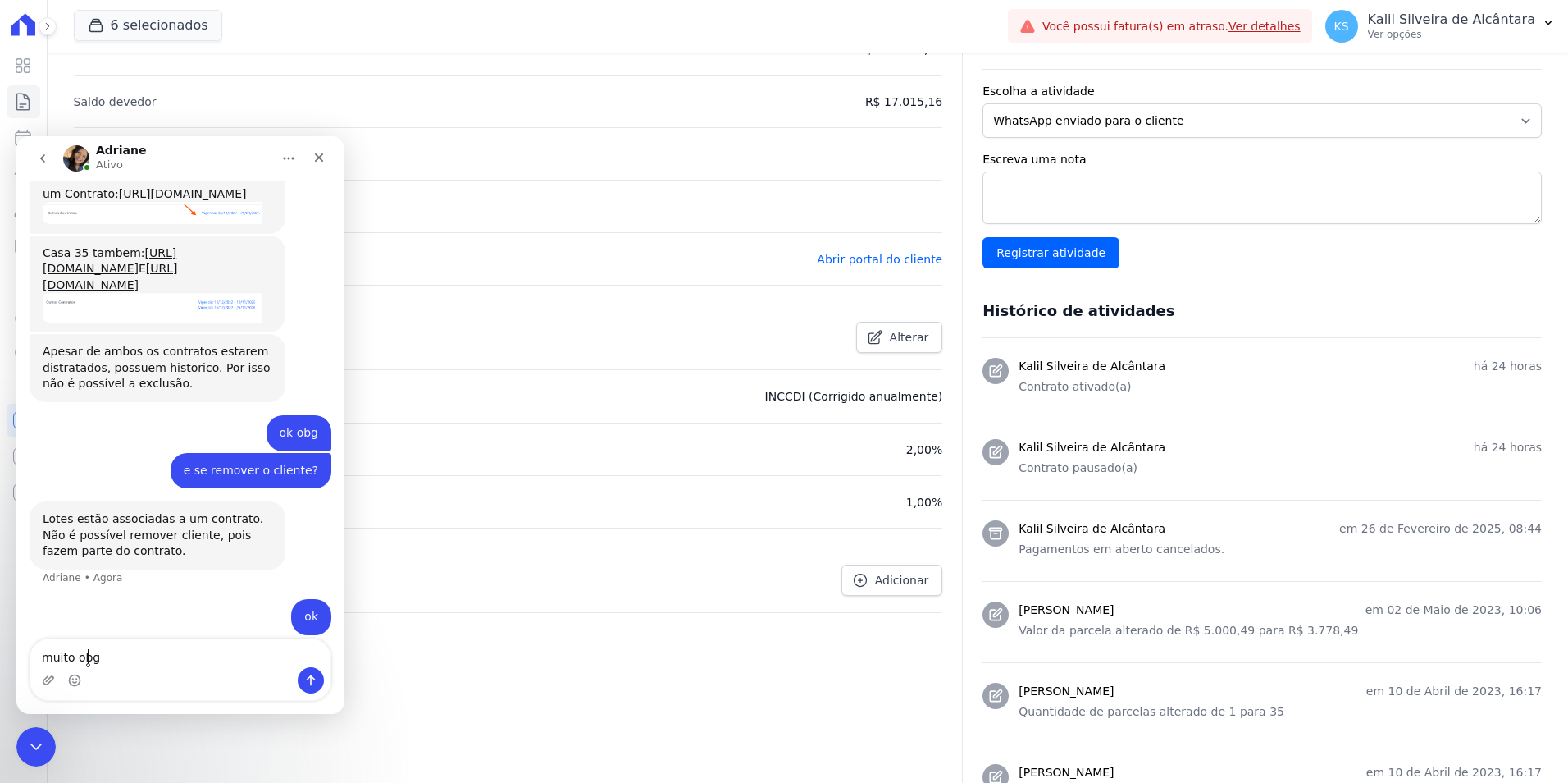
type textarea "muito obg"
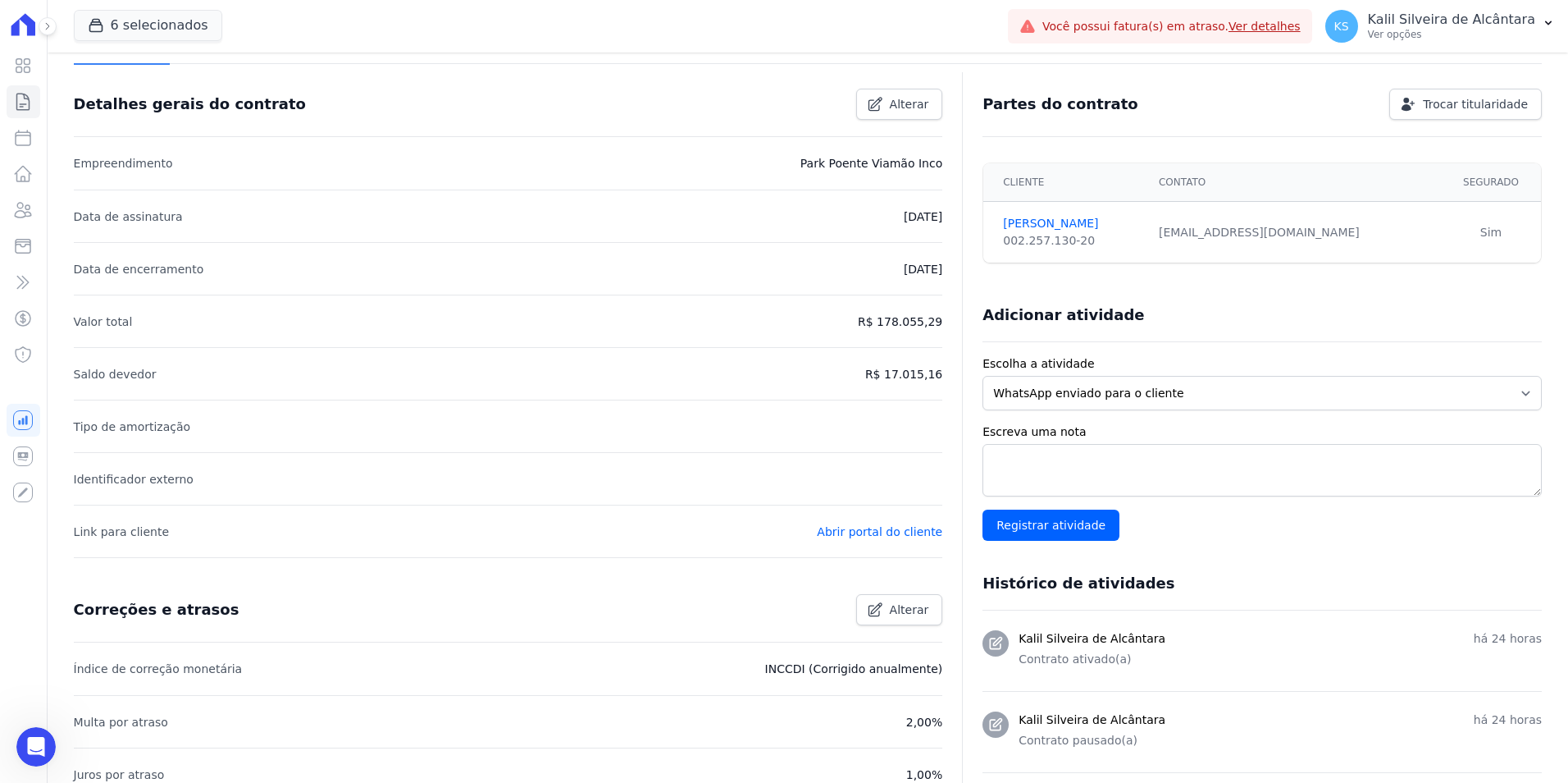
scroll to position [0, 0]
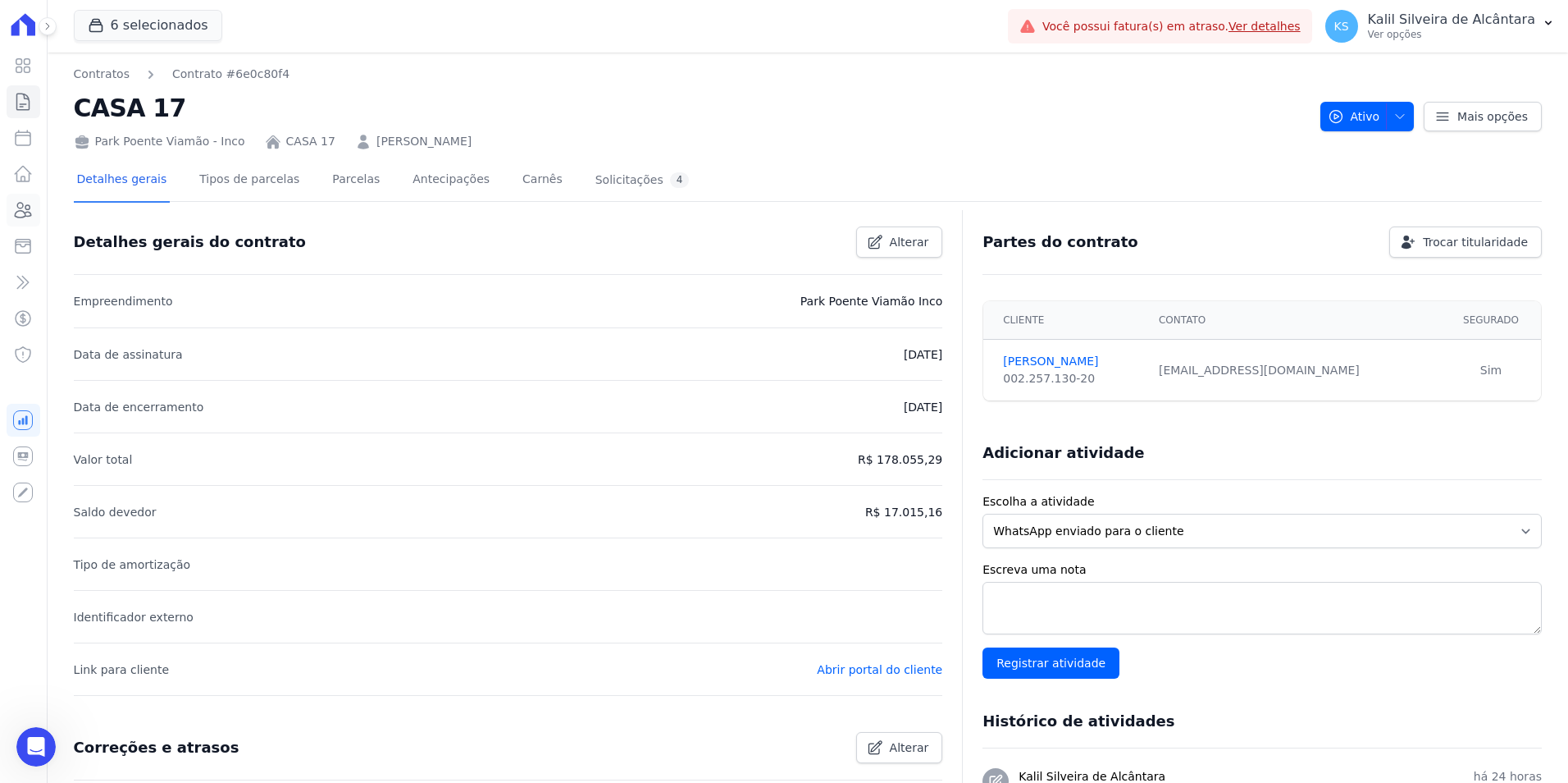
click at [24, 213] on icon at bounding box center [23, 210] width 20 height 20
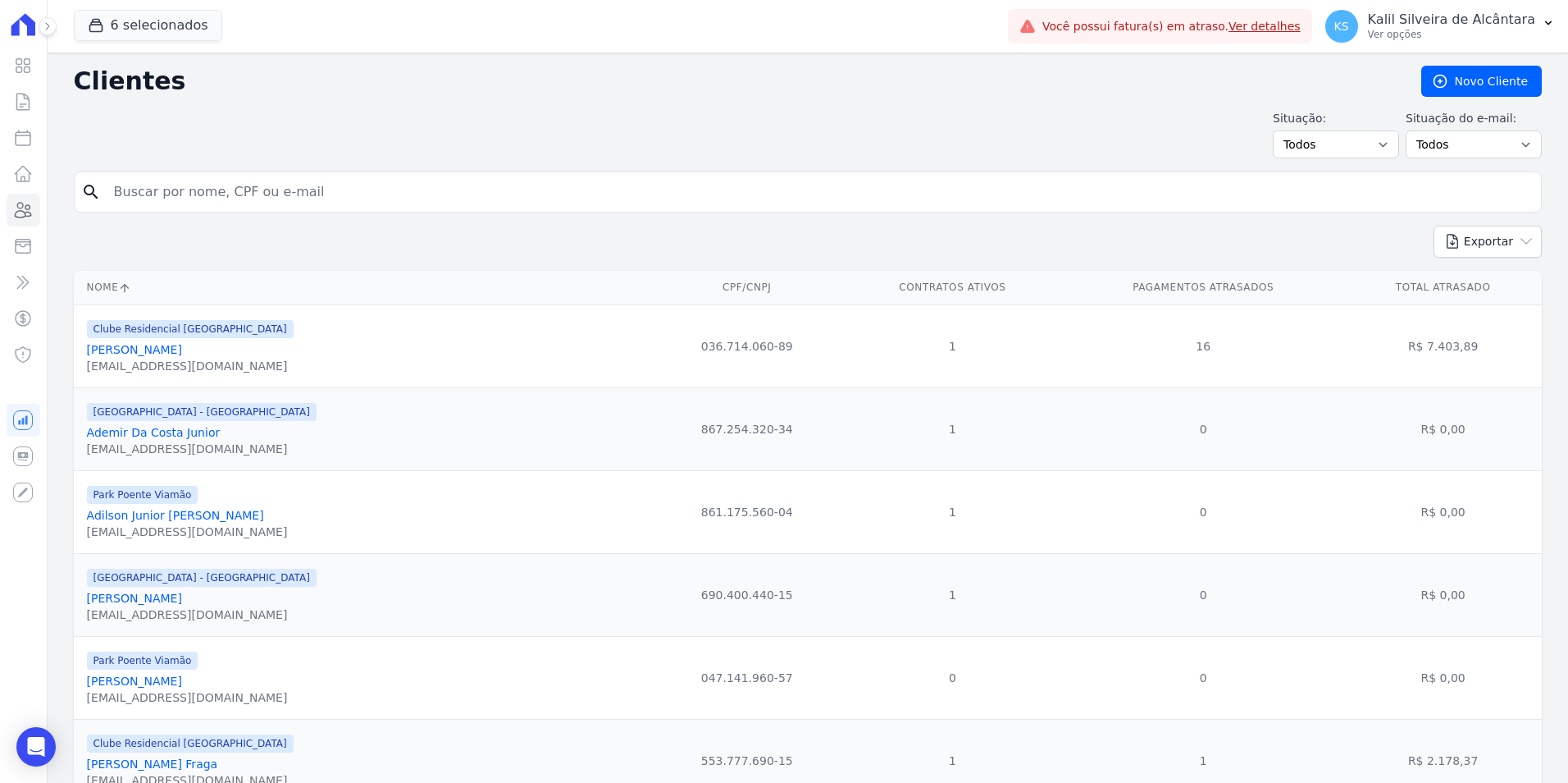
click at [58, 23] on div "6 selecionados Apice Incorporadora Art Park - Juros de Obra Arty Park - Gravata…" at bounding box center [808, 26] width 1520 height 53
click at [53, 30] on button at bounding box center [48, 26] width 18 height 18
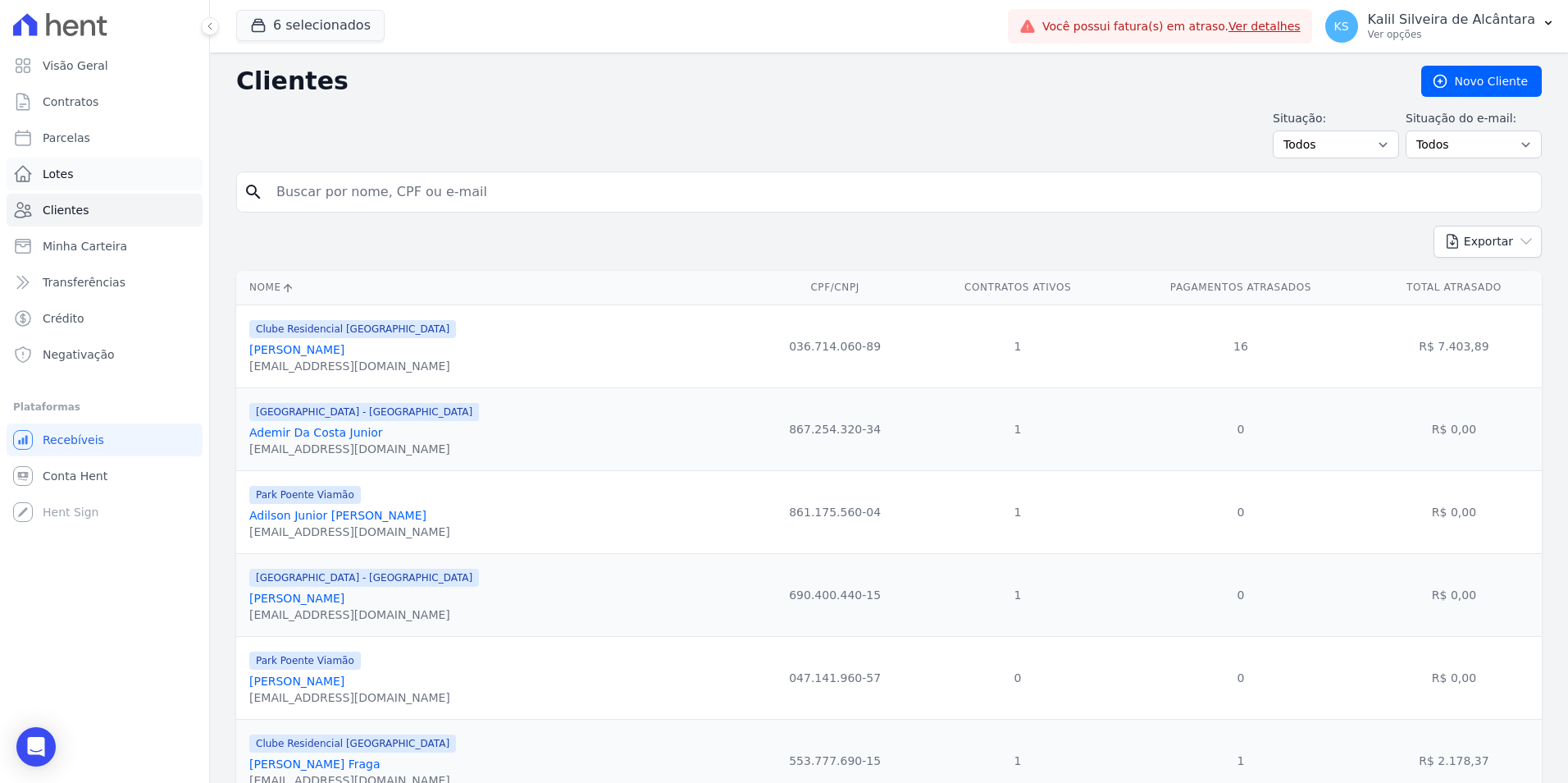
click at [89, 177] on link "Lotes" at bounding box center [104, 174] width 196 height 33
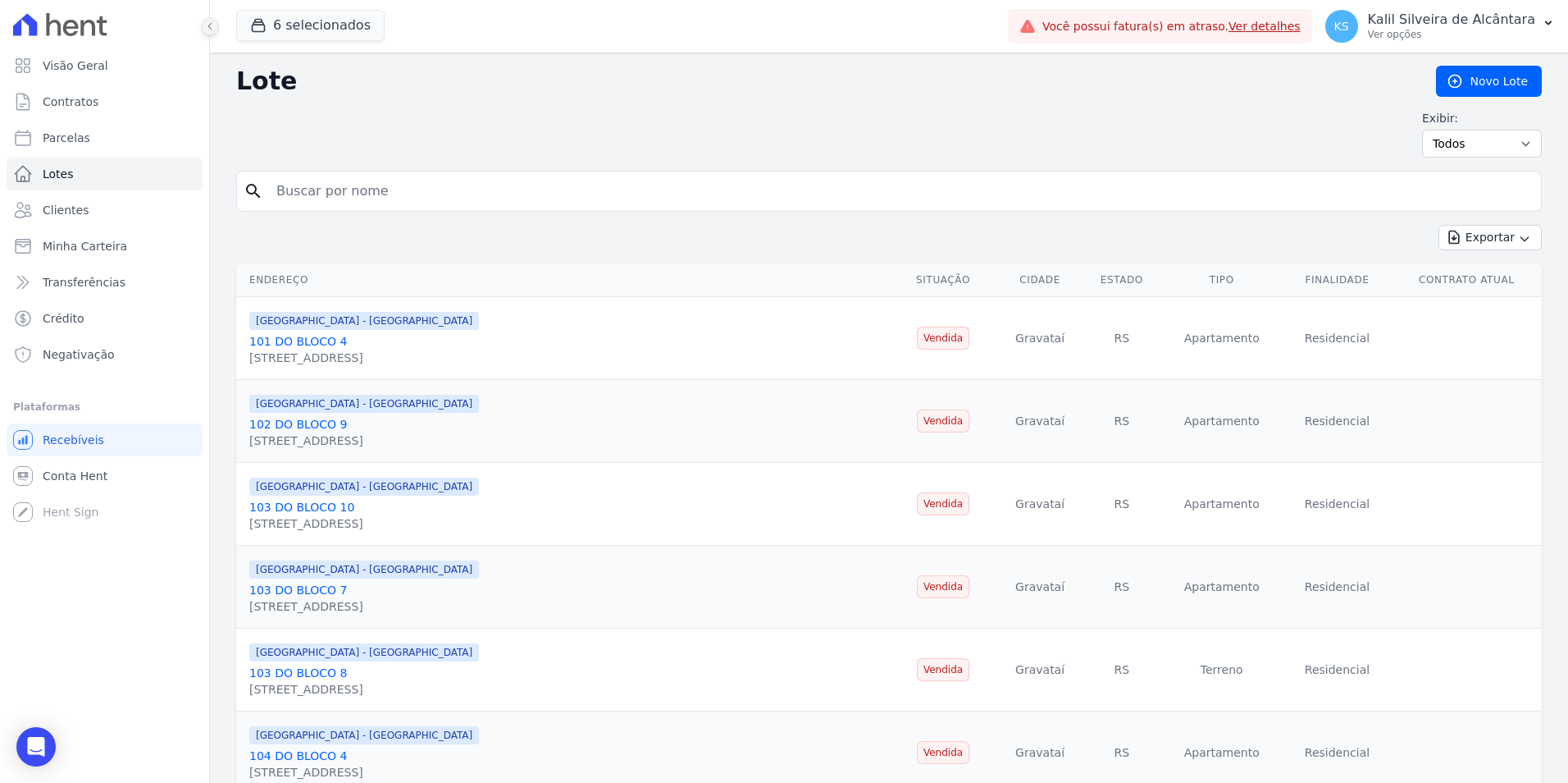
click at [210, 30] on icon at bounding box center [209, 26] width 10 height 10
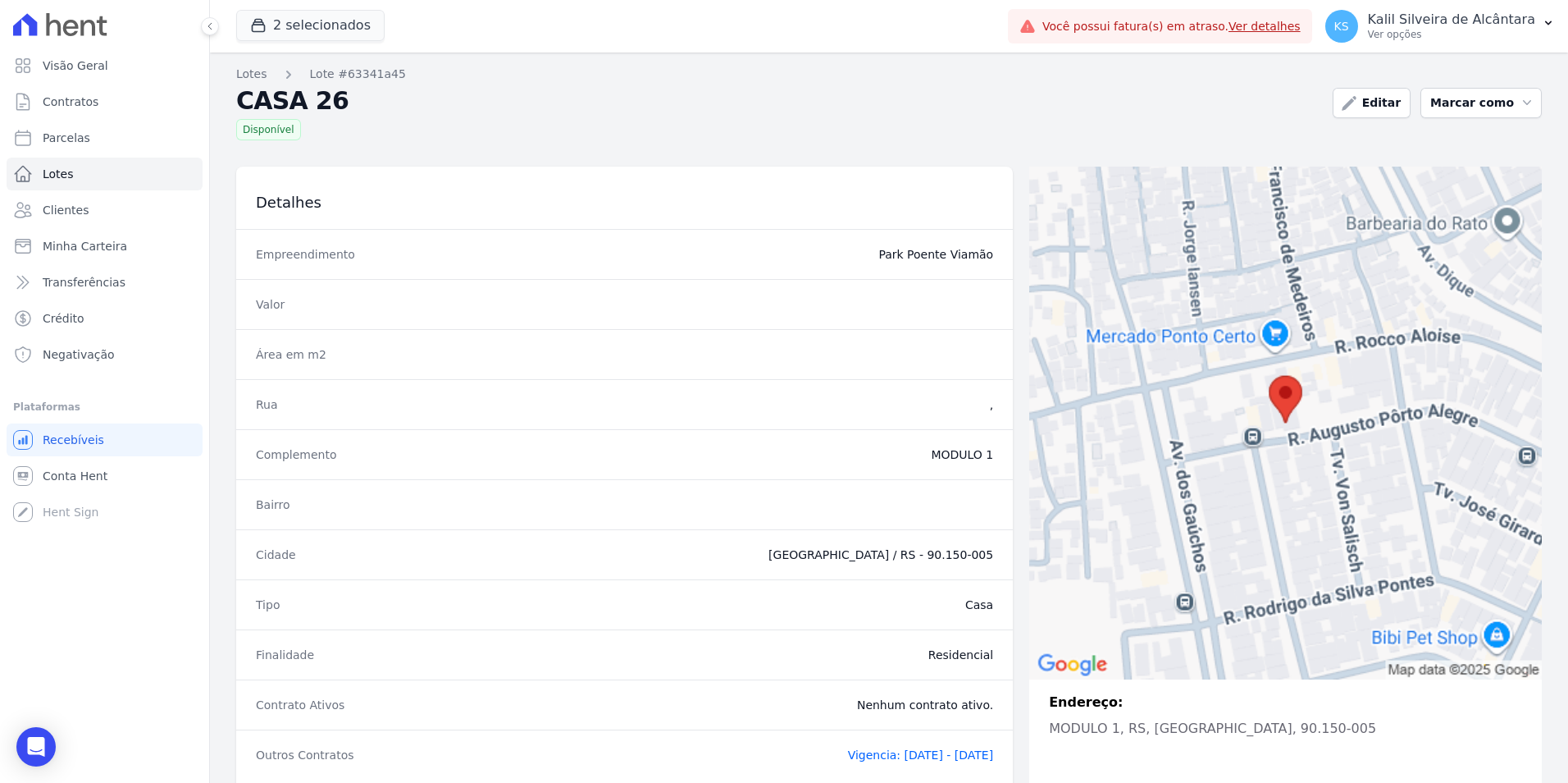
drag, startPoint x: 29, startPoint y: 746, endPoint x: 87, endPoint y: 720, distance: 63.6
click at [29, 746] on icon "Open Intercom Messenger" at bounding box center [36, 747] width 17 height 20
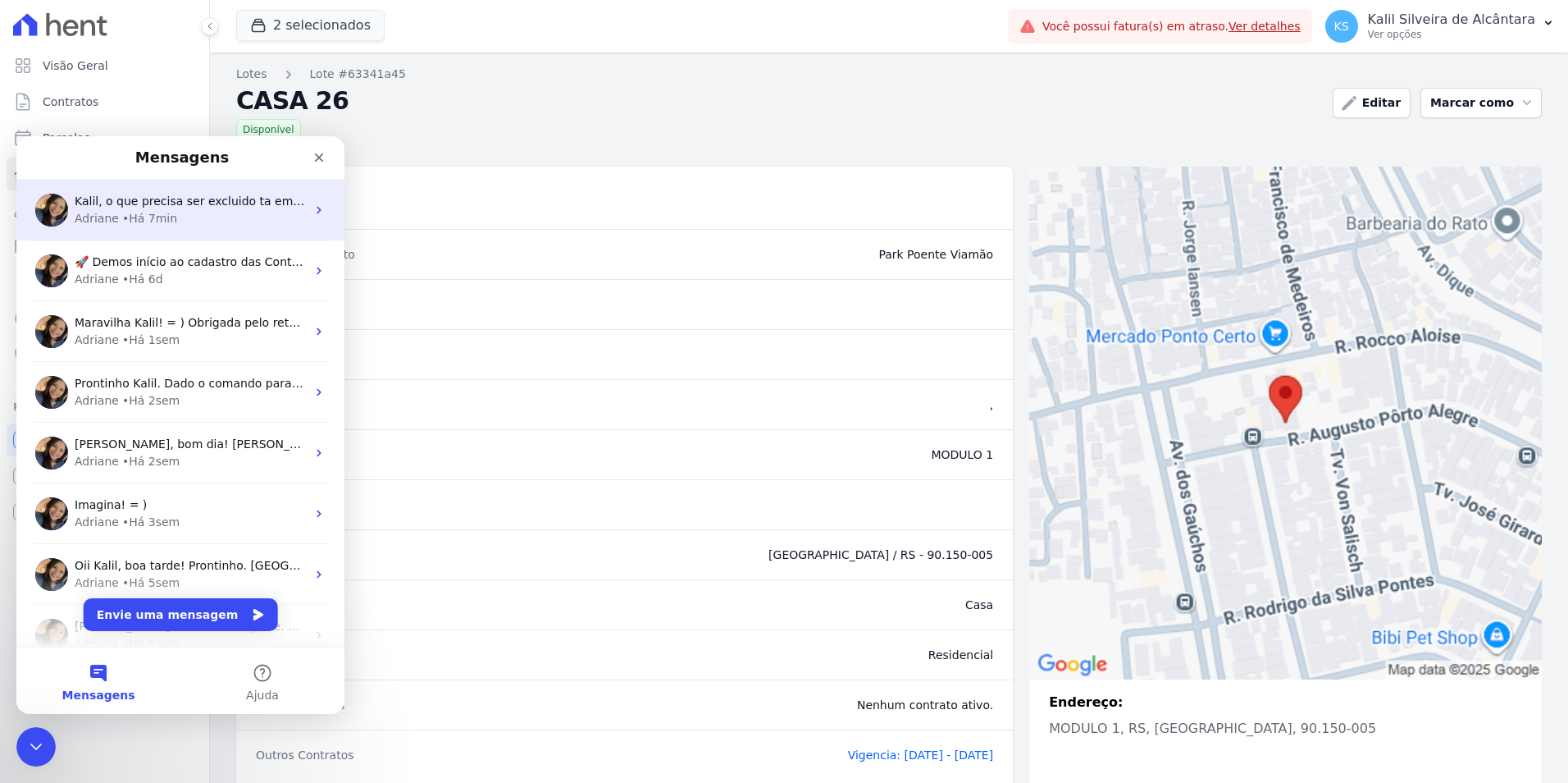
click at [166, 221] on div "• Há 7min" at bounding box center [149, 218] width 55 height 17
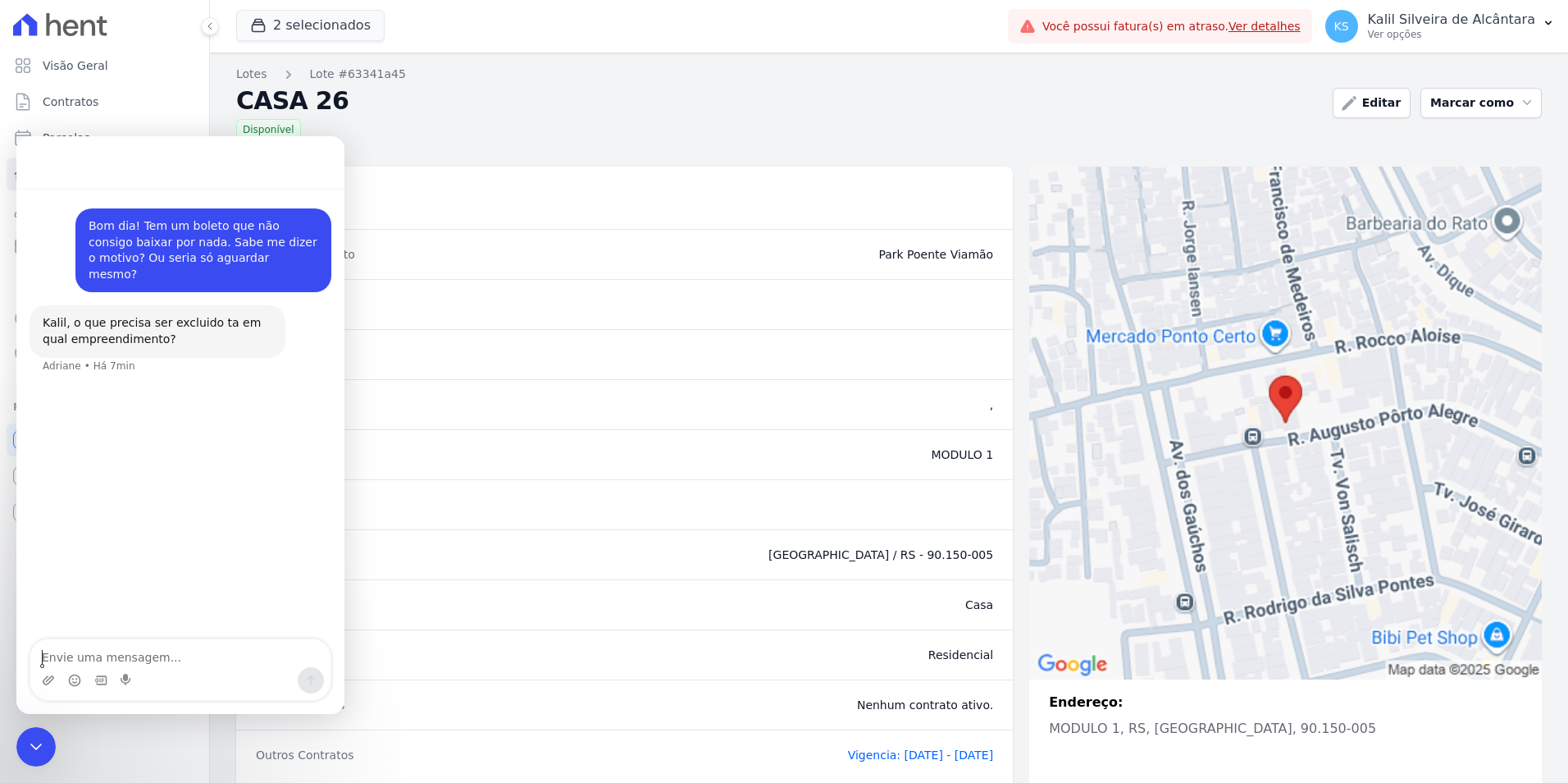
click at [111, 652] on textarea "Envie uma mensagem..." at bounding box center [179, 652] width 300 height 28
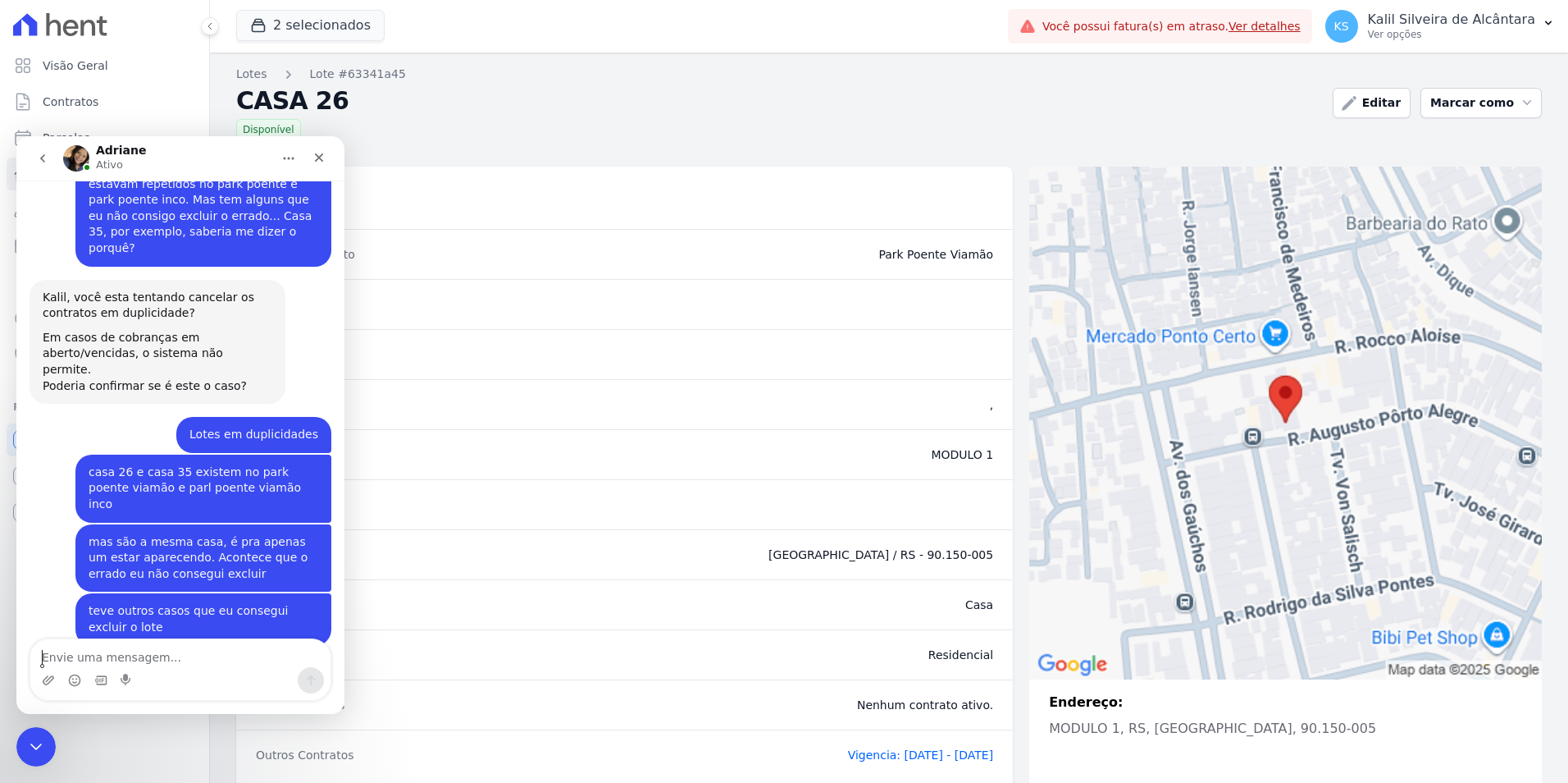
scroll to position [837, 0]
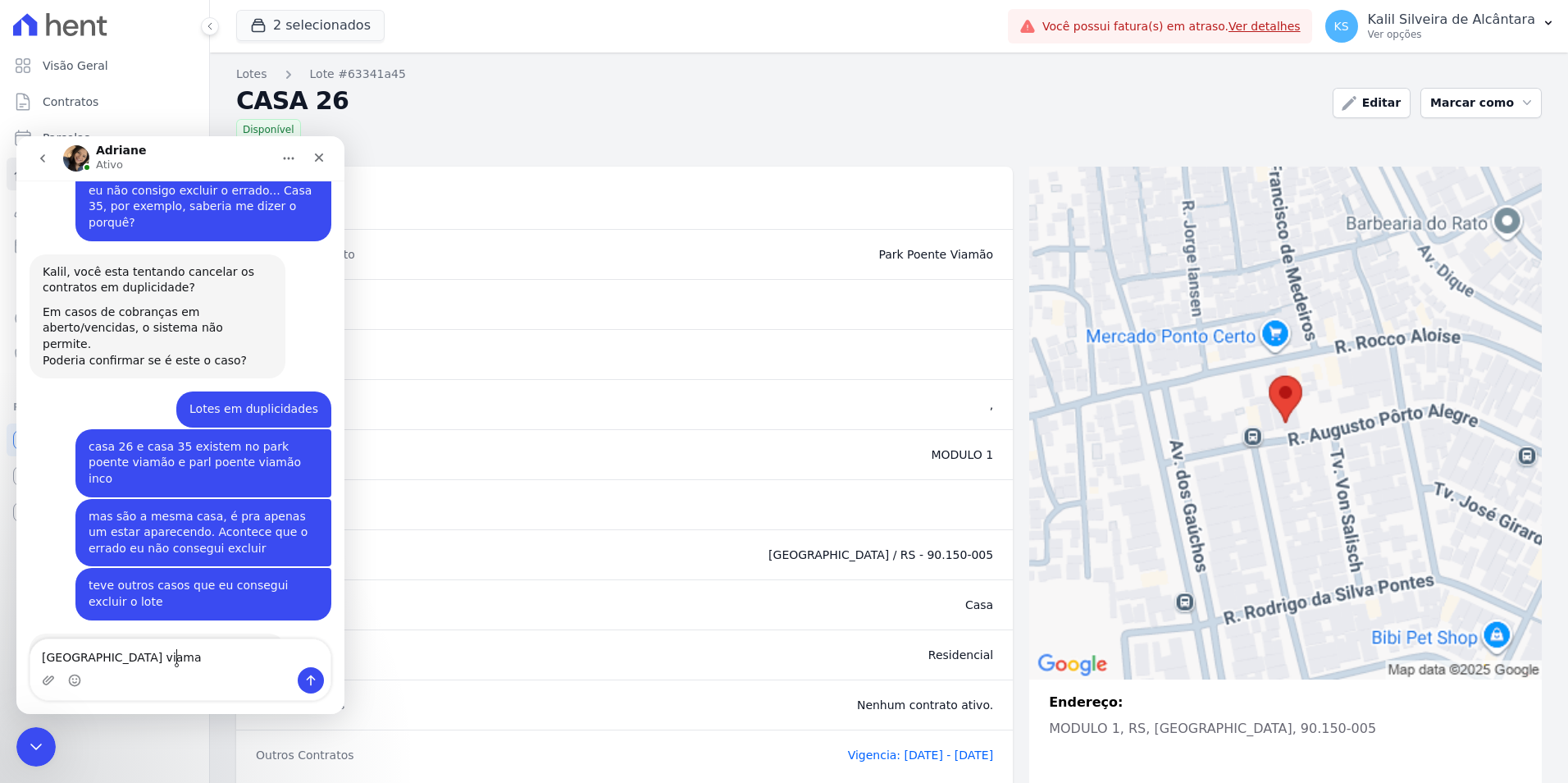
type textarea "[GEOGRAPHIC_DATA] viamao"
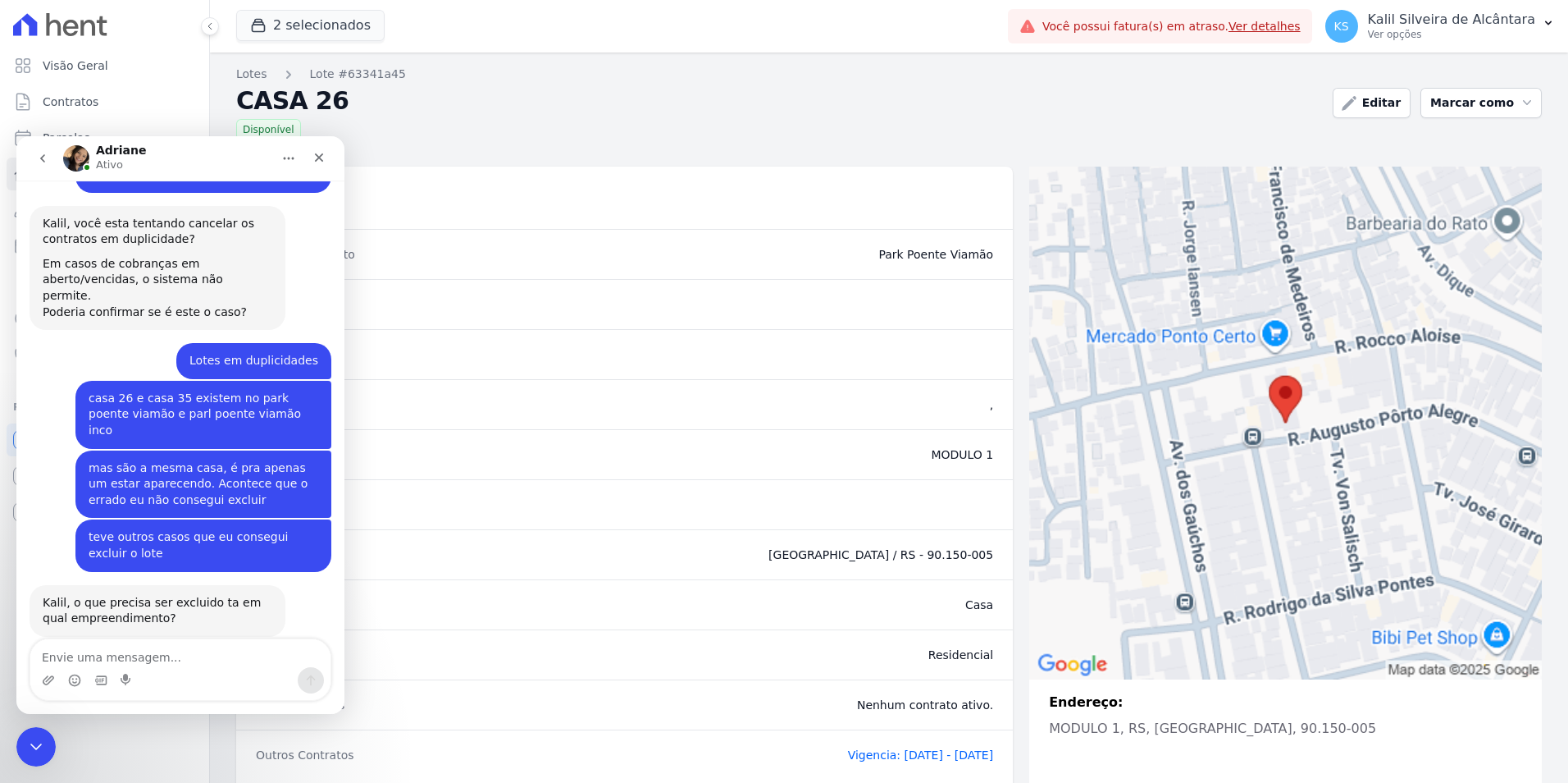
click at [640, 112] on div "Lotes Lote #63341a45 CASA 26 Disponível" at bounding box center [778, 102] width 1083 height 74
click at [322, 160] on icon "Fechar" at bounding box center [320, 158] width 9 height 9
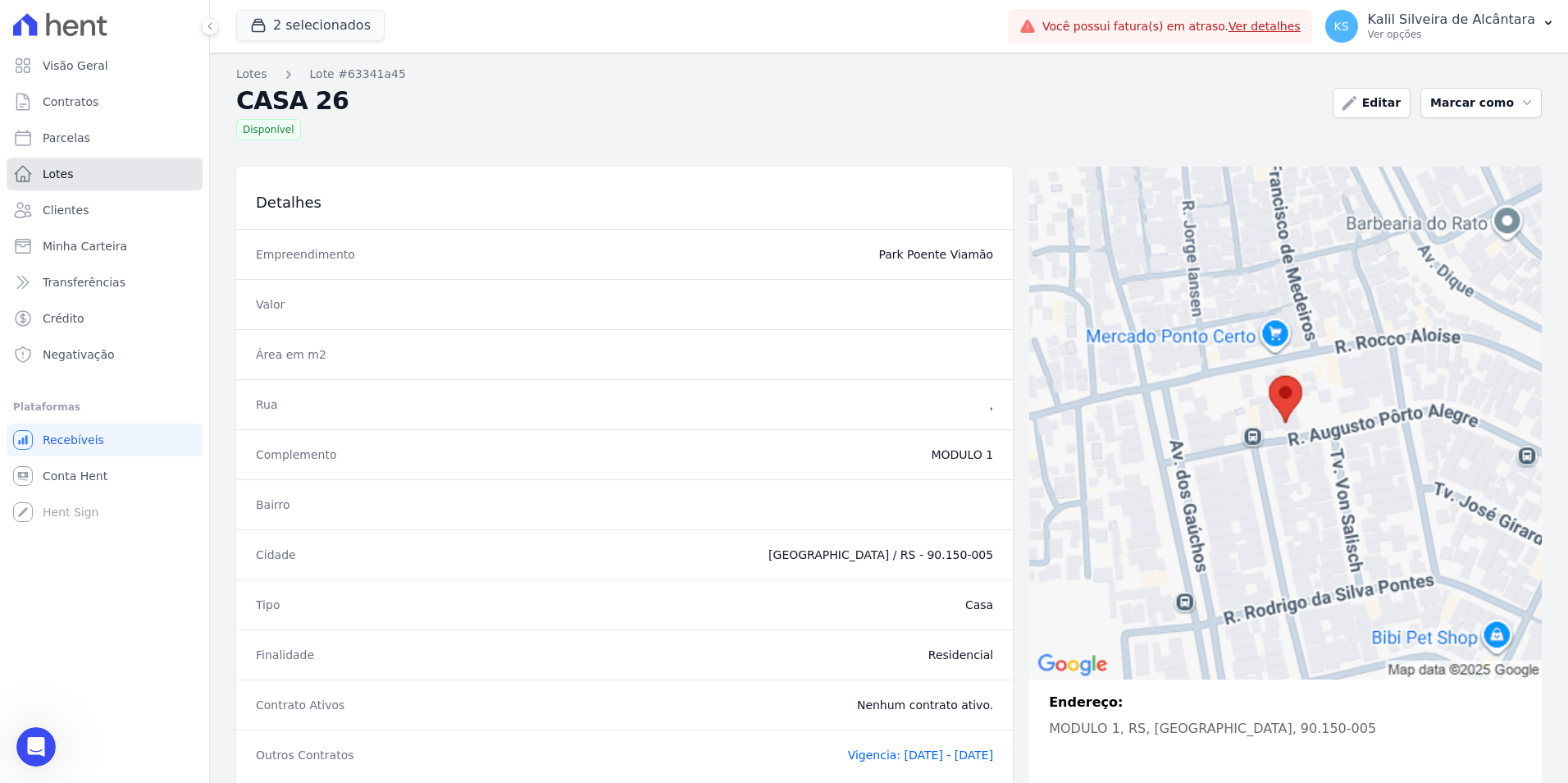
click at [90, 177] on link "Lotes" at bounding box center [104, 174] width 196 height 33
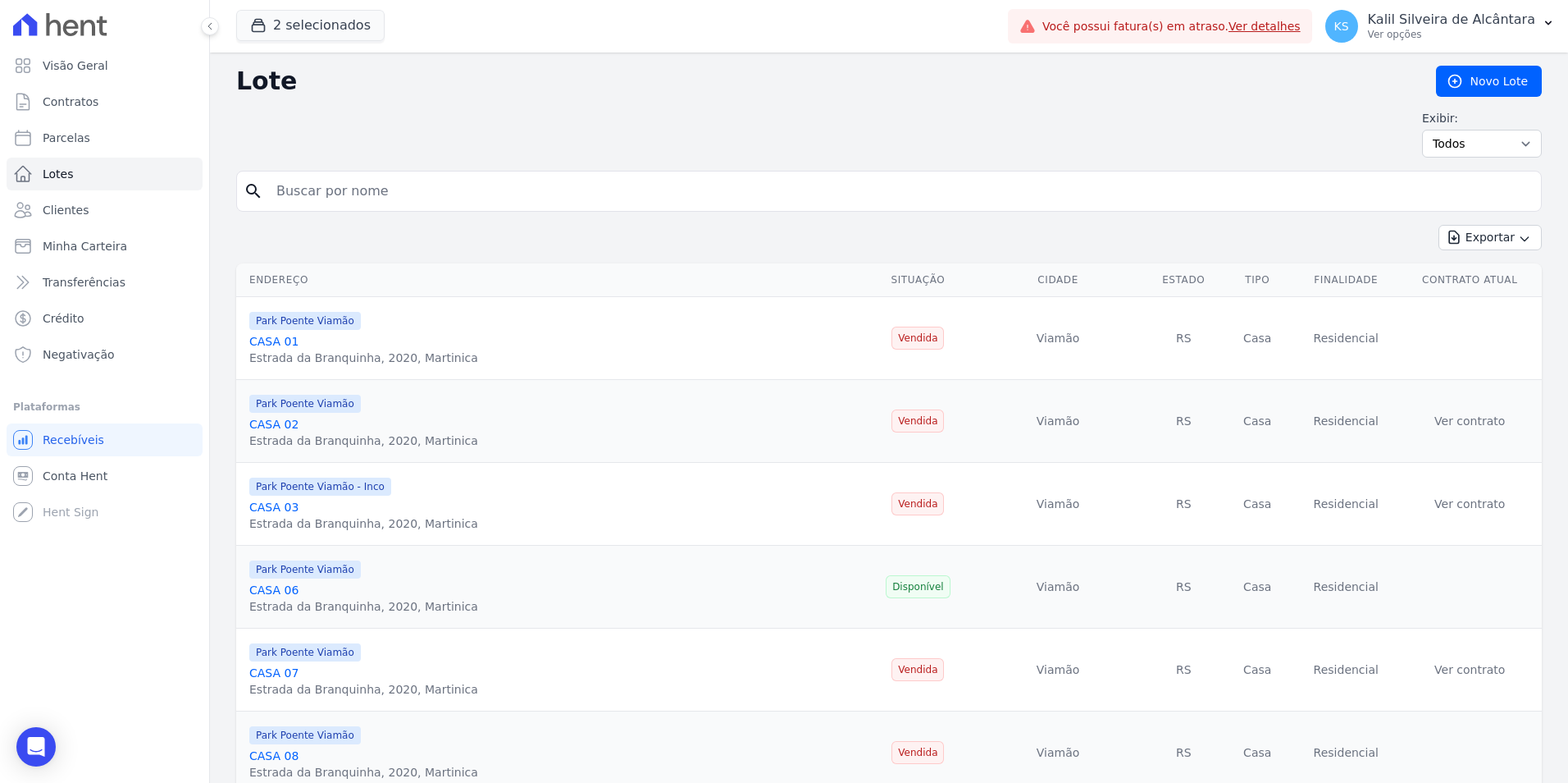
click at [330, 197] on input "search" at bounding box center [899, 191] width 1267 height 33
paste input "CASA 35"
type input "CASA 35"
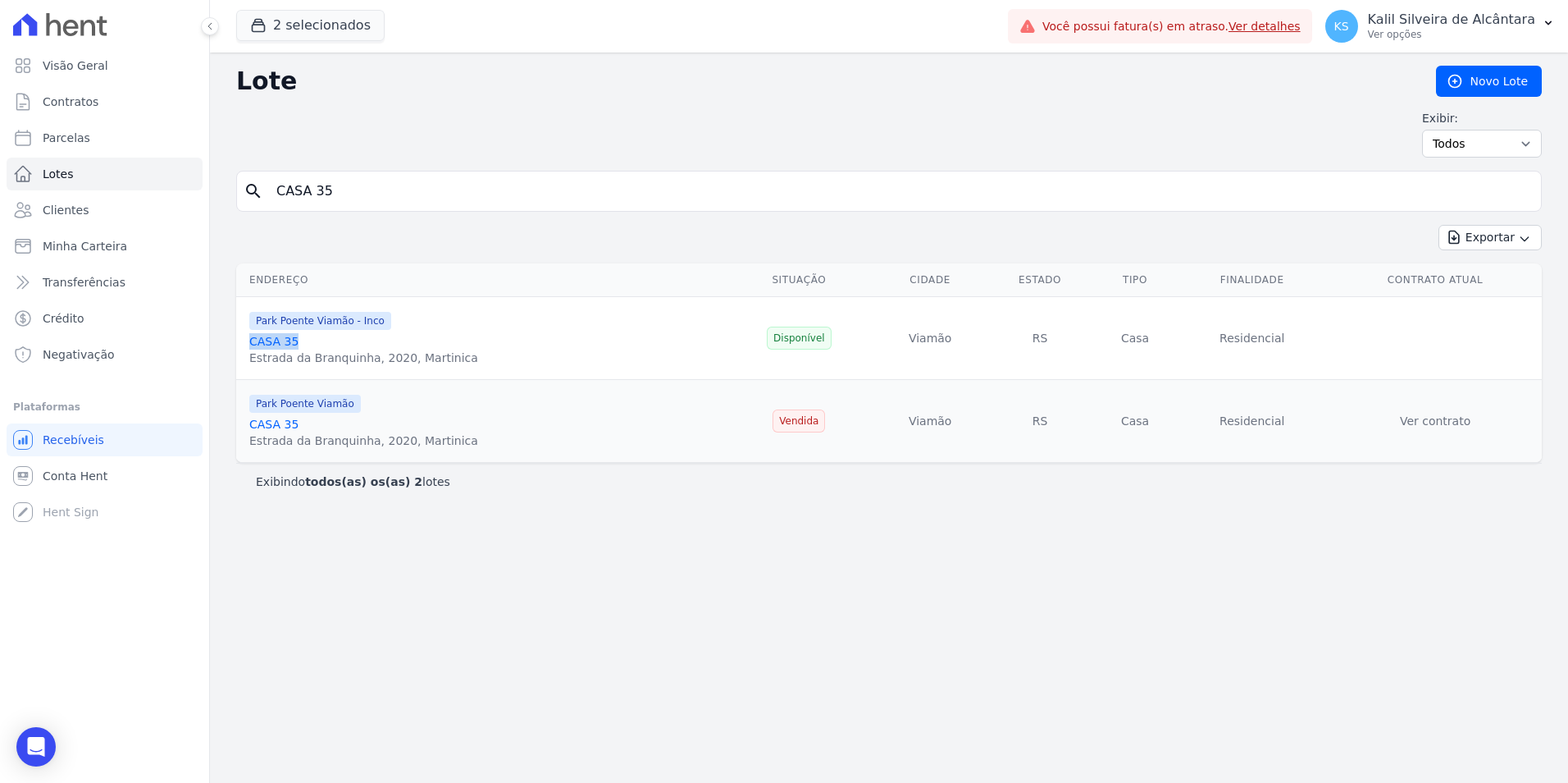
drag, startPoint x: 316, startPoint y: 345, endPoint x: 248, endPoint y: 345, distance: 68.0
click at [248, 345] on td "Park Poente Viamão - Inco CASA 35 Estrada da Branquinha, 2020, [GEOGRAPHIC_DATA]" at bounding box center [480, 338] width 487 height 82
copy link "CASA 35"
click at [40, 750] on icon "Open Intercom Messenger" at bounding box center [36, 747] width 22 height 22
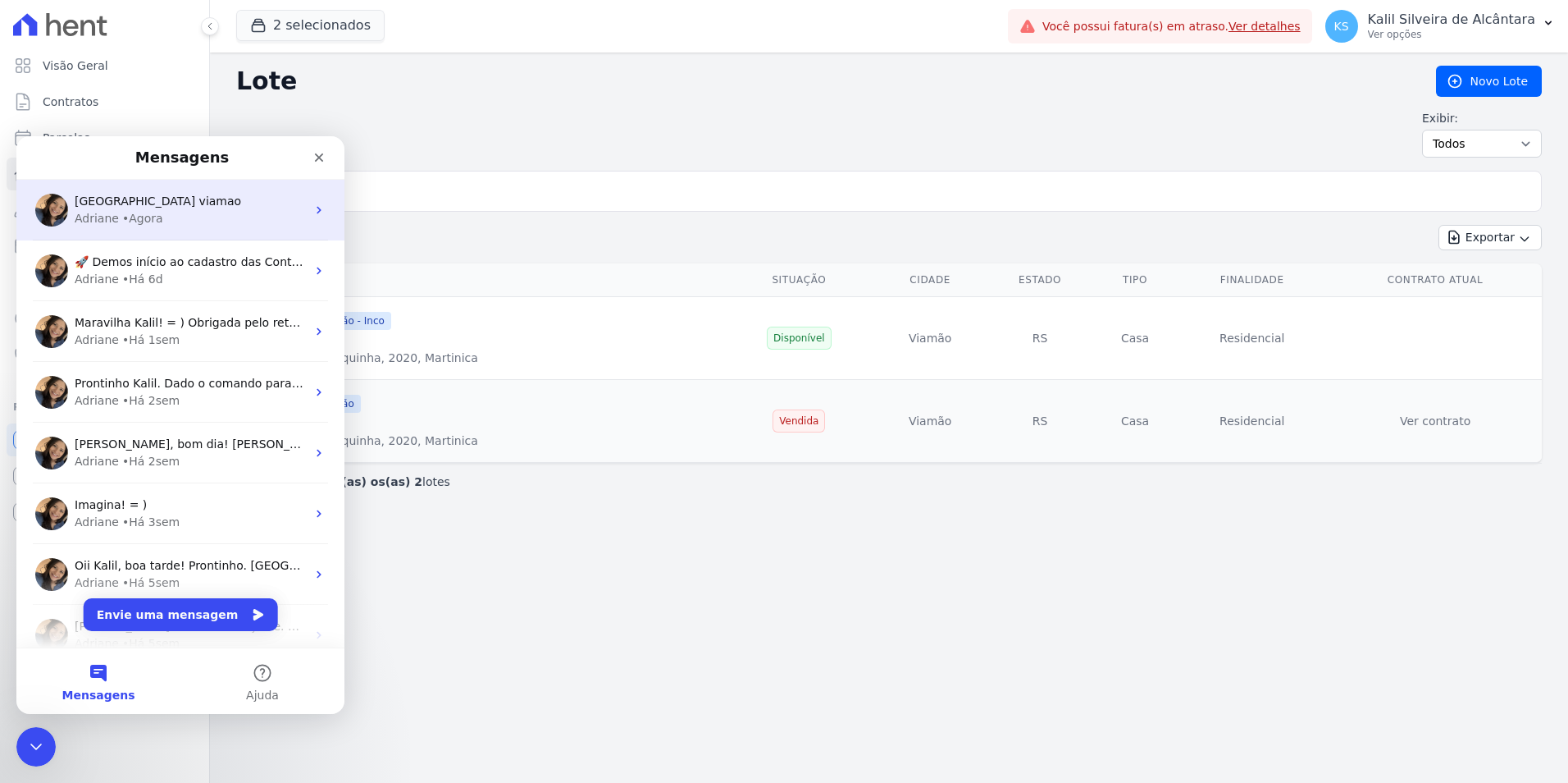
click at [186, 198] on span "[GEOGRAPHIC_DATA] viamao" at bounding box center [158, 201] width 167 height 13
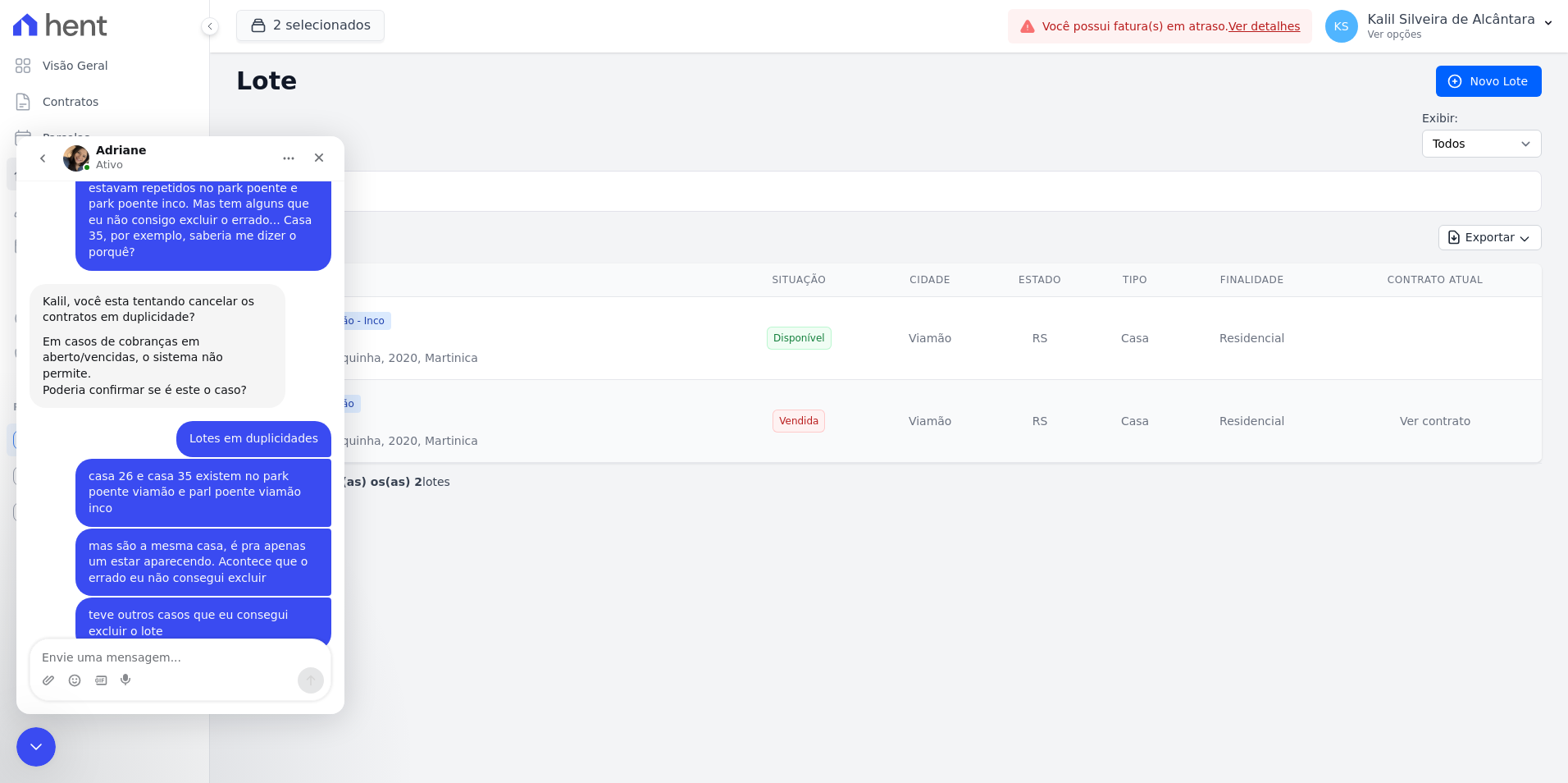
click at [117, 658] on textarea "Envie uma mensagem..." at bounding box center [179, 652] width 300 height 28
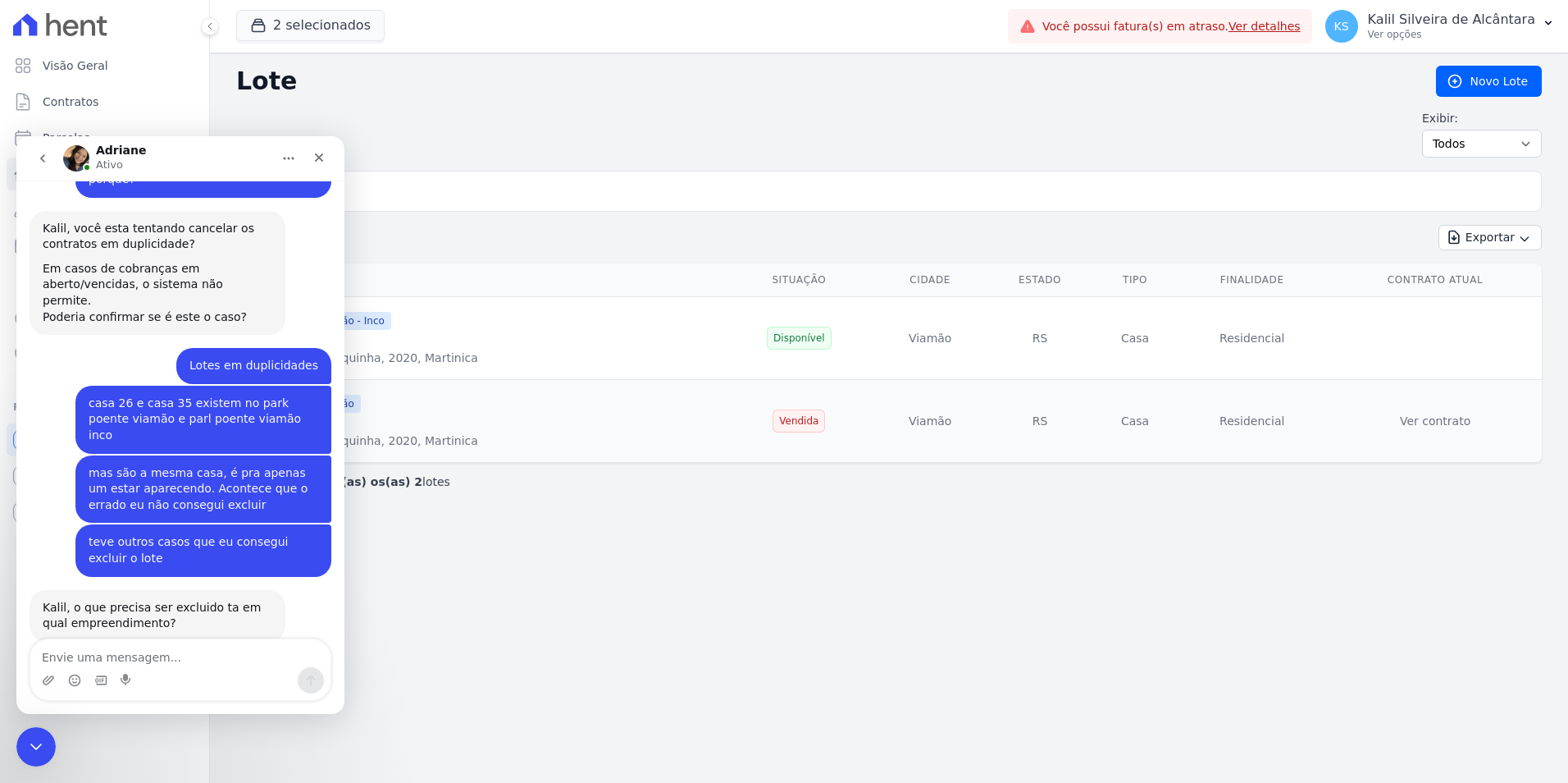
scroll to position [886, 0]
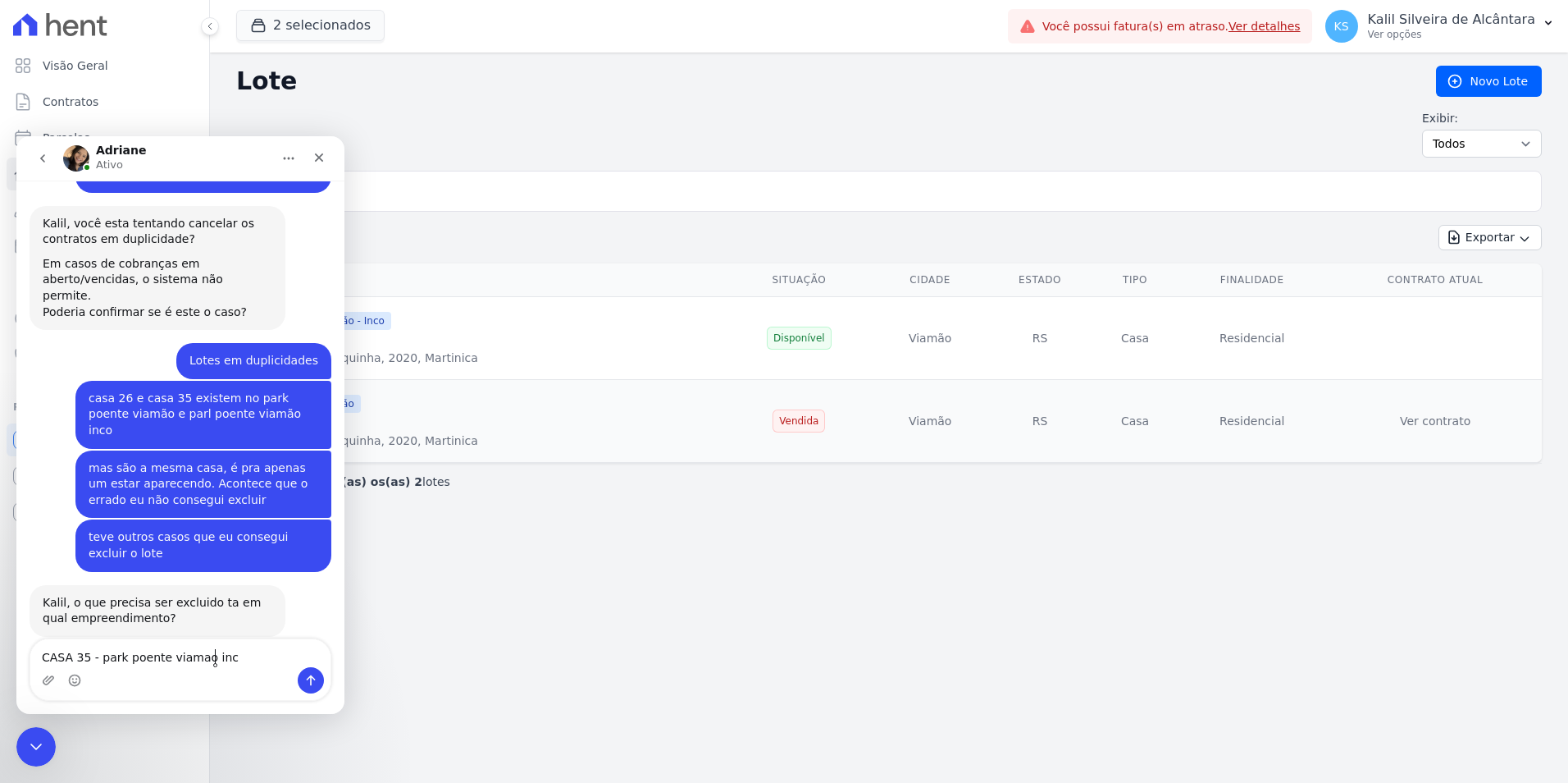
type textarea "CASA 35 - park poente viamao inco"
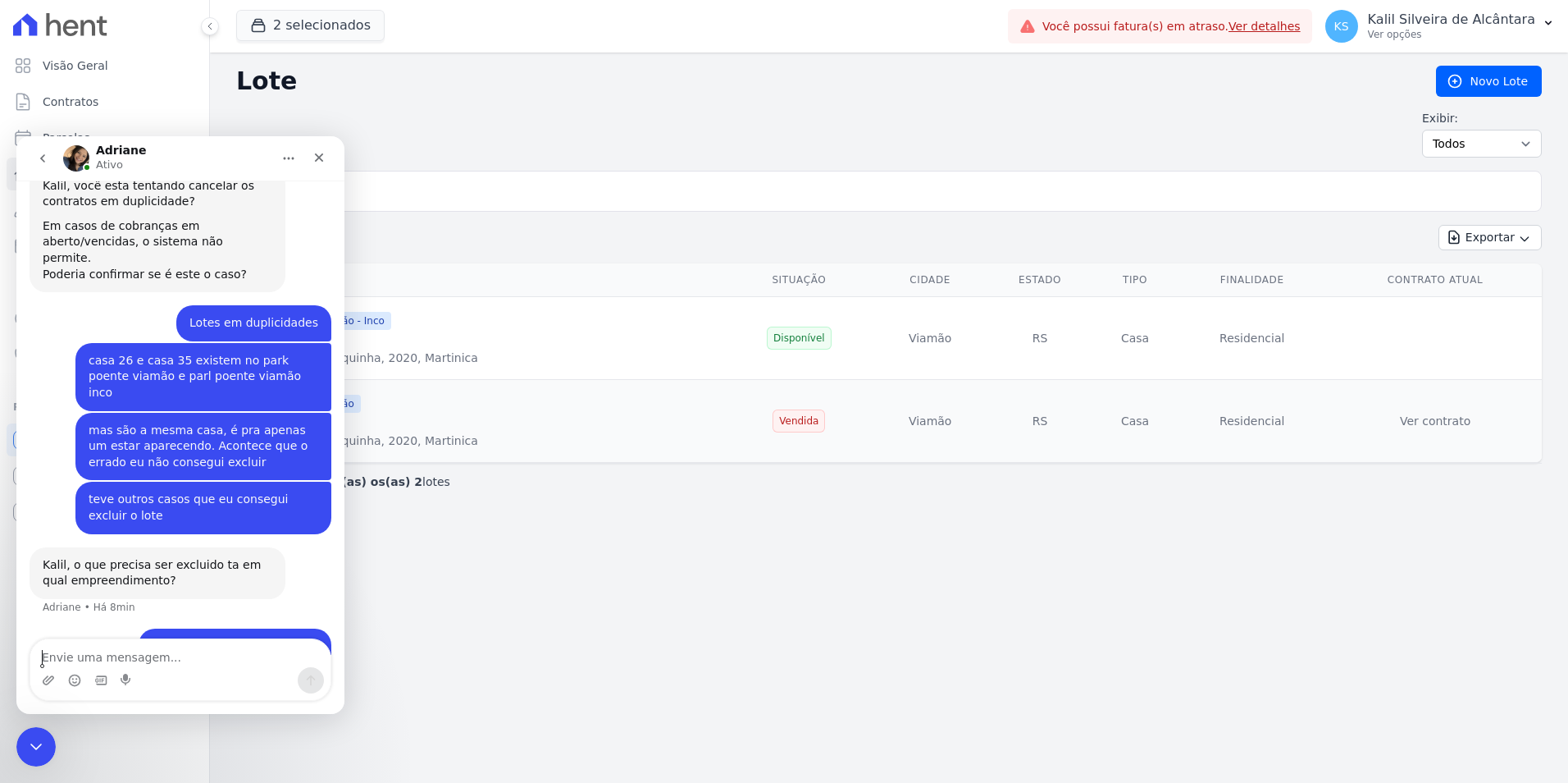
click at [380, 604] on div "Lote [GEOGRAPHIC_DATA] Exibir: Todos Disponíveis Vendidas Reservadas Indisponív…" at bounding box center [889, 418] width 1358 height 730
click at [506, 438] on div "Park Poente Viamão CASA 35 Estrada da Branquinha, 2020, [GEOGRAPHIC_DATA]" at bounding box center [483, 421] width 467 height 56
click at [324, 156] on icon "Fechar" at bounding box center [319, 158] width 13 height 13
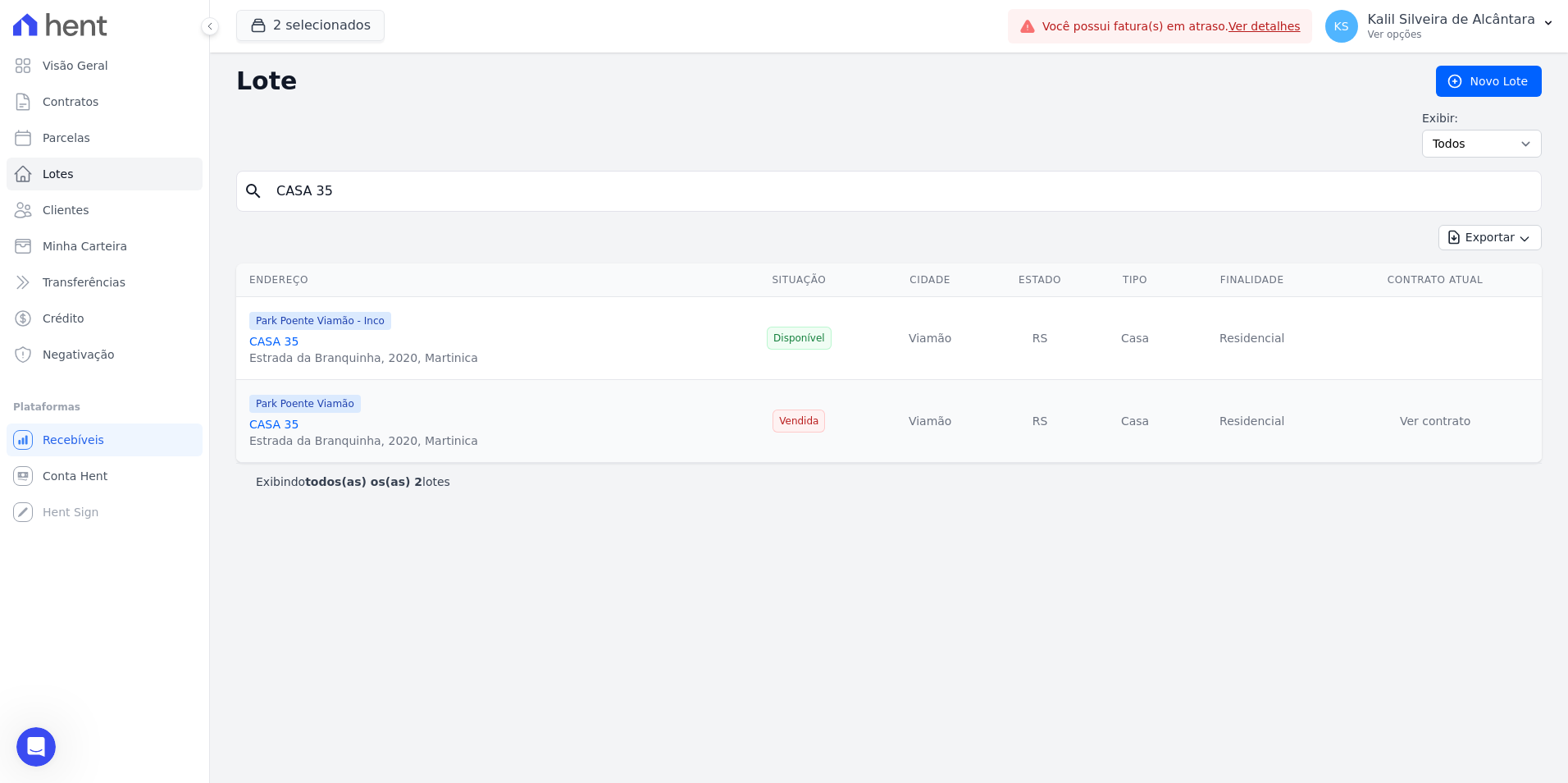
click at [266, 427] on link "CASA 35" at bounding box center [274, 424] width 49 height 13
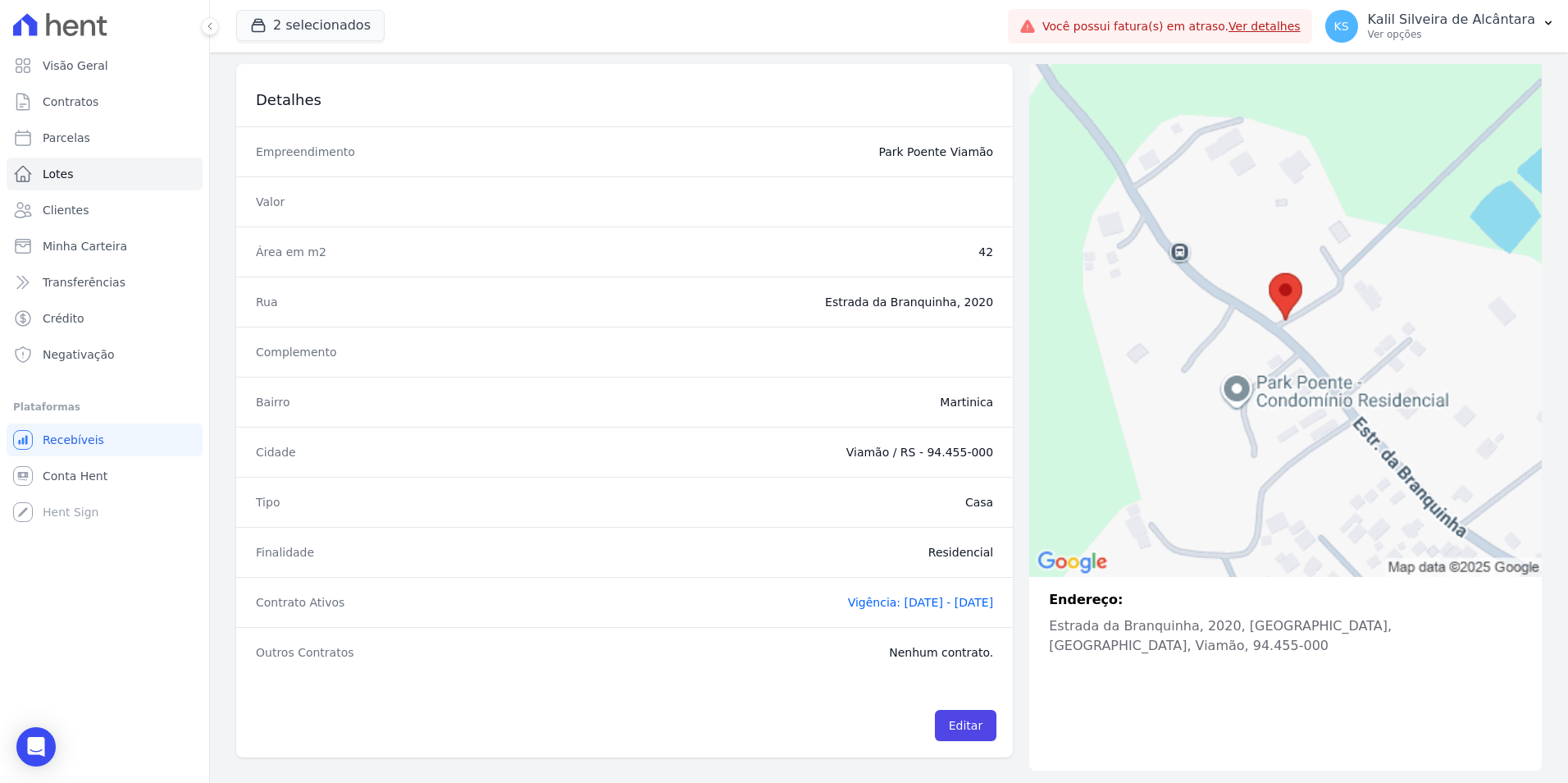
scroll to position [103, 0]
click at [940, 580] on div "Contrato Ativos Vigência: [DATE] - [DATE]" at bounding box center [624, 600] width 776 height 50
click at [940, 599] on span "Vigência: [DATE] - [DATE]" at bounding box center [920, 601] width 146 height 13
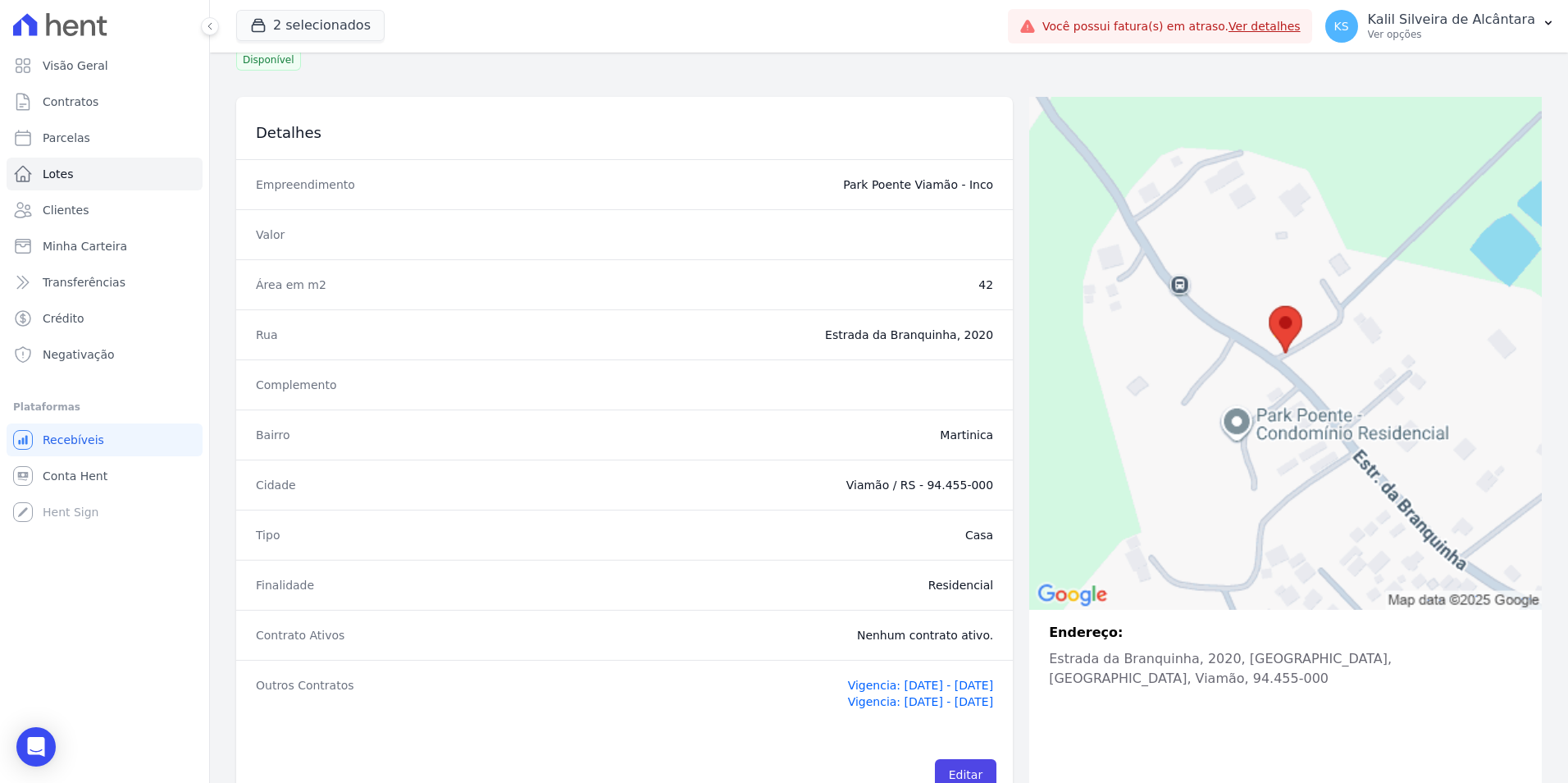
scroll to position [120, 0]
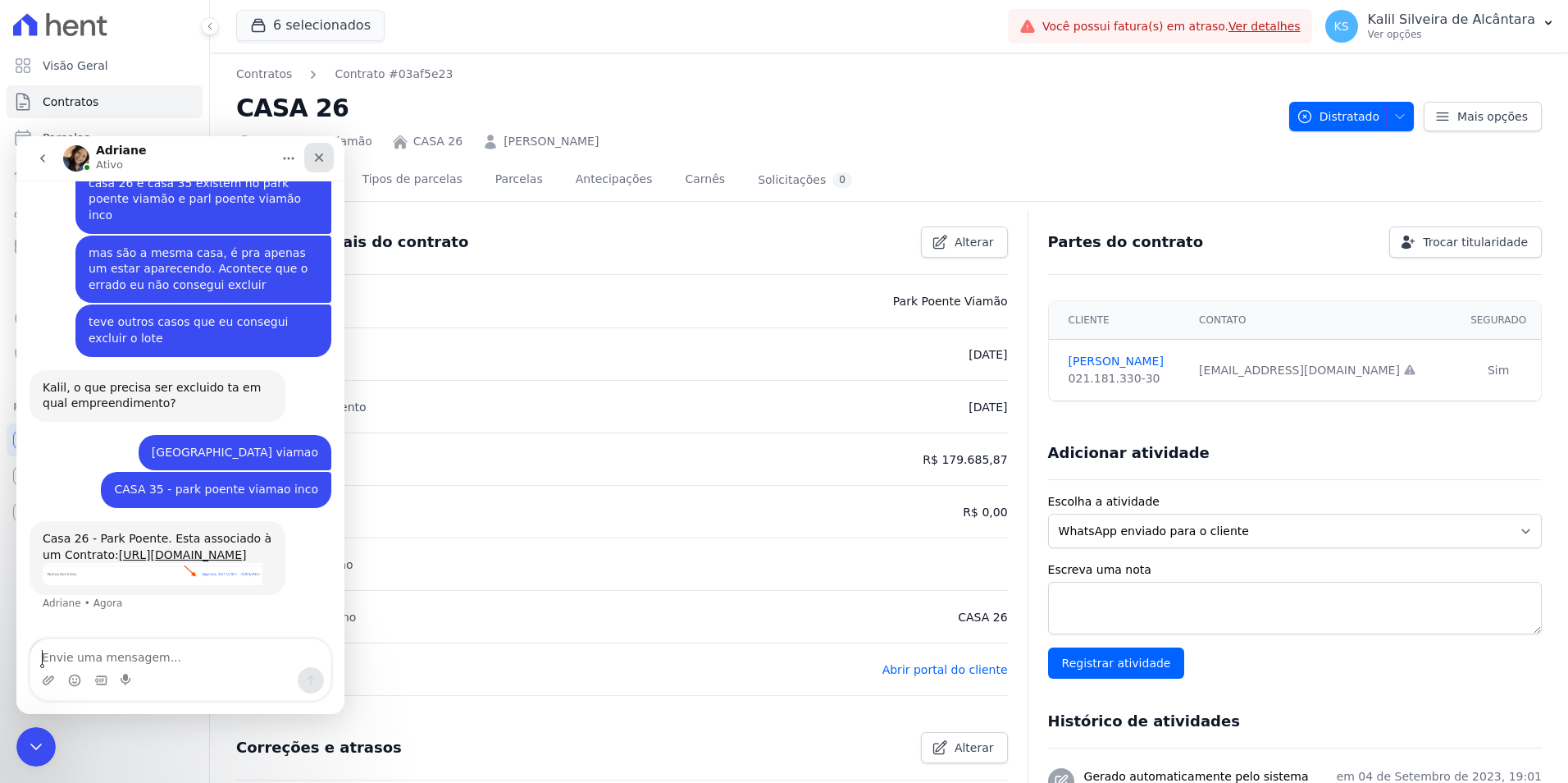
scroll to position [1106, 0]
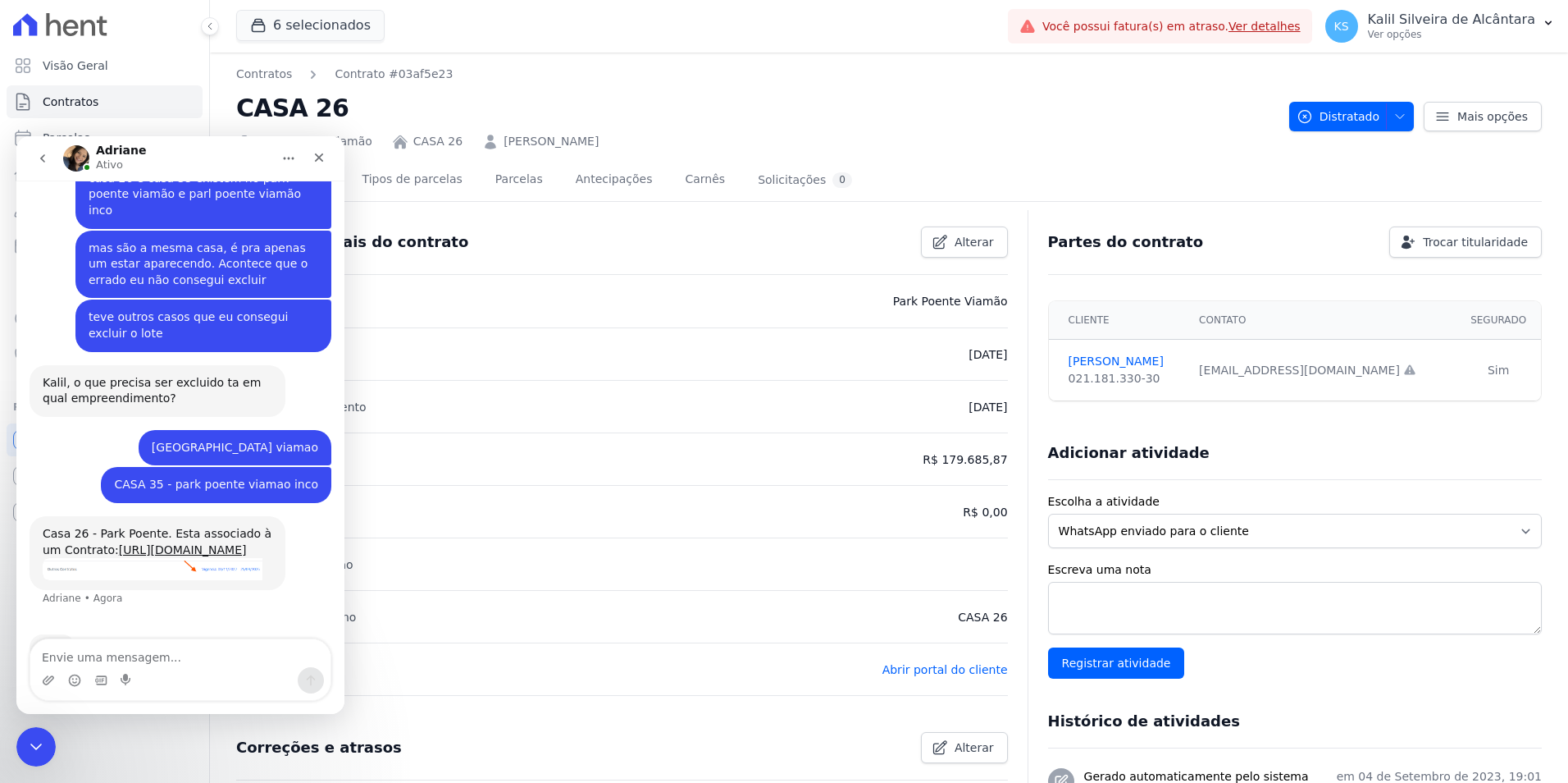
click at [436, 97] on h2 "CASA 26" at bounding box center [756, 108] width 1040 height 37
click at [316, 162] on icon "Fechar" at bounding box center [319, 158] width 13 height 13
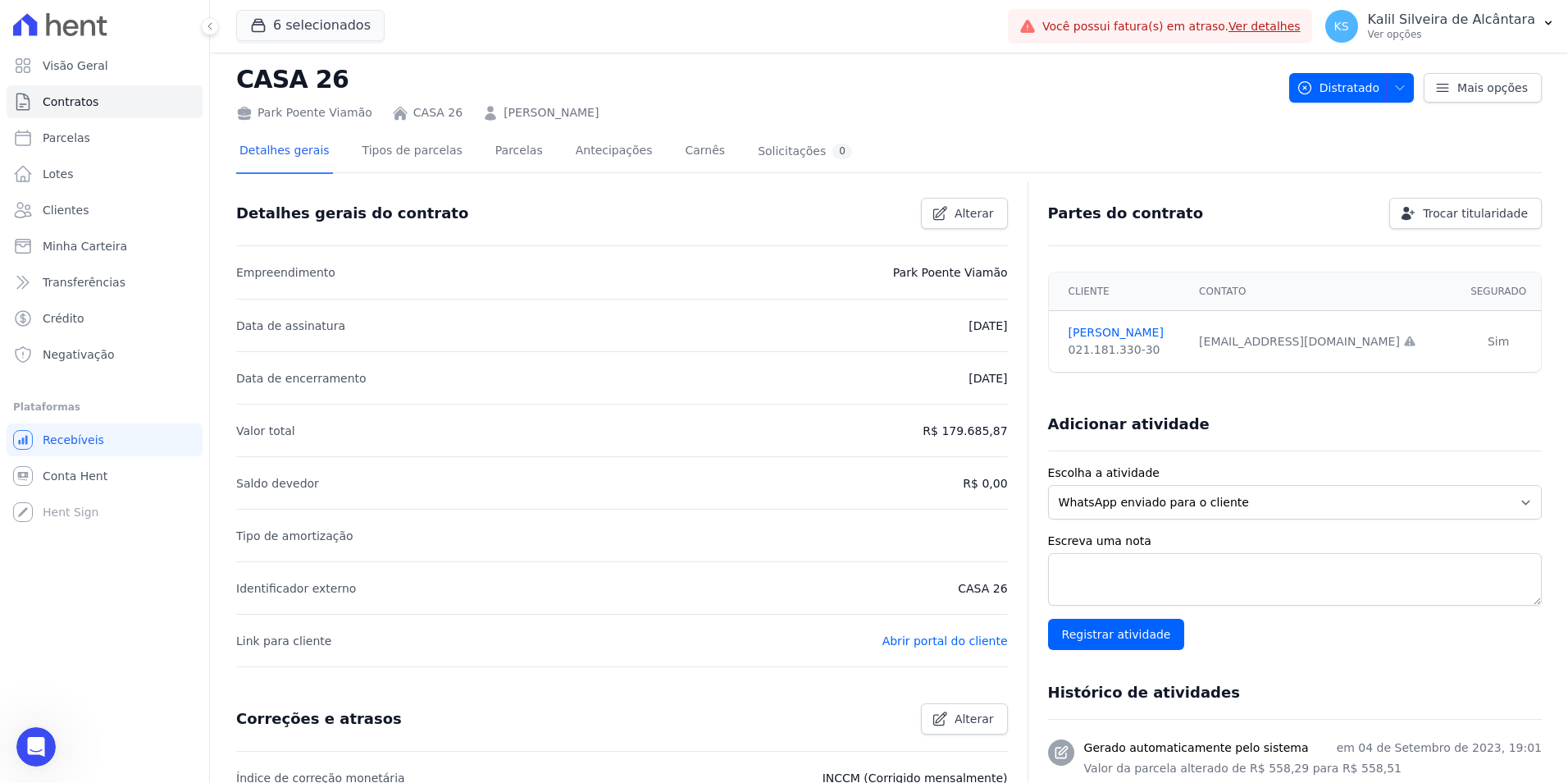
scroll to position [0, 0]
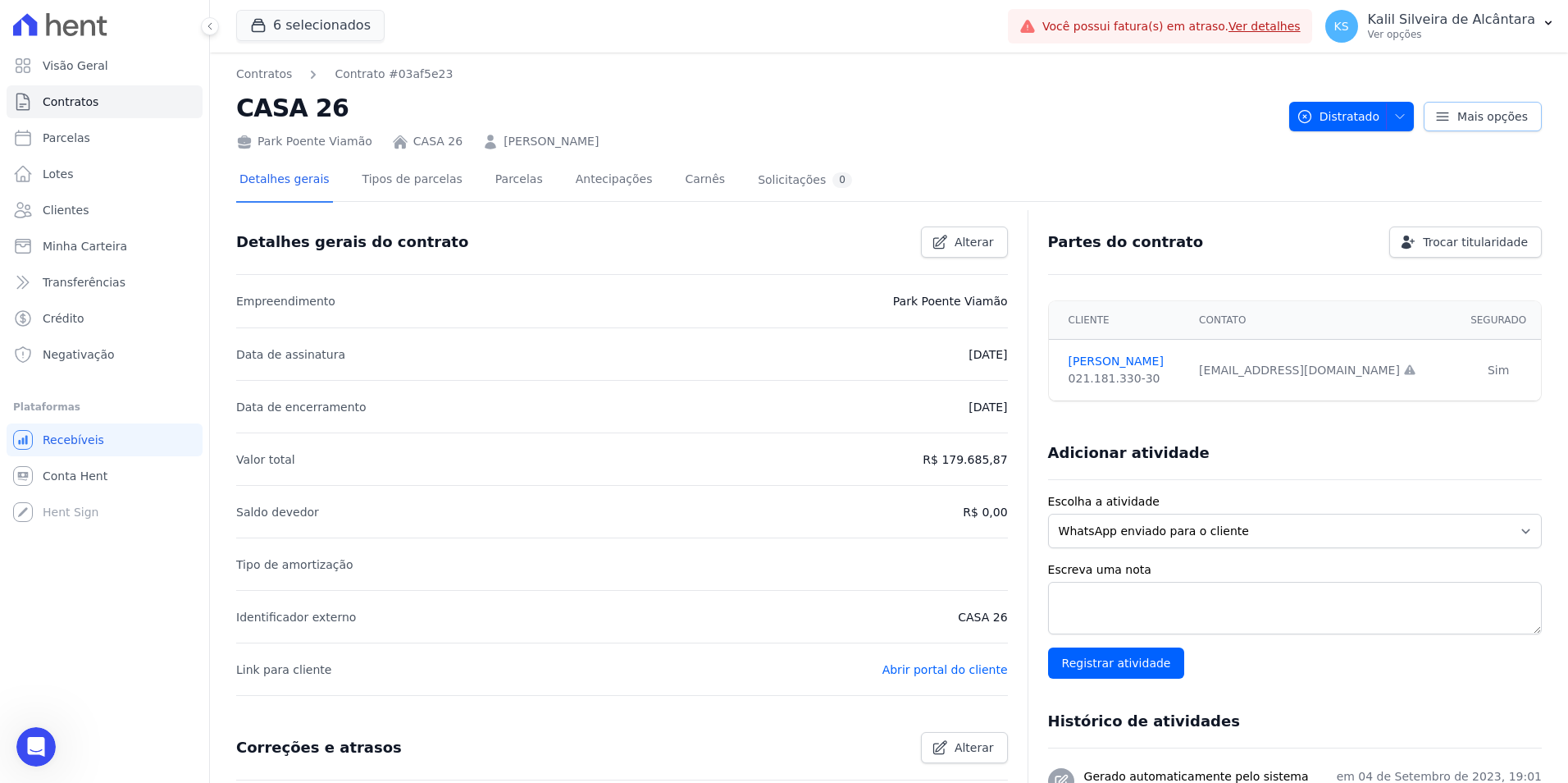
click at [1457, 117] on span "Mais opções" at bounding box center [1493, 116] width 71 height 16
click at [44, 731] on div "Abertura do Messenger da Intercom" at bounding box center [34, 744] width 54 height 54
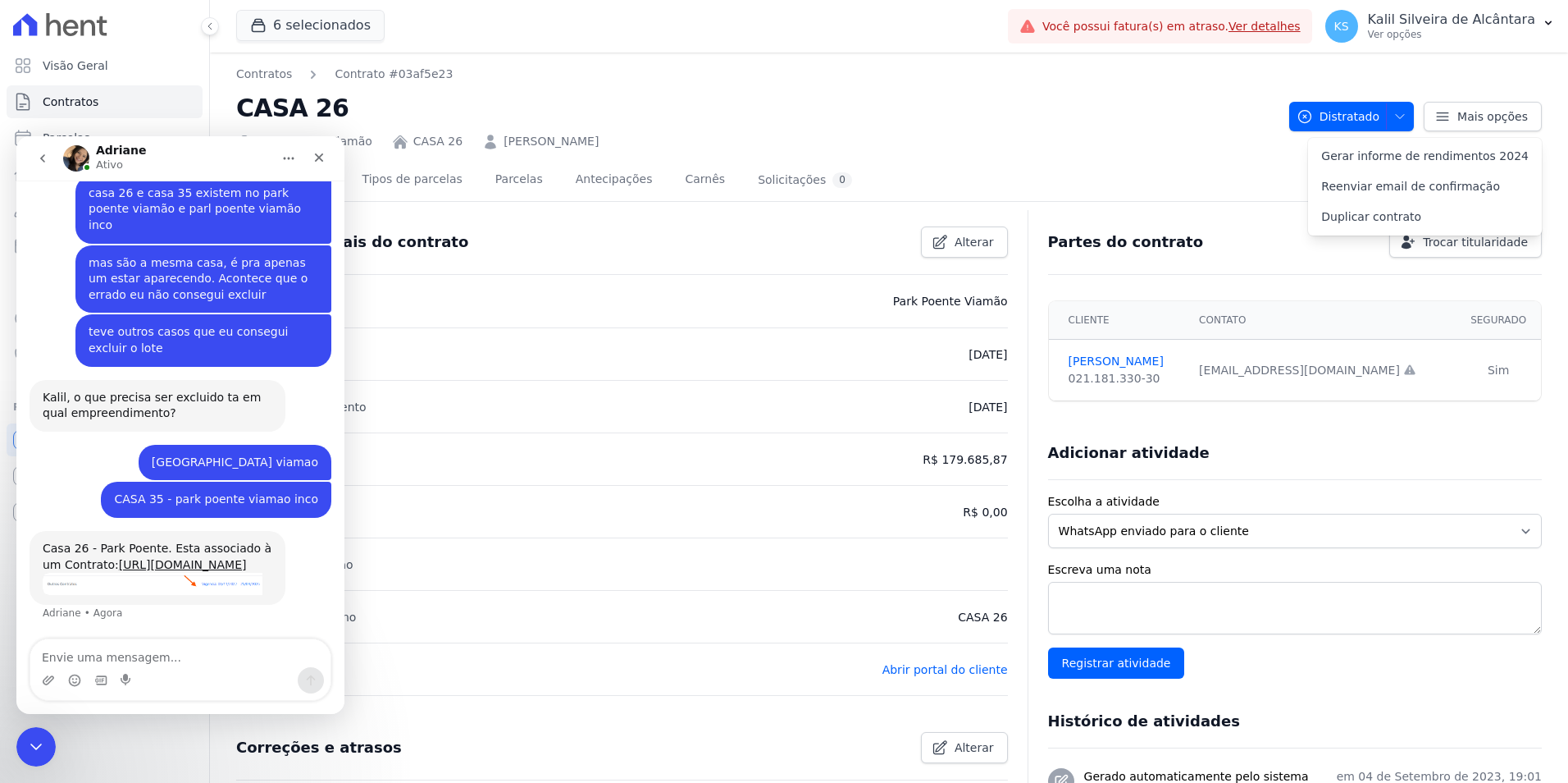
scroll to position [1043, 0]
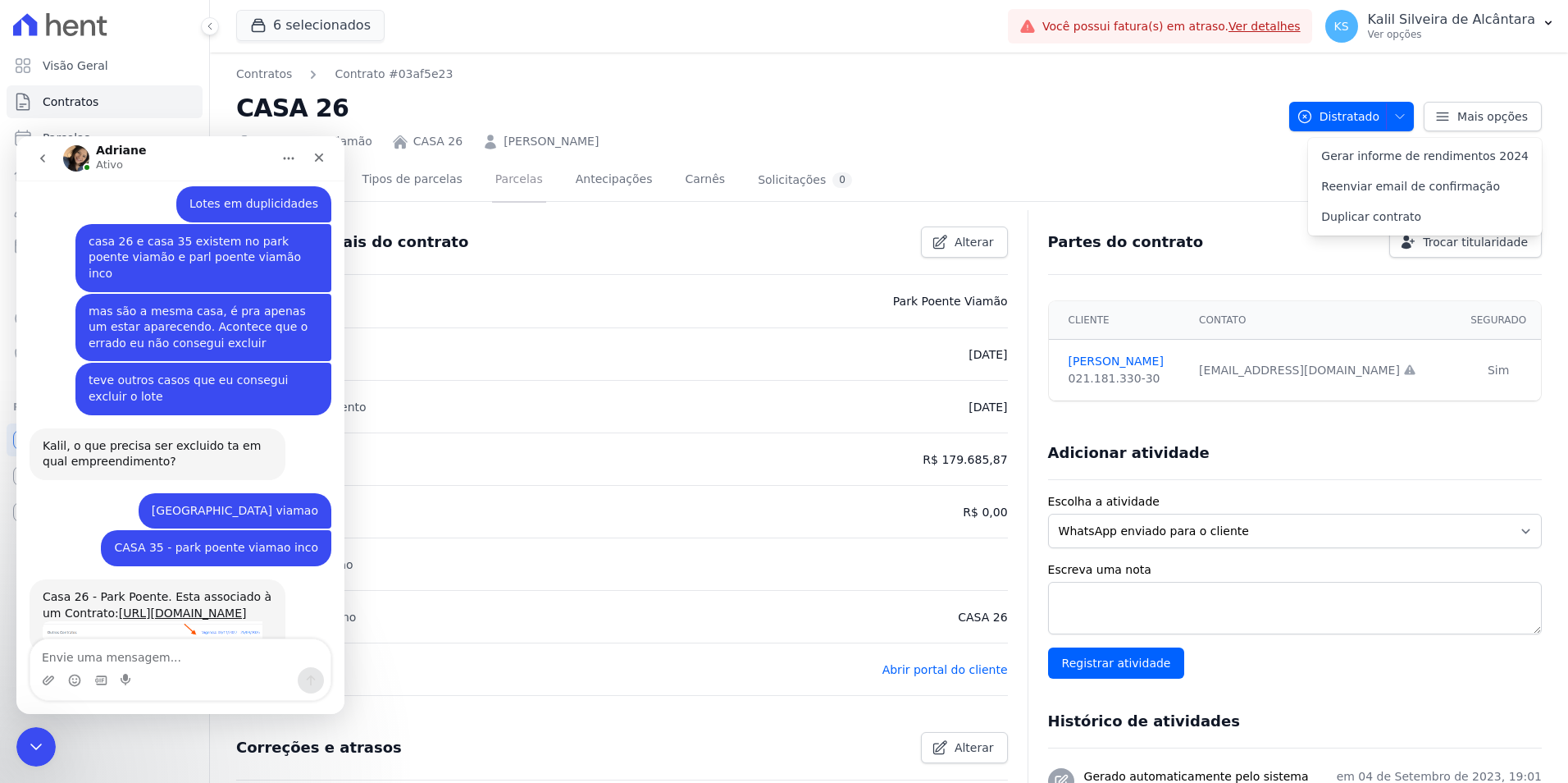
click at [492, 182] on link "Parcelas" at bounding box center [519, 181] width 54 height 44
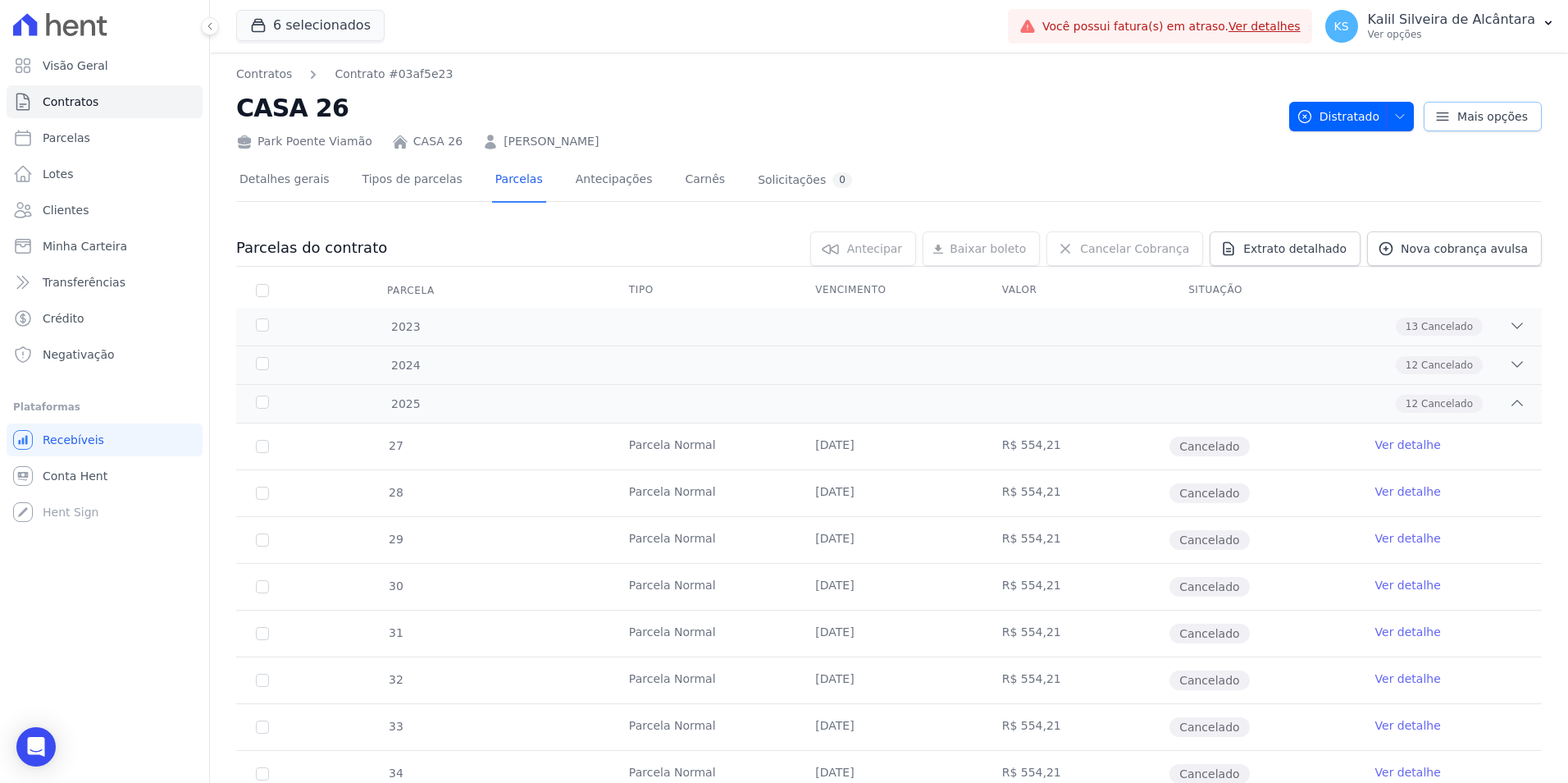
click at [1472, 110] on span "Mais opções" at bounding box center [1493, 116] width 71 height 16
click at [303, 176] on link "Detalhes gerais" at bounding box center [284, 181] width 97 height 44
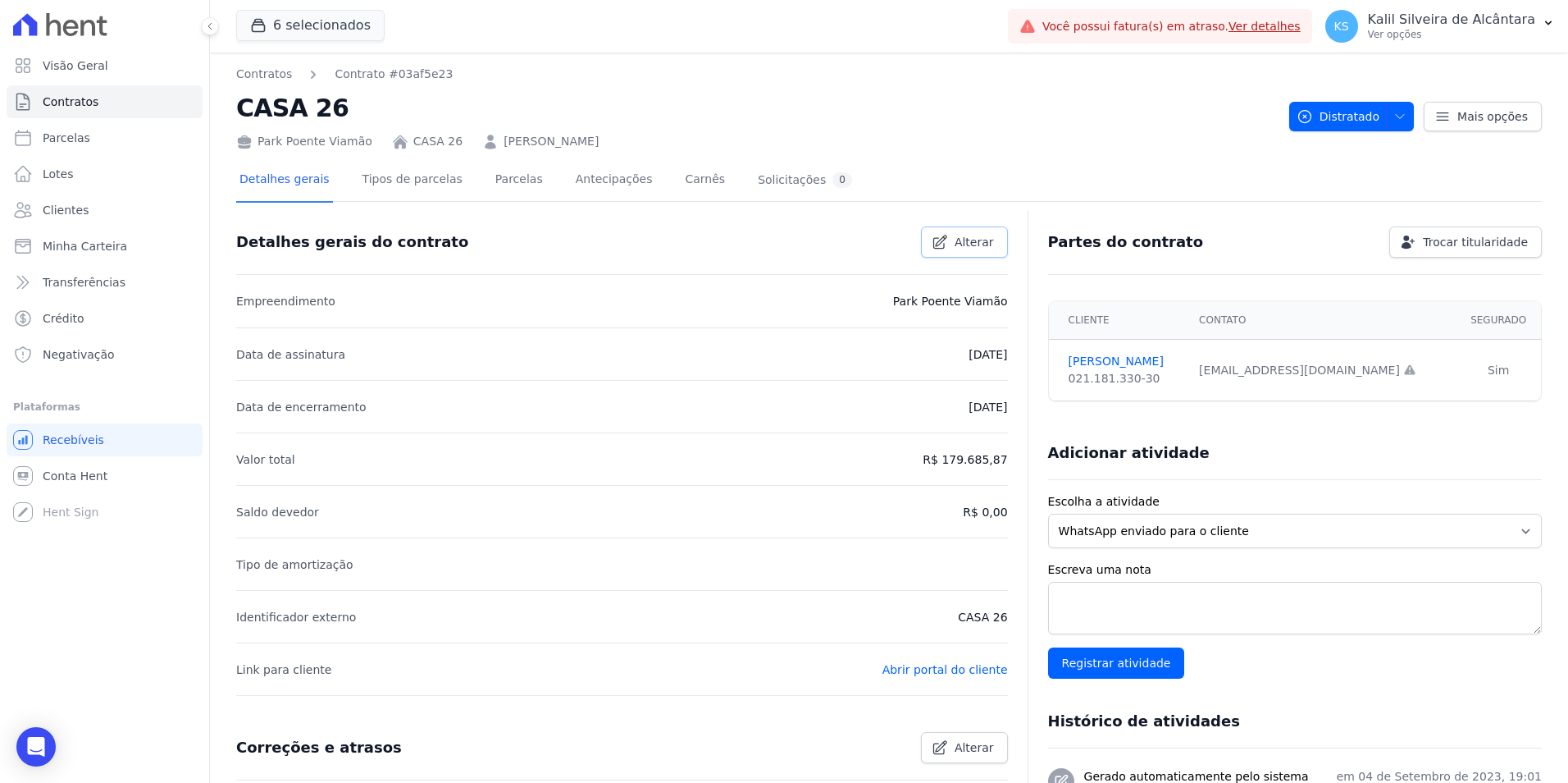
click at [948, 248] on link "Alterar" at bounding box center [965, 242] width 87 height 31
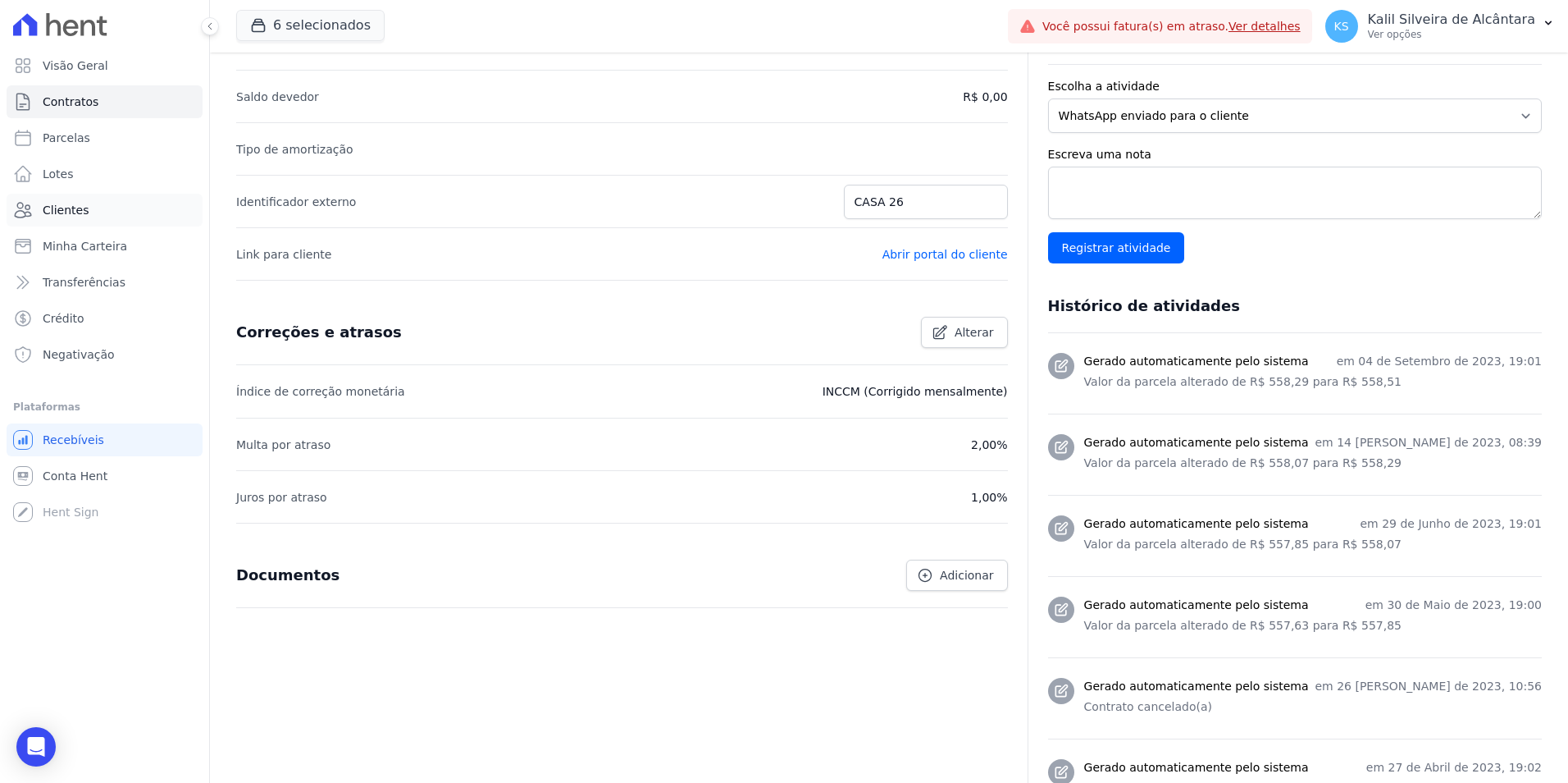
scroll to position [411, 0]
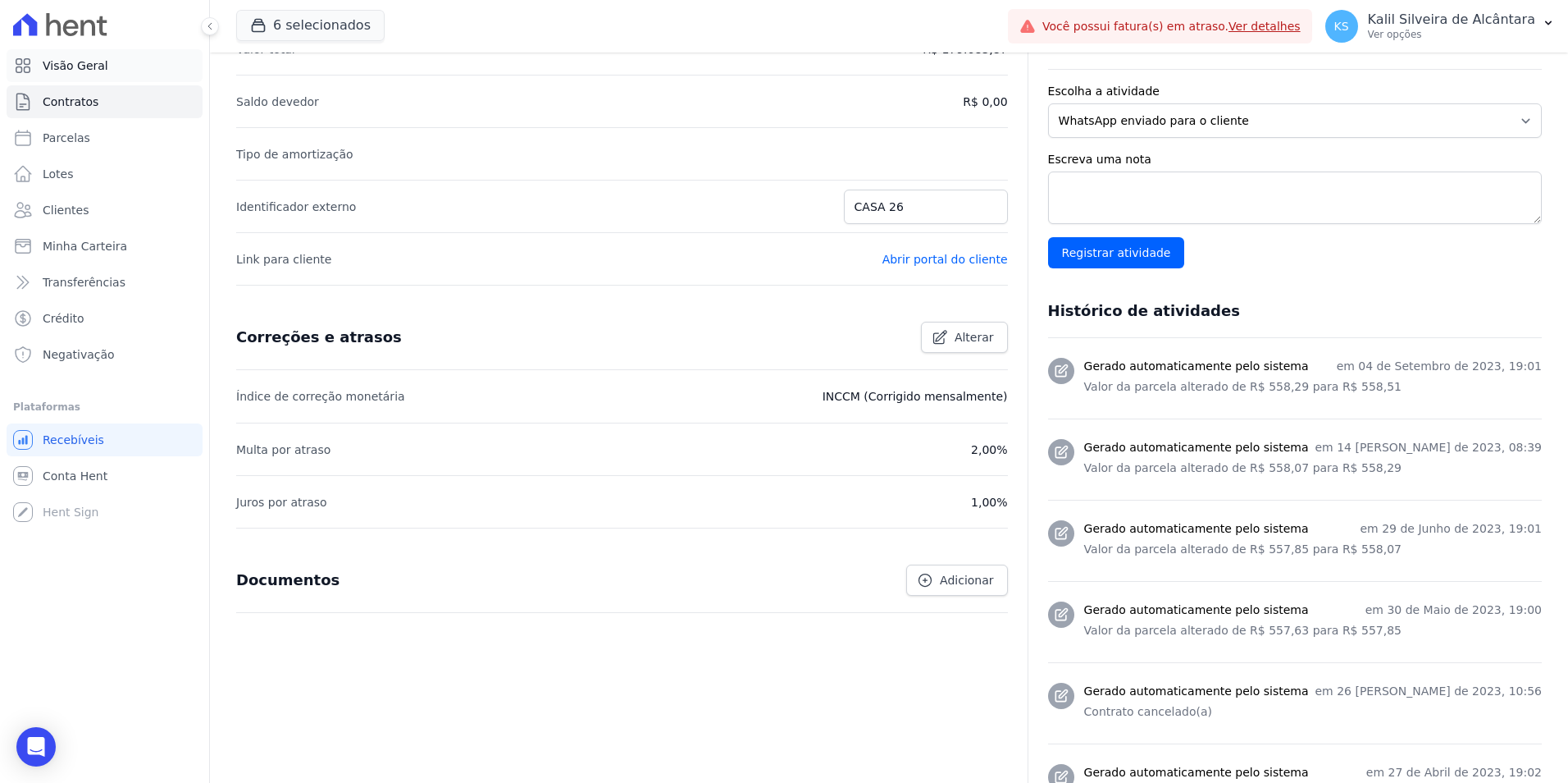
click at [62, 77] on link "Visão Geral" at bounding box center [104, 65] width 196 height 33
click at [57, 104] on span "Contratos" at bounding box center [71, 102] width 56 height 16
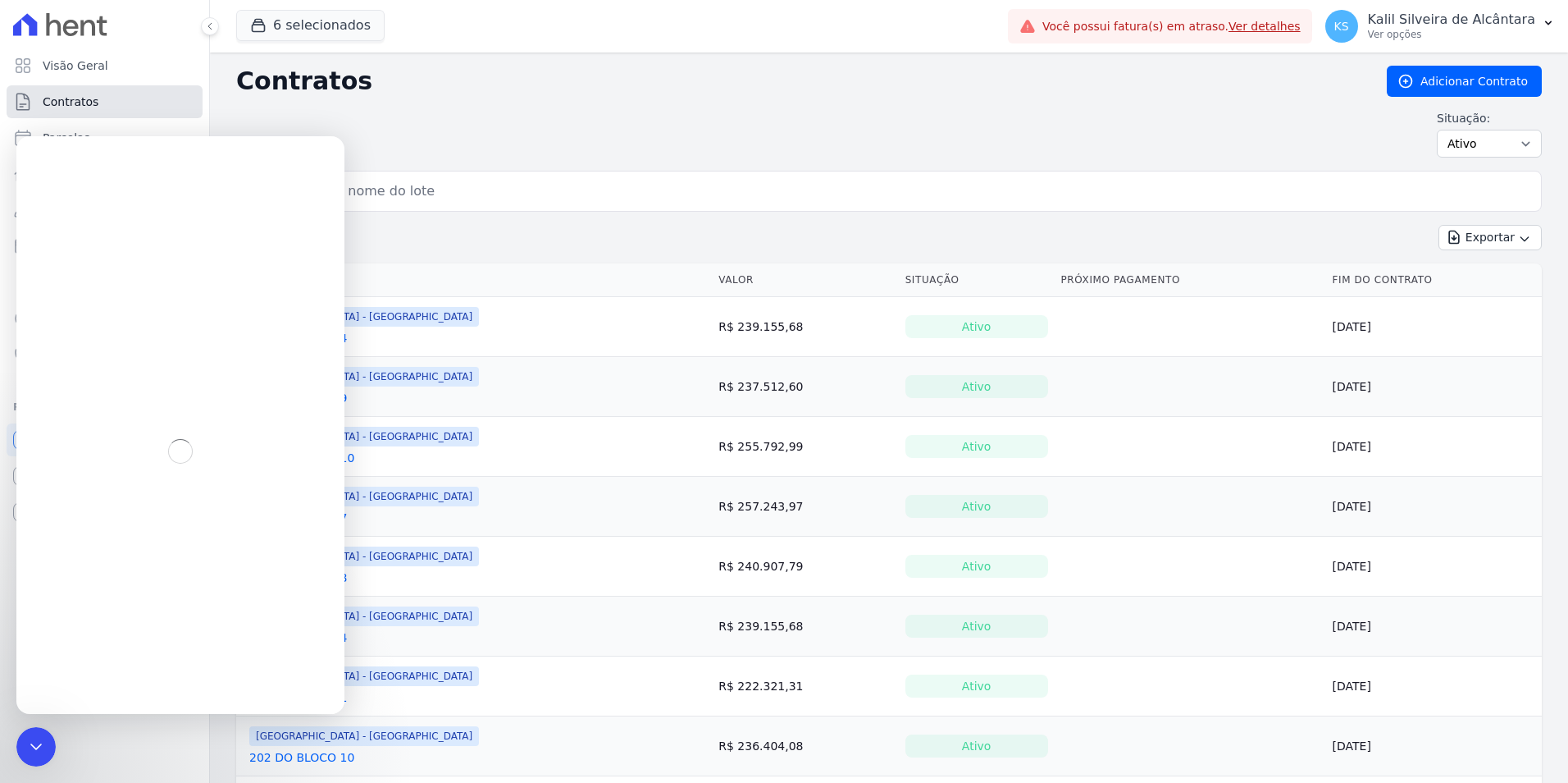
click at [57, 104] on span "Contratos" at bounding box center [71, 102] width 56 height 16
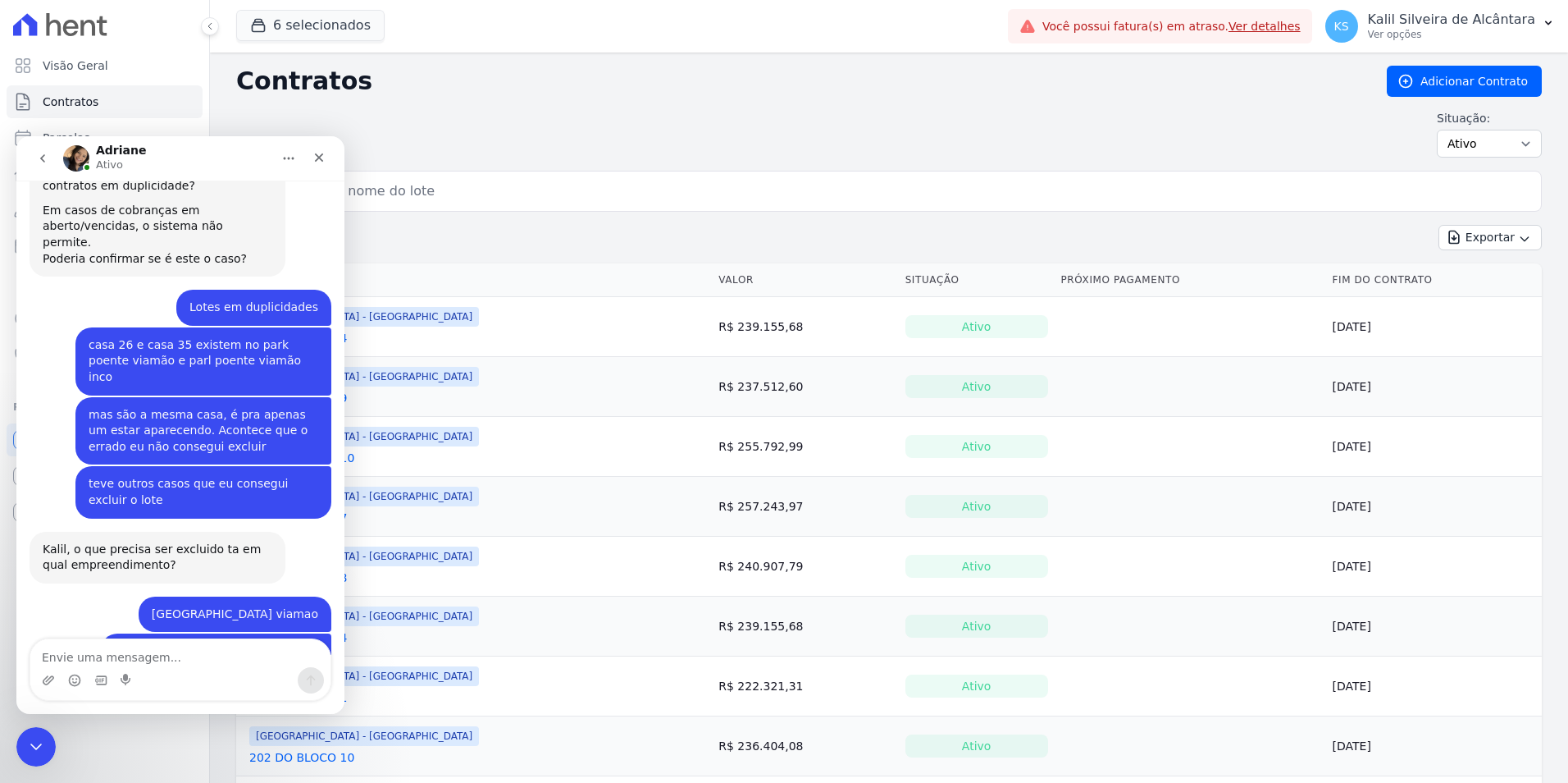
scroll to position [1043, 0]
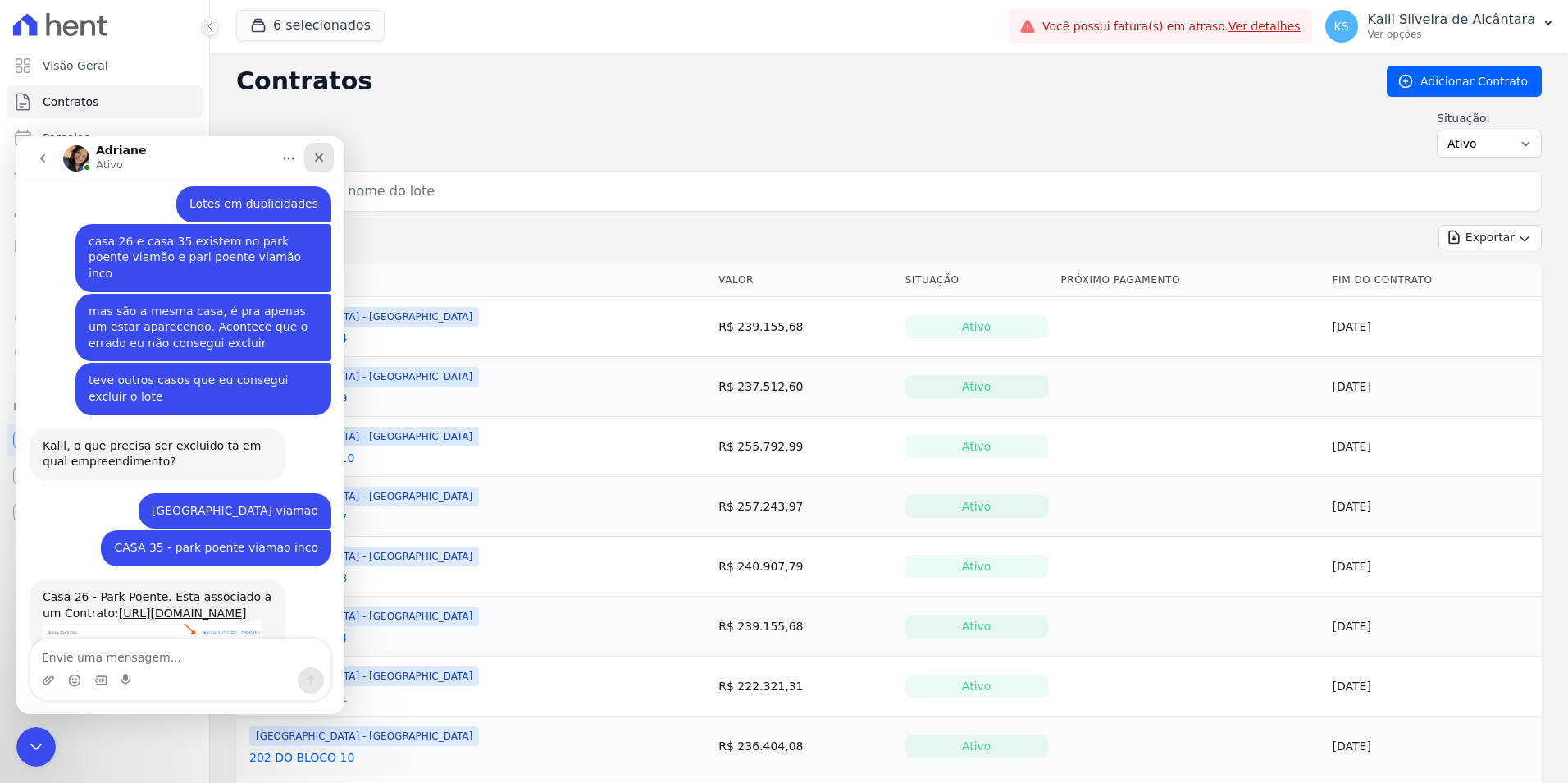
click at [327, 163] on div "Fechar" at bounding box center [319, 158] width 30 height 30
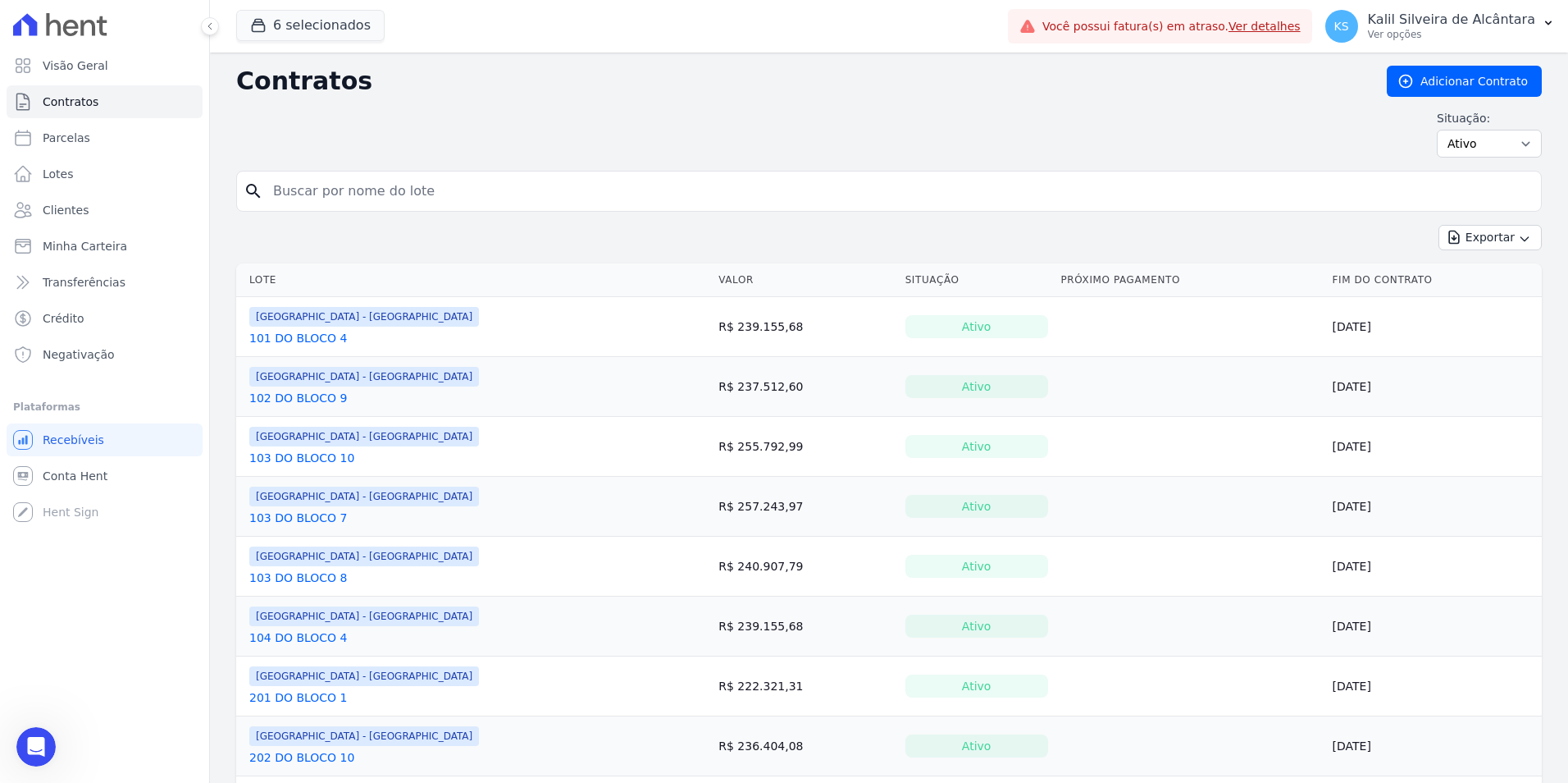
scroll to position [0, 0]
click at [379, 183] on input "search" at bounding box center [899, 191] width 1271 height 33
type input "casa 26"
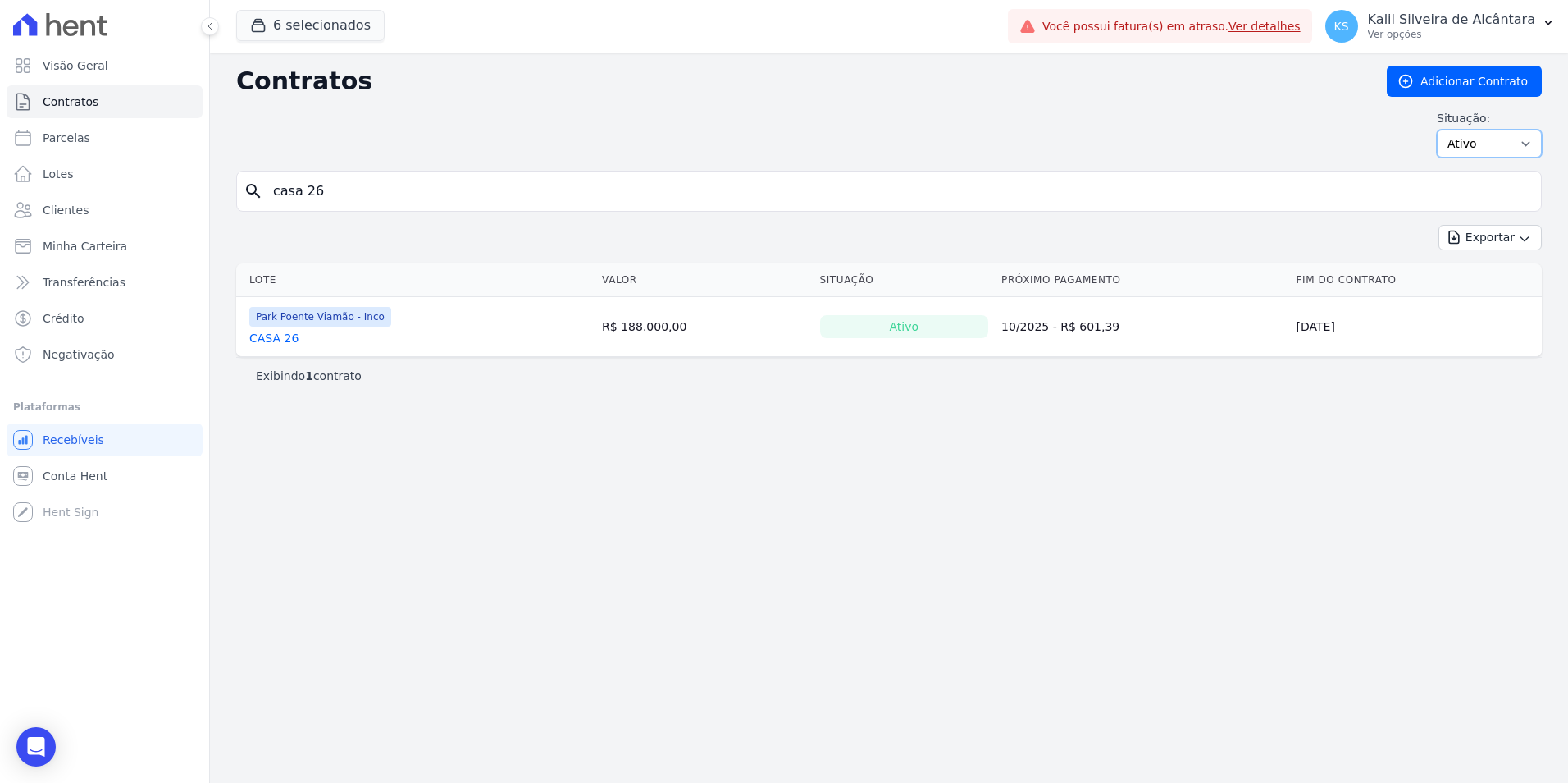
click at [1462, 140] on select "Ativo Todos Pausado Distratado Rascunho Expirado Encerrado" at bounding box center [1489, 143] width 105 height 28
select select "all"
click at [1444, 130] on select "Ativo Todos Pausado Distratado Rascunho Expirado Encerrado" at bounding box center [1489, 143] width 105 height 28
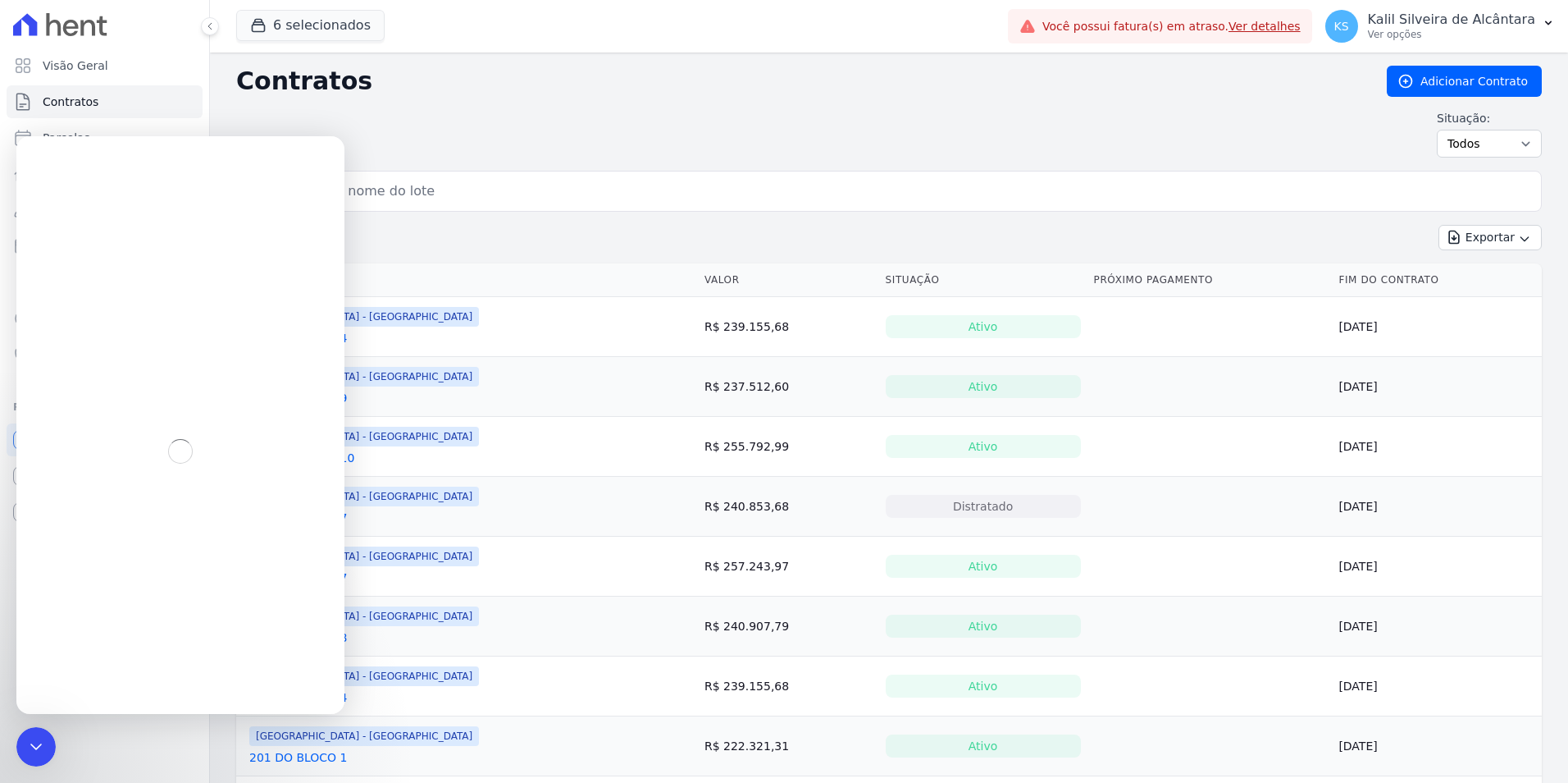
drag, startPoint x: 0, startPoint y: 0, endPoint x: 1062, endPoint y: 182, distance: 1077.5
click at [1062, 182] on input "search" at bounding box center [899, 191] width 1271 height 33
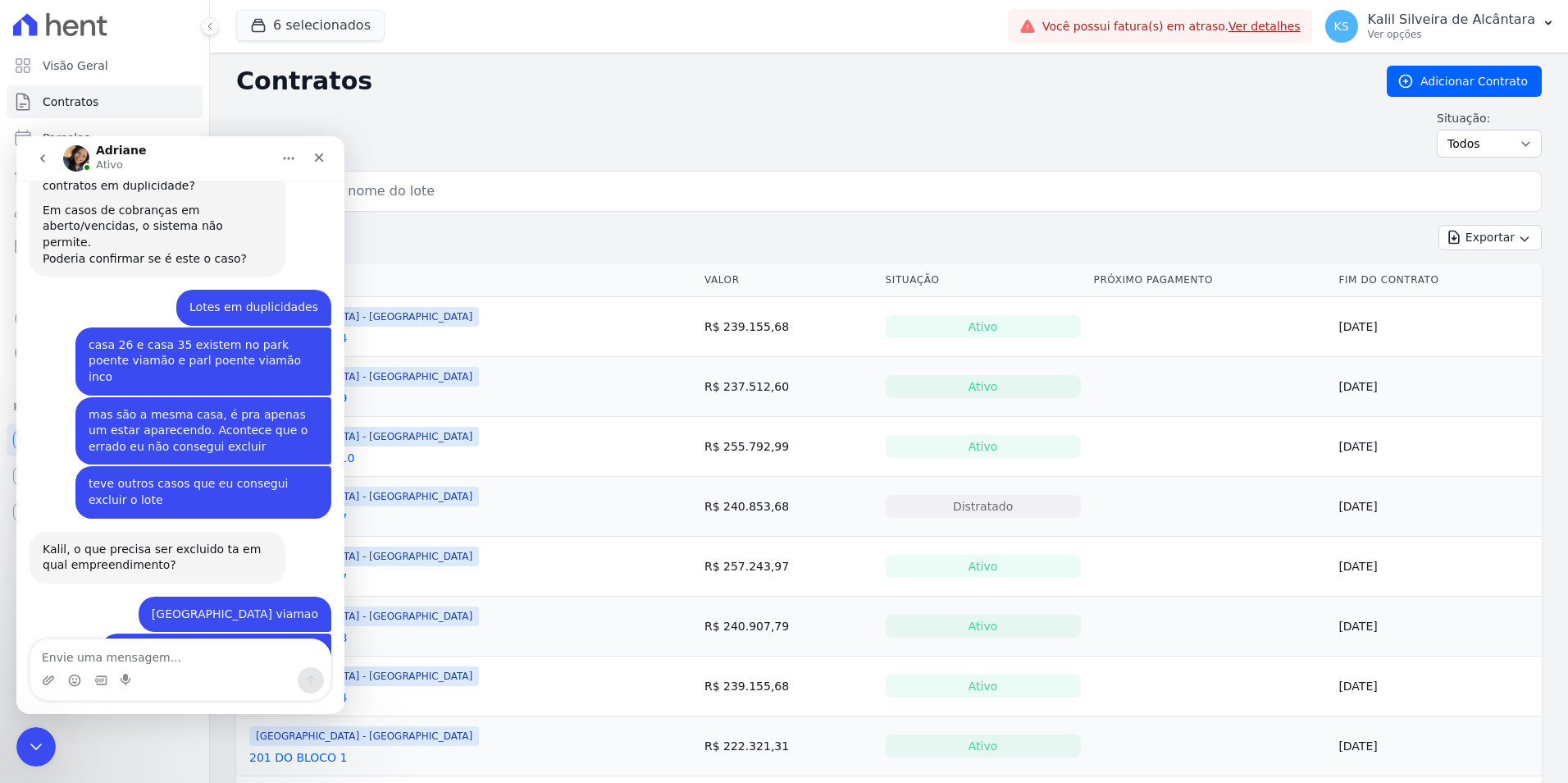
scroll to position [1043, 0]
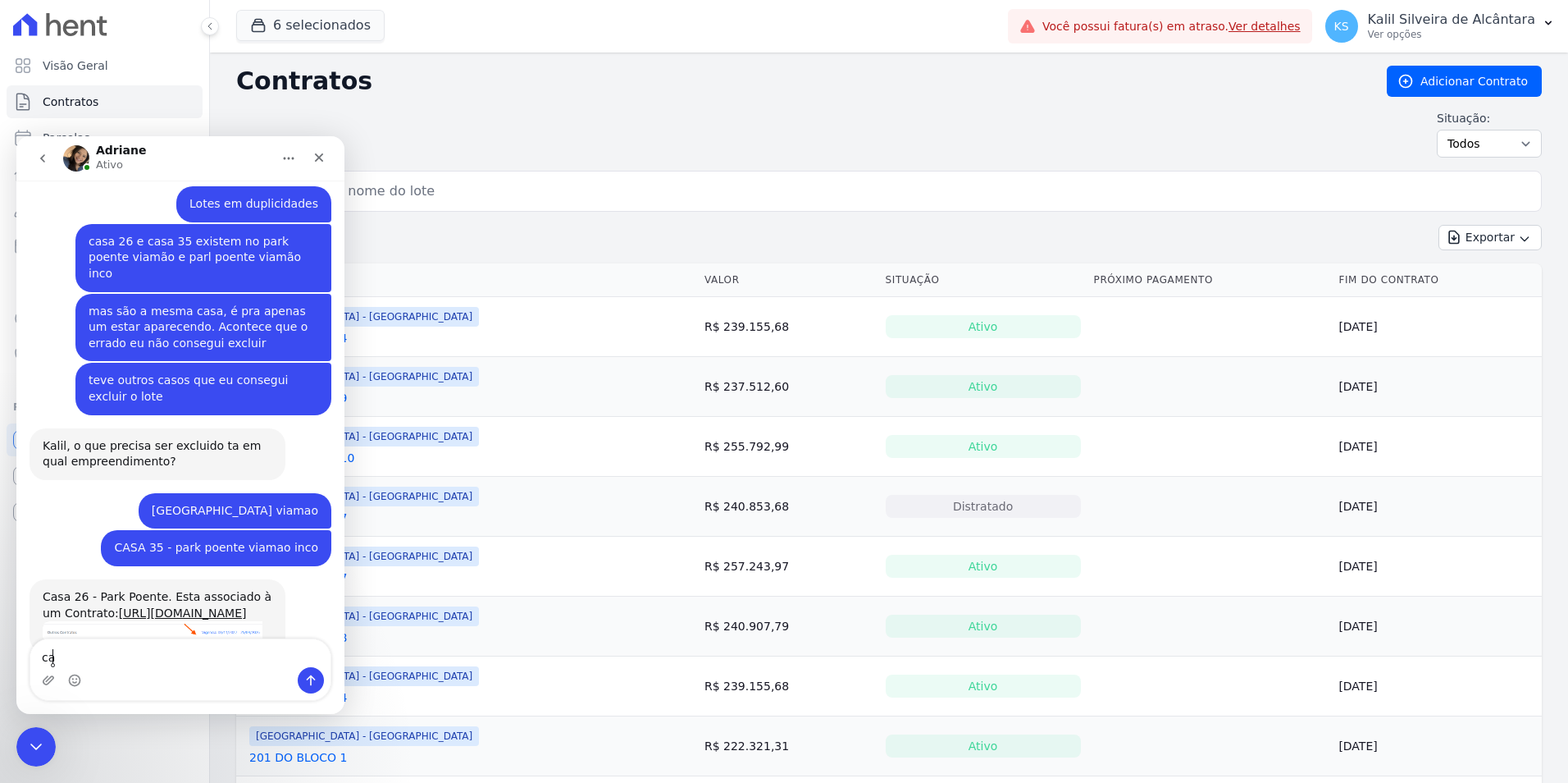
type textarea "c"
click at [1058, 182] on input "search" at bounding box center [899, 191] width 1271 height 33
click at [322, 166] on div "Fechar" at bounding box center [319, 158] width 30 height 30
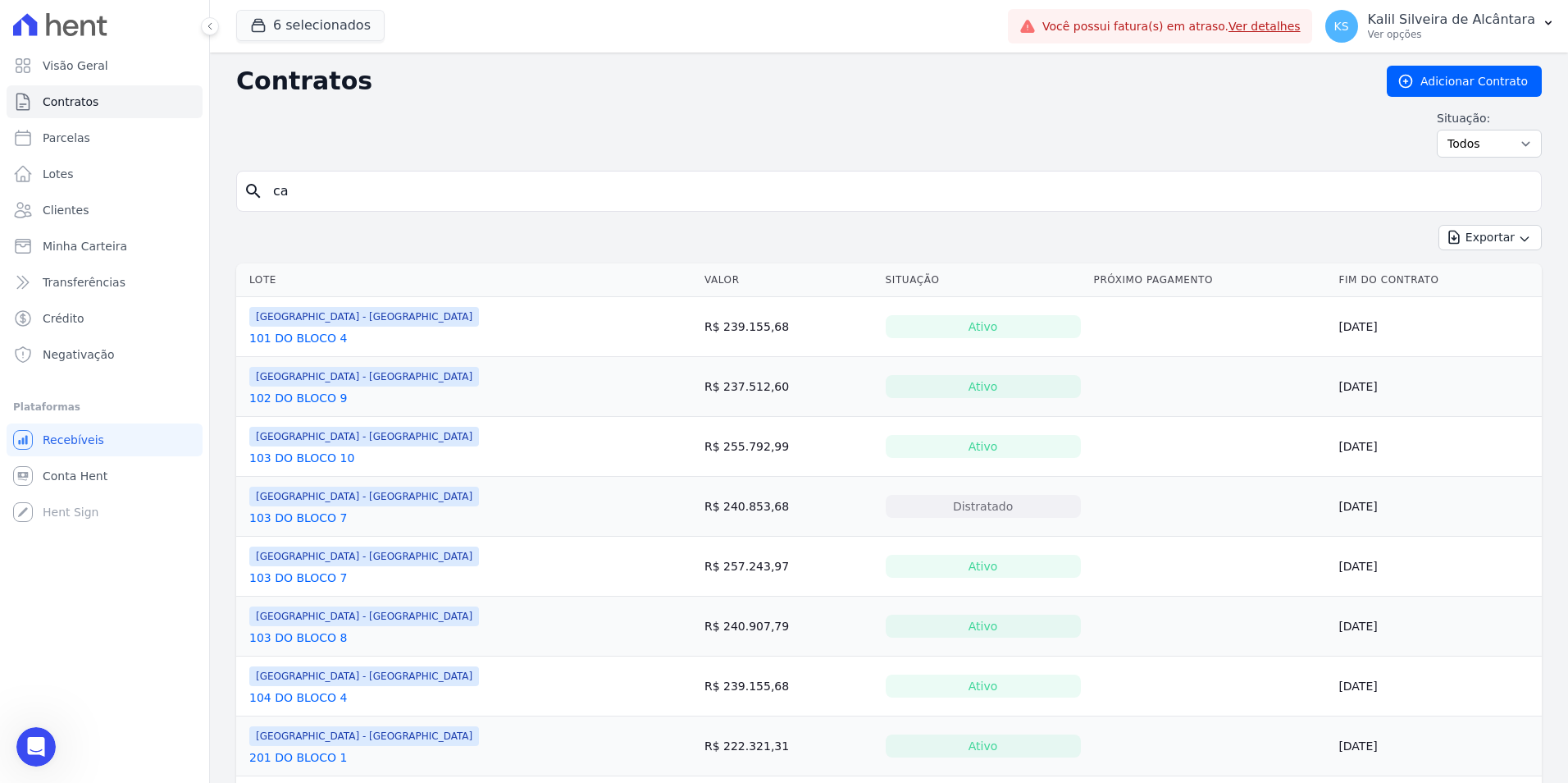
click at [341, 185] on input "ca" at bounding box center [899, 191] width 1271 height 33
type input "casa 26"
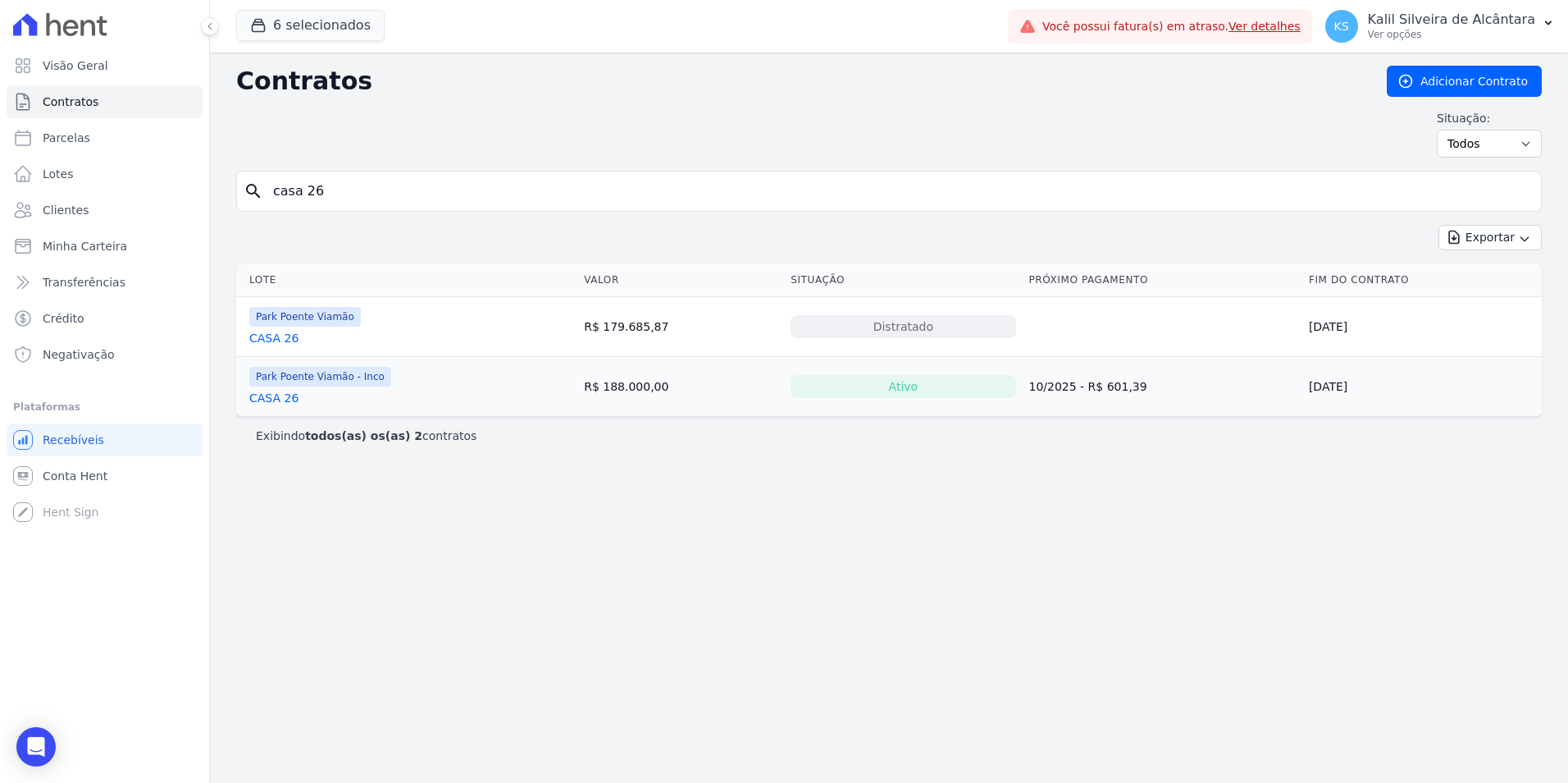
click at [288, 342] on link "CASA 26" at bounding box center [274, 338] width 49 height 16
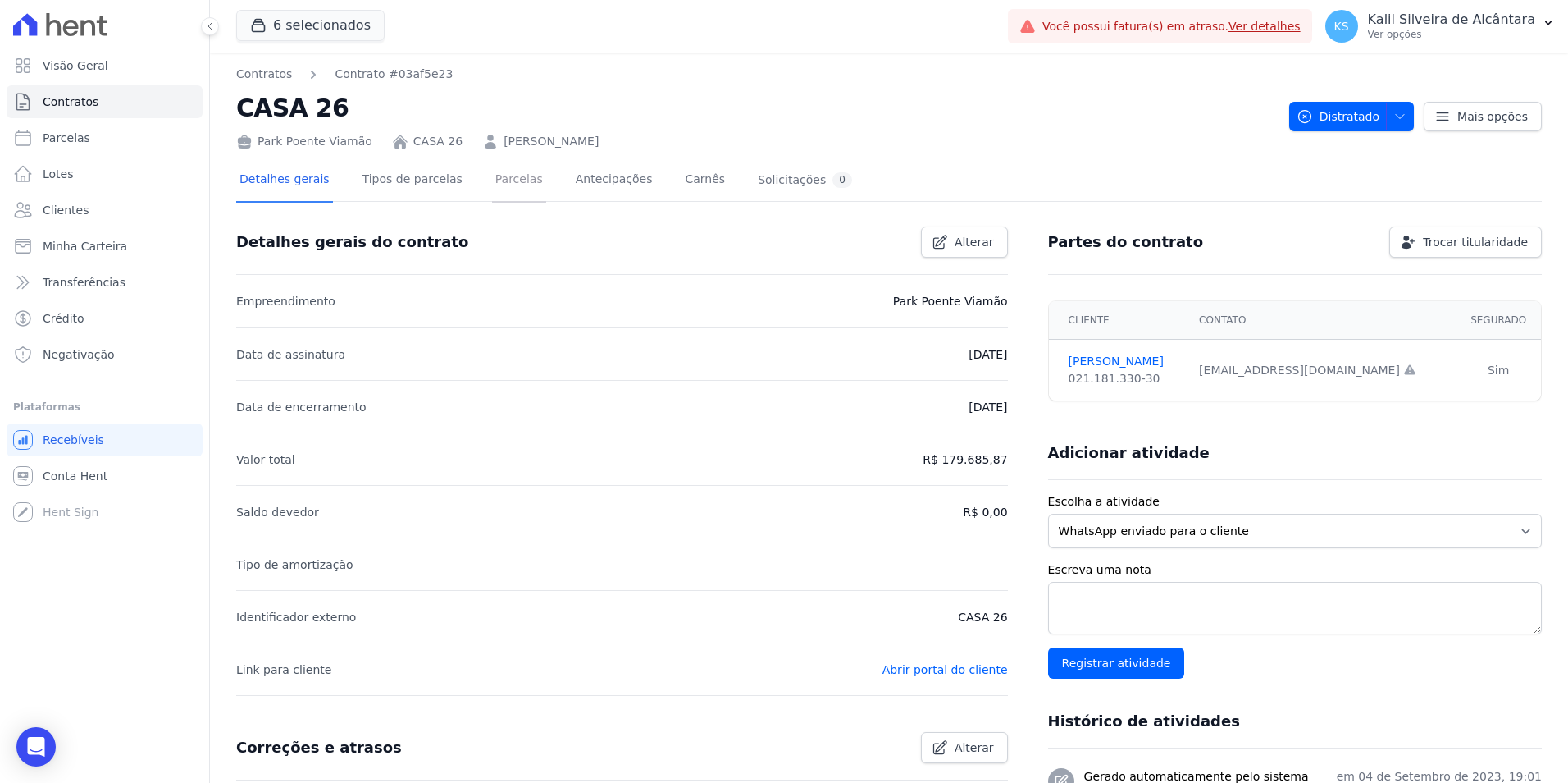
click at [492, 182] on link "Parcelas" at bounding box center [519, 181] width 54 height 44
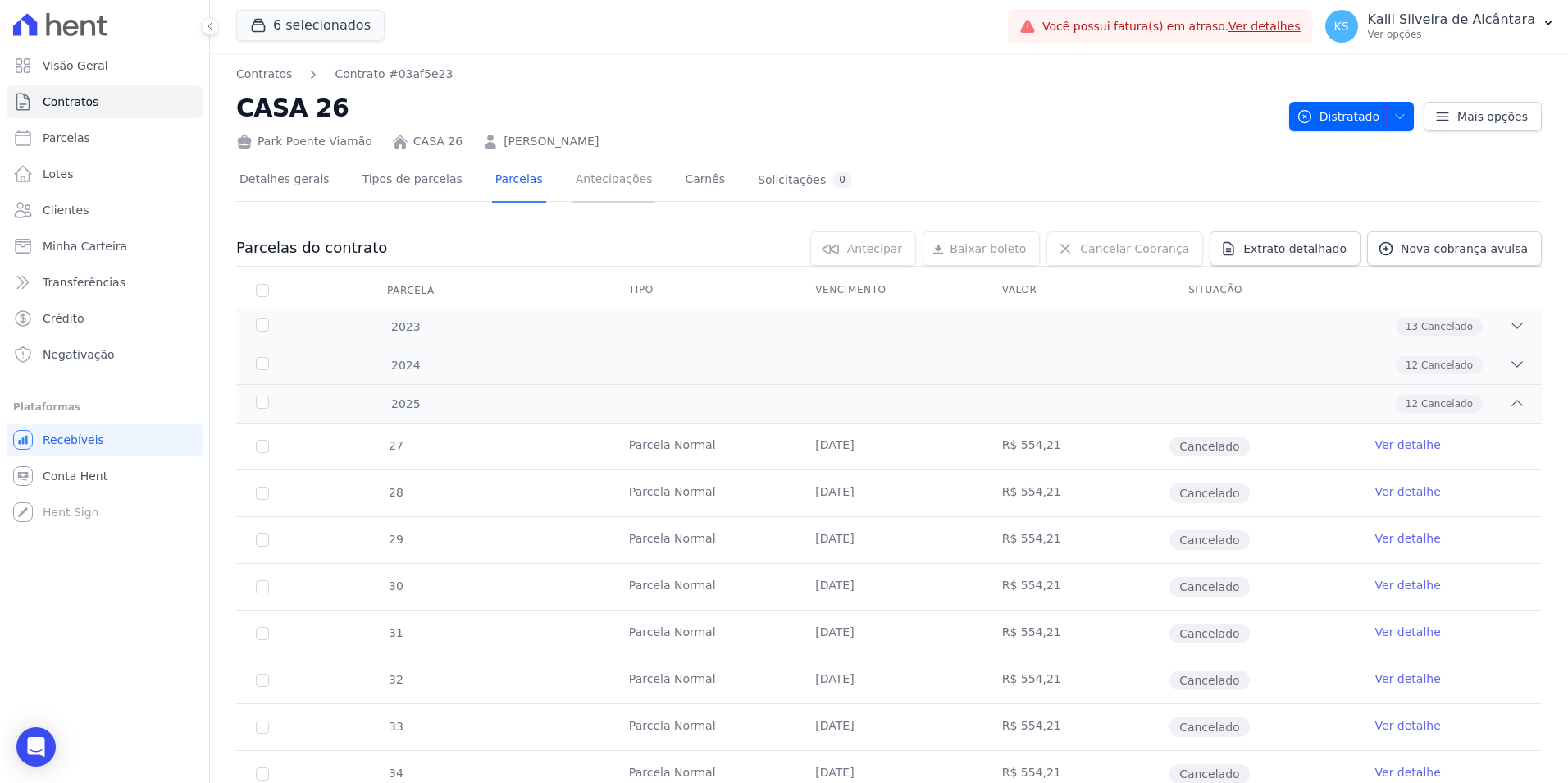
click at [594, 178] on link "Antecipações" at bounding box center [614, 181] width 83 height 44
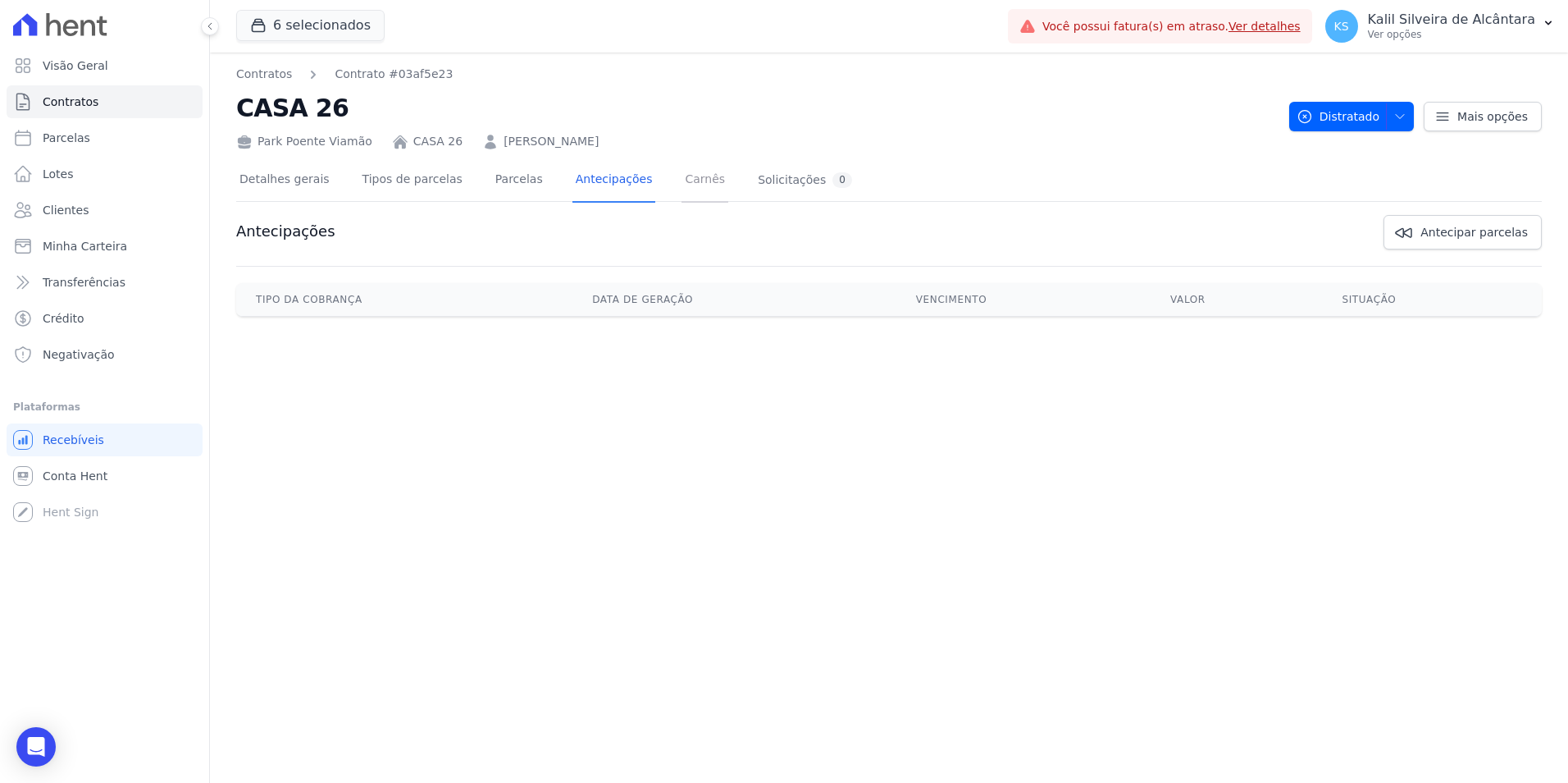
click at [681, 178] on link "Carnês" at bounding box center [705, 181] width 47 height 44
click at [759, 178] on div "Solicitações 0" at bounding box center [804, 179] width 94 height 15
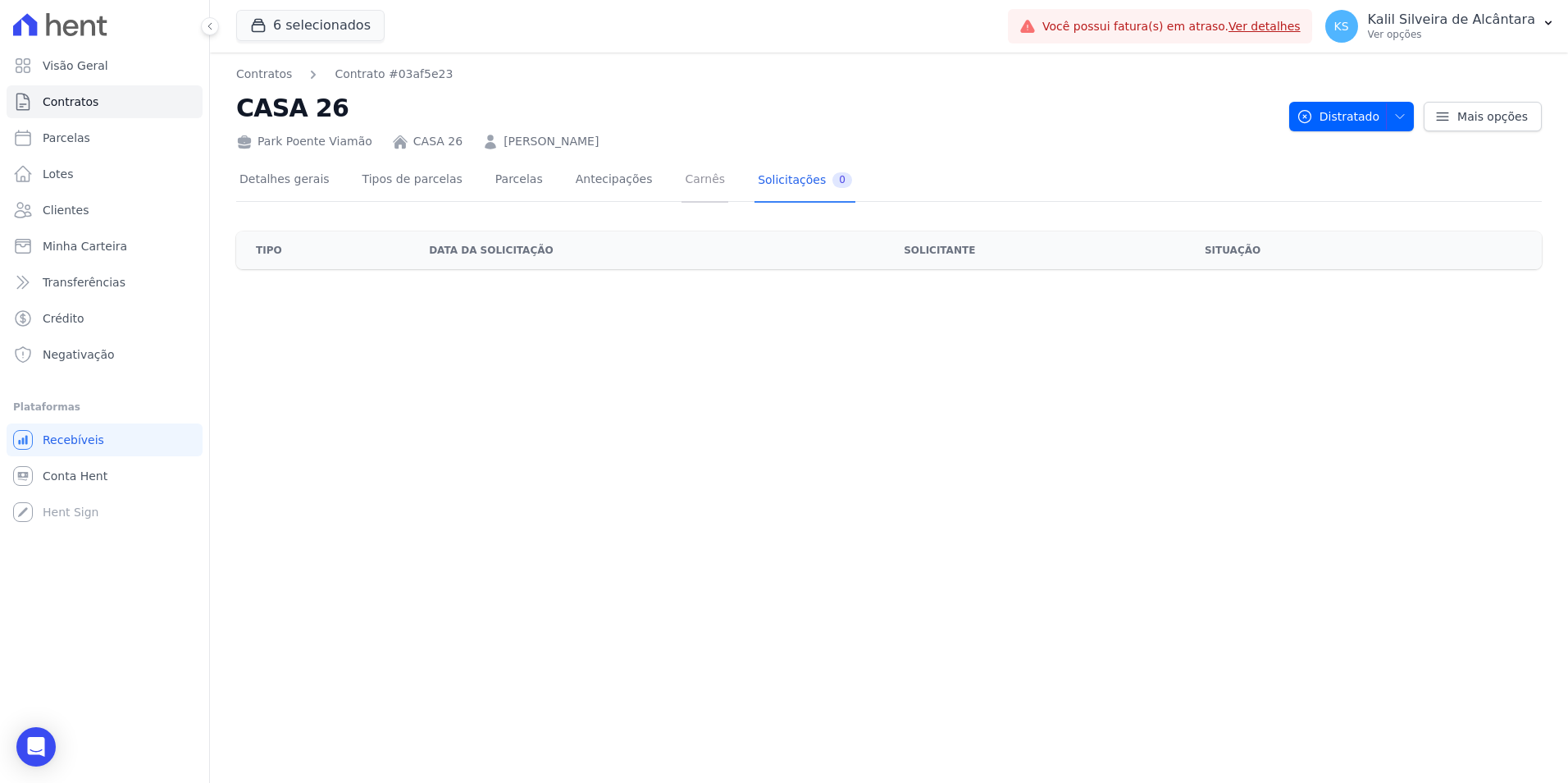
click at [681, 183] on link "Carnês" at bounding box center [705, 181] width 47 height 44
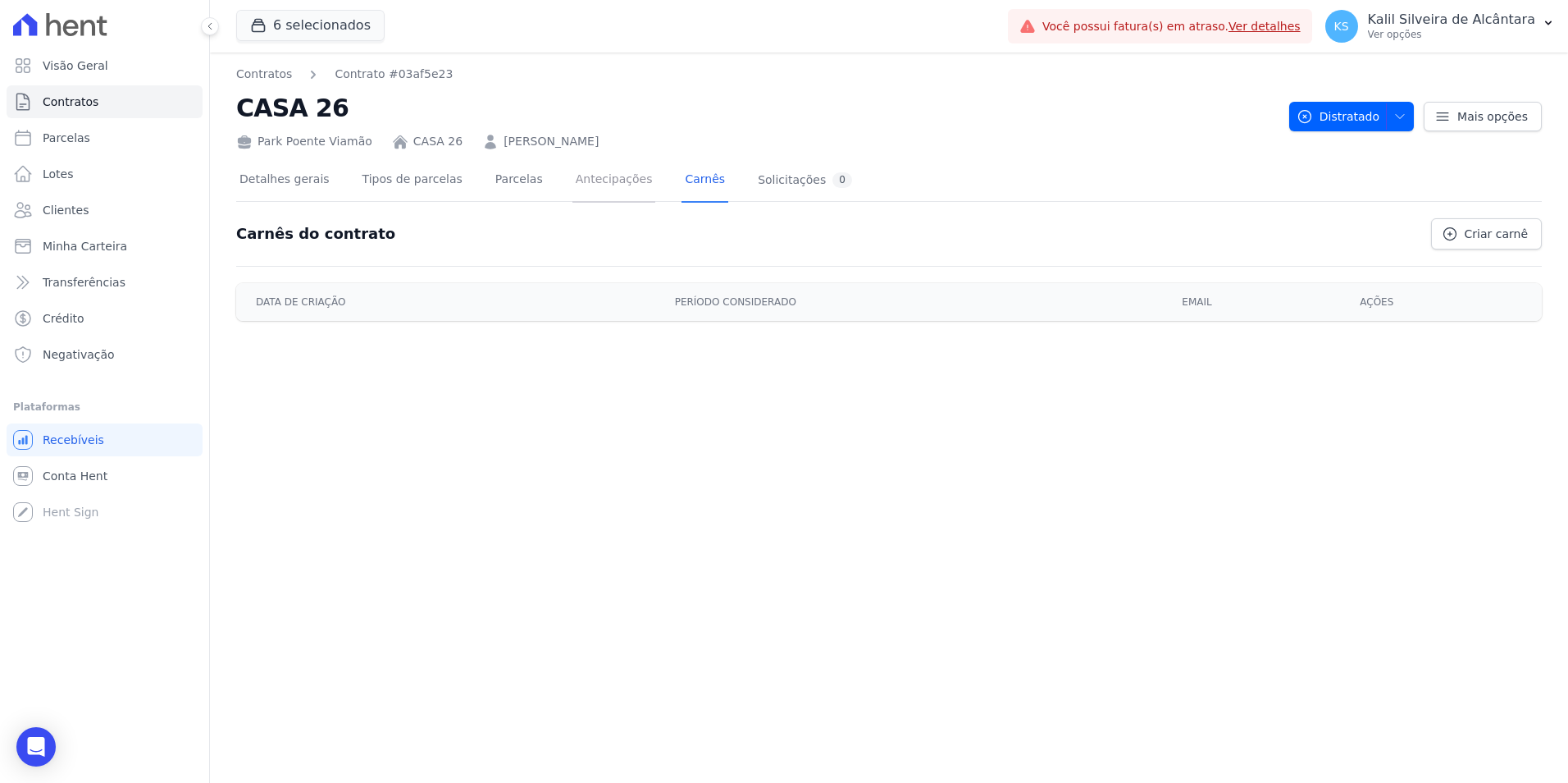
click at [592, 185] on link "Antecipações" at bounding box center [614, 181] width 83 height 44
click at [492, 187] on link "Parcelas" at bounding box center [519, 181] width 54 height 44
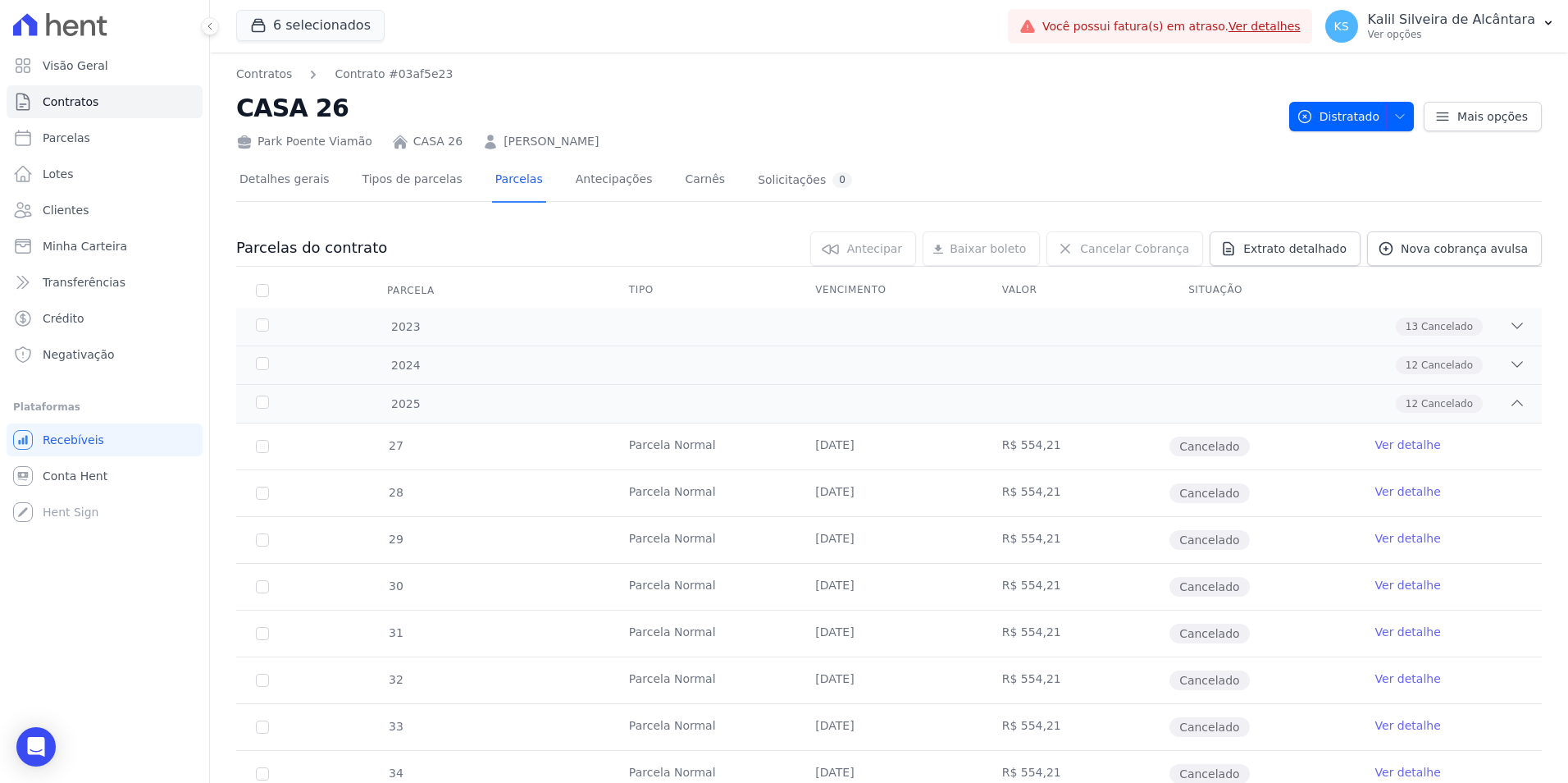
click at [1164, 260] on div "Cancelar Cobrança Cancelar Cobrança Cancelar Cobranças Você tem certeza que des…" at bounding box center [1124, 248] width 157 height 34
click at [1448, 130] on link "Mais opções" at bounding box center [1482, 116] width 118 height 30
click at [1457, 115] on span "Mais opções" at bounding box center [1493, 116] width 71 height 16
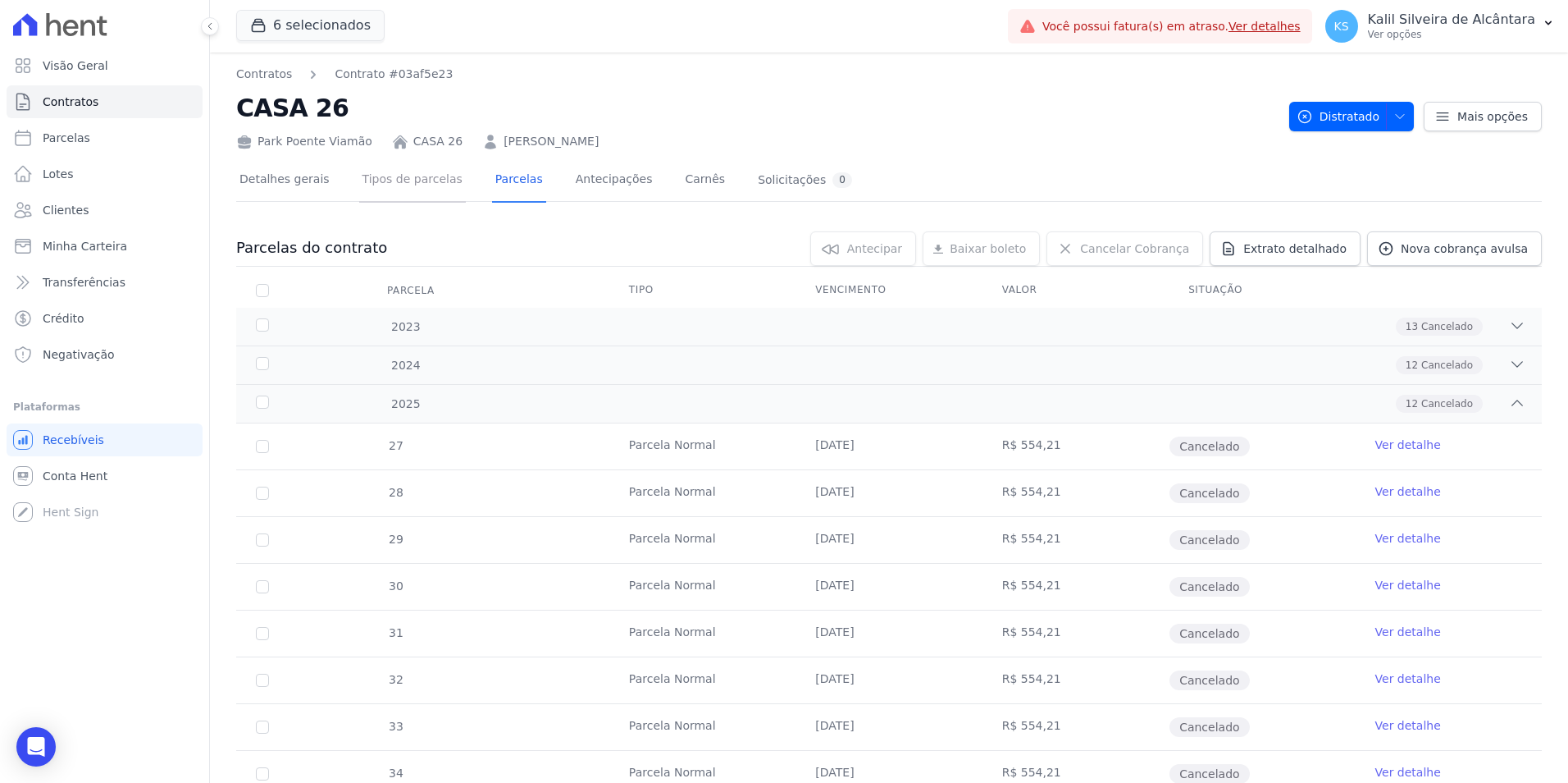
click at [418, 169] on link "Tipos de parcelas" at bounding box center [412, 181] width 107 height 44
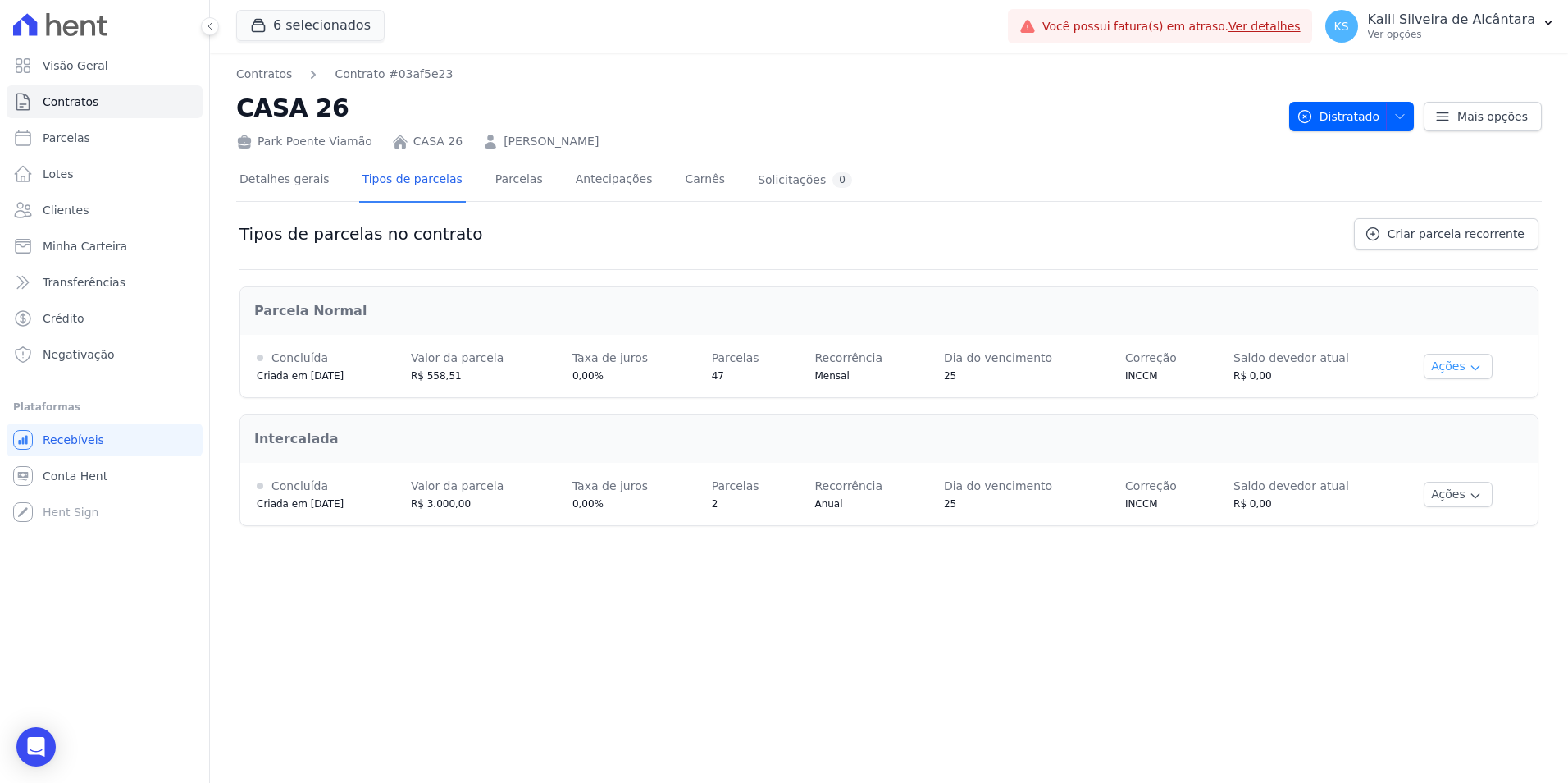
click at [1457, 354] on button "Ações" at bounding box center [1457, 366] width 69 height 25
click at [1451, 362] on button "Ações" at bounding box center [1457, 366] width 69 height 25
click at [1468, 493] on icon "button" at bounding box center [1475, 496] width 13 height 13
click at [287, 187] on link "Detalhes gerais" at bounding box center [284, 181] width 97 height 44
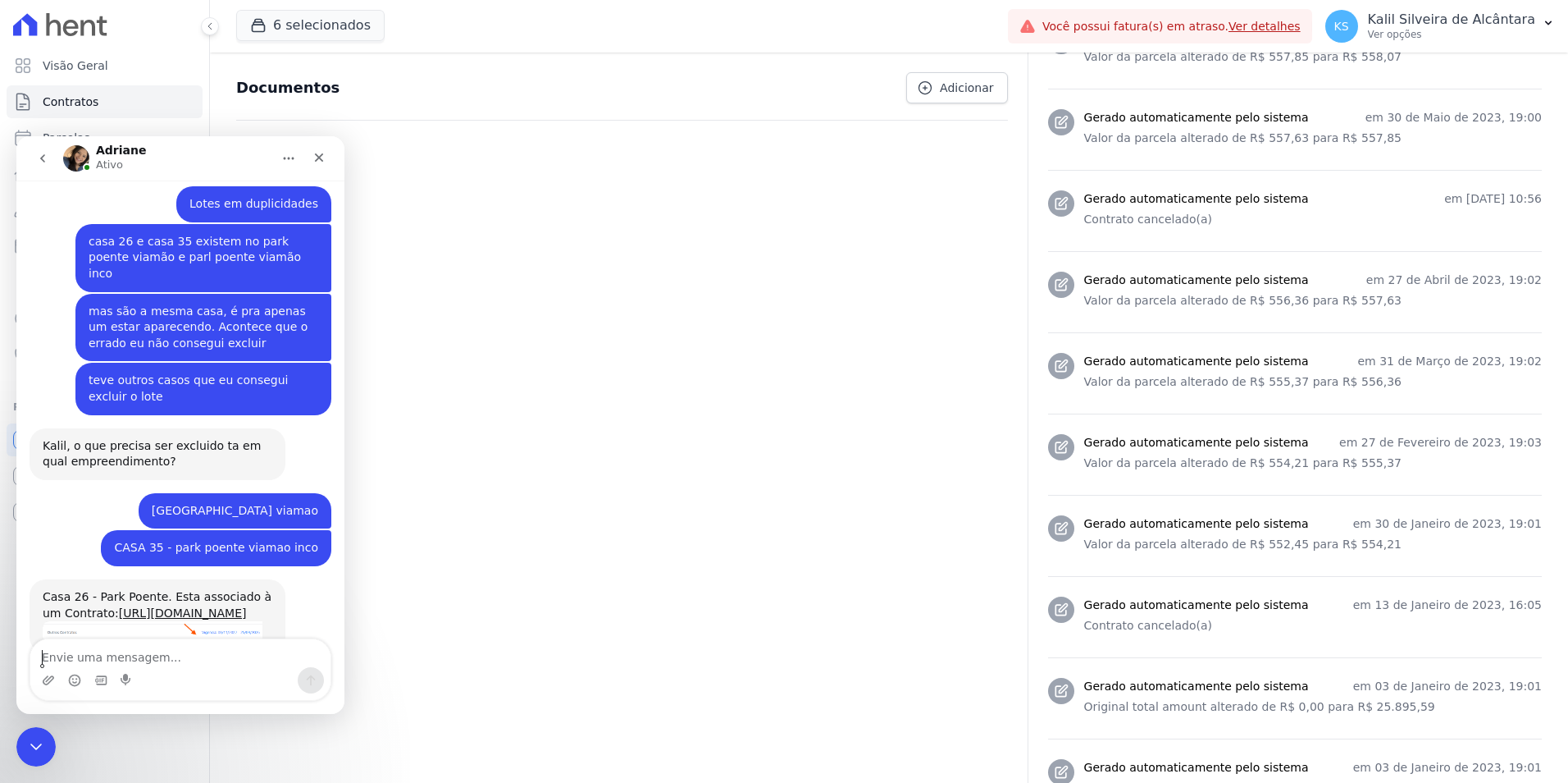
scroll to position [411, 0]
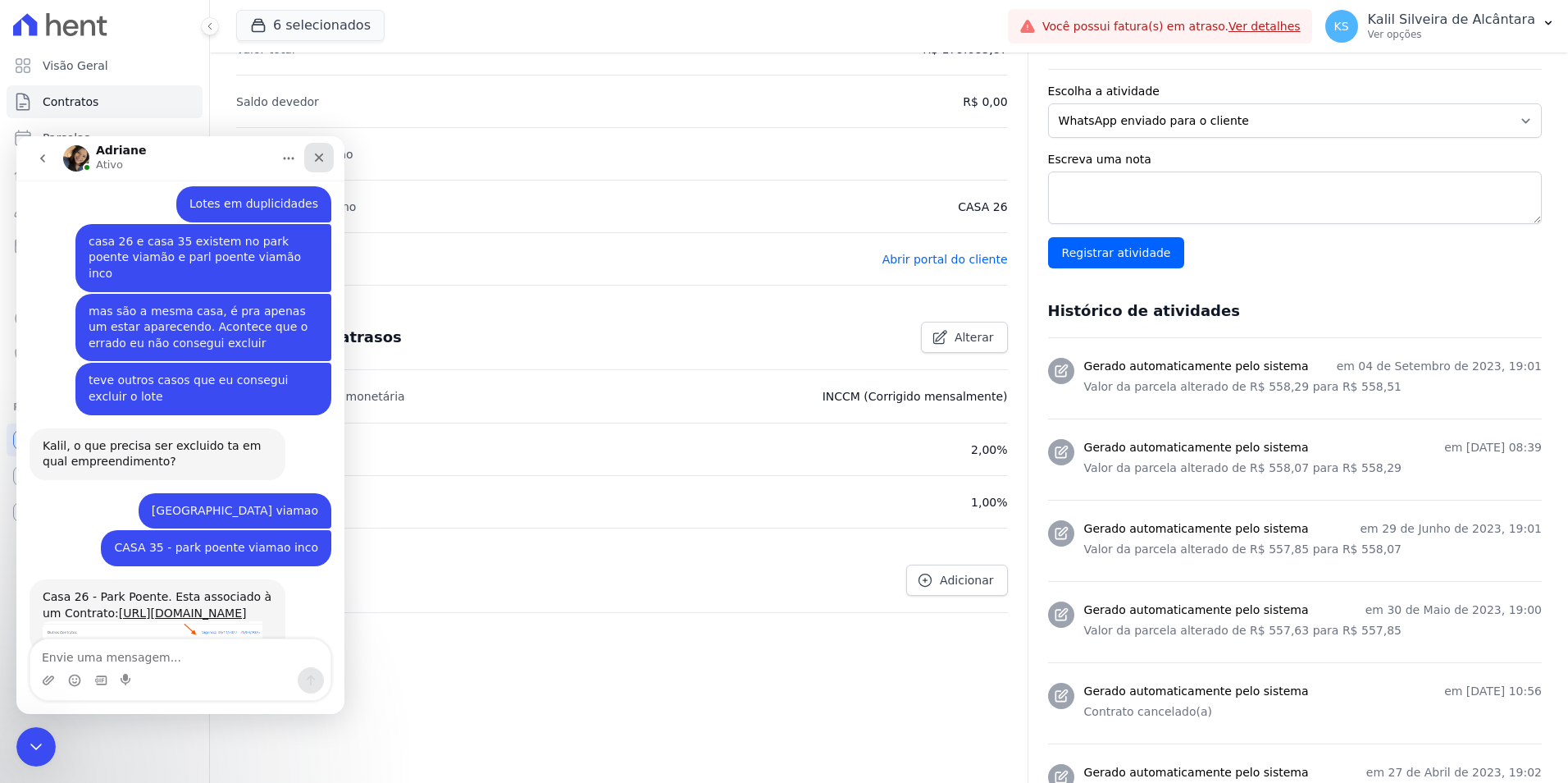
click at [313, 160] on icon "Fechar" at bounding box center [319, 158] width 13 height 13
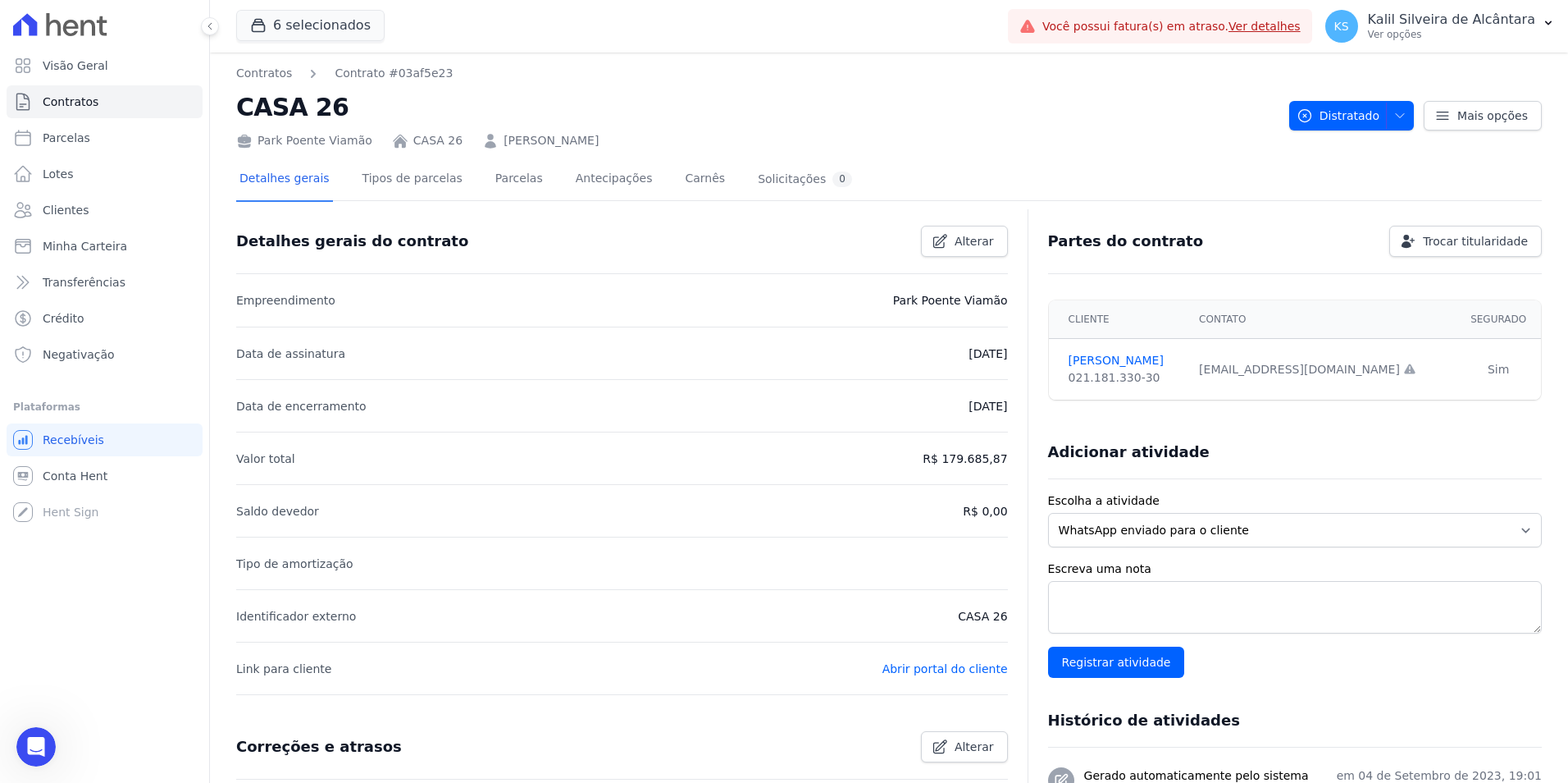
scroll to position [0, 0]
click at [1438, 120] on icon at bounding box center [1442, 116] width 12 height 7
click at [1315, 117] on span "Distratado" at bounding box center [1337, 116] width 82 height 30
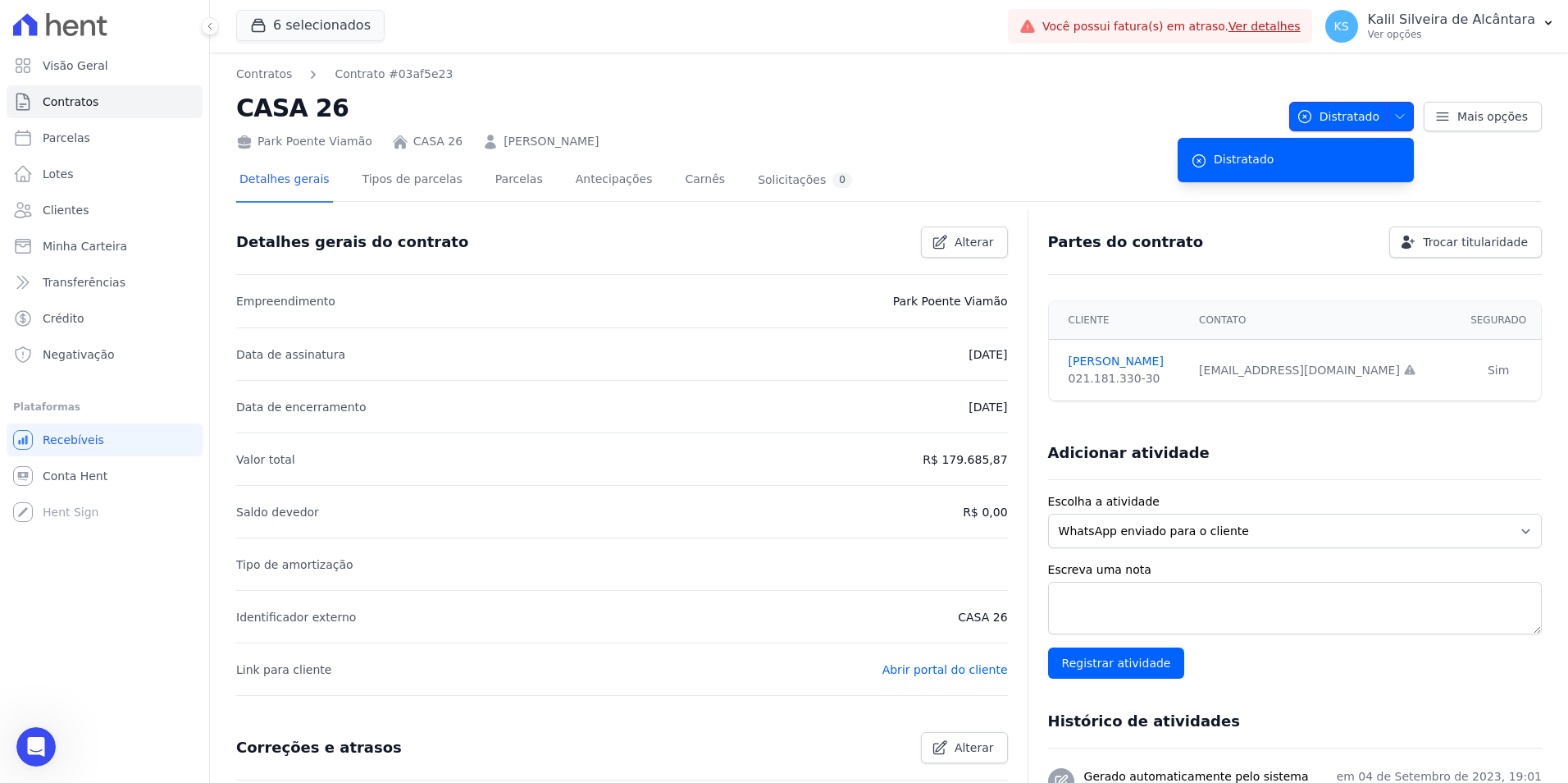
click at [1310, 118] on icon "button" at bounding box center [1304, 116] width 13 height 13
click at [1440, 116] on icon at bounding box center [1442, 116] width 12 height 7
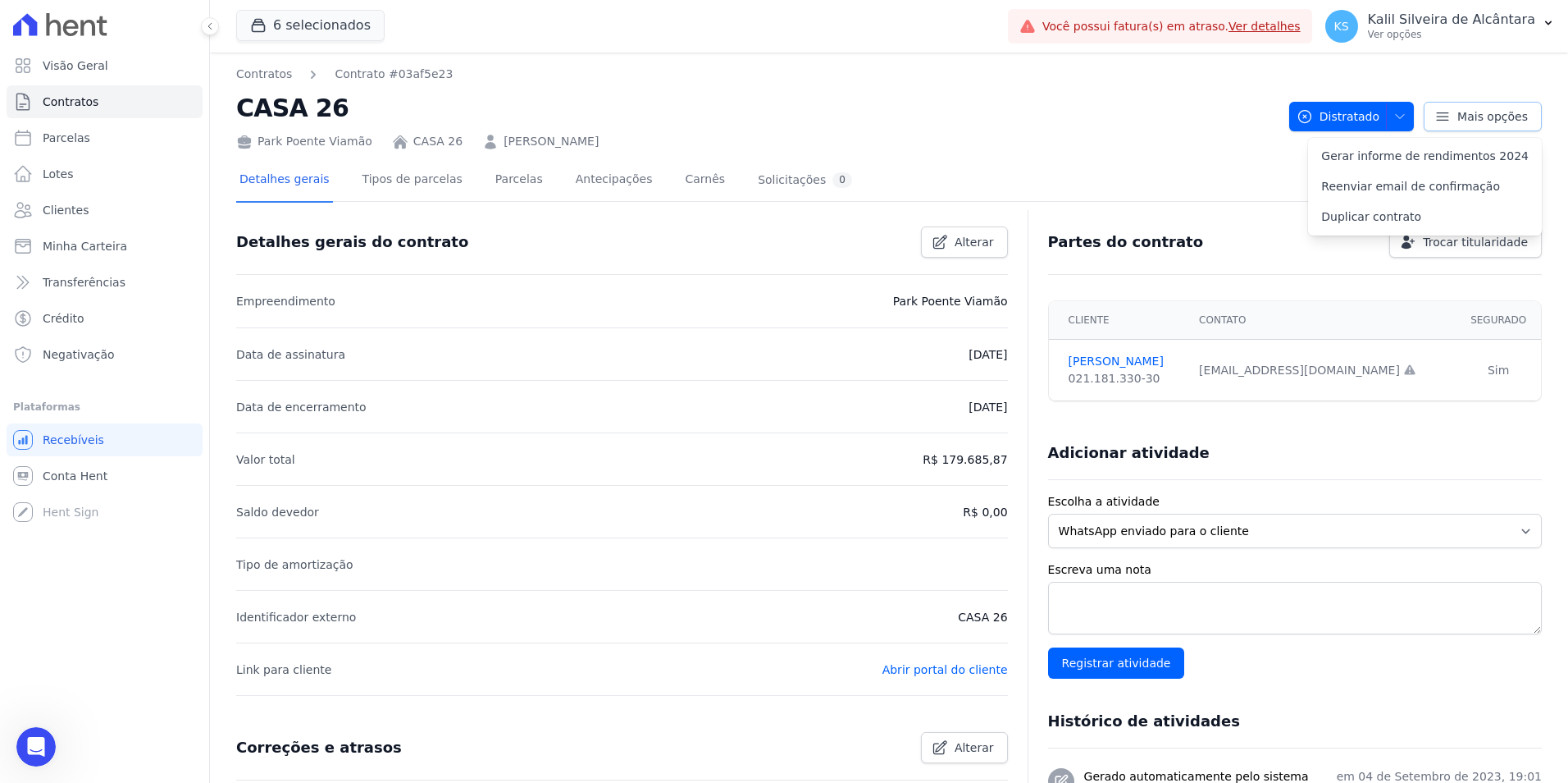
click at [1440, 116] on icon at bounding box center [1442, 116] width 12 height 7
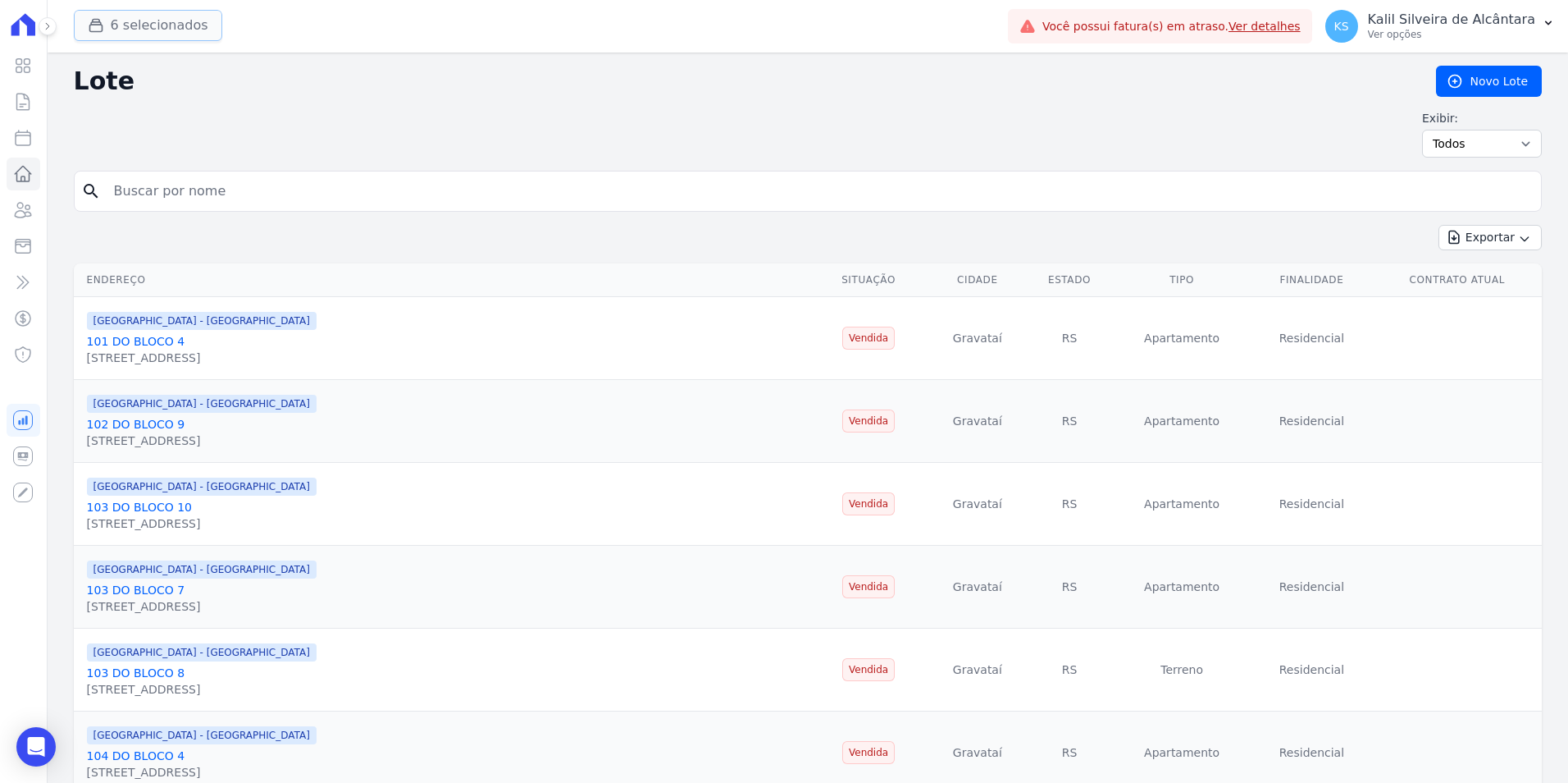
click at [103, 16] on button "6 selecionados" at bounding box center [148, 25] width 149 height 31
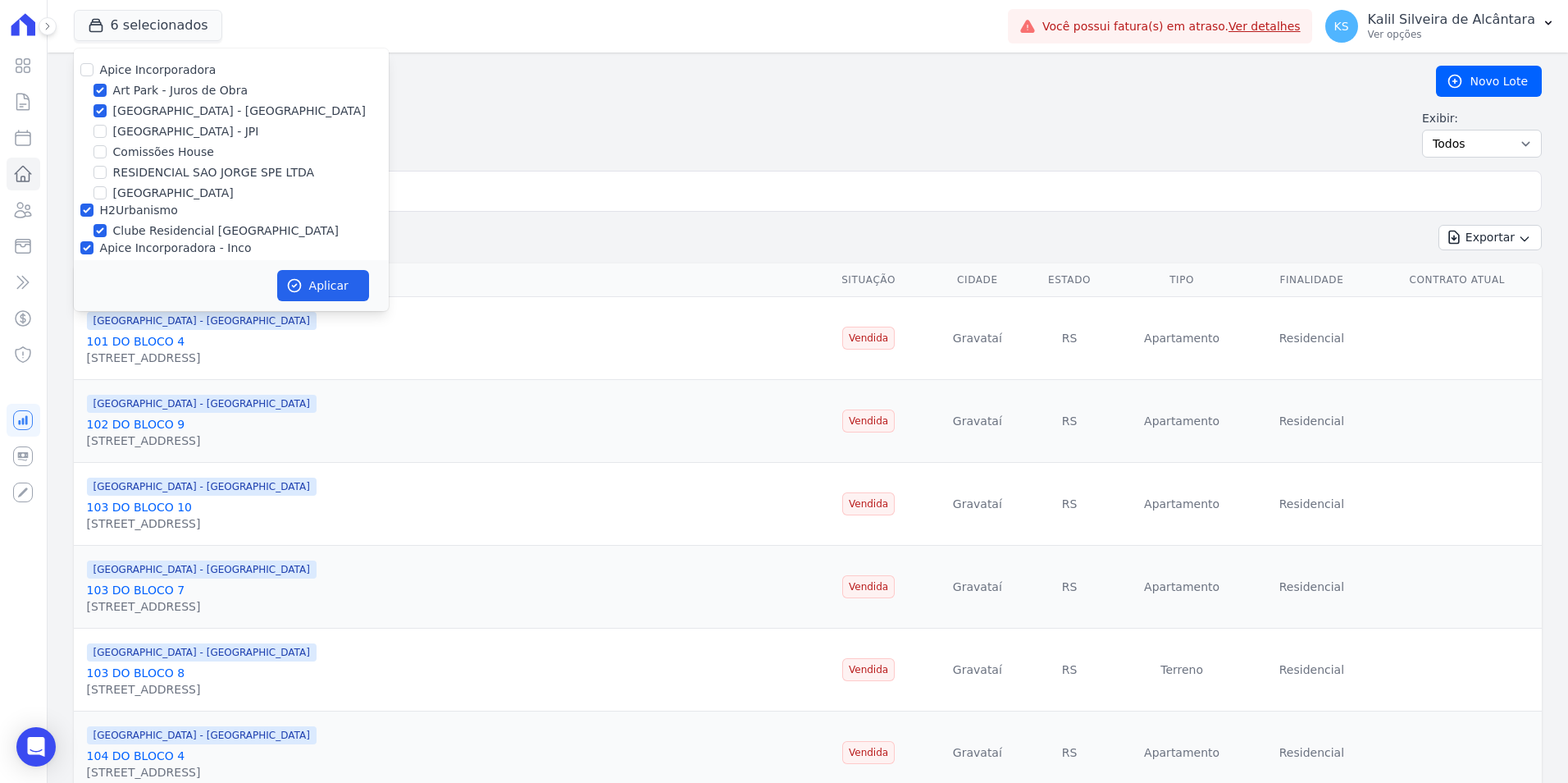
click at [91, 210] on div "Apice Incorporadora [GEOGRAPHIC_DATA] - Juros de Obra [GEOGRAPHIC_DATA] - [GEOG…" at bounding box center [231, 189] width 315 height 283
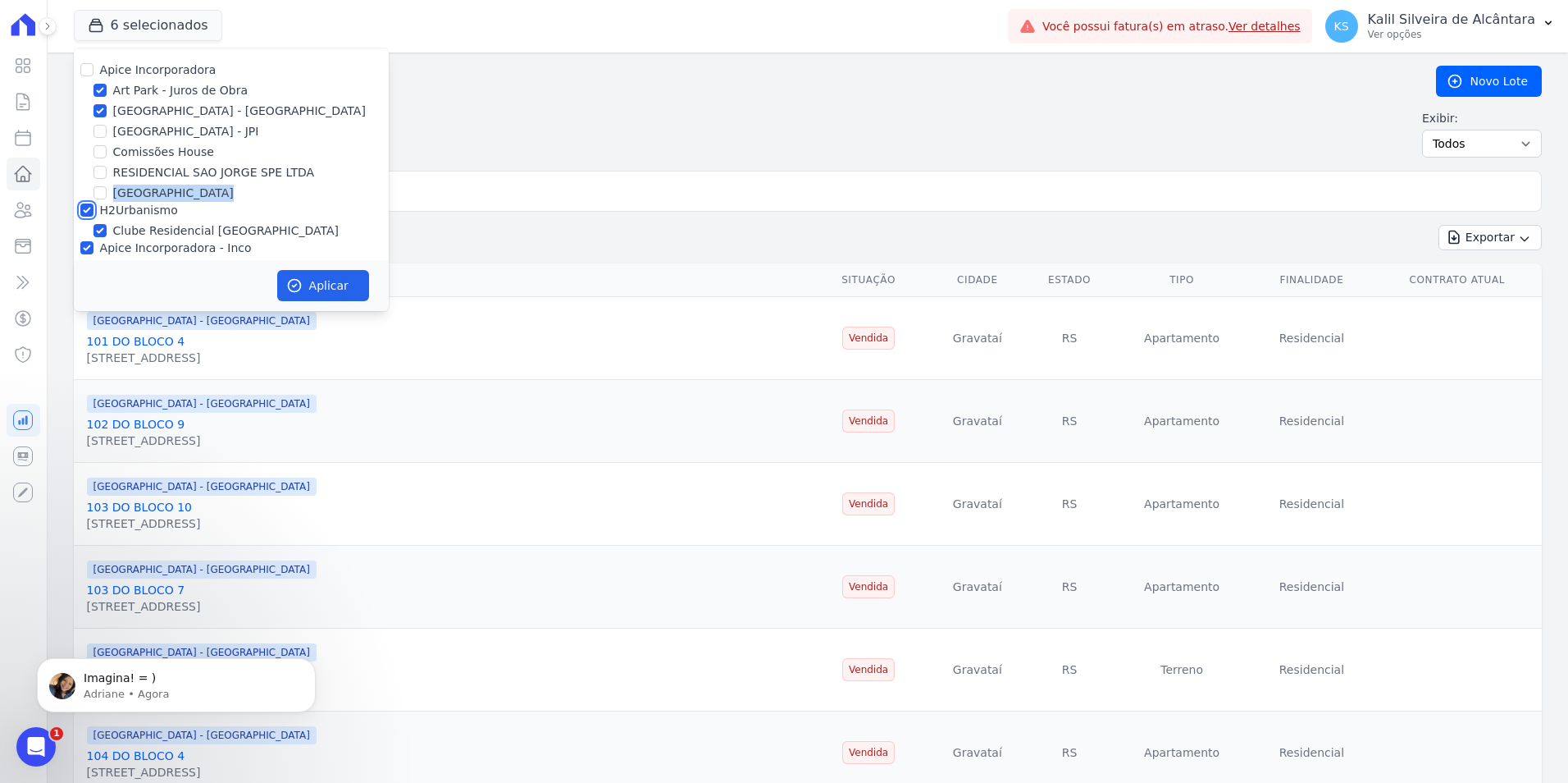
click at [82, 210] on input "H2Urbanismo" at bounding box center [87, 209] width 13 height 13
checkbox input "false"
click at [84, 244] on input "Apice Incorporadora - Inco" at bounding box center [87, 247] width 13 height 13
checkbox input "false"
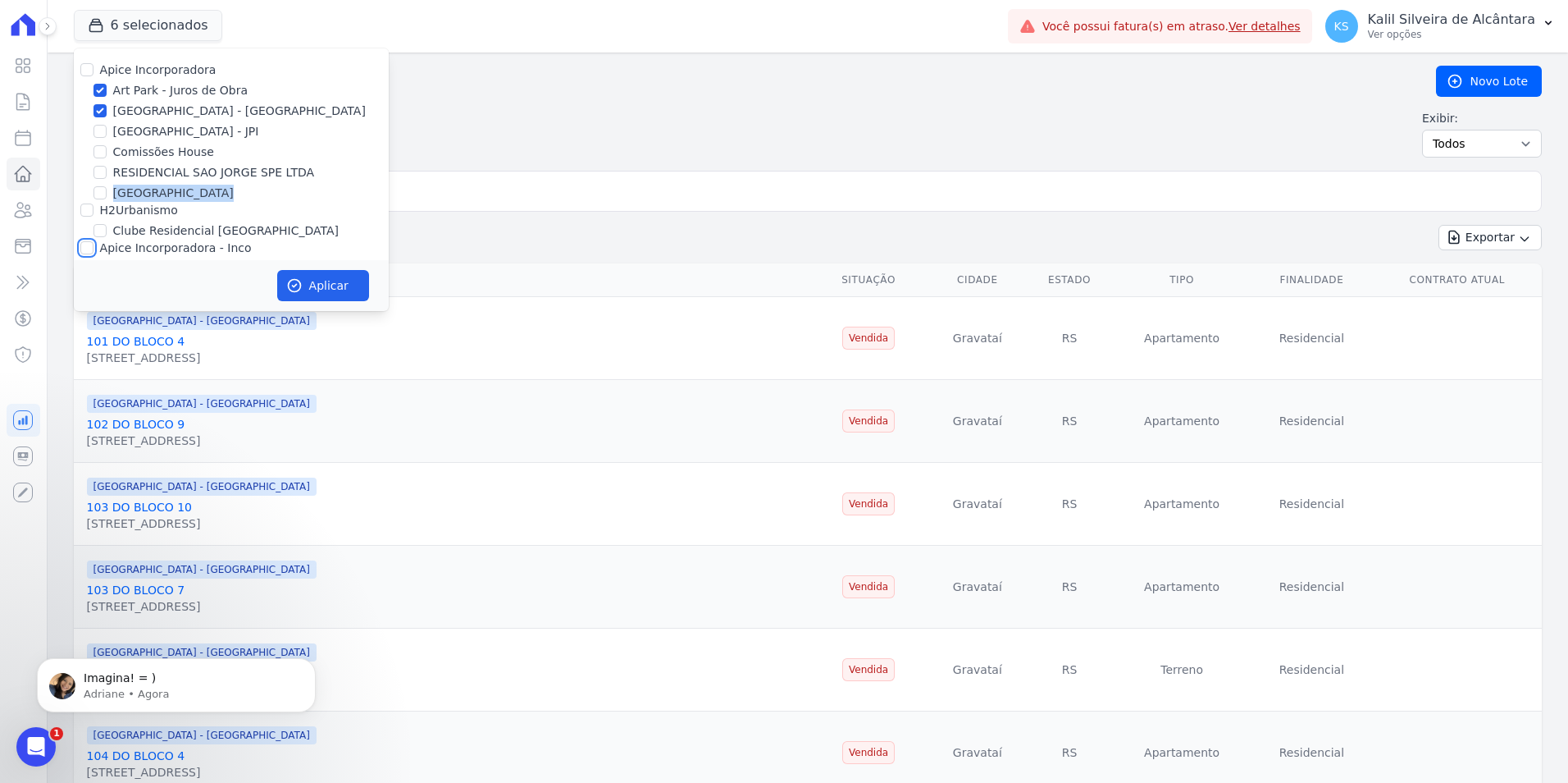
checkbox input "false"
click at [103, 93] on input "Art Park - Juros de Obra" at bounding box center [100, 90] width 13 height 13
checkbox input "false"
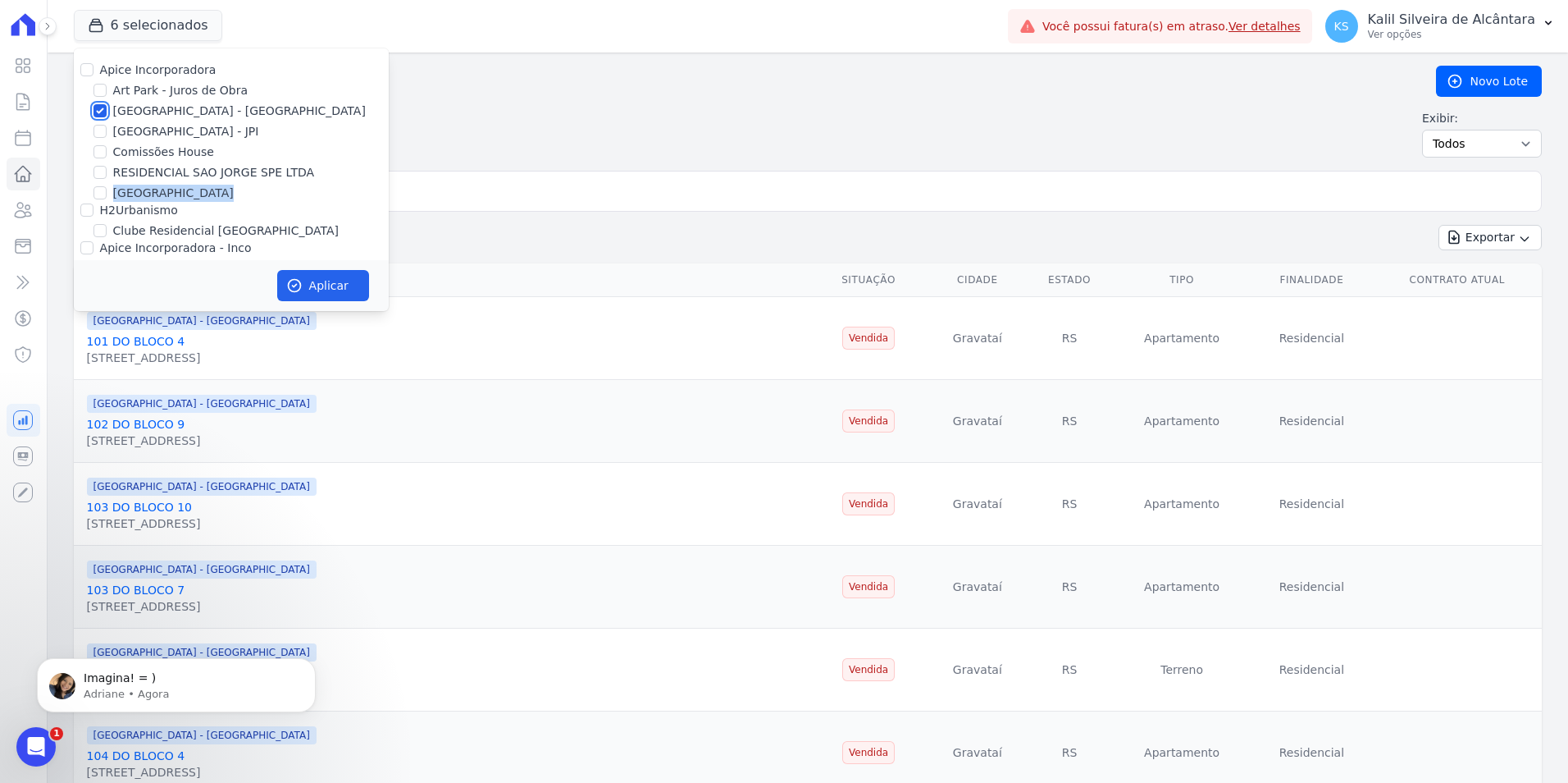
click at [102, 111] on input "[GEOGRAPHIC_DATA] - [GEOGRAPHIC_DATA]" at bounding box center [100, 111] width 13 height 13
checkbox input "false"
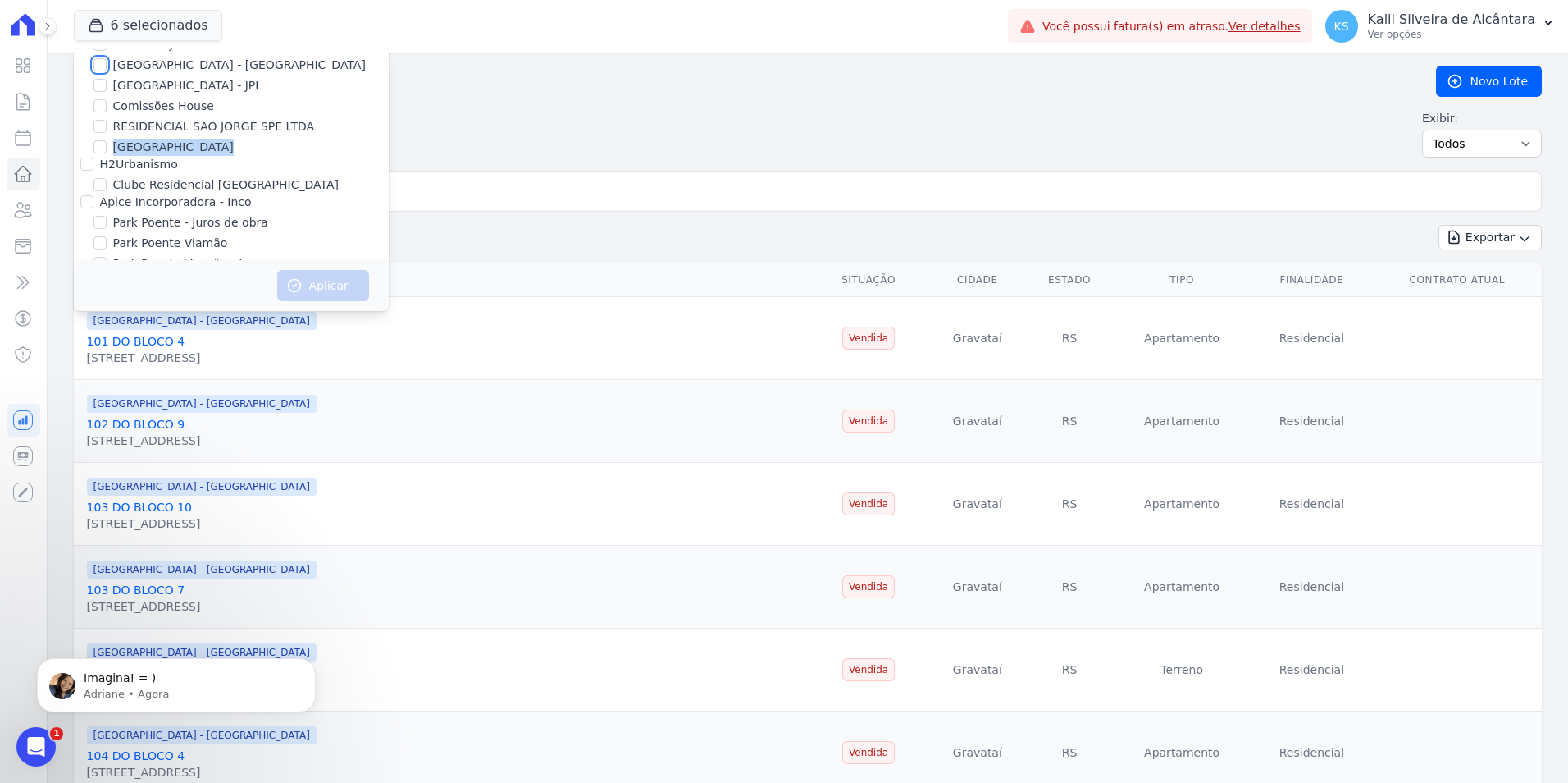
scroll to position [72, 0]
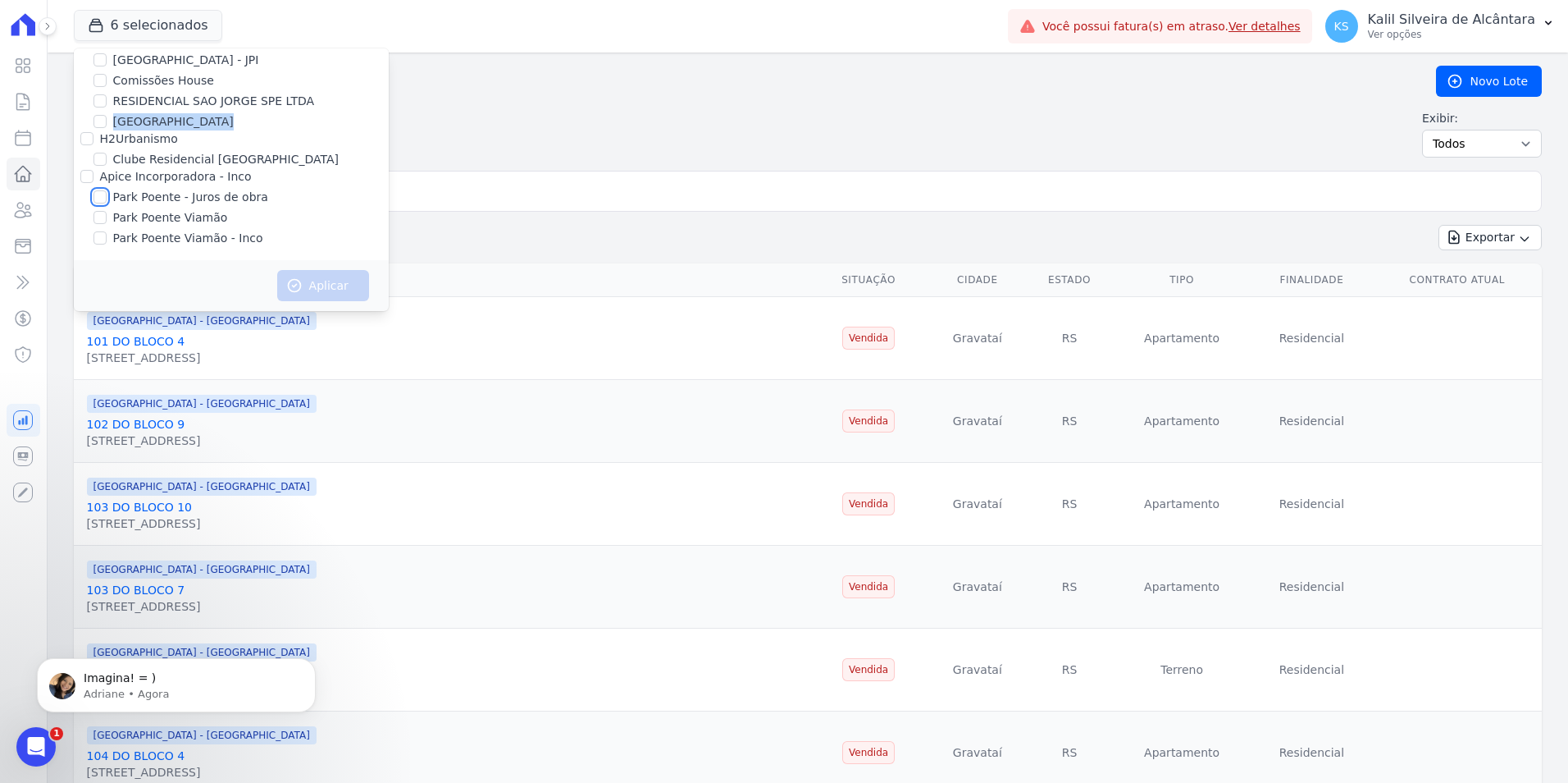
click at [98, 199] on input "Park Poente - Juros de obra" at bounding box center [100, 197] width 13 height 13
click at [102, 197] on input "Park Poente - Juros de obra" at bounding box center [100, 197] width 13 height 13
checkbox input "false"
click at [98, 218] on input "Park Poente Viamão" at bounding box center [100, 218] width 13 height 13
checkbox input "true"
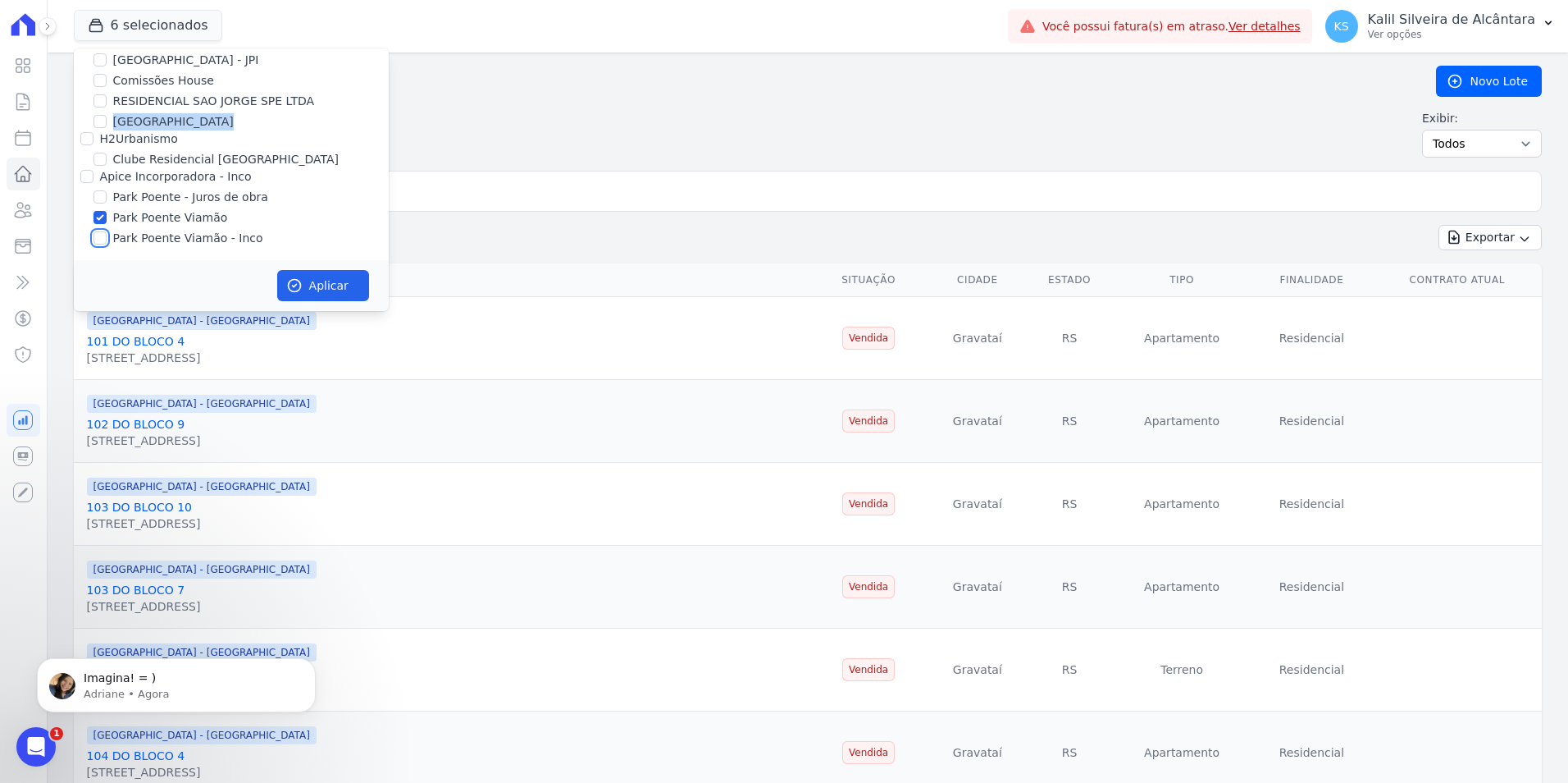
click at [101, 237] on input "Park Poente Viamão - Inco" at bounding box center [100, 237] width 13 height 13
checkbox input "true"
click at [304, 280] on button "Aplicar" at bounding box center [322, 285] width 91 height 31
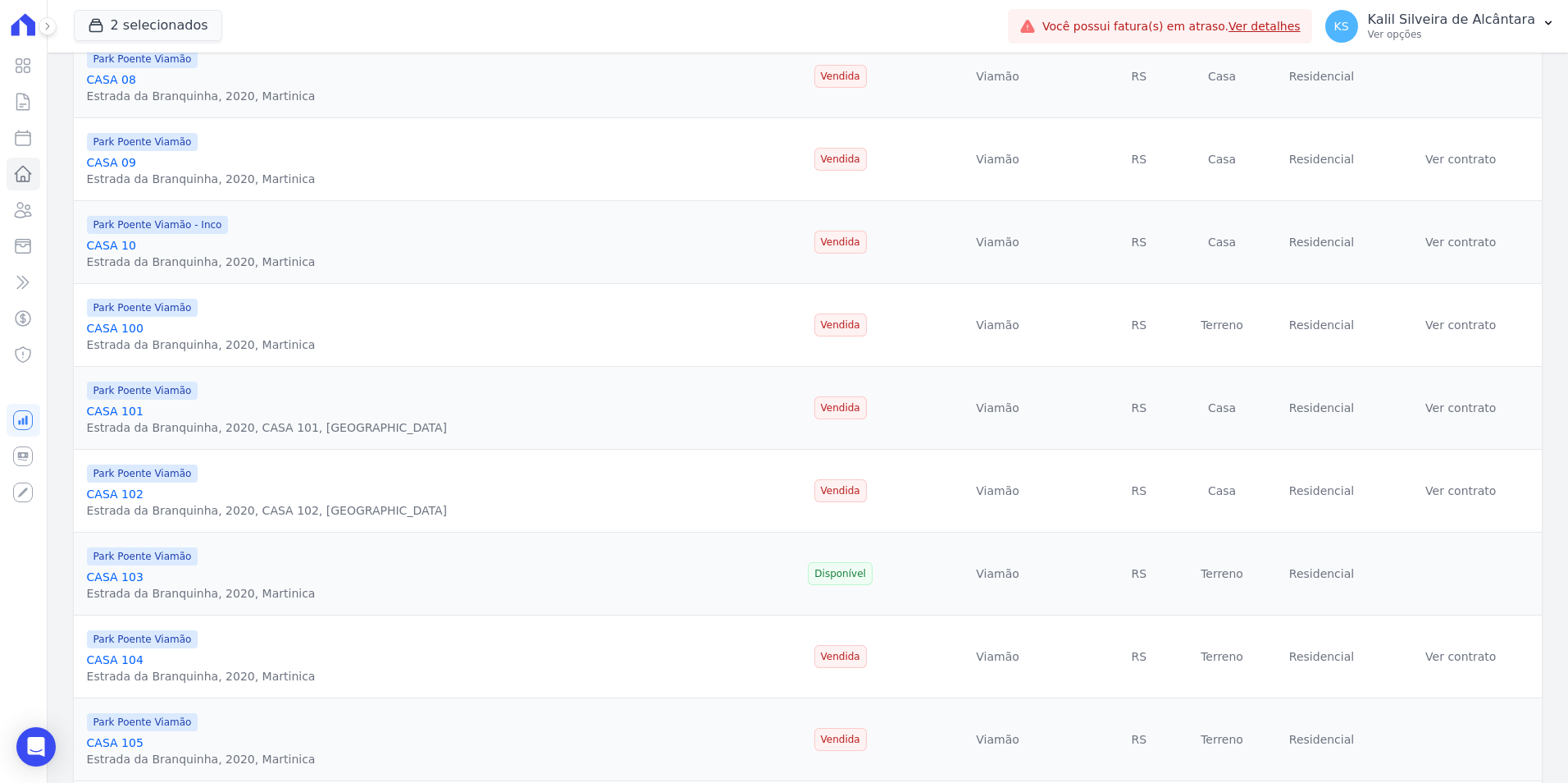
scroll to position [492, 0]
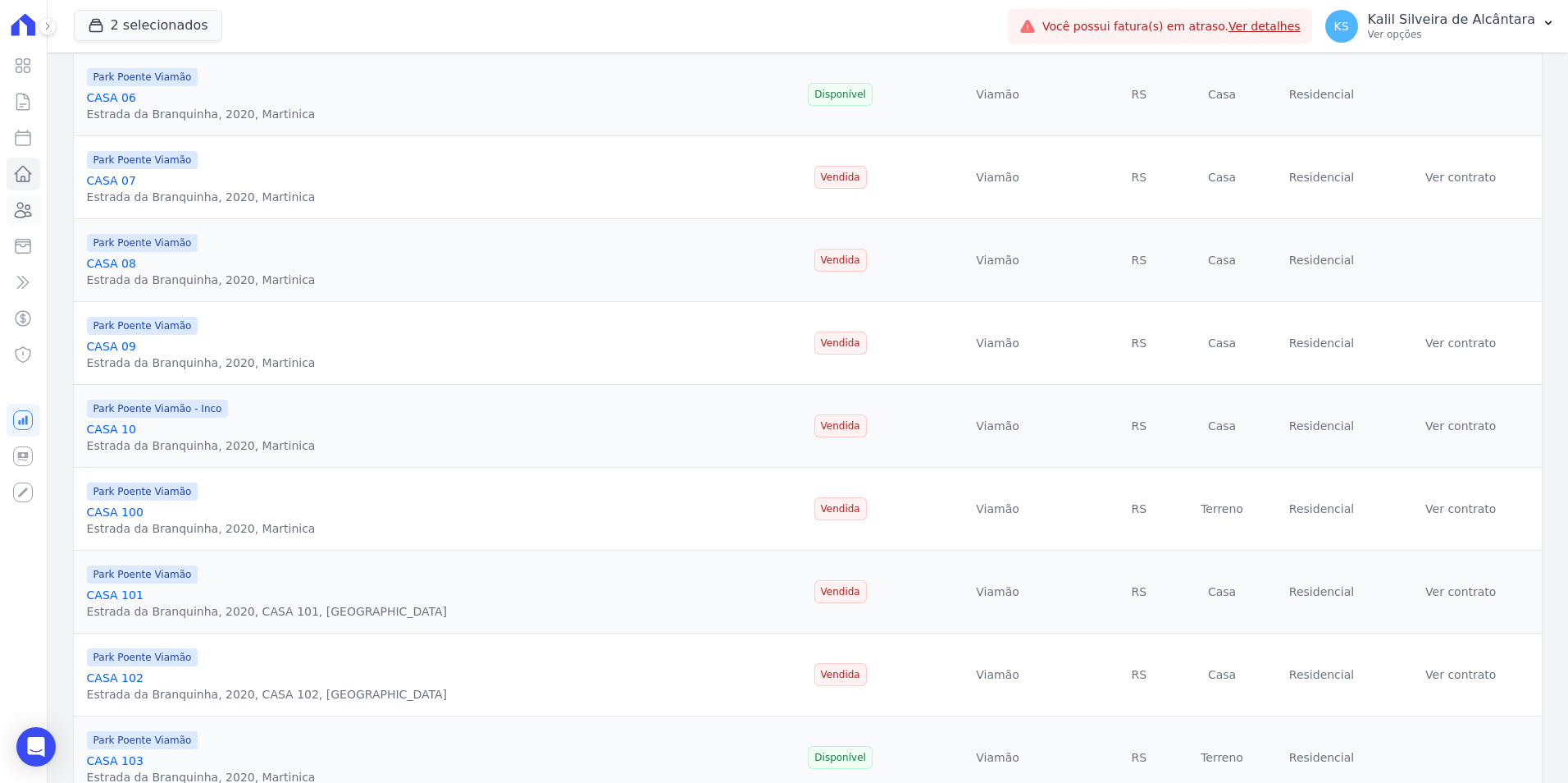
click at [29, 219] on icon at bounding box center [23, 210] width 20 height 20
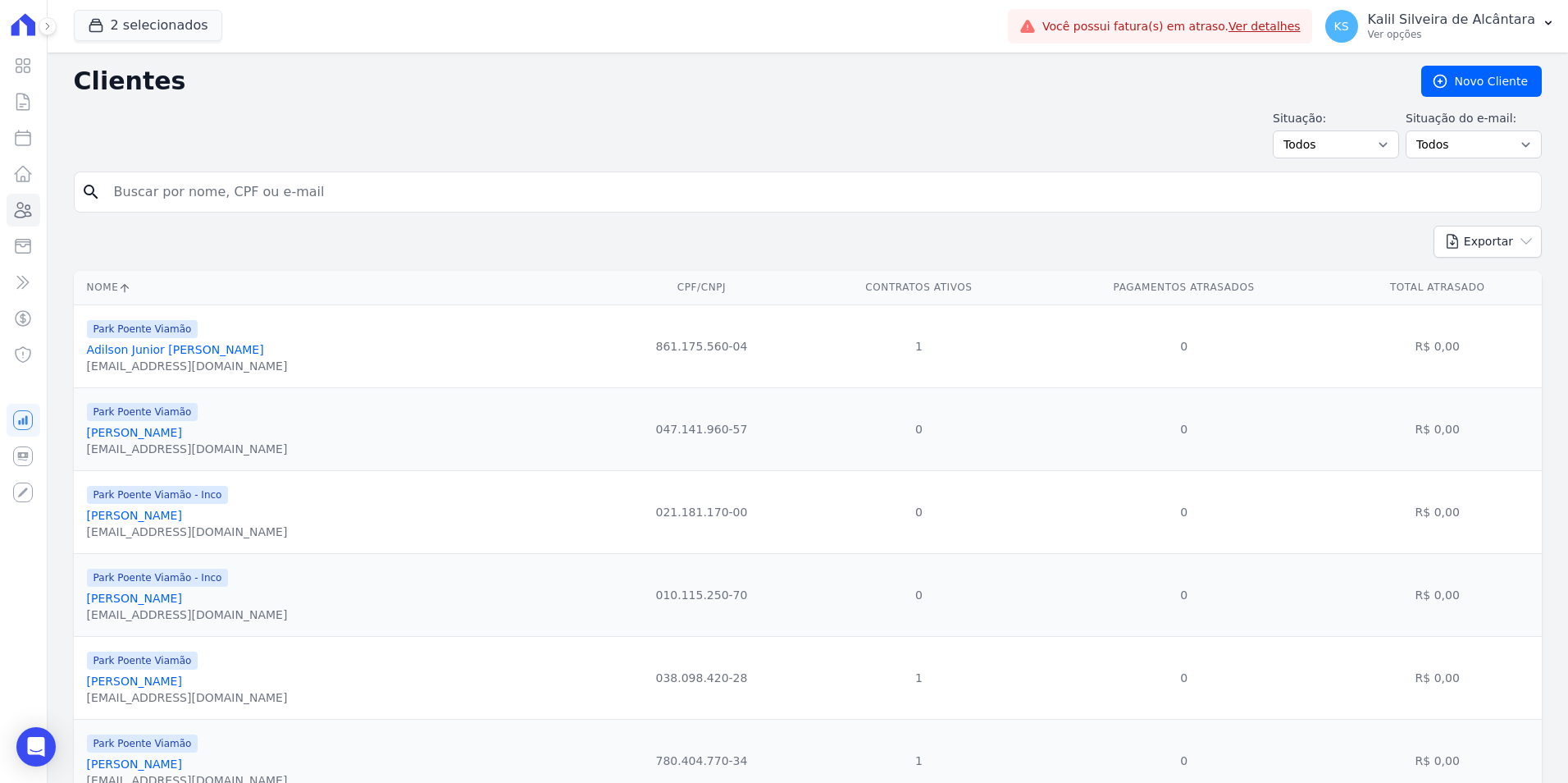
click at [323, 182] on input "search" at bounding box center [819, 192] width 1430 height 33
click at [274, 212] on form "search" at bounding box center [807, 198] width 1467 height 54
click at [269, 196] on input "search" at bounding box center [819, 192] width 1430 height 33
type input "eduardo brum4"
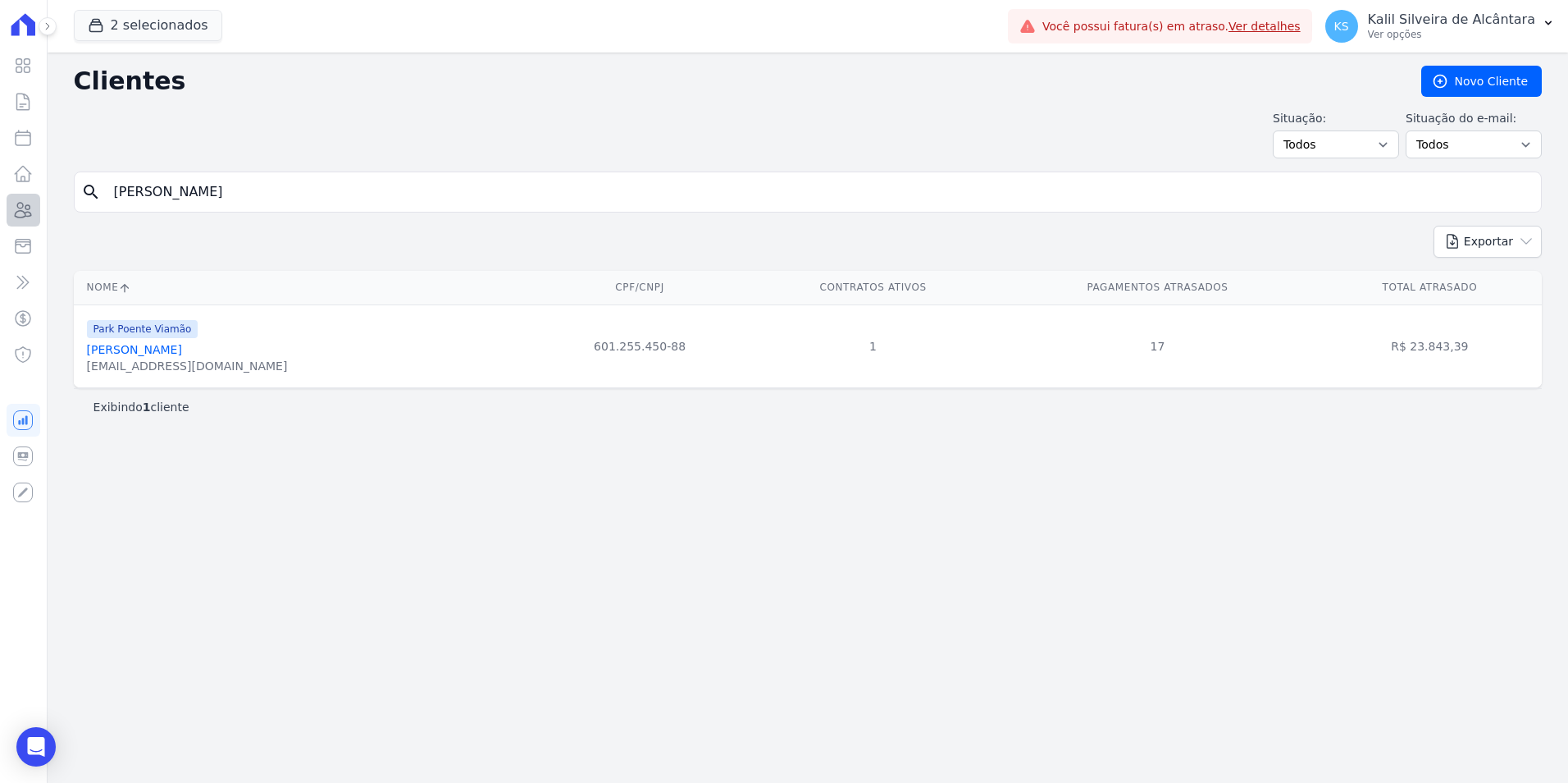
drag, startPoint x: 256, startPoint y: 188, endPoint x: 24, endPoint y: 219, distance: 234.1
click at [24, 219] on div "Visão Geral Contratos Parcelas Lotes Clientes Minha Carteira Transferências Cré…" at bounding box center [784, 392] width 1568 height 783
type input "brenda arr"
drag, startPoint x: 197, startPoint y: 187, endPoint x: 0, endPoint y: 188, distance: 197.0
click at [26, 193] on div "Visão Geral Contratos Parcelas Lotes Clientes Minha Carteira Transferências Cré…" at bounding box center [784, 392] width 1568 height 783
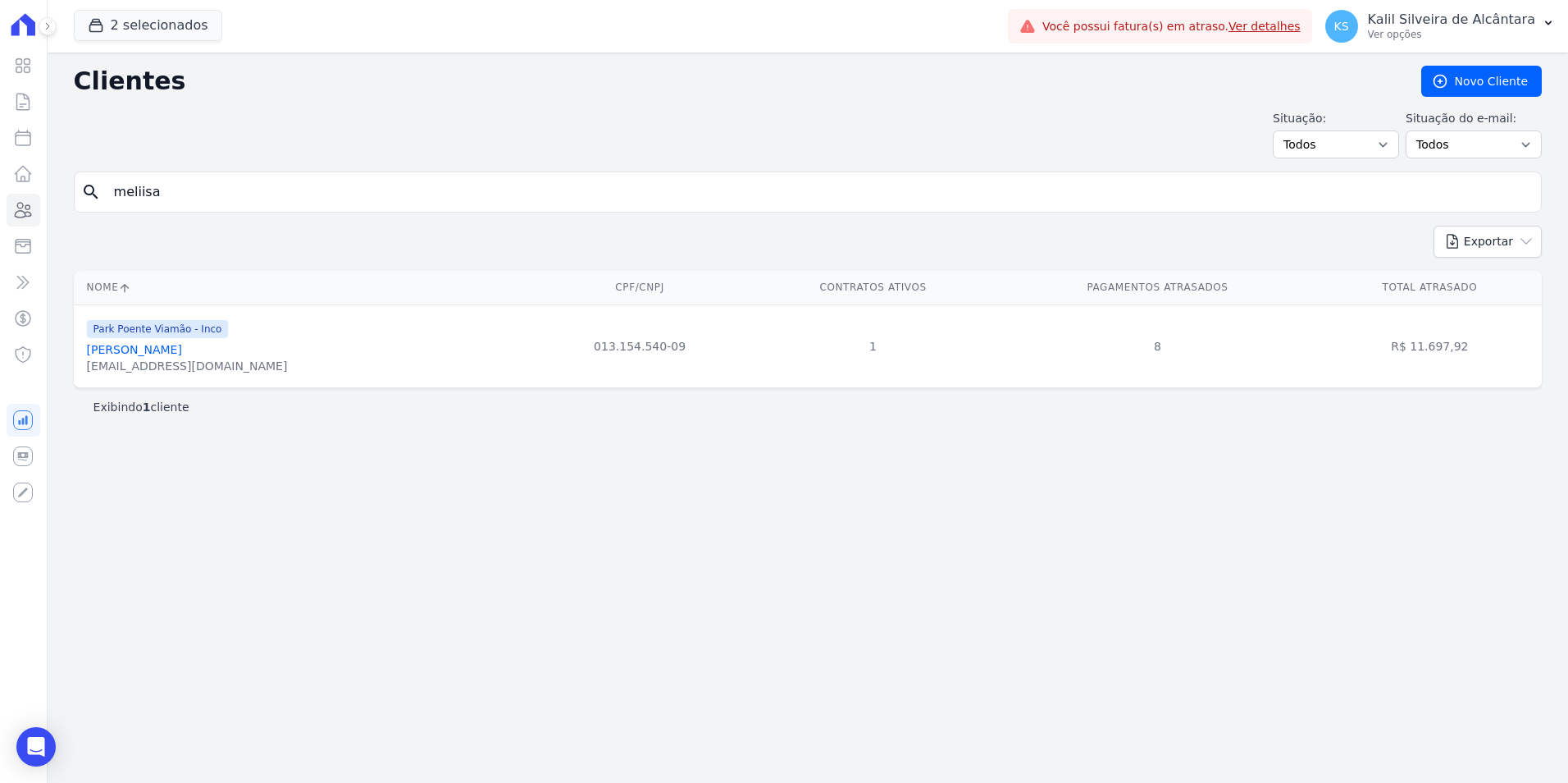
type input "meliisa"
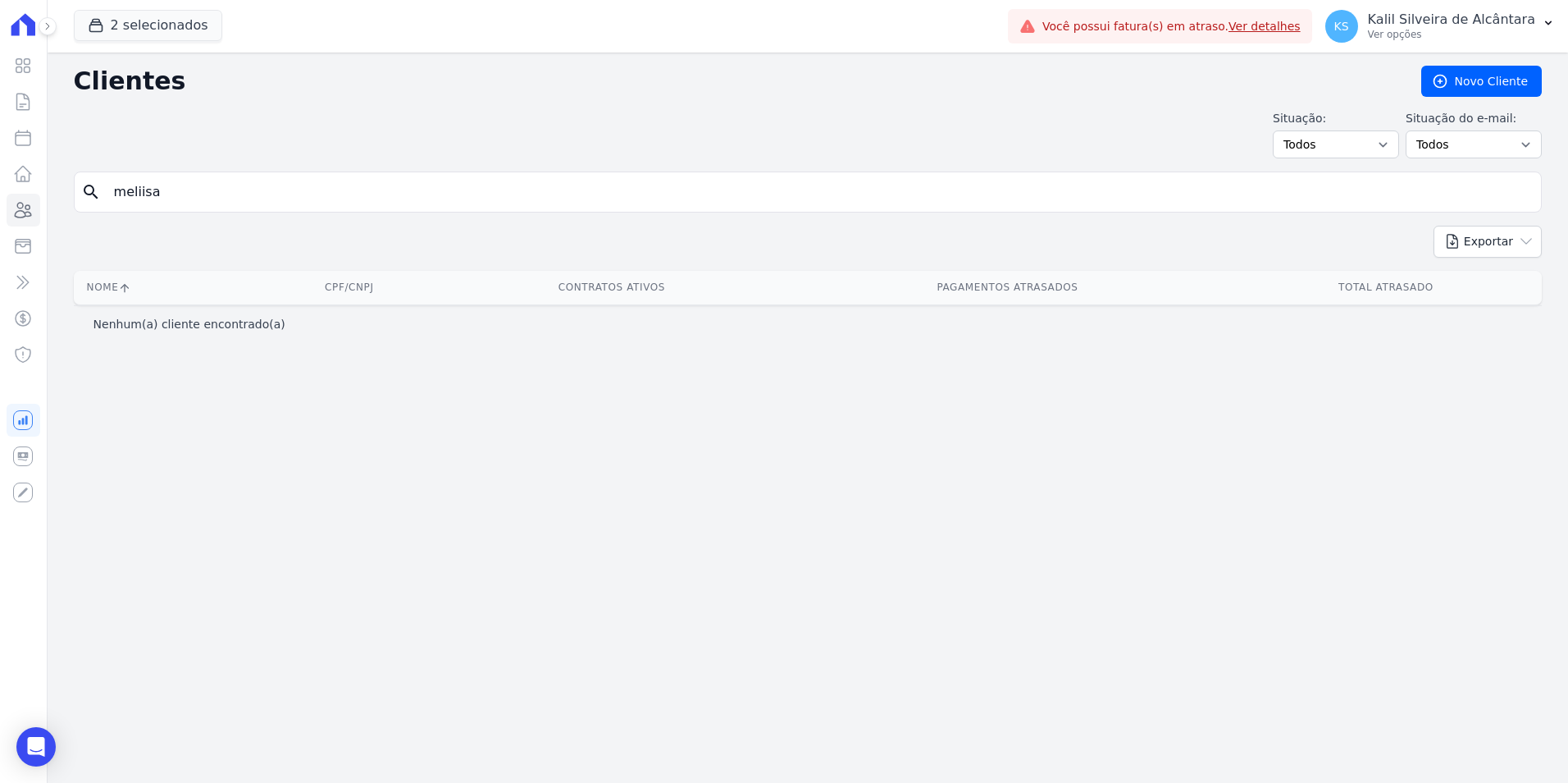
drag, startPoint x: 383, startPoint y: 189, endPoint x: 0, endPoint y: 188, distance: 383.0
click at [0, 188] on html "Visão Geral Contratos Parcelas Lotes Clientes Minha Carteira Transferências Cré…" at bounding box center [784, 392] width 1568 height 783
type input "me"
drag, startPoint x: 116, startPoint y: 39, endPoint x: 128, endPoint y: 45, distance: 13.4
click at [117, 39] on button "2 selecionados" at bounding box center [148, 25] width 149 height 31
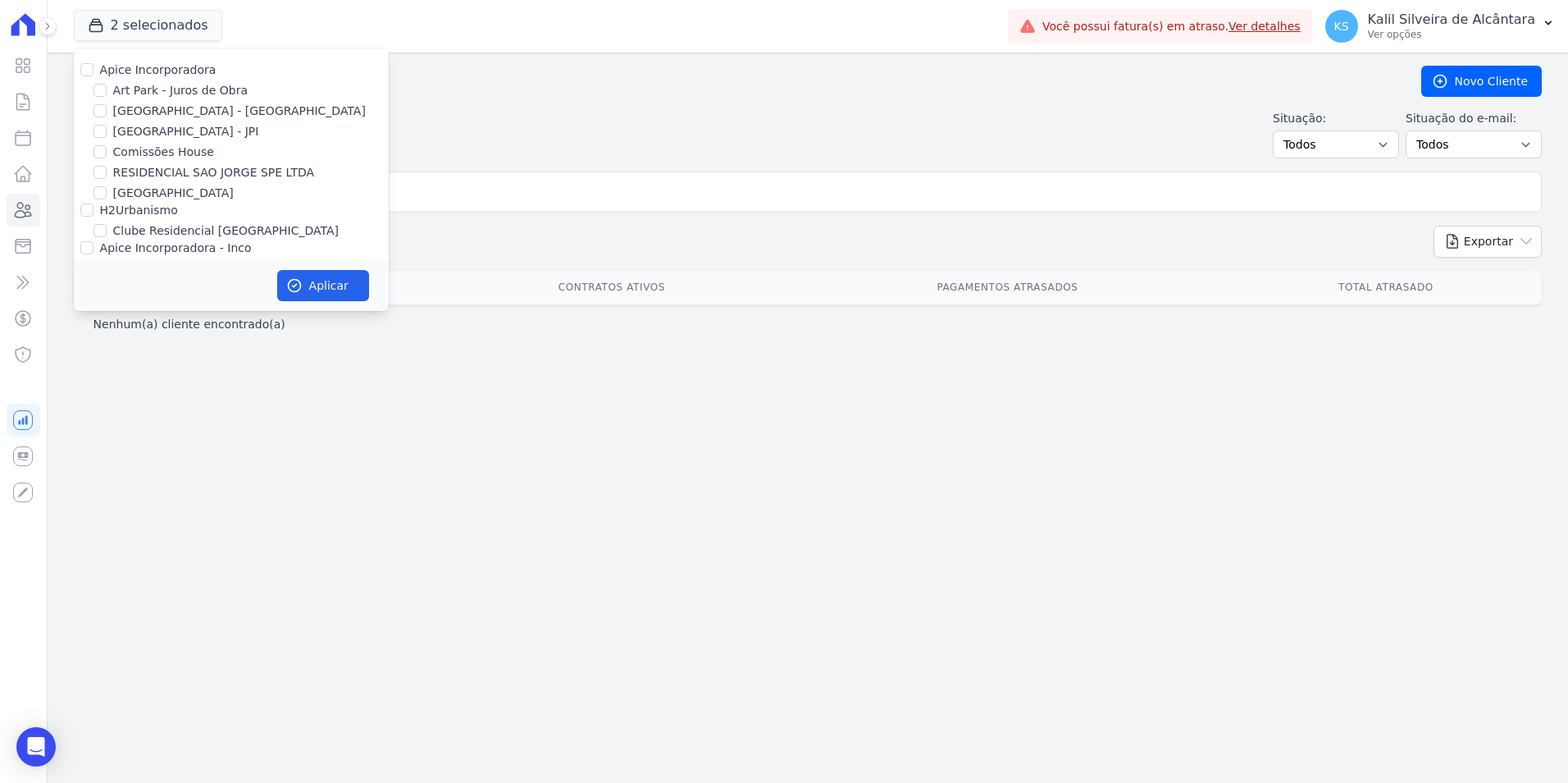
click at [91, 67] on div "Apice Incorporadora" at bounding box center [231, 70] width 315 height 17
click at [90, 67] on input "Apice Incorporadora" at bounding box center [87, 70] width 13 height 13
checkbox input "true"
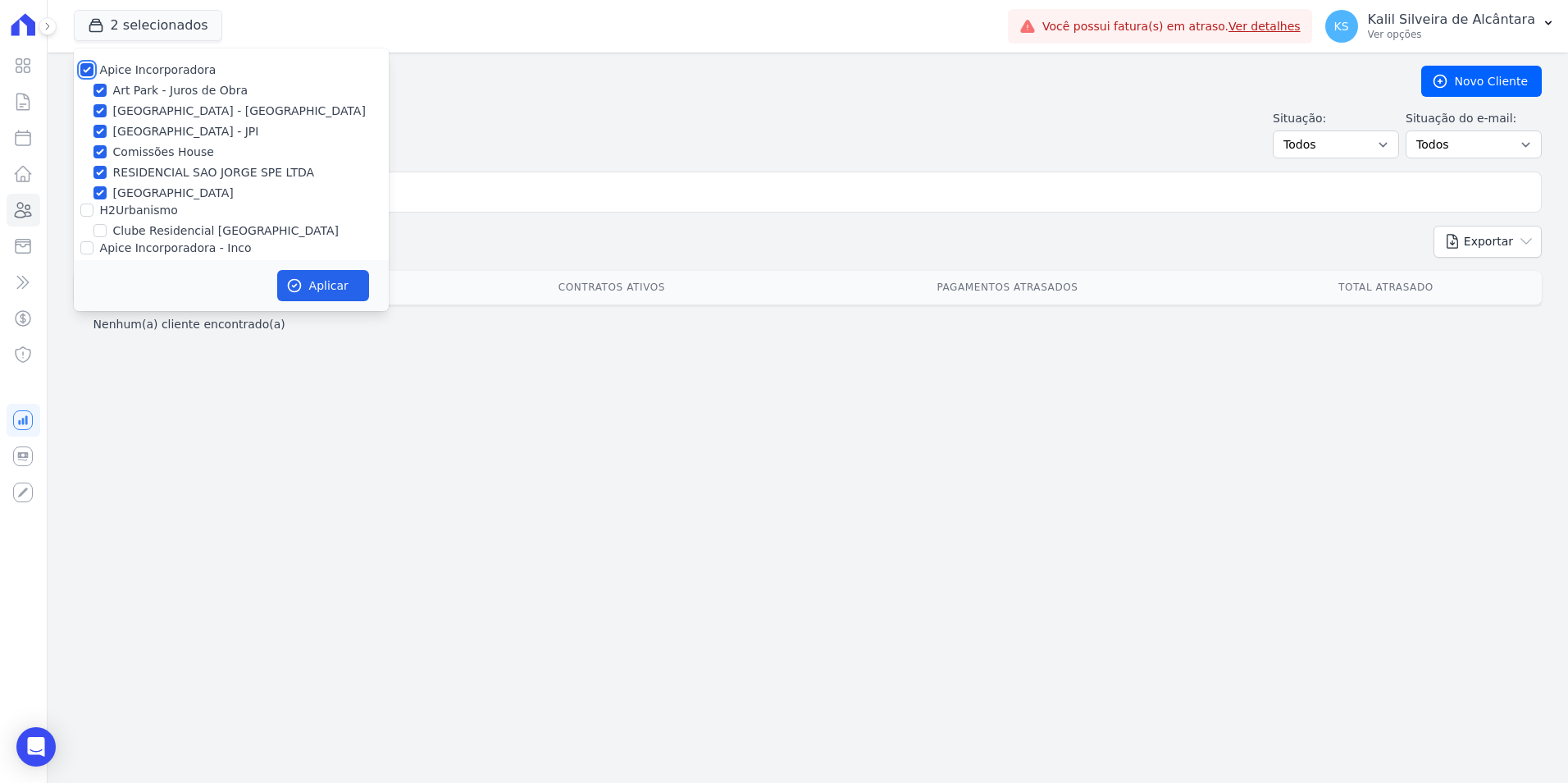
checkbox input "true"
click at [85, 203] on input "H2Urbanismo" at bounding box center [87, 209] width 13 height 13
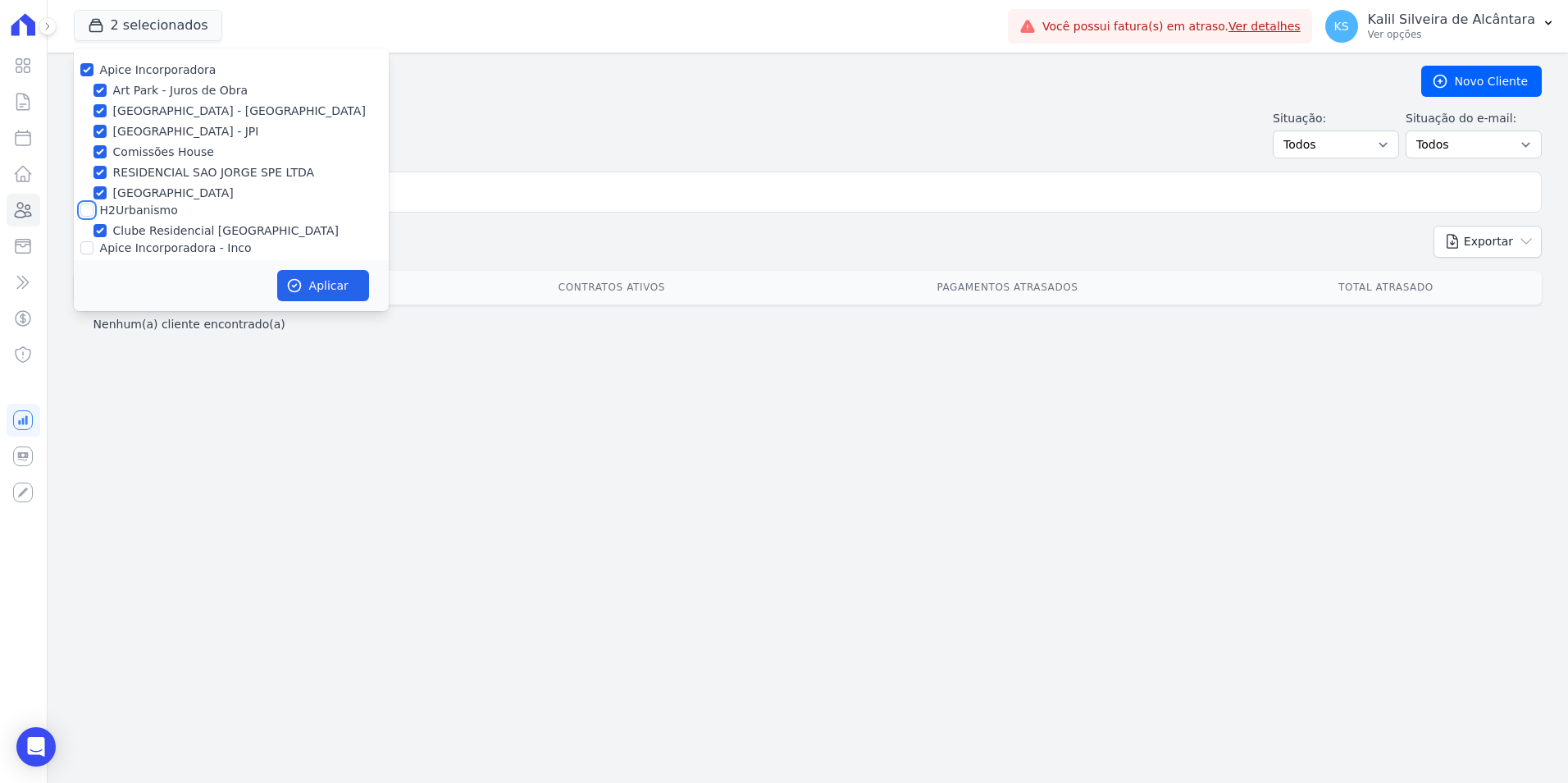
checkbox input "true"
click at [82, 246] on input "Apice Incorporadora - Inco" at bounding box center [87, 247] width 13 height 13
checkbox input "true"
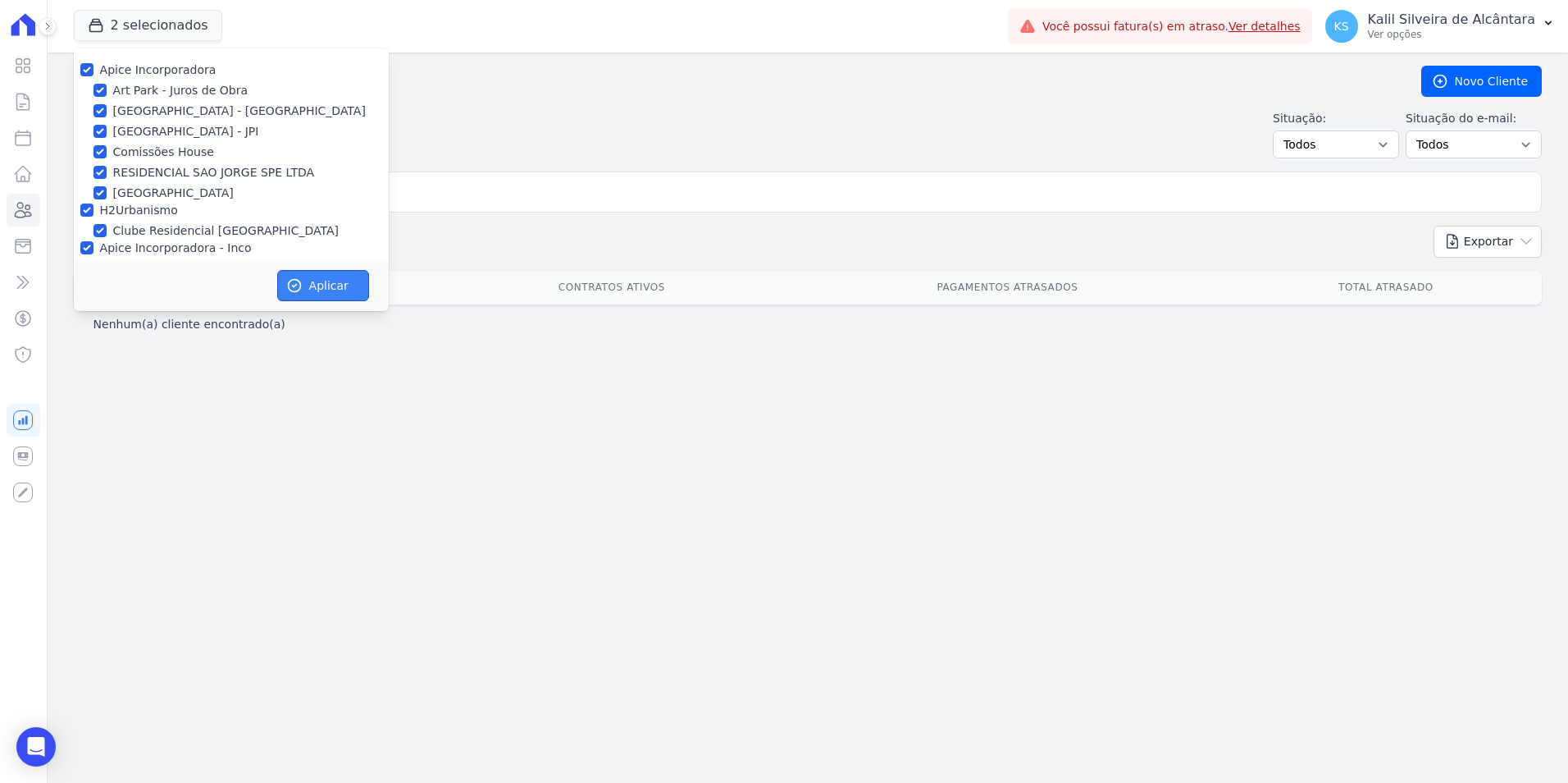
click at [288, 293] on icon "button" at bounding box center [294, 285] width 16 height 16
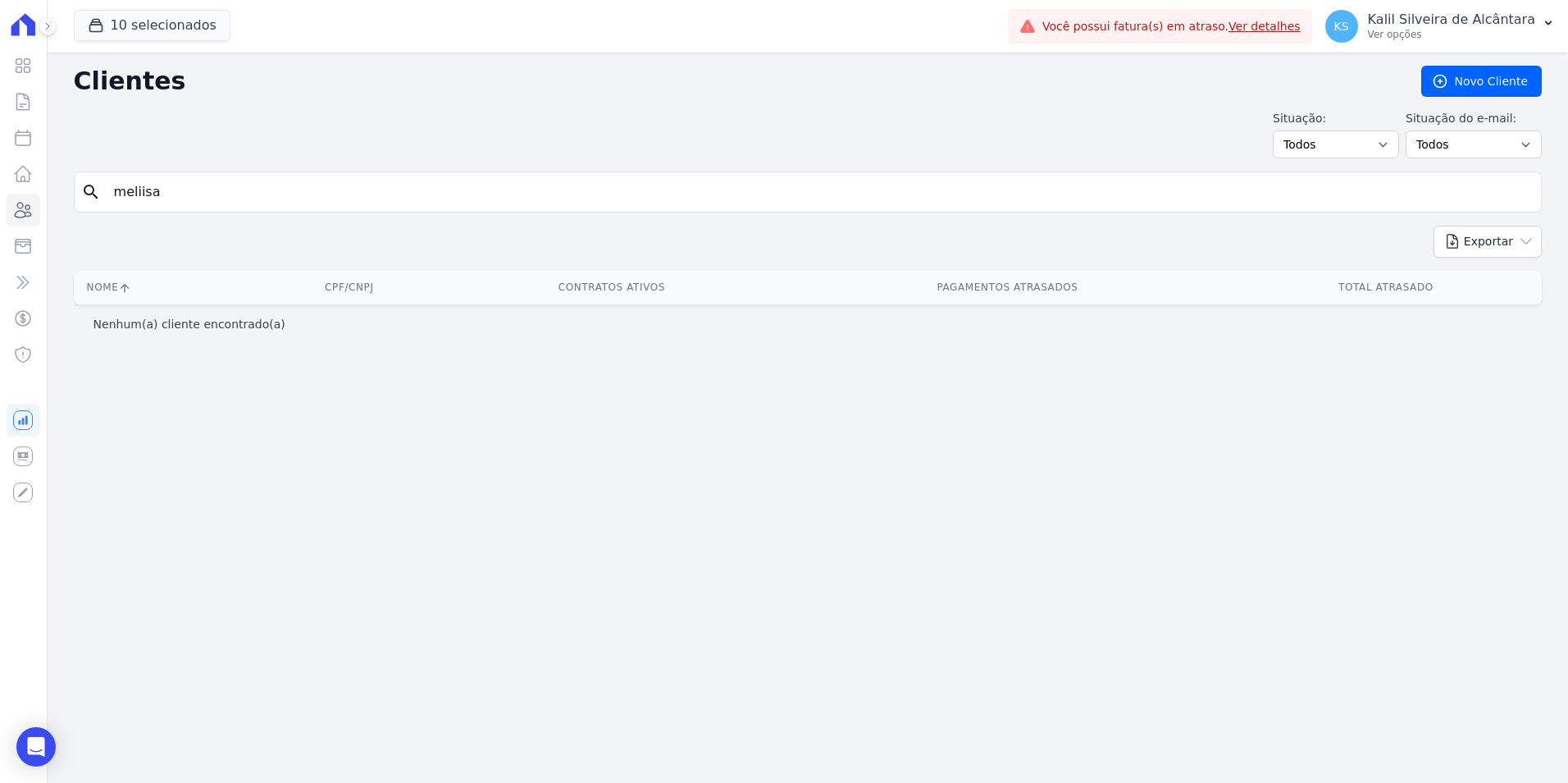
drag, startPoint x: 349, startPoint y: 197, endPoint x: 0, endPoint y: 195, distance: 349.0
click at [36, 197] on div "Visão Geral Contratos Parcelas Lotes Clientes Minha Carteira Transferências Cré…" at bounding box center [784, 392] width 1568 height 783
type input "melissa bar"
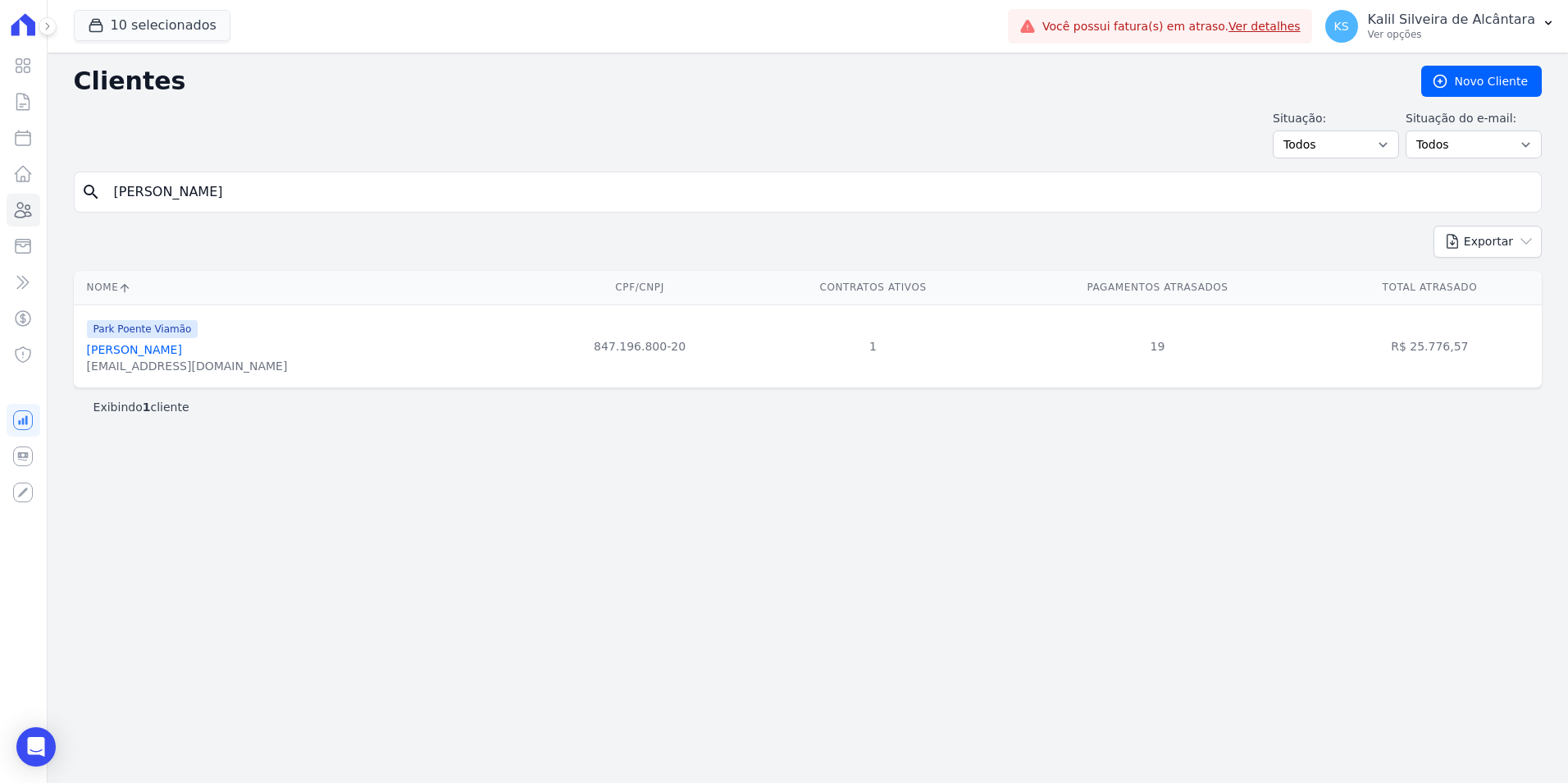
click at [159, 351] on link "Melissa Barcelos Rocha" at bounding box center [134, 349] width 95 height 13
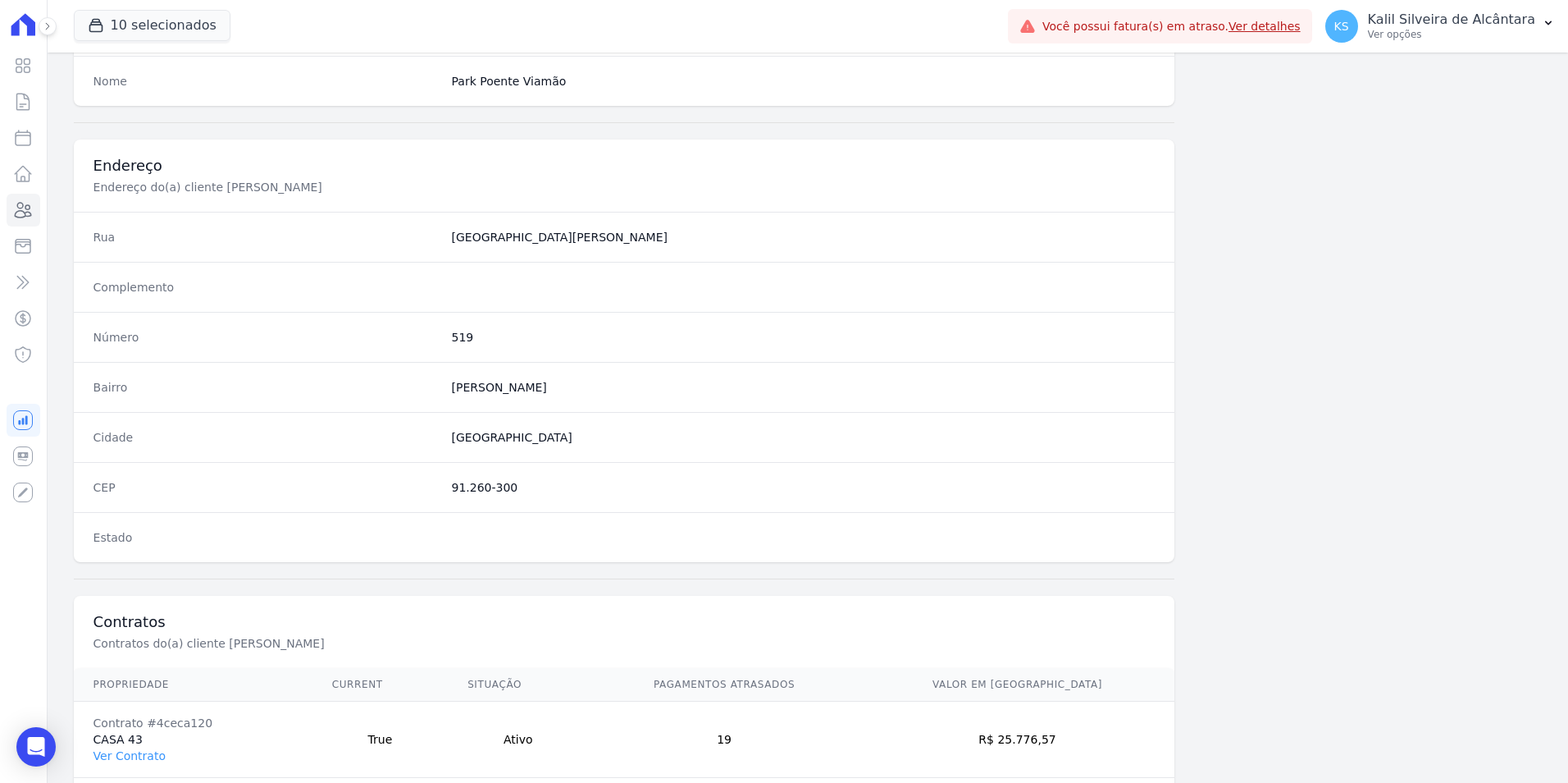
scroll to position [752, 0]
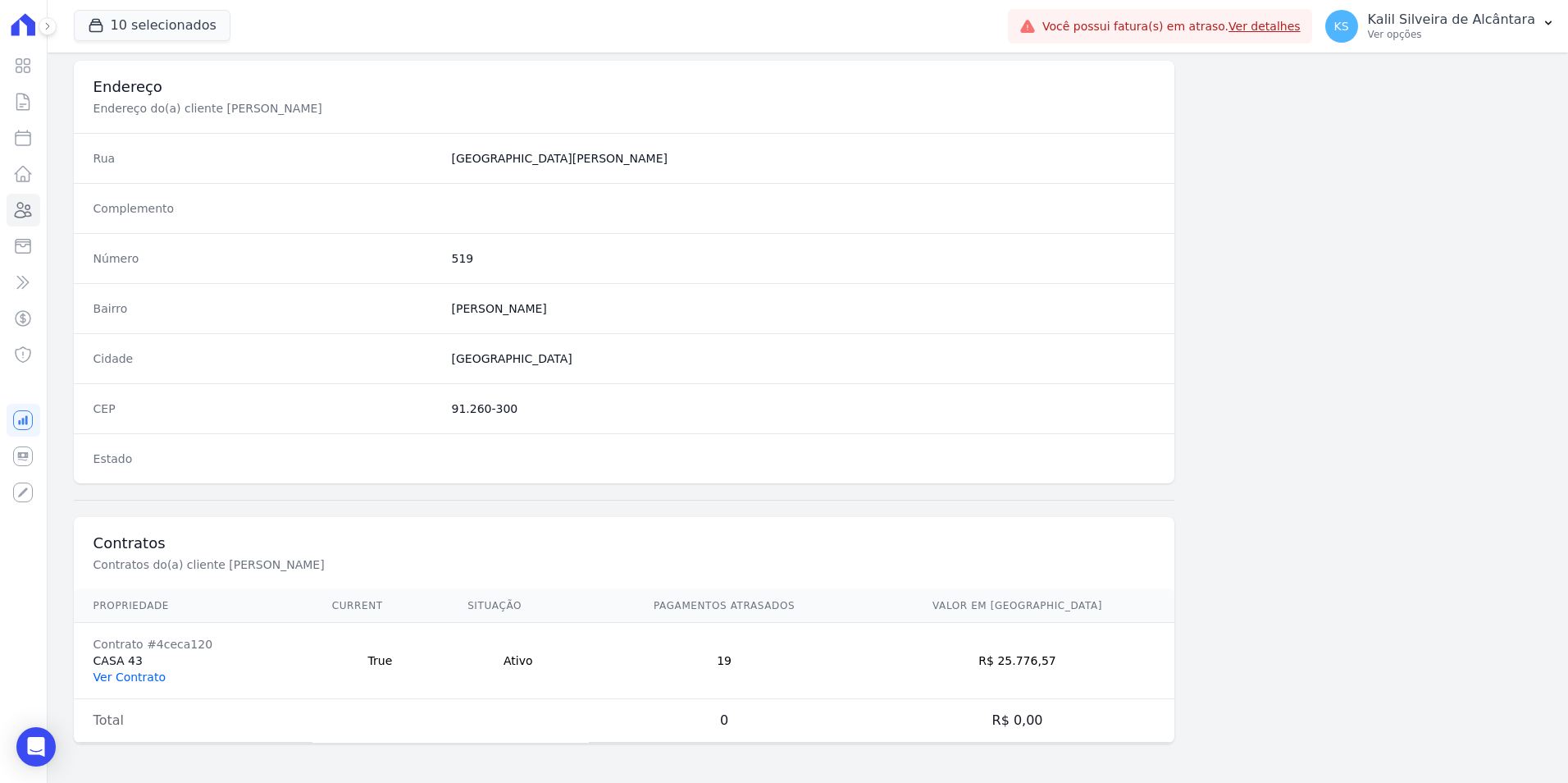
click at [139, 675] on link "Ver Contrato" at bounding box center [130, 677] width 72 height 13
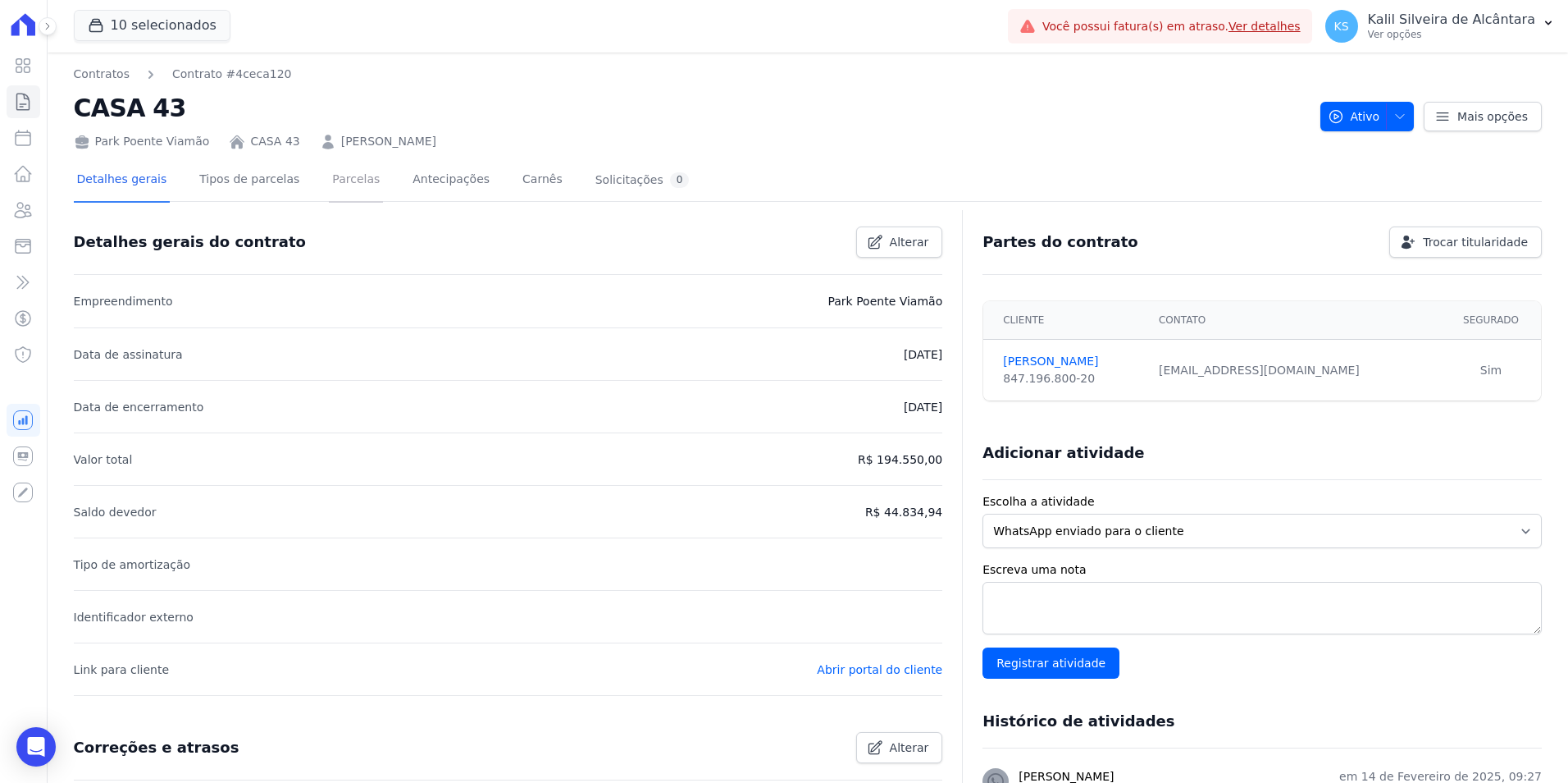
click at [340, 185] on link "Parcelas" at bounding box center [356, 181] width 54 height 44
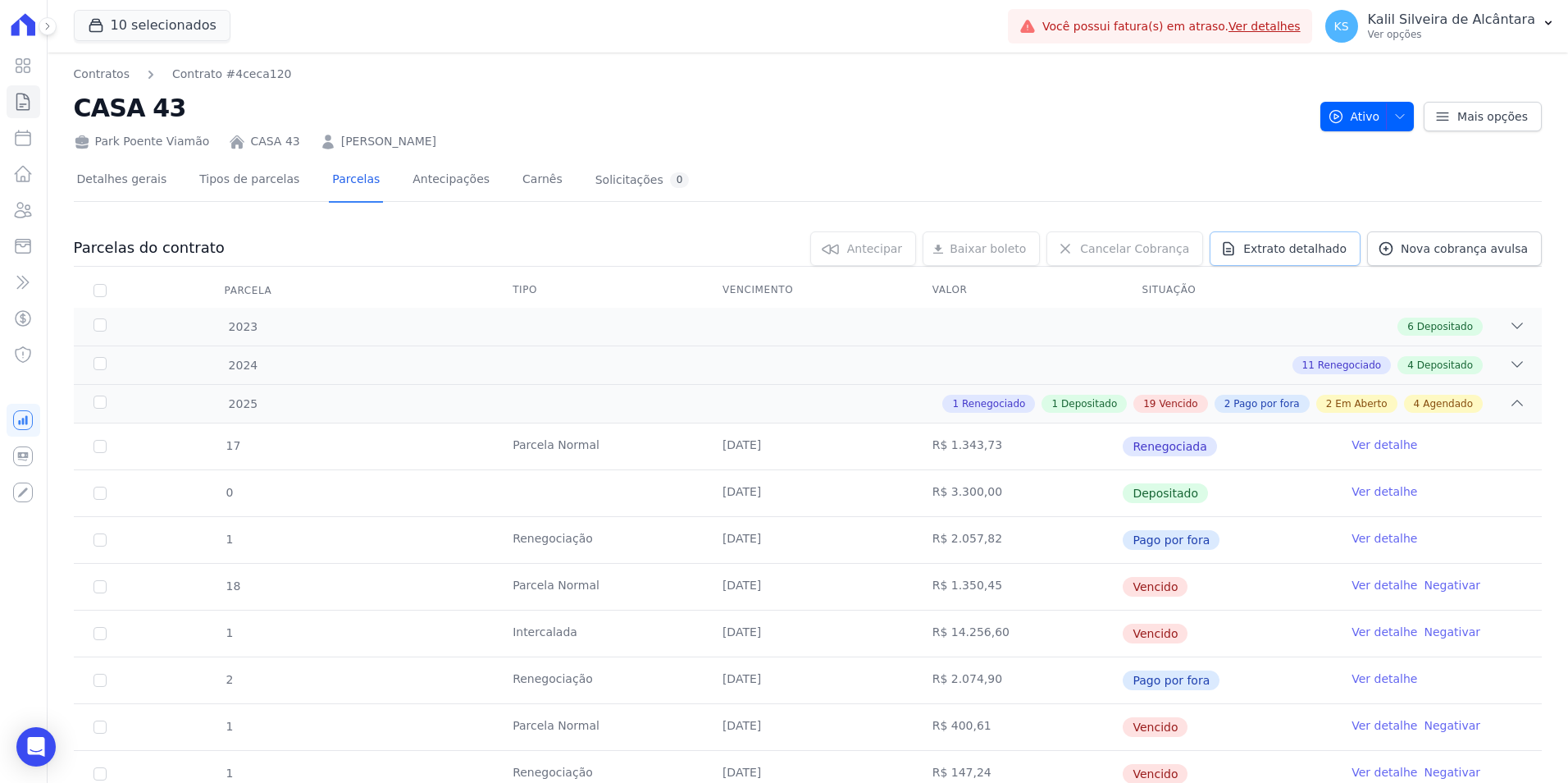
click at [1253, 251] on link "Extrato detalhado" at bounding box center [1284, 248] width 151 height 34
click at [1527, 285] on link "Exportar XLSX" at bounding box center [1513, 277] width 98 height 20
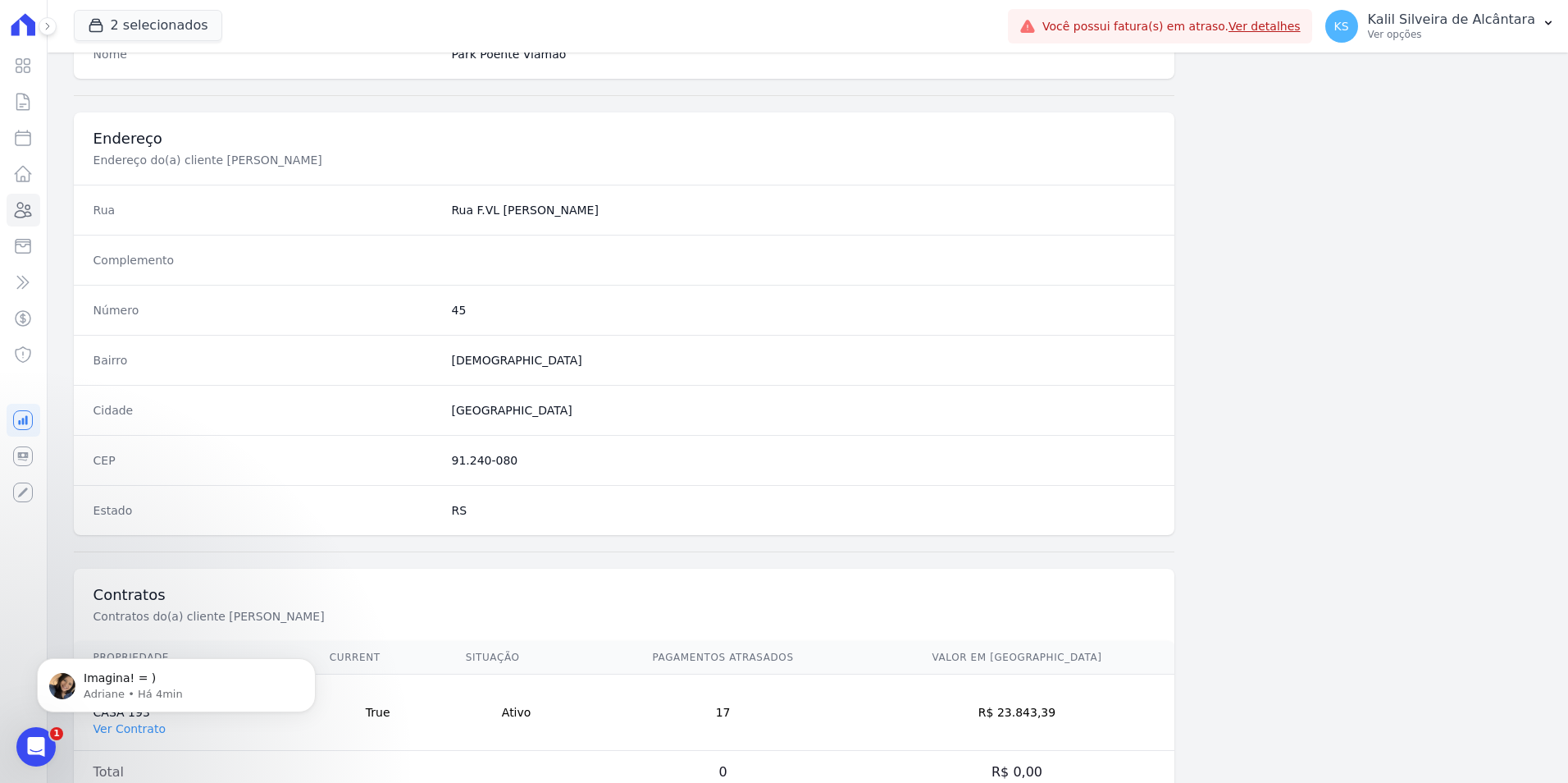
scroll to position [752, 0]
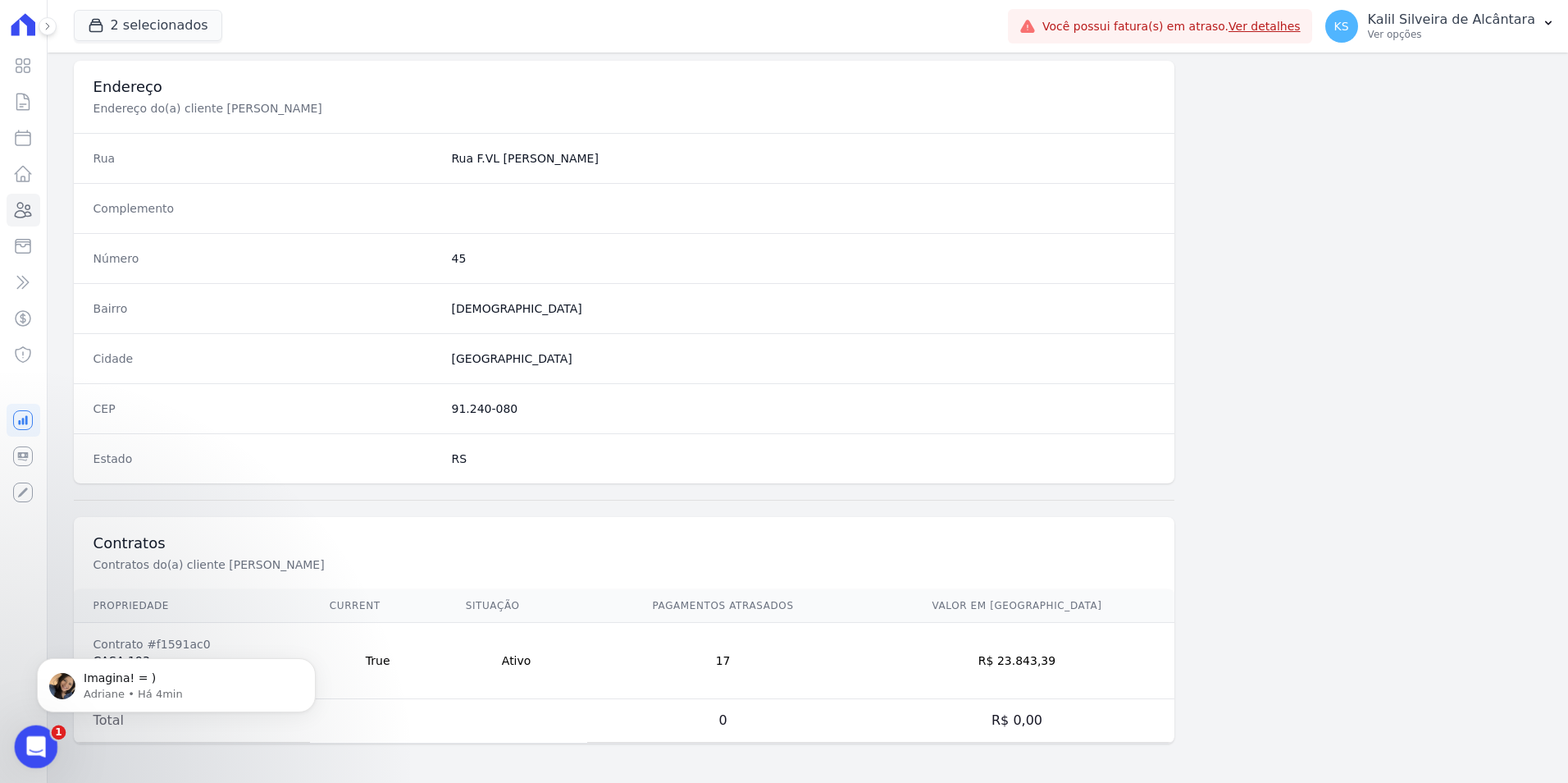
click at [47, 736] on div "Abertura do Messenger da Intercom" at bounding box center [34, 744] width 54 height 54
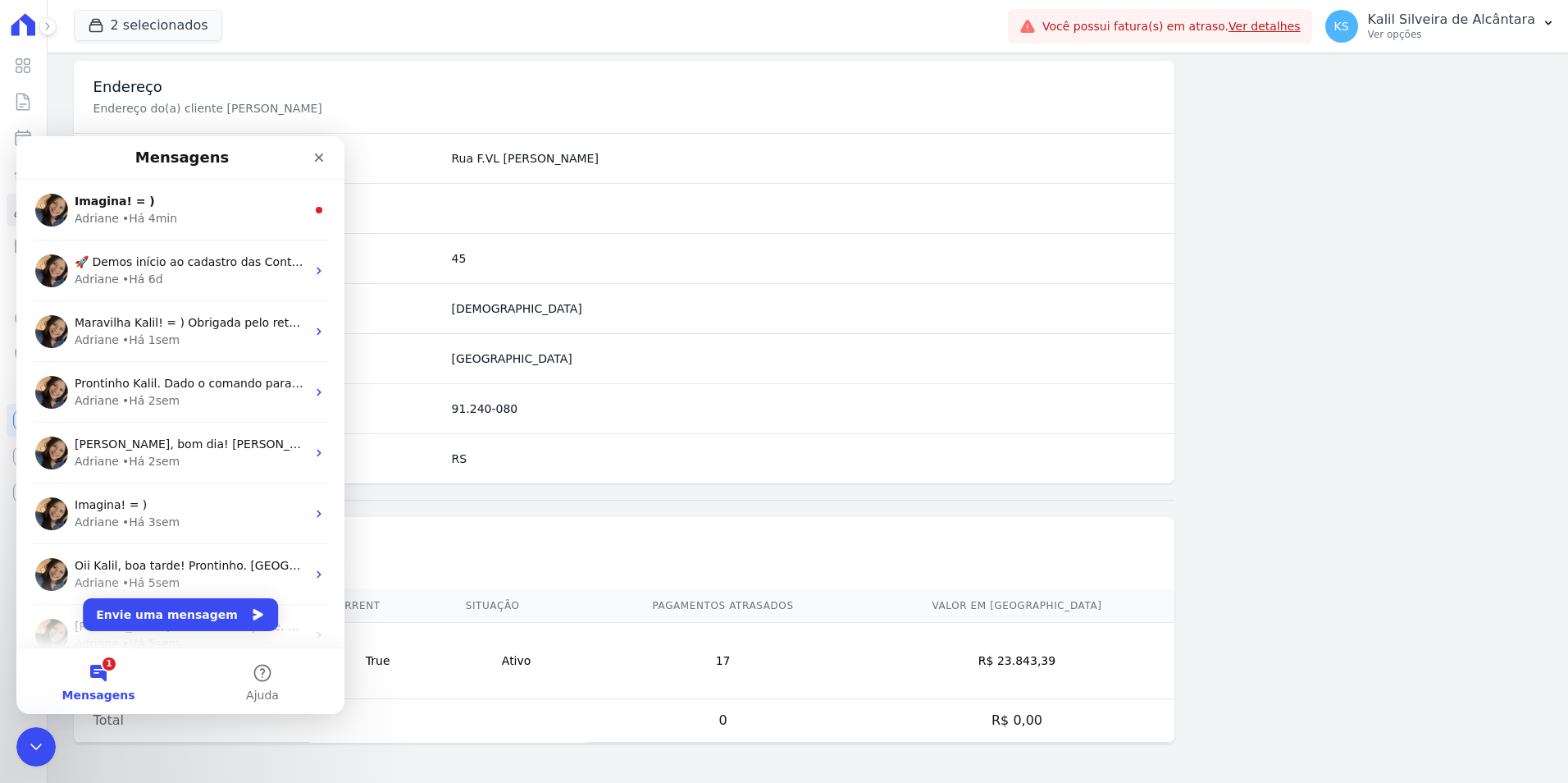
scroll to position [0, 0]
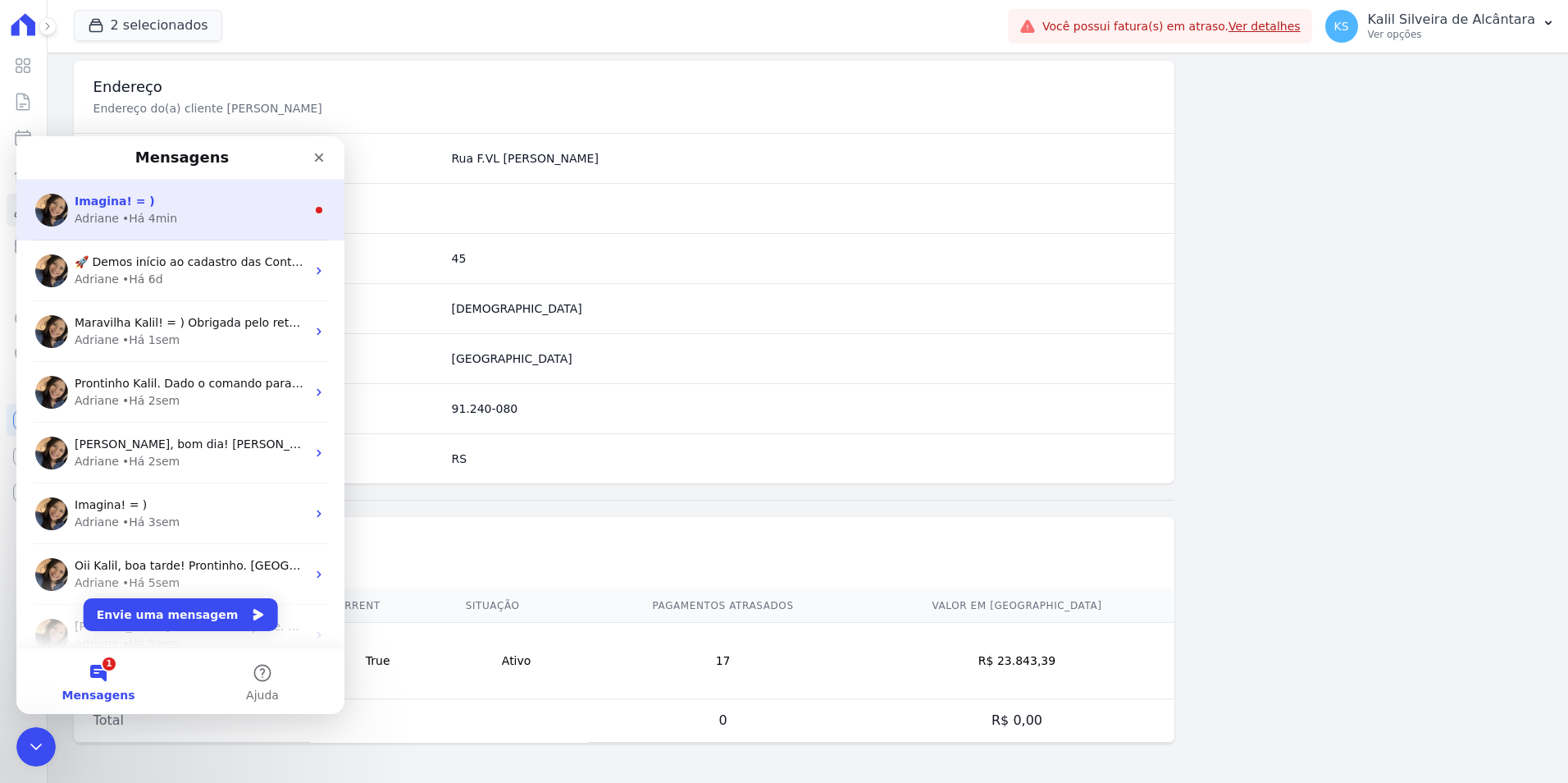
click at [228, 203] on div "Imagina! = )" at bounding box center [189, 201] width 231 height 17
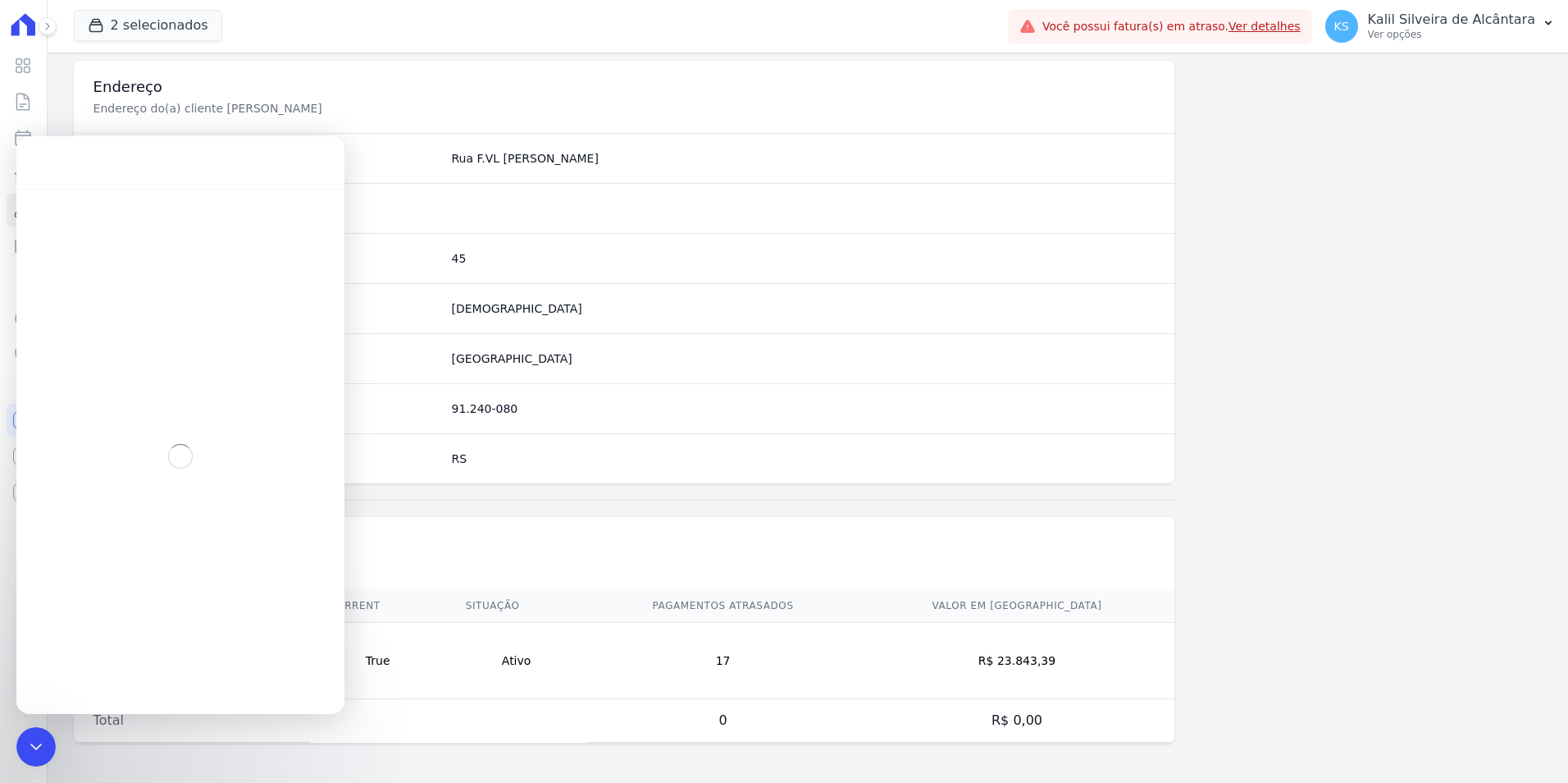
scroll to position [19, 0]
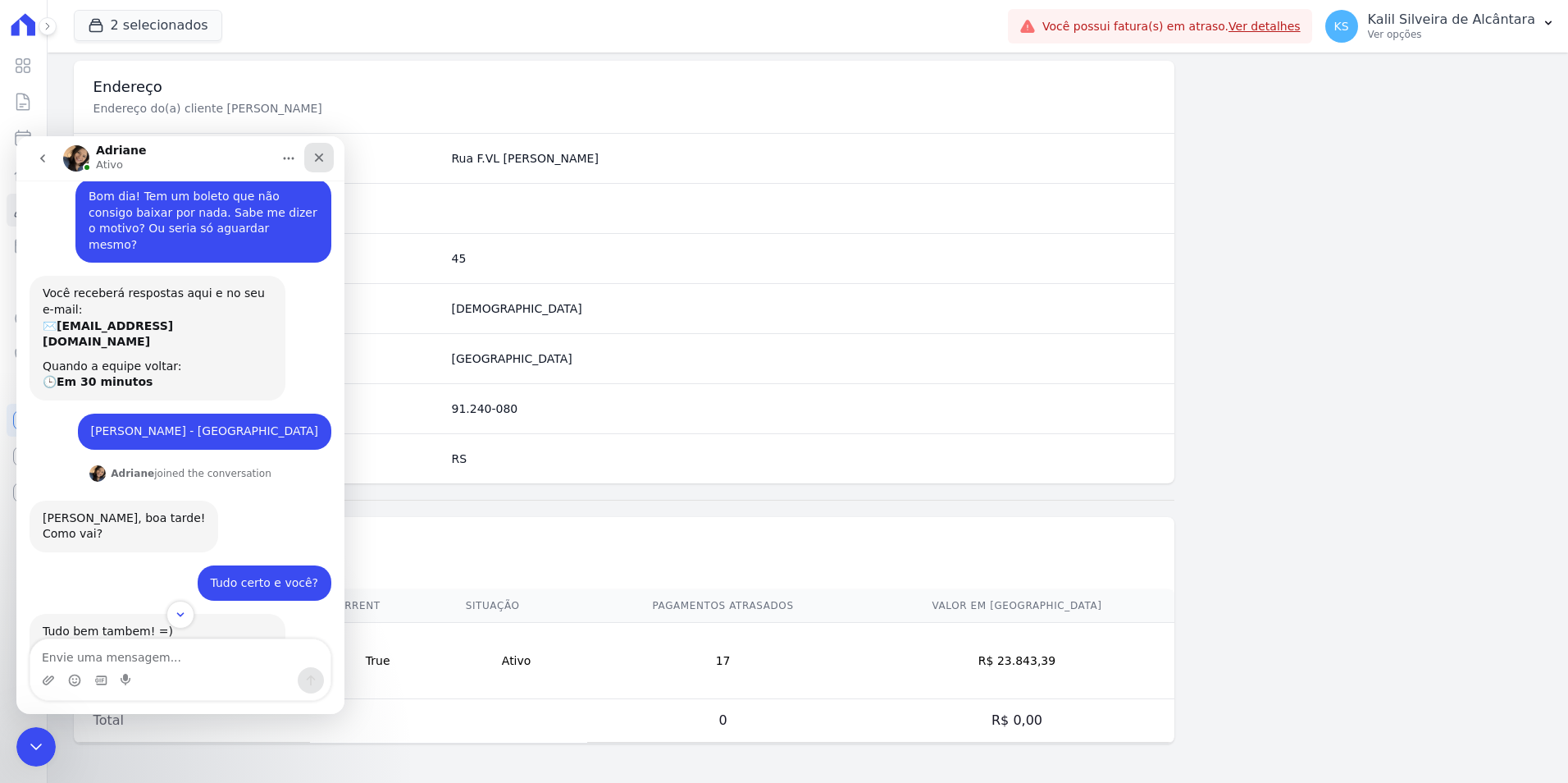
click at [319, 159] on icon "Fechar" at bounding box center [320, 158] width 9 height 9
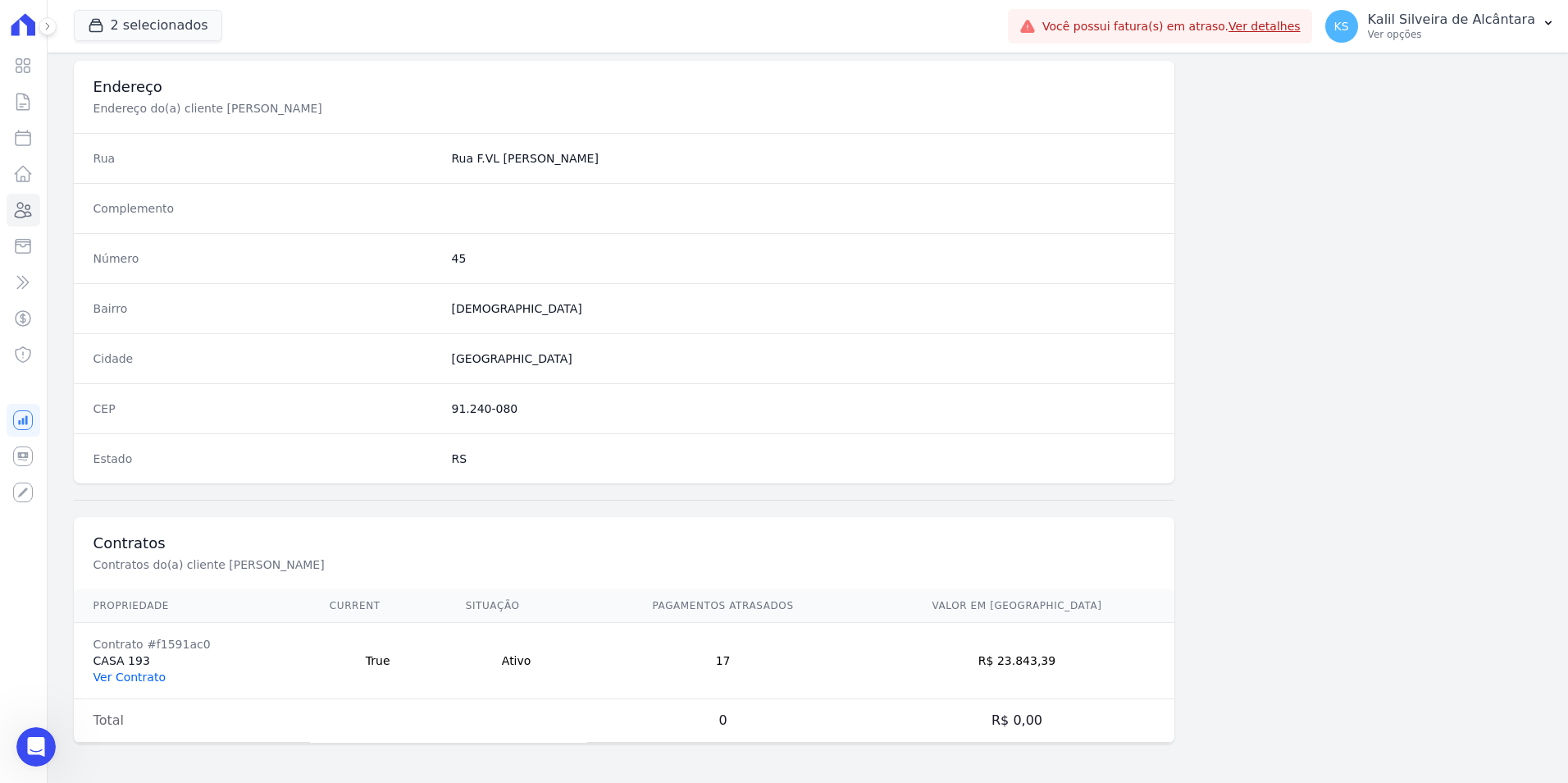
scroll to position [1044, 0]
click at [116, 680] on link "Ver Contrato" at bounding box center [130, 677] width 72 height 13
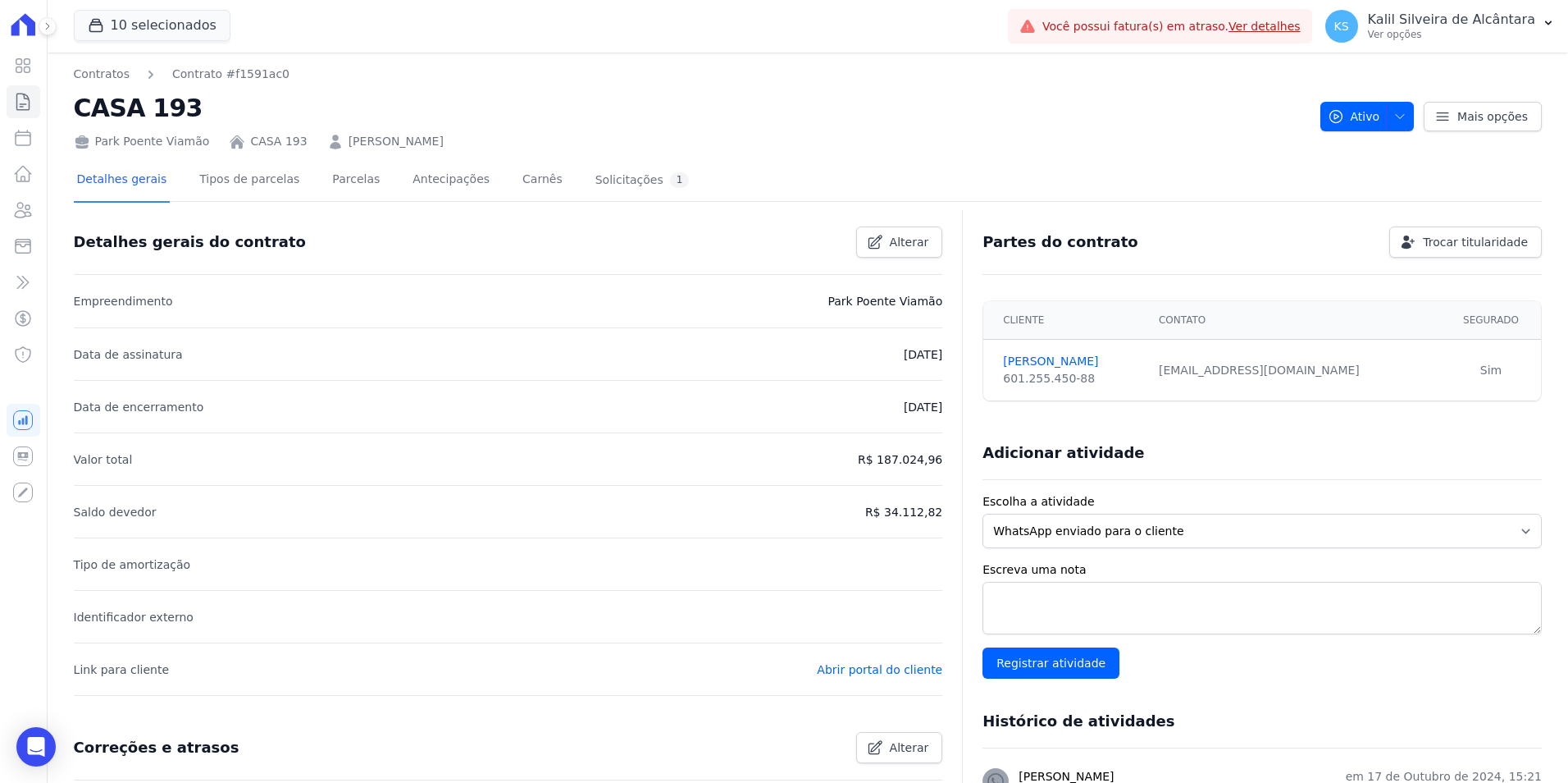
click at [304, 189] on div "Detalhes gerais Tipos de parcelas [GEOGRAPHIC_DATA] Antecipações Carnês Solicit…" at bounding box center [382, 181] width 619 height 44
click at [329, 186] on link "Parcelas" at bounding box center [356, 181] width 54 height 44
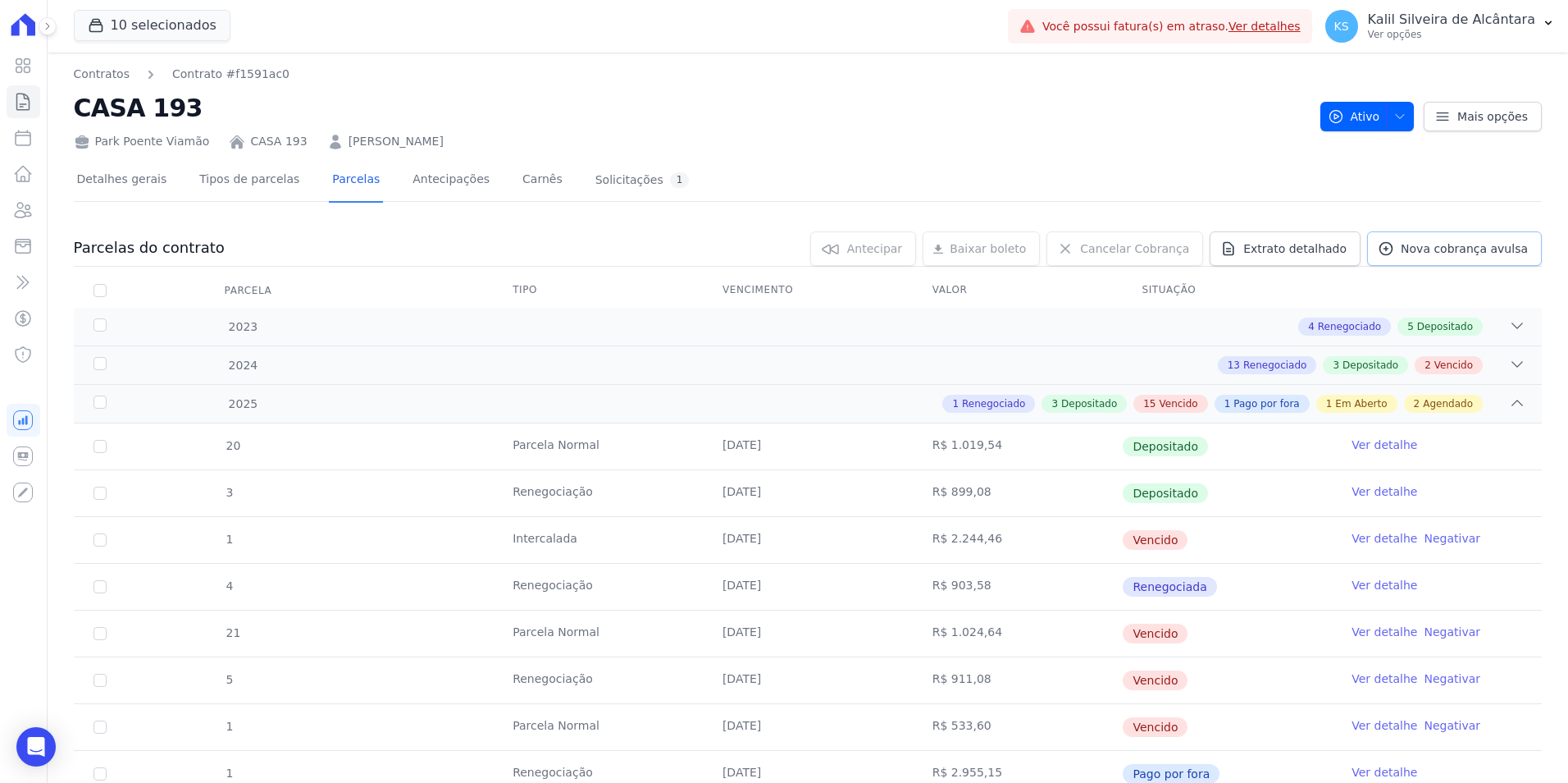
click at [1415, 242] on span "Nova cobrança avulsa" at bounding box center [1464, 248] width 127 height 16
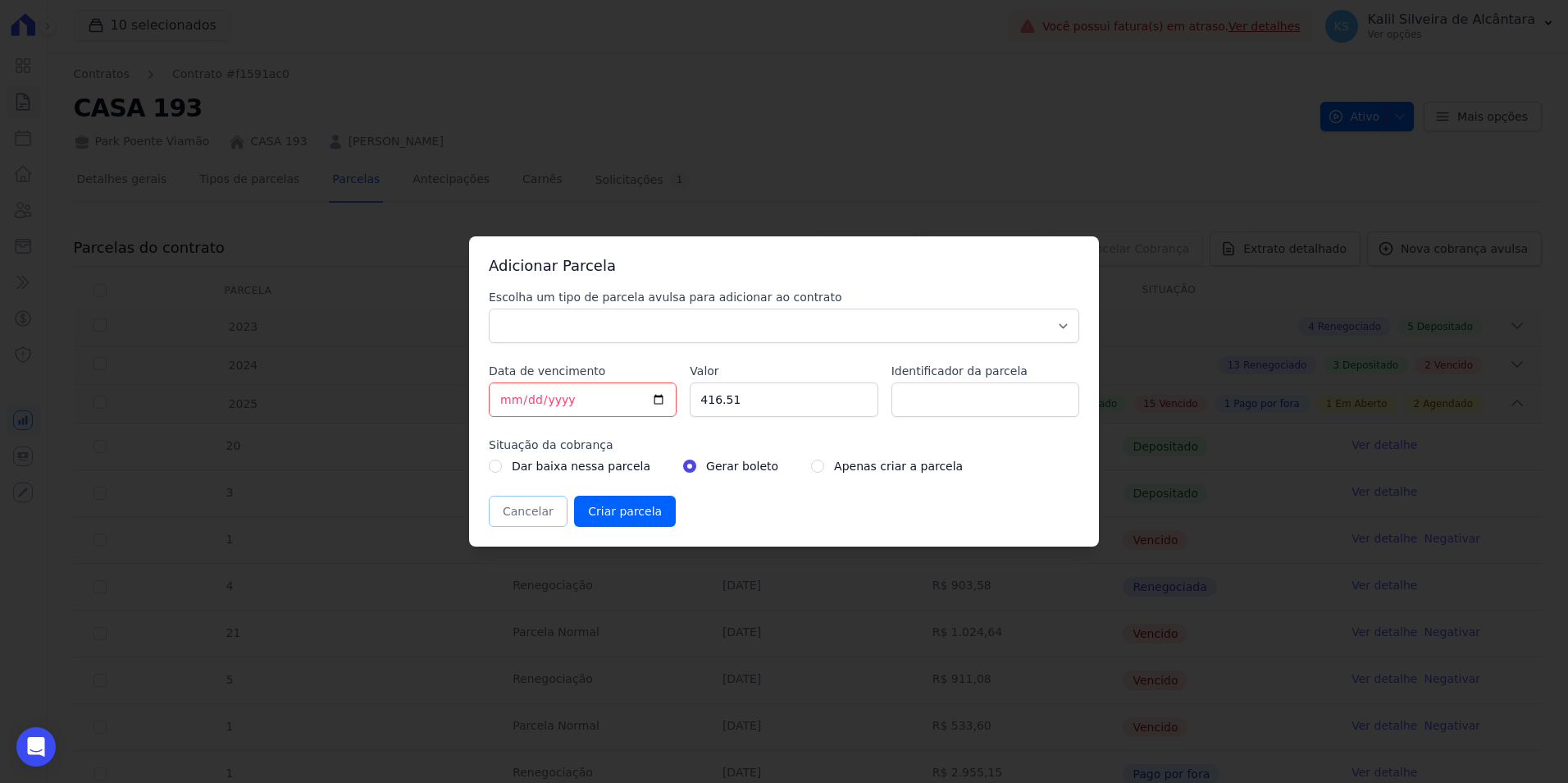
click at [502, 525] on button "Cancelar" at bounding box center [528, 511] width 79 height 31
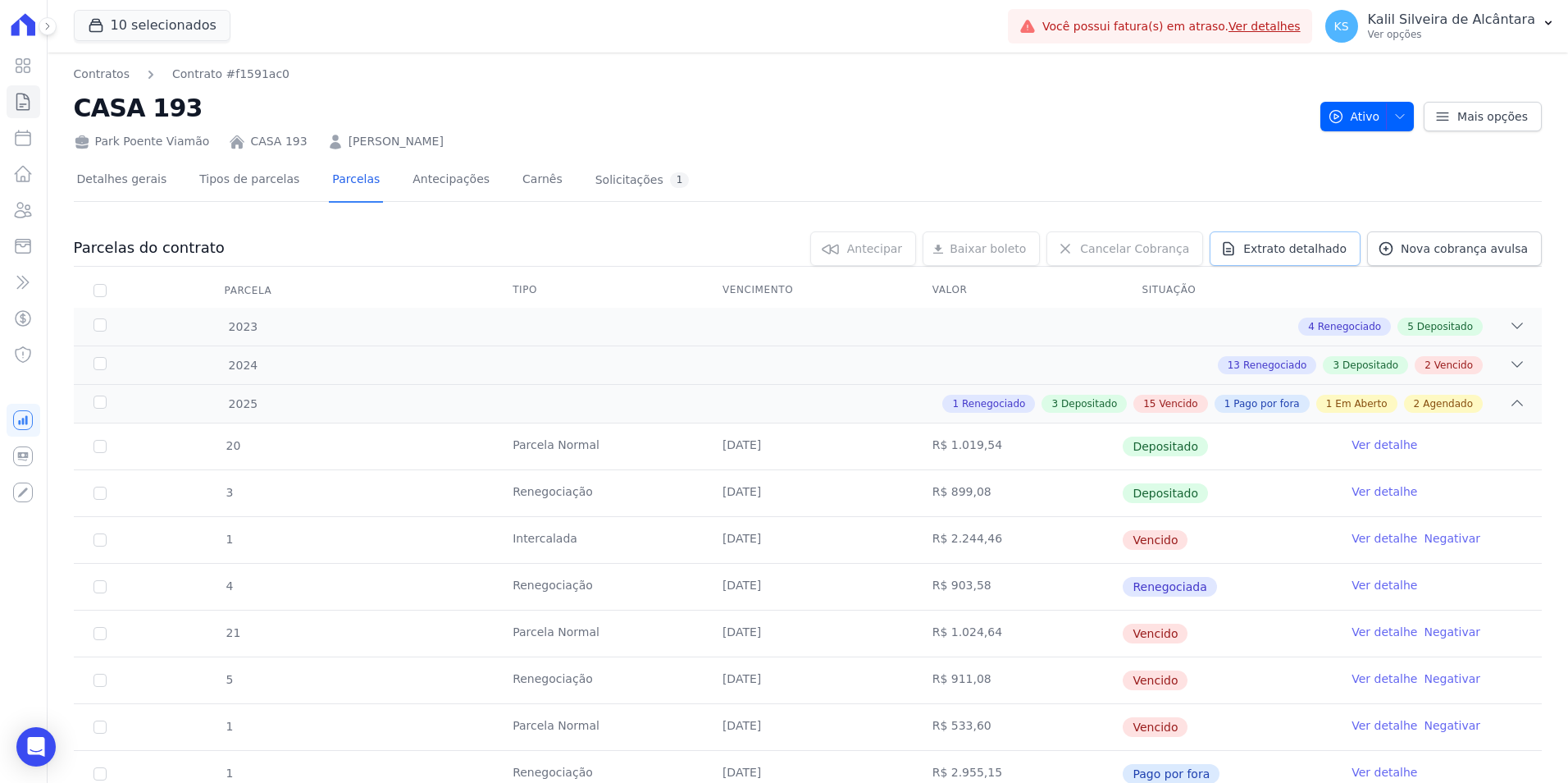
click at [1315, 244] on span "Extrato detalhado" at bounding box center [1294, 248] width 103 height 16
click at [1479, 276] on span "Exportar XLSX" at bounding box center [1511, 276] width 94 height 16
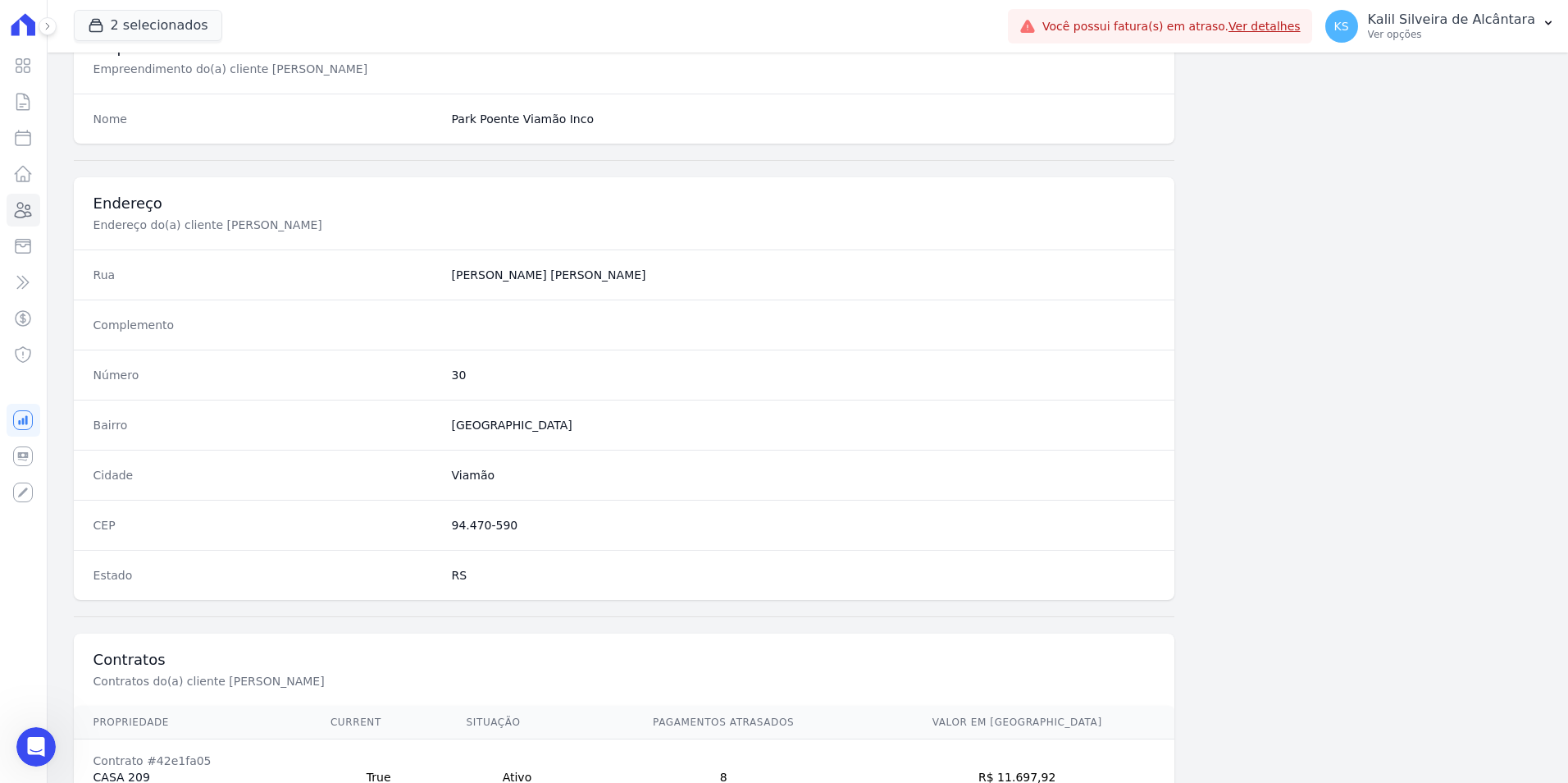
scroll to position [752, 0]
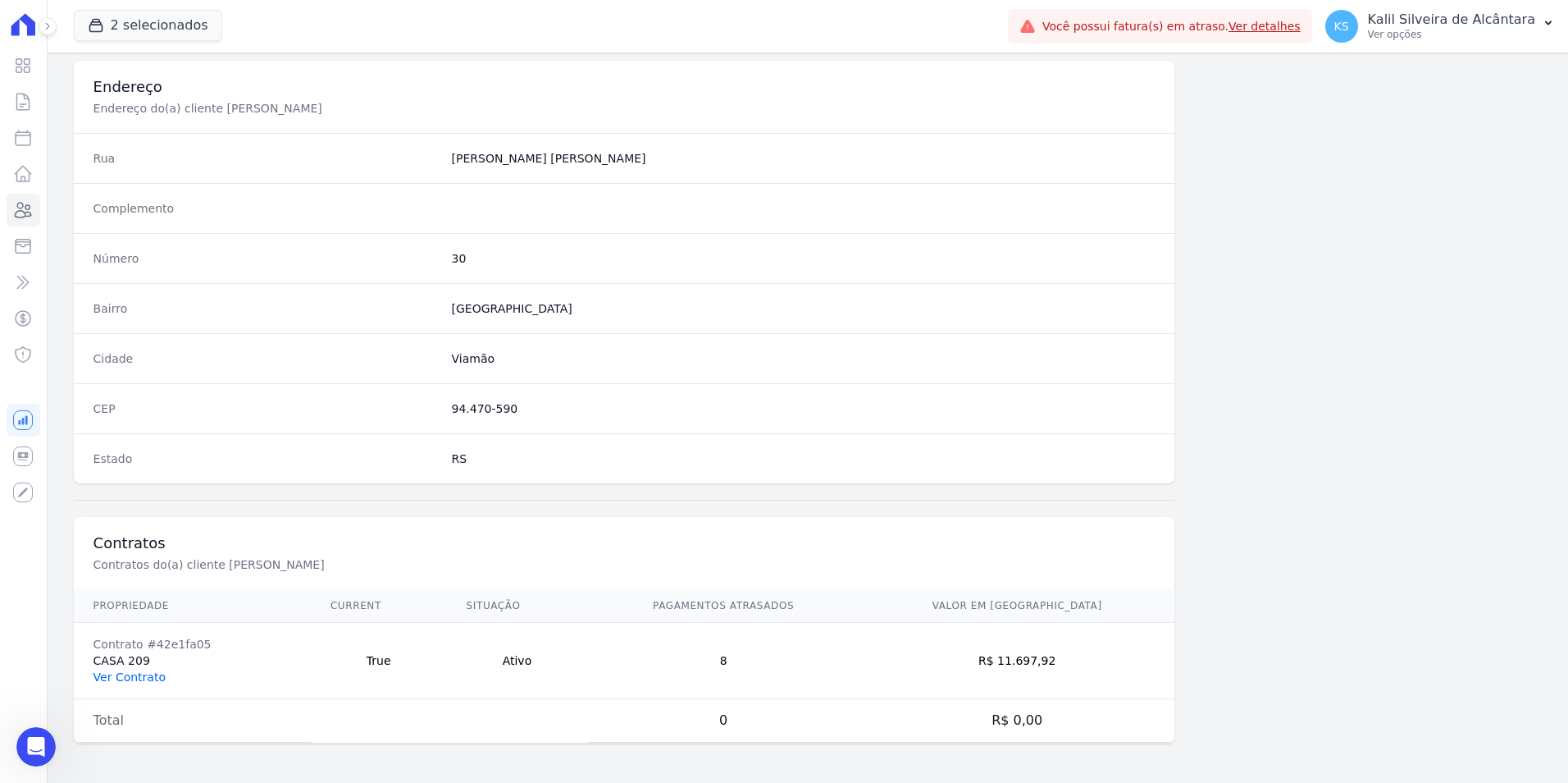
click at [124, 679] on link "Ver Contrato" at bounding box center [130, 677] width 72 height 13
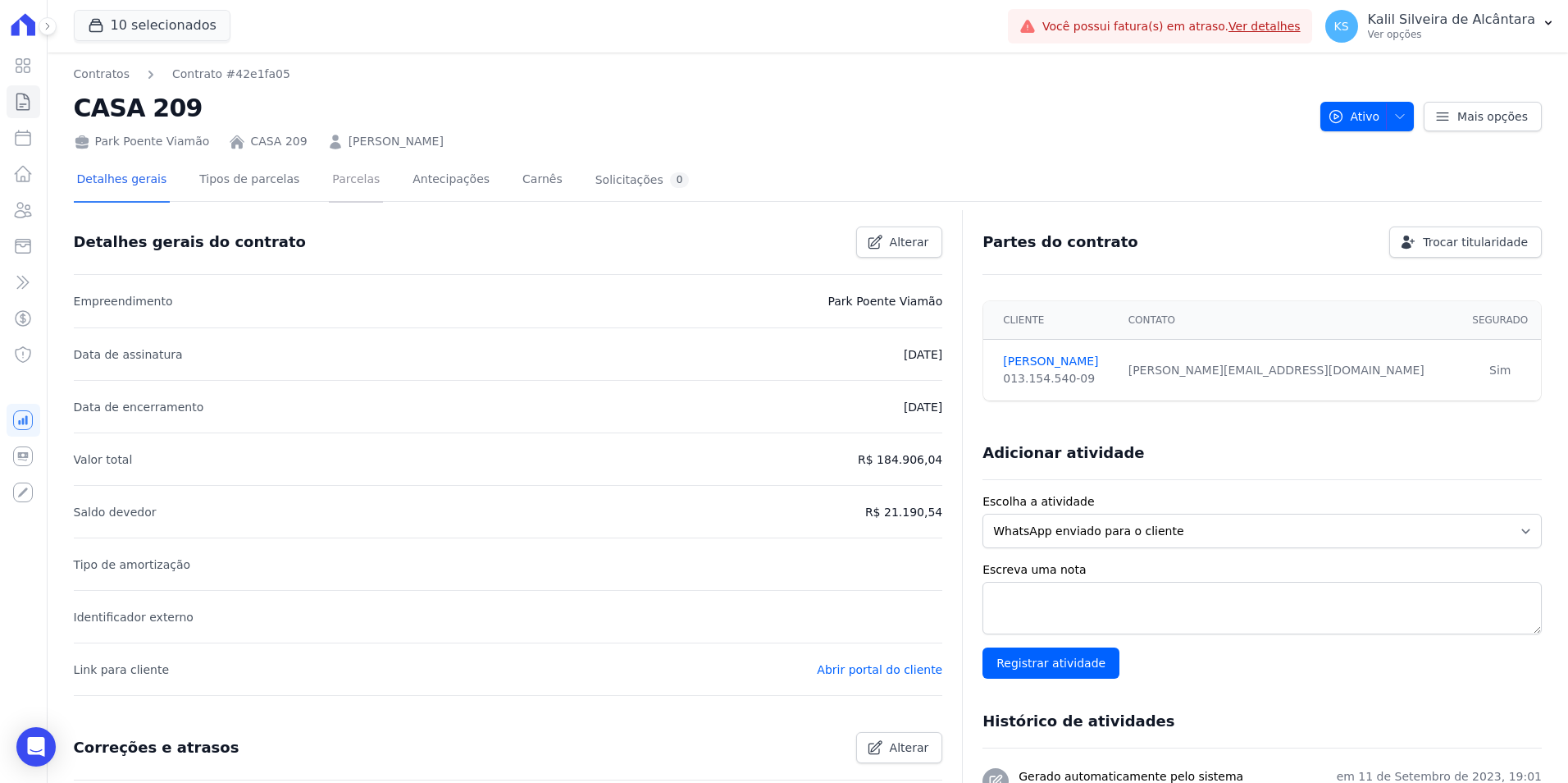
click at [329, 175] on link "Parcelas" at bounding box center [356, 181] width 54 height 44
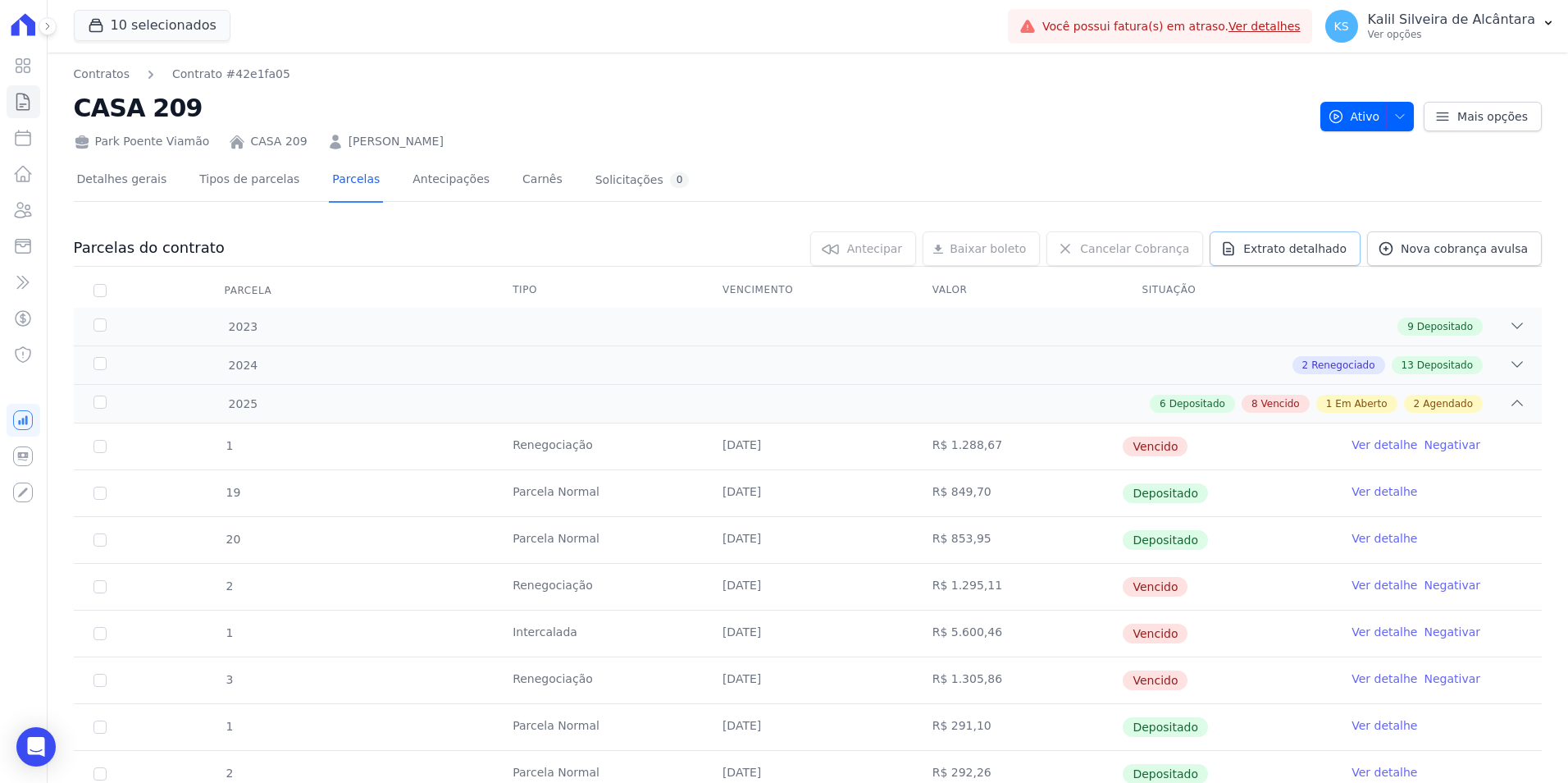
click at [1311, 247] on span "Extrato detalhado" at bounding box center [1294, 248] width 103 height 16
click at [1499, 280] on span "Exportar XLSX" at bounding box center [1511, 276] width 94 height 16
drag, startPoint x: 928, startPoint y: 134, endPoint x: 953, endPoint y: 111, distance: 34.0
click at [928, 134] on div "Park Poente Viamão CASA 209 BRENDA ARRUDA FREITAS" at bounding box center [689, 138] width 1233 height 24
click at [22, 214] on icon at bounding box center [23, 210] width 20 height 20
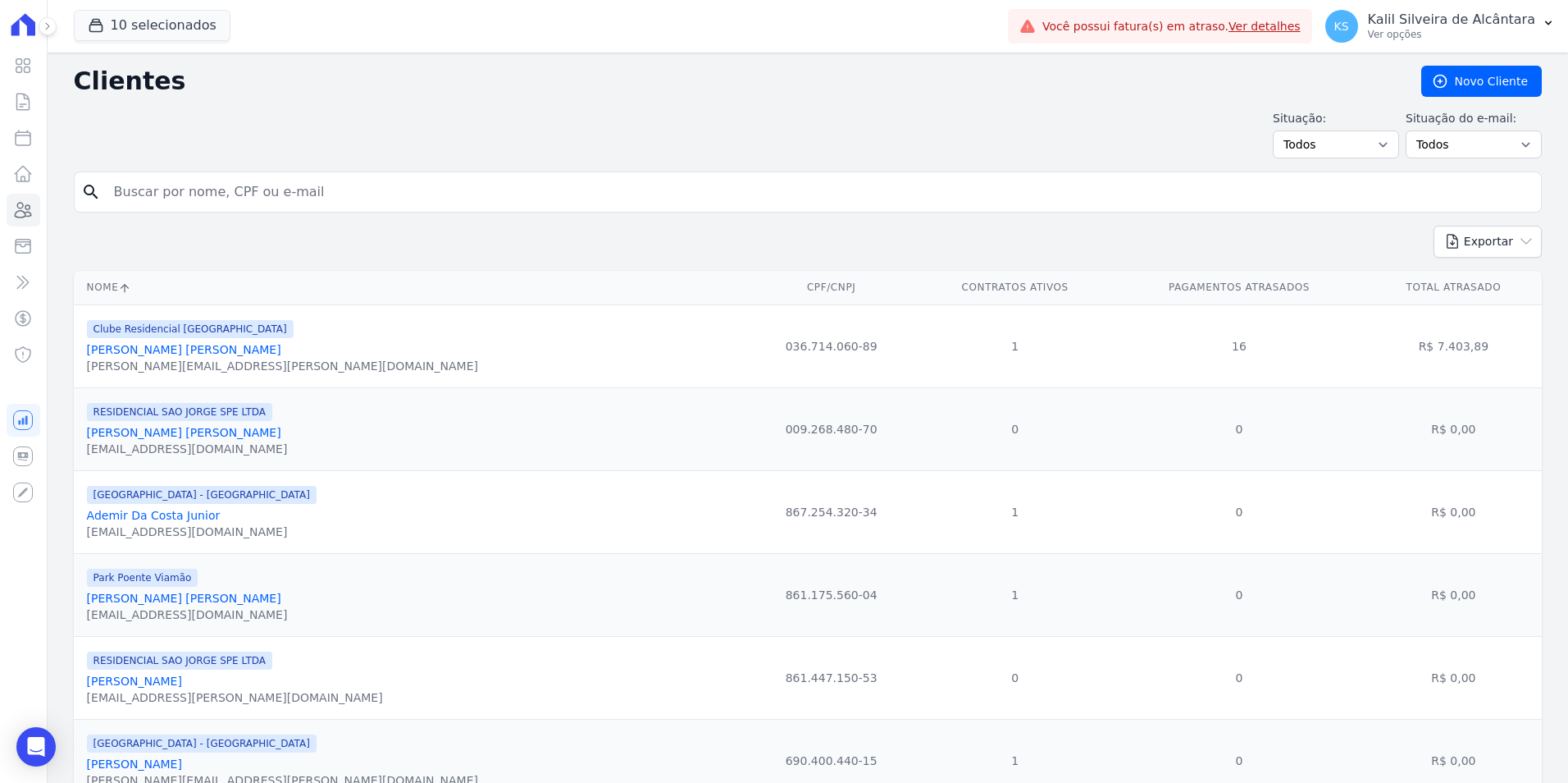
click at [244, 202] on input "search" at bounding box center [819, 192] width 1430 height 33
type input "[PERSON_NAME]"
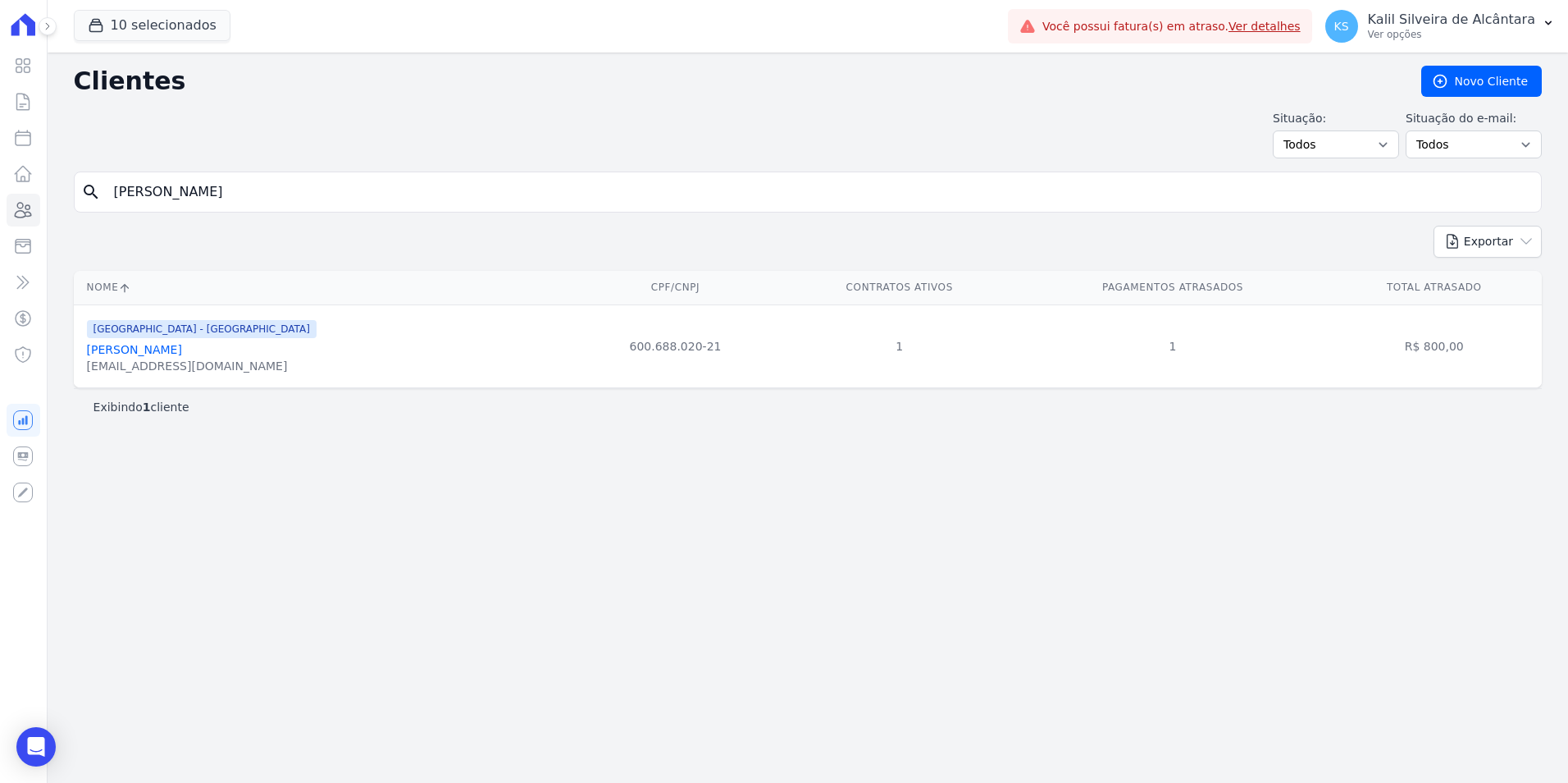
click at [168, 346] on link "Gabriel Ourique Pereira" at bounding box center [134, 349] width 95 height 13
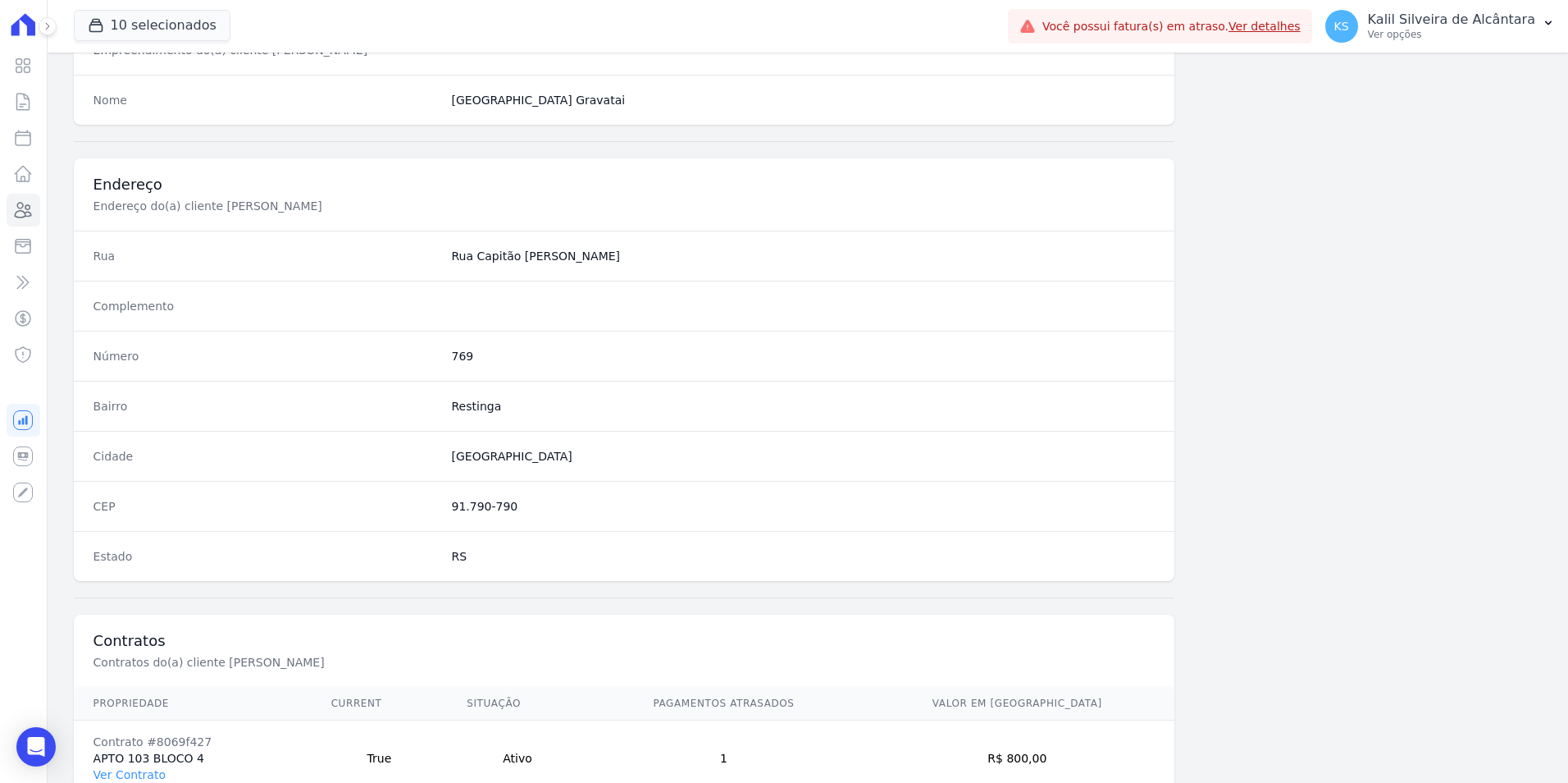
scroll to position [752, 0]
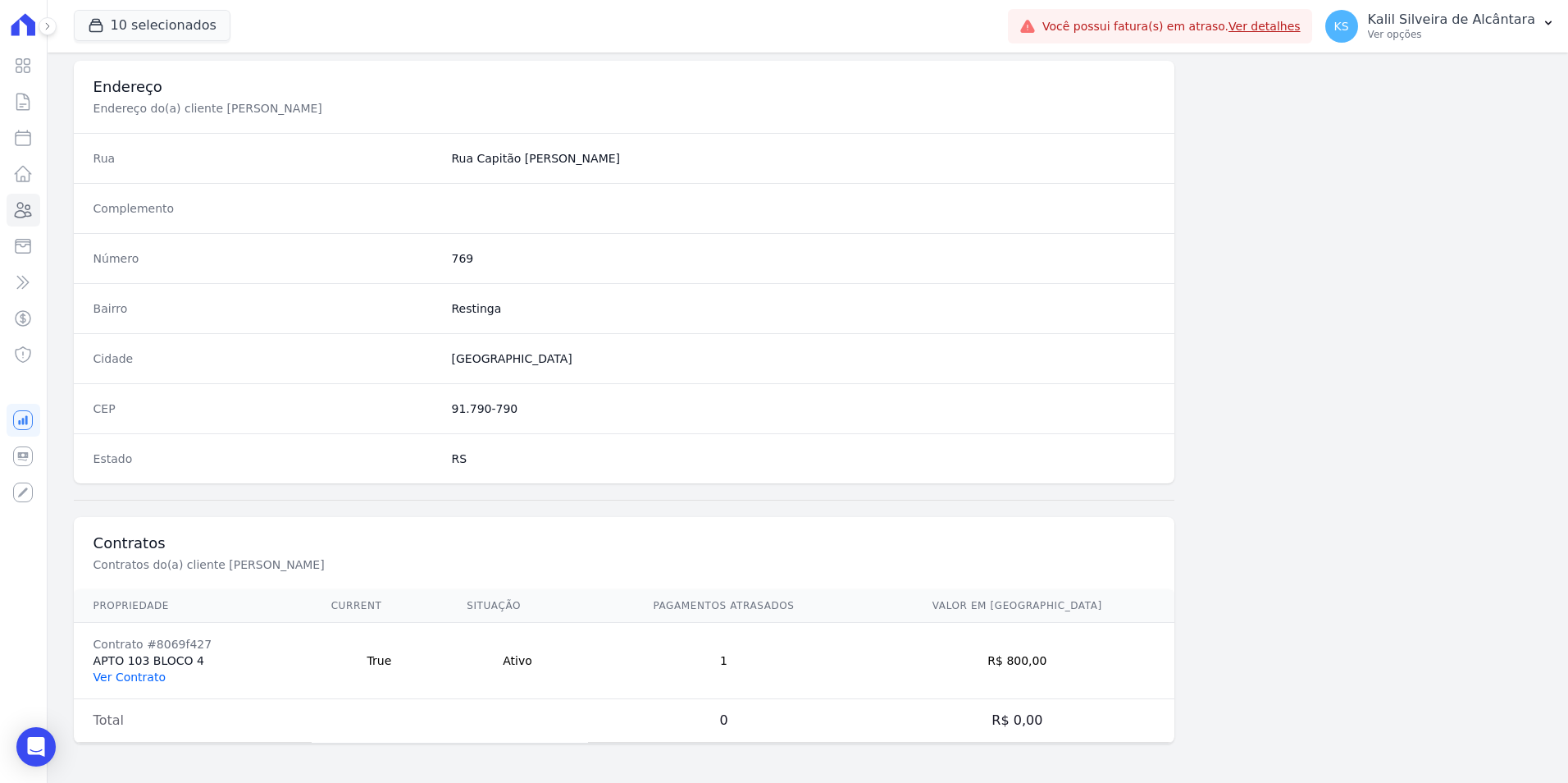
click at [149, 671] on link "Ver Contrato" at bounding box center [130, 677] width 72 height 13
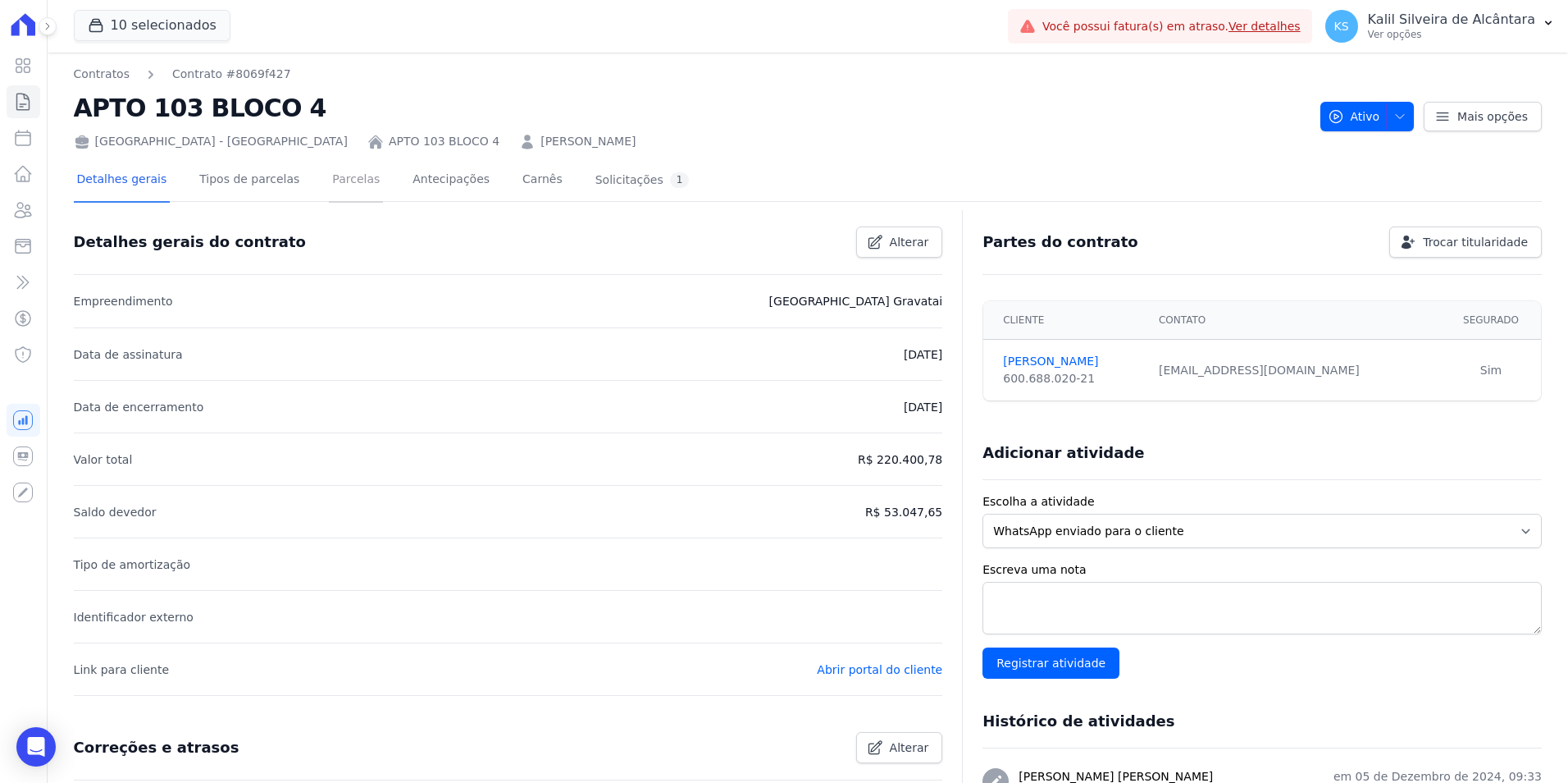
click at [329, 190] on link "Parcelas" at bounding box center [356, 181] width 54 height 44
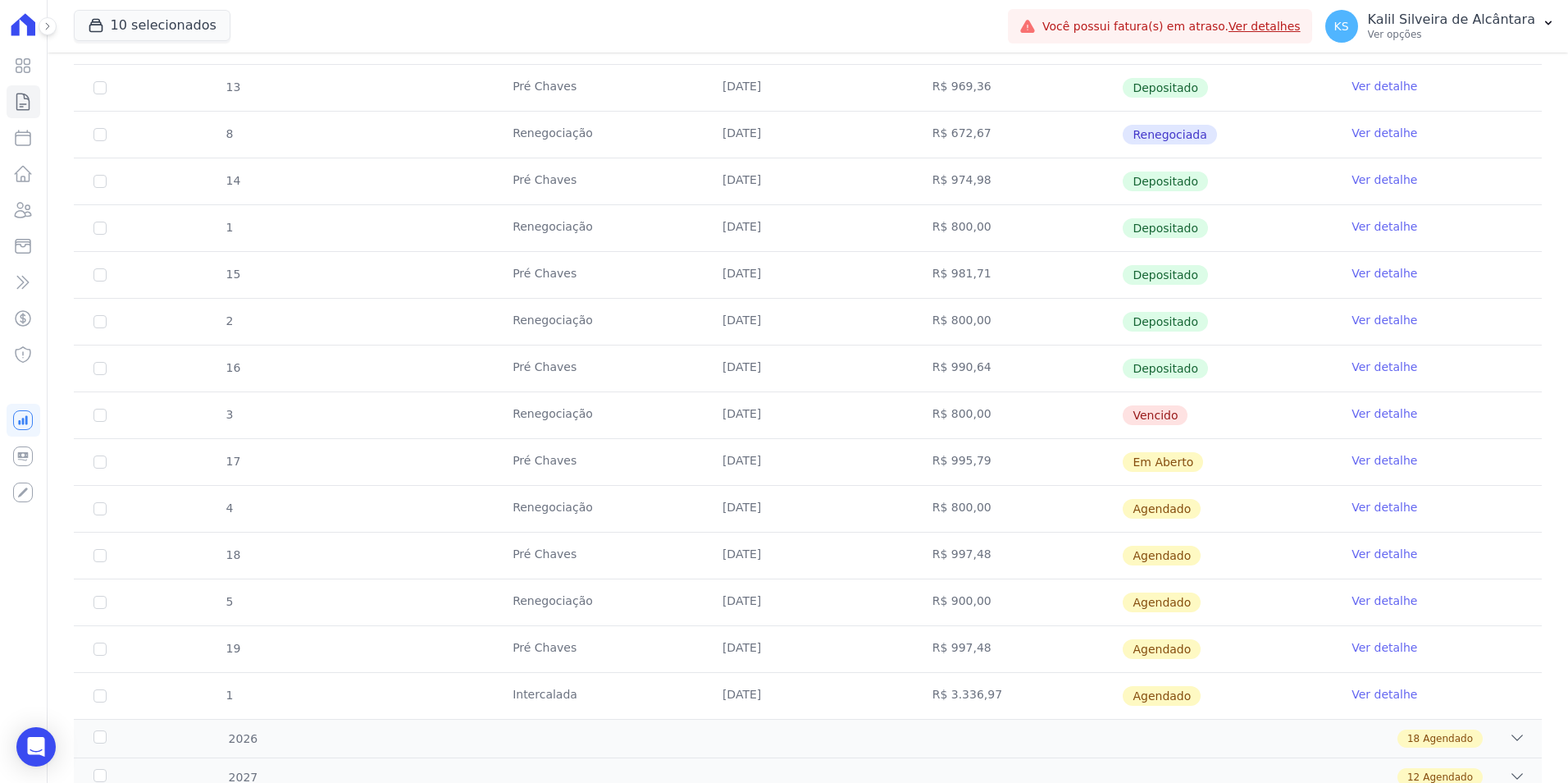
scroll to position [1246, 0]
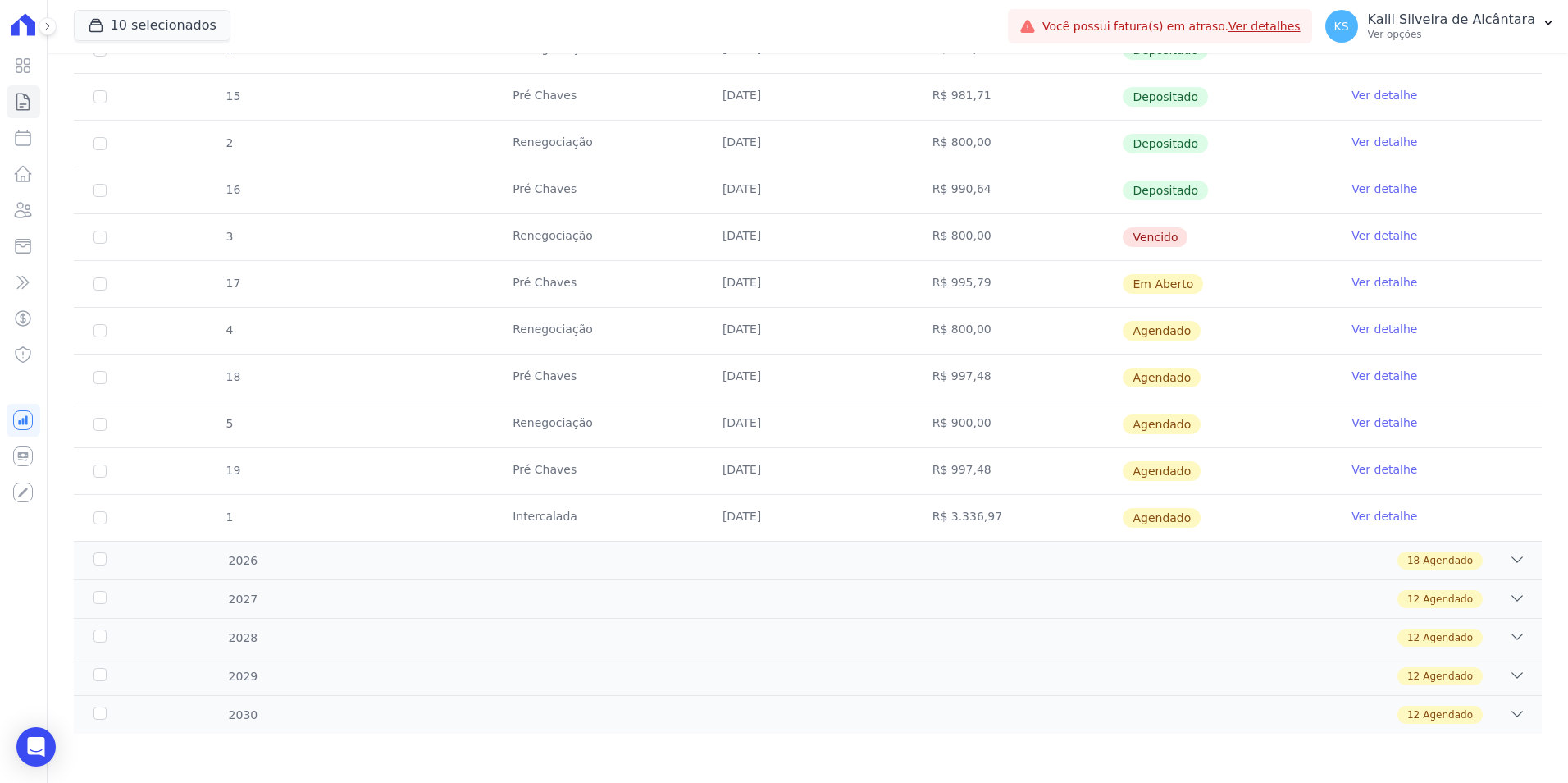
drag, startPoint x: 1178, startPoint y: 331, endPoint x: 838, endPoint y: 460, distance: 363.6
click at [668, 345] on td "Renegociação" at bounding box center [598, 330] width 210 height 46
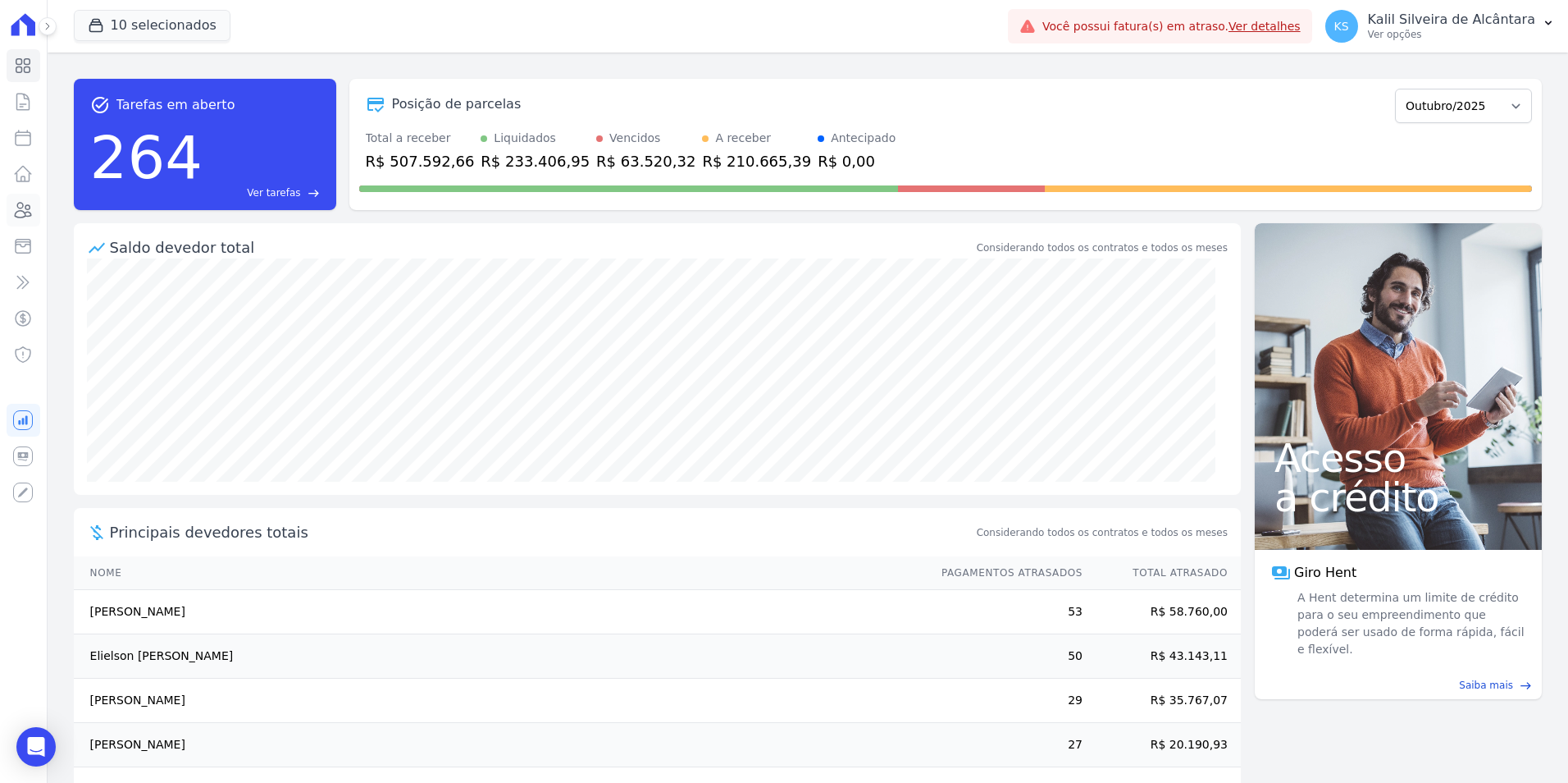
click at [32, 208] on icon at bounding box center [23, 210] width 20 height 20
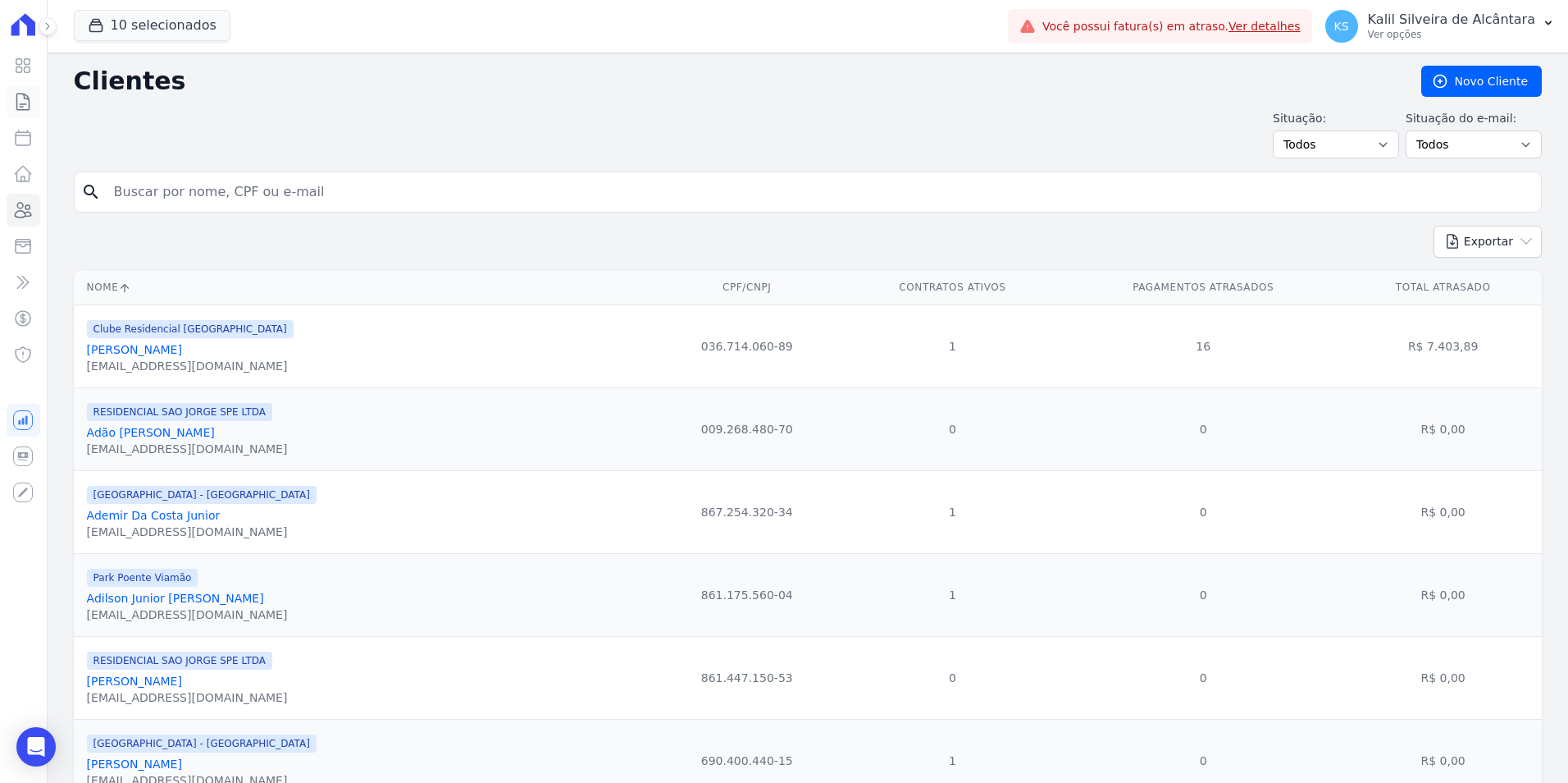
click at [24, 106] on icon at bounding box center [23, 102] width 20 height 20
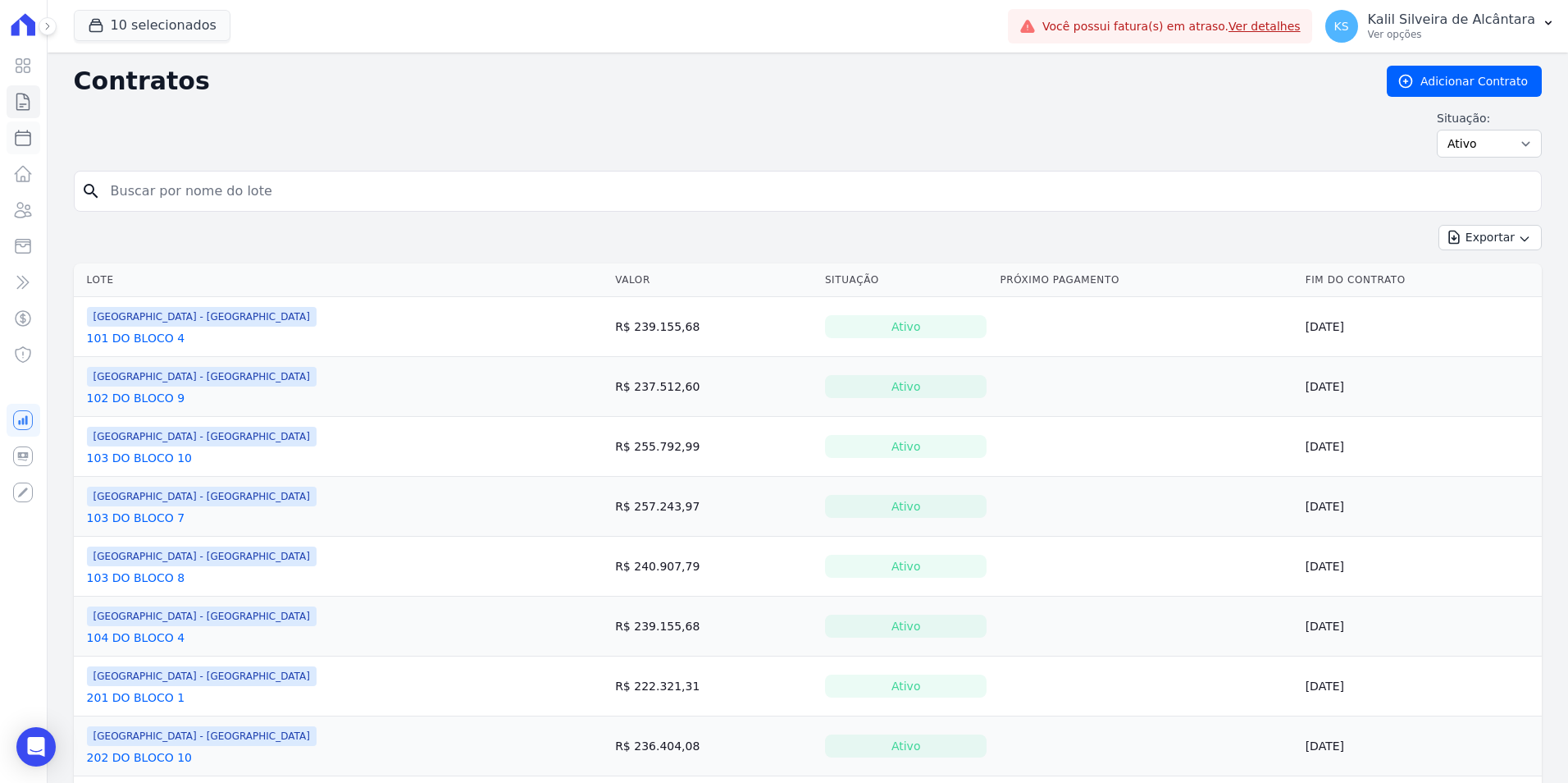
click at [22, 127] on link "Parcelas" at bounding box center [23, 138] width 34 height 33
select select
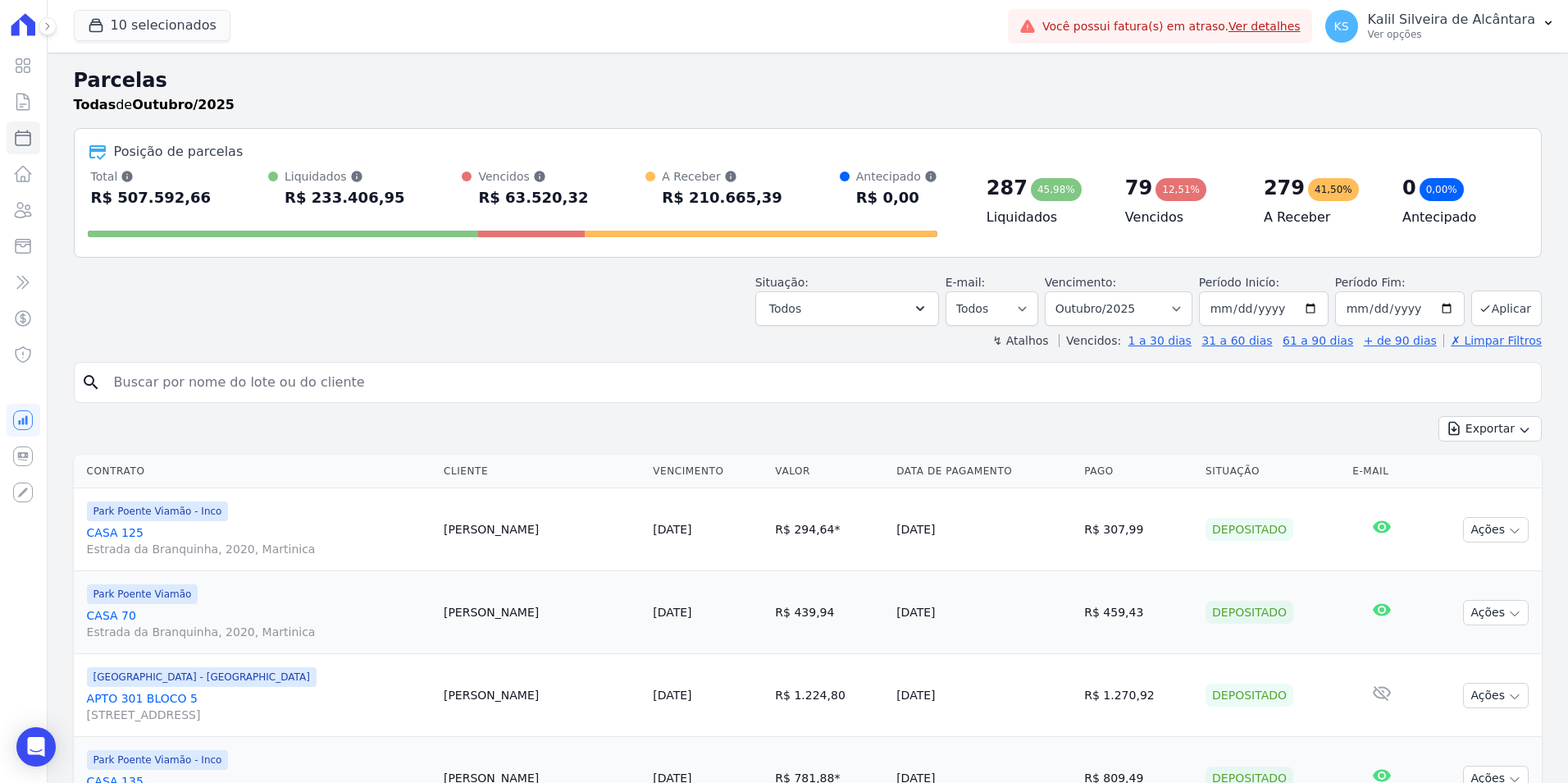
drag, startPoint x: 497, startPoint y: 205, endPoint x: 588, endPoint y: 214, distance: 91.4
click at [588, 214] on div "Total Soma das parcelas pagas, vencidas, em aberto e agendadas. Não considera p…" at bounding box center [513, 206] width 850 height 75
click at [414, 298] on div "Situação: Agendado Em Aberto Pago Processando Cancelado Vencido Transferindo De…" at bounding box center [807, 296] width 1467 height 58
click at [147, 36] on button "10 selecionados" at bounding box center [151, 25] width 157 height 31
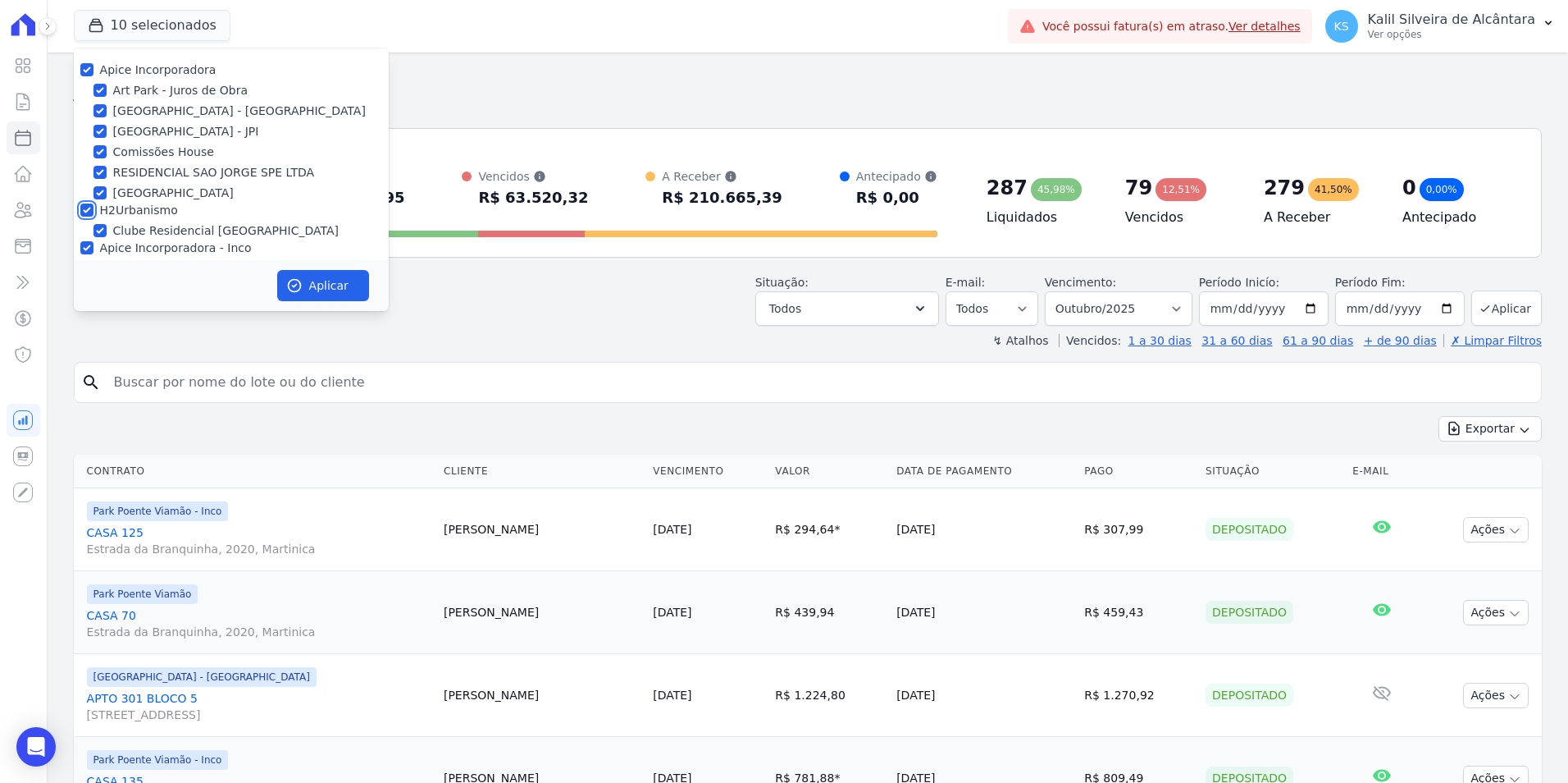
click at [90, 208] on input "H2Urbanismo" at bounding box center [87, 209] width 13 height 13
checkbox input "false"
click at [108, 134] on div "[GEOGRAPHIC_DATA] - JPI" at bounding box center [231, 131] width 315 height 17
drag, startPoint x: 100, startPoint y: 152, endPoint x: 100, endPoint y: 143, distance: 9.0
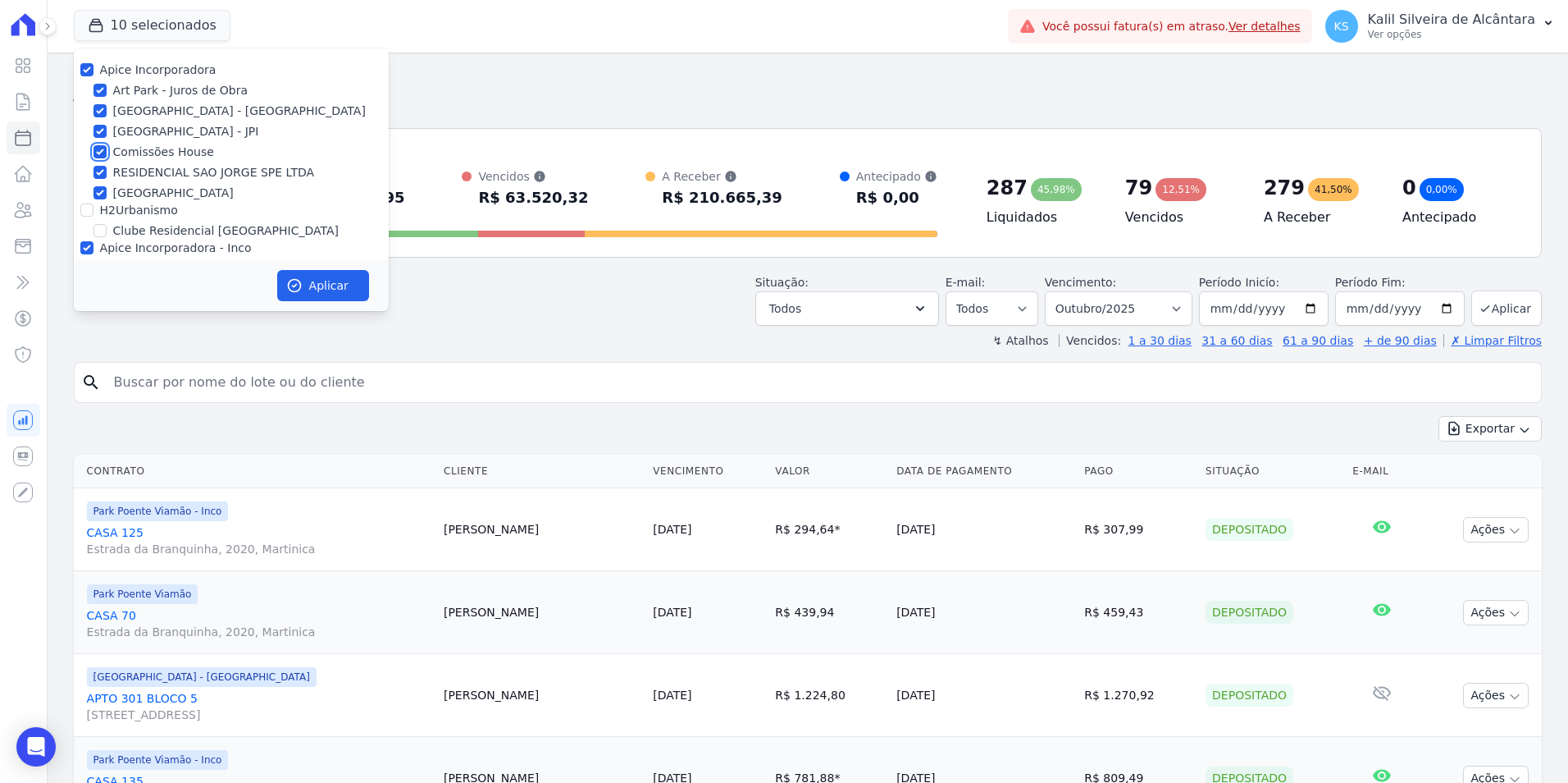
click at [100, 151] on input "Comissões House" at bounding box center [100, 151] width 13 height 13
checkbox input "false"
click at [100, 131] on input "[GEOGRAPHIC_DATA] - JPI" at bounding box center [100, 131] width 13 height 13
checkbox input "false"
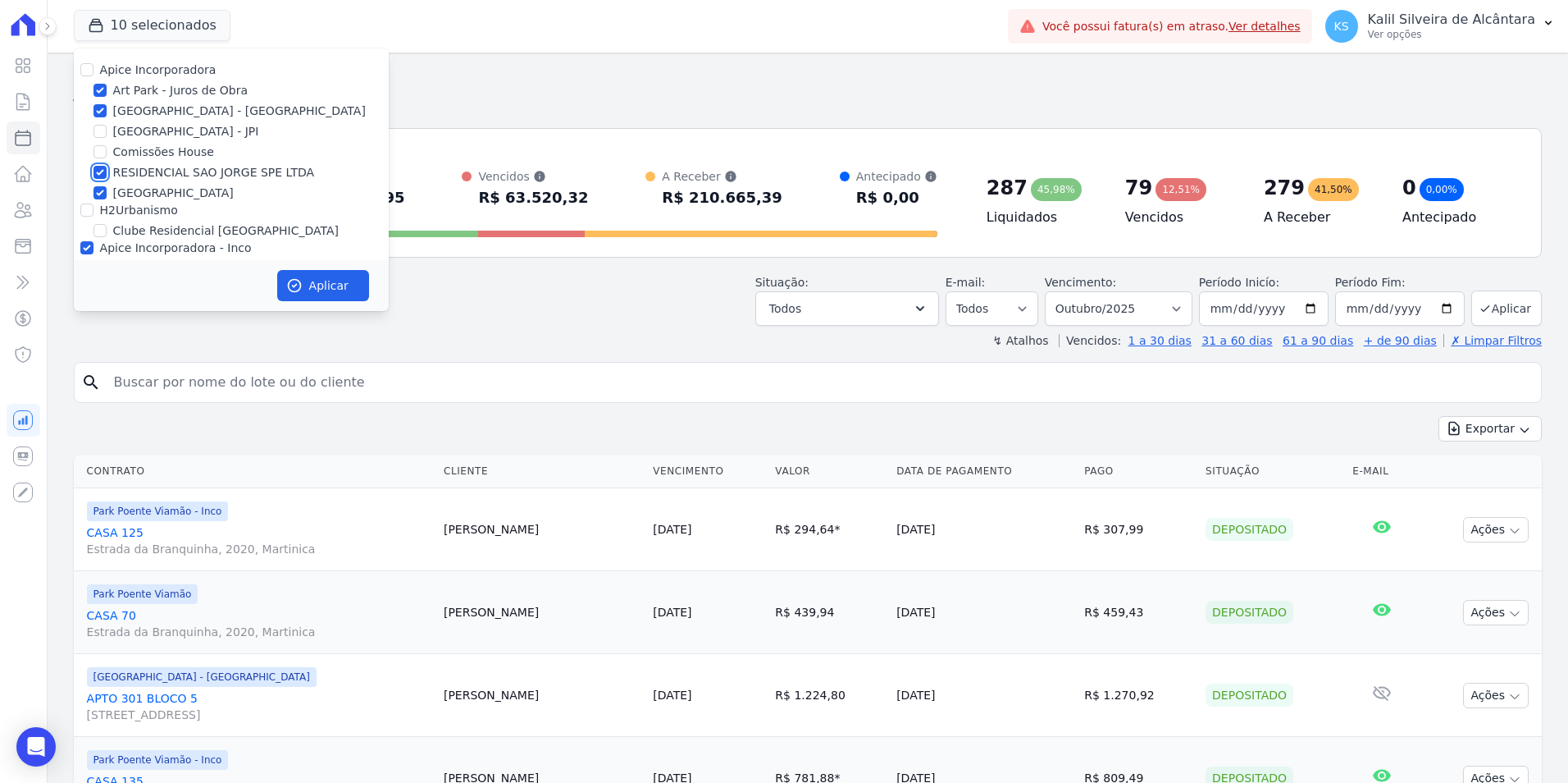
click at [100, 178] on input "RESIDENCIAL SAO JORGE SPE LTDA" at bounding box center [100, 172] width 13 height 13
checkbox input "false"
click at [104, 197] on input "[GEOGRAPHIC_DATA]" at bounding box center [100, 192] width 13 height 13
checkbox input "false"
click at [322, 292] on button "Aplicar" at bounding box center [322, 285] width 91 height 31
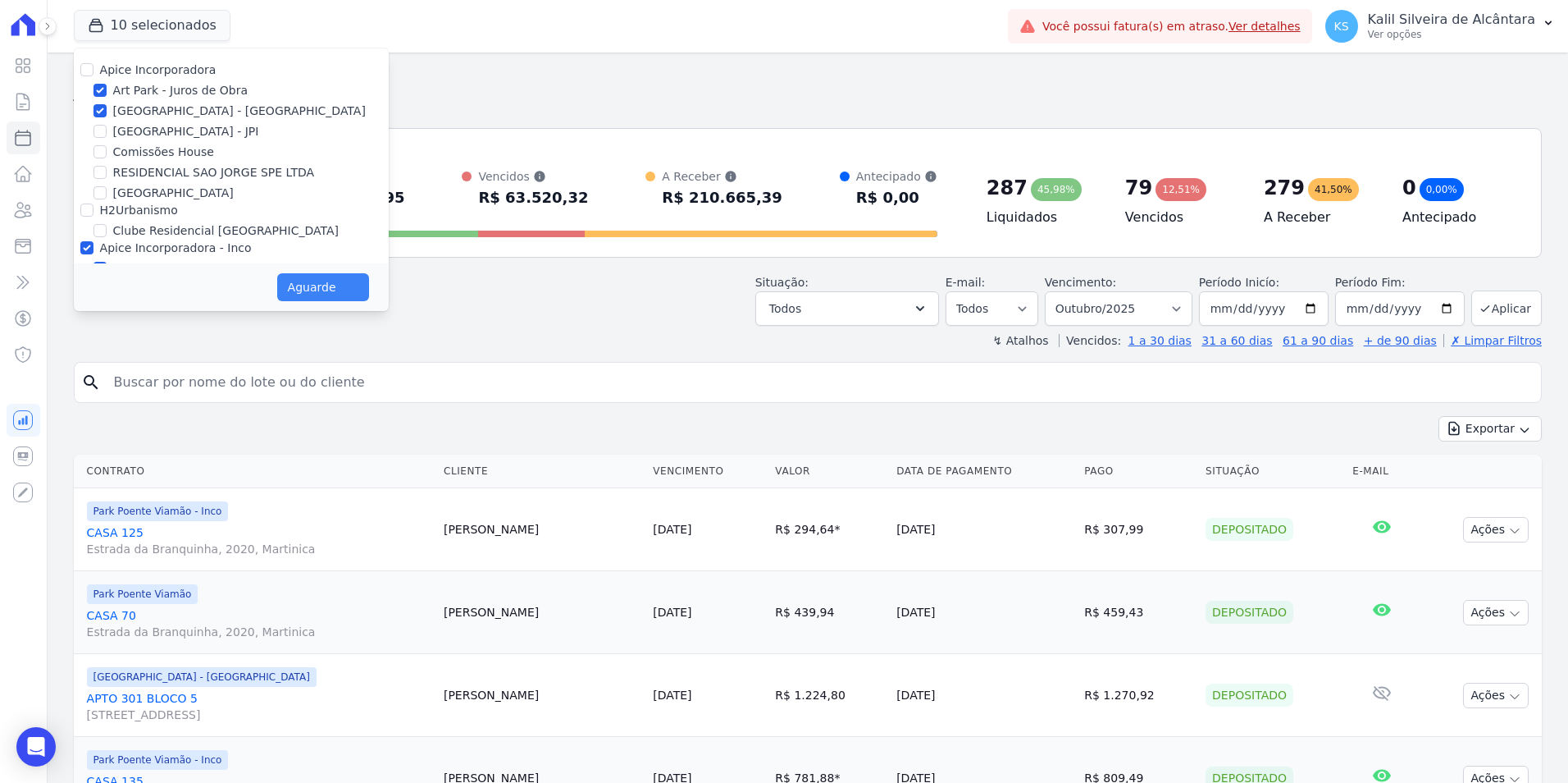
select select
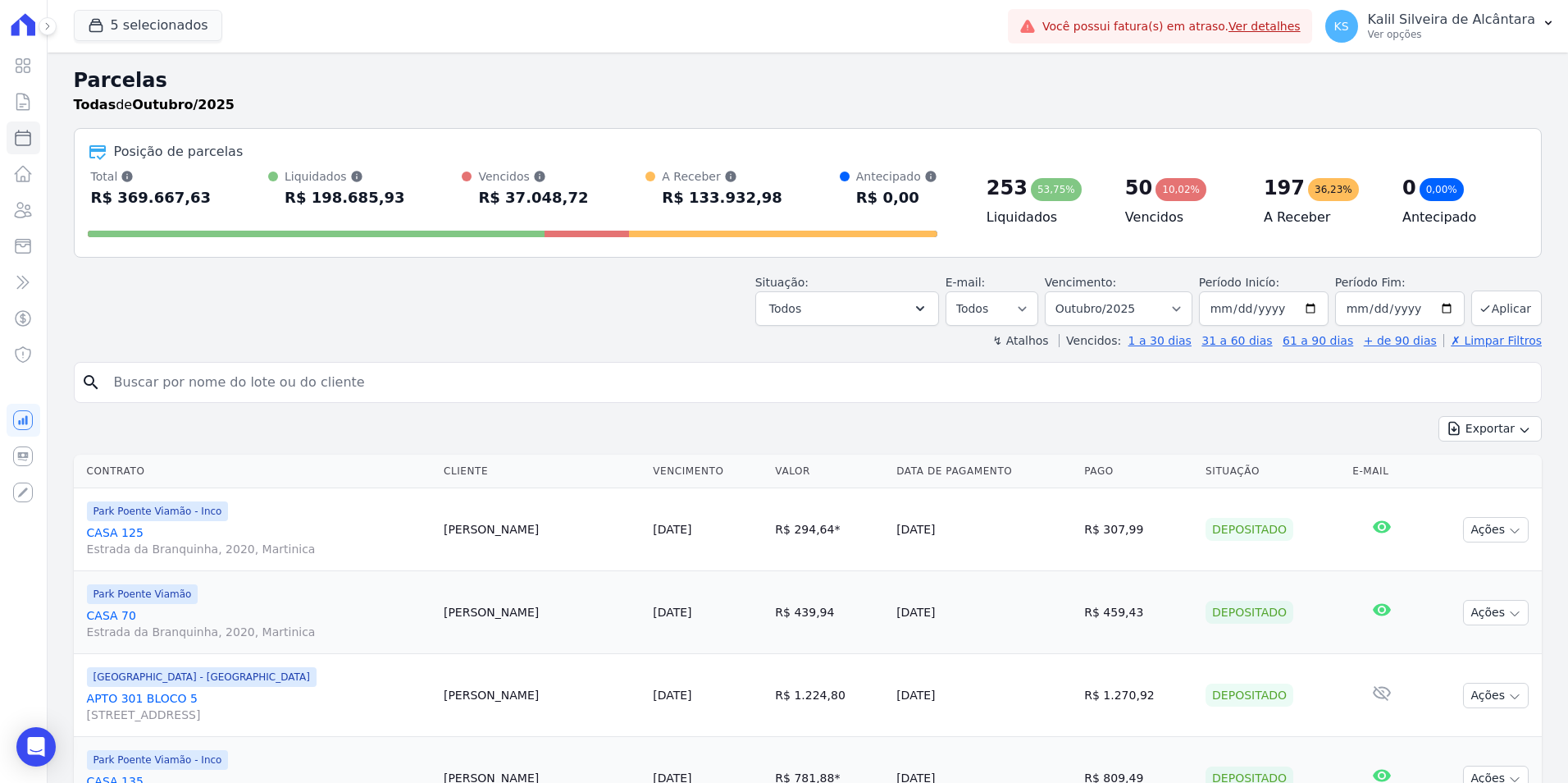
click at [217, 380] on input "search" at bounding box center [819, 382] width 1430 height 33
type input "[PERSON_NAME]"
click at [221, 380] on input "[PERSON_NAME]" at bounding box center [819, 382] width 1430 height 33
select select
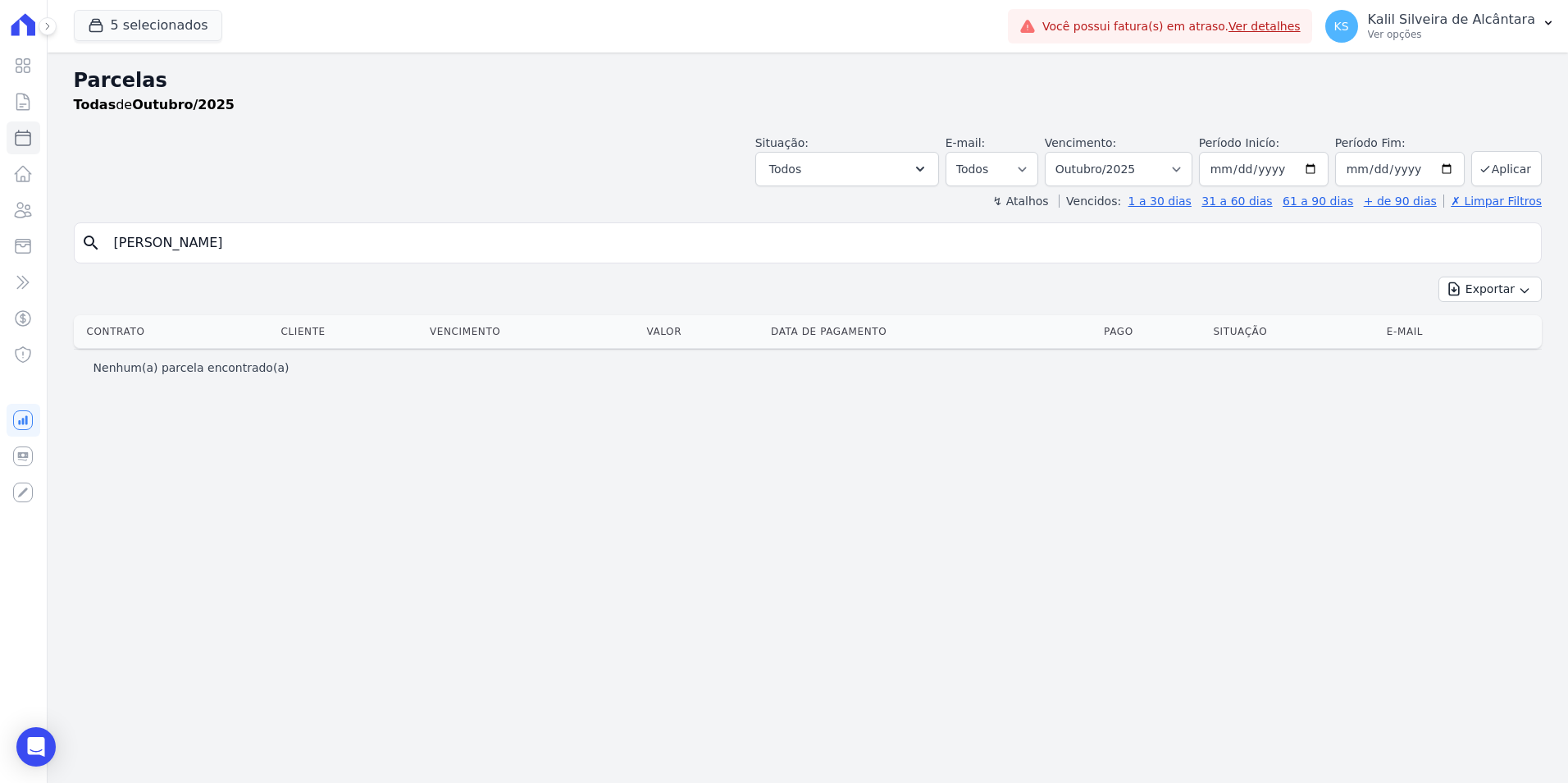
drag, startPoint x: 298, startPoint y: 268, endPoint x: 293, endPoint y: 234, distance: 34.4
click at [296, 241] on div "search [PERSON_NAME] Exportar Exportar PDF Exportar CSV Contrato Cliente Vencim…" at bounding box center [807, 304] width 1467 height 163
click at [293, 234] on input "[PERSON_NAME]" at bounding box center [819, 243] width 1430 height 33
type input "[PERSON_NAME]"
select select
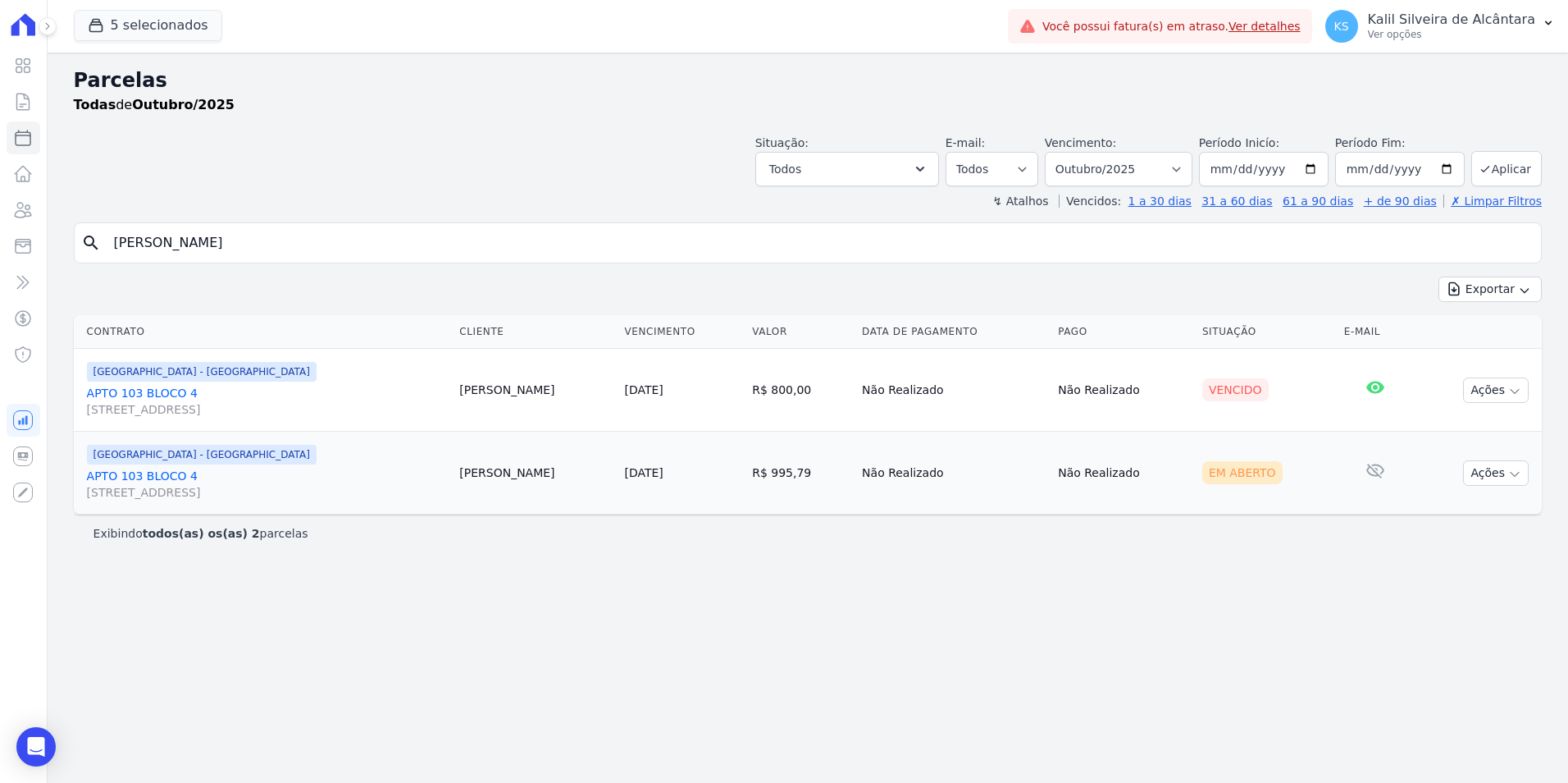
click at [141, 397] on link "APTO 103 BLOCO [GEOGRAPHIC_DATA][STREET_ADDRESS][GEOGRAPHIC_DATA]" at bounding box center [266, 401] width 360 height 33
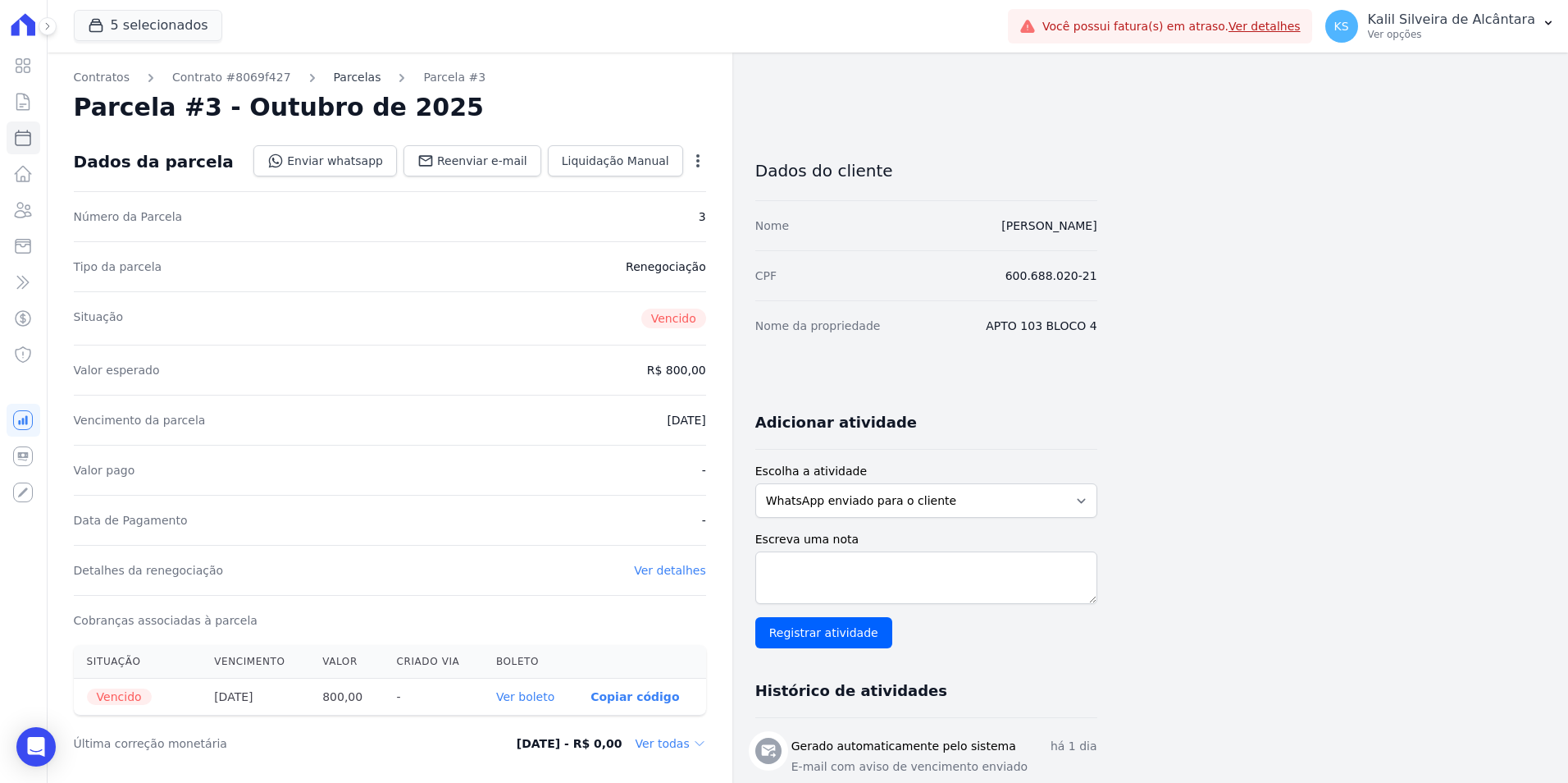
click at [351, 82] on link "Parcelas" at bounding box center [357, 77] width 48 height 17
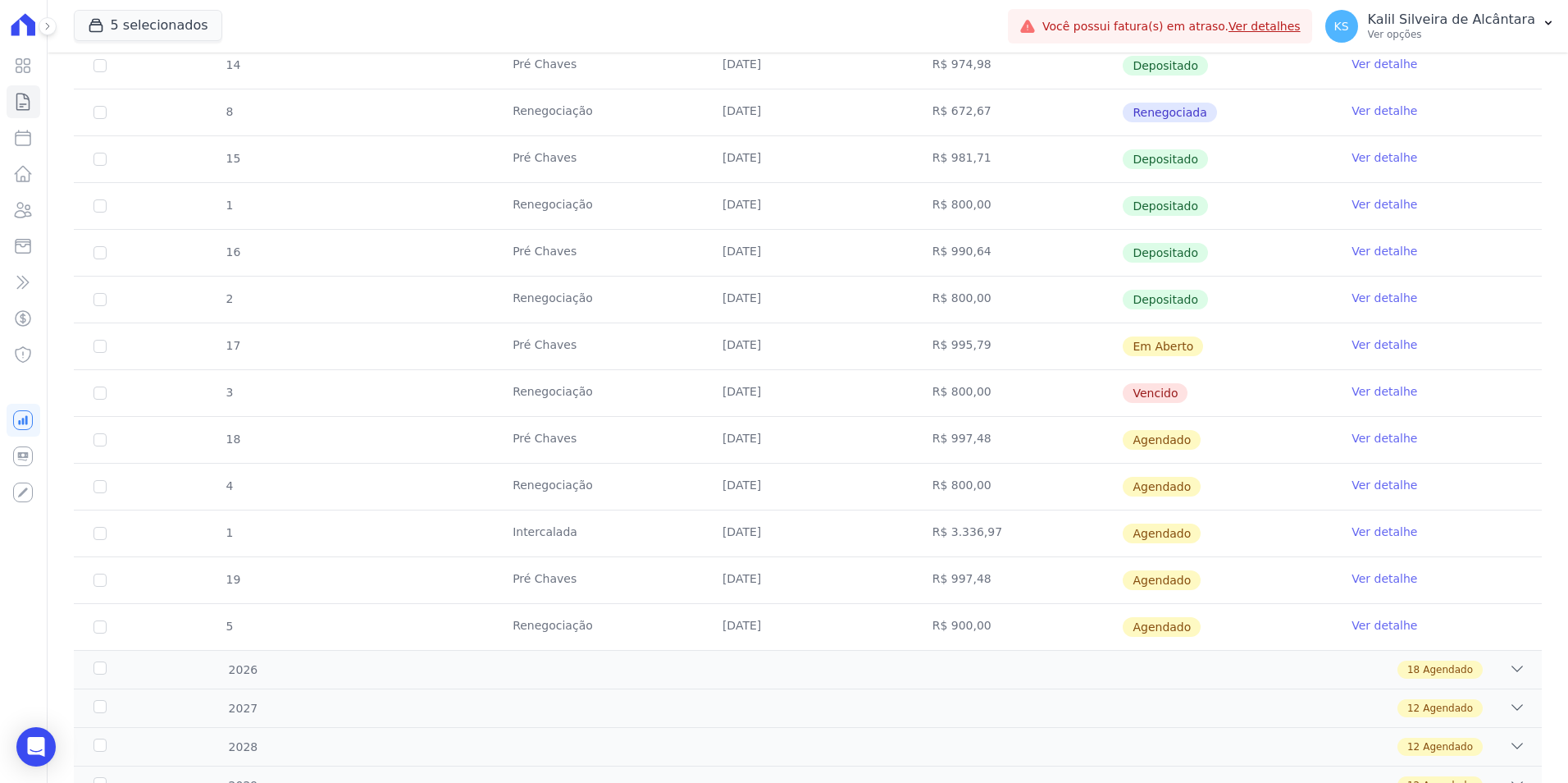
scroll to position [1148, 0]
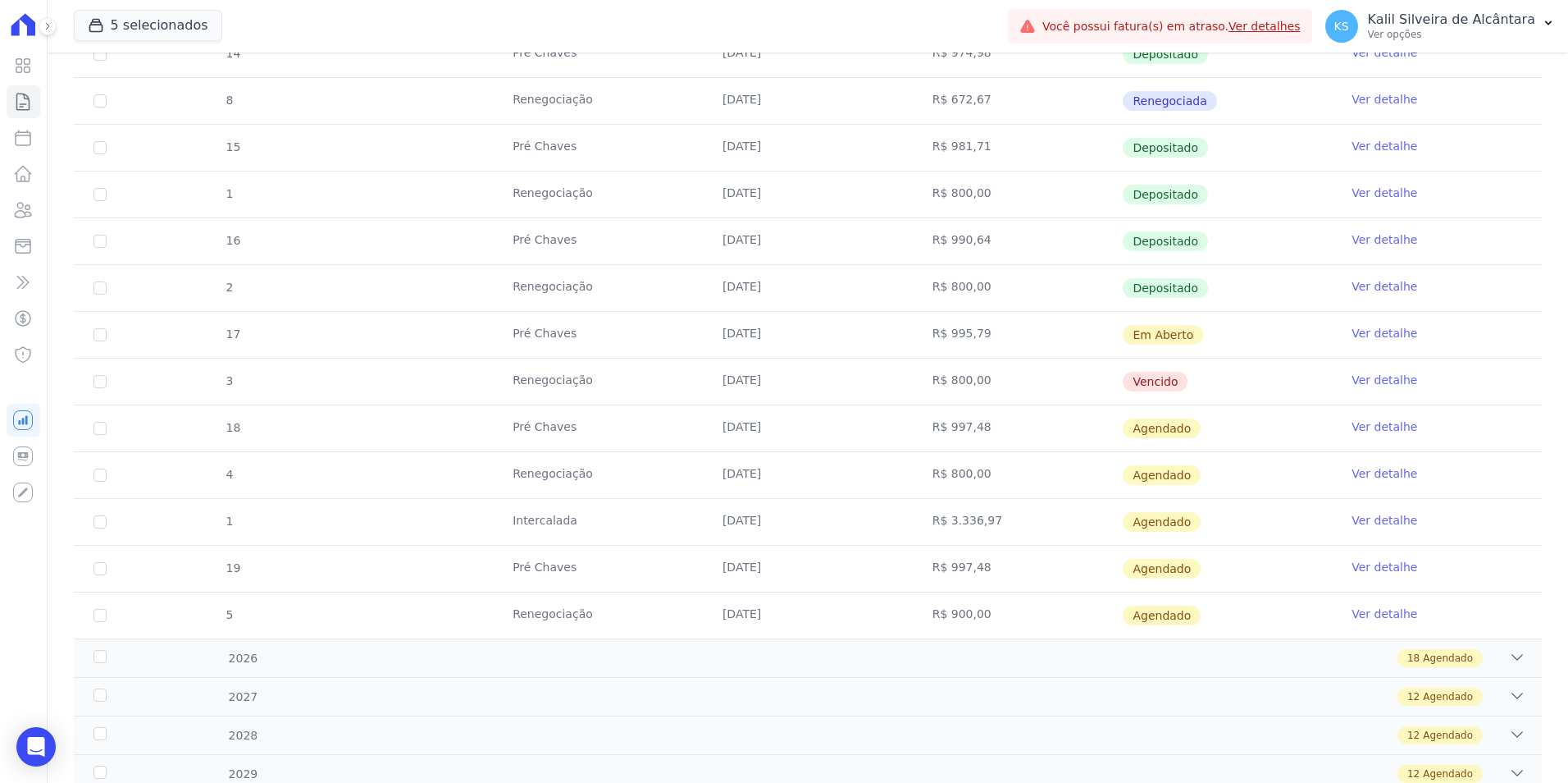
click at [1358, 380] on link "Ver detalhe" at bounding box center [1384, 380] width 65 height 16
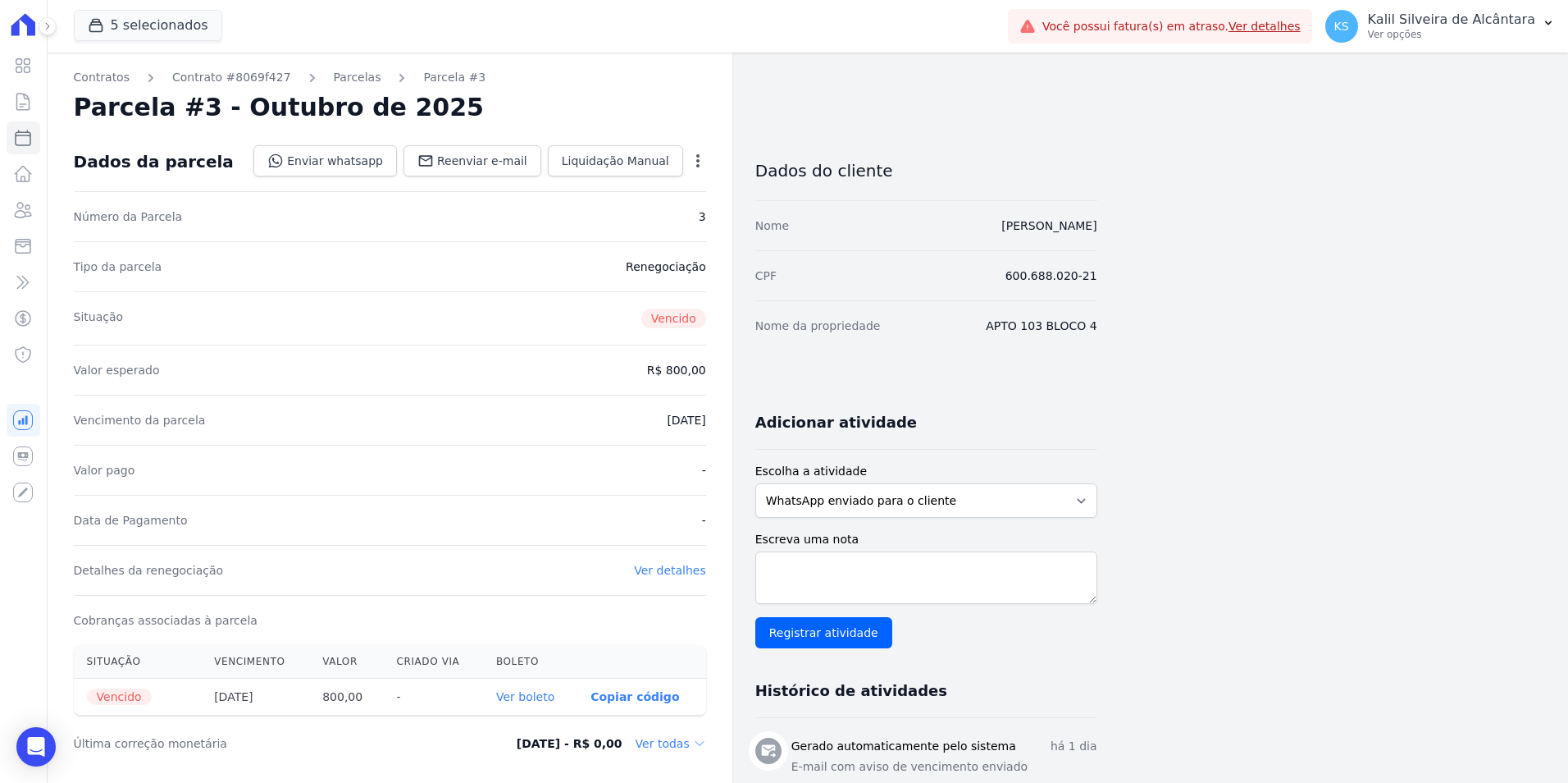
click at [695, 169] on div "Open options" at bounding box center [697, 162] width 16 height 21
click at [694, 162] on icon "button" at bounding box center [697, 160] width 16 height 16
click at [608, 240] on link "Renegociar" at bounding box center [627, 242] width 144 height 30
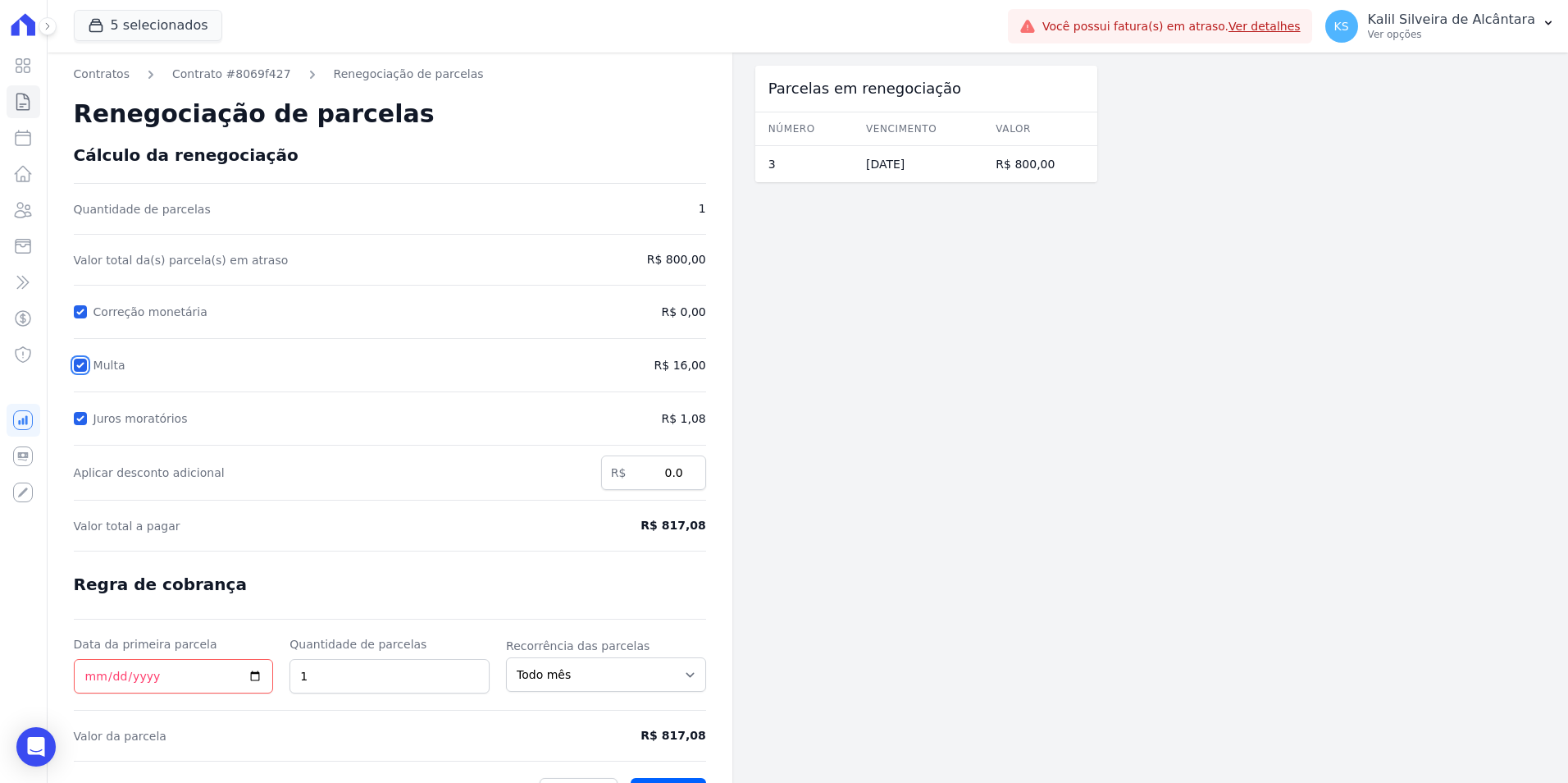
click at [78, 362] on input "Multa" at bounding box center [80, 365] width 13 height 13
checkbox input "false"
click at [79, 409] on div "Juros moratórios" at bounding box center [308, 419] width 470 height 20
click at [74, 424] on input "Juros moratórios" at bounding box center [80, 418] width 13 height 13
checkbox input "false"
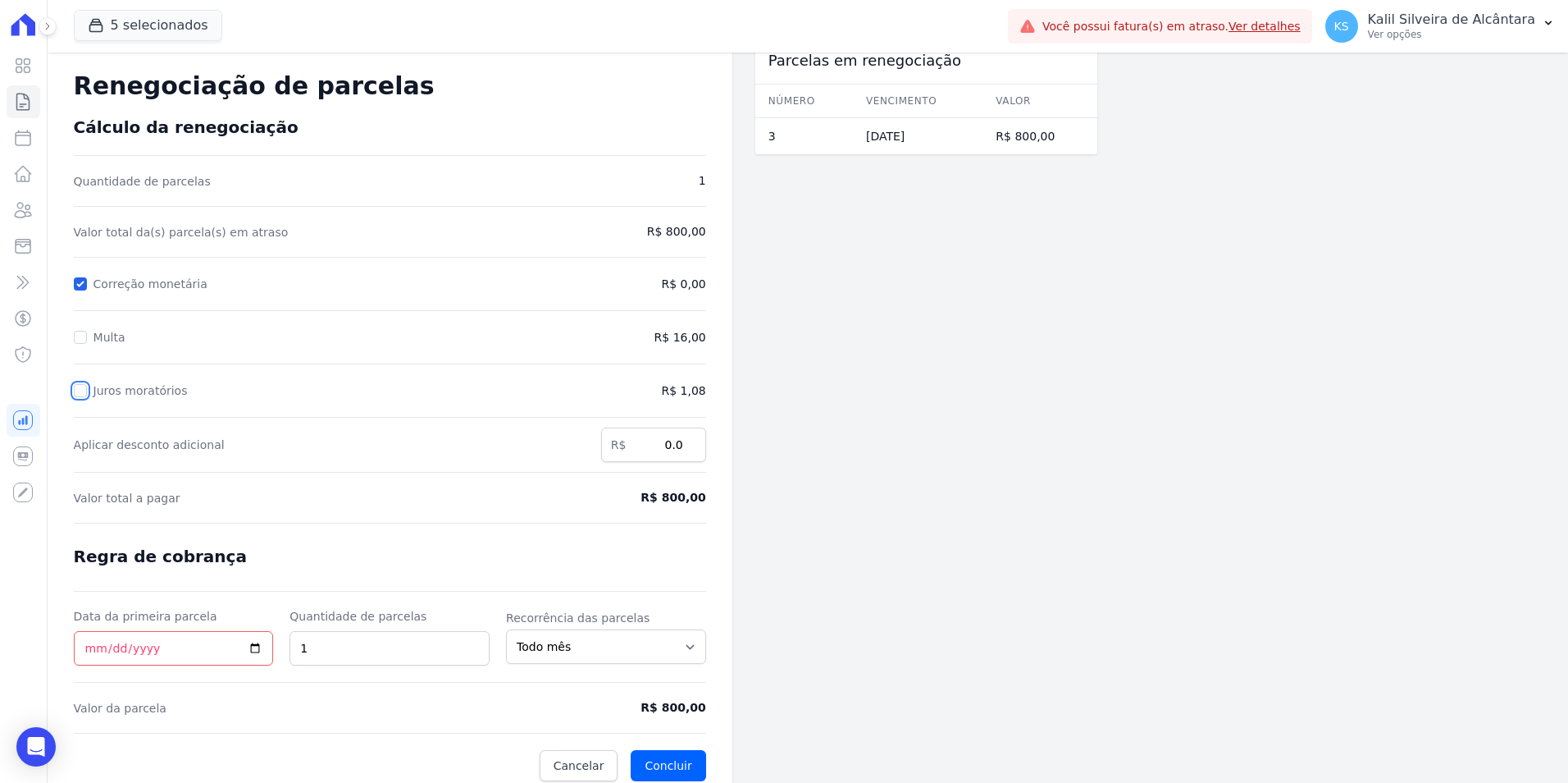
scroll to position [39, 0]
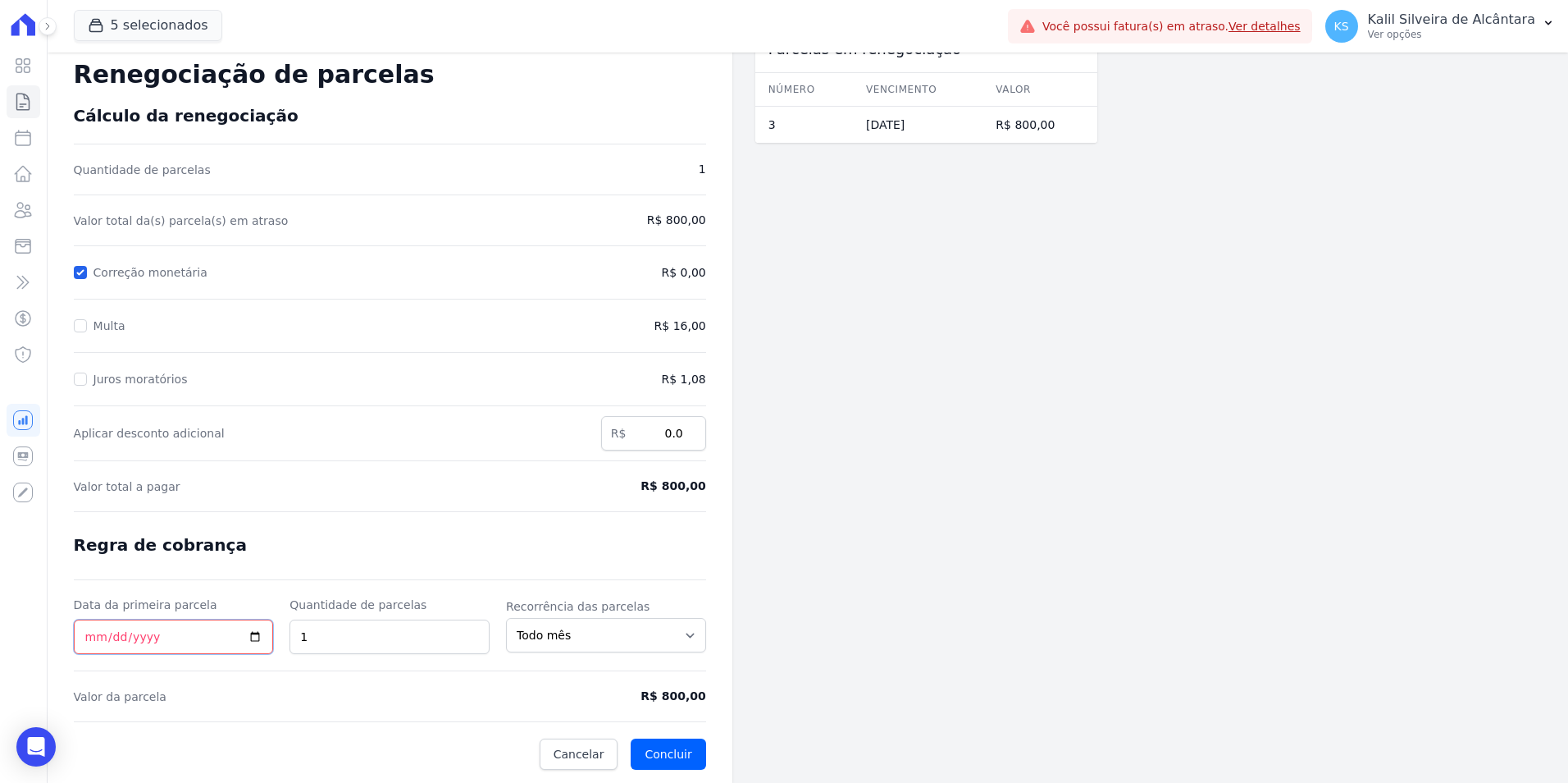
click at [84, 627] on input "Data da primeira parcela" at bounding box center [173, 636] width 200 height 34
type input "[DATE]"
click at [671, 747] on button "Concluir" at bounding box center [668, 754] width 74 height 31
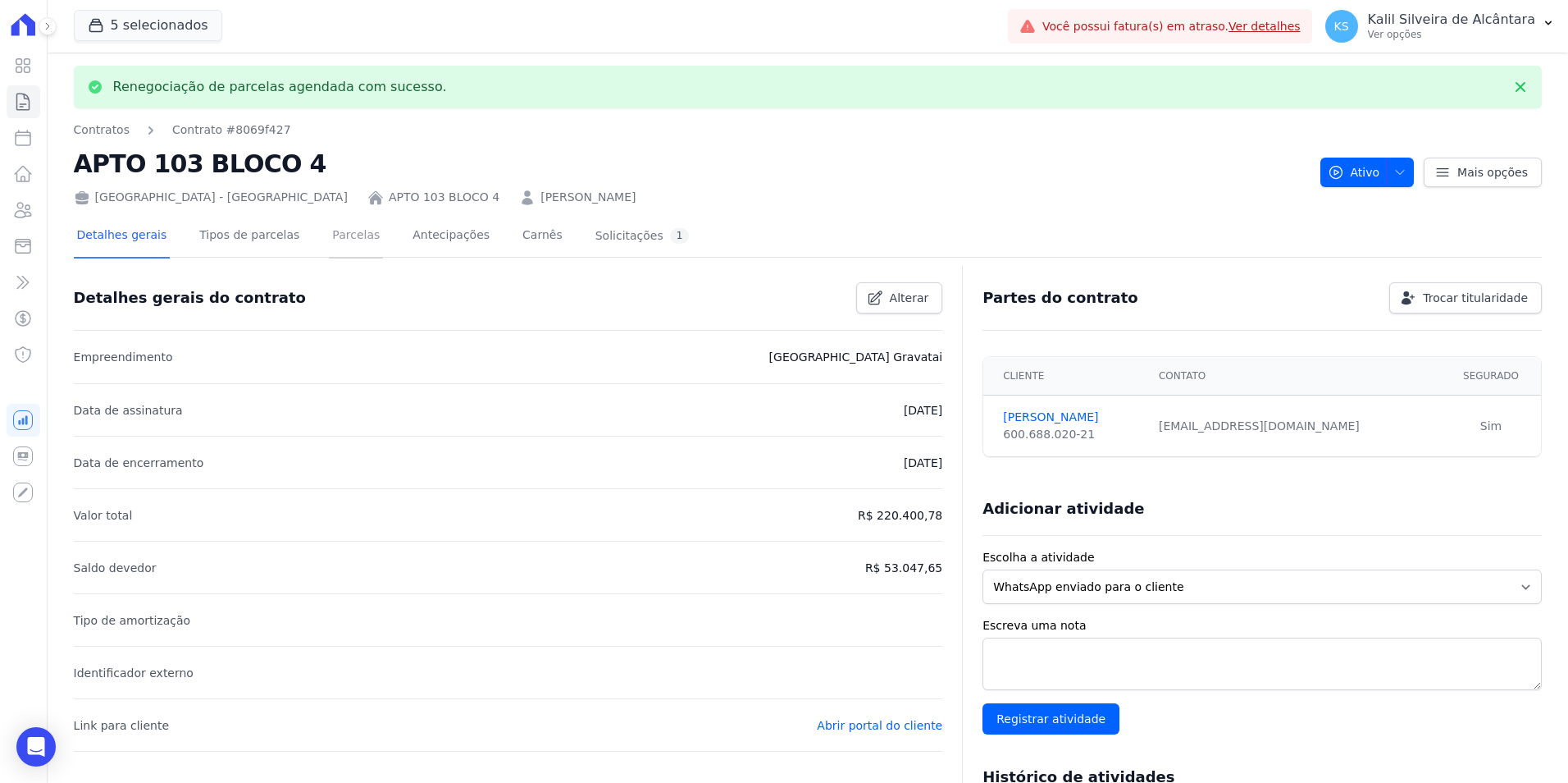
click at [329, 247] on link "Parcelas" at bounding box center [356, 237] width 54 height 44
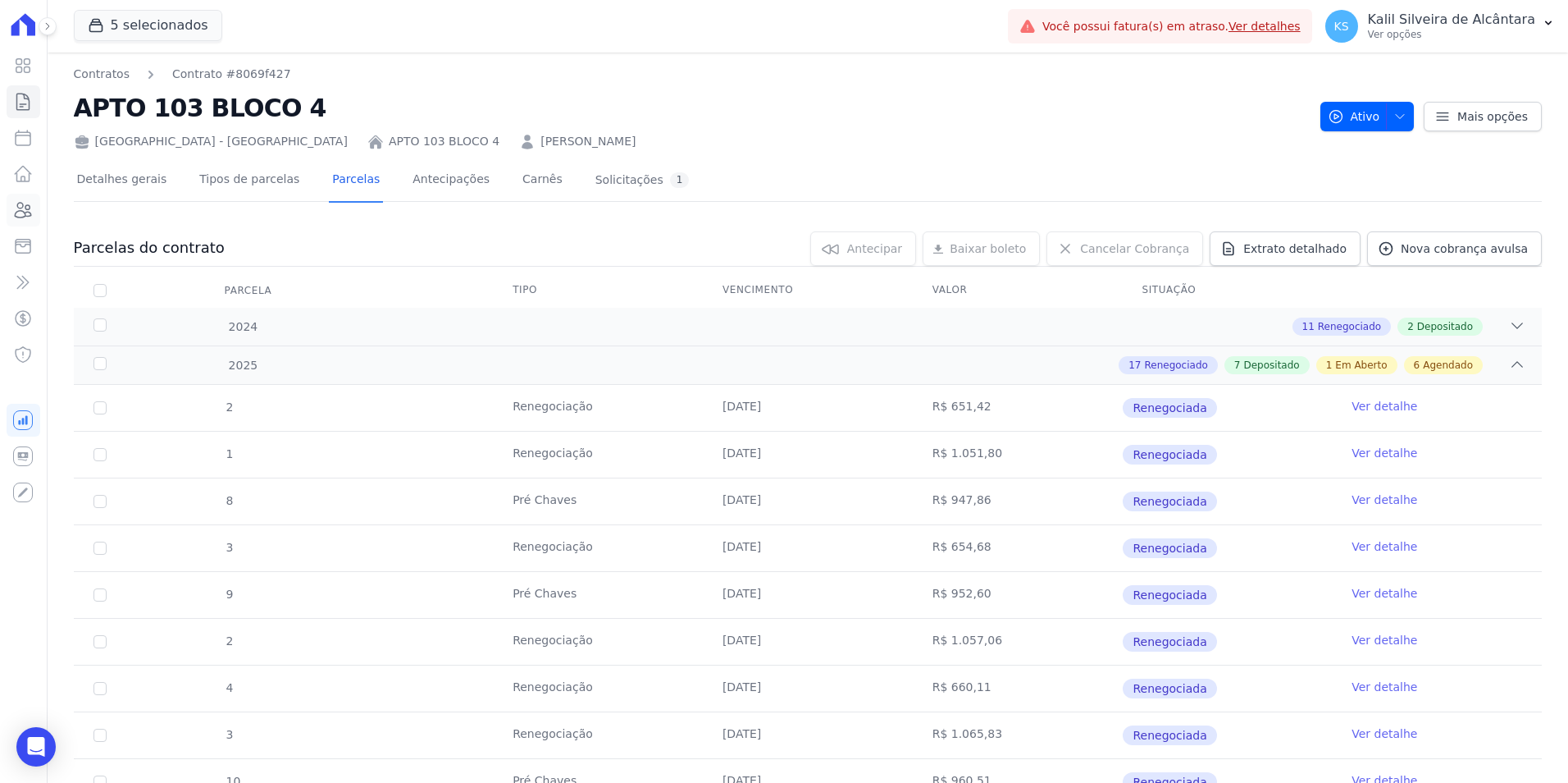
click at [30, 215] on icon at bounding box center [23, 210] width 20 height 20
